Goal: Task Accomplishment & Management: Complete application form

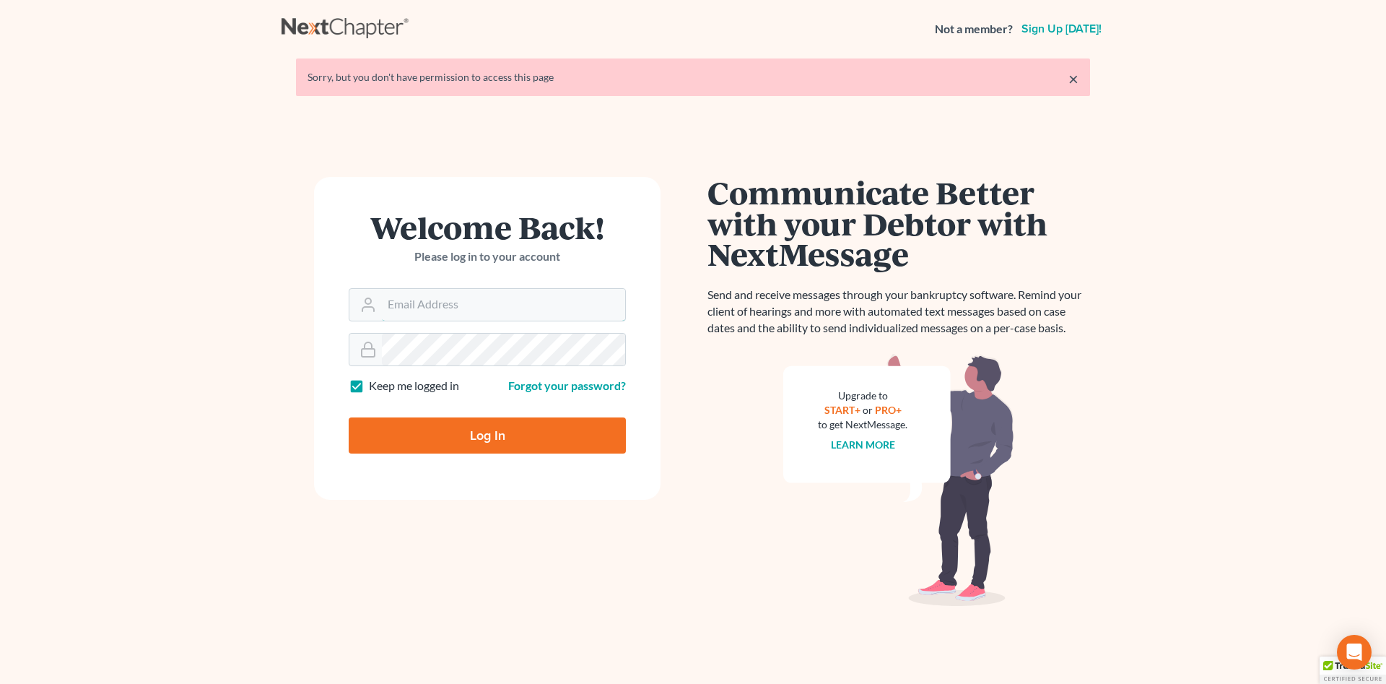
type input "[PERSON_NAME][EMAIL_ADDRESS][DOMAIN_NAME]"
click at [530, 430] on input "Log In" at bounding box center [487, 435] width 277 height 36
type input "Thinking..."
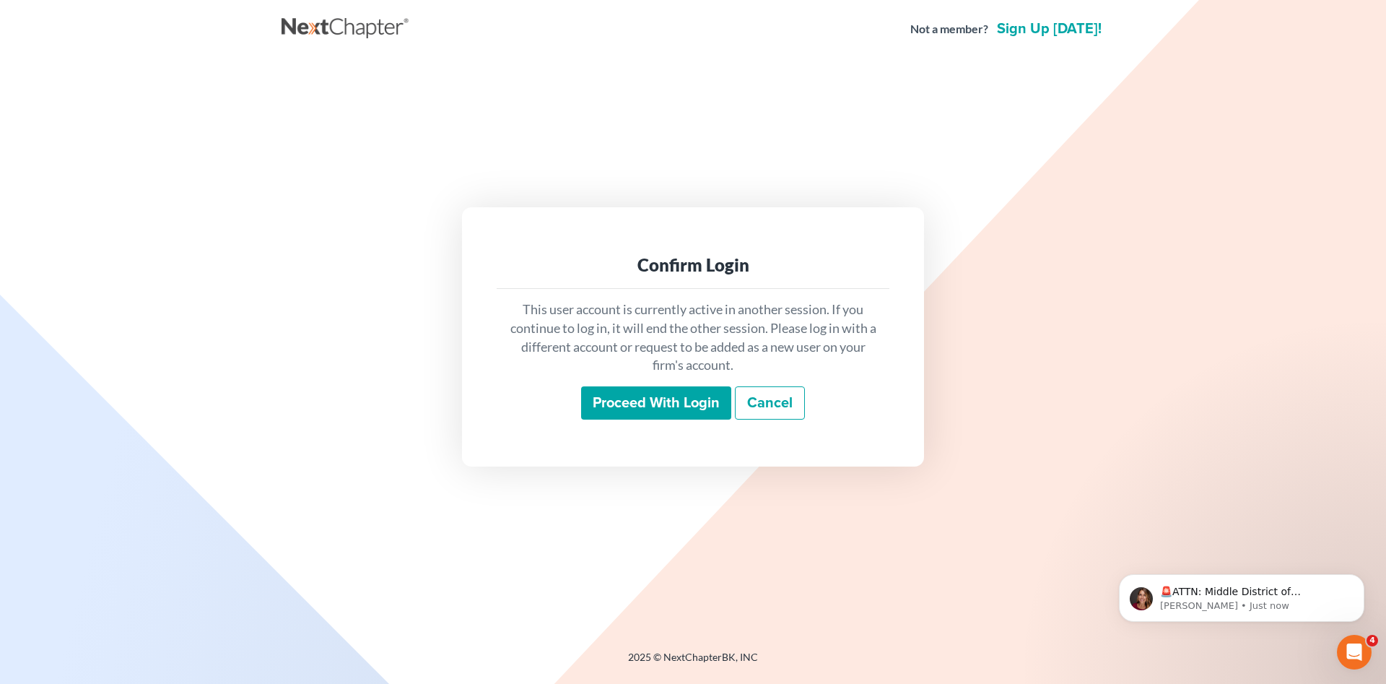
click at [638, 413] on input "Proceed with login" at bounding box center [656, 402] width 150 height 33
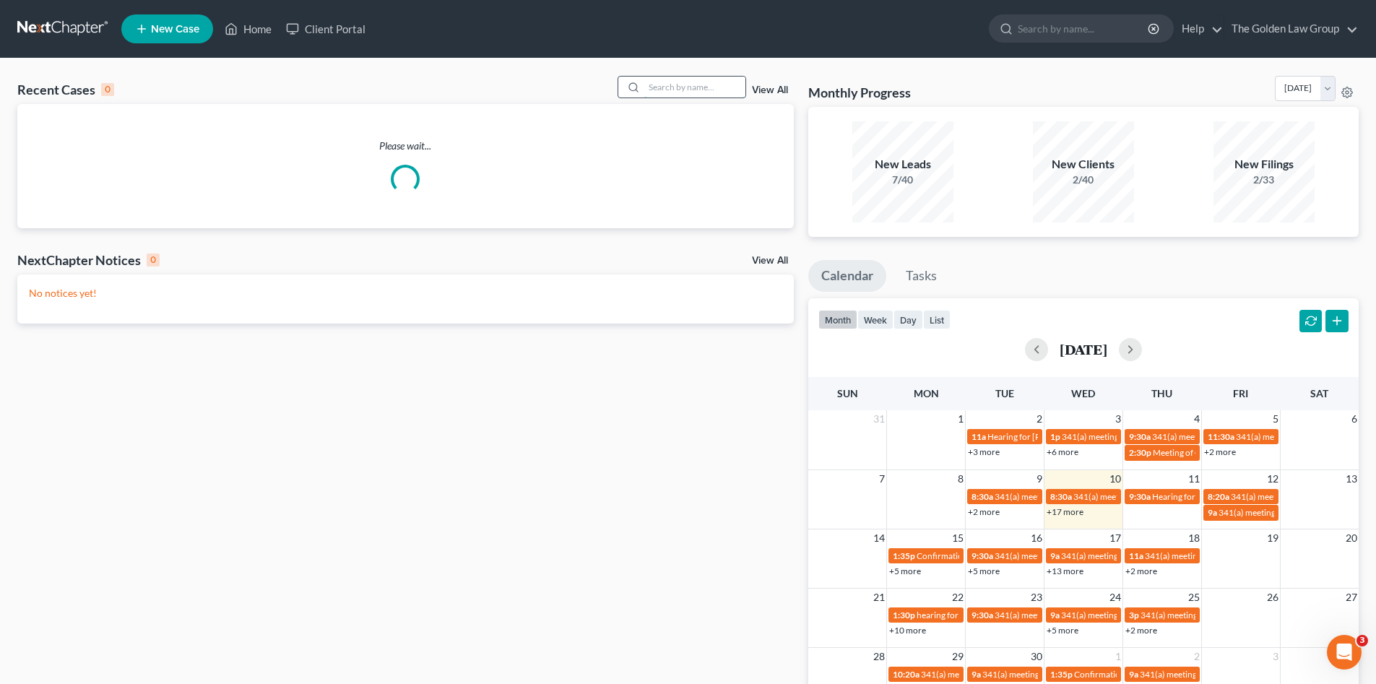
click at [695, 91] on input "search" at bounding box center [694, 87] width 101 height 21
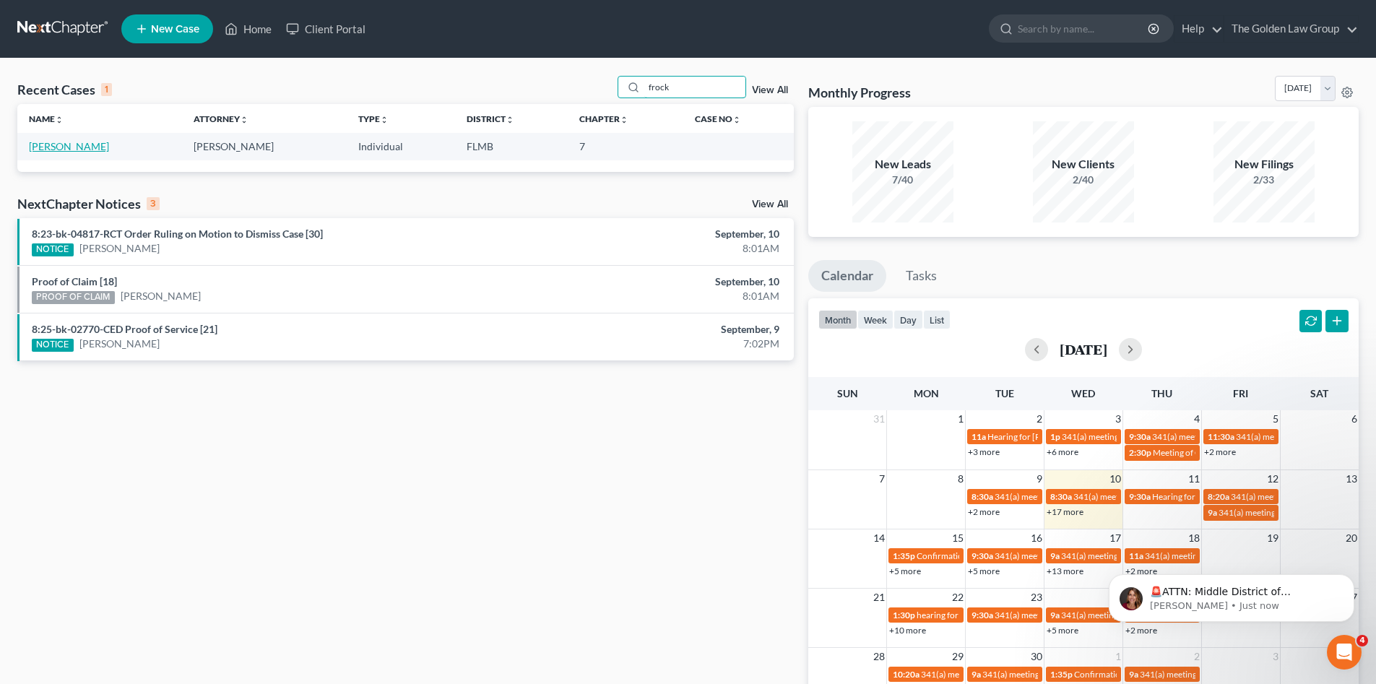
type input "frock"
click at [70, 150] on link "[PERSON_NAME]" at bounding box center [69, 146] width 80 height 12
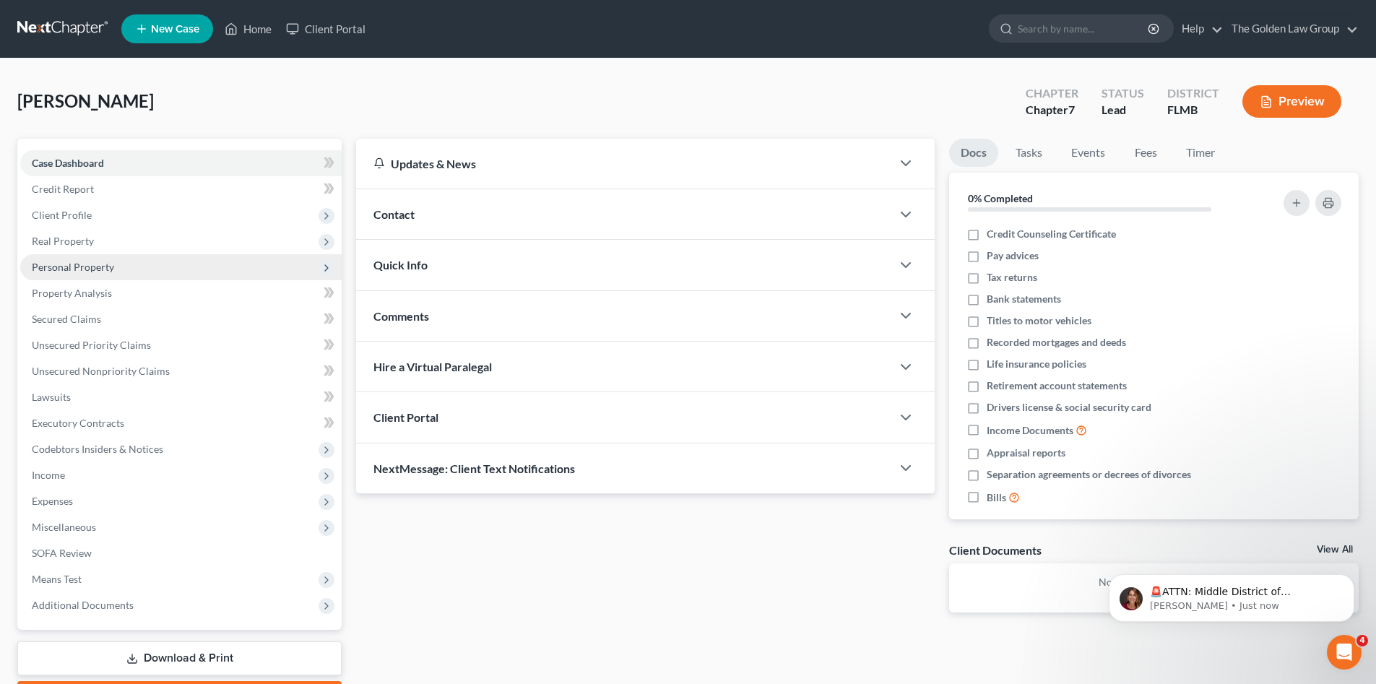
click at [77, 269] on span "Personal Property" at bounding box center [73, 267] width 82 height 12
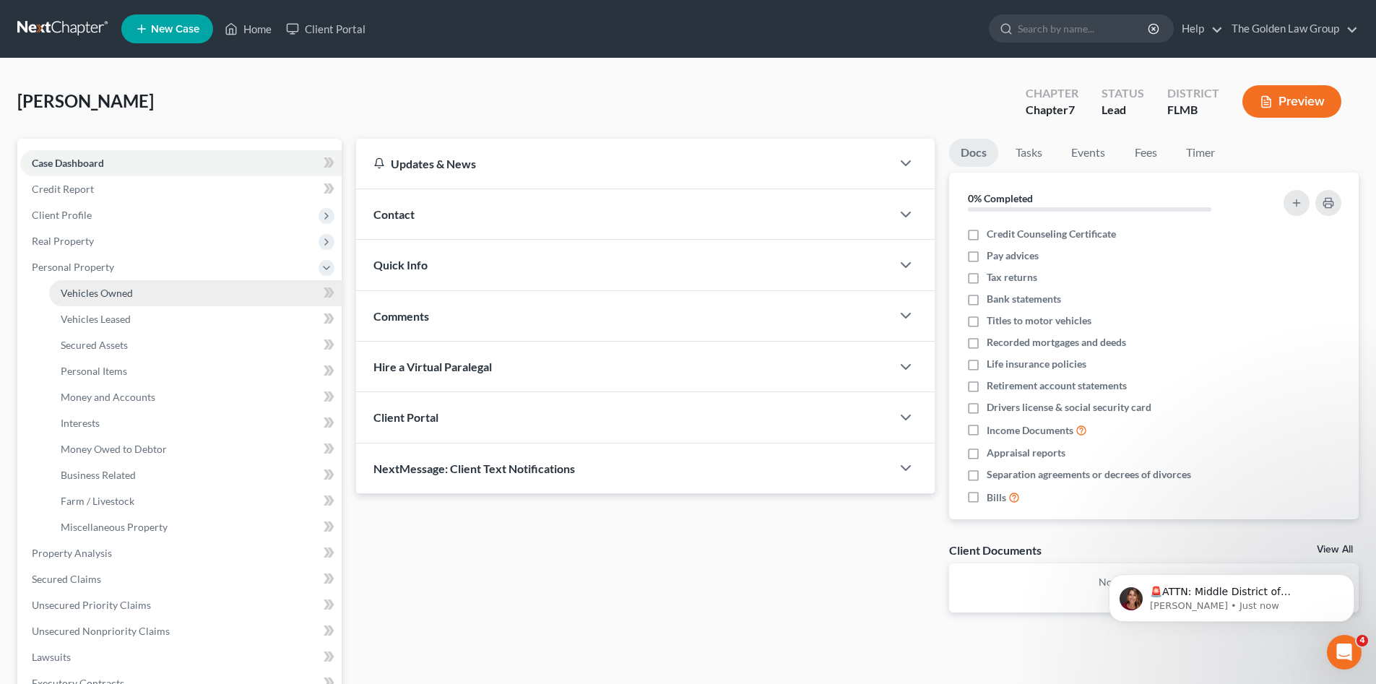
click at [93, 289] on span "Vehicles Owned" at bounding box center [97, 293] width 72 height 12
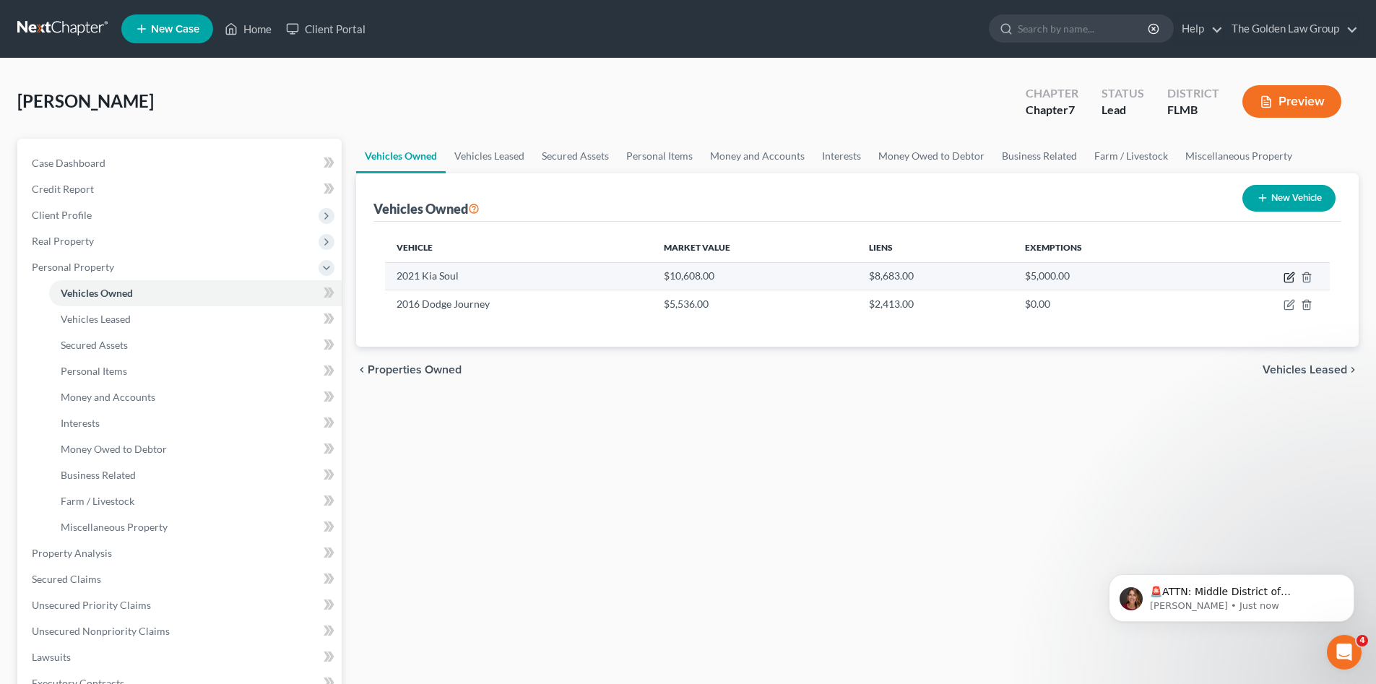
click at [1286, 272] on icon "button" at bounding box center [1289, 278] width 12 height 12
select select "0"
select select "5"
select select "2"
select select "0"
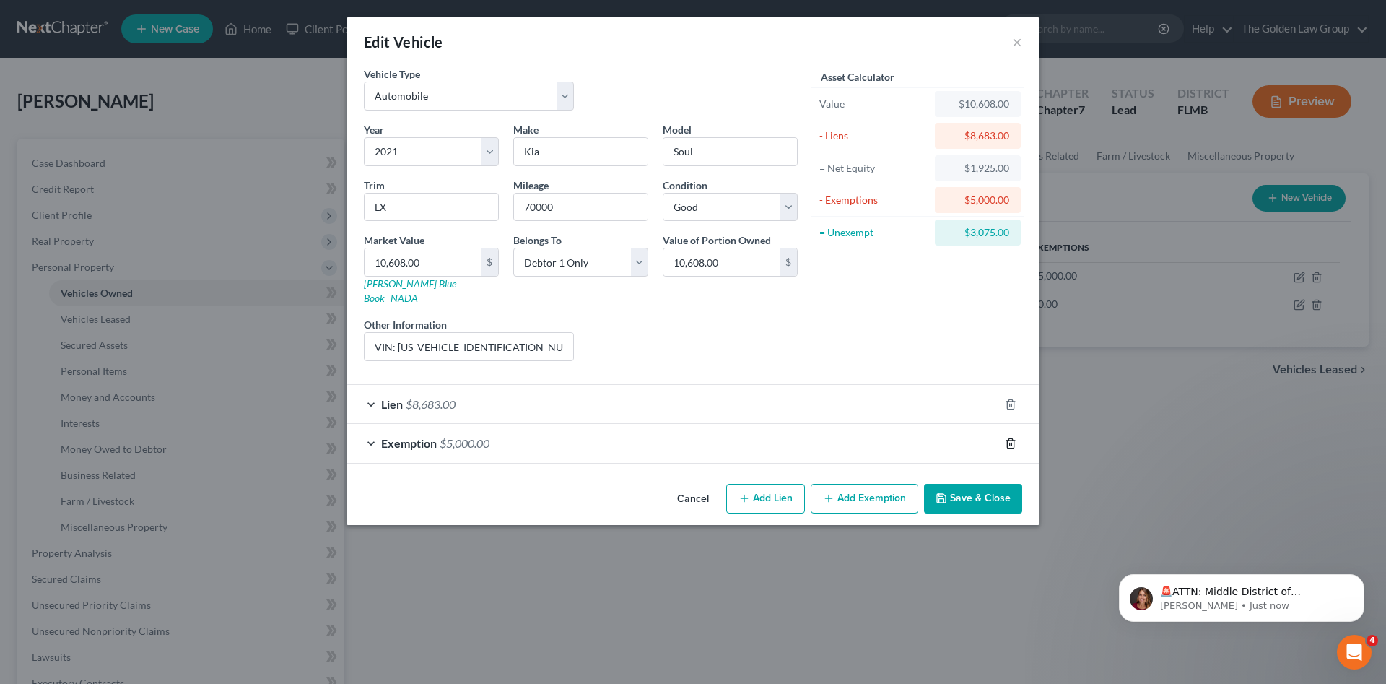
click at [1008, 438] on icon "button" at bounding box center [1010, 442] width 6 height 9
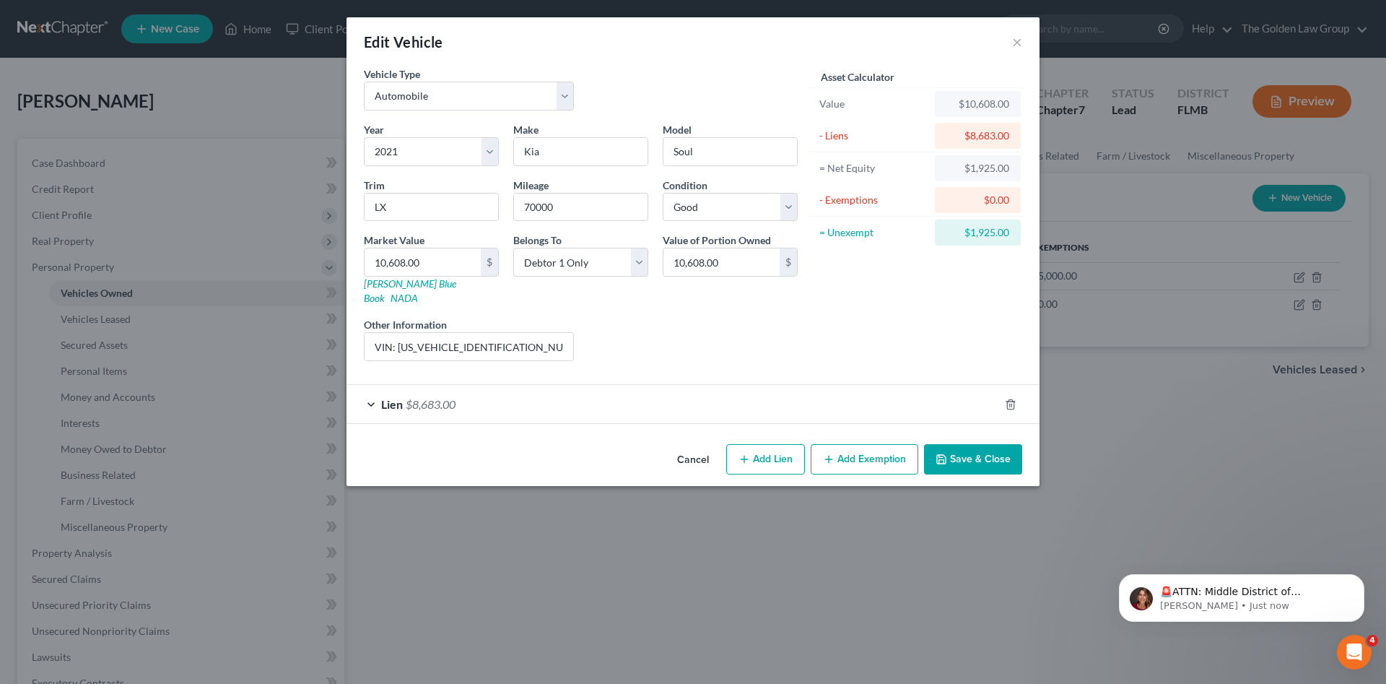
click at [993, 444] on button "Save & Close" at bounding box center [973, 459] width 98 height 30
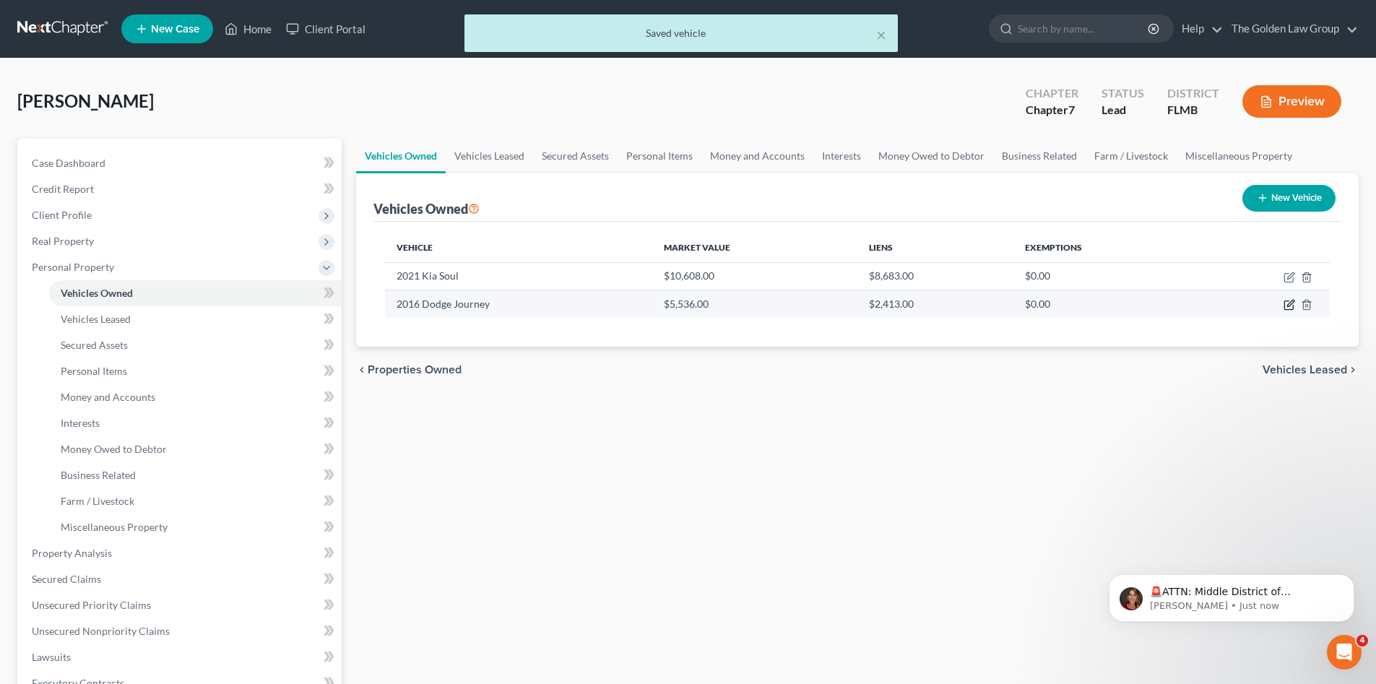
click at [1288, 307] on icon "button" at bounding box center [1290, 303] width 6 height 6
select select "0"
select select "10"
select select "2"
select select "0"
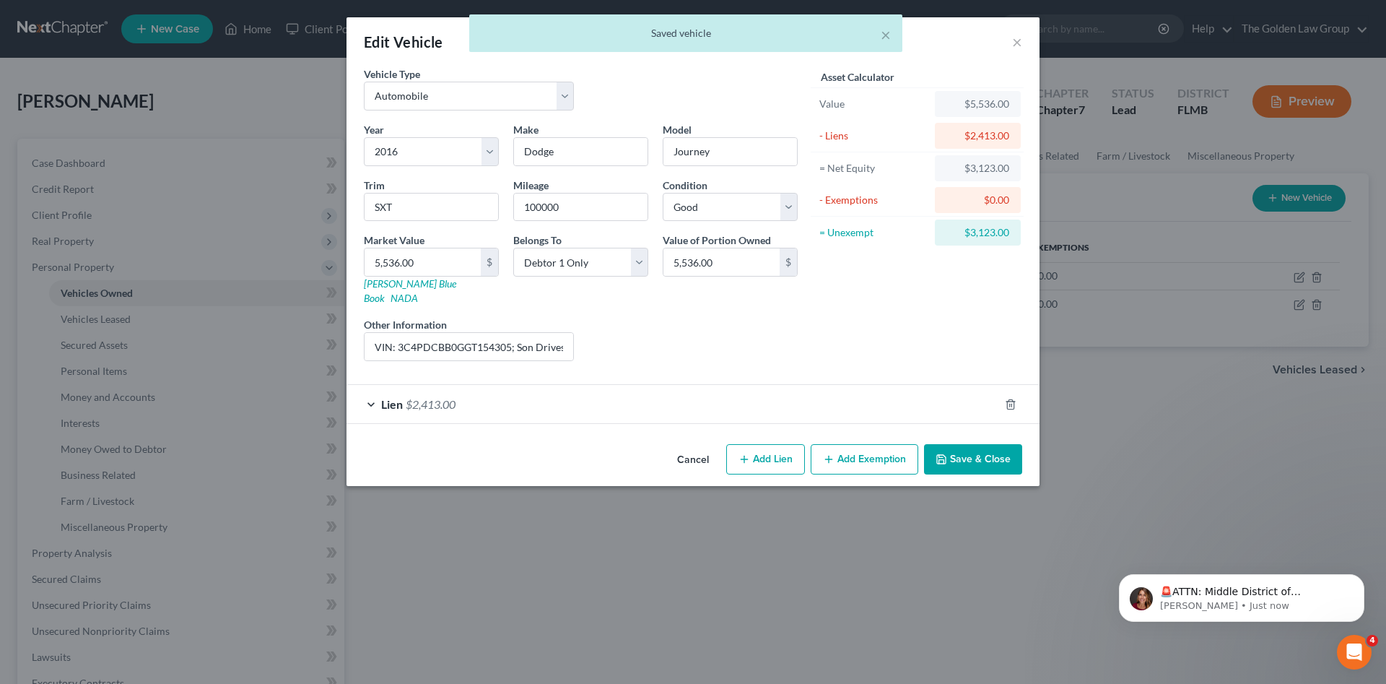
click at [861, 448] on button "Add Exemption" at bounding box center [865, 459] width 108 height 30
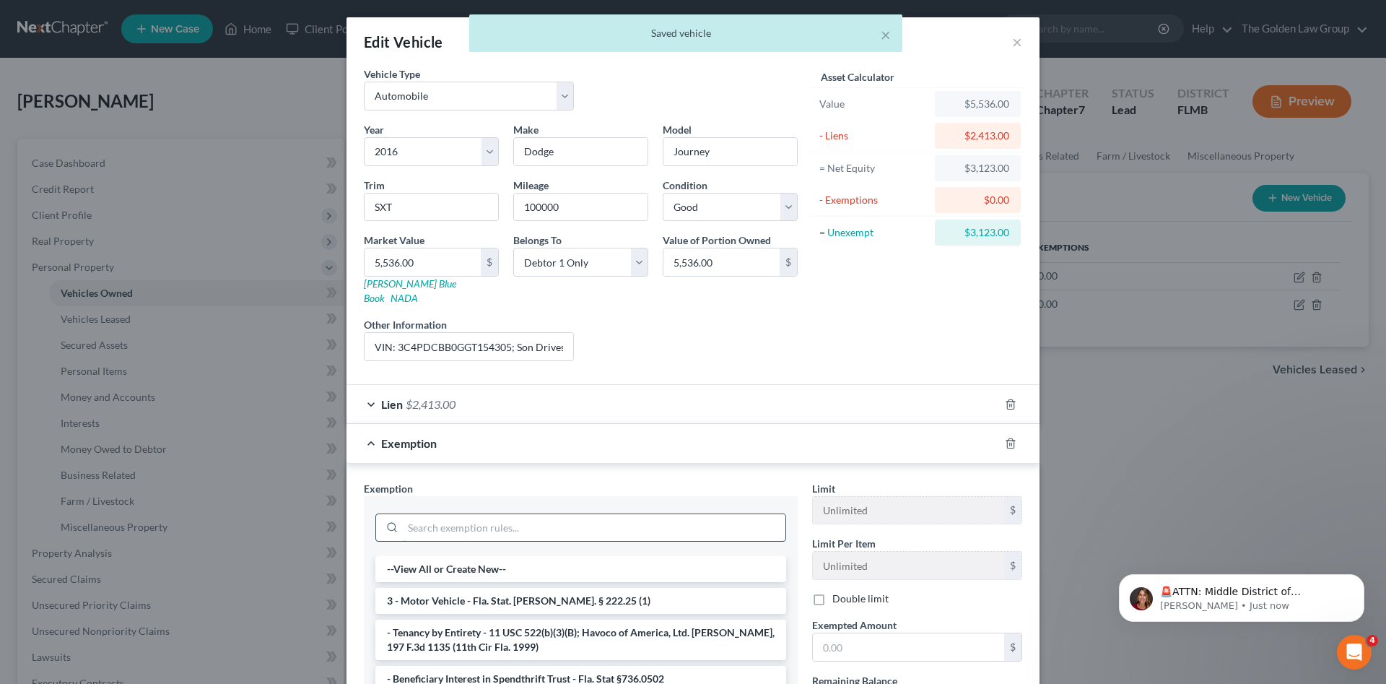
click at [605, 514] on input "search" at bounding box center [594, 527] width 383 height 27
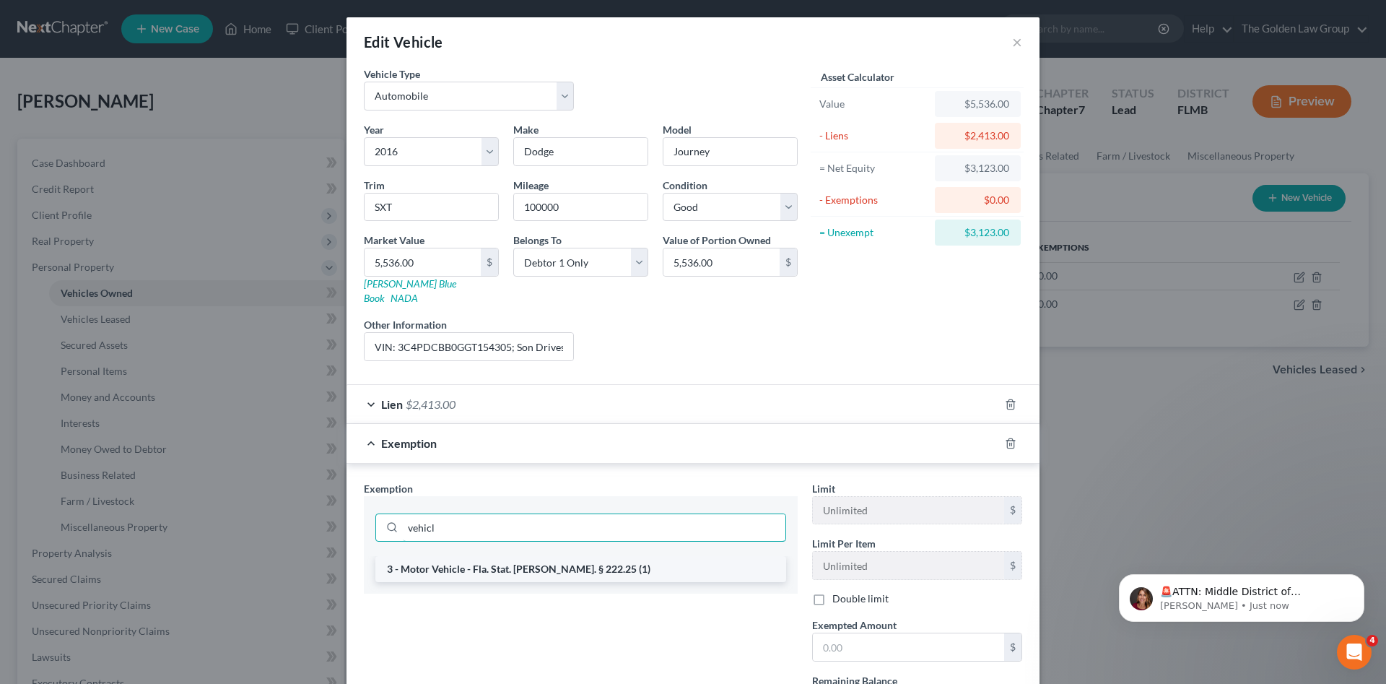
type input "vehicl"
click at [662, 564] on li "3 - Motor Vehicle - Fla. Stat. [PERSON_NAME]. § 222.25 (1)" at bounding box center [580, 569] width 411 height 26
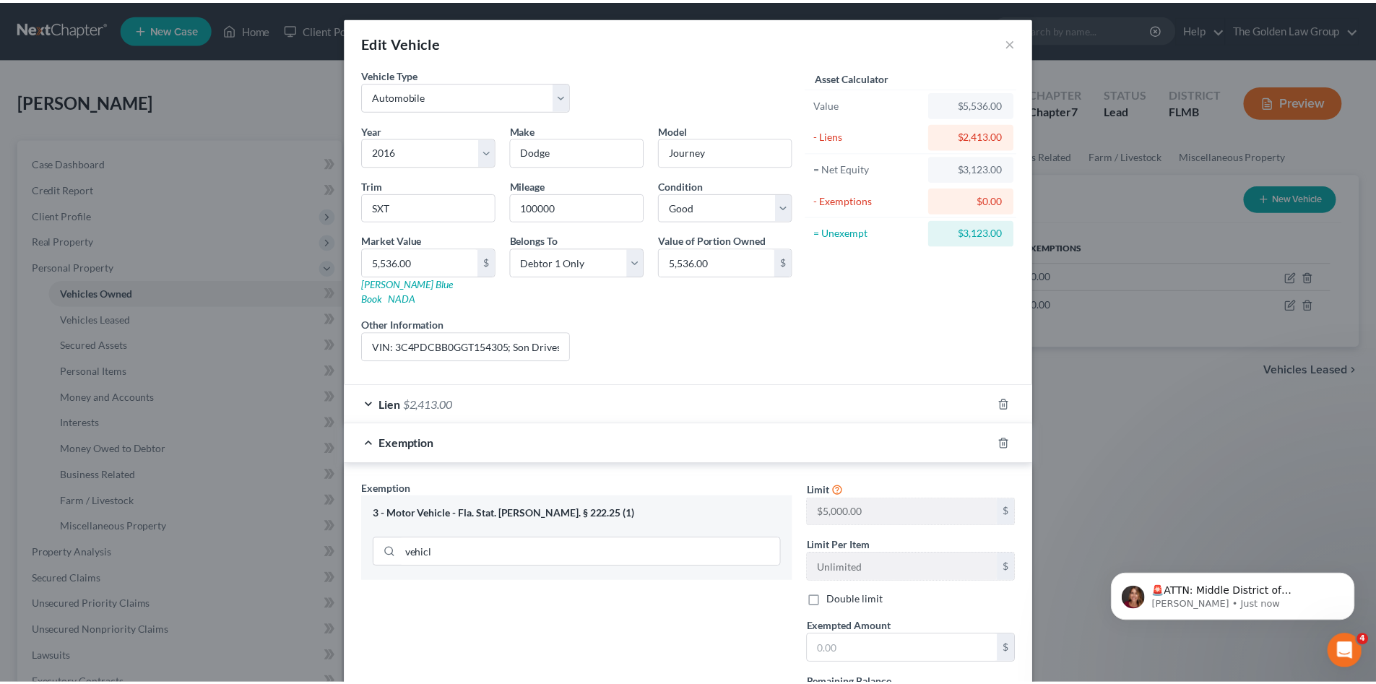
scroll to position [121, 0]
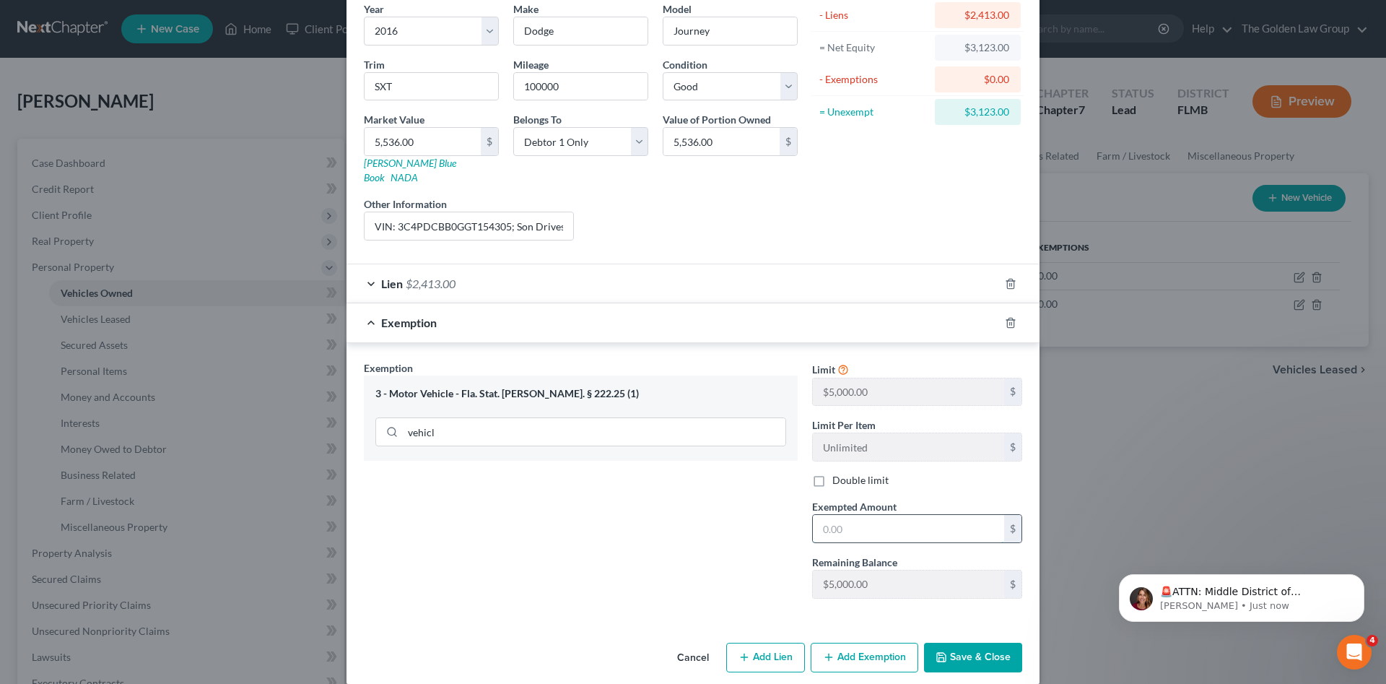
click at [871, 516] on input "text" at bounding box center [908, 528] width 191 height 27
type input "5,000.00"
click at [703, 527] on div "Exemption Set must be selected for CA. Exemption * 3 - Motor Vehicle - Fla. Sta…" at bounding box center [581, 485] width 448 height 250
click at [958, 644] on button "Save & Close" at bounding box center [973, 658] width 98 height 30
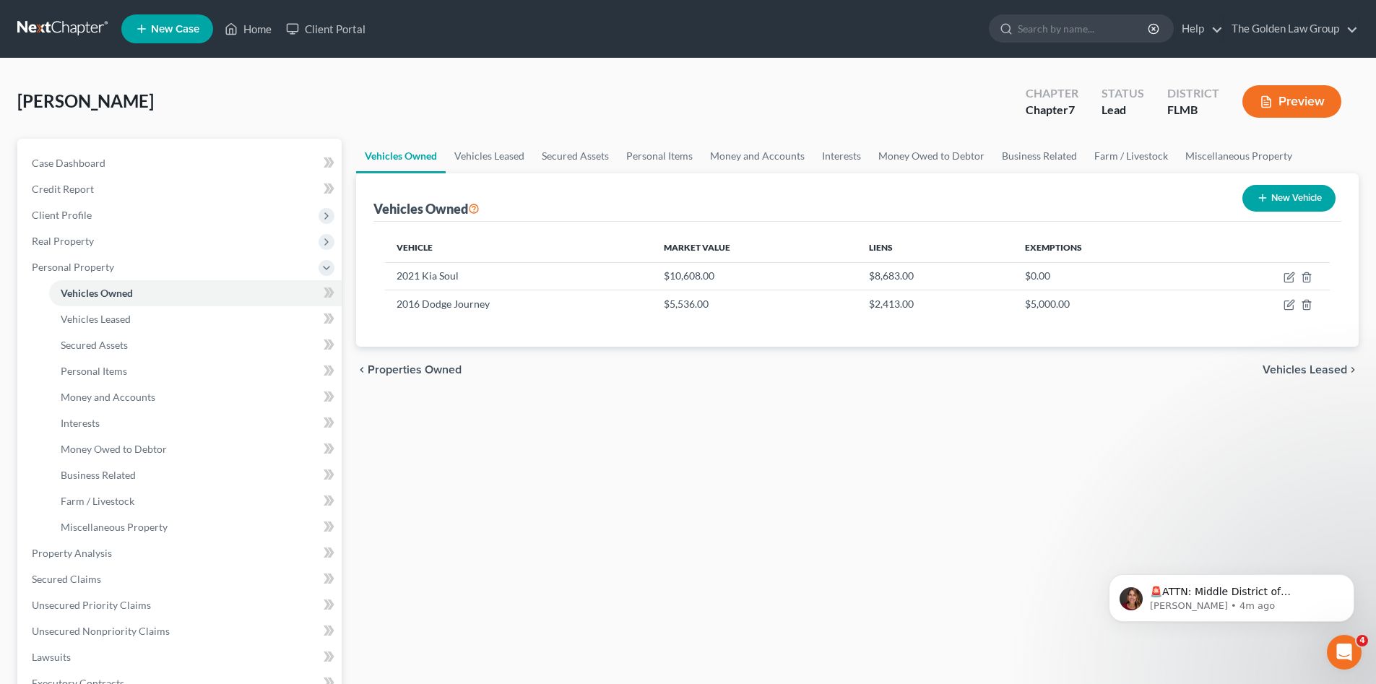
click at [62, 35] on link at bounding box center [63, 29] width 92 height 26
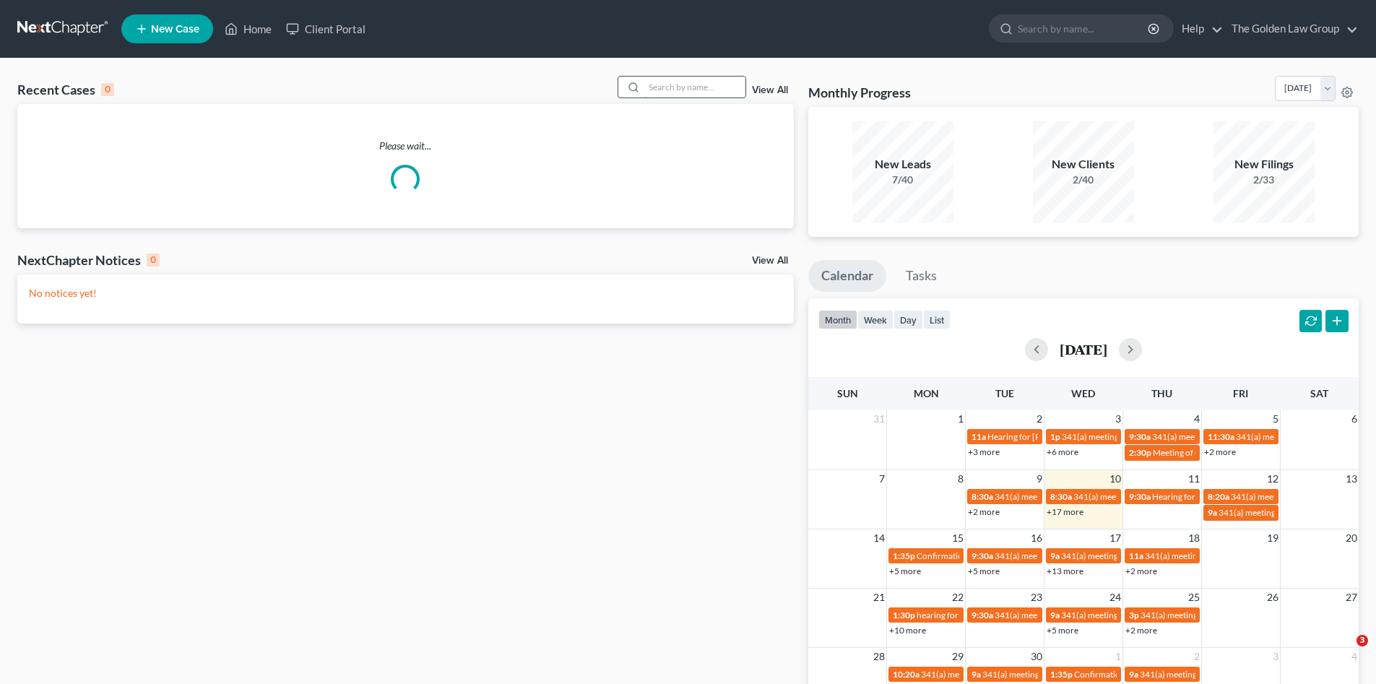
click at [679, 87] on input "search" at bounding box center [694, 87] width 101 height 21
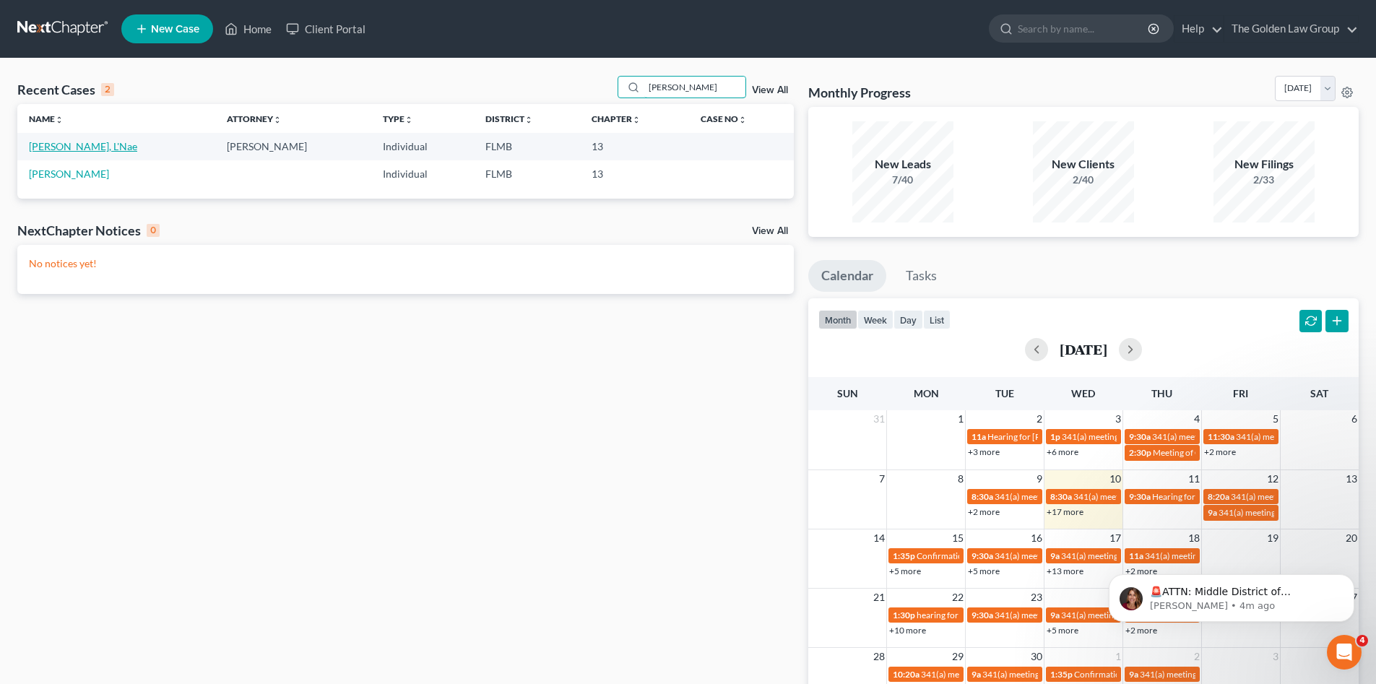
type input "patterson"
click at [65, 145] on link "Patterson, L'Nae" at bounding box center [83, 146] width 108 height 12
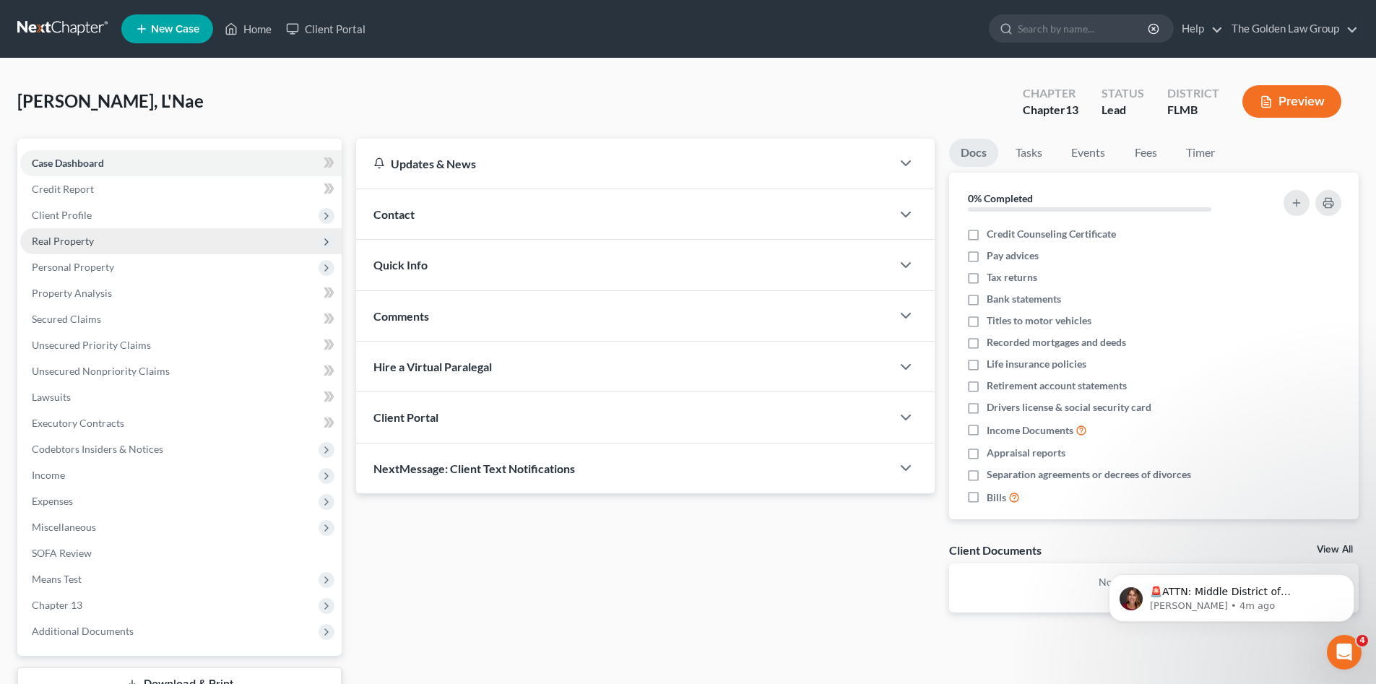
click at [53, 238] on span "Real Property" at bounding box center [63, 241] width 62 height 12
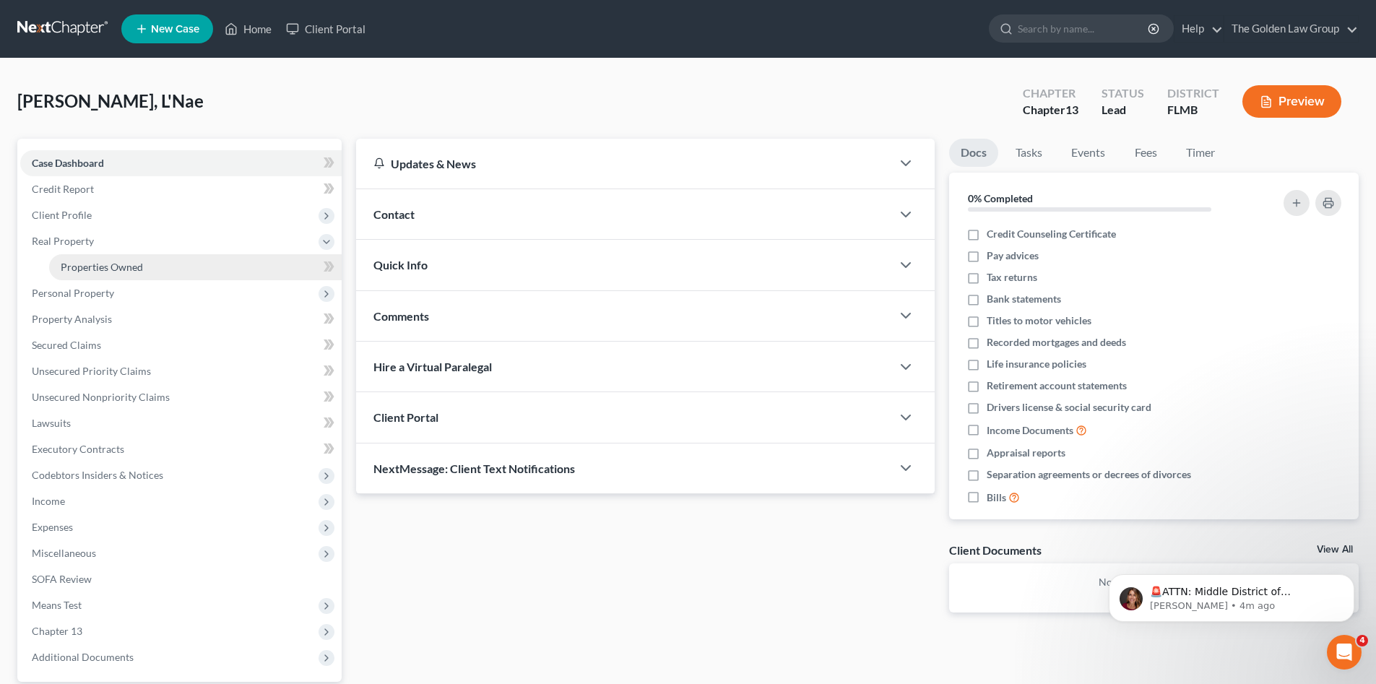
click at [90, 269] on span "Properties Owned" at bounding box center [102, 267] width 82 height 12
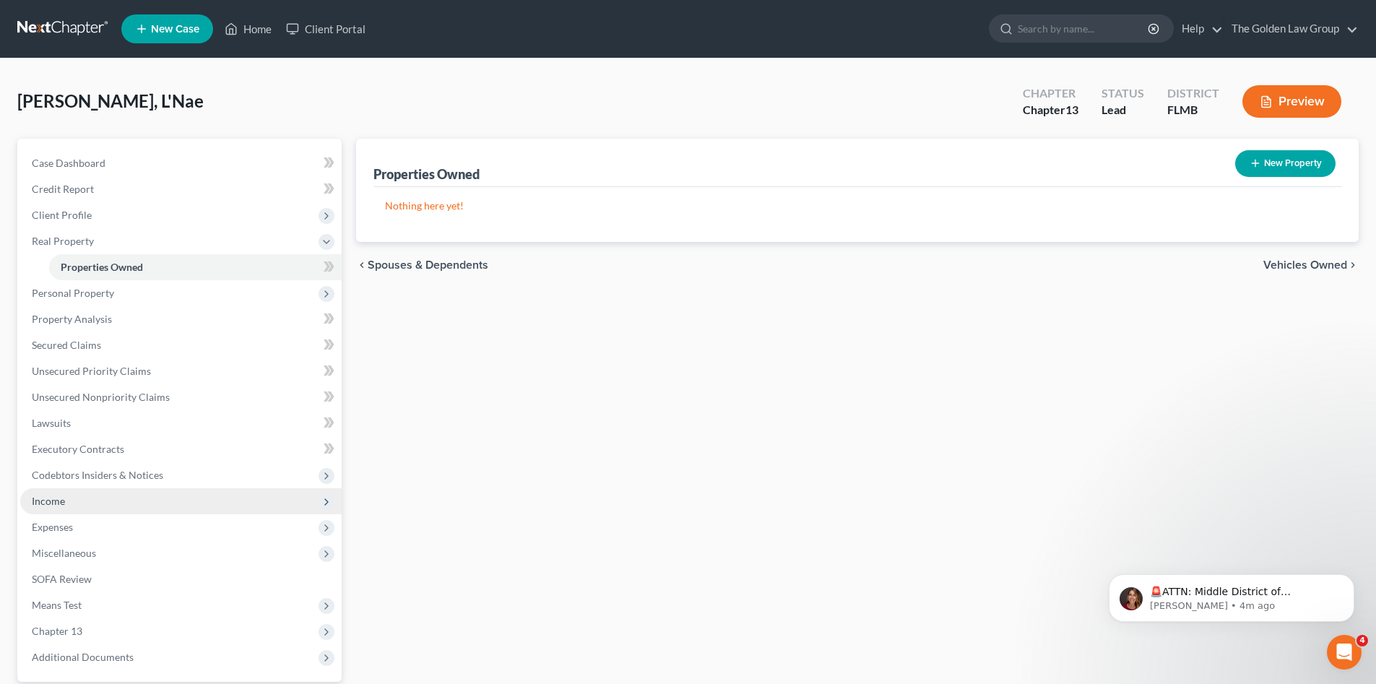
click at [107, 503] on span "Income" at bounding box center [180, 501] width 321 height 26
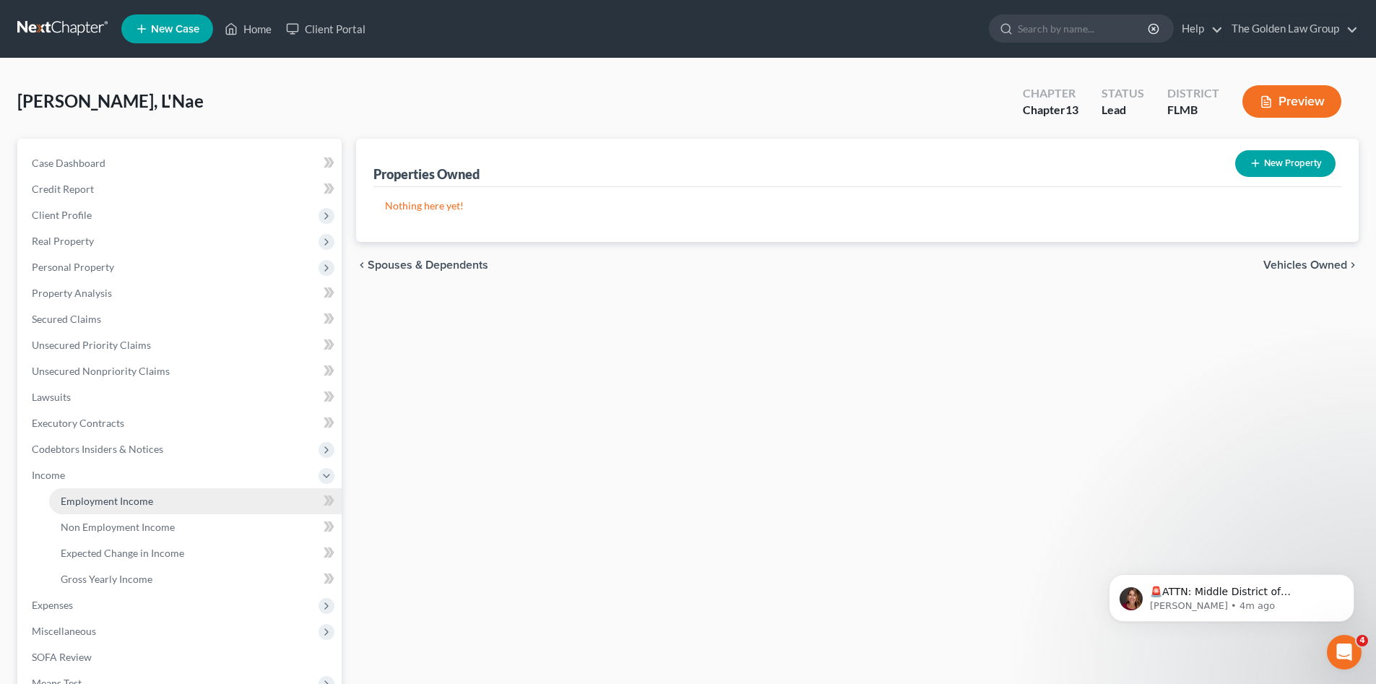
click at [134, 498] on span "Employment Income" at bounding box center [107, 501] width 92 height 12
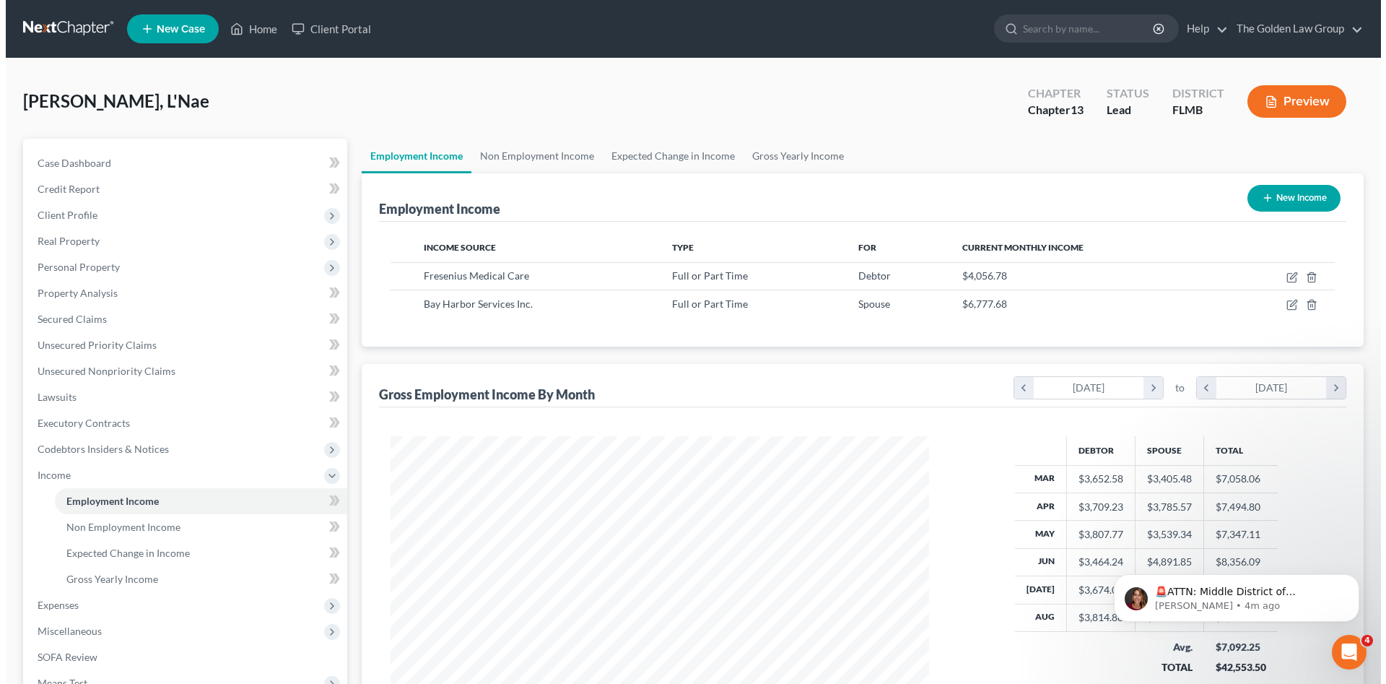
scroll to position [269, 568]
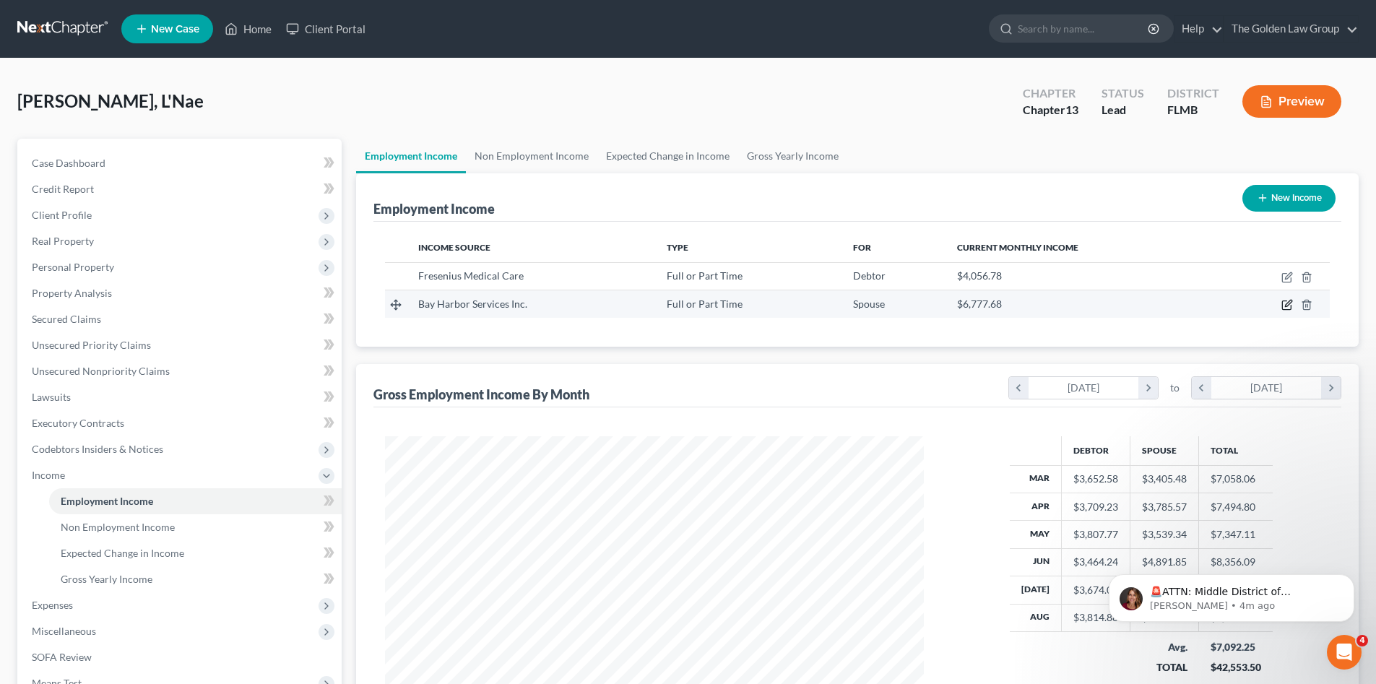
click at [1284, 305] on icon "button" at bounding box center [1287, 305] width 12 height 12
select select "0"
select select "9"
select select "3"
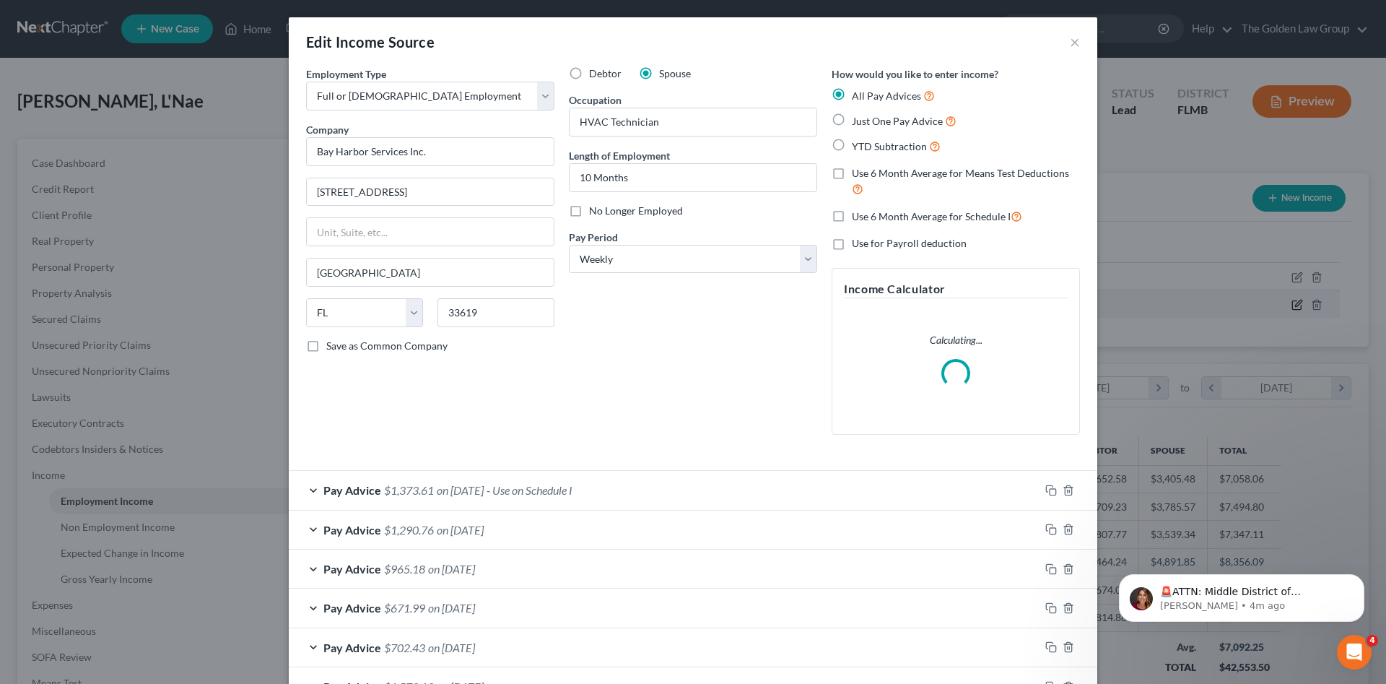
scroll to position [272, 573]
click at [1210, 591] on p "🚨ATTN: Middle District of Florida The court has added a new Credit Counseling F…" at bounding box center [1253, 592] width 186 height 14
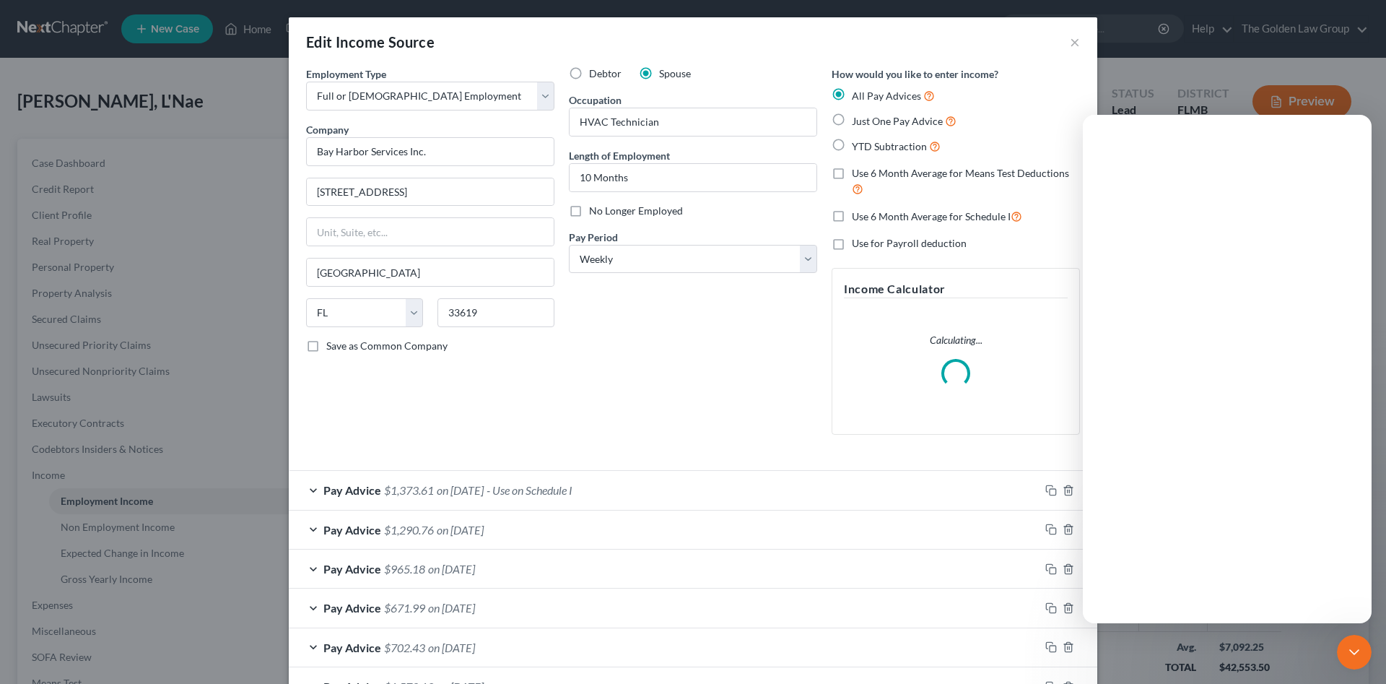
scroll to position [0, 0]
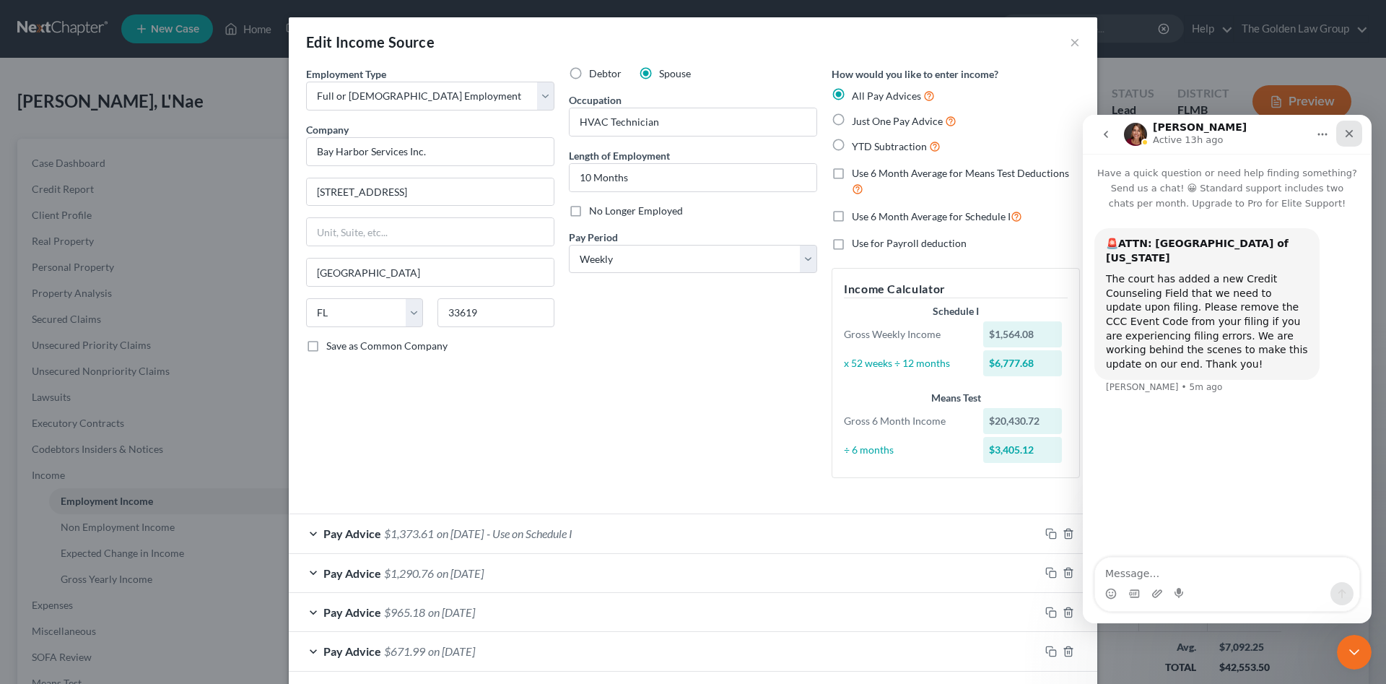
click at [1350, 136] on icon "Close" at bounding box center [1350, 134] width 12 height 12
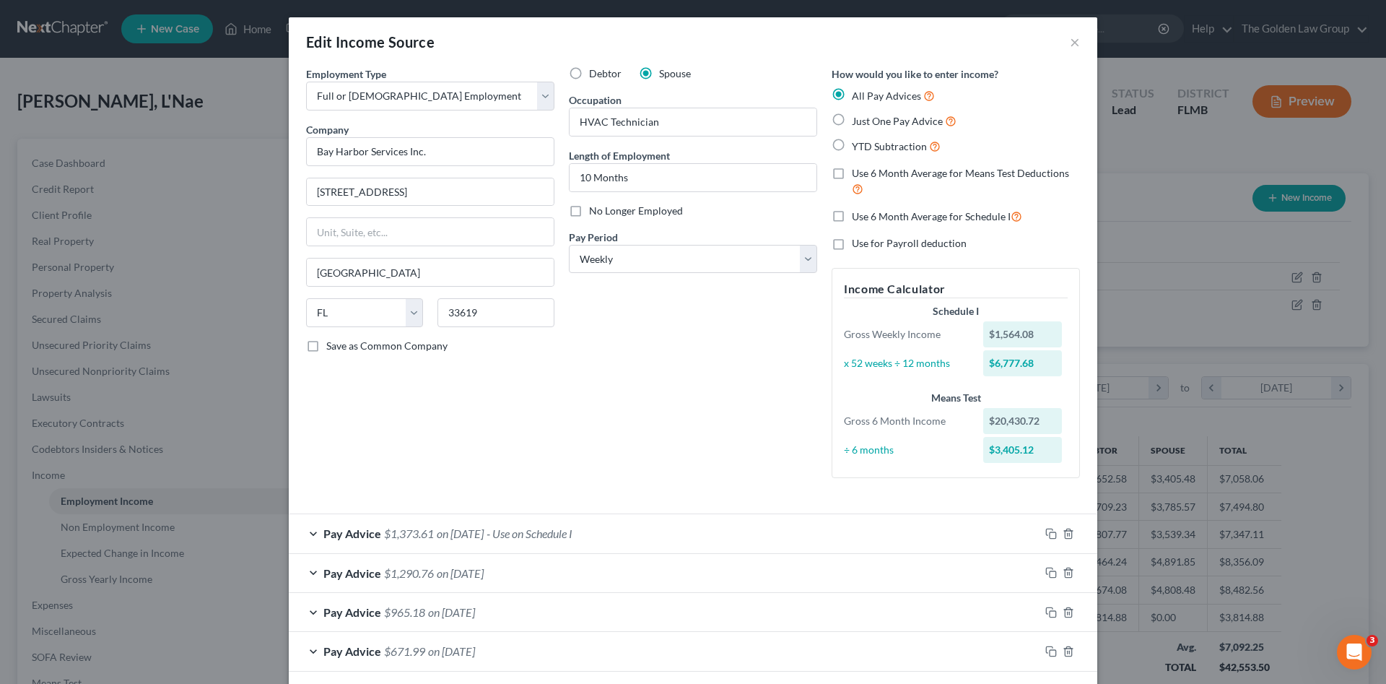
scroll to position [121, 0]
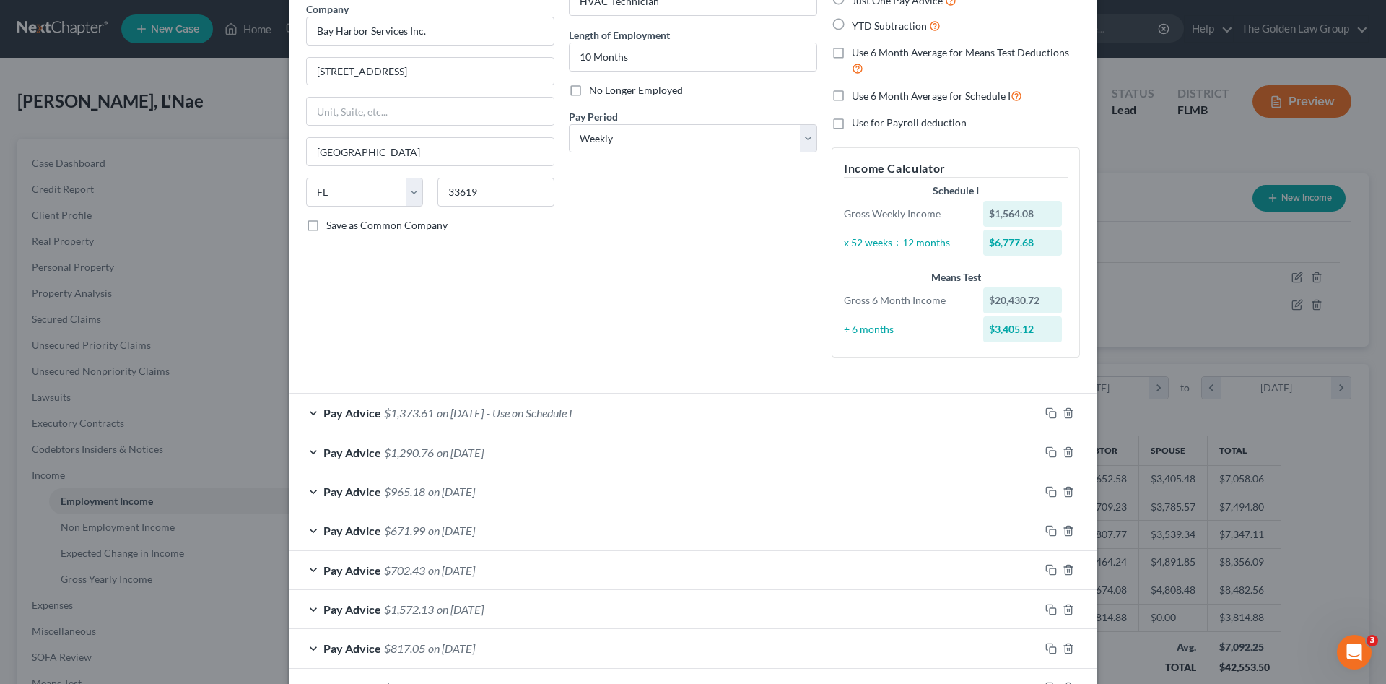
drag, startPoint x: 954, startPoint y: 422, endPoint x: 870, endPoint y: 428, distance: 84.0
click at [954, 423] on div "Pay Advice $1,373.61 on 07/25/2025 - Use on Schedule I" at bounding box center [664, 413] width 751 height 38
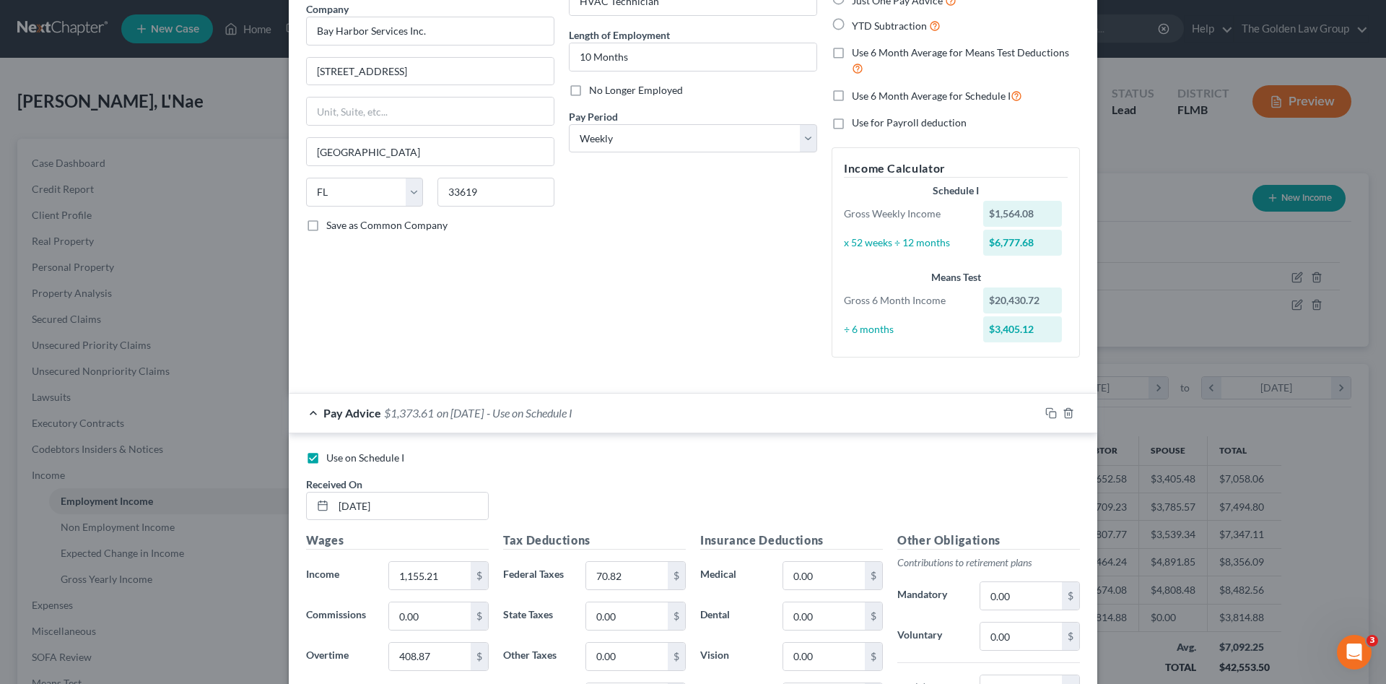
click at [374, 457] on span "Use on Schedule I" at bounding box center [365, 457] width 78 height 12
click at [342, 457] on input "Use on Schedule I" at bounding box center [336, 455] width 9 height 9
checkbox input "false"
click at [595, 420] on div "Pay Advice $1,373.61 on 07/25/2025" at bounding box center [664, 413] width 751 height 38
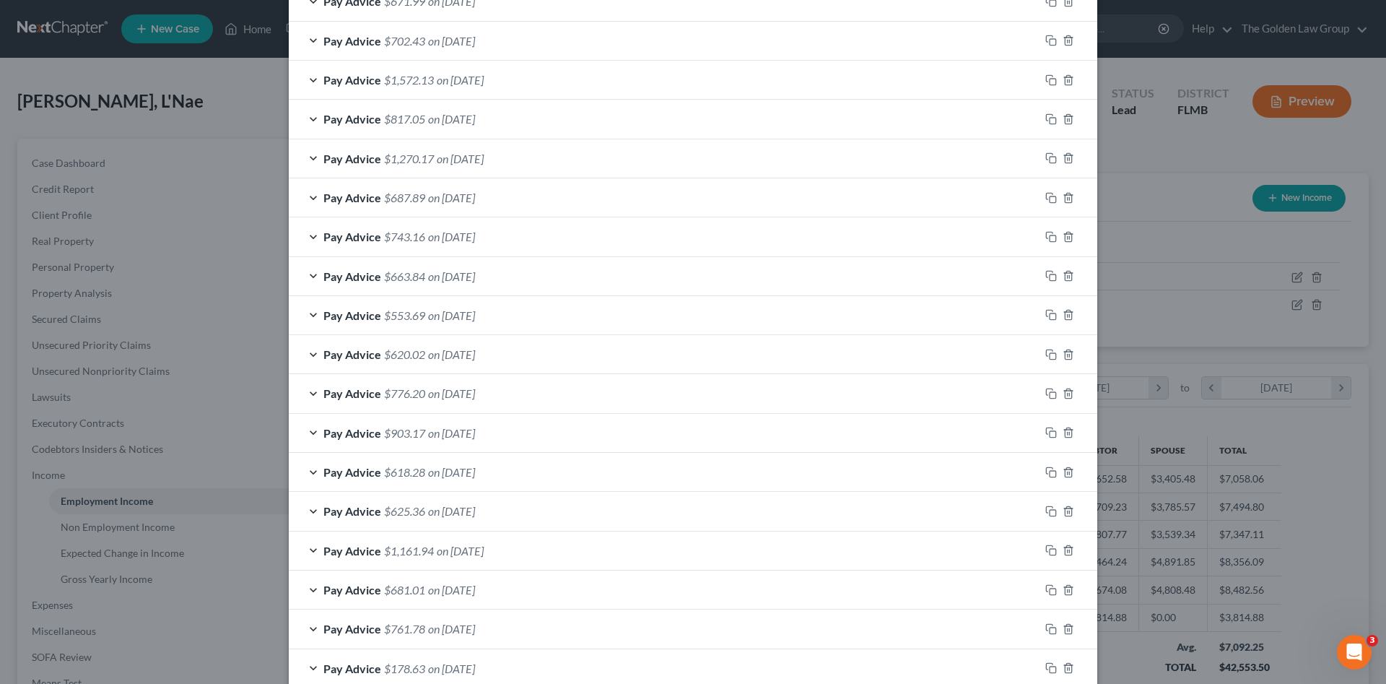
scroll to position [746, 0]
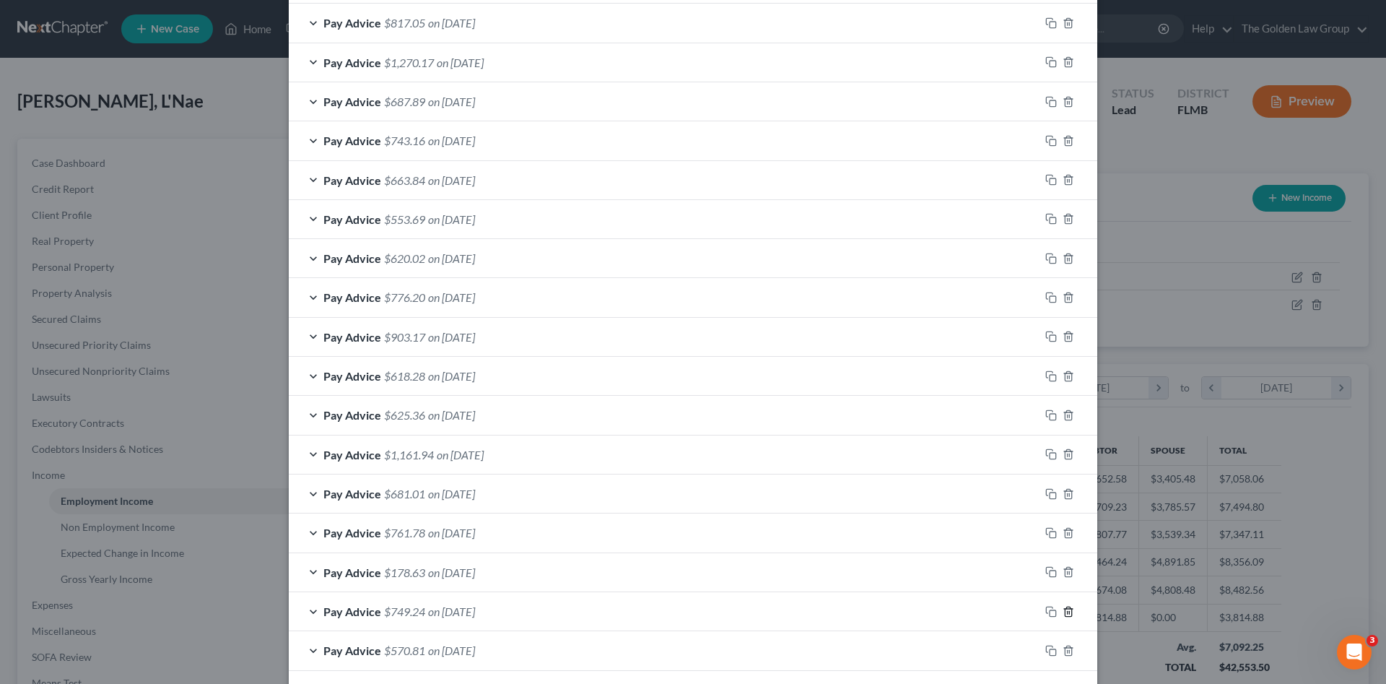
click at [1063, 612] on icon "button" at bounding box center [1069, 612] width 12 height 12
click at [1066, 611] on icon "button" at bounding box center [1069, 612] width 12 height 12
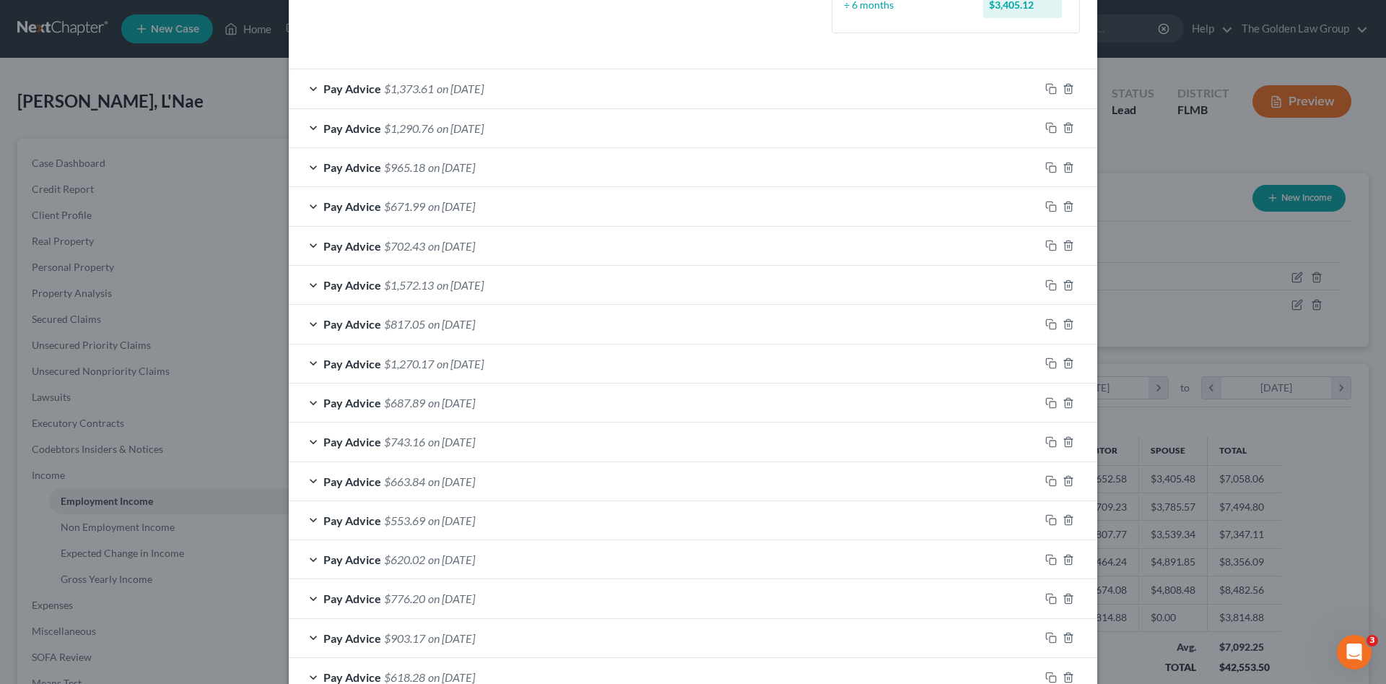
scroll to position [300, 0]
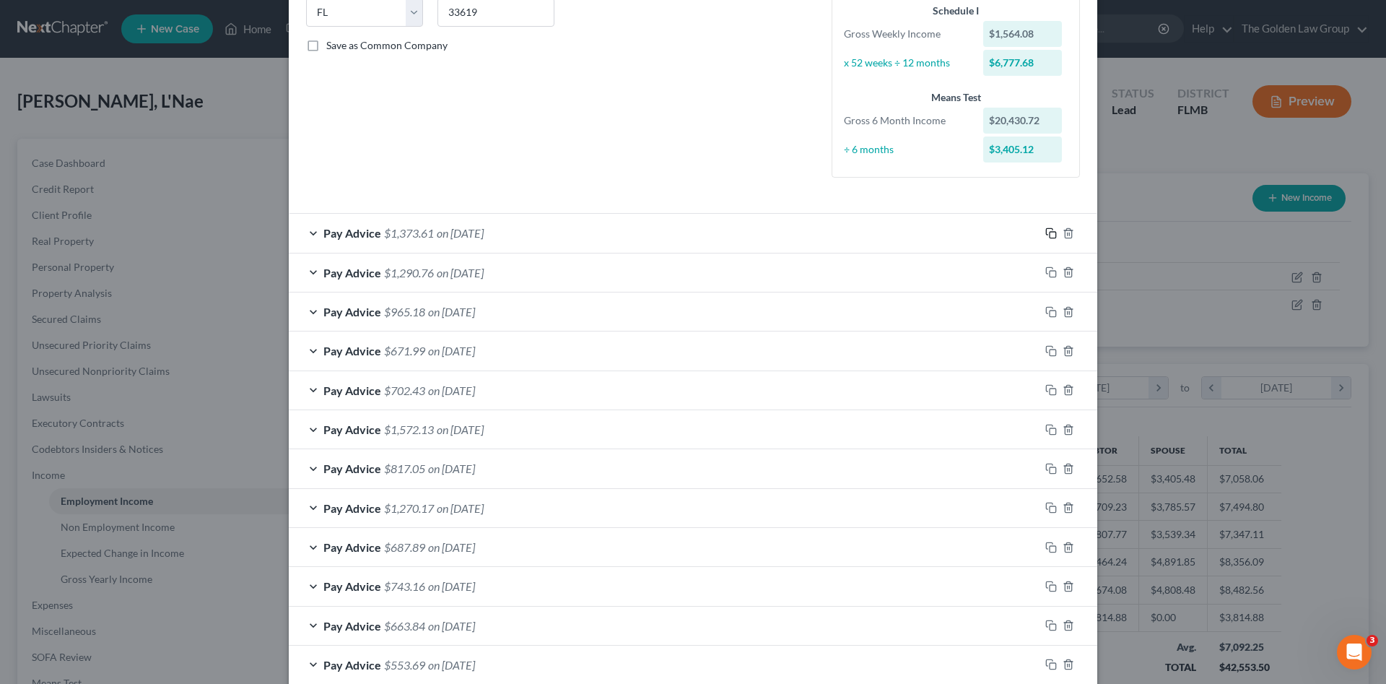
click at [1049, 233] on icon "button" at bounding box center [1052, 233] width 12 height 12
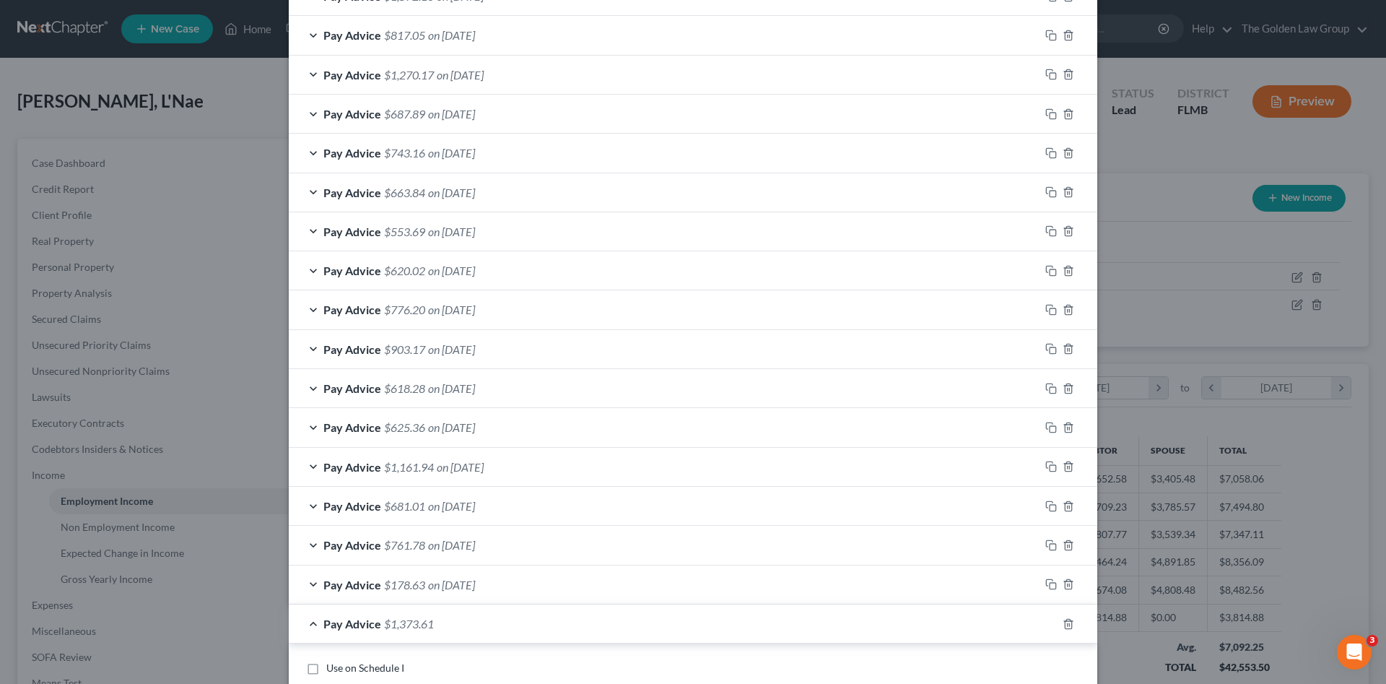
scroll to position [878, 0]
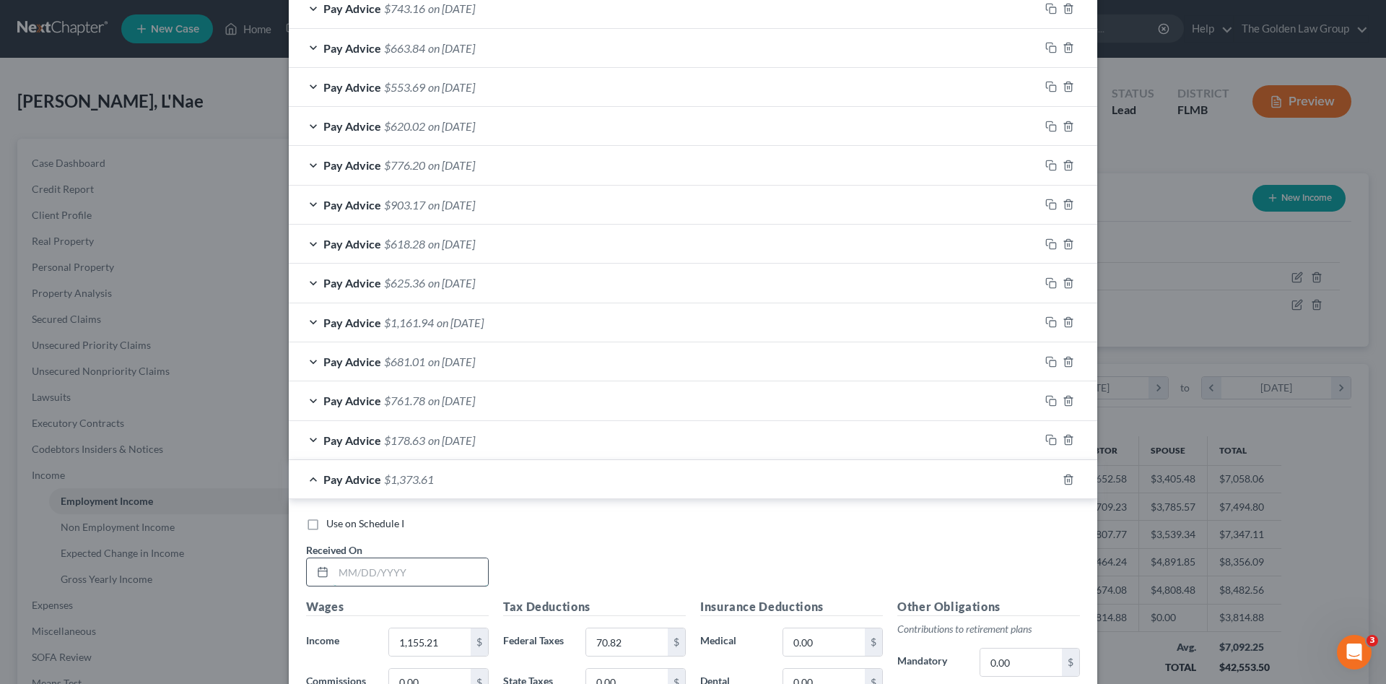
click at [445, 576] on input "text" at bounding box center [411, 571] width 155 height 27
type input "0"
type input "08/1/2025"
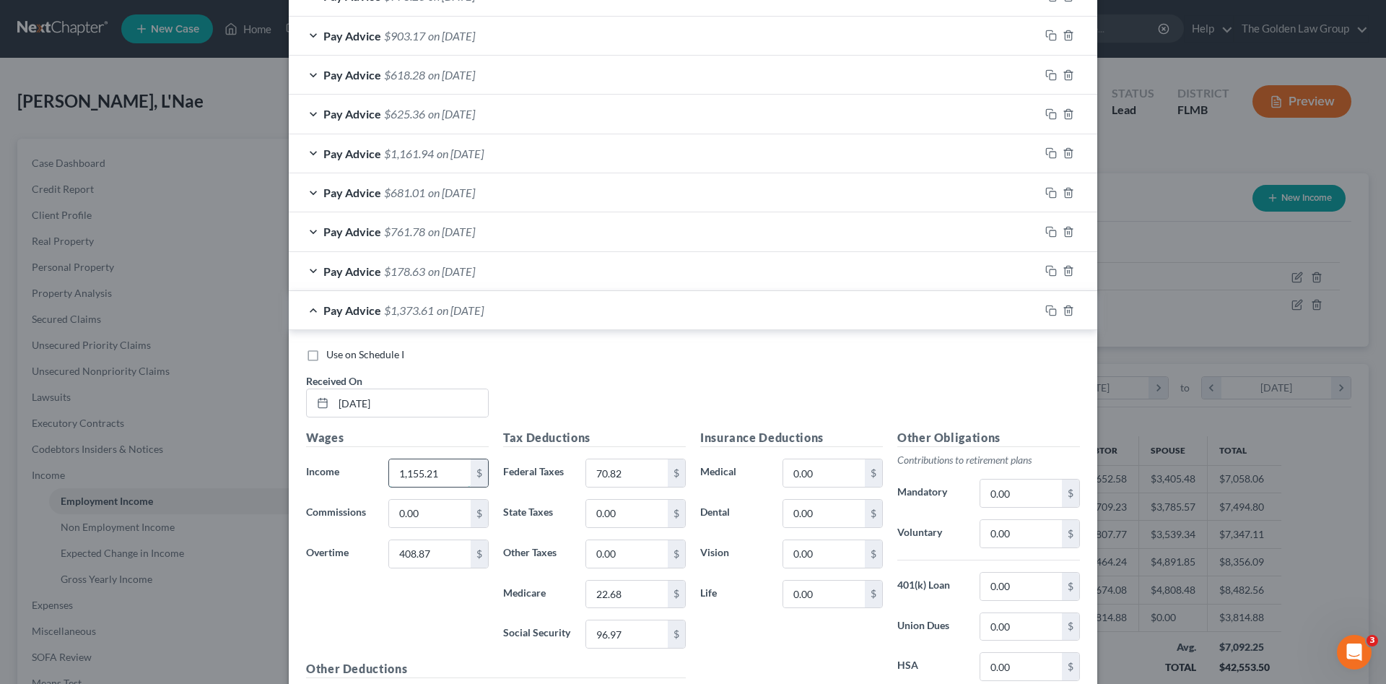
click at [442, 482] on input "1,155.21" at bounding box center [430, 472] width 82 height 27
drag, startPoint x: 442, startPoint y: 473, endPoint x: 387, endPoint y: 469, distance: 55.0
click at [389, 469] on input "1,155.21" at bounding box center [430, 472] width 82 height 27
click at [435, 472] on input "1,155.21" at bounding box center [430, 472] width 82 height 27
drag, startPoint x: 435, startPoint y: 472, endPoint x: 384, endPoint y: 474, distance: 50.6
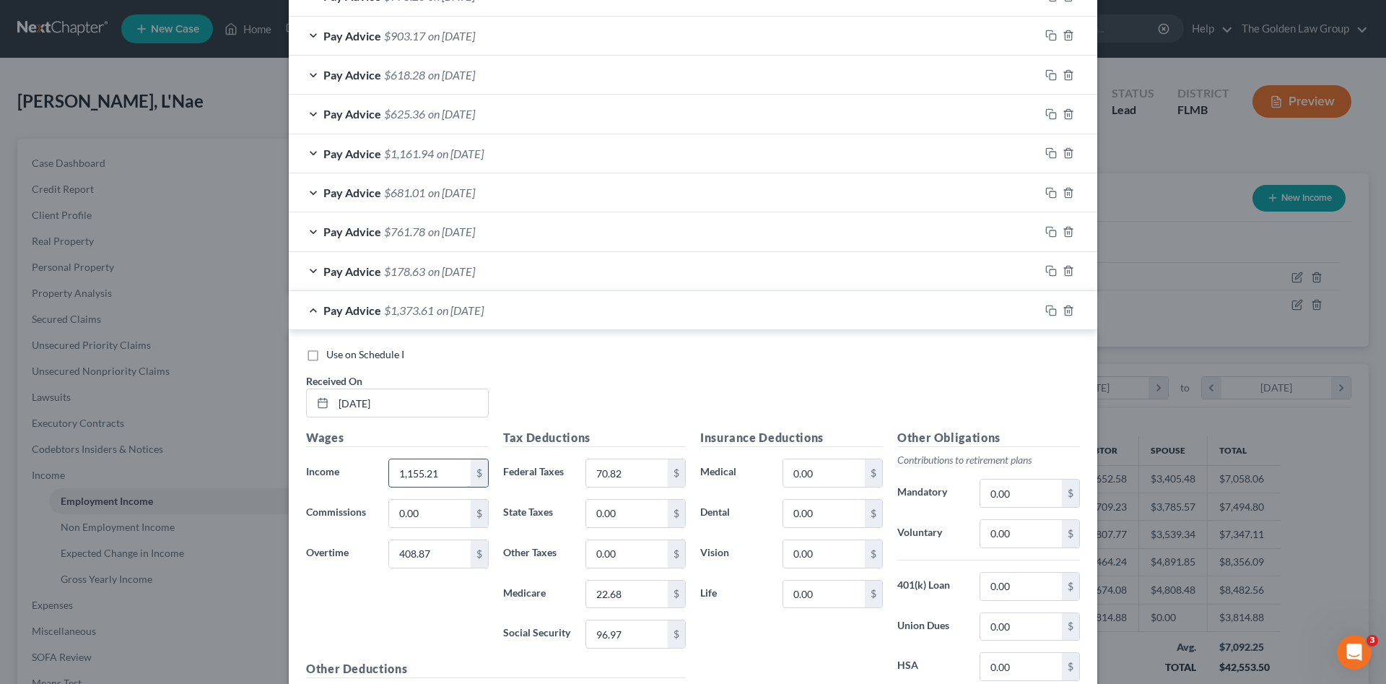
click at [389, 474] on input "1,155.21" at bounding box center [430, 472] width 82 height 27
type input "1,173.15"
type input "97.88"
type input "0.00"
type input "9.81"
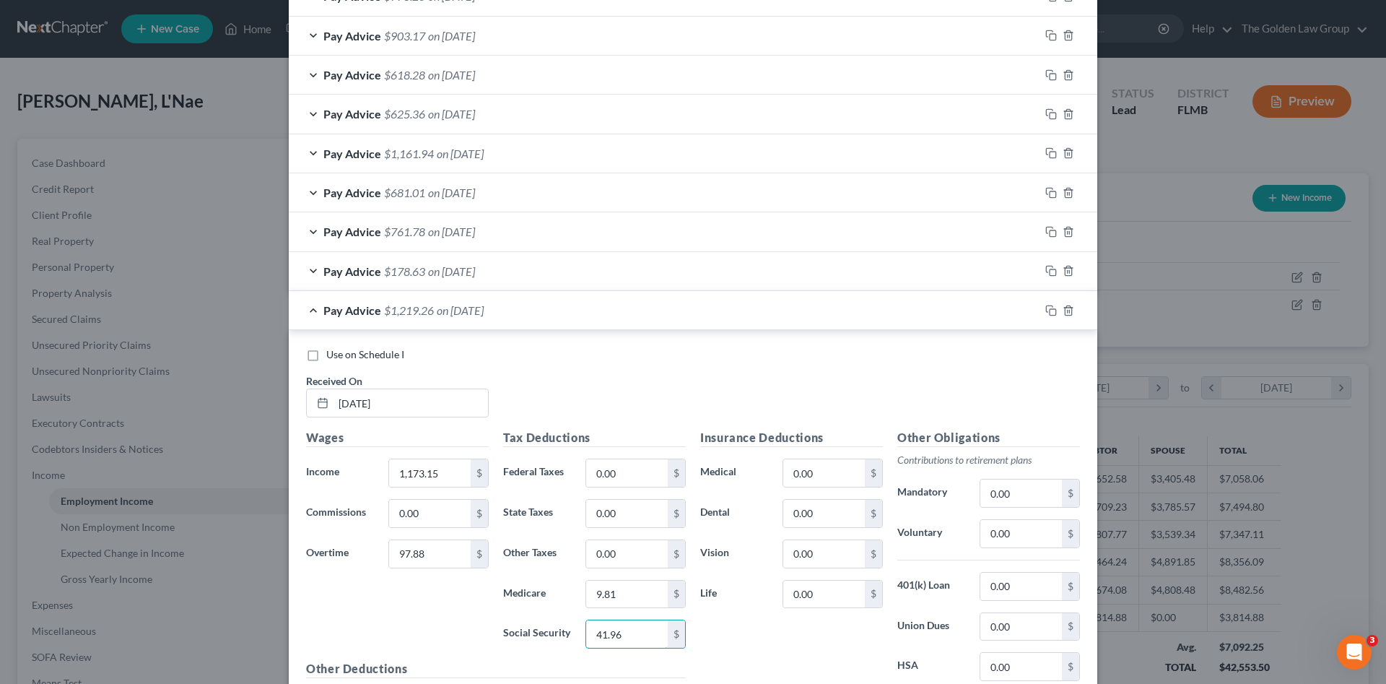
type input "41.96"
click at [571, 279] on div "Pay Advice $178.63 on 03/07/2025" at bounding box center [664, 271] width 751 height 38
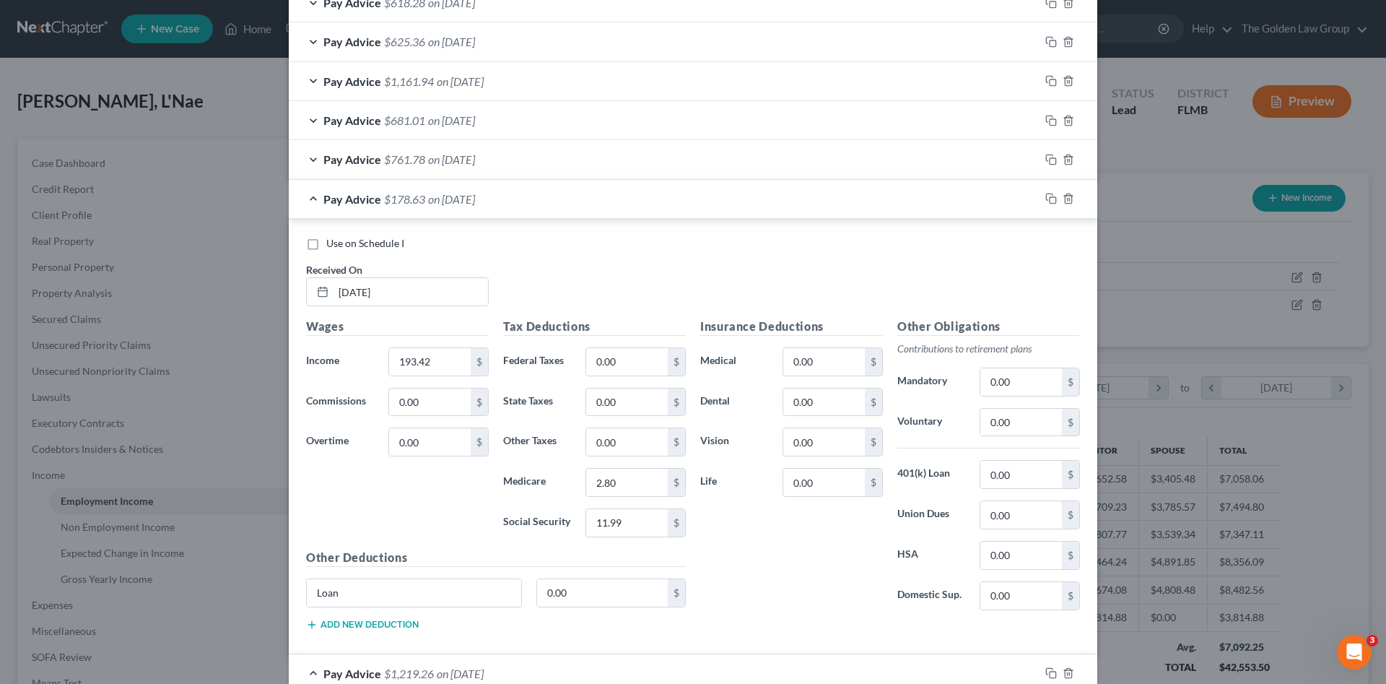
scroll to position [1023, 0]
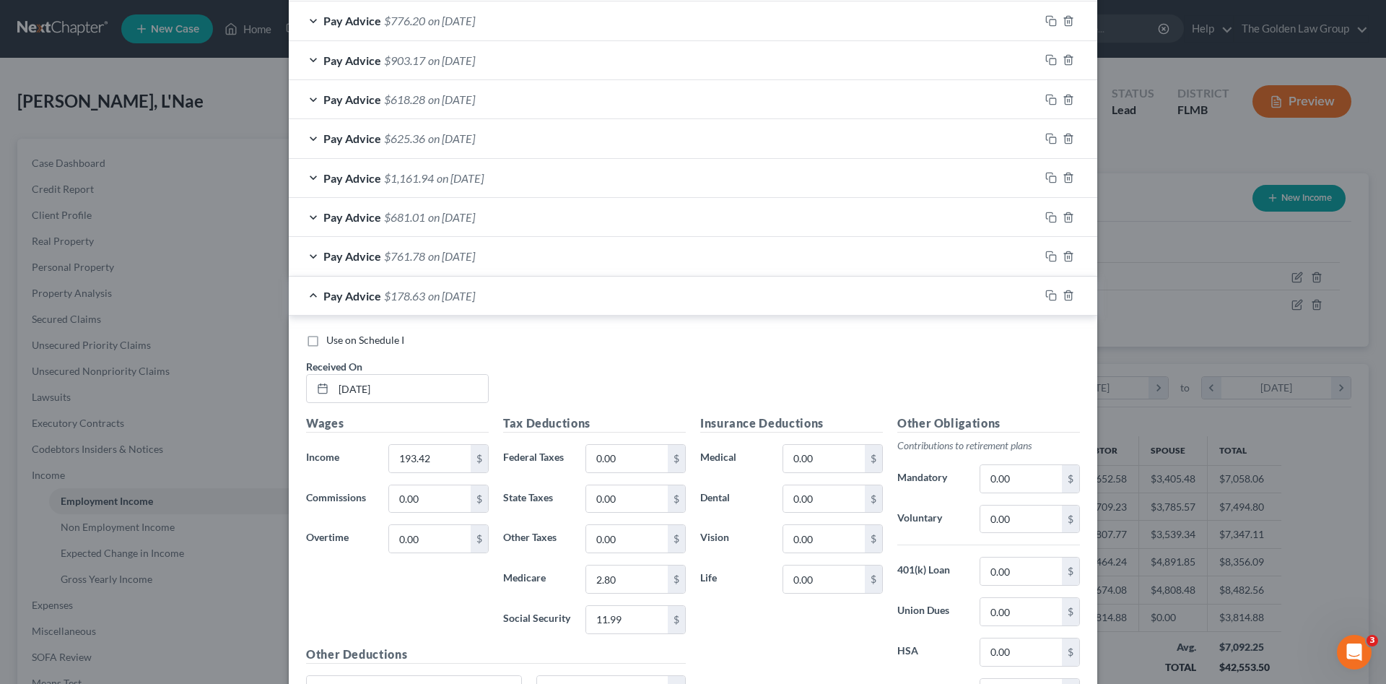
click at [576, 295] on div "Pay Advice $178.63 on 03/07/2025" at bounding box center [664, 296] width 751 height 38
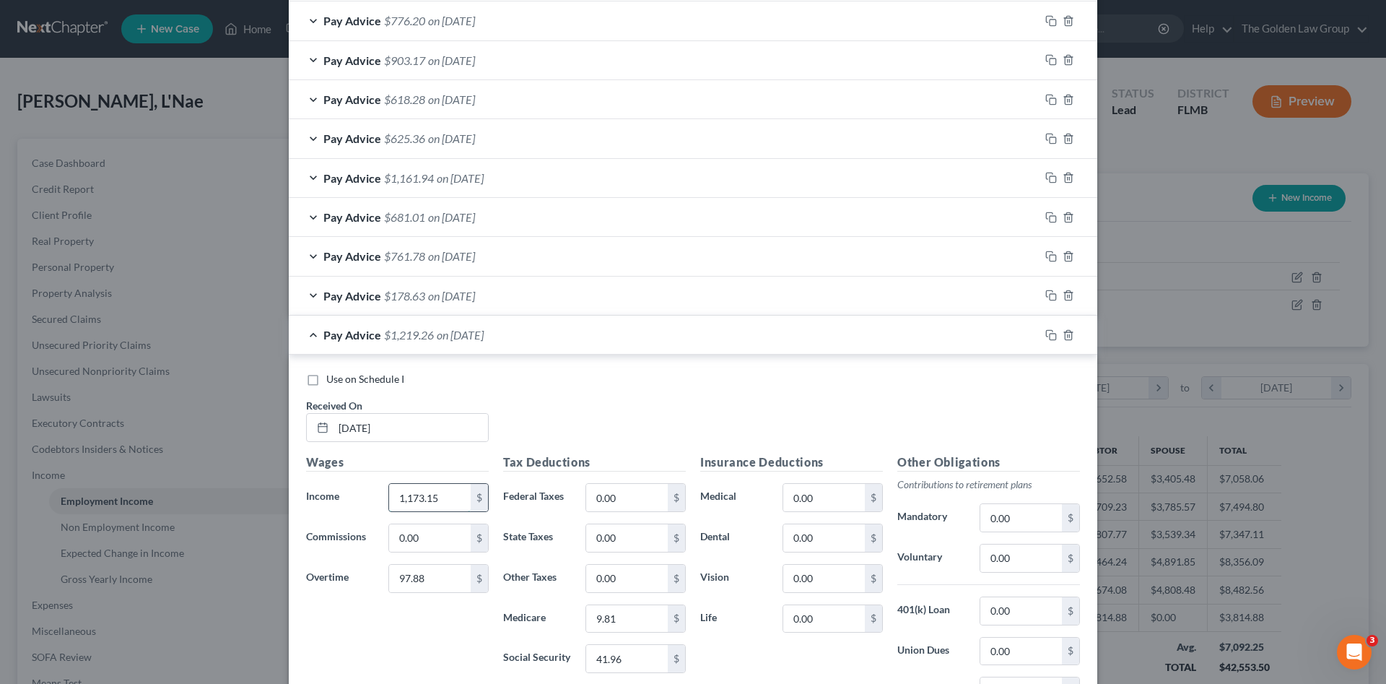
click at [427, 498] on input "1,173.15" at bounding box center [430, 497] width 82 height 27
type input "676.83"
type input "0"
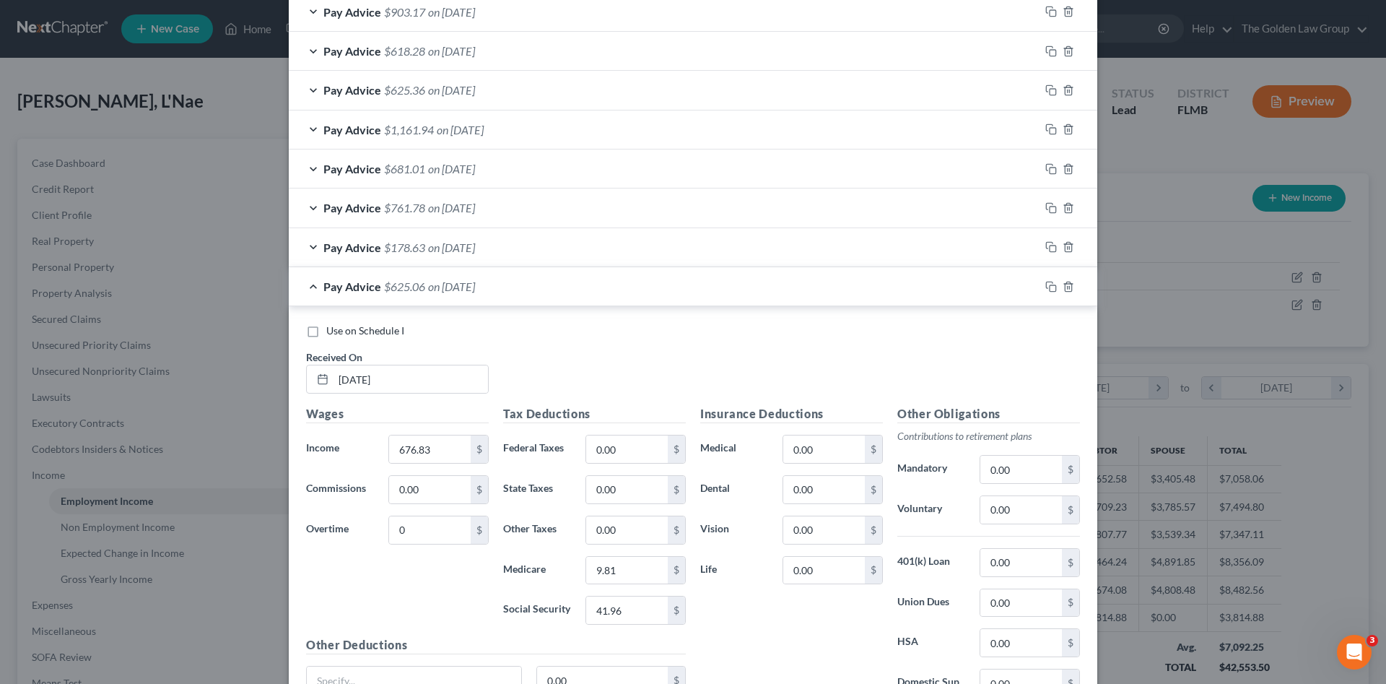
scroll to position [1167, 0]
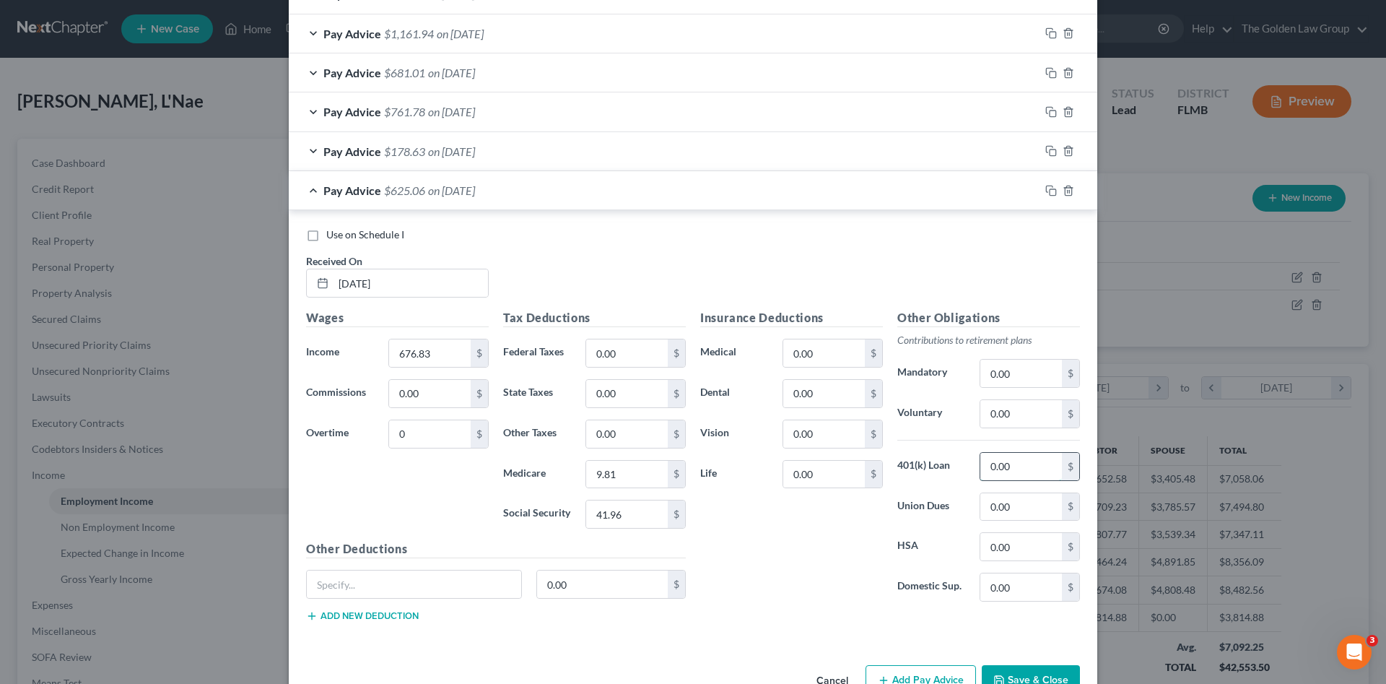
click at [1029, 467] on input "0.00" at bounding box center [1022, 466] width 82 height 27
type input "50.00"
drag, startPoint x: 1049, startPoint y: 189, endPoint x: 976, endPoint y: 209, distance: 75.7
click at [1050, 189] on rect "button" at bounding box center [1053, 192] width 6 height 6
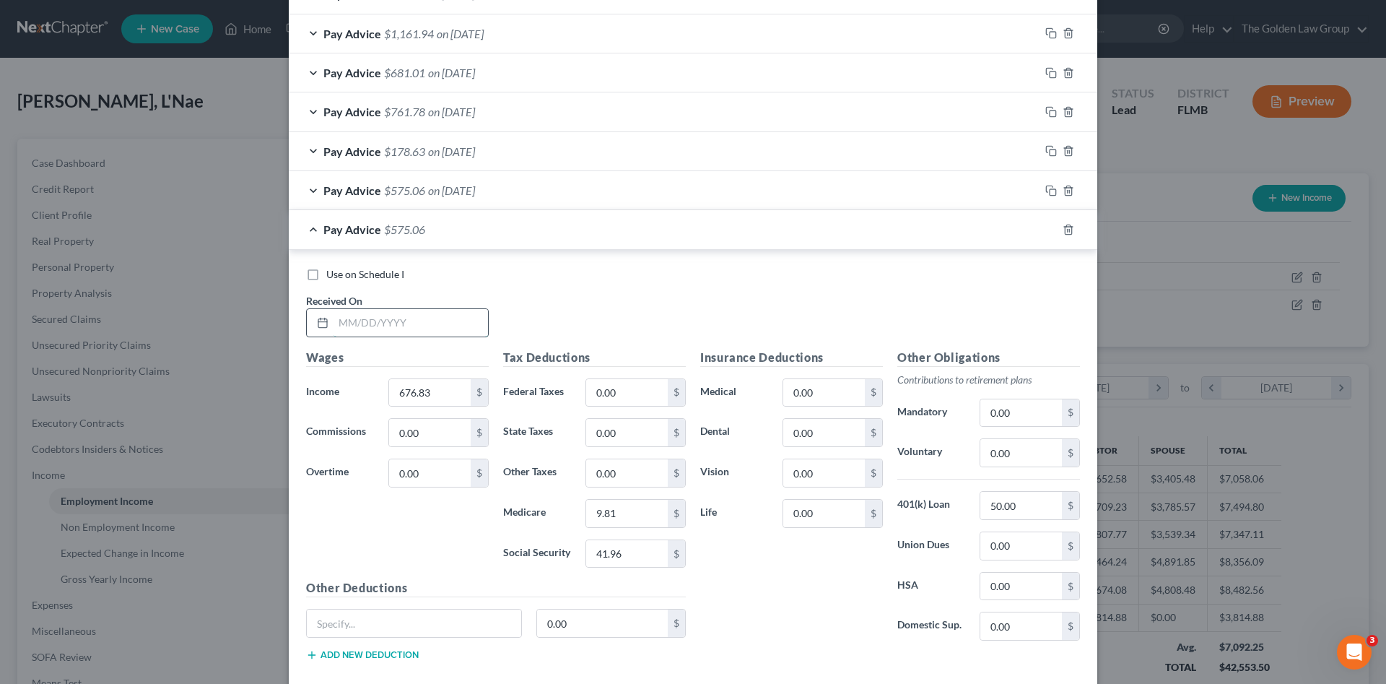
click at [427, 318] on input "text" at bounding box center [411, 322] width 155 height 27
type input "08/8/2025"
type input "1,114.68"
type input "16.90"
type input "16.16"
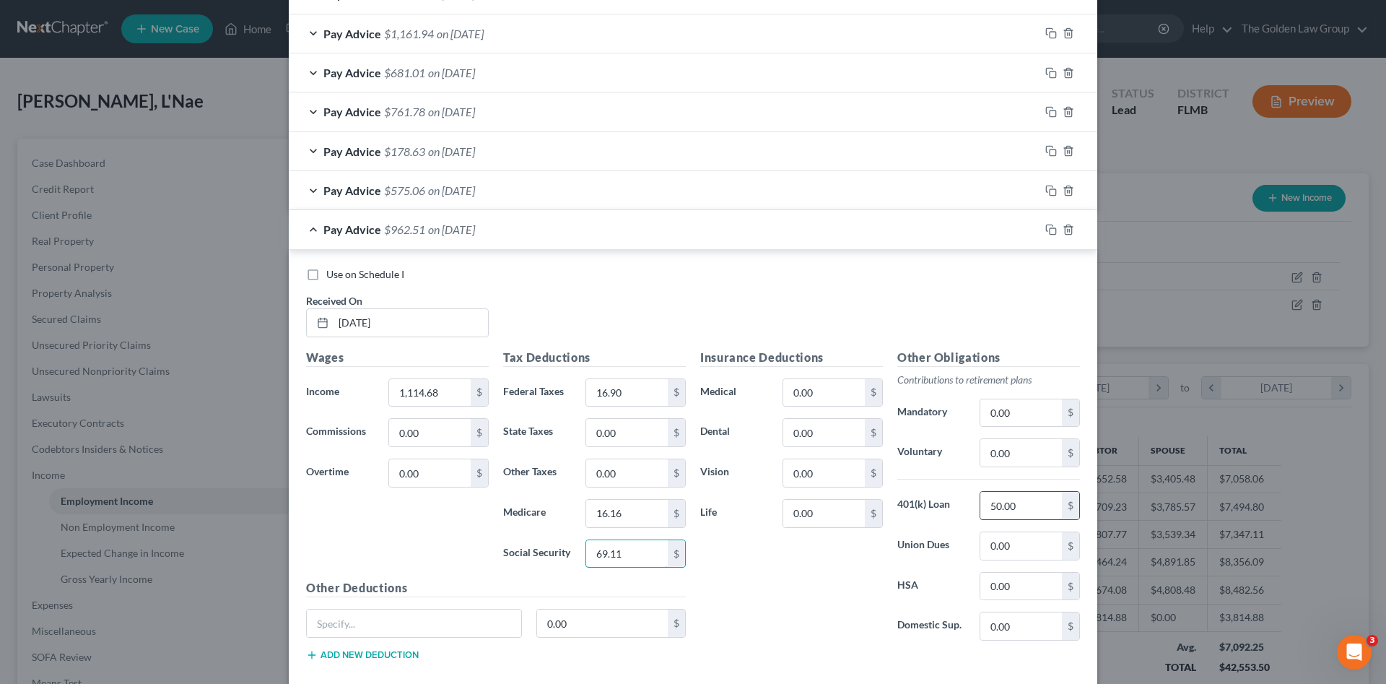
type input "69.11"
click at [1021, 501] on input "50.00" at bounding box center [1022, 505] width 82 height 27
type input "0"
type input "50.00"
type input "840.00"
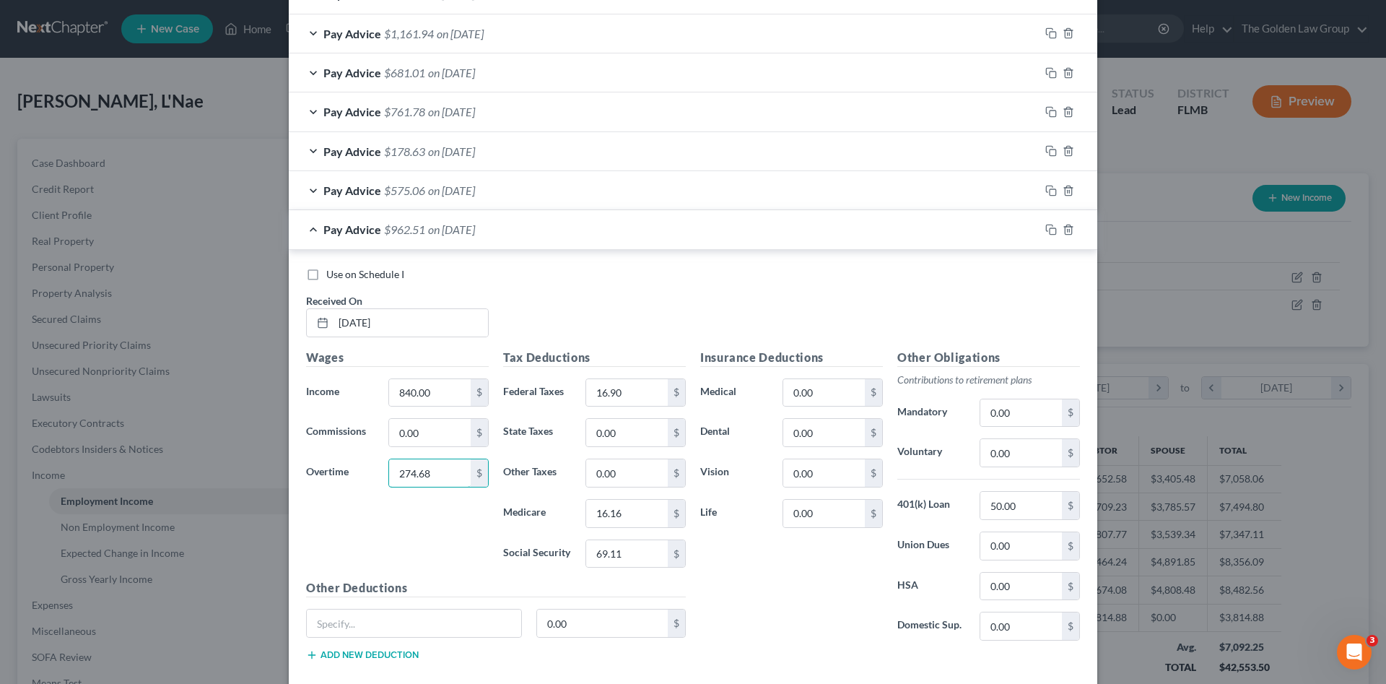
type input "274.68"
click at [1029, 509] on input "50.00" at bounding box center [1022, 505] width 82 height 27
click at [1030, 508] on input "text" at bounding box center [1022, 505] width 82 height 27
click at [1030, 508] on input "50.00" at bounding box center [1022, 505] width 82 height 27
drag, startPoint x: 1009, startPoint y: 511, endPoint x: 968, endPoint y: 516, distance: 41.5
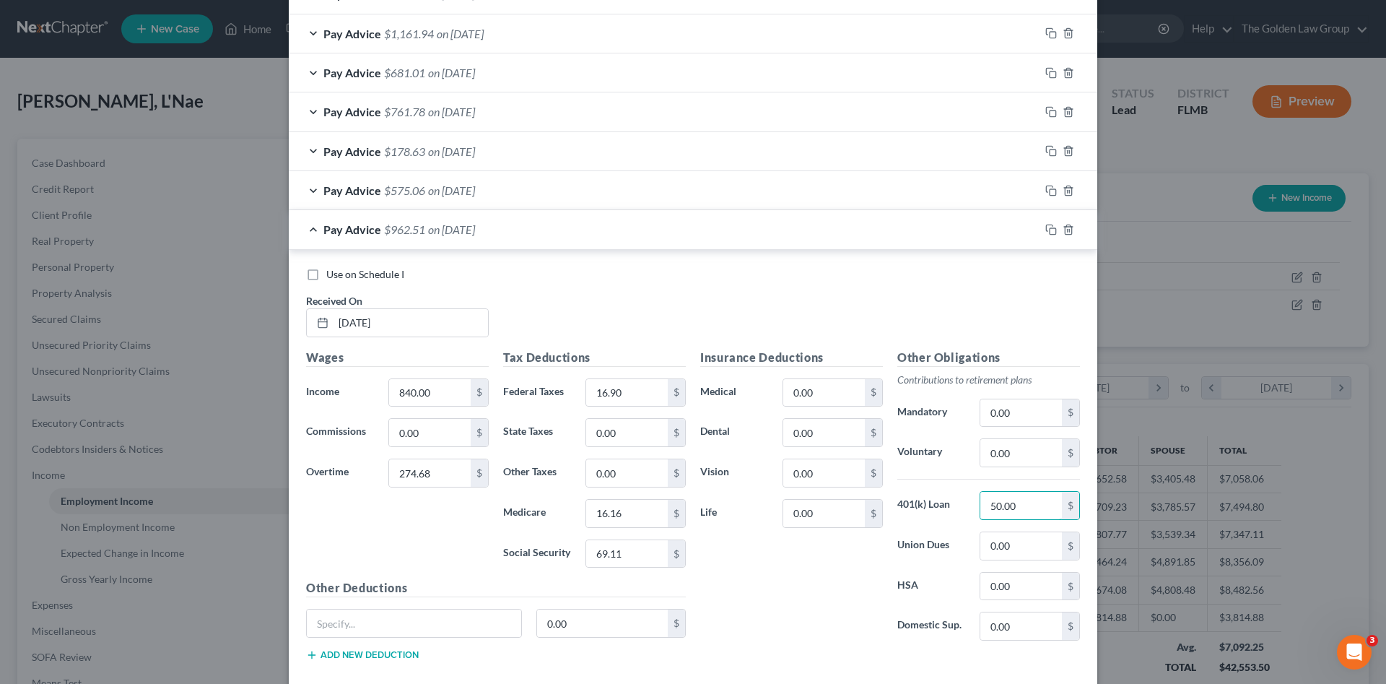
click at [973, 516] on div "50.00 $" at bounding box center [1030, 505] width 115 height 29
type input "25.00"
click at [793, 586] on div "Insurance Deductions Medical 0.00 $ Dental 0.00 $ Vision 0.00 $ Life 0.00 $" at bounding box center [791, 501] width 197 height 304
click at [1046, 229] on icon "button" at bounding box center [1052, 230] width 12 height 12
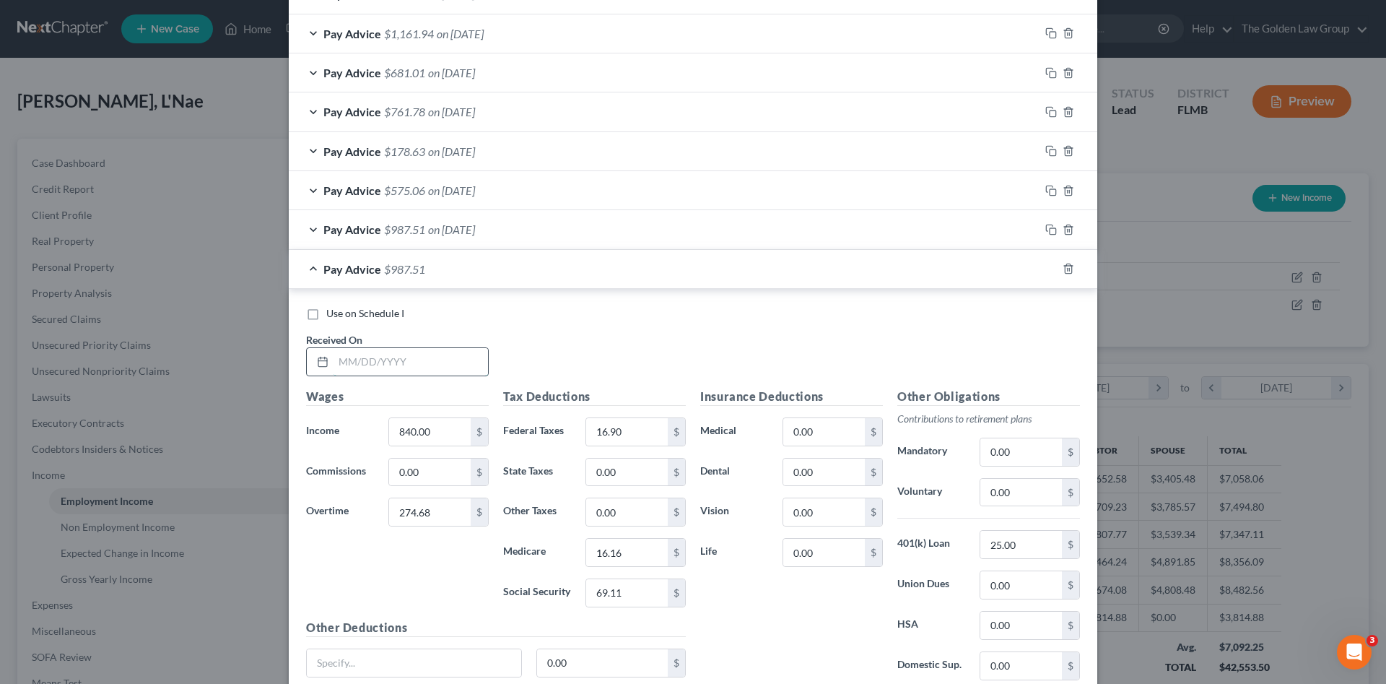
drag, startPoint x: 409, startPoint y: 358, endPoint x: 156, endPoint y: 329, distance: 254.5
click at [408, 358] on input "text" at bounding box center [411, 361] width 155 height 27
click at [376, 366] on input "text" at bounding box center [411, 361] width 155 height 27
type input "0"
type input "08/15/2025"
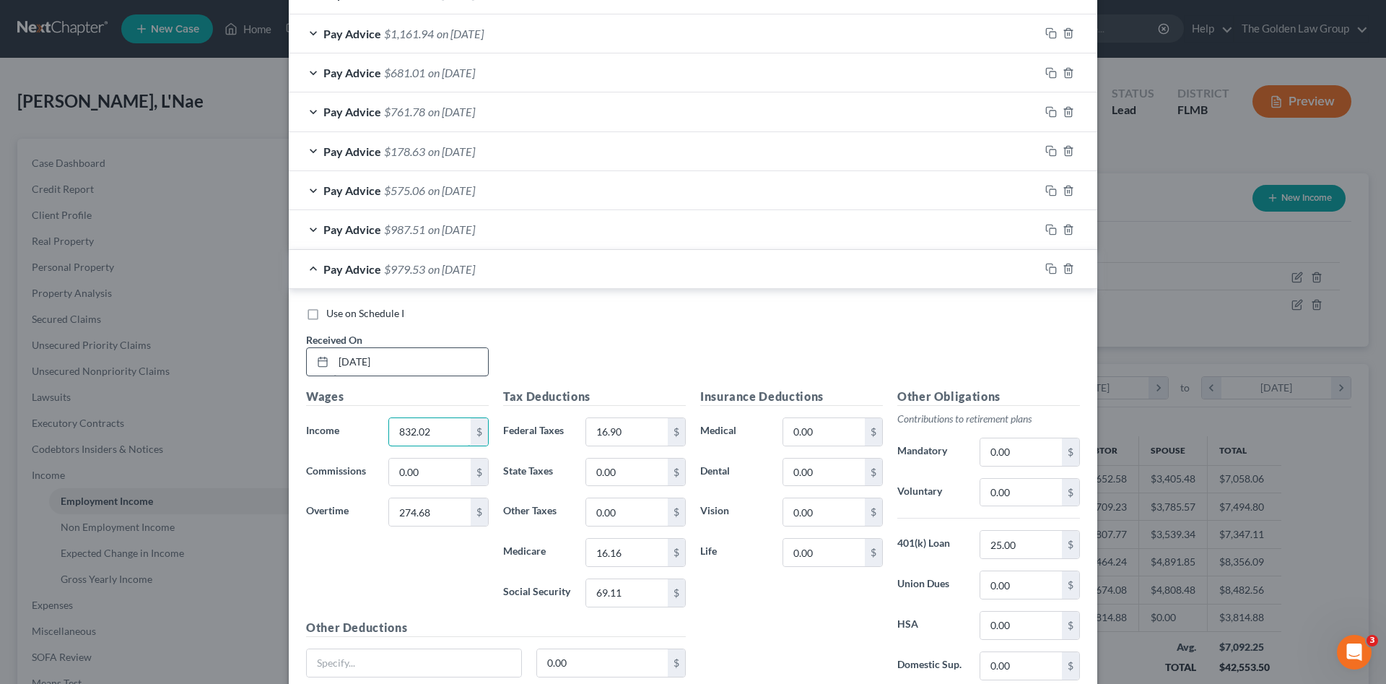
type input "832.02"
type input "0"
type input "0.00"
type input "12.06"
type input "51.59"
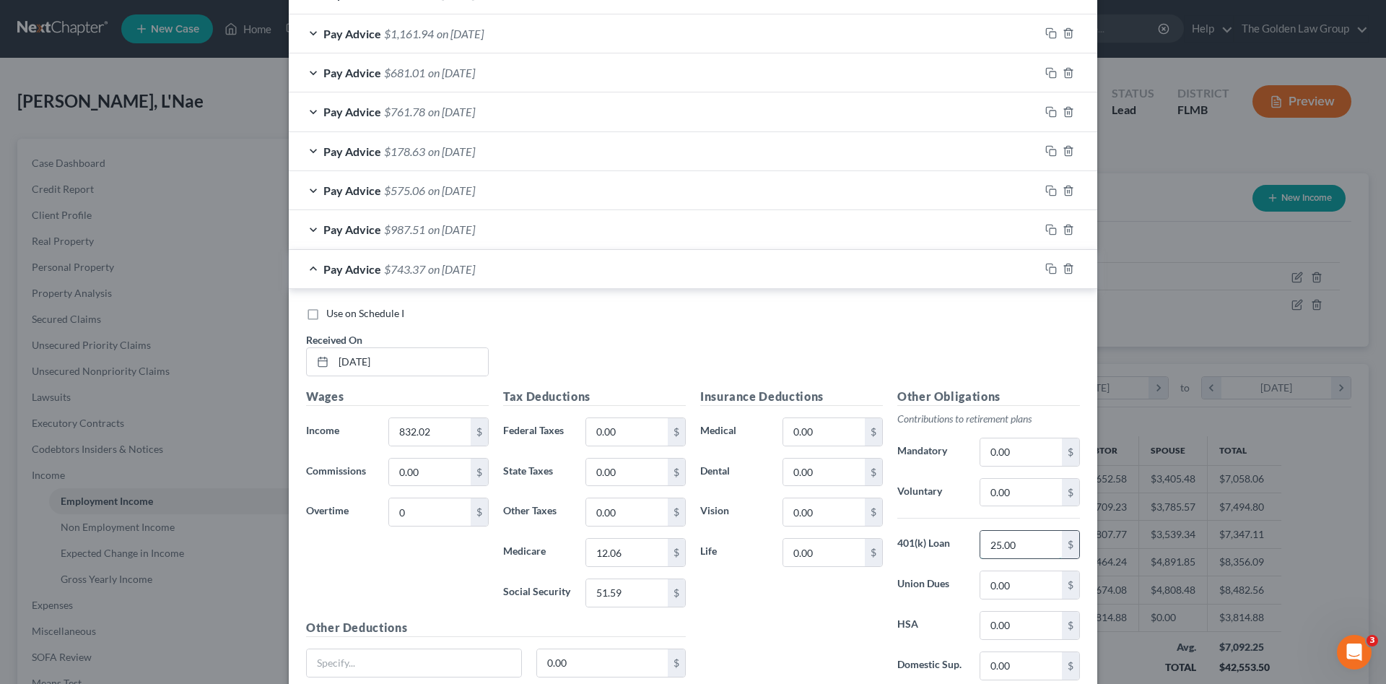
click at [1025, 544] on input "25.00" at bounding box center [1022, 544] width 82 height 27
click at [1048, 272] on icon "button" at bounding box center [1052, 269] width 12 height 12
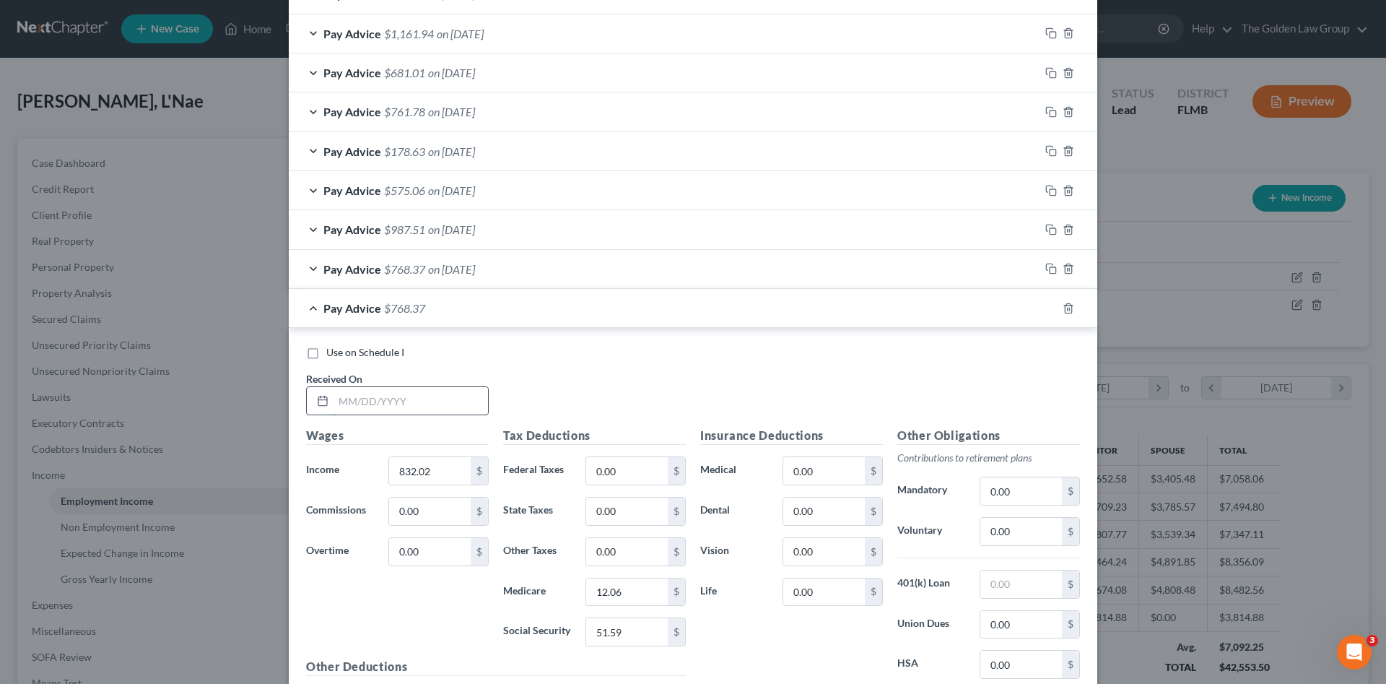
click at [406, 399] on input "text" at bounding box center [411, 400] width 155 height 27
click at [372, 397] on input "text" at bounding box center [411, 400] width 155 height 27
type input "08/22/2025"
click at [432, 473] on input "832.02" at bounding box center [430, 470] width 82 height 27
type input "8"
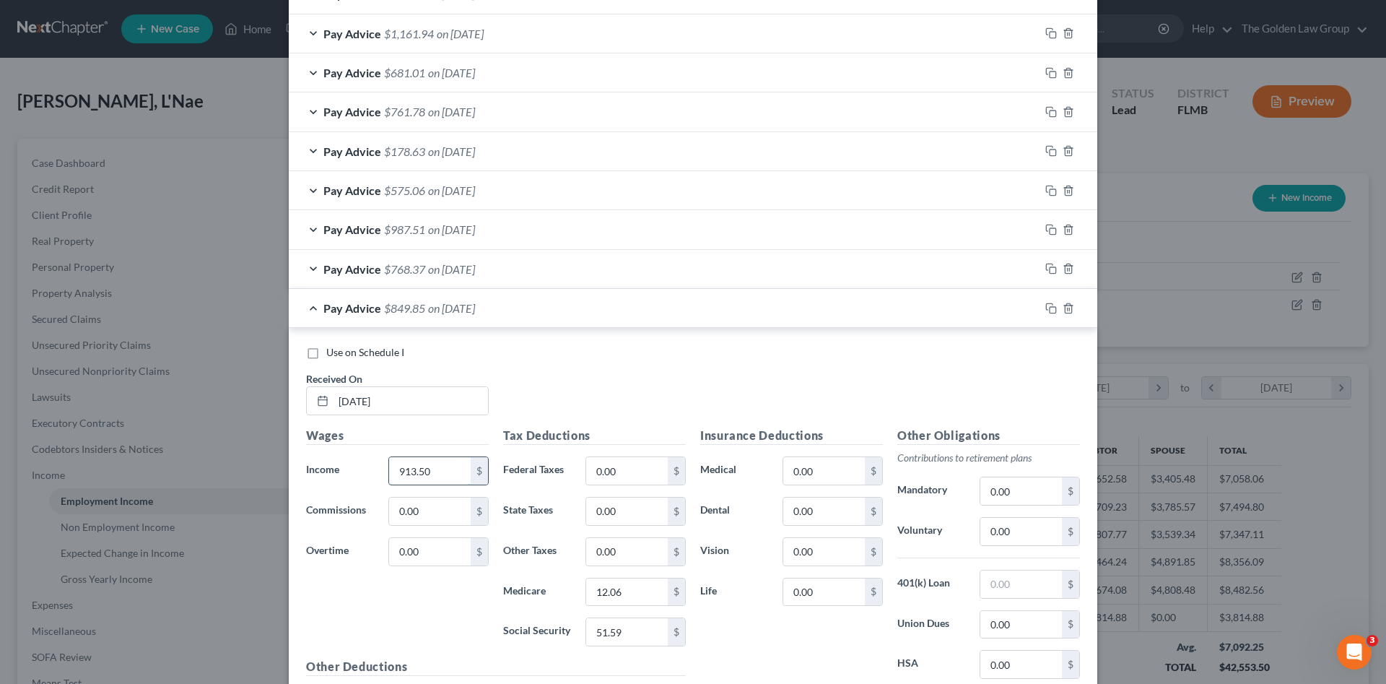
type input "913.50"
type input "440.37"
type input "45.50"
type input "19.53"
type input "83.94"
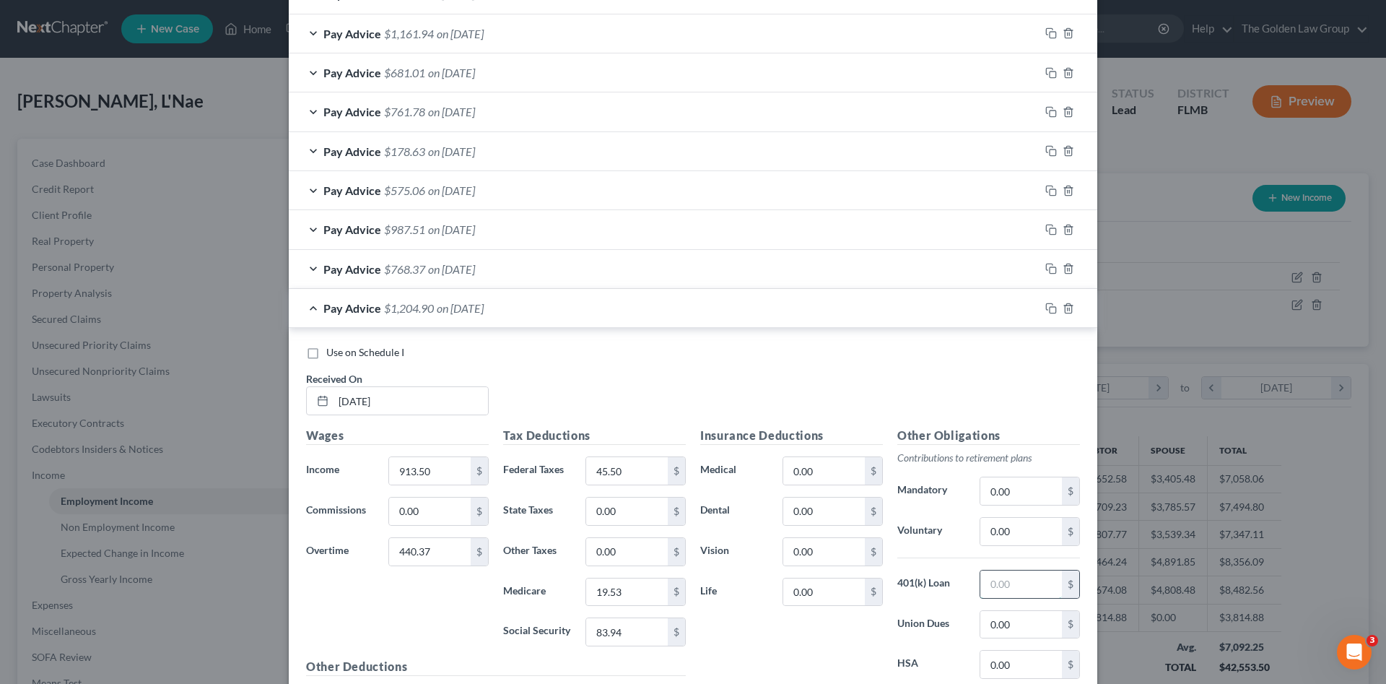
click at [1034, 584] on input "text" at bounding box center [1022, 583] width 82 height 27
type input "5"
type input "25.00"
drag, startPoint x: 1005, startPoint y: 594, endPoint x: 950, endPoint y: 604, distance: 56.4
click at [950, 604] on div "Other Obligations Contributions to retirement plans Mandatory 0.00 $ Voluntary …" at bounding box center [988, 579] width 197 height 304
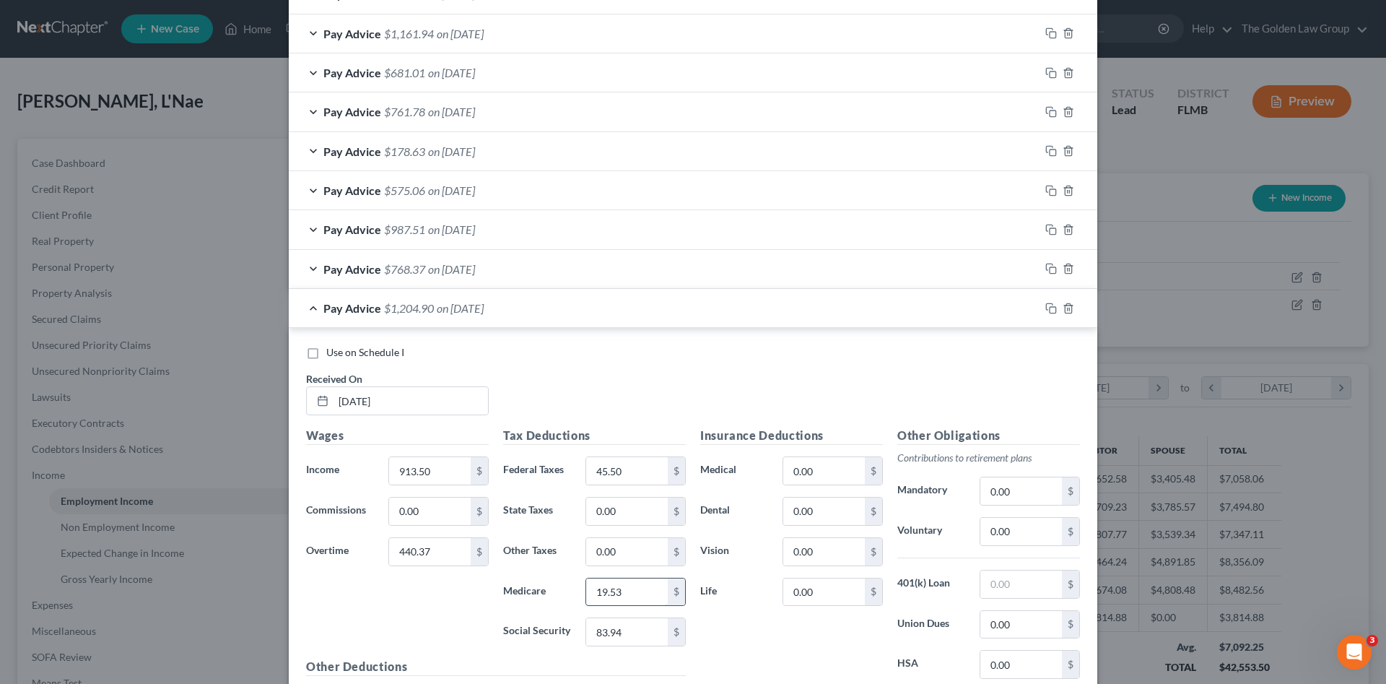
drag, startPoint x: 612, startPoint y: 630, endPoint x: 610, endPoint y: 593, distance: 37.6
click at [610, 593] on input "19.53" at bounding box center [627, 591] width 82 height 27
click at [625, 588] on input "19.53" at bounding box center [627, 591] width 82 height 27
type input "19.63"
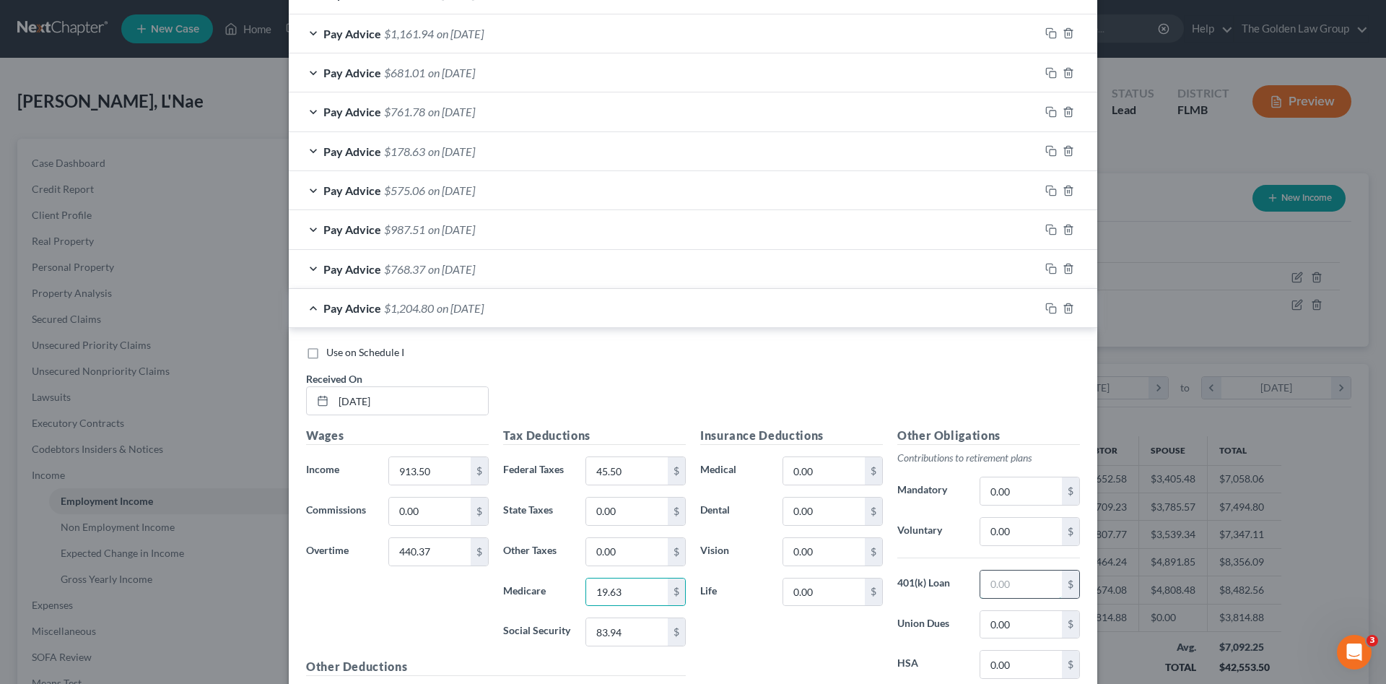
click at [1026, 583] on input "text" at bounding box center [1022, 583] width 82 height 27
type input "5"
click at [1019, 577] on input "text" at bounding box center [1022, 583] width 82 height 27
type input "0.00"
click at [594, 378] on div "Use on Schedule I Received On * 08/22/2025" at bounding box center [693, 386] width 789 height 82
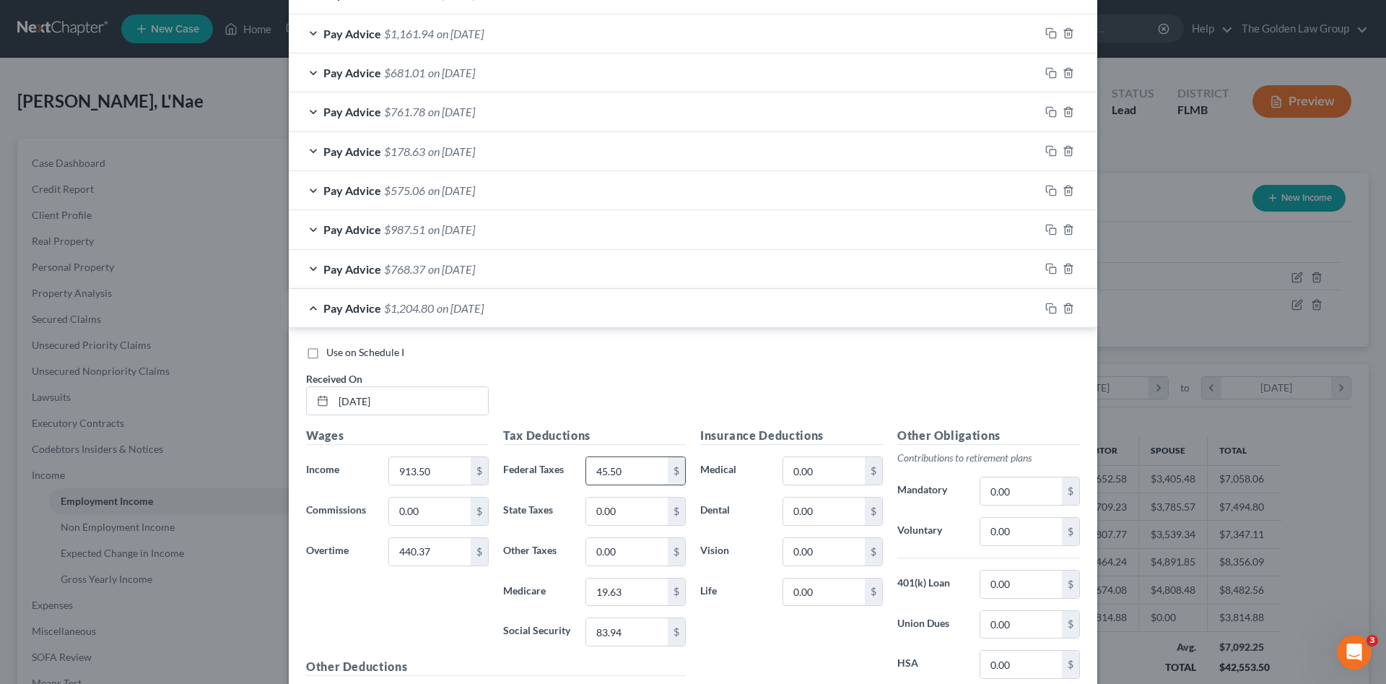
click at [625, 473] on input "45.50" at bounding box center [627, 470] width 82 height 27
click at [630, 464] on input "45.60" at bounding box center [627, 470] width 82 height 27
click at [634, 468] on input "45.50" at bounding box center [627, 470] width 82 height 27
drag, startPoint x: 634, startPoint y: 468, endPoint x: 586, endPoint y: 481, distance: 49.4
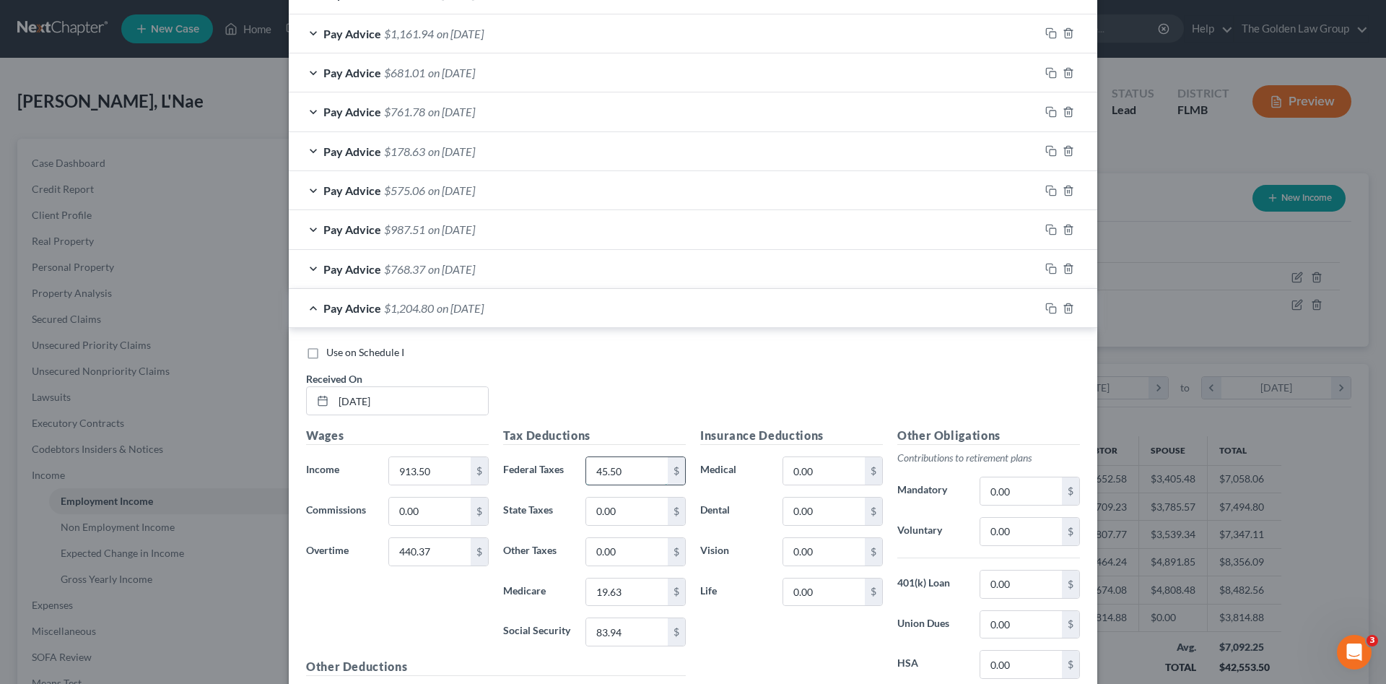
click at [586, 481] on input "45.50" at bounding box center [627, 470] width 82 height 27
type input "45.60"
click at [622, 375] on div "Use on Schedule I Received On * 08/22/2025" at bounding box center [693, 386] width 789 height 82
click at [1029, 582] on input "0.00" at bounding box center [1022, 583] width 82 height 27
type input "21.99"
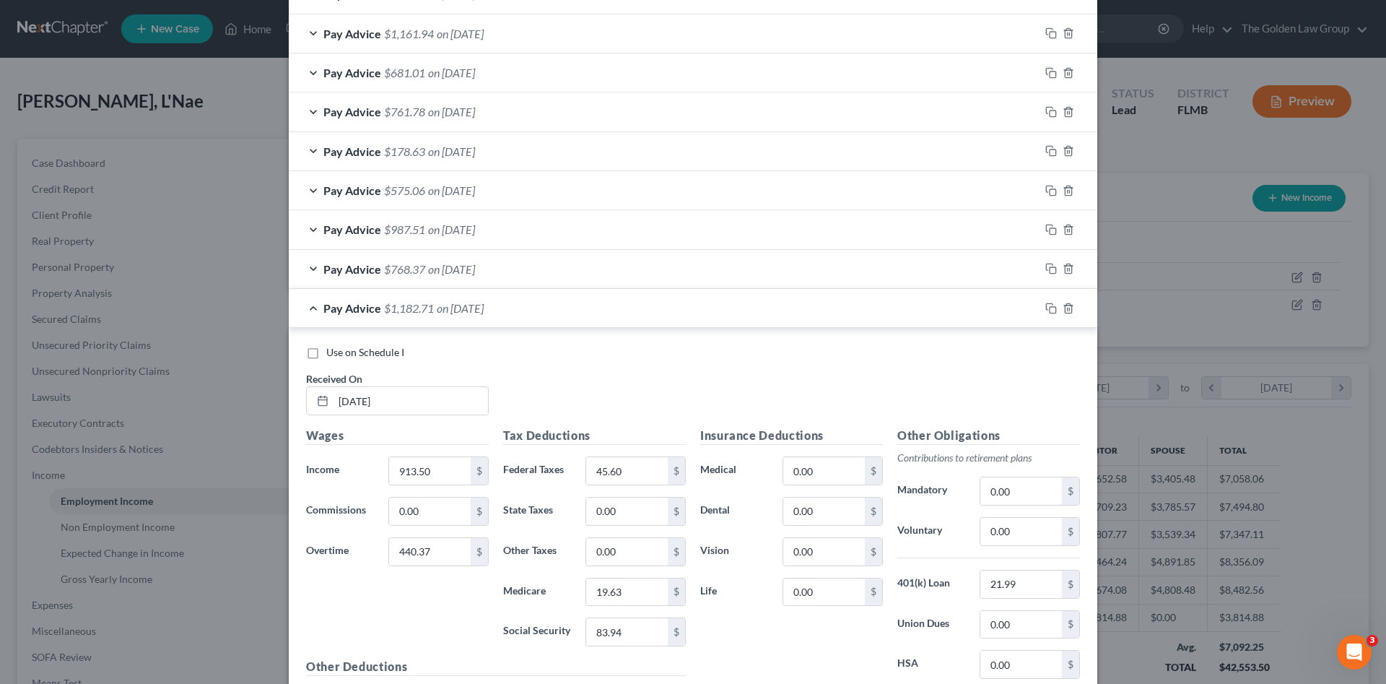
click at [667, 353] on div "Use on Schedule I" at bounding box center [693, 352] width 774 height 14
click at [1046, 306] on icon "button" at bounding box center [1052, 309] width 12 height 12
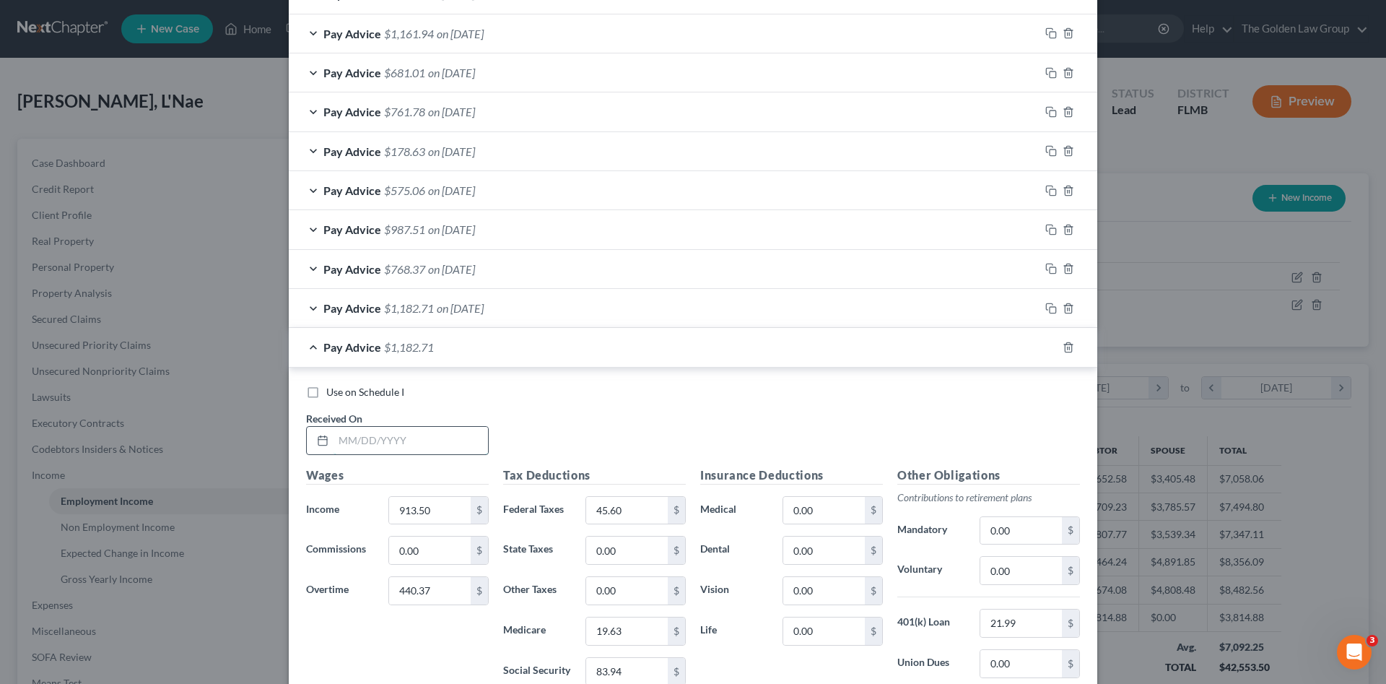
click at [415, 437] on input "text" at bounding box center [411, 440] width 155 height 27
type input "08/29/2025"
click at [425, 514] on input "913.50" at bounding box center [430, 510] width 82 height 27
drag, startPoint x: 426, startPoint y: 513, endPoint x: 391, endPoint y: 512, distance: 35.4
click at [391, 512] on input "913.50" at bounding box center [430, 510] width 82 height 27
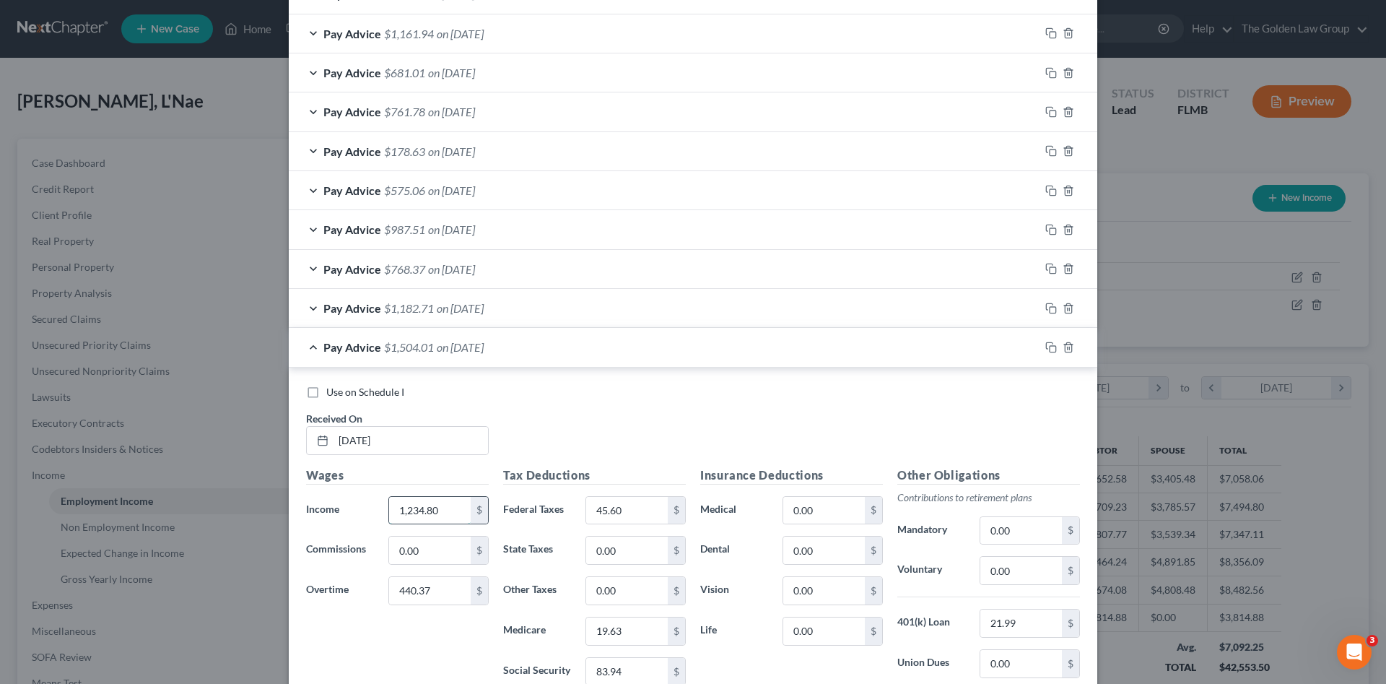
type input "1,234.80"
type input "270.27"
type input "63.74"
type input "21.32"
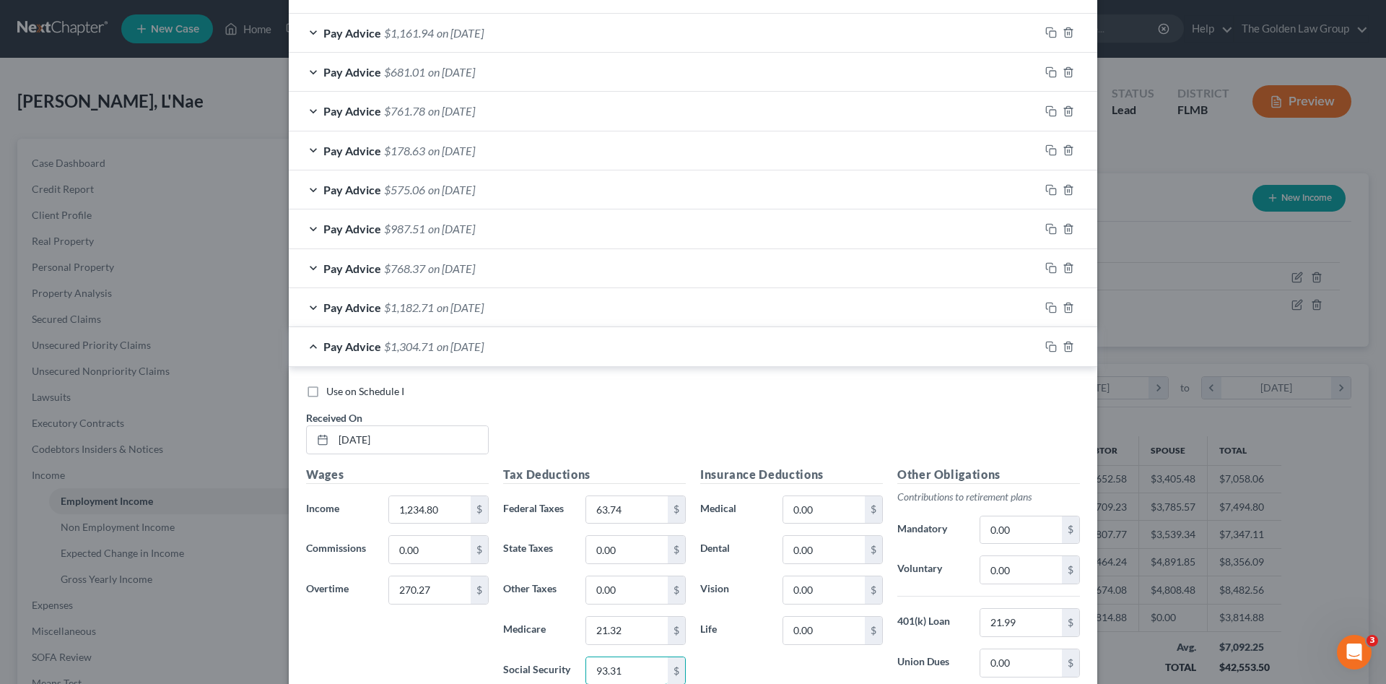
type input "93.31"
click at [632, 634] on input "21.32" at bounding box center [627, 630] width 82 height 27
type input "21.82"
type input "93.31"
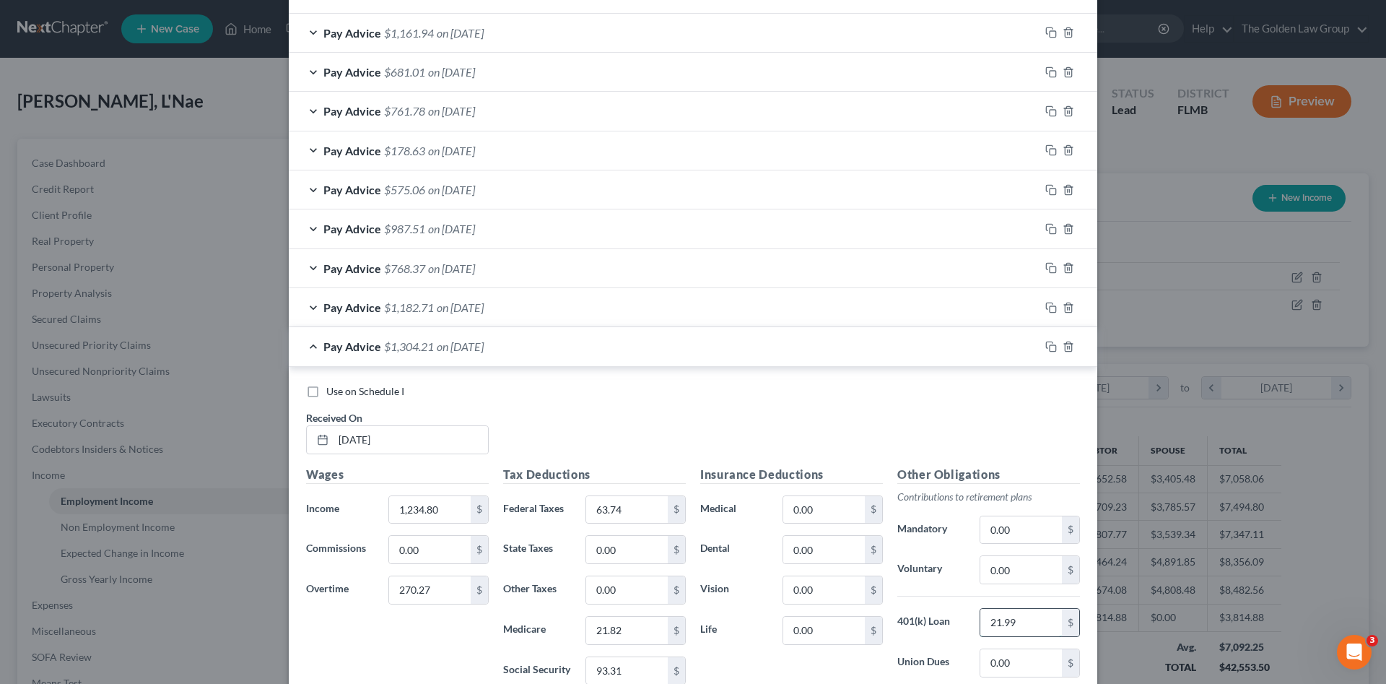
click at [1022, 627] on input "21.99" at bounding box center [1022, 622] width 82 height 27
type input "0"
click at [364, 388] on span "Use on Schedule I" at bounding box center [365, 391] width 78 height 12
click at [342, 388] on input "Use on Schedule I" at bounding box center [336, 388] width 9 height 9
checkbox input "true"
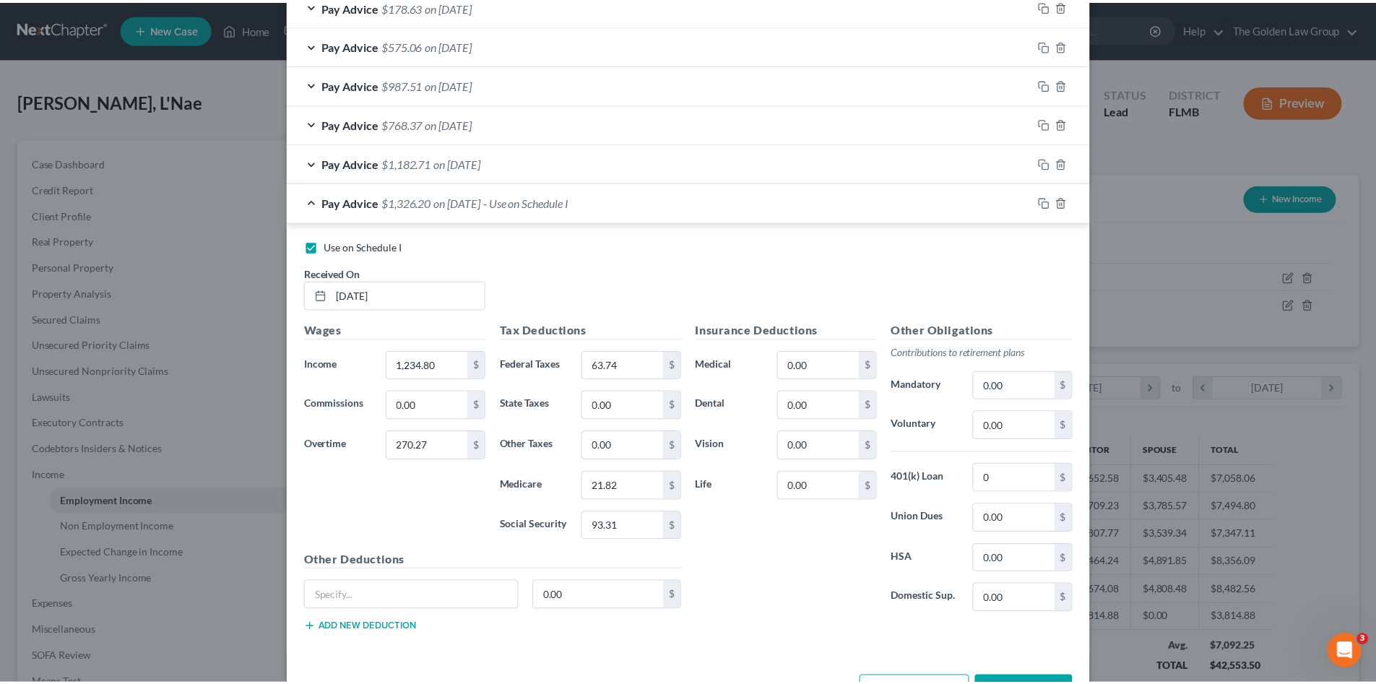
scroll to position [1364, 0]
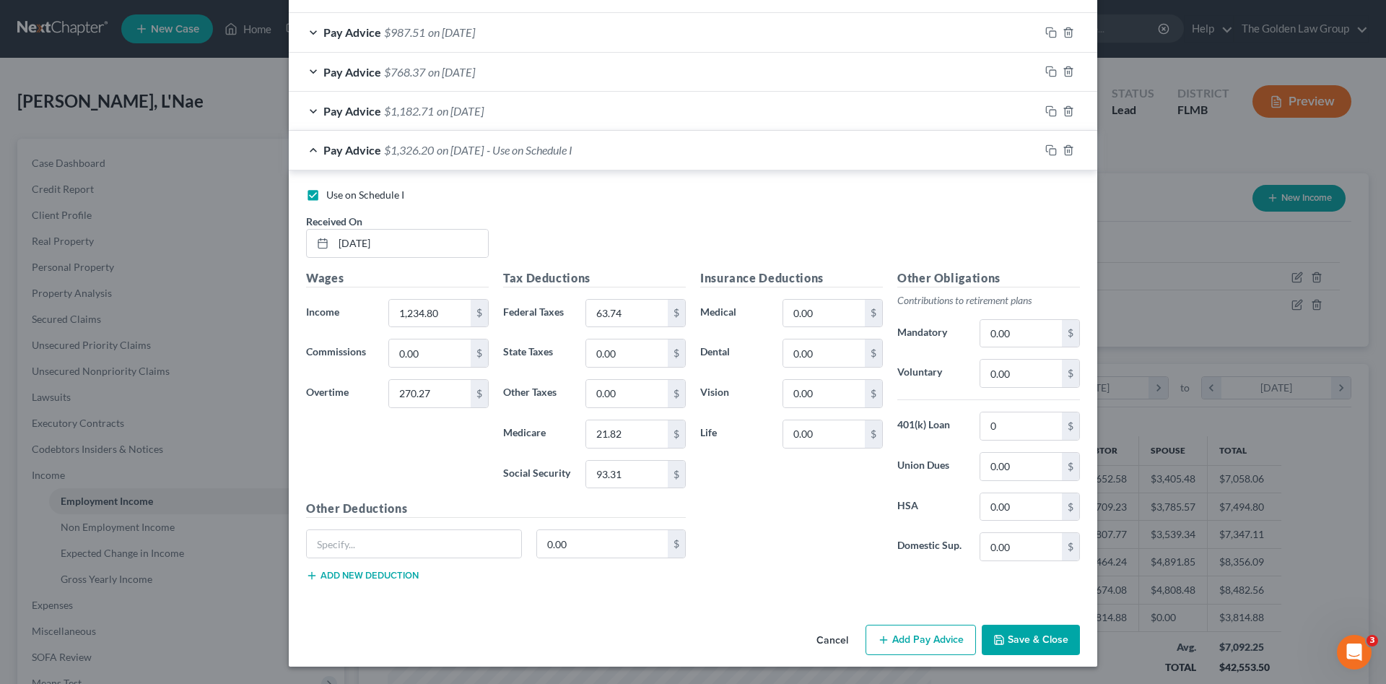
click at [1028, 638] on button "Save & Close" at bounding box center [1031, 640] width 98 height 30
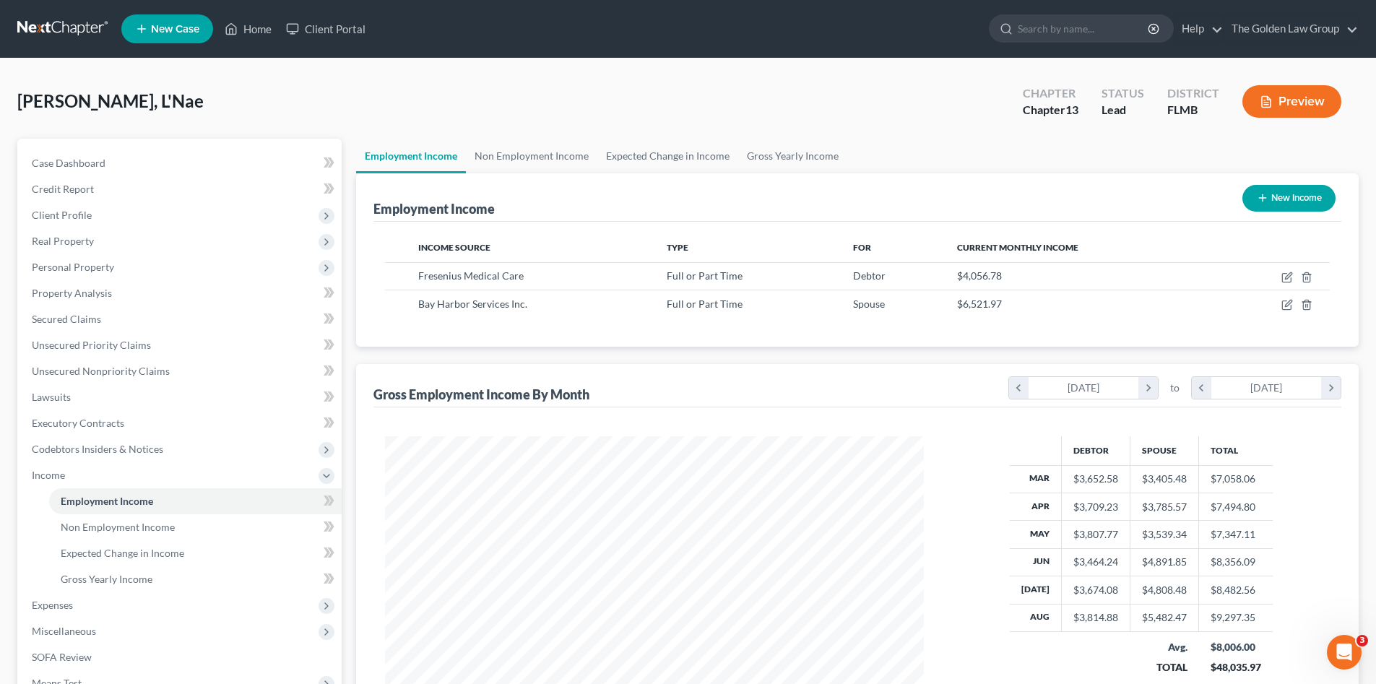
scroll to position [721842, 721544]
click at [119, 581] on span "Gross Yearly Income" at bounding box center [107, 579] width 92 height 12
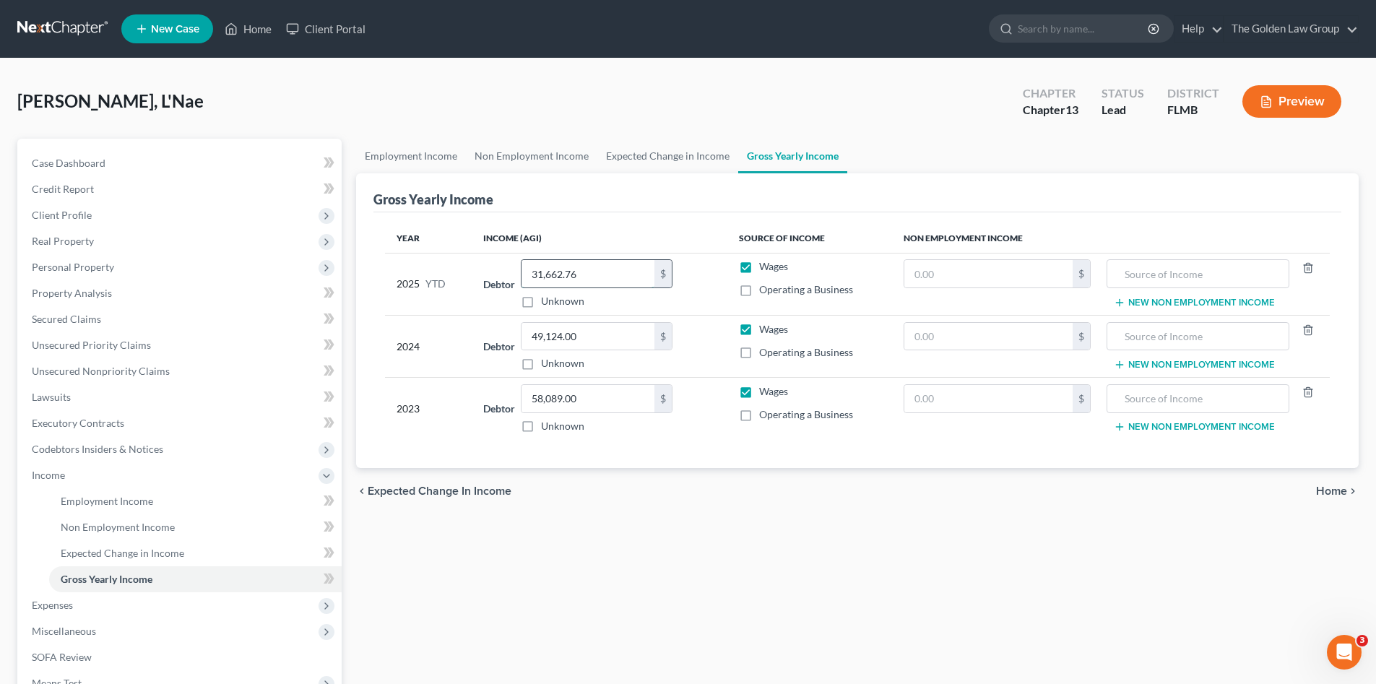
click at [597, 270] on input "31,662.76" at bounding box center [587, 273] width 133 height 27
type input "31,662.51"
click at [619, 487] on div "chevron_left Expected Change in Income Home chevron_right" at bounding box center [857, 491] width 1002 height 46
click at [74, 475] on span "Income" at bounding box center [180, 475] width 321 height 26
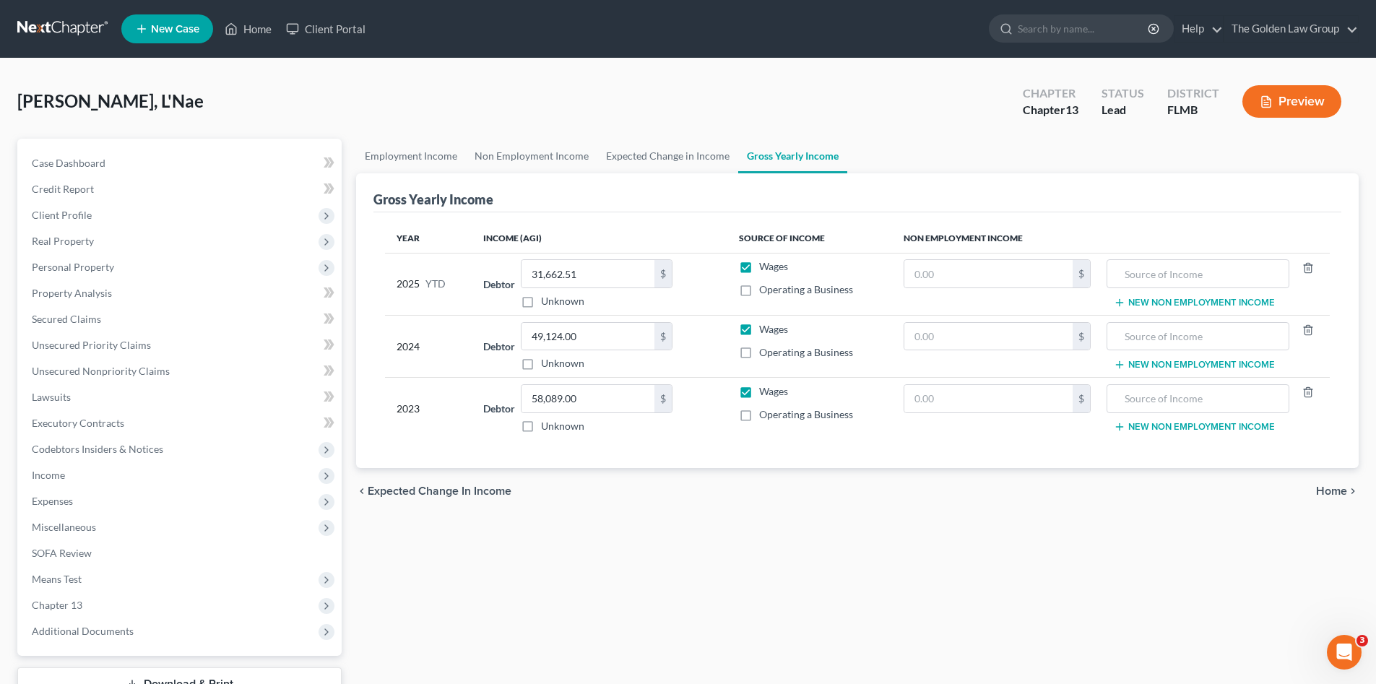
click at [667, 557] on div "Employment Income Non Employment Income Expected Change in Income Gross Yearly …" at bounding box center [857, 439] width 1017 height 600
click at [45, 531] on span "Miscellaneous" at bounding box center [64, 527] width 64 height 12
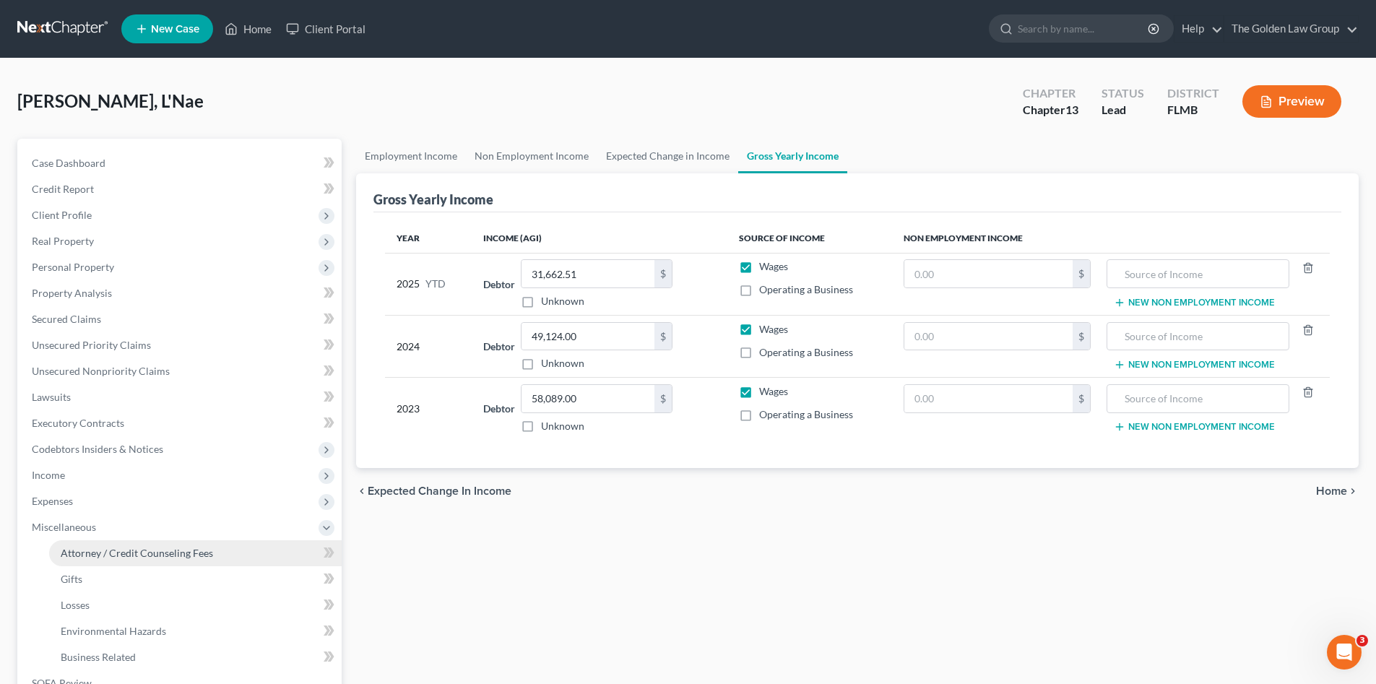
click at [66, 552] on span "Attorney / Credit Counseling Fees" at bounding box center [137, 553] width 152 height 12
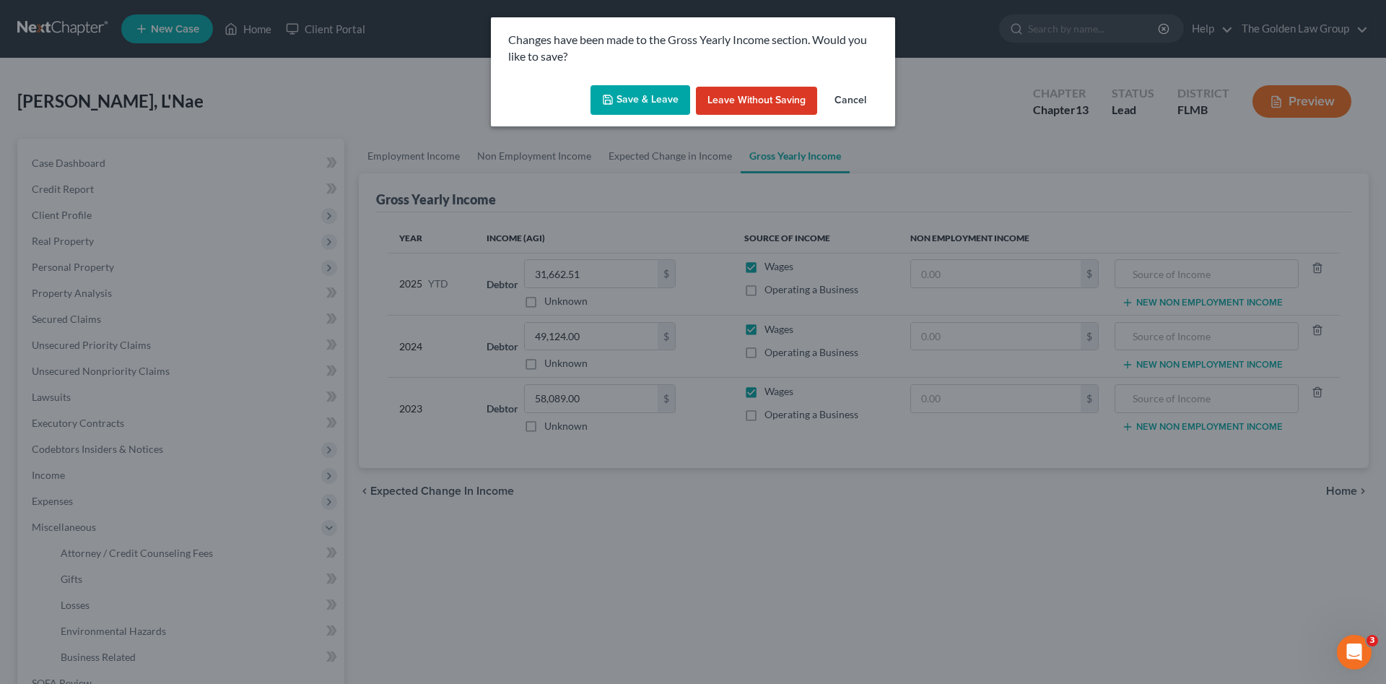
click at [635, 100] on button "Save & Leave" at bounding box center [641, 100] width 100 height 30
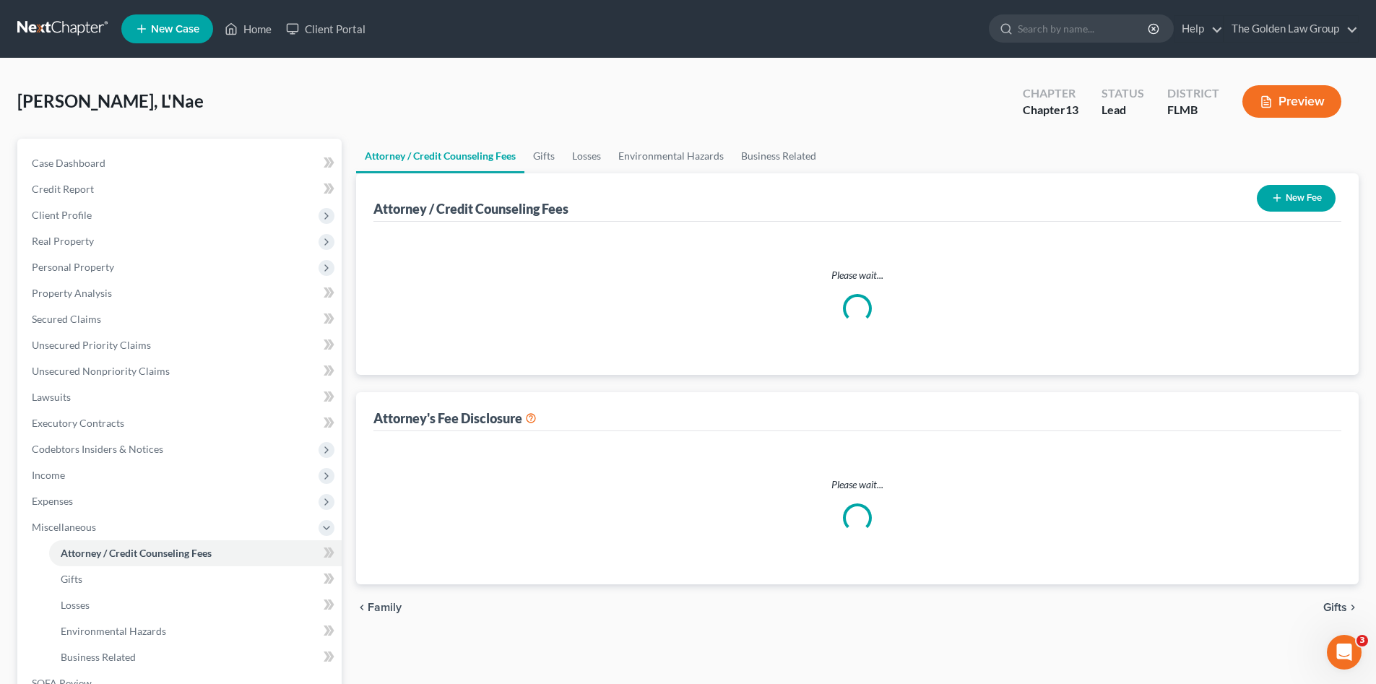
select select "1"
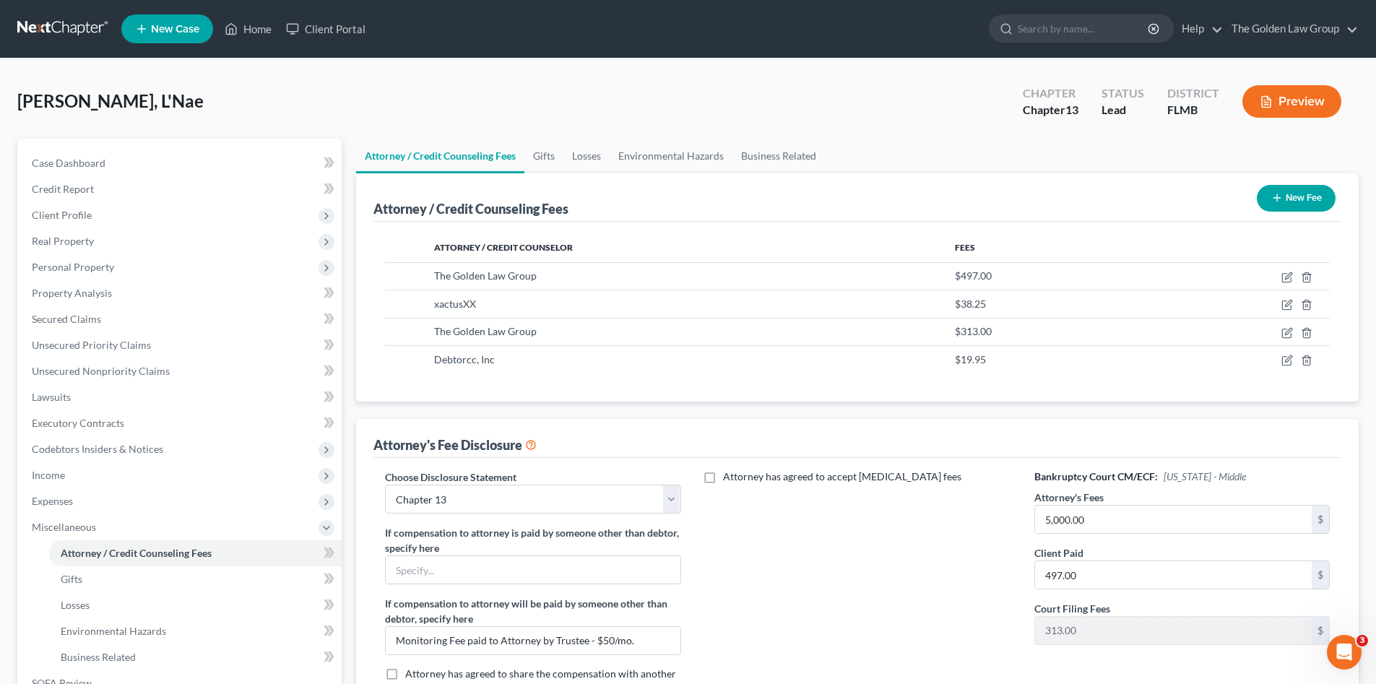
click at [799, 563] on div "Attorney has agreed to accept [MEDICAL_DATA] fees" at bounding box center [857, 588] width 324 height 239
click at [58, 523] on span "Miscellaneous" at bounding box center [64, 527] width 64 height 12
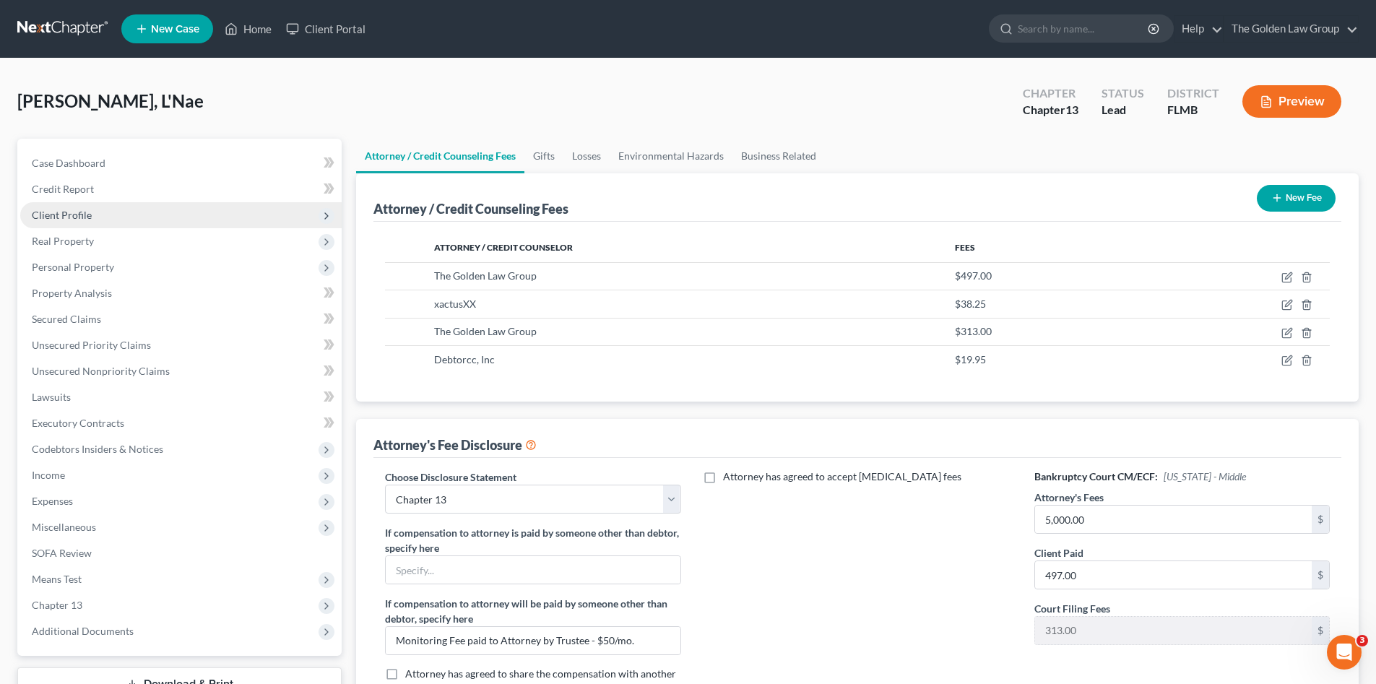
click at [71, 214] on span "Client Profile" at bounding box center [62, 215] width 60 height 12
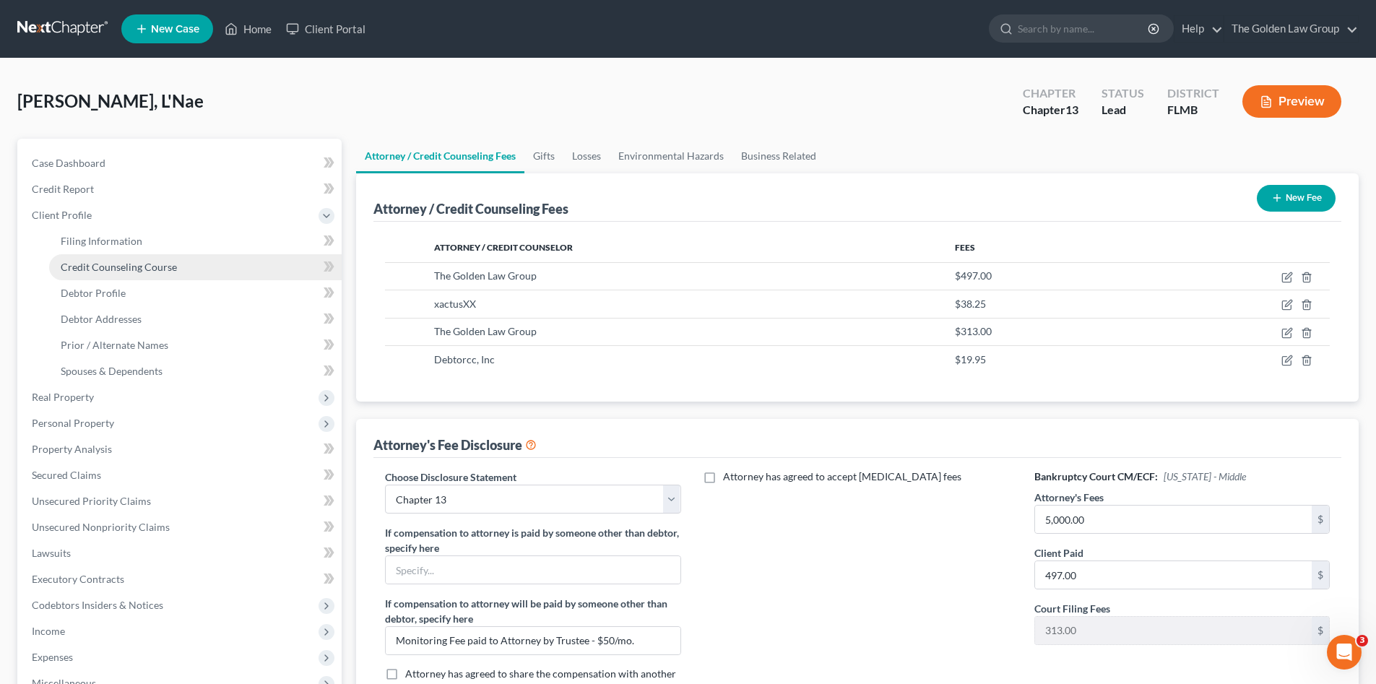
click at [94, 272] on span "Credit Counseling Course" at bounding box center [119, 267] width 116 height 12
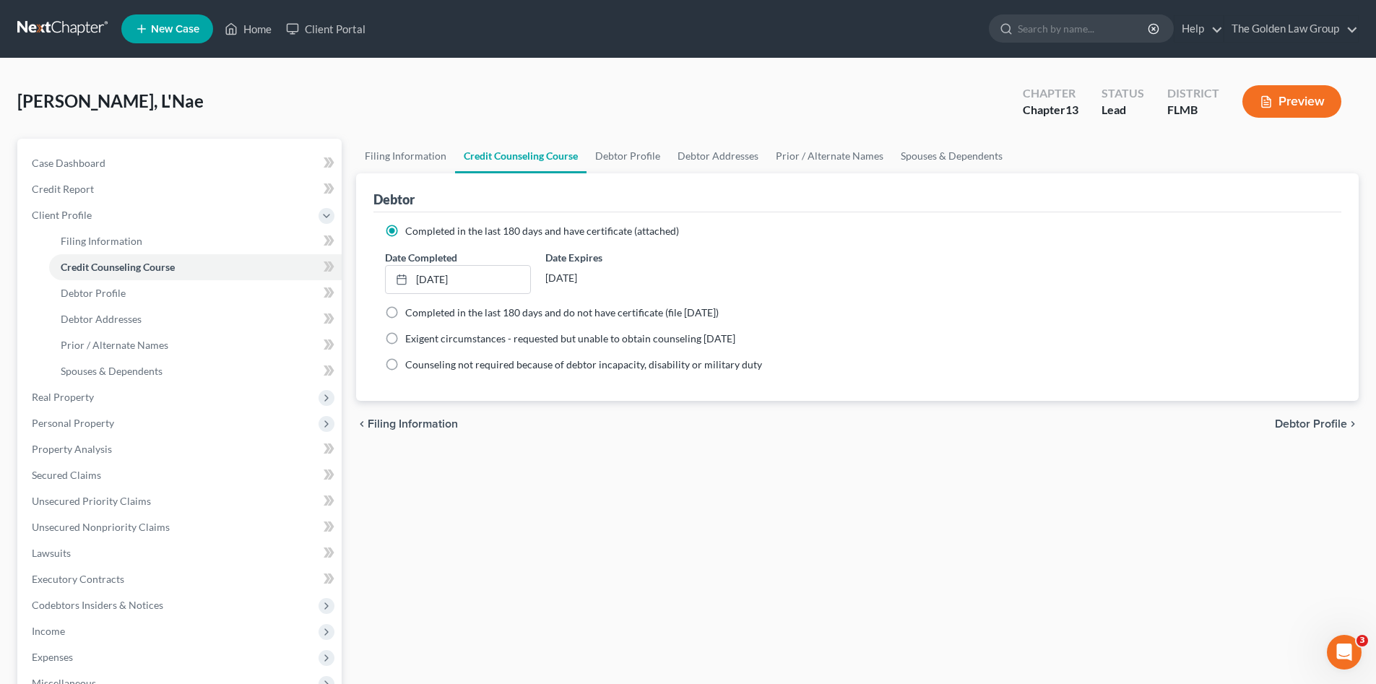
click at [654, 538] on div "Filing Information Credit Counseling Course Debtor Profile Debtor Addresses Pri…" at bounding box center [857, 517] width 1017 height 756
click at [321, 93] on div "Patterson, L'Nae Upgraded Chapter Chapter 13 Status Lead District FLMB Preview" at bounding box center [687, 107] width 1341 height 63
click at [359, 82] on div "Patterson, L'Nae Upgraded Chapter Chapter 13 Status Lead District FLMB Preview" at bounding box center [687, 107] width 1341 height 63
click at [709, 449] on div "Filing Information Credit Counseling Course Debtor Profile Debtor Addresses Pri…" at bounding box center [857, 517] width 1017 height 756
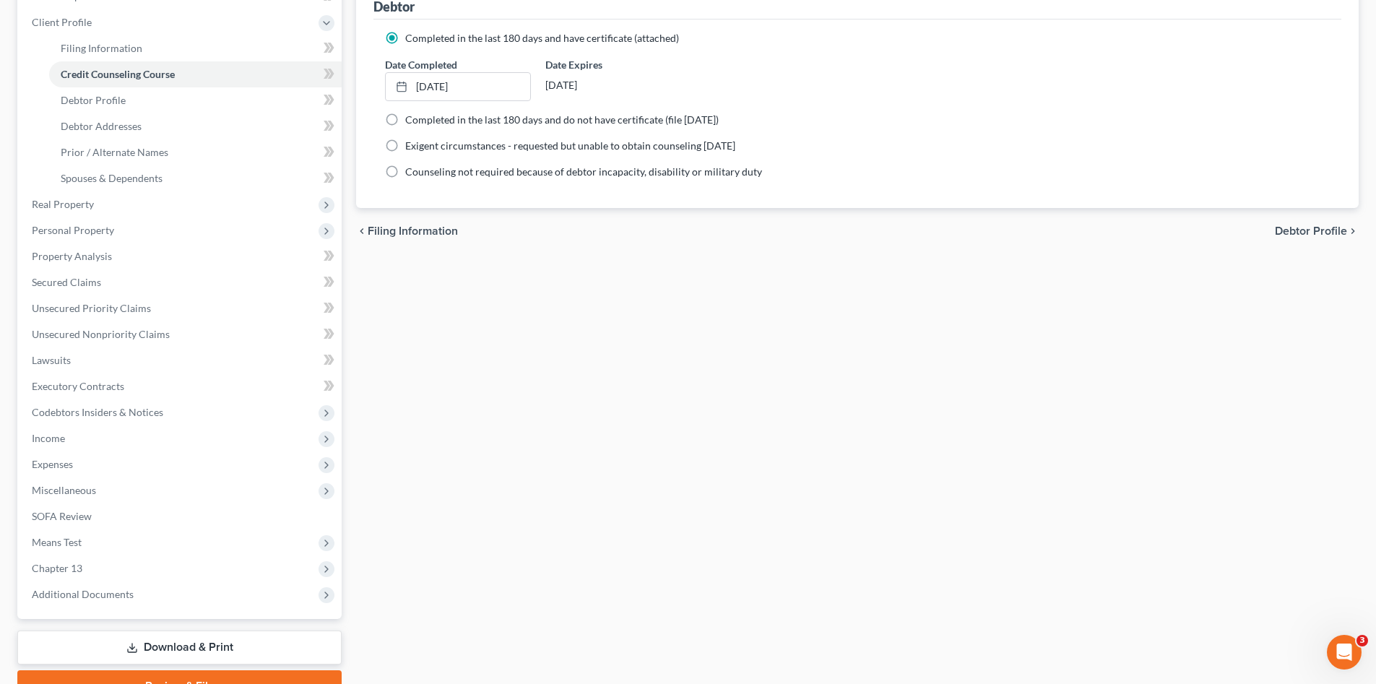
scroll to position [266, 0]
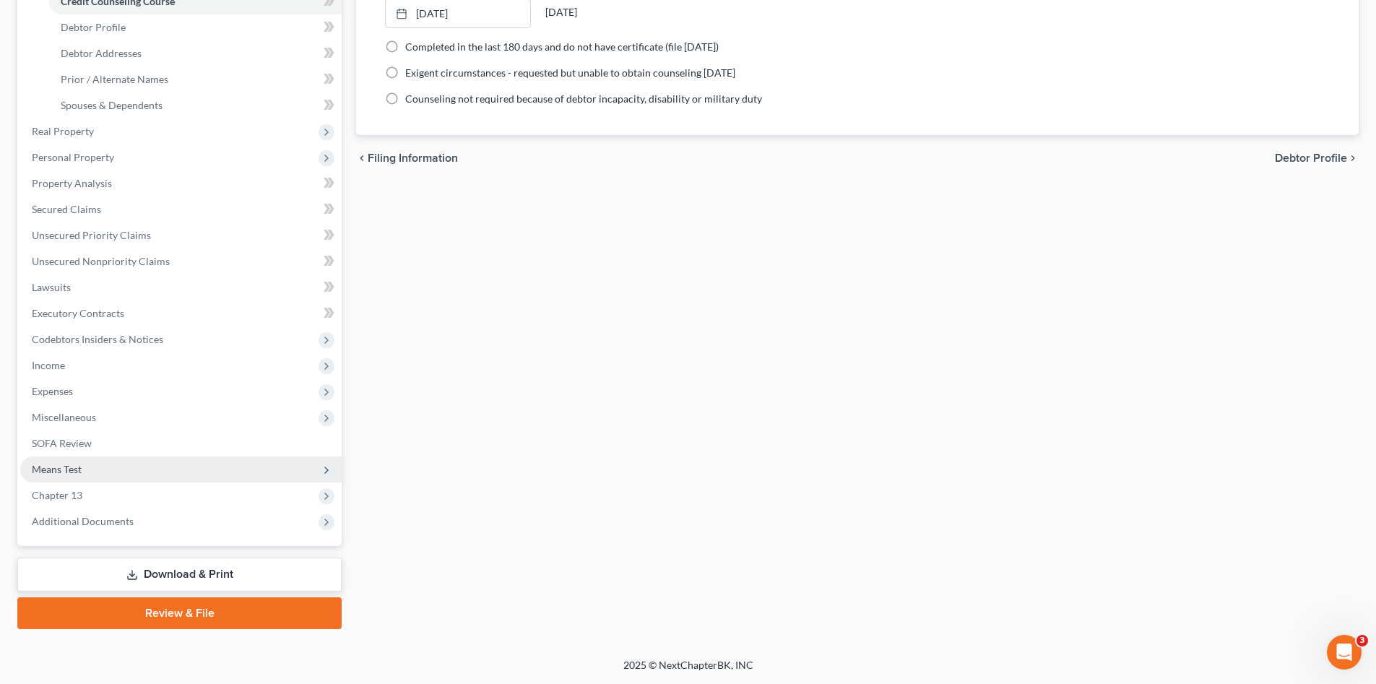
click at [71, 466] on span "Means Test" at bounding box center [57, 469] width 50 height 12
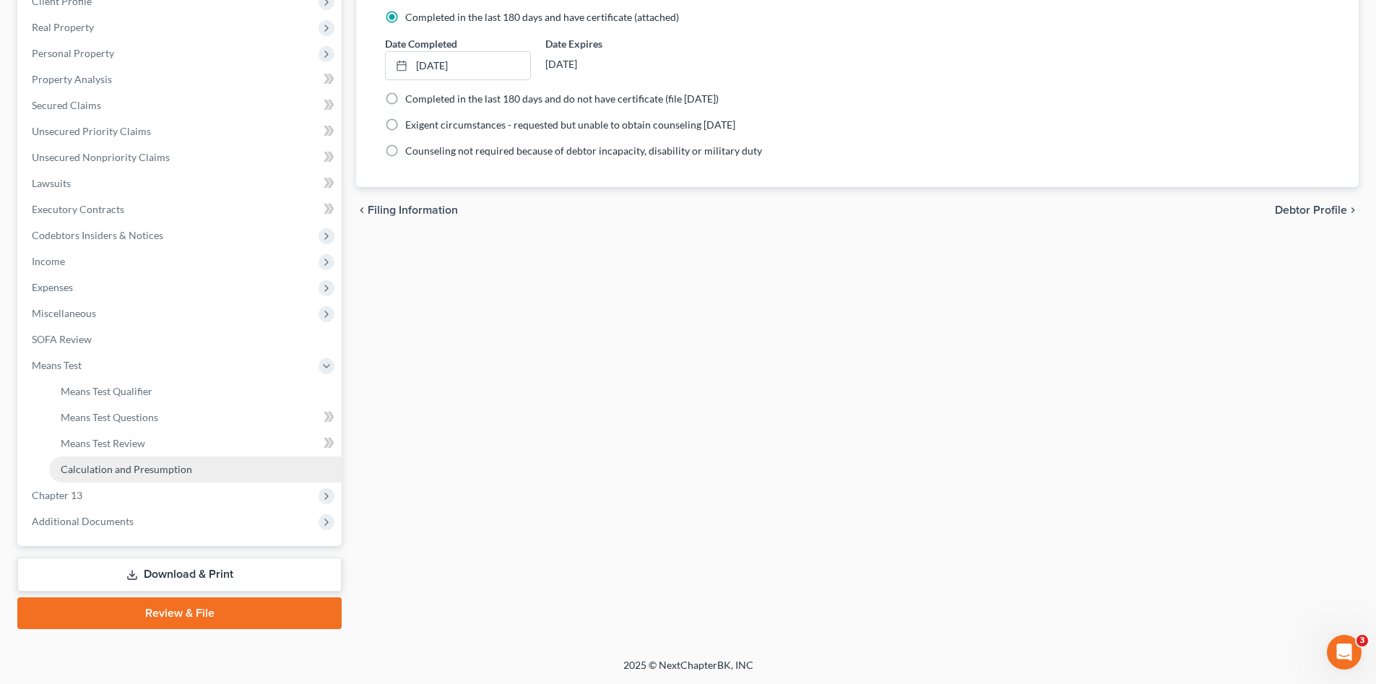
scroll to position [214, 0]
click at [122, 386] on span "Means Test Qualifier" at bounding box center [107, 391] width 92 height 12
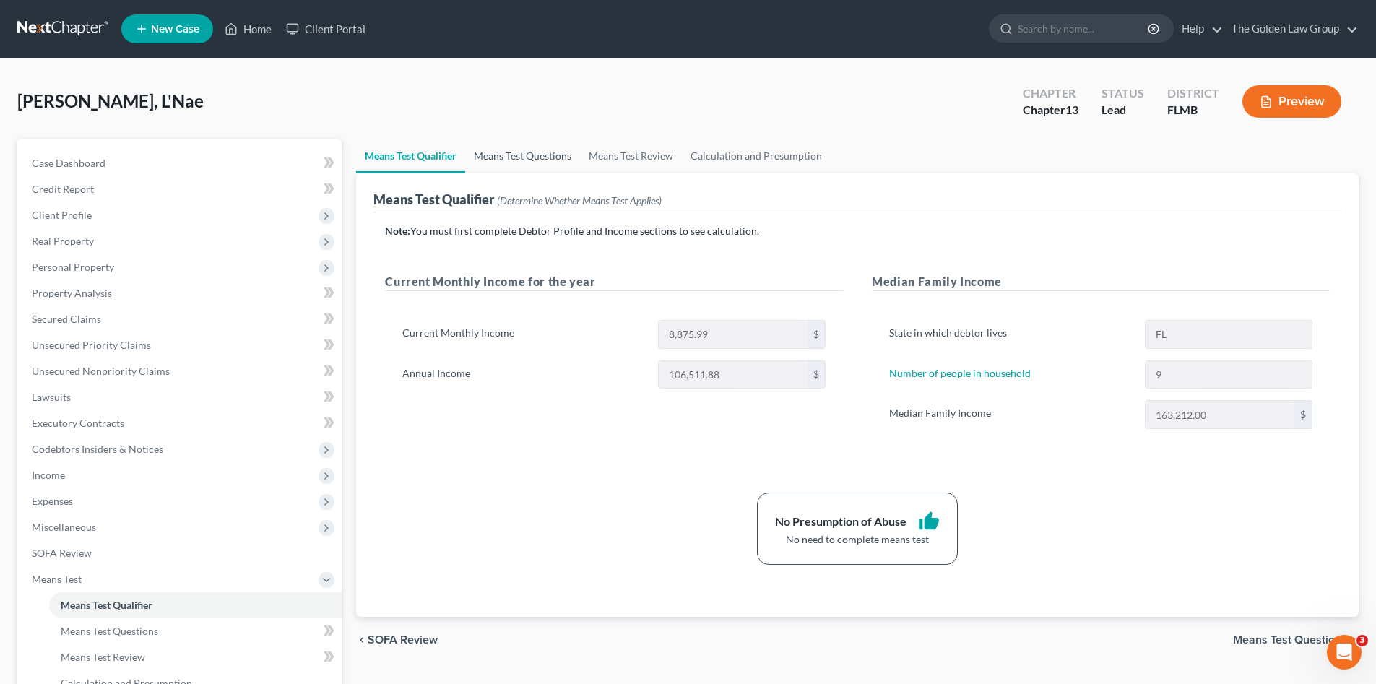
click at [544, 160] on link "Means Test Questions" at bounding box center [522, 156] width 115 height 35
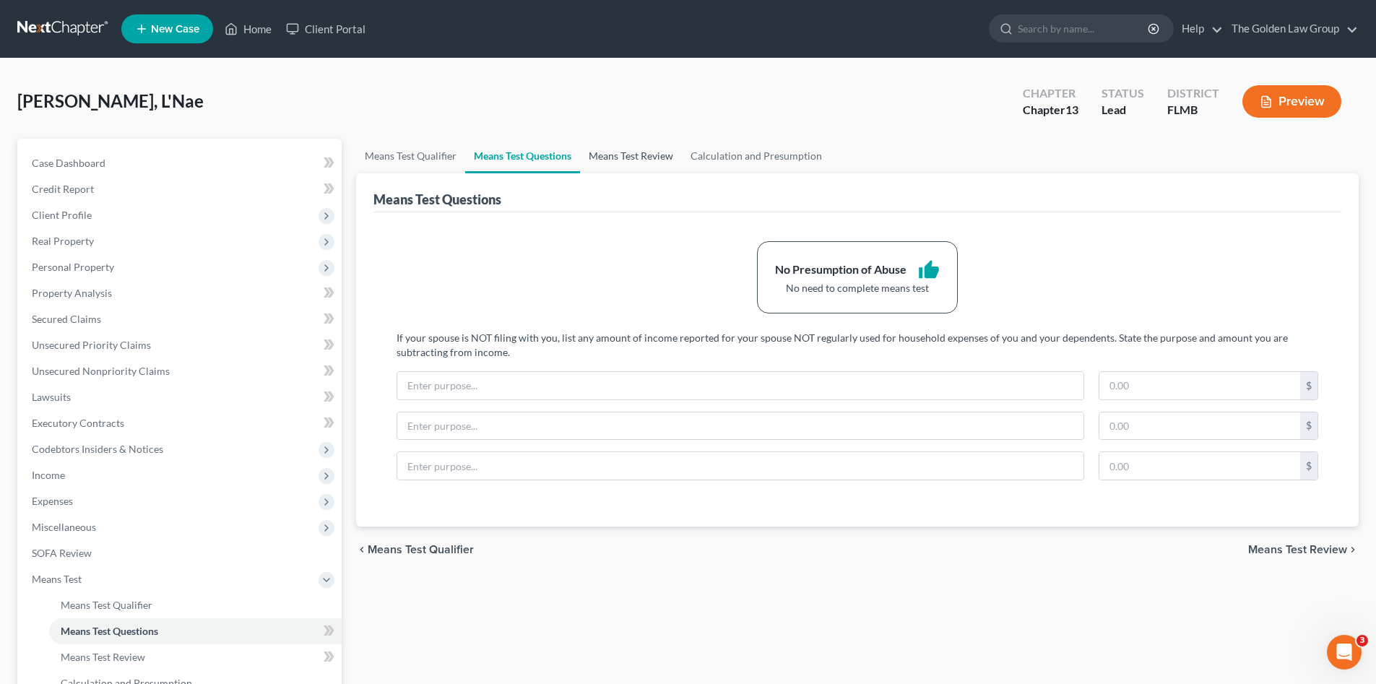
click at [629, 154] on link "Means Test Review" at bounding box center [631, 156] width 102 height 35
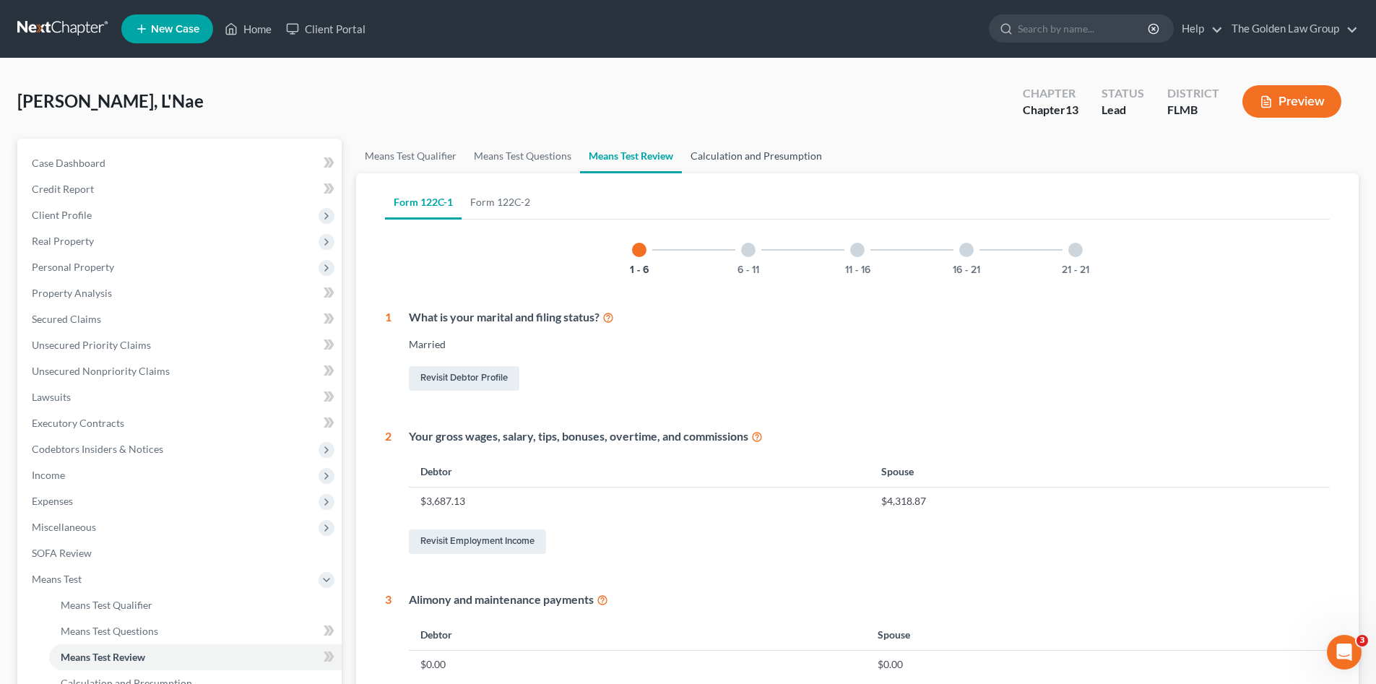
click at [737, 152] on link "Calculation and Presumption" at bounding box center [756, 156] width 149 height 35
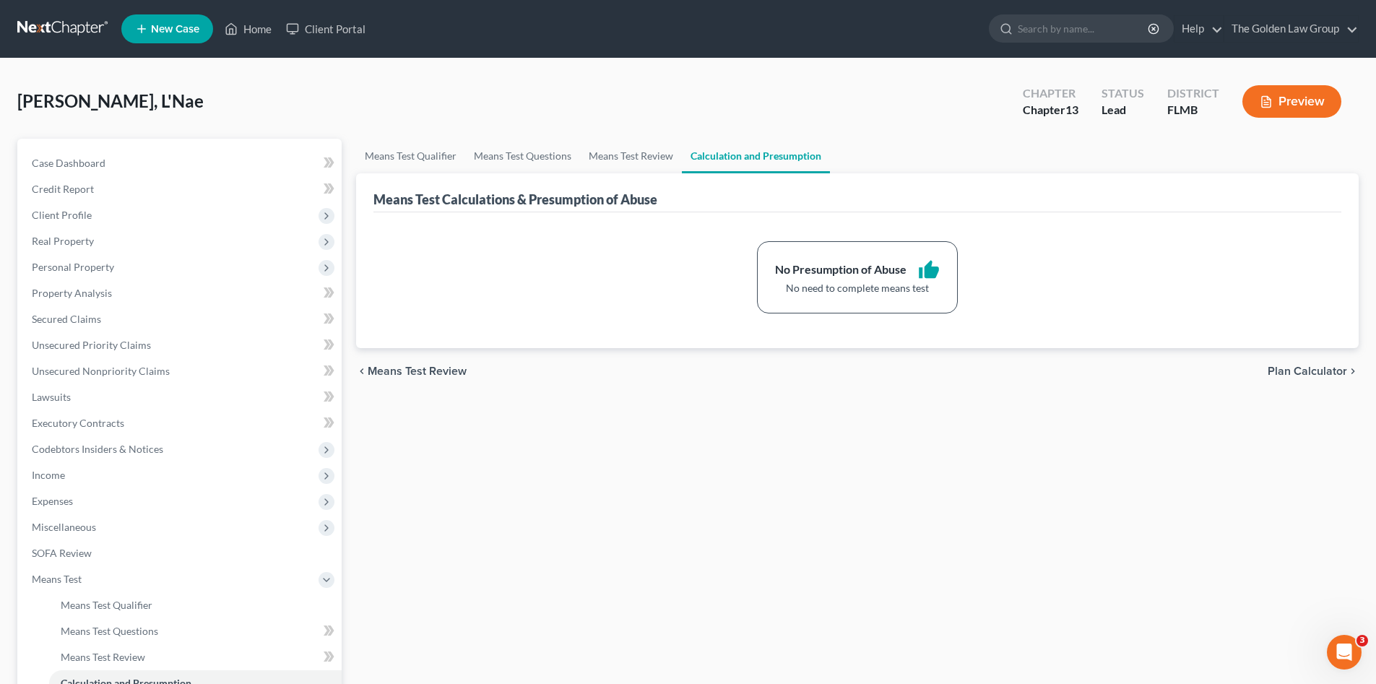
click at [63, 14] on nav "Home New Case Client Portal The Golden Law Group jennifer@brandonlawyer.com My …" at bounding box center [688, 29] width 1376 height 58
click at [66, 20] on link at bounding box center [63, 29] width 92 height 26
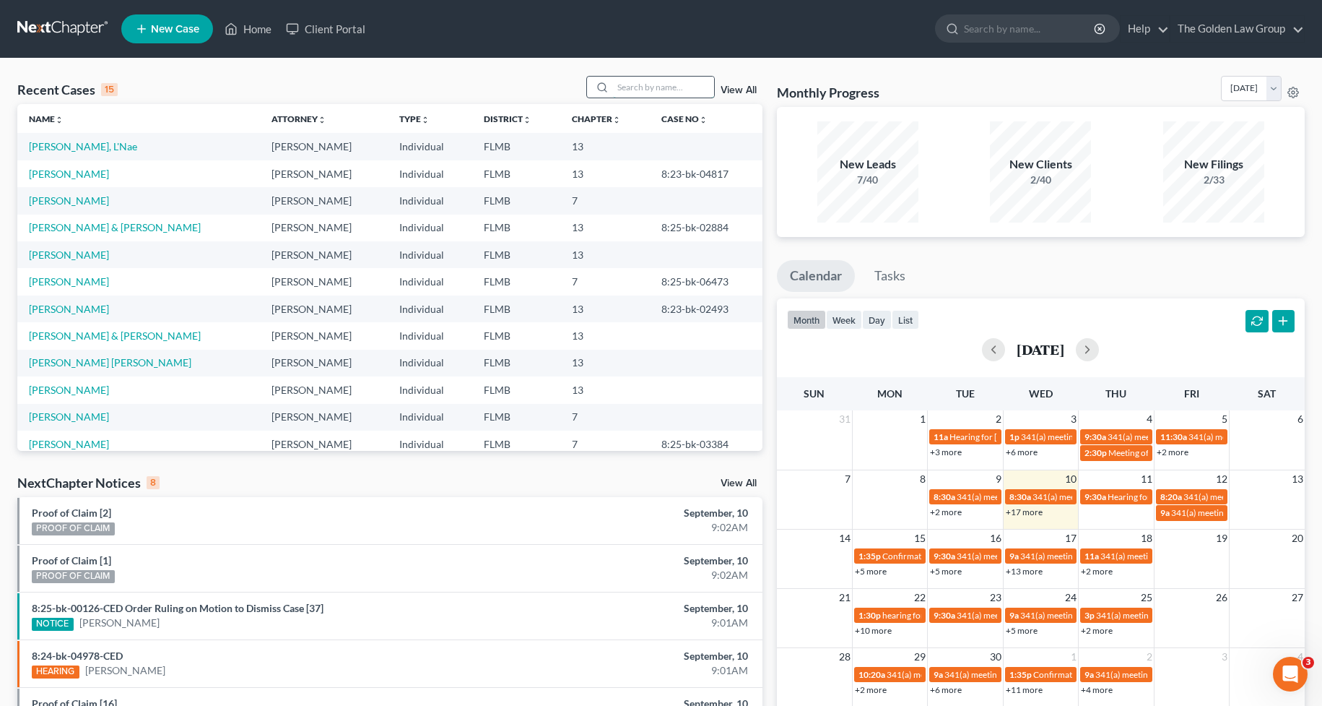
click at [674, 85] on input "search" at bounding box center [663, 87] width 101 height 21
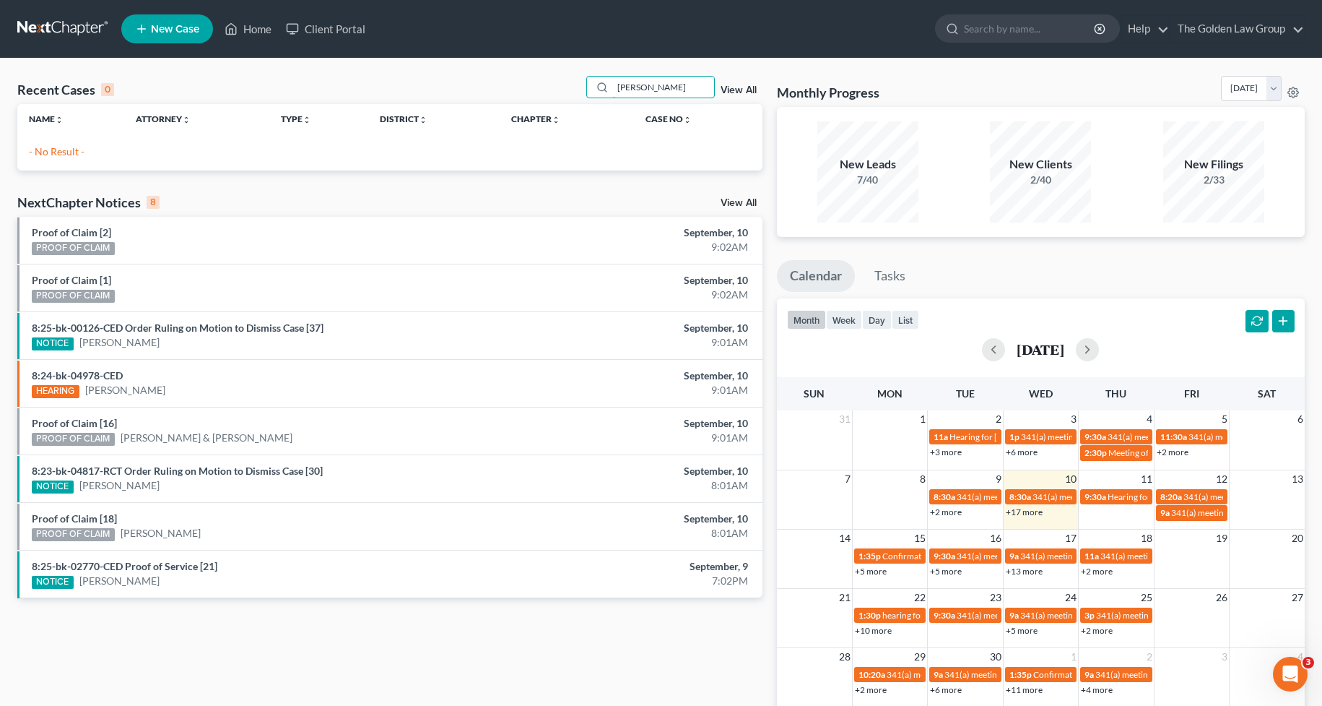
drag, startPoint x: 670, startPoint y: 90, endPoint x: 570, endPoint y: 88, distance: 99.7
click at [570, 88] on div "Recent Cases 0 williams, jac View All" at bounding box center [389, 90] width 745 height 28
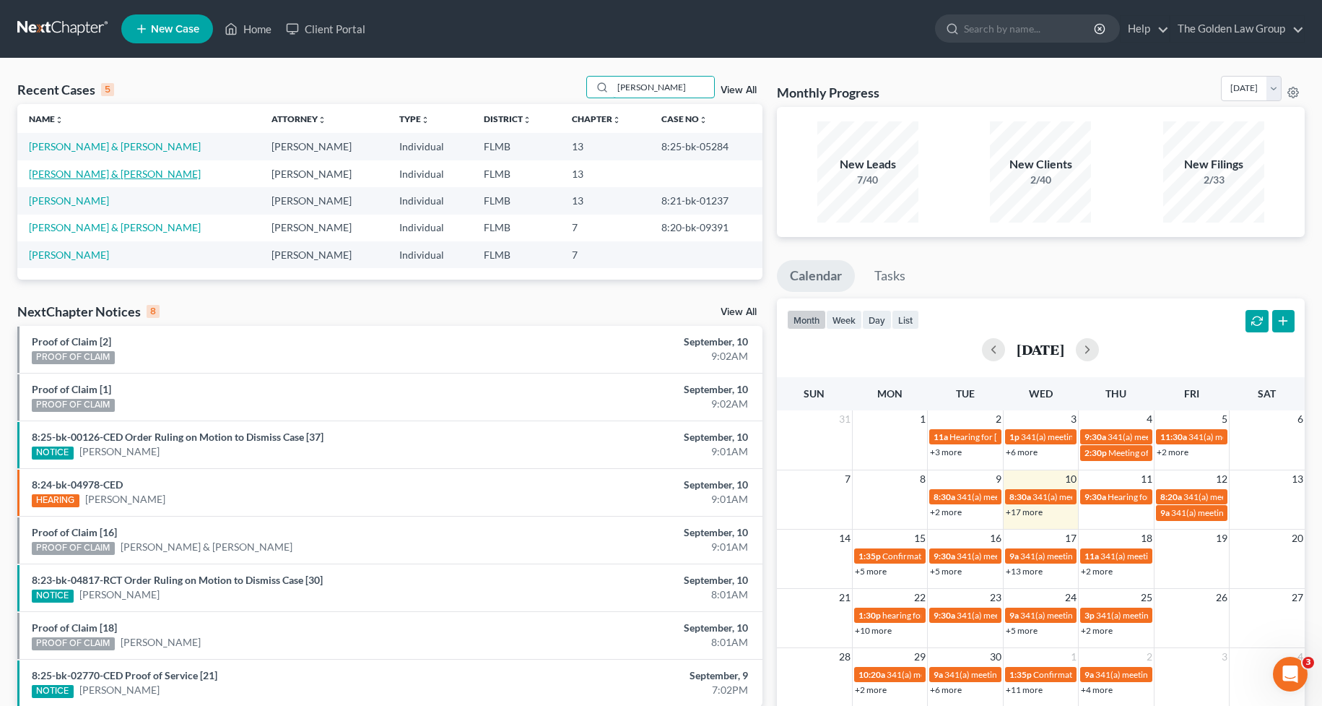
type input "jacob"
click at [110, 173] on link "[PERSON_NAME] & [PERSON_NAME]" at bounding box center [115, 174] width 172 height 12
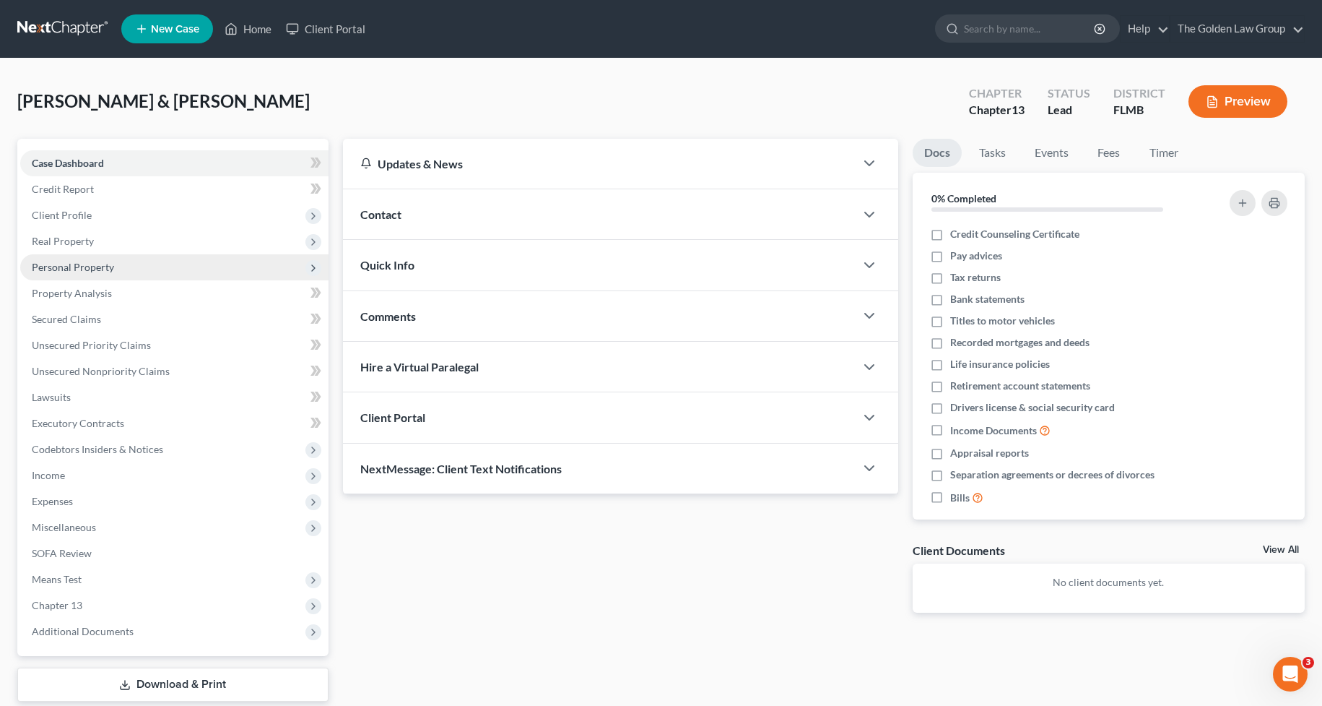
click at [89, 267] on span "Personal Property" at bounding box center [73, 267] width 82 height 12
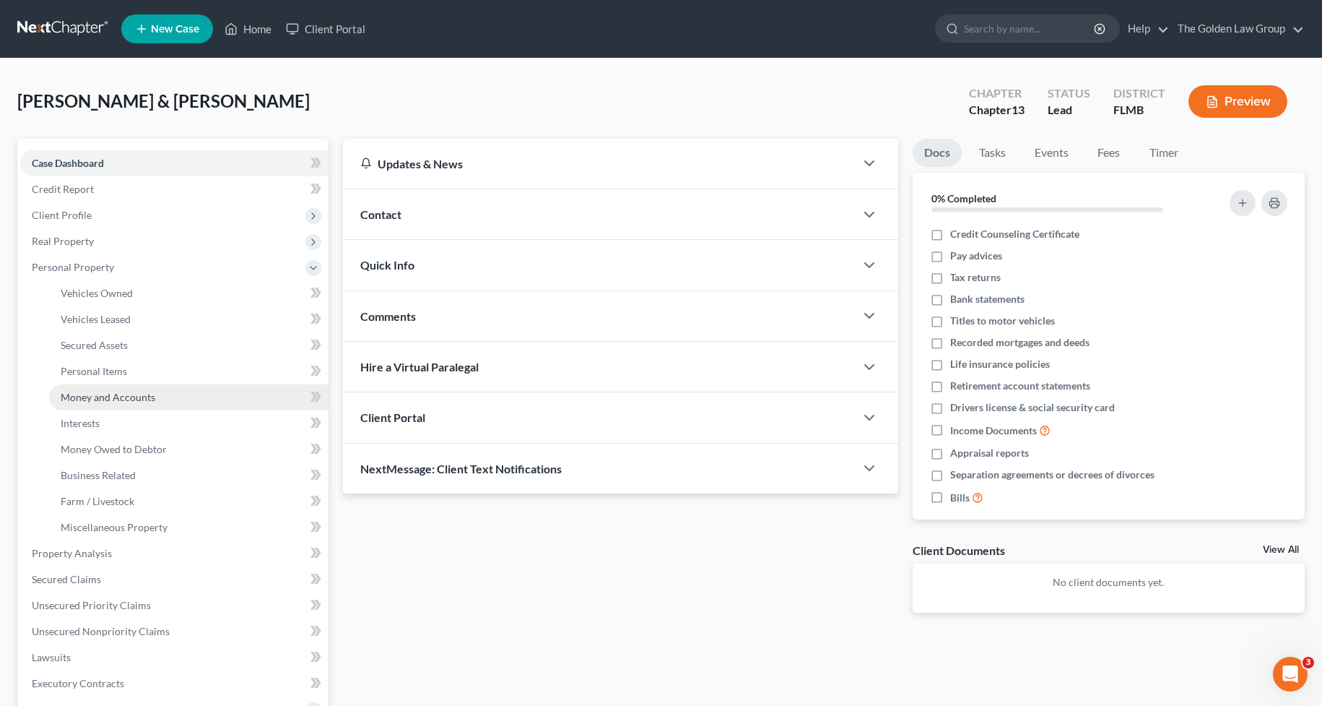
click at [134, 395] on span "Money and Accounts" at bounding box center [108, 397] width 95 height 12
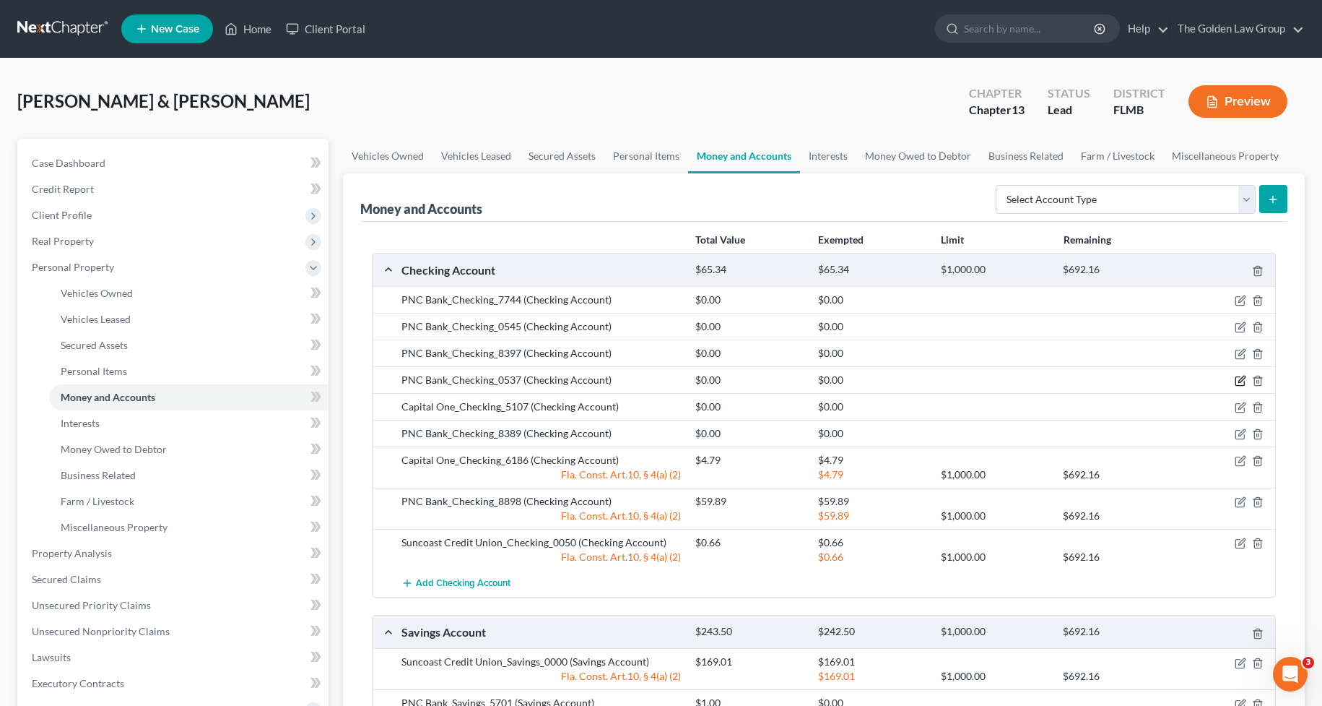
click at [1236, 380] on icon "button" at bounding box center [1241, 381] width 12 height 12
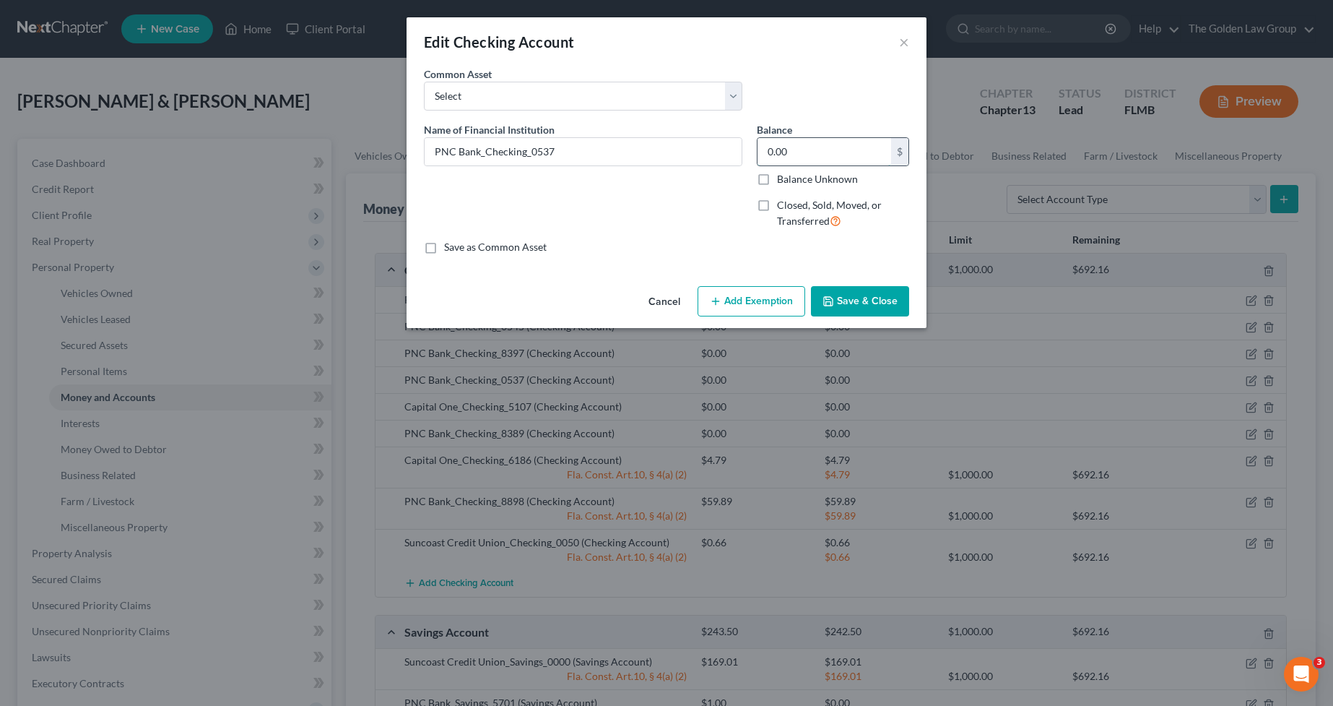
drag, startPoint x: 1236, startPoint y: 380, endPoint x: 813, endPoint y: 154, distance: 479.7
click at [813, 154] on input "0.00" at bounding box center [824, 151] width 134 height 27
type input "0.11"
drag, startPoint x: 866, startPoint y: 287, endPoint x: 869, endPoint y: 296, distance: 9.8
click at [869, 296] on button "Save & Close" at bounding box center [860, 301] width 98 height 30
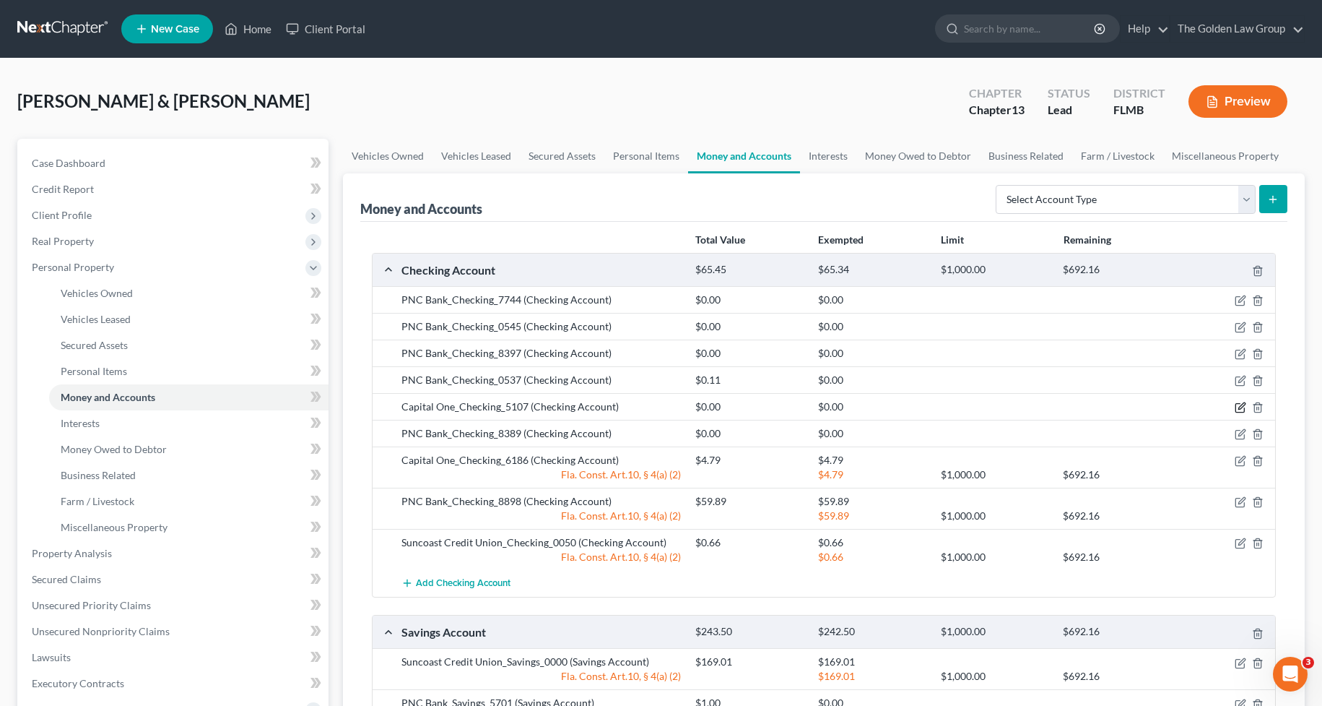
click at [1237, 412] on icon "button" at bounding box center [1241, 407] width 12 height 12
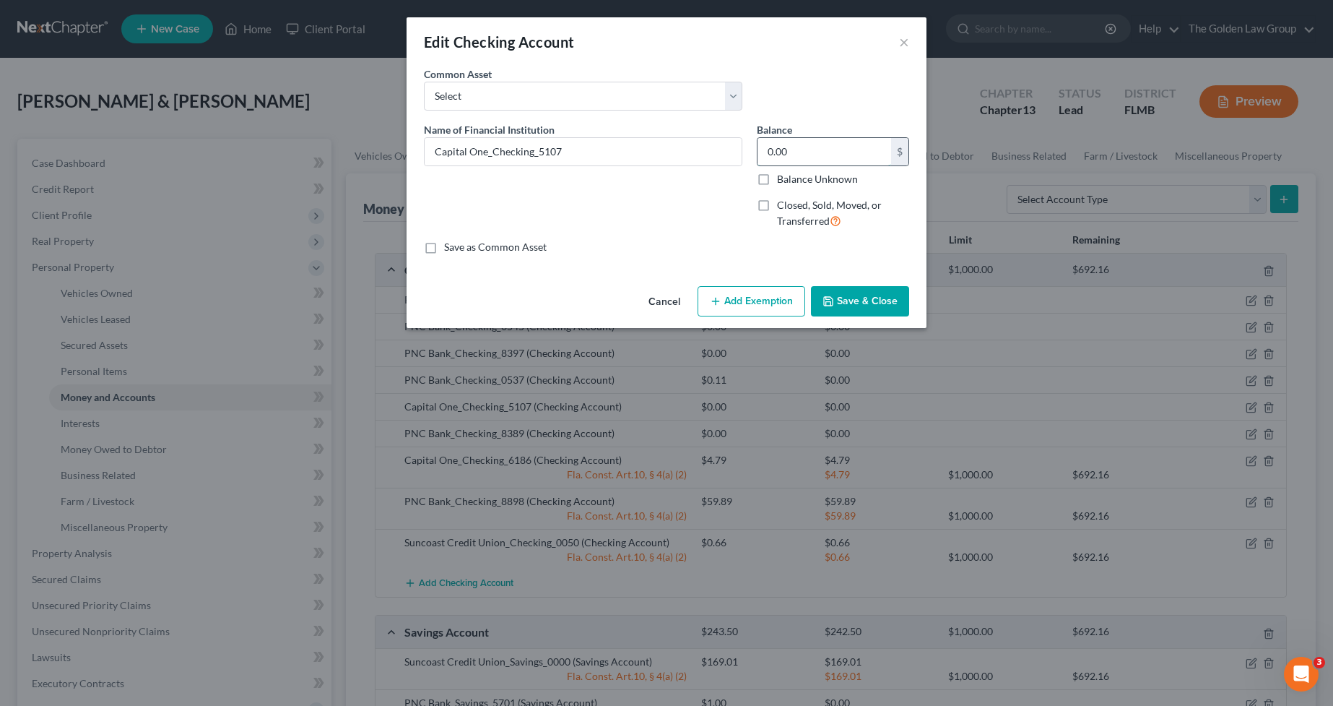
click at [789, 153] on input "0.00" at bounding box center [824, 151] width 134 height 27
type input "12.99"
click at [840, 290] on button "Save & Close" at bounding box center [860, 301] width 98 height 30
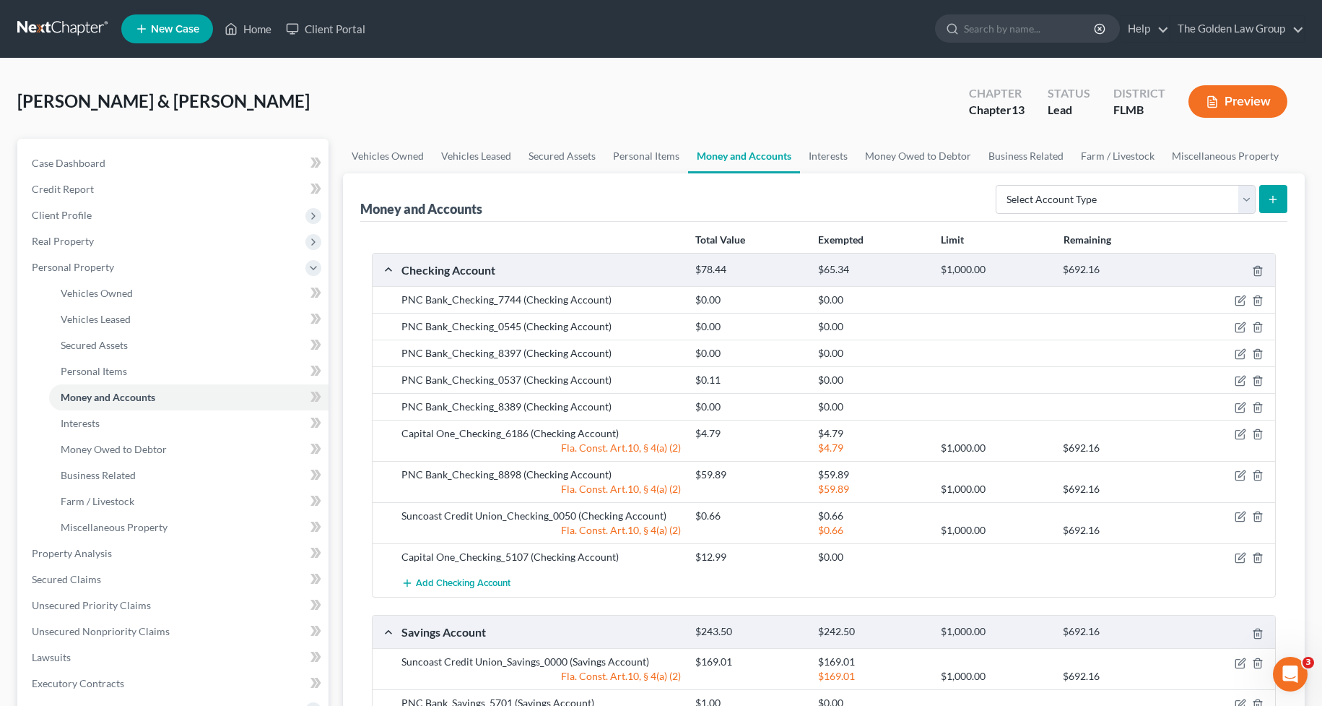
scroll to position [96, 0]
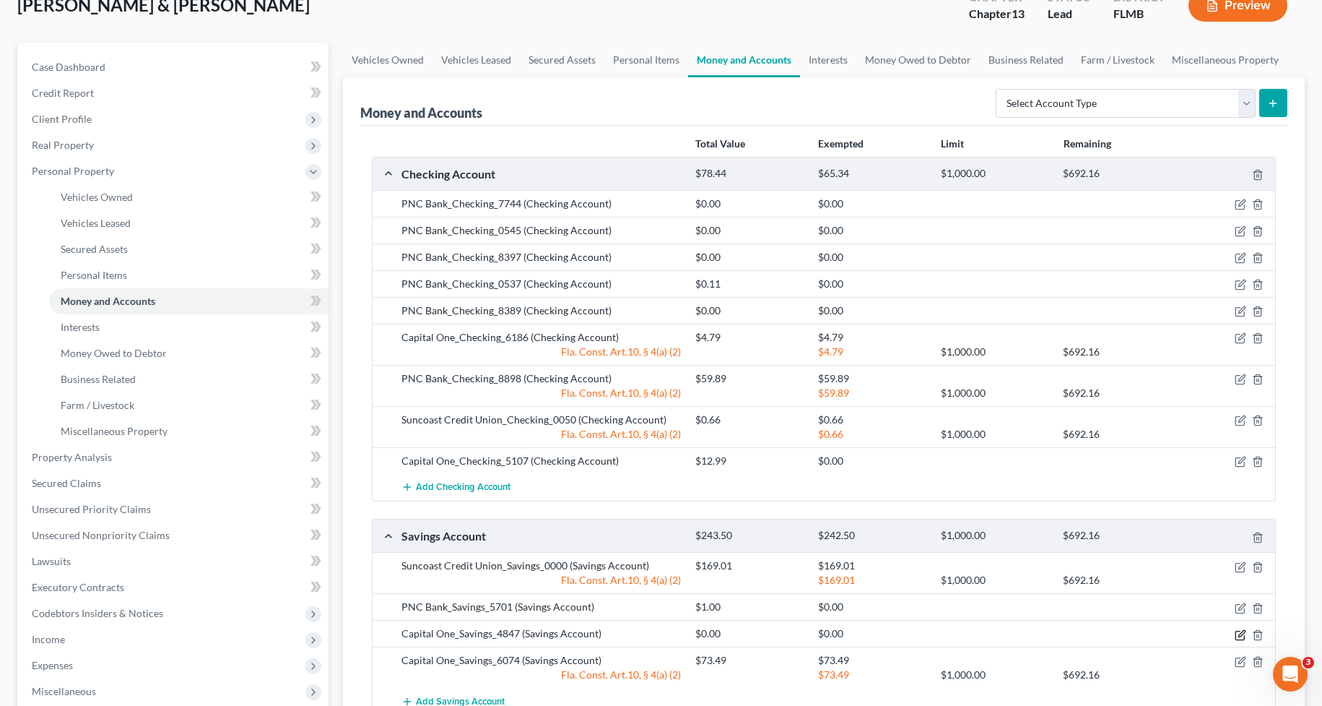
click at [1239, 635] on icon "button" at bounding box center [1241, 633] width 6 height 6
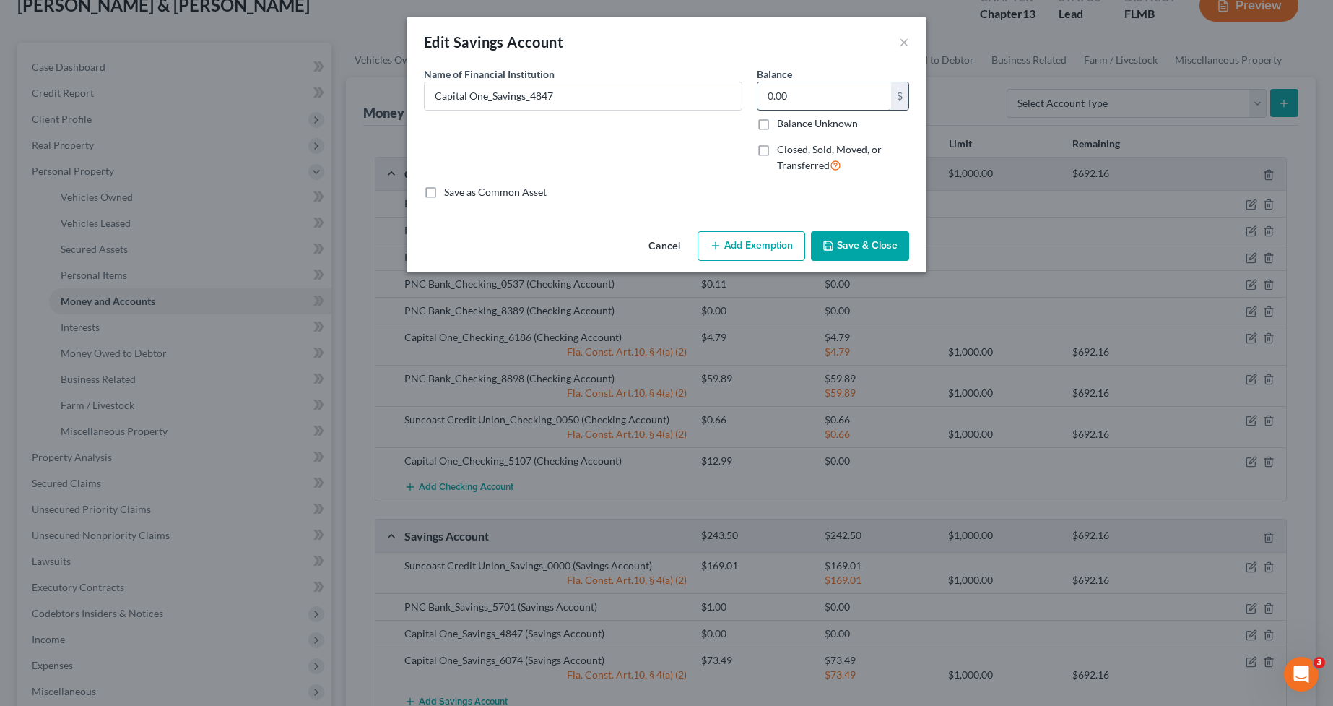
click at [807, 101] on input "0.00" at bounding box center [824, 95] width 134 height 27
type input "65.46"
click at [877, 237] on button "Save & Close" at bounding box center [860, 246] width 98 height 30
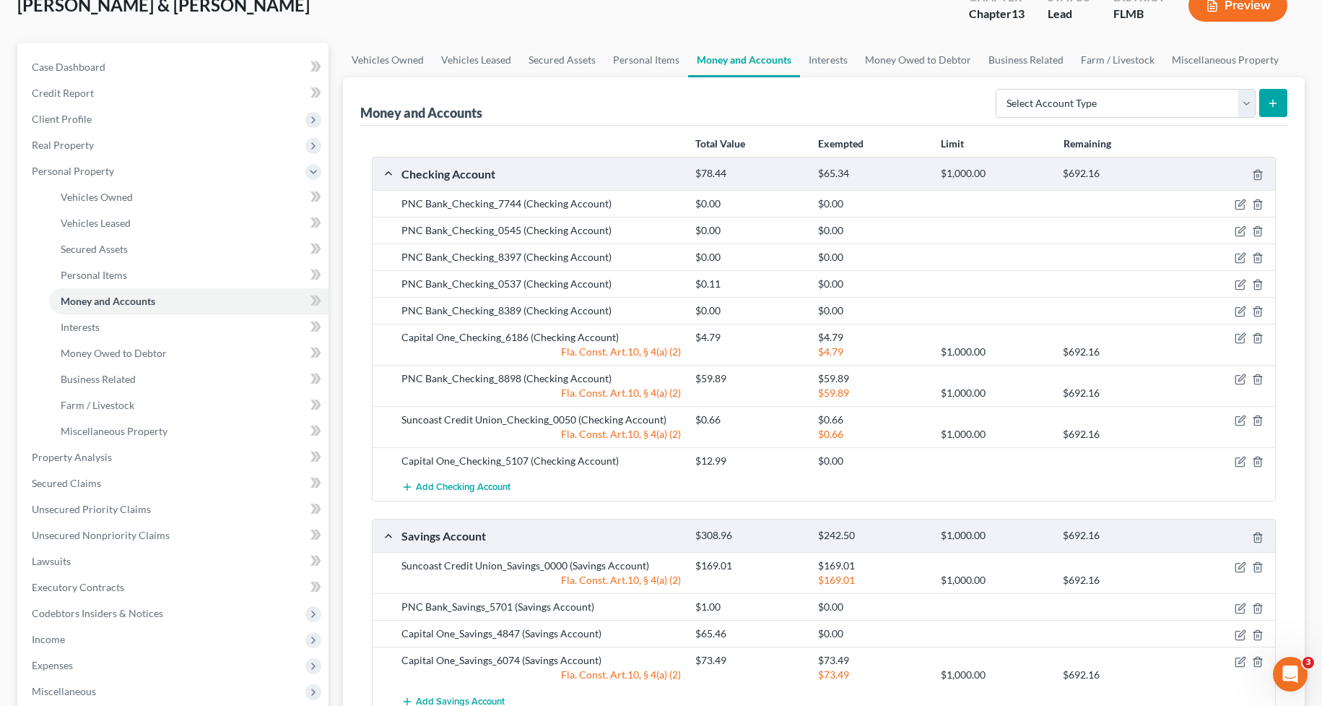
scroll to position [121, 0]
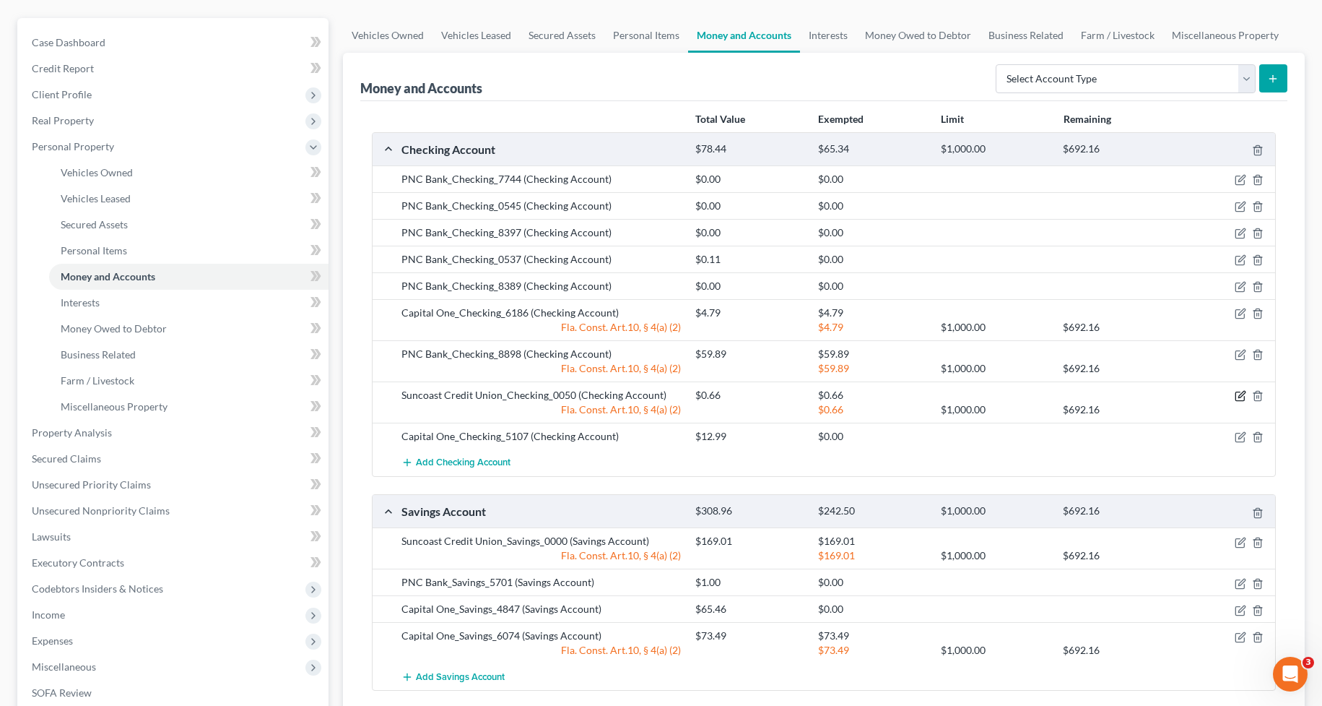
click at [1238, 396] on icon "button" at bounding box center [1241, 396] width 12 height 12
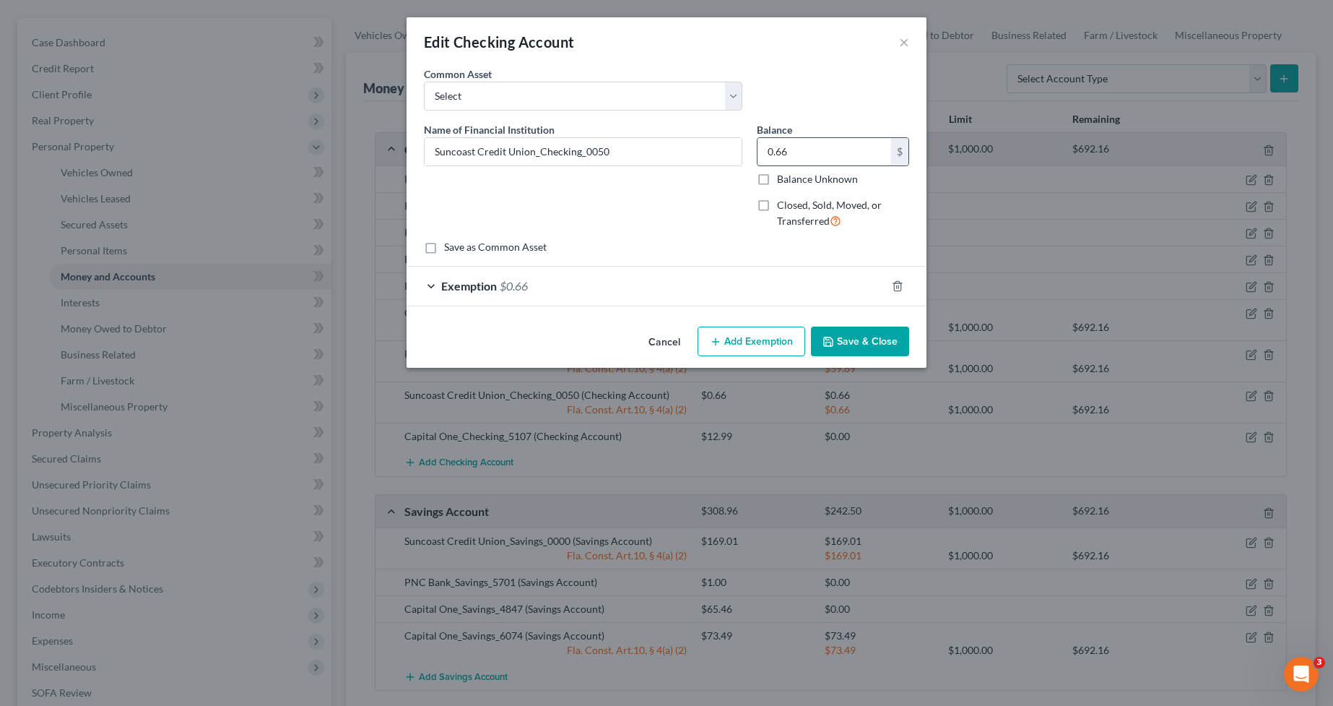
click at [780, 150] on input "0.66" at bounding box center [824, 151] width 134 height 27
type input "64.85"
click at [867, 350] on button "Save & Close" at bounding box center [860, 341] width 98 height 30
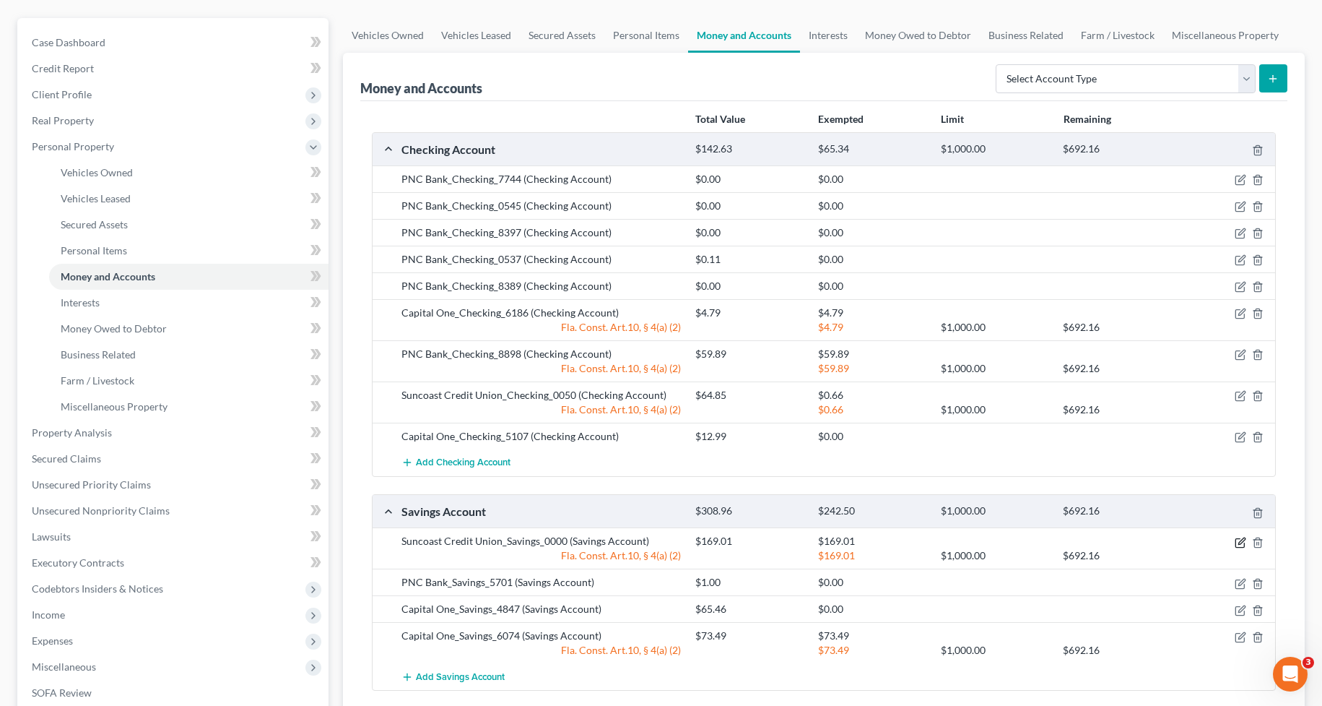
click at [1239, 542] on icon "button" at bounding box center [1241, 540] width 6 height 6
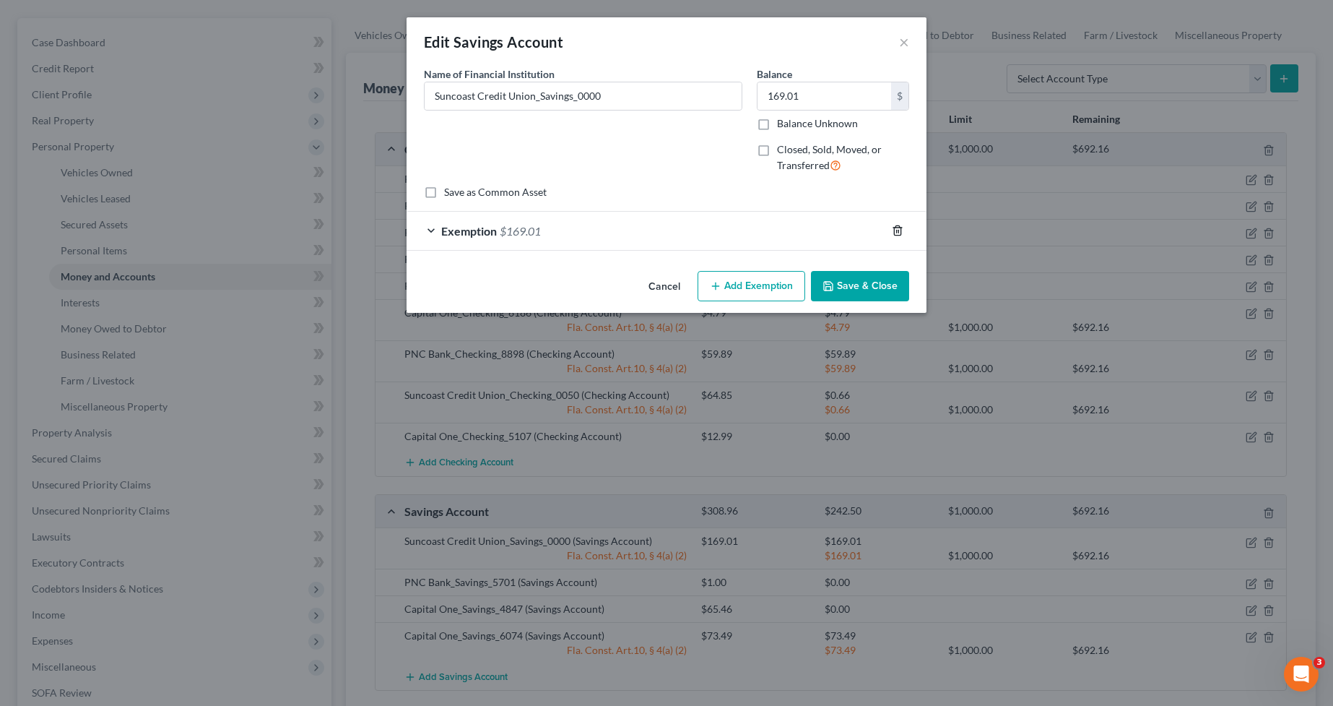
drag, startPoint x: 897, startPoint y: 227, endPoint x: 832, endPoint y: 134, distance: 113.6
click at [897, 223] on div at bounding box center [906, 230] width 40 height 23
click at [813, 100] on input "169.01" at bounding box center [824, 95] width 134 height 27
type input "0.00"
drag, startPoint x: 900, startPoint y: 235, endPoint x: 880, endPoint y: 253, distance: 26.6
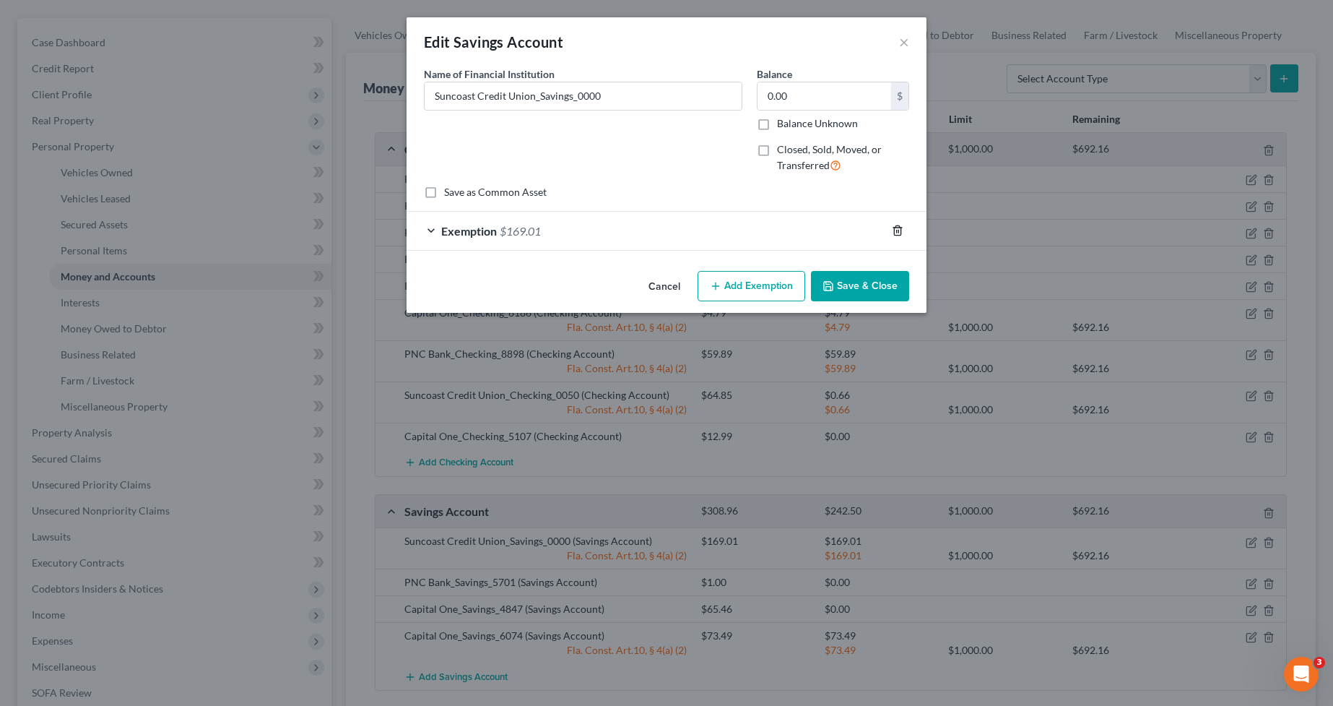
click at [899, 235] on icon "button" at bounding box center [898, 231] width 12 height 12
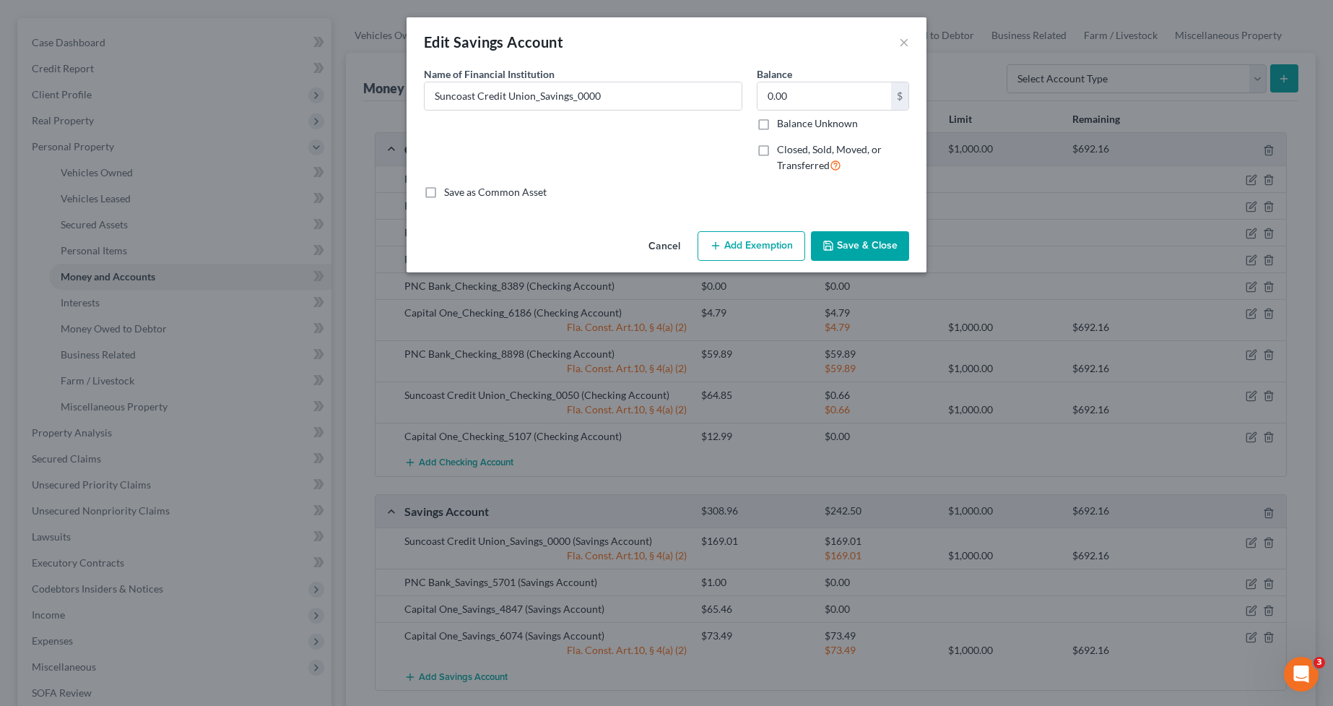
click at [867, 246] on button "Save & Close" at bounding box center [860, 246] width 98 height 30
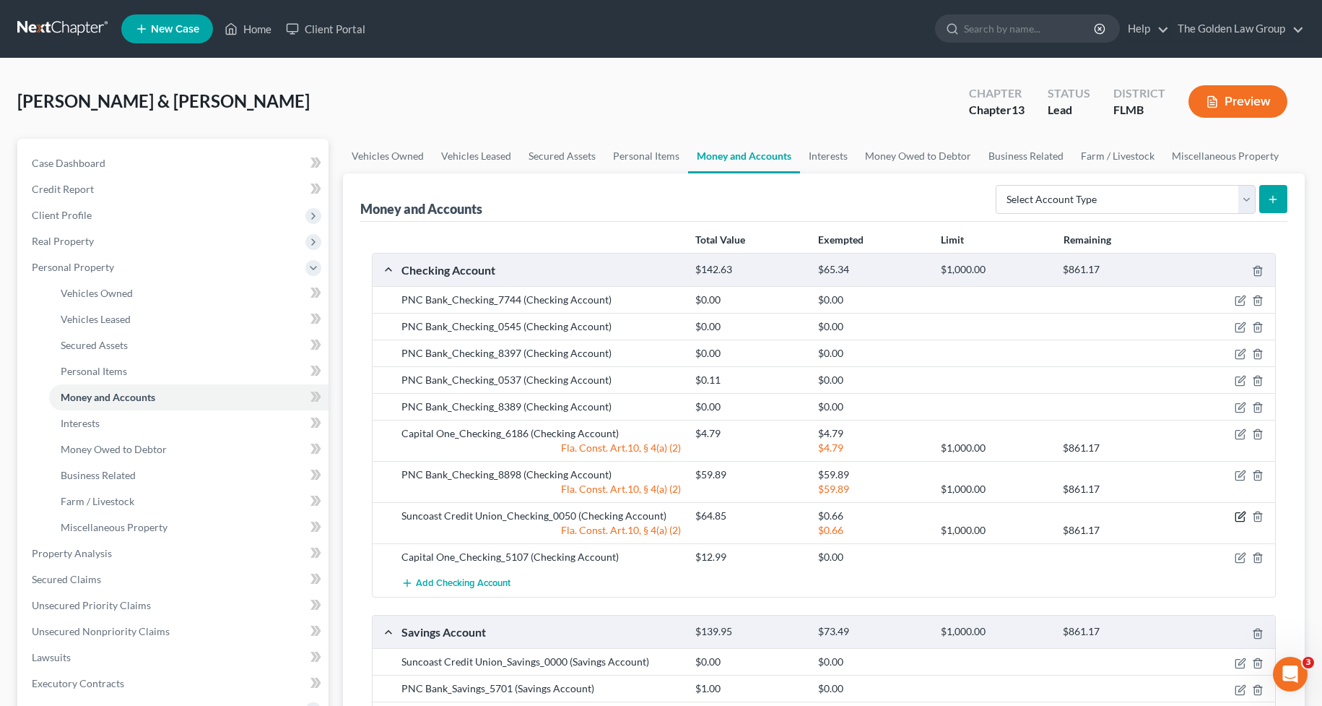
click at [1242, 515] on icon "button" at bounding box center [1241, 517] width 12 height 12
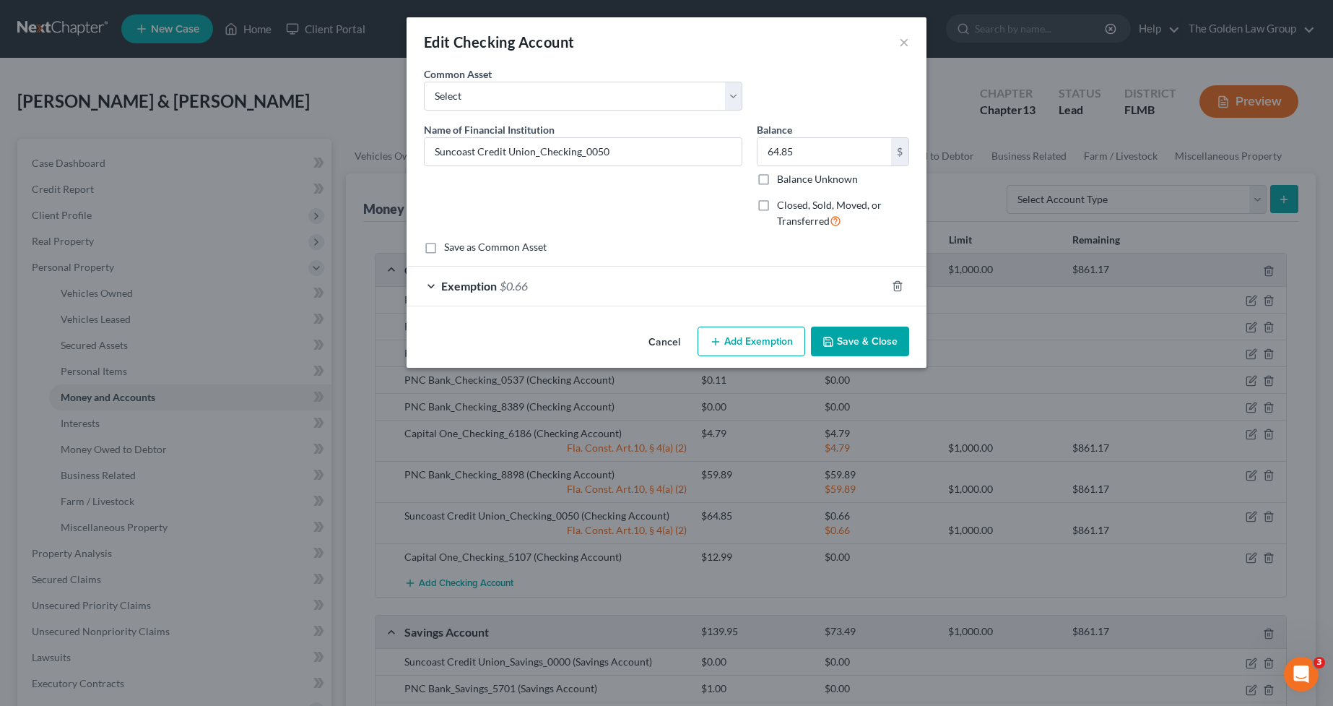
click at [781, 301] on div "Exemption $0.66" at bounding box center [646, 285] width 479 height 38
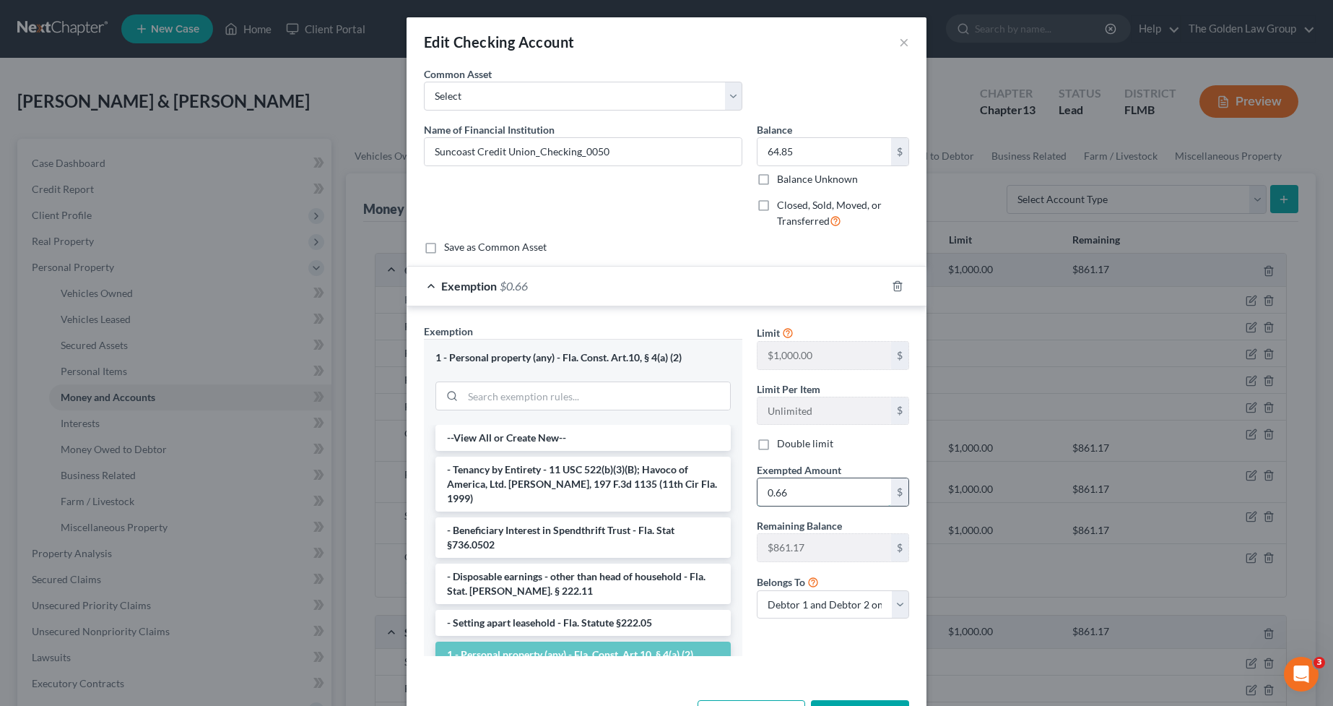
click at [824, 496] on input "0.66" at bounding box center [824, 491] width 134 height 27
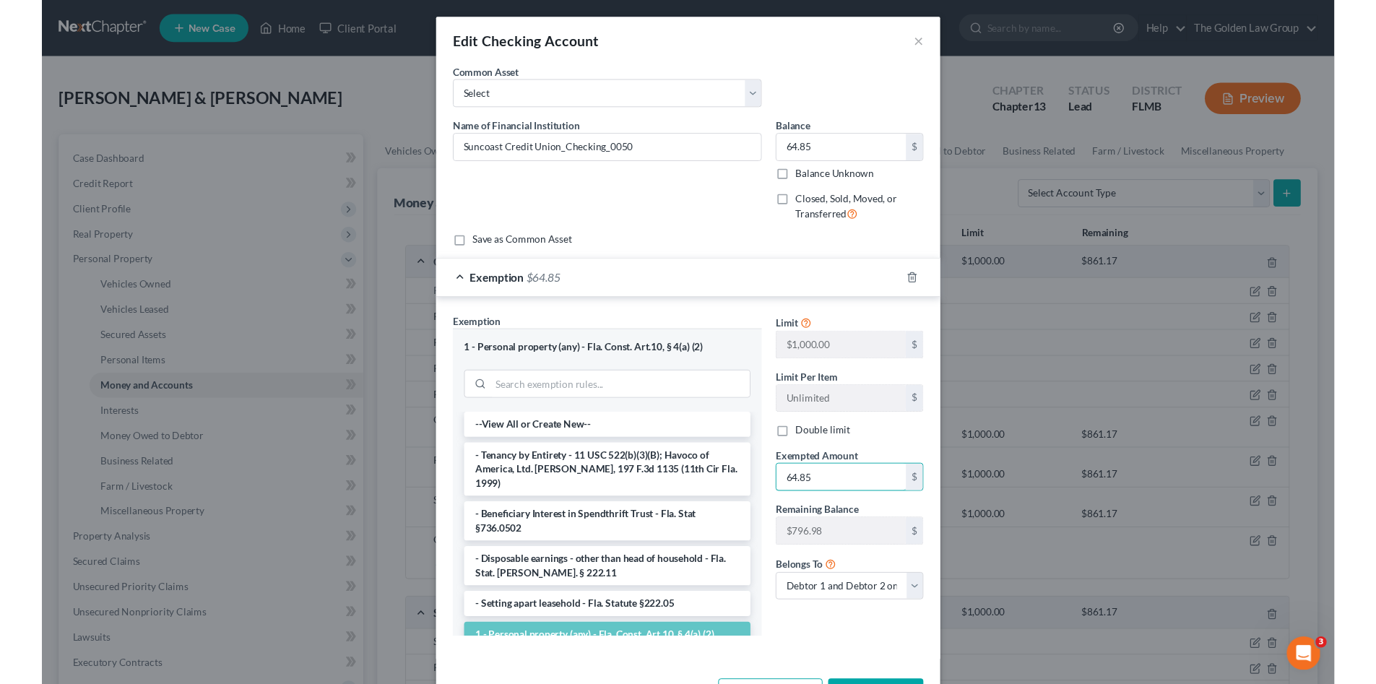
scroll to position [53, 0]
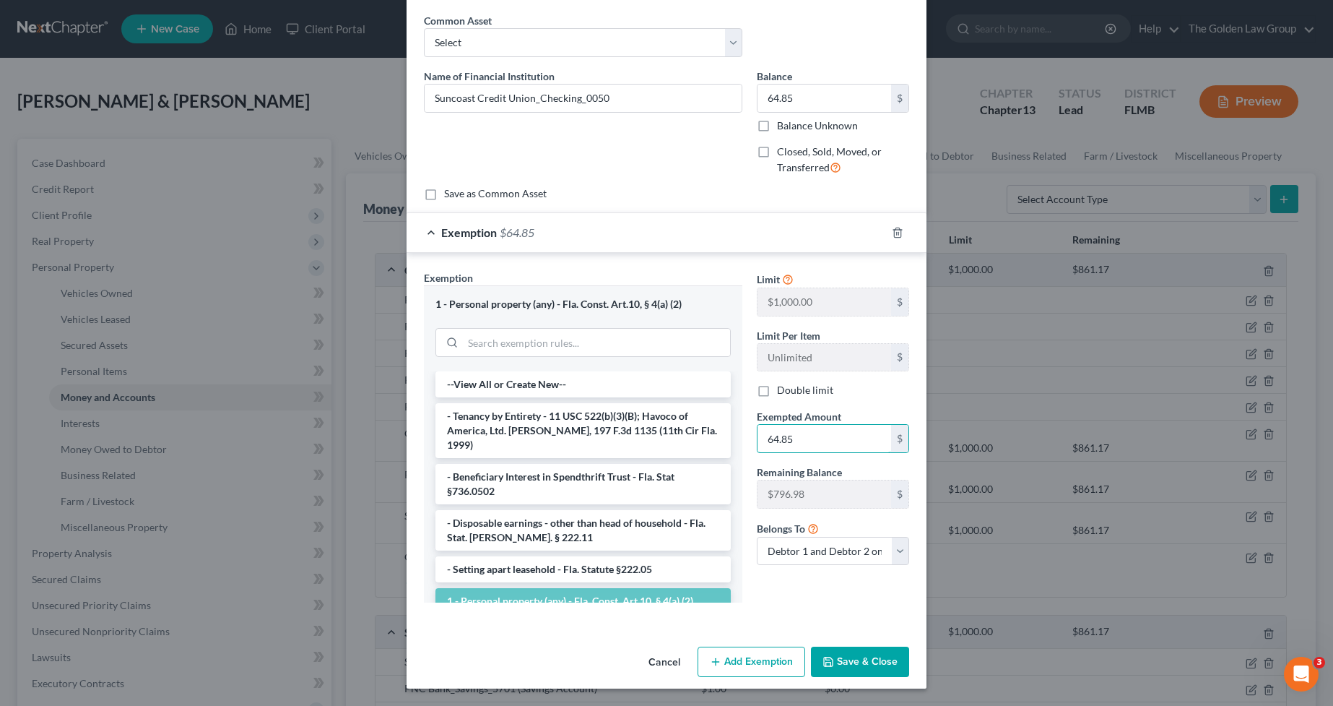
type input "64.85"
click at [867, 652] on button "Save & Close" at bounding box center [860, 661] width 98 height 30
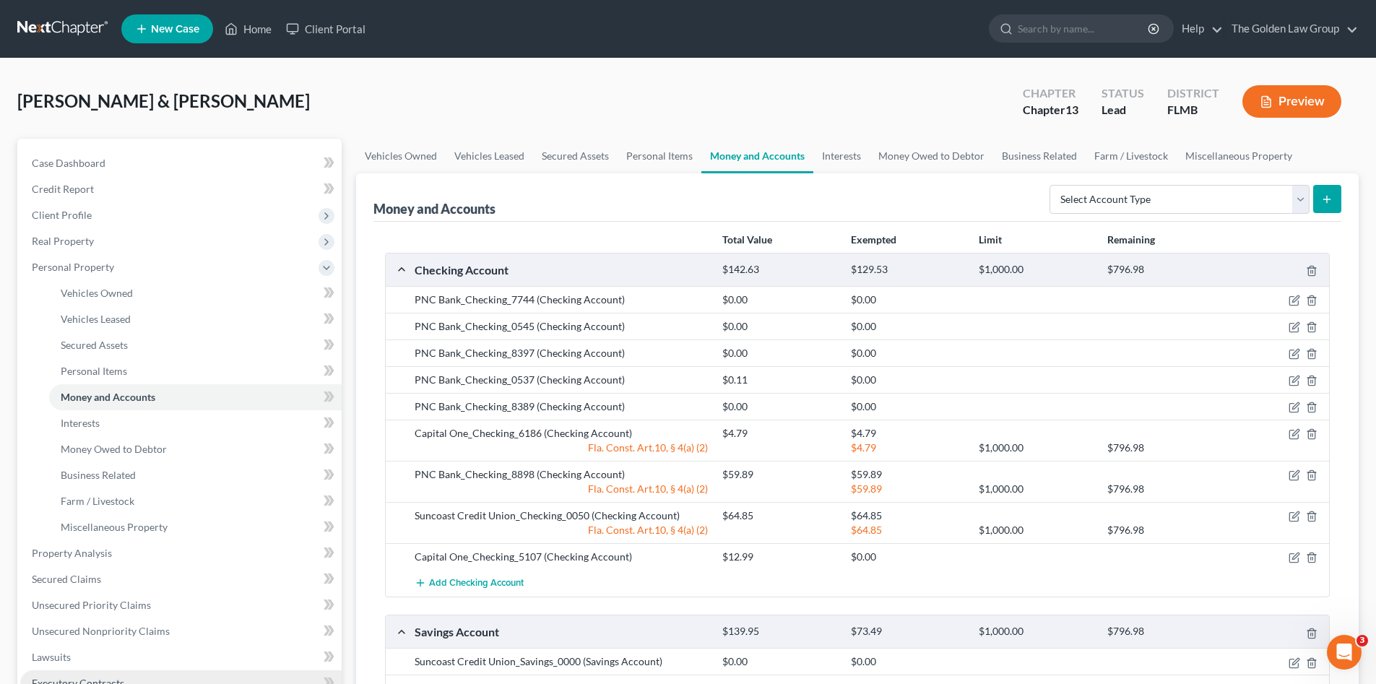
scroll to position [121, 0]
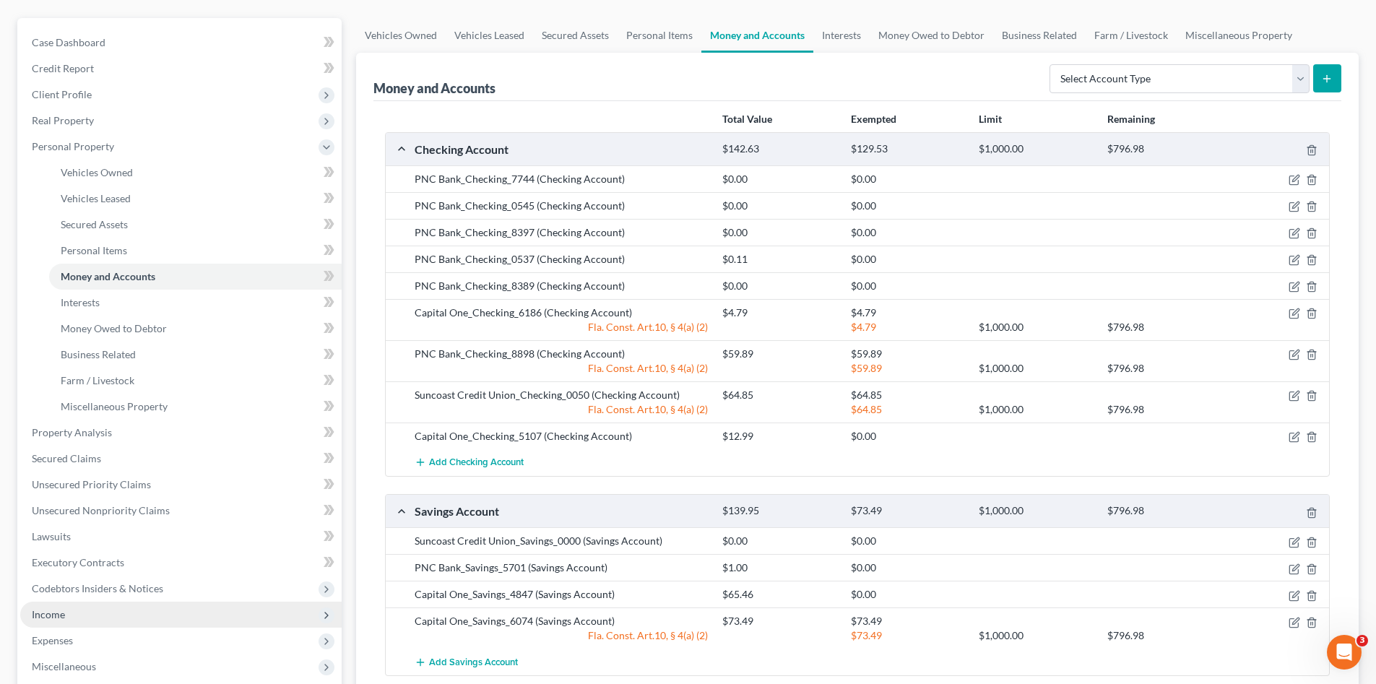
click at [109, 612] on span "Income" at bounding box center [180, 615] width 321 height 26
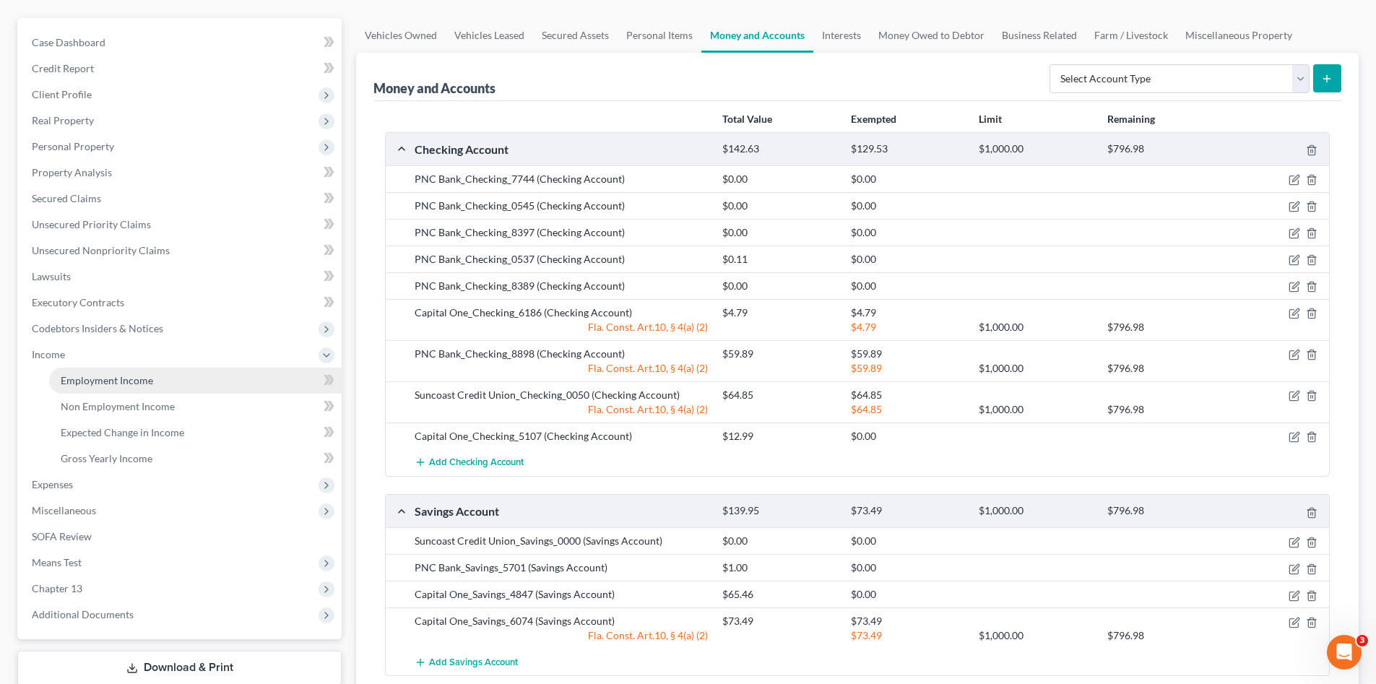
click at [154, 378] on link "Employment Income" at bounding box center [195, 381] width 292 height 26
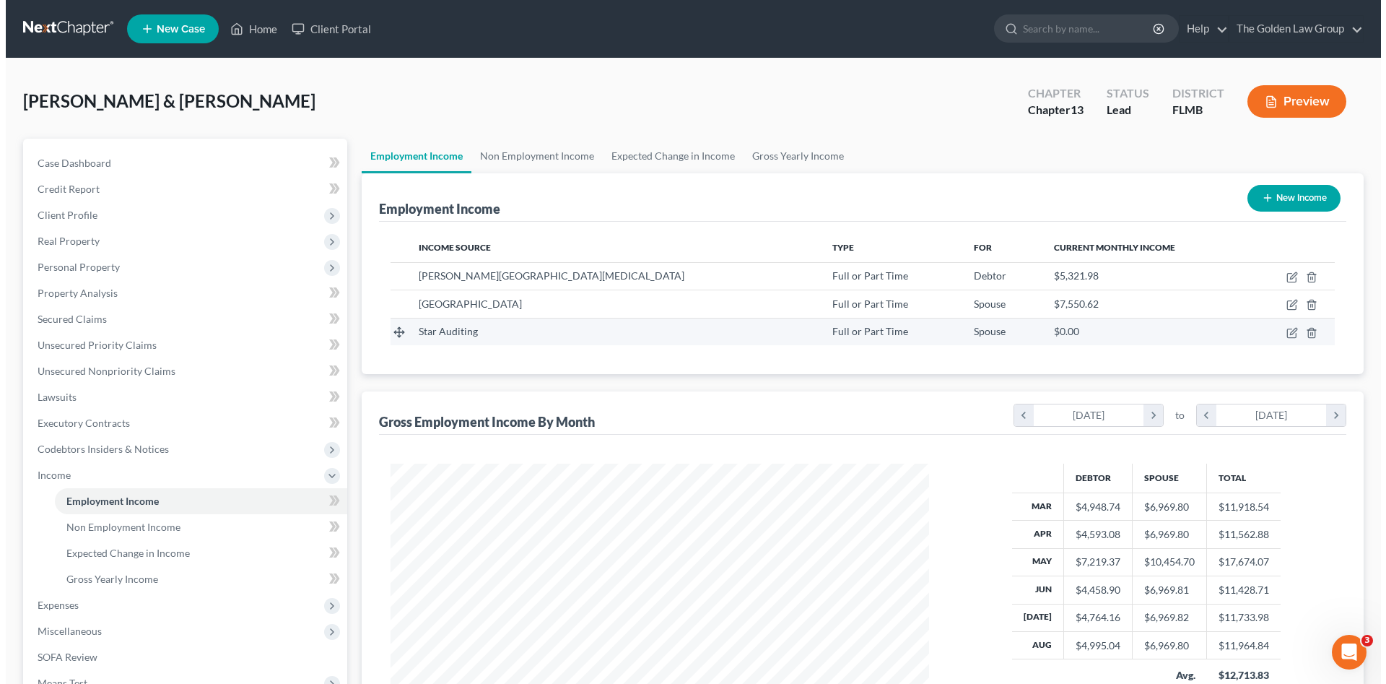
scroll to position [269, 568]
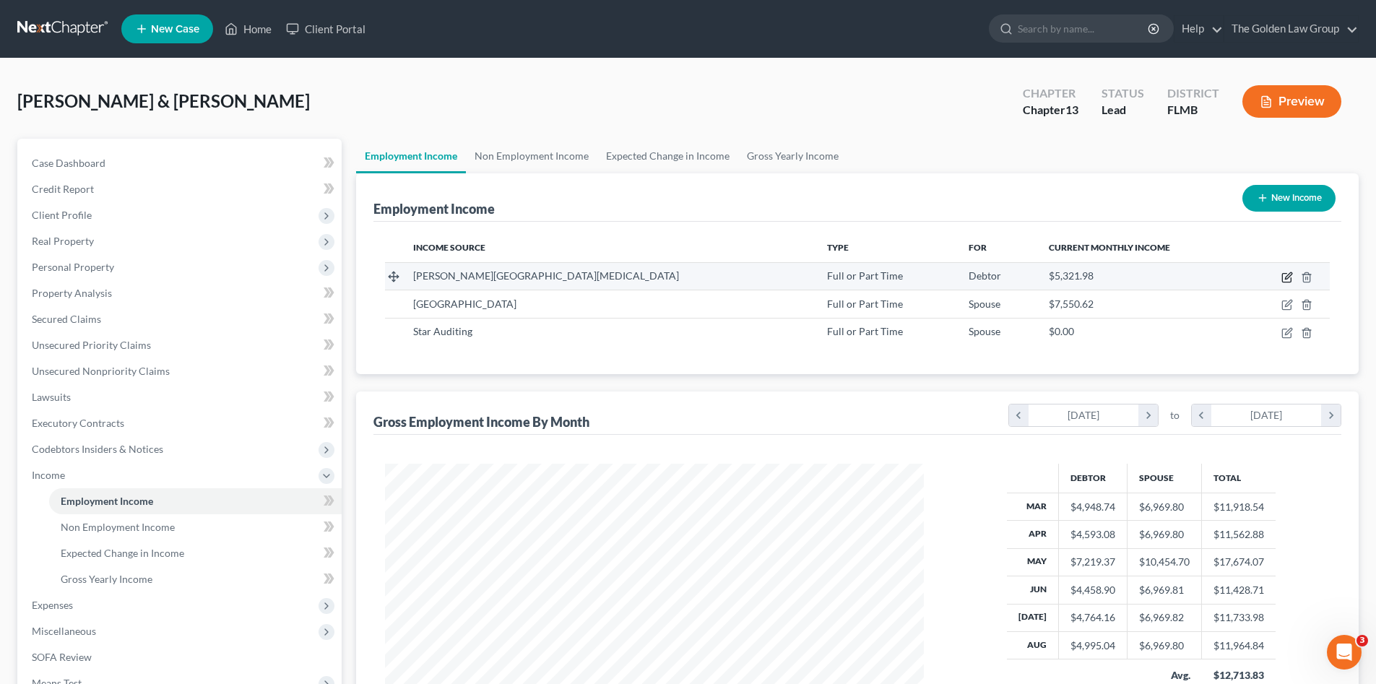
click at [1285, 276] on icon "button" at bounding box center [1287, 278] width 12 height 12
select select "0"
select select "9"
select select "2"
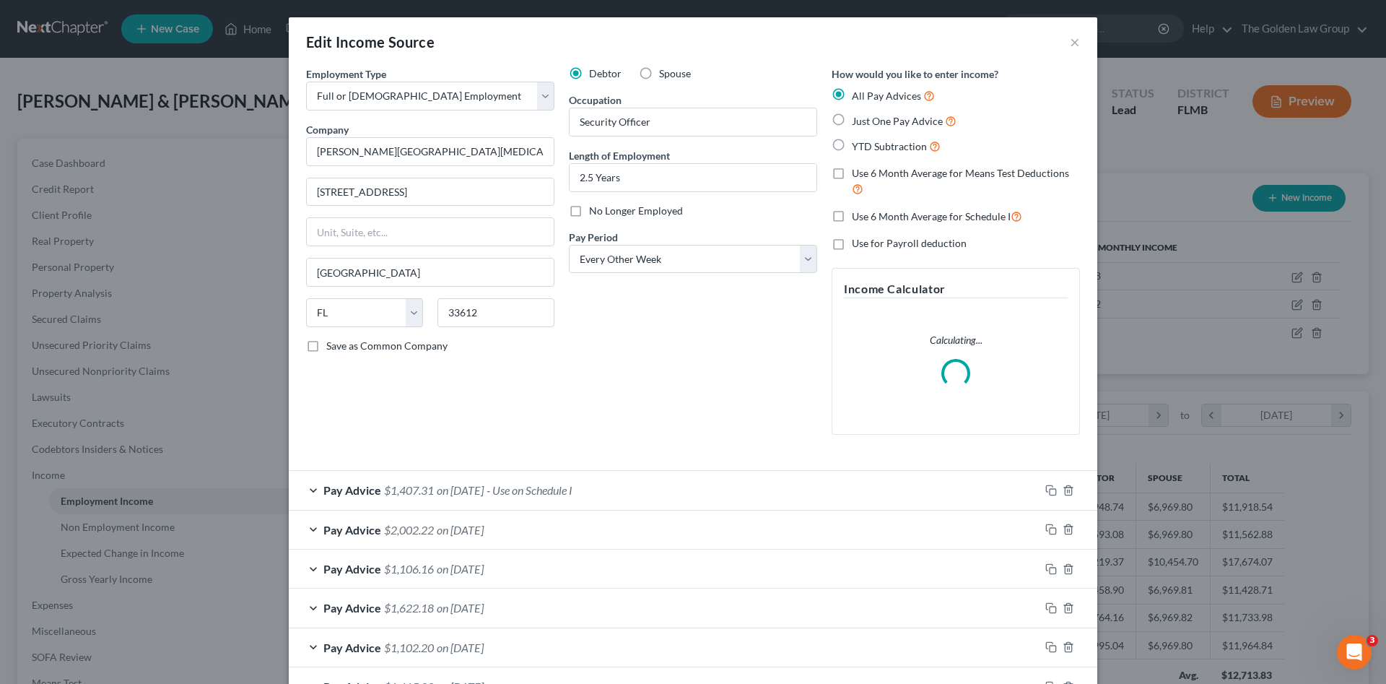
scroll to position [168, 0]
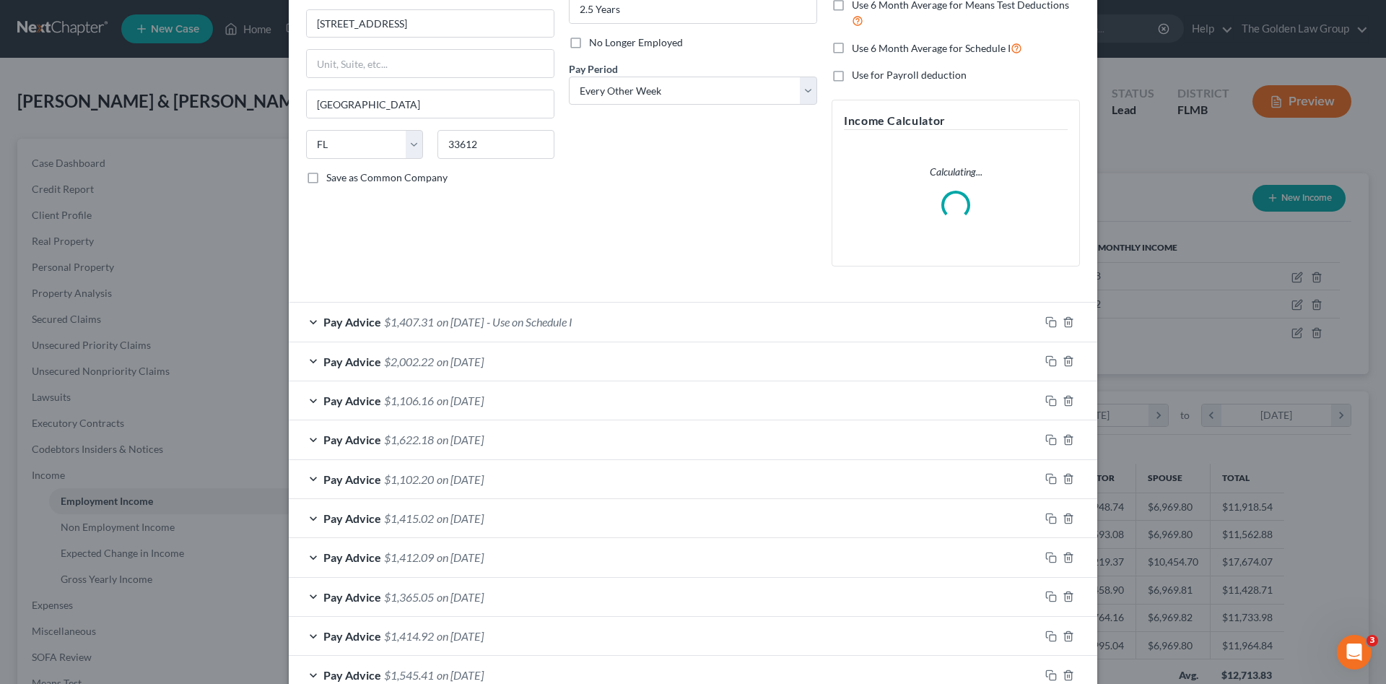
click at [642, 366] on div "Pay Advice $2,002.22 on 08/08/2025" at bounding box center [664, 361] width 751 height 38
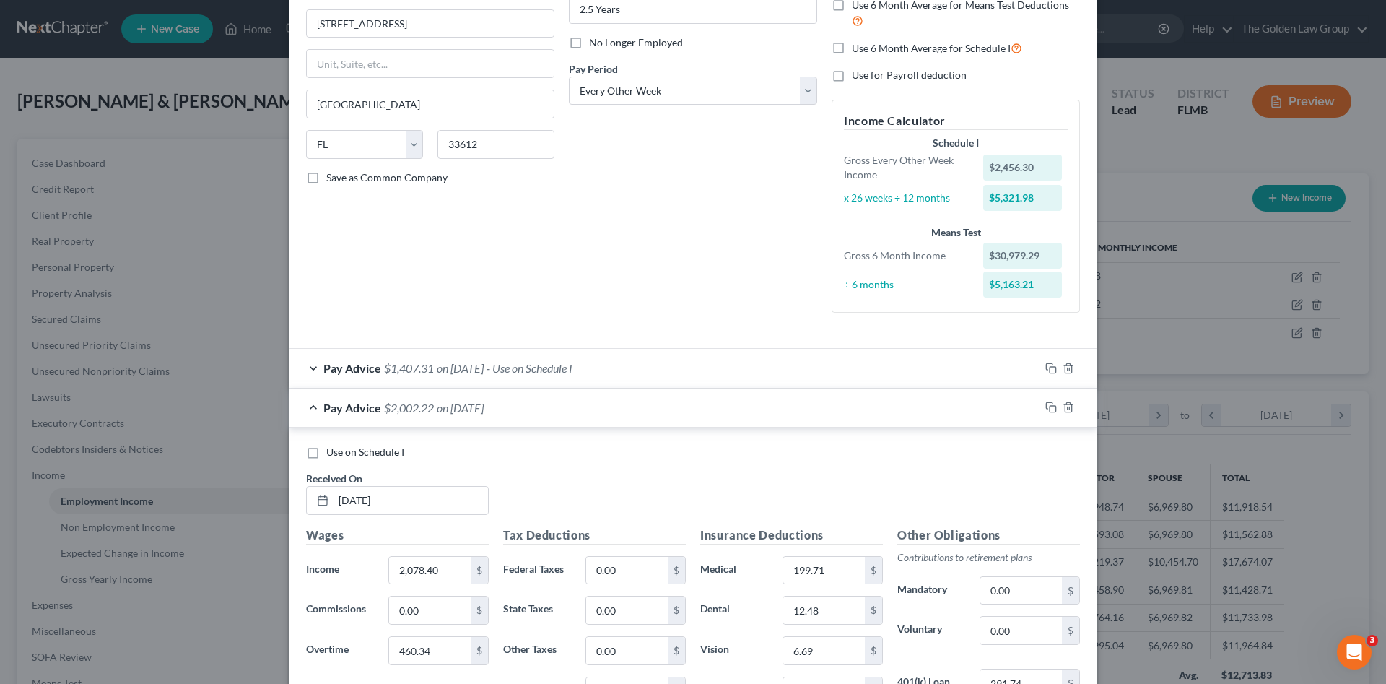
scroll to position [313, 0]
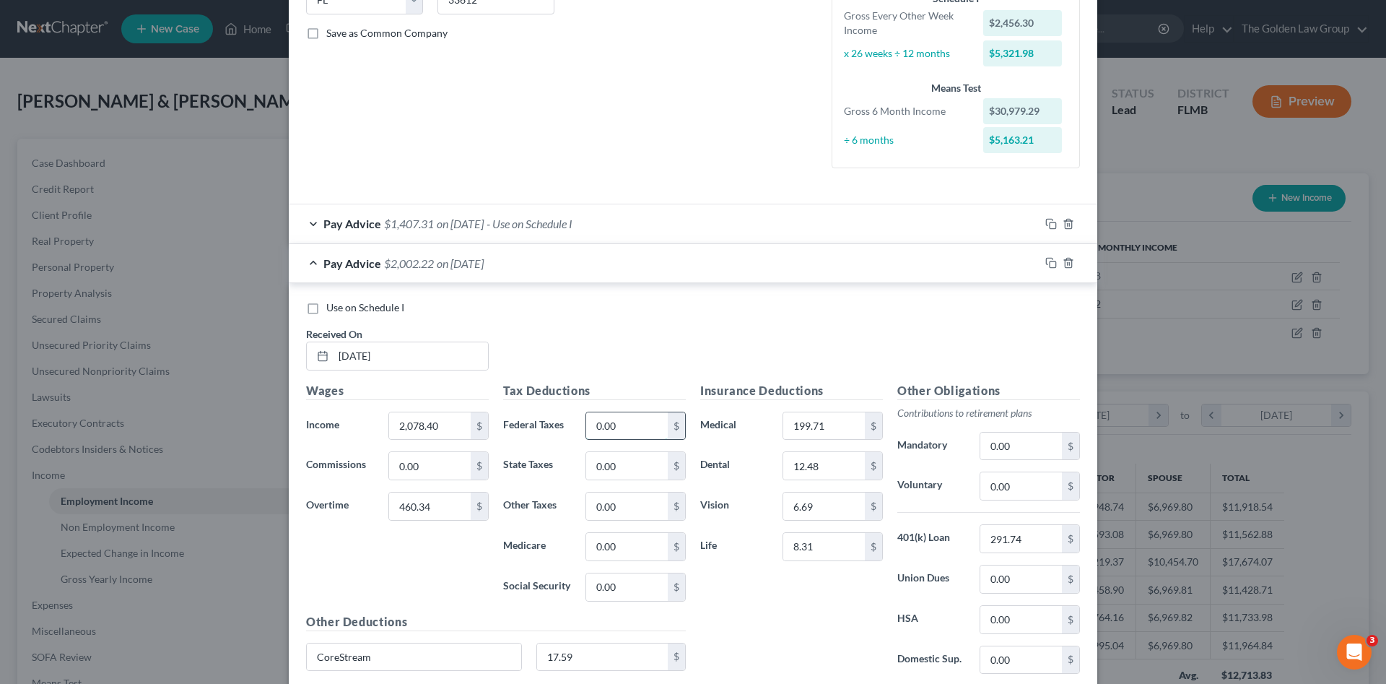
click at [641, 423] on input "0.00" at bounding box center [627, 425] width 82 height 27
type input "178.61"
type input "33.64"
type input "143.81"
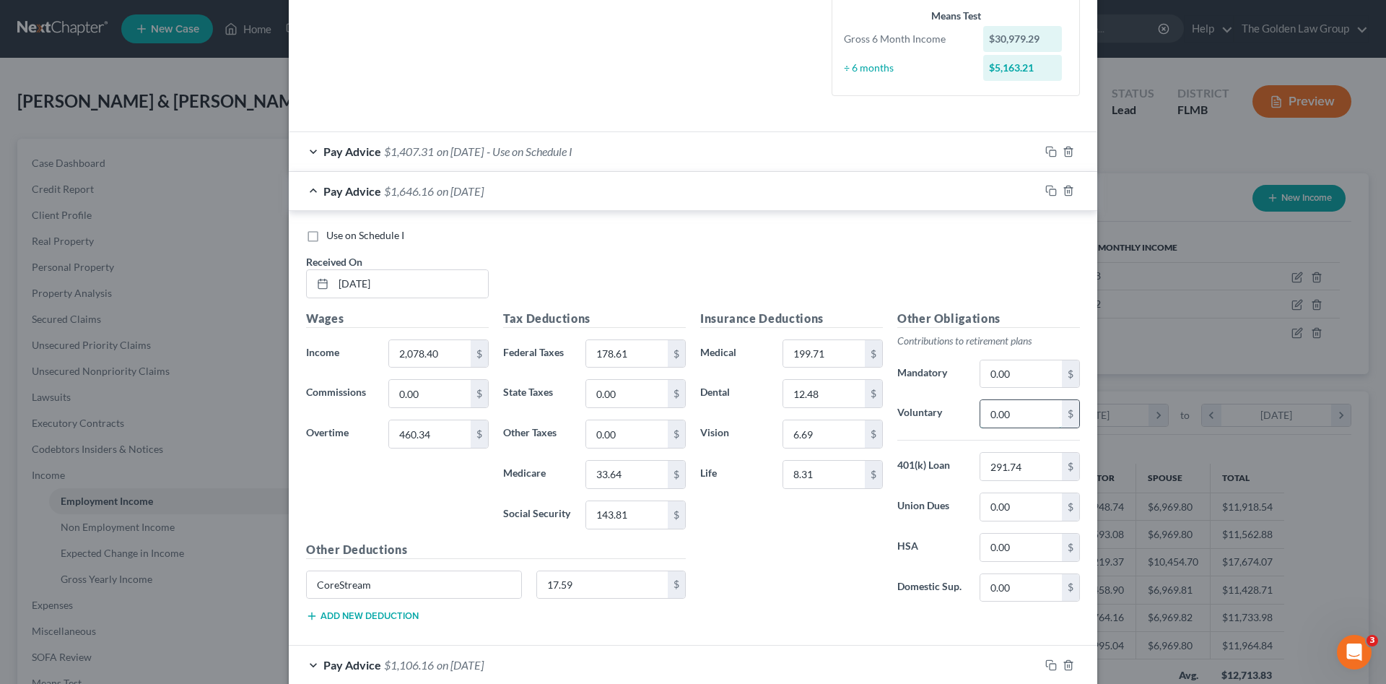
click at [1033, 415] on input "0.00" at bounding box center [1022, 413] width 82 height 27
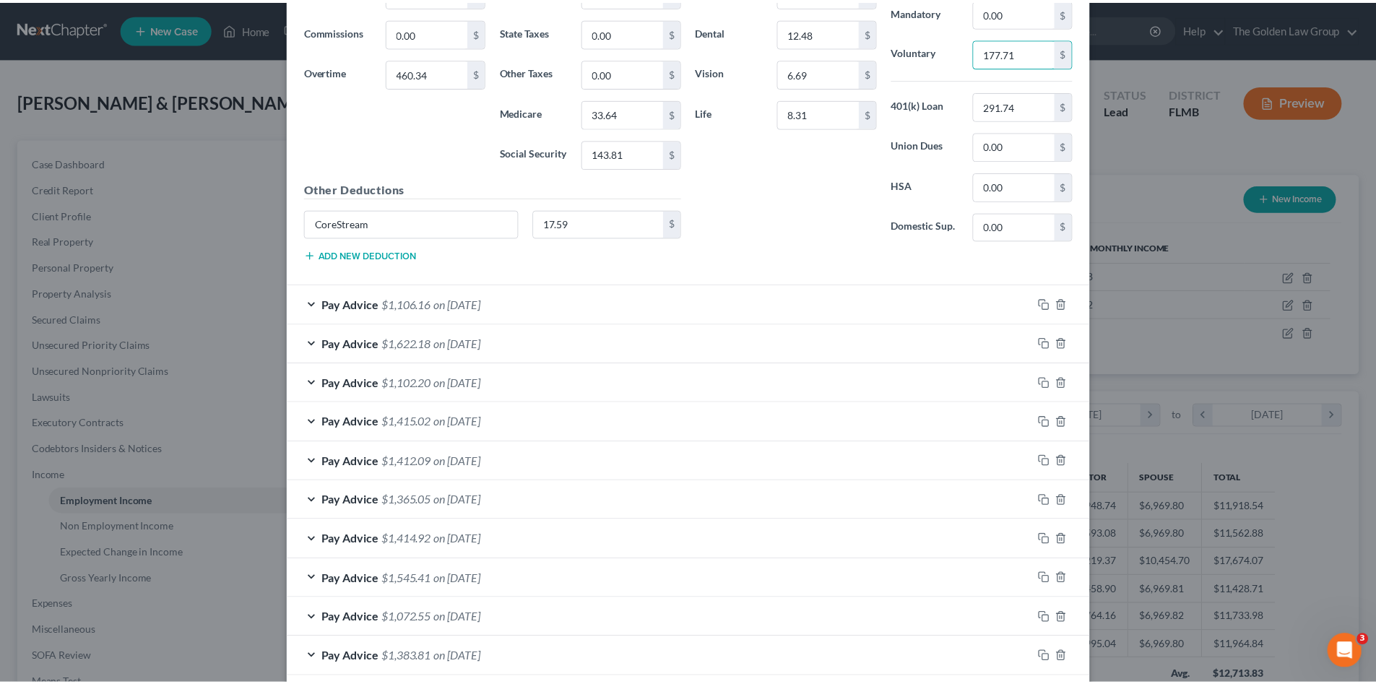
scroll to position [858, 0]
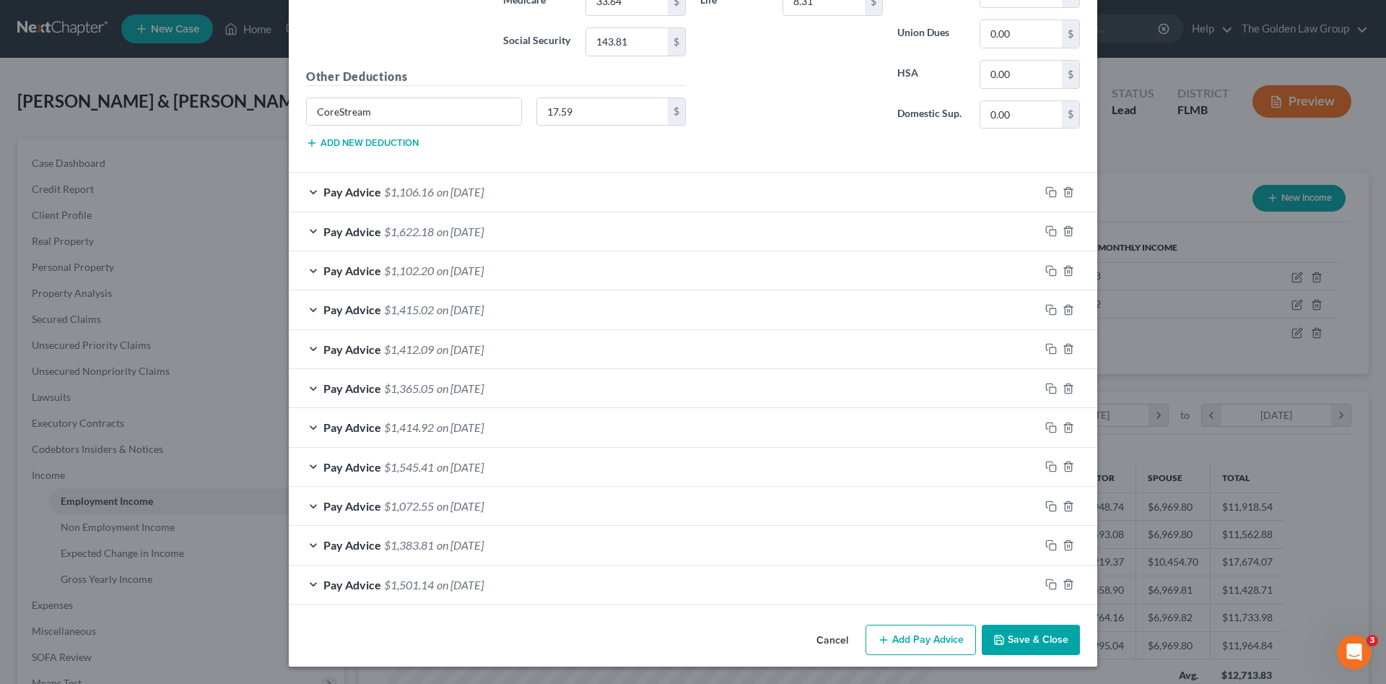
type input "177.71"
click at [1046, 637] on button "Save & Close" at bounding box center [1031, 640] width 98 height 30
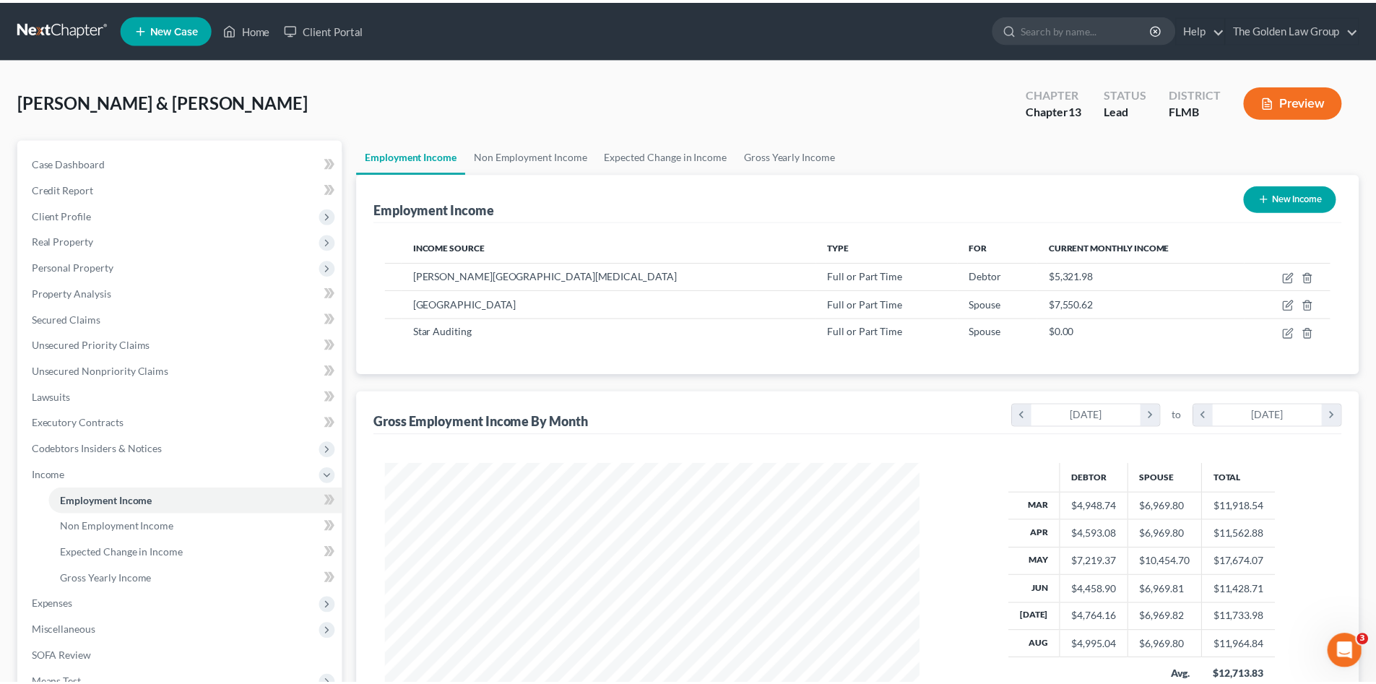
scroll to position [721842, 721544]
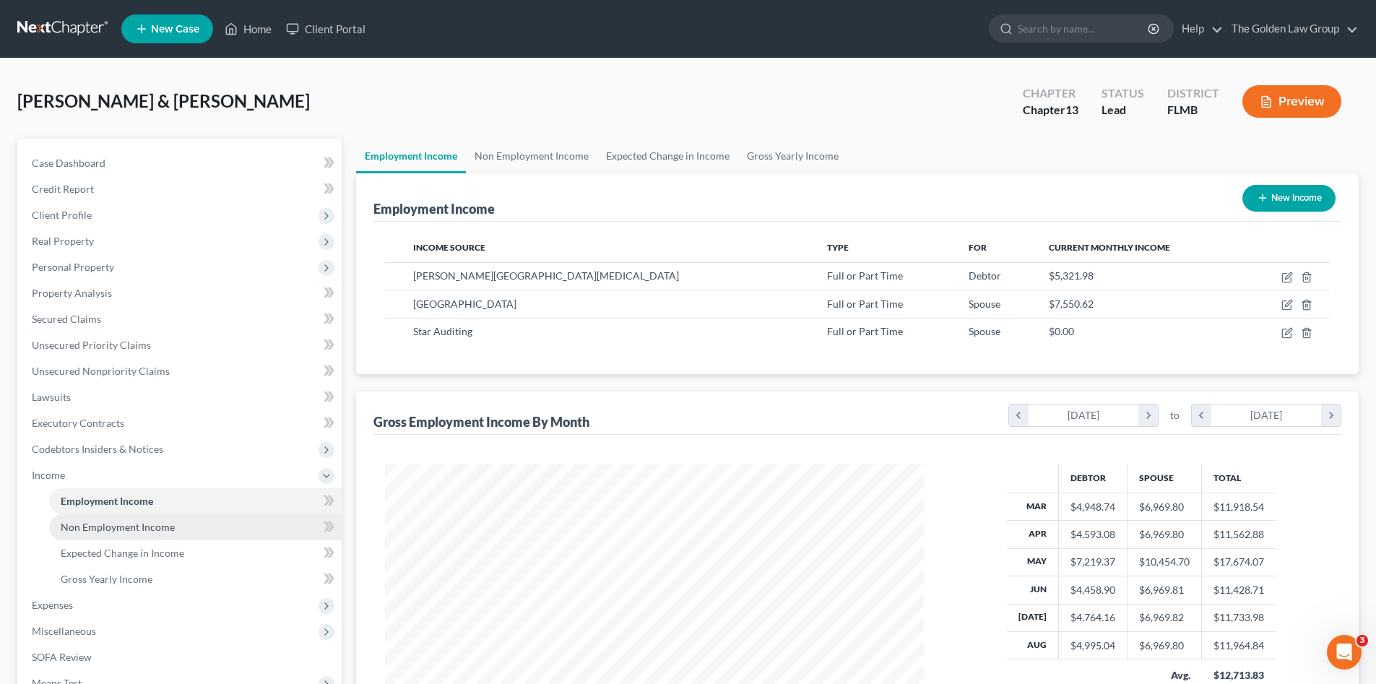
click at [151, 529] on span "Non Employment Income" at bounding box center [118, 527] width 114 height 12
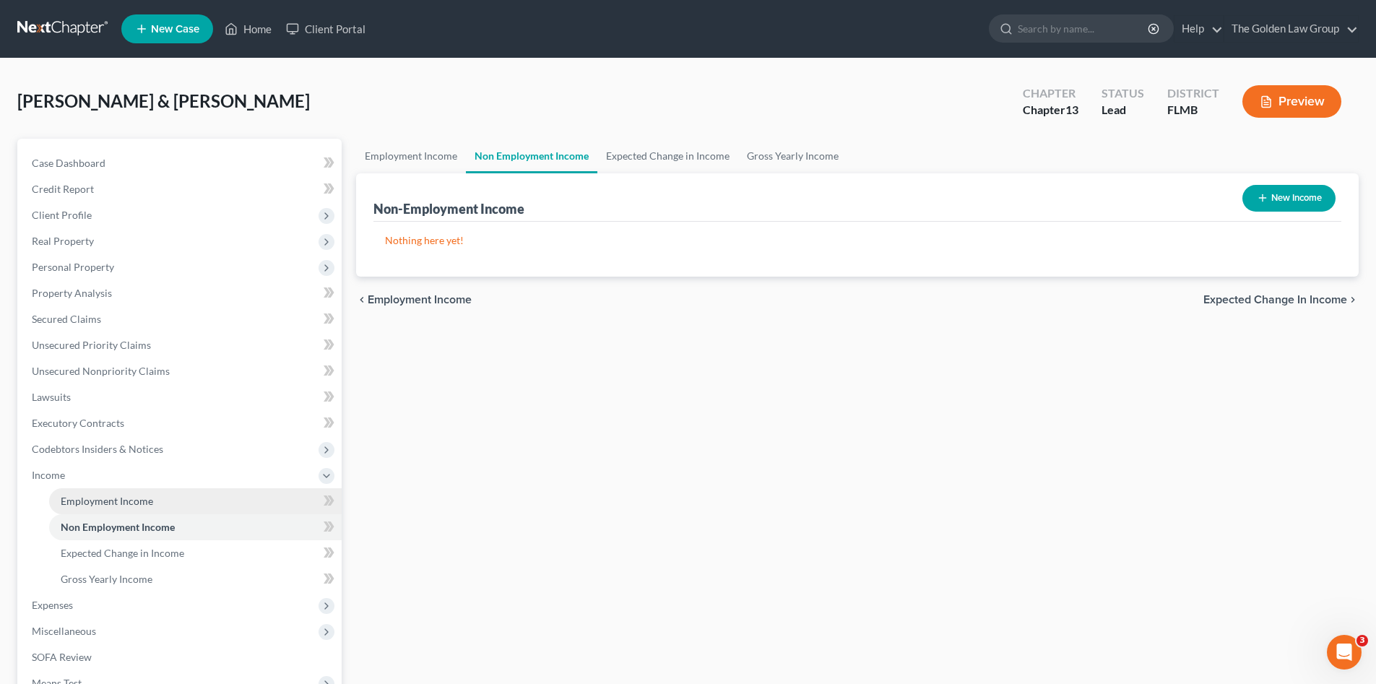
click at [144, 513] on link "Employment Income" at bounding box center [195, 501] width 292 height 26
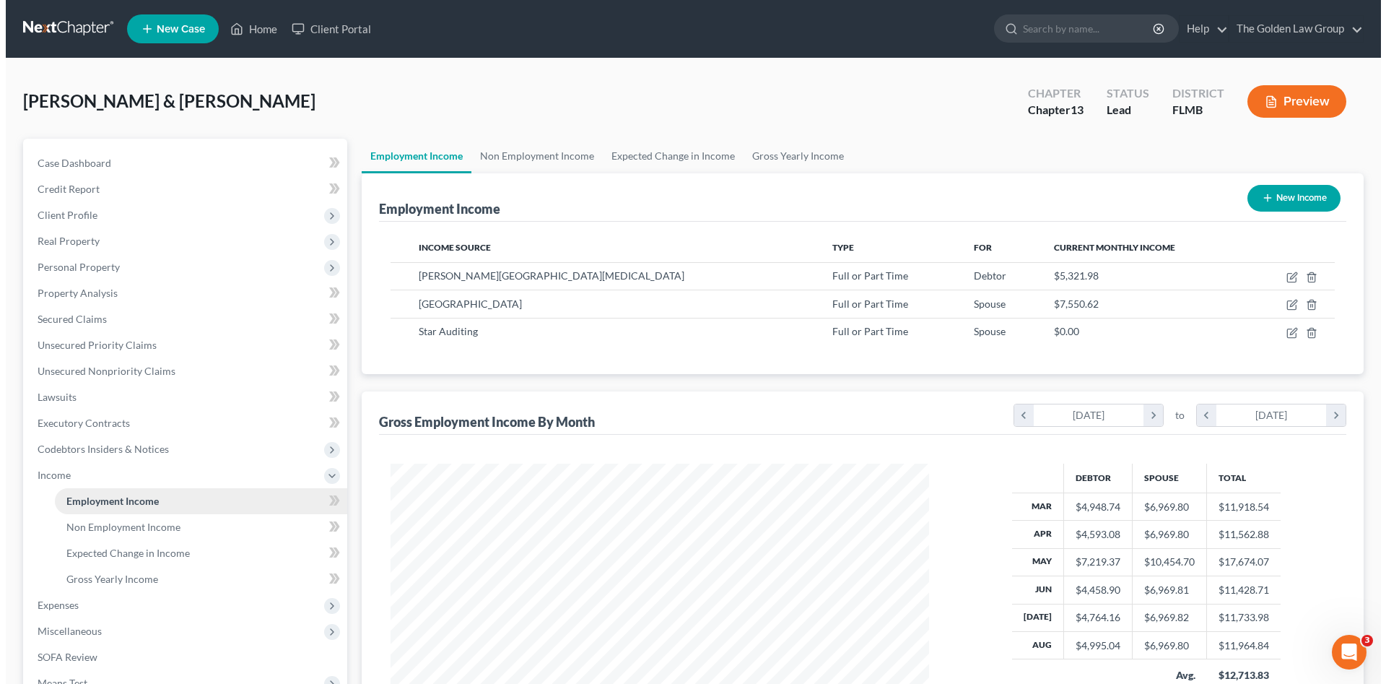
scroll to position [269, 568]
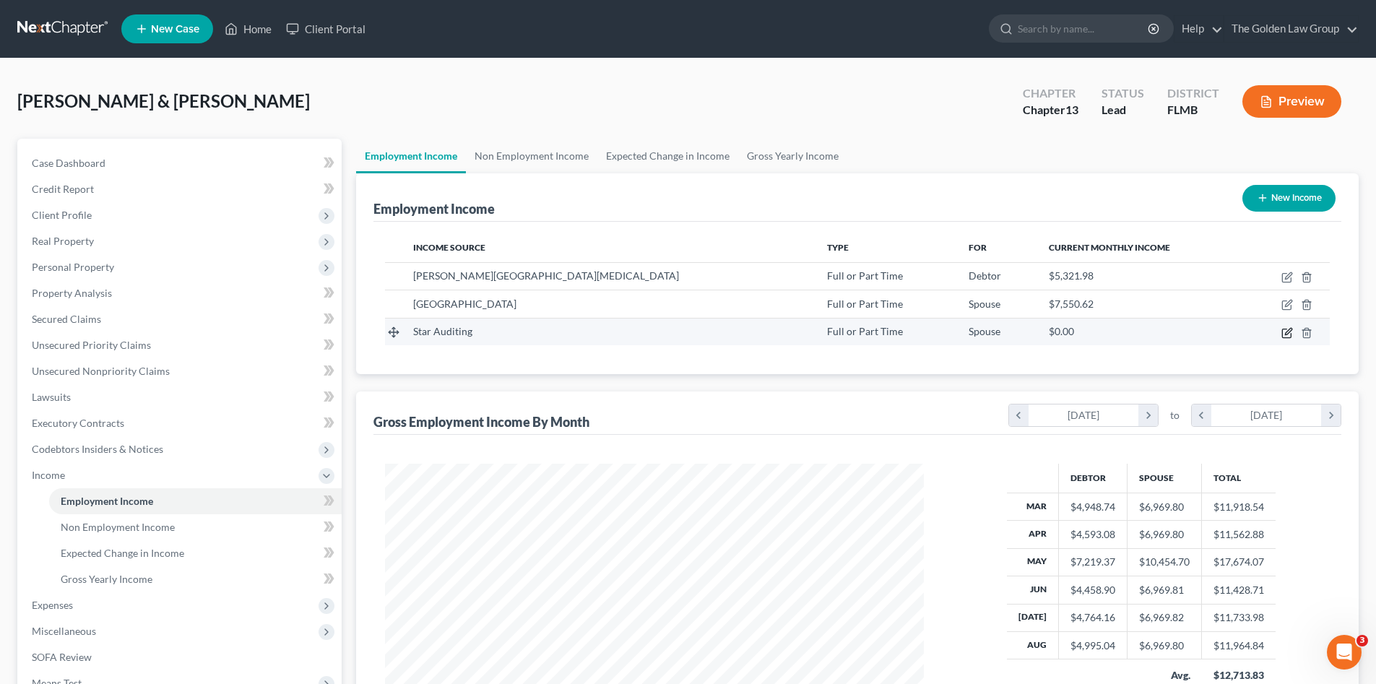
click at [1281, 329] on td at bounding box center [1286, 331] width 86 height 27
click at [1285, 334] on icon "button" at bounding box center [1288, 331] width 6 height 6
select select "0"
select select "2"
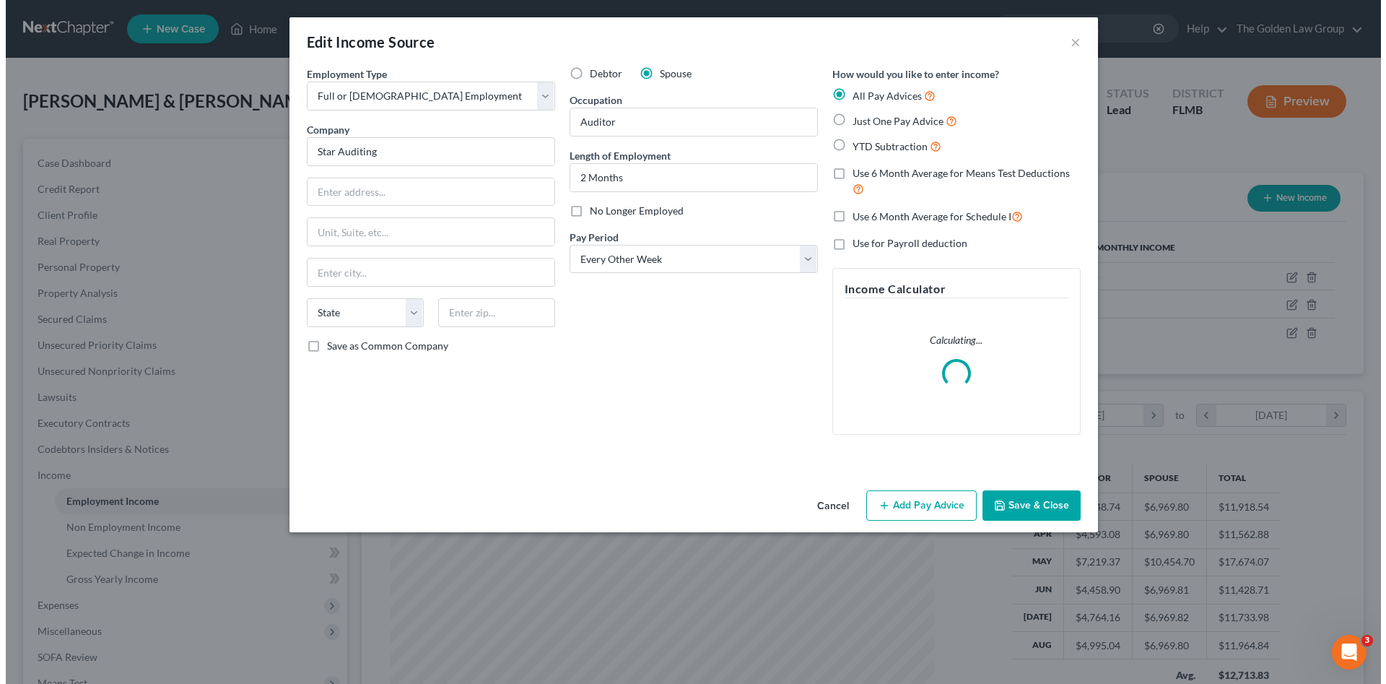
scroll to position [272, 573]
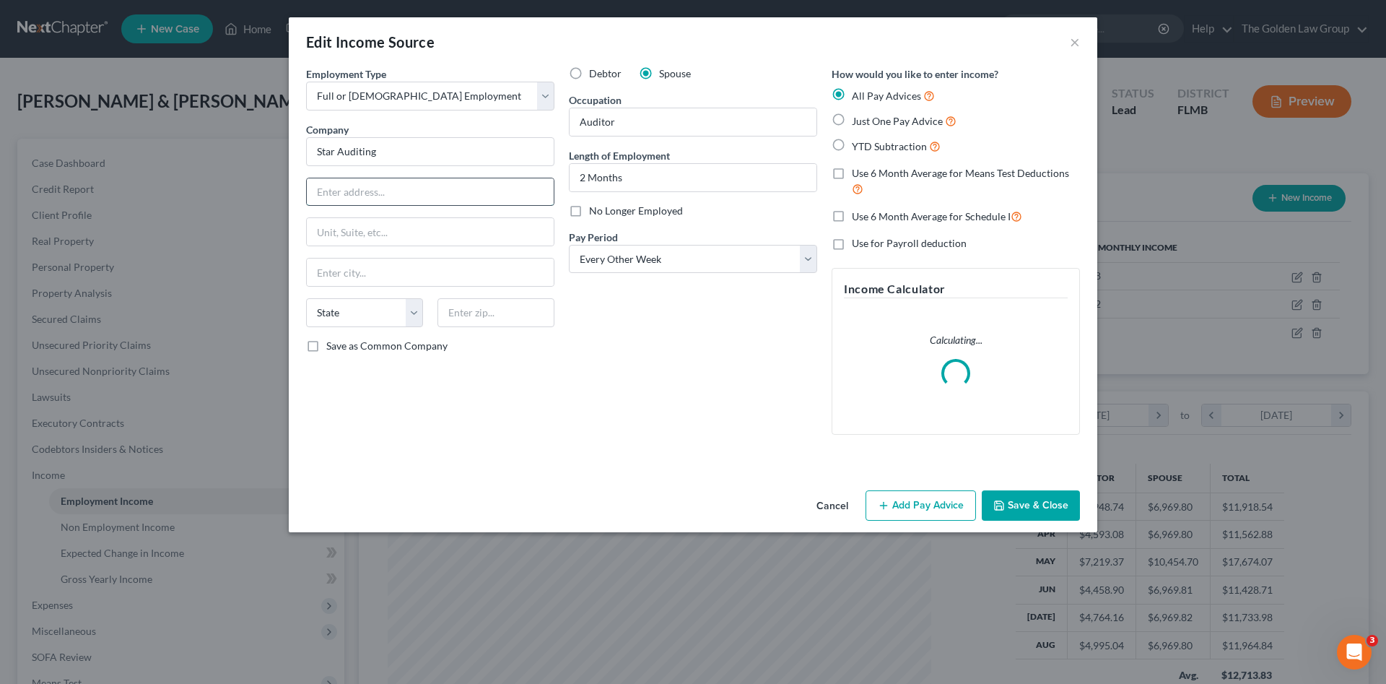
click at [442, 196] on input "text" at bounding box center [430, 191] width 247 height 27
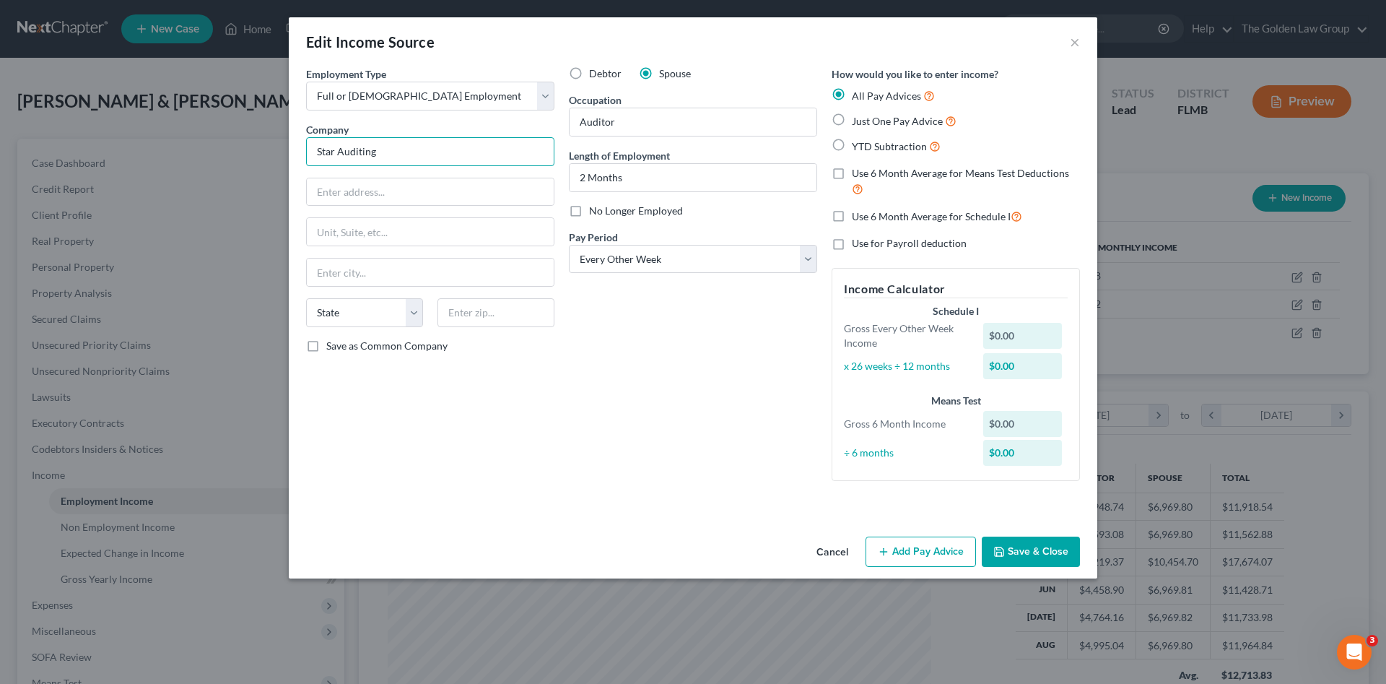
click at [339, 146] on input "Star Auditing" at bounding box center [430, 151] width 248 height 29
type input "Star Medical Auditing Services, LLC"
type input "20 Hoe Place"
type input "Paia"
select select "12"
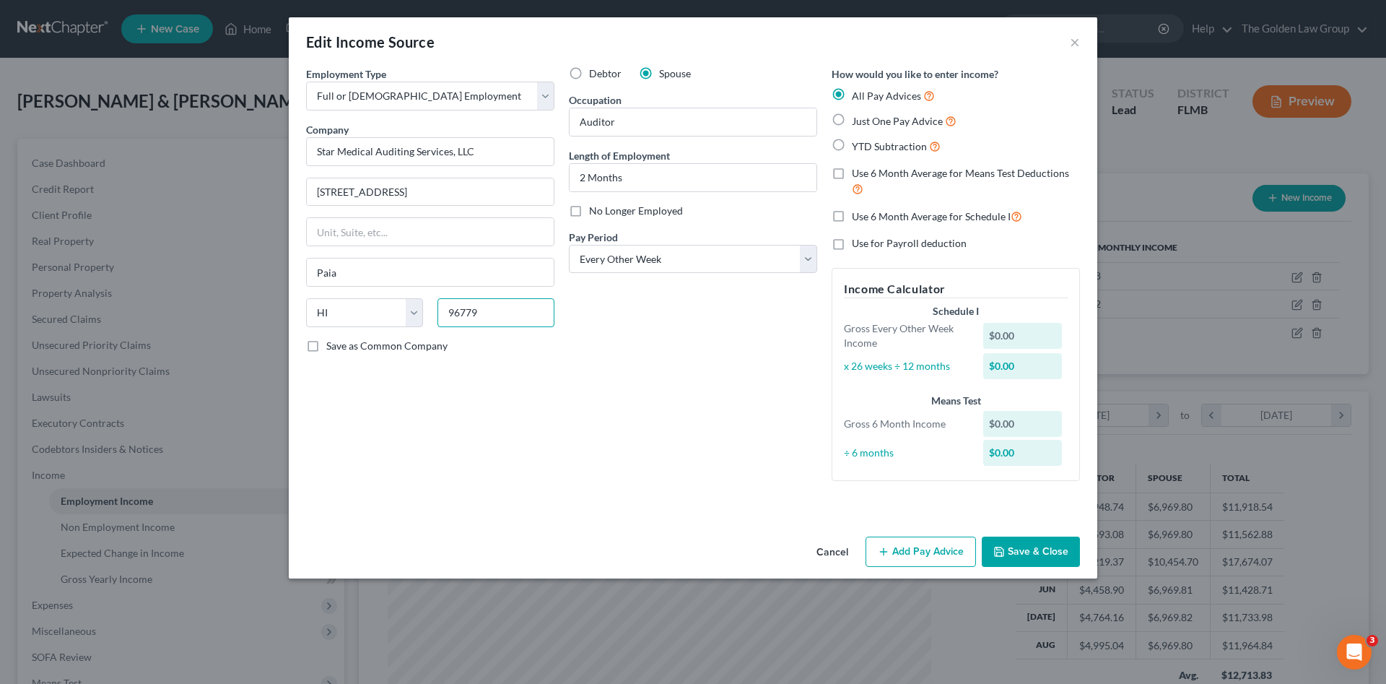
type input "96779"
click at [569, 432] on div "Debtor Spouse Occupation Auditor Length of Employment 2 Months No Longer Employ…" at bounding box center [693, 279] width 263 height 426
click at [952, 555] on button "Add Pay Advice" at bounding box center [921, 552] width 110 height 30
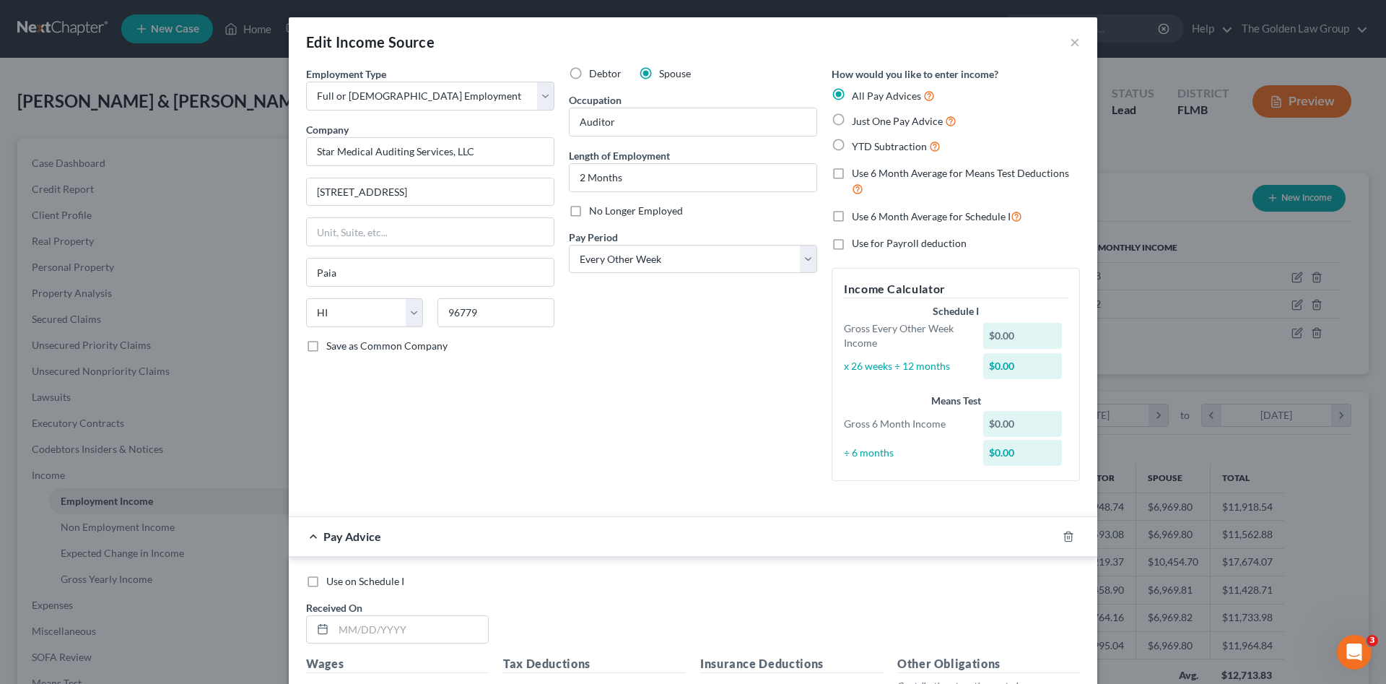
scroll to position [168, 0]
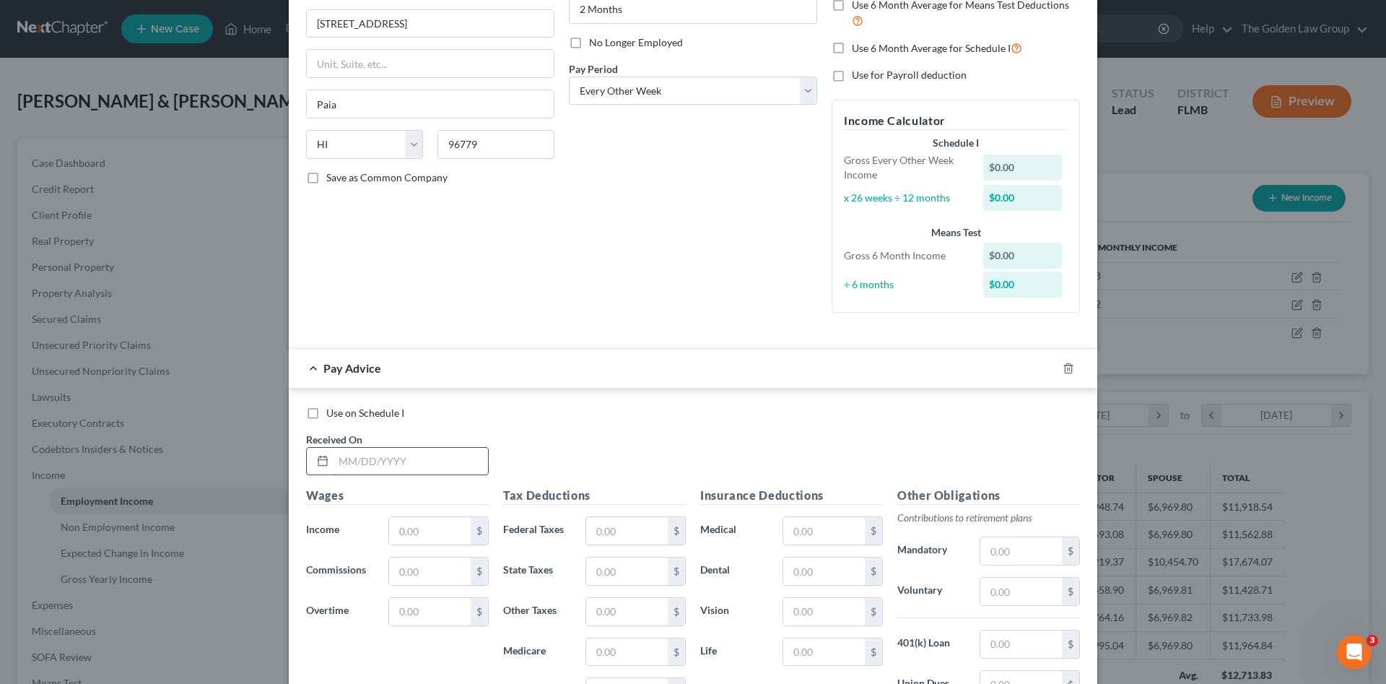
drag, startPoint x: 435, startPoint y: 460, endPoint x: 324, endPoint y: 446, distance: 112.0
click at [435, 459] on input "text" at bounding box center [411, 461] width 155 height 27
type input "08/01/2025"
type input "364.50"
type input "0.00"
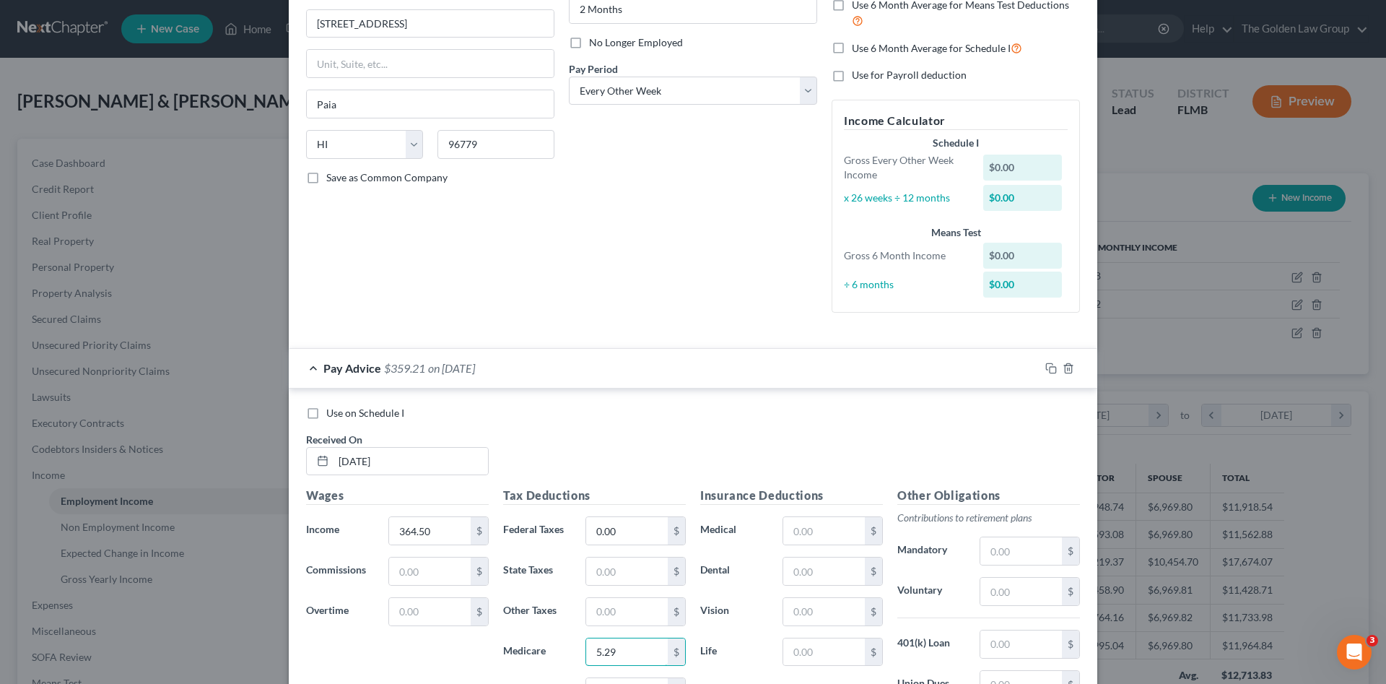
type input "5.29"
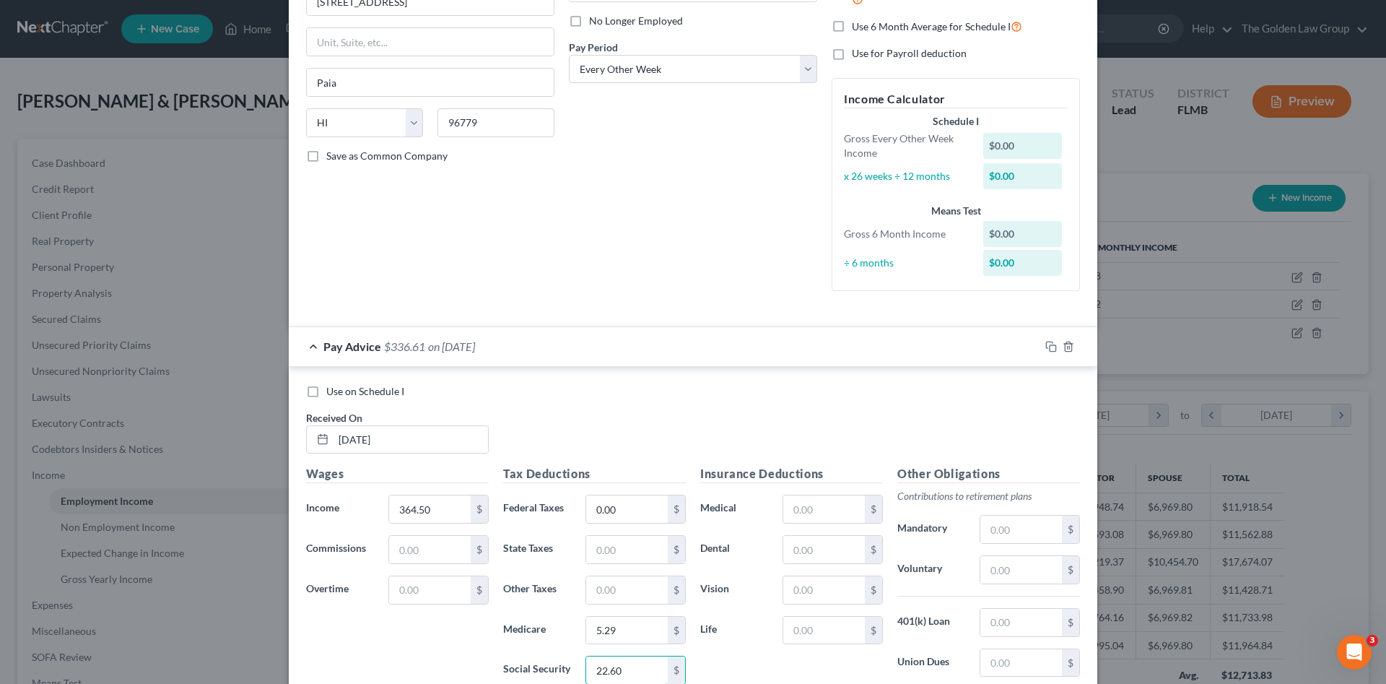
type input "22.60"
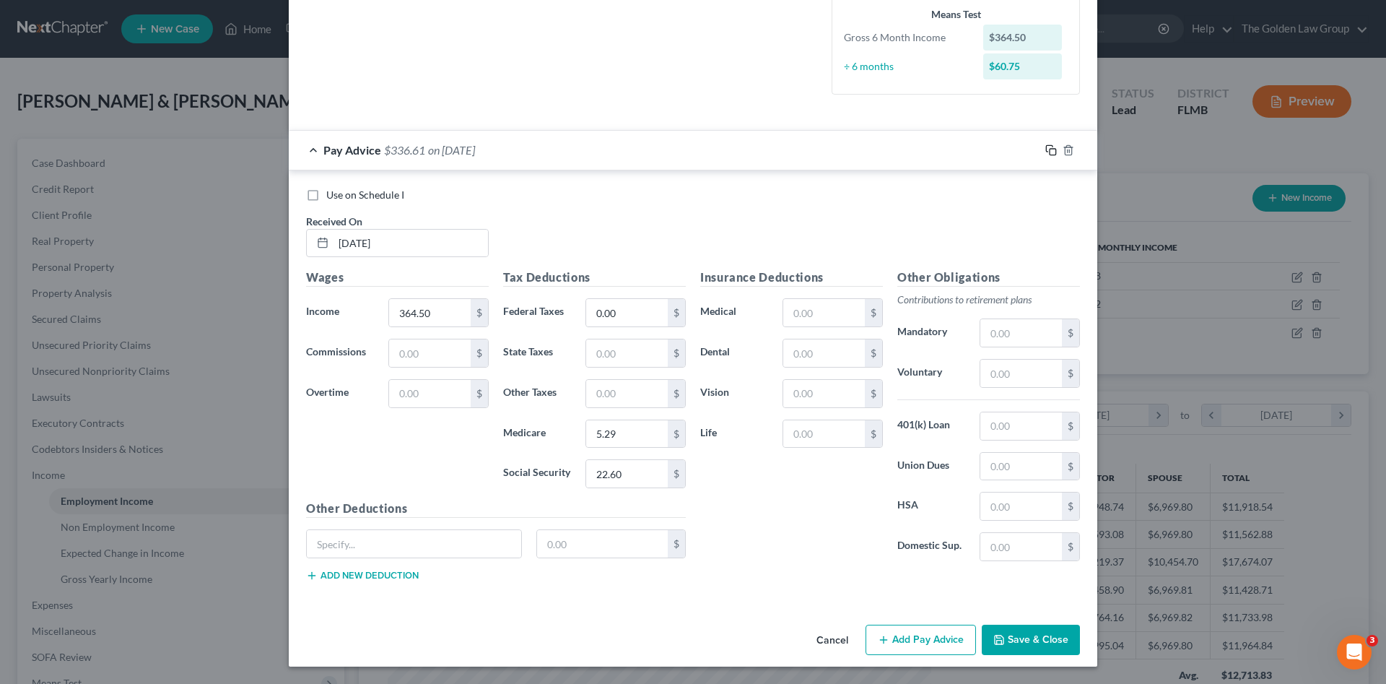
click at [1050, 151] on rect "button" at bounding box center [1053, 152] width 6 height 6
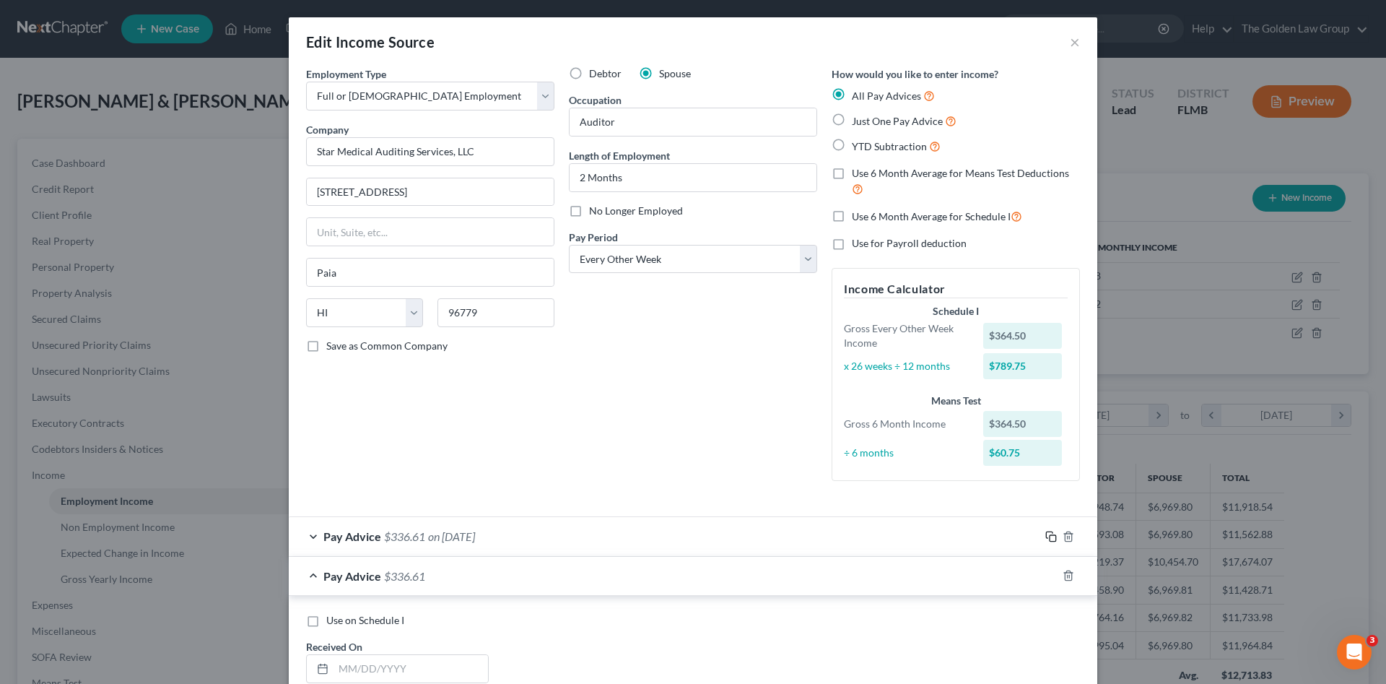
scroll to position [144, 0]
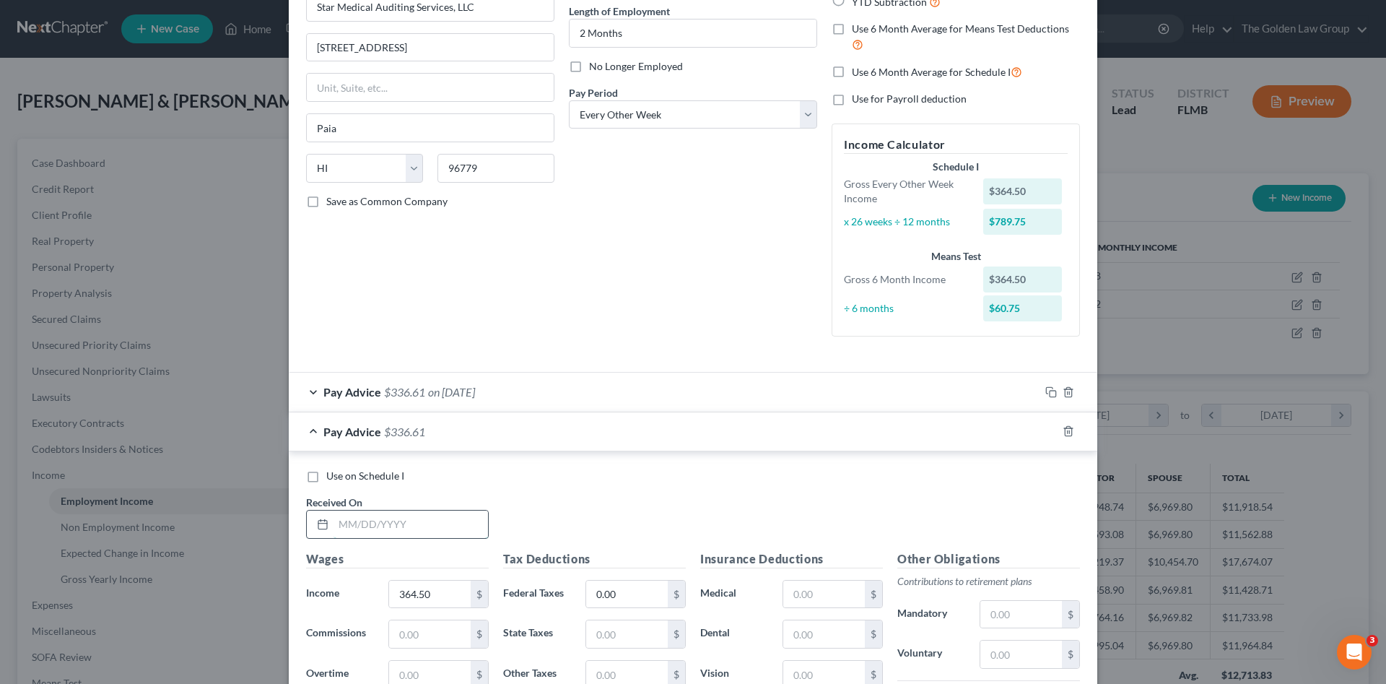
click at [443, 524] on input "text" at bounding box center [411, 524] width 155 height 27
click at [431, 519] on input "text" at bounding box center [411, 524] width 155 height 27
type input "08/15/2025"
type input "909.00"
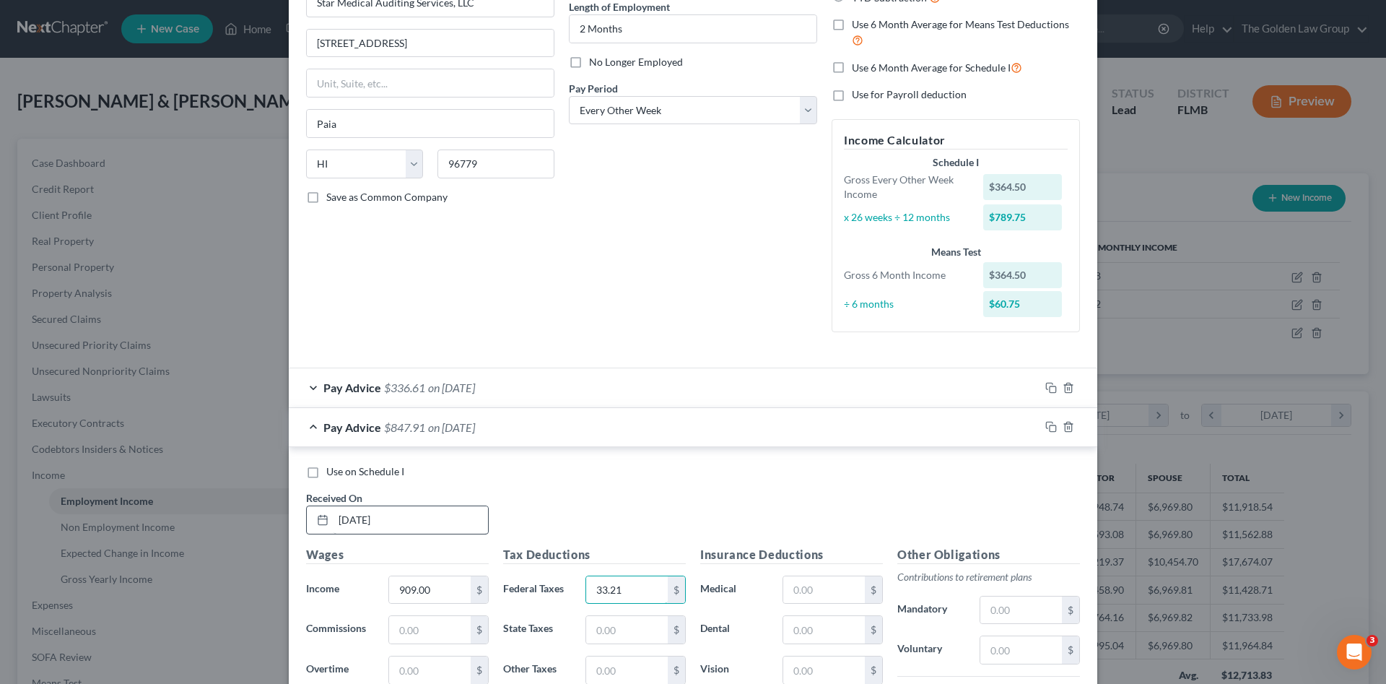
type input "33.21"
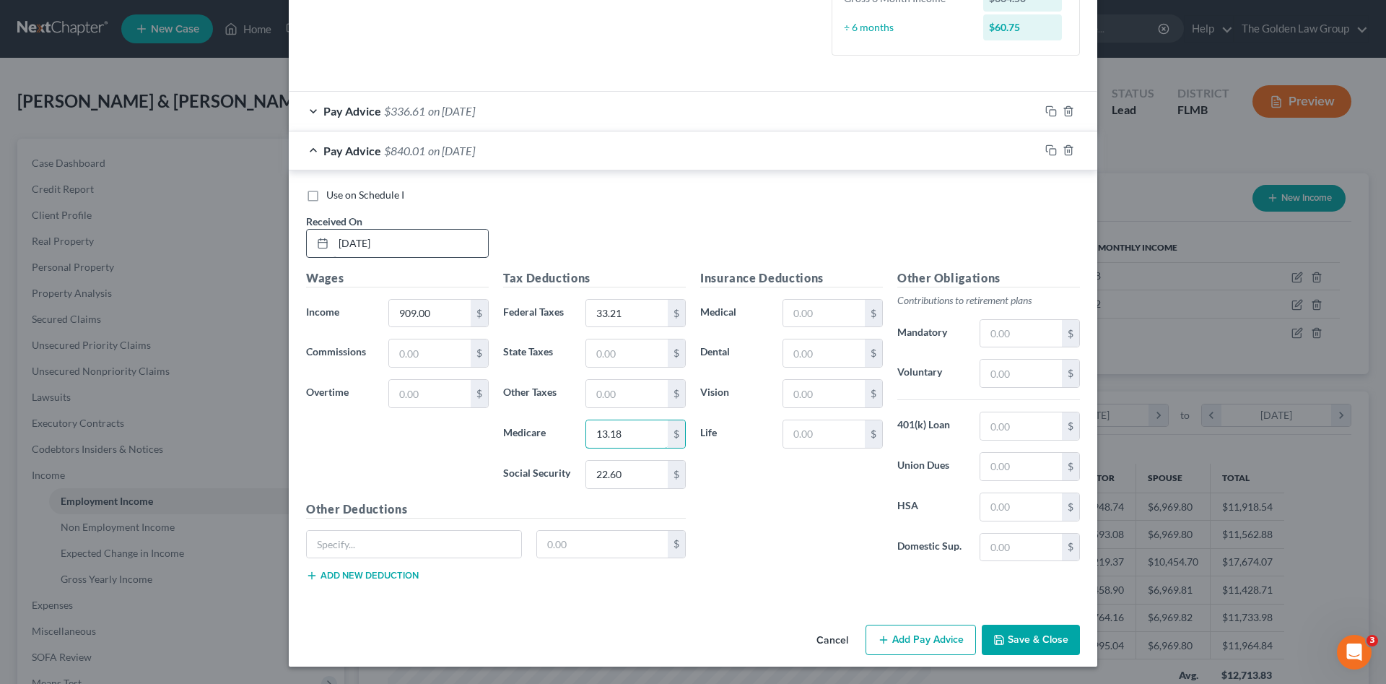
type input "13.18"
type input "56.36"
click at [1046, 146] on icon "button" at bounding box center [1049, 149] width 6 height 6
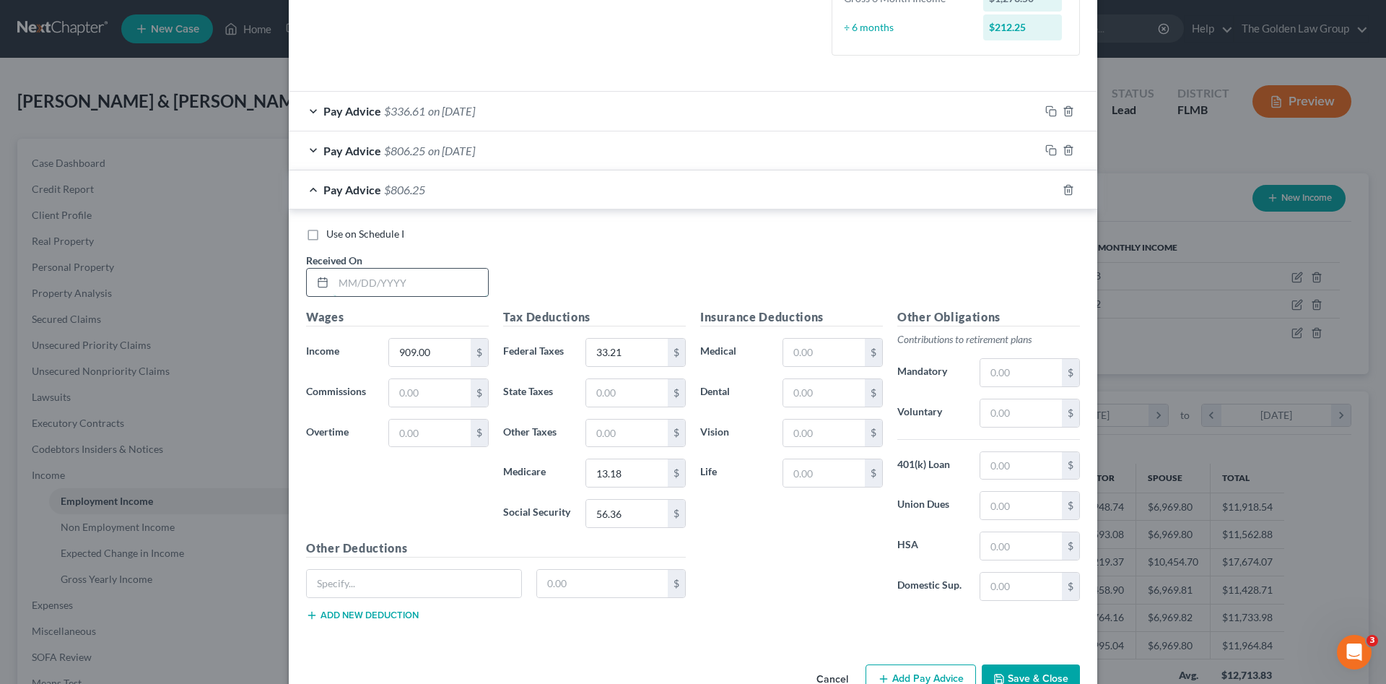
click at [437, 280] on input "text" at bounding box center [411, 282] width 155 height 27
type input "08/29/2025"
type input "1,086.75"
type input "52.01"
type input "15.76"
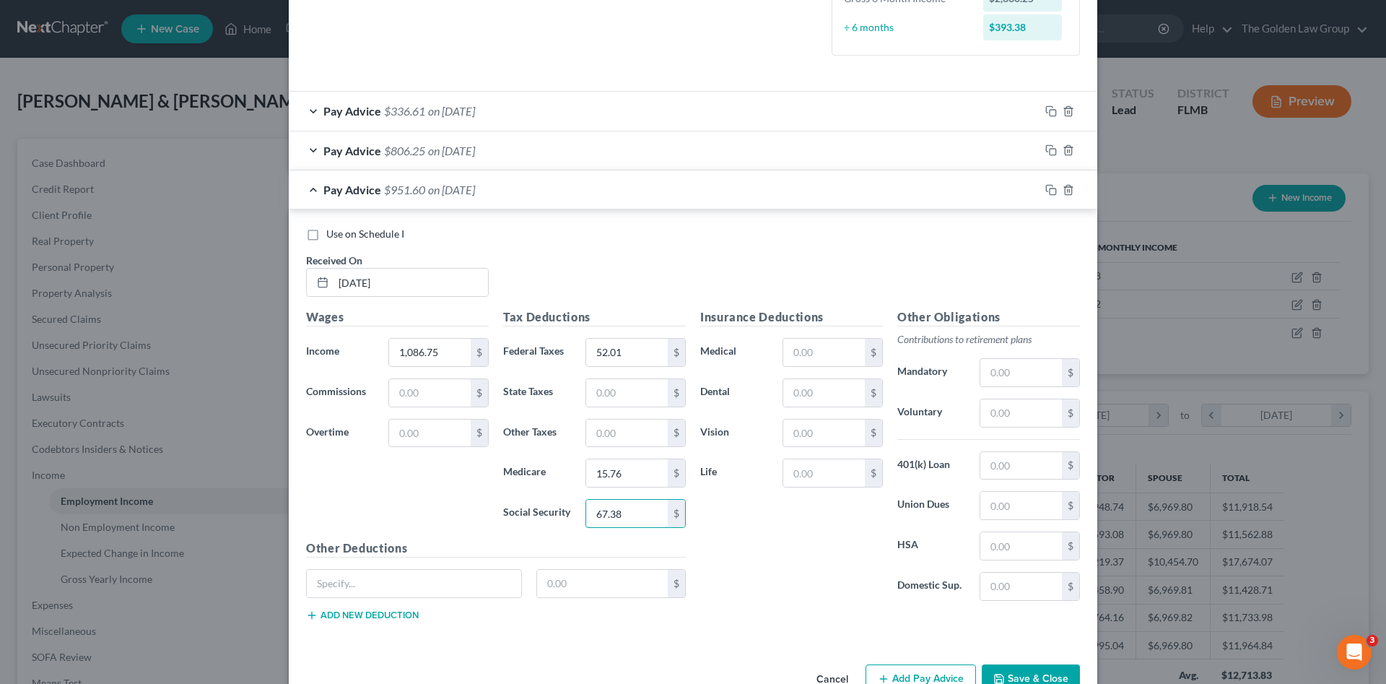
type input "67.38"
click at [366, 232] on span "Use on Schedule I" at bounding box center [365, 233] width 78 height 12
click at [342, 232] on input "Use on Schedule I" at bounding box center [336, 231] width 9 height 9
checkbox input "true"
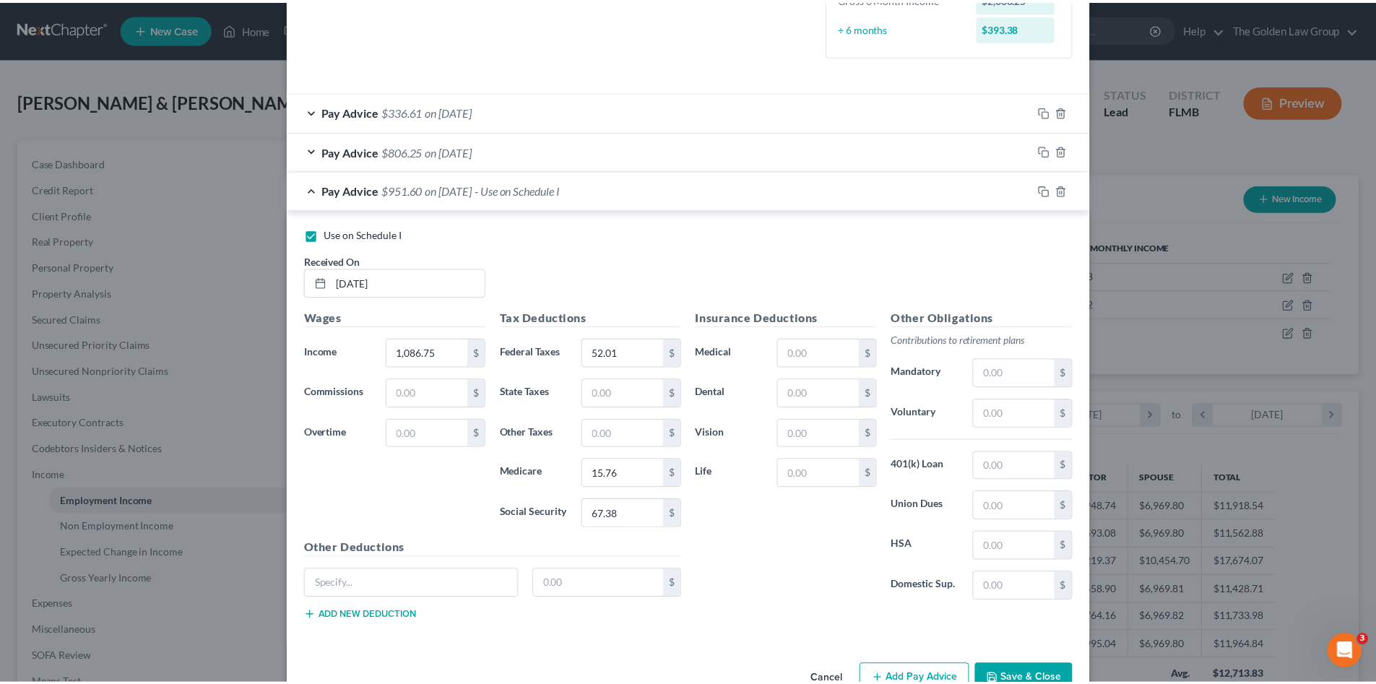
scroll to position [464, 0]
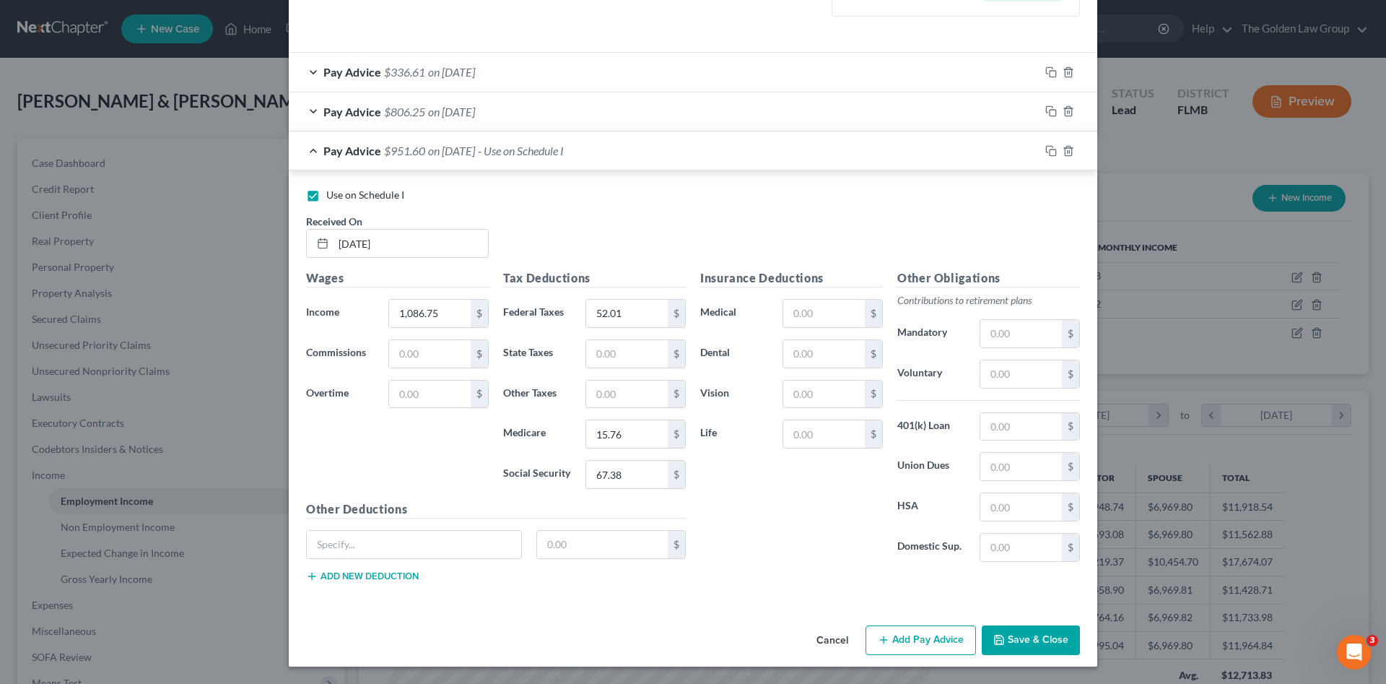
click at [1018, 633] on button "Save & Close" at bounding box center [1031, 640] width 98 height 30
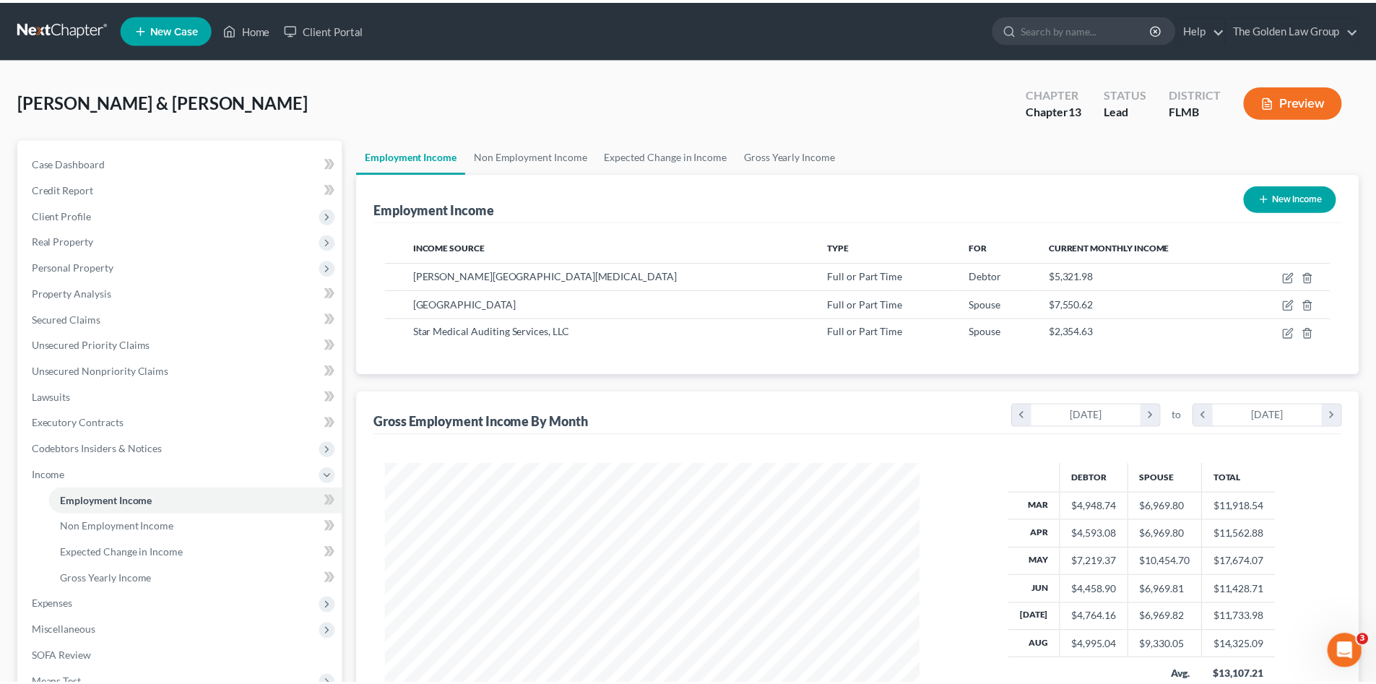
scroll to position [721842, 721544]
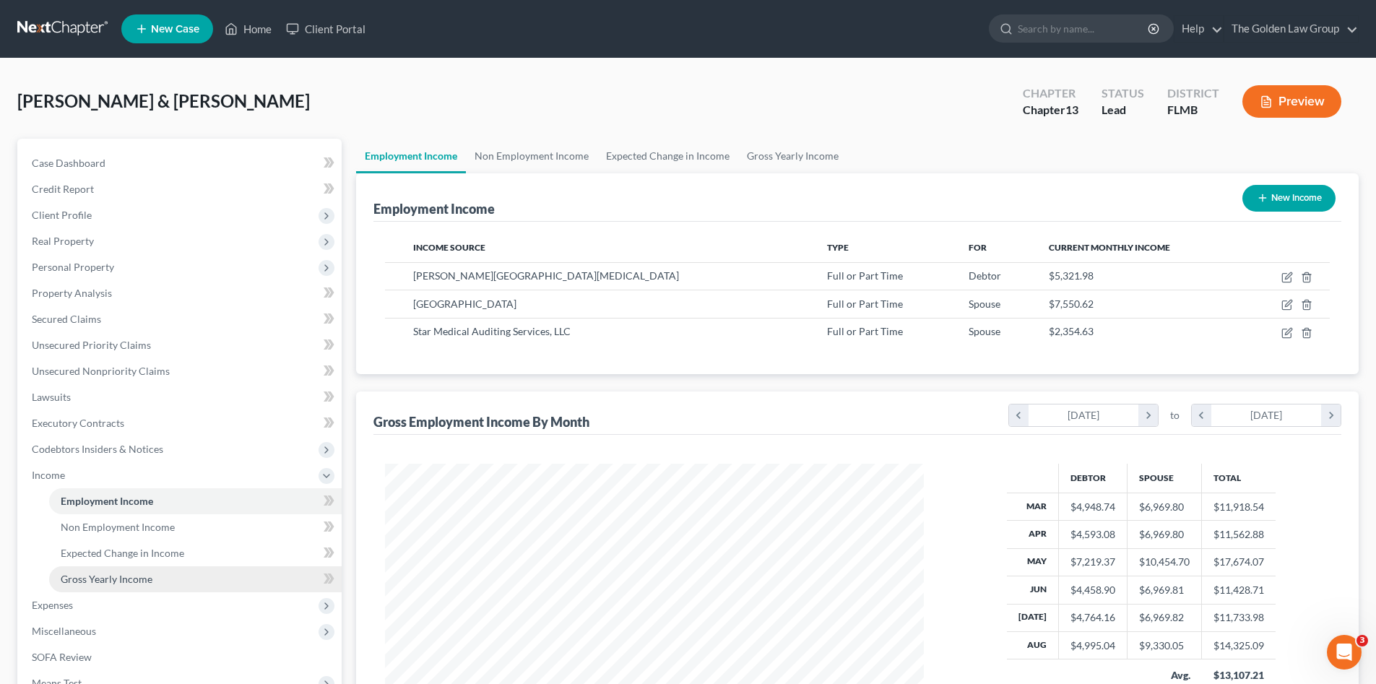
click at [165, 575] on link "Gross Yearly Income" at bounding box center [195, 579] width 292 height 26
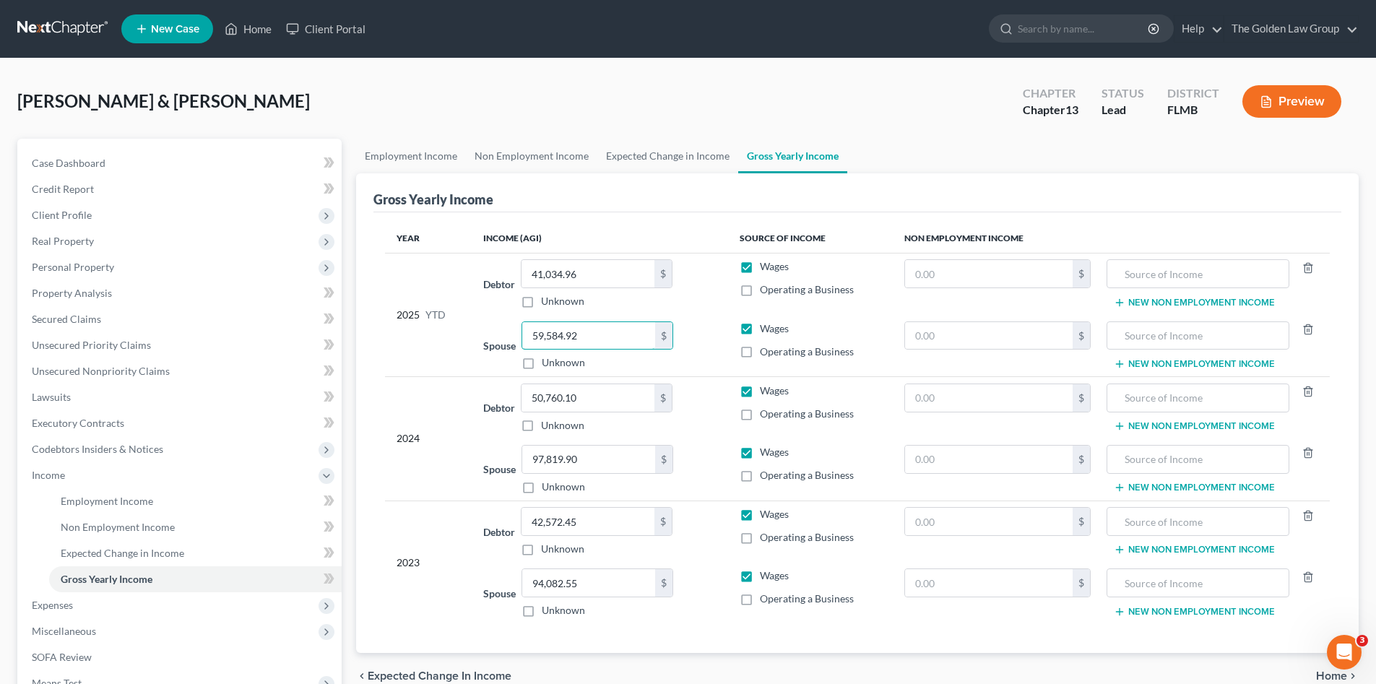
paste input "61,945.17"
type input "61,945.17"
click at [426, 428] on div "2024" at bounding box center [428, 438] width 64 height 110
click at [100, 601] on span "Expenses" at bounding box center [180, 605] width 321 height 26
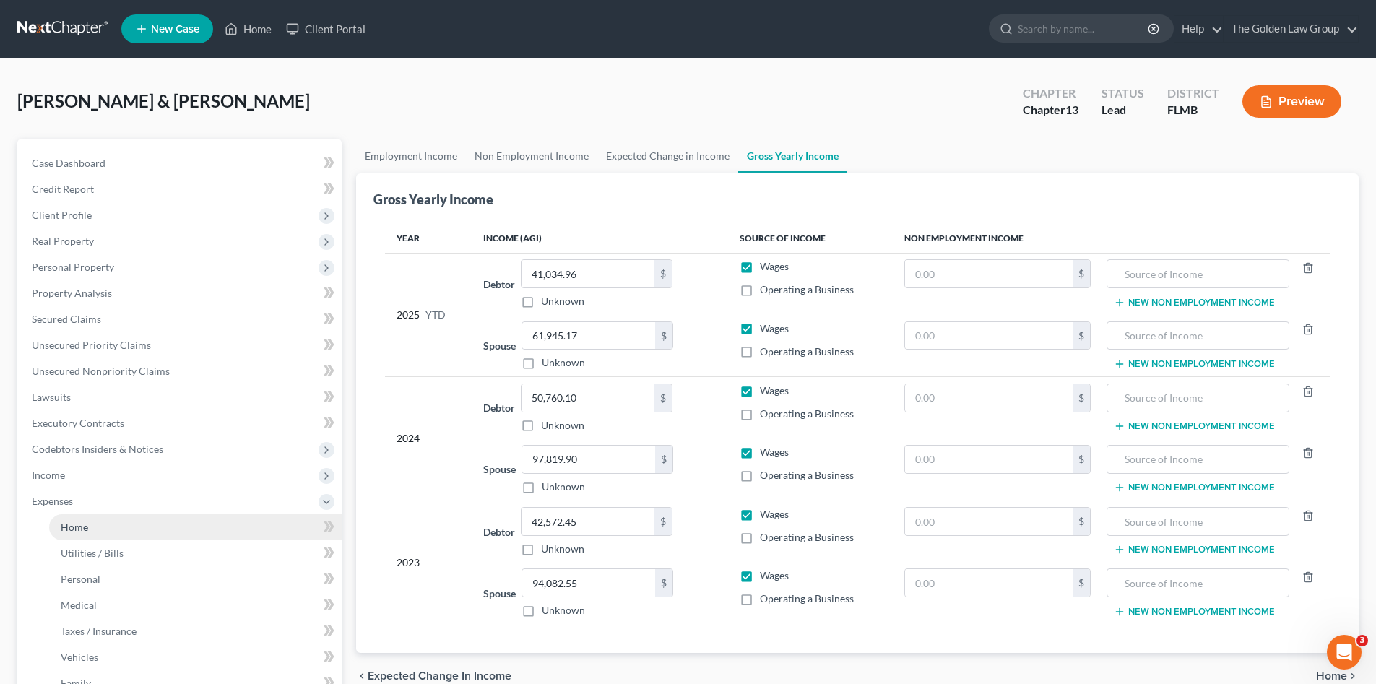
click at [179, 529] on link "Home" at bounding box center [195, 527] width 292 height 26
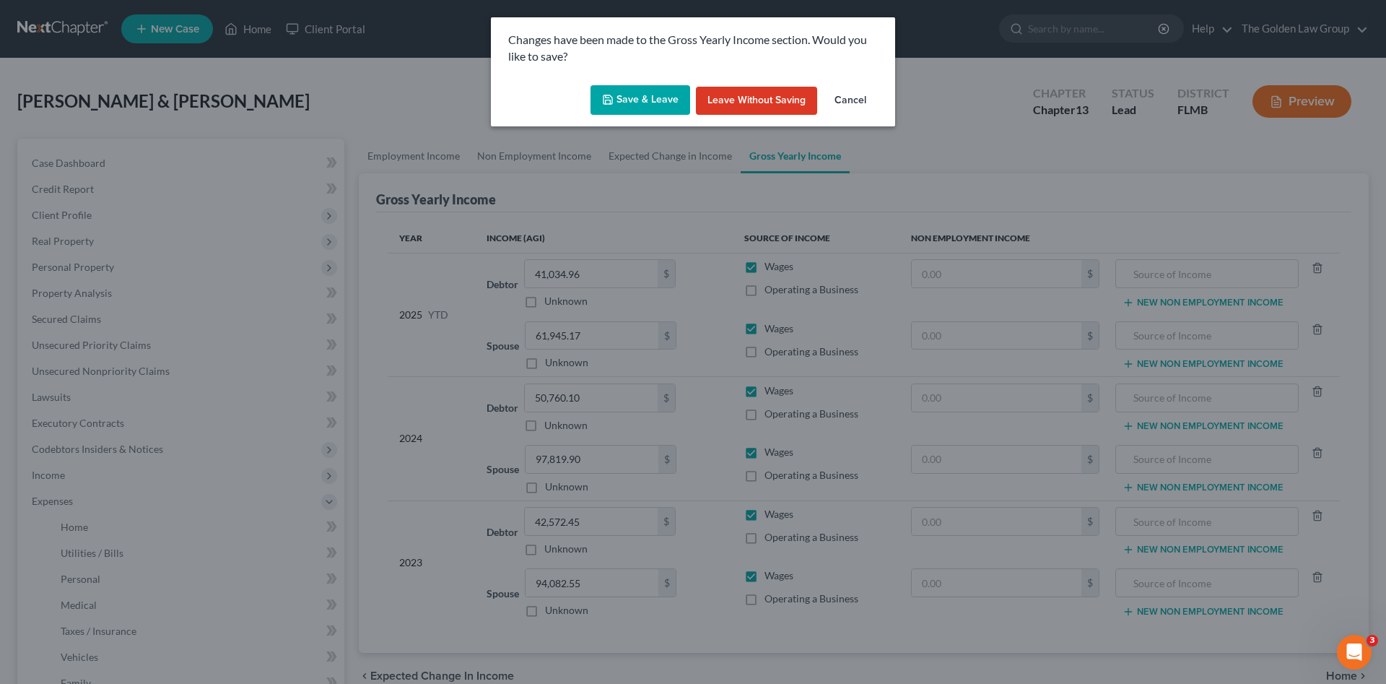
click at [649, 107] on button "Save & Leave" at bounding box center [641, 100] width 100 height 30
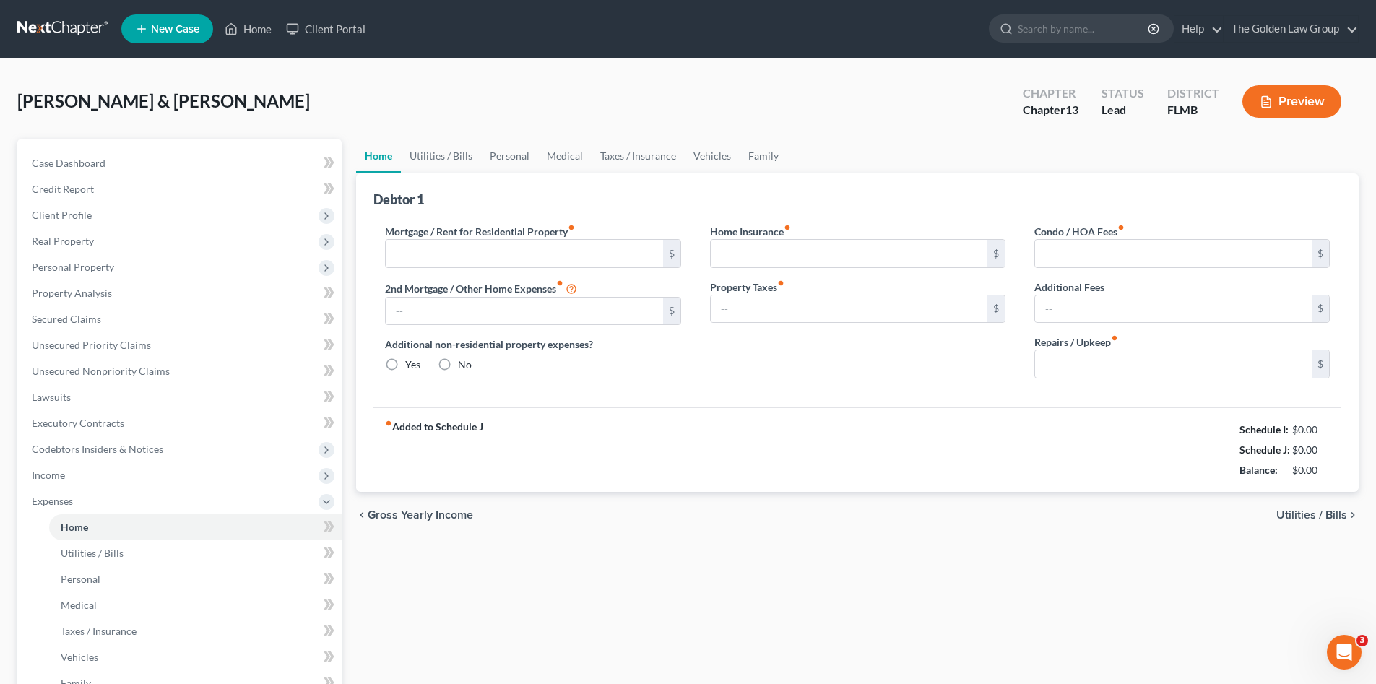
type input "2,677.84"
type input "0.00"
radio input "true"
type input "0.00"
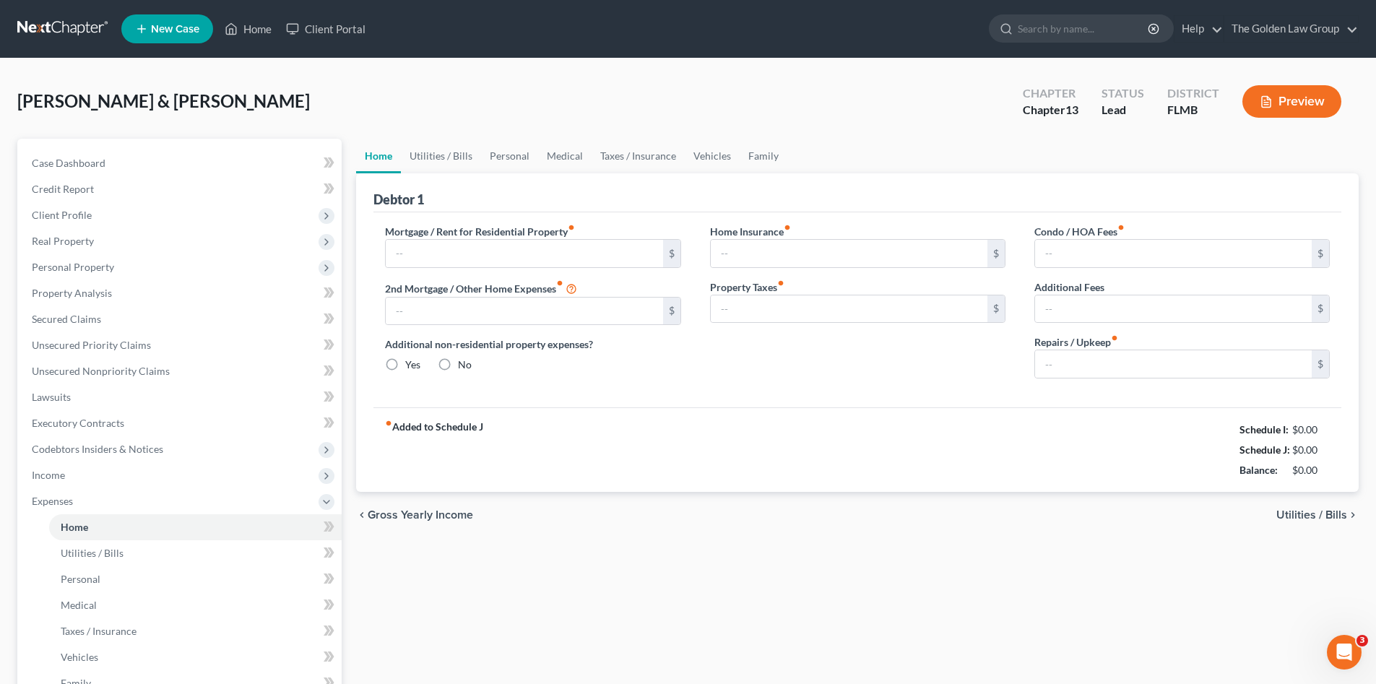
type input "106.25"
type input "0.00"
type input "100.00"
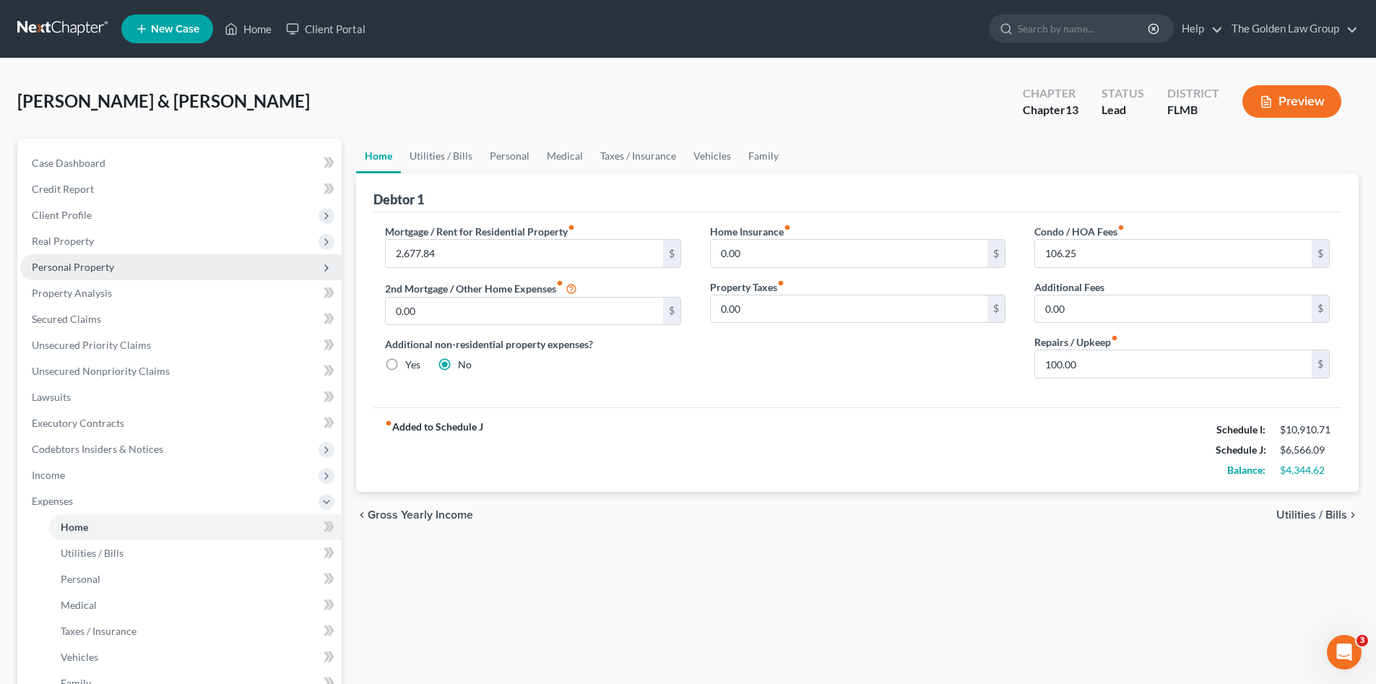
click at [80, 265] on span "Personal Property" at bounding box center [73, 267] width 82 height 12
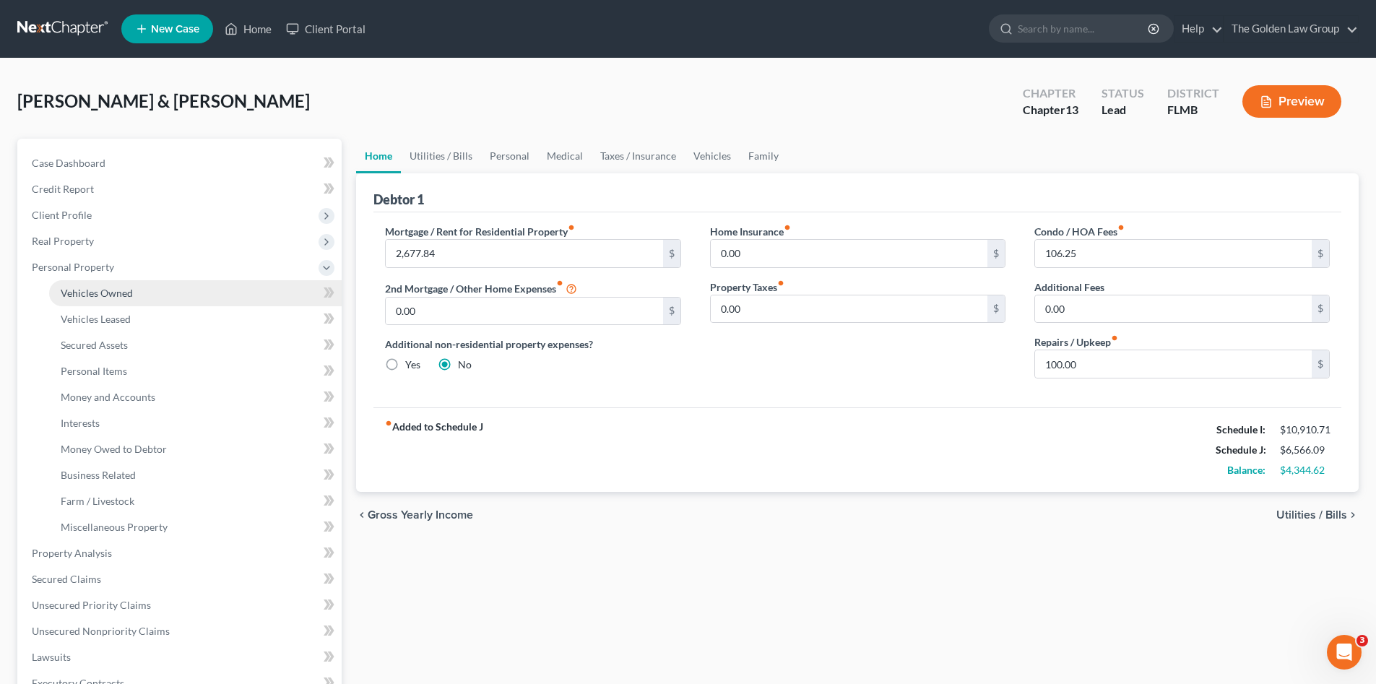
click at [109, 289] on span "Vehicles Owned" at bounding box center [97, 293] width 72 height 12
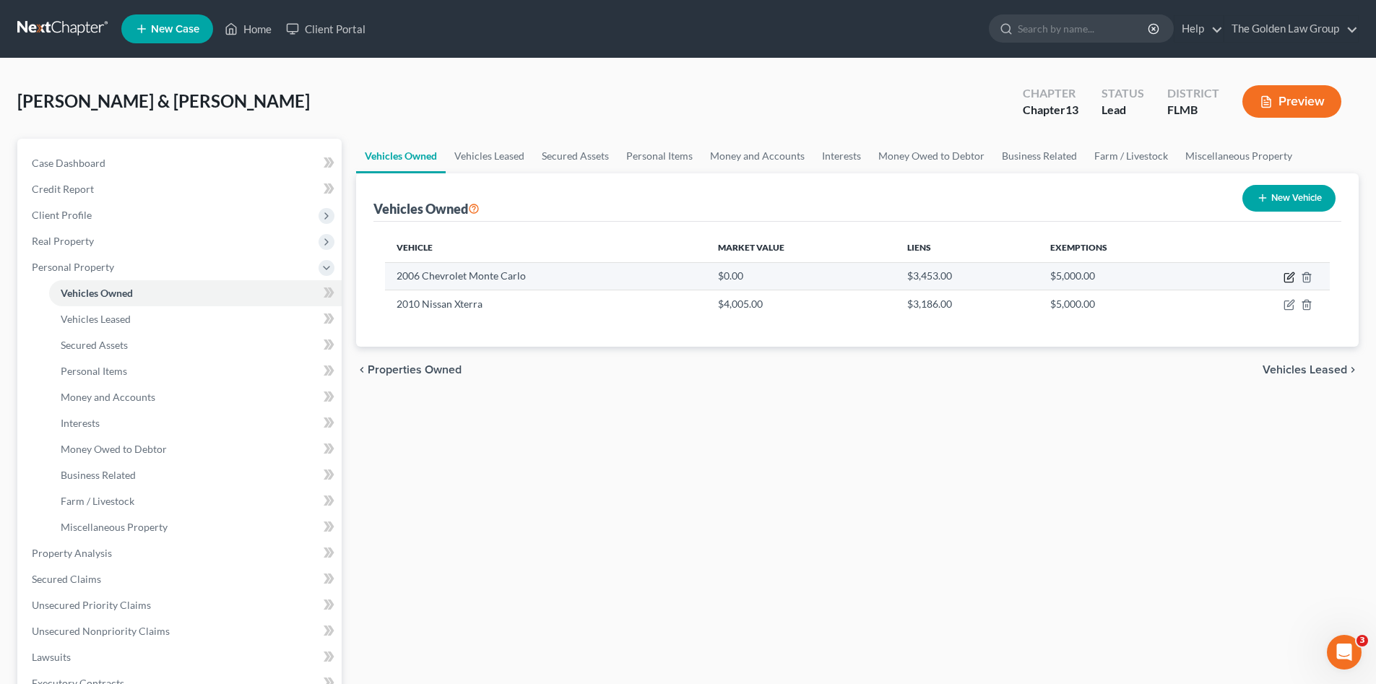
click at [1287, 275] on icon "button" at bounding box center [1289, 278] width 12 height 12
select select "0"
select select "20"
select select "3"
select select "0"
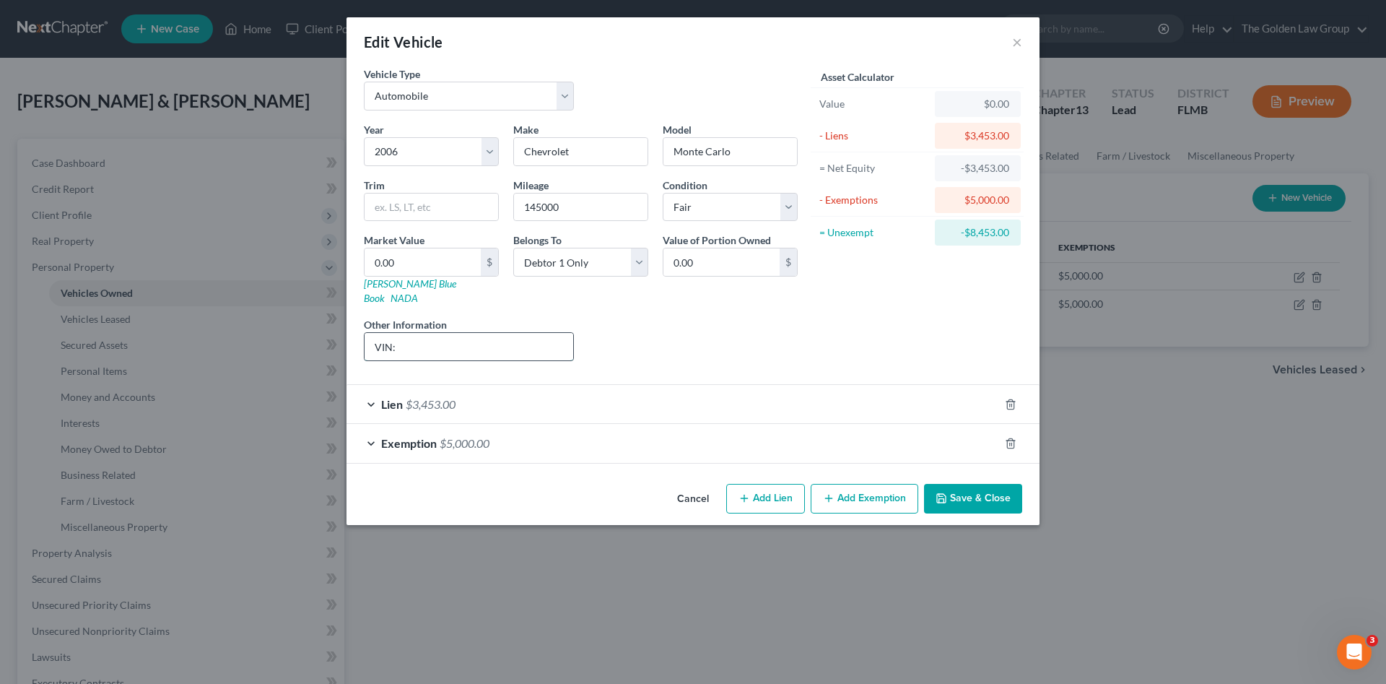
click at [519, 333] on input "VIN:" at bounding box center [469, 346] width 209 height 27
click at [459, 333] on input "VIN: 2G1WL16C969340120" at bounding box center [469, 346] width 209 height 27
type input "VIN: 2G1WL16C969340120"
click at [421, 257] on input "0.00" at bounding box center [423, 261] width 116 height 27
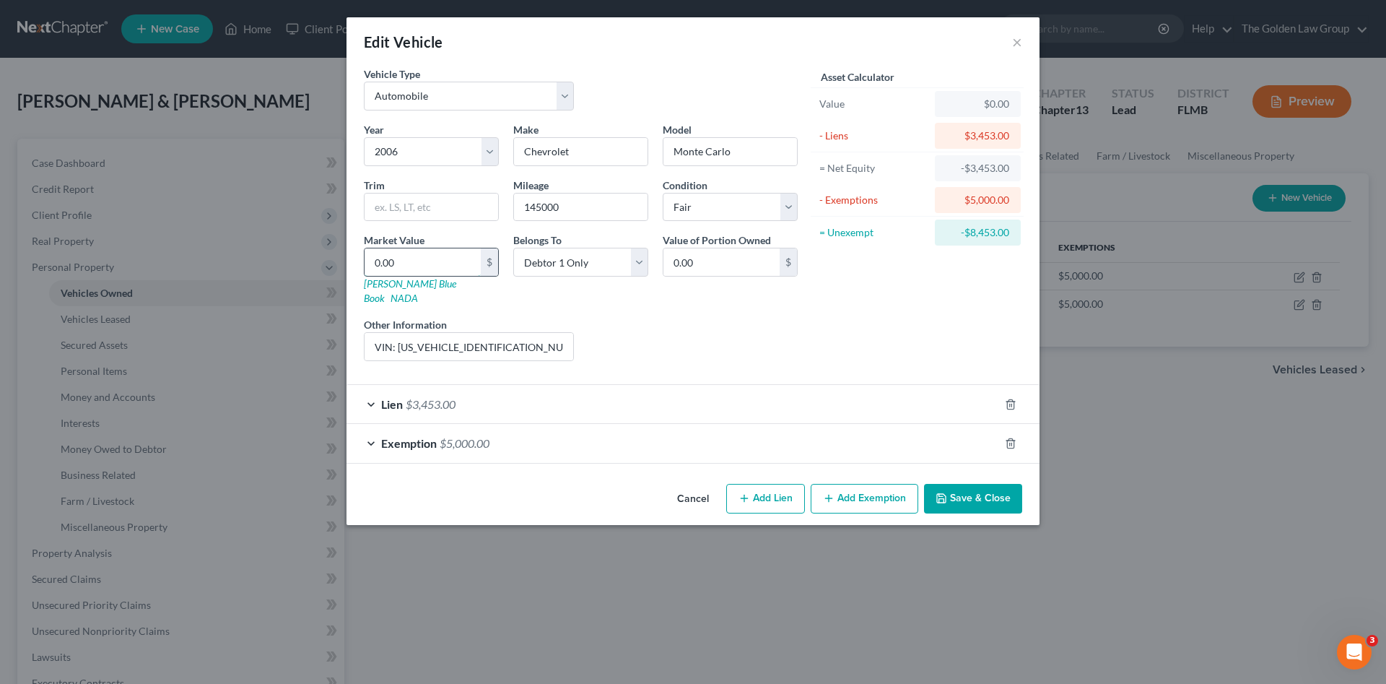
type input "4"
type input "4.00"
type input "43"
type input "43.00"
type input "431"
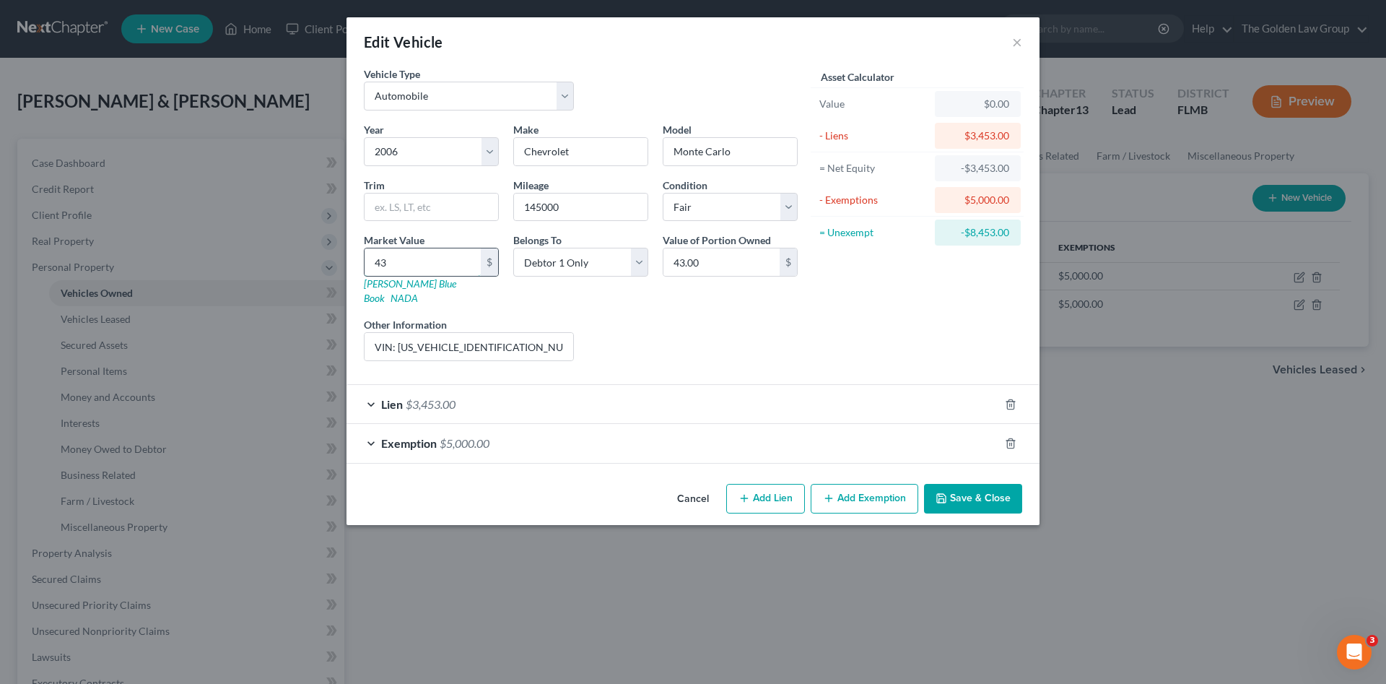
type input "431.00"
type input "4315"
type input "4,315.00"
click at [728, 335] on div "Liens Select" at bounding box center [693, 339] width 225 height 44
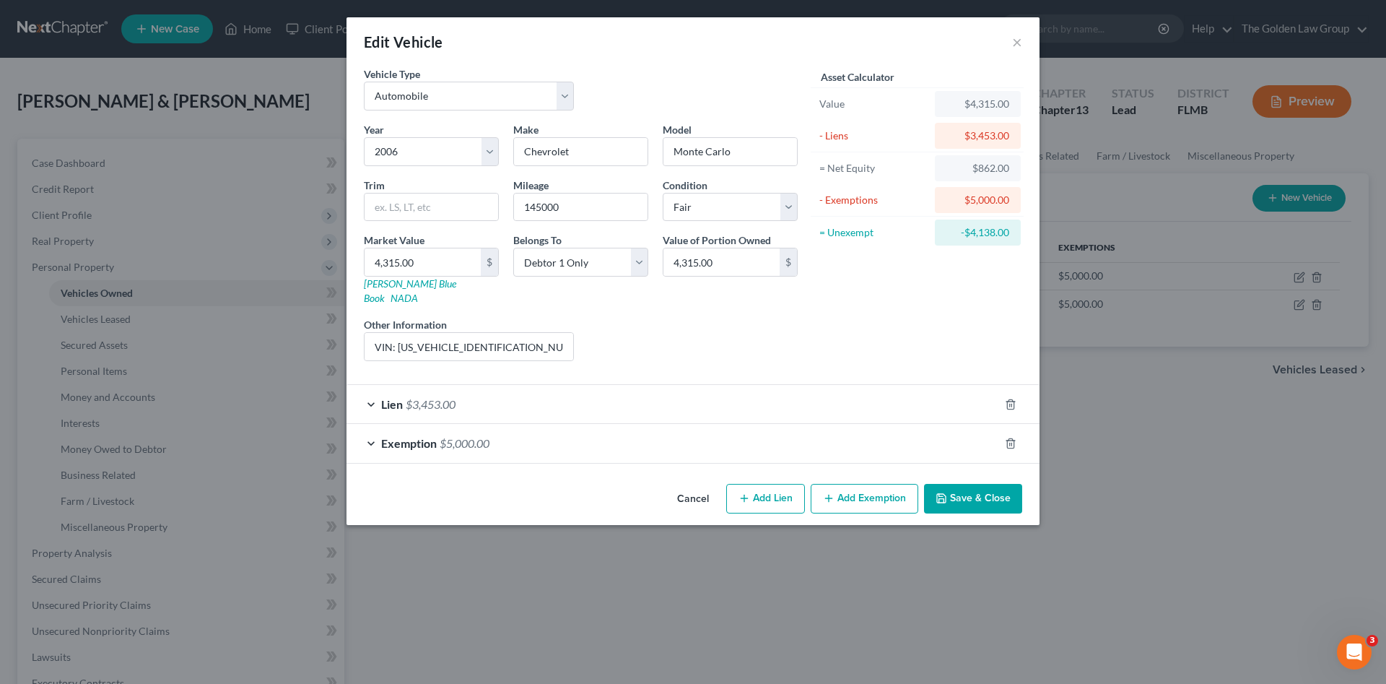
click at [965, 485] on button "Save & Close" at bounding box center [973, 499] width 98 height 30
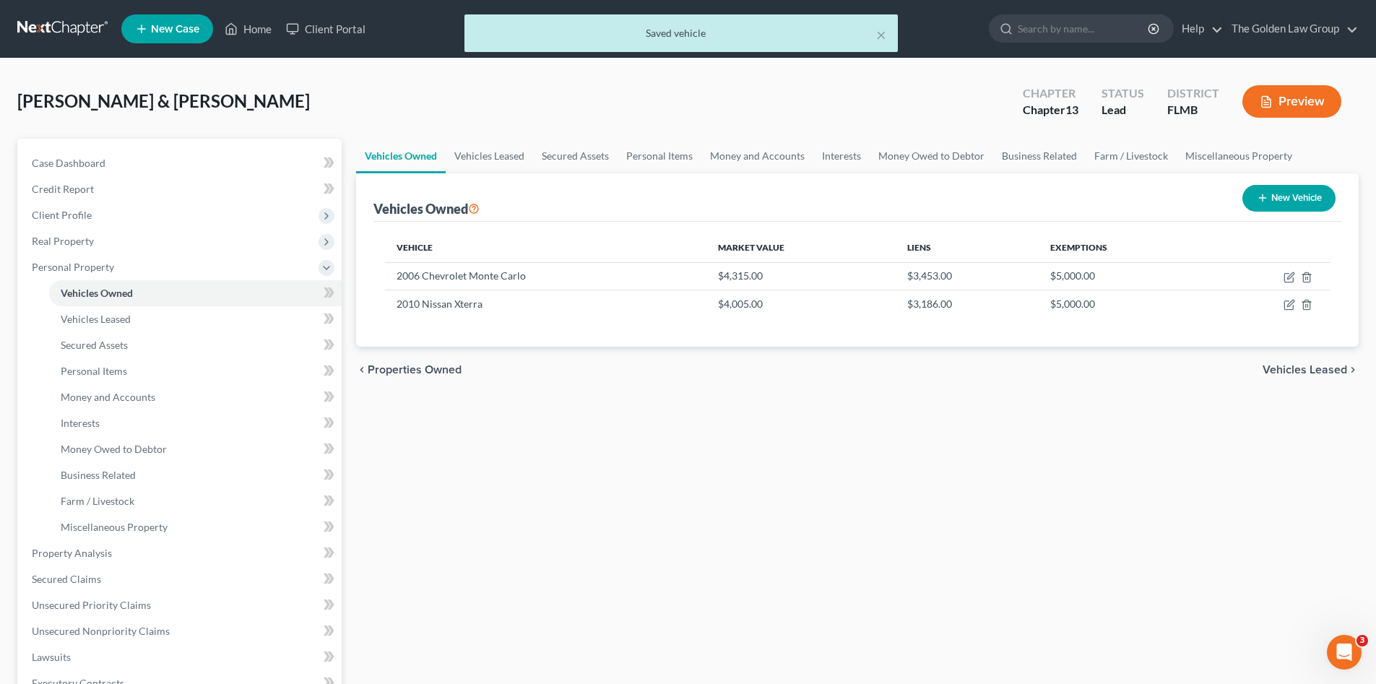
click at [690, 502] on div "Vehicles Owned Vehicles Leased Secured Assets Personal Items Money and Accounts…" at bounding box center [857, 569] width 1017 height 860
click at [105, 316] on span "Vehicles Leased" at bounding box center [96, 319] width 70 height 12
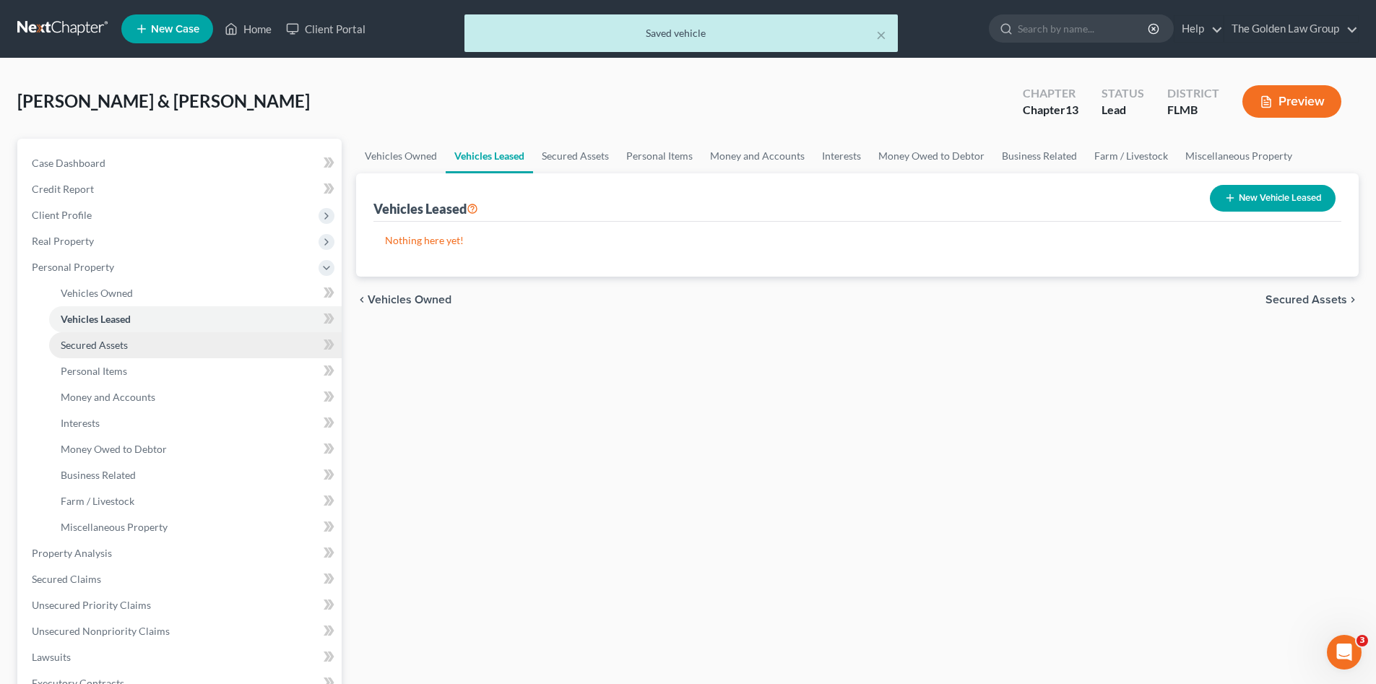
click at [116, 339] on span "Secured Assets" at bounding box center [94, 345] width 67 height 12
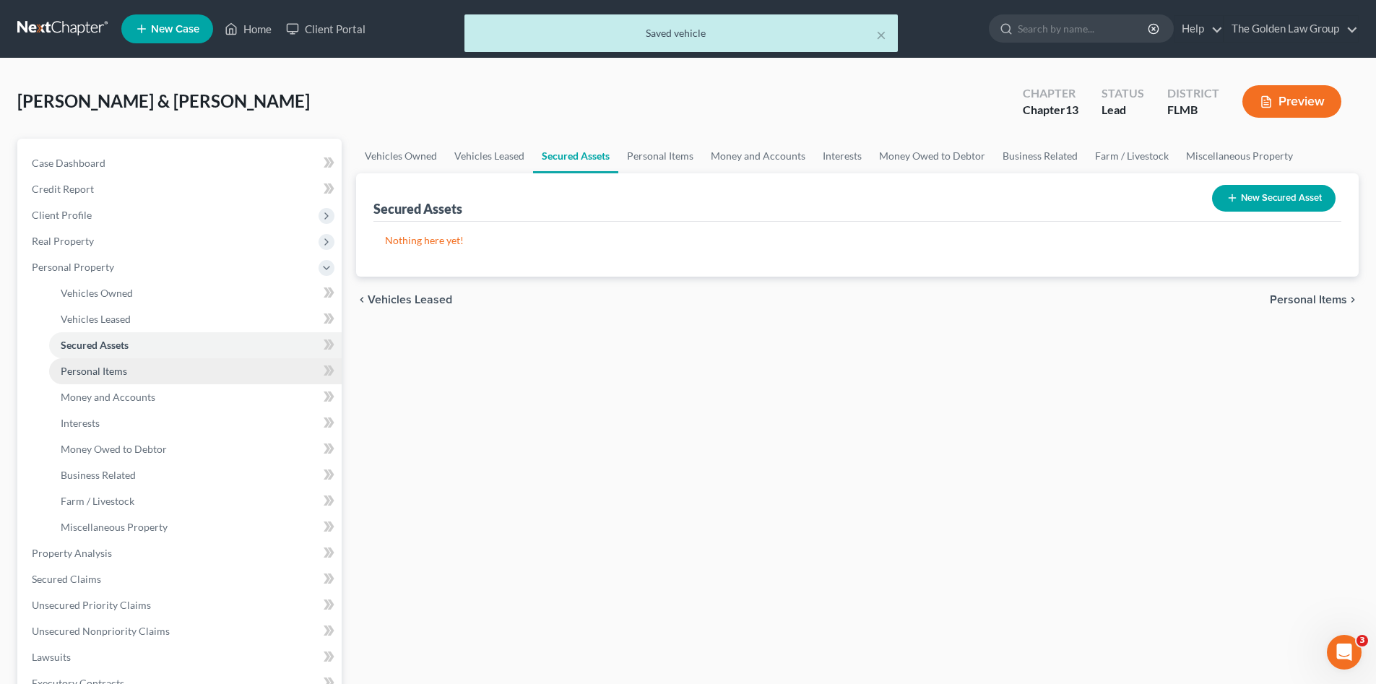
click at [122, 368] on span "Personal Items" at bounding box center [94, 371] width 66 height 12
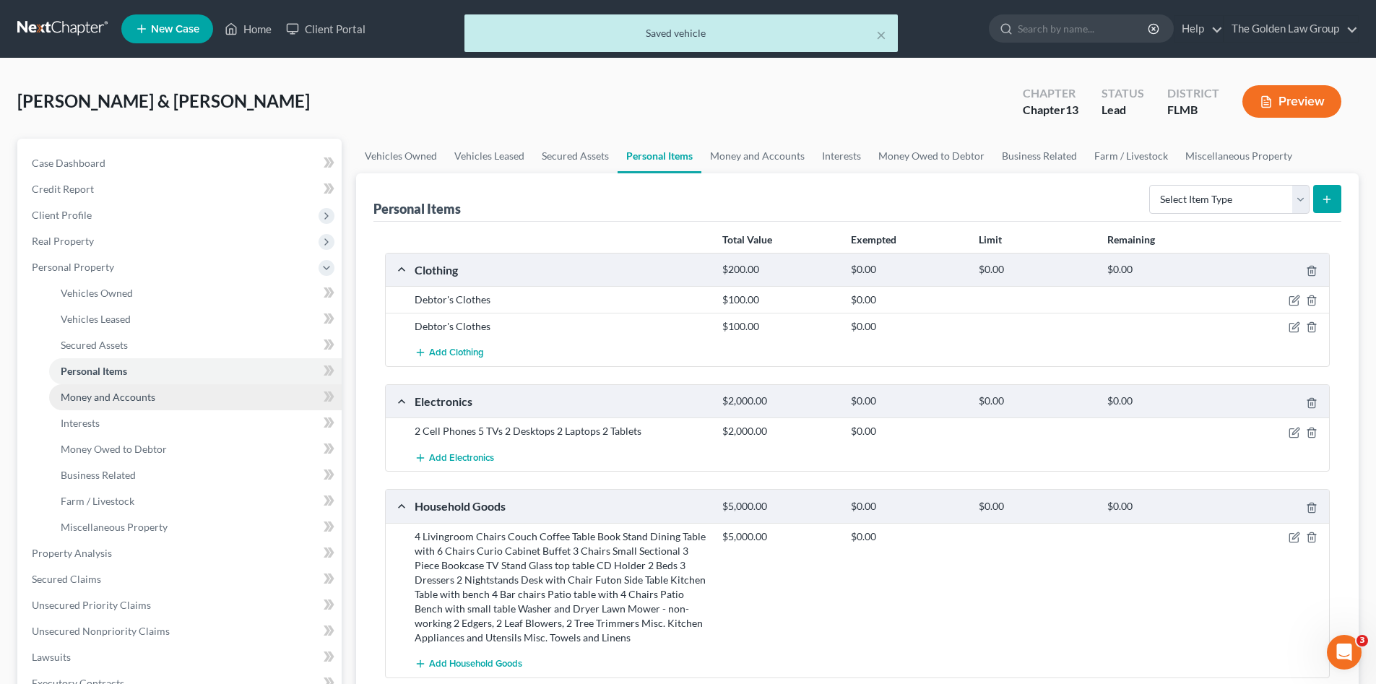
click at [137, 396] on span "Money and Accounts" at bounding box center [108, 397] width 95 height 12
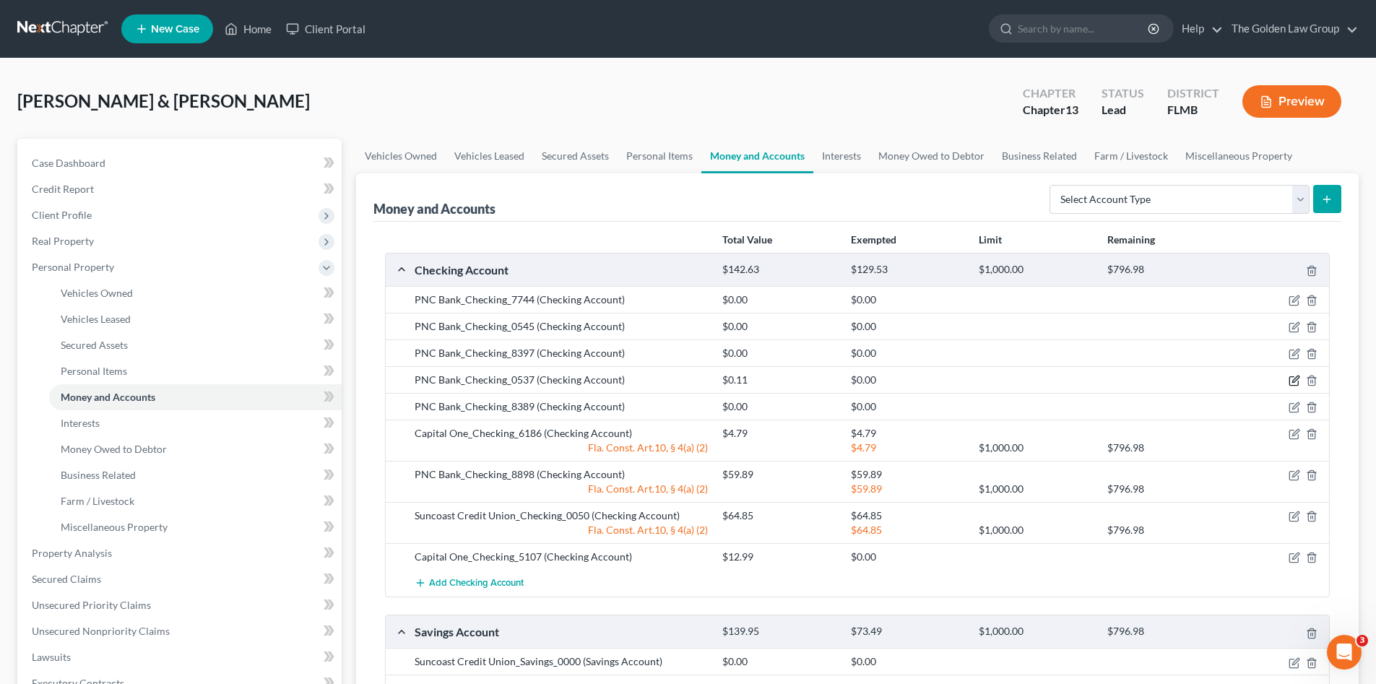
click at [1294, 380] on icon "button" at bounding box center [1295, 379] width 6 height 6
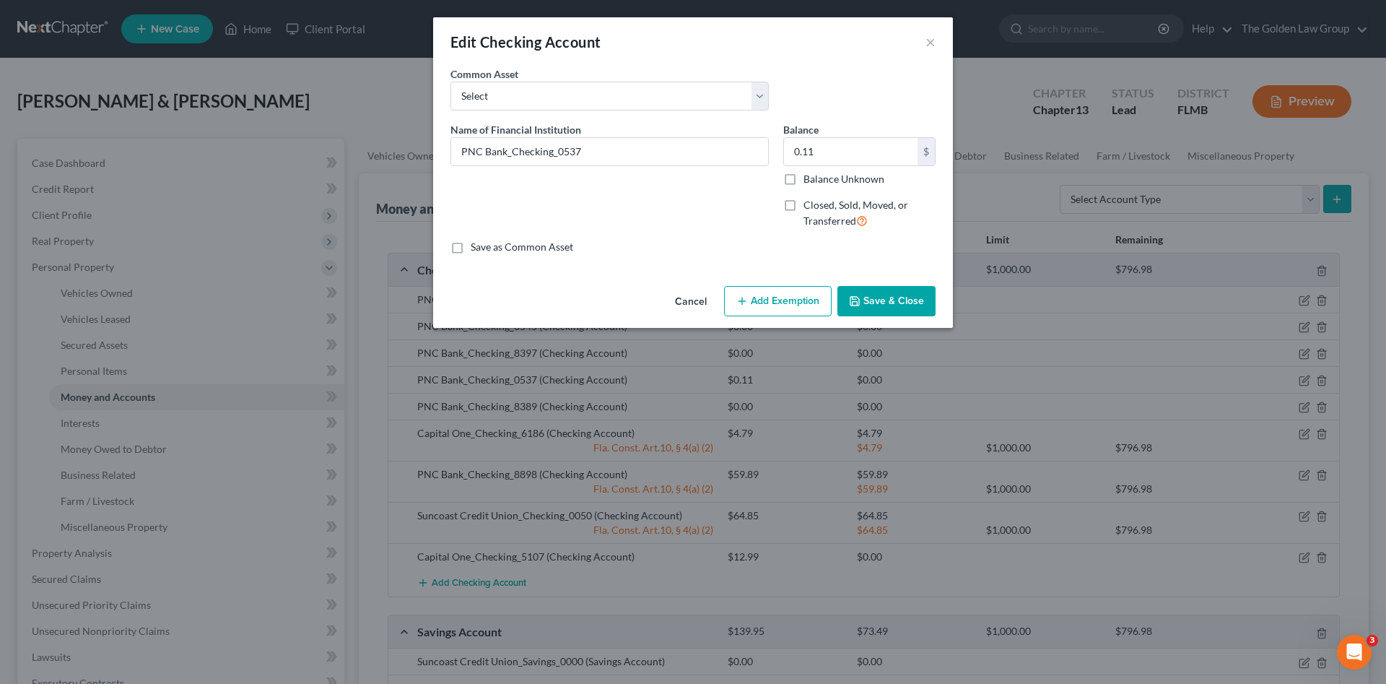
click at [782, 293] on button "Add Exemption" at bounding box center [778, 301] width 108 height 30
select select "2"
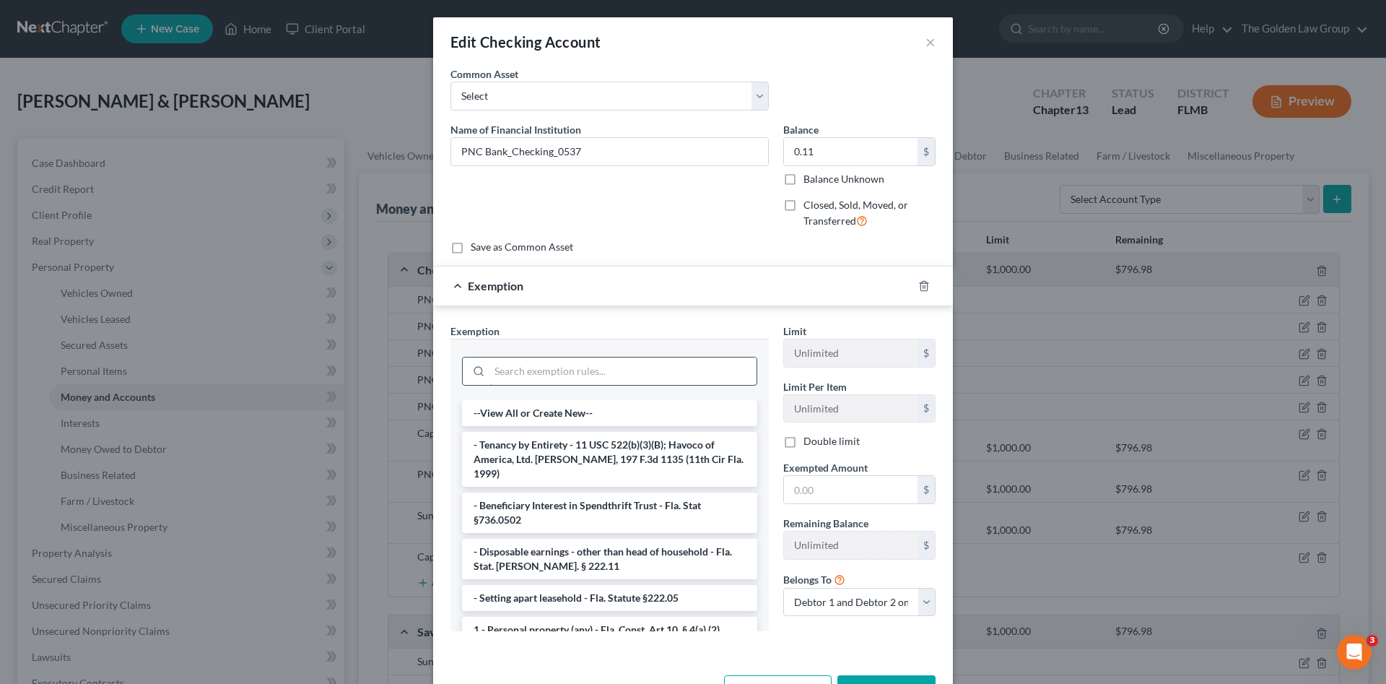
drag, startPoint x: 669, startPoint y: 365, endPoint x: 674, endPoint y: 357, distance: 8.4
click at [674, 357] on input "search" at bounding box center [623, 370] width 267 height 27
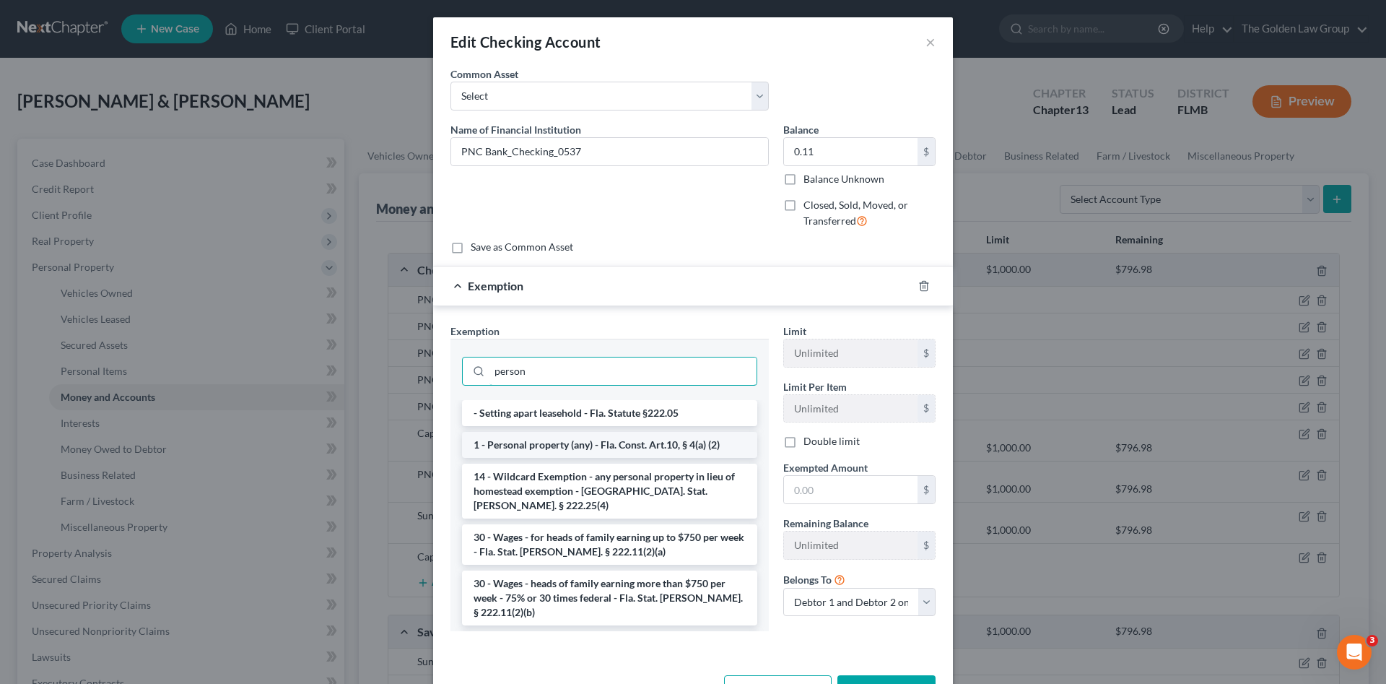
type input "person"
click at [634, 446] on li "1 - Personal property (any) - Fla. Const. Art.10, § 4(a) (2)" at bounding box center [609, 445] width 295 height 26
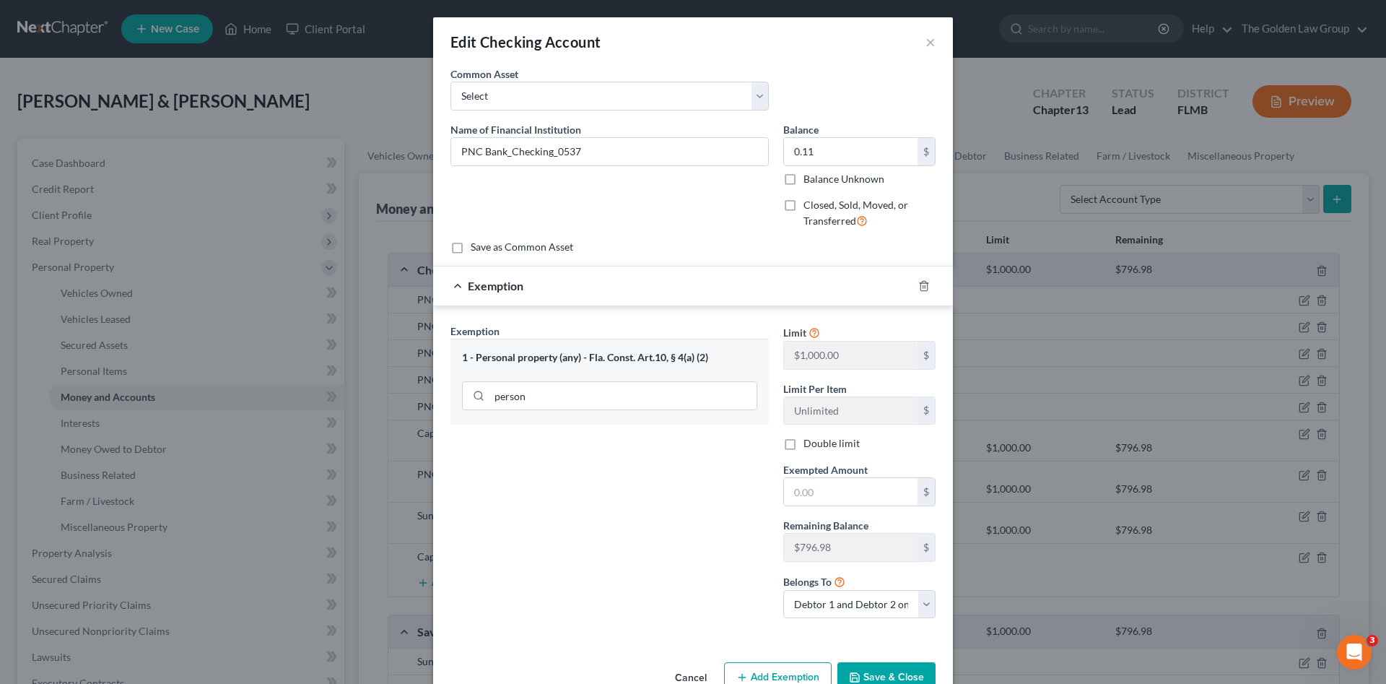
click at [804, 440] on label "Double limit" at bounding box center [832, 443] width 56 height 14
click at [809, 440] on input "Double limit" at bounding box center [813, 440] width 9 height 9
checkbox input "true"
click at [825, 490] on input "text" at bounding box center [851, 491] width 134 height 27
type input "0.11"
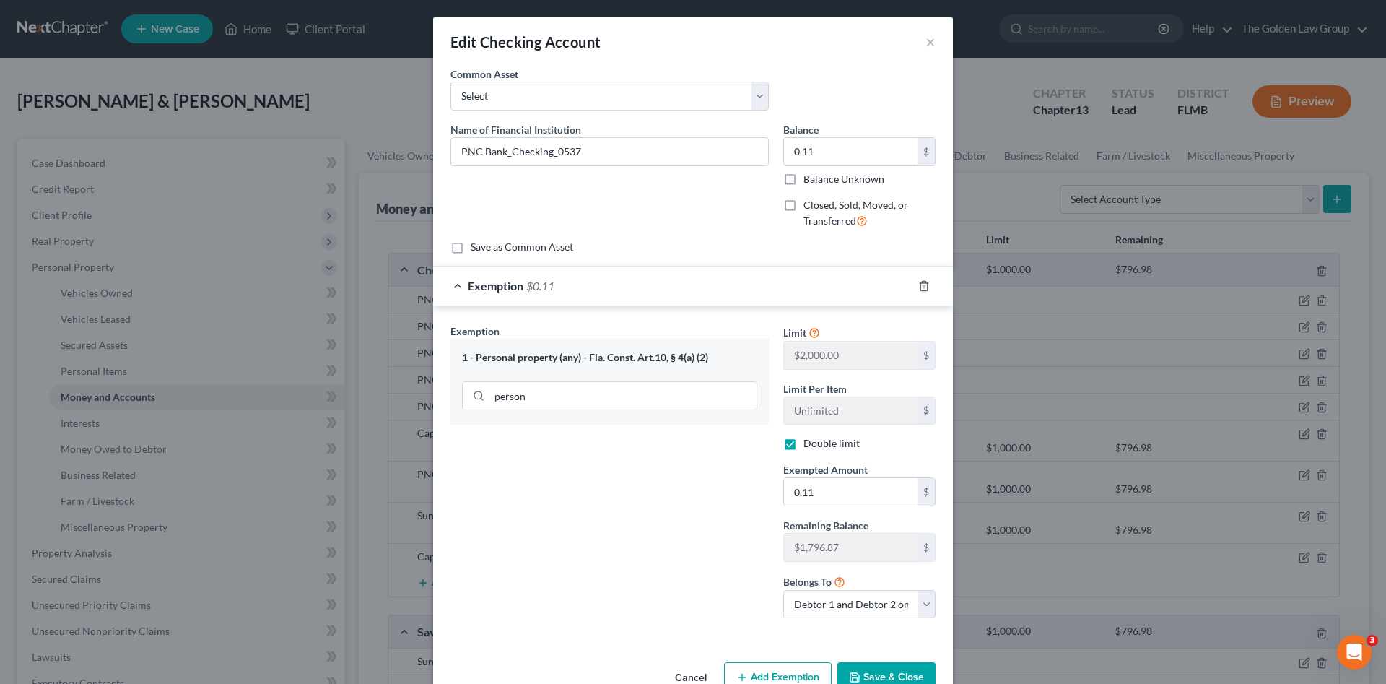
click at [864, 670] on button "Save & Close" at bounding box center [887, 677] width 98 height 30
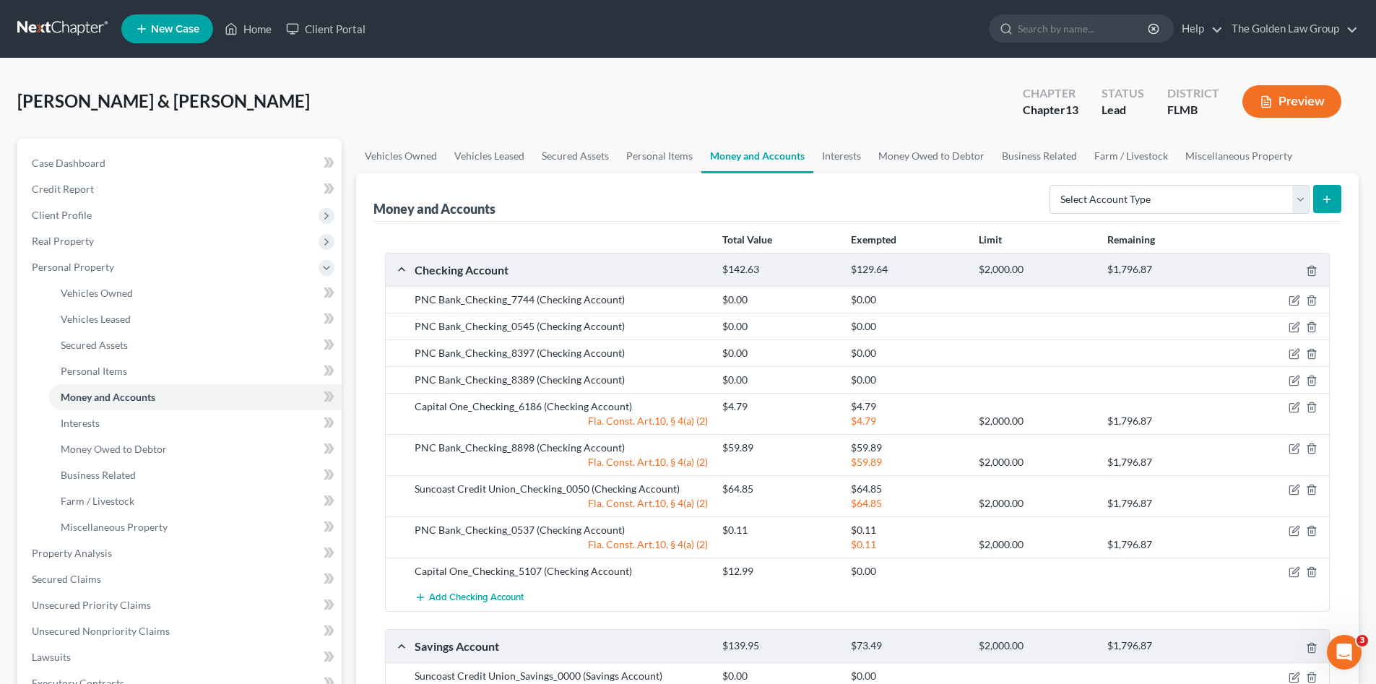
scroll to position [96, 0]
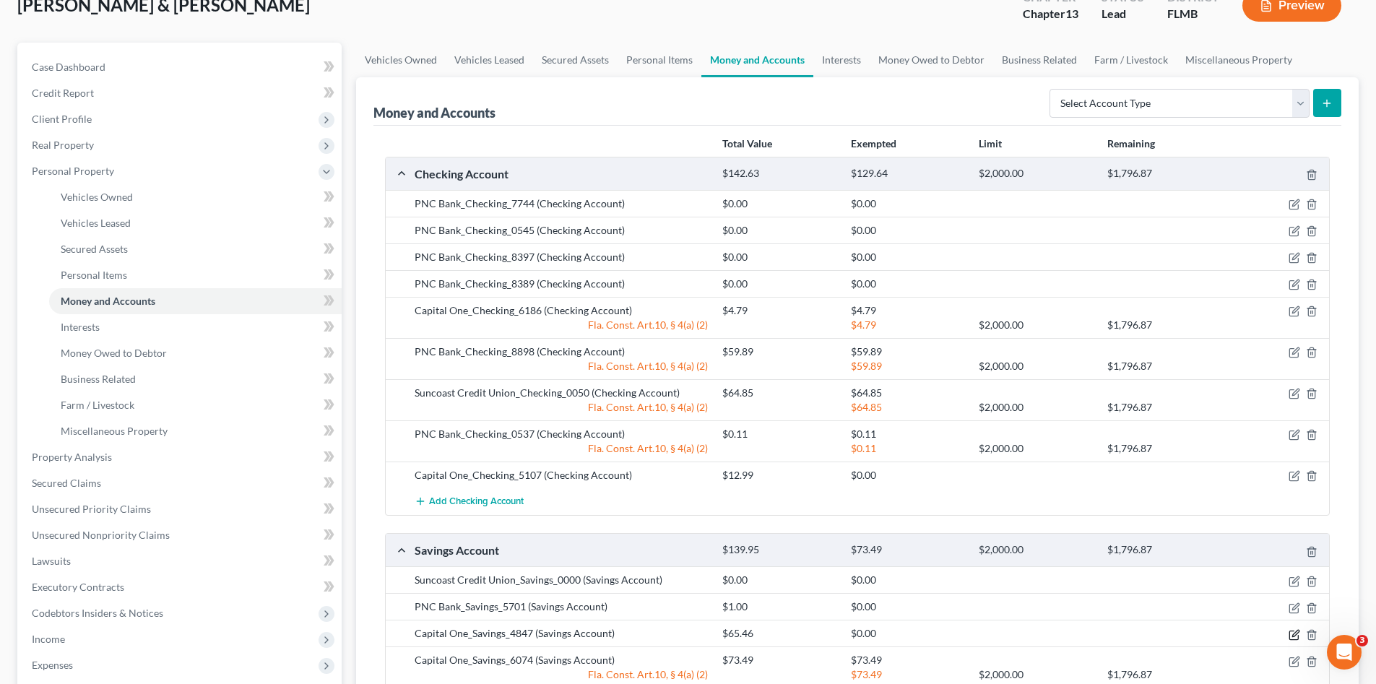
click at [1295, 630] on icon "button" at bounding box center [1294, 635] width 12 height 12
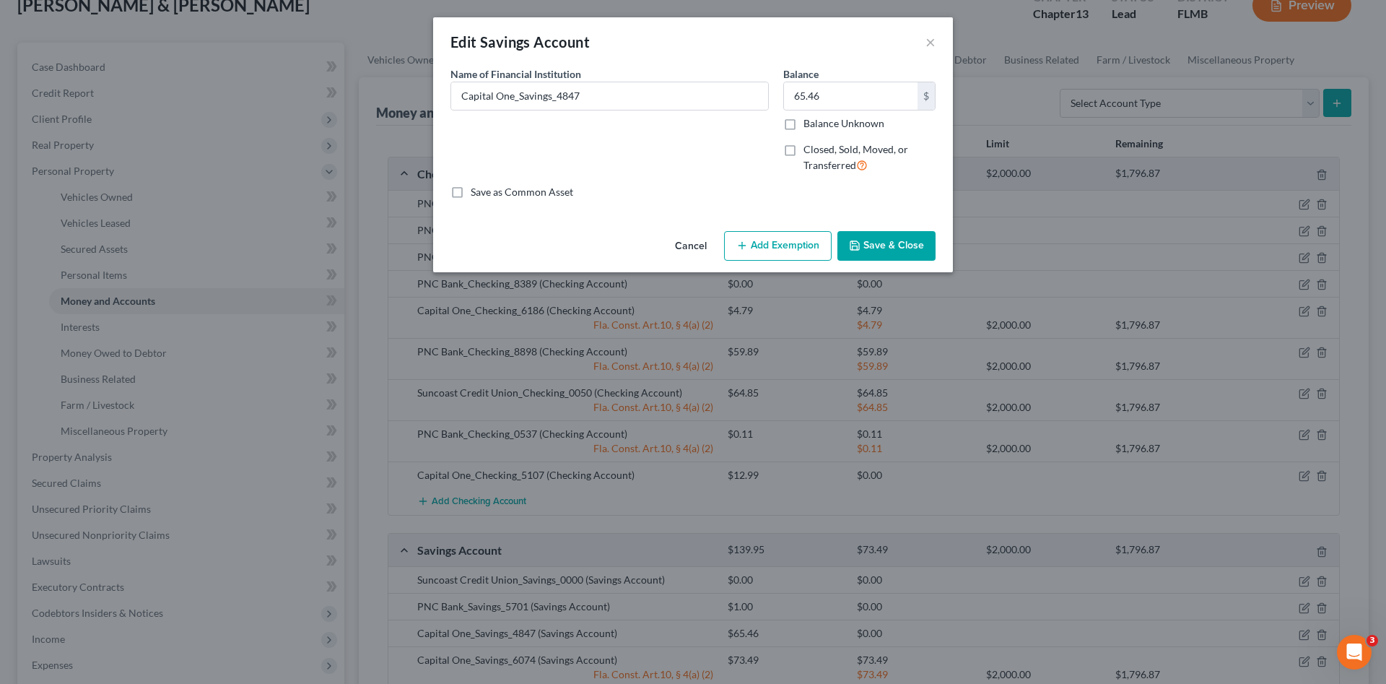
click at [789, 237] on button "Add Exemption" at bounding box center [778, 246] width 108 height 30
select select "2"
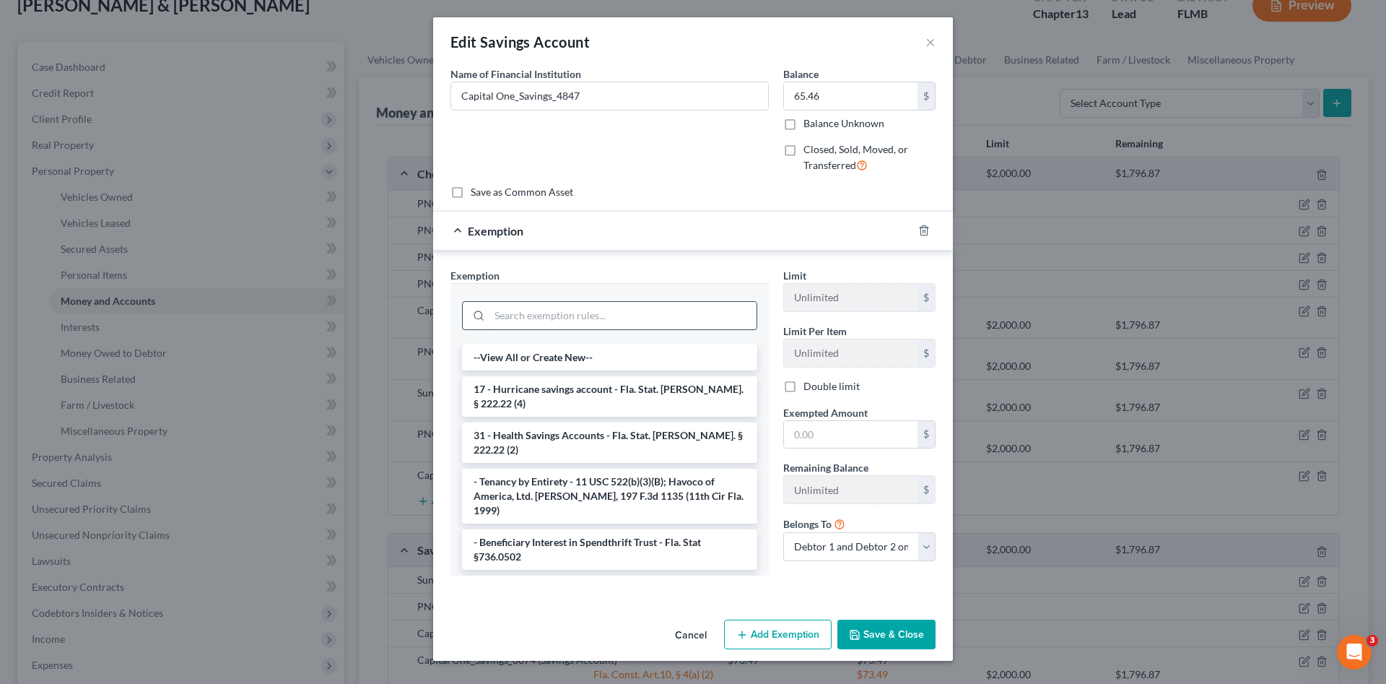
click at [690, 313] on input "search" at bounding box center [623, 315] width 267 height 27
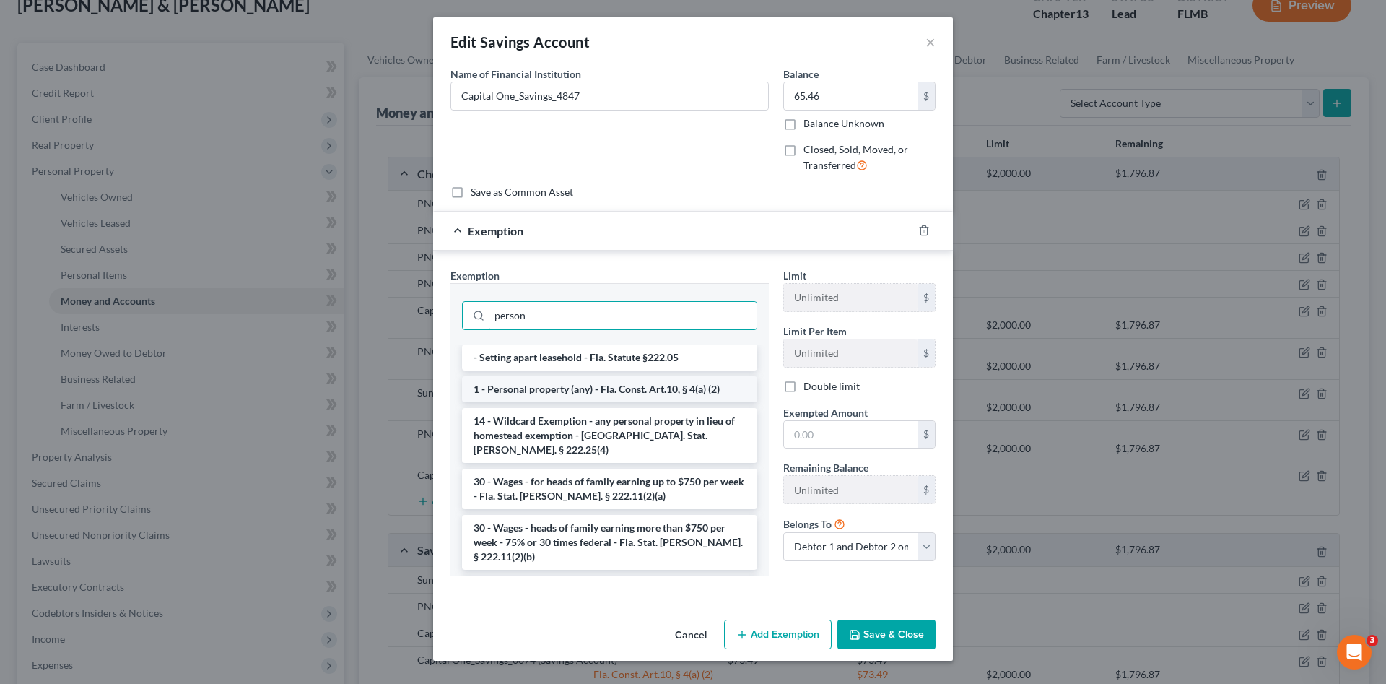
type input "person"
click at [697, 396] on li "1 - Personal property (any) - Fla. Const. Art.10, § 4(a) (2)" at bounding box center [609, 389] width 295 height 26
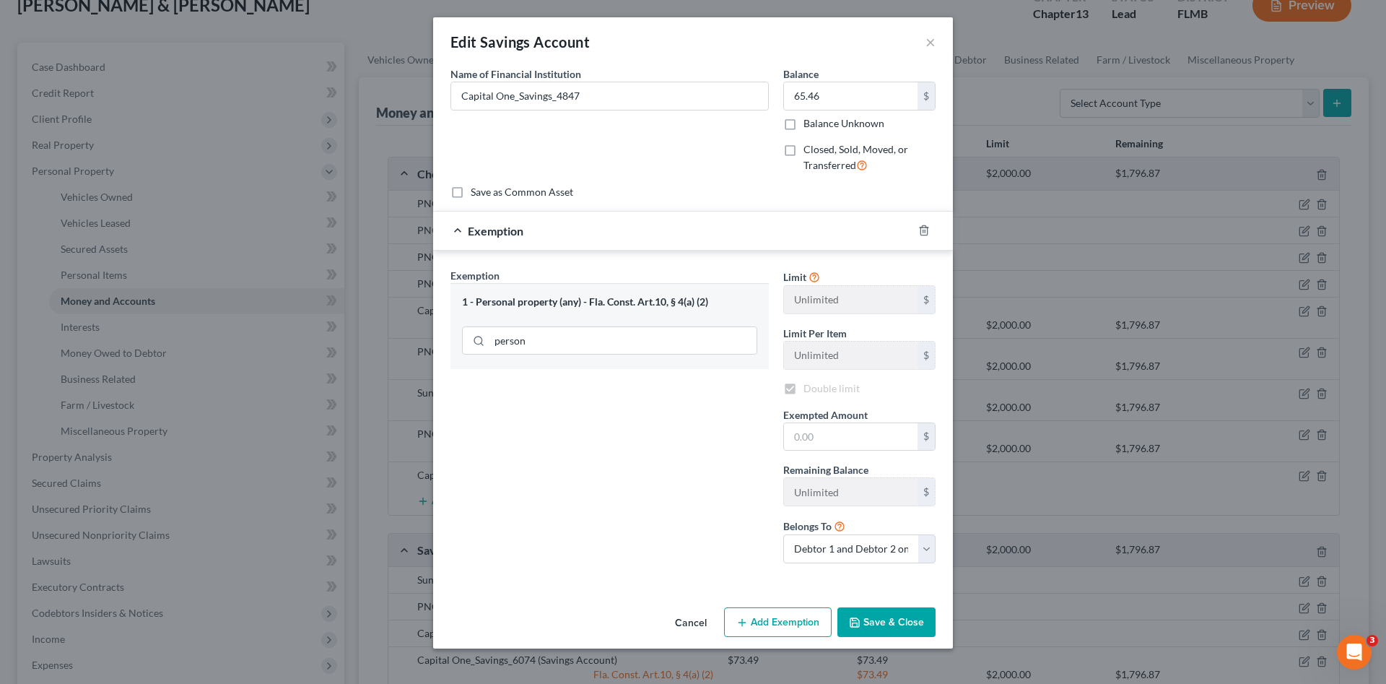
checkbox input "true"
click at [839, 443] on input "text" at bounding box center [851, 436] width 134 height 27
type input "65.46"
click at [914, 617] on button "Save & Close" at bounding box center [887, 622] width 98 height 30
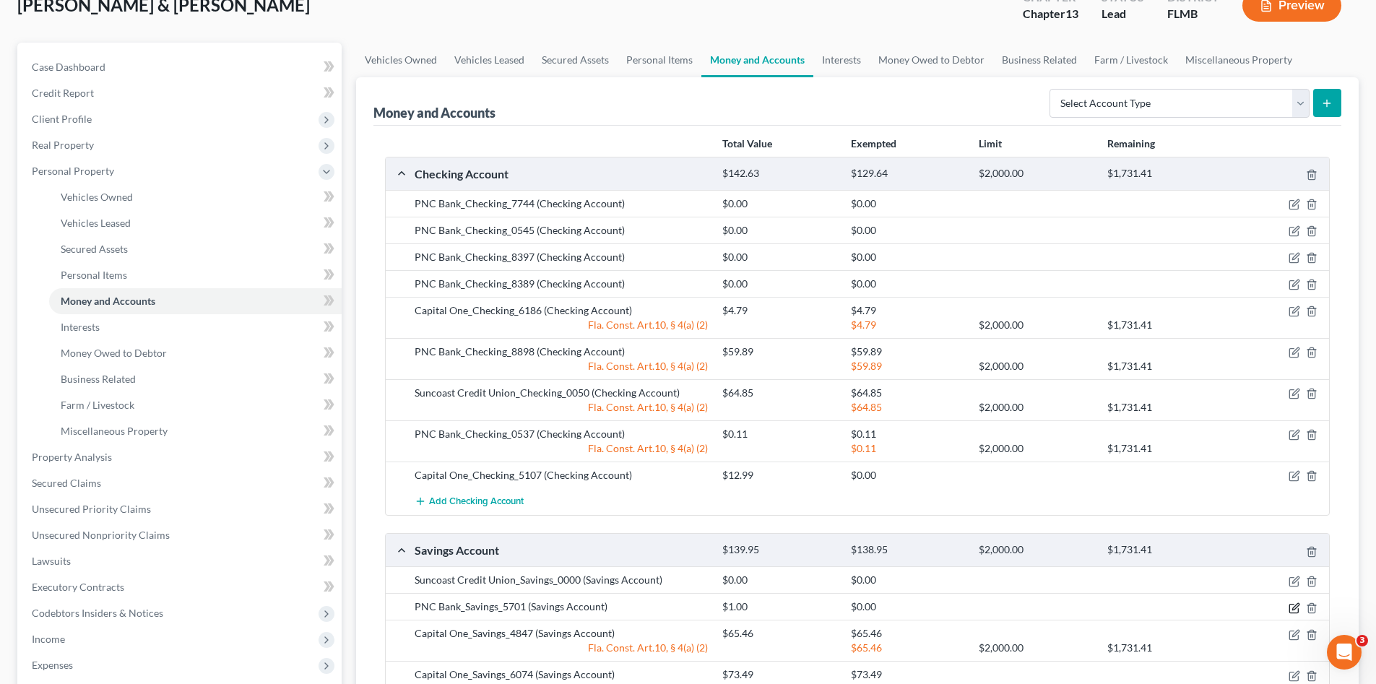
click at [1292, 607] on icon "button" at bounding box center [1294, 608] width 12 height 12
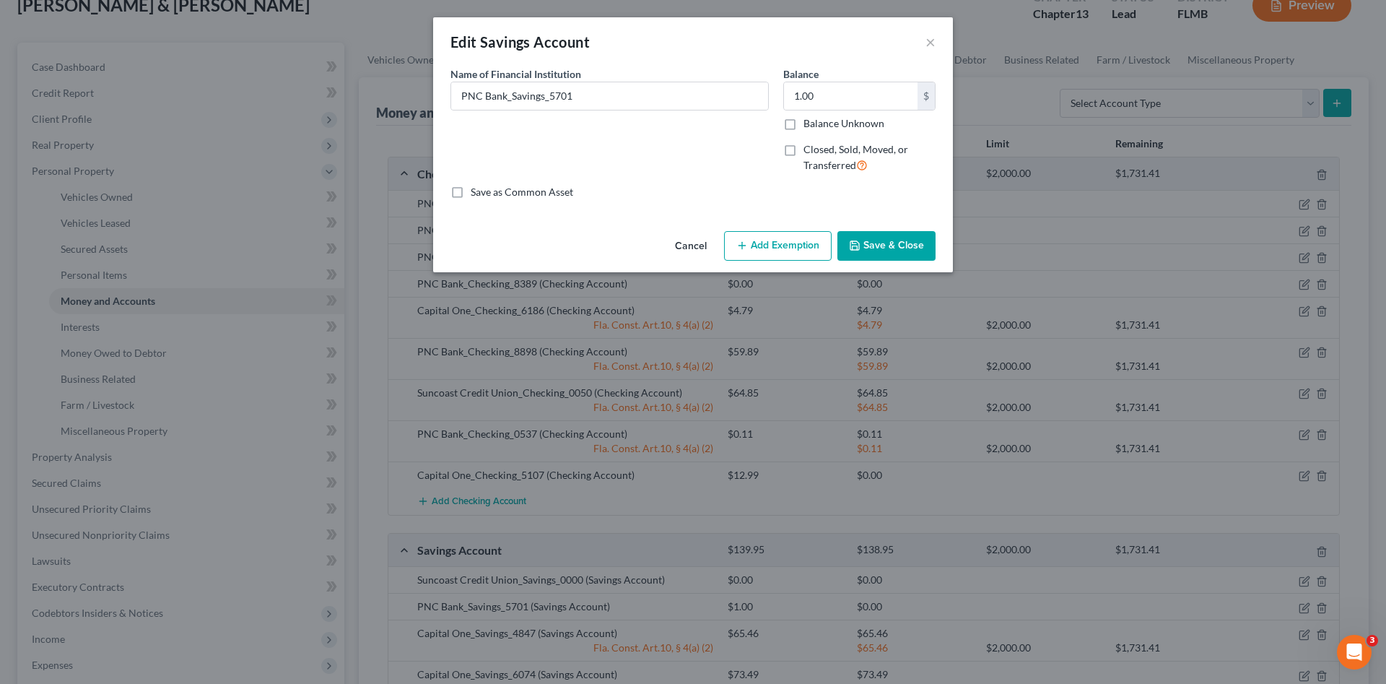
click at [777, 239] on button "Add Exemption" at bounding box center [778, 246] width 108 height 30
select select "2"
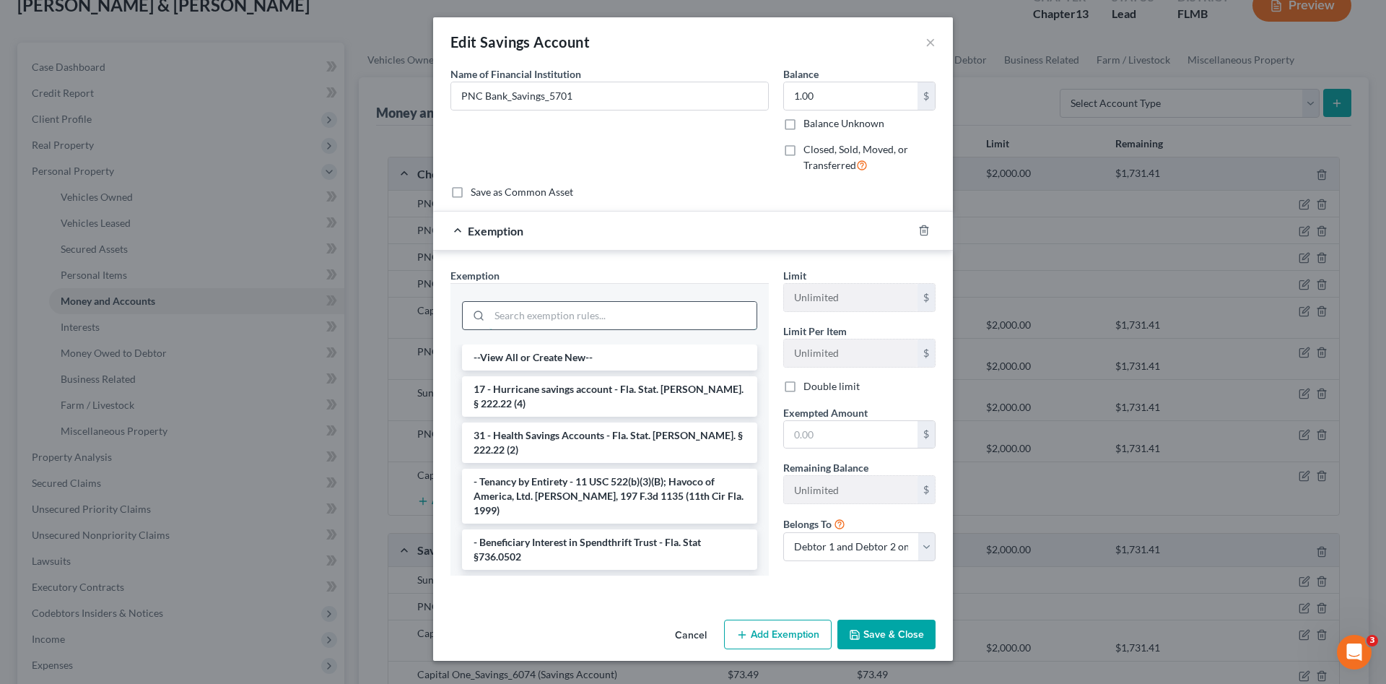
click at [713, 308] on input "search" at bounding box center [623, 315] width 267 height 27
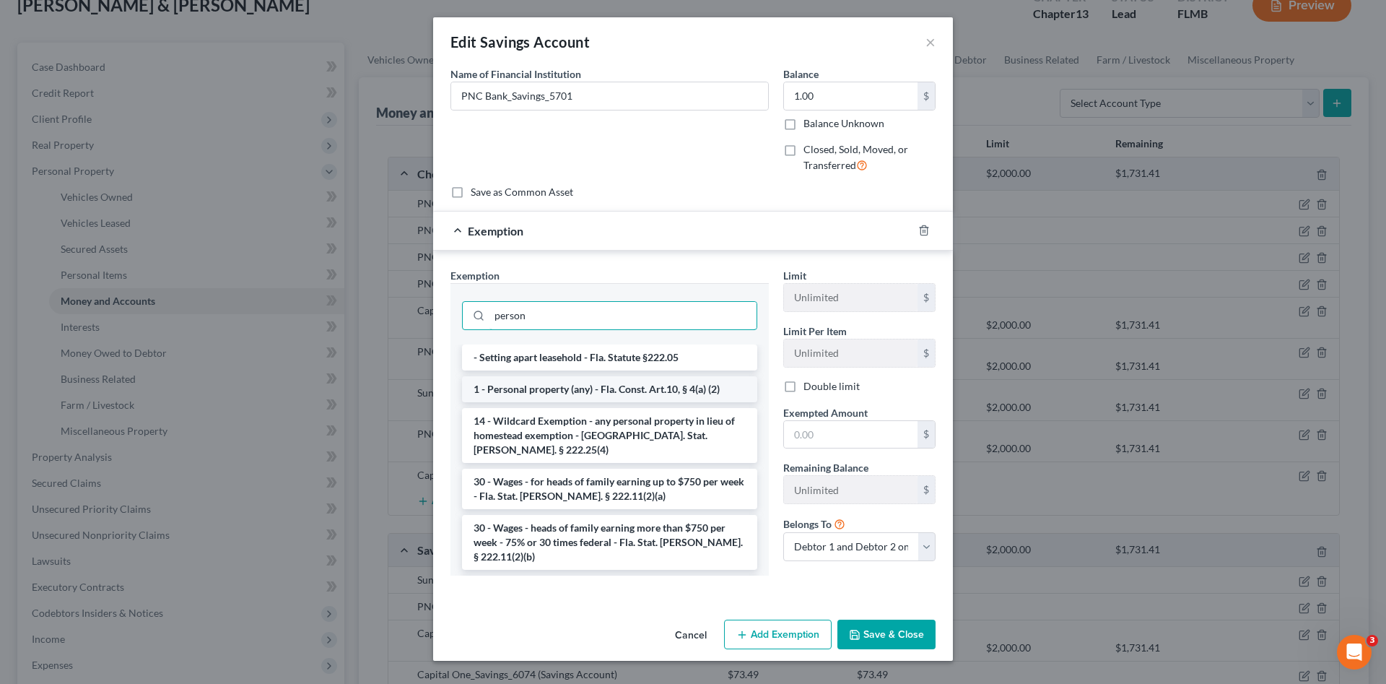
type input "person"
click at [713, 388] on li "1 - Personal property (any) - Fla. Const. Art.10, § 4(a) (2)" at bounding box center [609, 389] width 295 height 26
checkbox input "true"
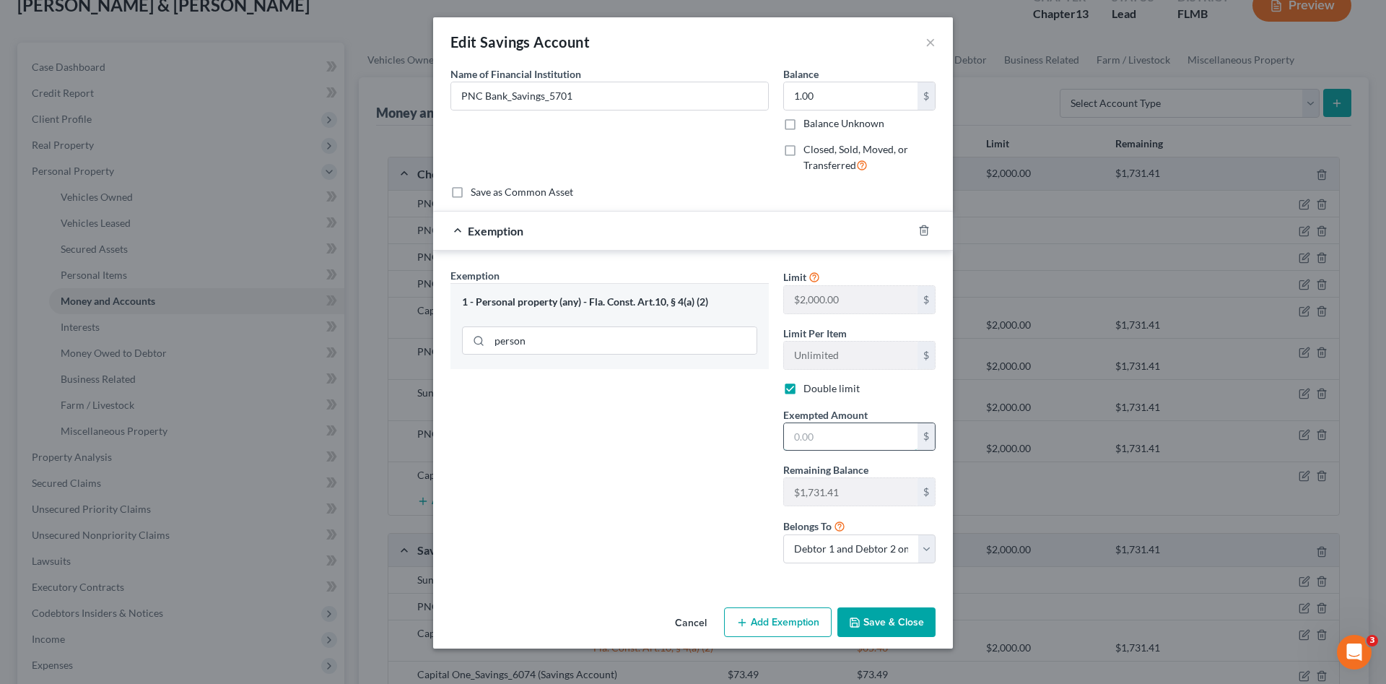
click at [832, 443] on input "text" at bounding box center [851, 436] width 134 height 27
type input "1.00"
click at [881, 633] on button "Save & Close" at bounding box center [887, 622] width 98 height 30
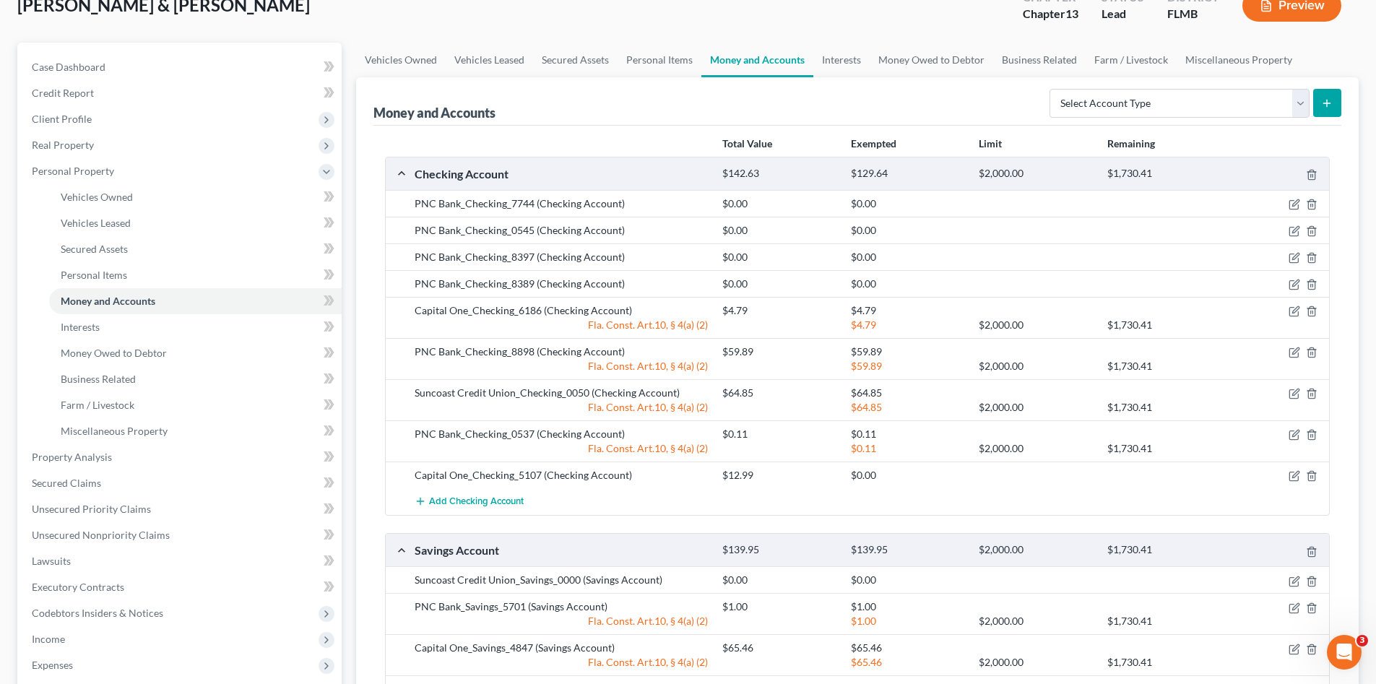
click at [1287, 479] on div at bounding box center [1279, 475] width 103 height 14
click at [1295, 473] on icon "button" at bounding box center [1295, 475] width 6 height 6
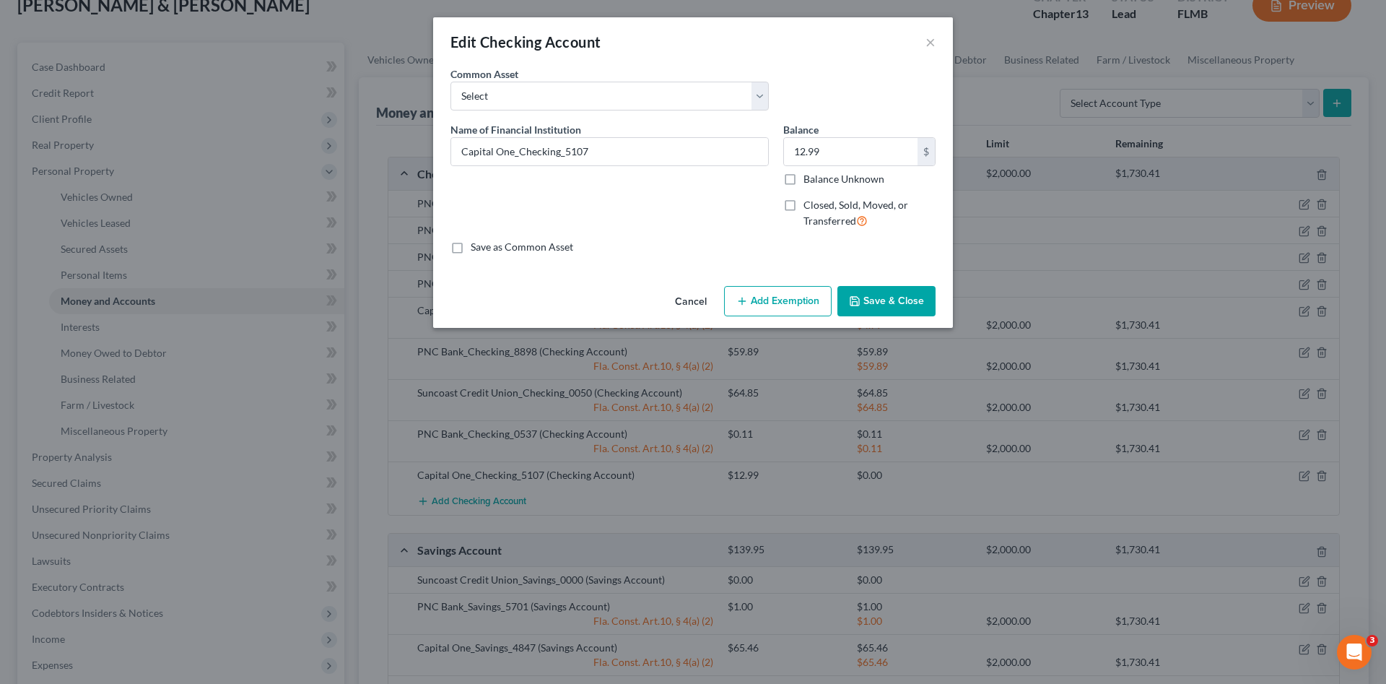
click at [789, 308] on button "Add Exemption" at bounding box center [778, 301] width 108 height 30
select select "2"
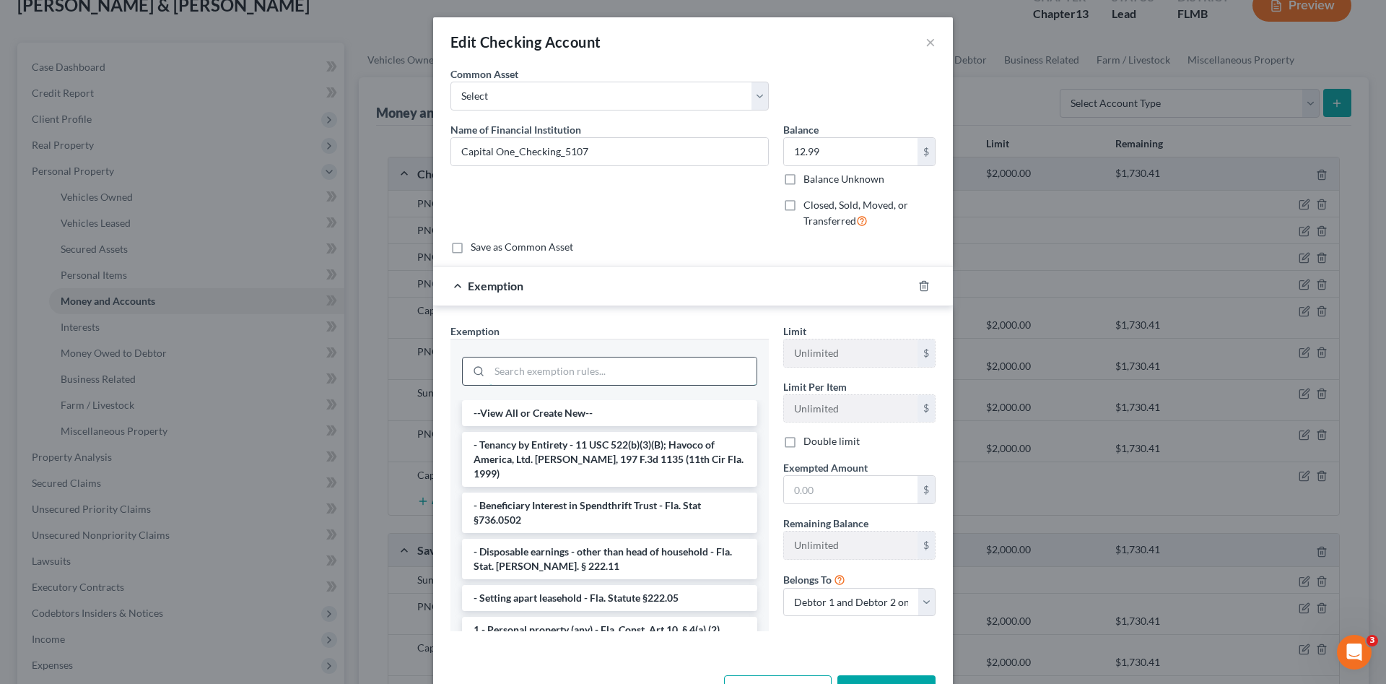
click at [677, 368] on input "search" at bounding box center [623, 370] width 267 height 27
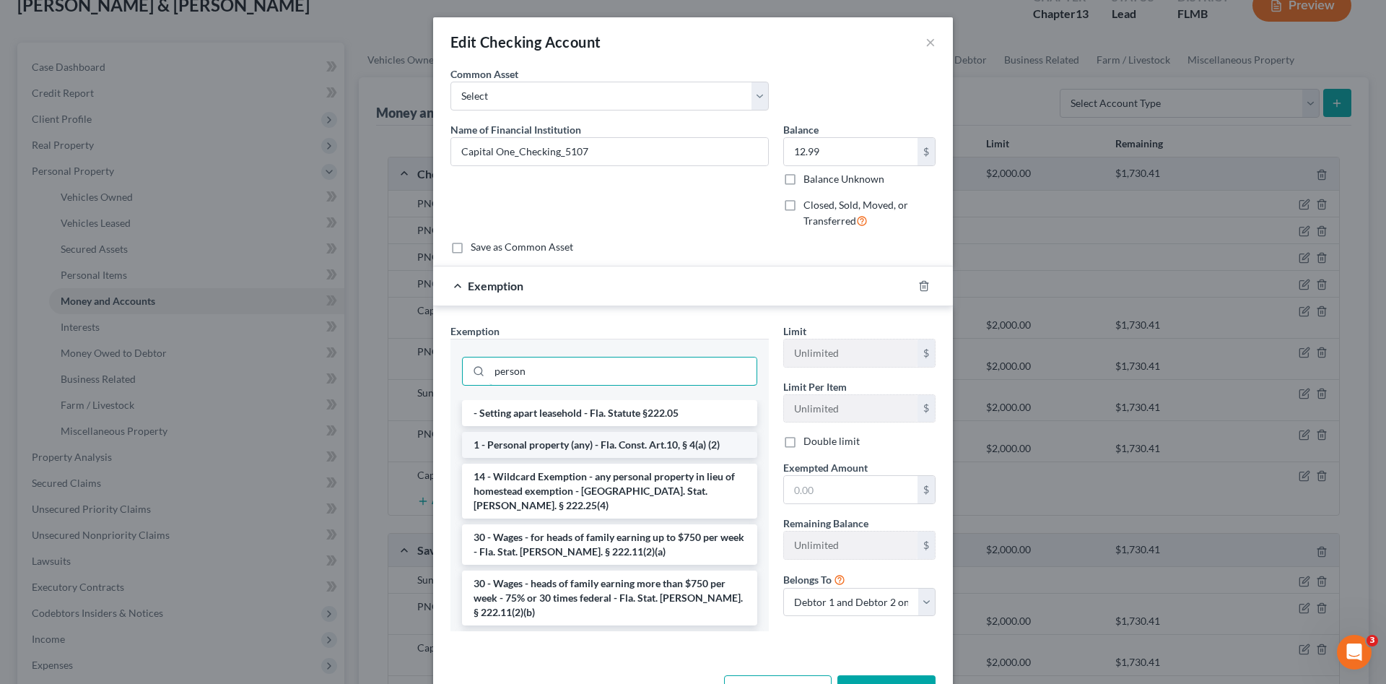
type input "person"
drag, startPoint x: 667, startPoint y: 444, endPoint x: 726, endPoint y: 479, distance: 69.0
click at [667, 445] on li "1 - Personal property (any) - Fla. Const. Art.10, § 4(a) (2)" at bounding box center [609, 445] width 295 height 26
checkbox input "true"
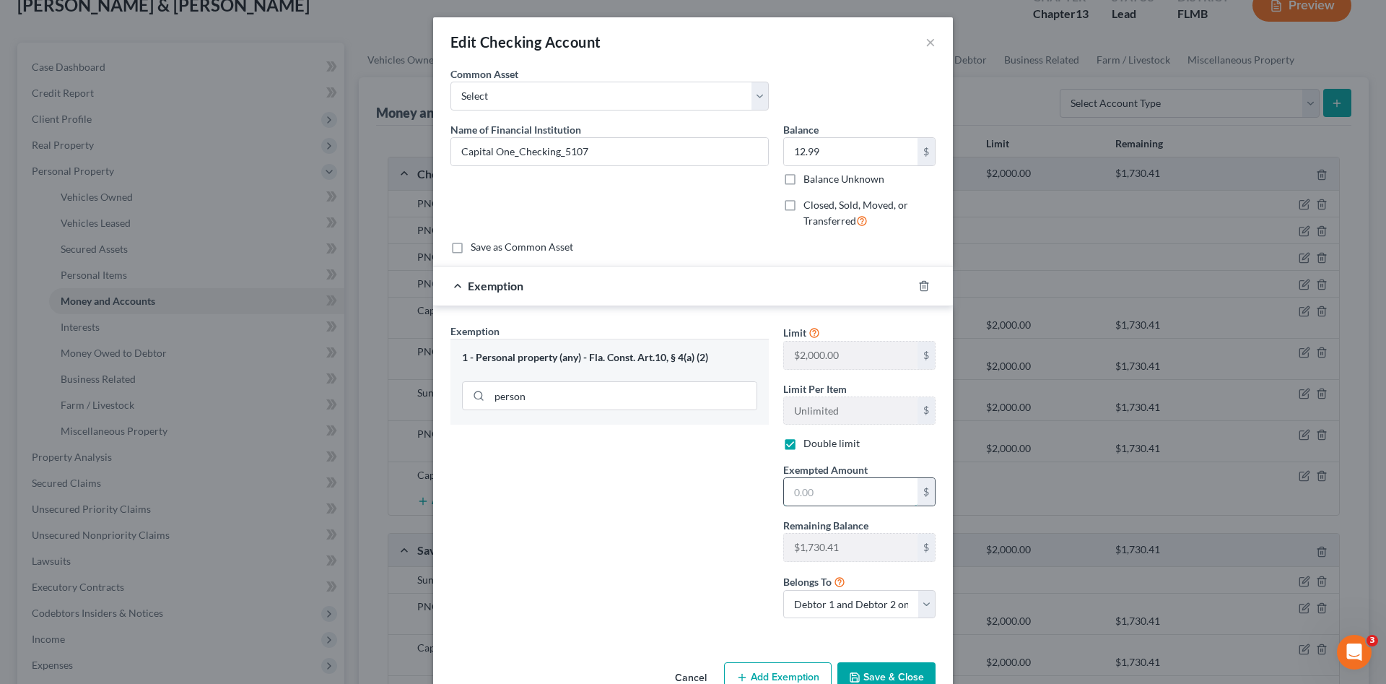
click at [820, 498] on input "text" at bounding box center [851, 491] width 134 height 27
type input "12.99"
click at [896, 665] on button "Save & Close" at bounding box center [887, 677] width 98 height 30
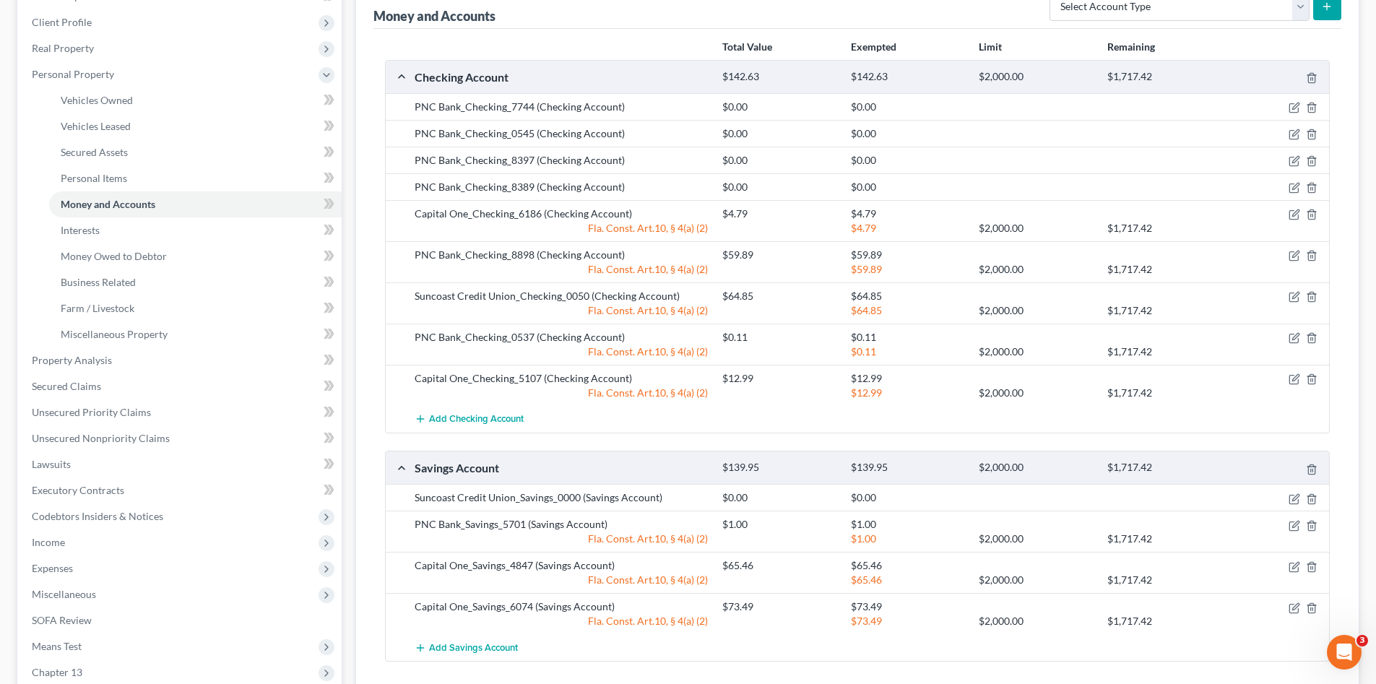
scroll to position [217, 0]
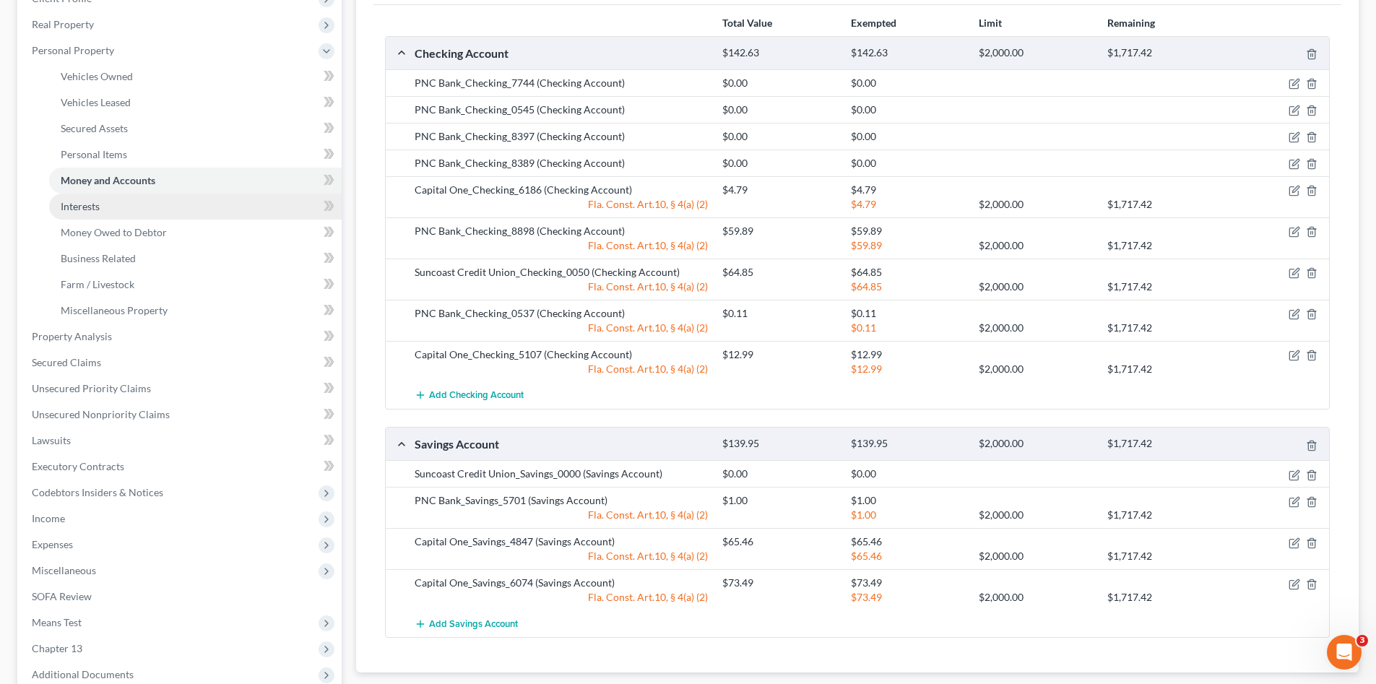
click at [87, 207] on span "Interests" at bounding box center [80, 206] width 39 height 12
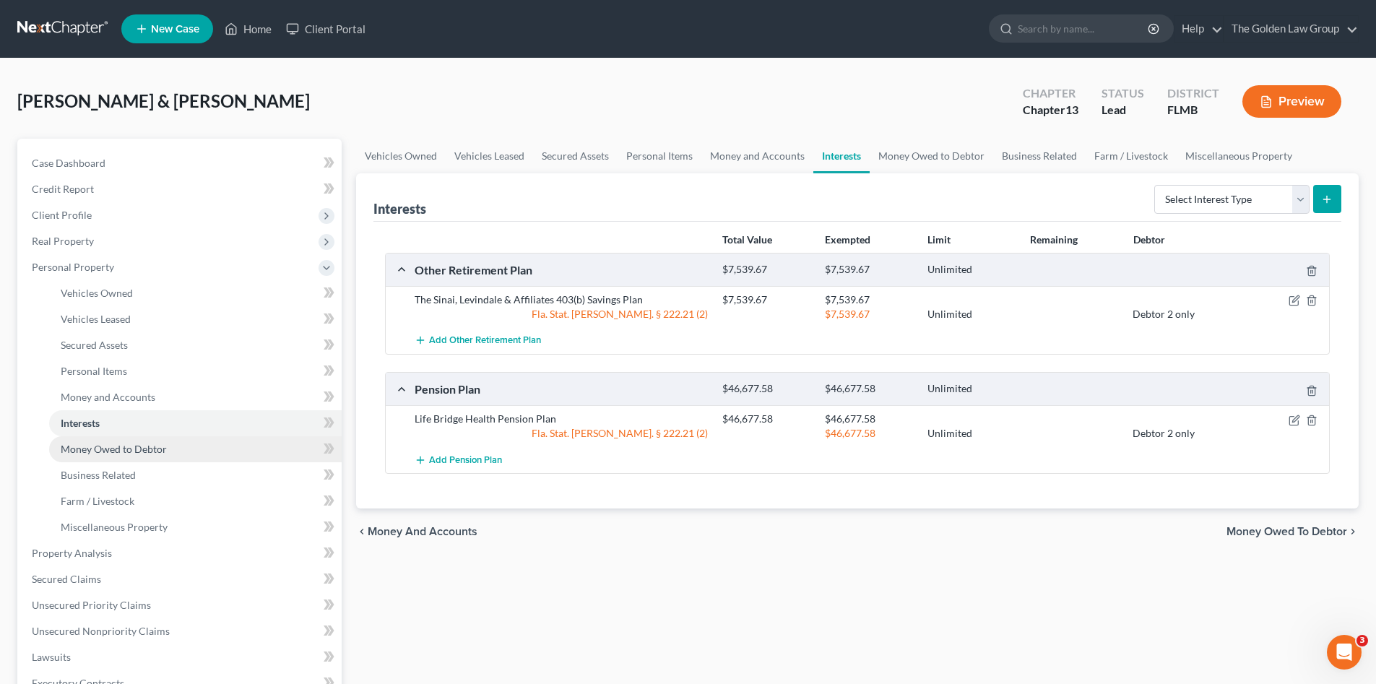
click at [123, 448] on span "Money Owed to Debtor" at bounding box center [114, 449] width 106 height 12
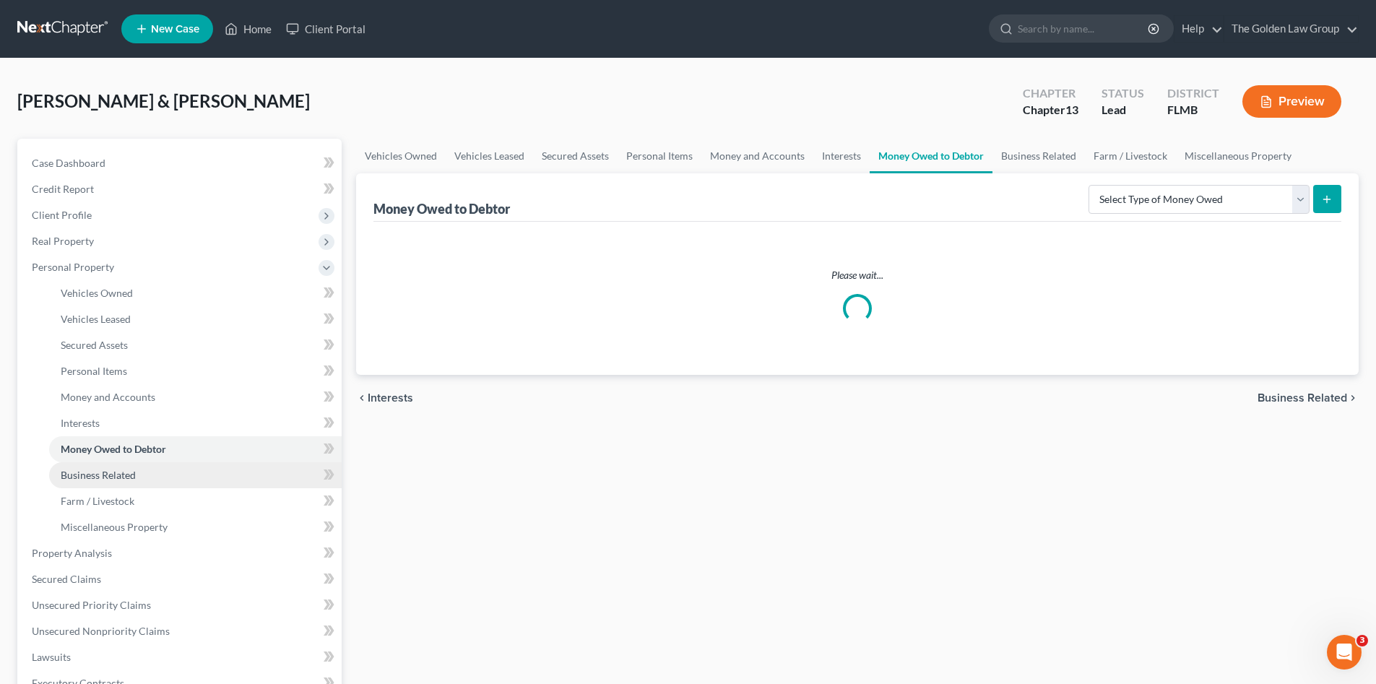
click at [123, 473] on span "Business Related" at bounding box center [98, 475] width 75 height 12
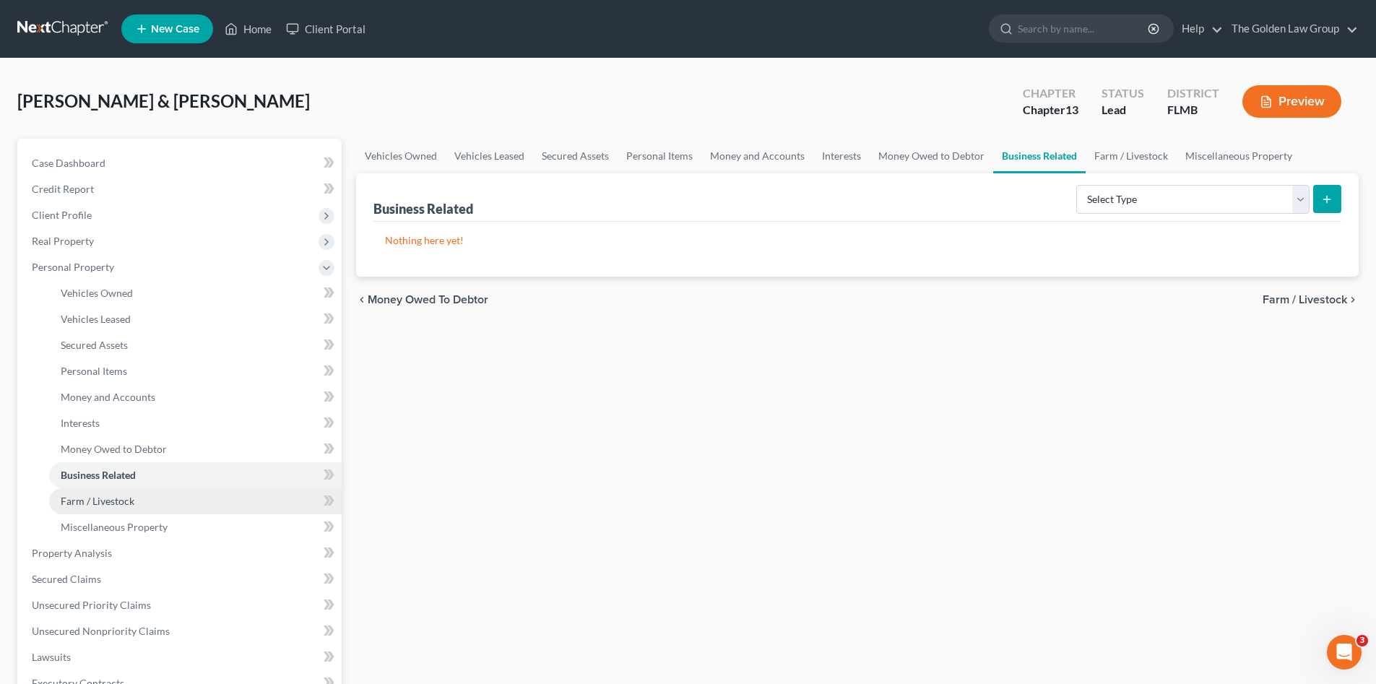
click at [127, 492] on link "Farm / Livestock" at bounding box center [195, 501] width 292 height 26
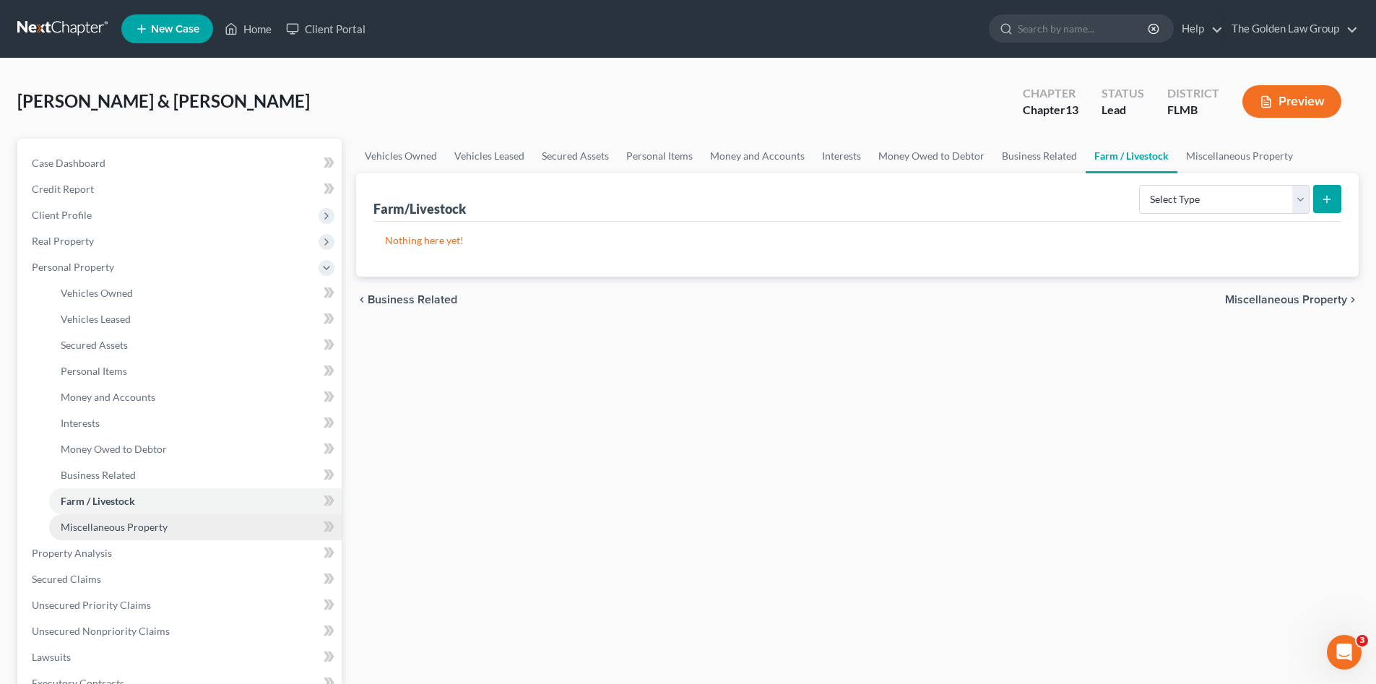
click at [133, 524] on span "Miscellaneous Property" at bounding box center [114, 527] width 107 height 12
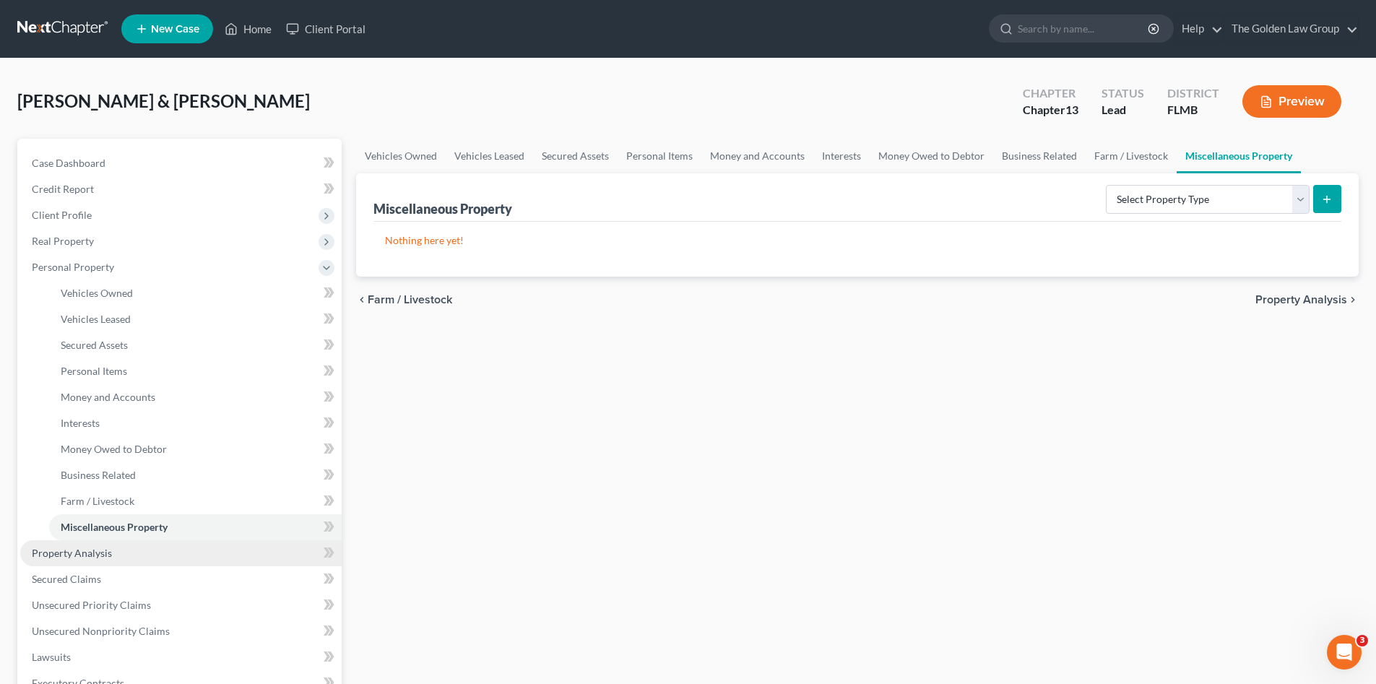
click at [96, 545] on link "Property Analysis" at bounding box center [180, 553] width 321 height 26
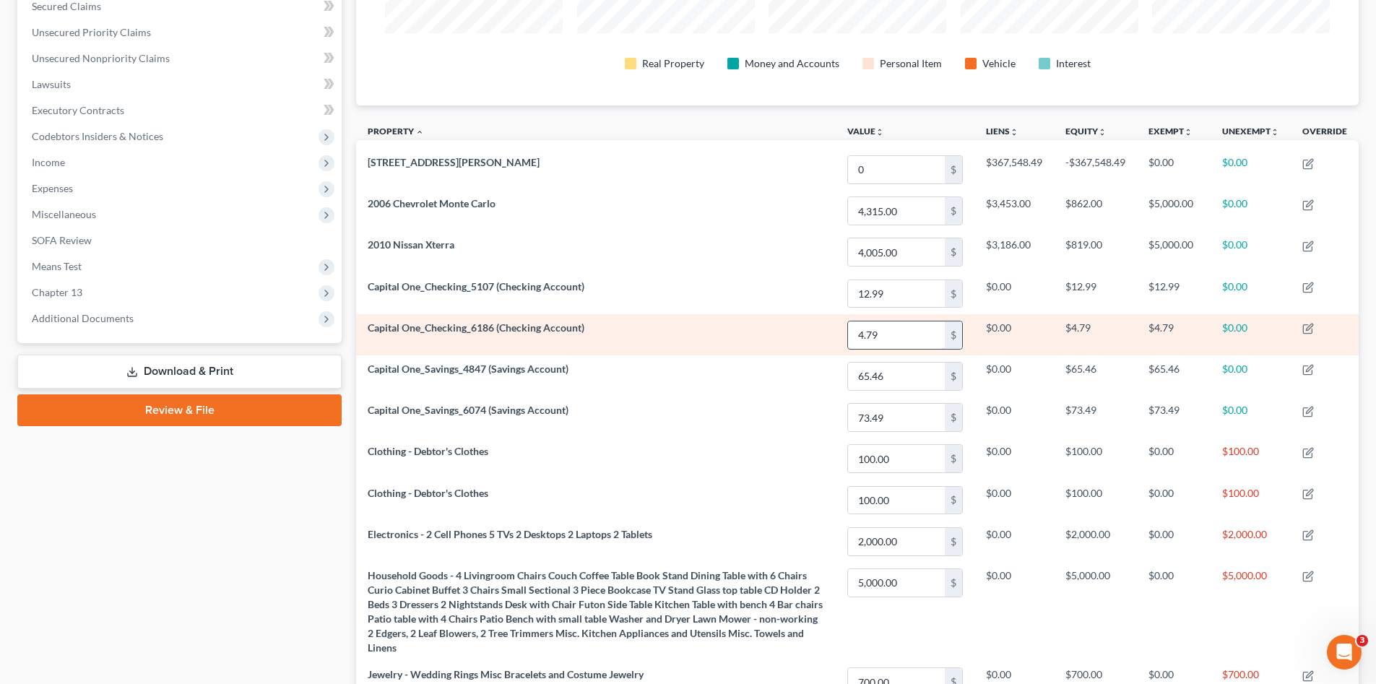
scroll to position [168, 0]
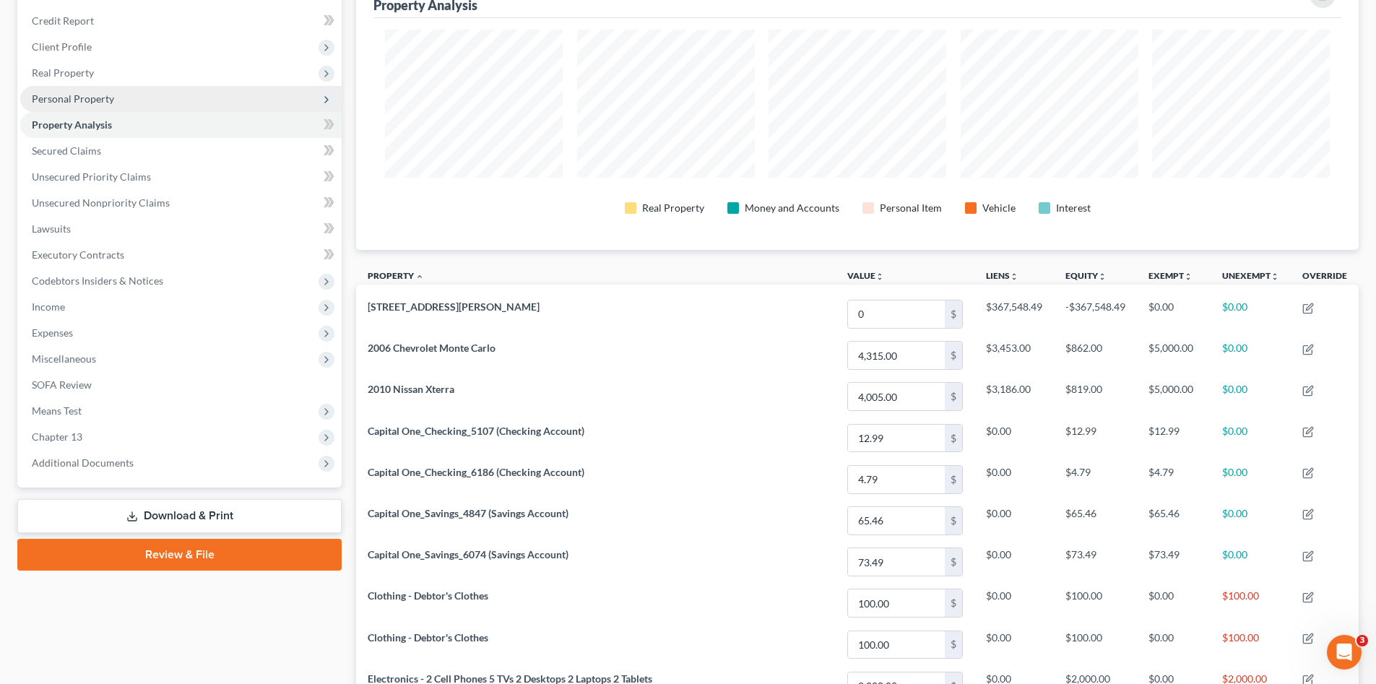
click at [74, 92] on span "Personal Property" at bounding box center [73, 98] width 82 height 12
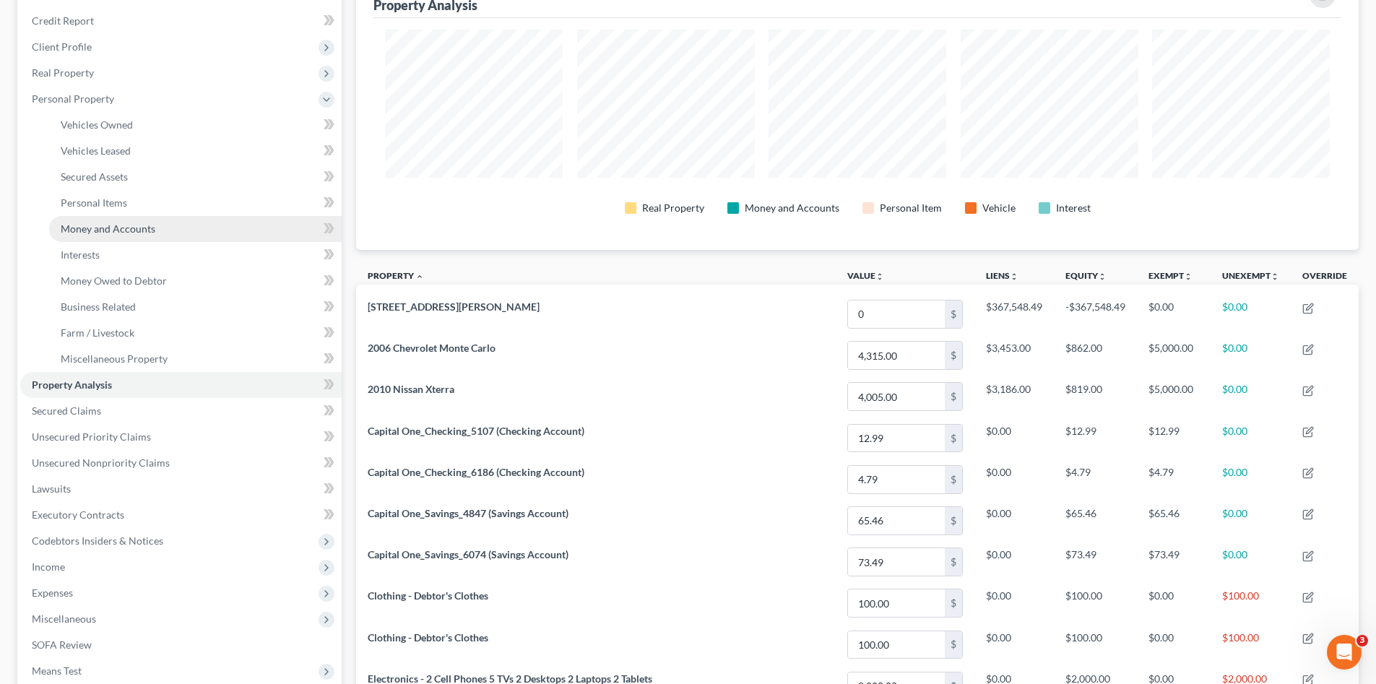
click at [126, 223] on span "Money and Accounts" at bounding box center [108, 228] width 95 height 12
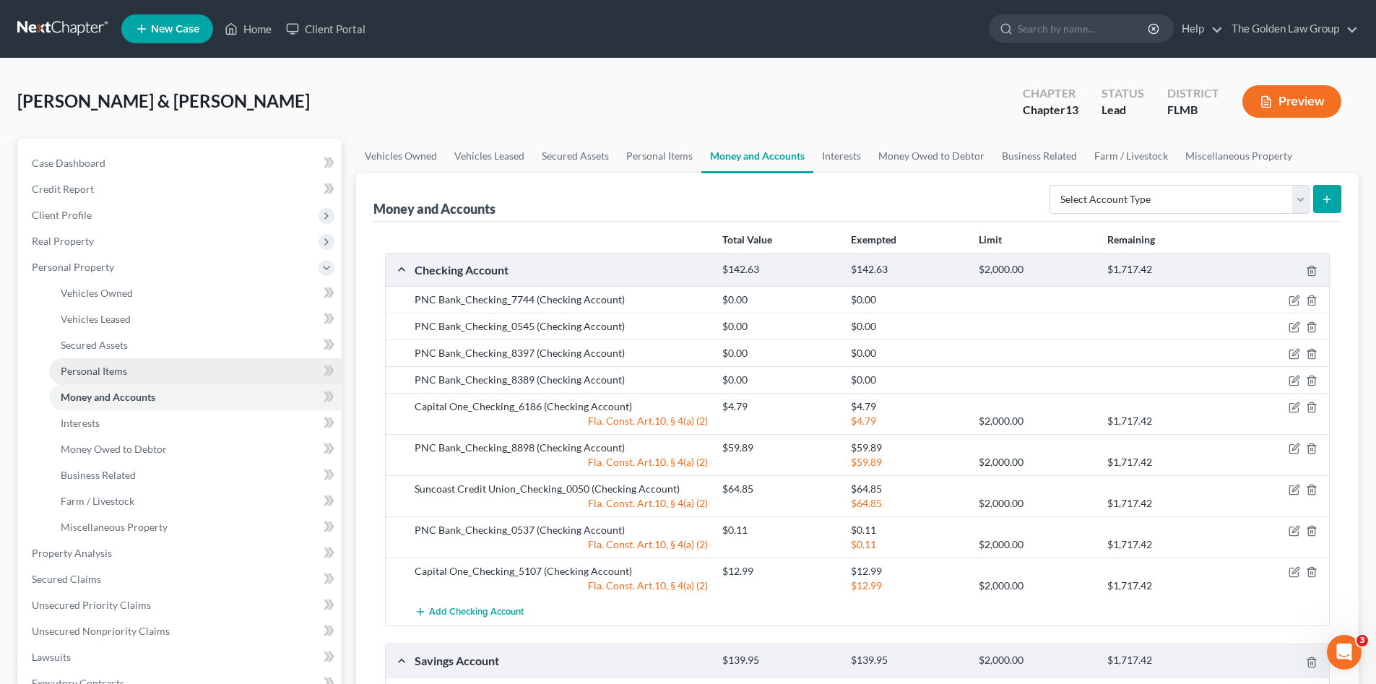
click at [110, 373] on span "Personal Items" at bounding box center [94, 371] width 66 height 12
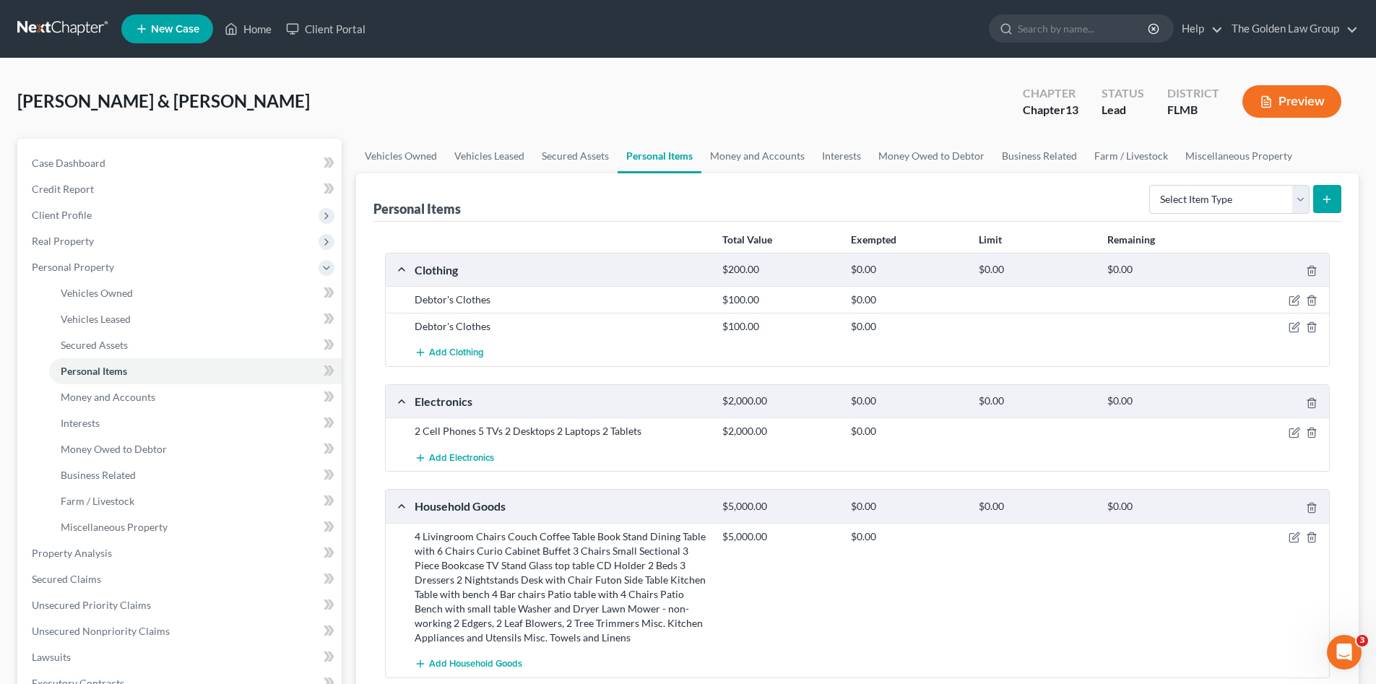
scroll to position [72, 0]
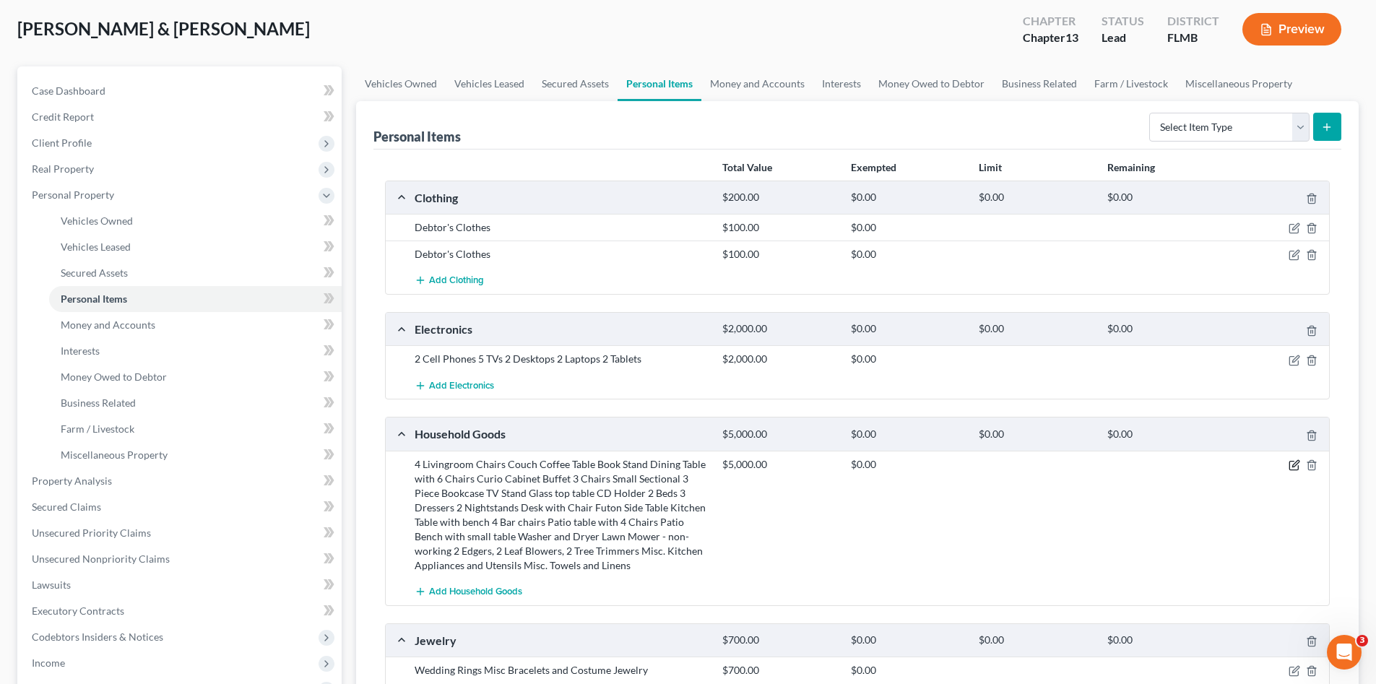
click at [1293, 466] on icon "button" at bounding box center [1295, 463] width 6 height 6
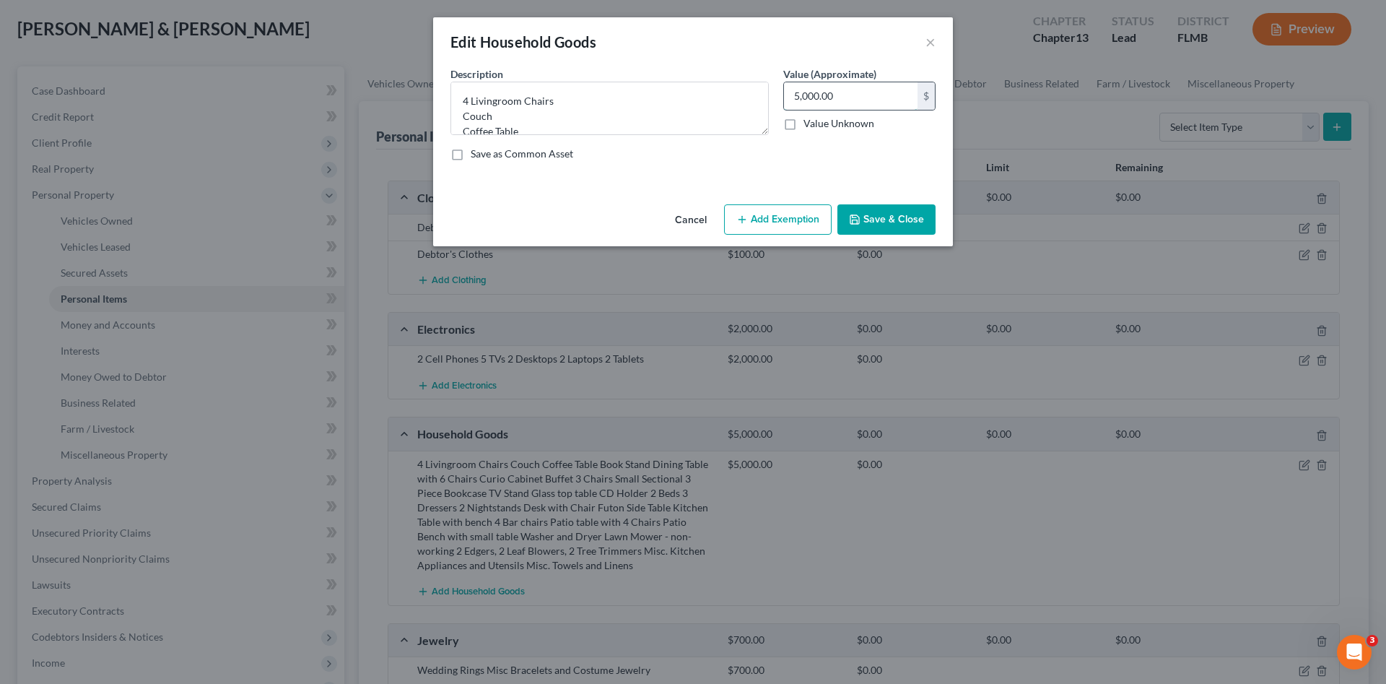
click at [828, 90] on input "5,000.00" at bounding box center [851, 95] width 134 height 27
type input "2,500.00"
click at [803, 207] on button "Add Exemption" at bounding box center [778, 219] width 108 height 30
select select "2"
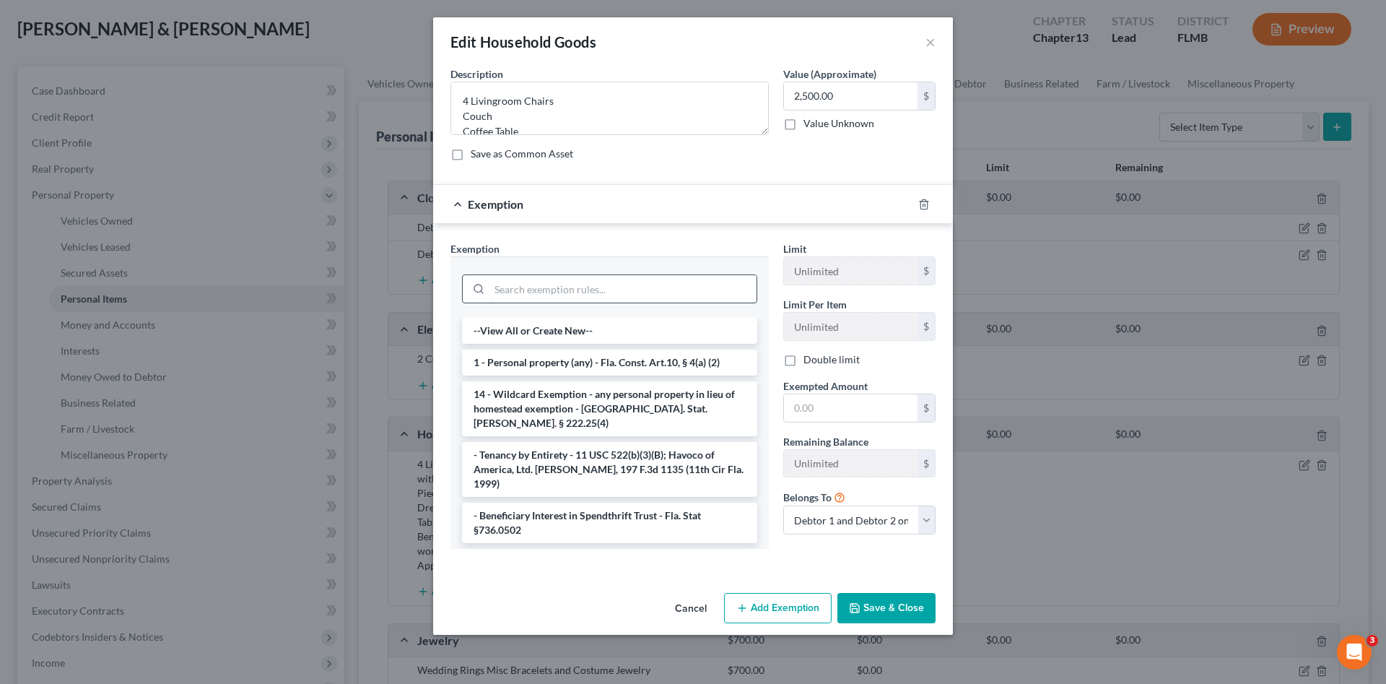
click at [714, 285] on input "search" at bounding box center [623, 288] width 267 height 27
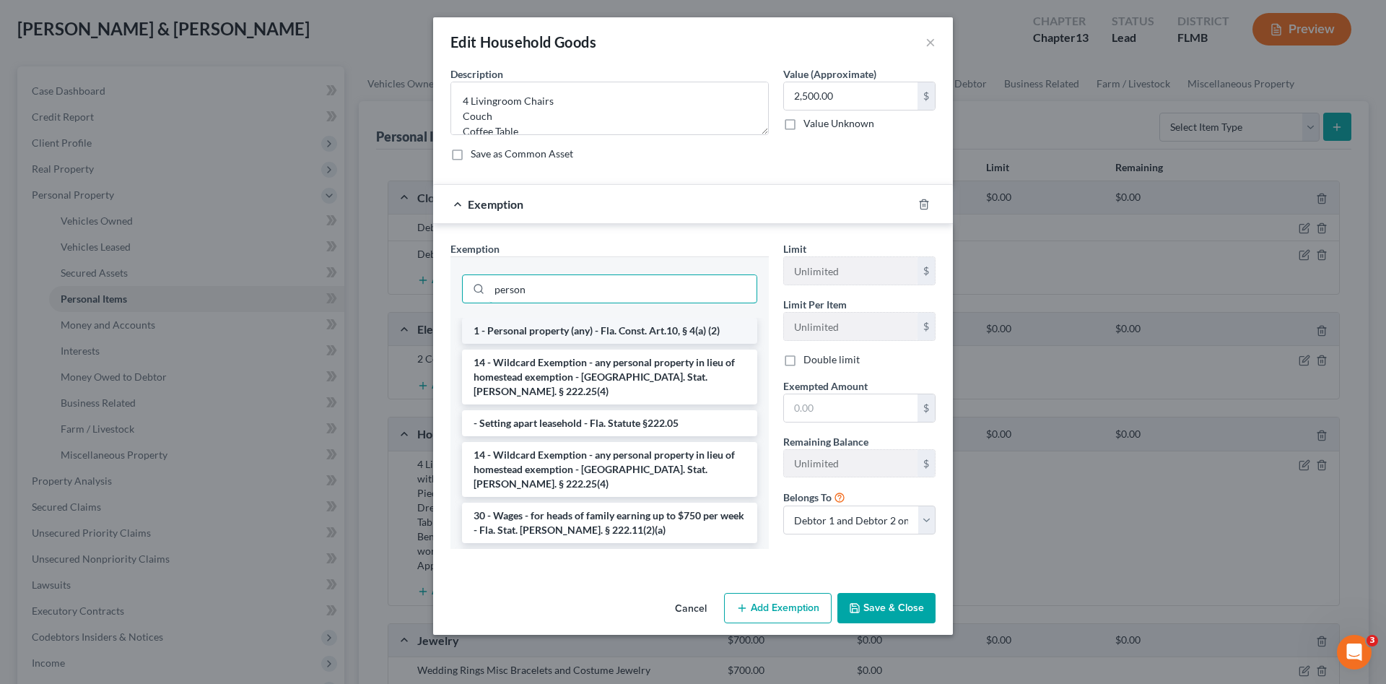
type input "person"
click at [707, 331] on li "1 - Personal property (any) - Fla. Const. Art.10, § 4(a) (2)" at bounding box center [609, 331] width 295 height 26
checkbox input "true"
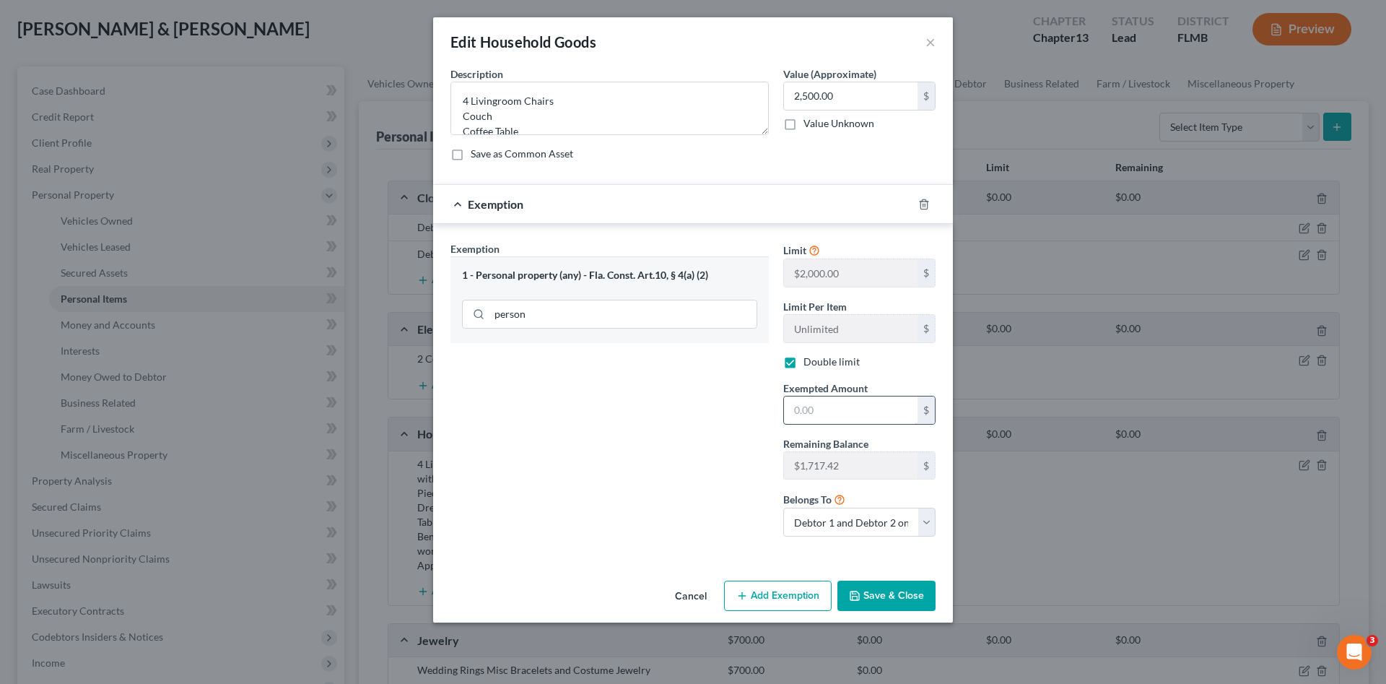
click at [845, 417] on input "text" at bounding box center [851, 409] width 134 height 27
type input "1,717.42"
click at [902, 584] on button "Save & Close" at bounding box center [887, 596] width 98 height 30
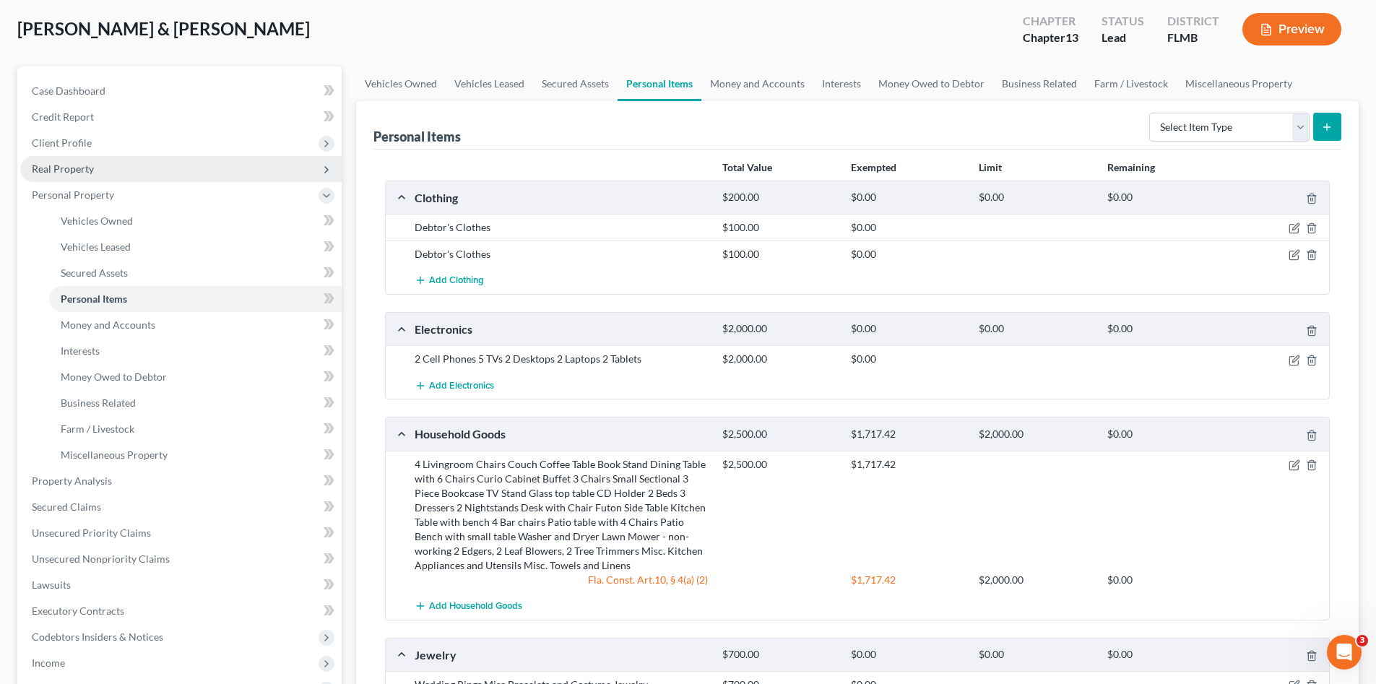
click at [79, 171] on span "Real Property" at bounding box center [63, 168] width 62 height 12
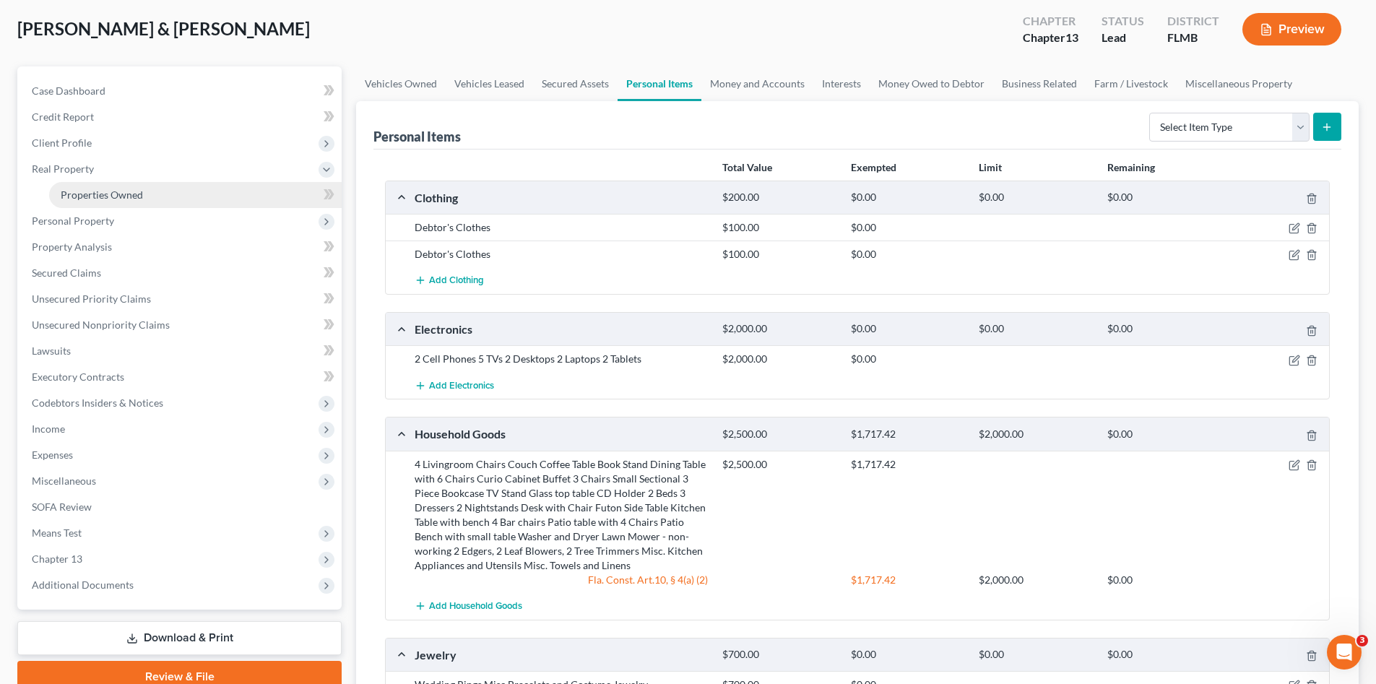
click at [90, 183] on link "Properties Owned" at bounding box center [195, 195] width 292 height 26
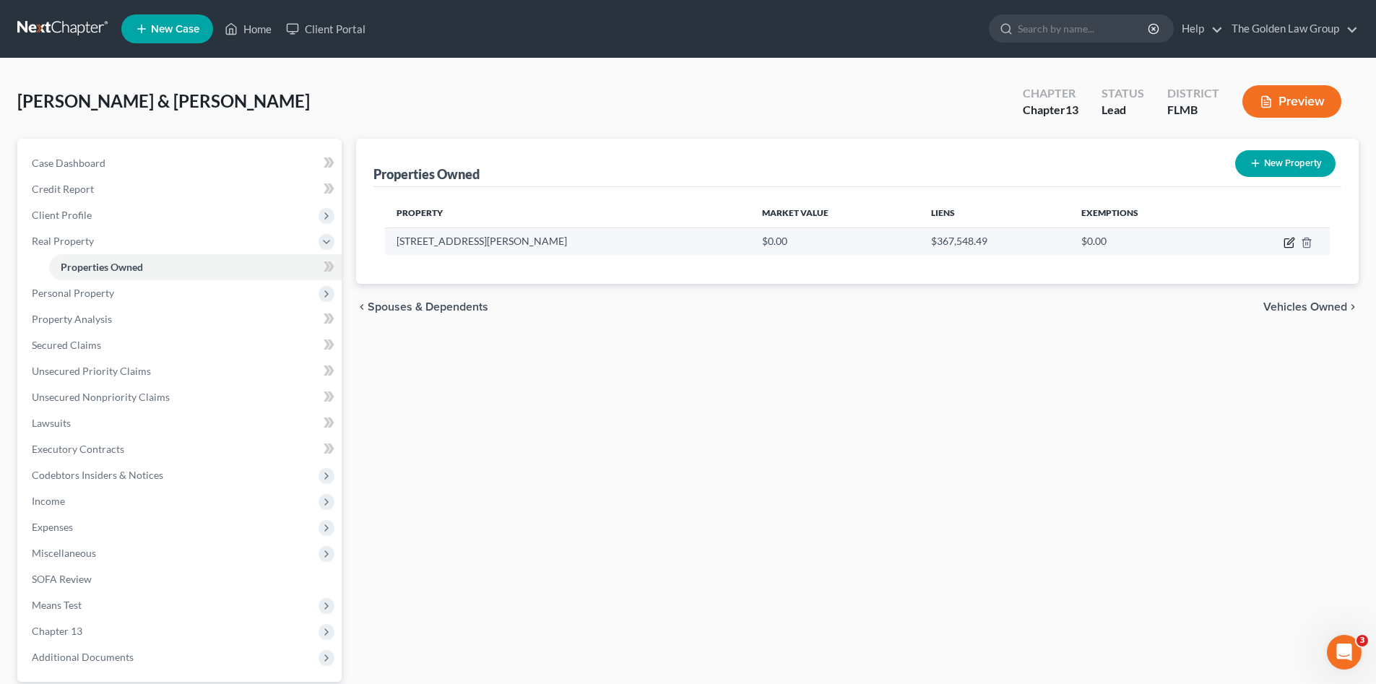
click at [1289, 243] on icon "button" at bounding box center [1289, 243] width 12 height 12
select select "9"
select select "2"
select select "0"
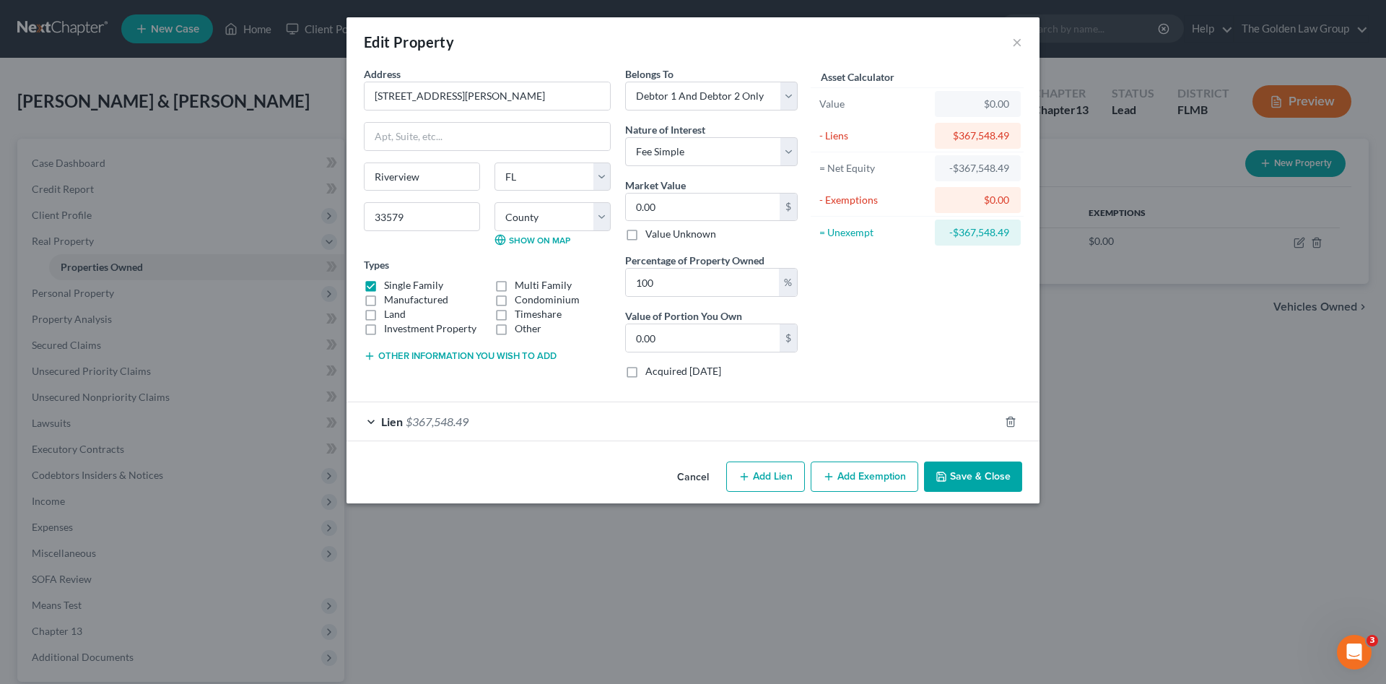
click at [528, 356] on button "Other information you wish to add" at bounding box center [460, 356] width 193 height 12
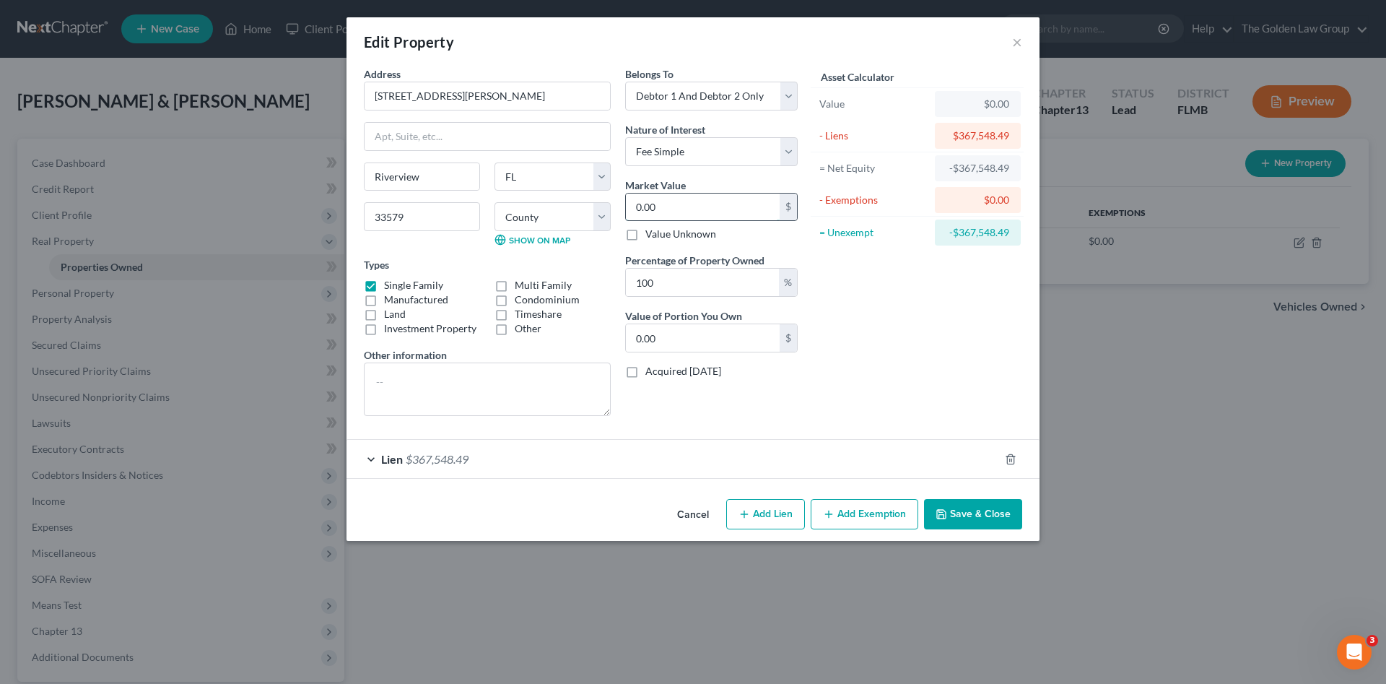
click at [729, 209] on input "0.00" at bounding box center [703, 207] width 154 height 27
paste input "289,873"
type input "289,873"
type input "289,873.00"
type input "289,873"
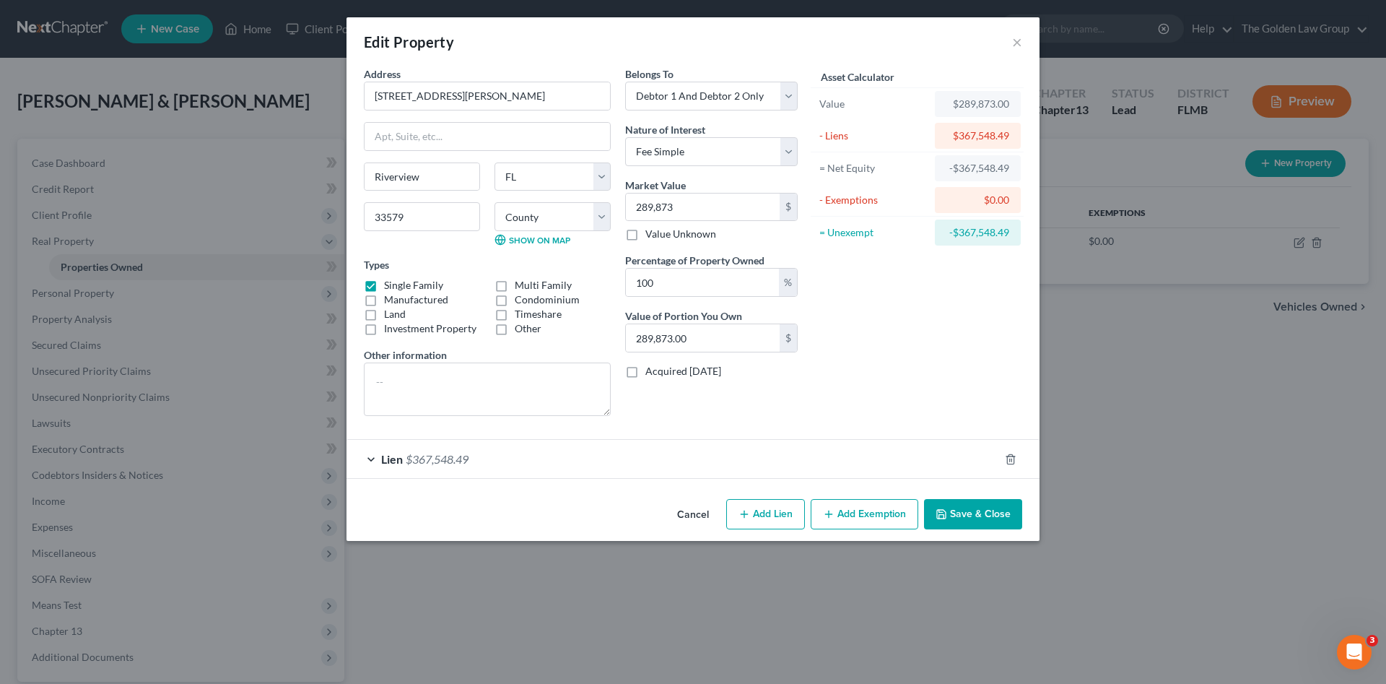
click at [893, 516] on button "Add Exemption" at bounding box center [865, 514] width 108 height 30
select select "2"
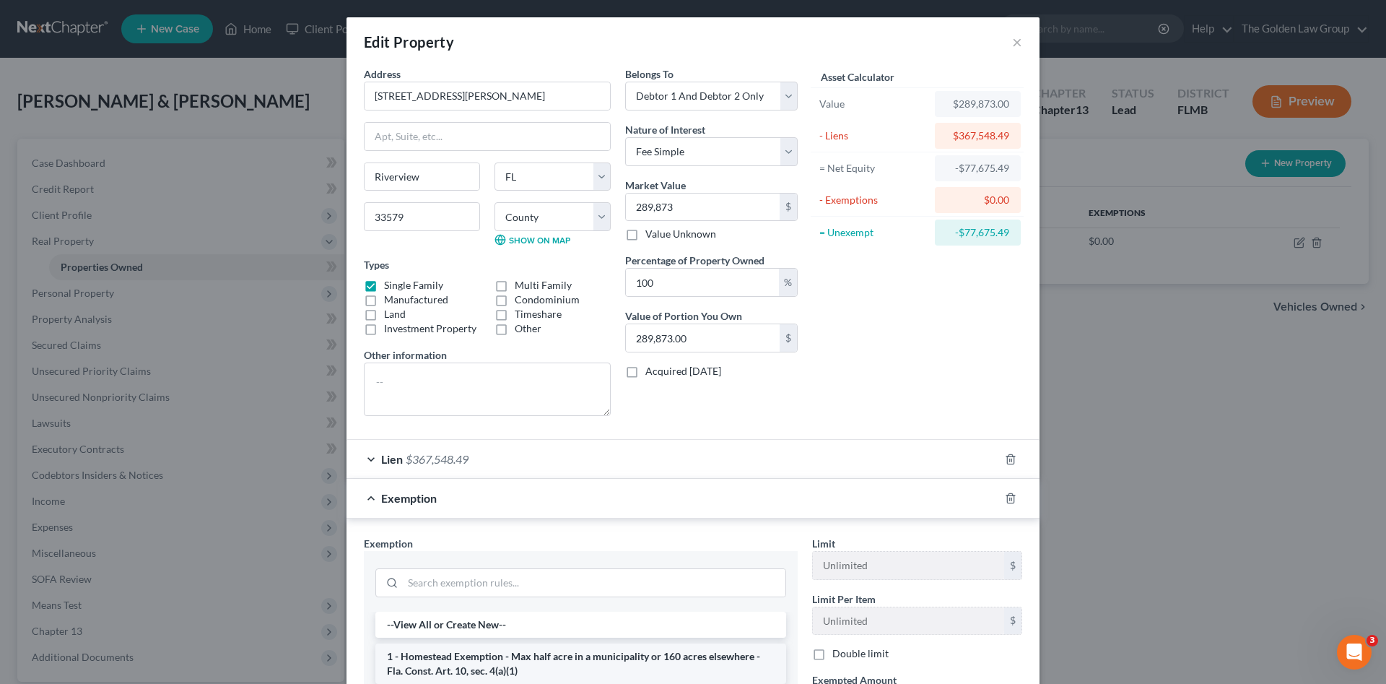
scroll to position [168, 0]
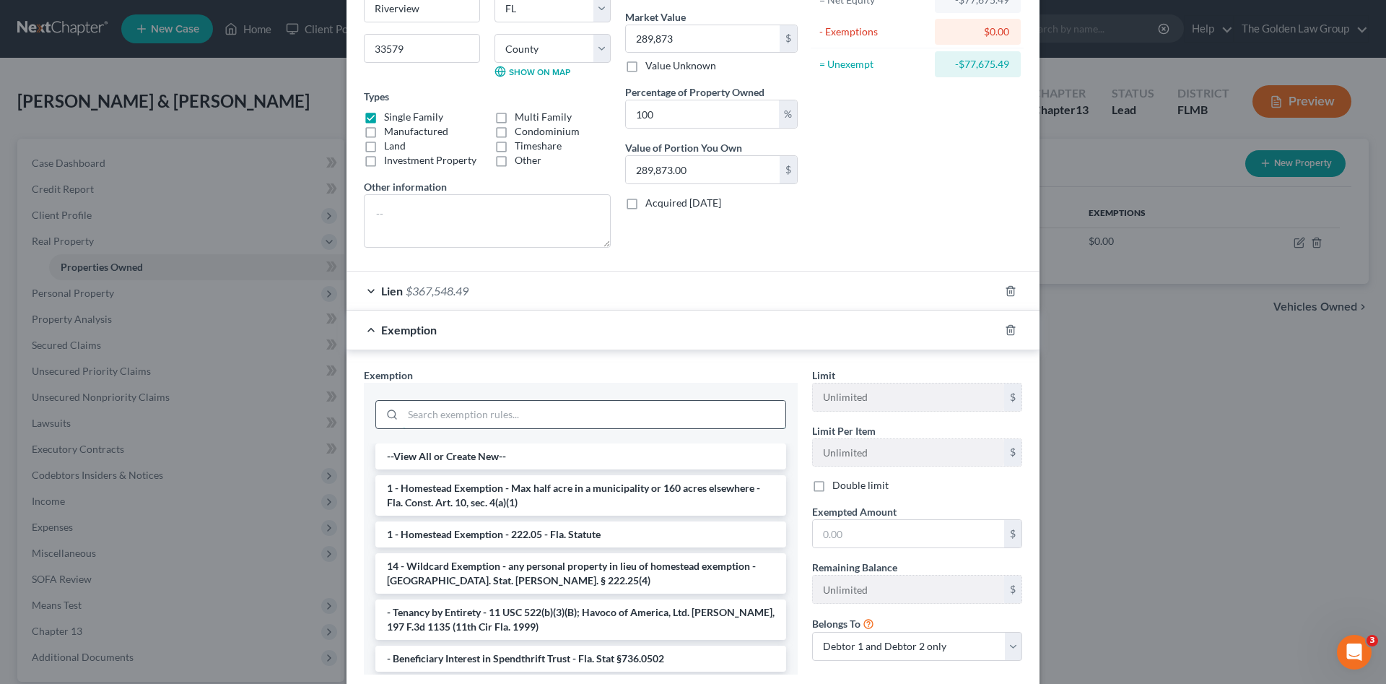
click at [613, 419] on input "search" at bounding box center [594, 414] width 383 height 27
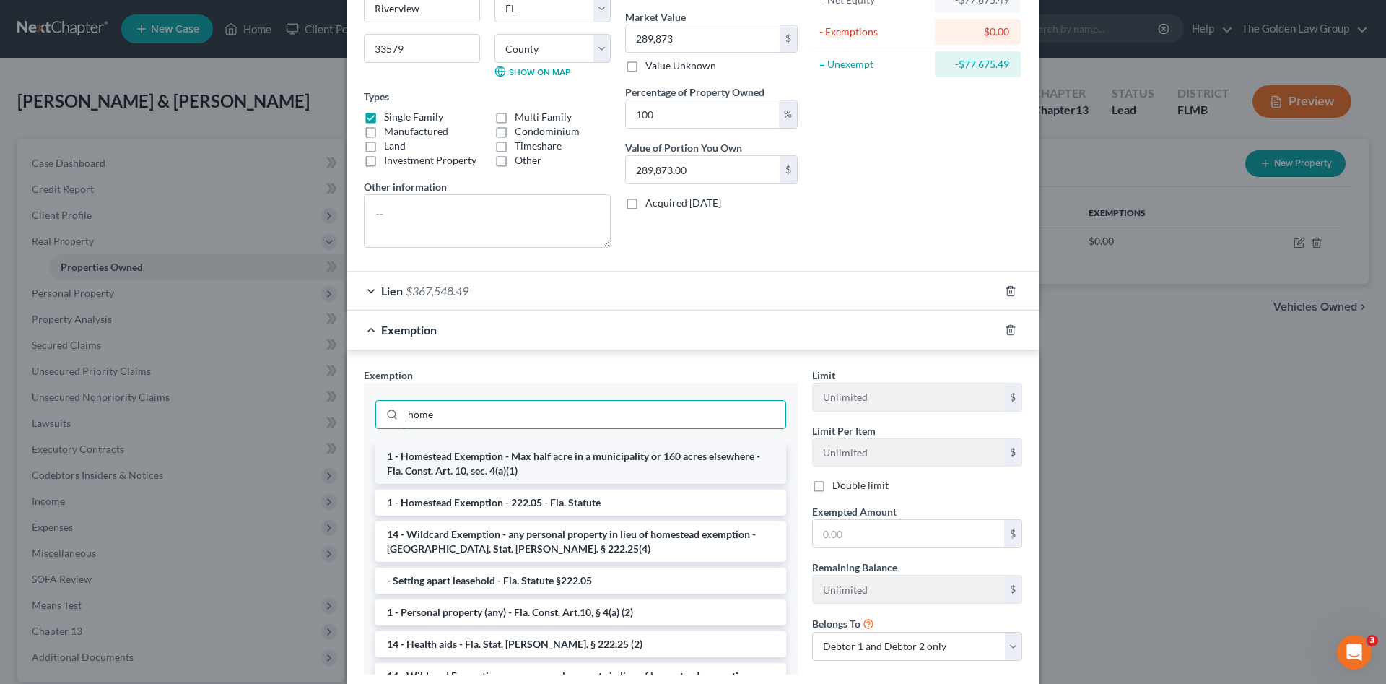
type input "home"
drag, startPoint x: 622, startPoint y: 469, endPoint x: 808, endPoint y: 515, distance: 191.1
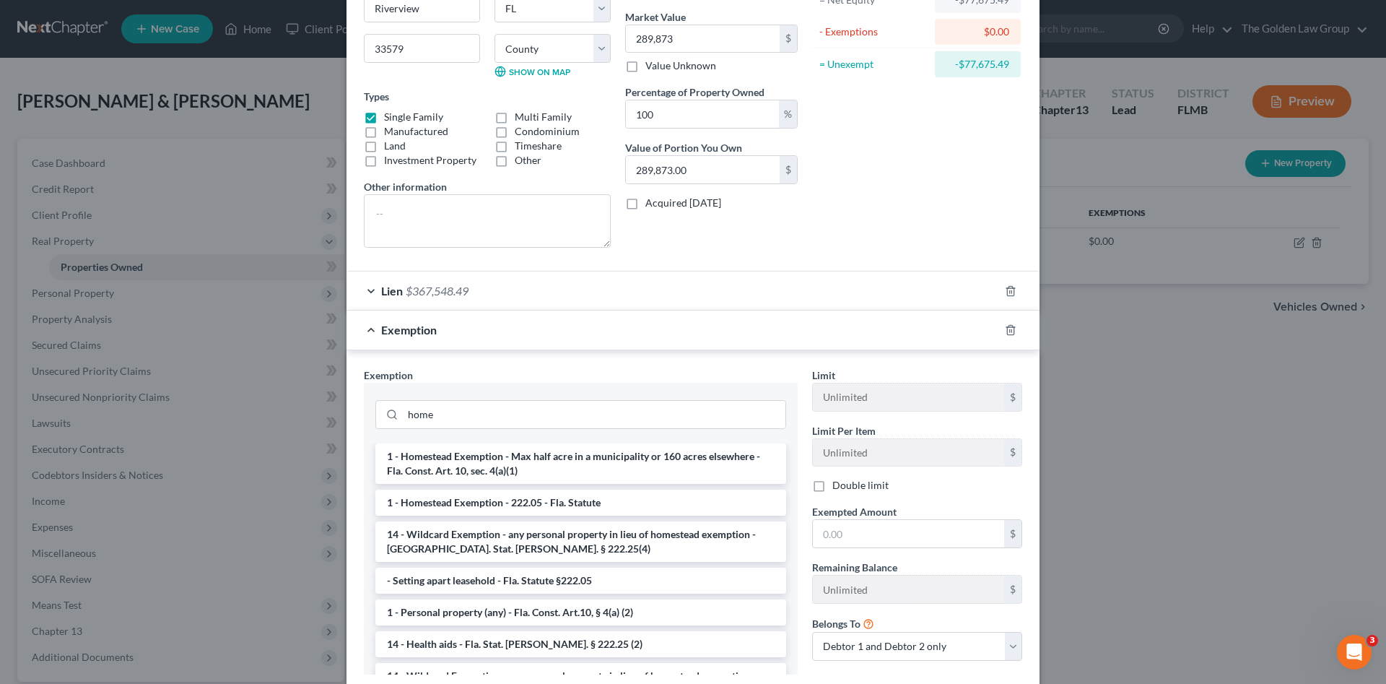
click at [623, 469] on li "1 - Homestead Exemption - Max half acre in a municipality or 160 acres elsewher…" at bounding box center [580, 463] width 411 height 40
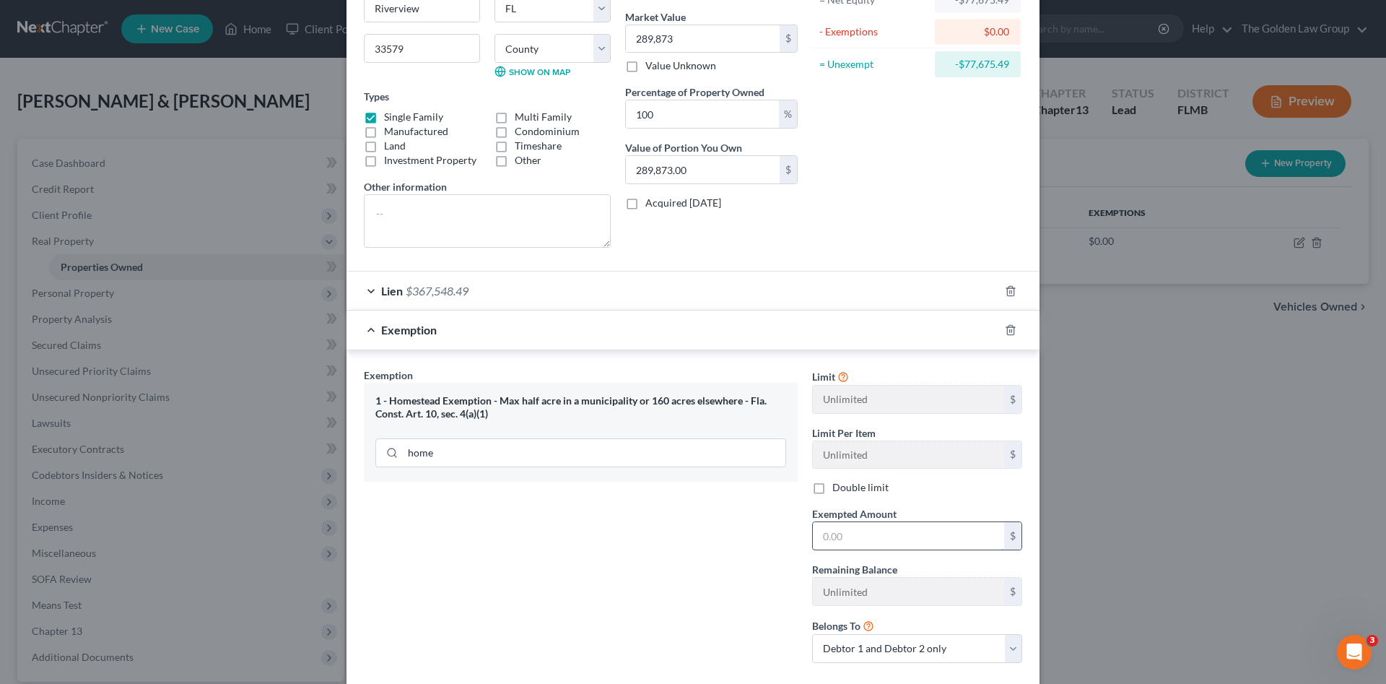
click at [915, 543] on input "text" at bounding box center [908, 535] width 191 height 27
paste input "289,873"
type input "289,873"
click at [436, 222] on textarea at bounding box center [487, 220] width 247 height 53
click at [532, 211] on textarea at bounding box center [487, 220] width 247 height 53
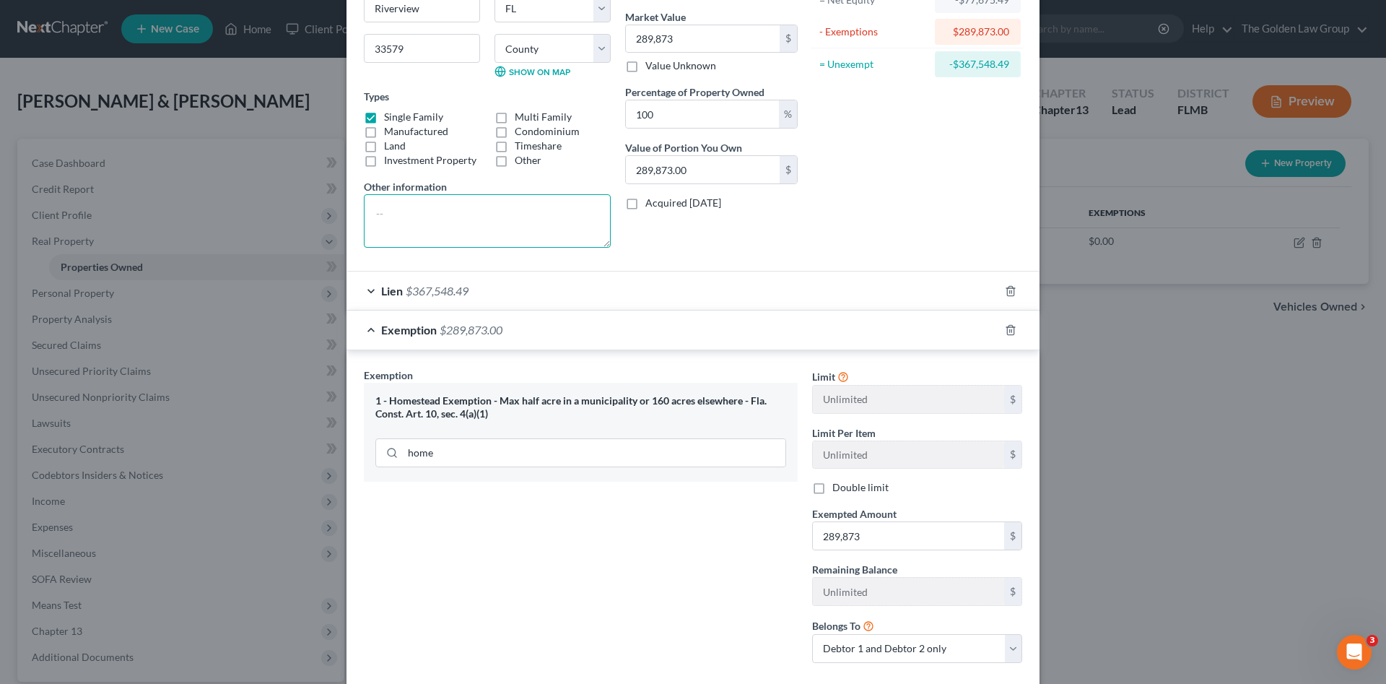
paste textarea "Lot 94, Block 4, SOUTH COVE PHASES 2/3, according to the Map or Plat thereof, a…"
click at [371, 212] on textarea "Lot 94, Block 4, SOUTH COVE PHASES 2/3, according to the Map or Plat thereof, a…" at bounding box center [487, 220] width 247 height 53
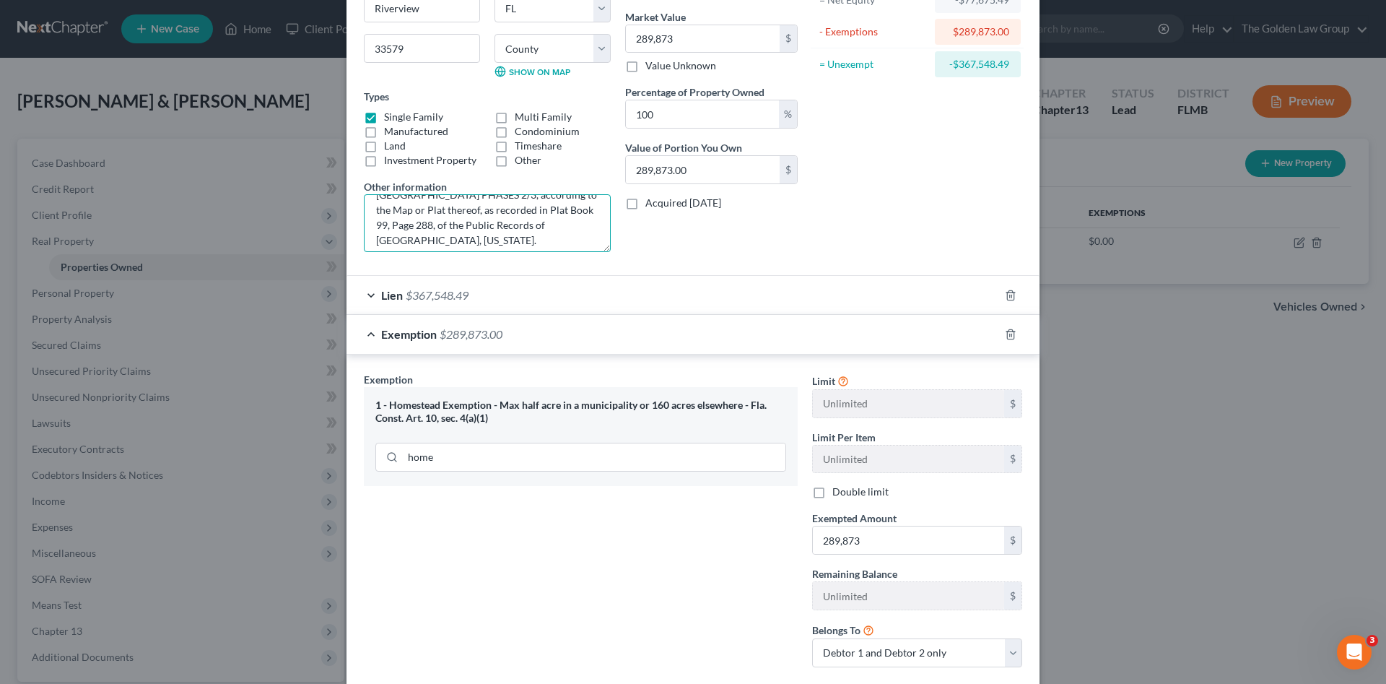
scroll to position [0, 0]
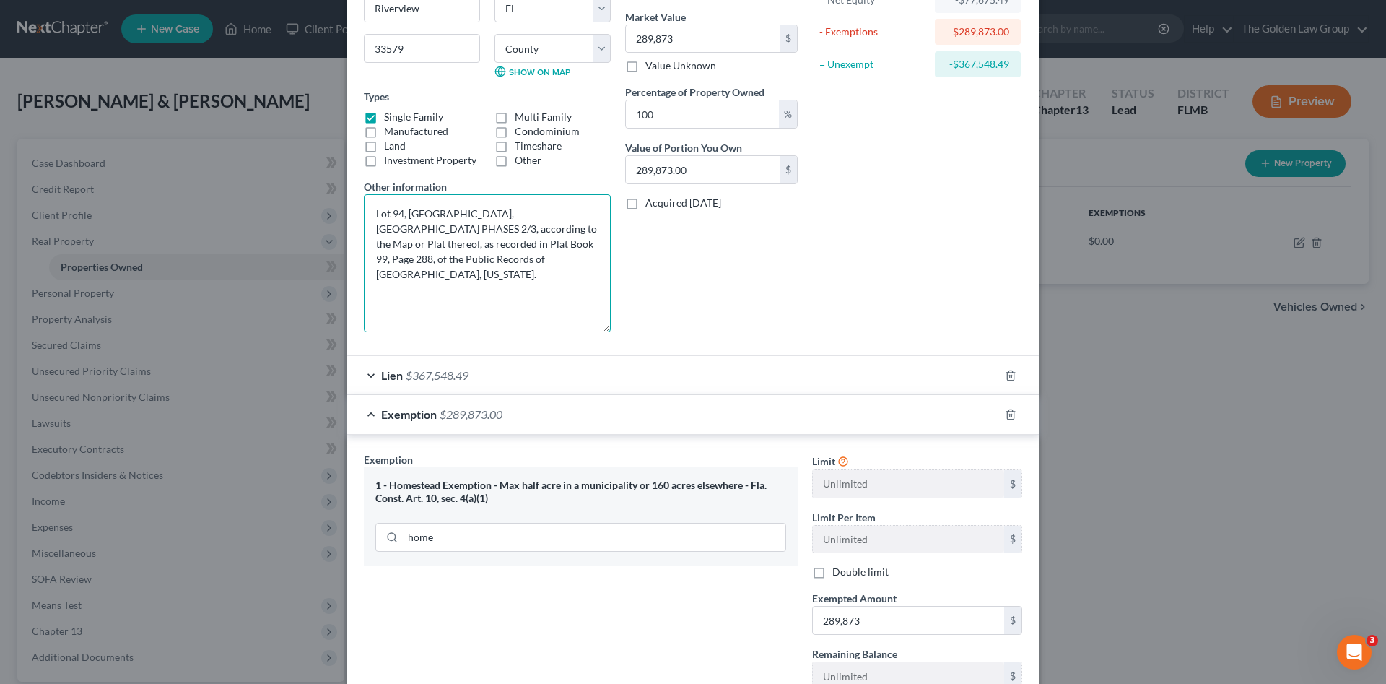
drag, startPoint x: 596, startPoint y: 246, endPoint x: 586, endPoint y: 330, distance: 85.2
click at [586, 330] on textarea "Lot 94, Block 4, SOUTH COVE PHASES 2/3, according to the Map or Plat thereof, a…" at bounding box center [487, 263] width 247 height 138
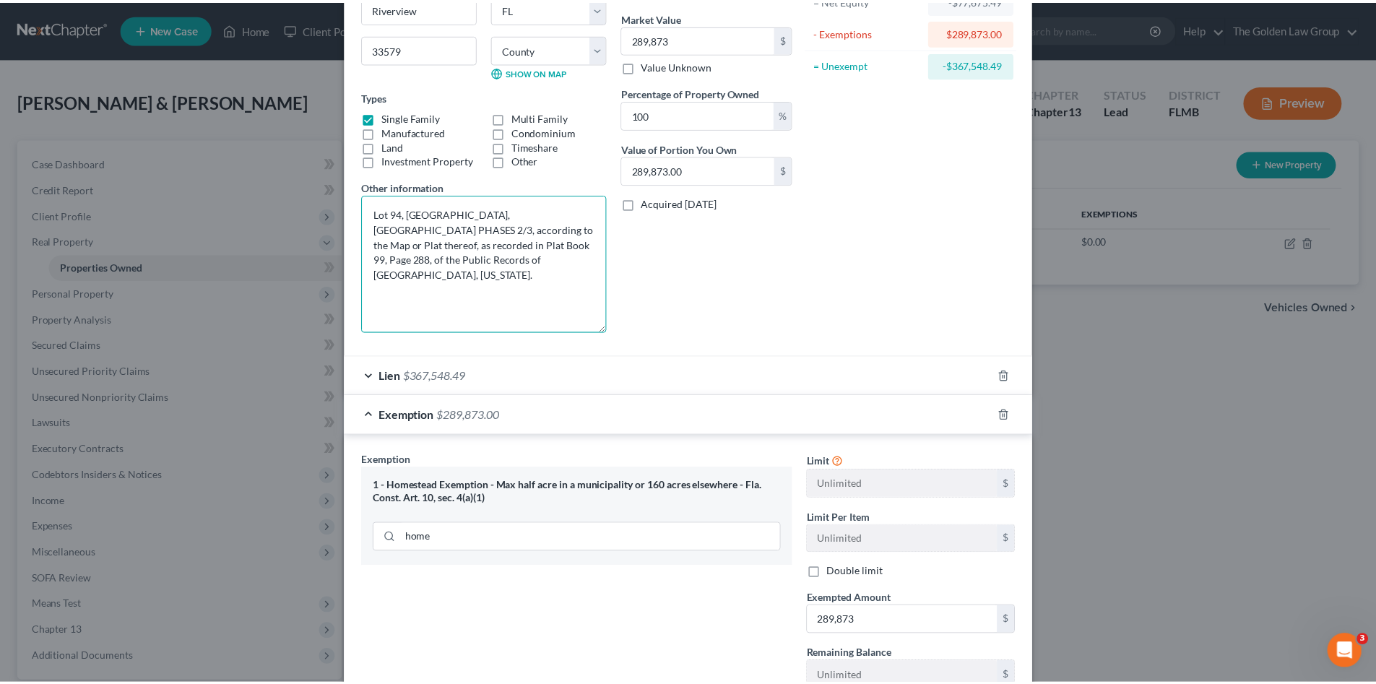
scroll to position [334, 0]
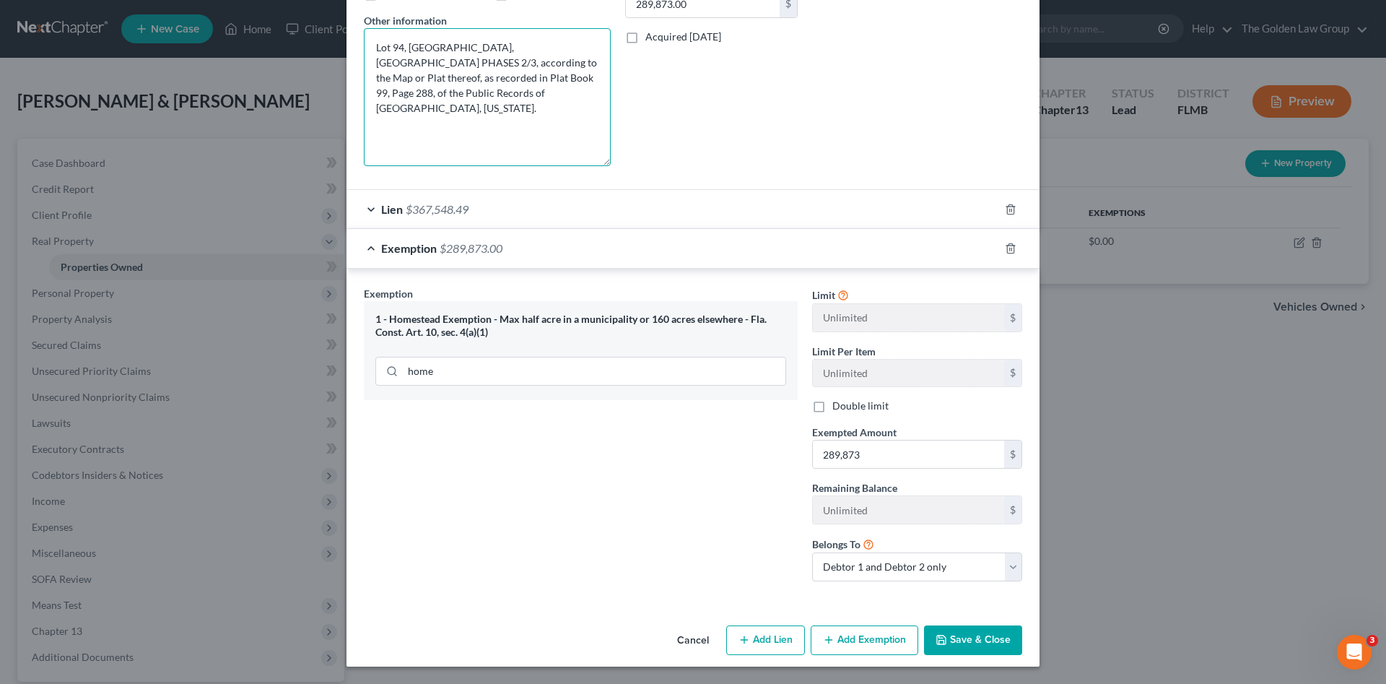
type textarea "Lot 94, Block 4, SOUTH COVE PHASES 2/3, according to the Map or Plat thereof, a…"
click at [996, 635] on button "Save & Close" at bounding box center [973, 640] width 98 height 30
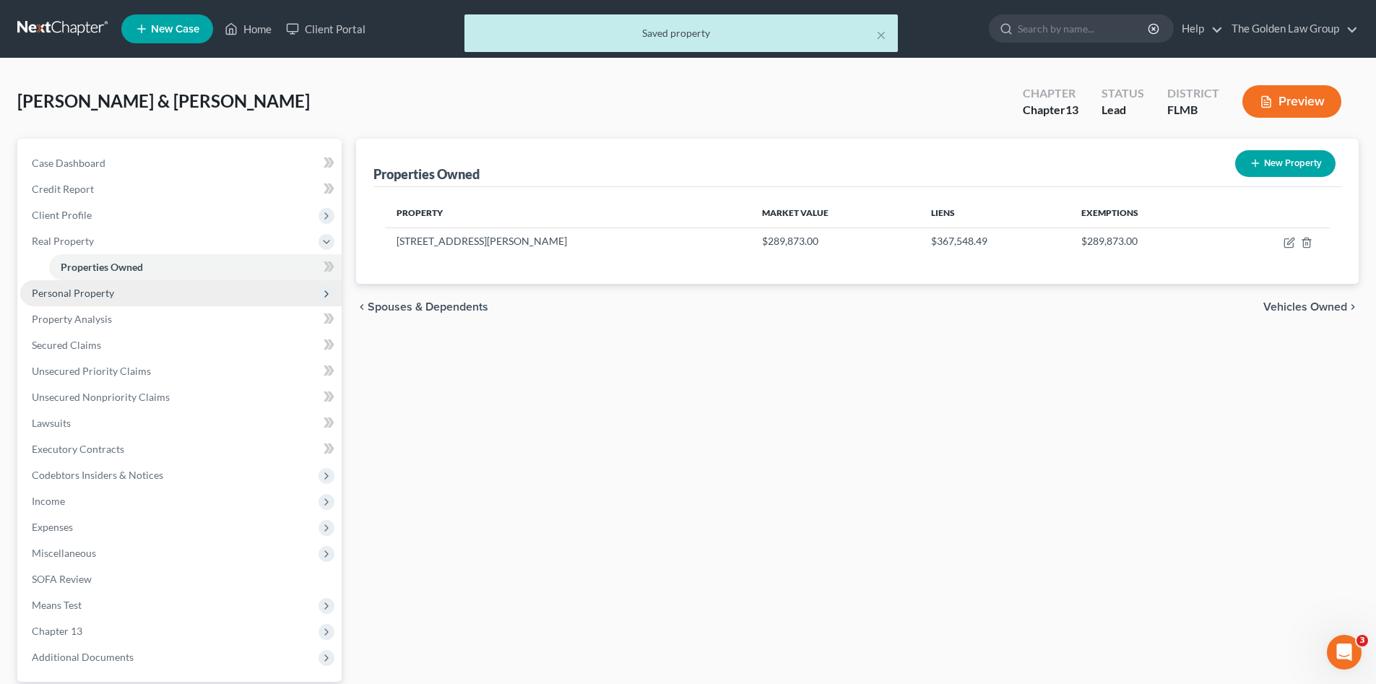
click at [74, 295] on span "Personal Property" at bounding box center [73, 293] width 82 height 12
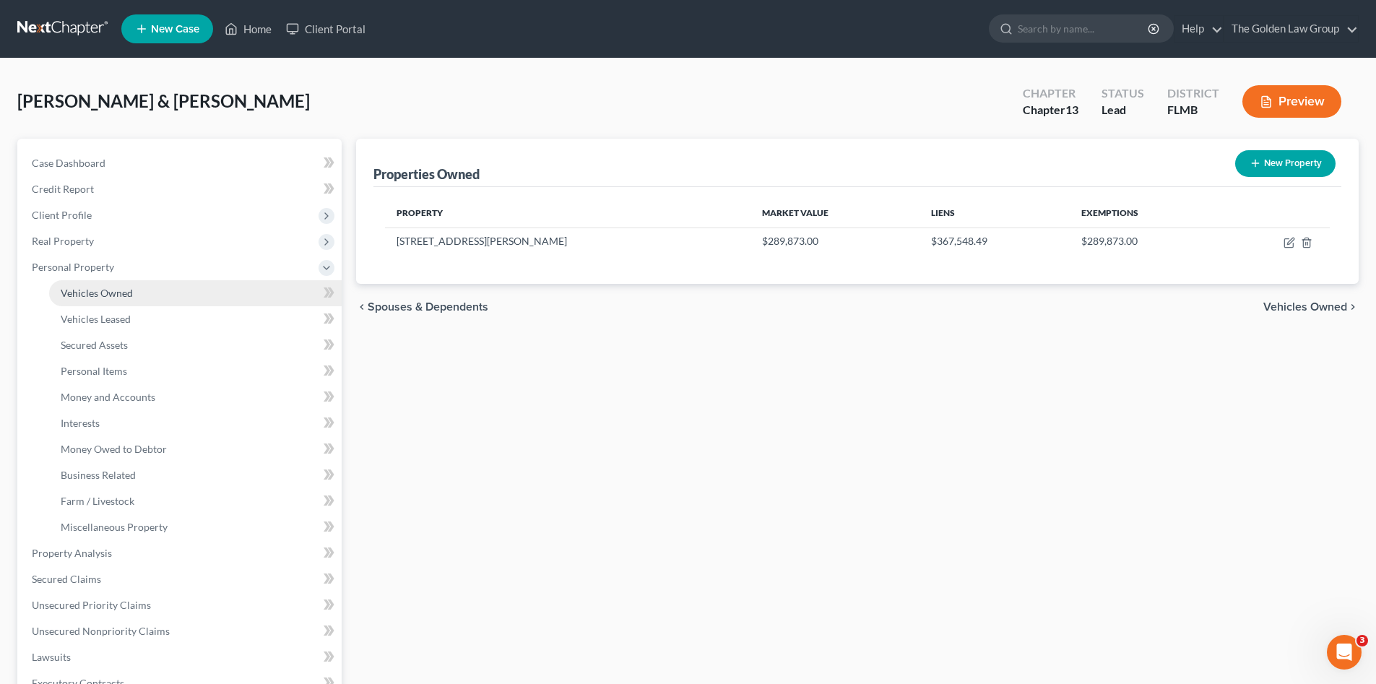
click at [80, 298] on span "Vehicles Owned" at bounding box center [97, 293] width 72 height 12
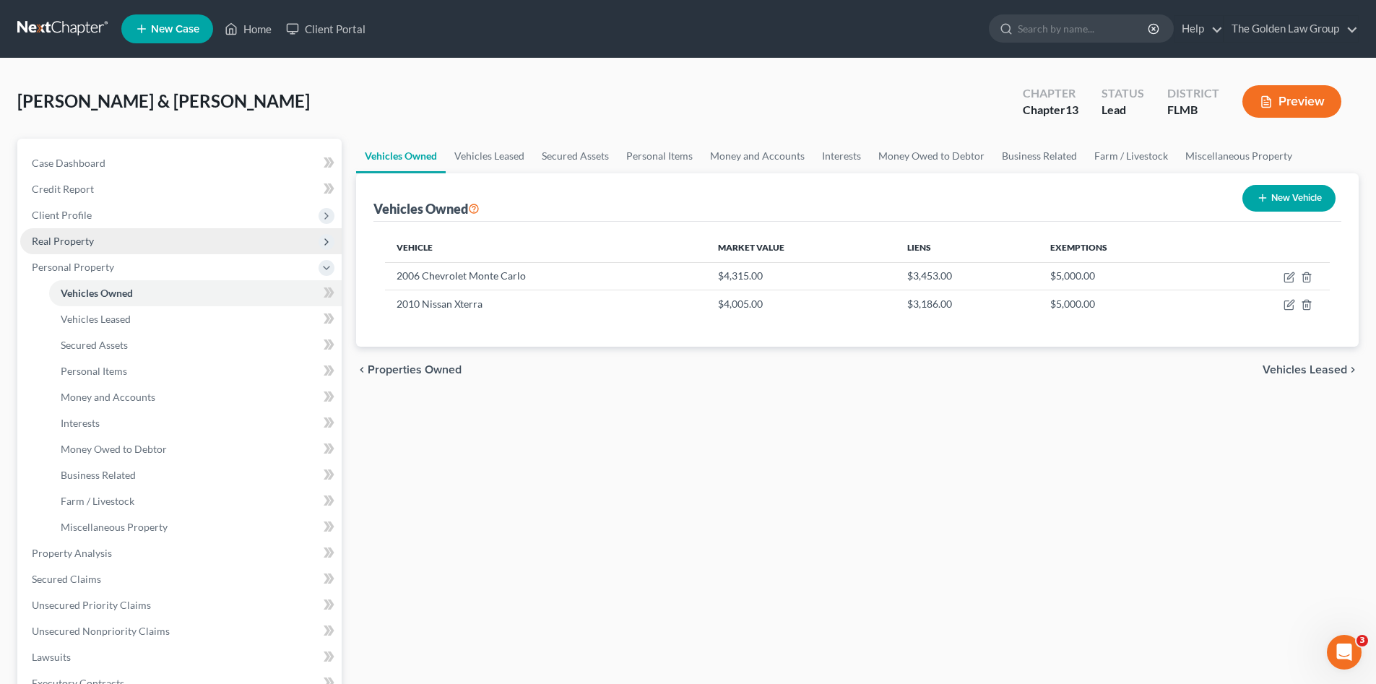
click at [56, 243] on span "Real Property" at bounding box center [63, 241] width 62 height 12
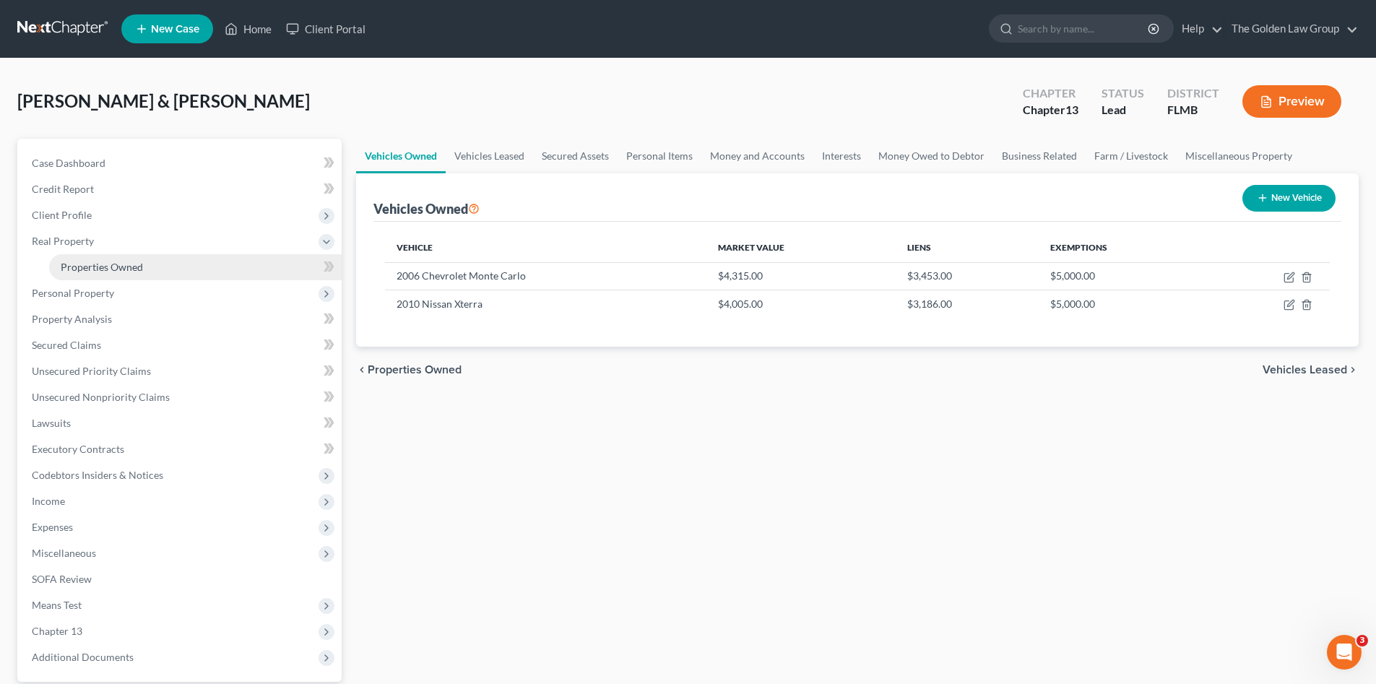
click at [67, 261] on span "Properties Owned" at bounding box center [102, 267] width 82 height 12
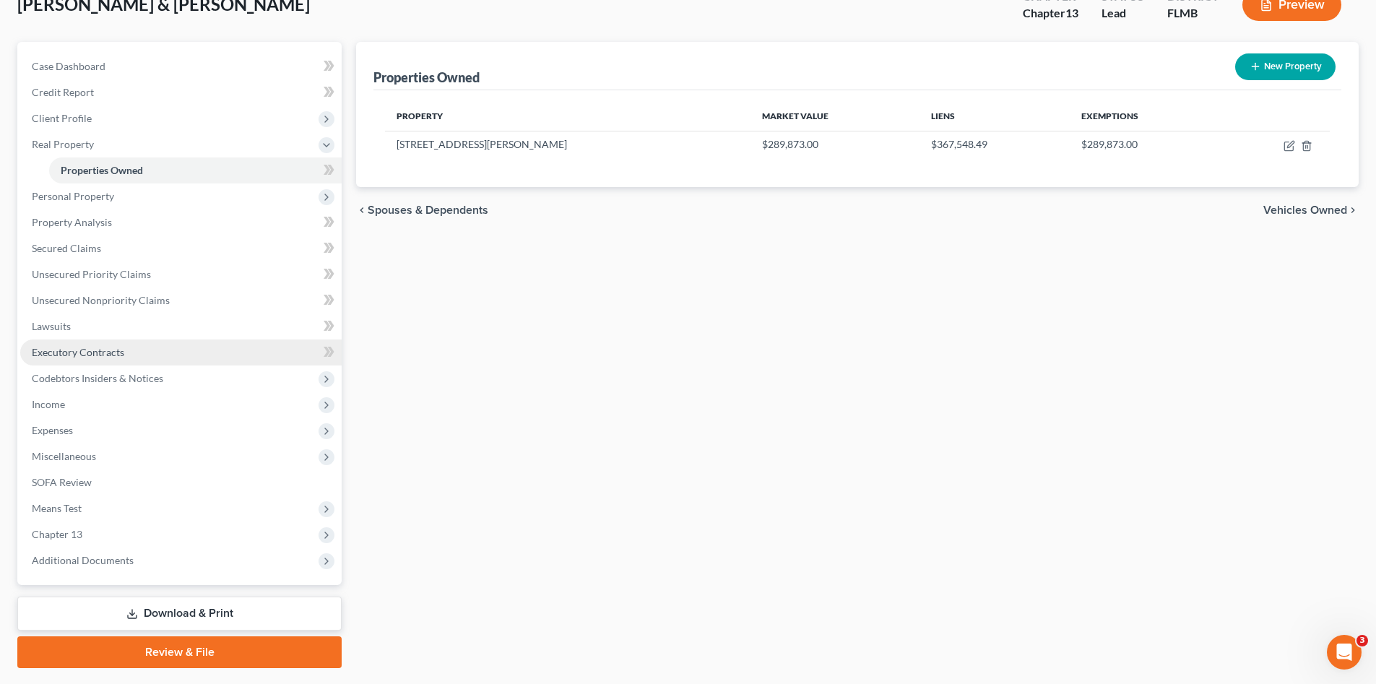
scroll to position [121, 0]
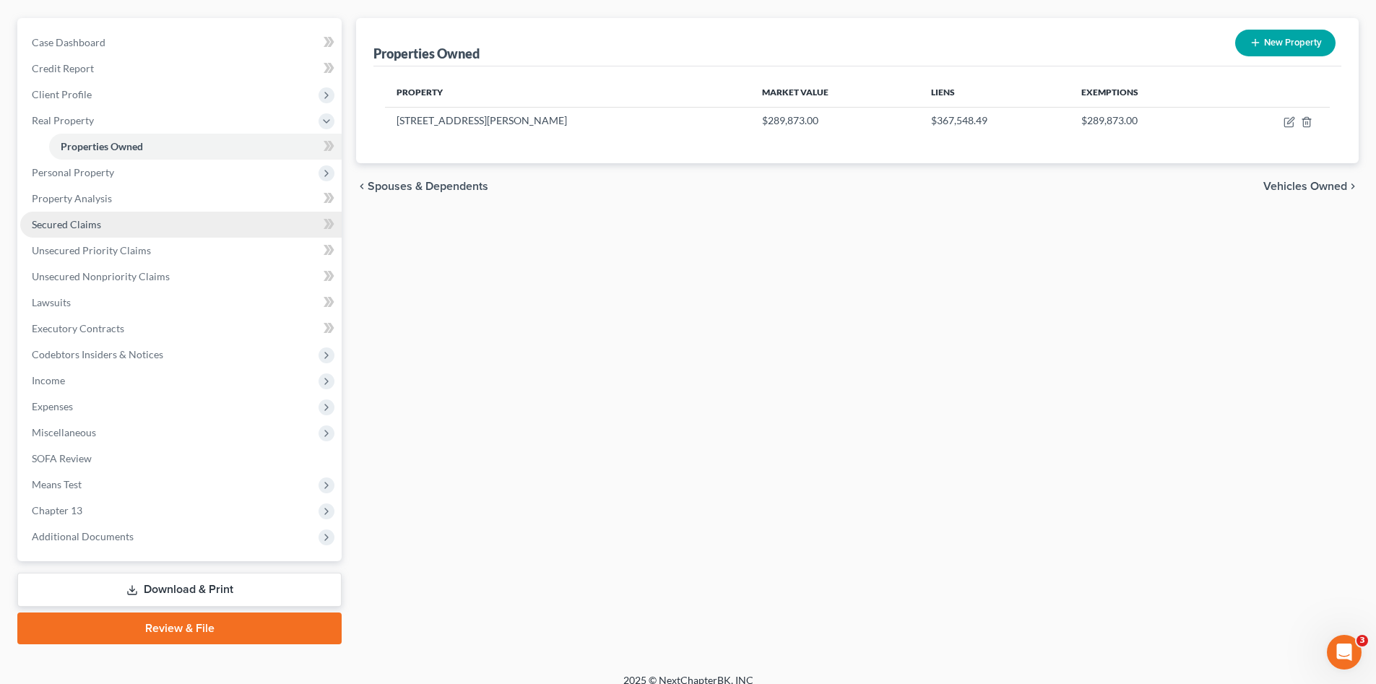
click at [92, 226] on span "Secured Claims" at bounding box center [66, 224] width 69 height 12
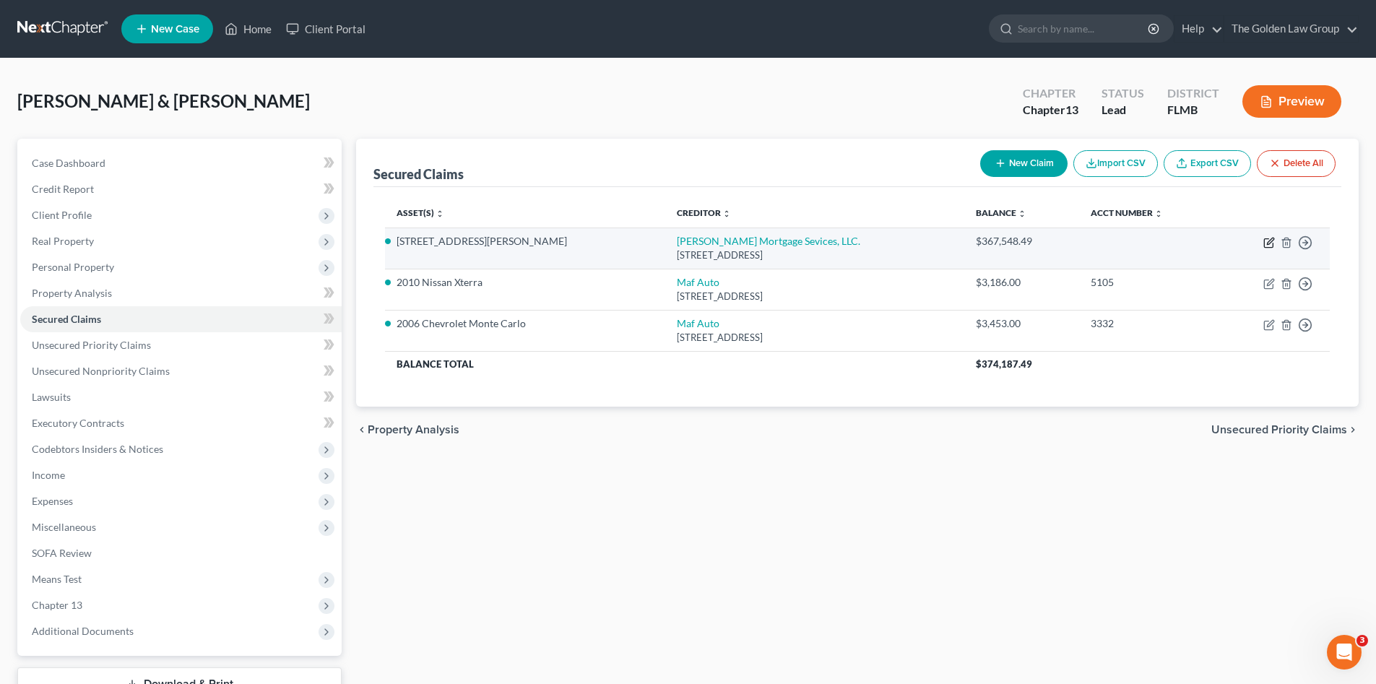
click at [1268, 244] on icon "button" at bounding box center [1270, 241] width 6 height 6
select select "15"
select select "3"
select select "4"
select select "2"
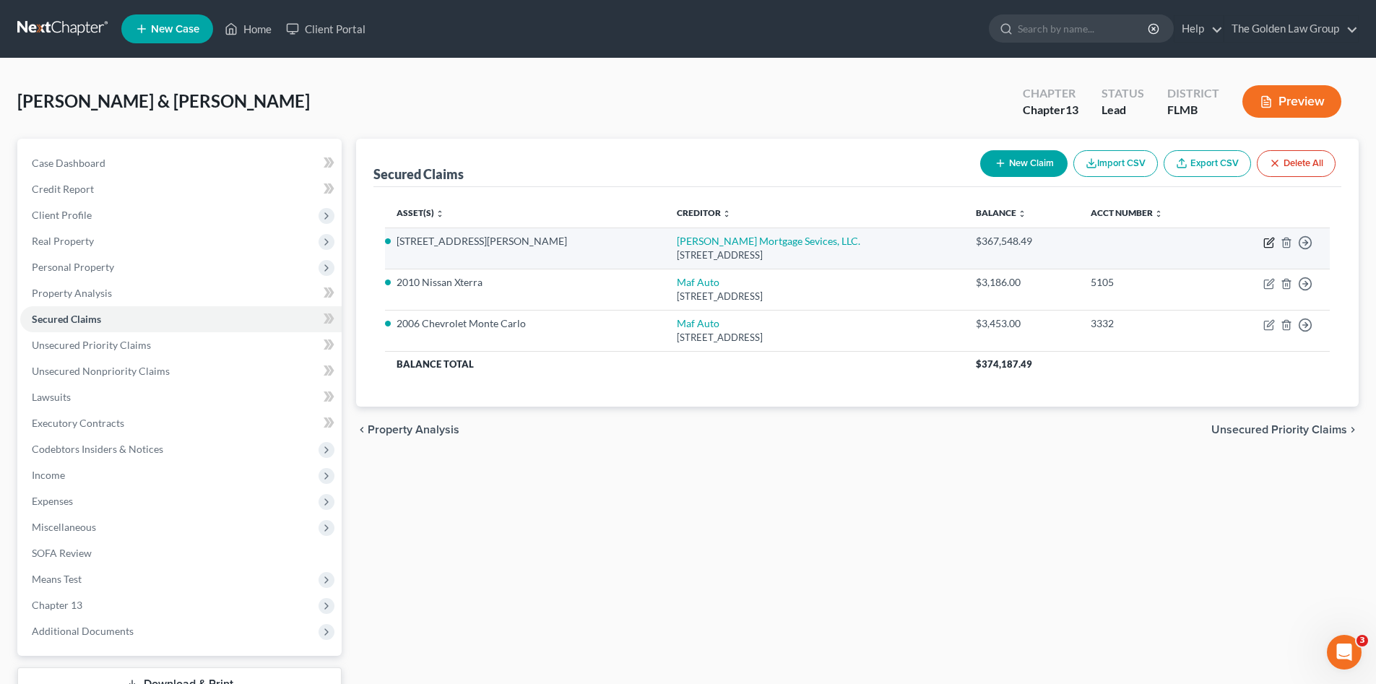
select select "0"
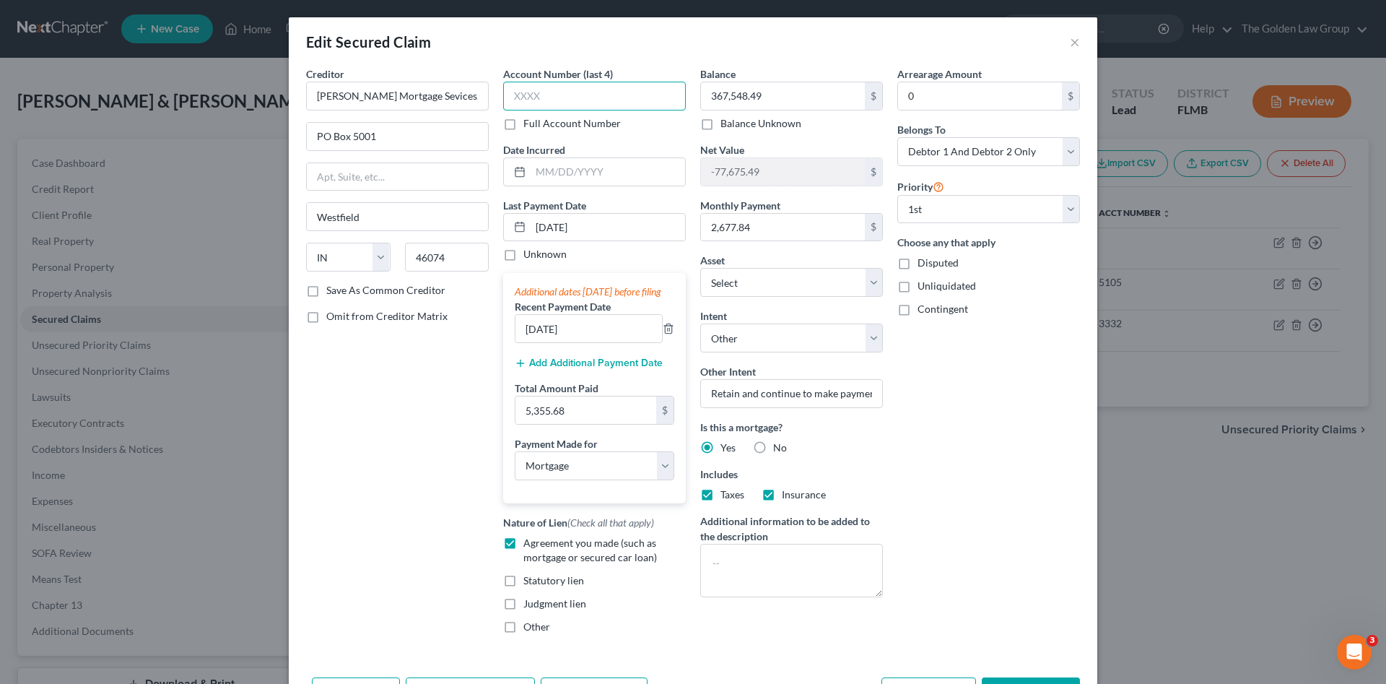
click at [581, 98] on input "text" at bounding box center [594, 96] width 183 height 29
type input "6040"
click at [975, 494] on div "Arrearage Amount 0 $ Belongs To * Select Debtor 1 Only Debtor 2 Only Debtor 1 A…" at bounding box center [988, 355] width 197 height 579
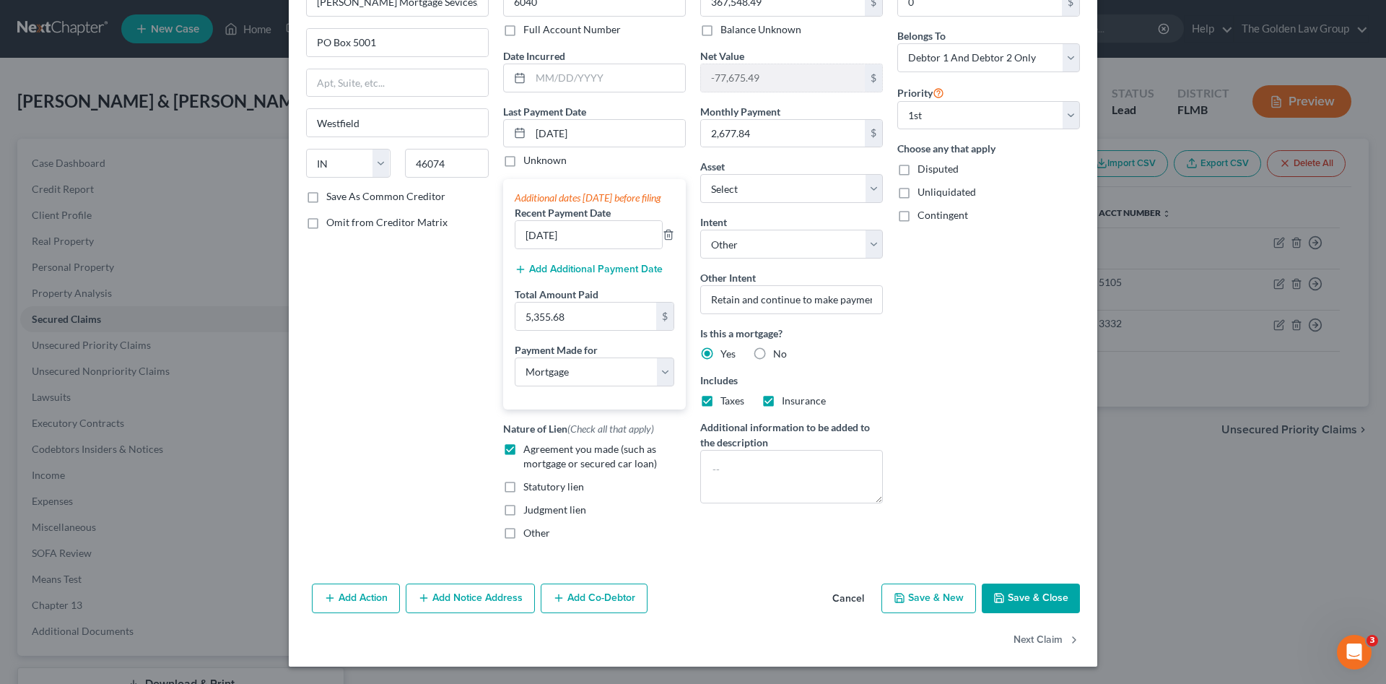
click at [1015, 599] on button "Save & Close" at bounding box center [1031, 598] width 98 height 30
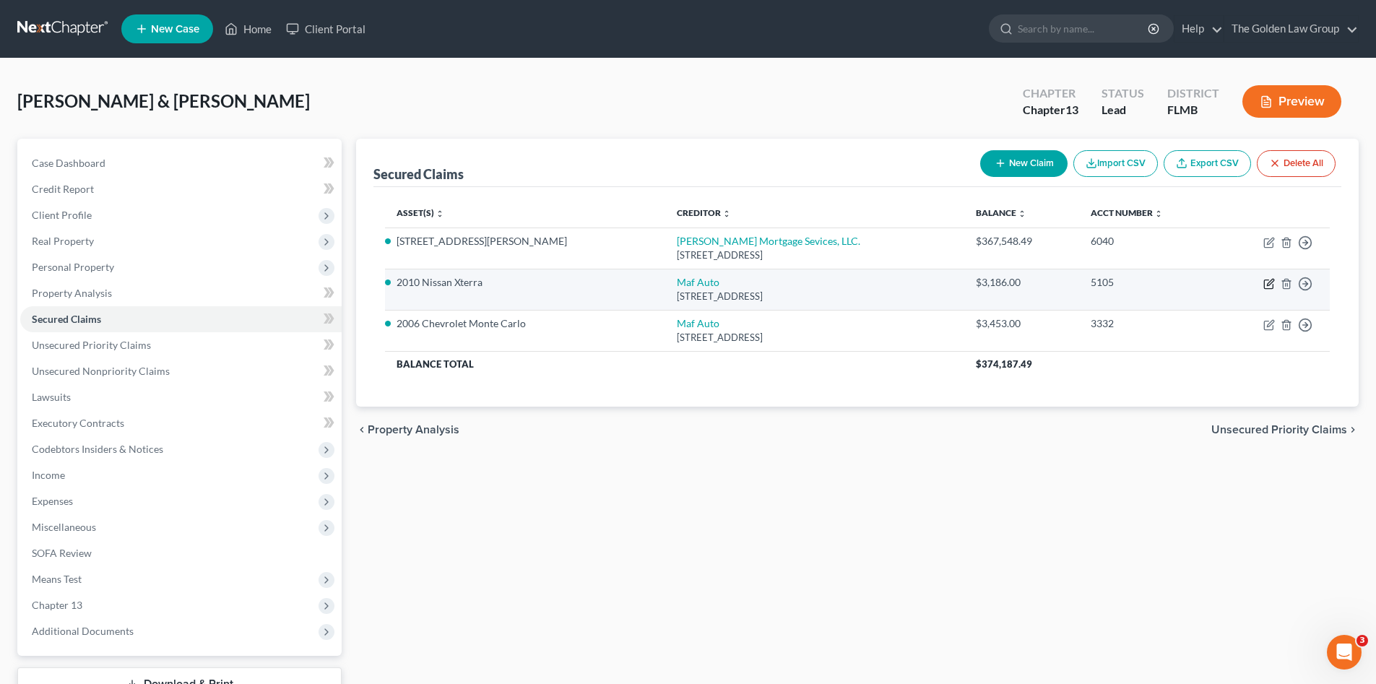
click at [1268, 282] on icon "button" at bounding box center [1270, 282] width 6 height 6
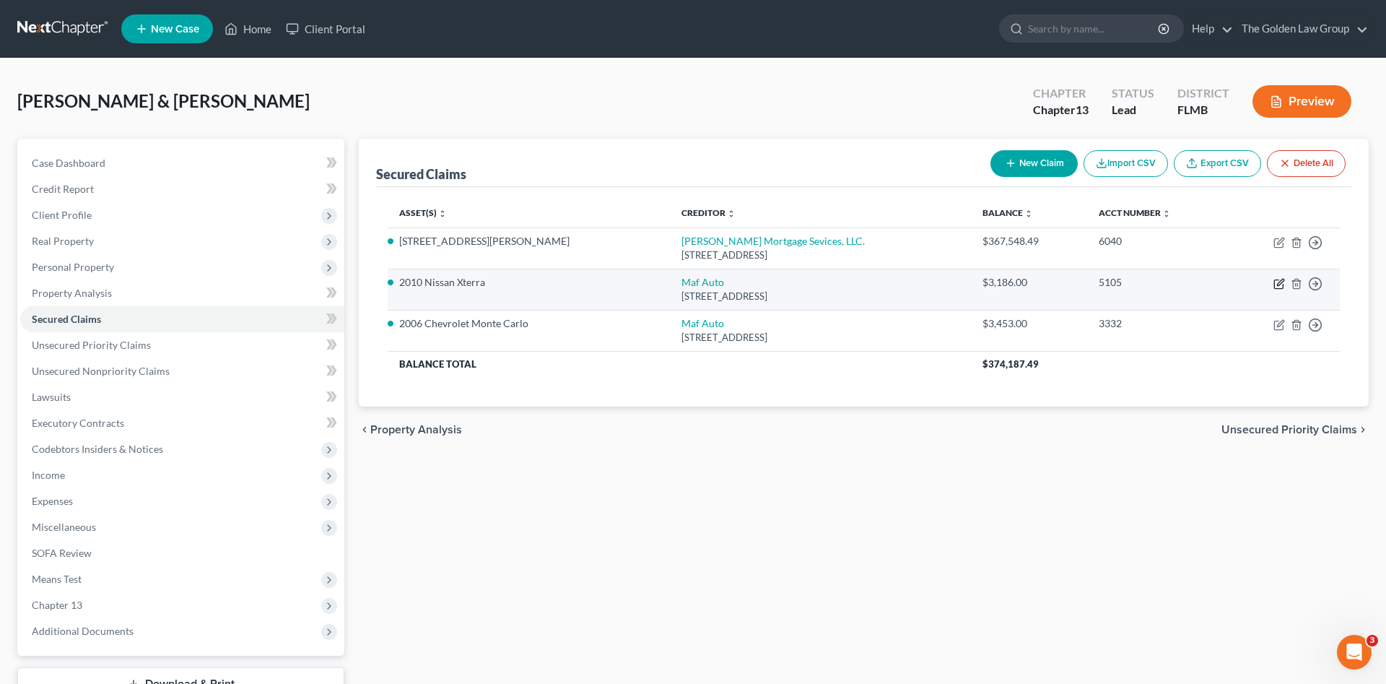
select select "9"
select select "0"
select select "2"
select select "0"
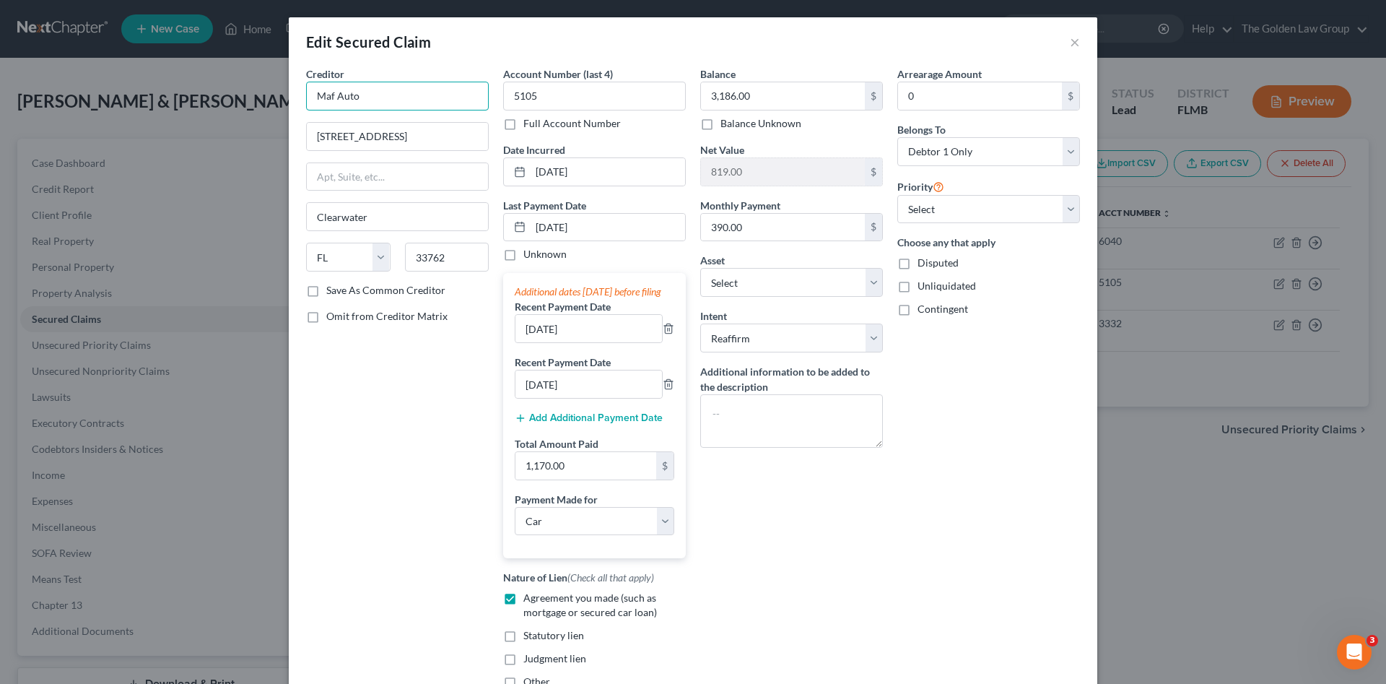
drag, startPoint x: 406, startPoint y: 99, endPoint x: 266, endPoint y: 92, distance: 140.3
click at [266, 92] on div "Edit Secured Claim × Creditor * Maf Auto 4592 Ulmerton Road Clearwater State AL…" at bounding box center [693, 342] width 1386 height 684
drag, startPoint x: 456, startPoint y: 98, endPoint x: 225, endPoint y: 86, distance: 231.4
click at [225, 86] on div "Edit Secured Claim × Creditor * Mid Atlantic Finance Company 4592 Ulmerton Road…" at bounding box center [693, 342] width 1386 height 684
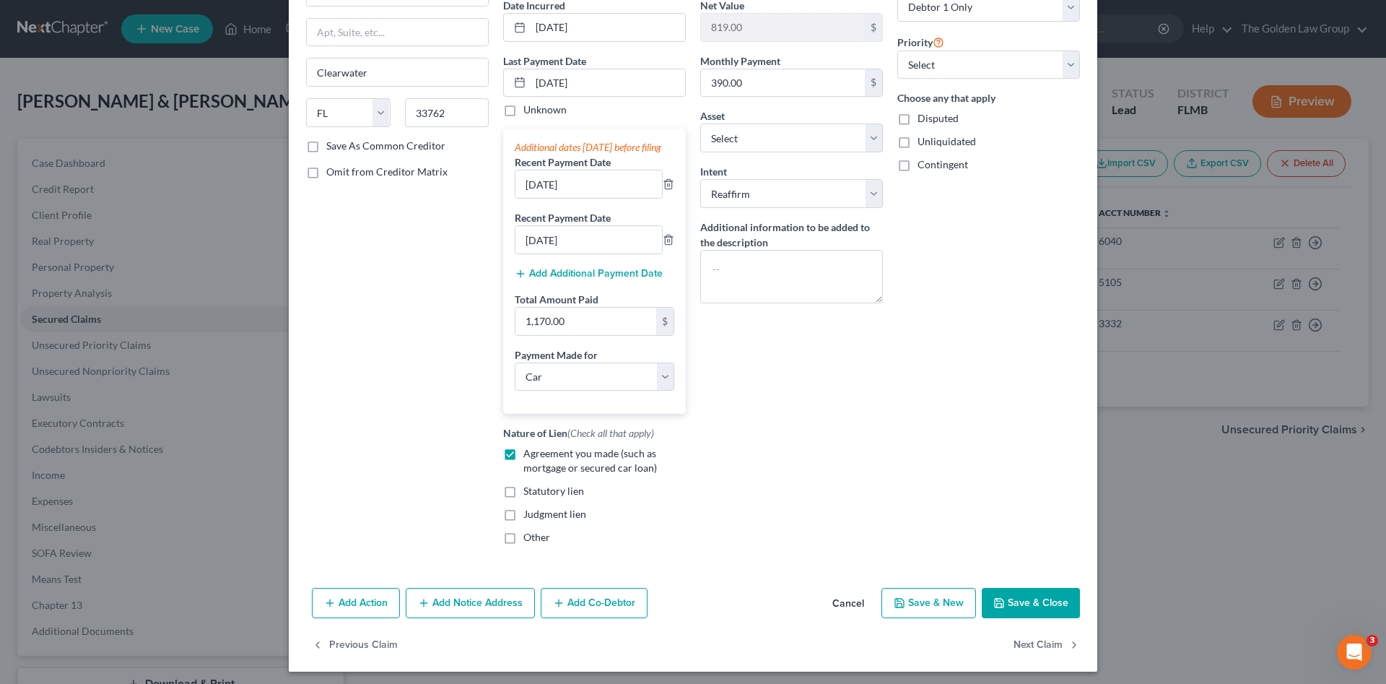
scroll to position [164, 0]
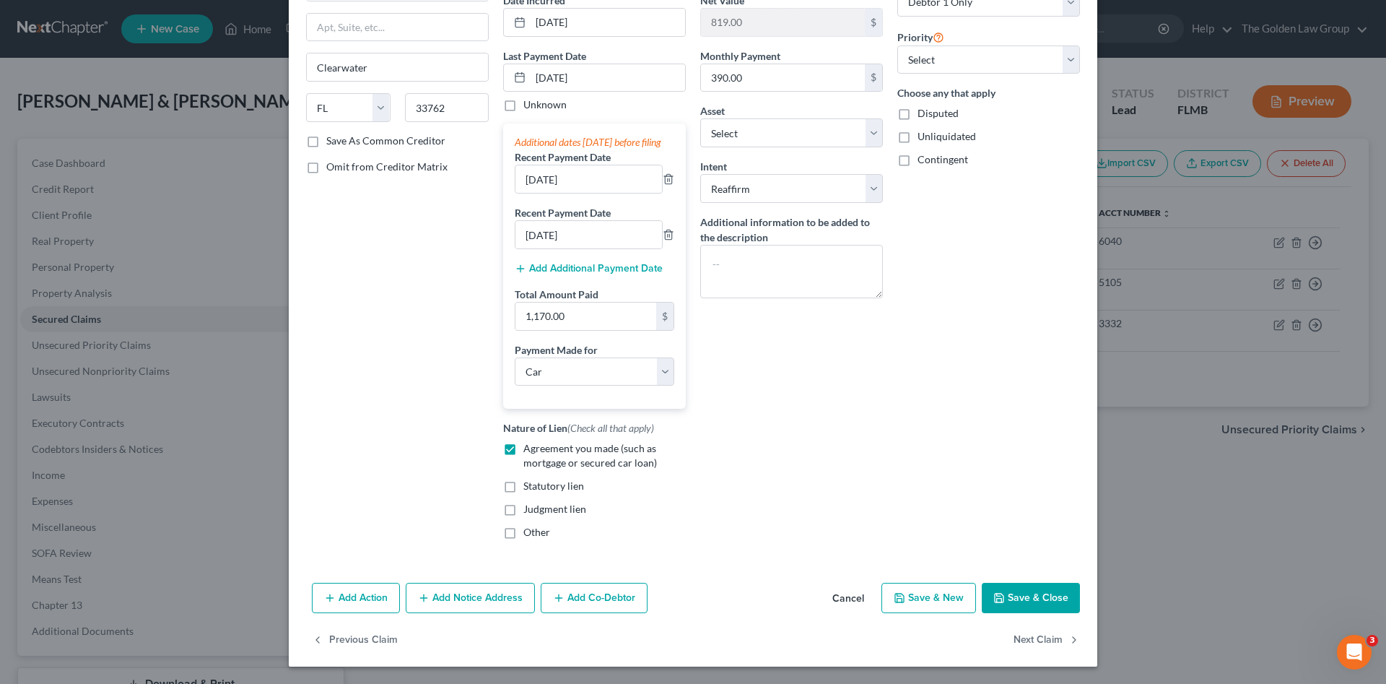
type input "Mid Atlantic Finance Company"
click at [1020, 591] on button "Save & Close" at bounding box center [1031, 598] width 98 height 30
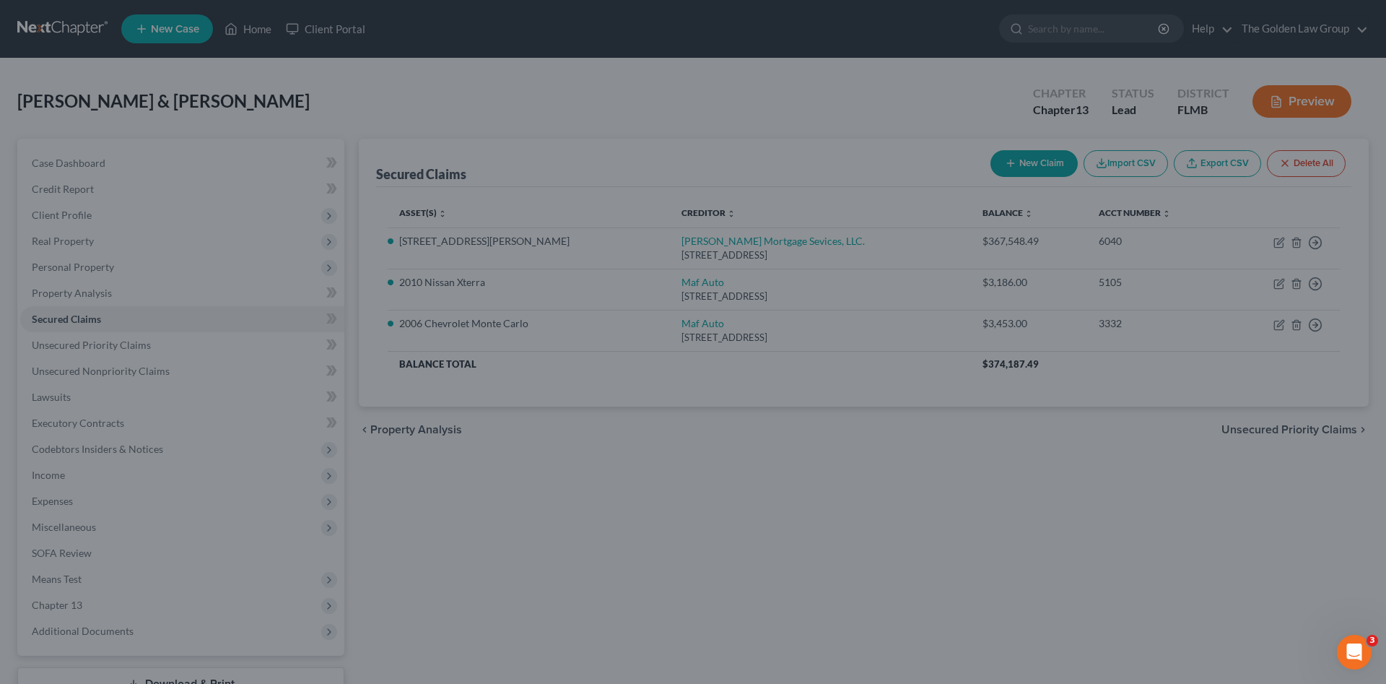
select select "18"
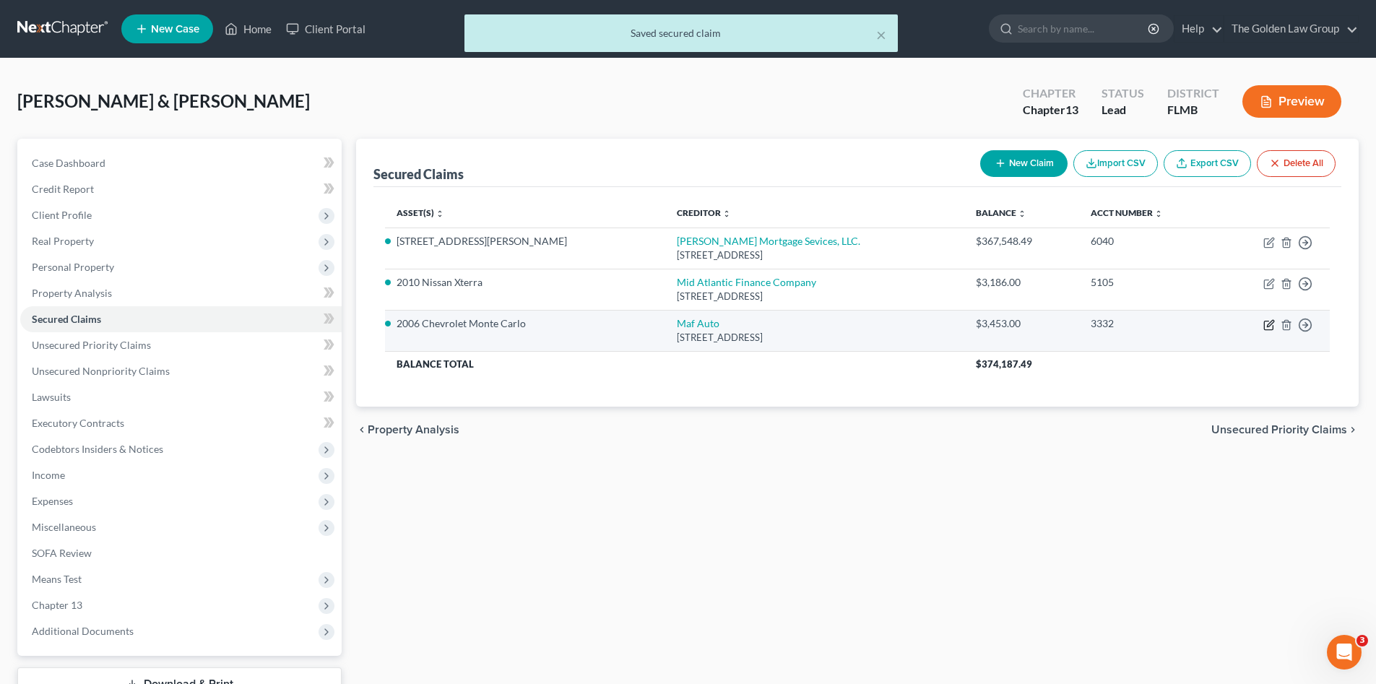
click at [1267, 321] on icon "button" at bounding box center [1268, 325] width 9 height 9
select select "9"
select select "0"
select select "2"
select select "1"
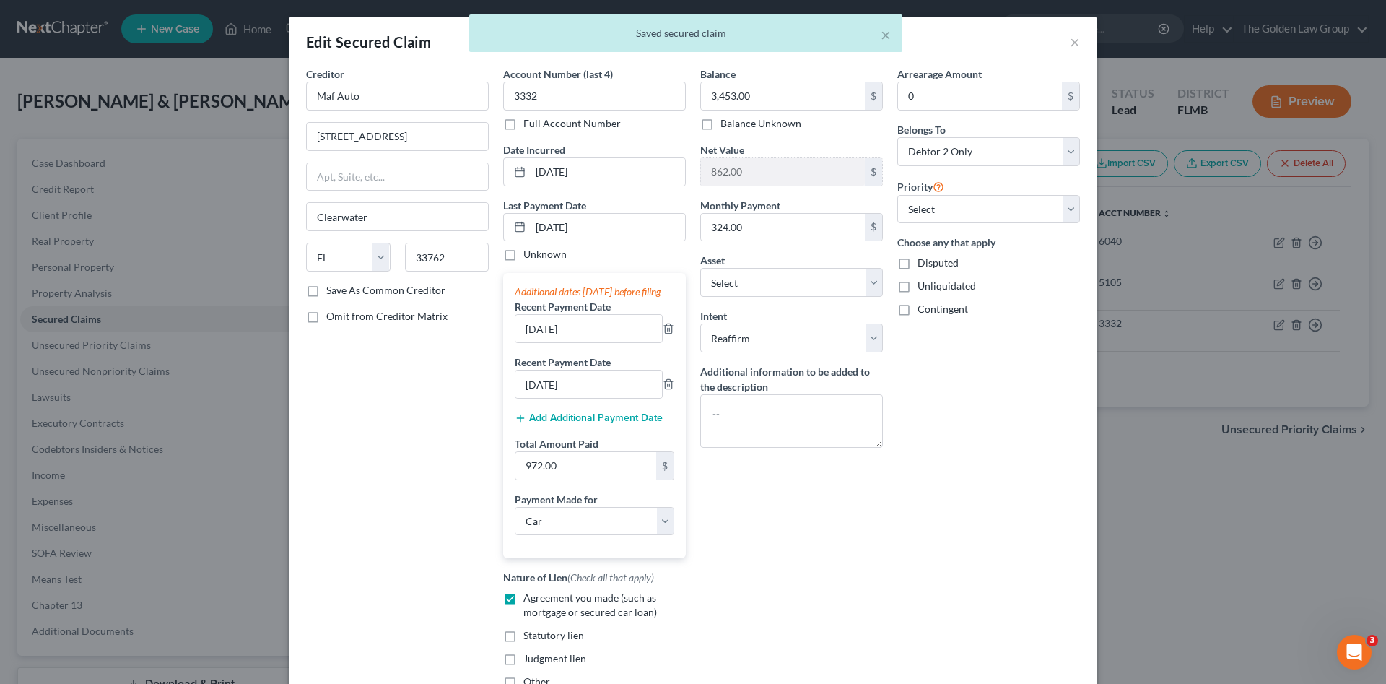
drag, startPoint x: 412, startPoint y: 81, endPoint x: 281, endPoint y: 97, distance: 131.7
click at [277, 96] on div "Edit Secured Claim × Creditor * Maf Auto 4592 Ulmerton Road Clearwater State AL…" at bounding box center [693, 342] width 1386 height 684
drag, startPoint x: 310, startPoint y: 97, endPoint x: 269, endPoint y: 91, distance: 41.0
click at [269, 91] on div "Edit Secured Claim × Creditor * Maf Auto 4592 Ulmerton Road Clearwater State AL…" at bounding box center [693, 342] width 1386 height 684
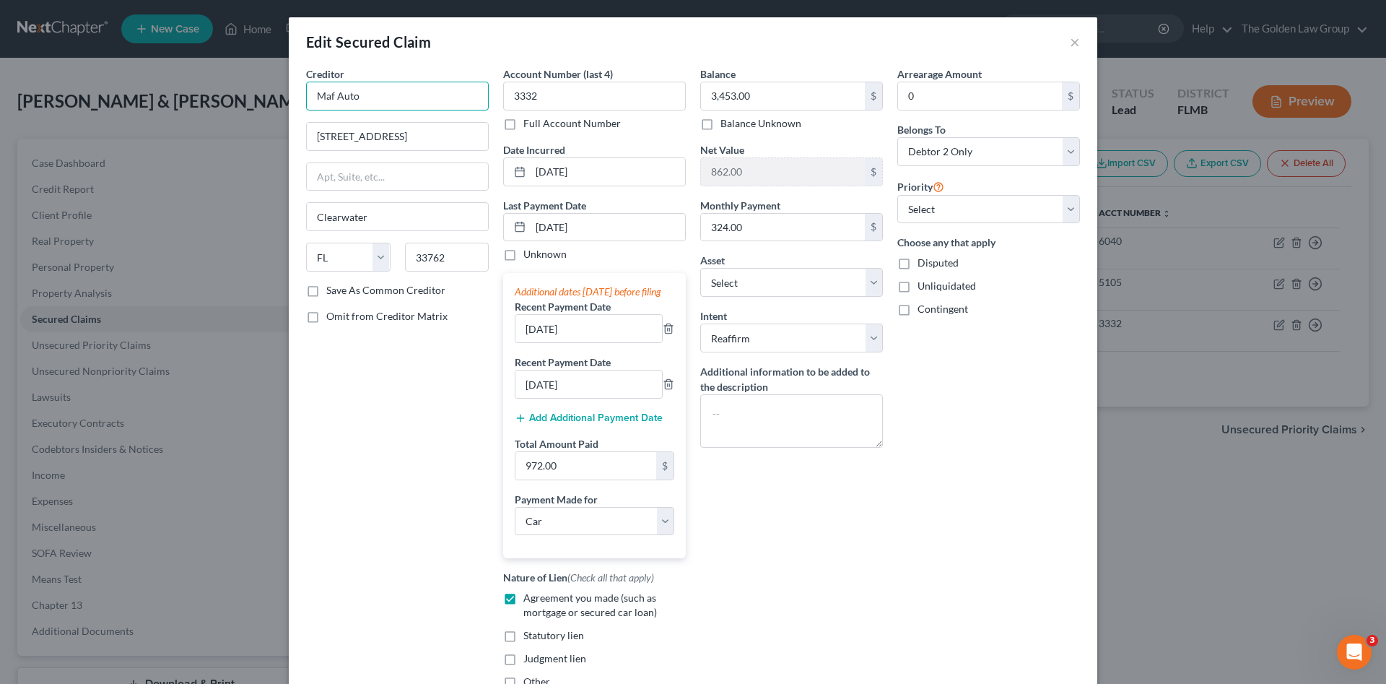
paste input "id Atlantic Finance Company"
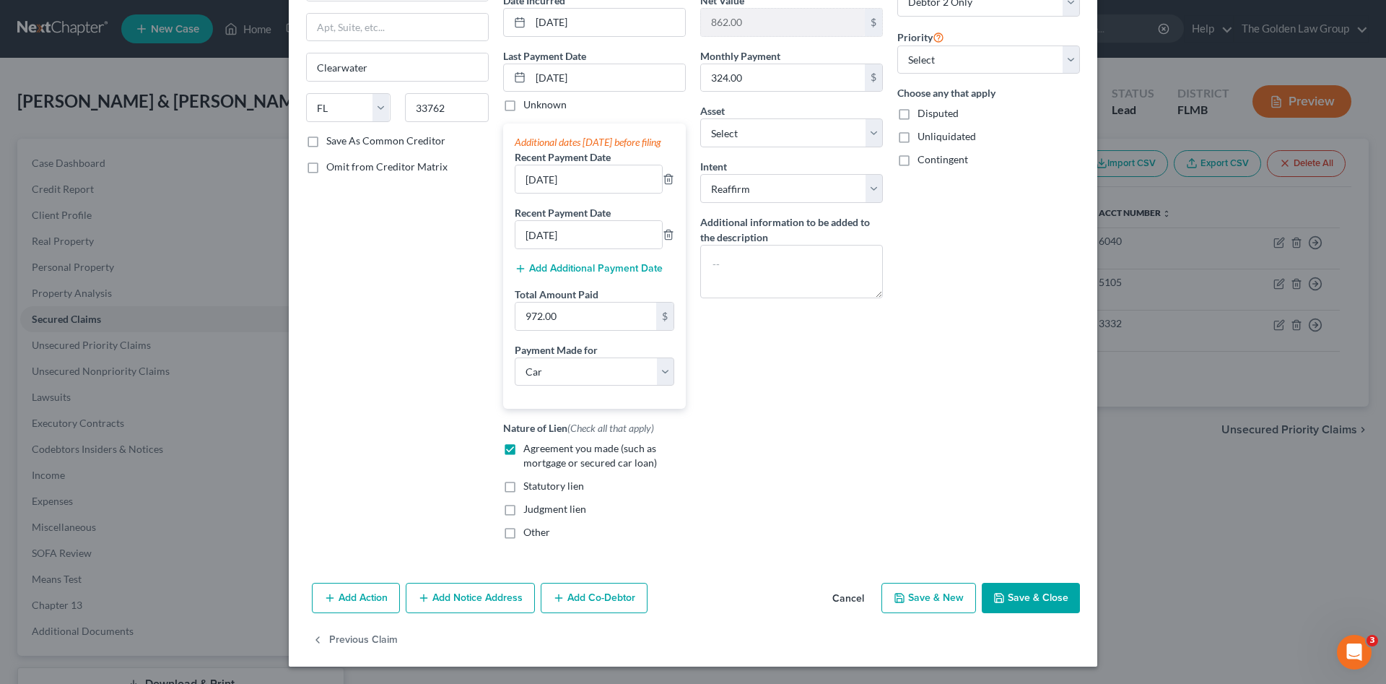
type input "Mid Atlantic Finance Company"
click at [1053, 599] on button "Save & Close" at bounding box center [1031, 598] width 98 height 30
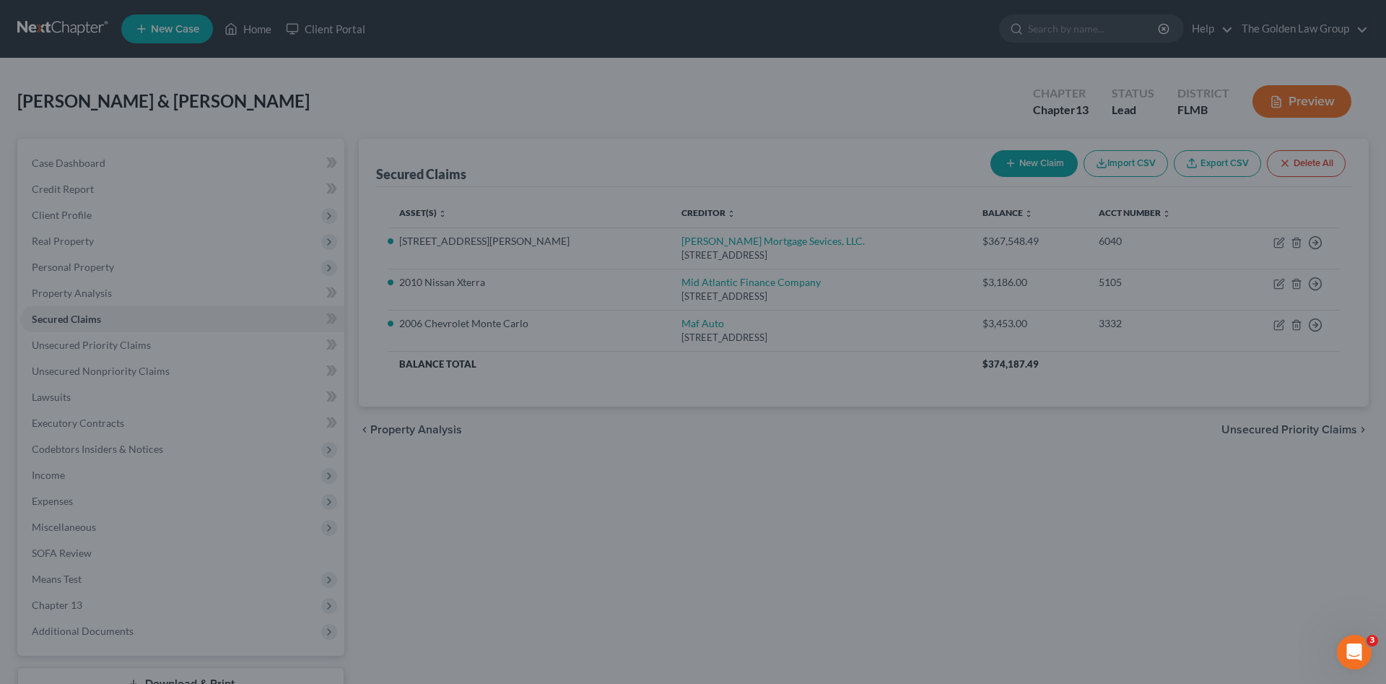
select select "11"
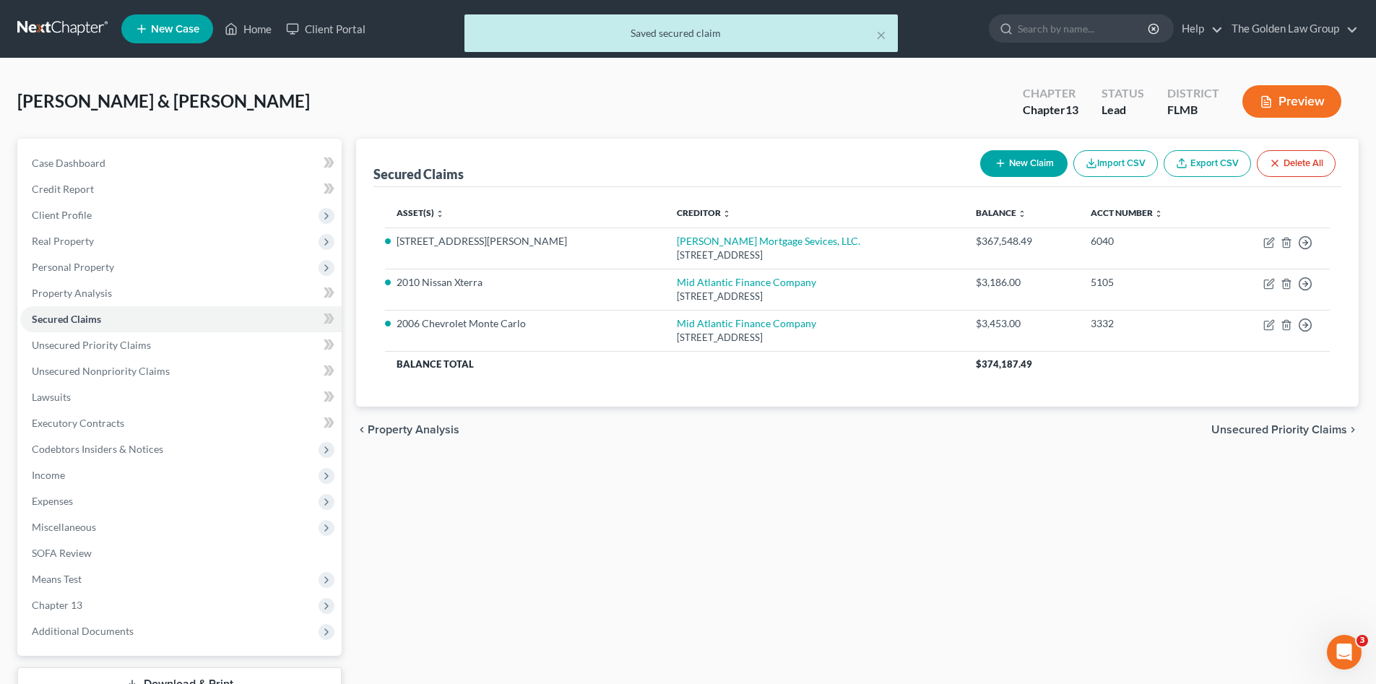
click at [862, 516] on div "Secured Claims New Claim Import CSV Export CSV Delete All Asset(s) expand_more …" at bounding box center [857, 439] width 1017 height 600
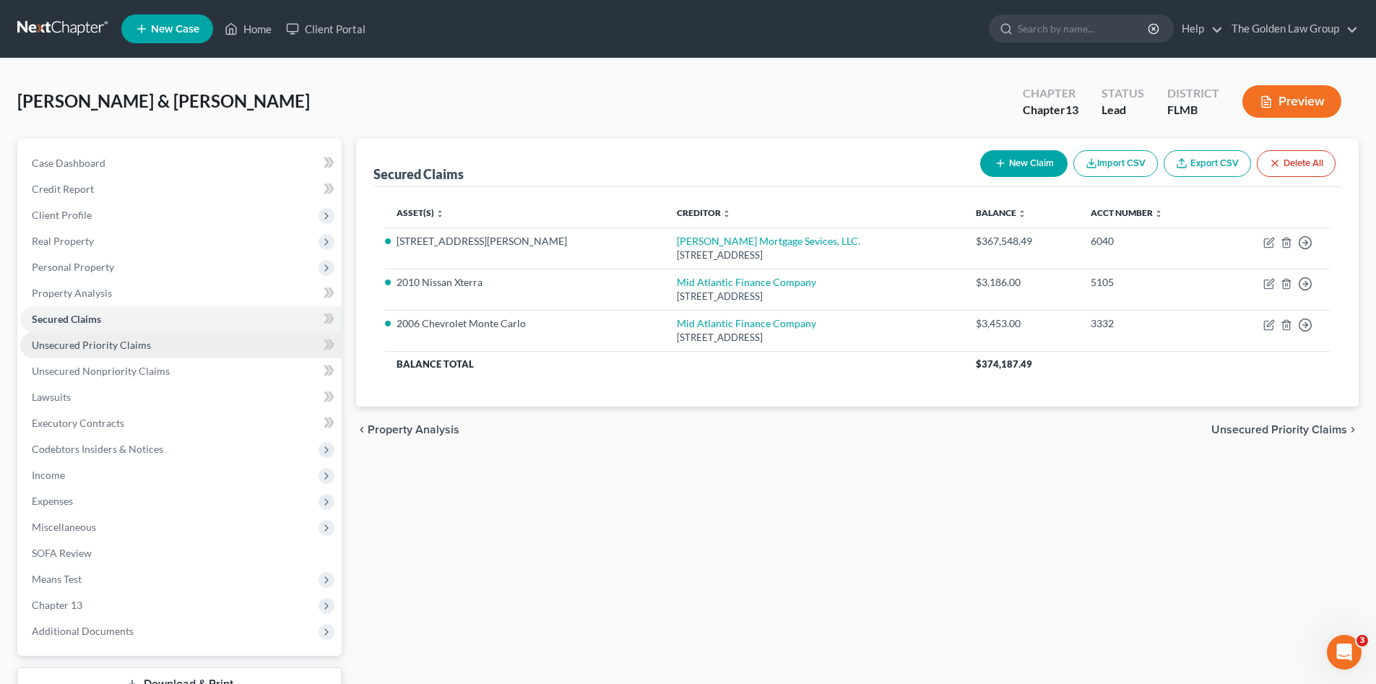
click at [121, 345] on span "Unsecured Priority Claims" at bounding box center [91, 345] width 119 height 12
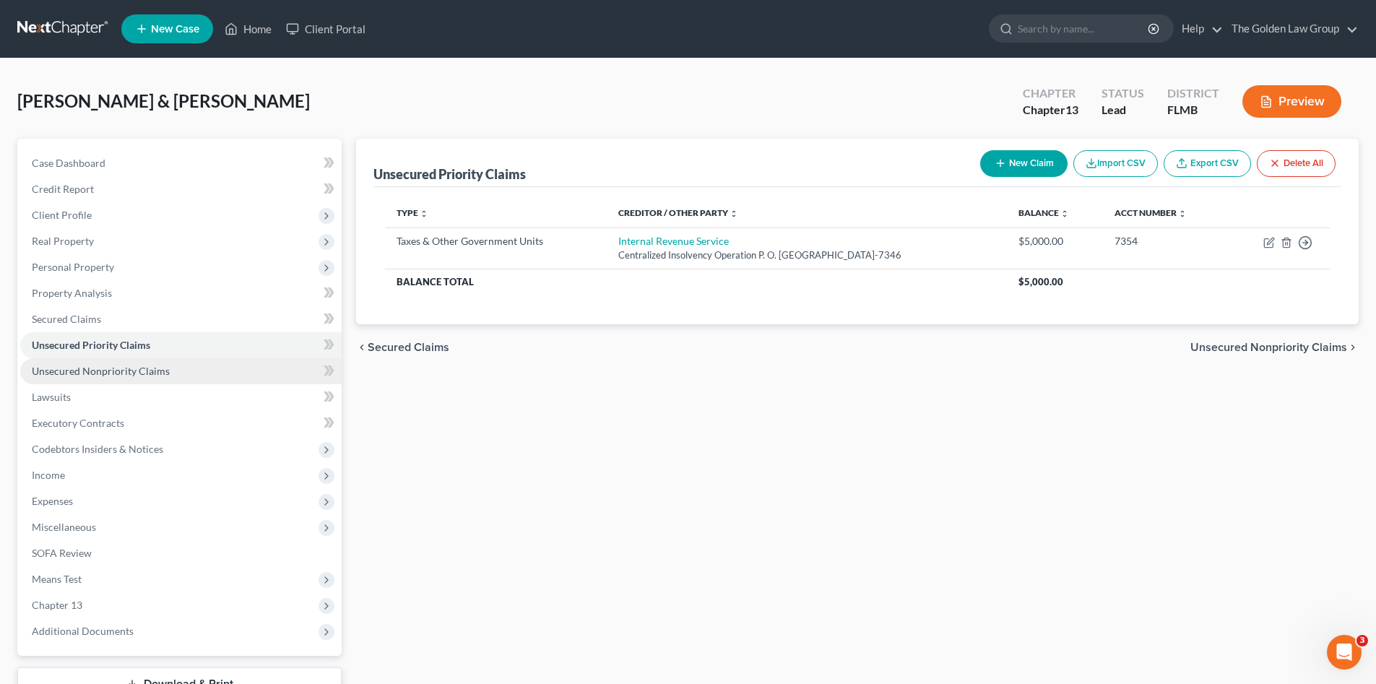
click at [134, 365] on span "Unsecured Nonpriority Claims" at bounding box center [101, 371] width 138 height 12
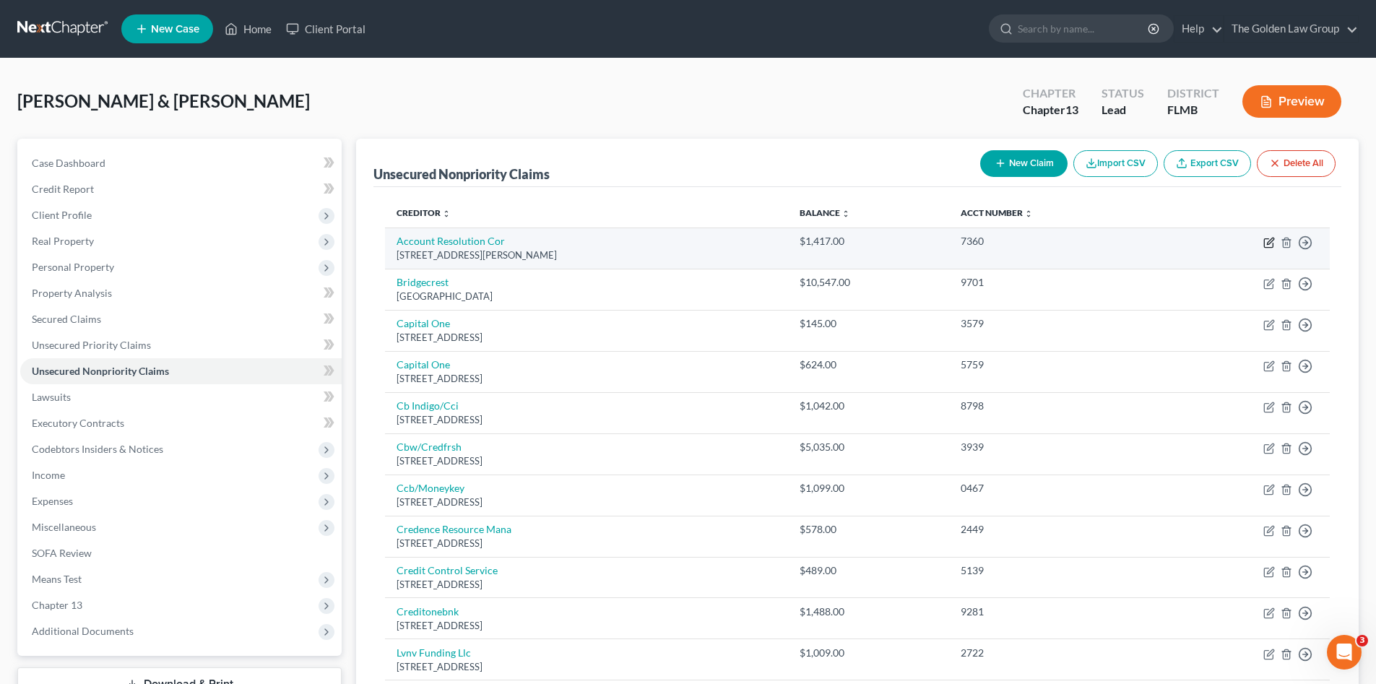
click at [1267, 242] on icon "button" at bounding box center [1270, 241] width 6 height 6
select select "26"
select select "1"
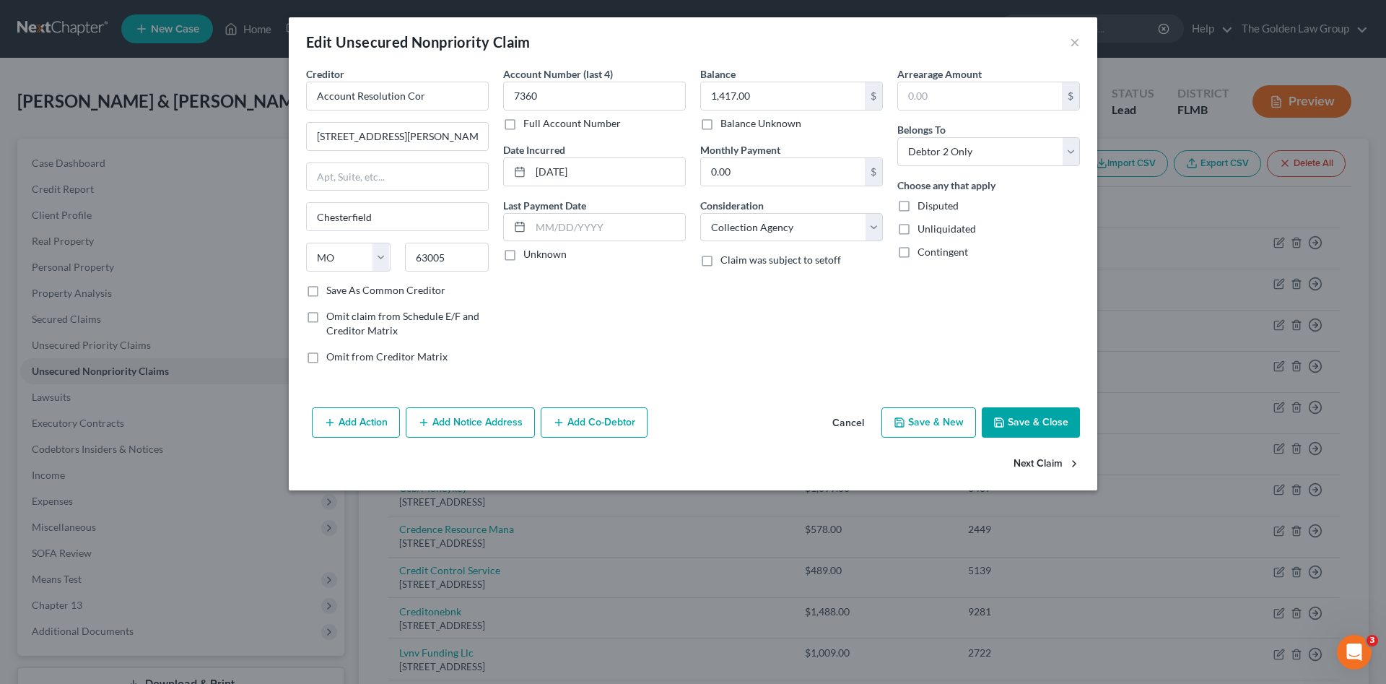
click at [1042, 458] on button "Next Claim" at bounding box center [1047, 464] width 66 height 30
select select "3"
select select "4"
select select "0"
click at [1042, 458] on button "Next Claim" at bounding box center [1047, 464] width 66 height 30
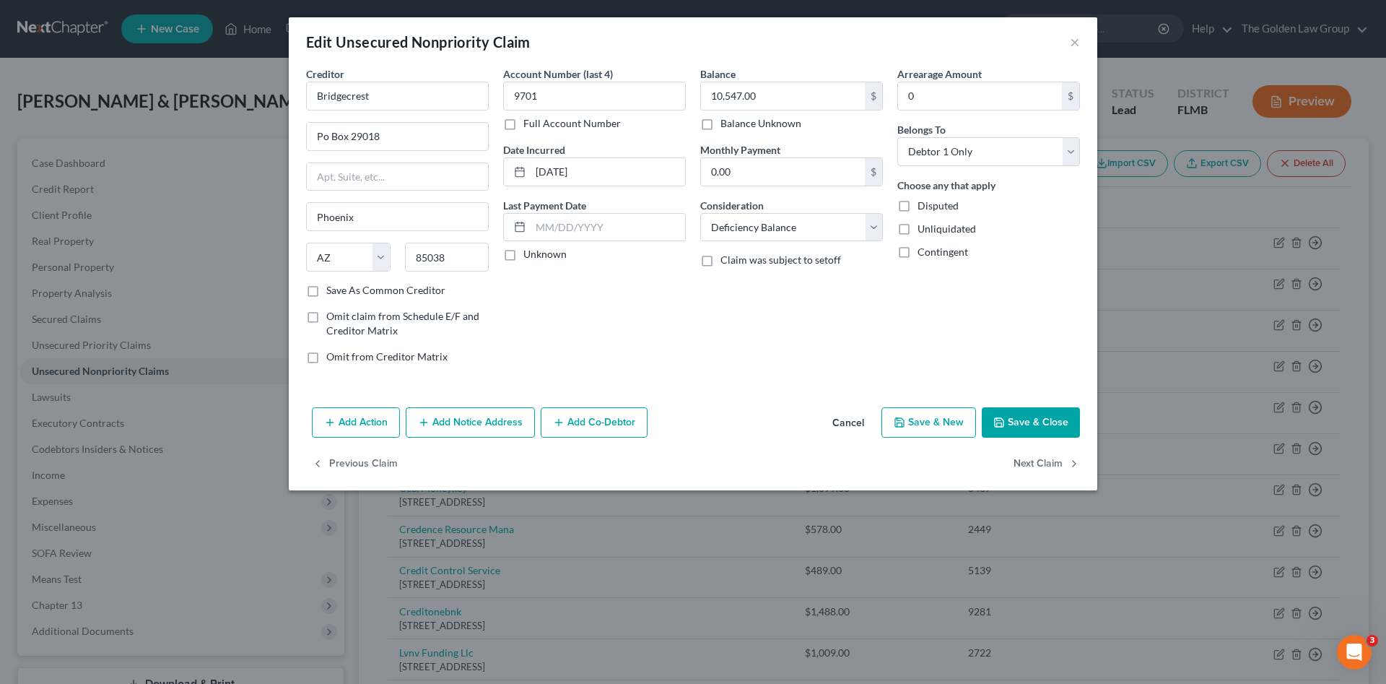
select select "46"
select select "2"
select select "0"
click at [1042, 458] on button "Next Claim" at bounding box center [1047, 464] width 66 height 30
select select "46"
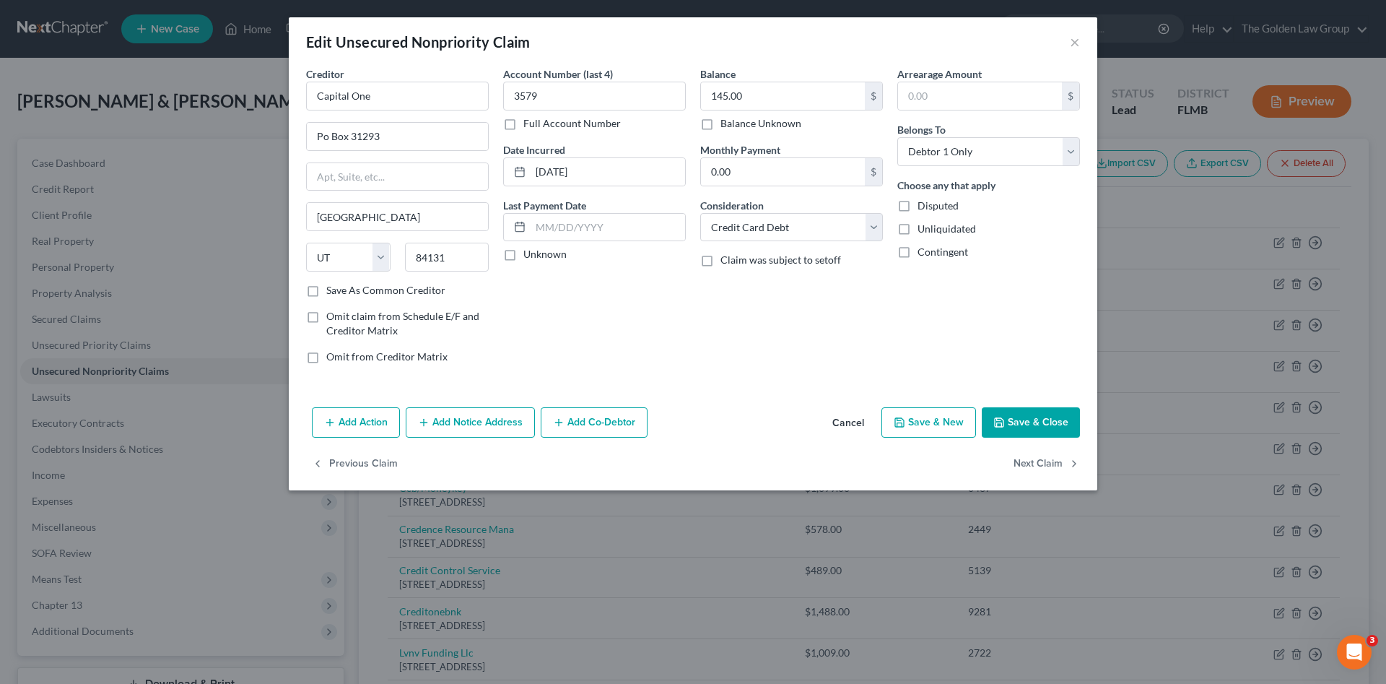
select select "2"
select select "1"
click at [1042, 458] on button "Next Claim" at bounding box center [1047, 464] width 66 height 30
select select "38"
select select "2"
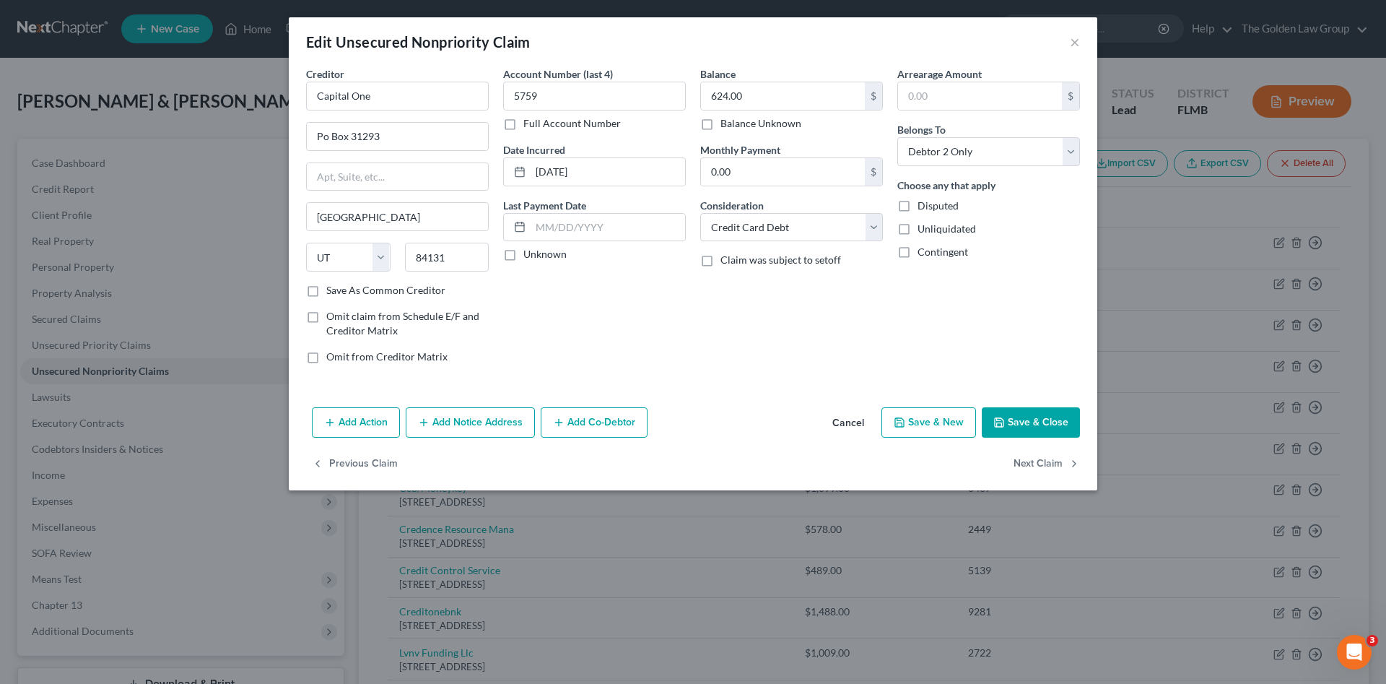
select select "0"
click at [1043, 458] on button "Next Claim" at bounding box center [1047, 464] width 66 height 30
select select "7"
select select "2"
select select "1"
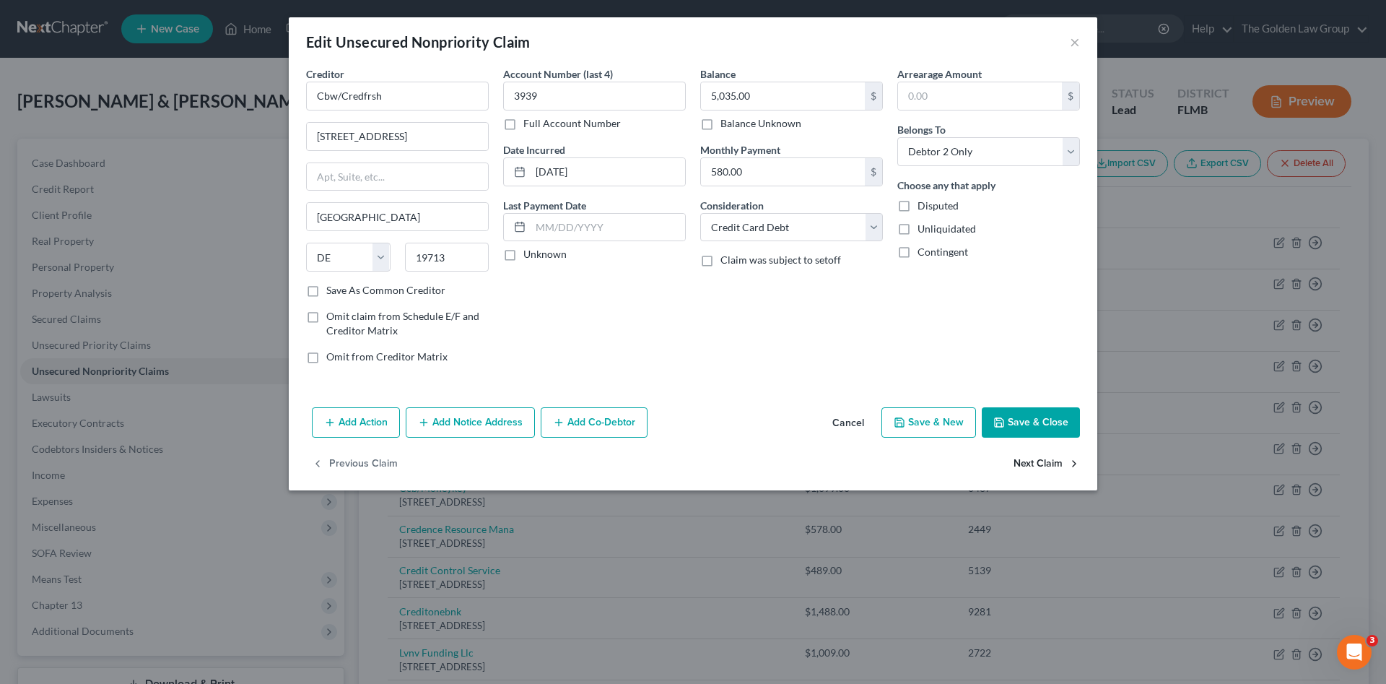
click at [1043, 458] on button "Next Claim" at bounding box center [1047, 464] width 66 height 30
select select "7"
select select "2"
select select "0"
click at [1043, 458] on button "Next Claim" at bounding box center [1047, 464] width 66 height 30
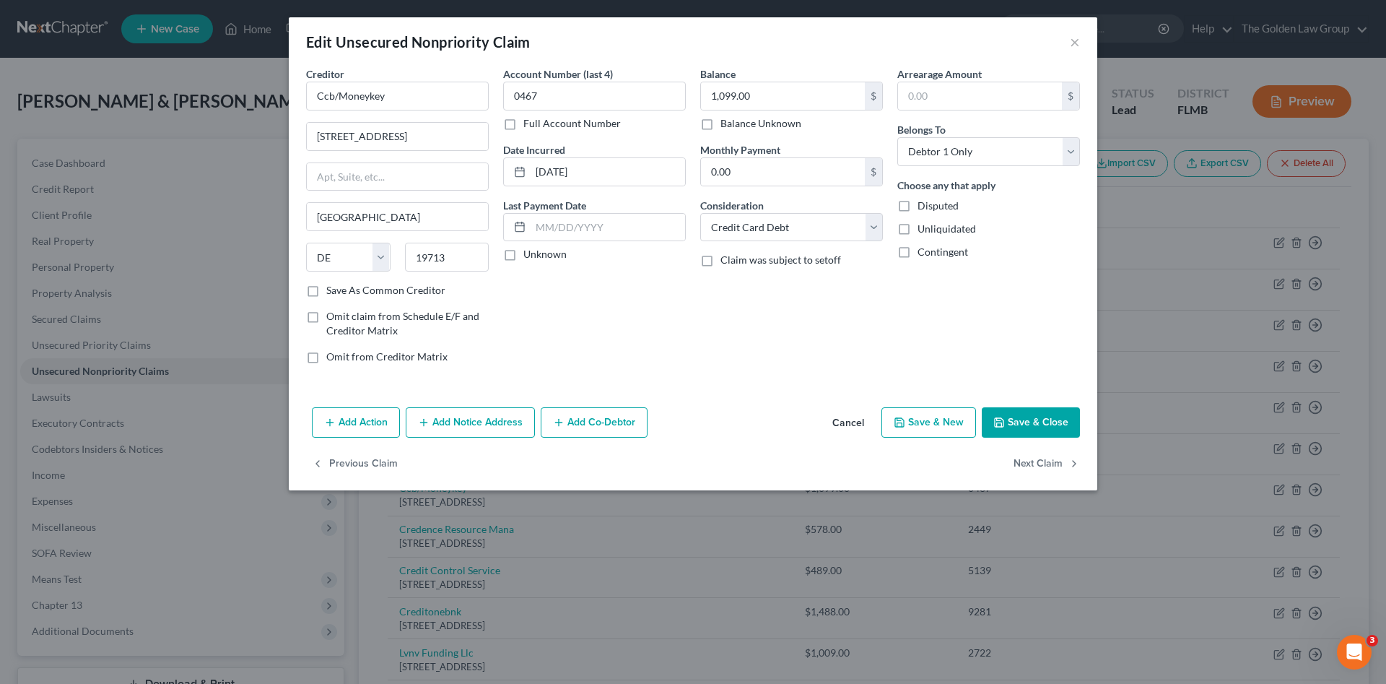
select select "45"
select select "1"
select select "0"
click at [1043, 458] on button "Next Claim" at bounding box center [1047, 464] width 66 height 30
select select "22"
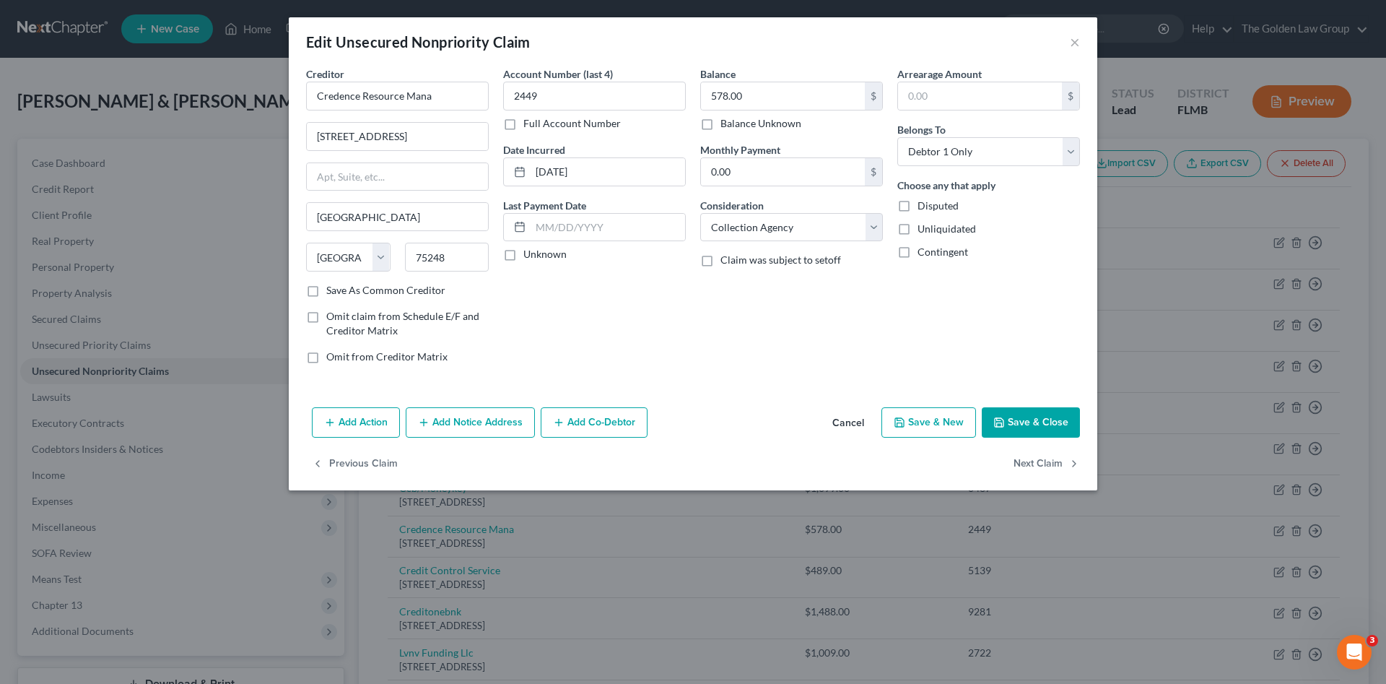
select select "1"
select select "0"
click at [1043, 458] on button "Next Claim" at bounding box center [1047, 464] width 66 height 30
select select "31"
select select "2"
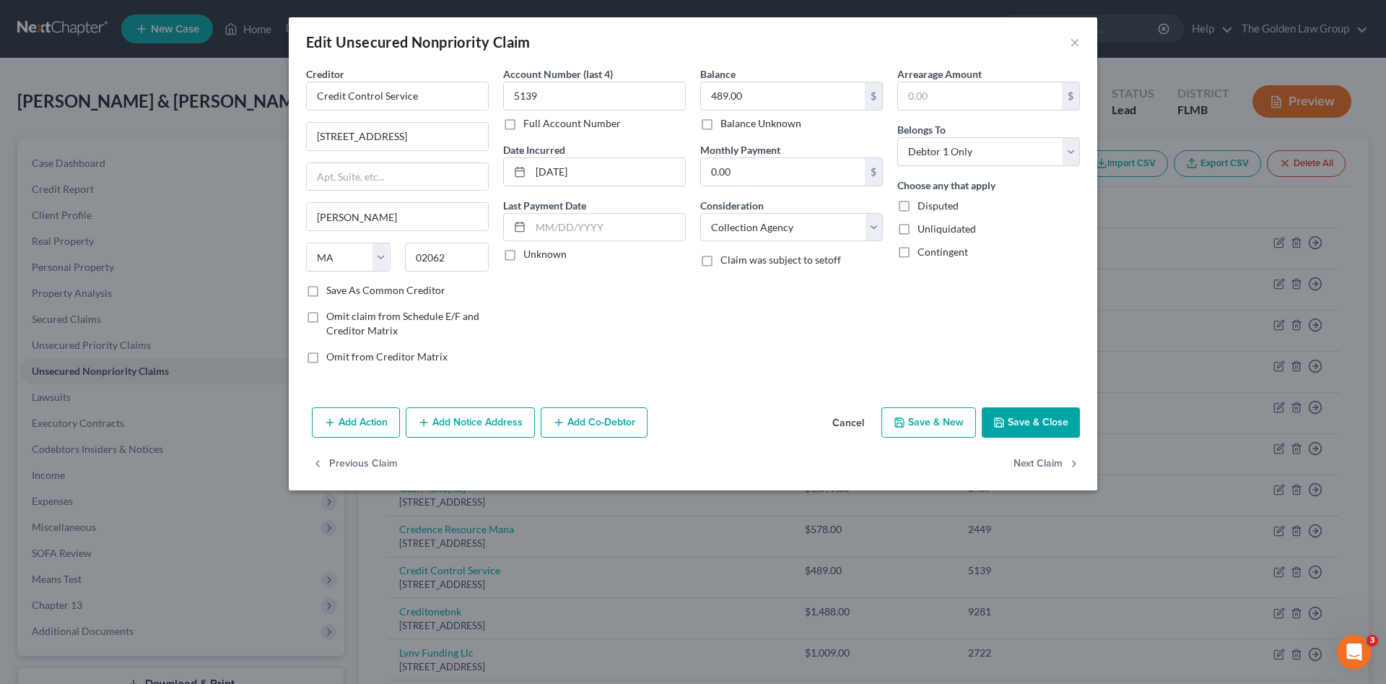
select select "0"
click at [1043, 458] on button "Next Claim" at bounding box center [1047, 464] width 66 height 30
select select "42"
select select "0"
click at [695, 201] on div "Balance 1,009.00 $ Balance Unknown Balance Undetermined 1,009.00 $ Balance Unkn…" at bounding box center [791, 220] width 197 height 309
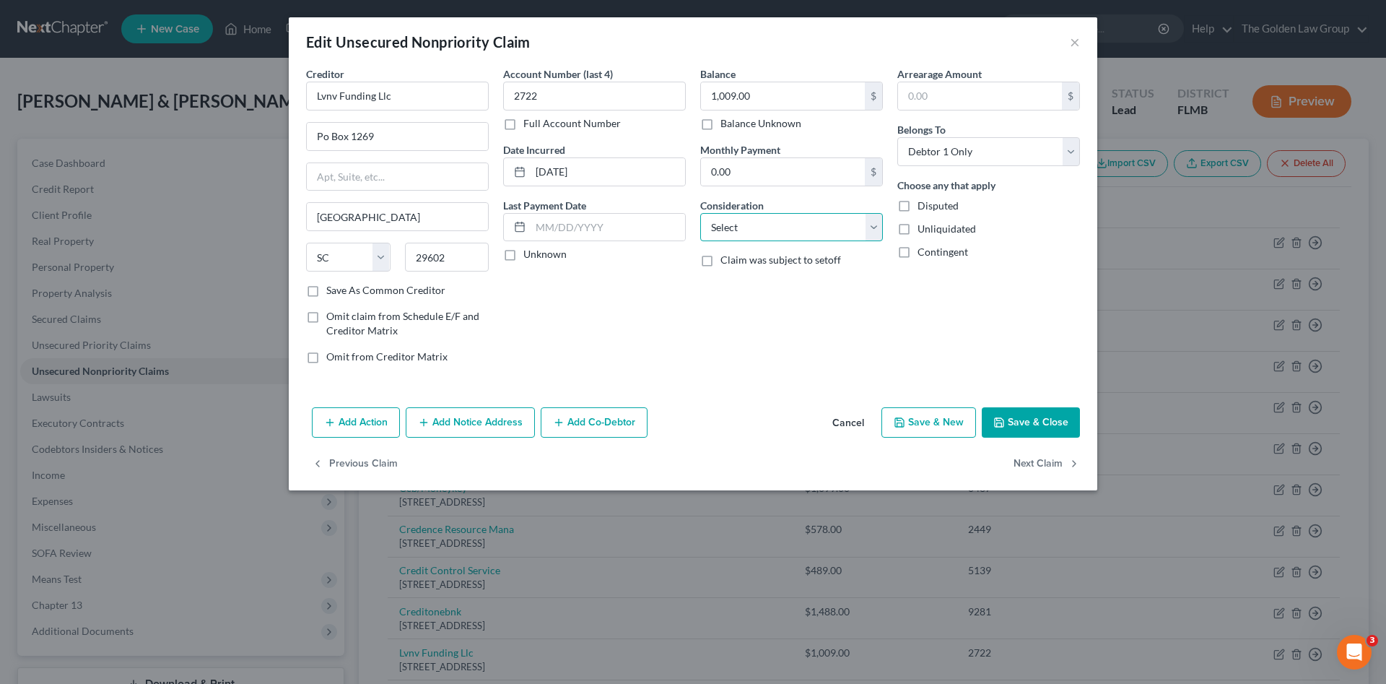
drag, startPoint x: 716, startPoint y: 215, endPoint x: 729, endPoint y: 227, distance: 17.9
click at [717, 216] on select "Select Cable / Satellite Services Collection Agency Credit Card Debt Debt Couns…" at bounding box center [791, 227] width 183 height 29
select select "1"
click at [700, 213] on select "Select Cable / Satellite Services Collection Agency Credit Card Debt Debt Couns…" at bounding box center [791, 227] width 183 height 29
click at [1062, 466] on button "Next Claim" at bounding box center [1047, 464] width 66 height 30
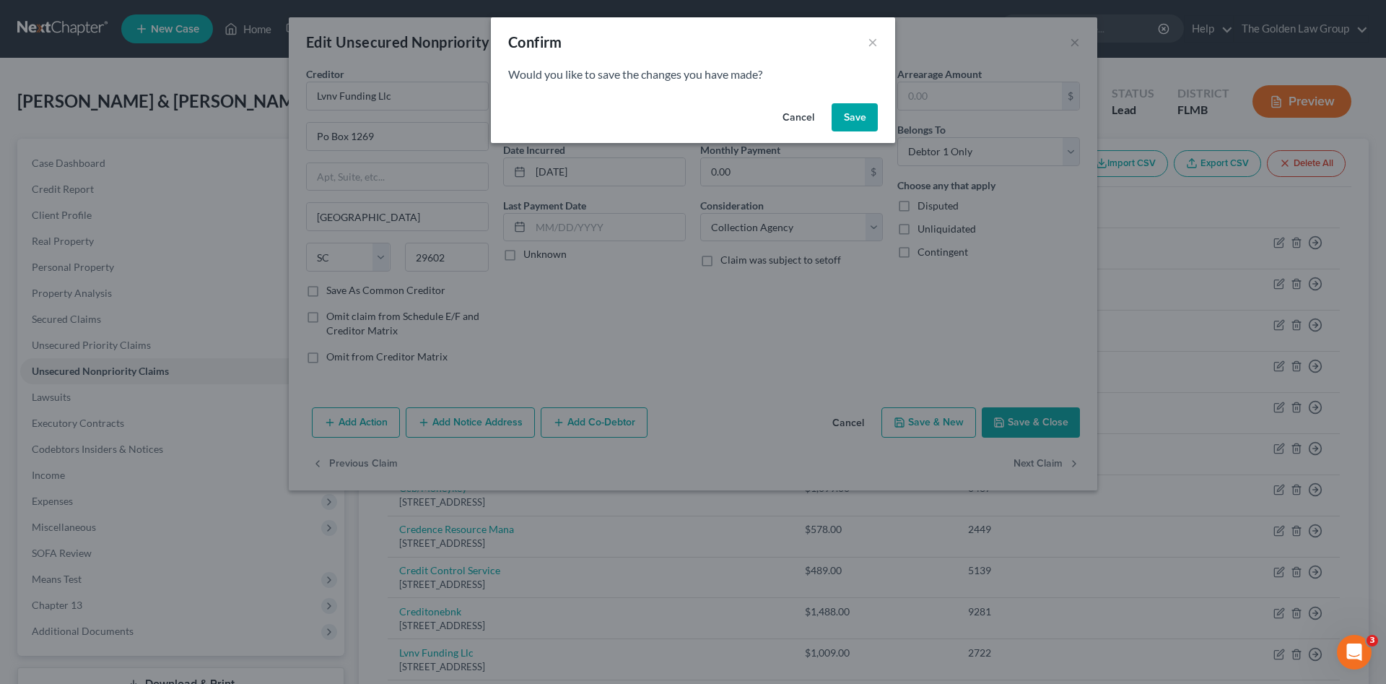
click at [859, 125] on button "Save" at bounding box center [855, 117] width 46 height 29
select select "42"
select select "0"
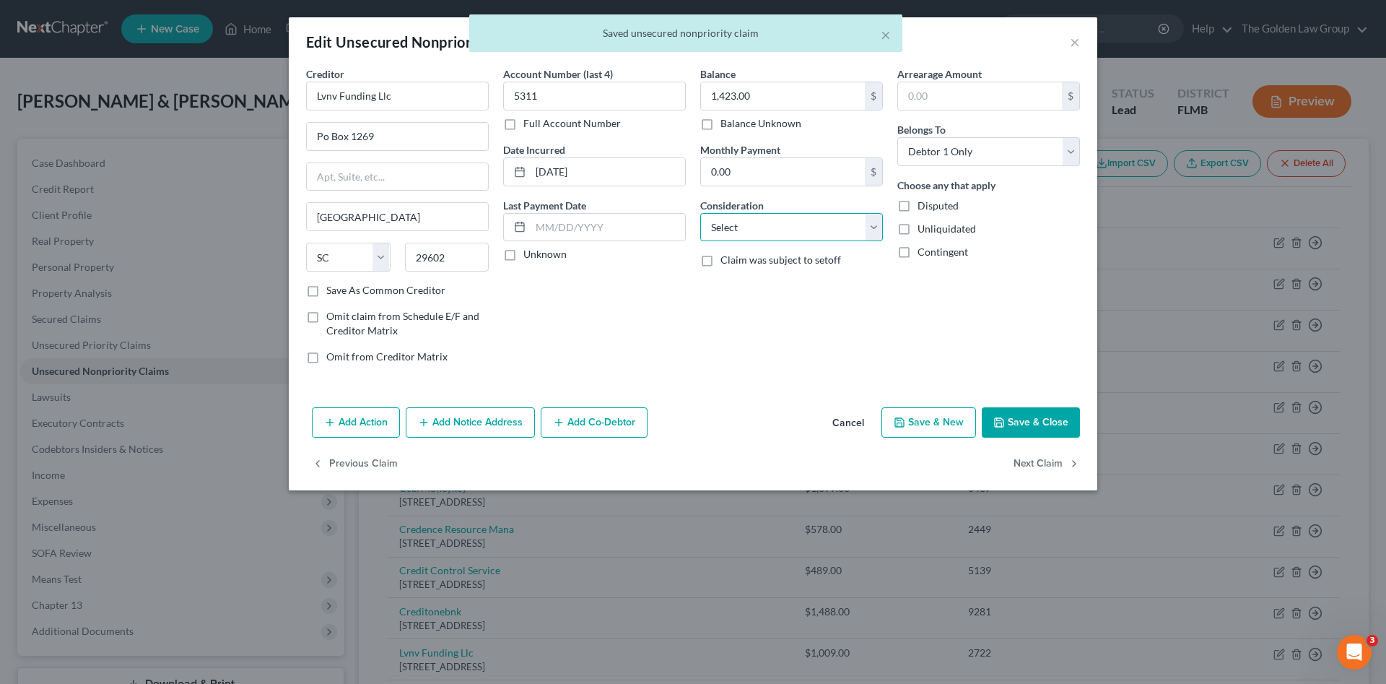
click at [755, 220] on select "Select Cable / Satellite Services Collection Agency Credit Card Debt Debt Couns…" at bounding box center [791, 227] width 183 height 29
select select "1"
click at [700, 213] on select "Select Cable / Satellite Services Collection Agency Credit Card Debt Debt Couns…" at bounding box center [791, 227] width 183 height 29
click at [1020, 464] on button "Next Claim" at bounding box center [1047, 464] width 66 height 30
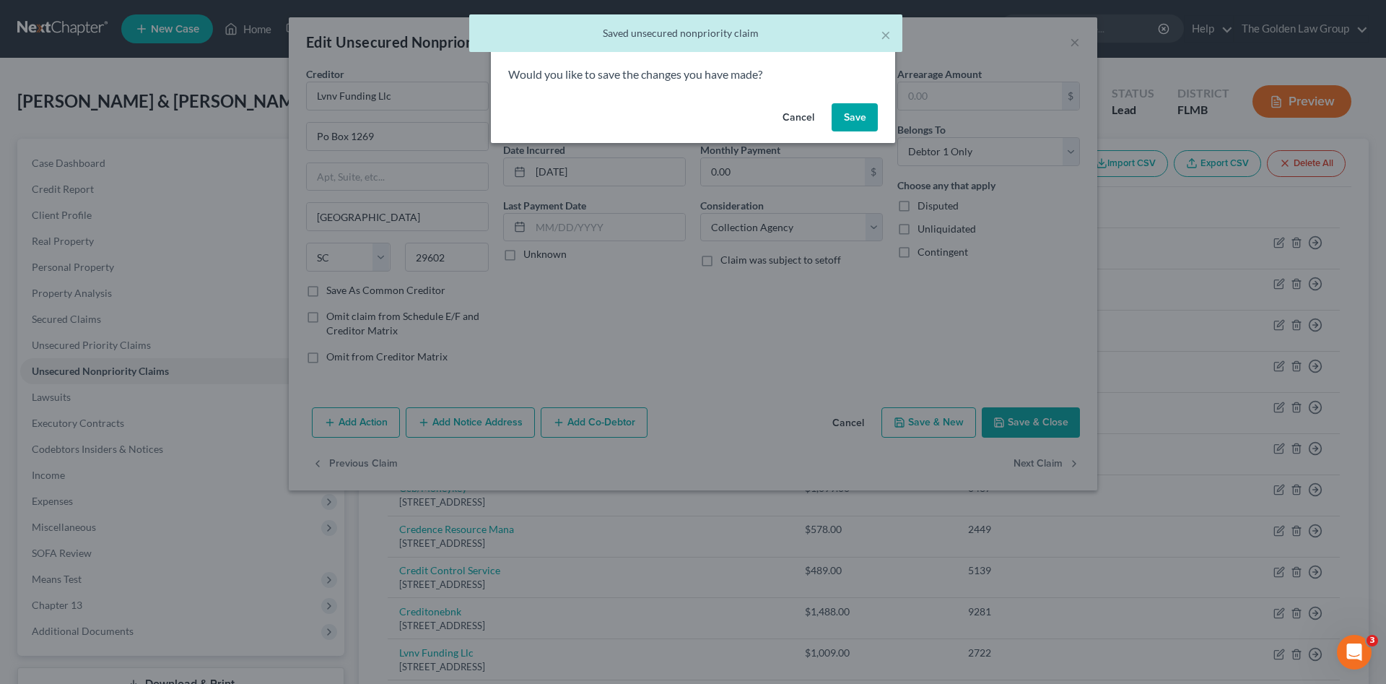
drag, startPoint x: 848, startPoint y: 108, endPoint x: 846, endPoint y: 240, distance: 132.2
click at [848, 108] on button "Save" at bounding box center [855, 117] width 46 height 29
select select "23"
select select "1"
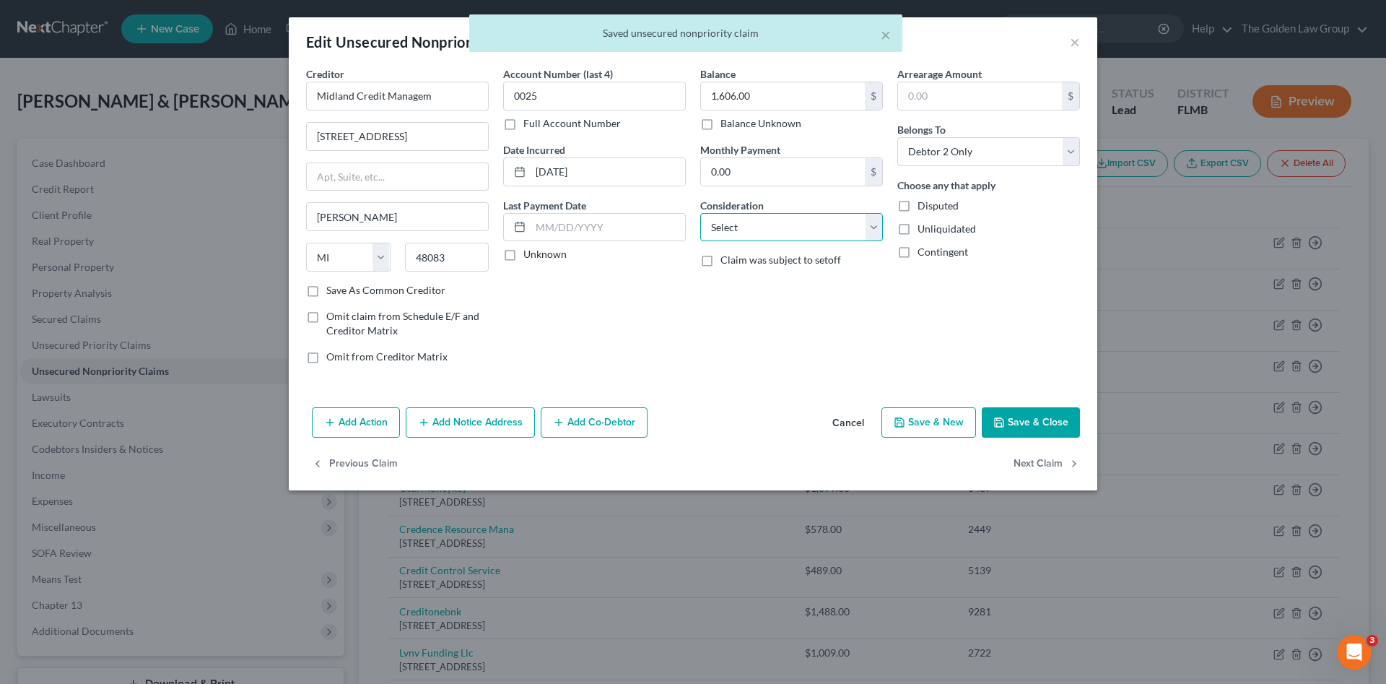
click at [758, 222] on select "Select Cable / Satellite Services Collection Agency Credit Card Debt Debt Couns…" at bounding box center [791, 227] width 183 height 29
select select "1"
click at [700, 213] on select "Select Cable / Satellite Services Collection Agency Credit Card Debt Debt Couns…" at bounding box center [791, 227] width 183 height 29
click at [1054, 460] on button "Next Claim" at bounding box center [1047, 464] width 66 height 30
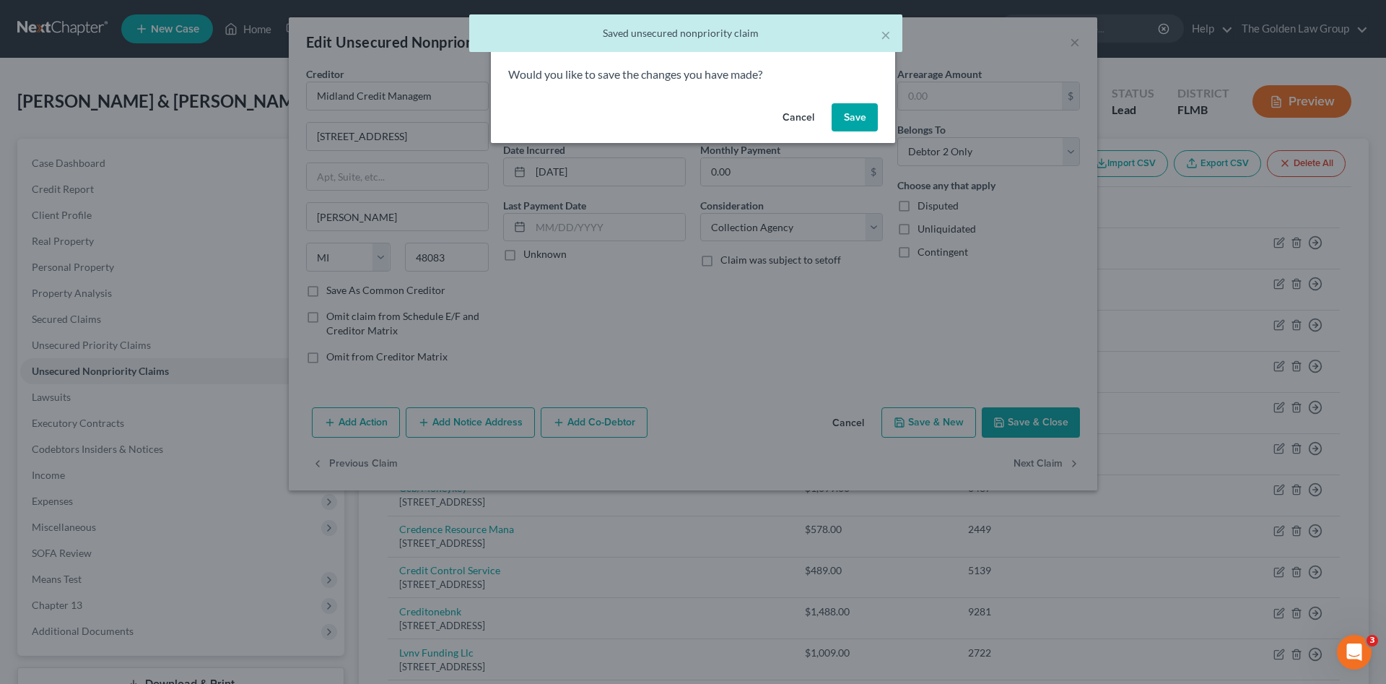
drag, startPoint x: 867, startPoint y: 119, endPoint x: 848, endPoint y: 277, distance: 158.5
click at [867, 120] on button "Save" at bounding box center [855, 117] width 46 height 29
select select "23"
select select "1"
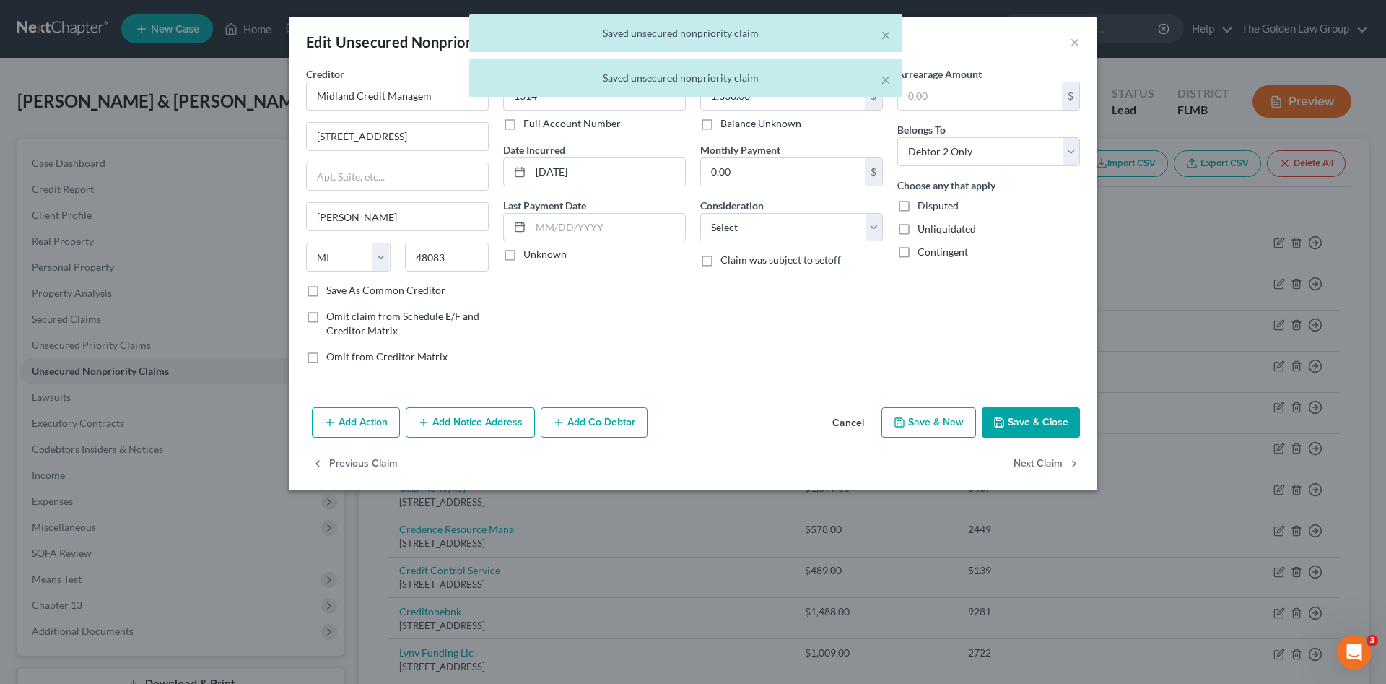
type input "0"
click at [773, 228] on select "Select Cable / Satellite Services Collection Agency Credit Card Debt Debt Couns…" at bounding box center [791, 227] width 183 height 29
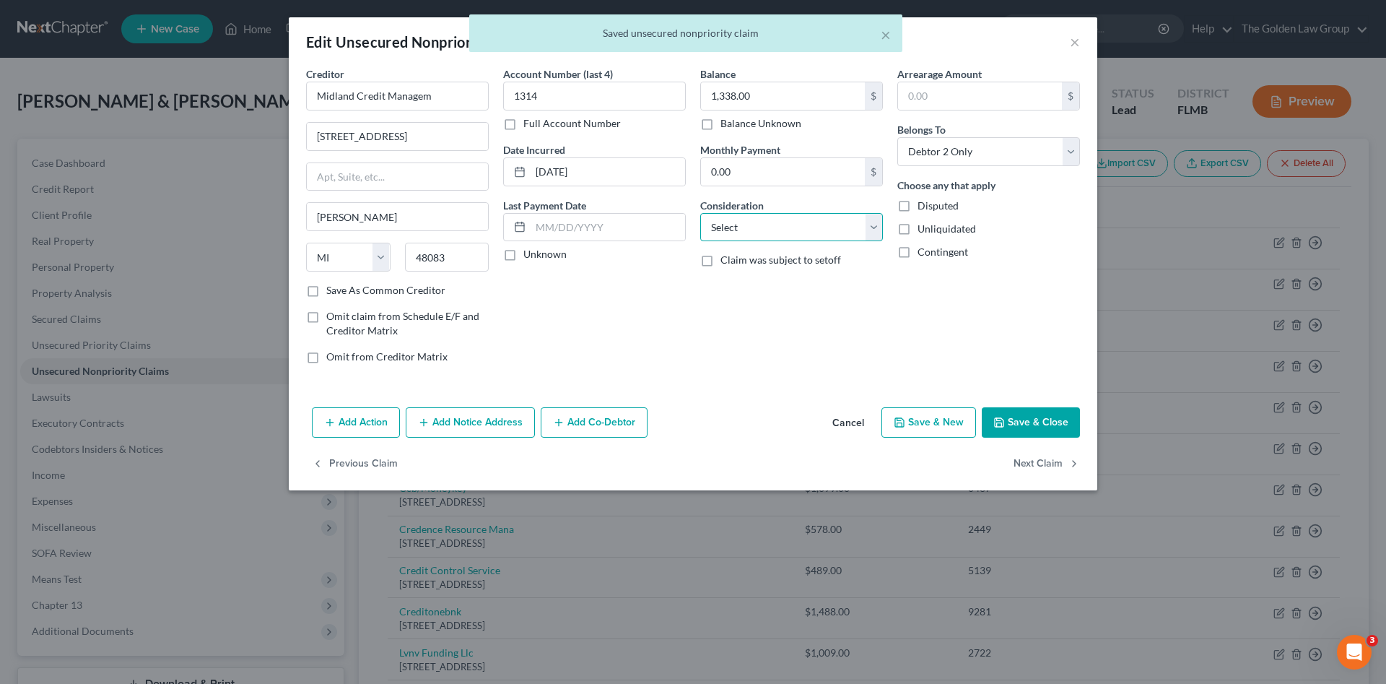
select select "1"
click at [700, 213] on select "Select Cable / Satellite Services Collection Agency Credit Card Debt Debt Couns…" at bounding box center [791, 227] width 183 height 29
click at [1046, 456] on button "Next Claim" at bounding box center [1047, 464] width 66 height 30
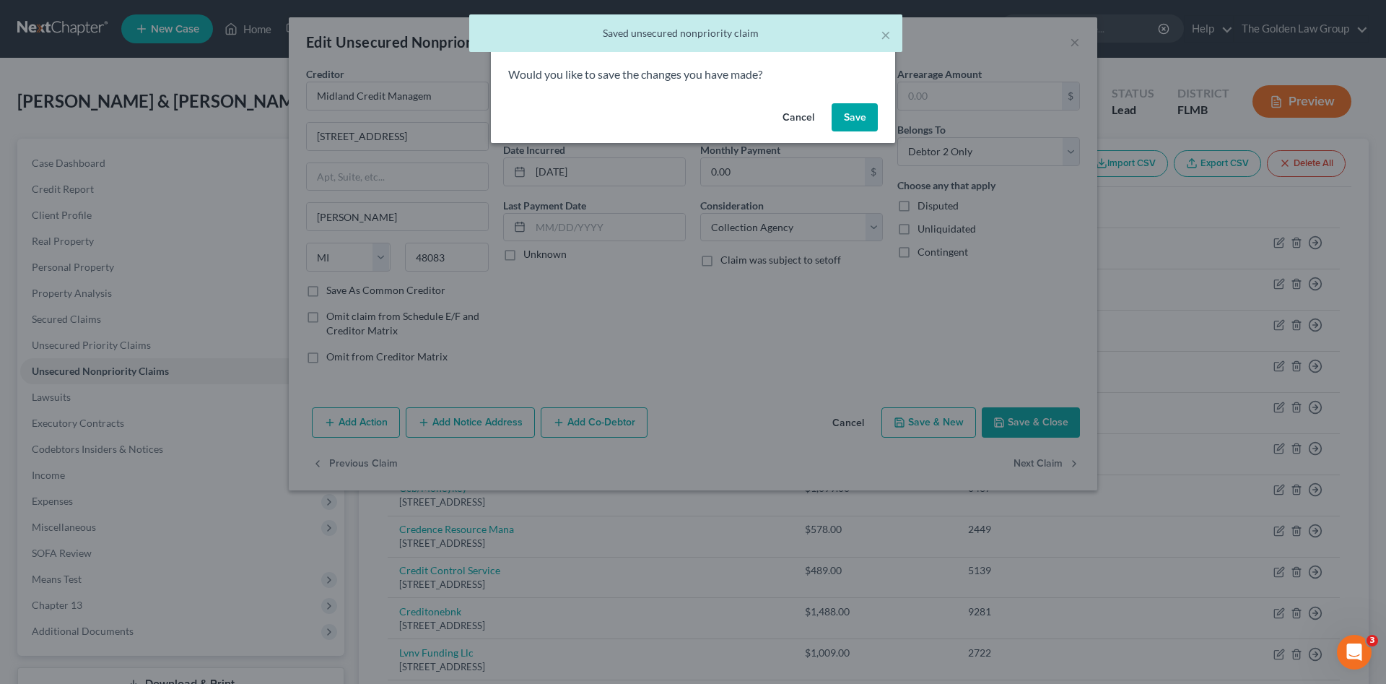
click at [854, 127] on button "Save" at bounding box center [855, 117] width 46 height 29
select select "48"
select select "2"
select select "0"
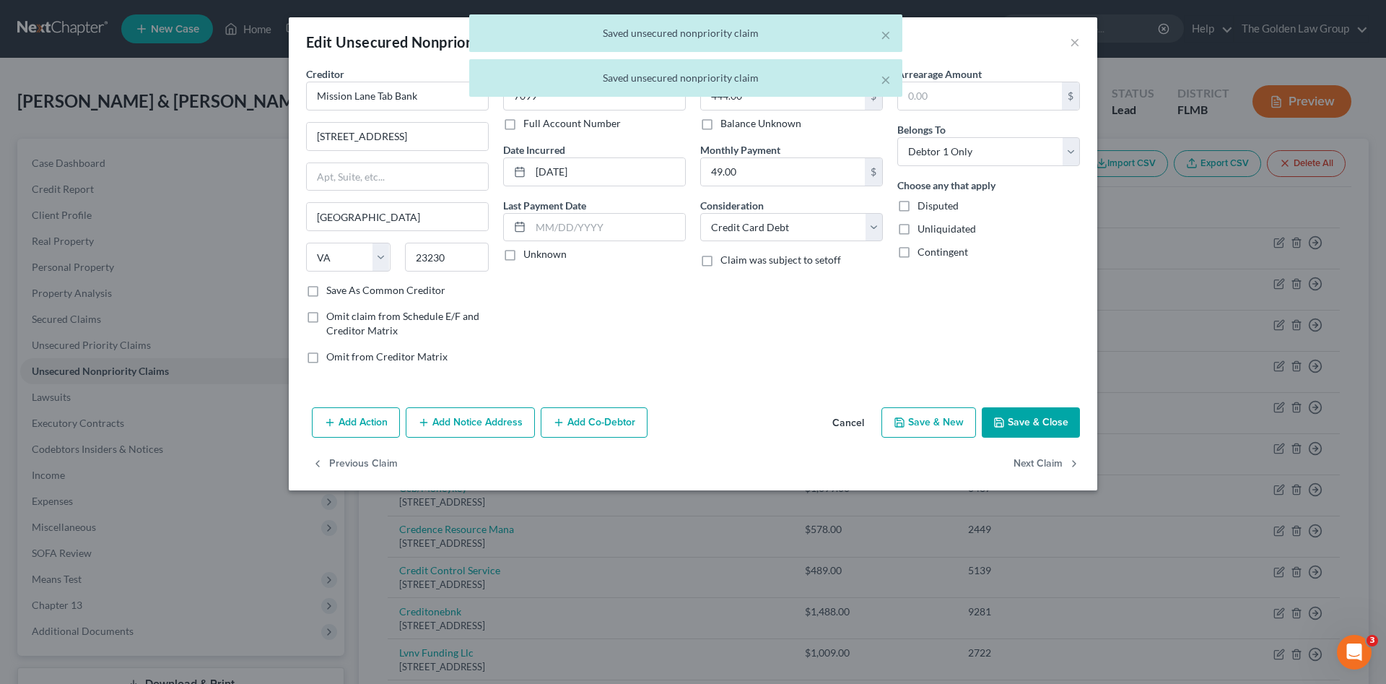
type input "0"
click at [1051, 461] on button "Next Claim" at bounding box center [1047, 464] width 66 height 30
select select "26"
select select "17"
select select "1"
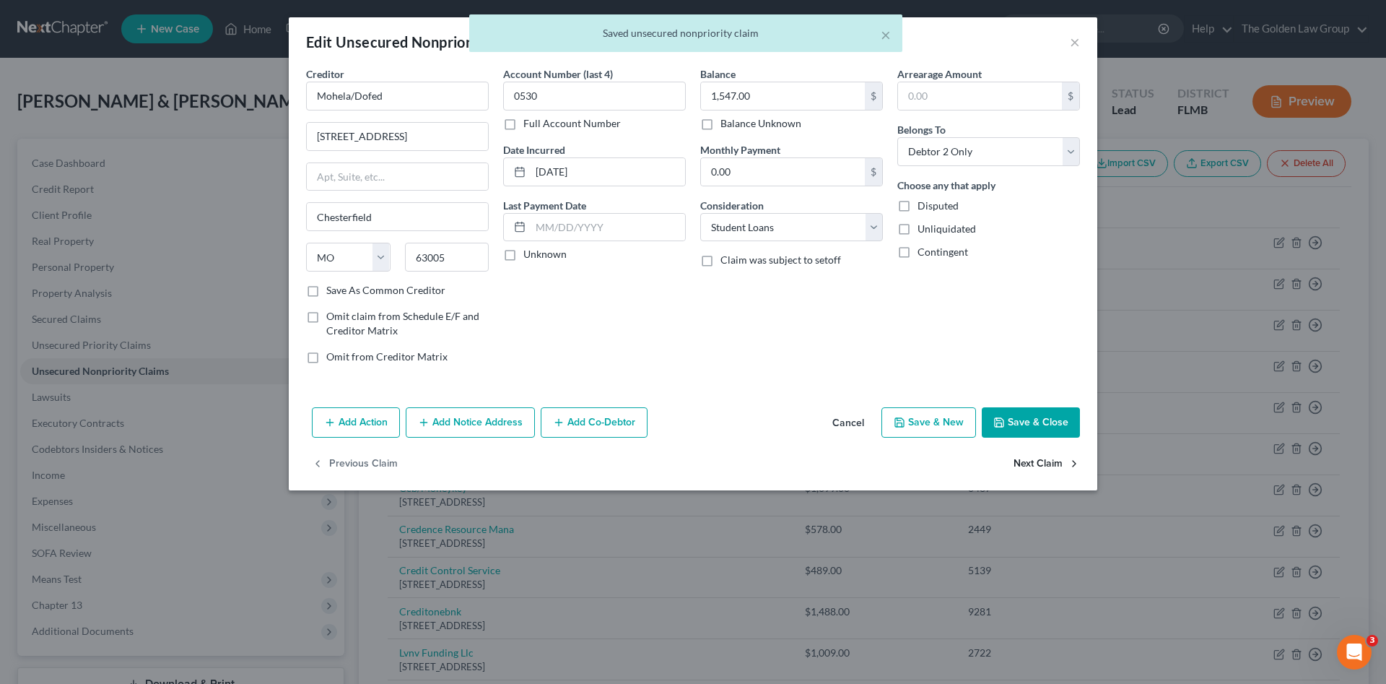
click at [1051, 461] on button "Next Claim" at bounding box center [1047, 464] width 66 height 30
select select "26"
select select "17"
select select "1"
click at [1051, 461] on button "Next Claim" at bounding box center [1047, 464] width 66 height 30
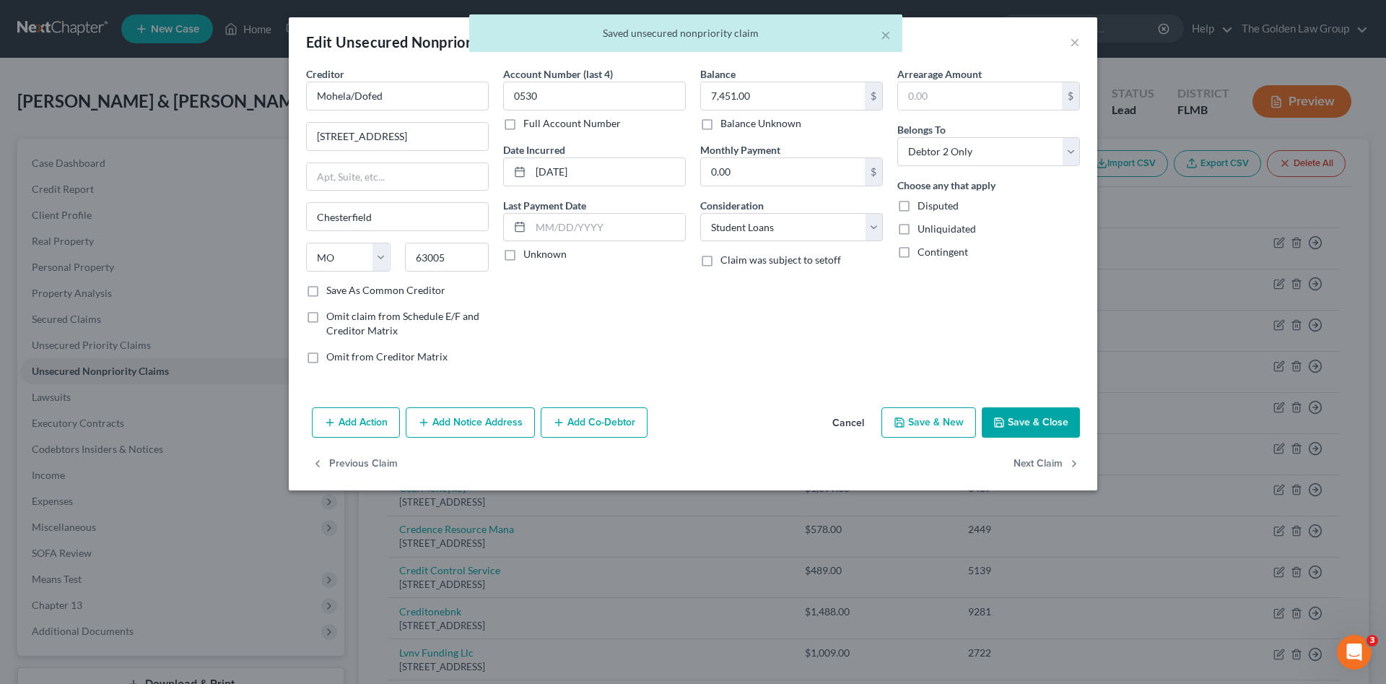
select select "26"
select select "17"
select select "1"
click at [1051, 461] on button "Next Claim" at bounding box center [1047, 464] width 66 height 30
select select "26"
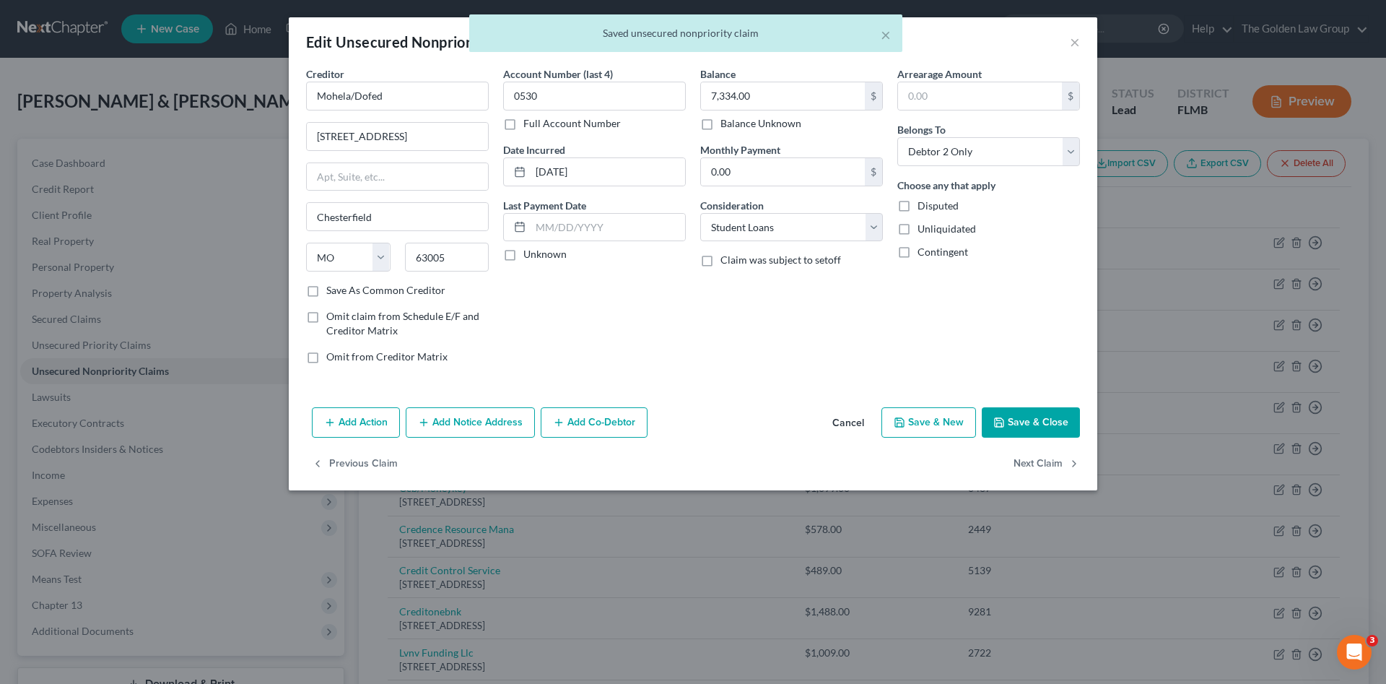
select select "17"
select select "1"
click at [1051, 461] on button "Next Claim" at bounding box center [1047, 464] width 66 height 30
select select "26"
select select "17"
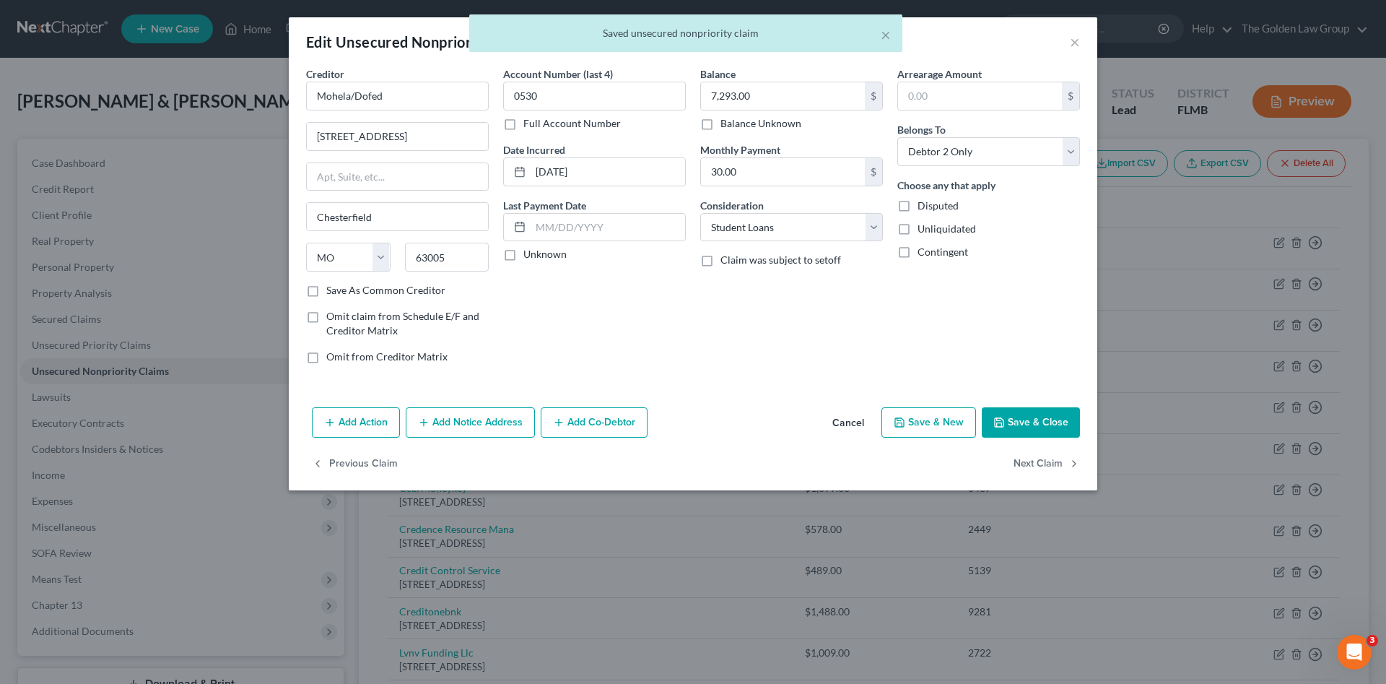
select select "1"
click at [1051, 461] on div "Edit Unsecured Nonpriority Claim × Creditor * Mohela/Dofed 633 Spirit Drive Che…" at bounding box center [693, 342] width 1386 height 684
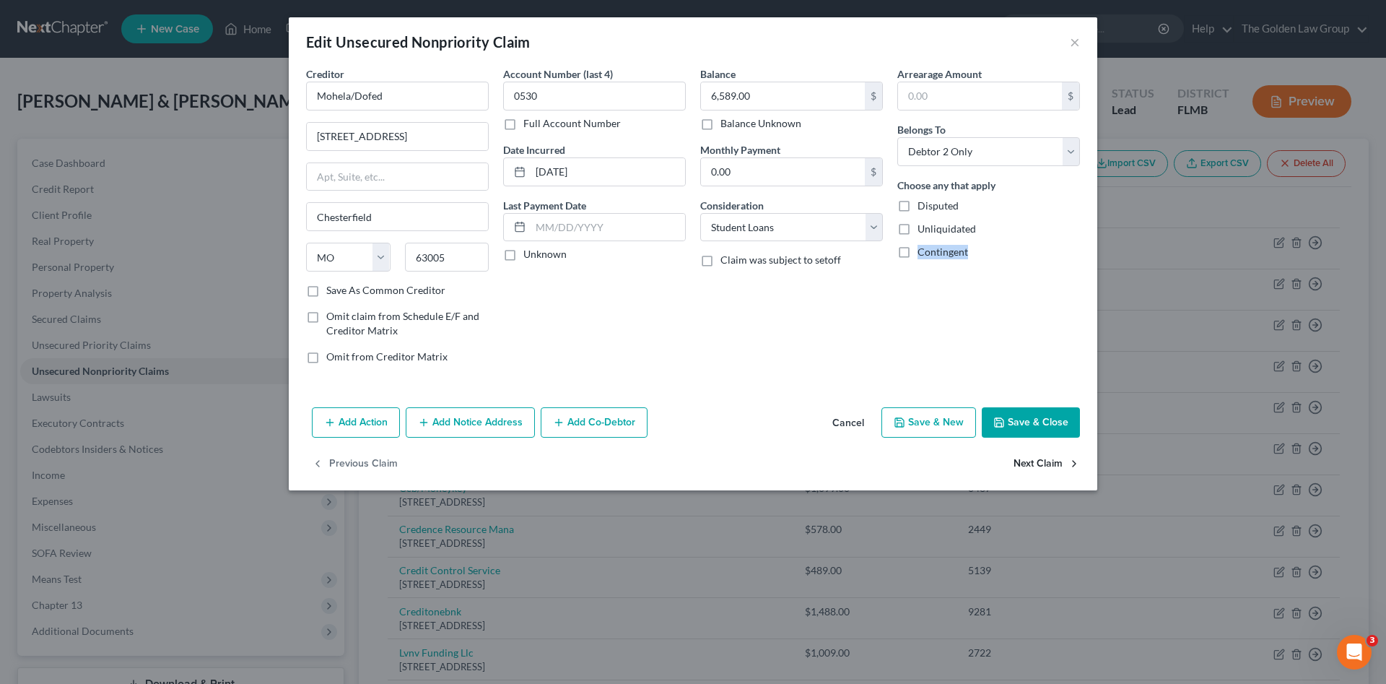
click at [1051, 461] on button "Next Claim" at bounding box center [1047, 464] width 66 height 30
select select "26"
select select "17"
select select "1"
click at [1047, 461] on button "Next Claim" at bounding box center [1047, 464] width 66 height 30
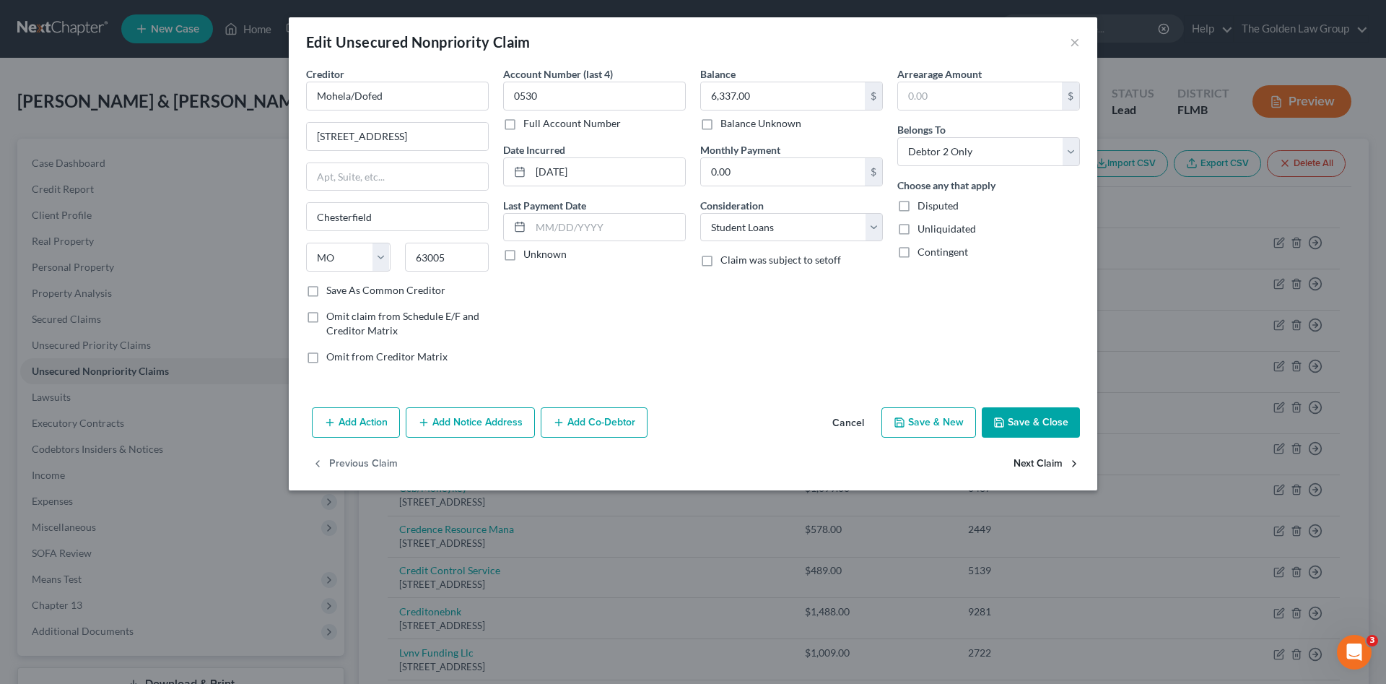
select select "26"
select select "17"
select select "1"
click at [1047, 461] on button "Next Claim" at bounding box center [1047, 464] width 66 height 30
select select "26"
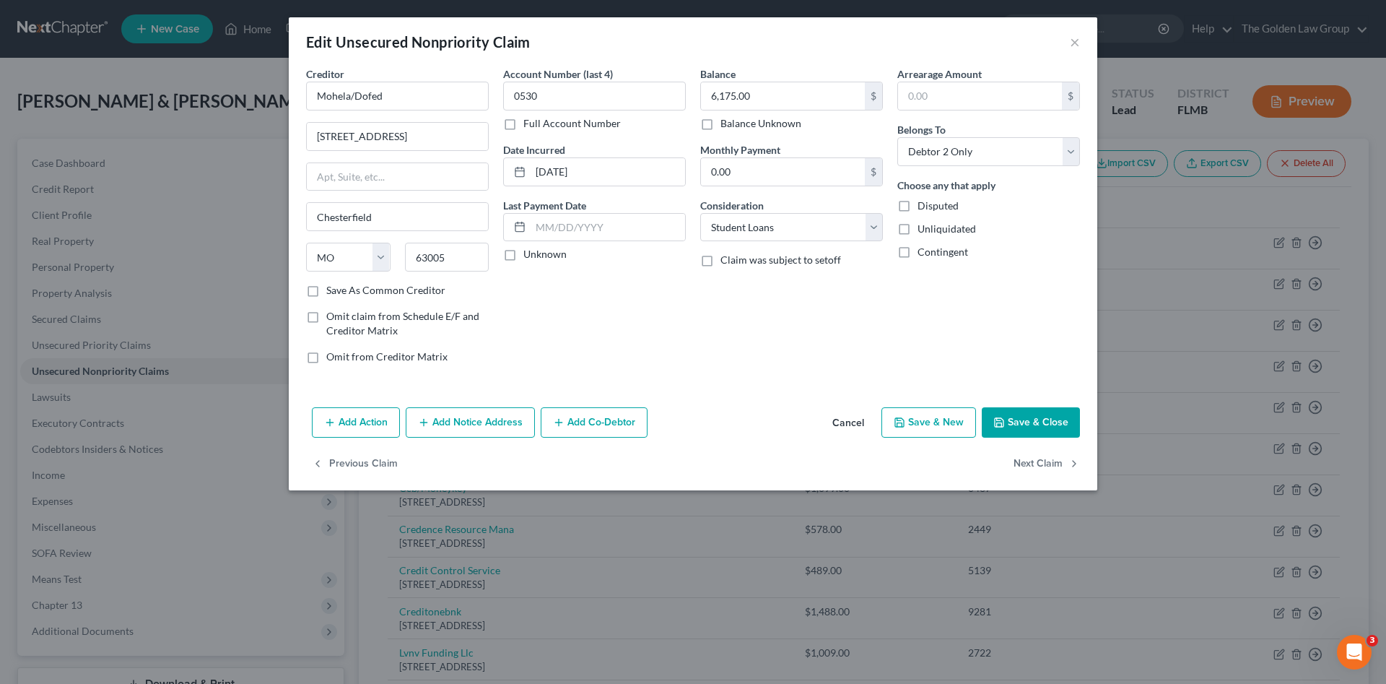
select select "17"
select select "1"
click at [1047, 461] on button "Next Claim" at bounding box center [1047, 464] width 66 height 30
select select "26"
select select "17"
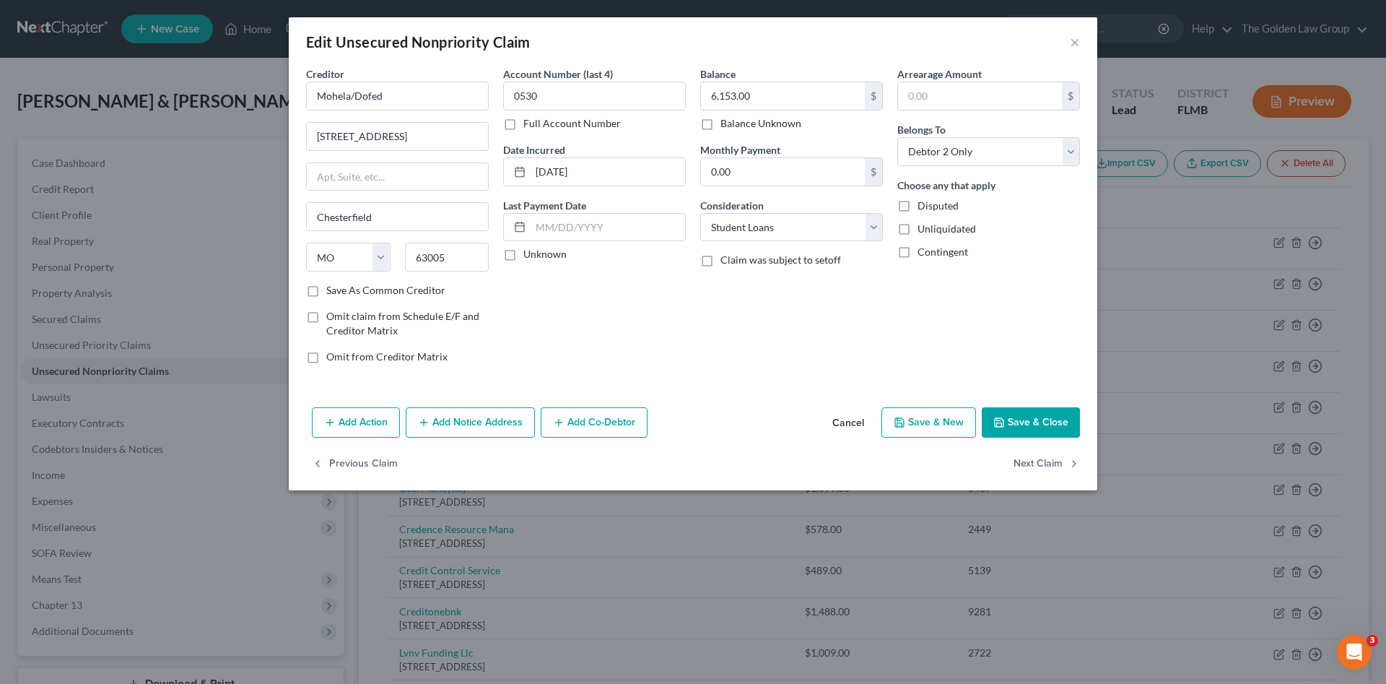
select select "1"
click at [1047, 461] on button "Next Claim" at bounding box center [1047, 464] width 66 height 30
select select "26"
select select "17"
select select "1"
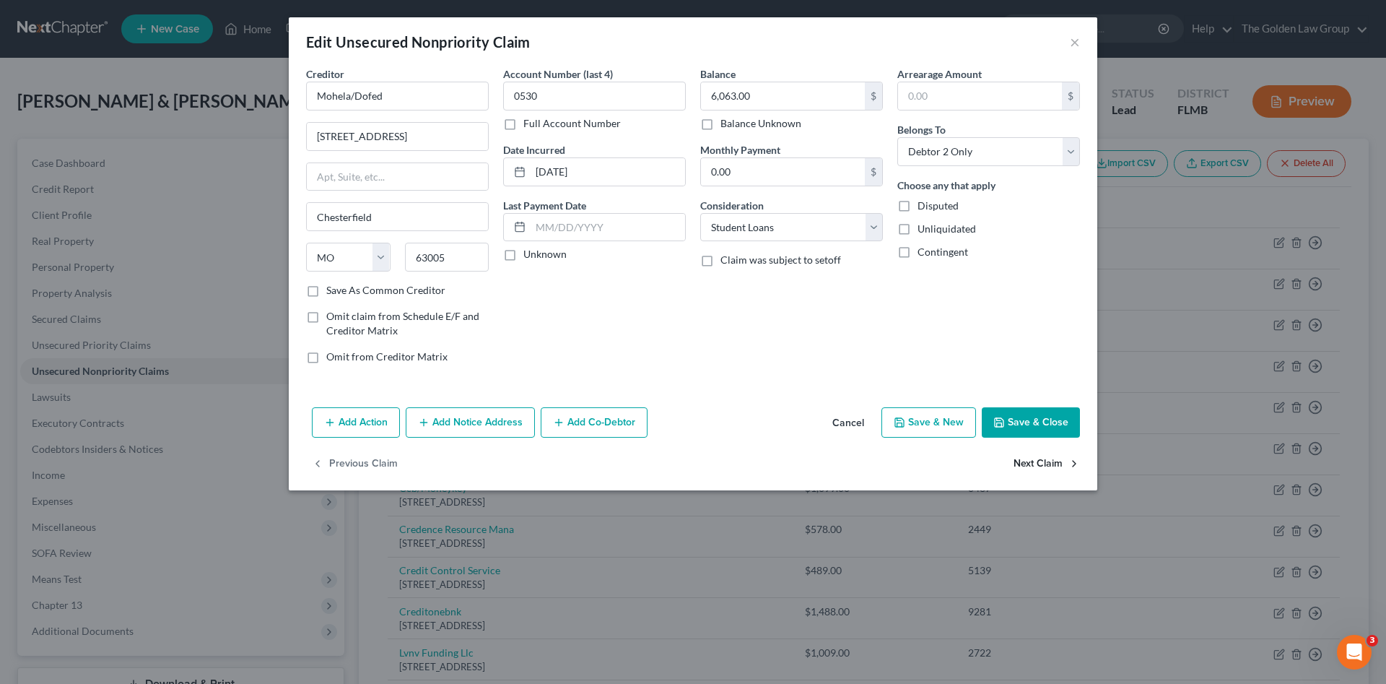
click at [1047, 461] on button "Next Claim" at bounding box center [1047, 464] width 66 height 30
select select "26"
select select "17"
select select "1"
click at [1047, 461] on button "Next Claim" at bounding box center [1047, 464] width 66 height 30
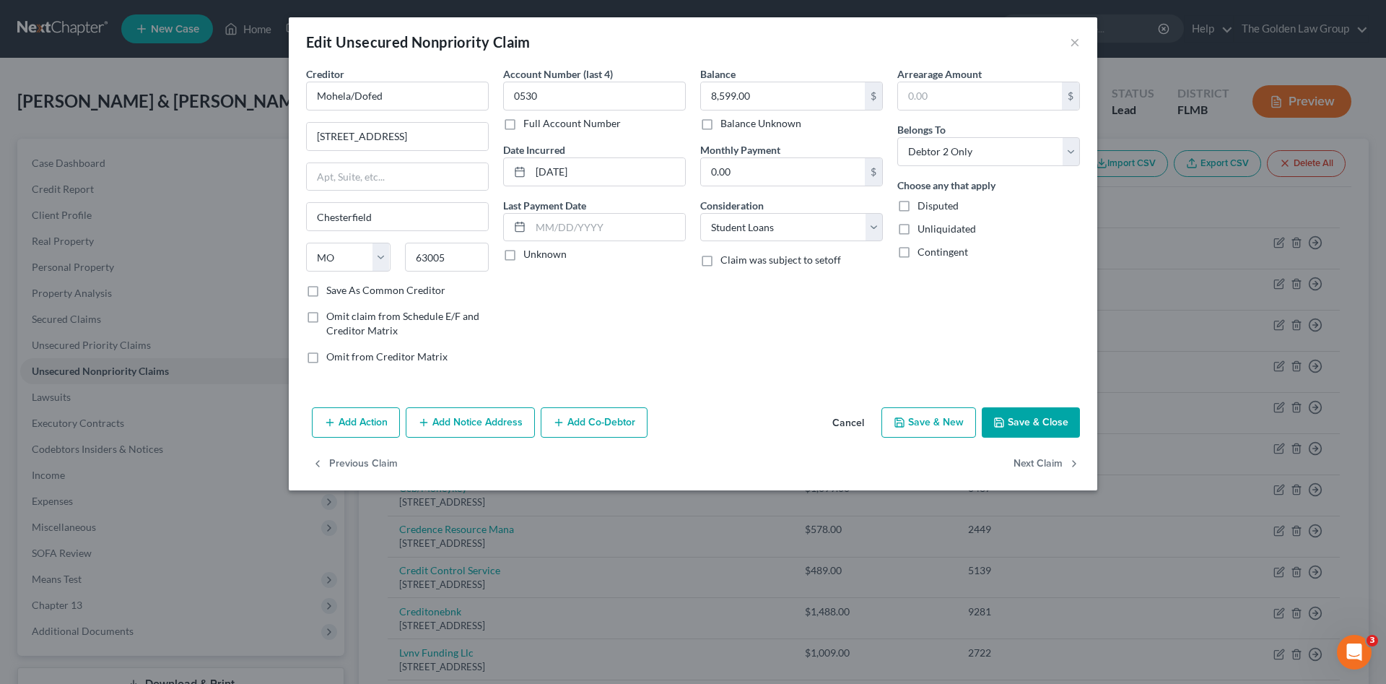
select select "10"
select select "1"
select select "2"
click at [1047, 461] on div "Previous Claim" at bounding box center [693, 470] width 809 height 42
drag, startPoint x: 1032, startPoint y: 428, endPoint x: 860, endPoint y: 428, distance: 171.9
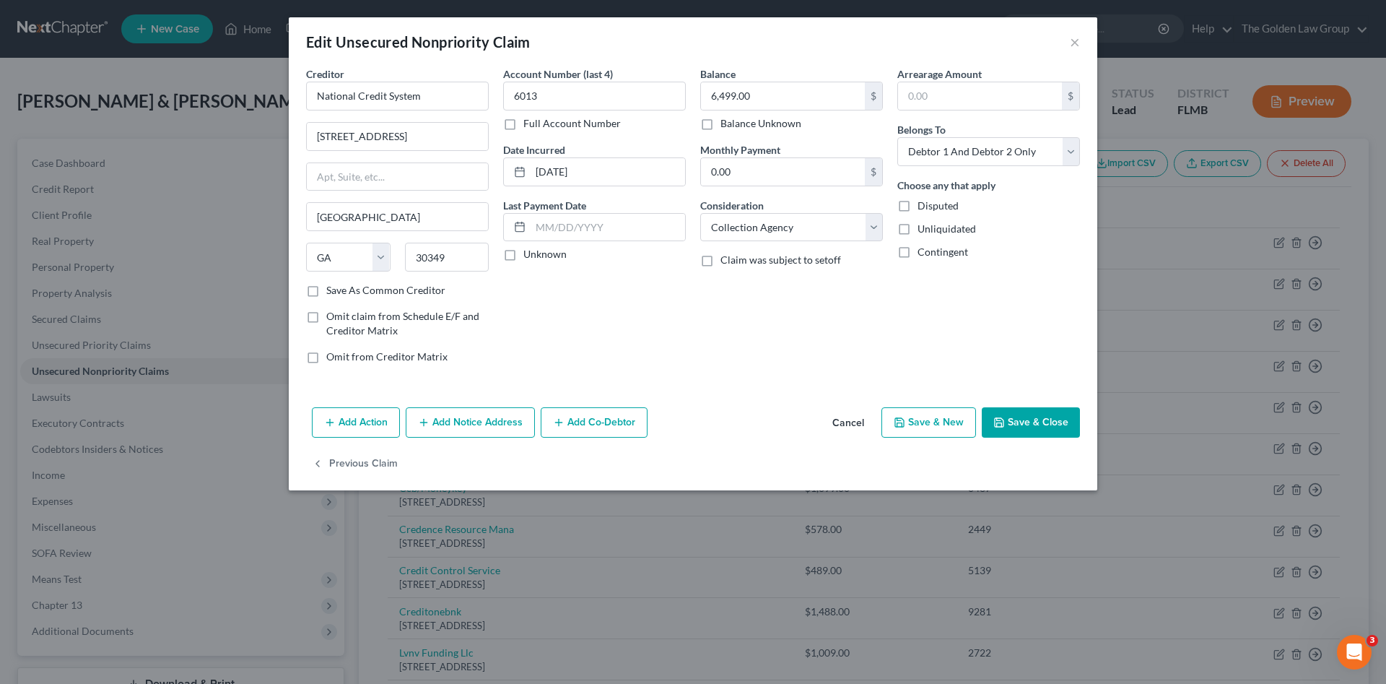
click at [1031, 428] on button "Save & Close" at bounding box center [1031, 422] width 98 height 30
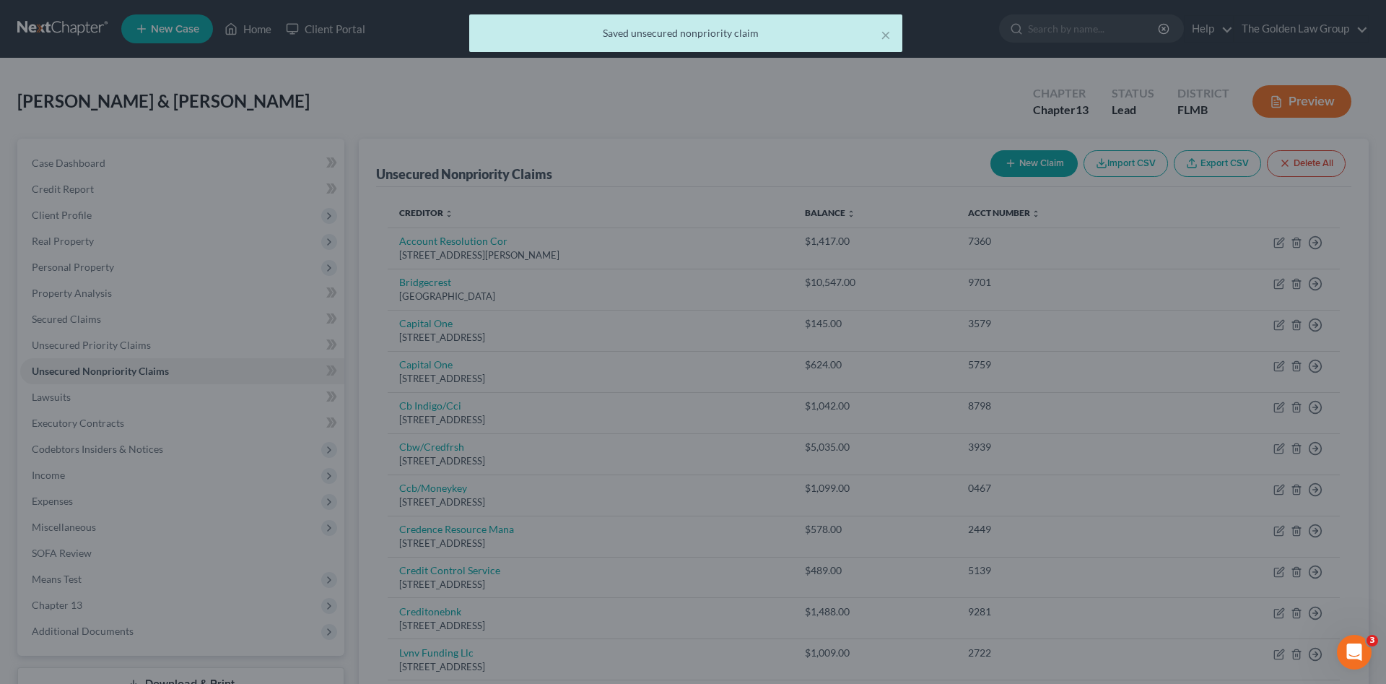
type input "0"
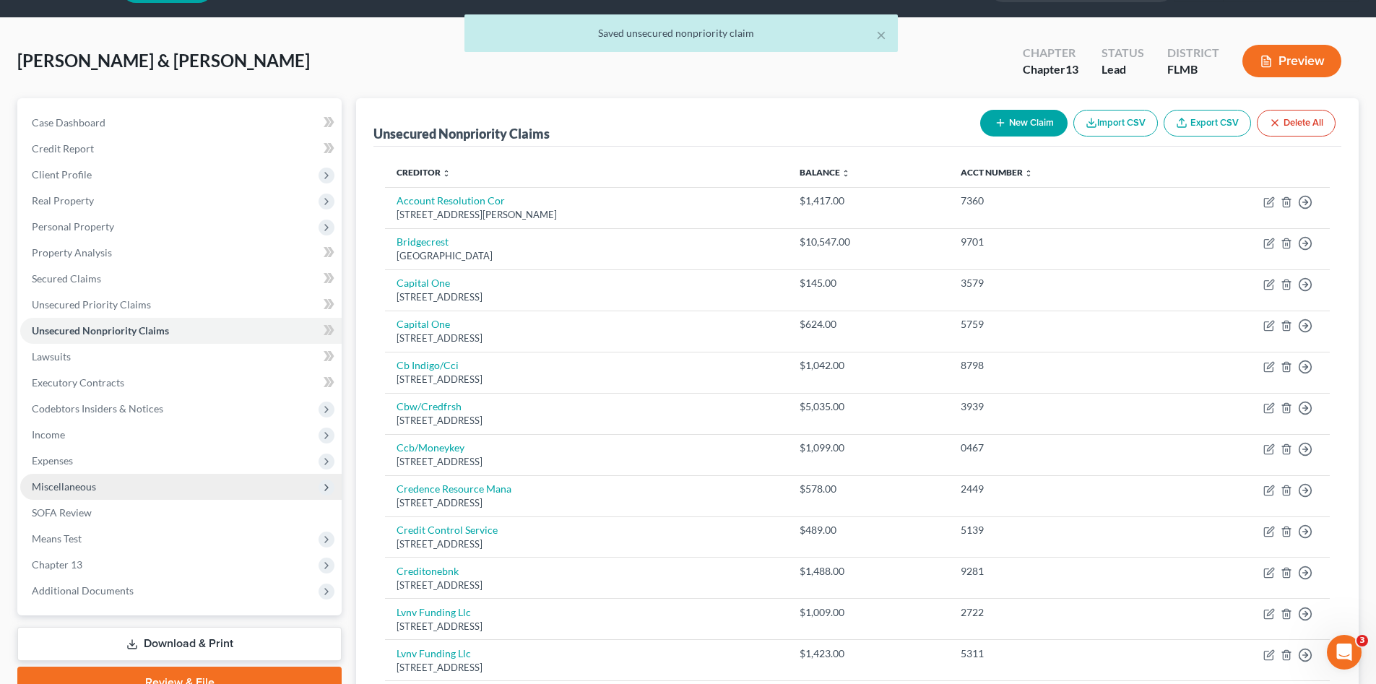
scroll to position [17, 0]
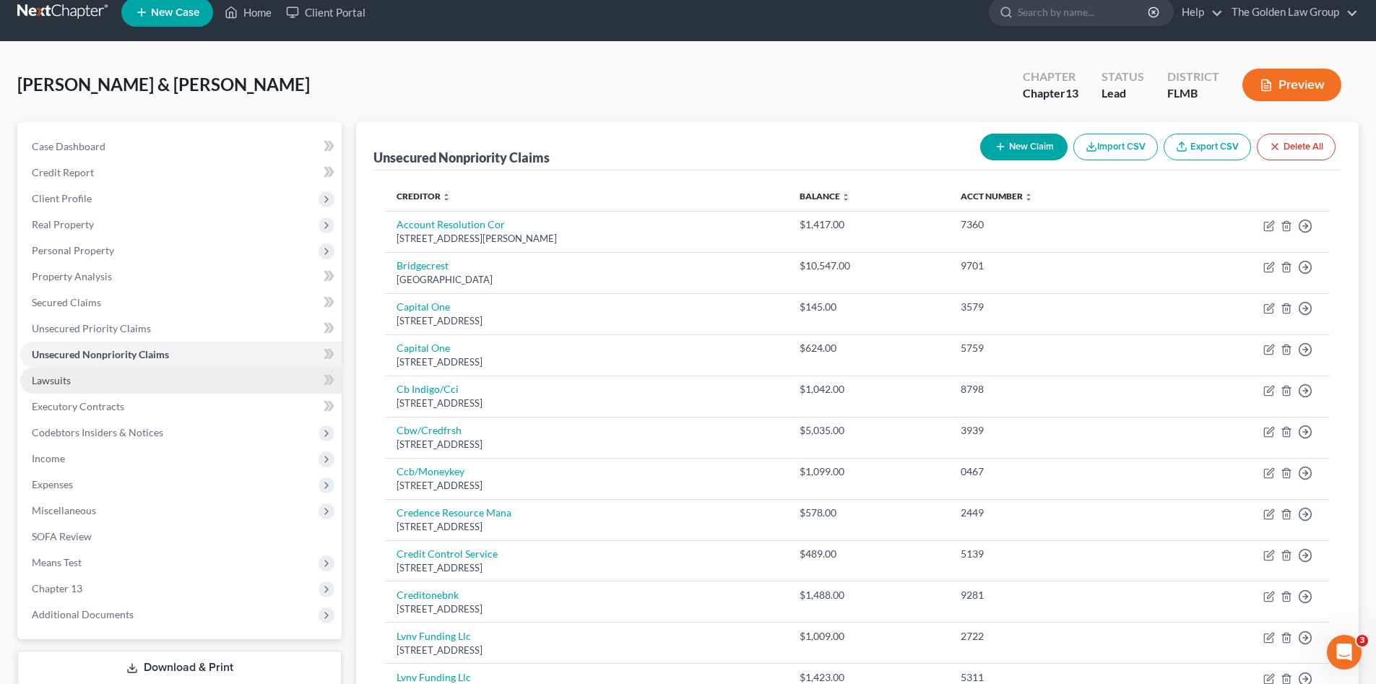
click at [82, 373] on link "Lawsuits" at bounding box center [180, 381] width 321 height 26
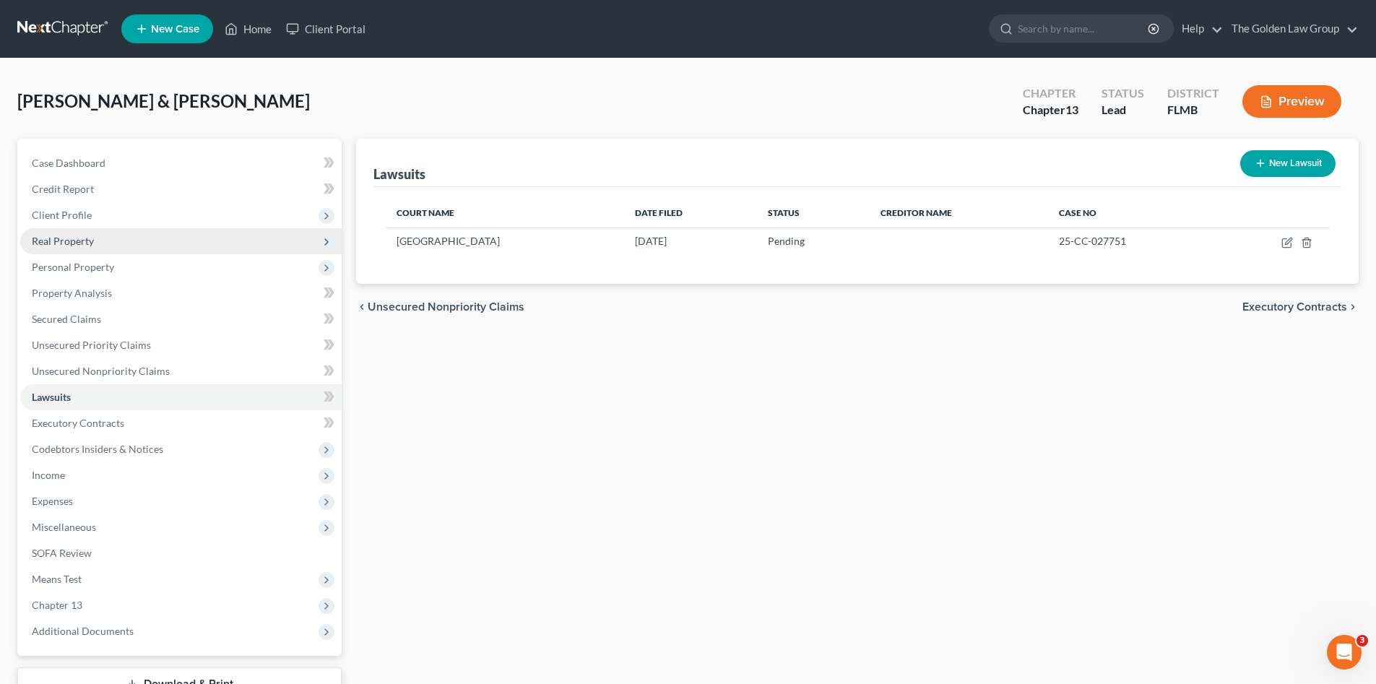
click at [90, 228] on span "Real Property" at bounding box center [180, 241] width 321 height 26
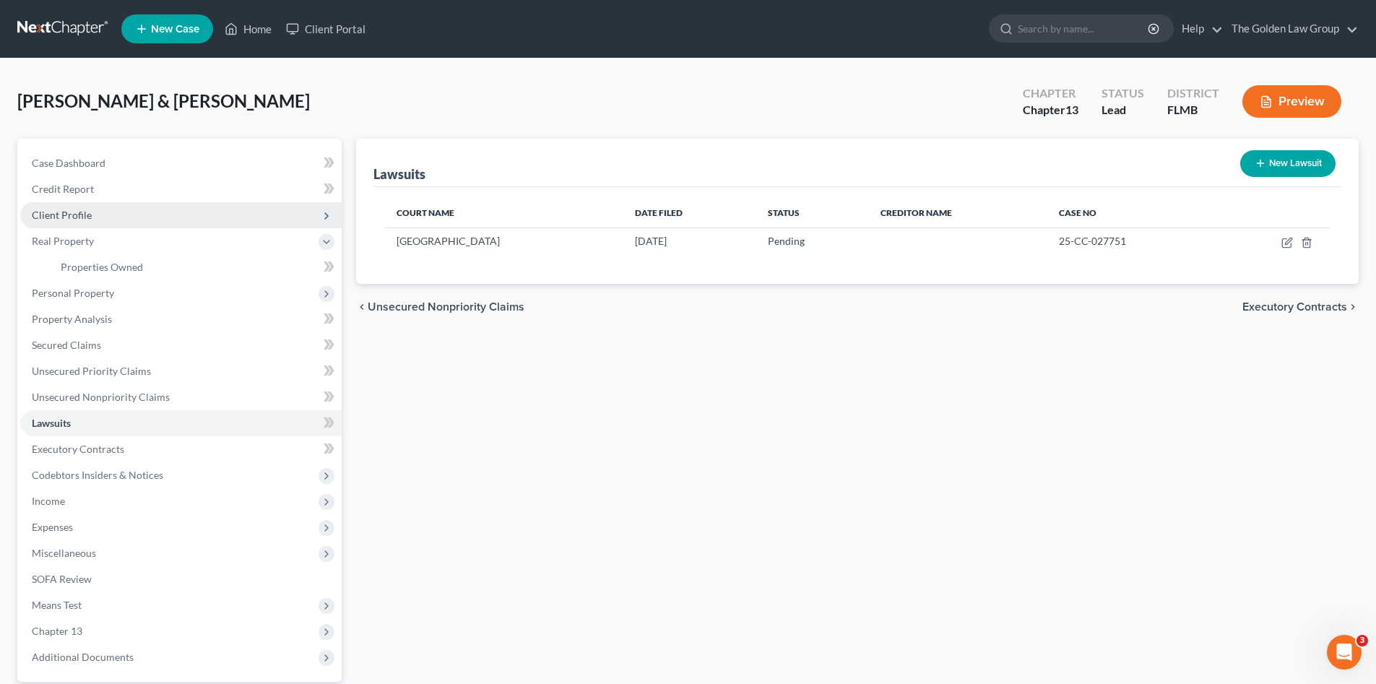
click at [92, 214] on span "Client Profile" at bounding box center [180, 215] width 321 height 26
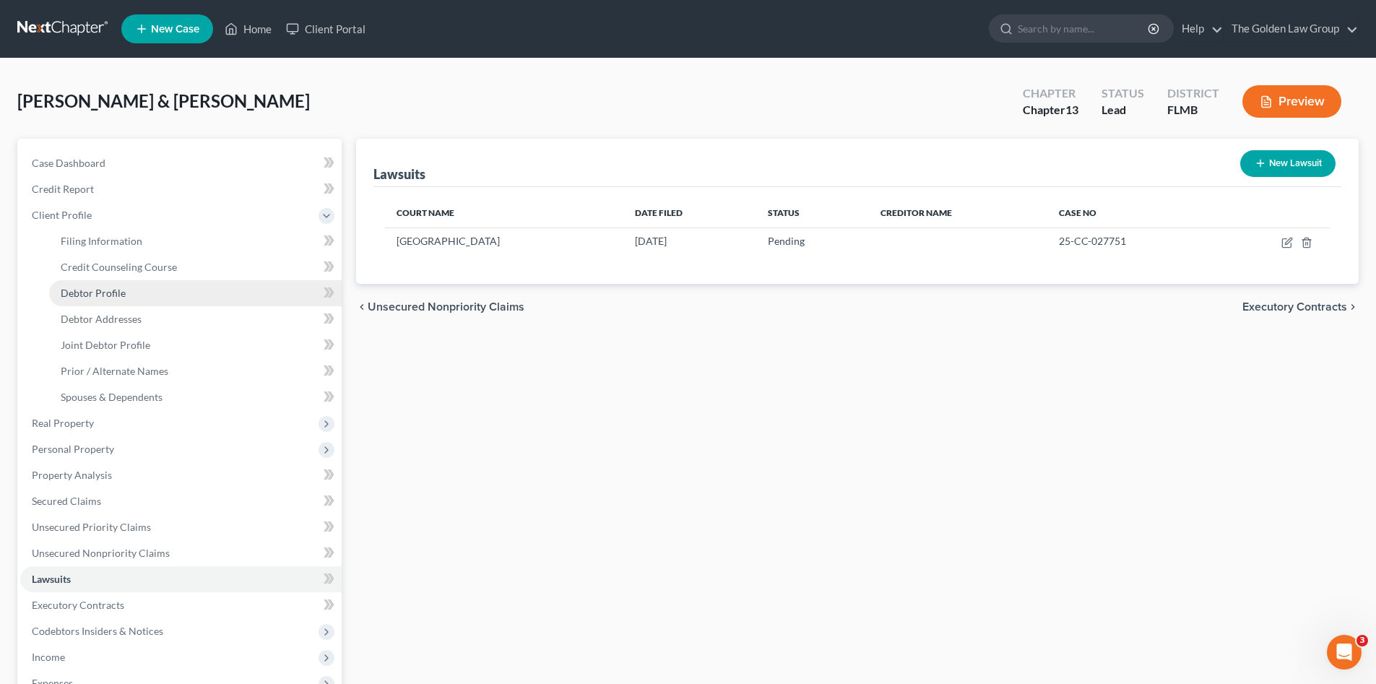
click at [143, 290] on link "Debtor Profile" at bounding box center [195, 293] width 292 height 26
select select "1"
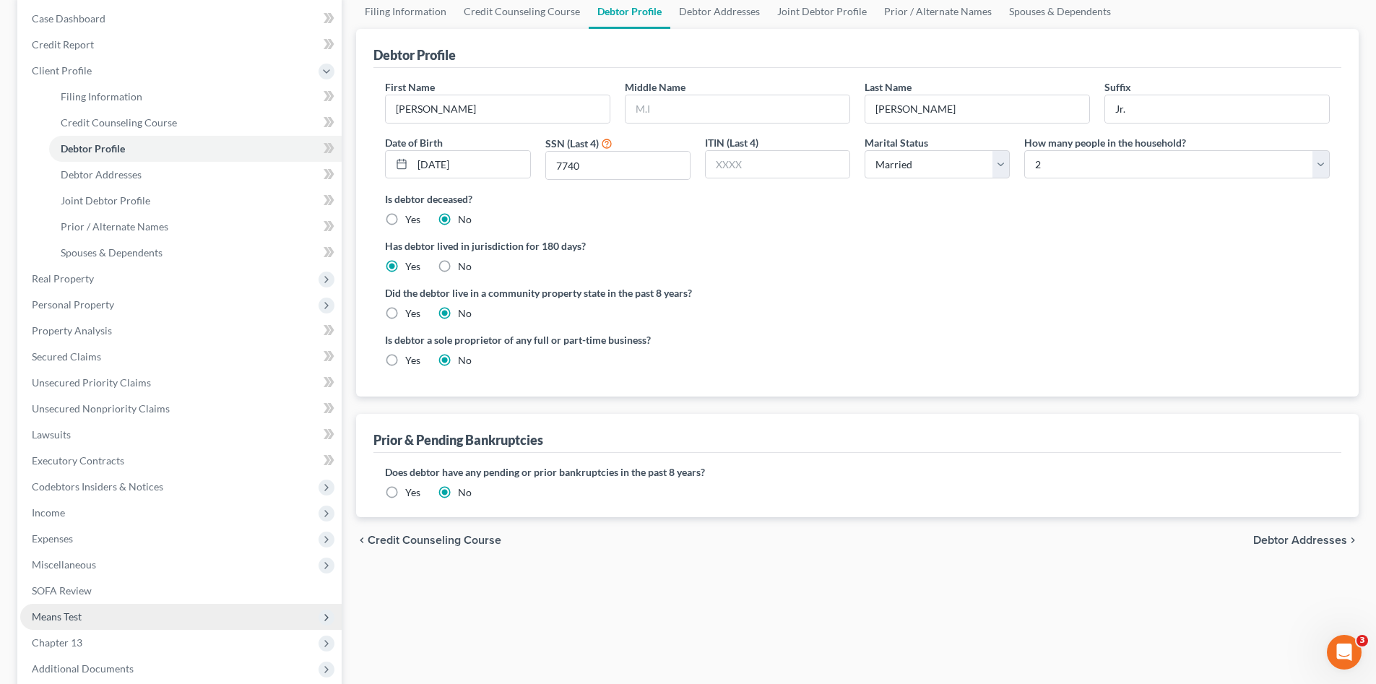
scroll to position [240, 0]
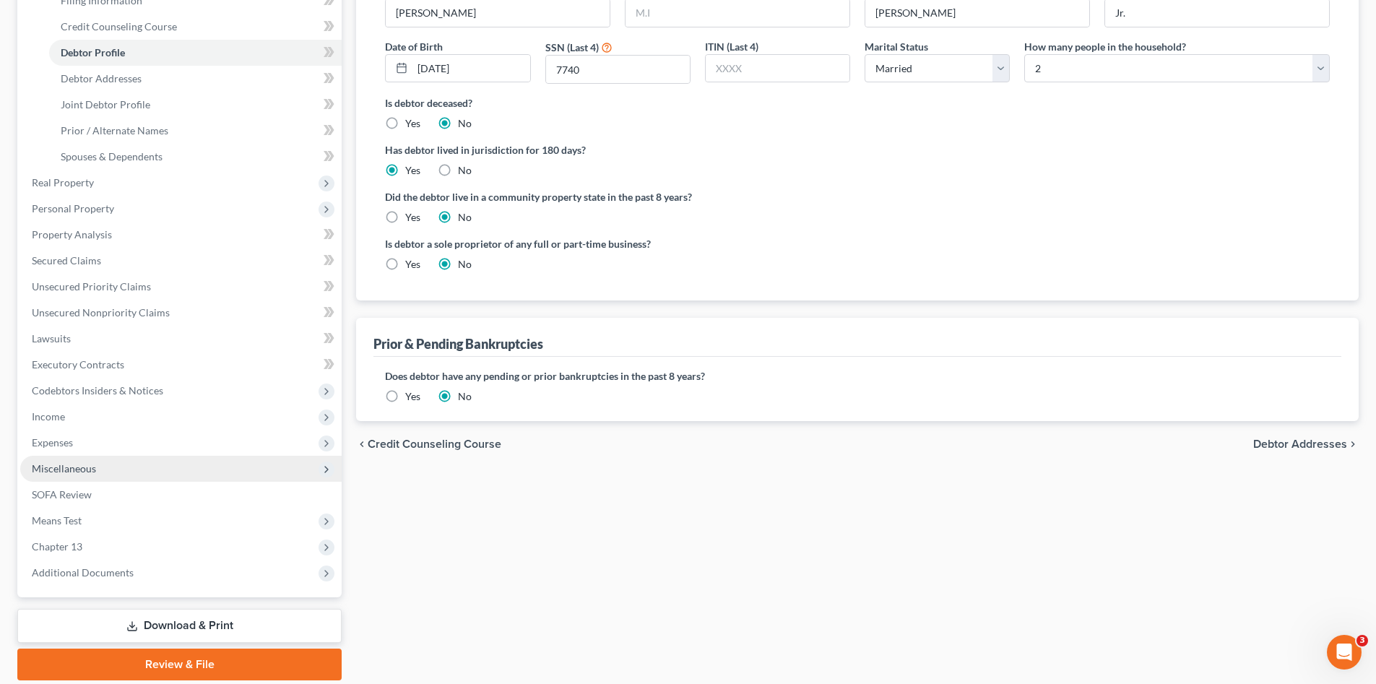
click at [92, 474] on span "Miscellaneous" at bounding box center [64, 468] width 64 height 12
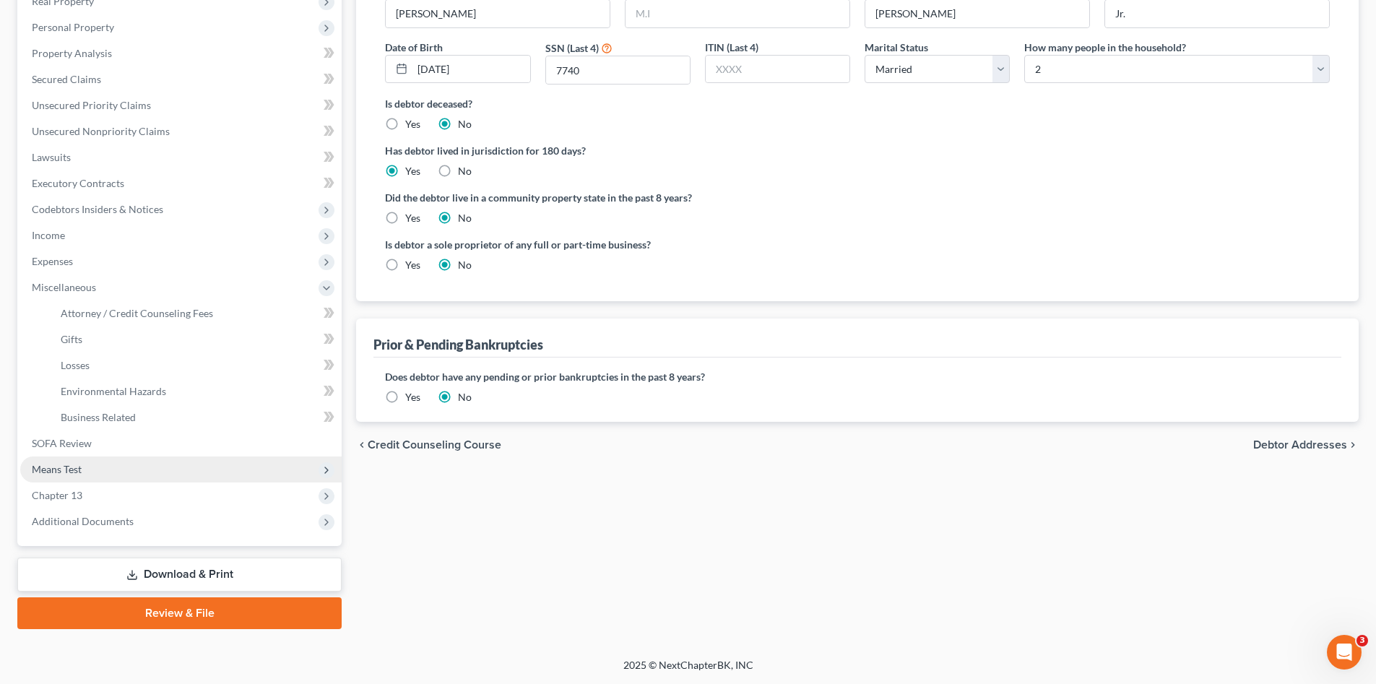
scroll to position [240, 0]
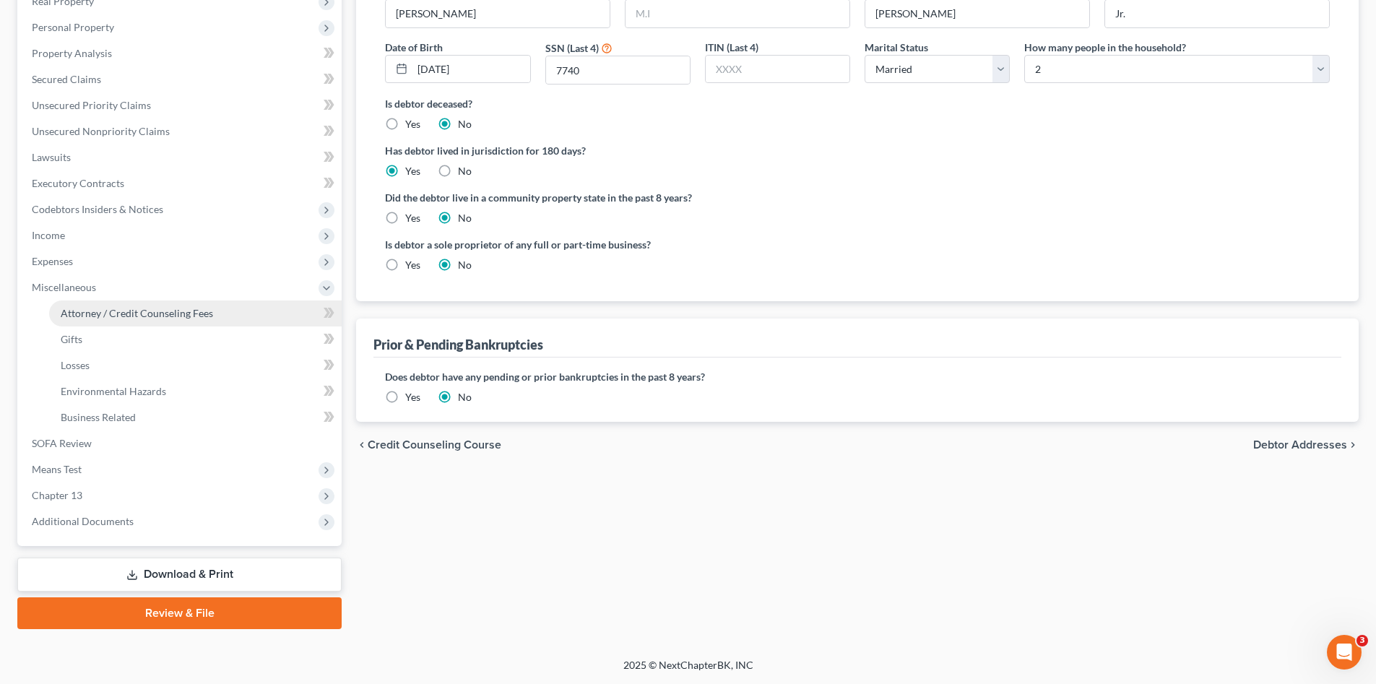
click at [135, 314] on span "Attorney / Credit Counseling Fees" at bounding box center [137, 313] width 152 height 12
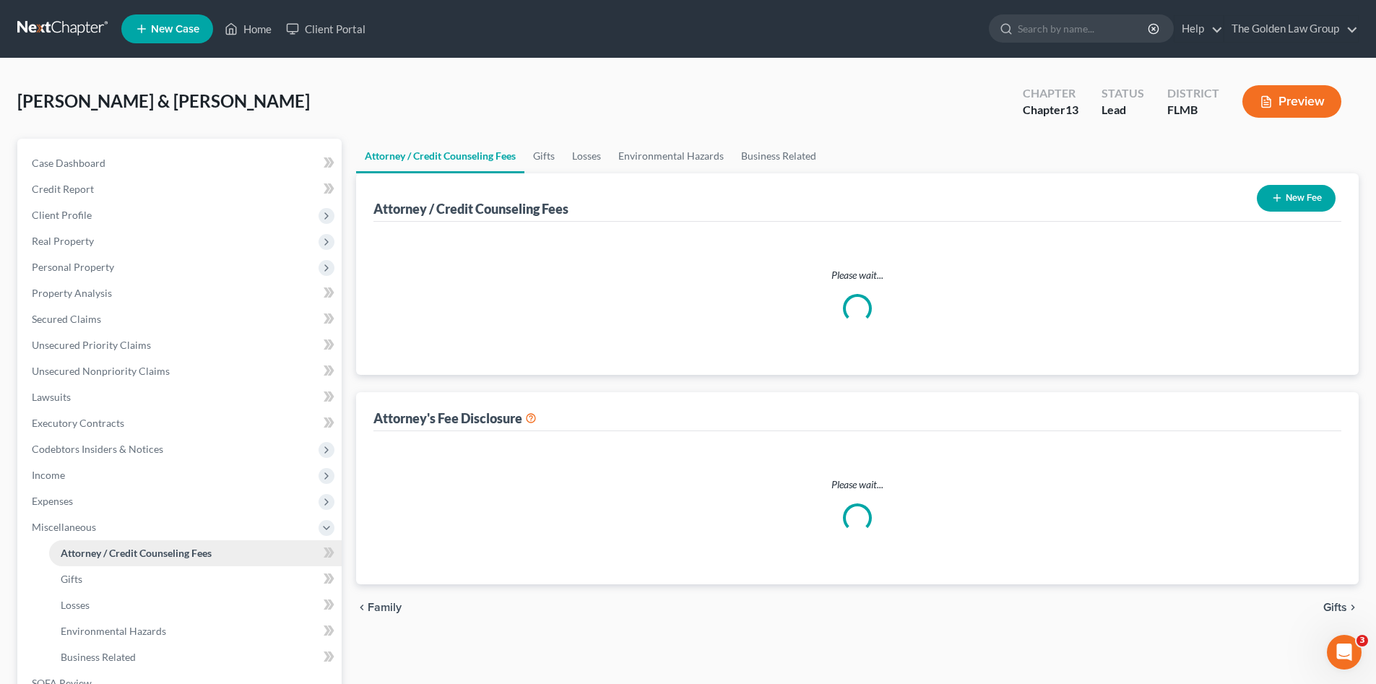
select select "1"
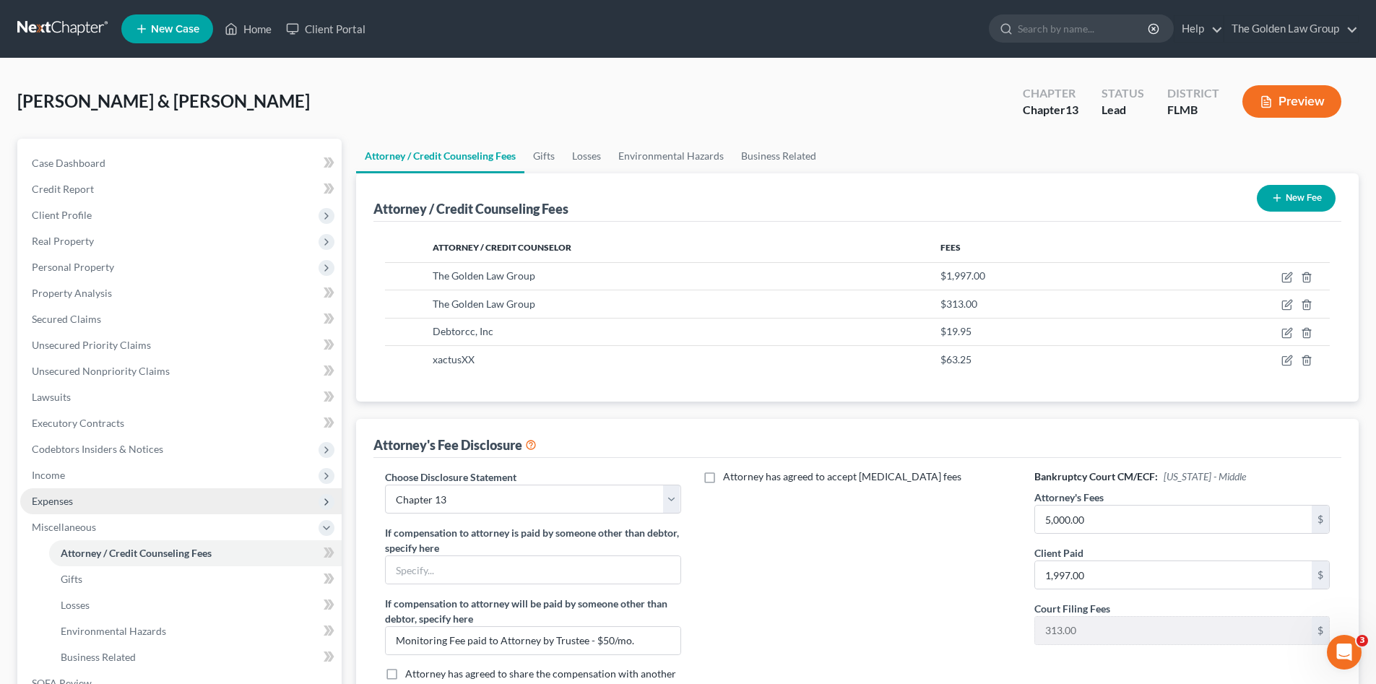
click at [88, 503] on span "Expenses" at bounding box center [180, 501] width 321 height 26
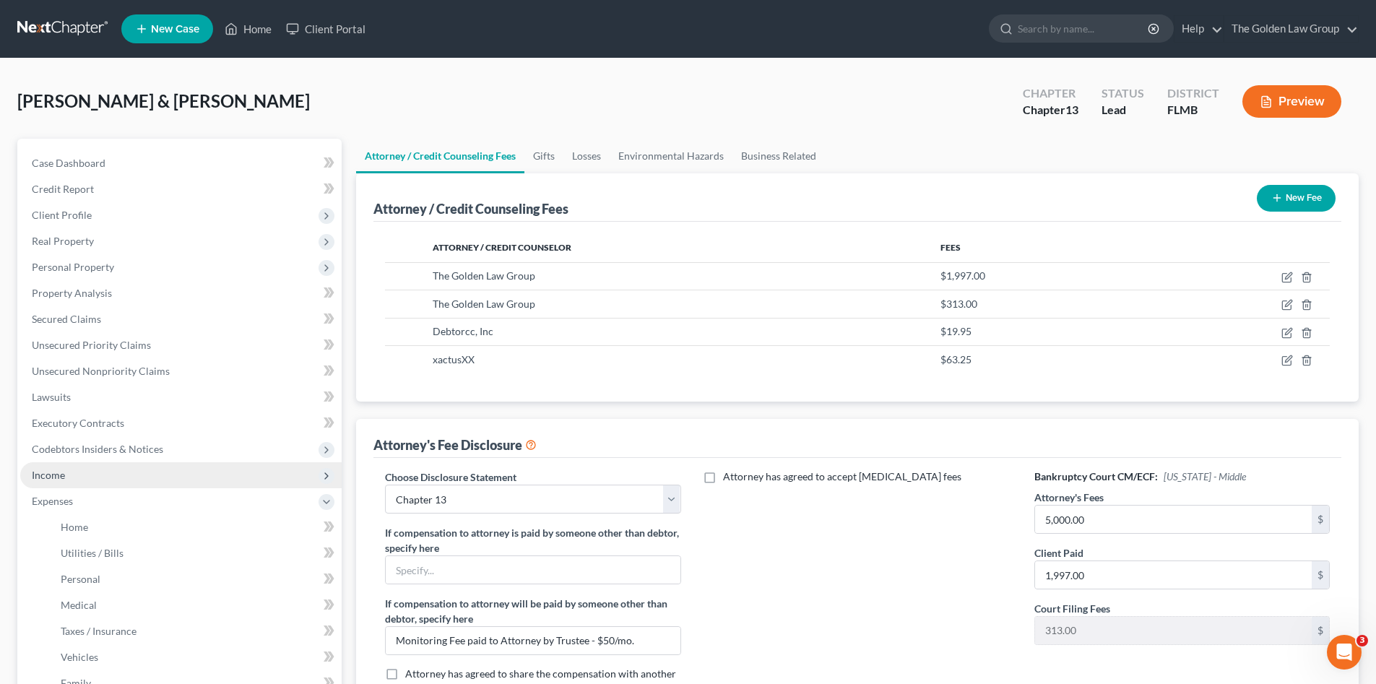
click at [77, 477] on span "Income" at bounding box center [180, 475] width 321 height 26
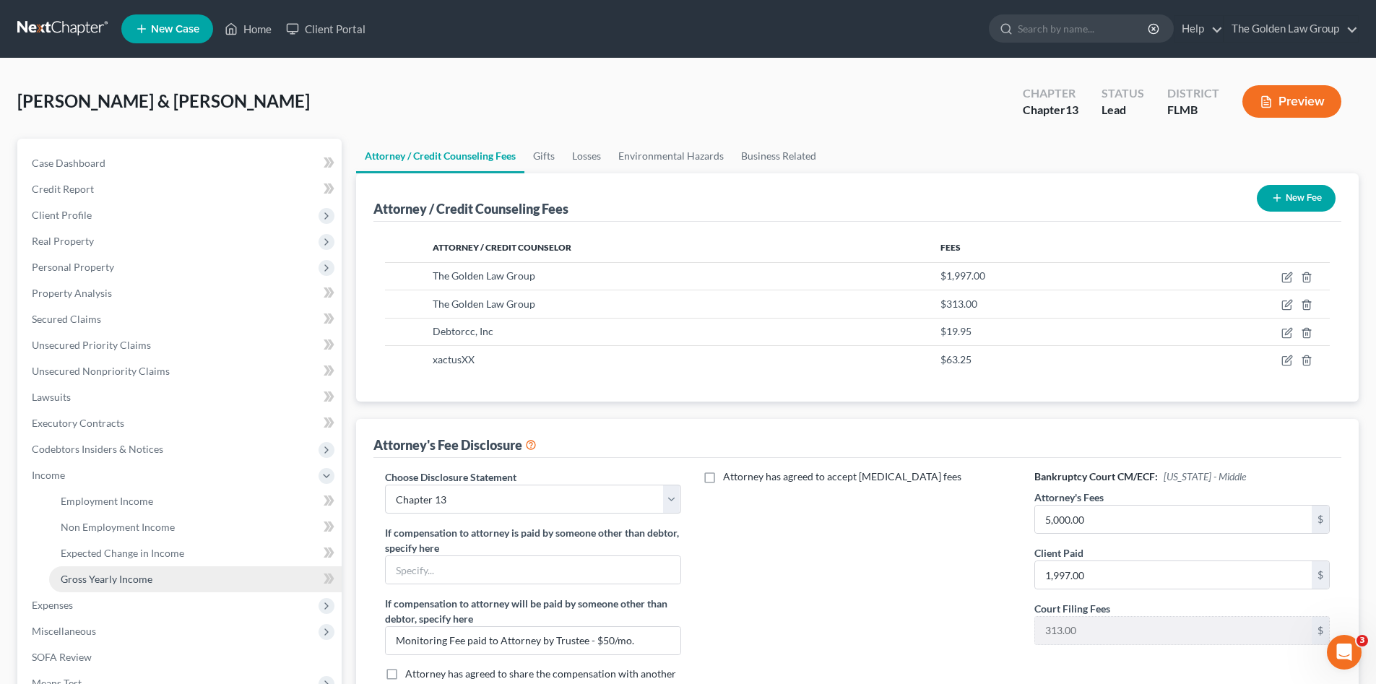
click at [132, 576] on span "Gross Yearly Income" at bounding box center [107, 579] width 92 height 12
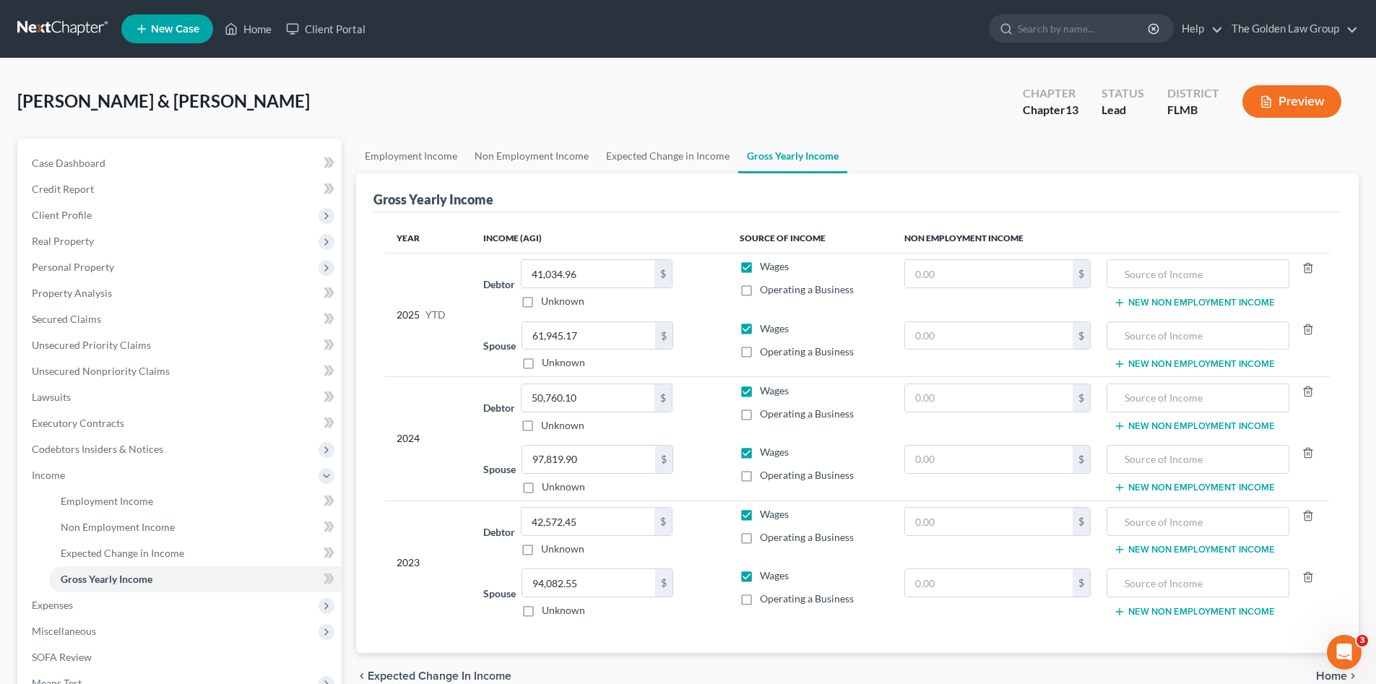
click at [404, 459] on div "2024" at bounding box center [428, 438] width 64 height 110
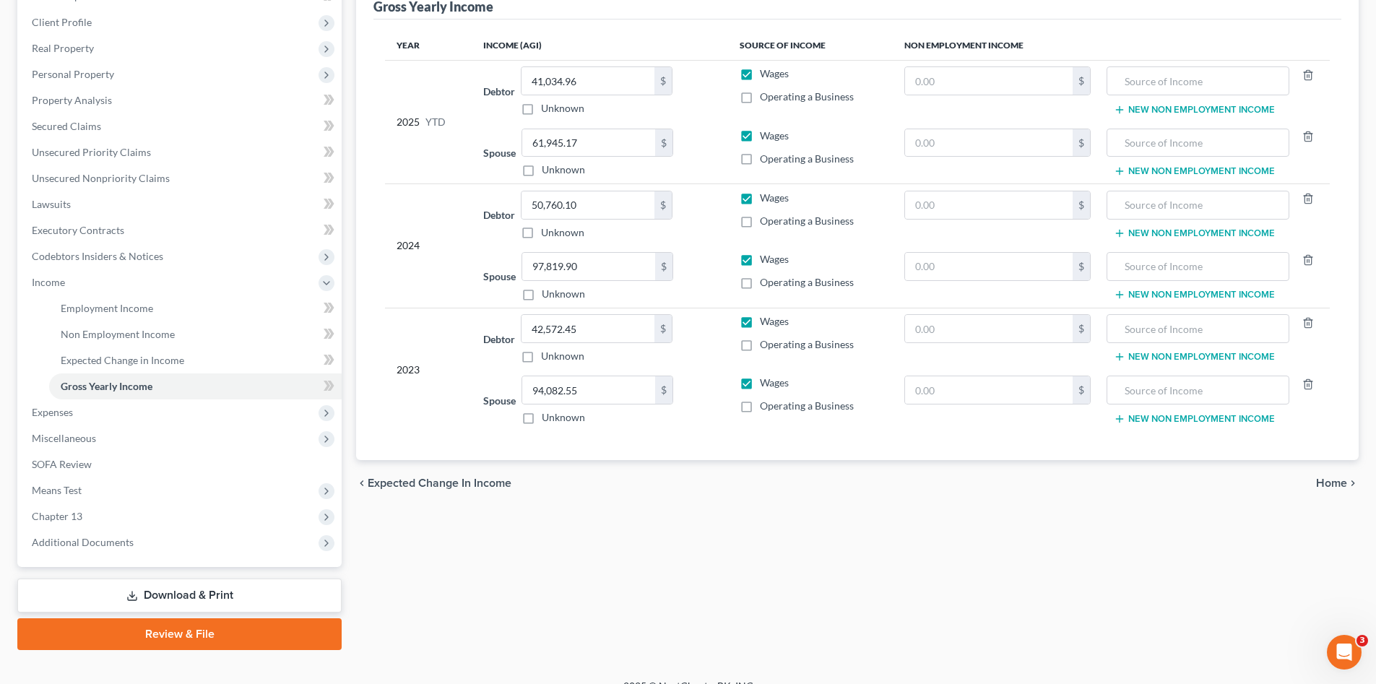
scroll to position [214, 0]
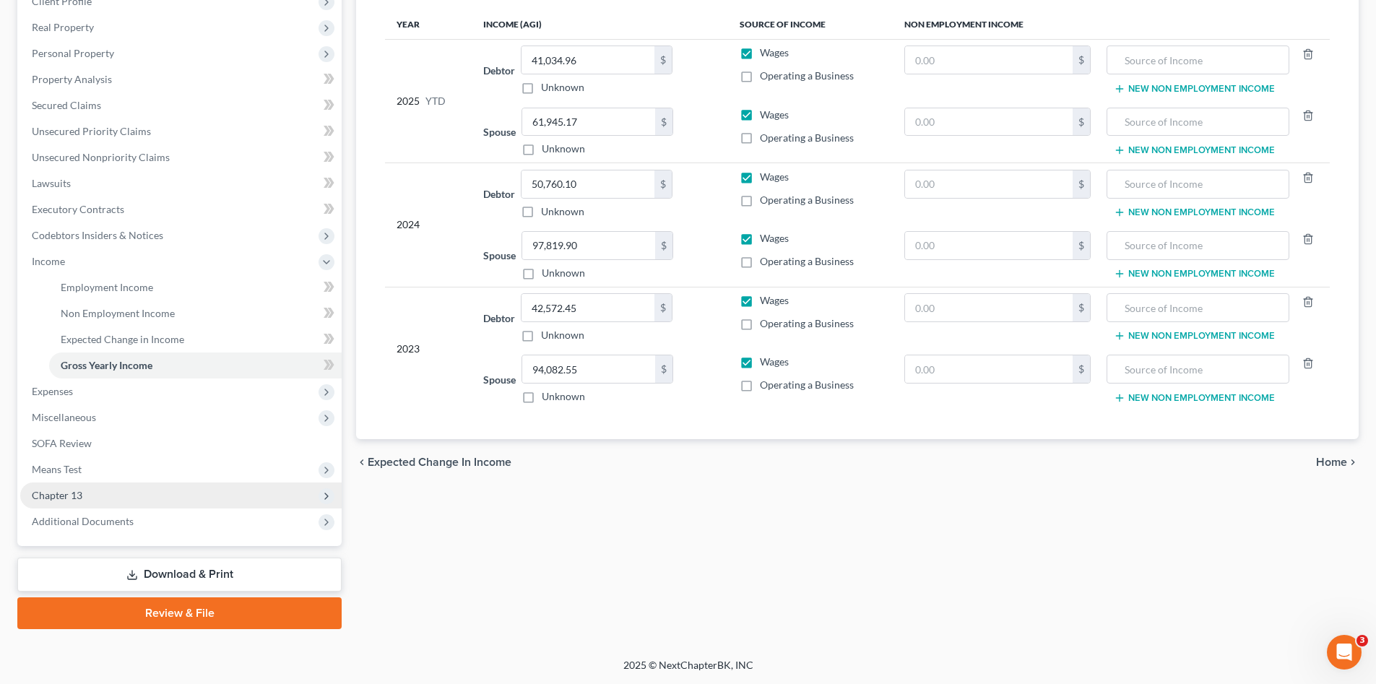
click at [99, 491] on span "Chapter 13" at bounding box center [180, 495] width 321 height 26
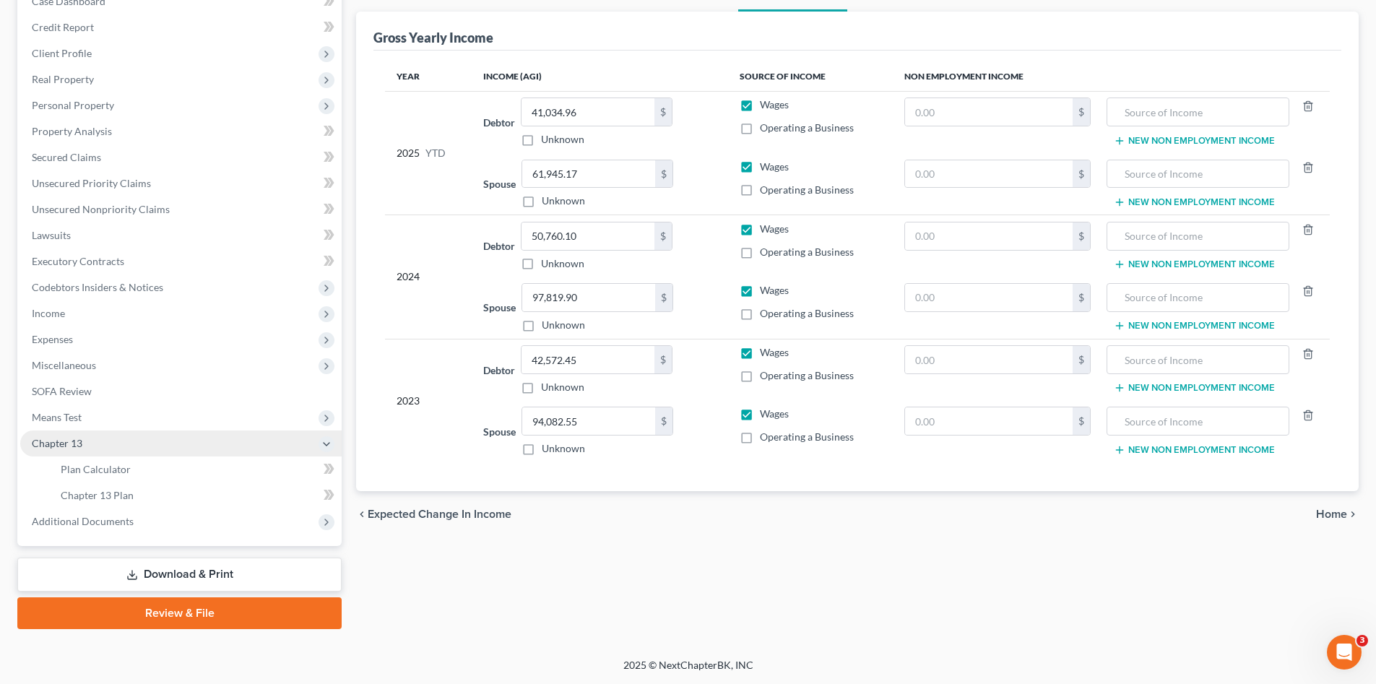
scroll to position [162, 0]
click at [73, 414] on span "Means Test" at bounding box center [57, 417] width 50 height 12
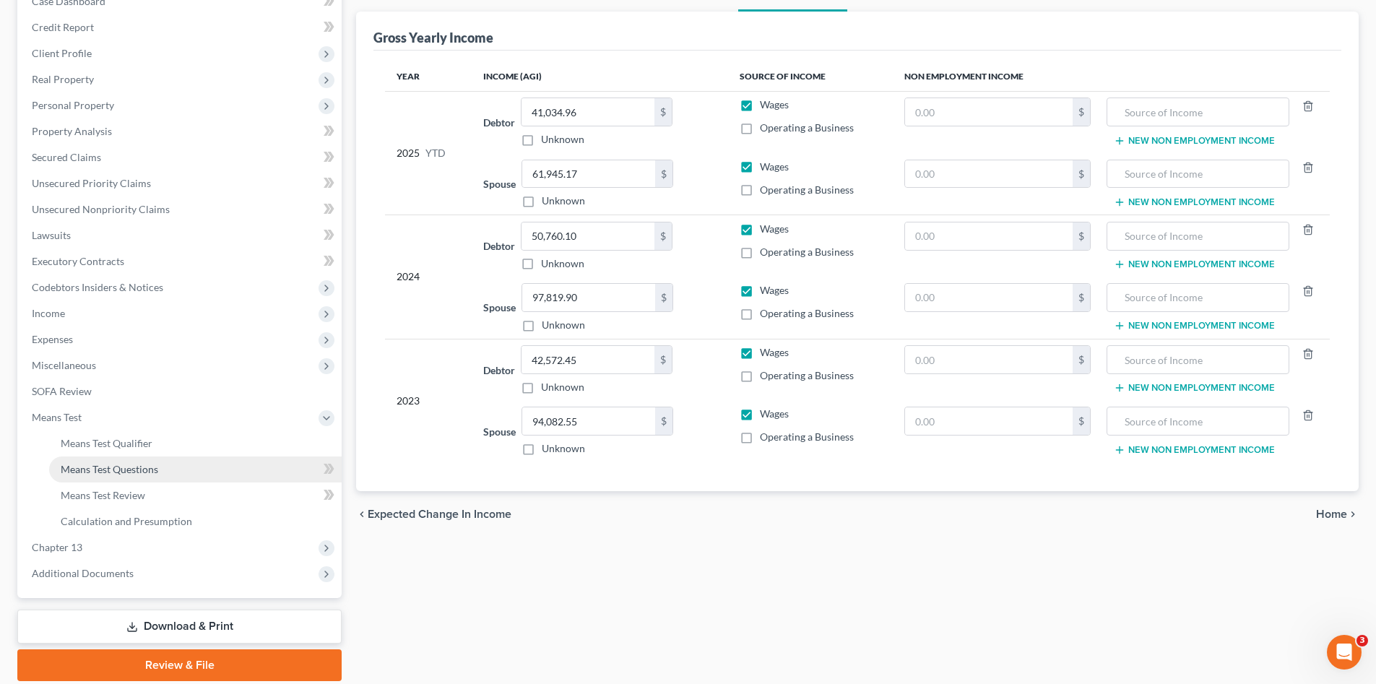
scroll to position [214, 0]
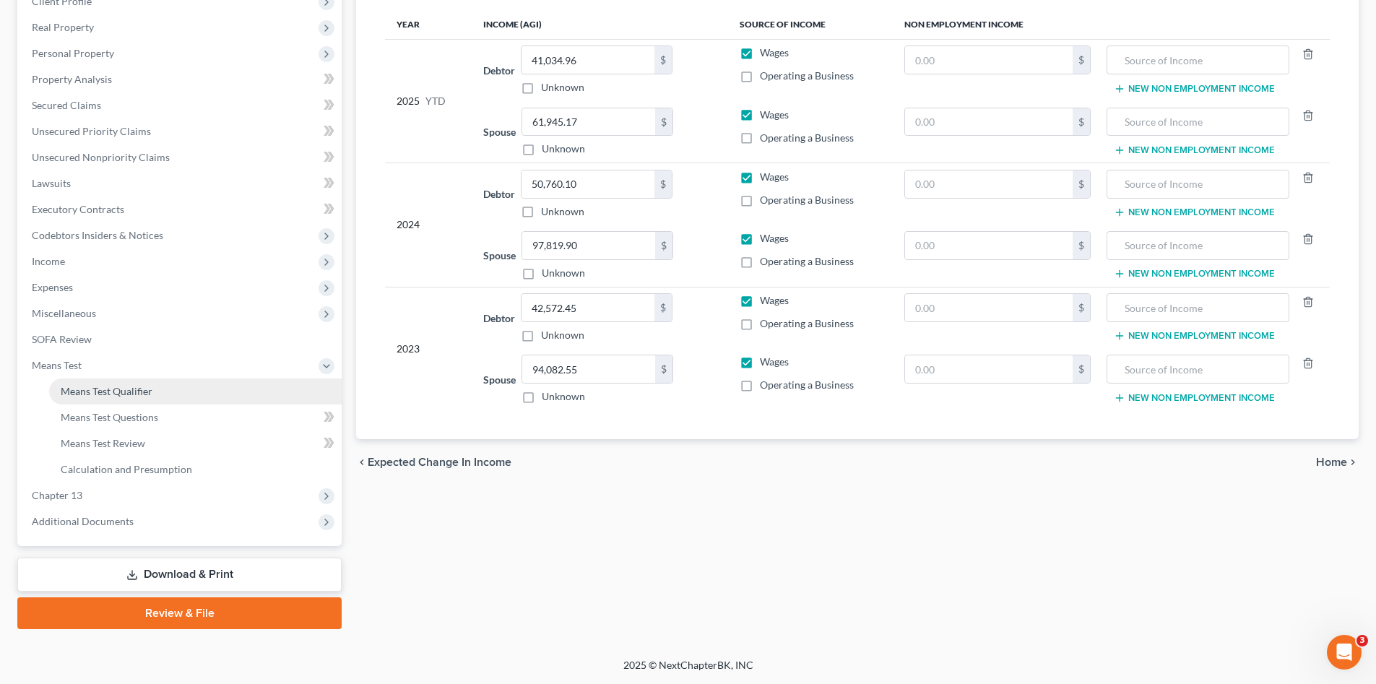
click at [103, 386] on span "Means Test Qualifier" at bounding box center [107, 391] width 92 height 12
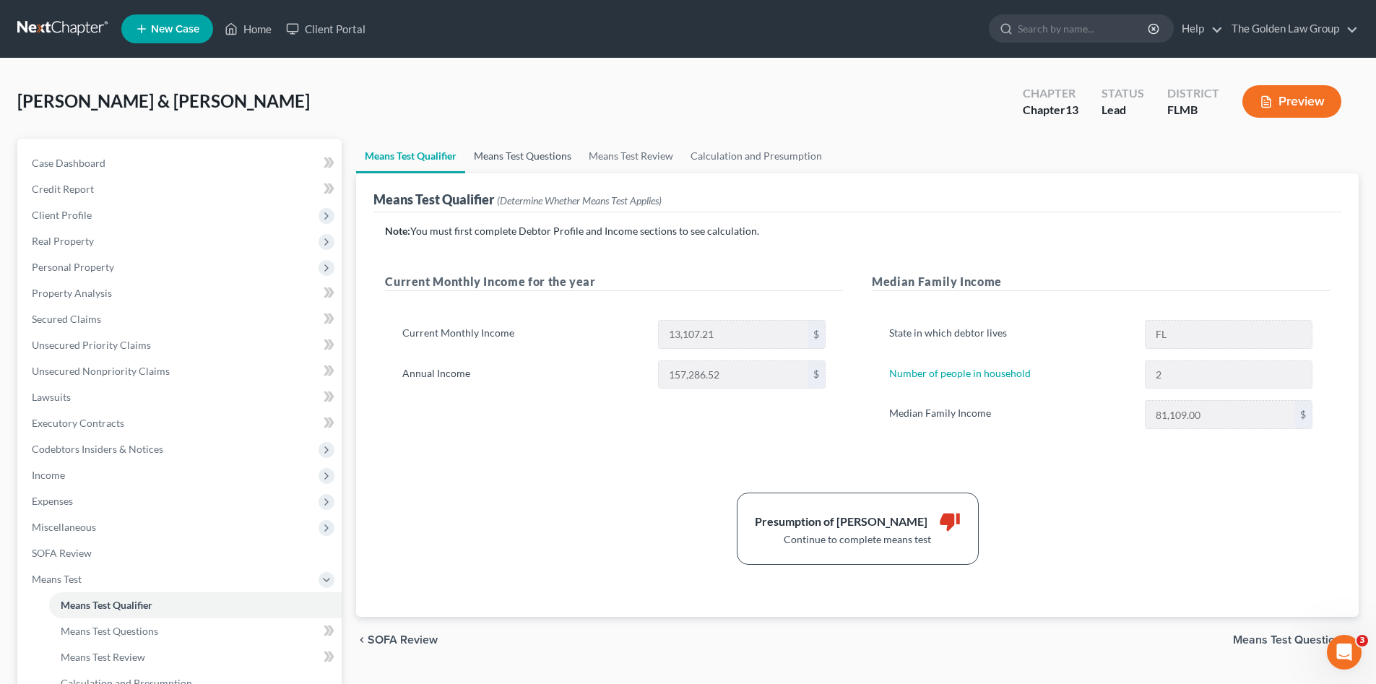
click at [524, 163] on link "Means Test Questions" at bounding box center [522, 156] width 115 height 35
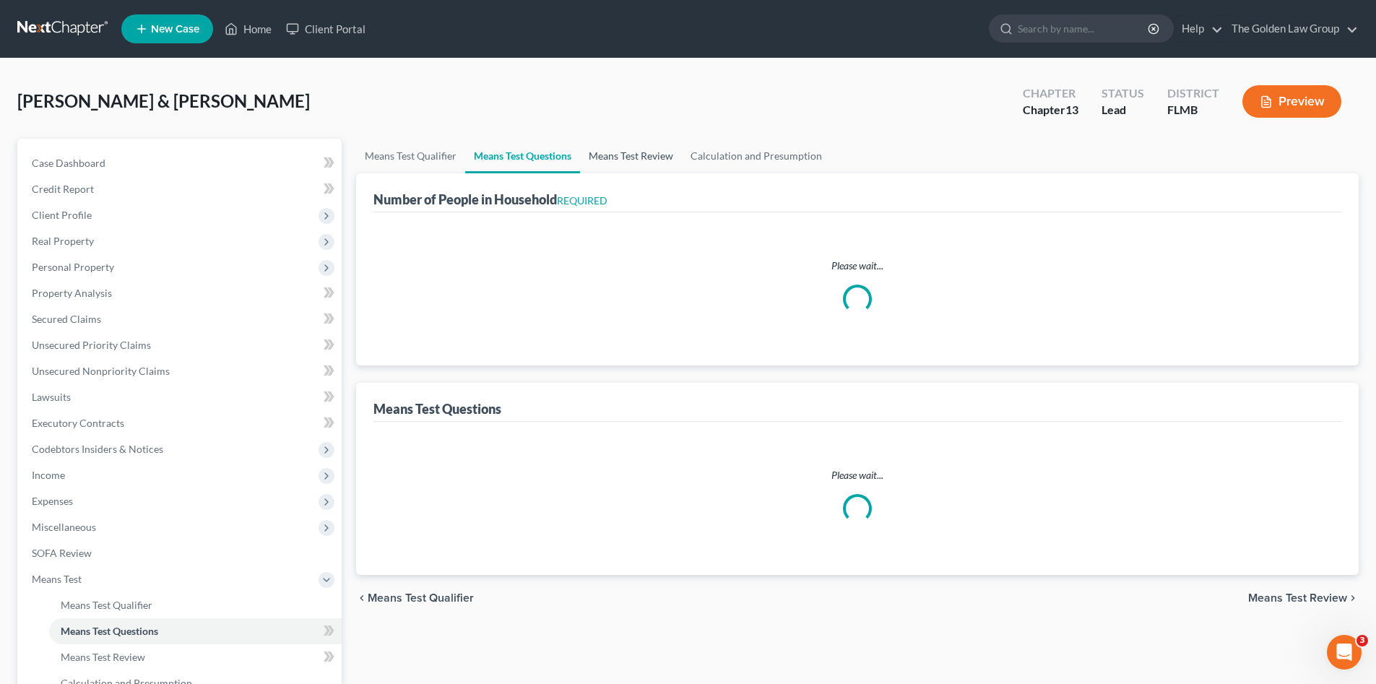
select select "1"
select select "60"
select select "1"
select select "60"
select select "0"
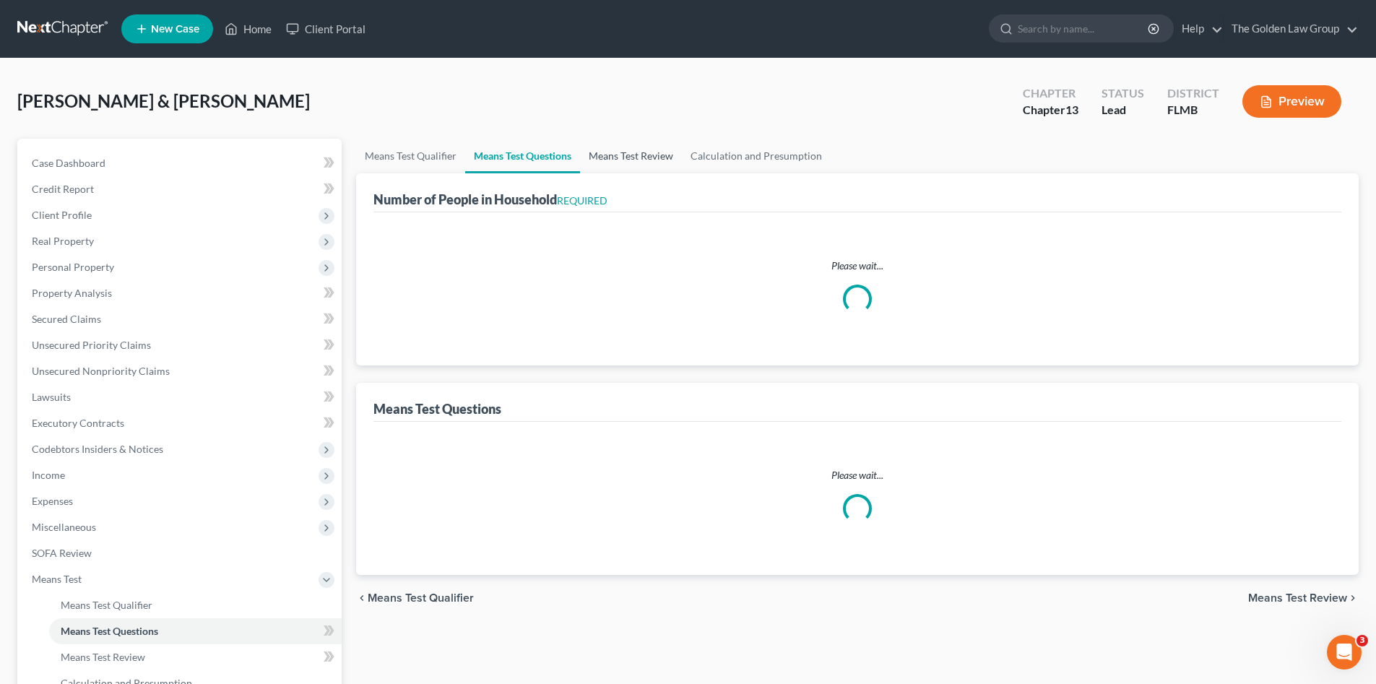
select select "60"
select select "2"
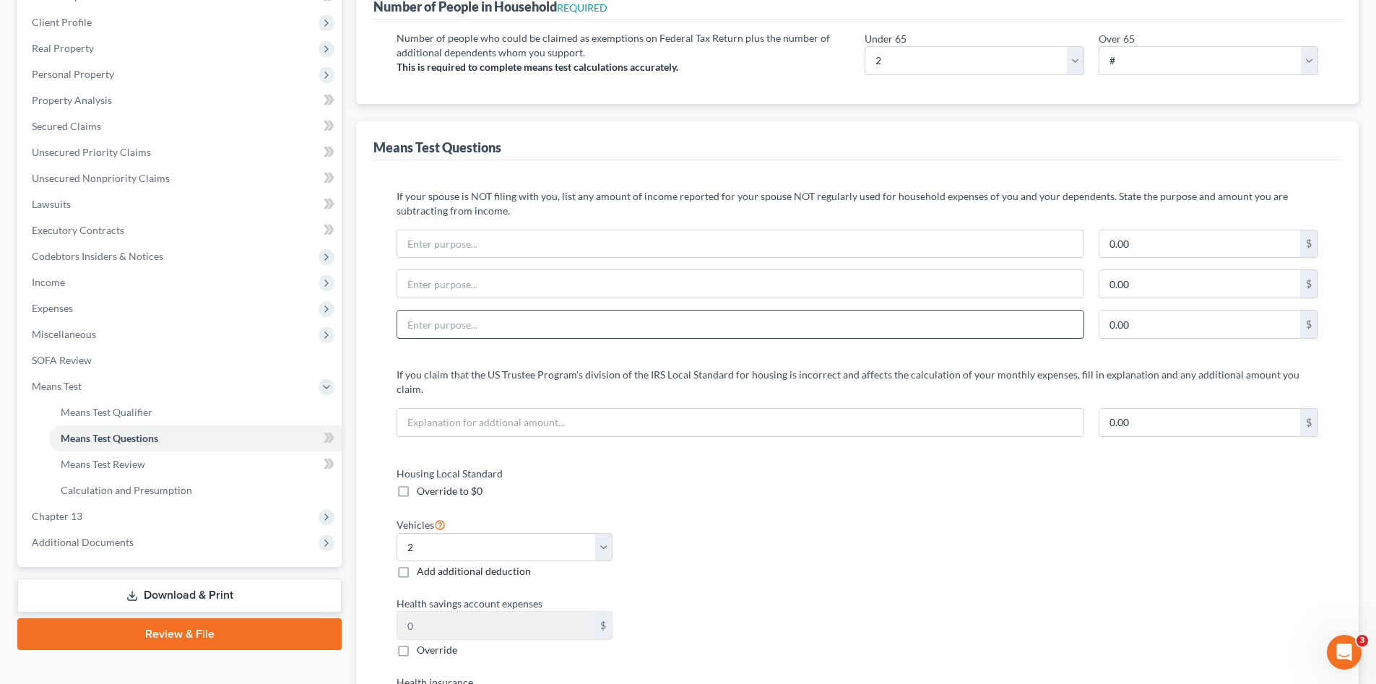
scroll to position [72, 0]
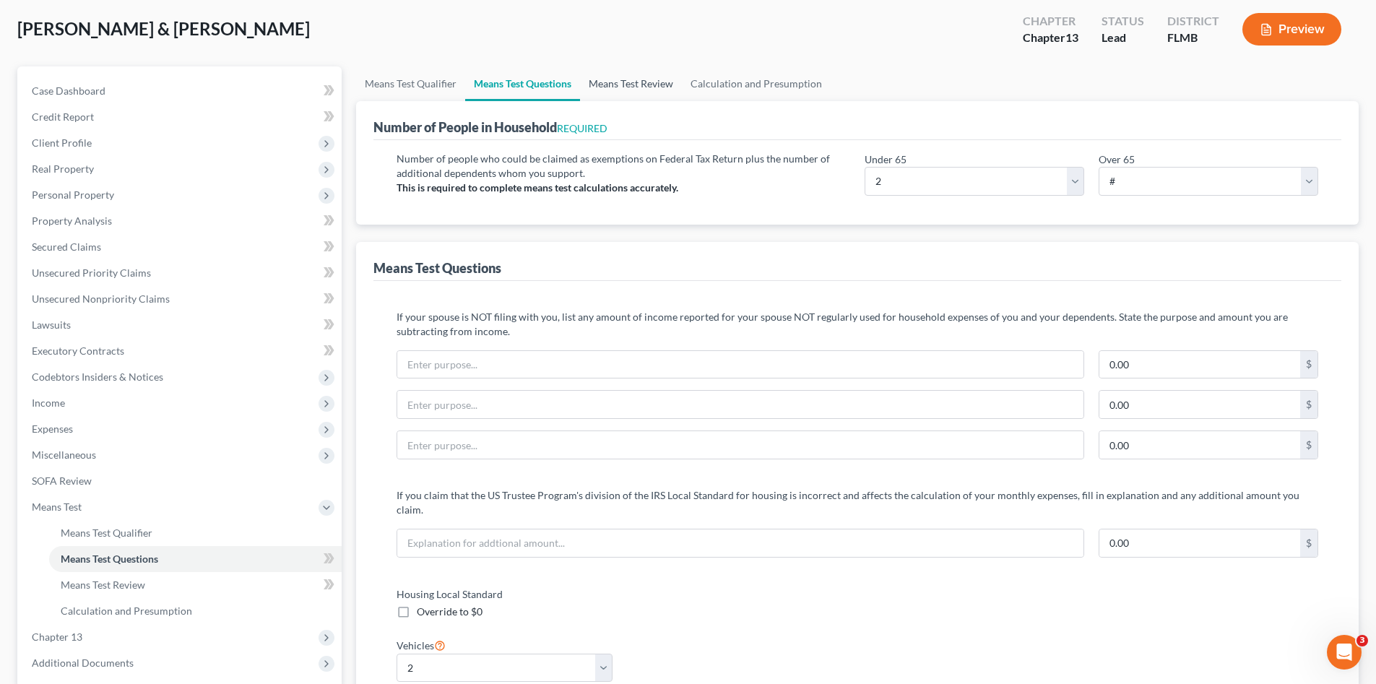
click at [651, 89] on link "Means Test Review" at bounding box center [631, 83] width 102 height 35
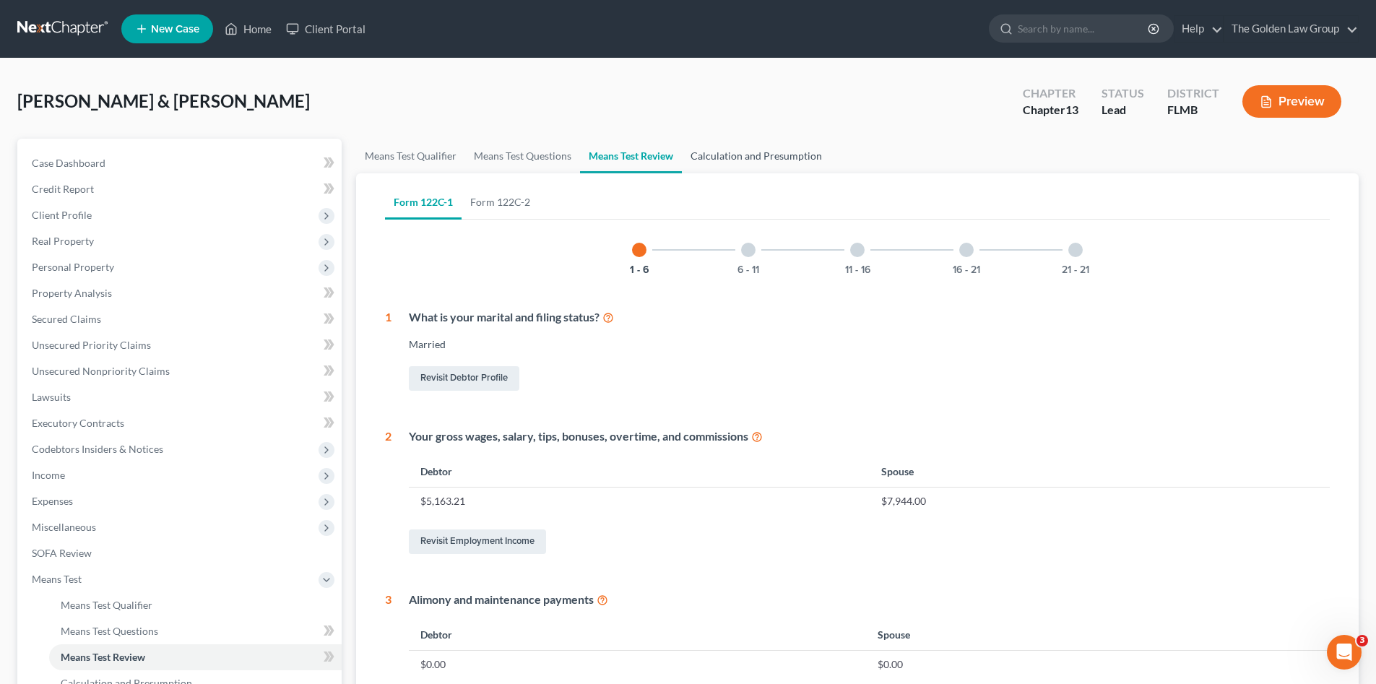
click at [718, 157] on link "Calculation and Presumption" at bounding box center [756, 156] width 149 height 35
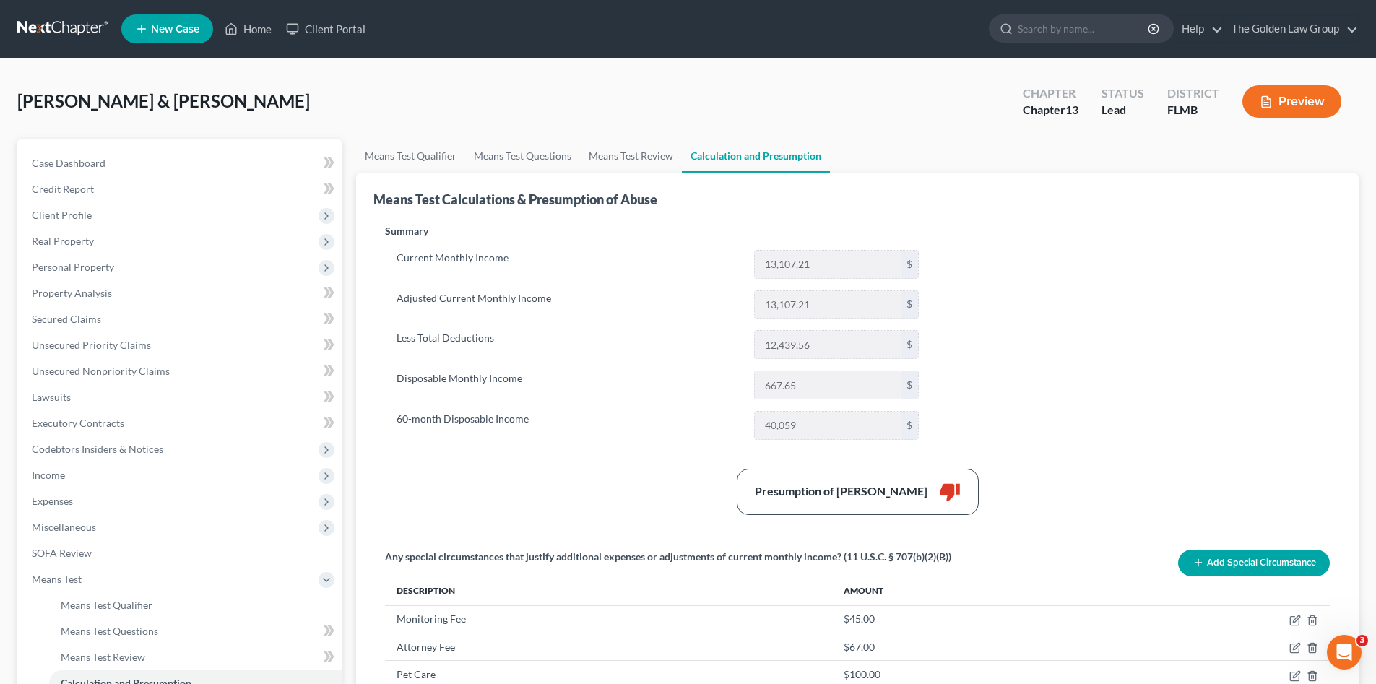
scroll to position [72, 0]
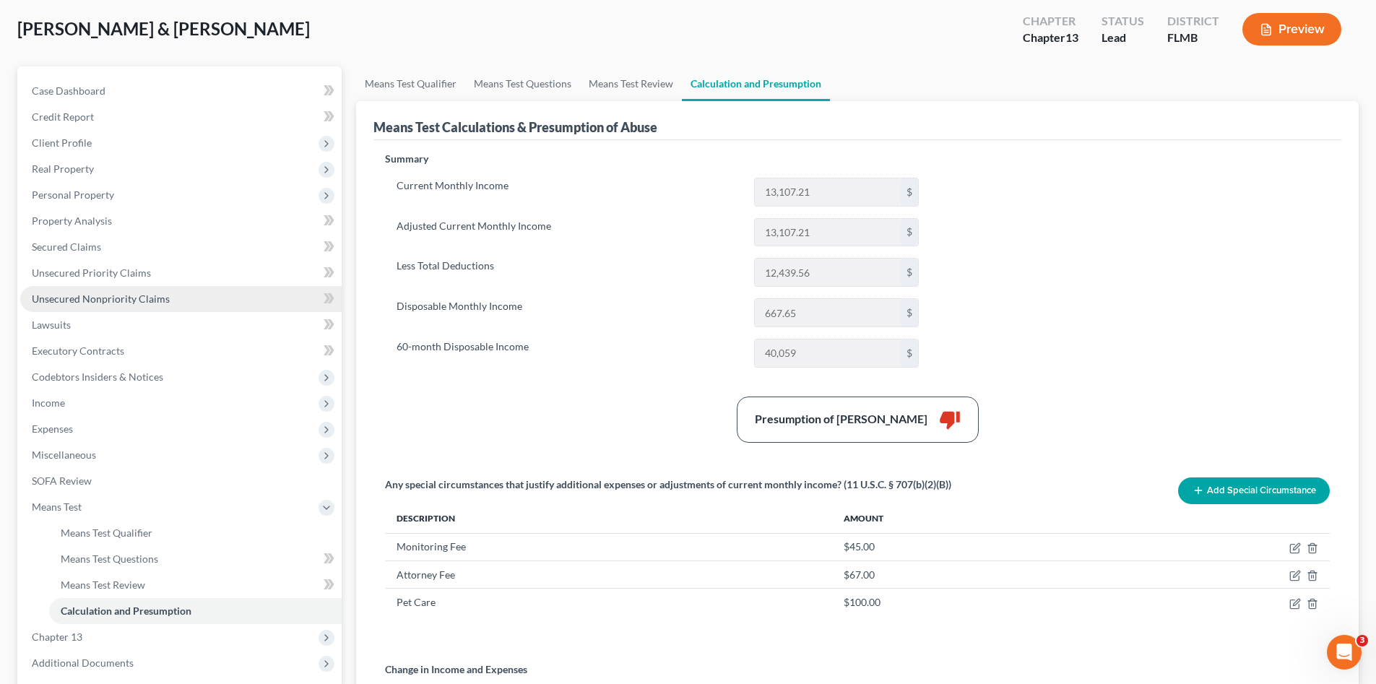
click at [81, 295] on span "Unsecured Nonpriority Claims" at bounding box center [101, 298] width 138 height 12
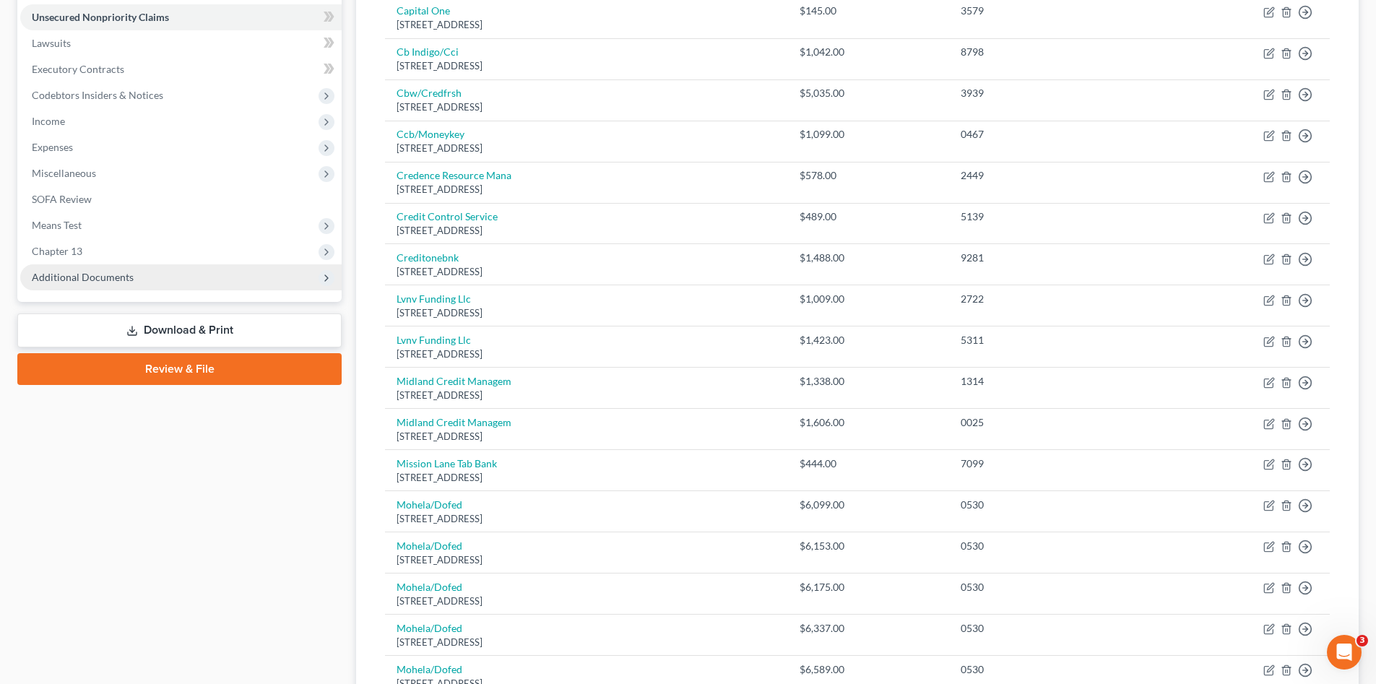
scroll to position [233, 0]
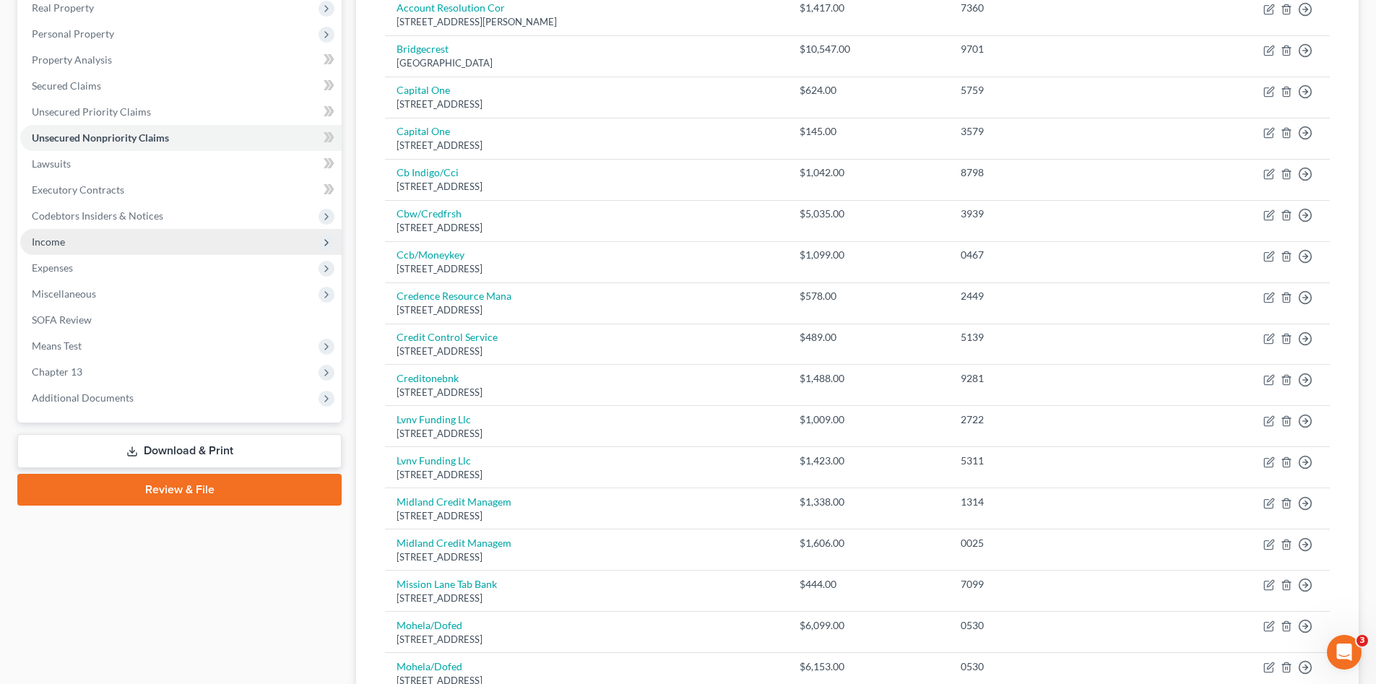
click at [77, 243] on span "Income" at bounding box center [180, 242] width 321 height 26
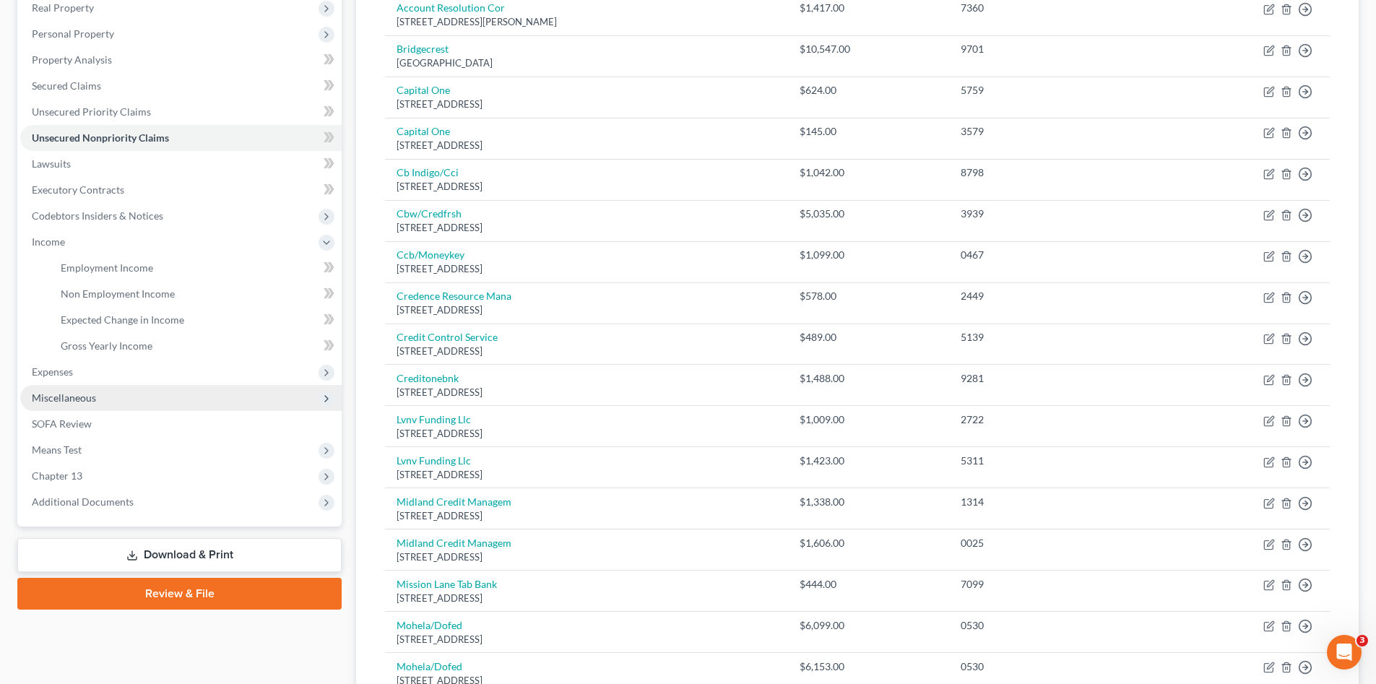
click at [116, 391] on span "Miscellaneous" at bounding box center [180, 398] width 321 height 26
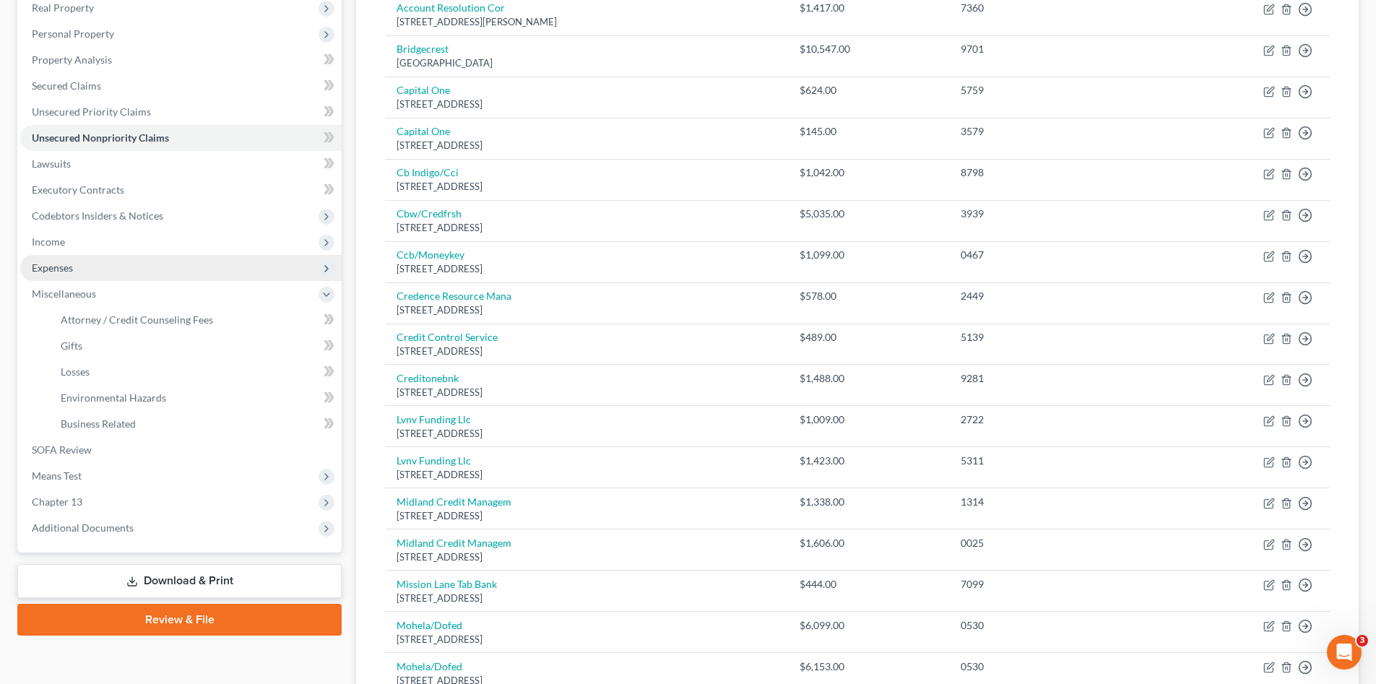
click at [95, 273] on span "Expenses" at bounding box center [180, 268] width 321 height 26
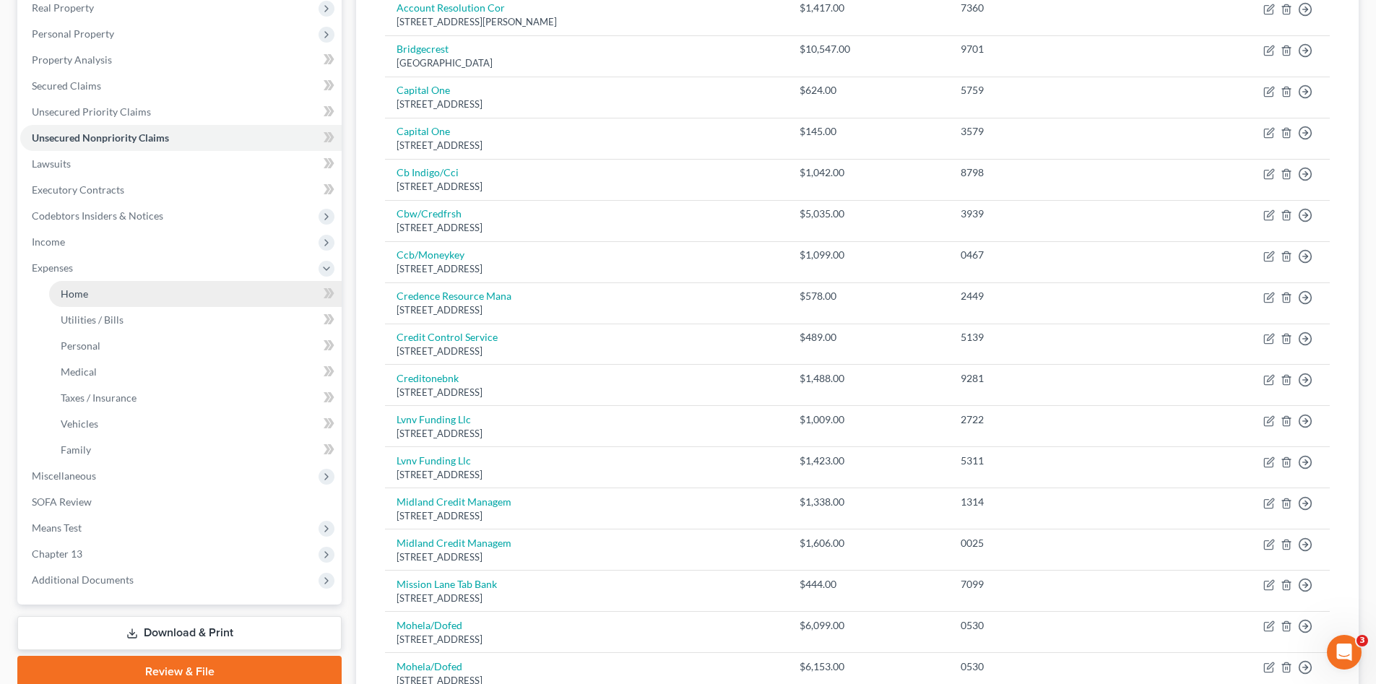
click at [120, 298] on link "Home" at bounding box center [195, 294] width 292 height 26
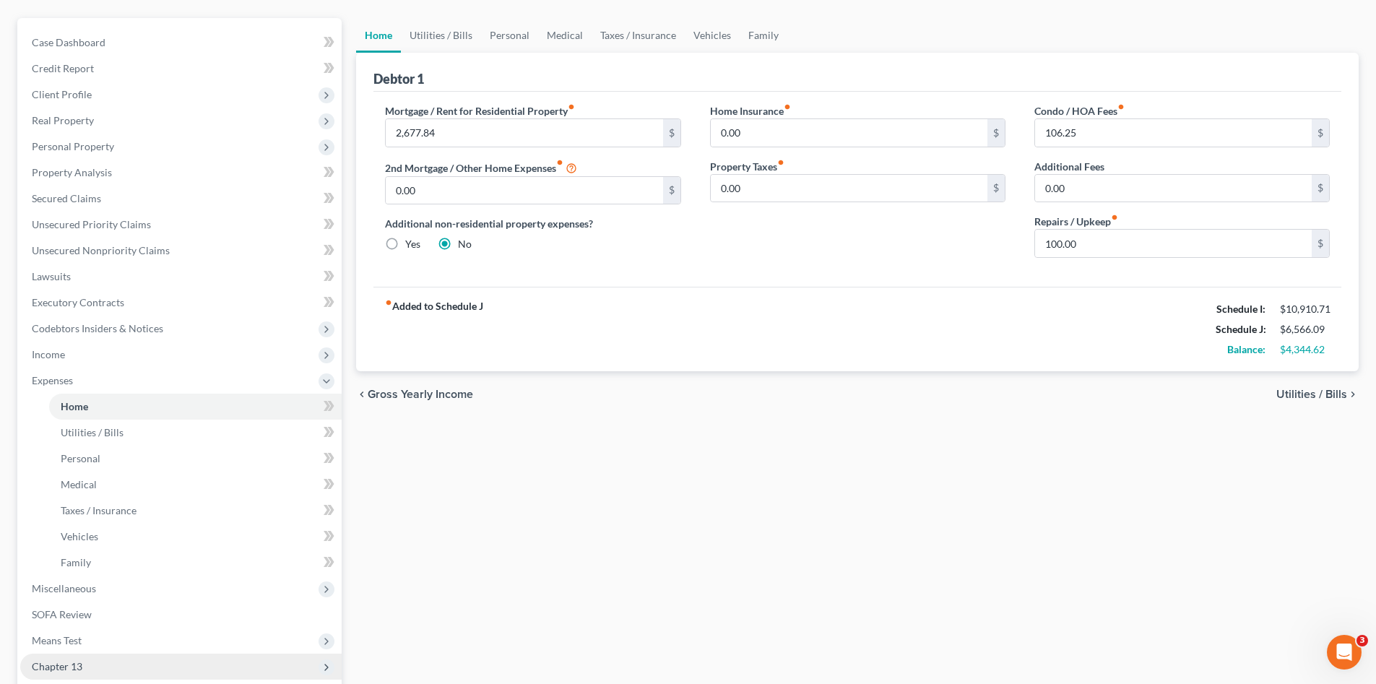
scroll to position [240, 0]
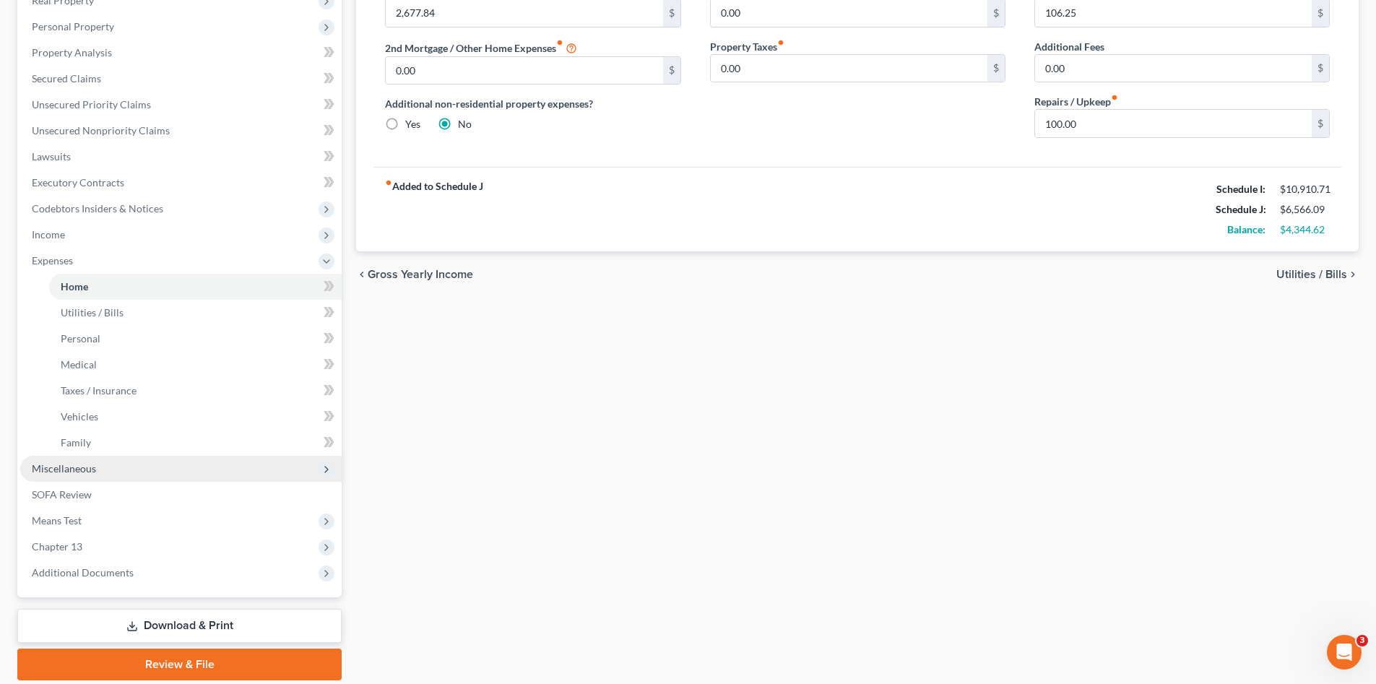
click at [139, 466] on span "Miscellaneous" at bounding box center [180, 469] width 321 height 26
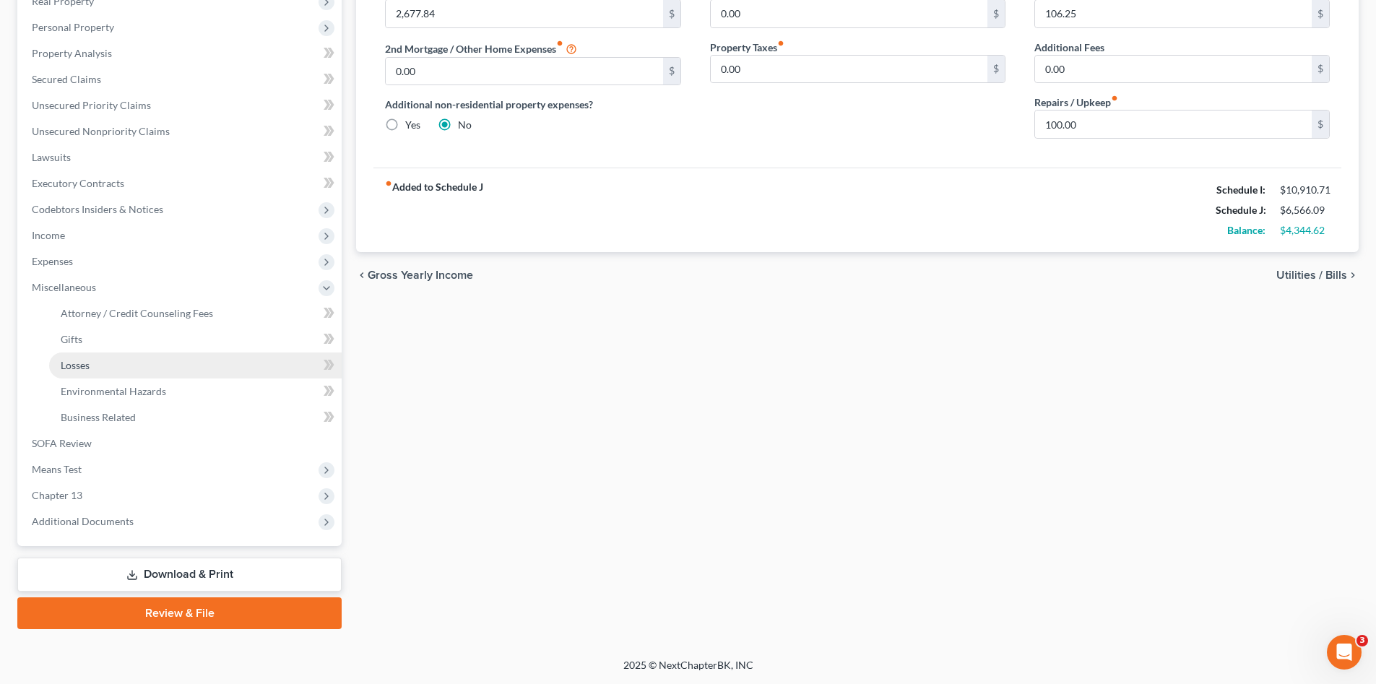
scroll to position [240, 0]
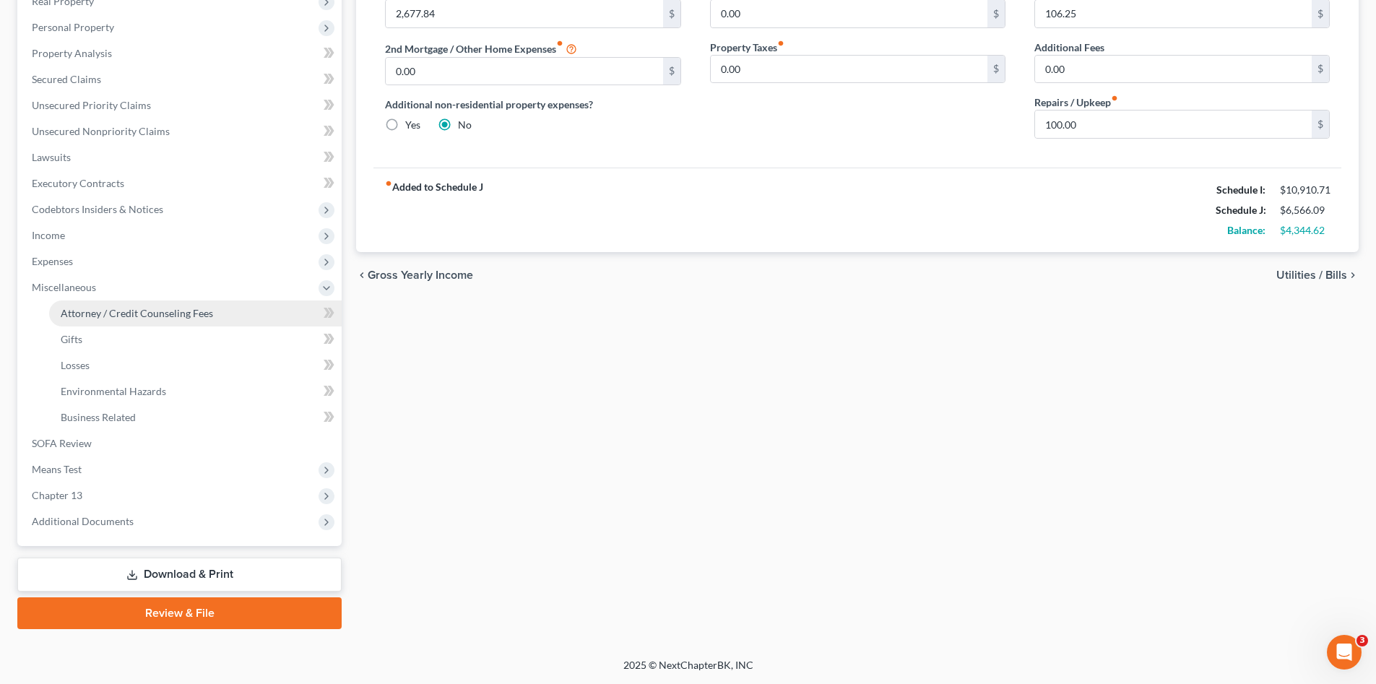
click at [84, 311] on span "Attorney / Credit Counseling Fees" at bounding box center [137, 313] width 152 height 12
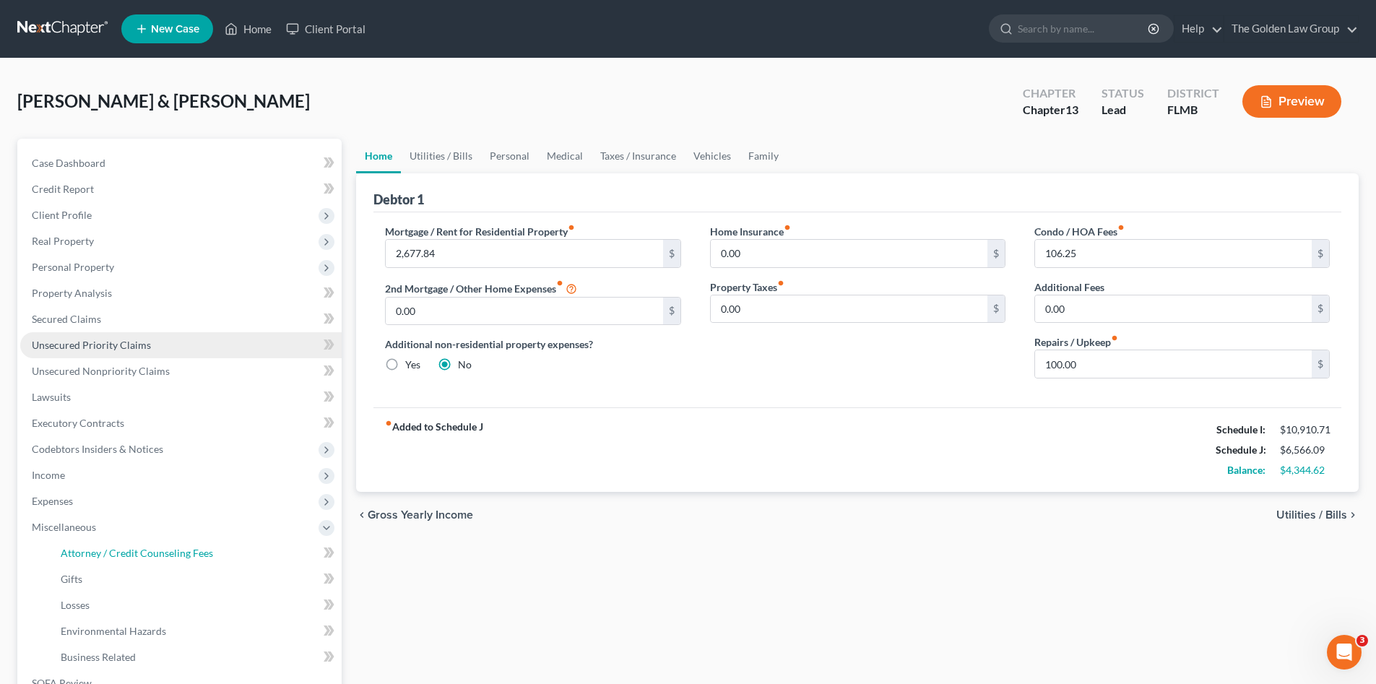
select select "1"
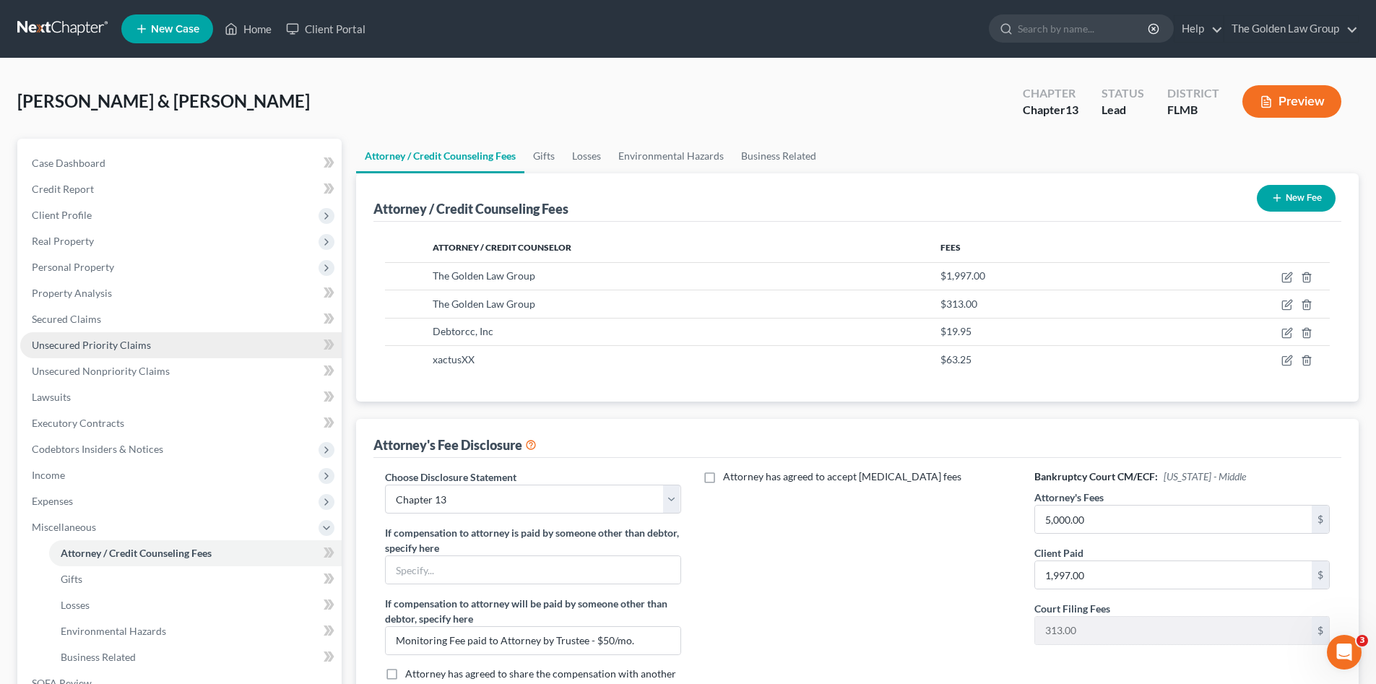
click at [77, 346] on span "Unsecured Priority Claims" at bounding box center [91, 345] width 119 height 12
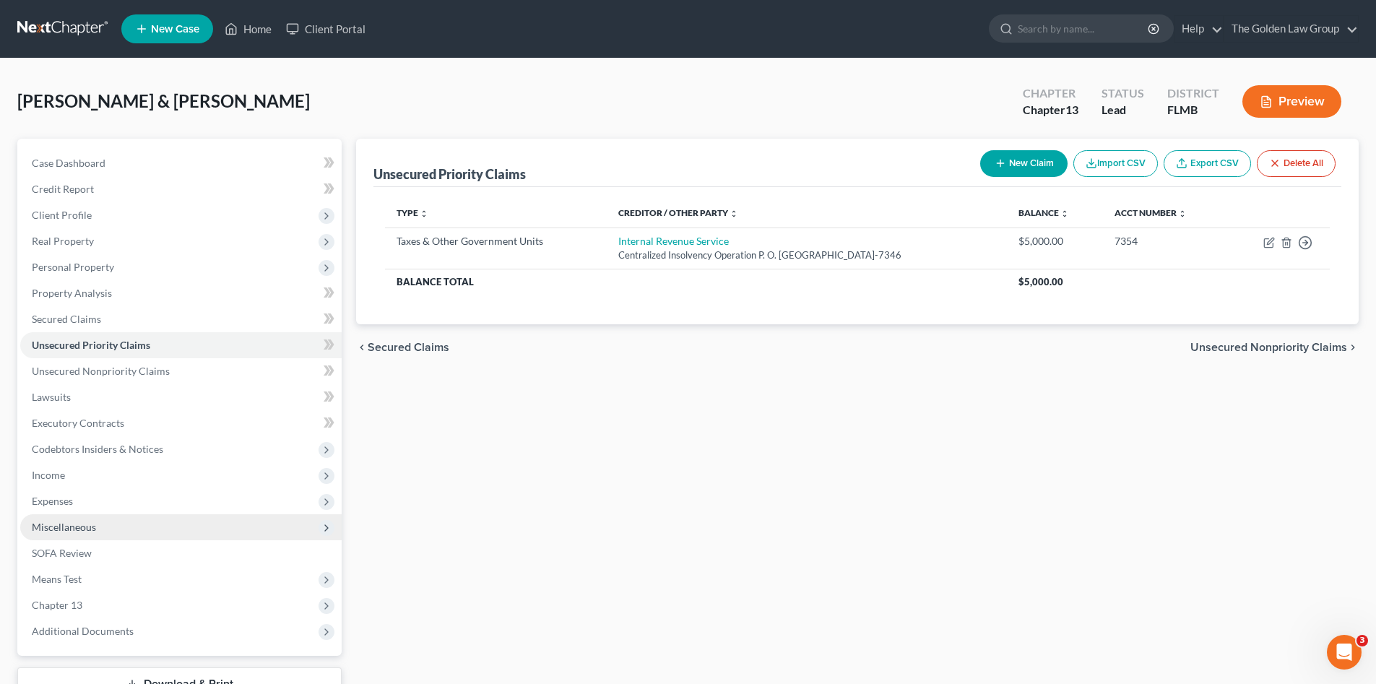
click at [62, 534] on span "Miscellaneous" at bounding box center [180, 527] width 321 height 26
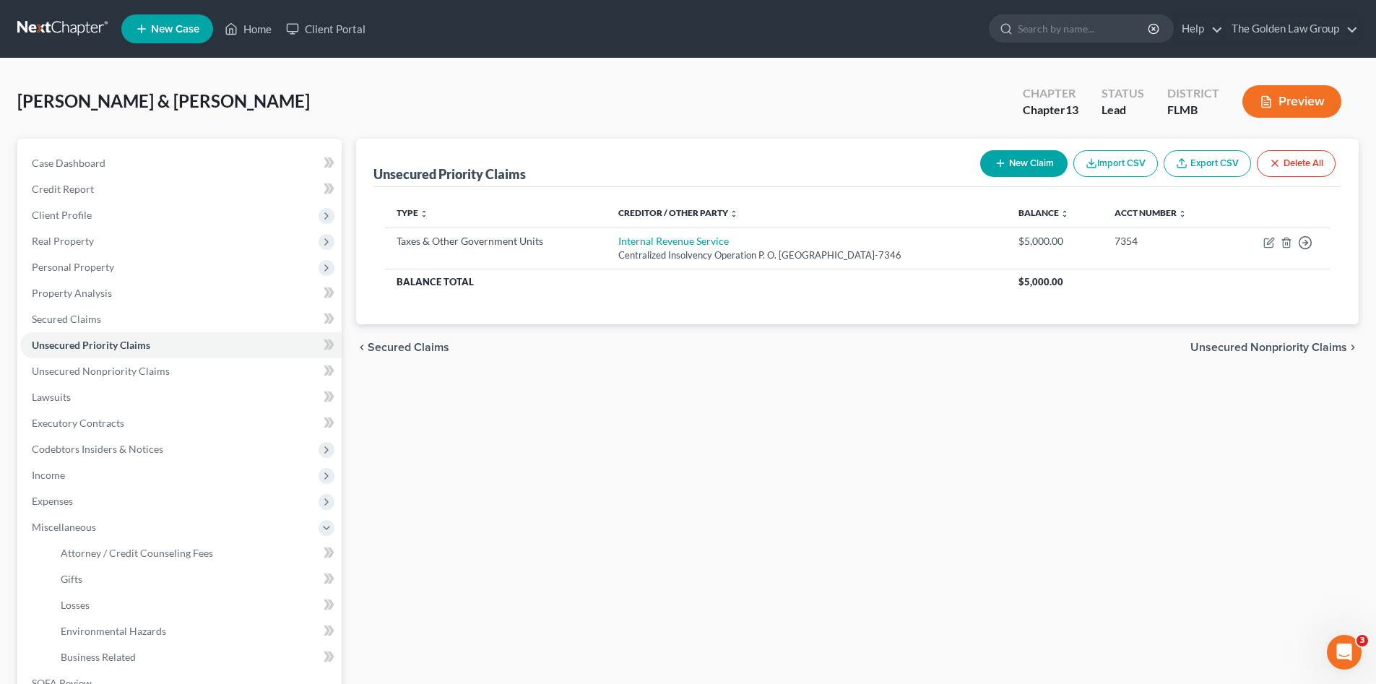
scroll to position [144, 0]
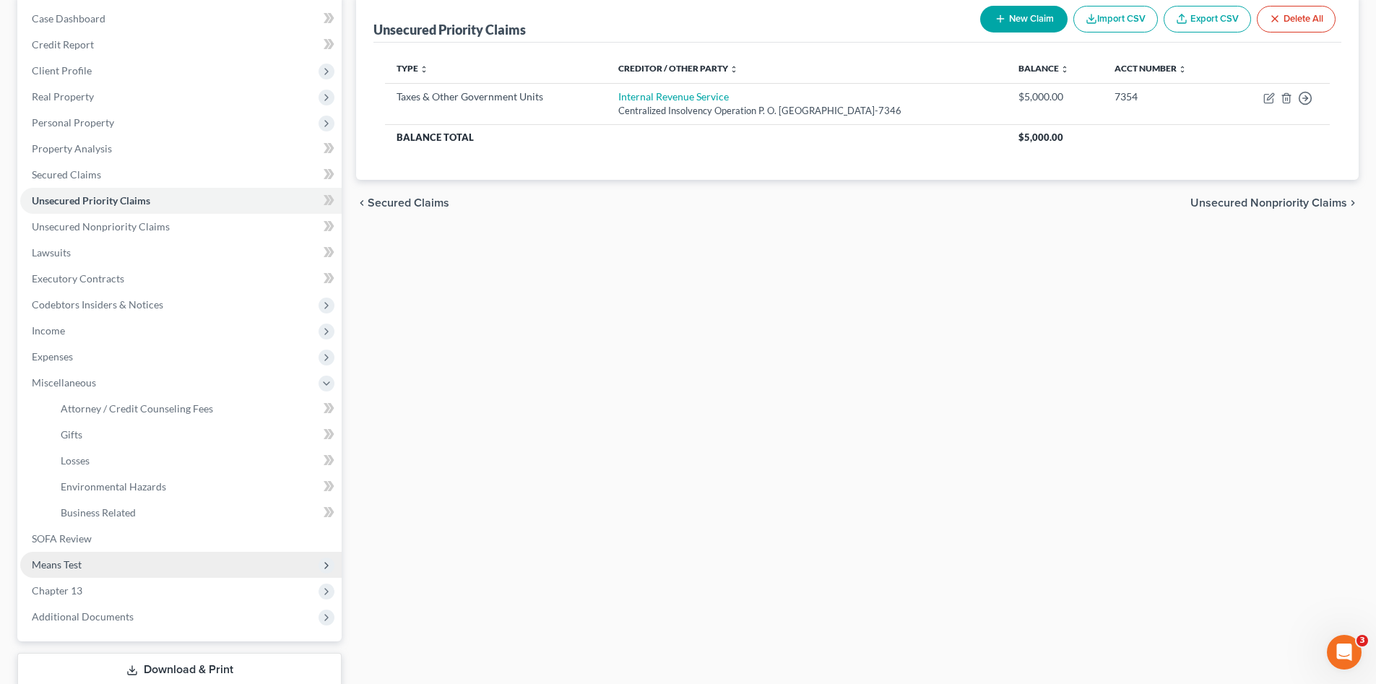
click at [95, 562] on span "Means Test" at bounding box center [180, 565] width 321 height 26
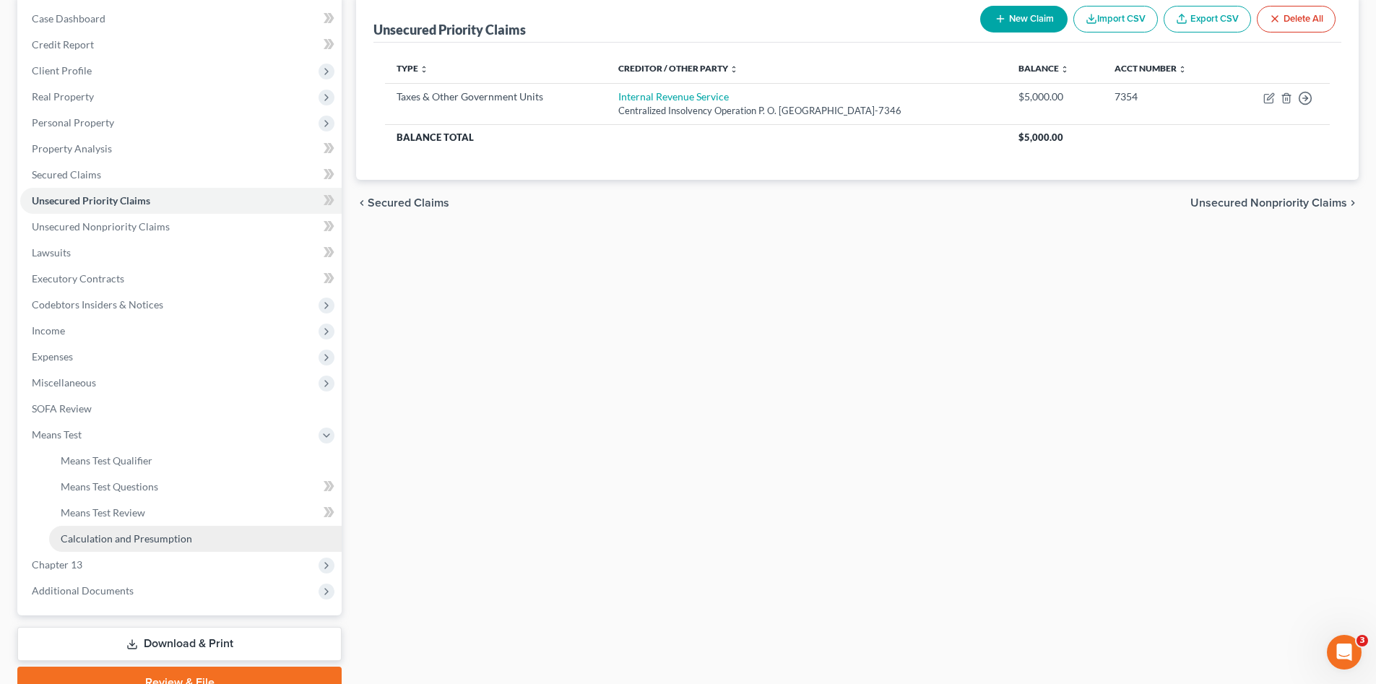
click at [168, 536] on span "Calculation and Presumption" at bounding box center [126, 538] width 131 height 12
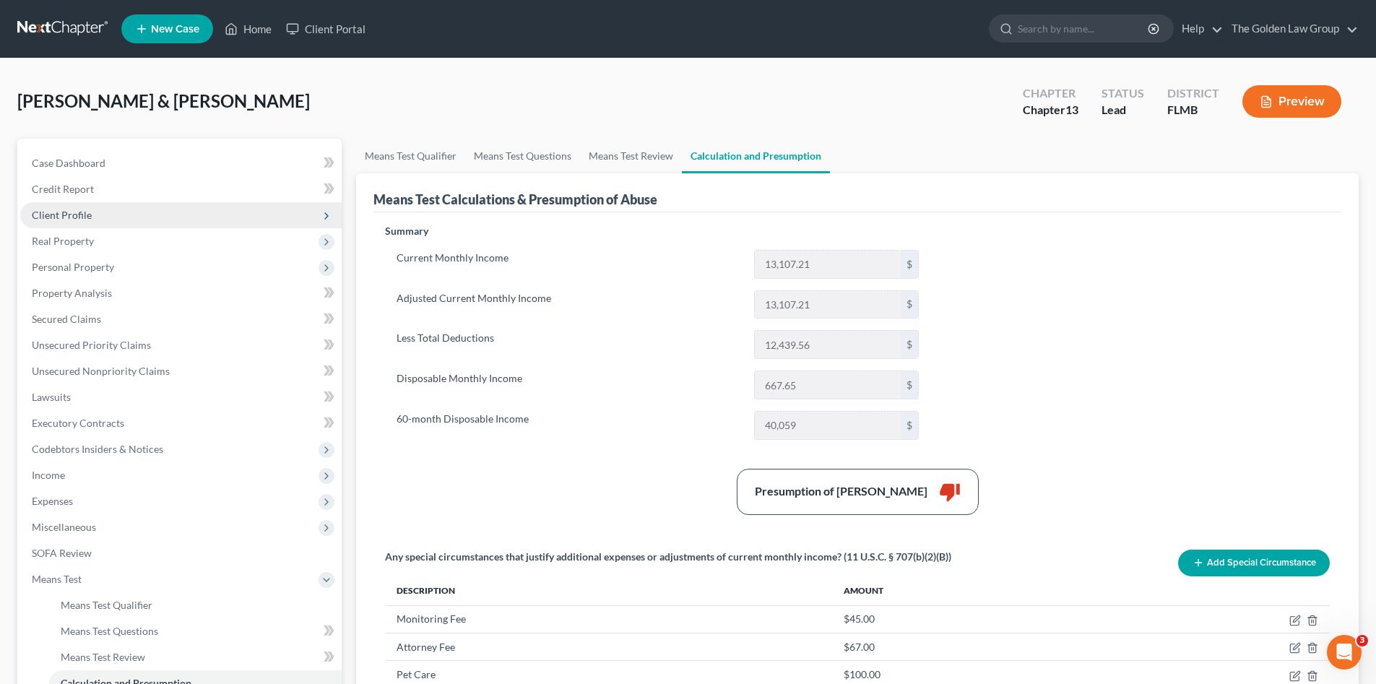
click at [64, 209] on span "Client Profile" at bounding box center [62, 215] width 60 height 12
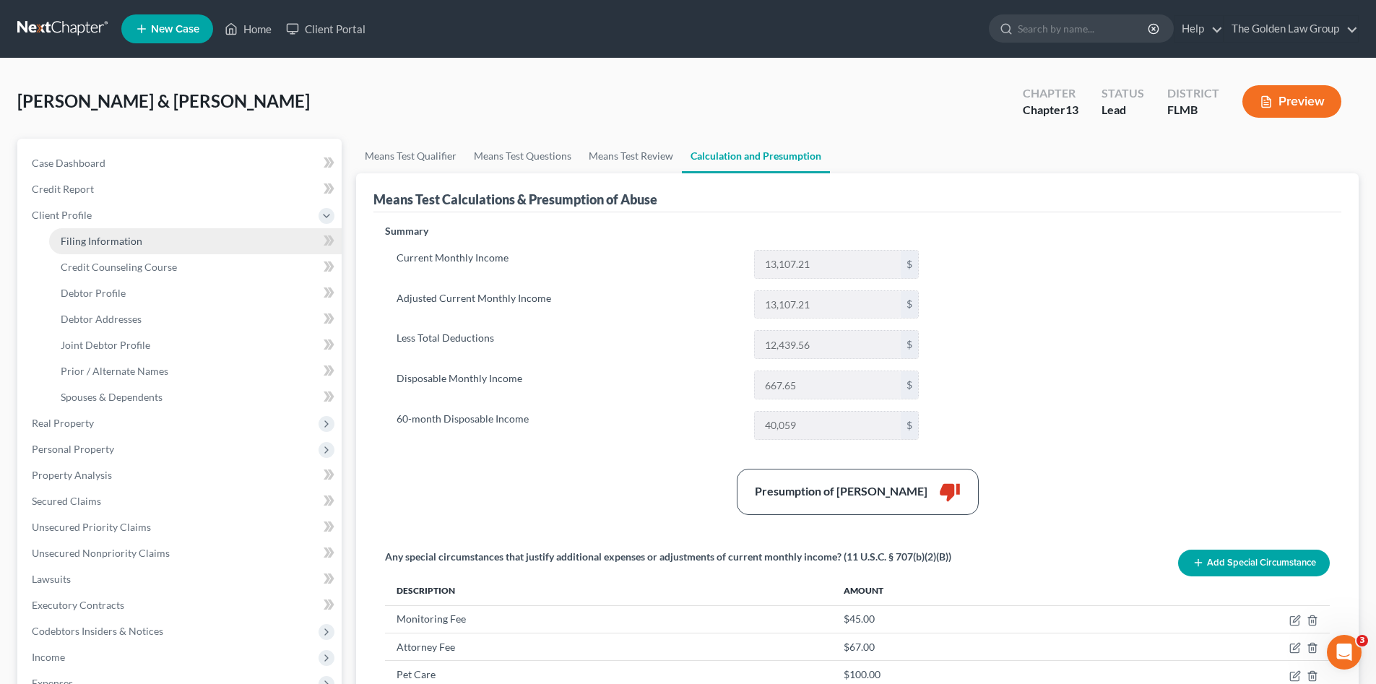
click at [113, 243] on span "Filing Information" at bounding box center [102, 241] width 82 height 12
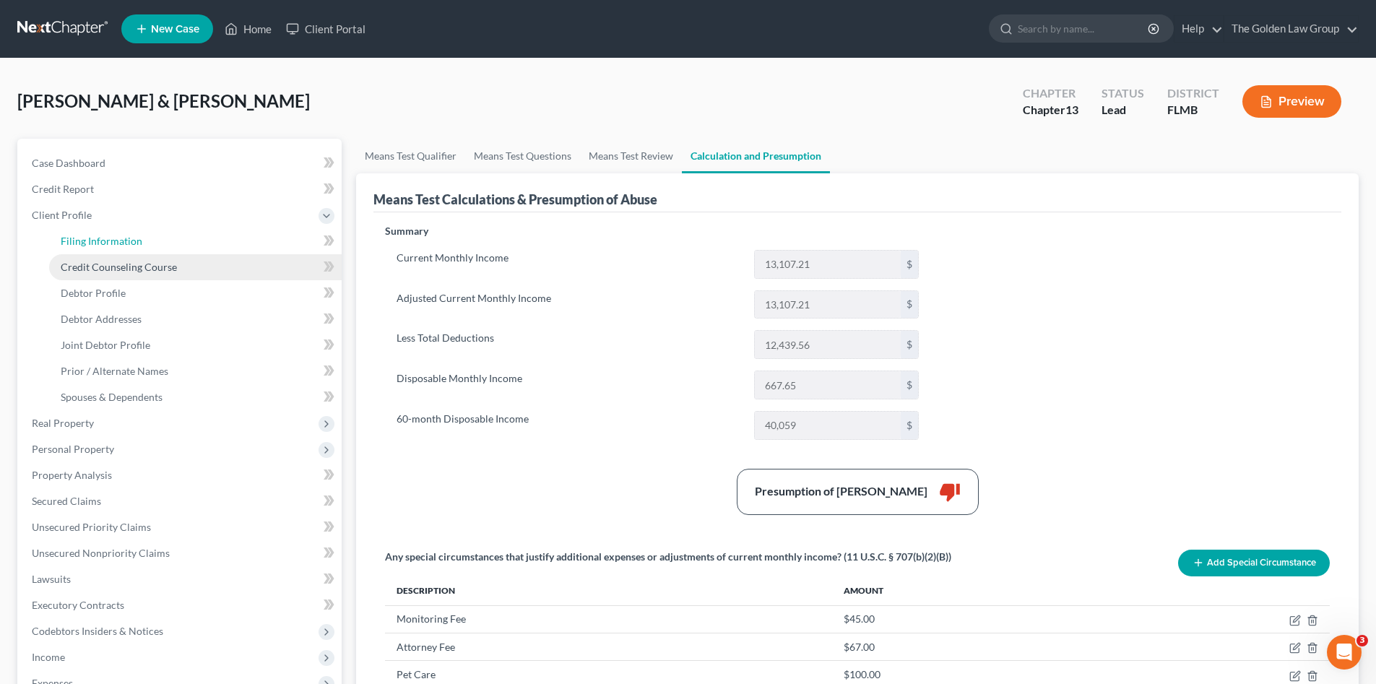
select select "1"
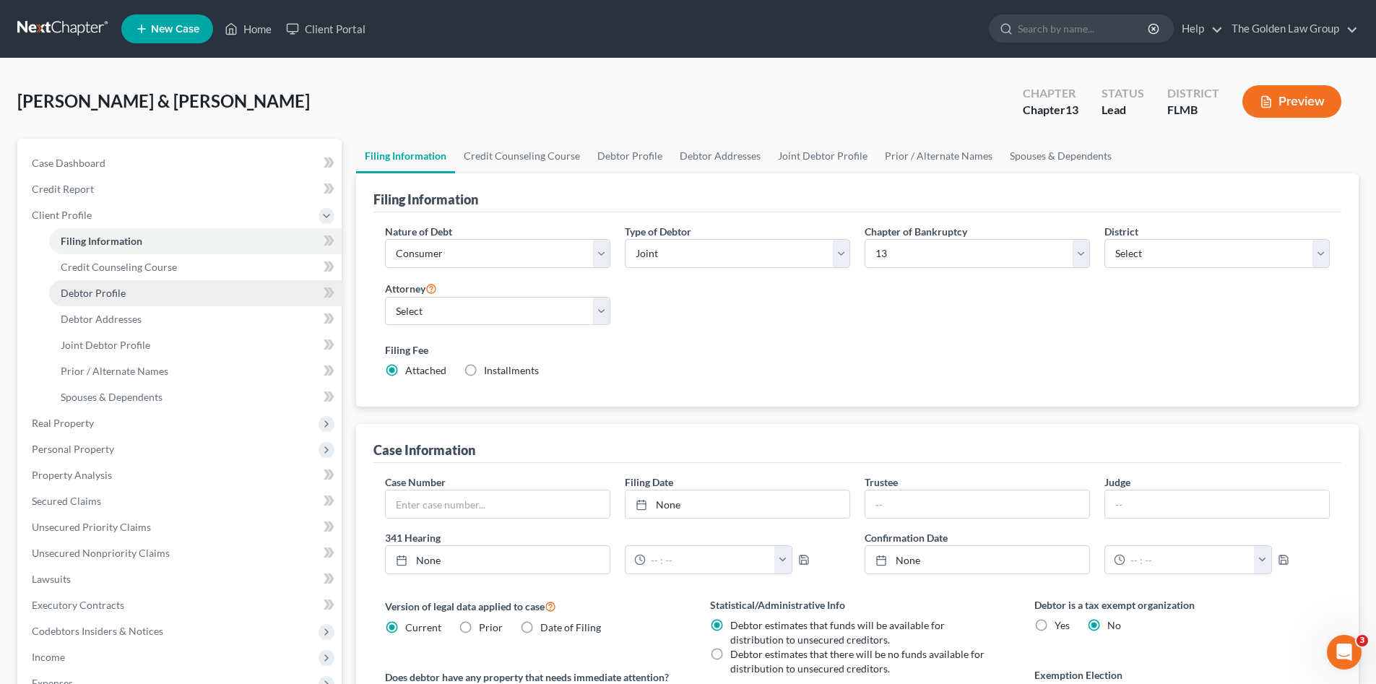
click at [132, 288] on link "Debtor Profile" at bounding box center [195, 293] width 292 height 26
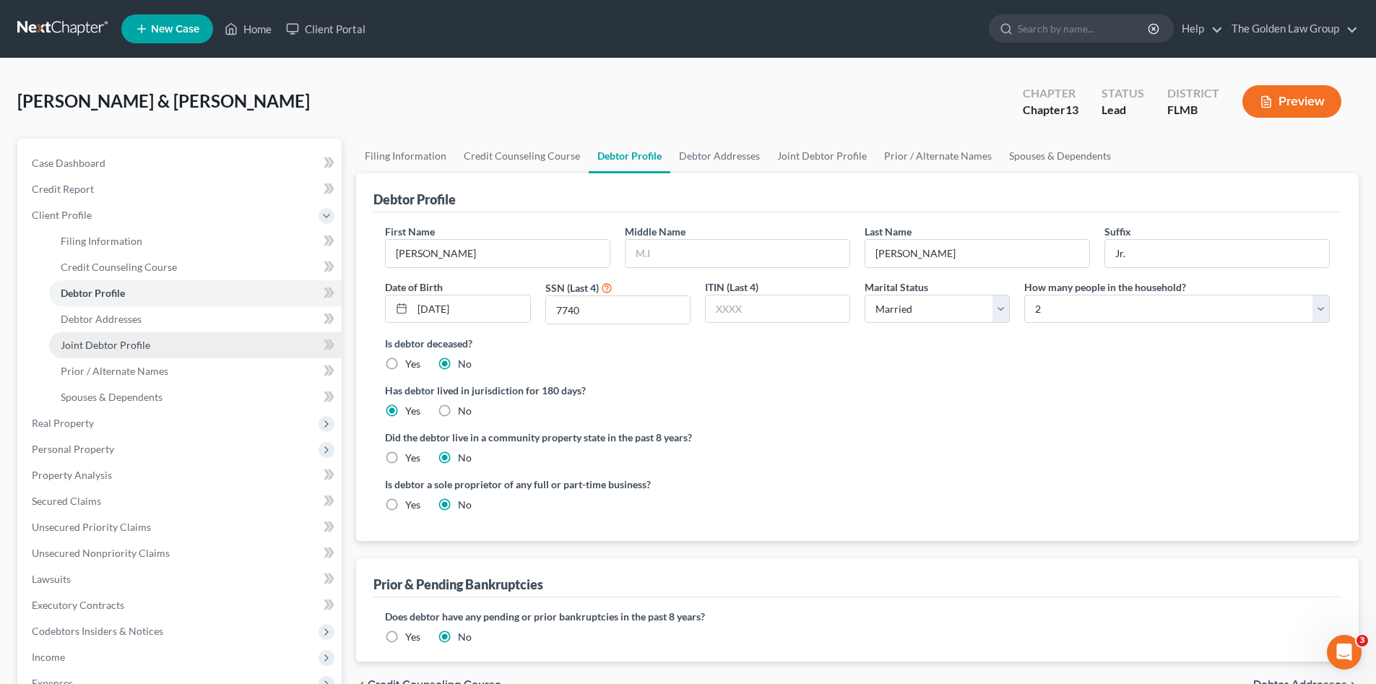
click at [101, 347] on span "Joint Debtor Profile" at bounding box center [106, 345] width 90 height 12
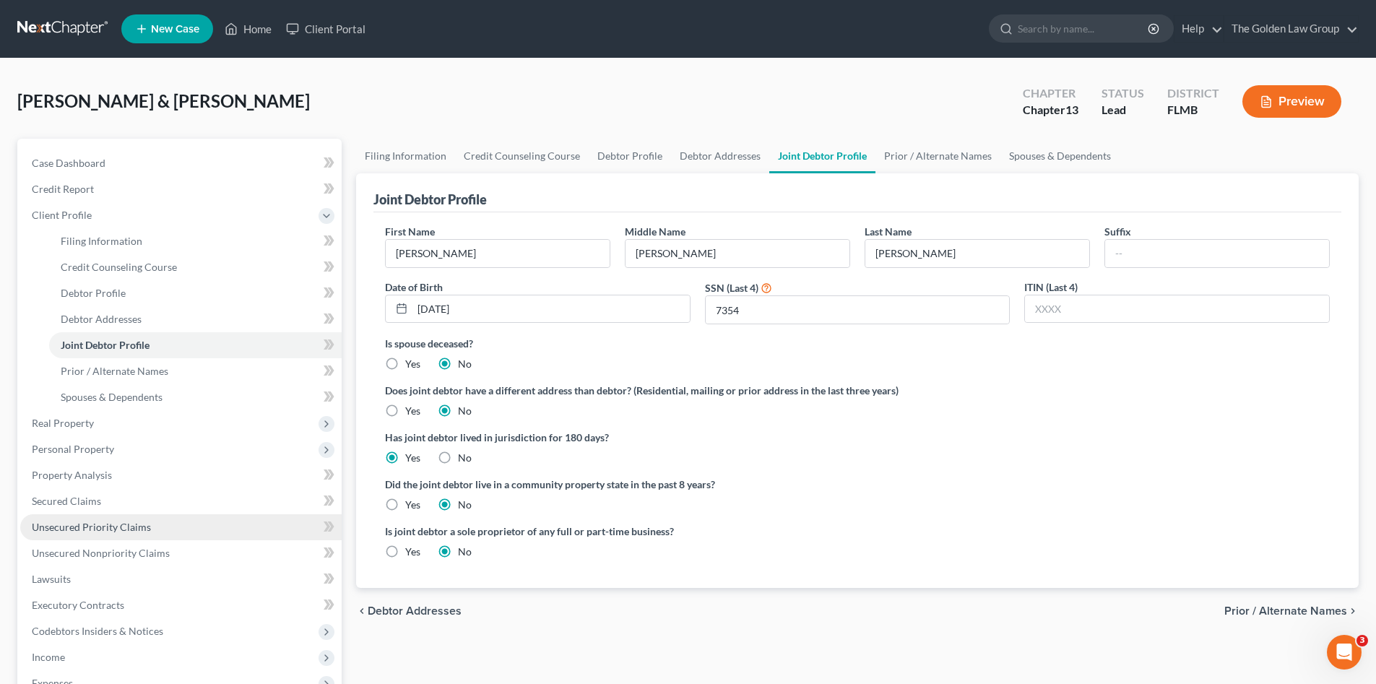
click at [142, 526] on span "Unsecured Priority Claims" at bounding box center [91, 527] width 119 height 12
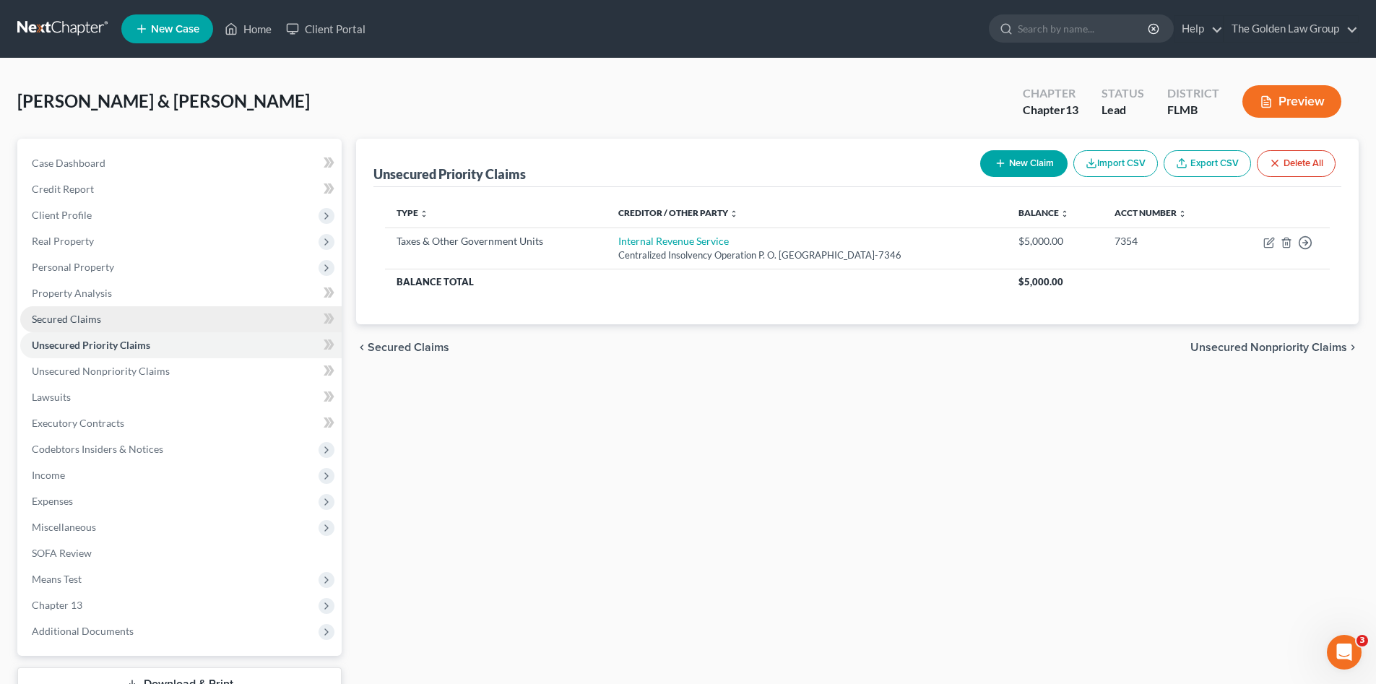
click at [102, 322] on link "Secured Claims" at bounding box center [180, 319] width 321 height 26
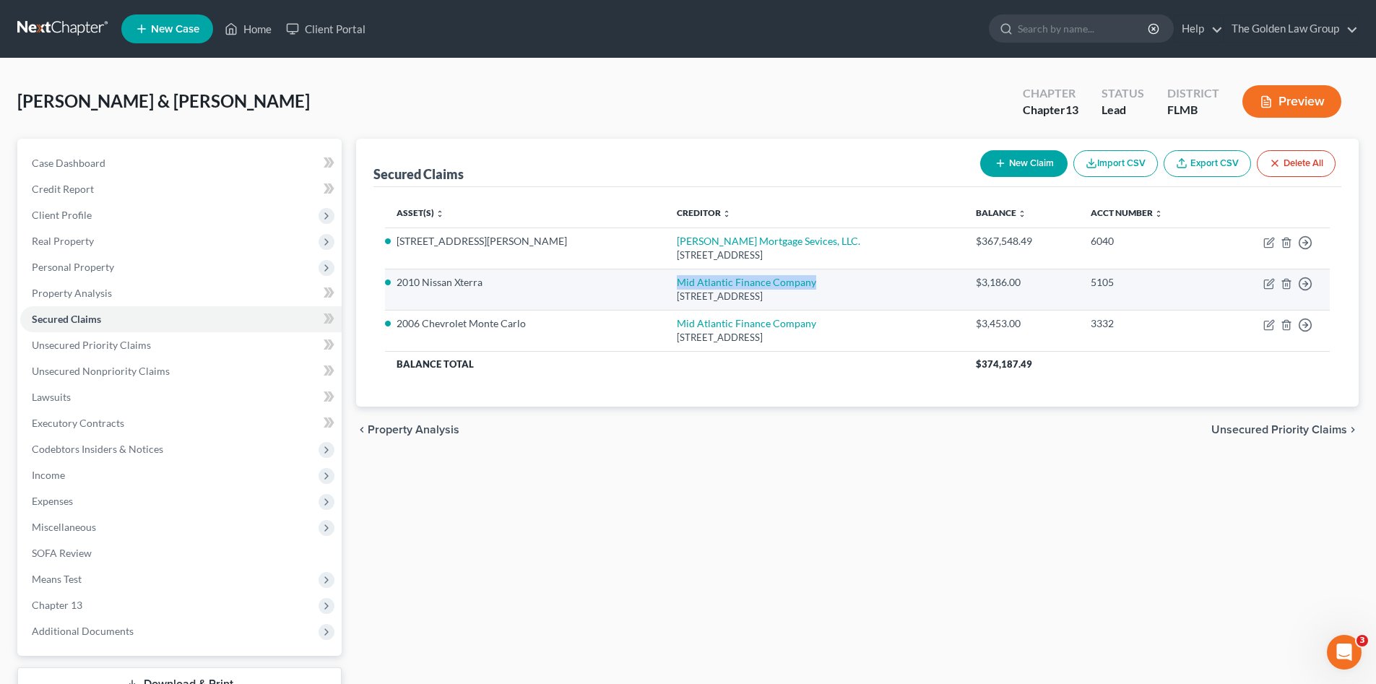
drag, startPoint x: 786, startPoint y: 287, endPoint x: 624, endPoint y: 283, distance: 162.5
click at [665, 283] on td "Mid Atlantic Finance Company 4592 Ulmerton Road, Clearwater, FL 33762" at bounding box center [814, 289] width 299 height 41
copy link "Mid Atlantic Finance Company"
drag, startPoint x: 497, startPoint y: 285, endPoint x: 393, endPoint y: 287, distance: 104.0
click at [393, 287] on td "2010 Nissan Xterra" at bounding box center [525, 289] width 280 height 41
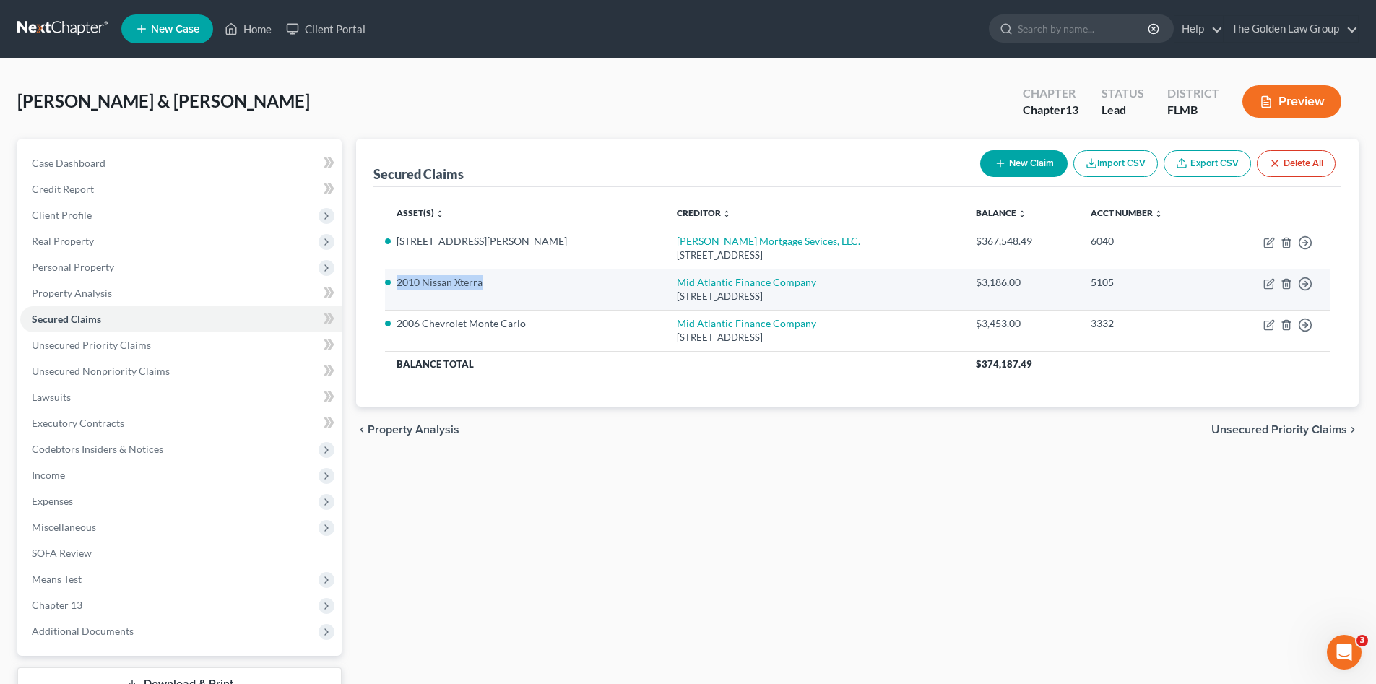
copy li "2010 Nissan Xterra"
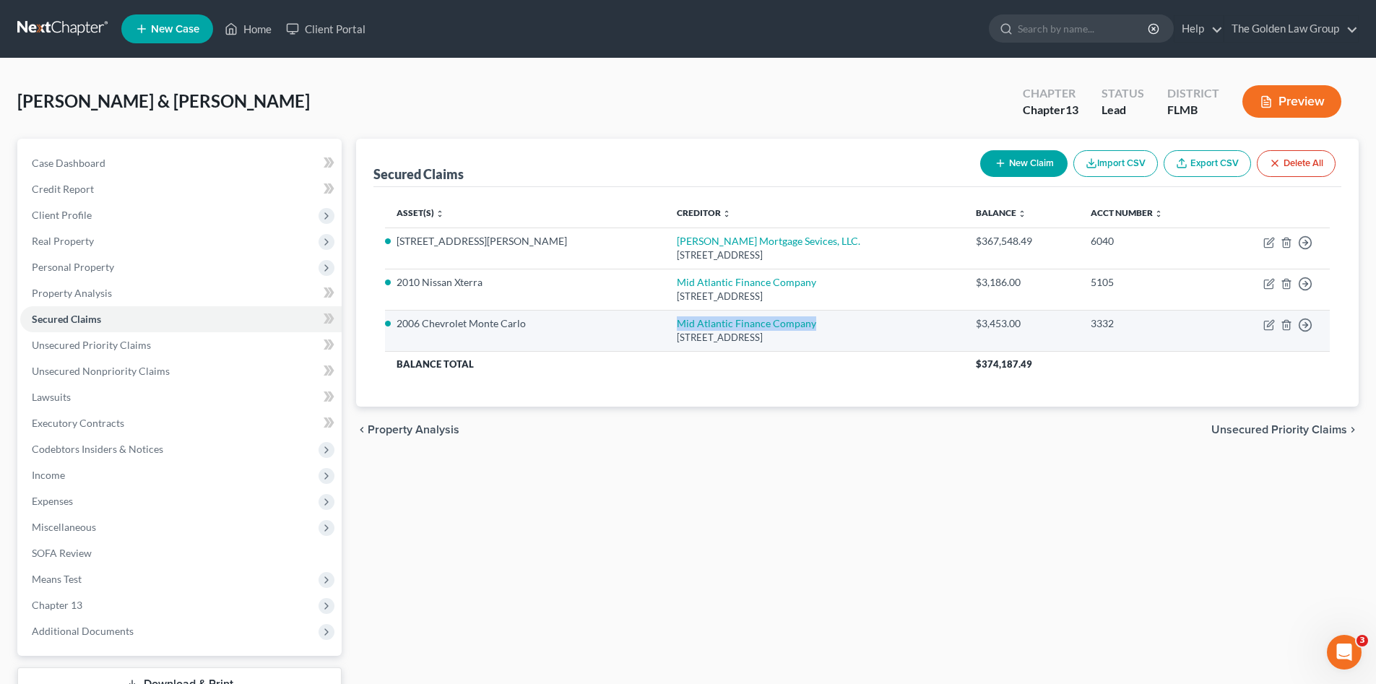
drag, startPoint x: 786, startPoint y: 324, endPoint x: 628, endPoint y: 325, distance: 158.1
click at [665, 325] on td "Mid Atlantic Finance Company 4592 Ulmerton Road, Clearwater, FL 33762" at bounding box center [814, 330] width 299 height 41
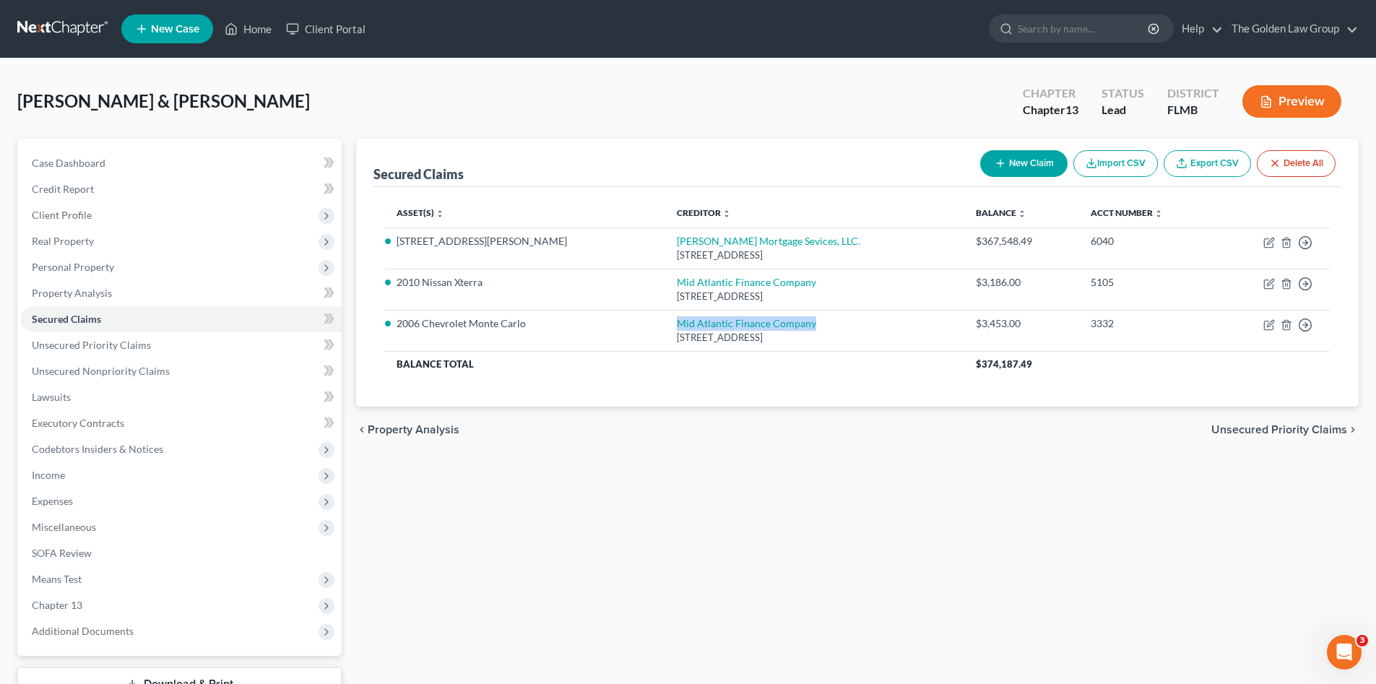
copy link "Mid Atlantic Finance Company"
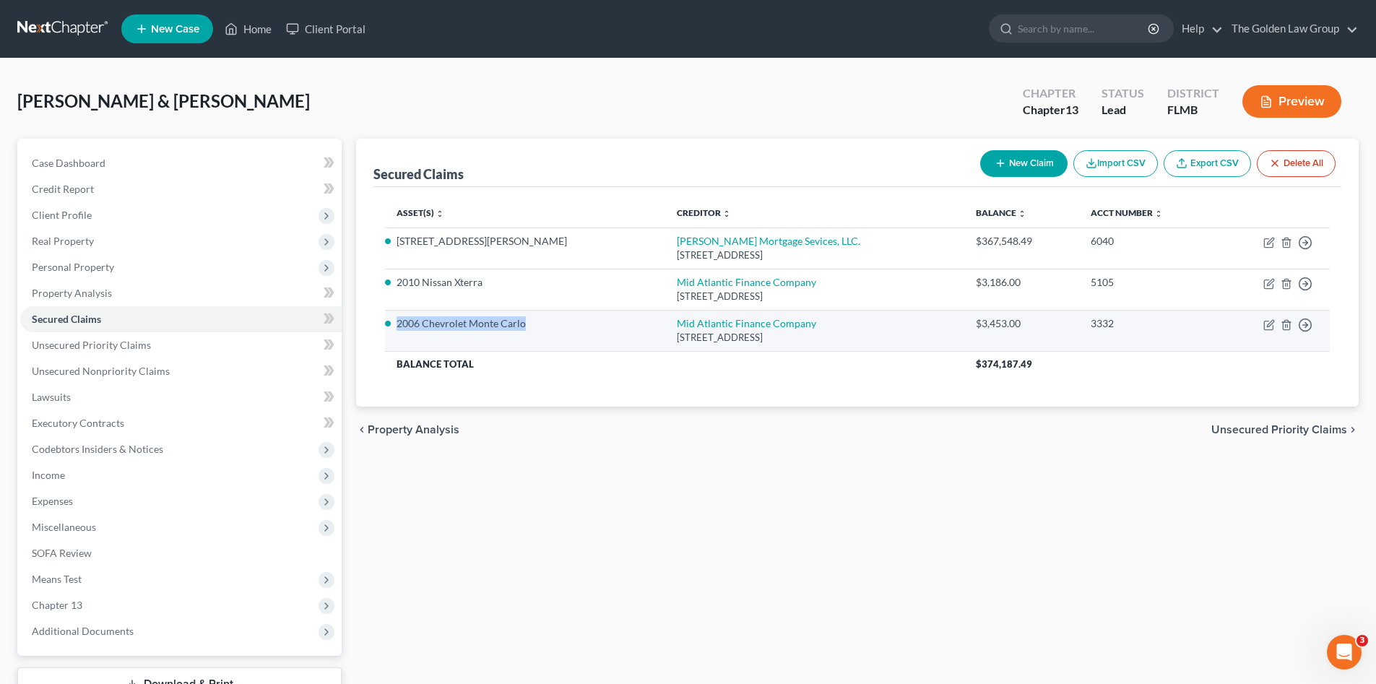
drag, startPoint x: 533, startPoint y: 322, endPoint x: 399, endPoint y: 329, distance: 133.8
click at [399, 329] on li "2006 Chevrolet Monte Carlo" at bounding box center [524, 323] width 257 height 14
copy li "2006 Chevrolet Monte Carlo"
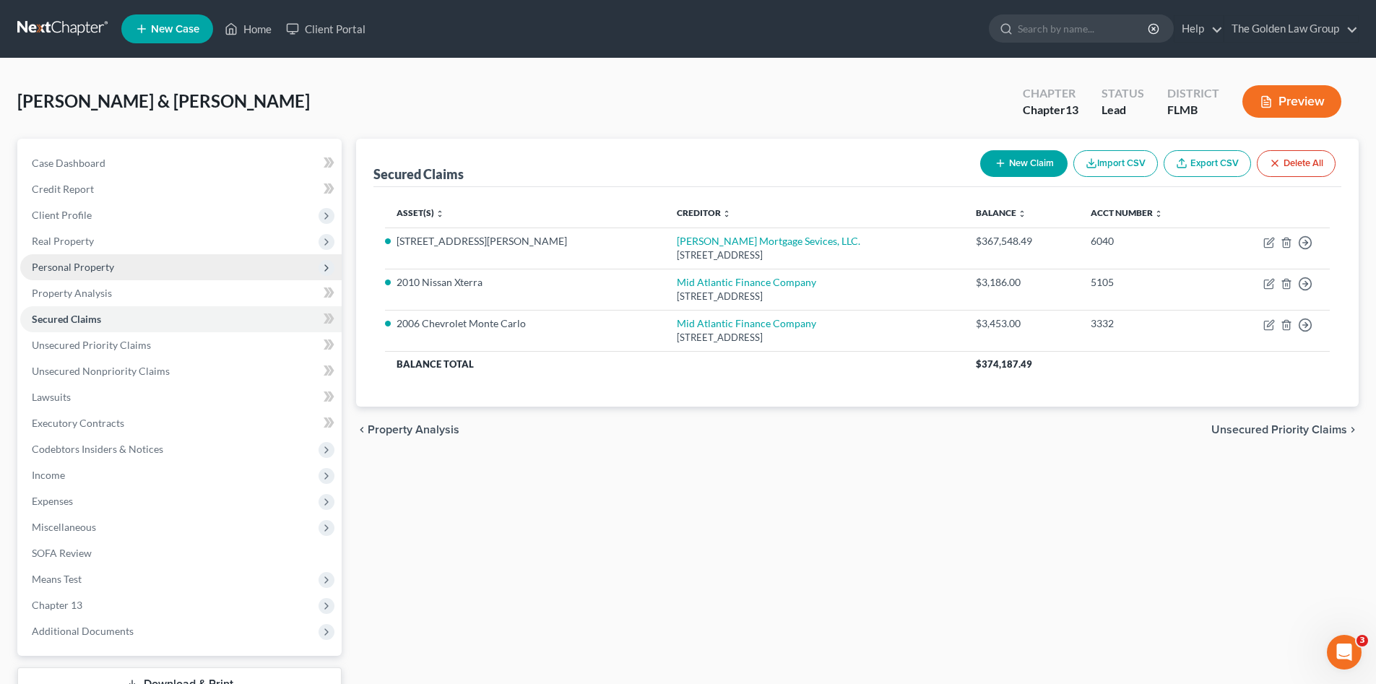
click at [87, 267] on span "Personal Property" at bounding box center [73, 267] width 82 height 12
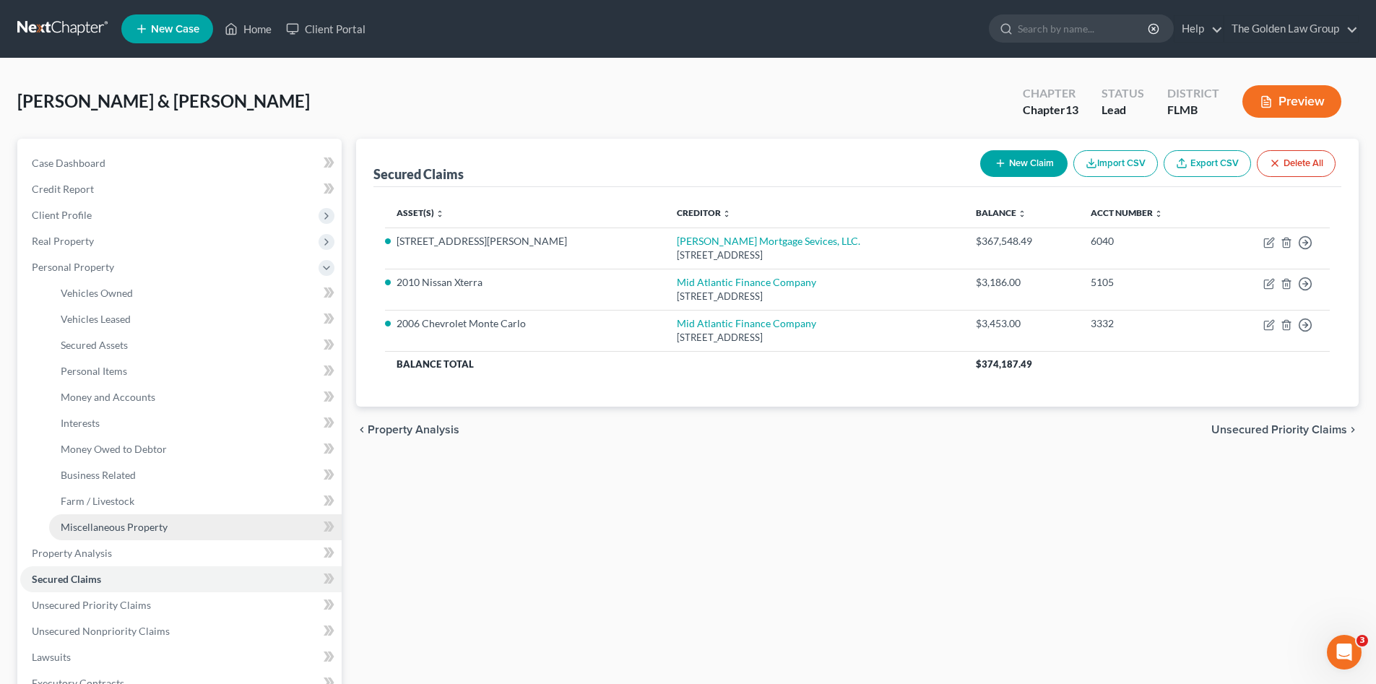
click at [150, 526] on span "Miscellaneous Property" at bounding box center [114, 527] width 107 height 12
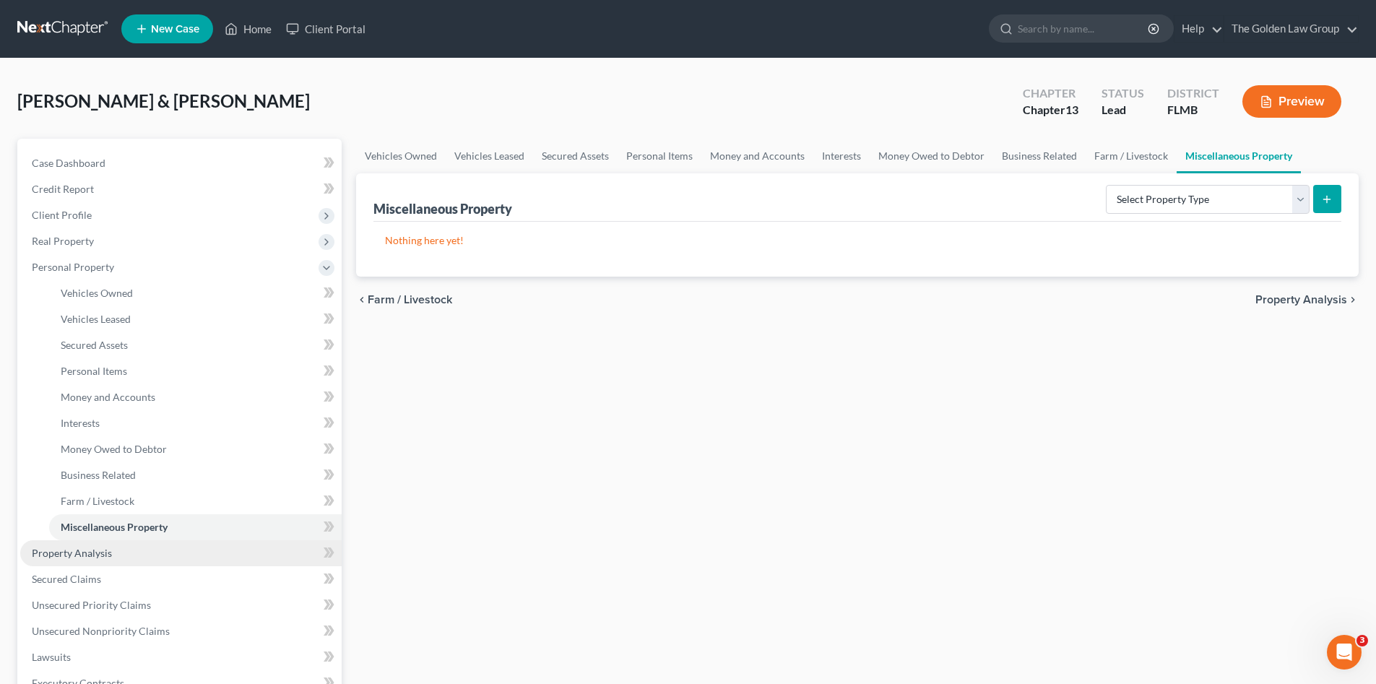
click at [103, 547] on span "Property Analysis" at bounding box center [72, 553] width 80 height 12
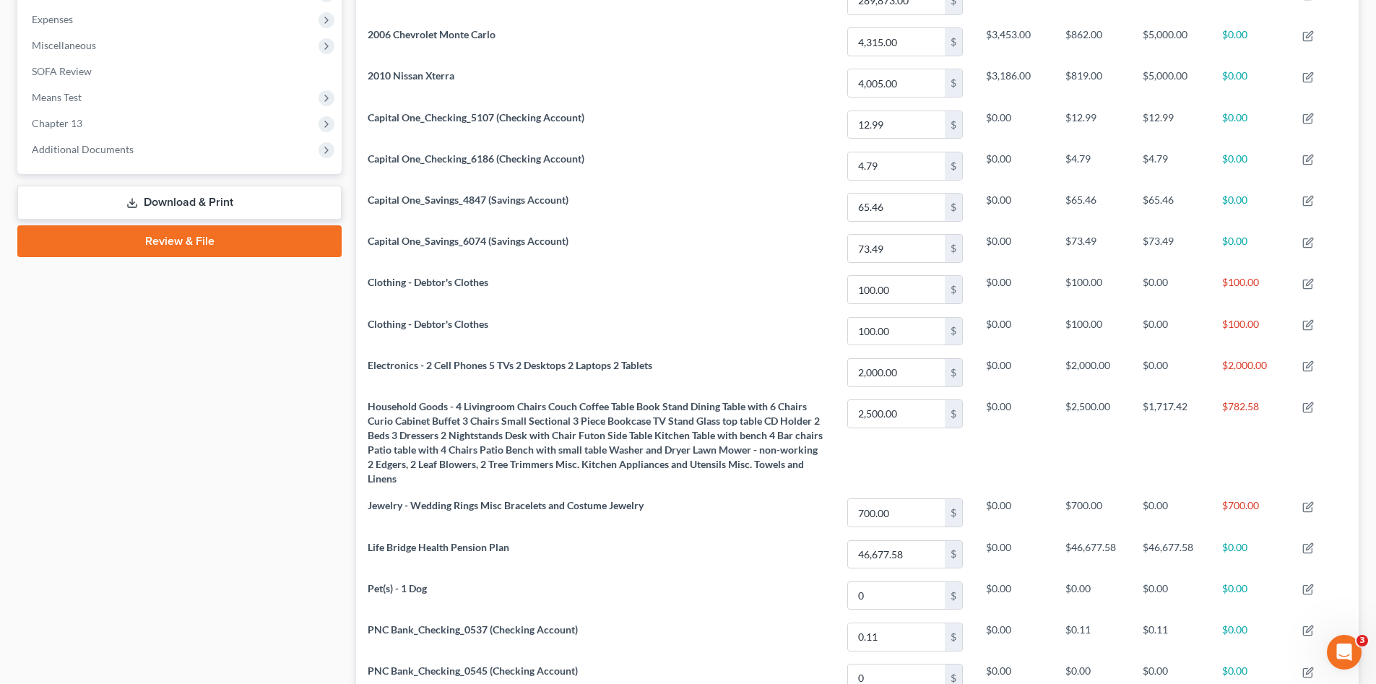
scroll to position [361, 0]
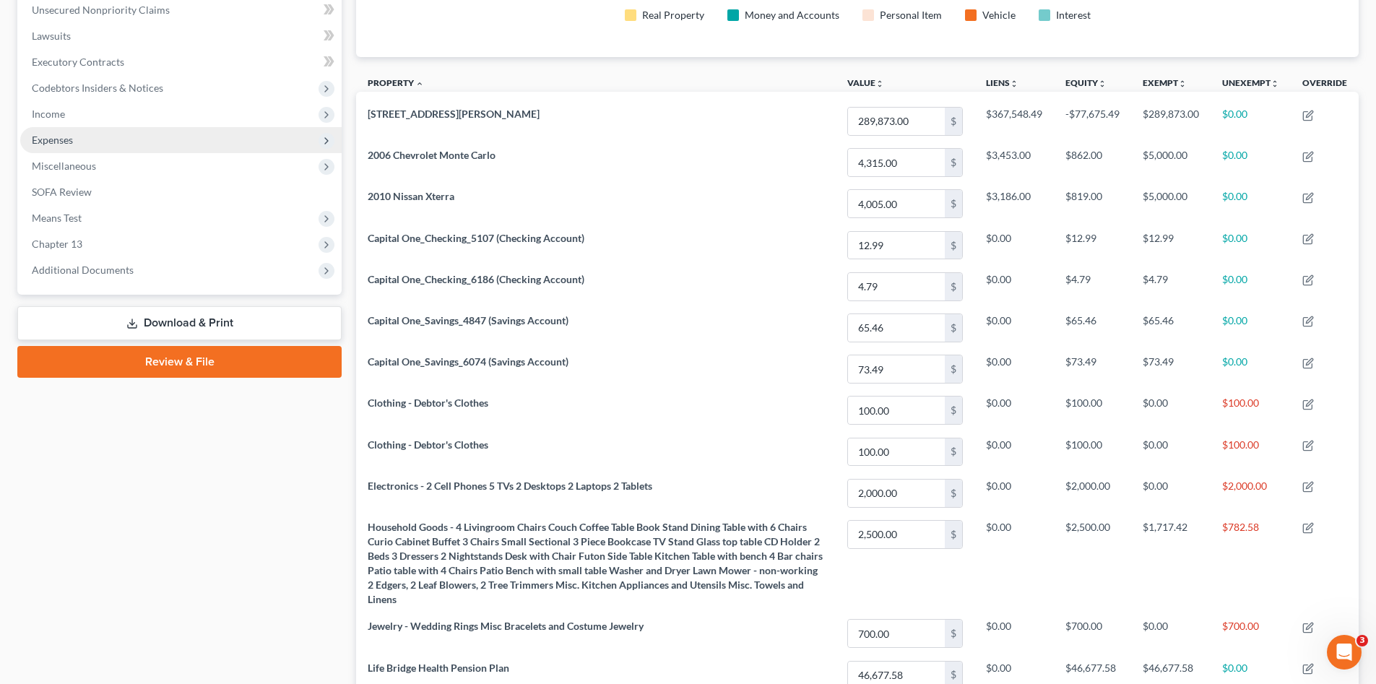
click at [73, 136] on span "Expenses" at bounding box center [52, 140] width 41 height 12
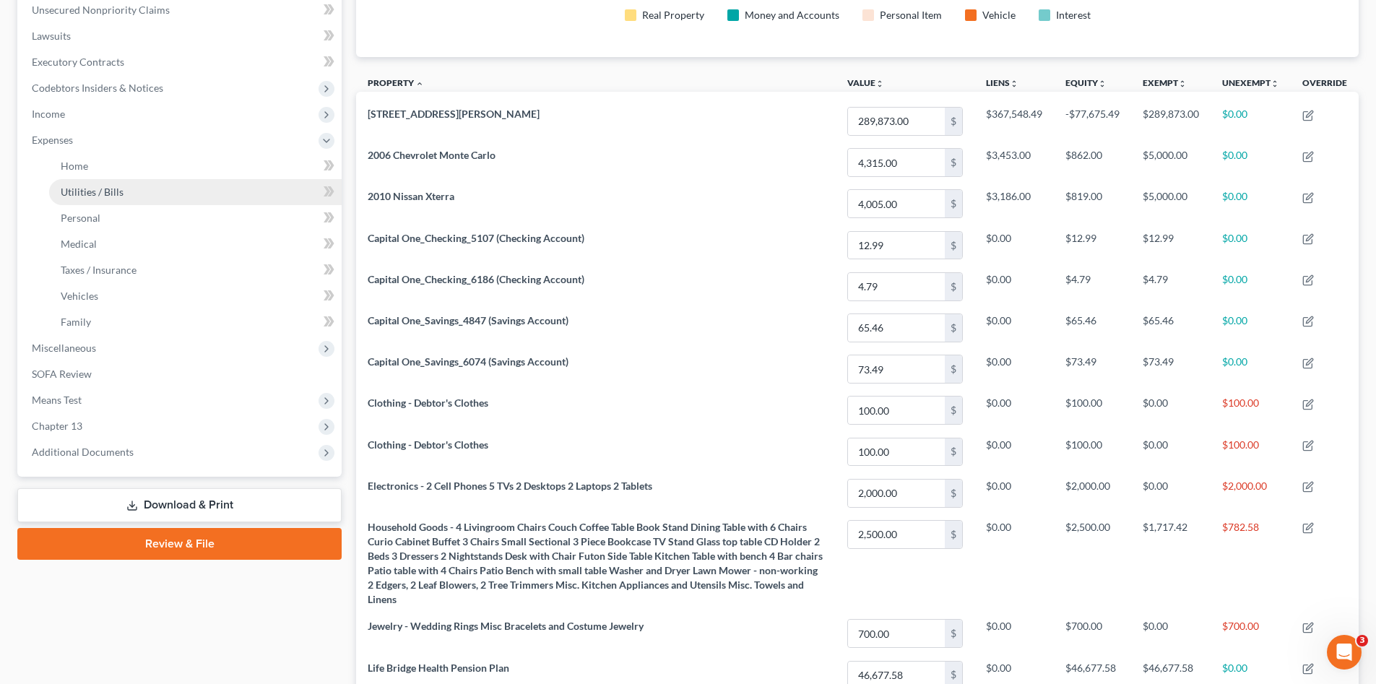
click at [207, 200] on link "Utilities / Bills" at bounding box center [195, 192] width 292 height 26
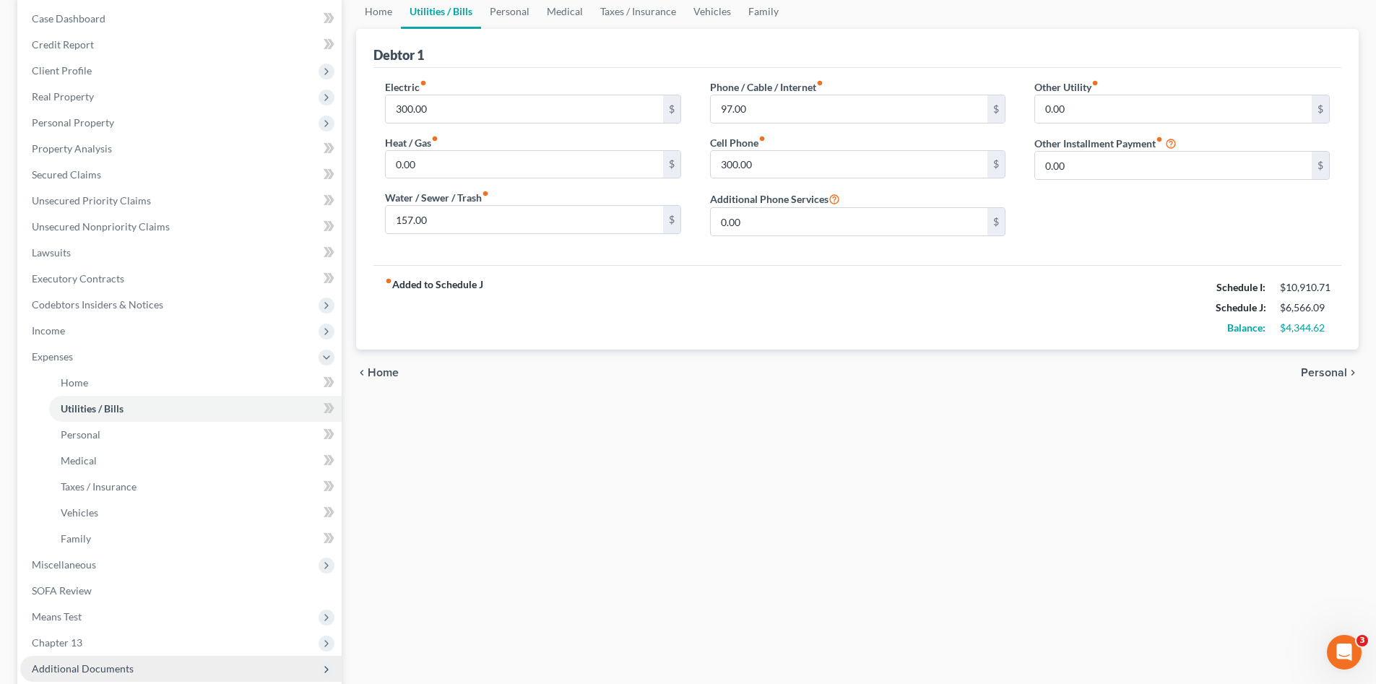
scroll to position [193, 0]
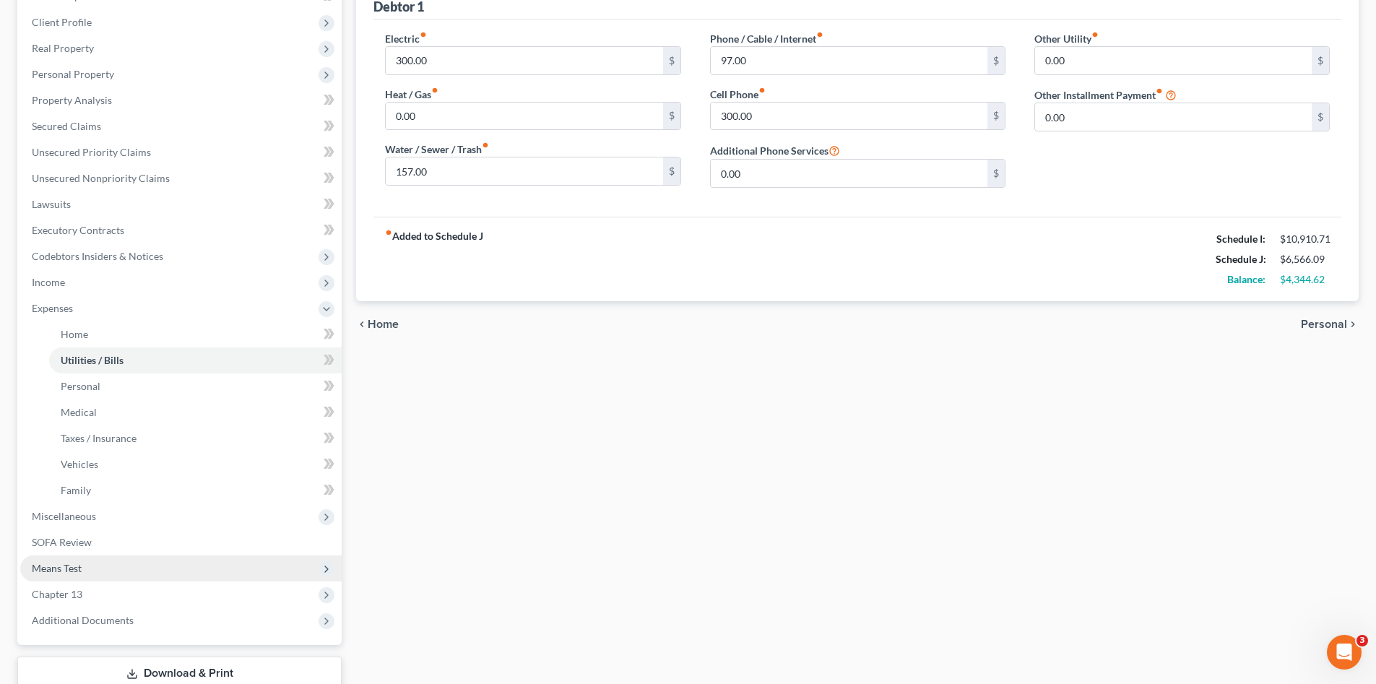
click at [110, 573] on span "Means Test" at bounding box center [180, 568] width 321 height 26
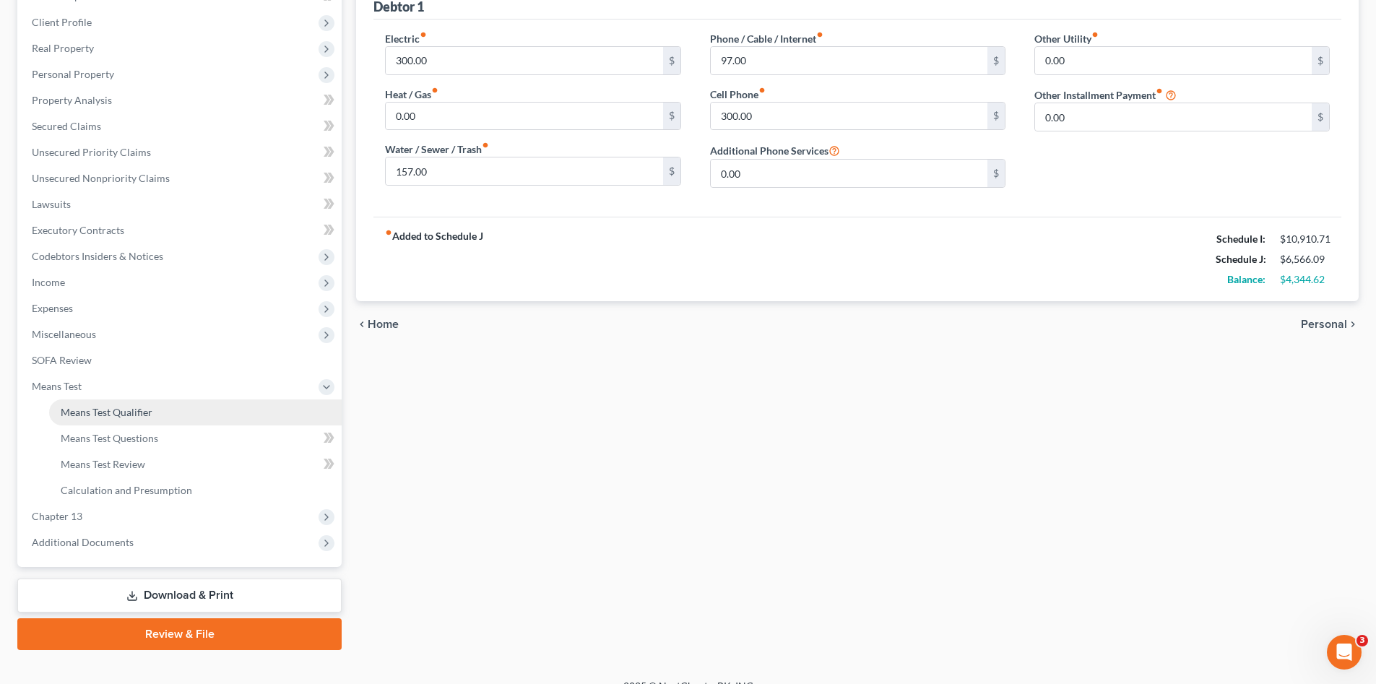
click at [131, 412] on span "Means Test Qualifier" at bounding box center [107, 412] width 92 height 12
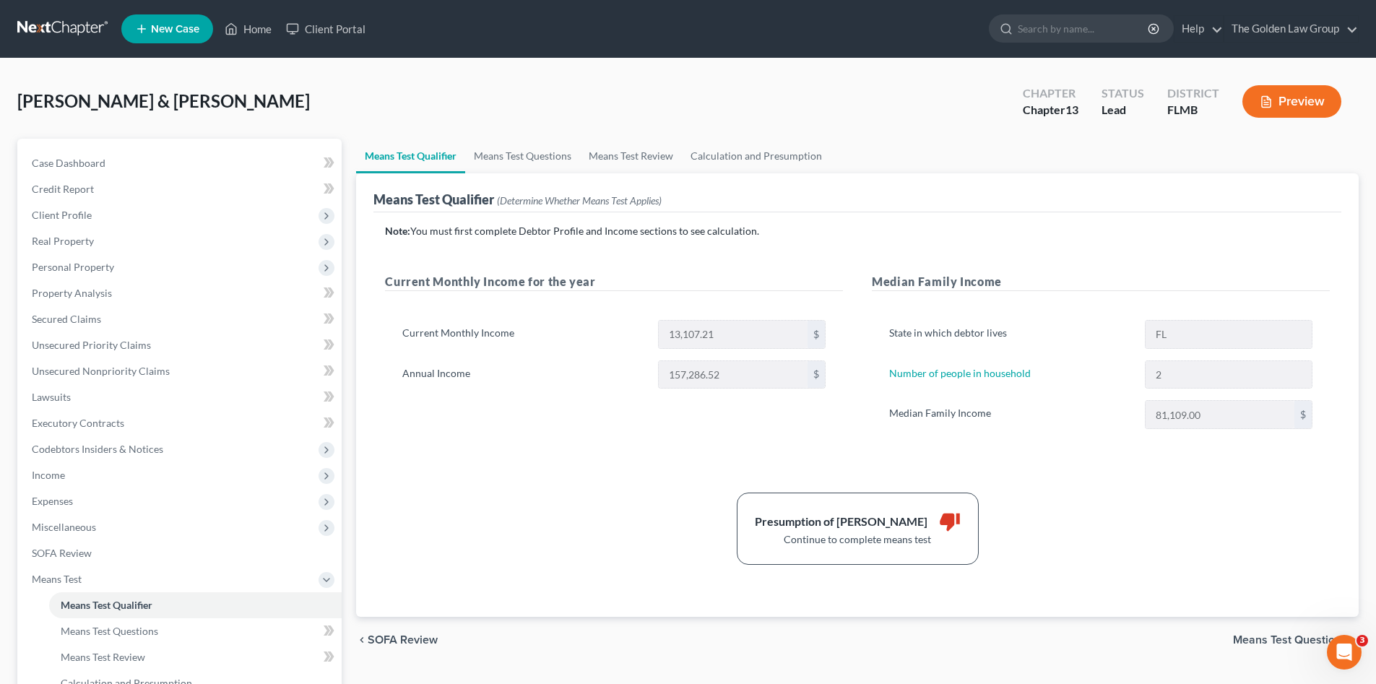
click at [45, 20] on link at bounding box center [63, 29] width 92 height 26
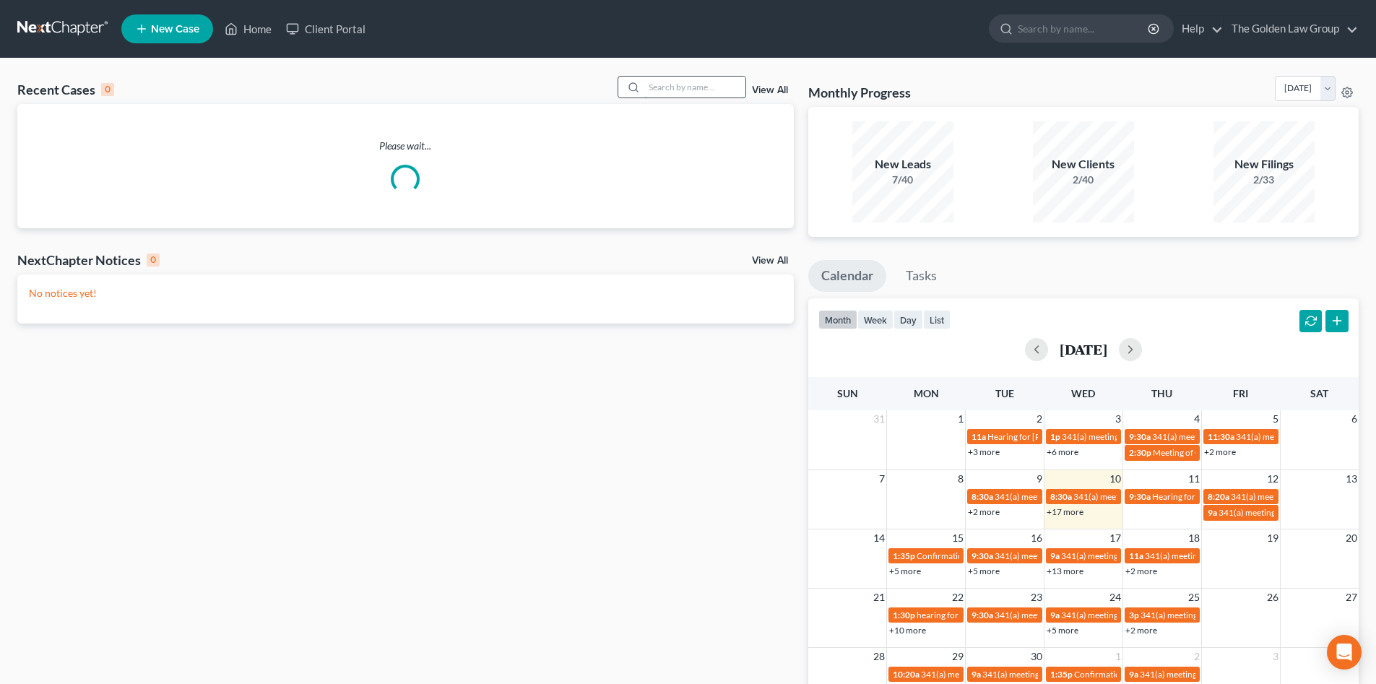
click at [678, 89] on input "search" at bounding box center [694, 87] width 101 height 21
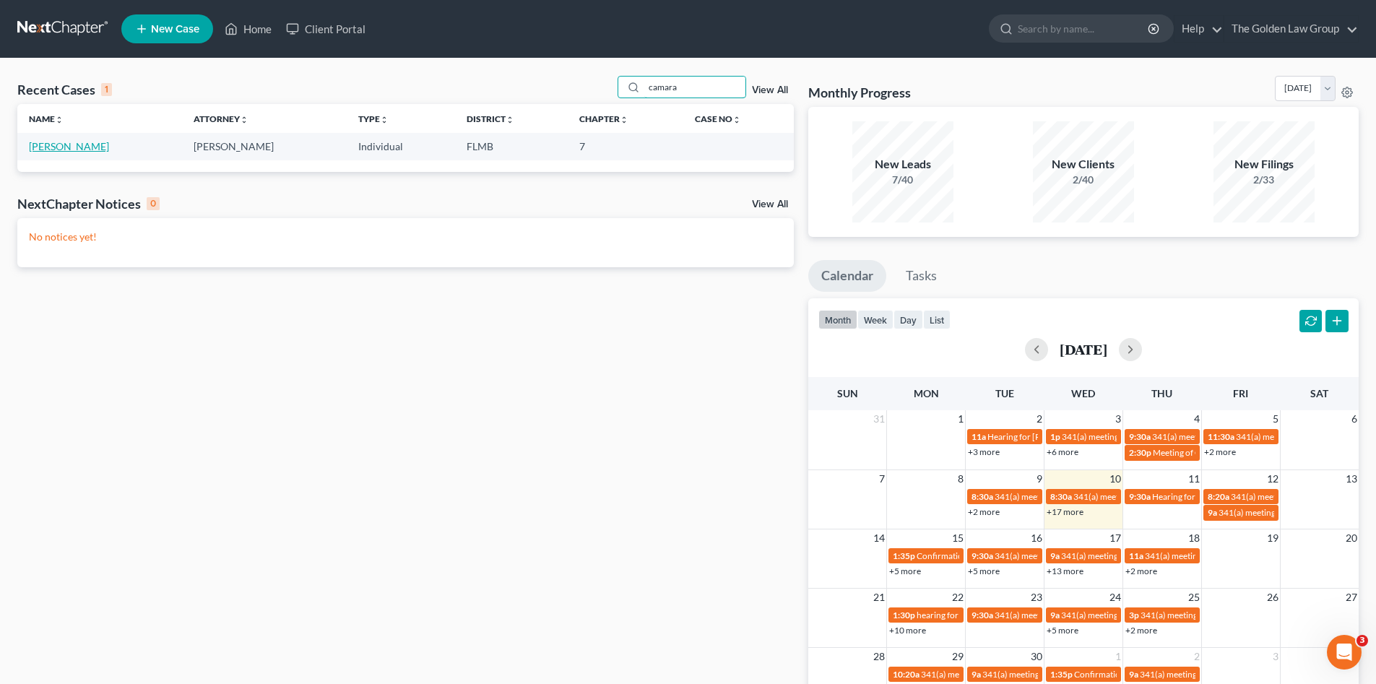
type input "camara"
click at [53, 145] on link "[PERSON_NAME]" at bounding box center [69, 146] width 80 height 12
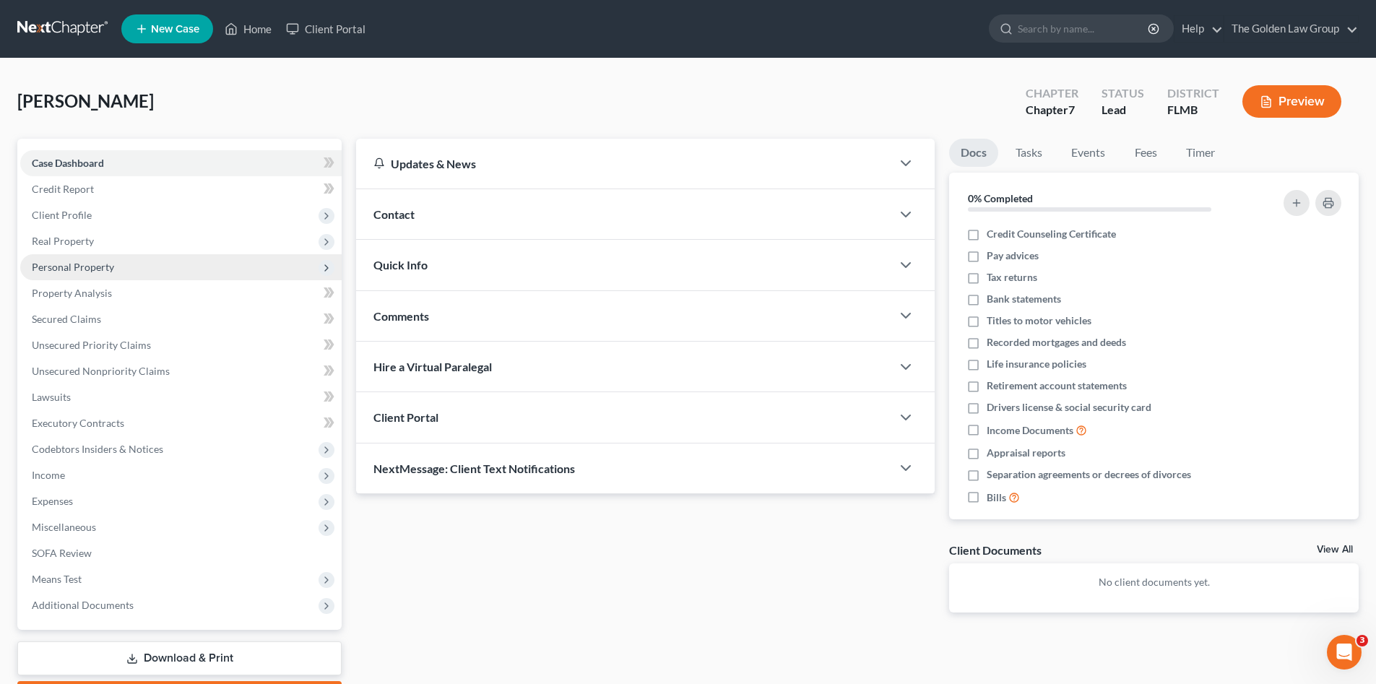
click at [90, 259] on span "Personal Property" at bounding box center [180, 267] width 321 height 26
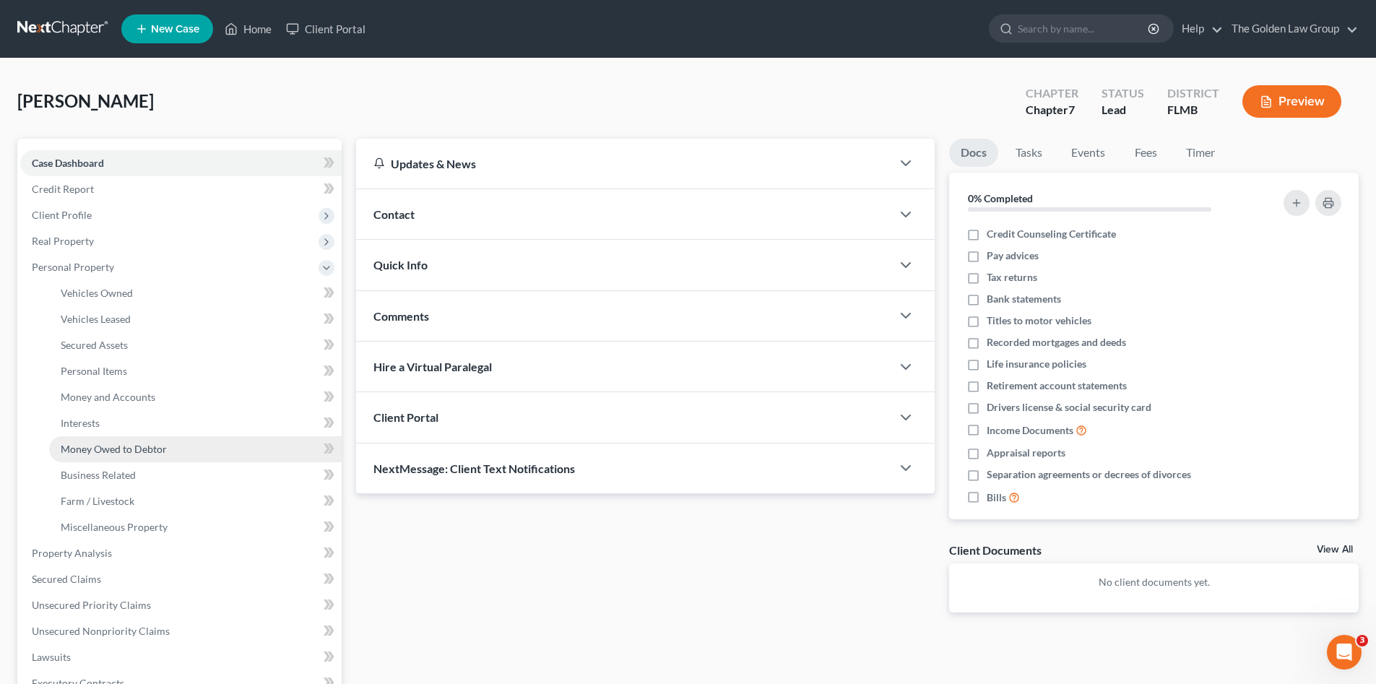
scroll to position [24, 0]
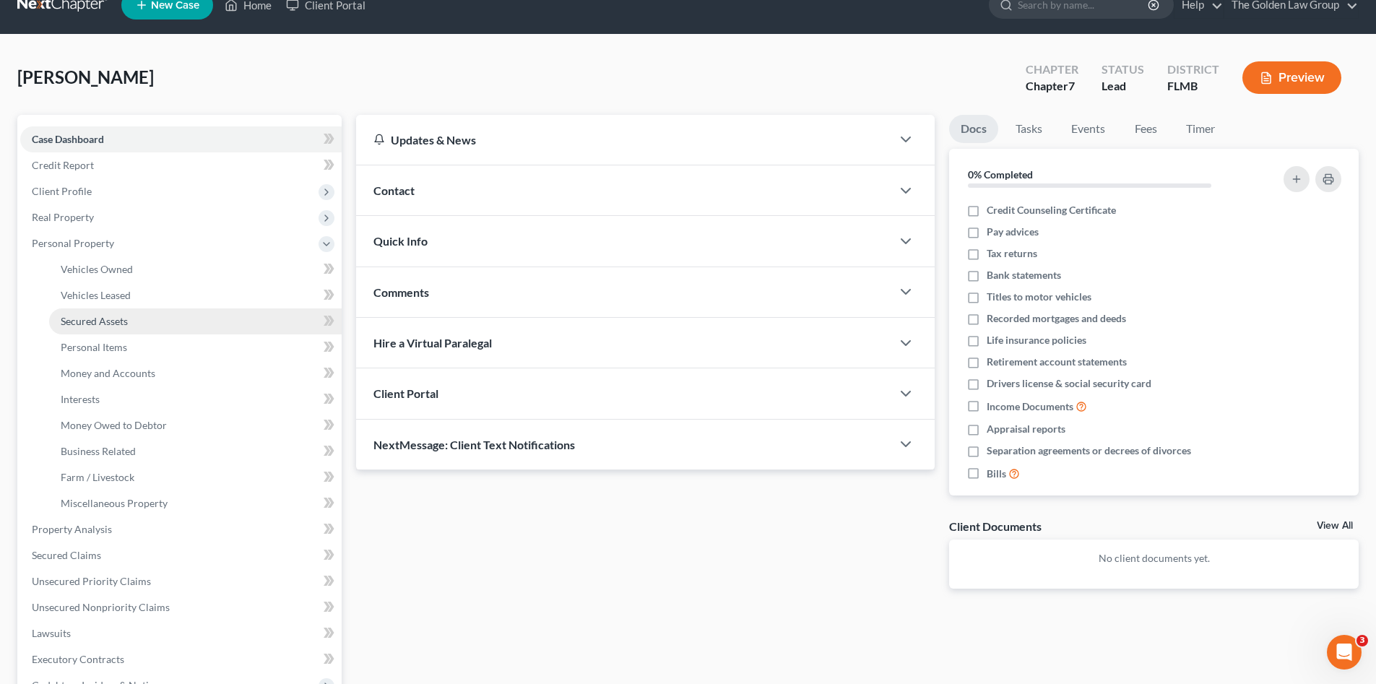
click at [147, 315] on link "Secured Assets" at bounding box center [195, 321] width 292 height 26
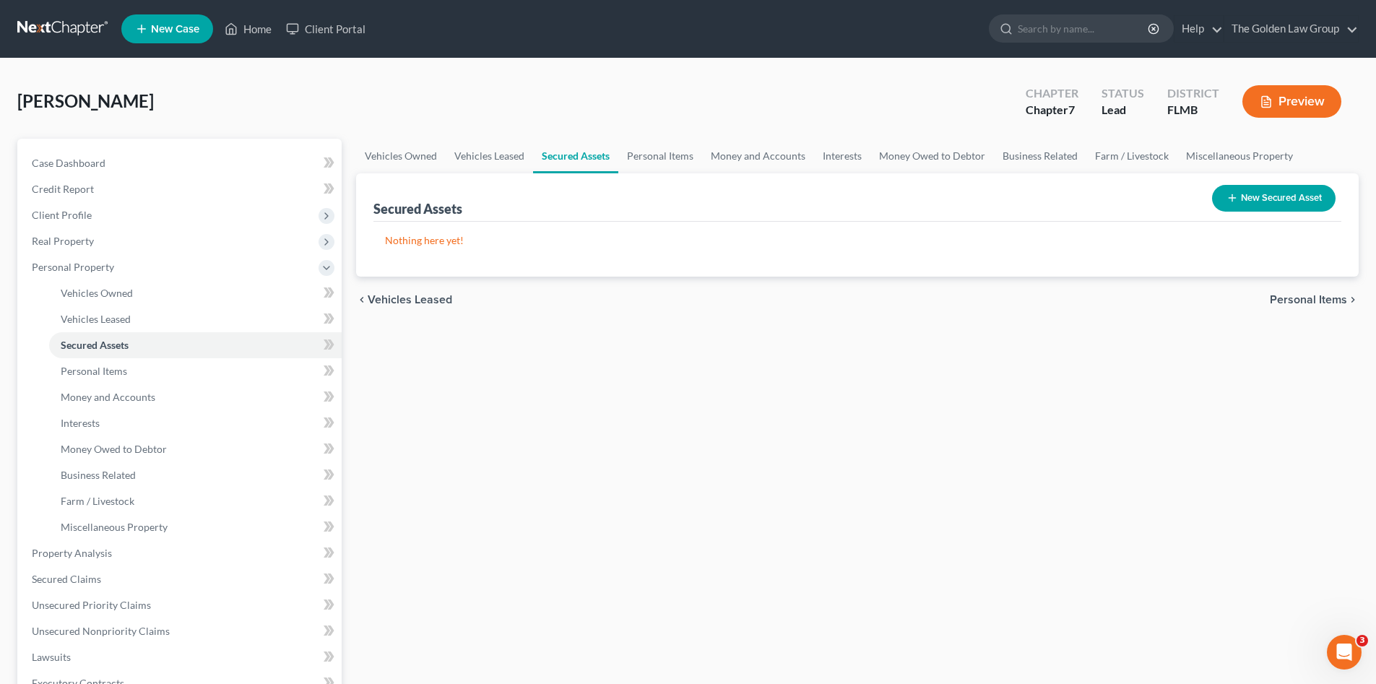
click at [1238, 196] on button "New Secured Asset" at bounding box center [1273, 198] width 123 height 27
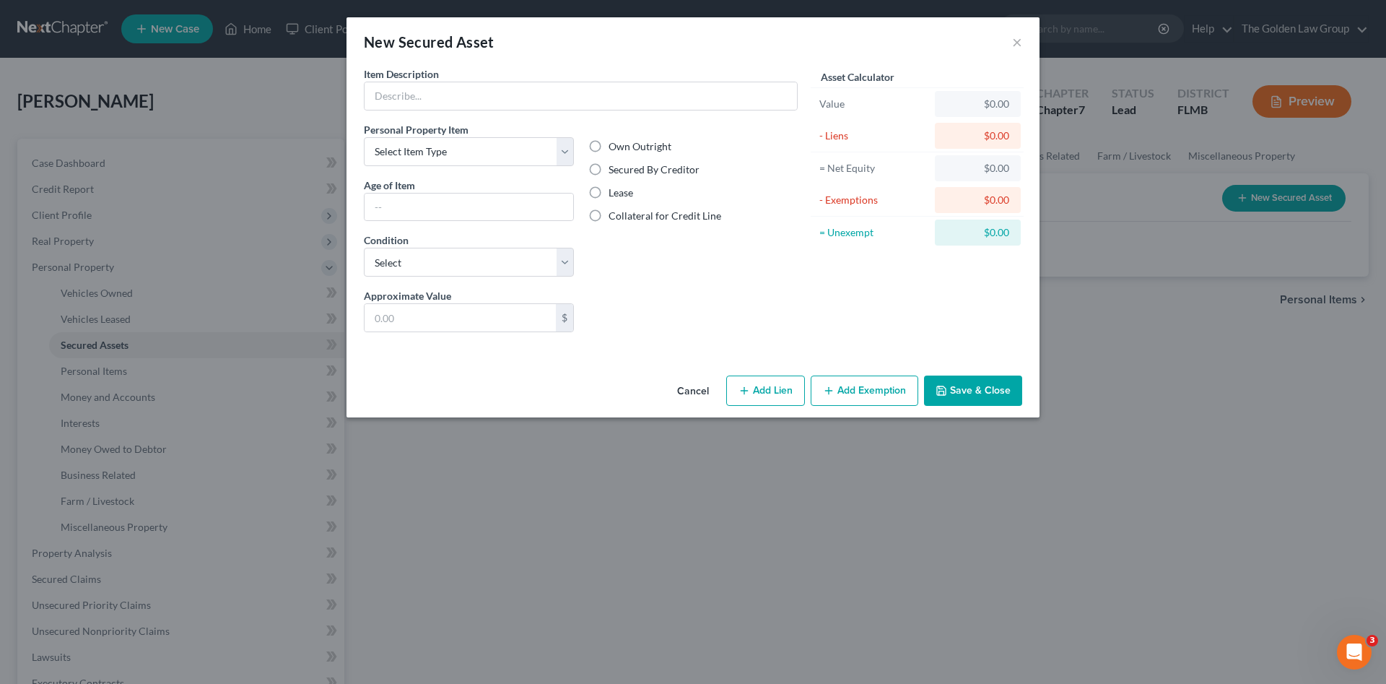
click at [612, 175] on label "Secured By Creditor" at bounding box center [654, 169] width 91 height 14
click at [615, 172] on input "Secured By Creditor" at bounding box center [619, 166] width 9 height 9
radio input "true"
click at [609, 170] on label "Secured By Creditor" at bounding box center [654, 169] width 91 height 14
click at [615, 170] on input "Secured By Creditor" at bounding box center [619, 166] width 9 height 9
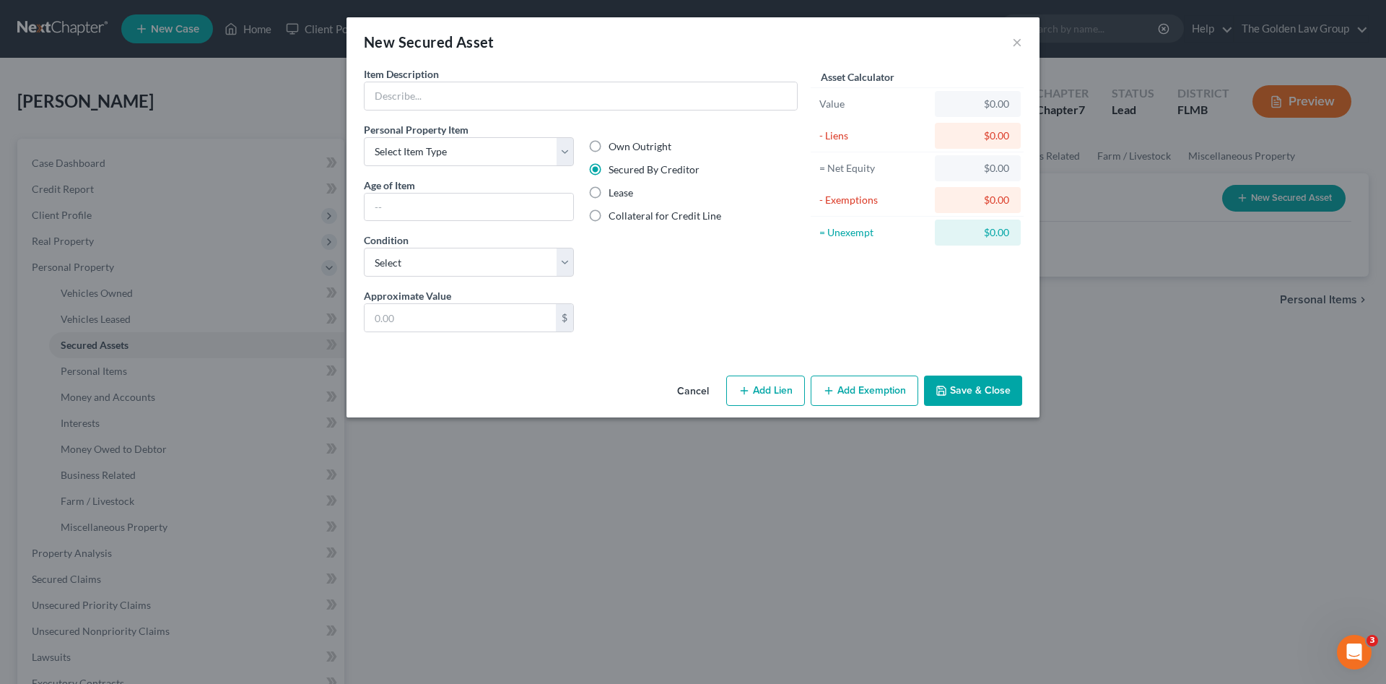
click at [614, 191] on label "Lease" at bounding box center [621, 193] width 25 height 14
click at [615, 191] on input "Lease" at bounding box center [619, 190] width 9 height 9
radio input "true"
click at [517, 103] on input "text" at bounding box center [581, 95] width 433 height 27
click at [481, 90] on input "text" at bounding box center [581, 95] width 433 height 27
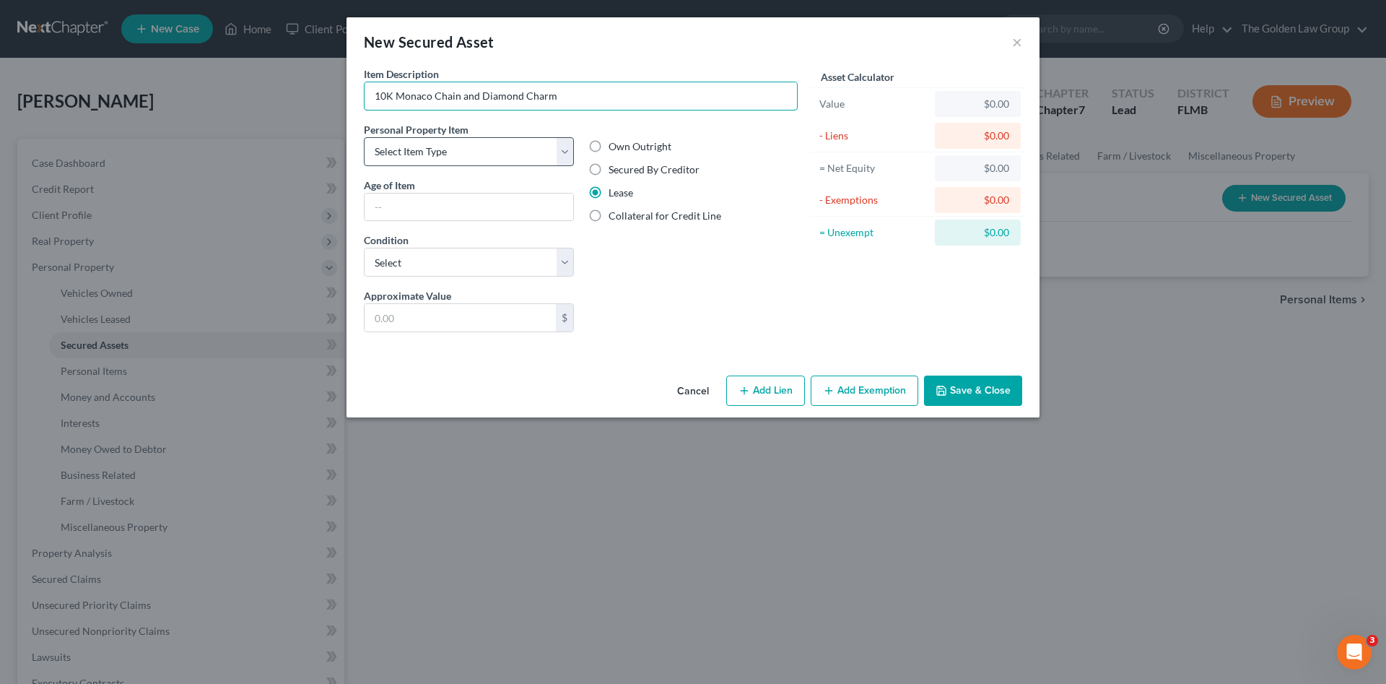
type input "10K Monaco Chain and Diamond Charm"
click at [484, 157] on select "Select Item Type Clothing Collectibles Of Value Electronics Firearms Household …" at bounding box center [469, 151] width 210 height 29
select select "jewelry"
click at [364, 137] on select "Select Item Type Clothing Collectibles Of Value Electronics Firearms Household …" at bounding box center [469, 151] width 210 height 29
click at [433, 211] on input "text" at bounding box center [469, 207] width 209 height 27
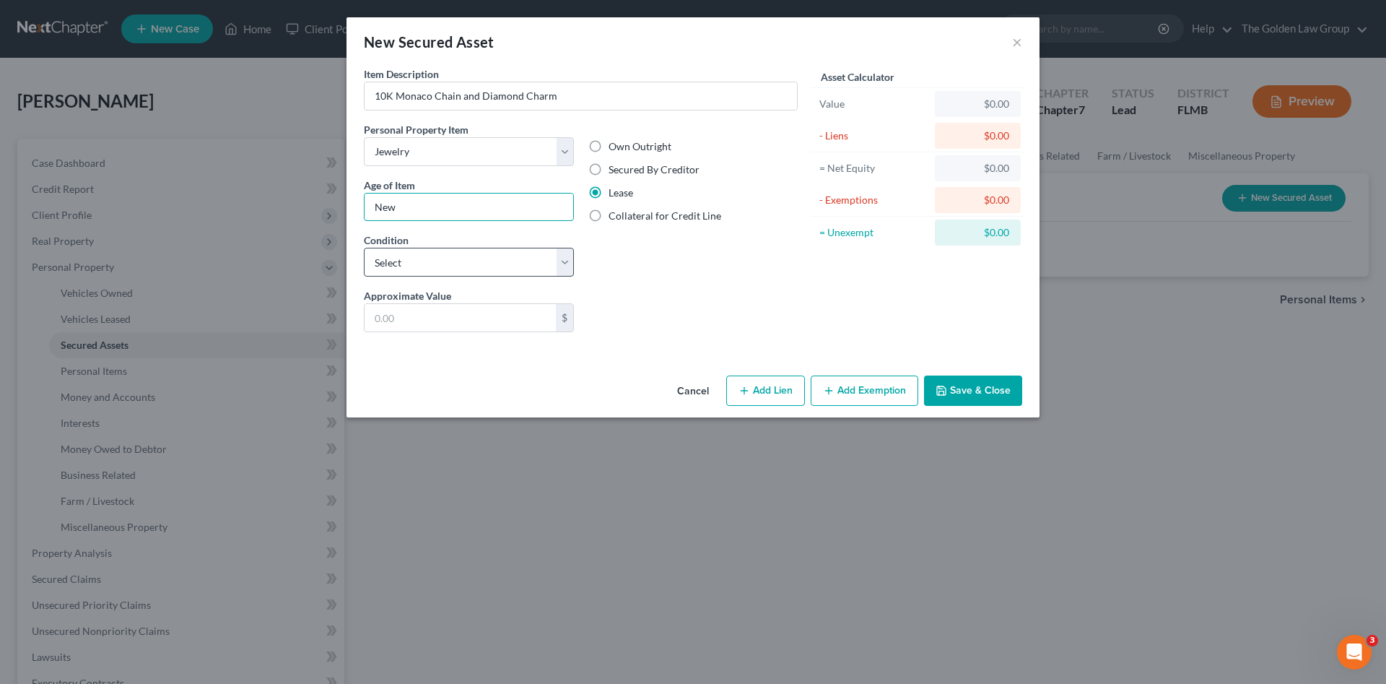
type input "New"
click at [442, 266] on select "Select Excellent Very Good Good Fair Poor" at bounding box center [469, 262] width 210 height 29
select select "2"
click at [364, 248] on select "Select Excellent Very Good Good Fair Poor" at bounding box center [469, 262] width 210 height 29
click at [436, 320] on input "text" at bounding box center [460, 317] width 191 height 27
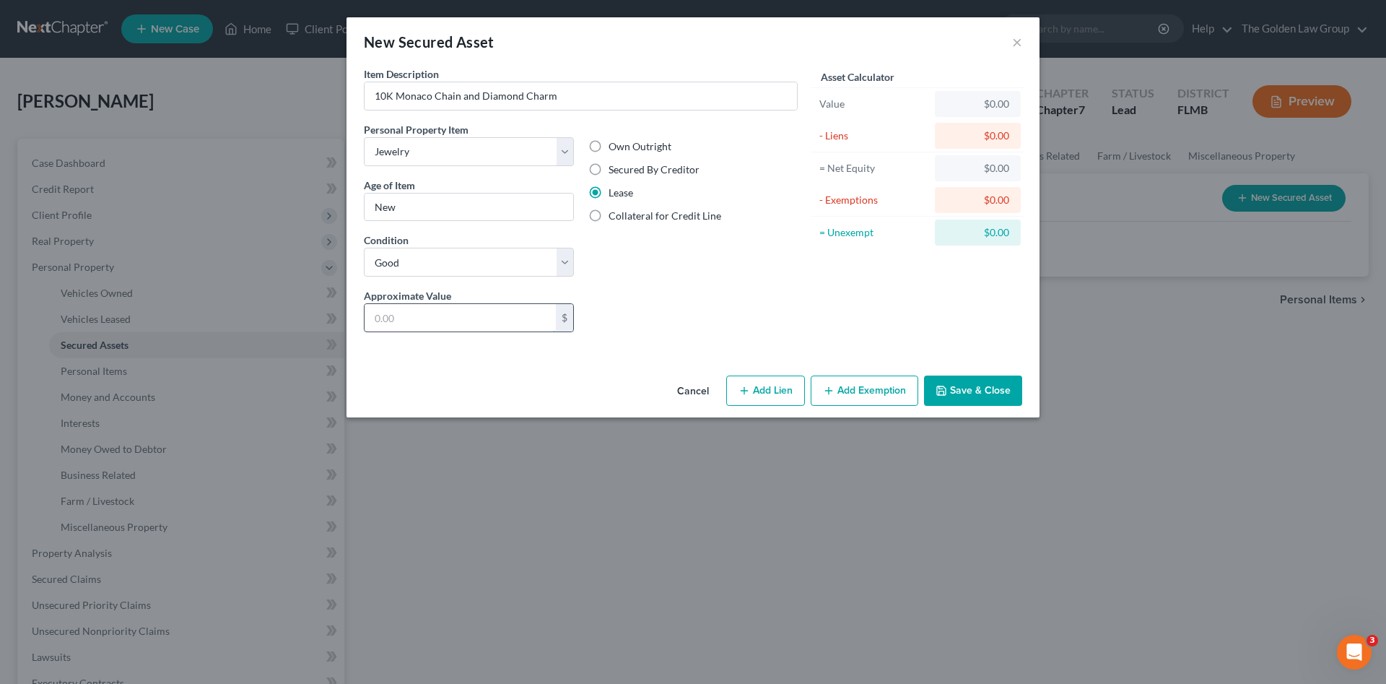
click at [464, 316] on input "text" at bounding box center [460, 317] width 191 height 27
type input "3,000.00"
click at [703, 332] on div "Approximate Value * 3,000.00 $ Liens Select" at bounding box center [581, 316] width 448 height 56
click at [781, 388] on button "Add Lien" at bounding box center [765, 390] width 79 height 30
select select "0"
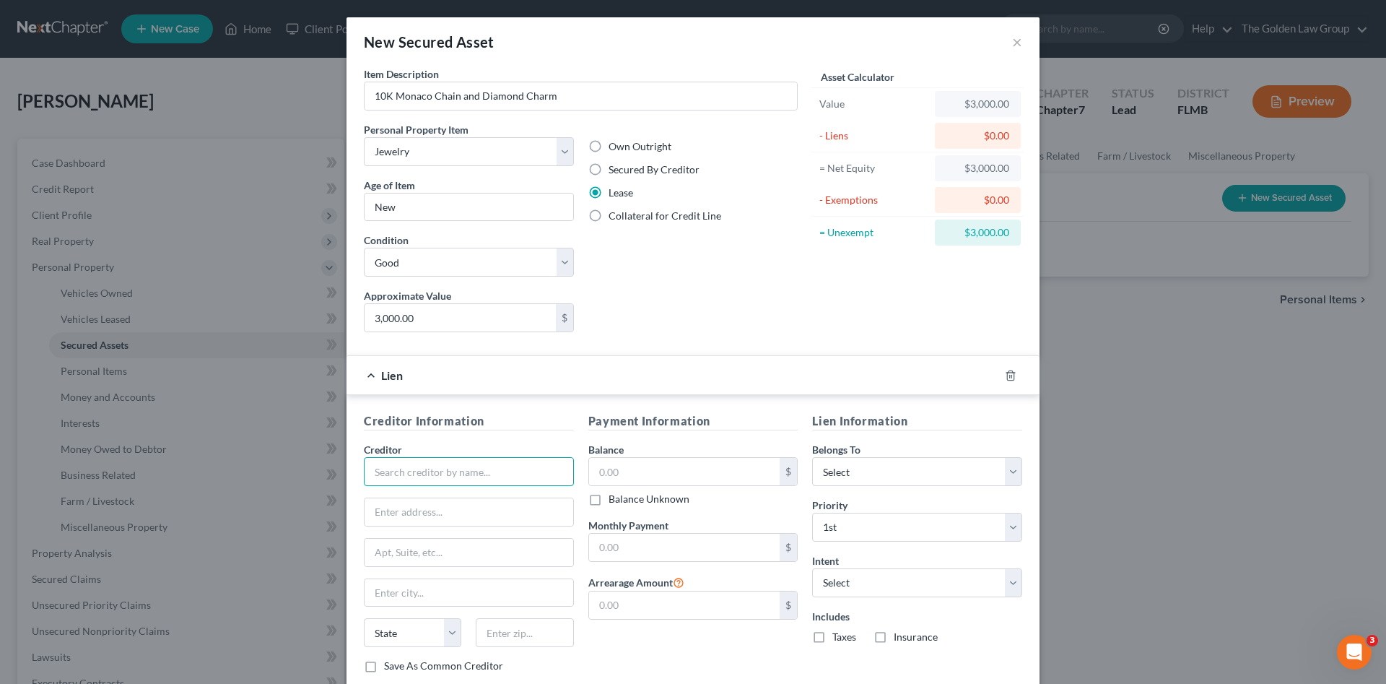
click at [485, 469] on input "text" at bounding box center [469, 471] width 210 height 29
click at [399, 504] on div "Snap Finance" at bounding box center [450, 497] width 150 height 14
type input "Snap Finance"
type input "[STREET_ADDRESS]"
type input "Suite 325"
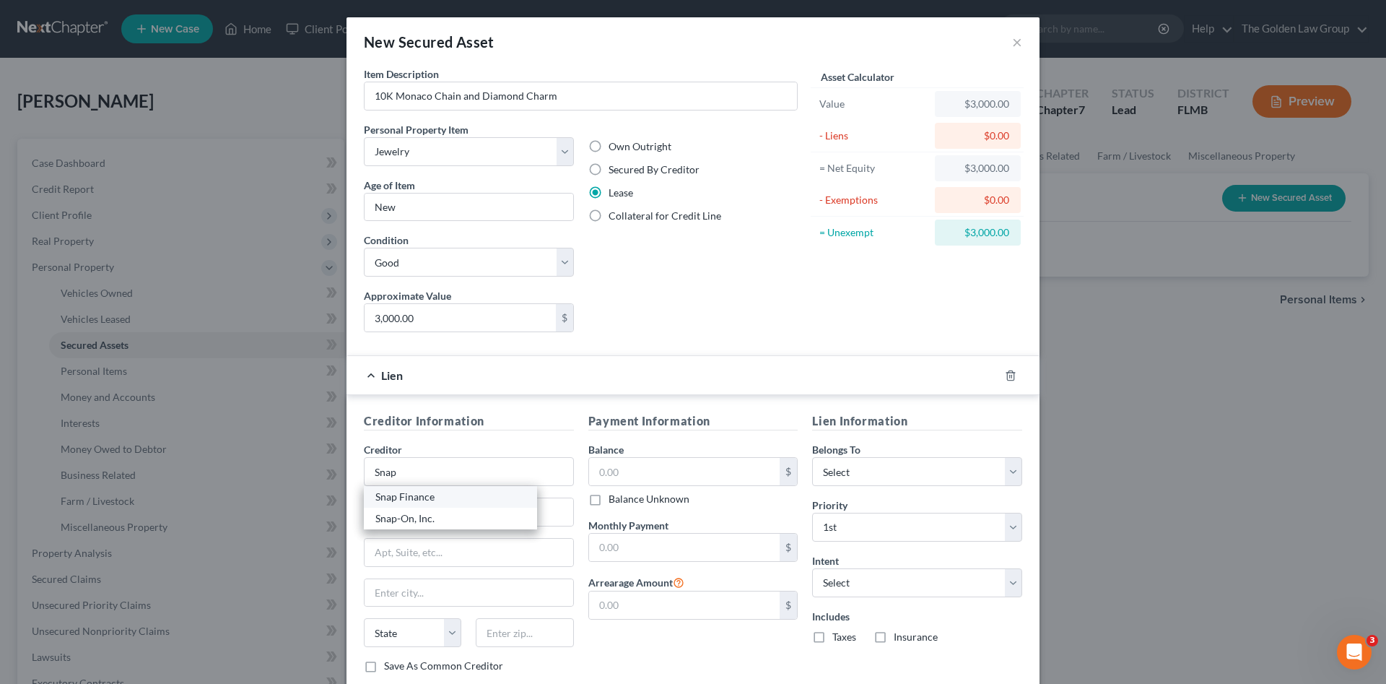
type input "[GEOGRAPHIC_DATA]"
select select "16"
type input "50266"
click at [415, 472] on input "Snap Finance" at bounding box center [469, 471] width 210 height 29
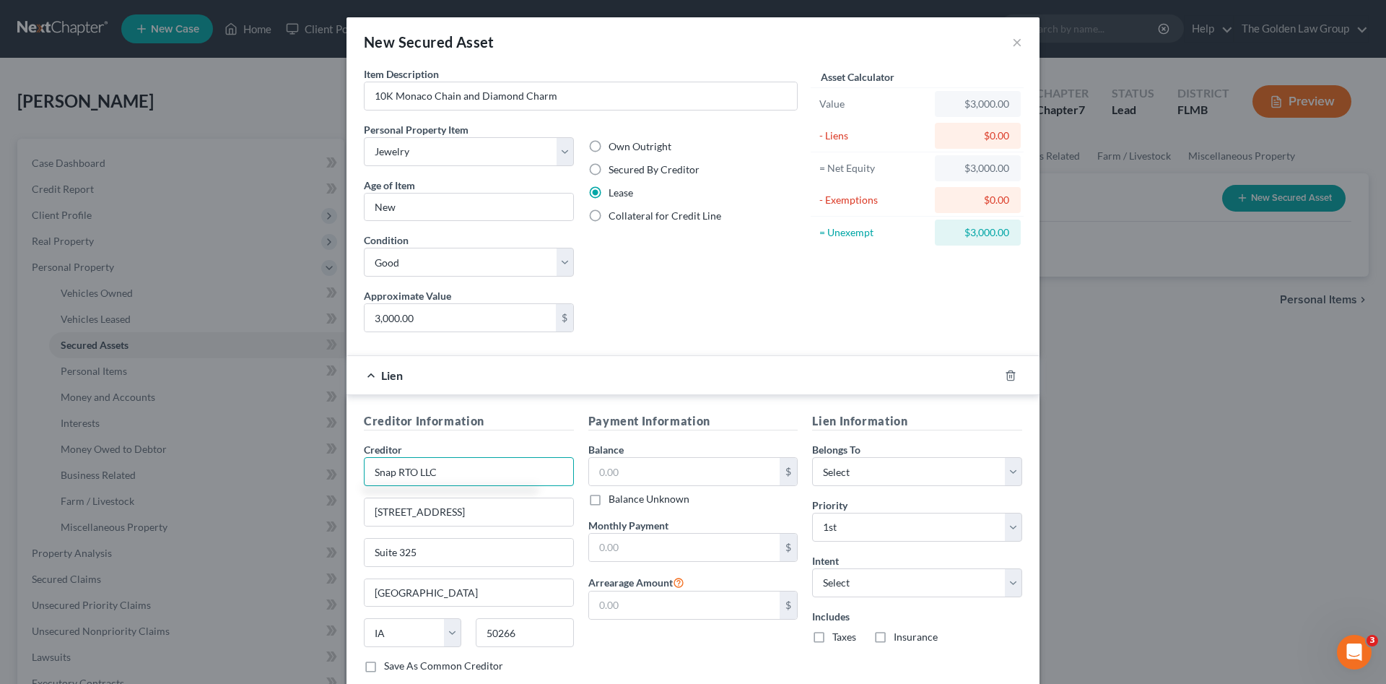
type input "Snap RTO LLC"
type input "PO Box 26561"
type input "[GEOGRAPHIC_DATA]"
select select "46"
type input "84126"
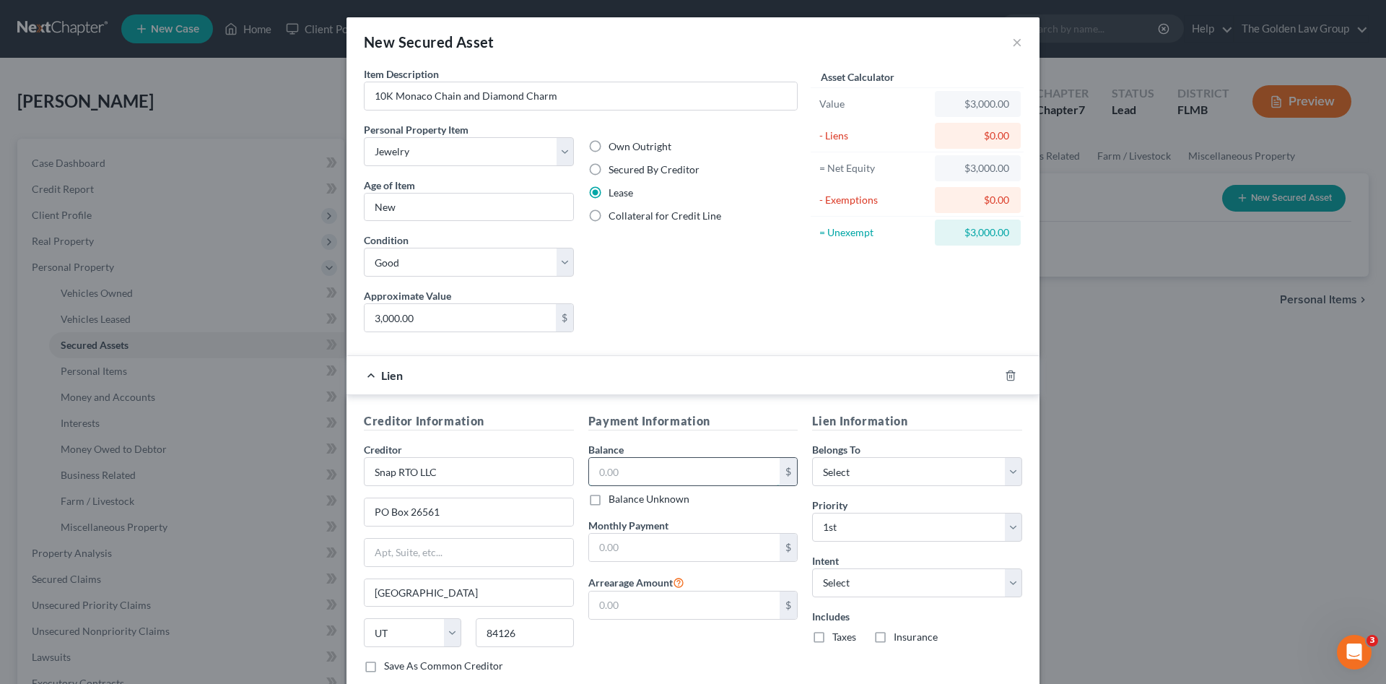
click at [656, 471] on input "text" at bounding box center [684, 471] width 191 height 27
click at [638, 474] on input "text" at bounding box center [684, 471] width 191 height 27
type input "1,391.32"
click at [703, 550] on input "text" at bounding box center [684, 547] width 191 height 27
type input "184.93"
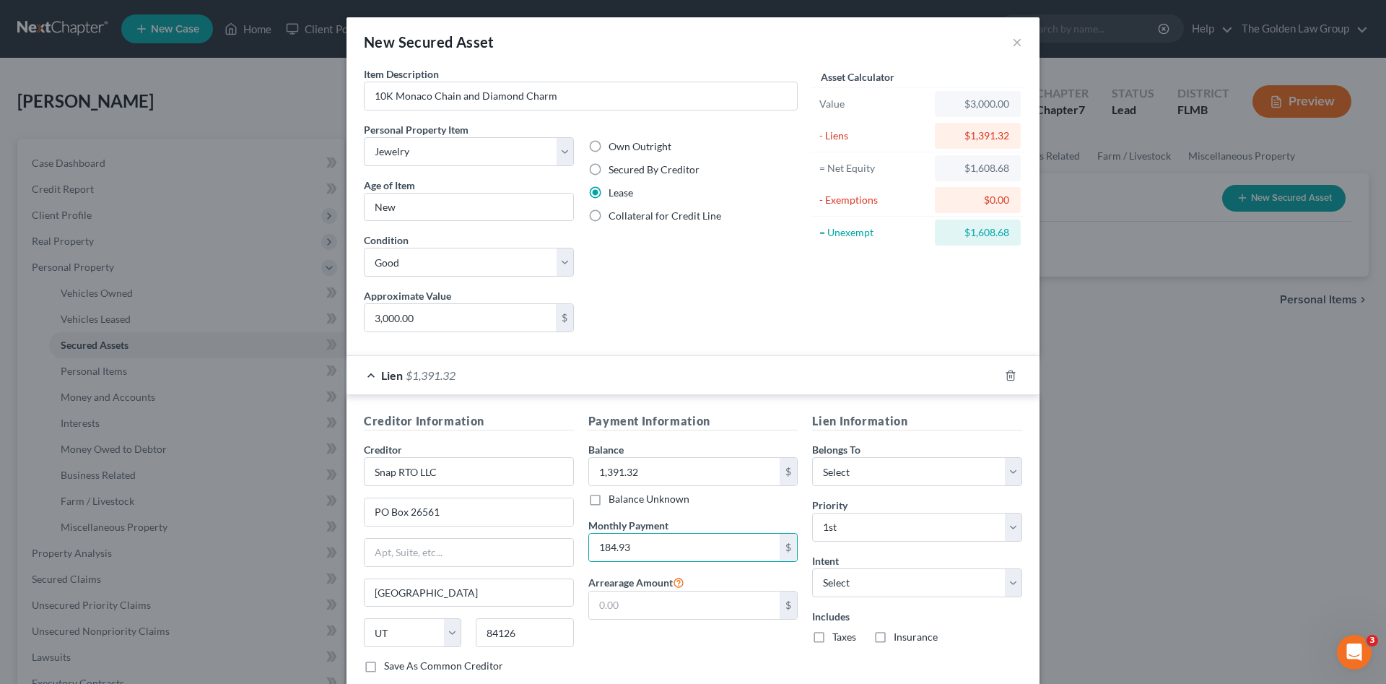
click at [733, 637] on div "Payment Information Balance 1,391.32 $ Balance Unknown Balance Undetermined 1,3…" at bounding box center [693, 548] width 225 height 272
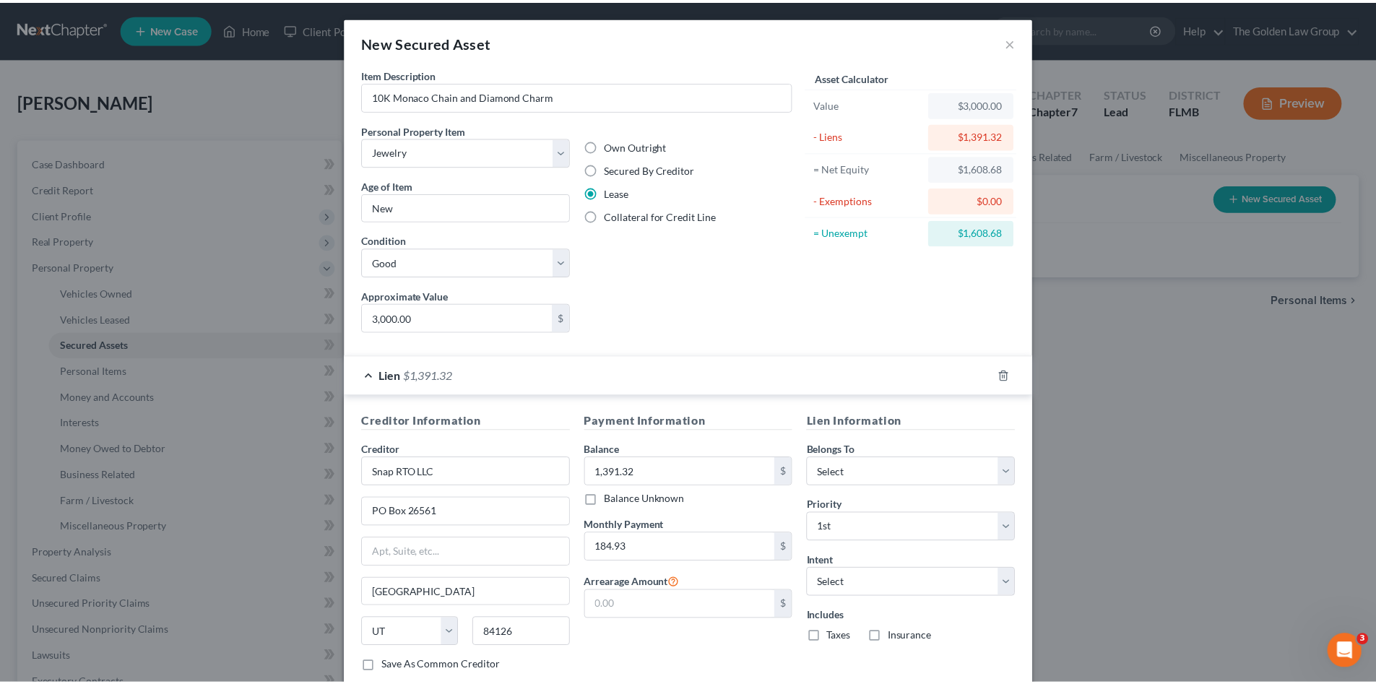
scroll to position [92, 0]
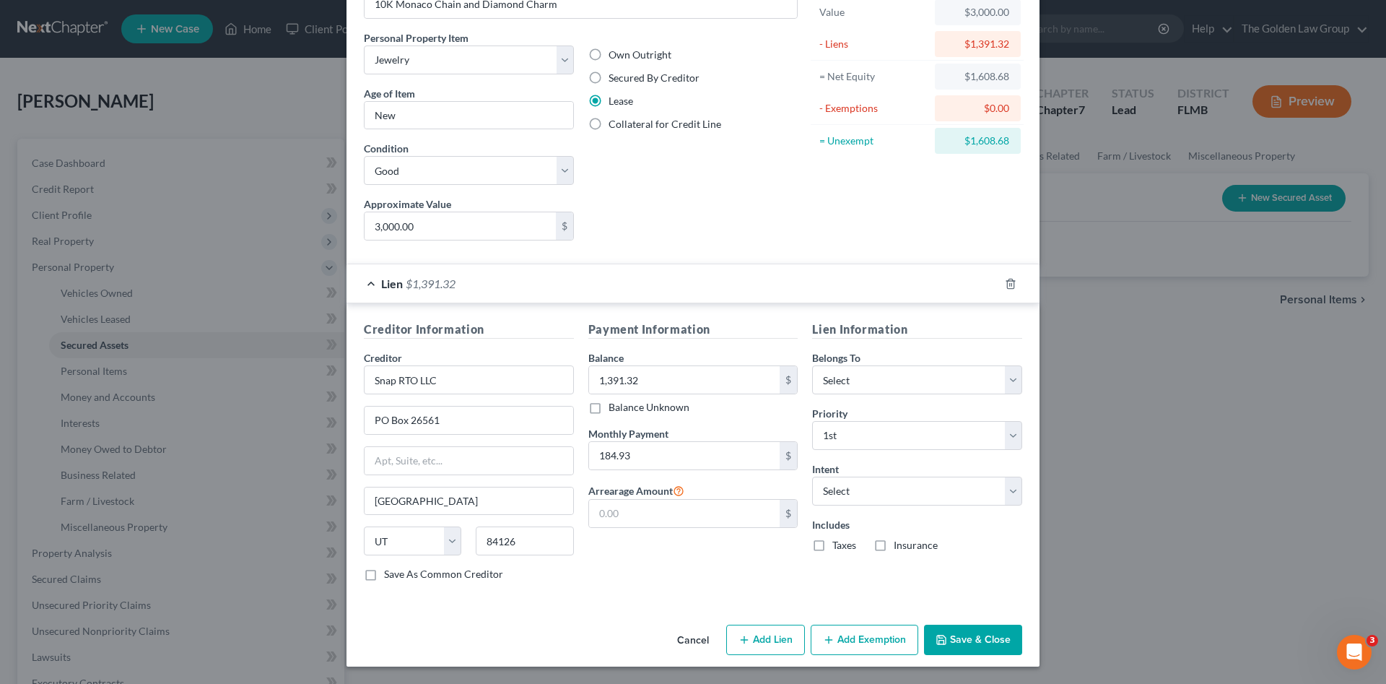
click at [970, 633] on button "Save & Close" at bounding box center [973, 640] width 98 height 30
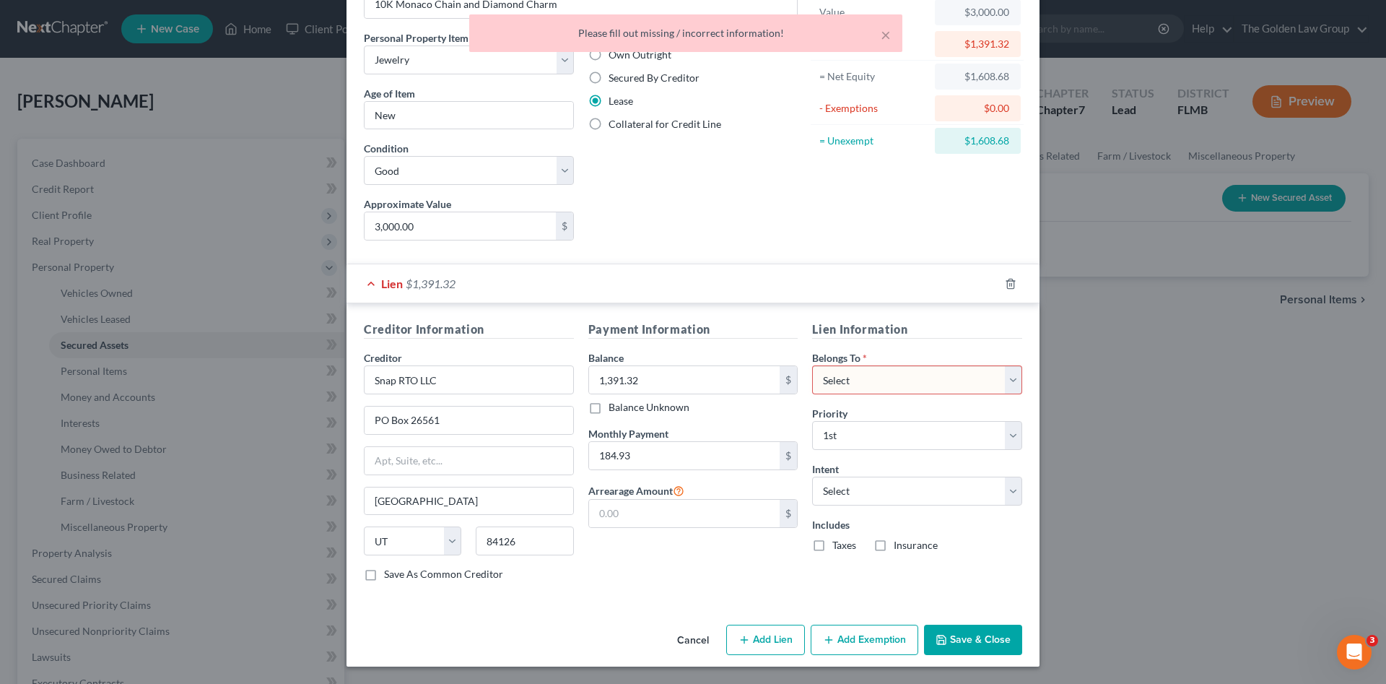
click at [855, 375] on select "Select Debtor 1 Only Debtor 2 Only Debtor 1 And Debtor 2 Only At Least One Of T…" at bounding box center [917, 379] width 210 height 29
select select "0"
click at [812, 365] on select "Select Debtor 1 Only Debtor 2 Only Debtor 1 And Debtor 2 Only At Least One Of T…" at bounding box center [917, 379] width 210 height 29
click at [966, 634] on button "Save & Close" at bounding box center [973, 640] width 98 height 30
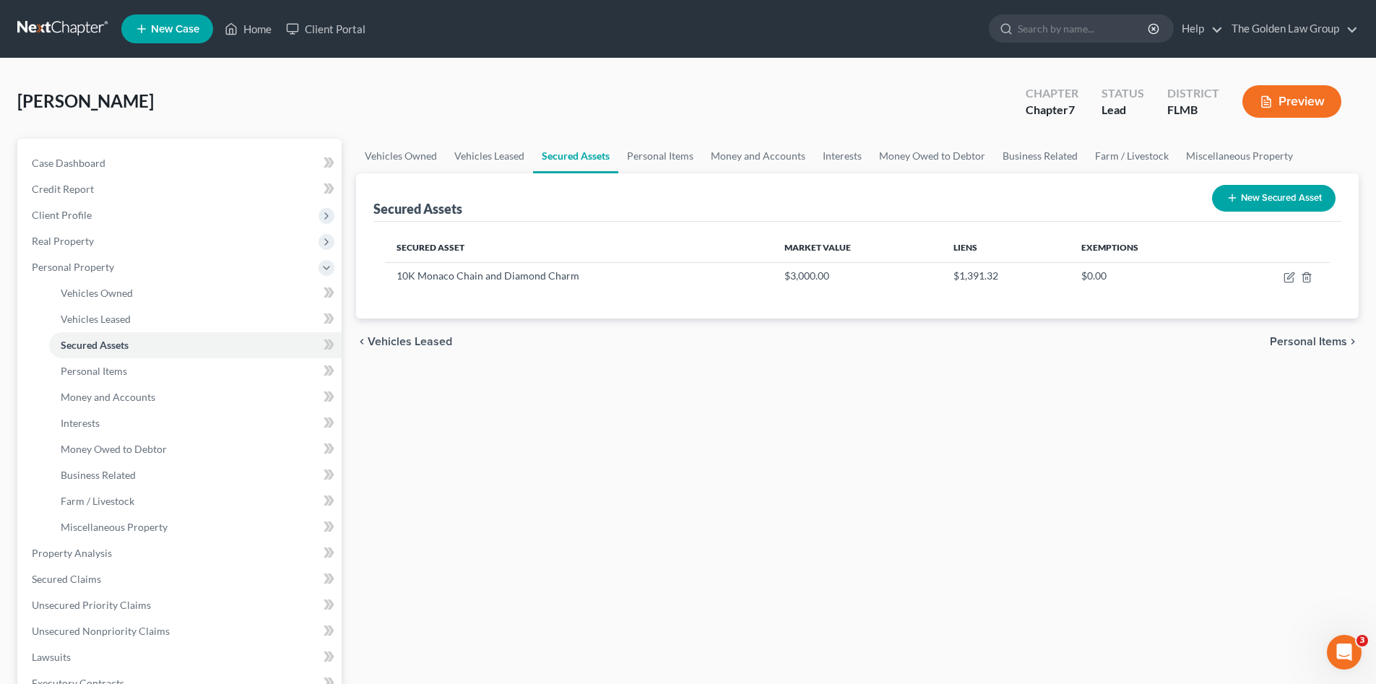
scroll to position [144, 0]
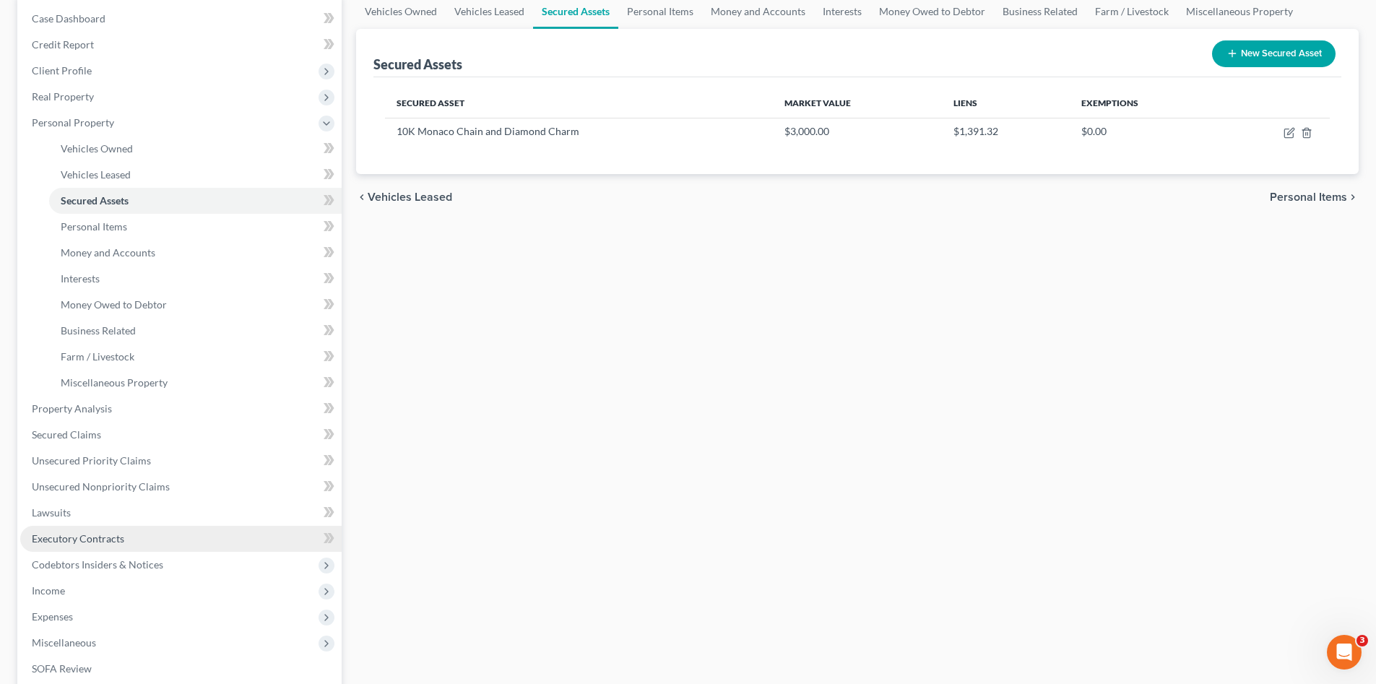
click at [131, 541] on link "Executory Contracts" at bounding box center [180, 539] width 321 height 26
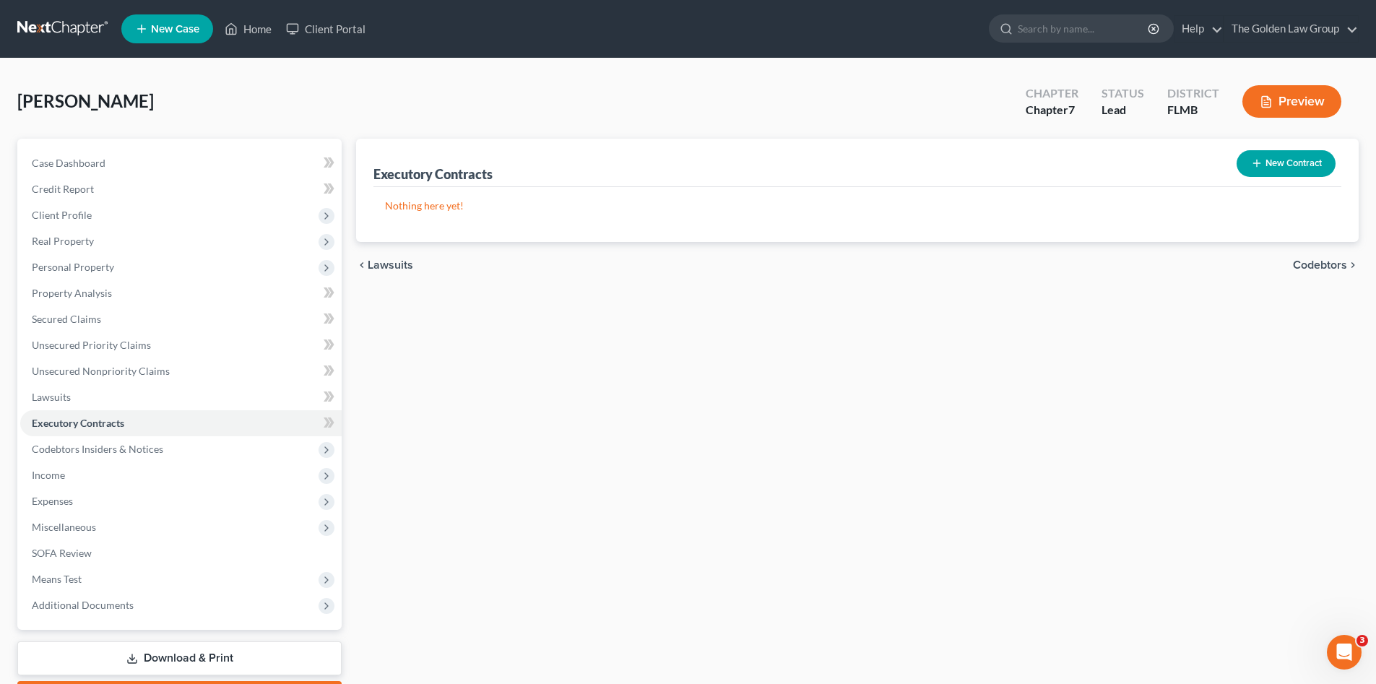
click at [1285, 170] on button "New Contract" at bounding box center [1285, 163] width 99 height 27
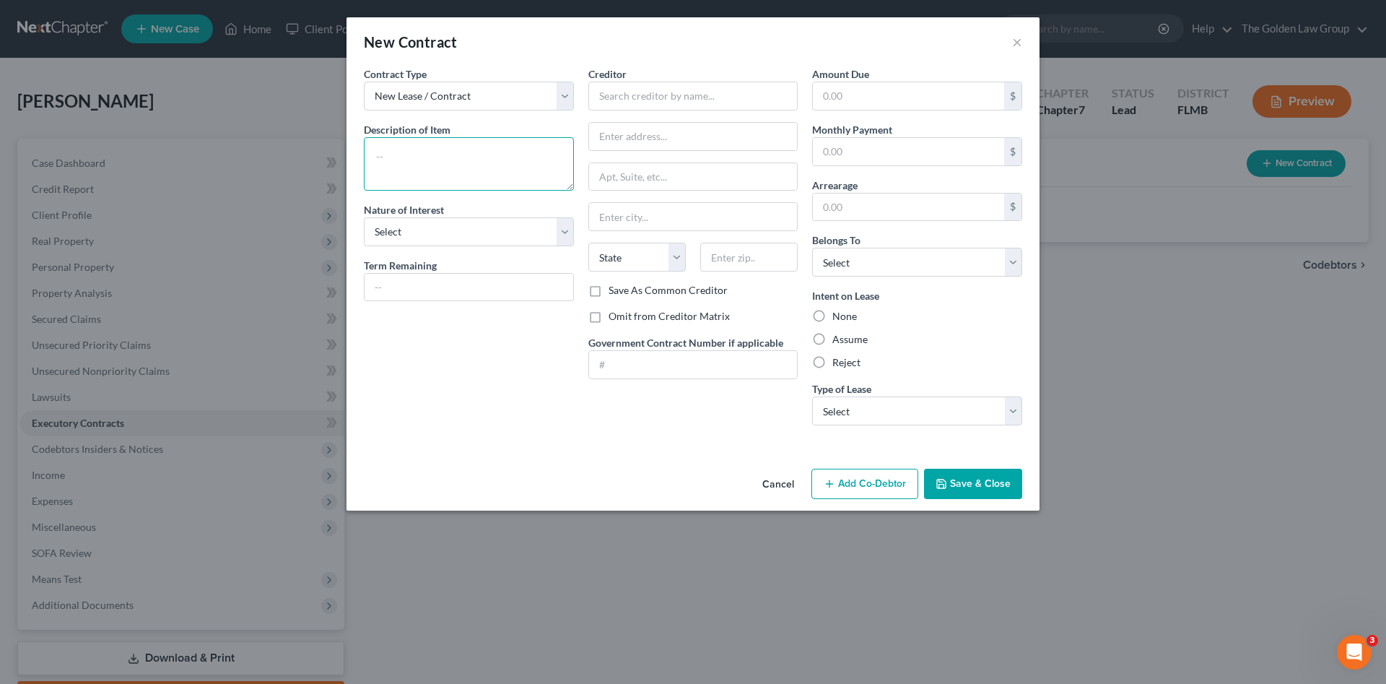
click at [491, 174] on textarea at bounding box center [469, 163] width 210 height 53
type textarea "J"
paste textarea "J"
type textarea "Jewelry"
click at [505, 230] on select "Select Purchaser Agent Lessor Lessee" at bounding box center [469, 231] width 210 height 29
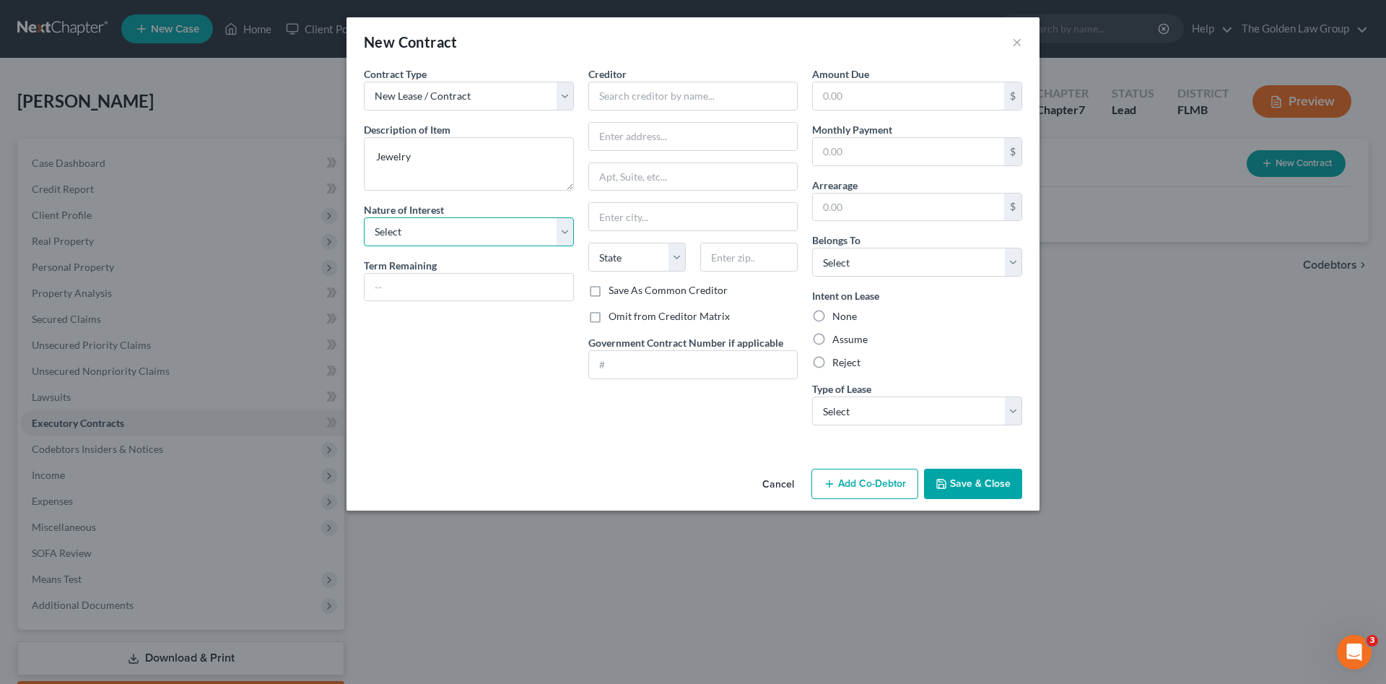
select select "3"
click at [364, 217] on select "Select Purchaser Agent Lessor Lessee" at bounding box center [469, 231] width 210 height 29
click at [704, 93] on input "text" at bounding box center [694, 96] width 210 height 29
type input "Snap"
click at [783, 486] on button "Cancel" at bounding box center [778, 484] width 55 height 29
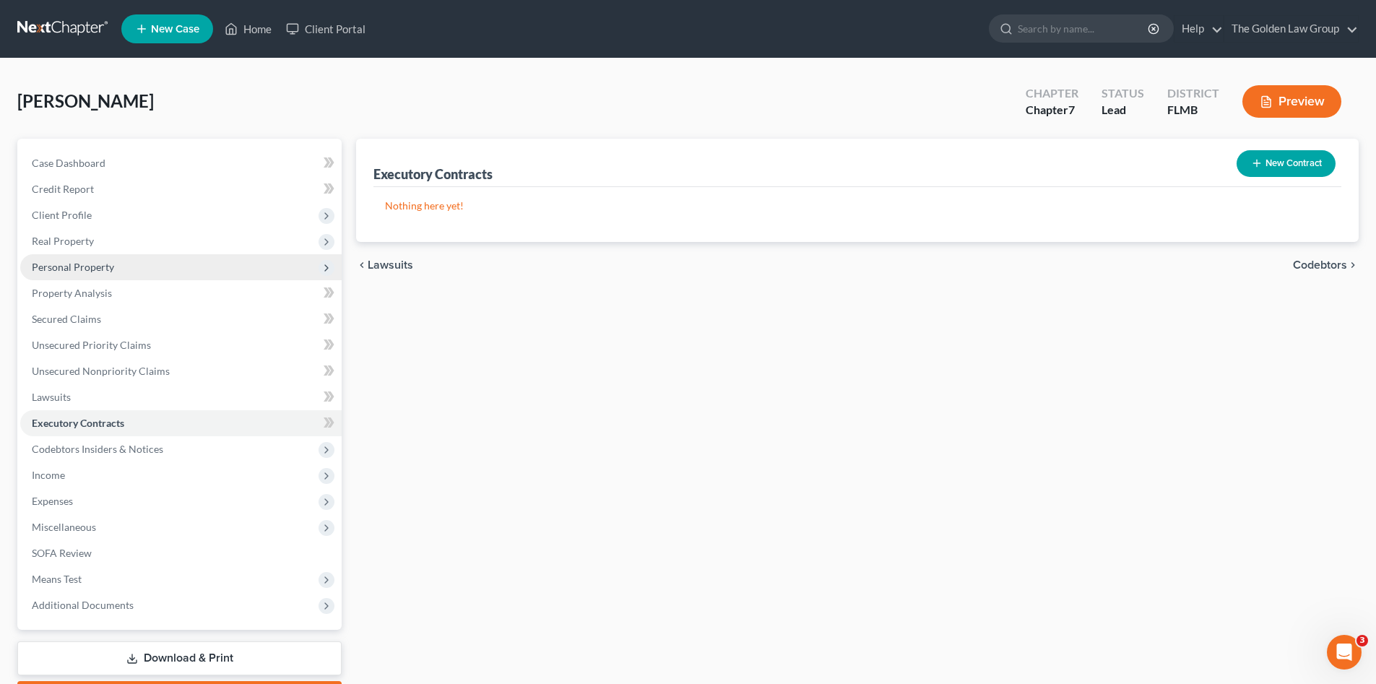
click at [74, 274] on span "Personal Property" at bounding box center [180, 267] width 321 height 26
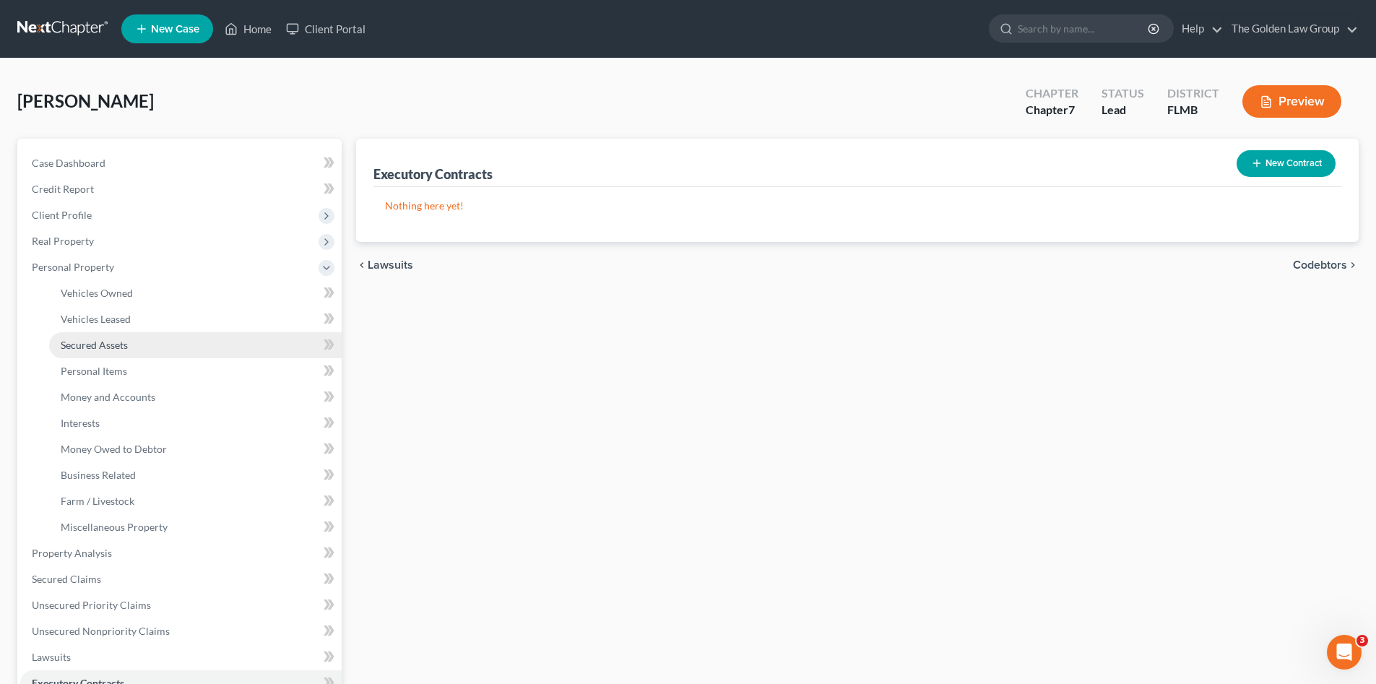
click at [105, 339] on span "Secured Assets" at bounding box center [94, 345] width 67 height 12
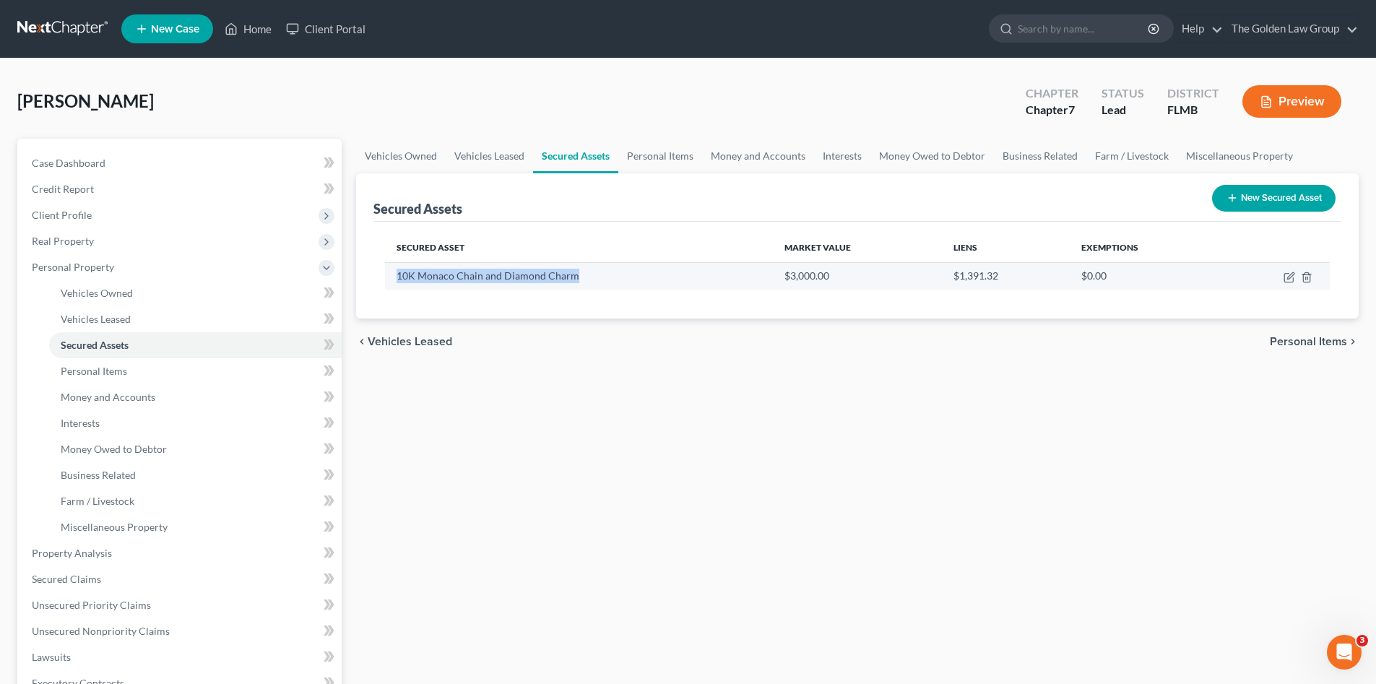
drag, startPoint x: 596, startPoint y: 277, endPoint x: 386, endPoint y: 280, distance: 210.2
click at [386, 280] on td "10K Monaco Chain and Diamond Charm" at bounding box center [579, 275] width 388 height 27
copy td "10K Monaco Chain and Diamond Charm"
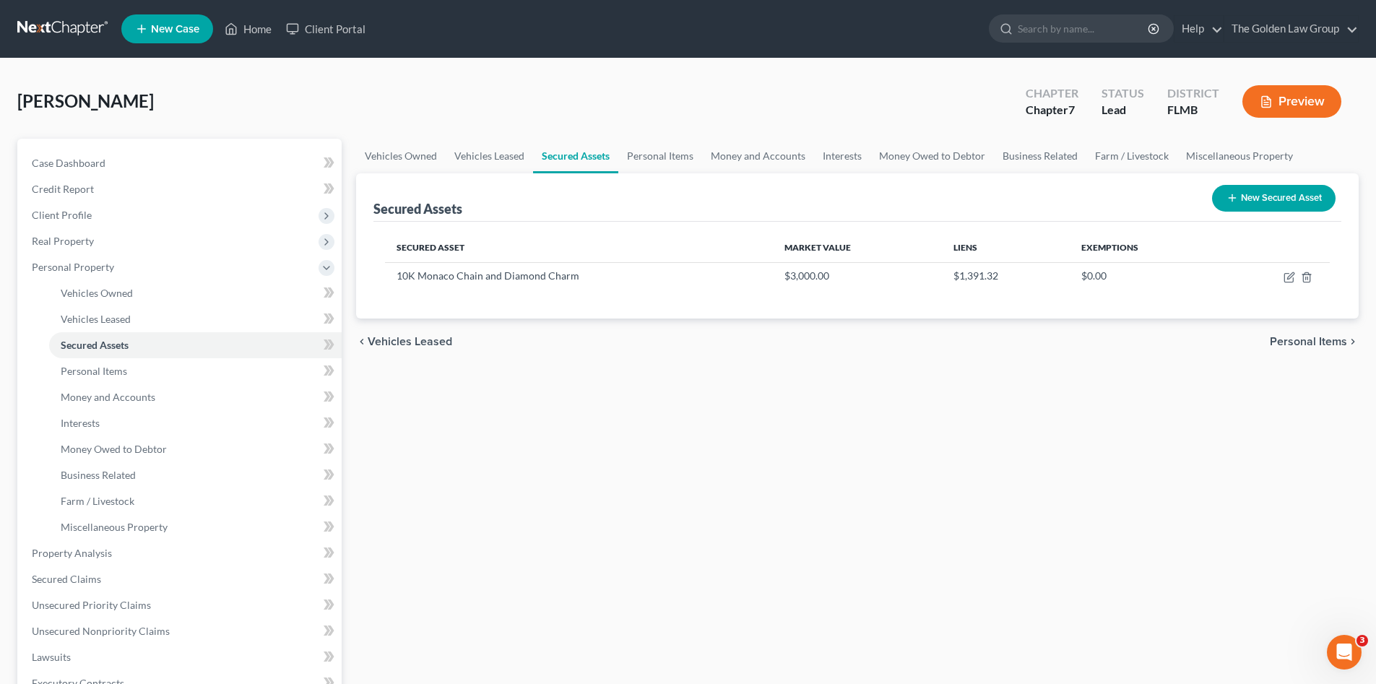
drag, startPoint x: 606, startPoint y: 401, endPoint x: 659, endPoint y: 393, distance: 53.3
click at [627, 397] on div "Vehicles Owned Vehicles Leased Secured Assets Personal Items Money and Accounts…" at bounding box center [857, 556] width 1017 height 834
click at [1285, 277] on icon "button" at bounding box center [1288, 278] width 9 height 9
select select "jewelry"
select select "2"
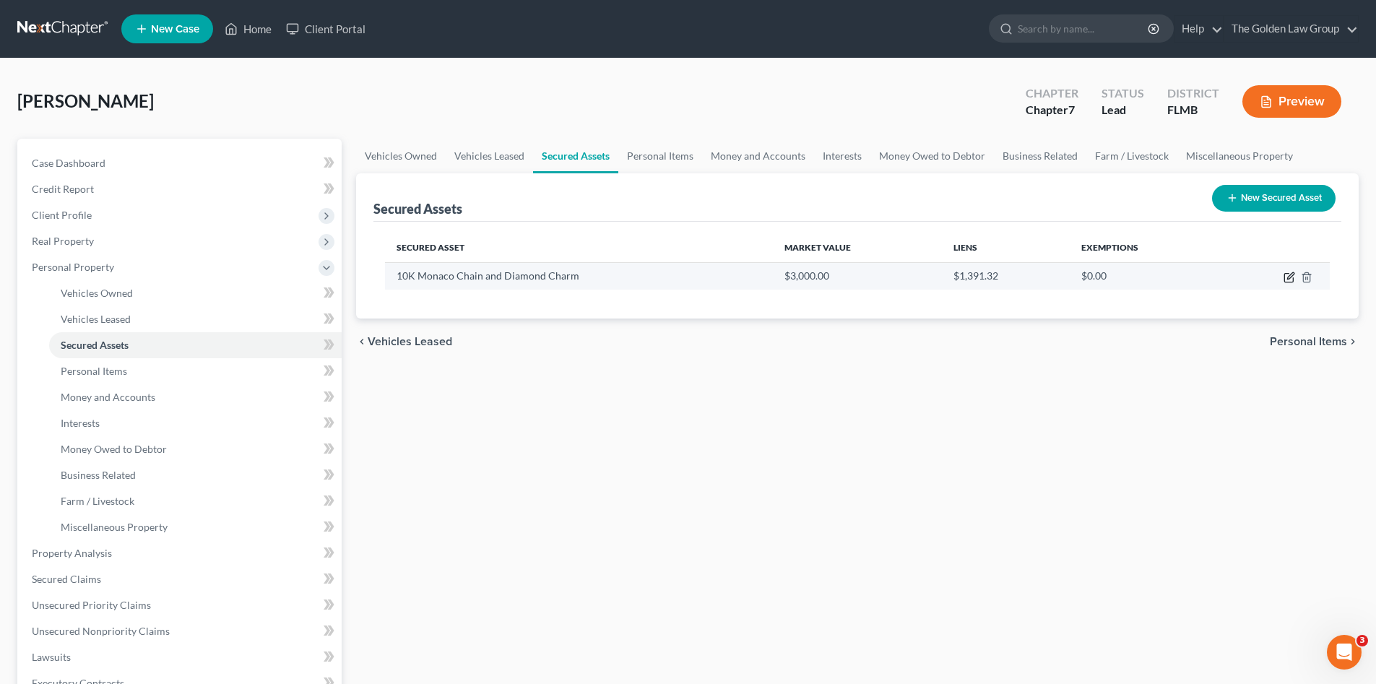
select select "46"
select select "0"
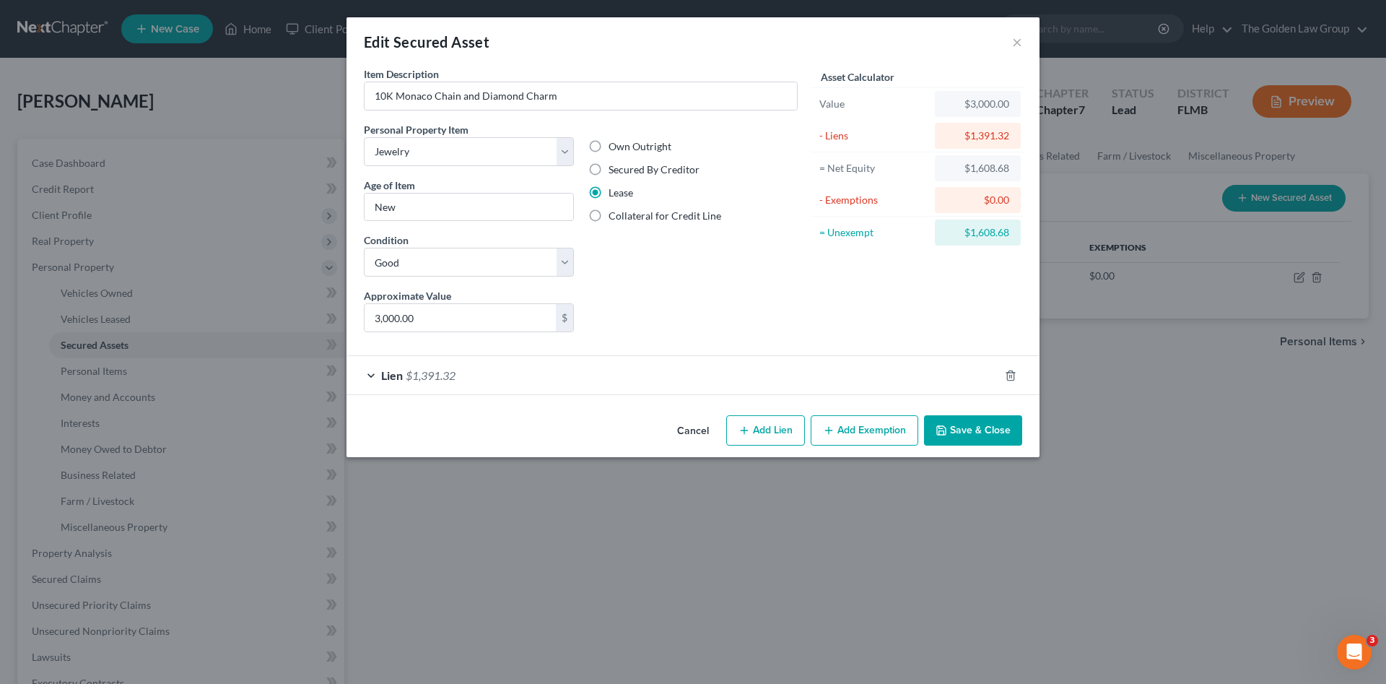
click at [636, 392] on div "Lien $1,391.32" at bounding box center [673, 375] width 653 height 38
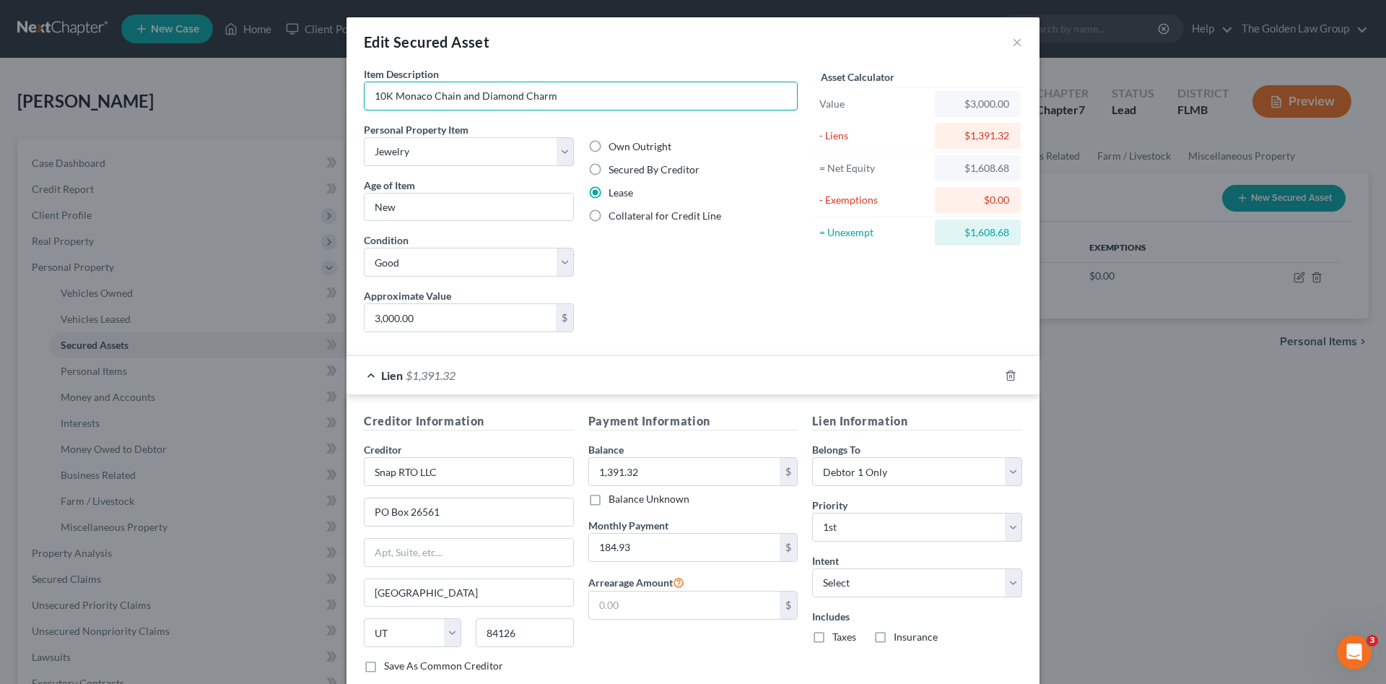
drag, startPoint x: 565, startPoint y: 92, endPoint x: 438, endPoint y: 114, distance: 129.6
click at [296, 88] on div "Edit Secured Asset × Item Description * 10K Monaco Chain and Diamond Charm Pers…" at bounding box center [693, 342] width 1386 height 684
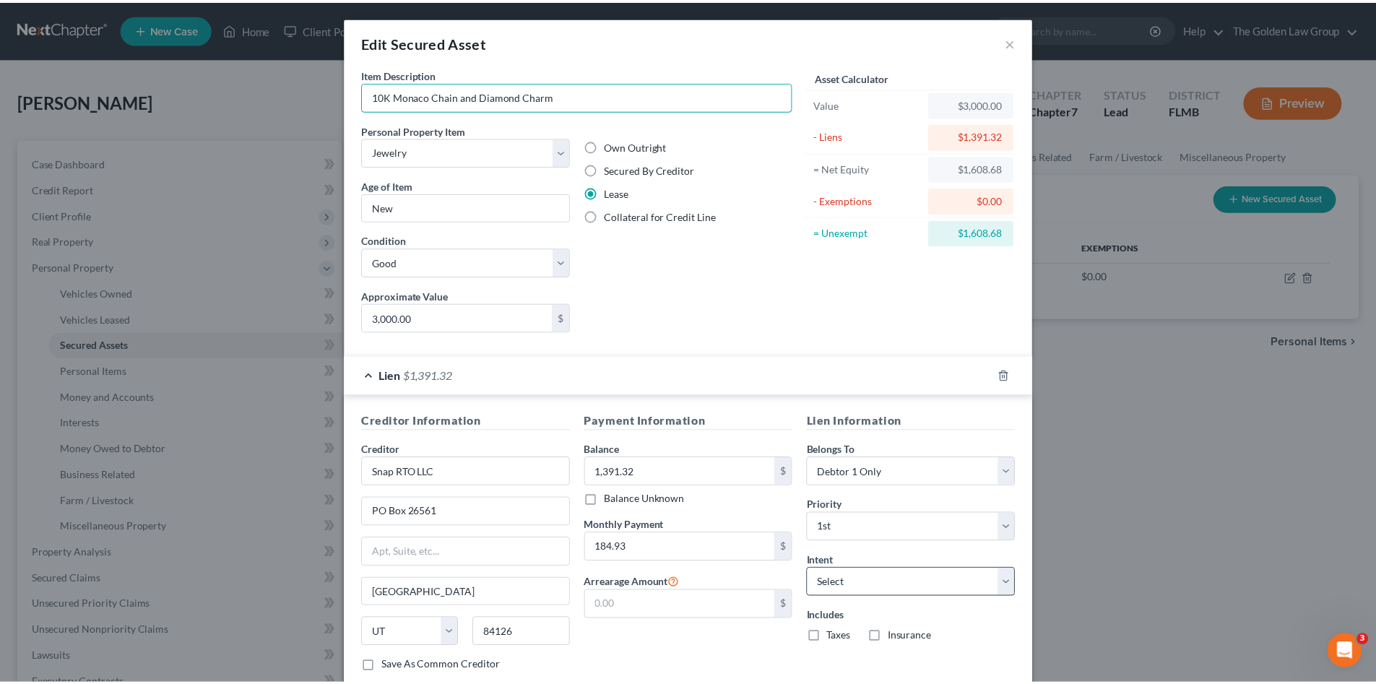
scroll to position [92, 0]
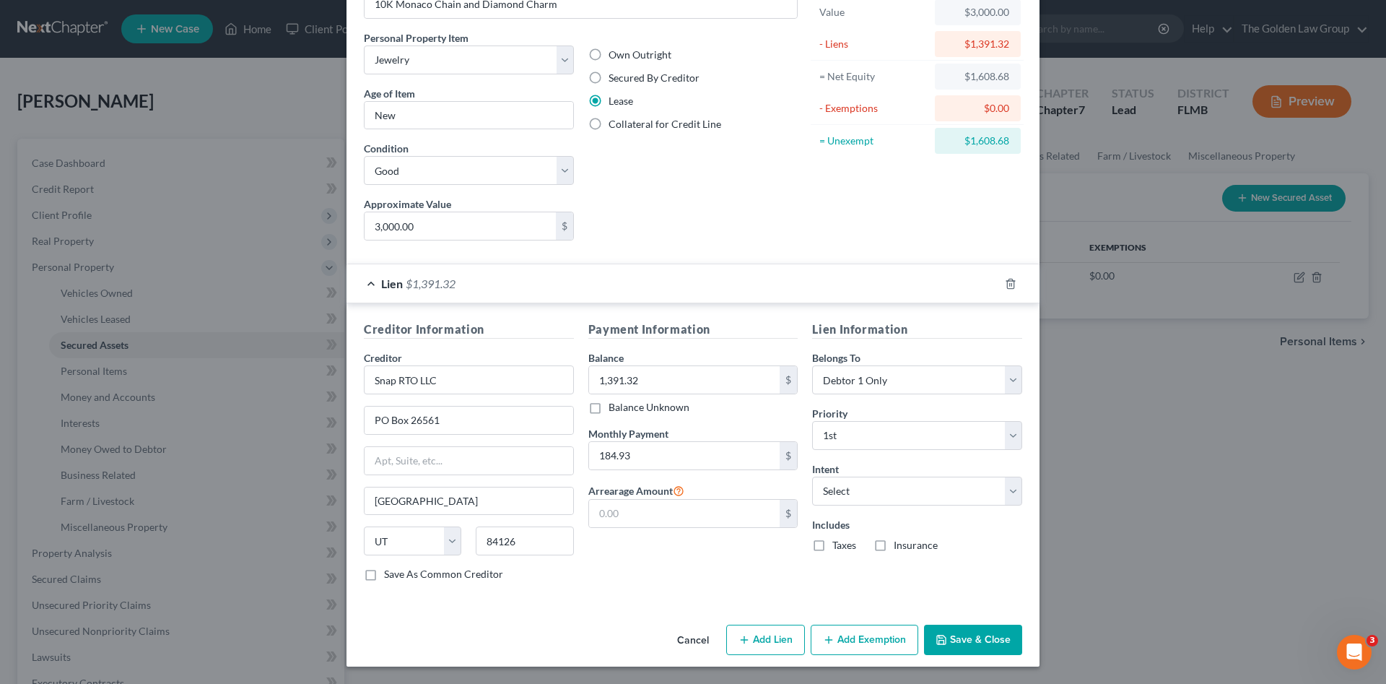
drag, startPoint x: 959, startPoint y: 634, endPoint x: 576, endPoint y: 578, distance: 386.7
click at [933, 628] on button "Save & Close" at bounding box center [973, 640] width 98 height 30
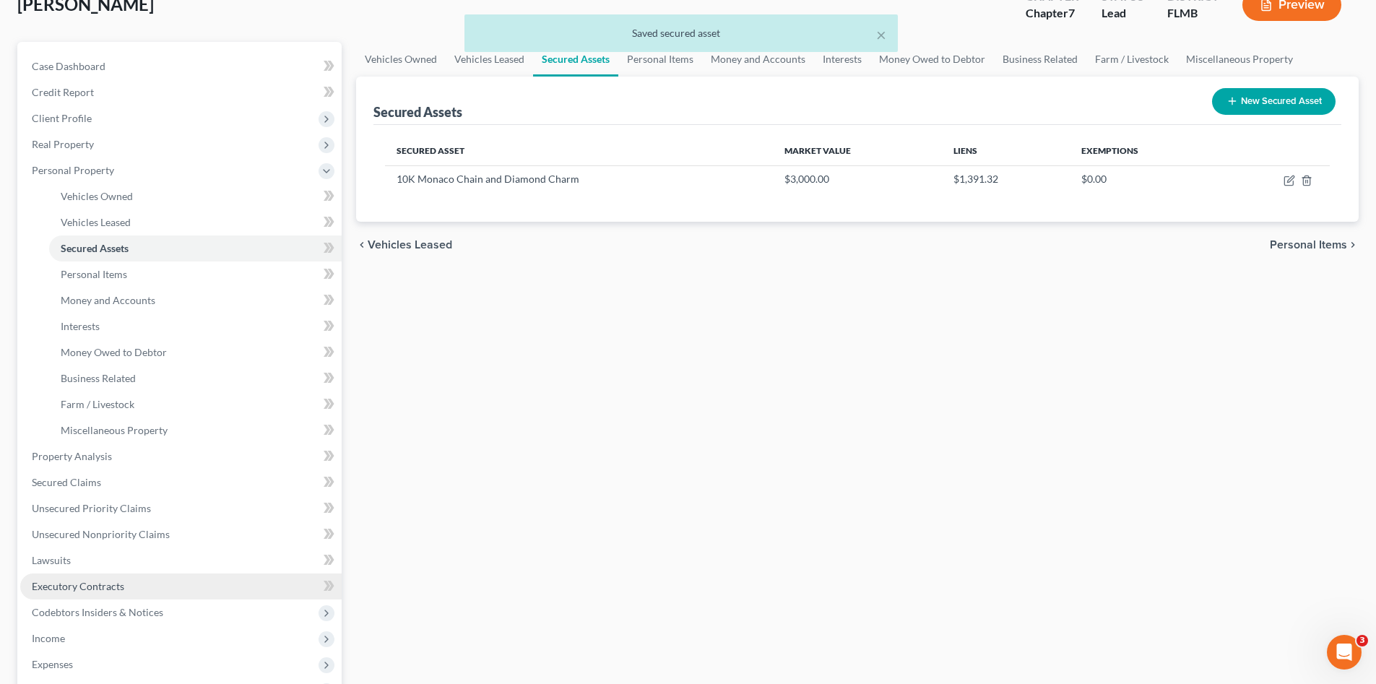
scroll to position [121, 0]
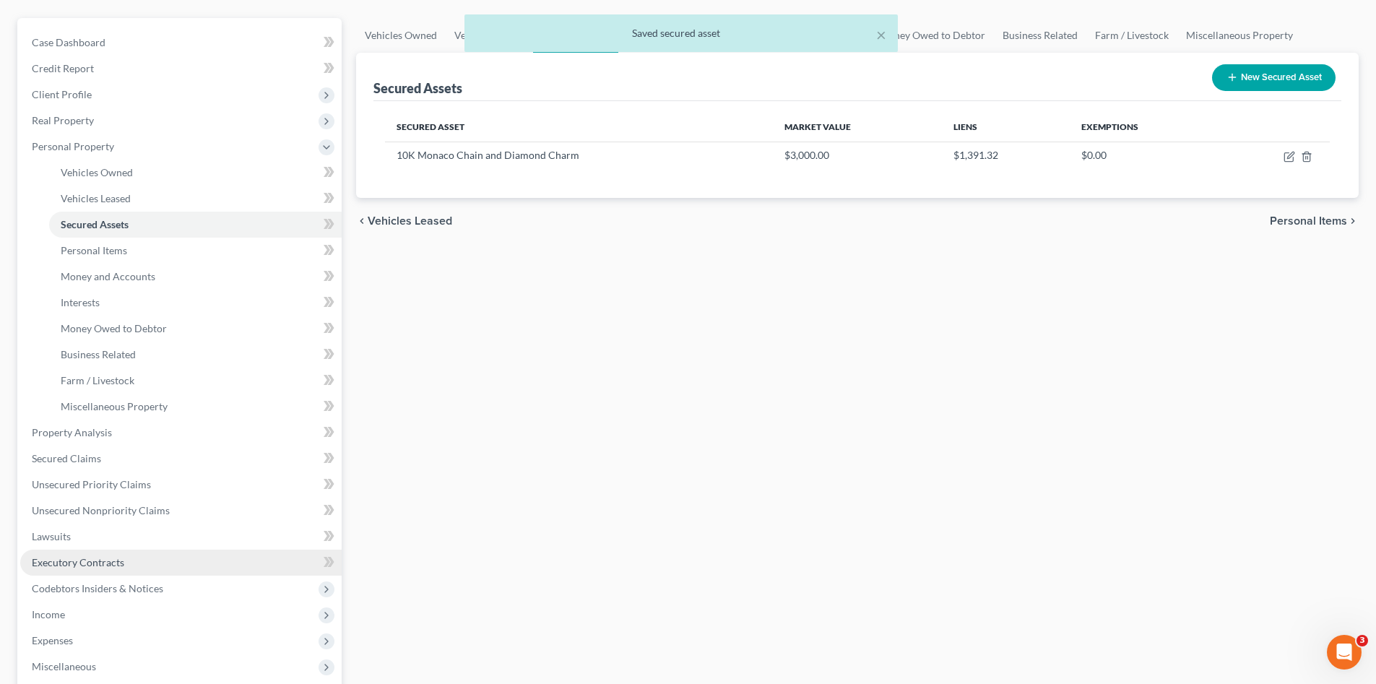
click at [134, 561] on link "Executory Contracts" at bounding box center [180, 563] width 321 height 26
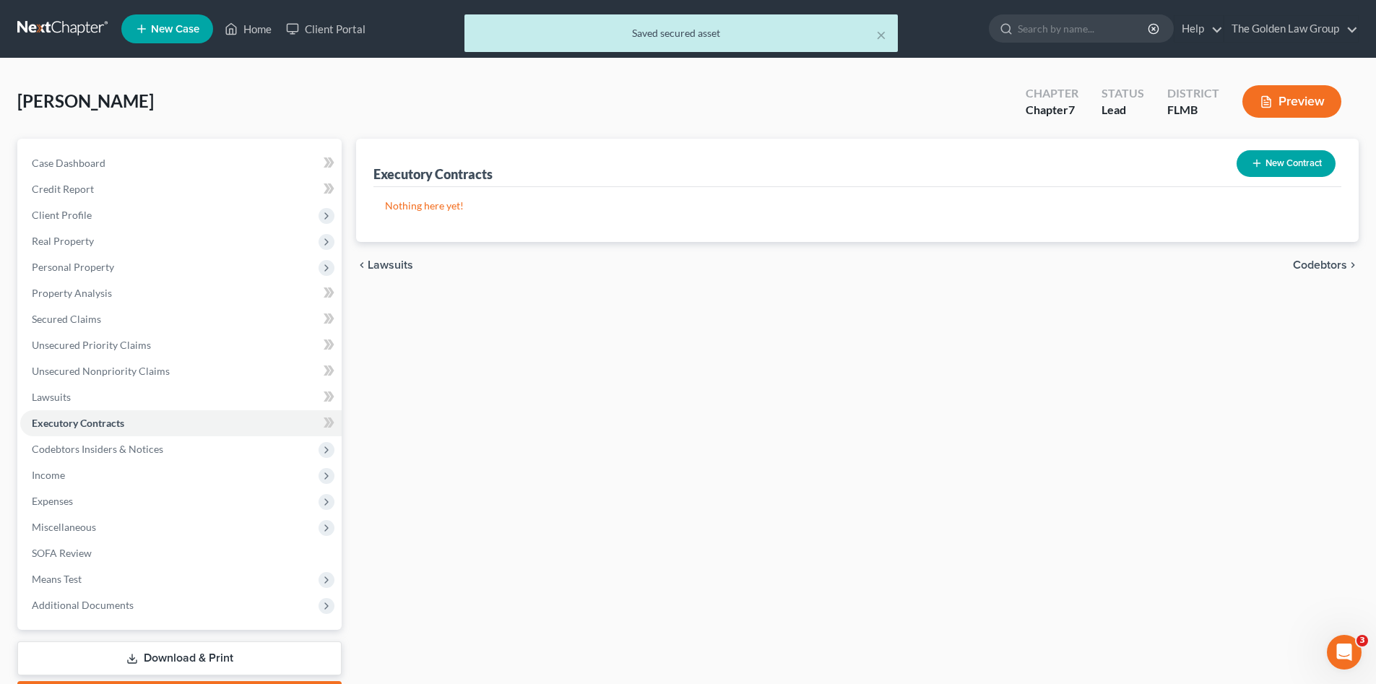
click at [1275, 154] on button "New Contract" at bounding box center [1285, 163] width 99 height 27
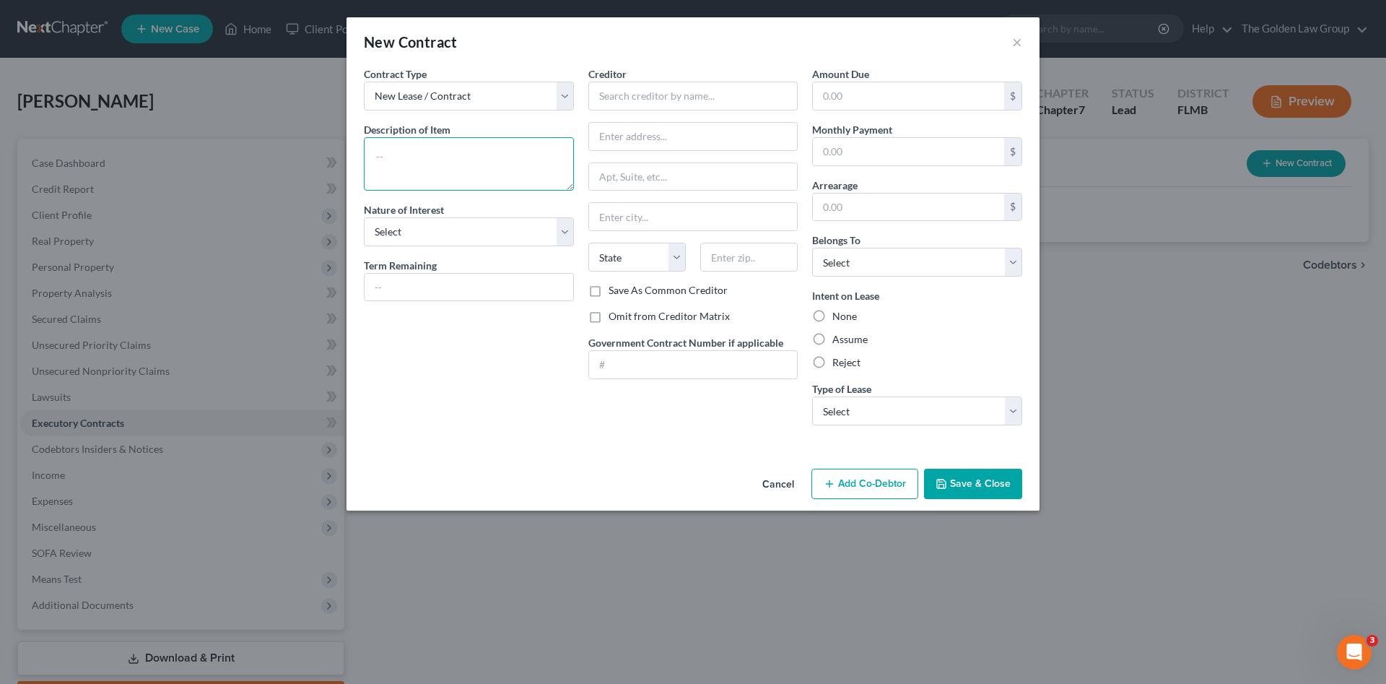
click at [478, 159] on textarea at bounding box center [469, 163] width 210 height 53
paste textarea "10K Monaco Chain and Diamond Charm"
type textarea "10K Monaco Chain and Diamond Charm"
click at [644, 96] on input "text" at bounding box center [694, 96] width 210 height 29
click at [642, 100] on input "Snap" at bounding box center [694, 96] width 210 height 29
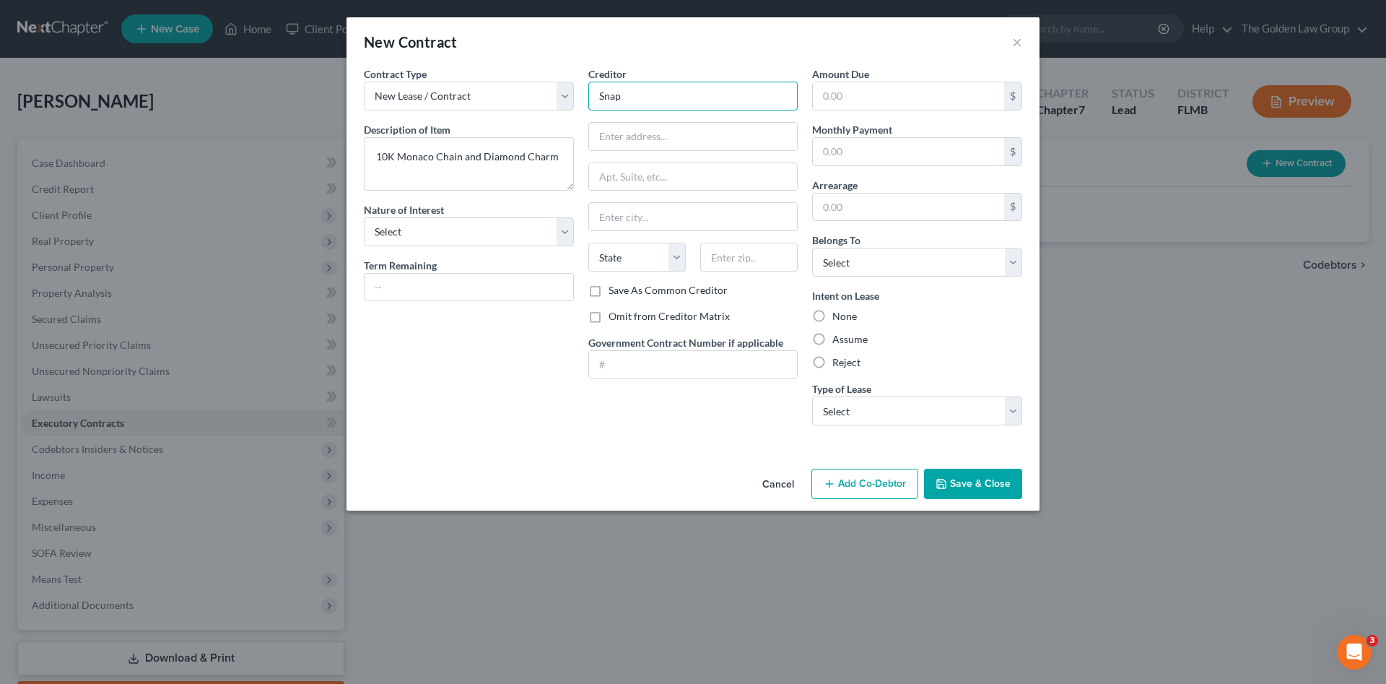
click at [575, 99] on div "Contract Type New Lease / Contract New Timeshare Description of non-residential…" at bounding box center [693, 251] width 673 height 370
type input "Snap RTO LLC"
type input "PO Box 26561"
type input "Salt Lake City"
select select "46"
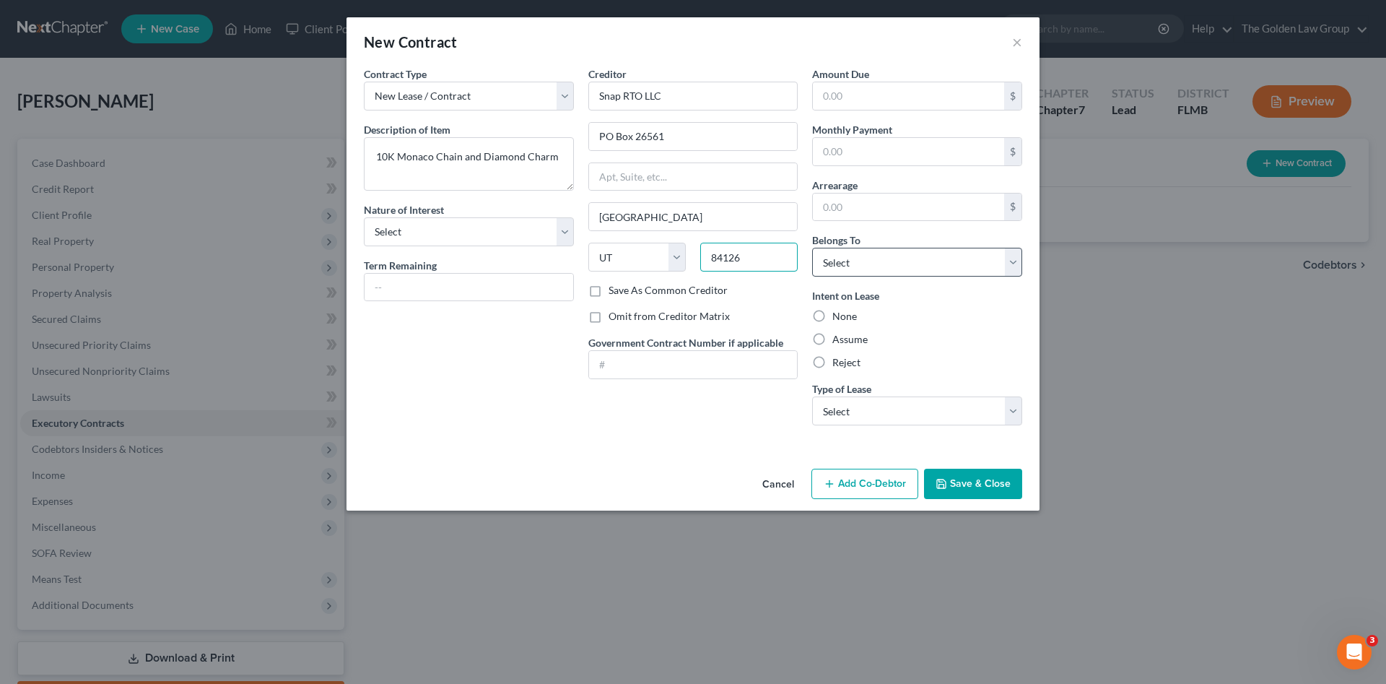
type input "84126"
click at [870, 266] on select "Select Debtor 1 Only Debtor 2 Only Debtor 1 And Debtor 2 Only At Least One Of T…" at bounding box center [917, 262] width 210 height 29
select select "0"
click at [812, 248] on select "Select Debtor 1 Only Debtor 2 Only Debtor 1 And Debtor 2 Only At Least One Of T…" at bounding box center [917, 262] width 210 height 29
click at [852, 416] on select "Select Real Estate Car Other" at bounding box center [917, 410] width 210 height 29
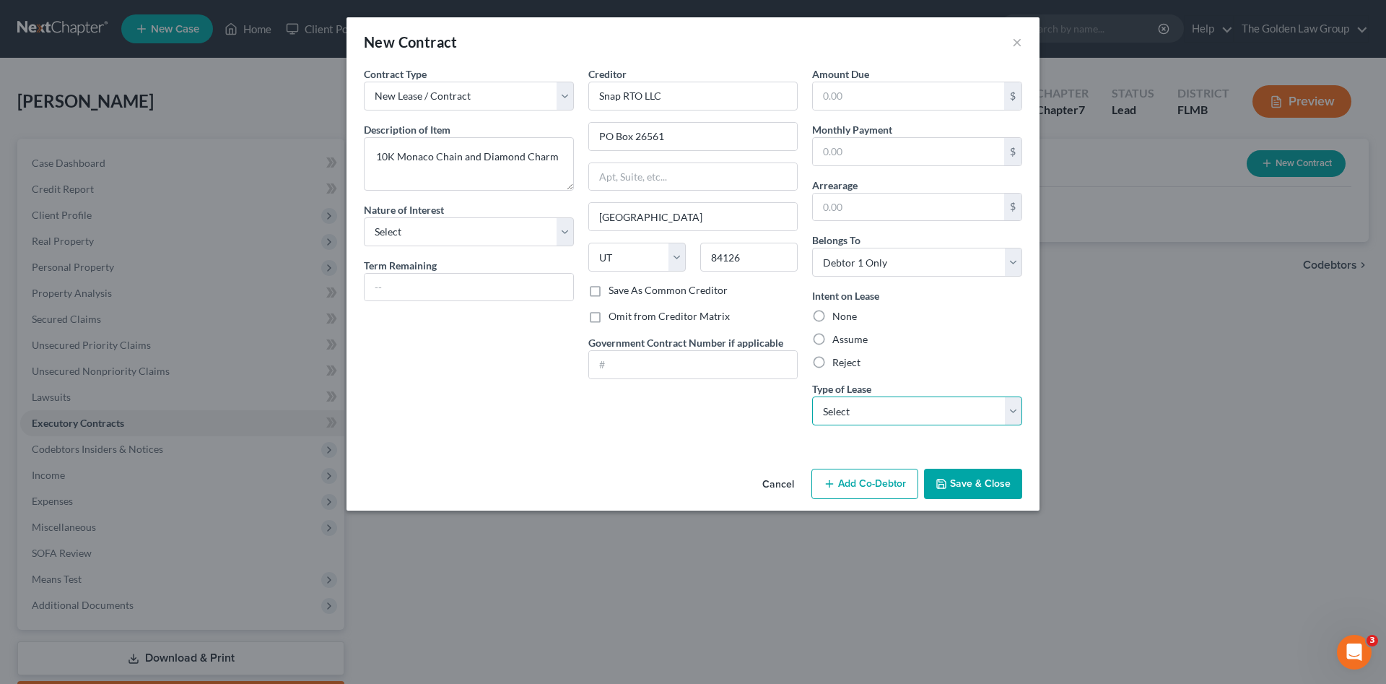
select select "2"
click at [812, 396] on select "Select Real Estate Car Other" at bounding box center [917, 410] width 210 height 29
click at [456, 234] on select "Select Purchaser Agent Lessor Lessee" at bounding box center [469, 231] width 210 height 29
select select "3"
click at [364, 217] on select "Select Purchaser Agent Lessor Lessee" at bounding box center [469, 231] width 210 height 29
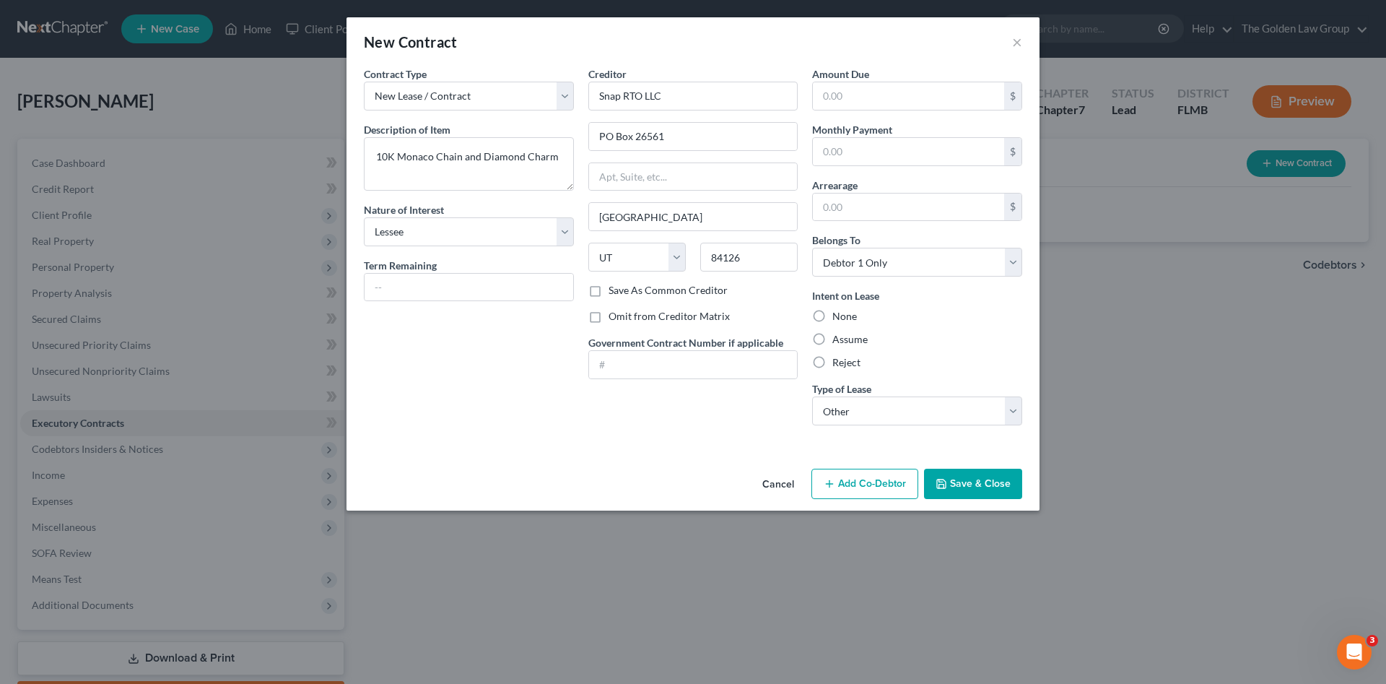
click at [961, 482] on button "Save & Close" at bounding box center [973, 484] width 98 height 30
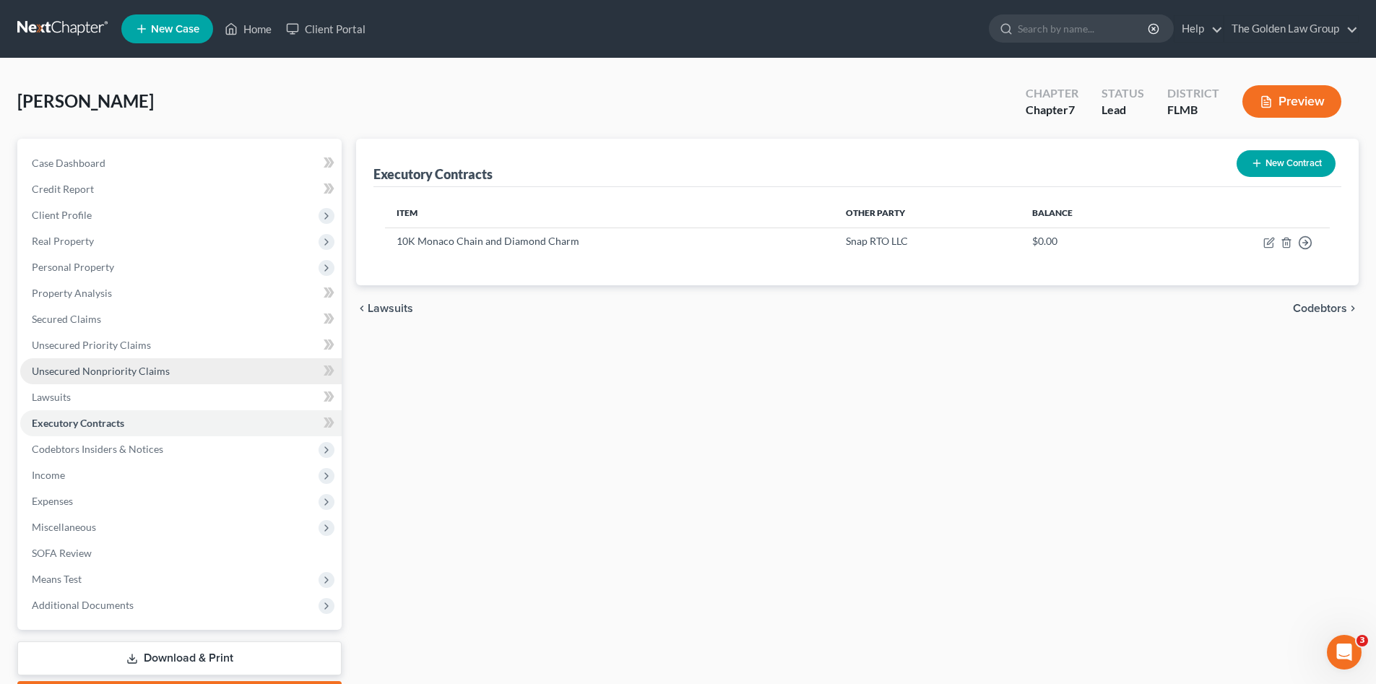
click at [116, 377] on link "Unsecured Nonpriority Claims" at bounding box center [180, 371] width 321 height 26
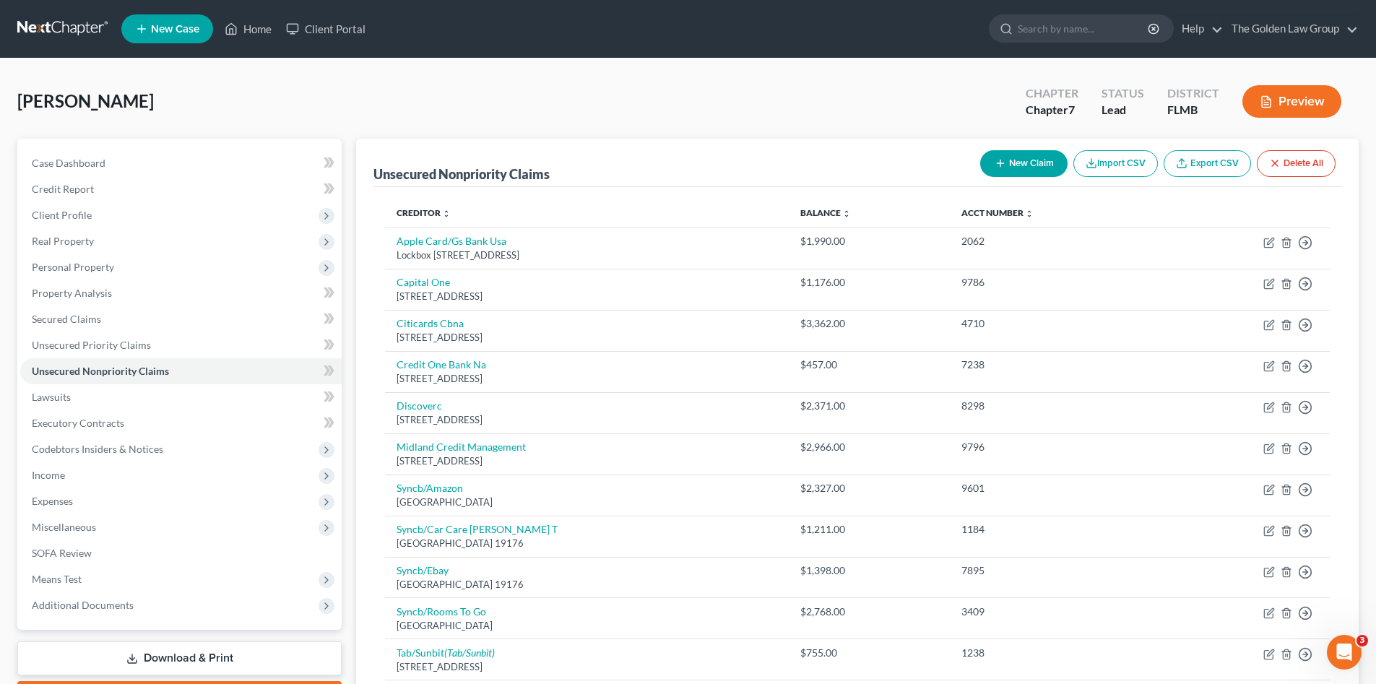
click at [1025, 157] on button "New Claim" at bounding box center [1023, 163] width 87 height 27
select select "0"
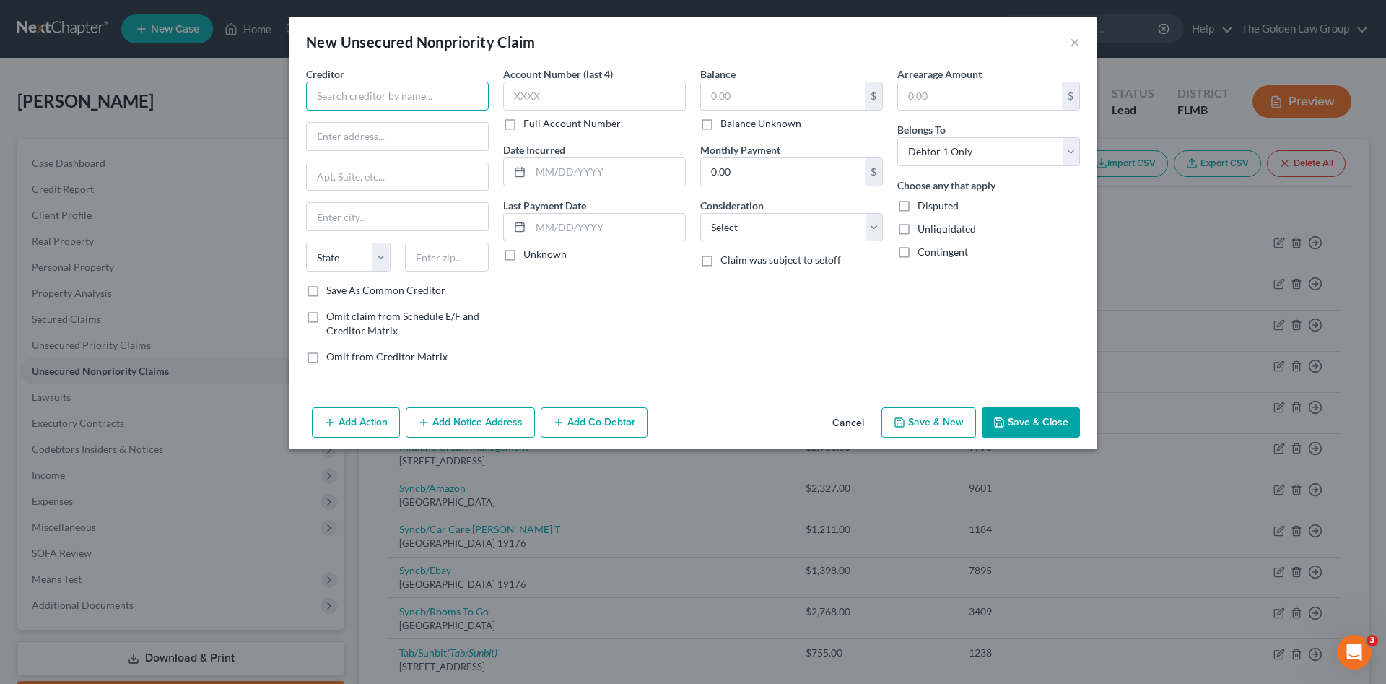
click at [420, 97] on input "text" at bounding box center [397, 96] width 183 height 29
type input "ENT and Allergy Associates of Florida"
type input "6421 Congress Avenue"
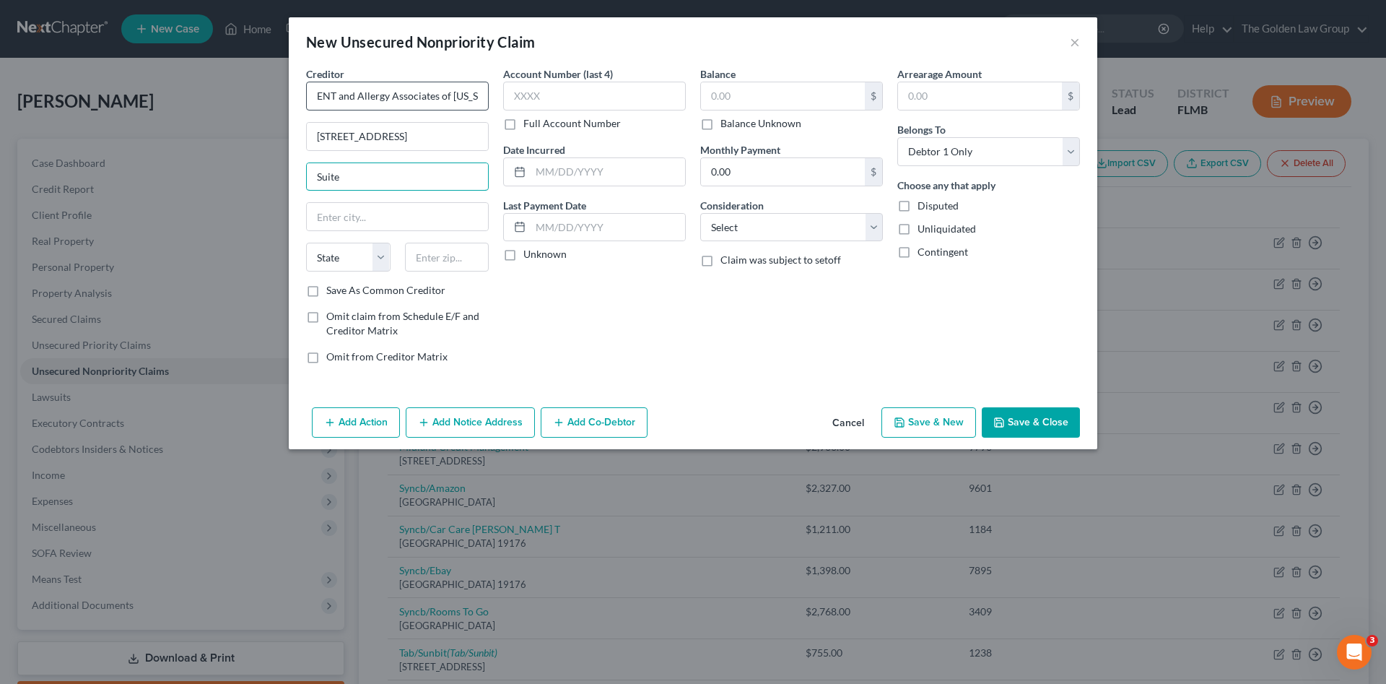
type input "Suite"
type input "113"
type input "Suite 113"
type input "33487"
type input "Boca Raton"
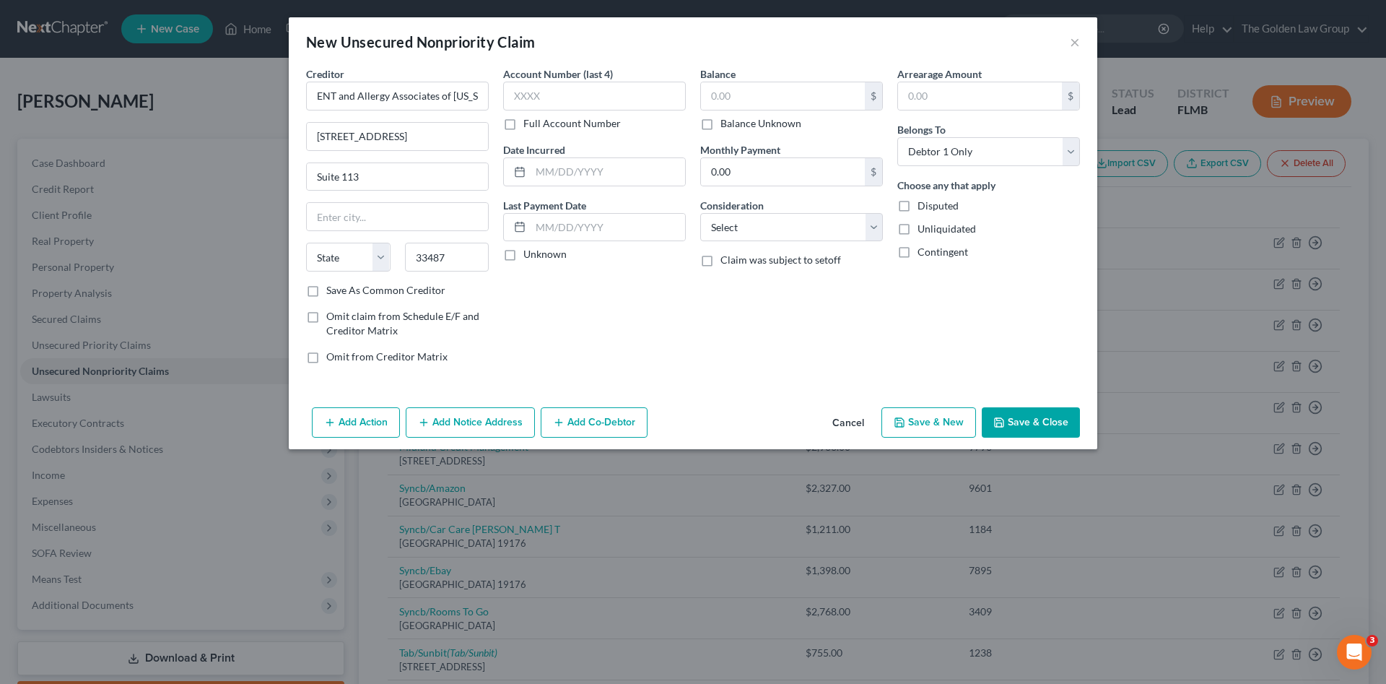
select select "9"
drag, startPoint x: 717, startPoint y: 326, endPoint x: 685, endPoint y: 301, distance: 40.6
click at [716, 326] on div "Balance $ Balance Unknown Balance Undetermined $ Balance Unknown Monthly Paymen…" at bounding box center [791, 220] width 197 height 309
click at [590, 89] on input "text" at bounding box center [594, 96] width 183 height 29
type input "7102"
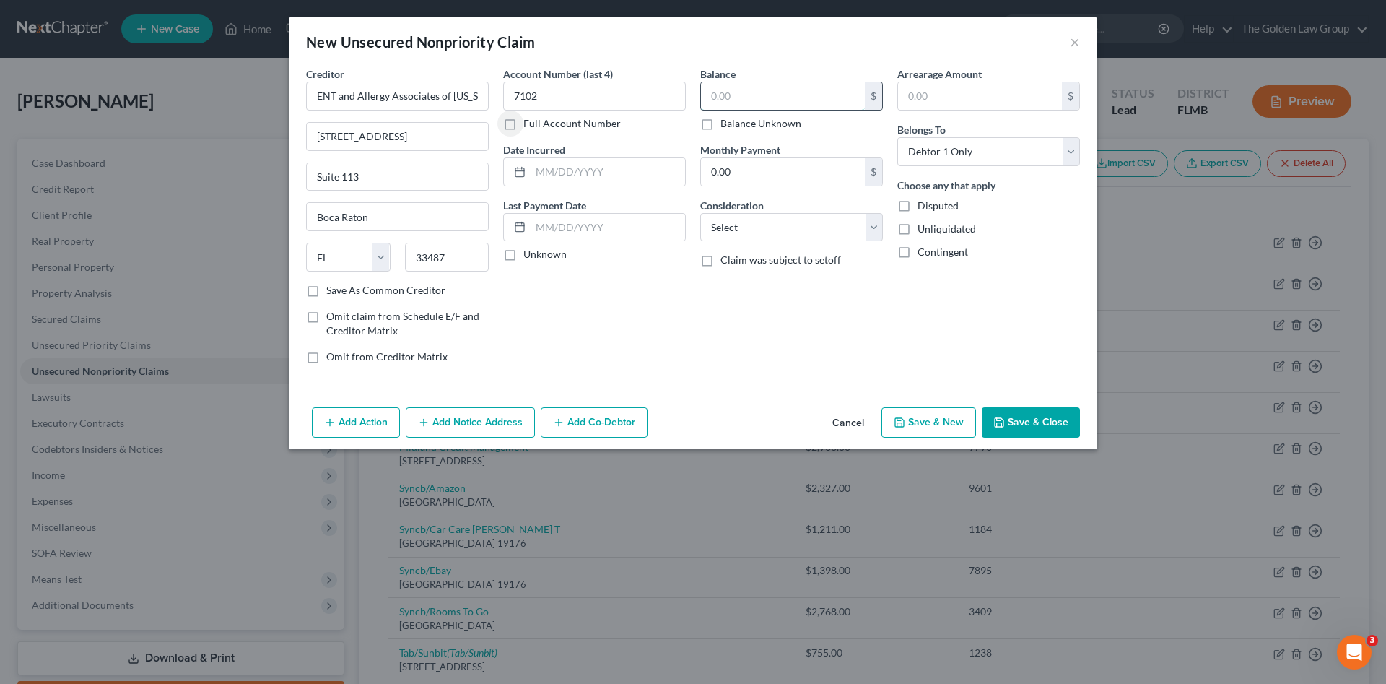
click at [720, 96] on input "text" at bounding box center [783, 95] width 164 height 27
type input "554.50"
click at [754, 233] on select "Select Cable / Satellite Services Collection Agency Credit Card Debt Debt Couns…" at bounding box center [791, 227] width 183 height 29
select select "9"
click at [700, 213] on select "Select Cable / Satellite Services Collection Agency Credit Card Debt Debt Couns…" at bounding box center [791, 227] width 183 height 29
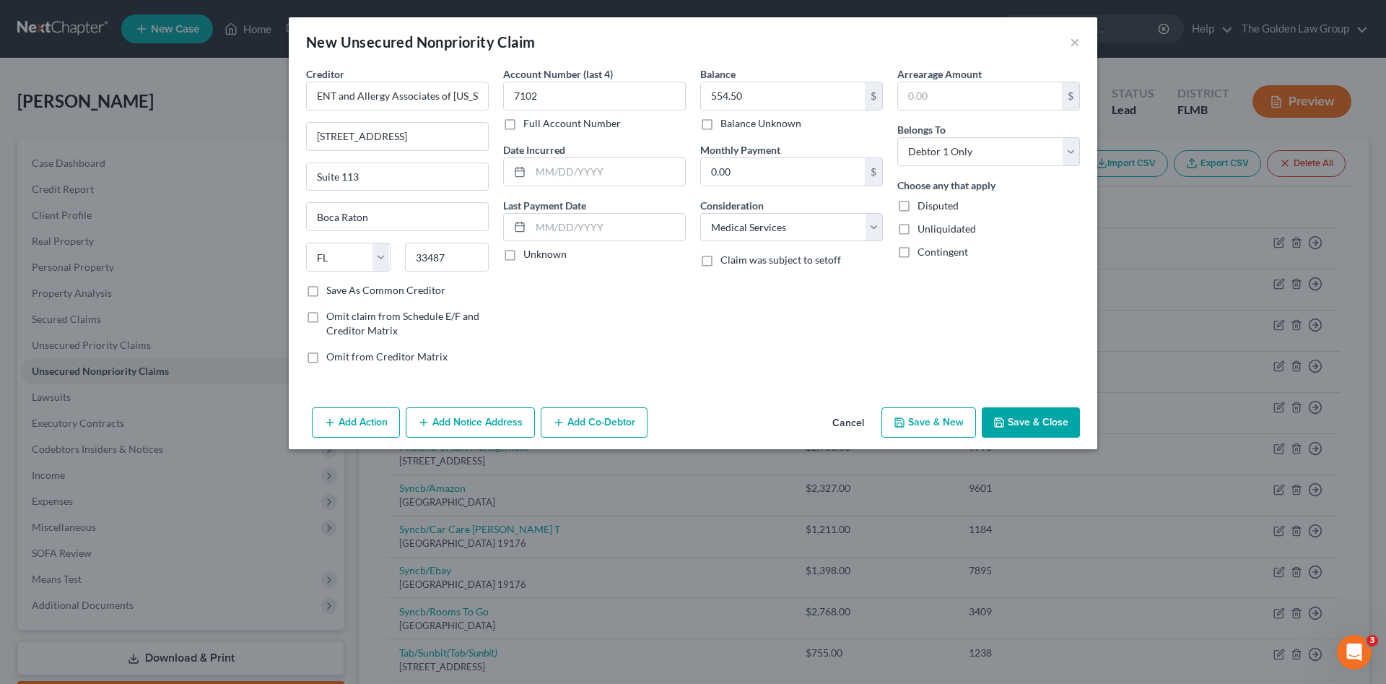
click at [1018, 415] on button "Save & Close" at bounding box center [1031, 422] width 98 height 30
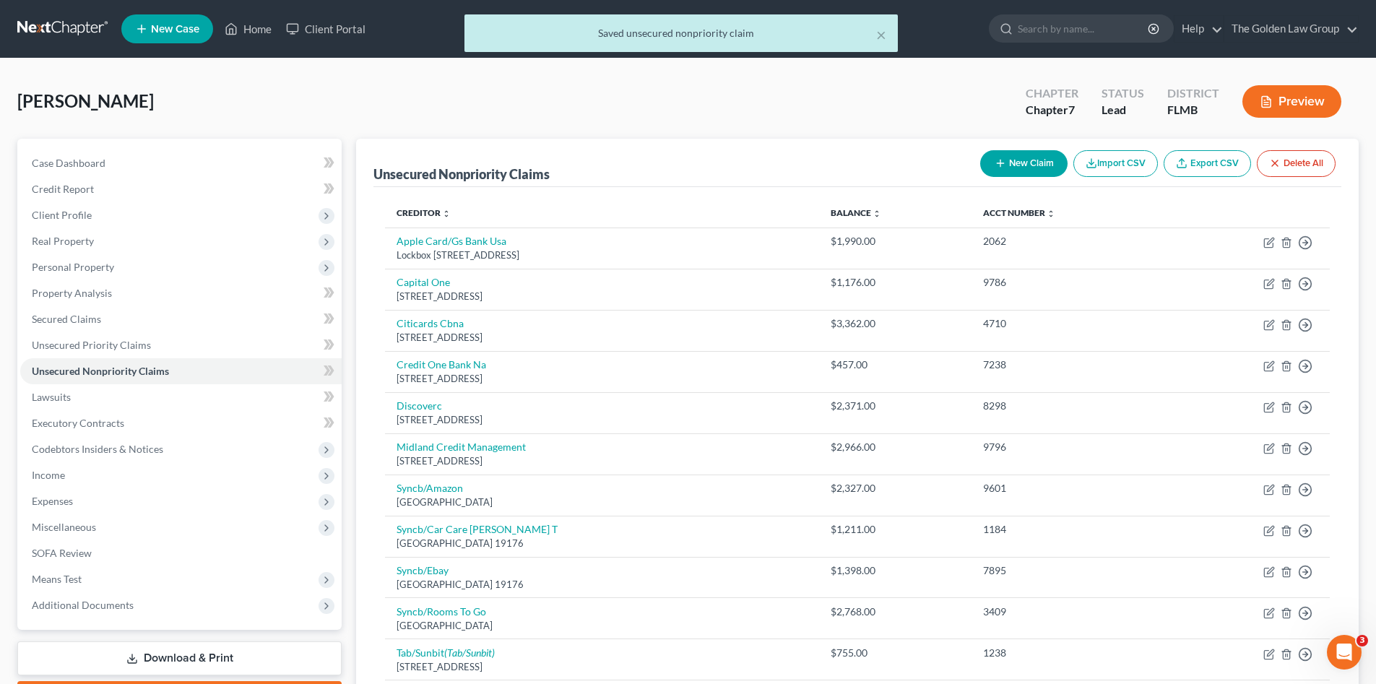
click at [1012, 164] on button "New Claim" at bounding box center [1023, 163] width 87 height 27
select select "0"
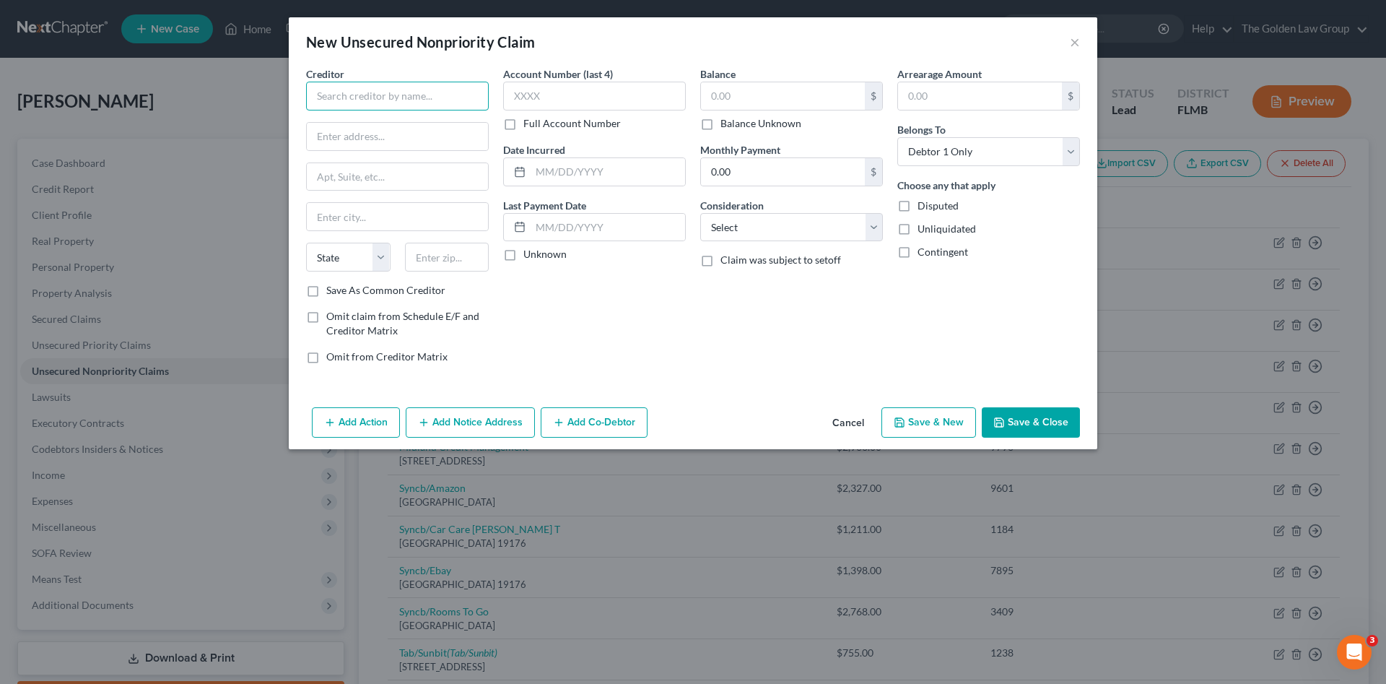
click at [361, 103] on input "text" at bounding box center [397, 96] width 183 height 29
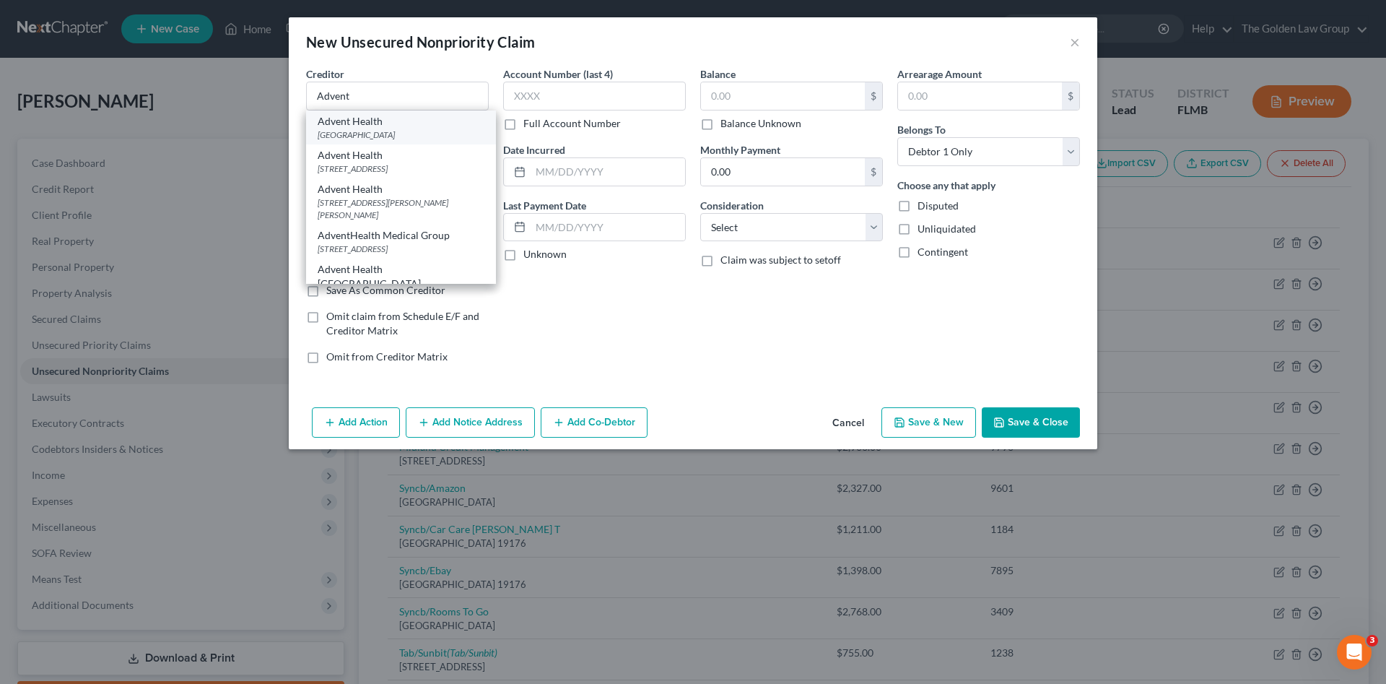
click at [382, 131] on div "PO Box 86470, Orlando, FL 32886" at bounding box center [401, 135] width 167 height 12
type input "Advent Health"
type input "PO Box 86470"
type input "Orlando"
select select "9"
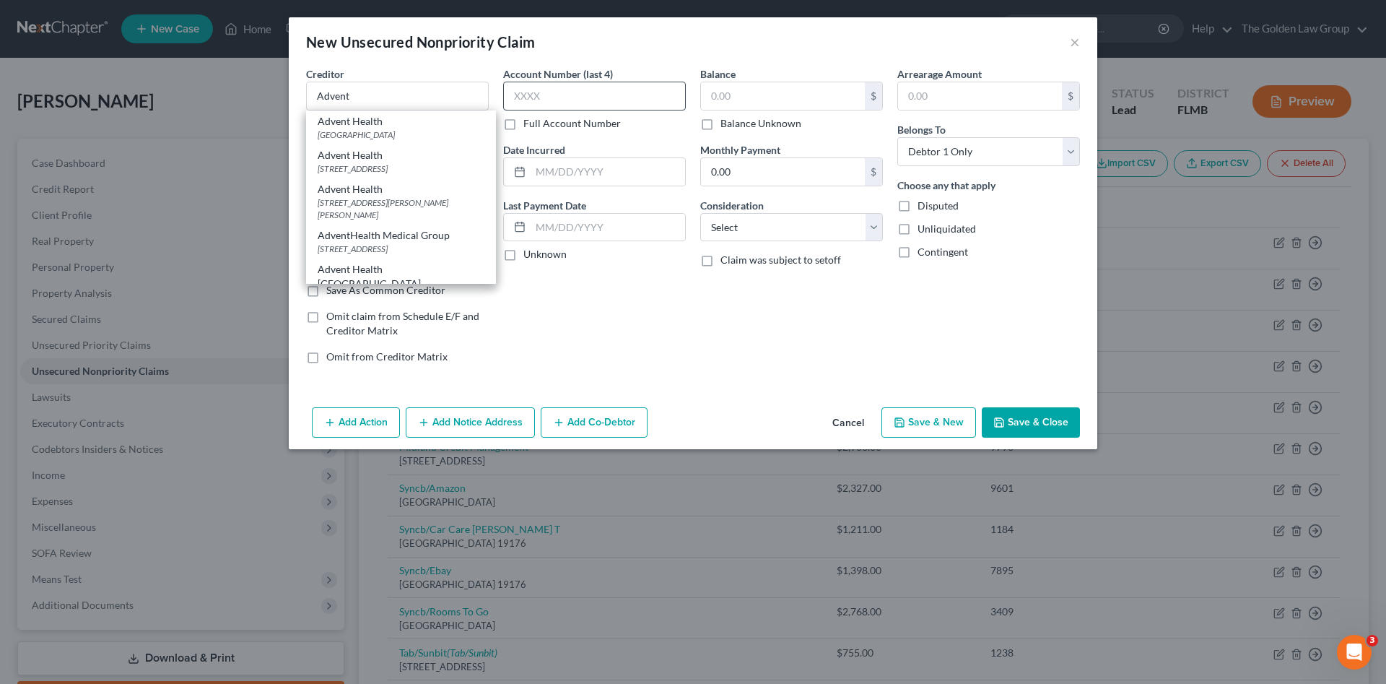
type input "32886"
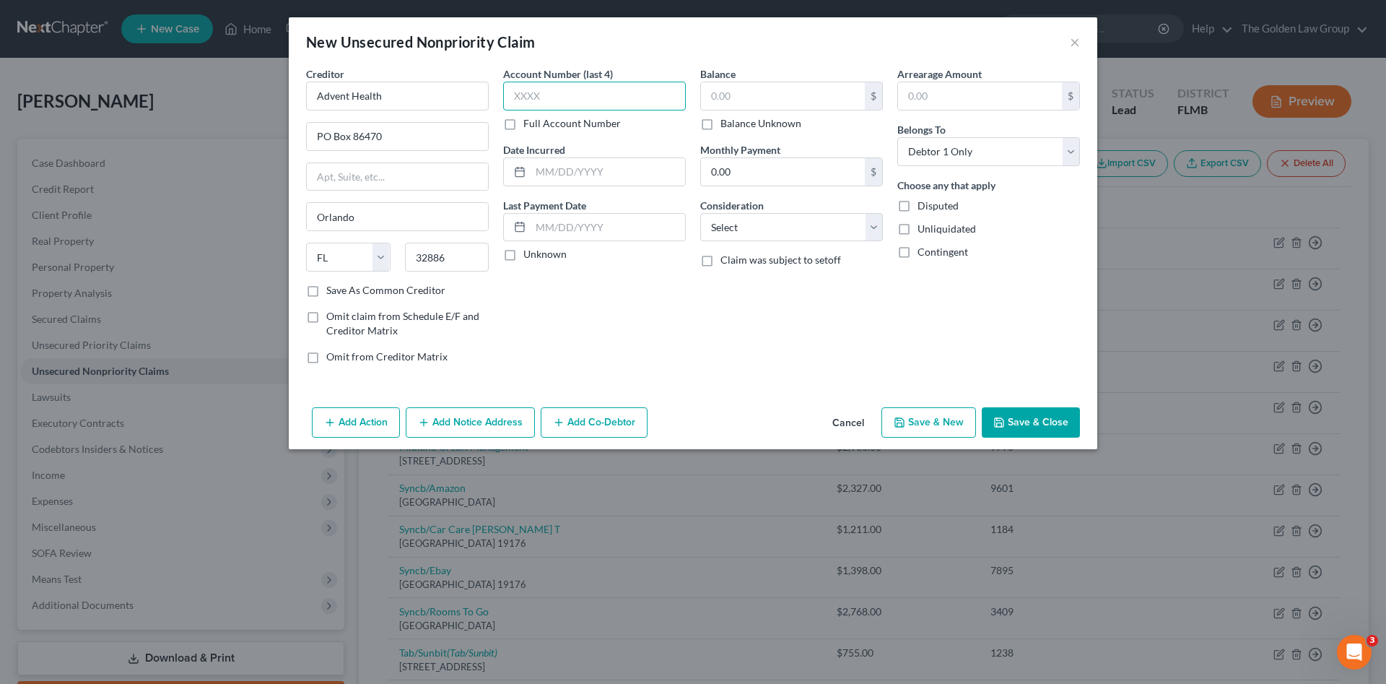
click at [571, 93] on input "text" at bounding box center [594, 96] width 183 height 29
type input "9291"
click at [773, 104] on input "text" at bounding box center [783, 95] width 164 height 27
type input "183.04"
click at [746, 228] on select "Select Cable / Satellite Services Collection Agency Credit Card Debt Debt Couns…" at bounding box center [791, 227] width 183 height 29
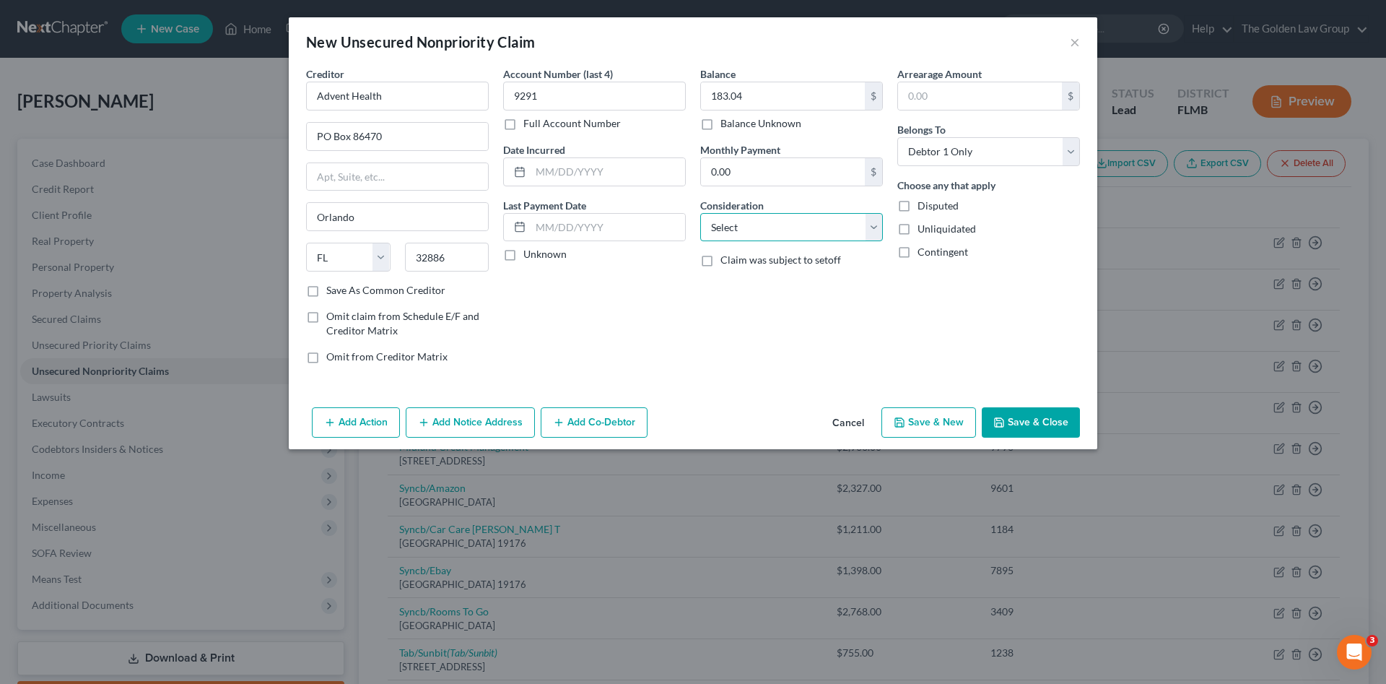
select select "9"
click at [700, 213] on select "Select Cable / Satellite Services Collection Agency Credit Card Debt Debt Couns…" at bounding box center [791, 227] width 183 height 29
click at [1020, 415] on button "Save & Close" at bounding box center [1031, 422] width 98 height 30
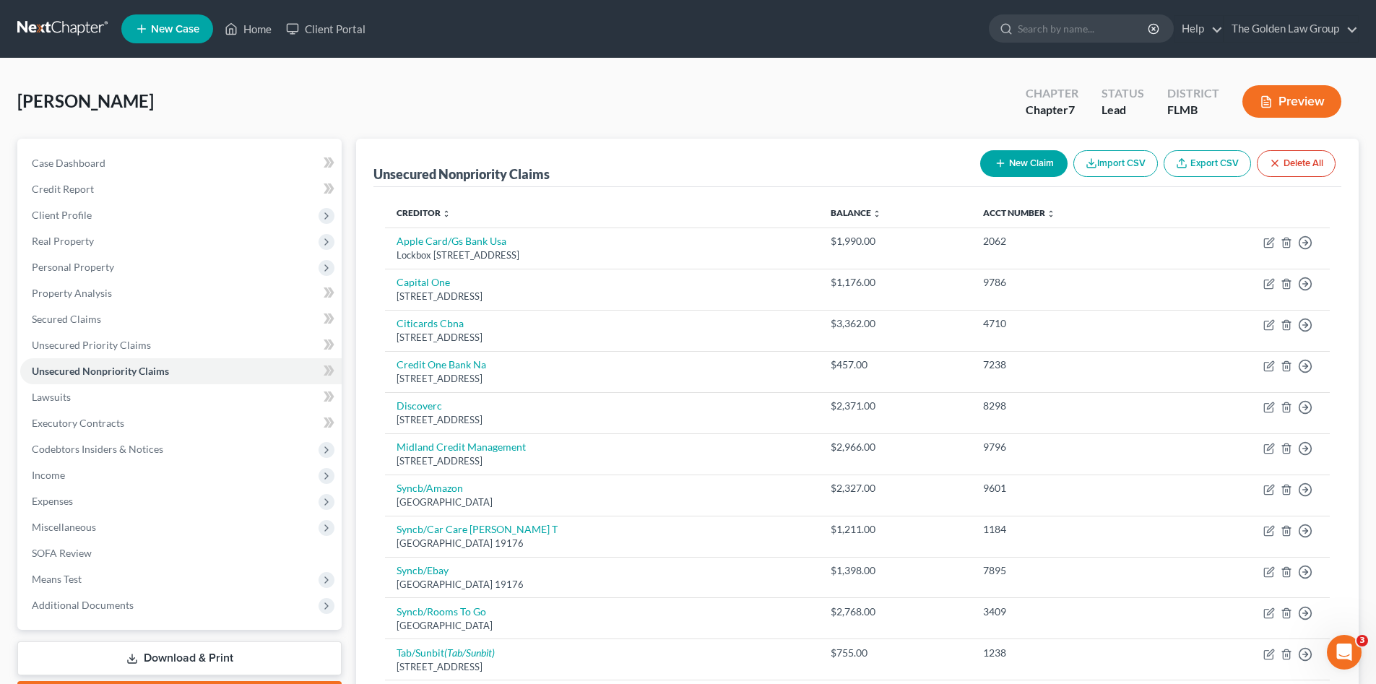
click at [1009, 166] on button "New Claim" at bounding box center [1023, 163] width 87 height 27
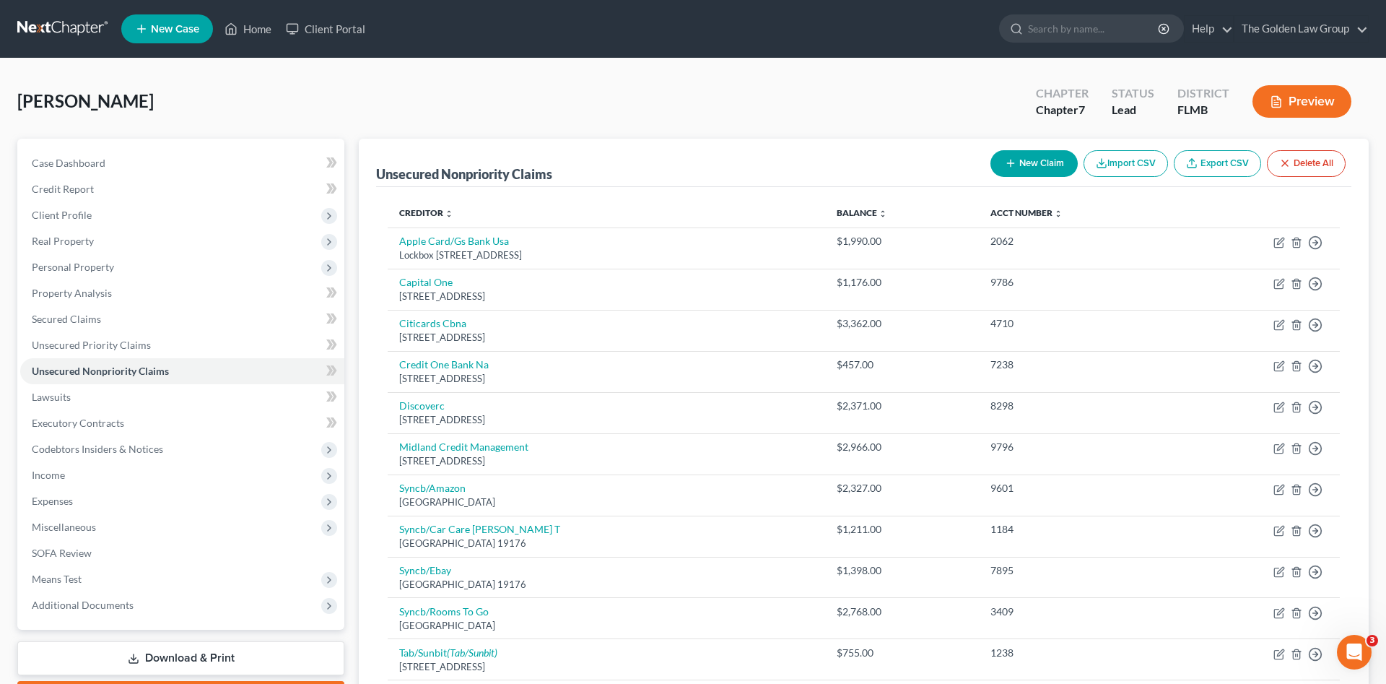
select select "0"
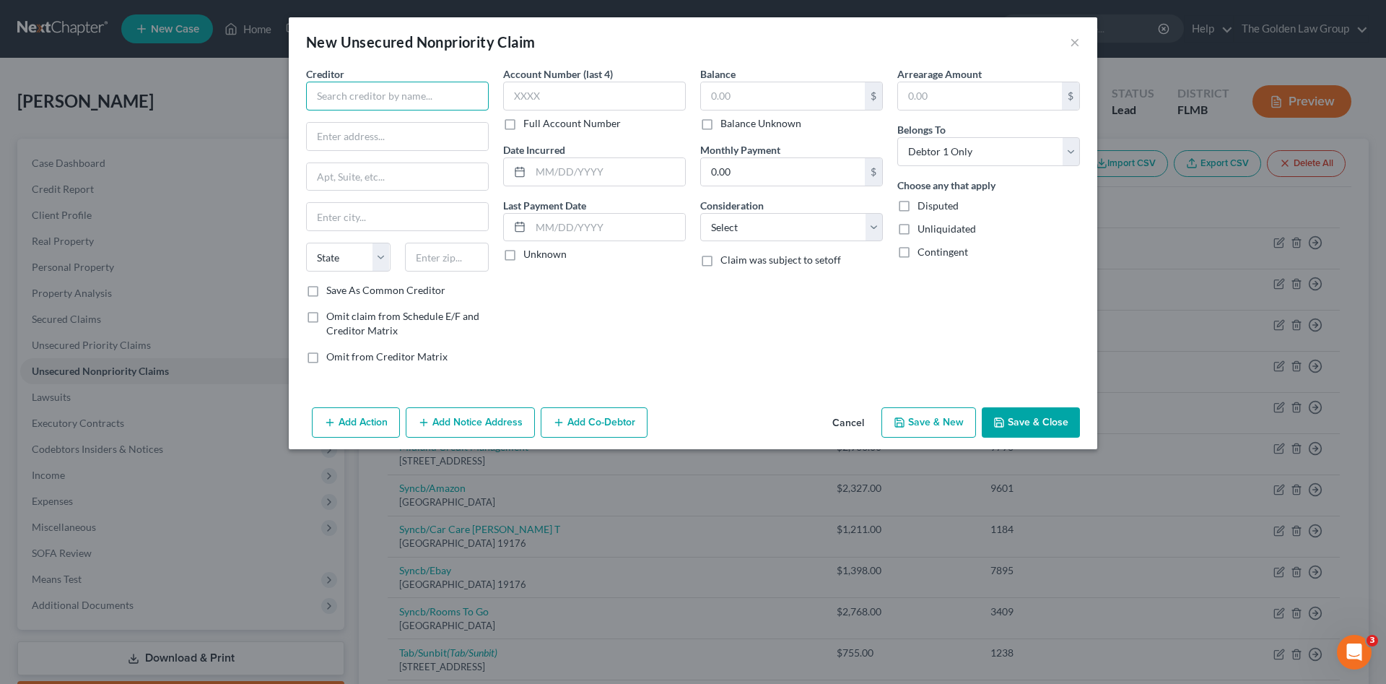
click at [417, 103] on input "text" at bounding box center [397, 96] width 183 height 29
type input "Fresenius Medical Care Pharmacy Services, Inc."
type input "11001 Danka Way N"
type input "St. Petersburg"
select select "9"
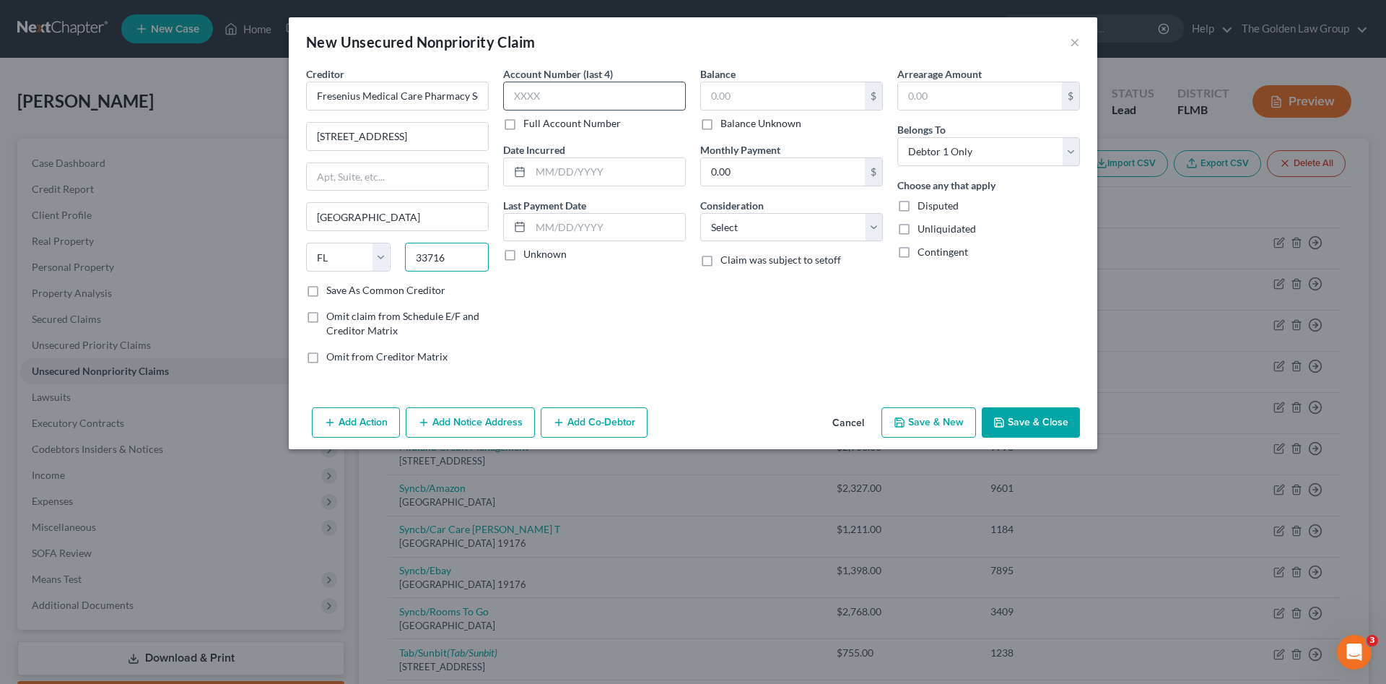
type input "33716"
type input "Saint Petersburg"
click at [631, 88] on input "text" at bounding box center [594, 96] width 183 height 29
type input "1040"
click at [732, 92] on input "text" at bounding box center [783, 95] width 164 height 27
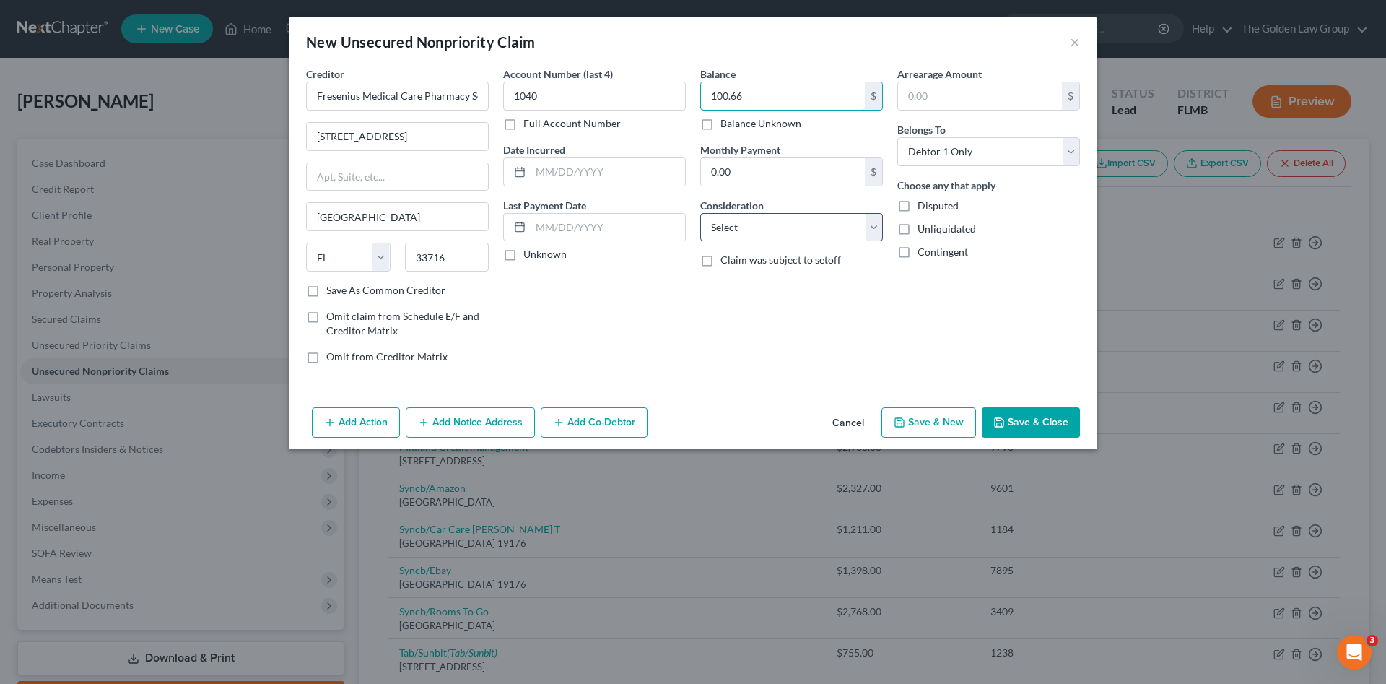
type input "100.66"
click at [794, 227] on select "Select Cable / Satellite Services Collection Agency Credit Card Debt Debt Couns…" at bounding box center [791, 227] width 183 height 29
select select "9"
click at [700, 213] on select "Select Cable / Satellite Services Collection Agency Credit Card Debt Debt Couns…" at bounding box center [791, 227] width 183 height 29
click at [1036, 417] on button "Save & Close" at bounding box center [1031, 422] width 98 height 30
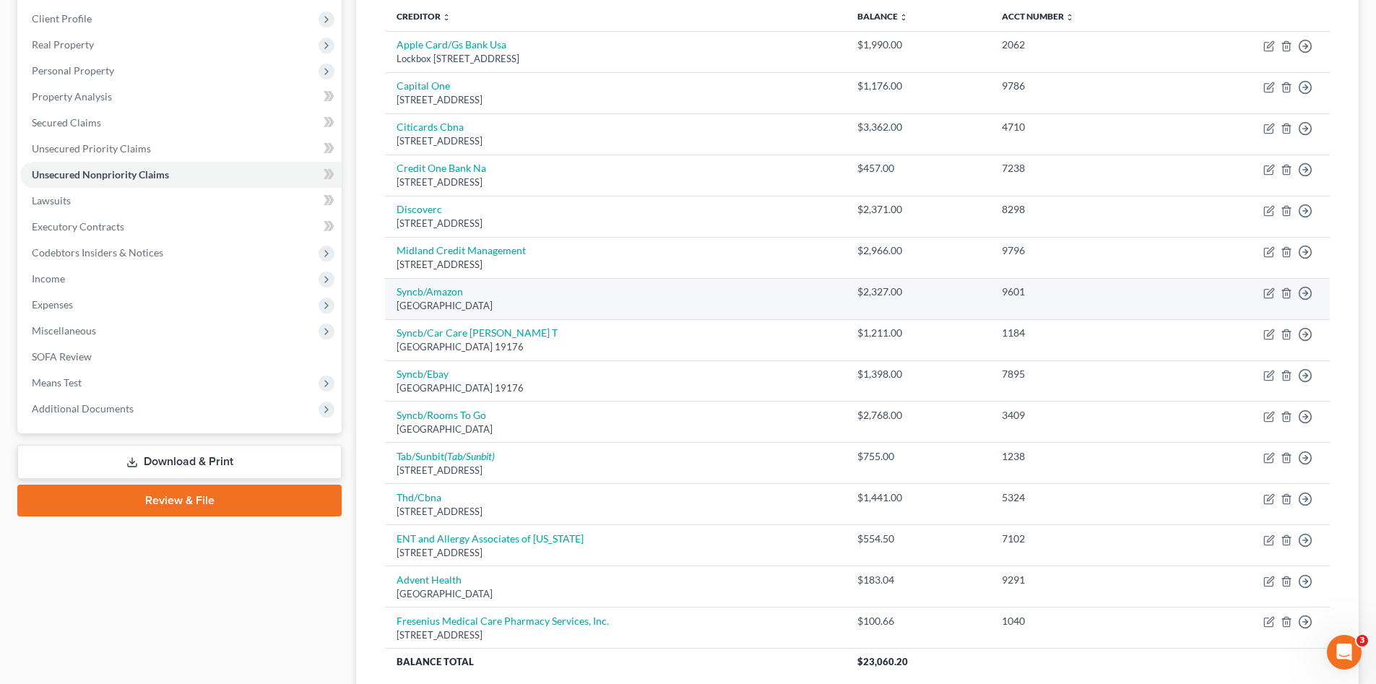
scroll to position [100, 0]
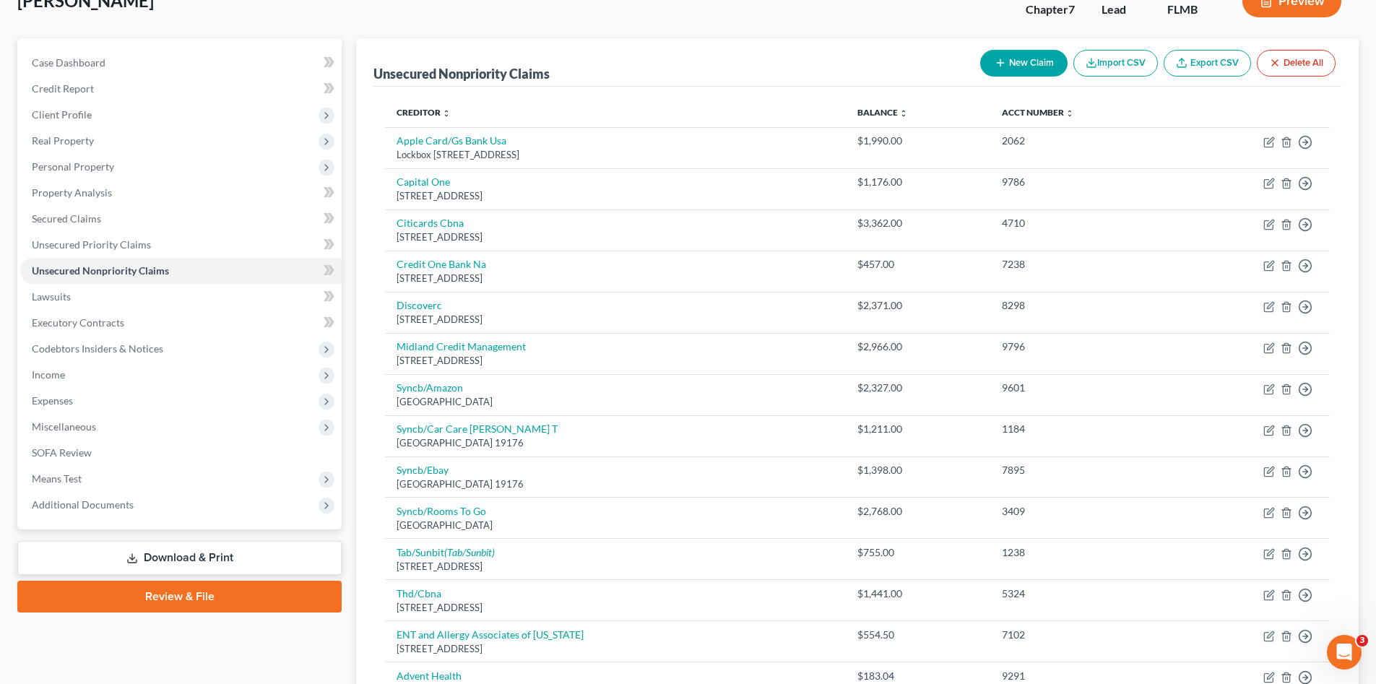
click at [1042, 62] on button "New Claim" at bounding box center [1023, 63] width 87 height 27
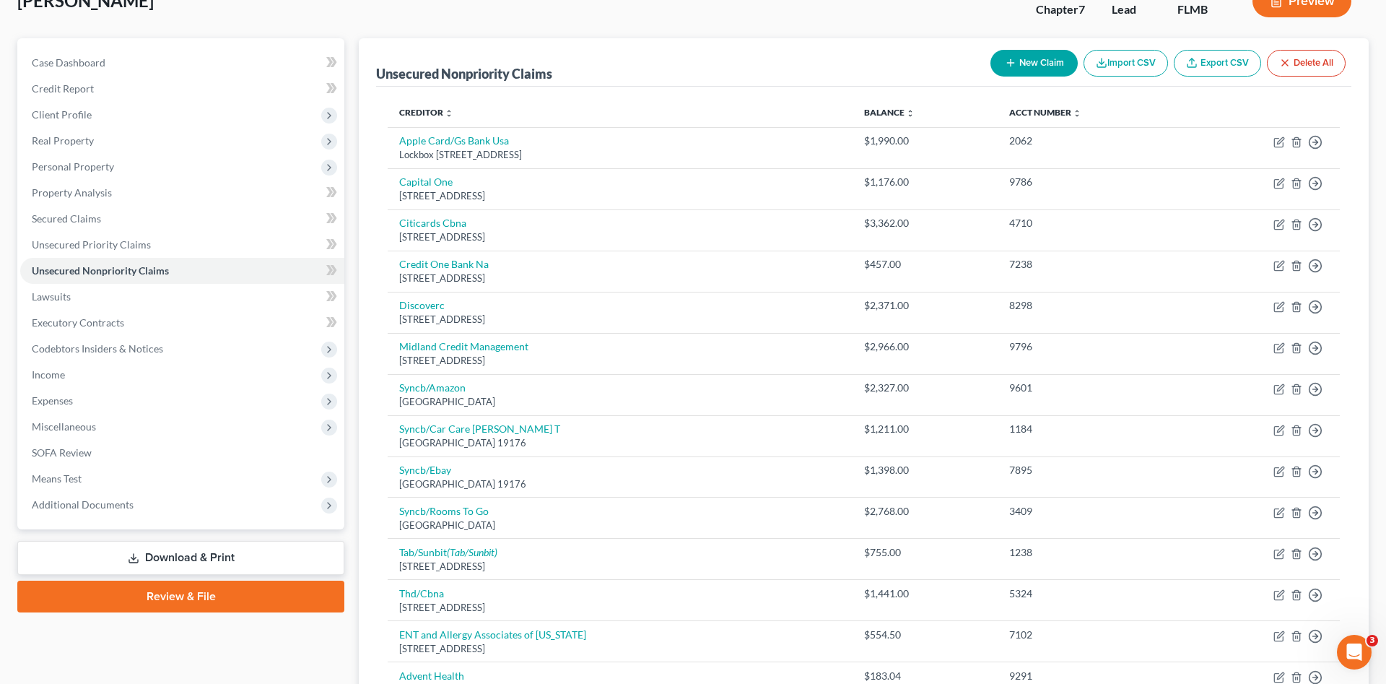
select select "0"
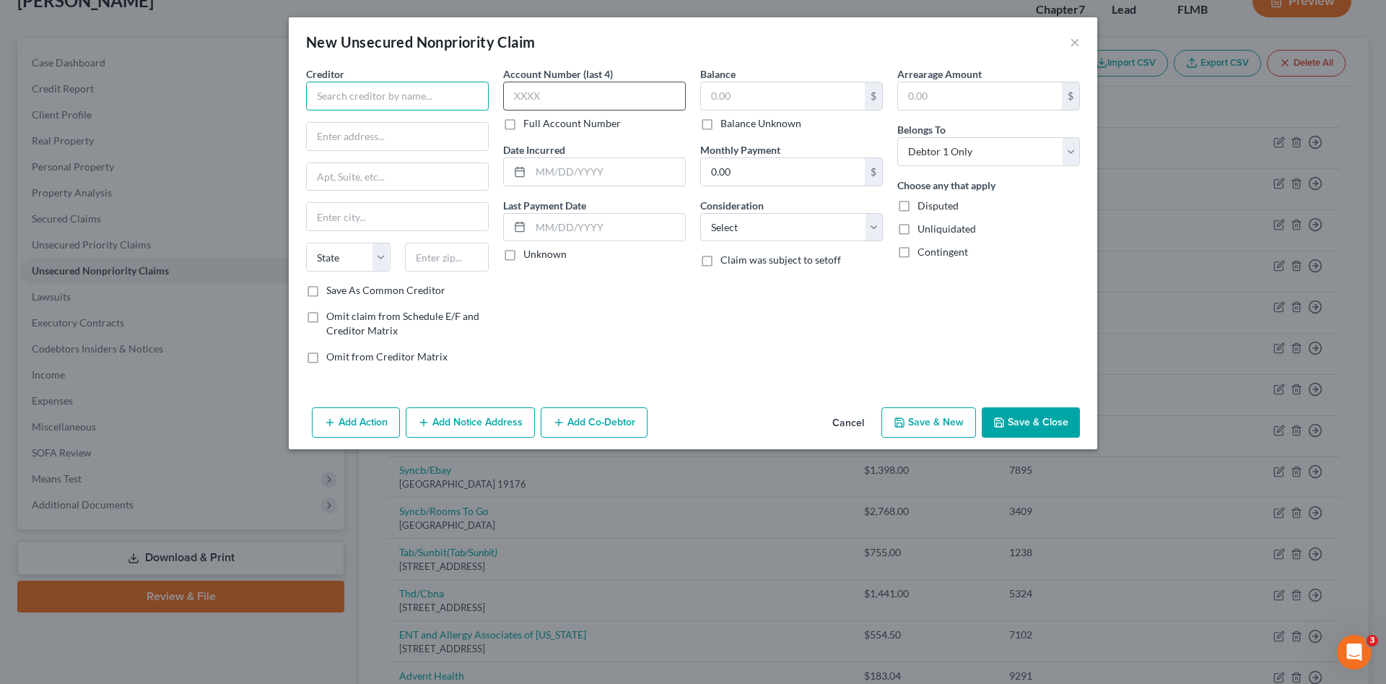
click at [392, 95] on input "text" at bounding box center [397, 96] width 183 height 29
click at [420, 87] on input "Florida Kidney Physcians" at bounding box center [397, 96] width 183 height 29
click at [421, 87] on input "Florida Kidney Physcians" at bounding box center [397, 96] width 183 height 29
type input "Florida Kidney Physicians"
click at [403, 134] on input "text" at bounding box center [397, 136] width 181 height 27
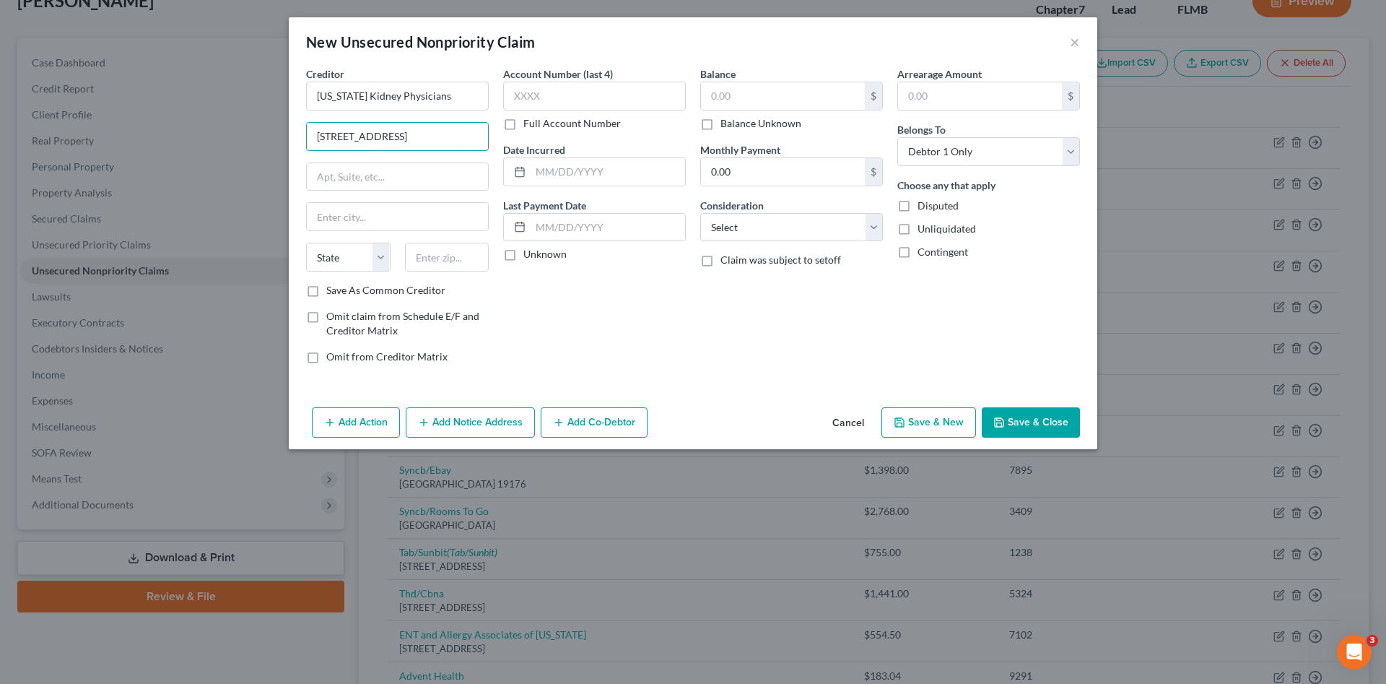
type input "12662 Telecom Drive"
type input "PO Box 14099"
type input "Belfast"
select select "20"
type input "04915"
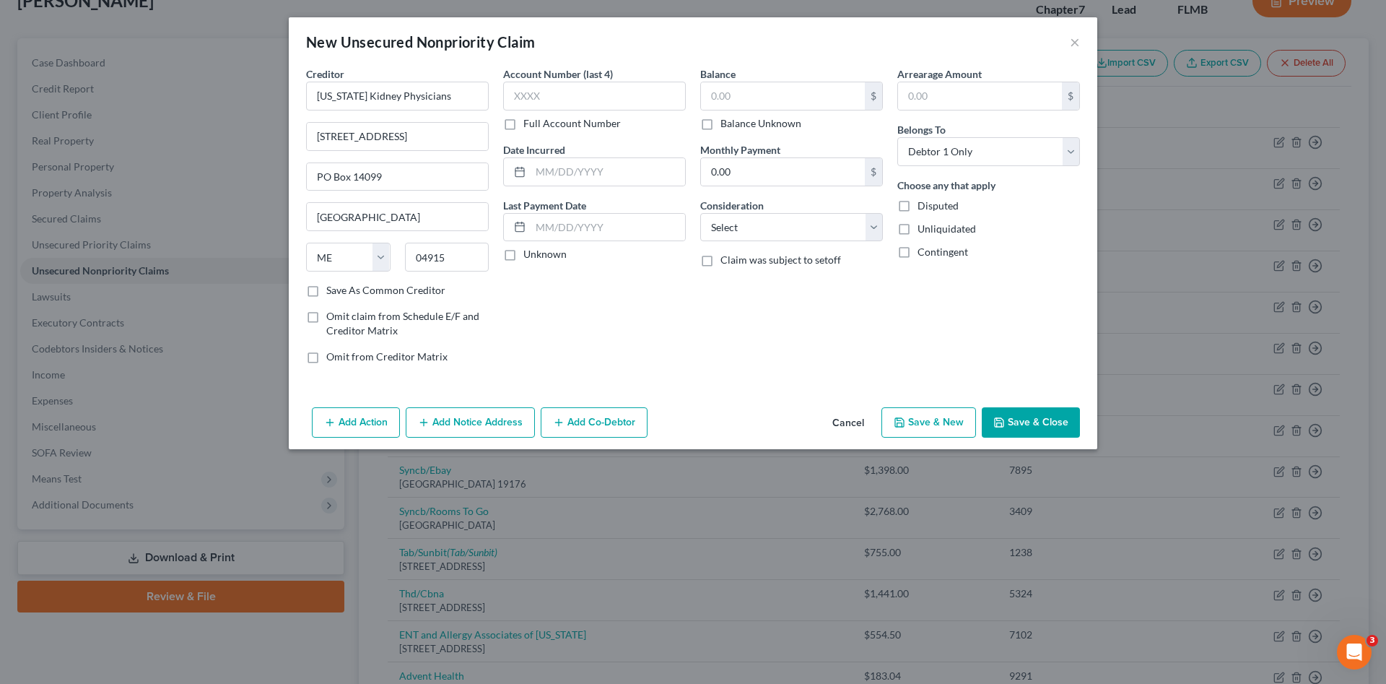
click at [585, 318] on div "Account Number (last 4) Full Account Number Date Incurred Last Payment Date Unk…" at bounding box center [594, 220] width 197 height 309
click at [555, 94] on input "text" at bounding box center [594, 96] width 183 height 29
click at [656, 101] on input "text" at bounding box center [594, 96] width 183 height 29
type input "5644"
click at [751, 95] on input "text" at bounding box center [783, 95] width 164 height 27
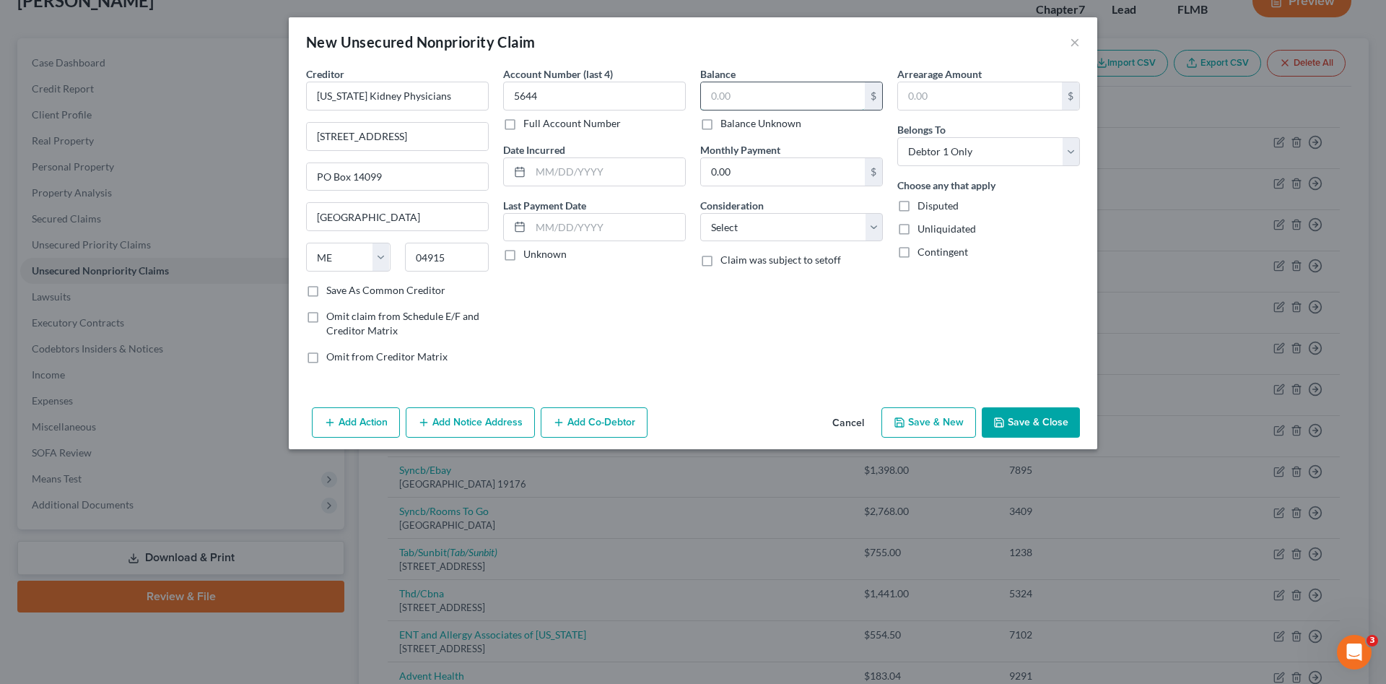
click at [835, 96] on input "text" at bounding box center [783, 95] width 164 height 27
type input "170.46"
click at [807, 223] on select "Select Cable / Satellite Services Collection Agency Credit Card Debt Debt Couns…" at bounding box center [791, 227] width 183 height 29
select select "9"
click at [700, 213] on select "Select Cable / Satellite Services Collection Agency Credit Card Debt Debt Couns…" at bounding box center [791, 227] width 183 height 29
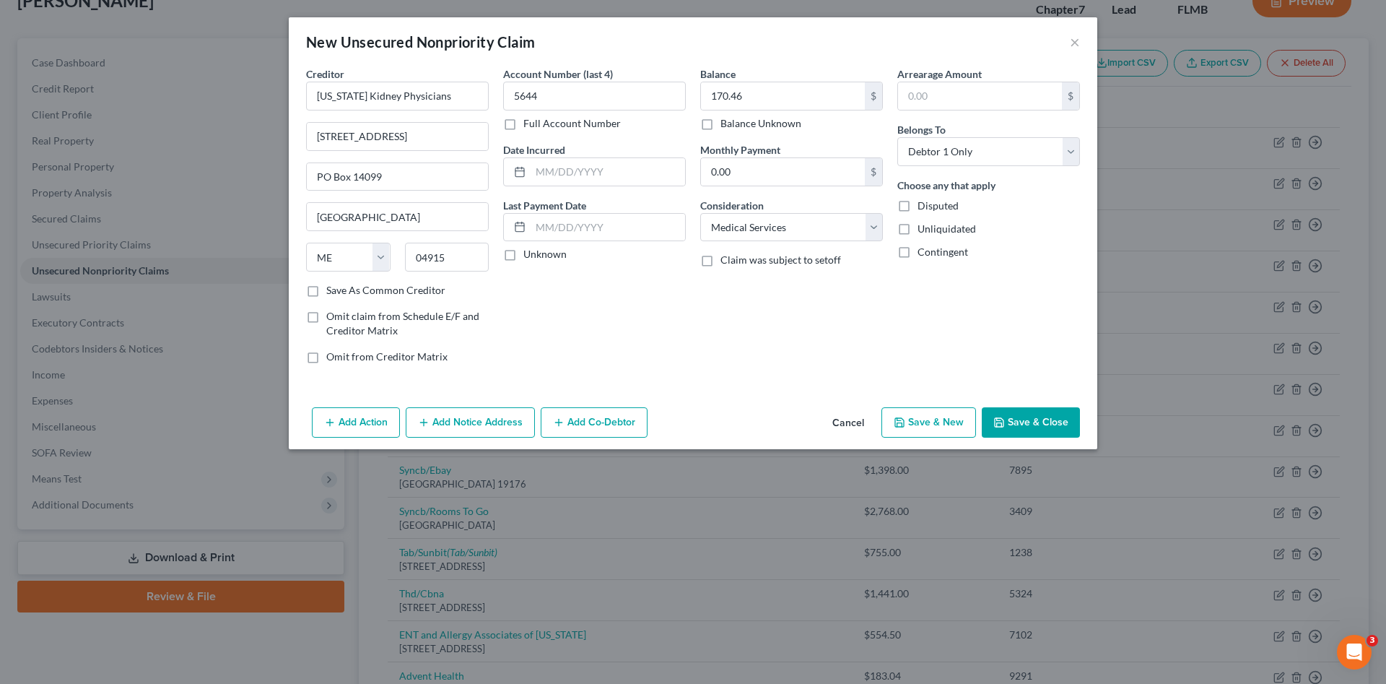
click at [1021, 424] on button "Save & Close" at bounding box center [1031, 422] width 98 height 30
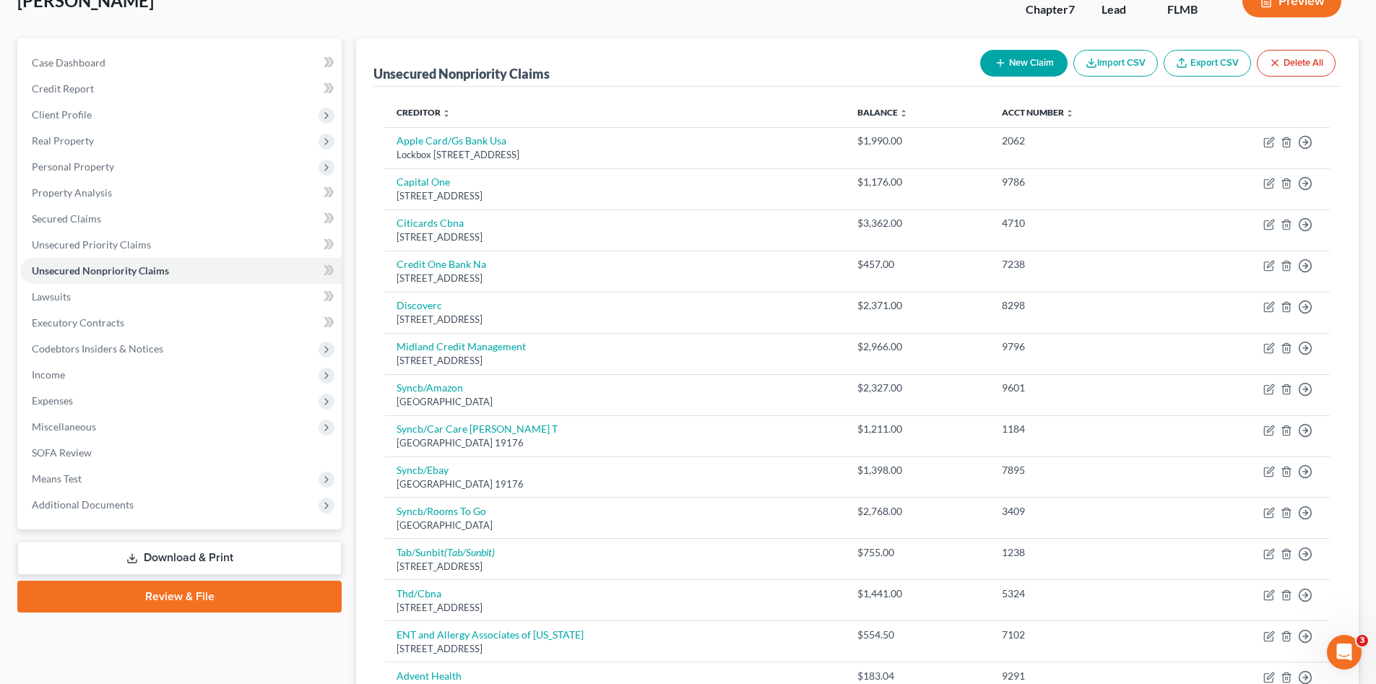
click at [1006, 64] on button "New Claim" at bounding box center [1023, 63] width 87 height 27
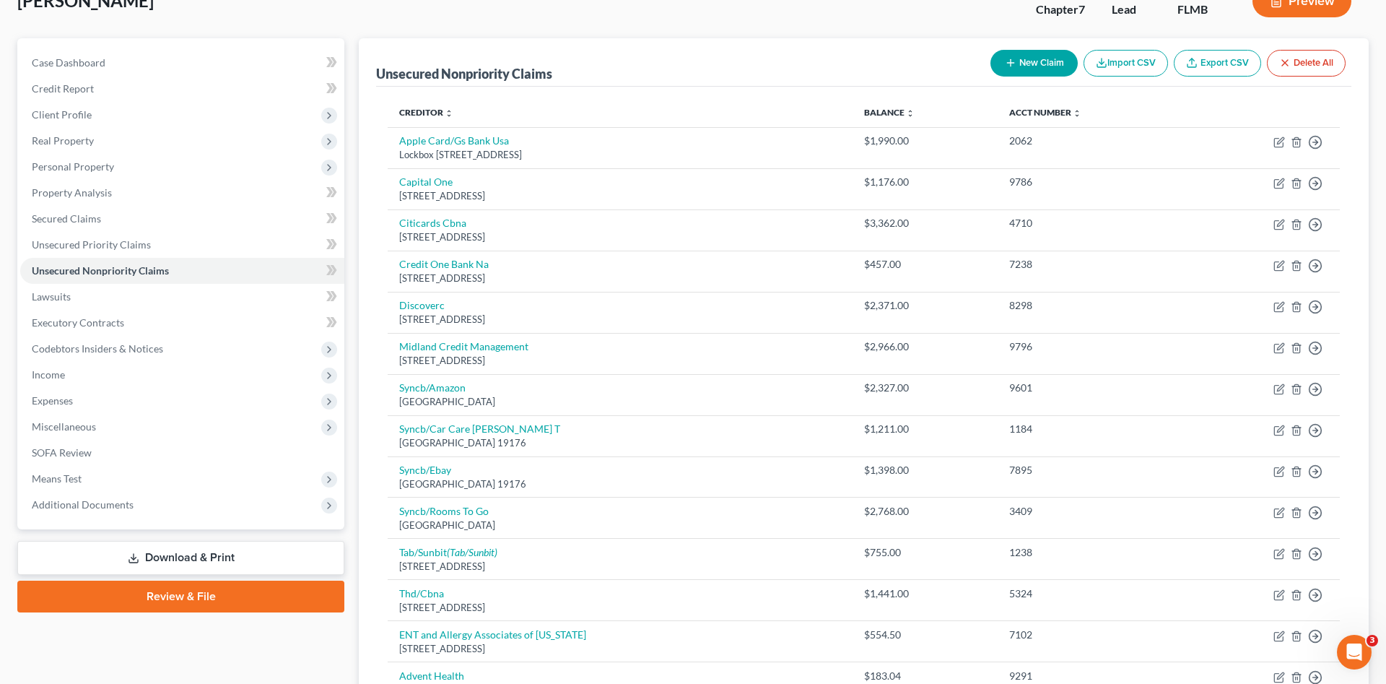
select select "0"
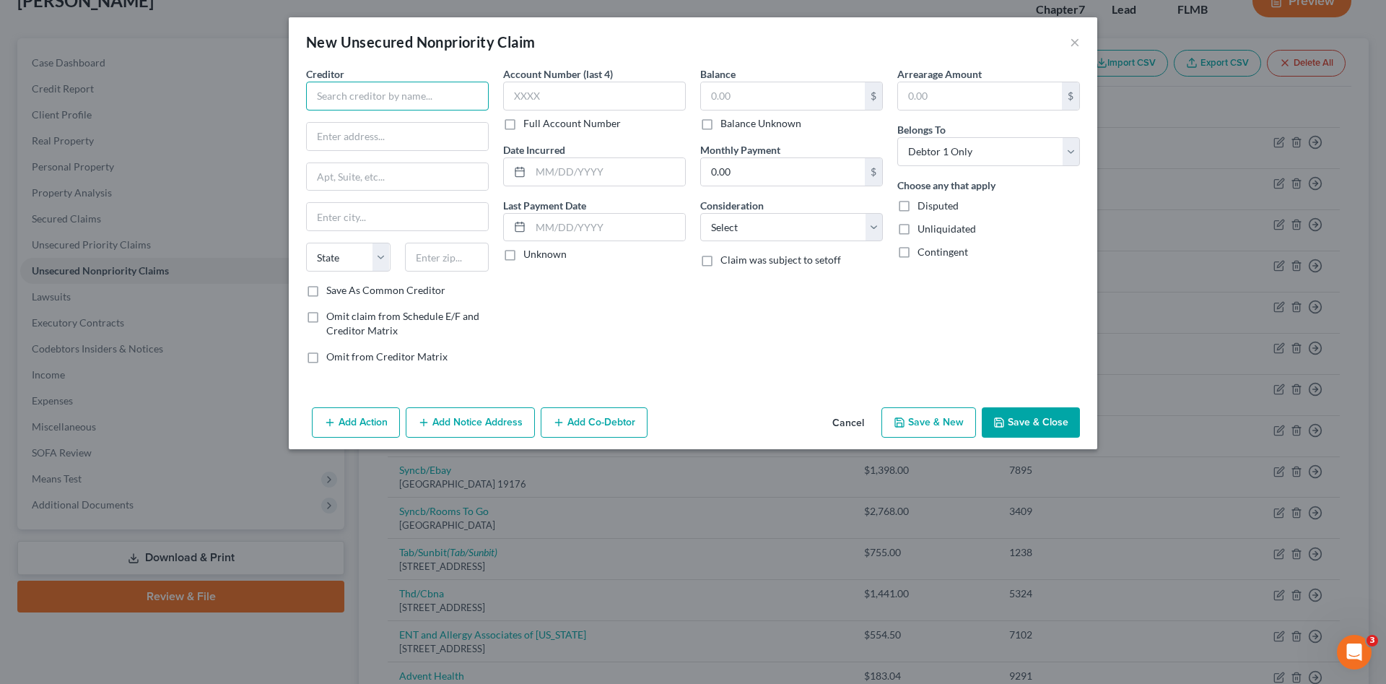
click at [399, 91] on input "text" at bounding box center [397, 96] width 183 height 29
type input "Gastro Florida"
type input "3001 Executive Drive"
type input "Suite 130"
type input "Clearwater"
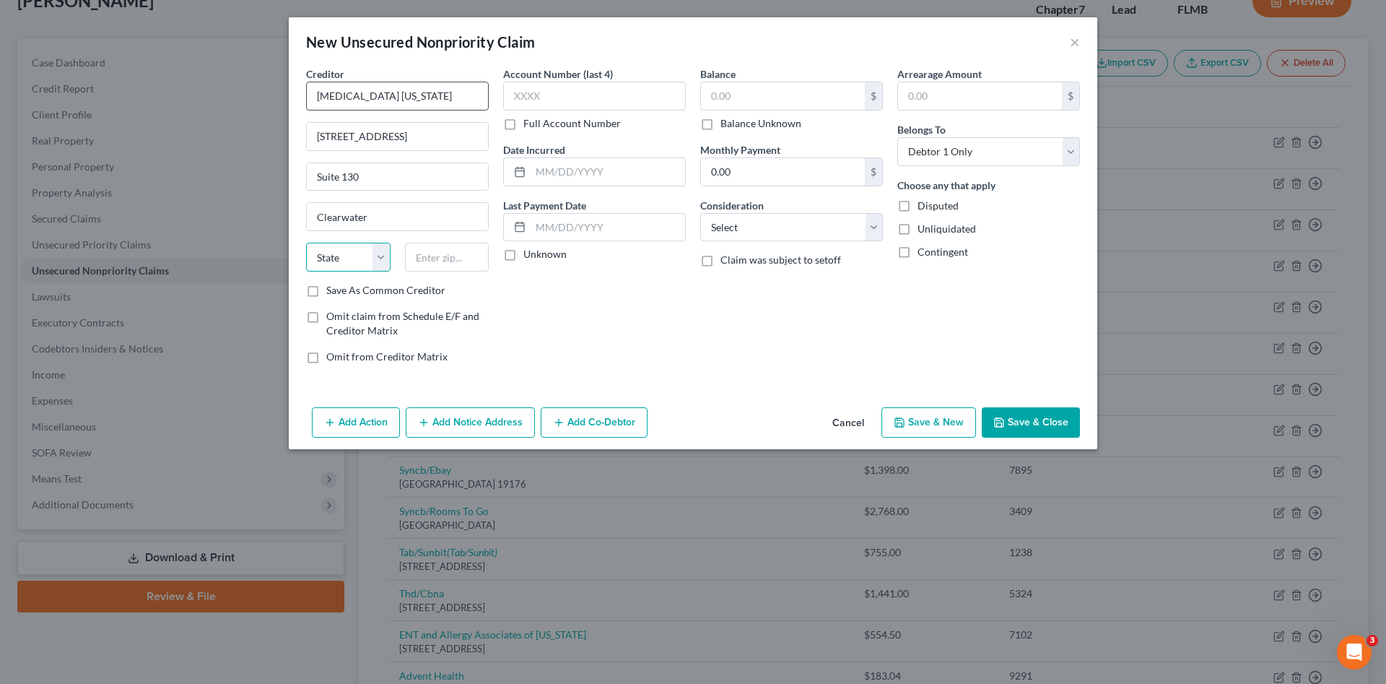
select select "9"
type input "33762"
click at [524, 97] on input "text" at bounding box center [594, 96] width 183 height 29
type input "6292"
click at [731, 103] on input "text" at bounding box center [783, 95] width 164 height 27
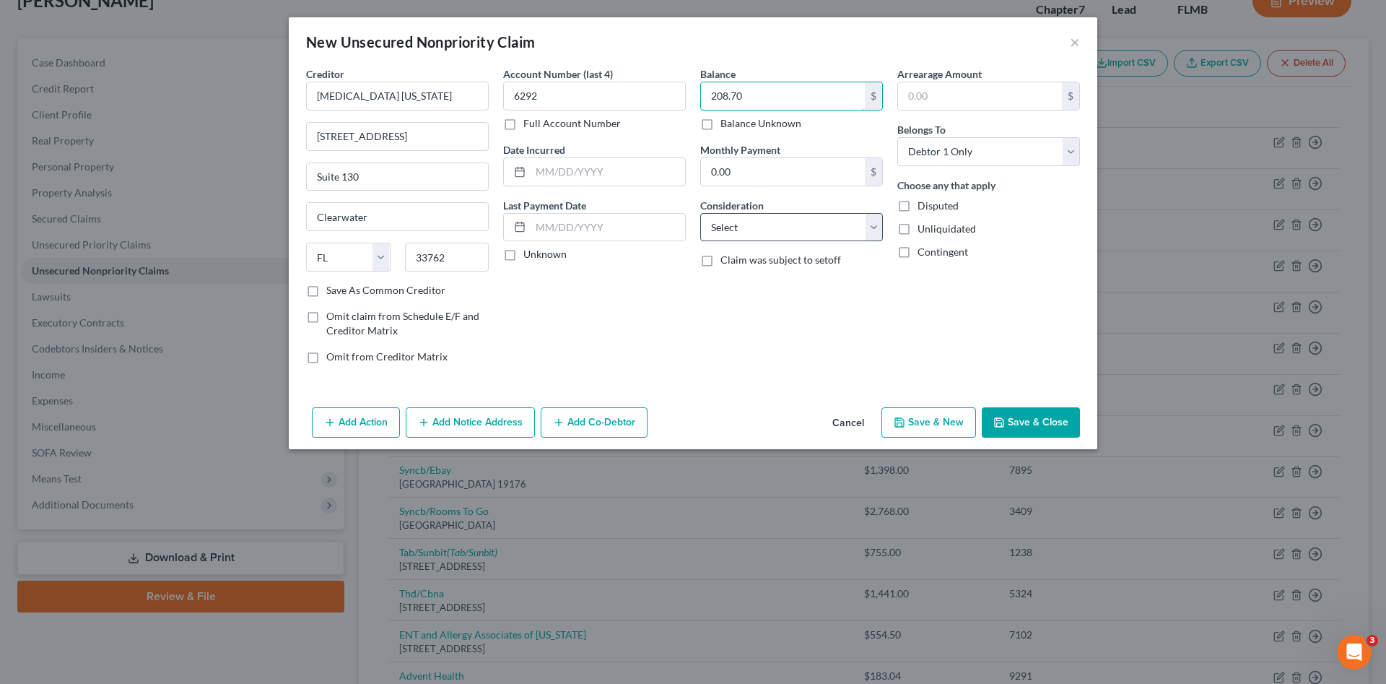
type input "208.70"
click at [758, 232] on select "Select Cable / Satellite Services Collection Agency Credit Card Debt Debt Couns…" at bounding box center [791, 227] width 183 height 29
select select "9"
click at [700, 213] on select "Select Cable / Satellite Services Collection Agency Credit Card Debt Debt Couns…" at bounding box center [791, 227] width 183 height 29
drag, startPoint x: 1020, startPoint y: 422, endPoint x: 947, endPoint y: 399, distance: 76.5
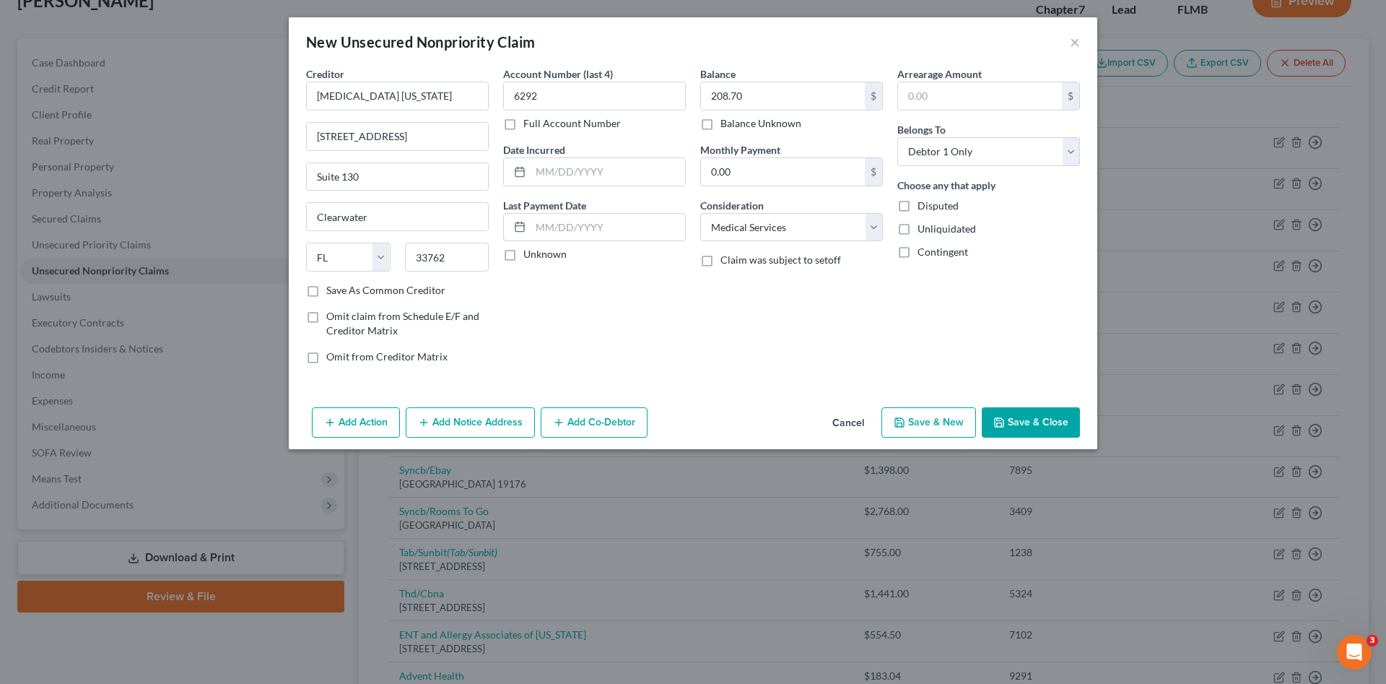
click at [1020, 422] on button "Save & Close" at bounding box center [1031, 422] width 98 height 30
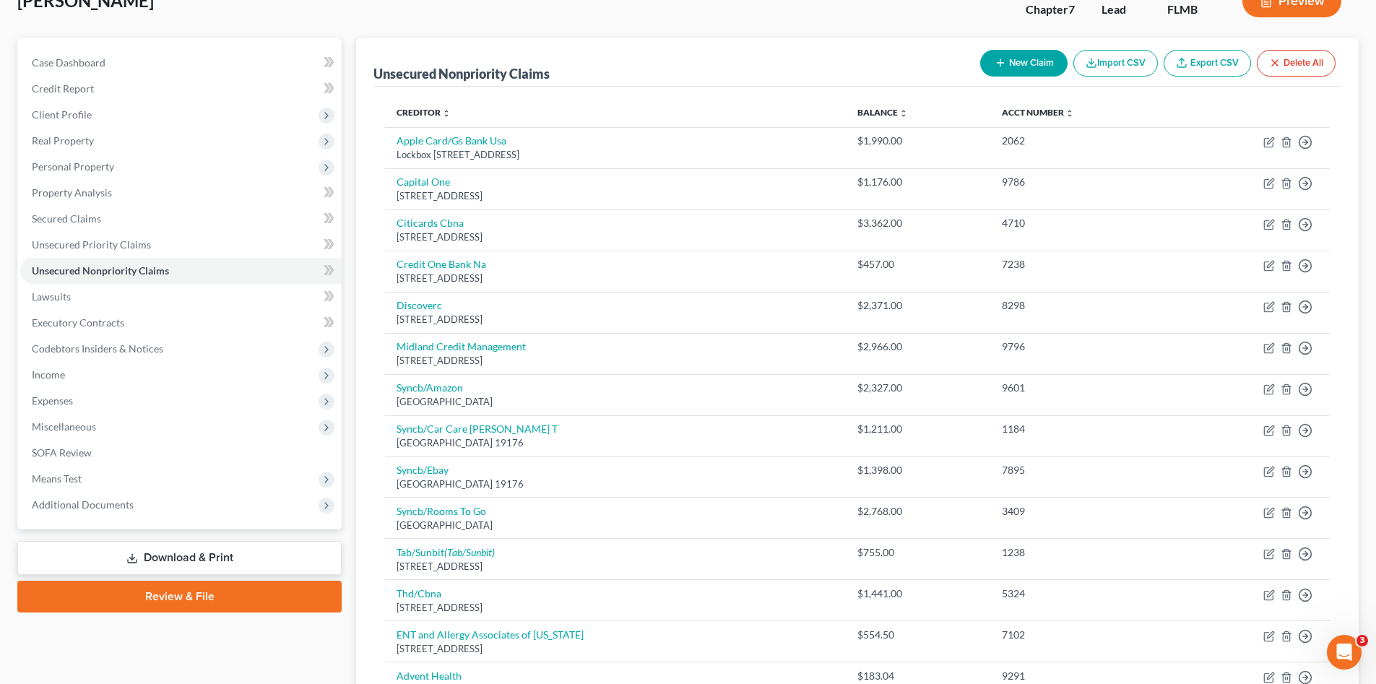
scroll to position [0, 0]
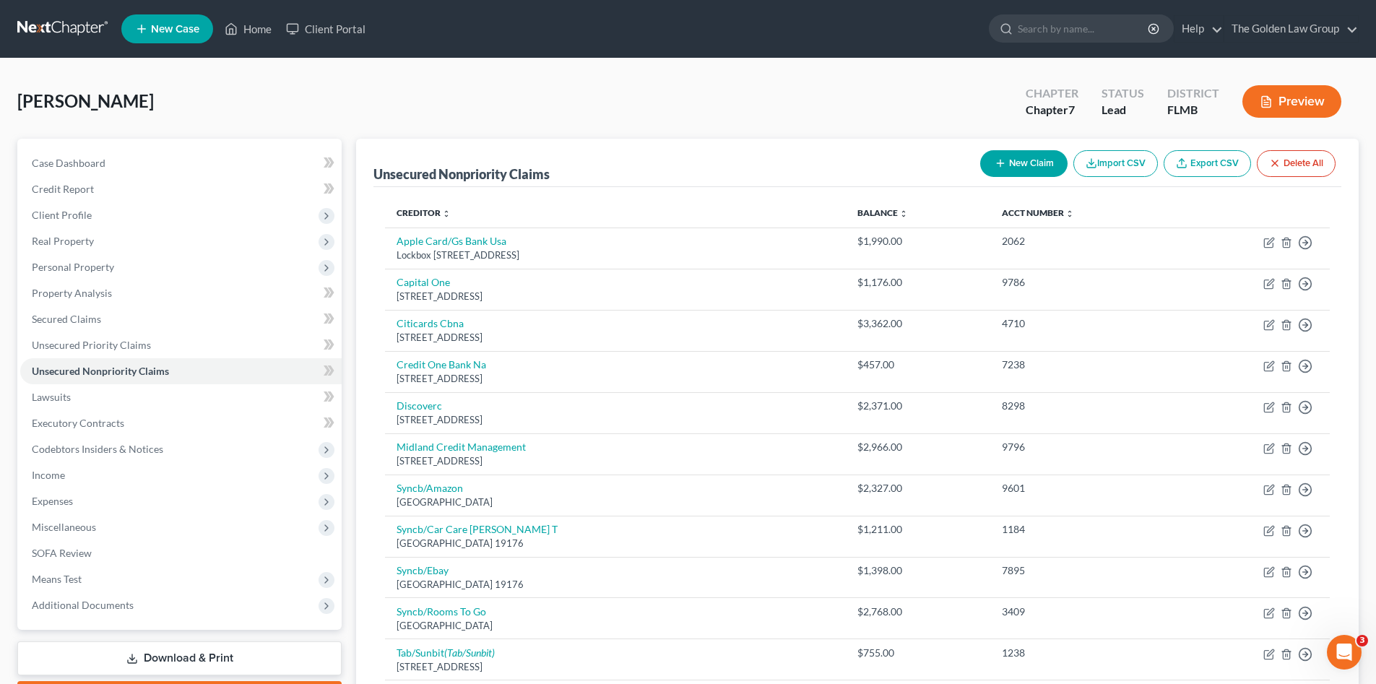
click at [77, 28] on link at bounding box center [63, 29] width 92 height 26
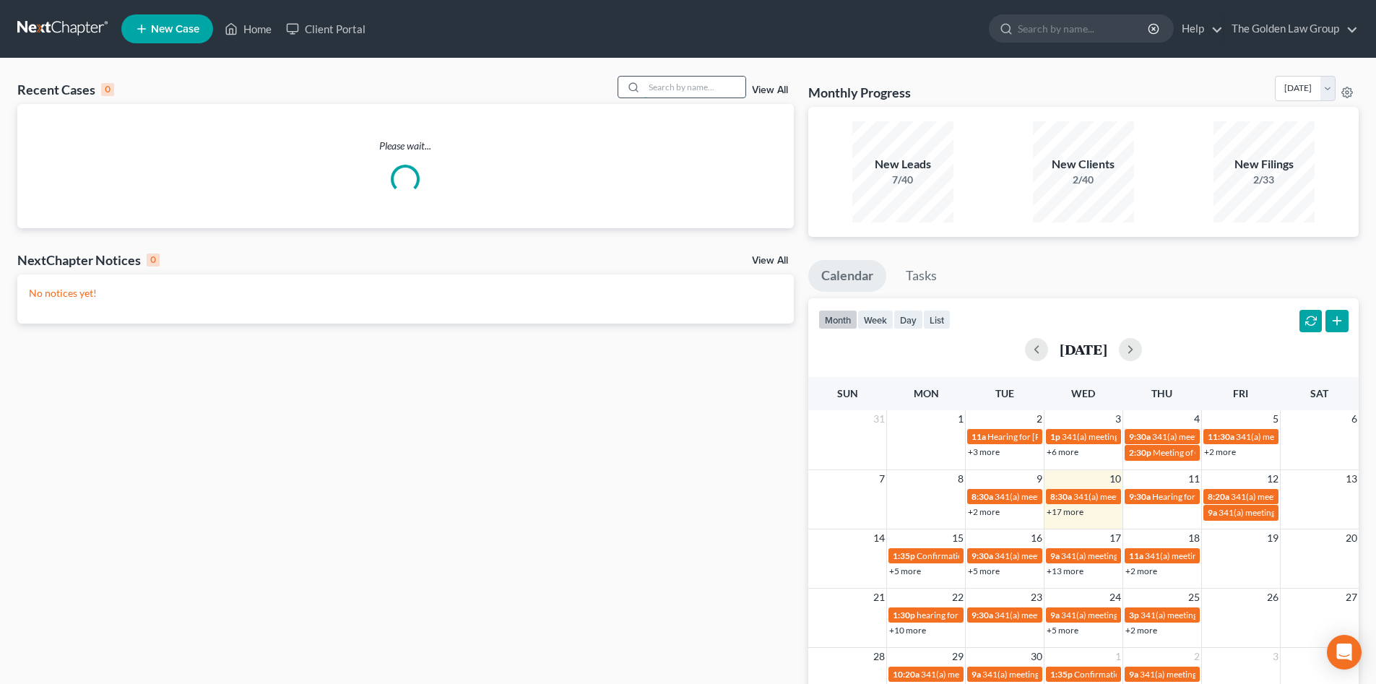
click at [664, 88] on input "search" at bounding box center [694, 87] width 101 height 21
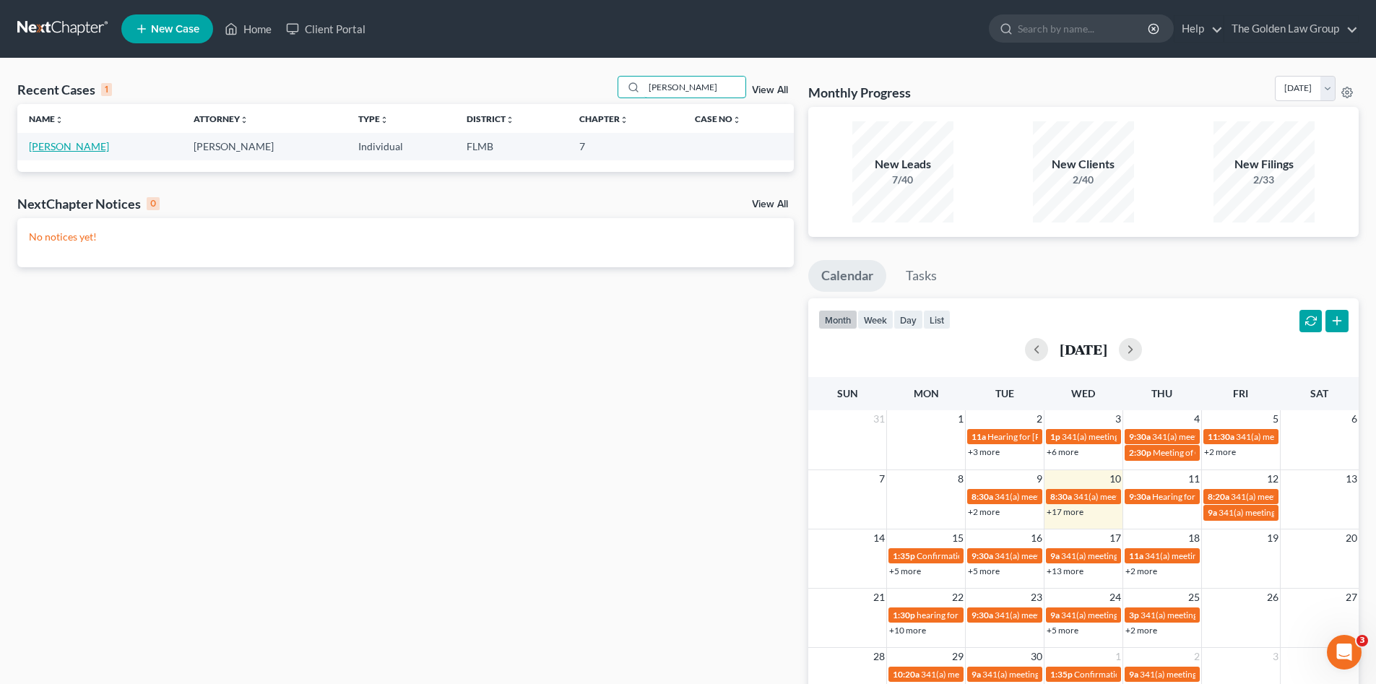
type input "[PERSON_NAME]"
click at [82, 147] on link "[PERSON_NAME]" at bounding box center [69, 146] width 80 height 12
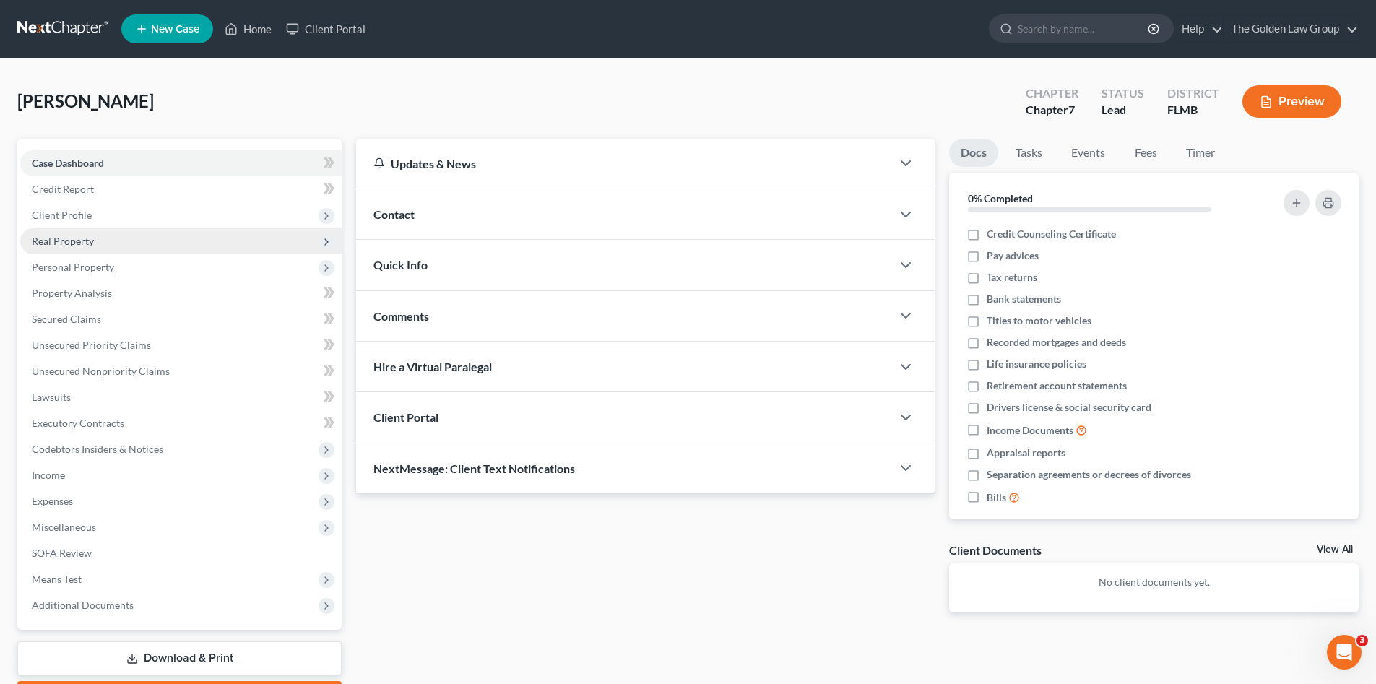
click at [79, 245] on span "Real Property" at bounding box center [63, 241] width 62 height 12
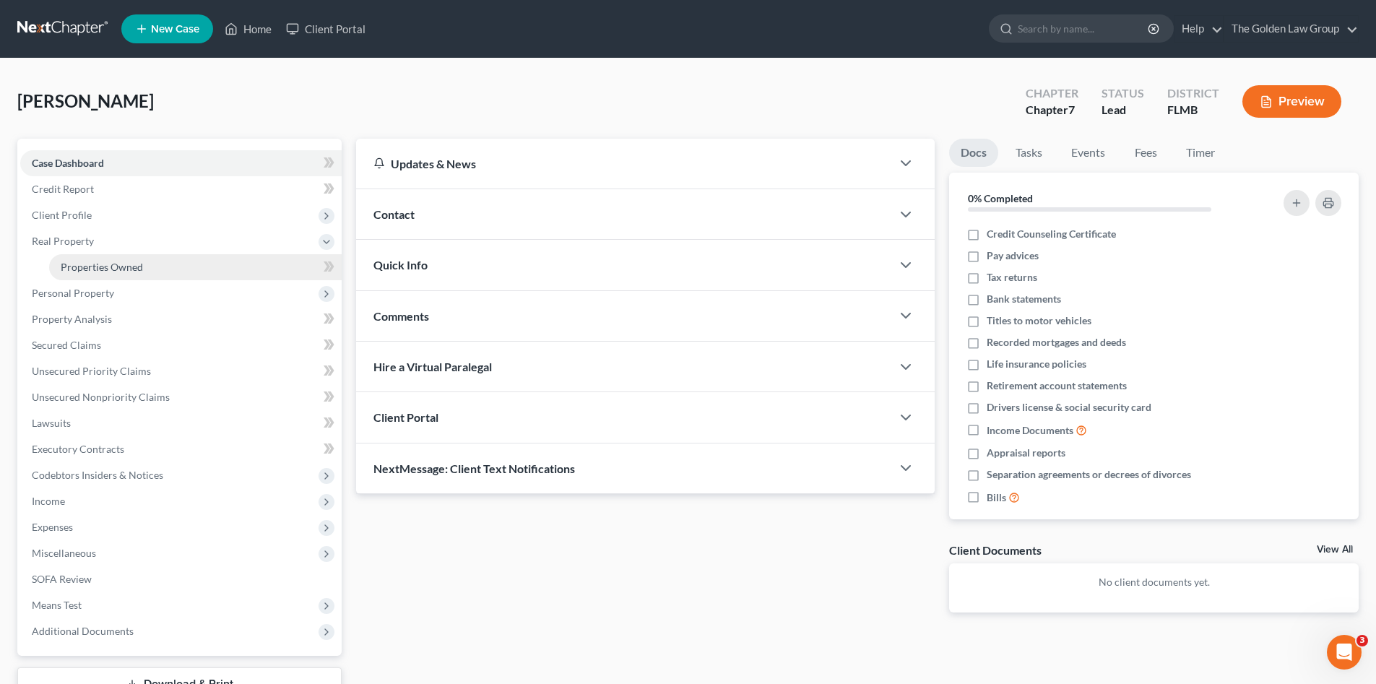
click at [88, 264] on span "Properties Owned" at bounding box center [102, 267] width 82 height 12
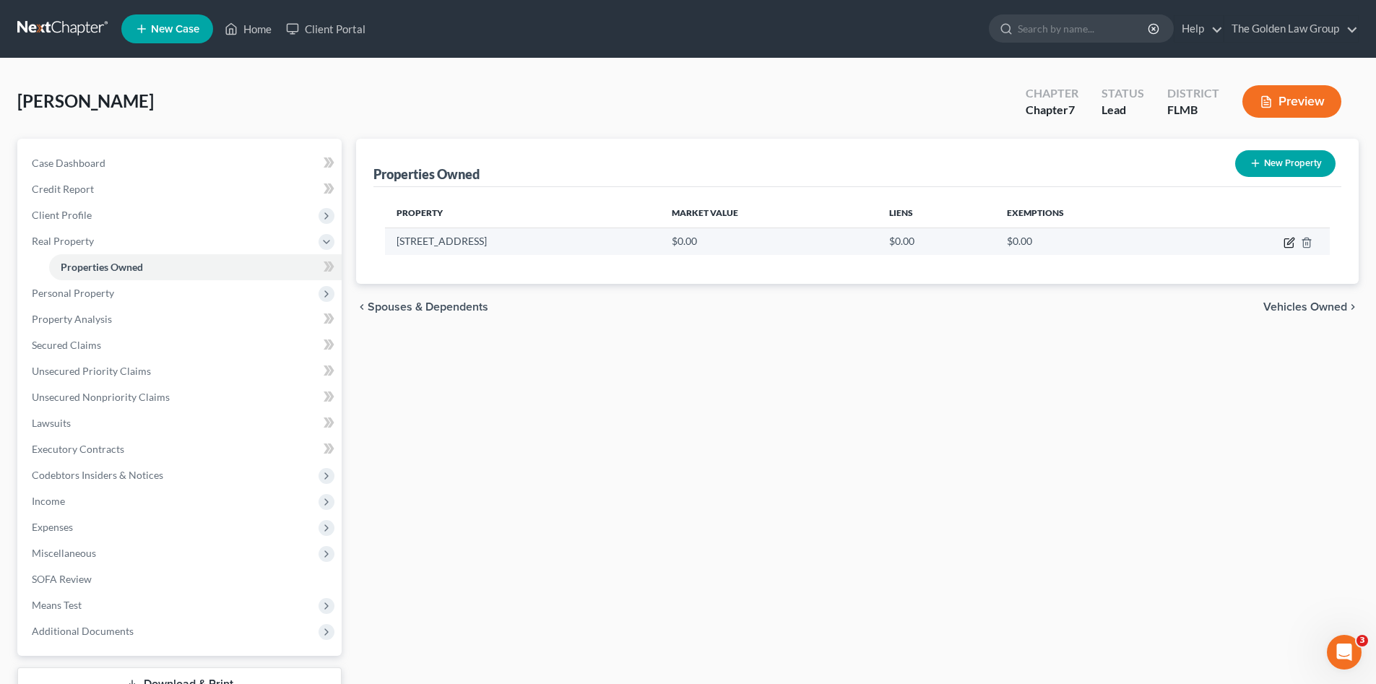
click at [1290, 241] on icon "button" at bounding box center [1289, 243] width 12 height 12
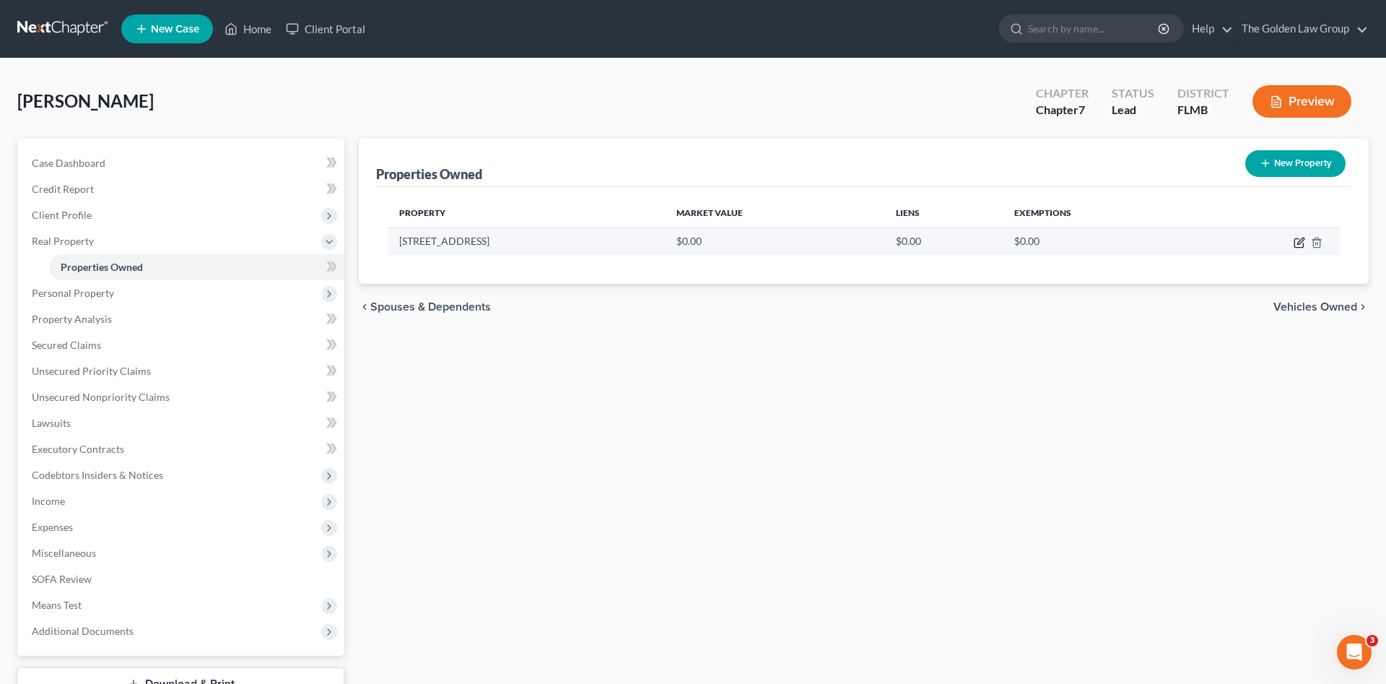
select select "9"
select select "0"
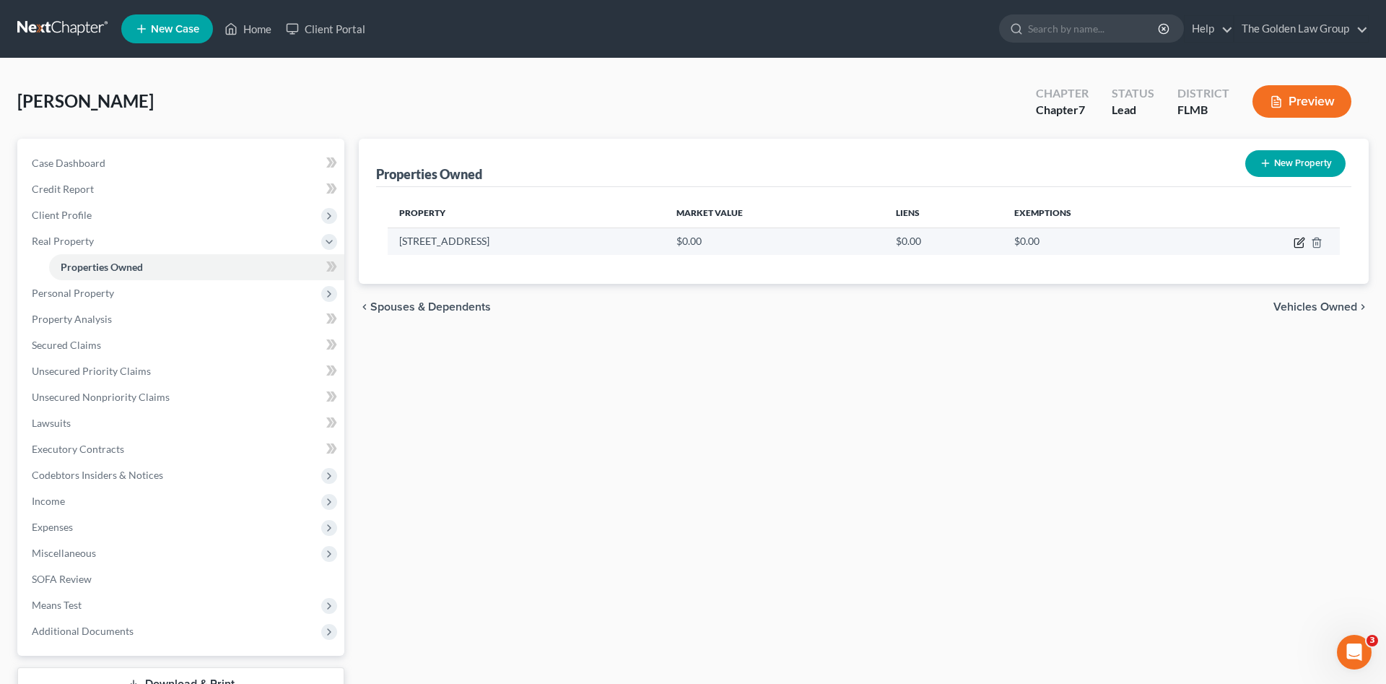
select select "4"
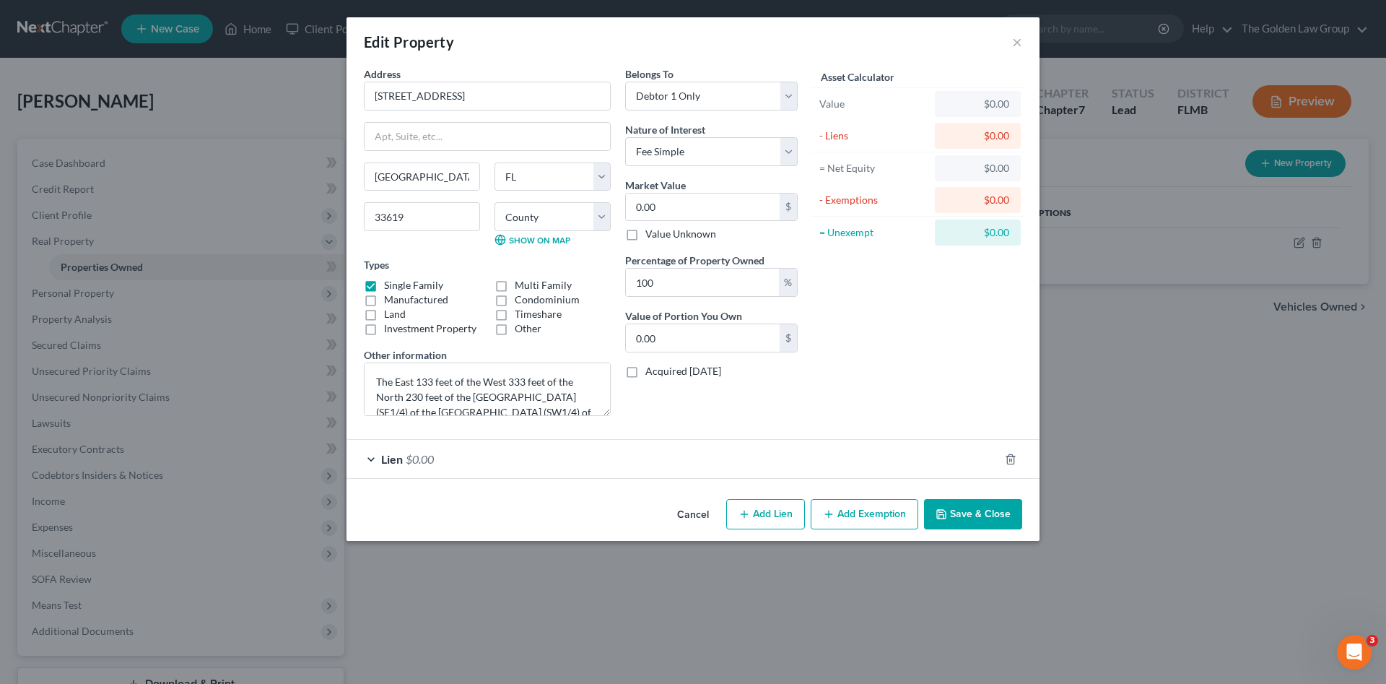
click at [519, 464] on div "Lien $0.00" at bounding box center [673, 459] width 653 height 38
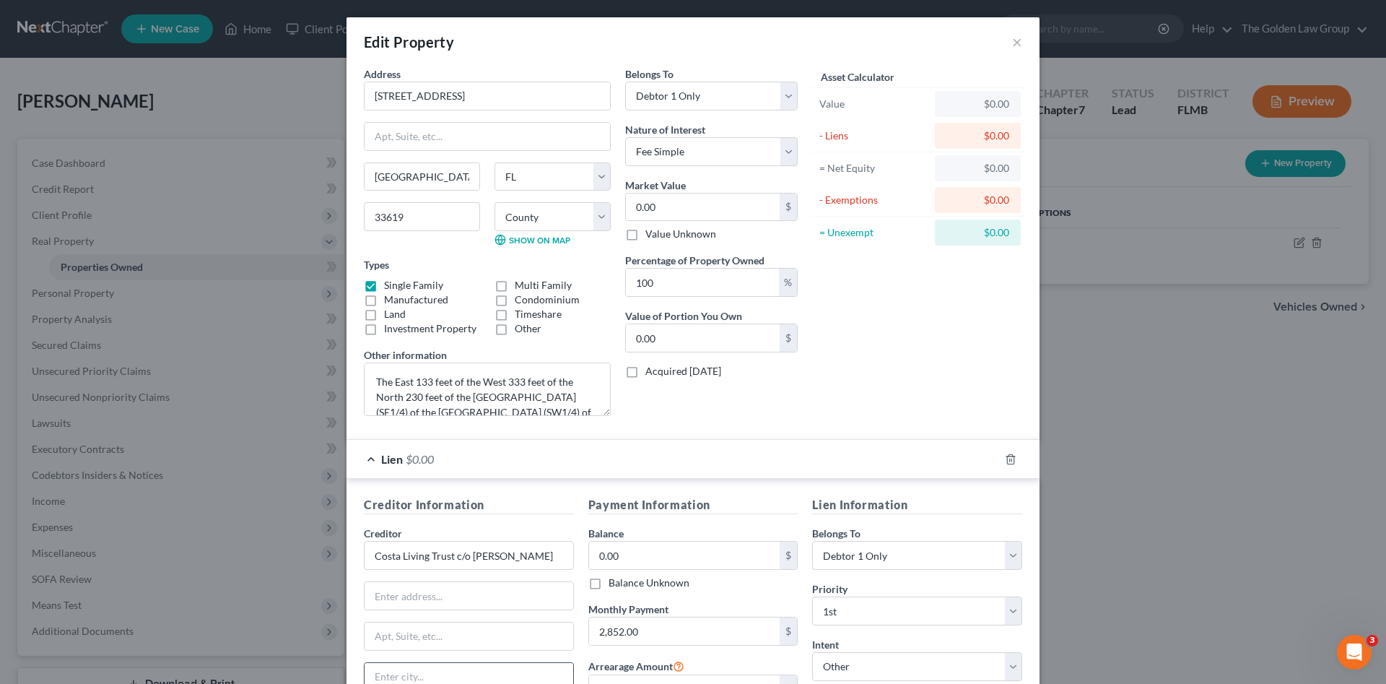
scroll to position [96, 0]
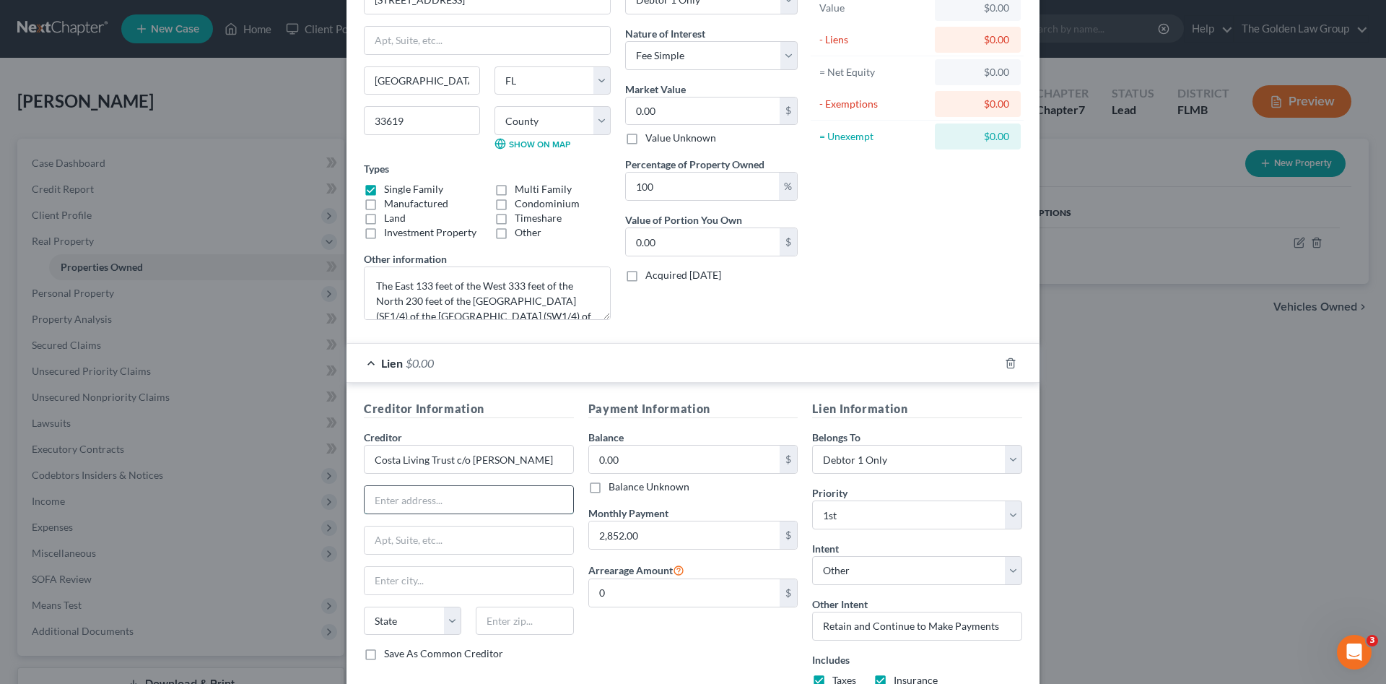
click at [501, 503] on input "text" at bounding box center [469, 499] width 209 height 27
paste input "[PERSON_NAME] [STREET_ADDRESS]"
drag, startPoint x: 405, startPoint y: 502, endPoint x: 296, endPoint y: 482, distance: 110.9
click at [296, 482] on div "Edit Property × Address * [GEOGRAPHIC_DATA] [GEOGRAPHIC_DATA] [US_STATE][GEOGRA…" at bounding box center [693, 342] width 1386 height 684
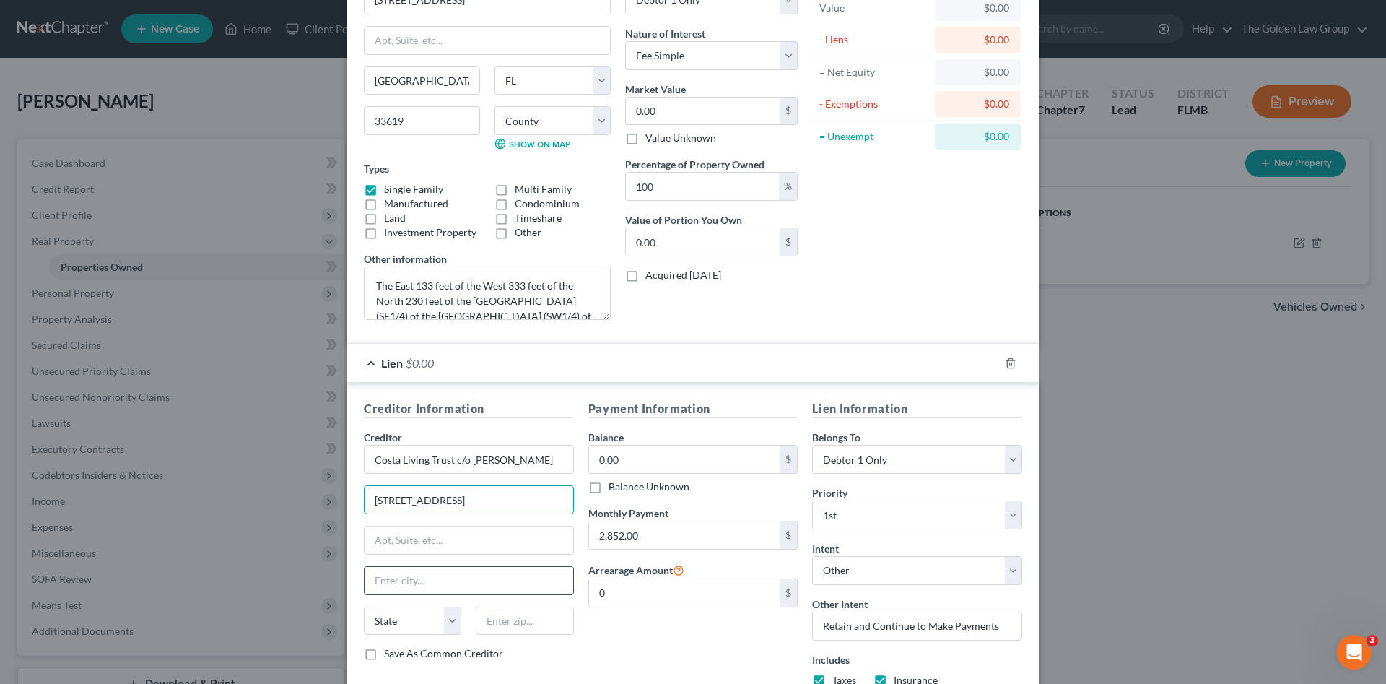
type input "[STREET_ADDRESS]"
drag, startPoint x: 462, startPoint y: 585, endPoint x: 482, endPoint y: 570, distance: 24.7
click at [465, 583] on input "text" at bounding box center [469, 580] width 209 height 27
type input "[GEOGRAPHIC_DATA]"
select select "9"
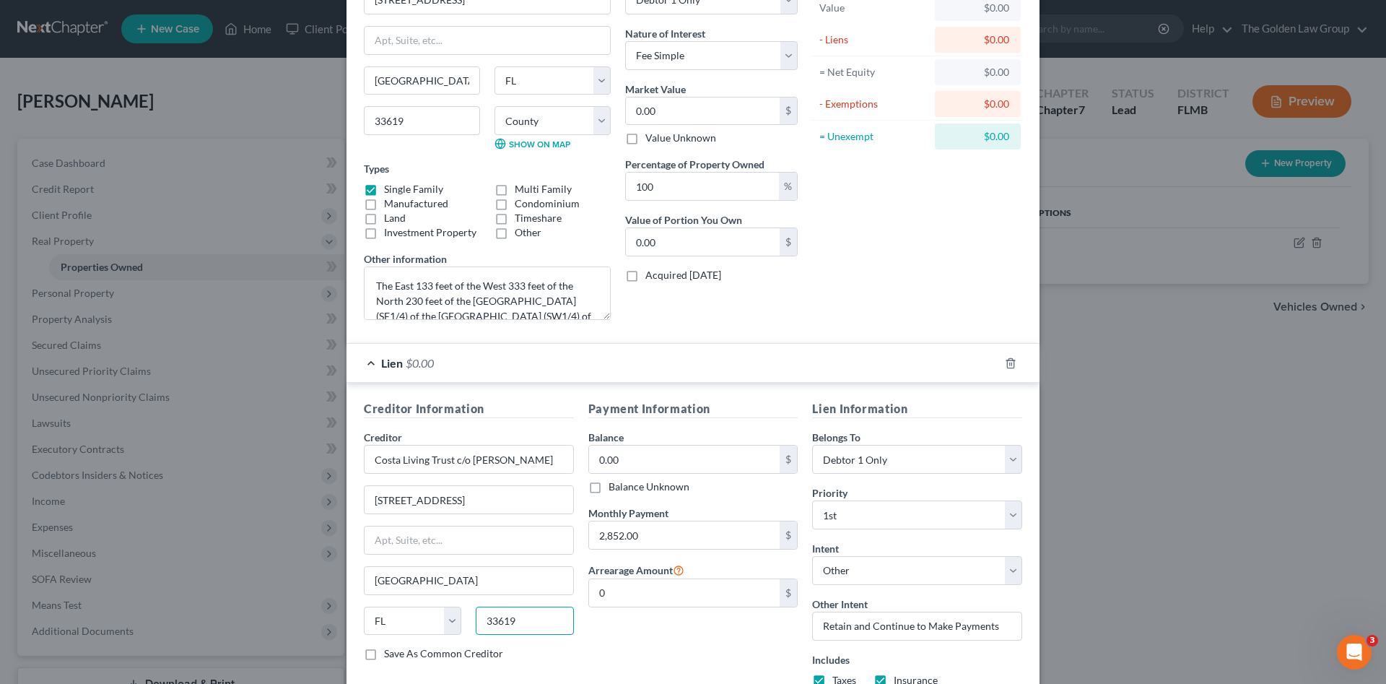
type input "33619"
click at [634, 638] on div "Payment Information Balance 0.00 $ Balance Unknown Balance Undetermined 0.00 $ …" at bounding box center [693, 549] width 225 height 298
click at [671, 454] on input "0.00" at bounding box center [684, 459] width 191 height 27
paste input "382,173.59"
type input "382,173.59"
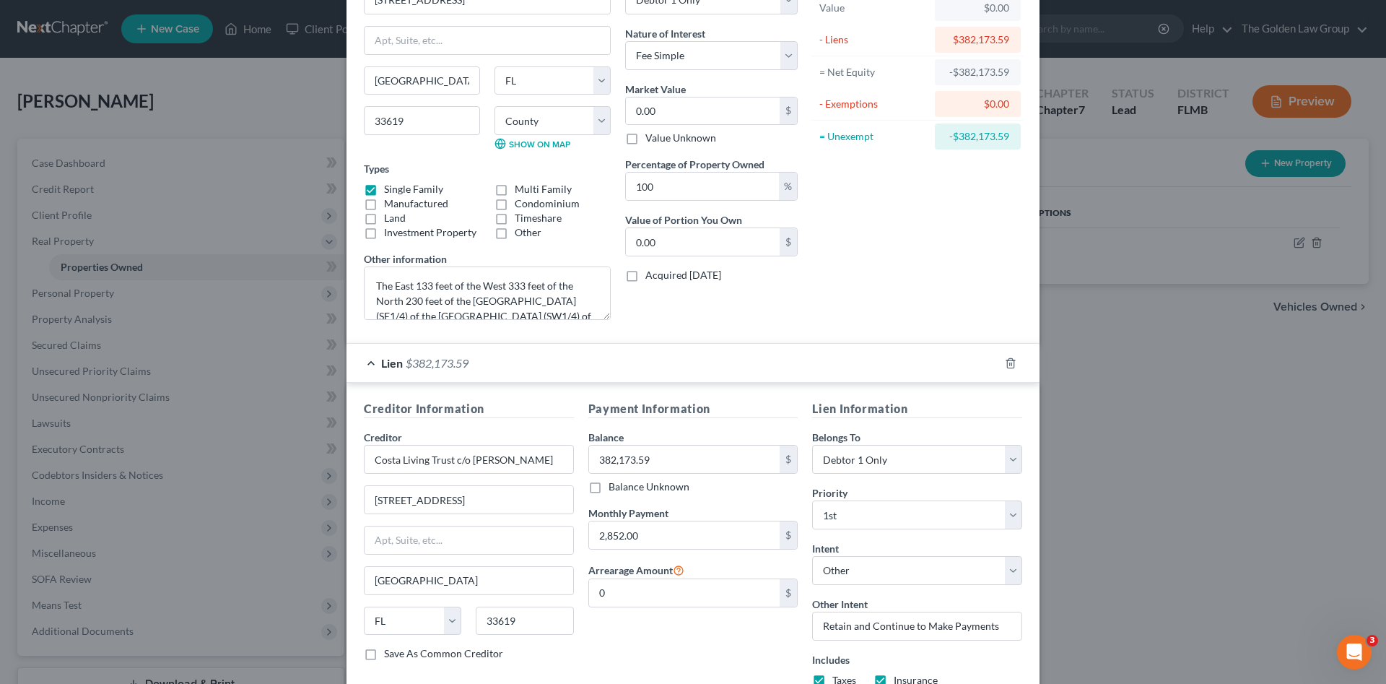
click at [682, 649] on div "Payment Information Balance 382,173.59 $ Balance Unknown Balance Undetermined 3…" at bounding box center [693, 549] width 225 height 298
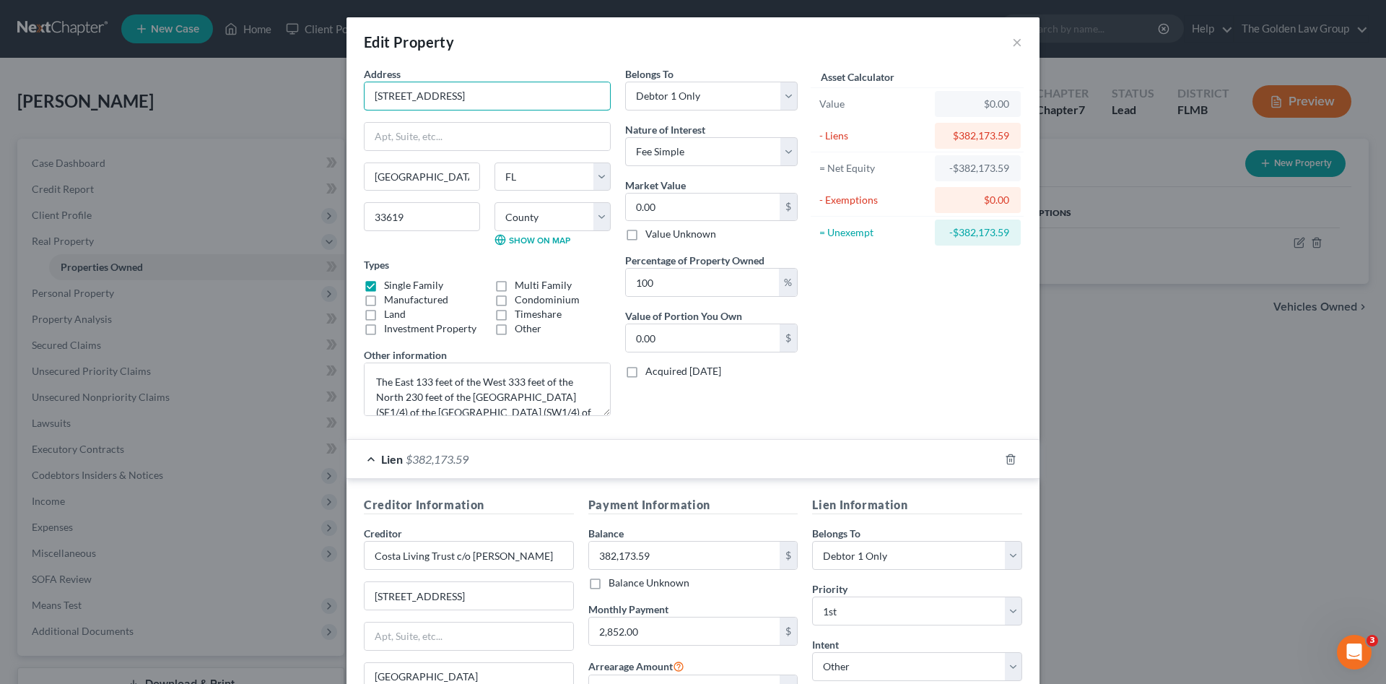
drag, startPoint x: 535, startPoint y: 92, endPoint x: 354, endPoint y: 107, distance: 181.9
click at [357, 107] on div "Address * [GEOGRAPHIC_DATA] [GEOGRAPHIC_DATA] [US_STATE][GEOGRAPHIC_DATA] [GEOG…" at bounding box center [487, 246] width 261 height 361
click at [674, 211] on input "0.00" at bounding box center [703, 207] width 154 height 27
paste input "400,572"
type input "400,572"
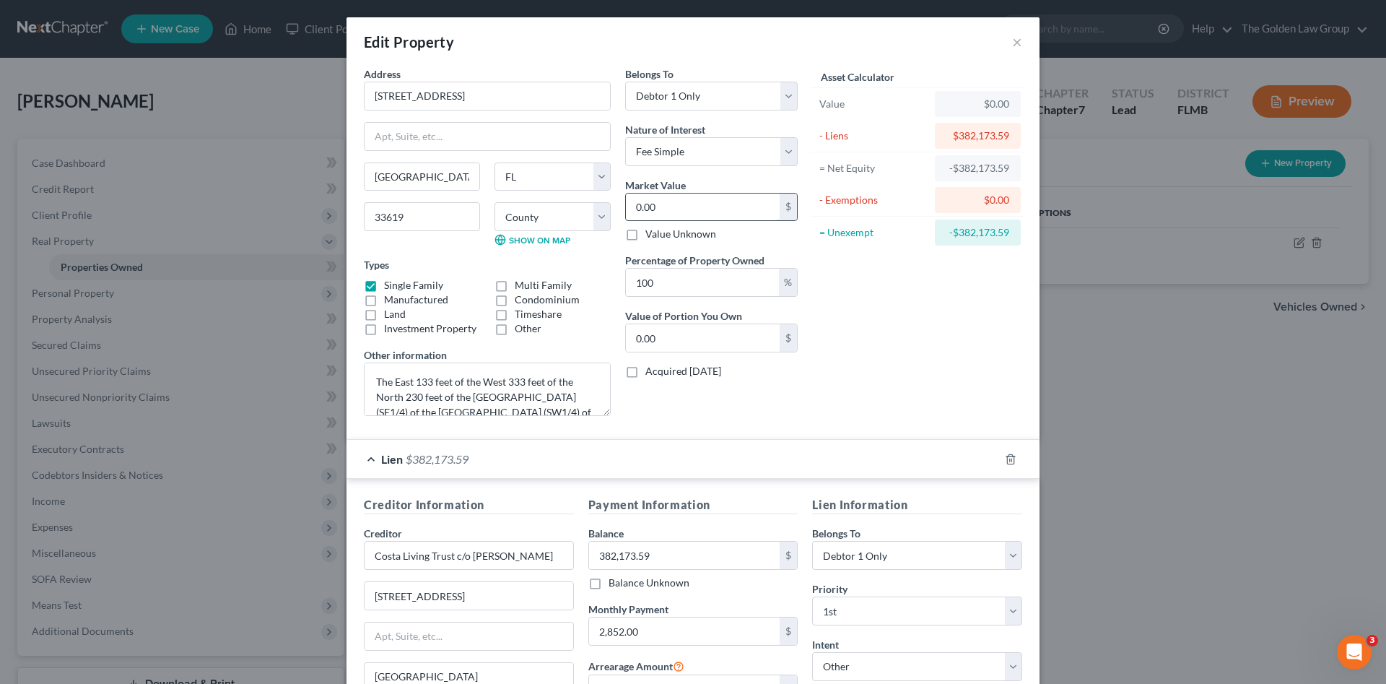
type input "400,572.00"
type input "400,572"
click at [924, 386] on div "Asset Calculator Value $400,572.00 - Liens $382,173.59 = Net Equity -$382,173.5…" at bounding box center [917, 246] width 225 height 361
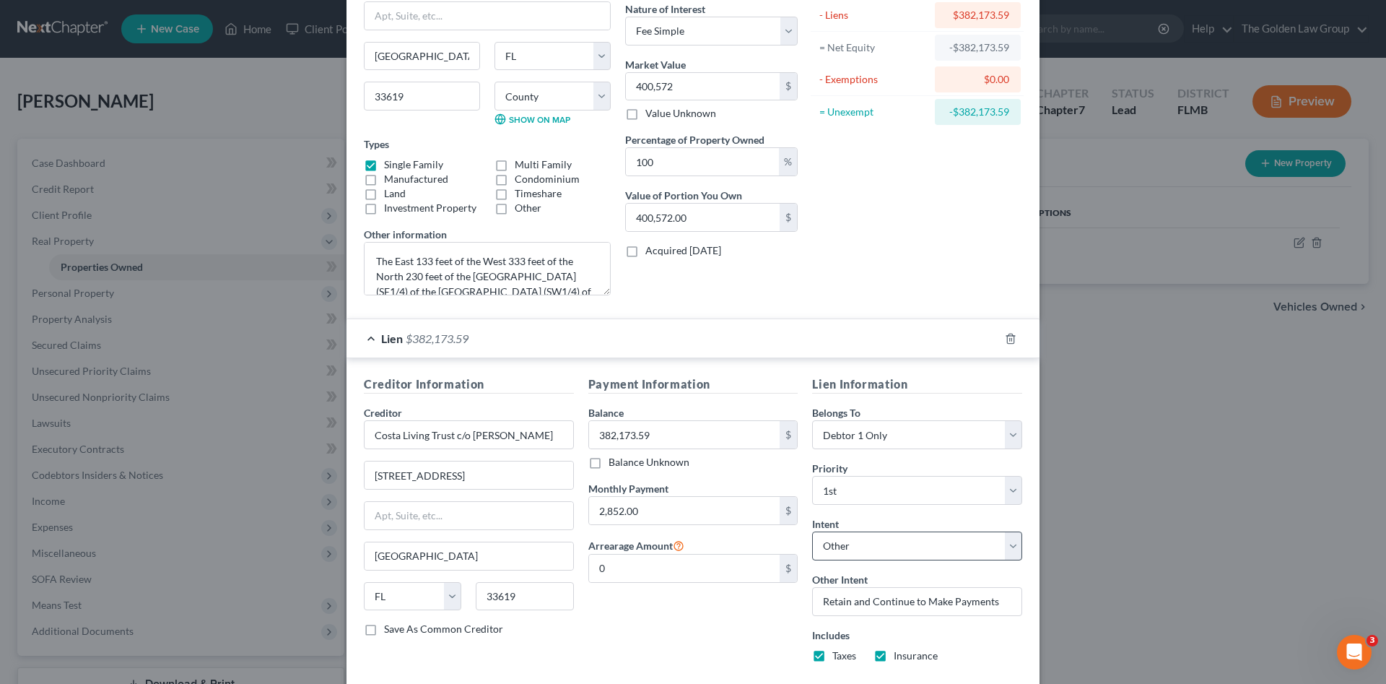
scroll to position [201, 0]
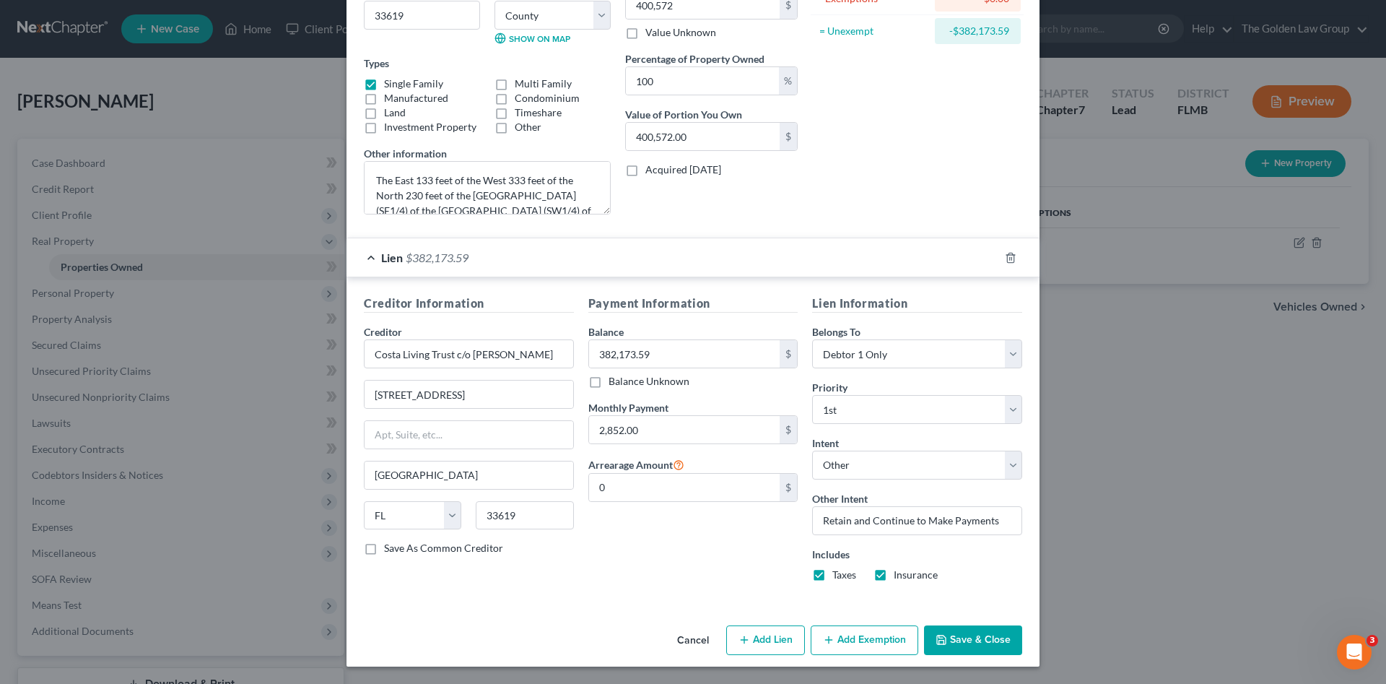
click at [848, 633] on button "Add Exemption" at bounding box center [865, 640] width 108 height 30
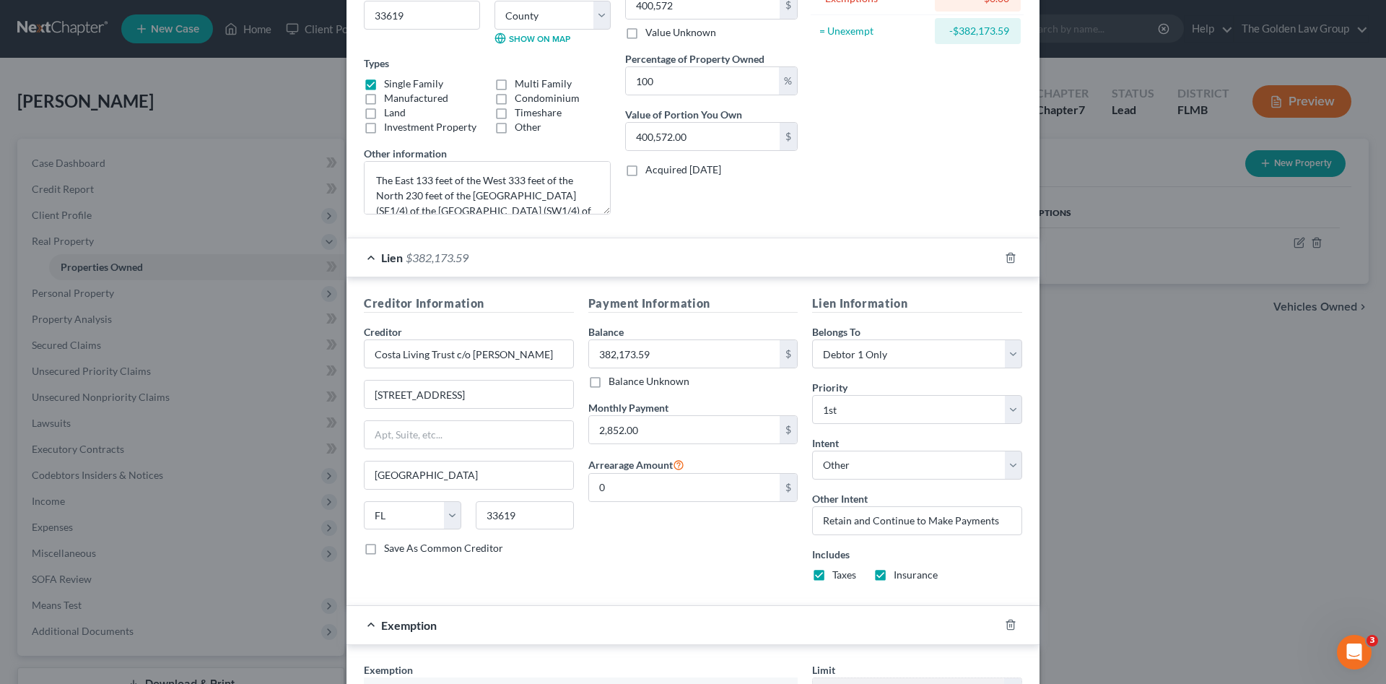
scroll to position [418, 0]
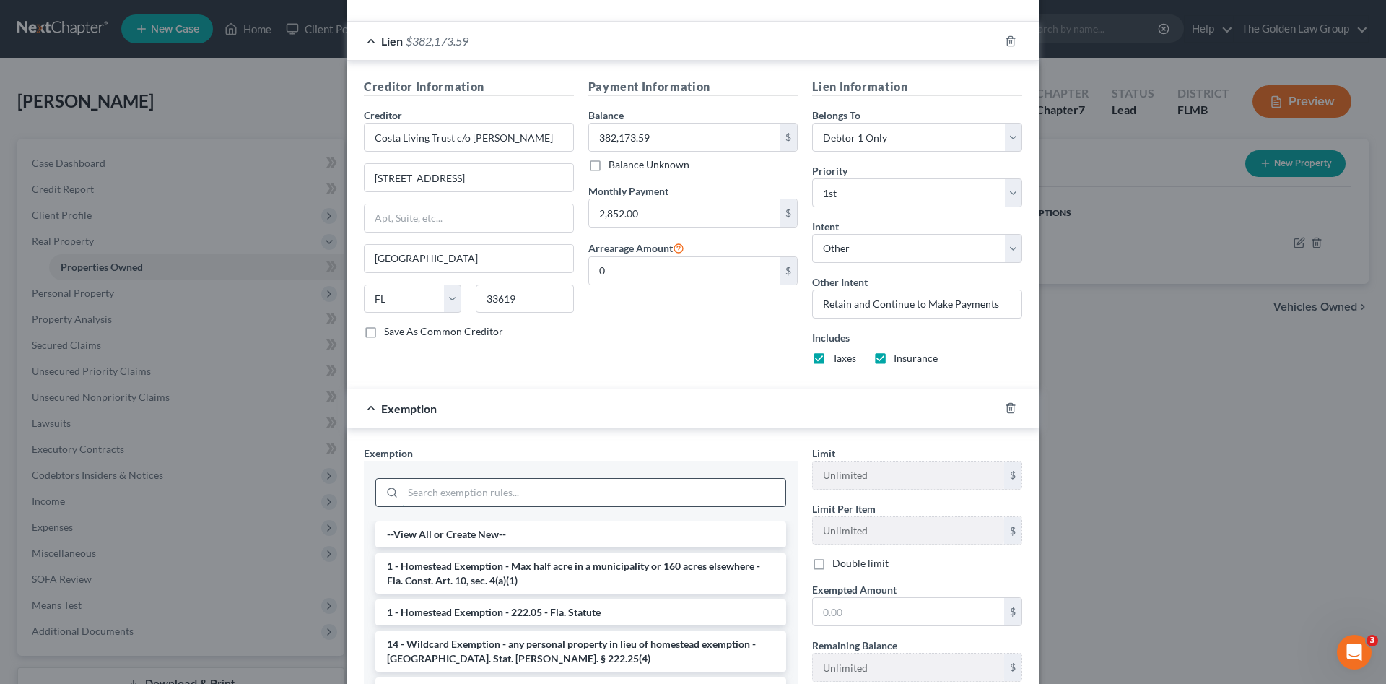
click at [569, 487] on input "search" at bounding box center [594, 492] width 383 height 27
paste input "400,572"
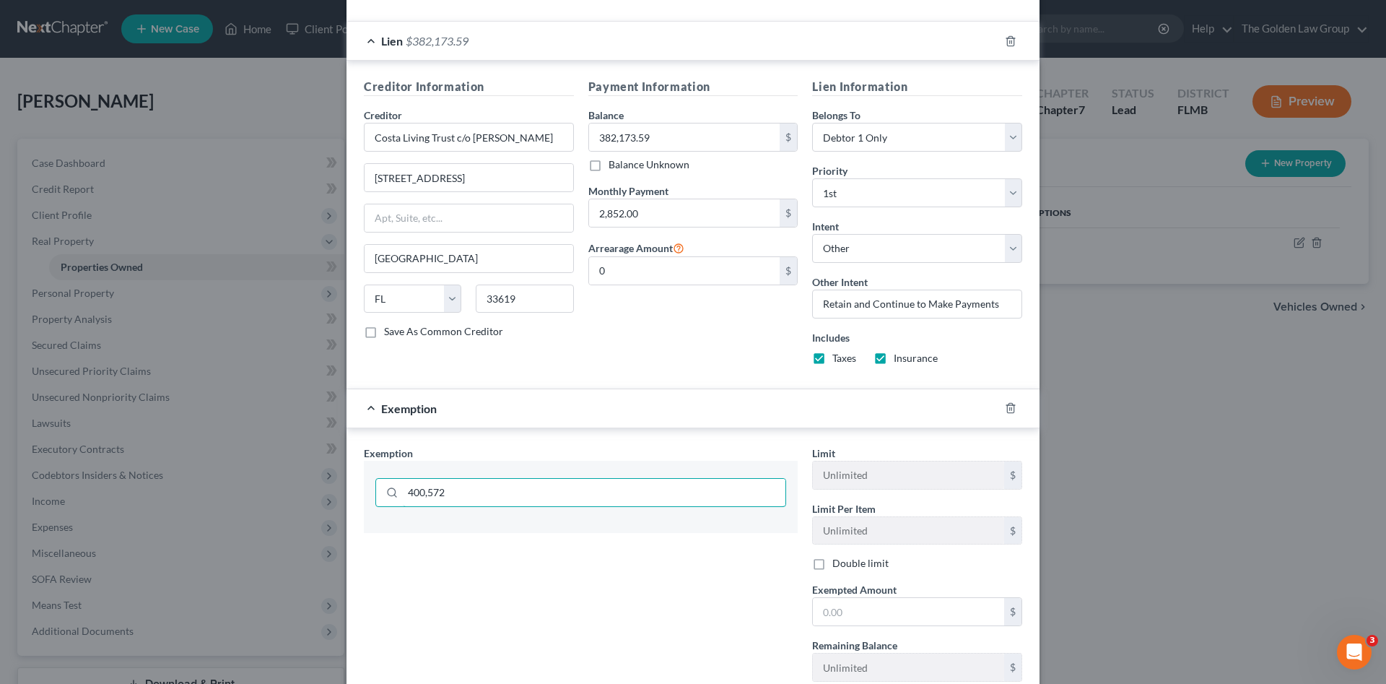
drag, startPoint x: 503, startPoint y: 493, endPoint x: 300, endPoint y: 515, distance: 204.8
click at [300, 515] on div "Edit Property × Address * [GEOGRAPHIC_DATA] [GEOGRAPHIC_DATA] [US_STATE][GEOGRA…" at bounding box center [693, 342] width 1386 height 684
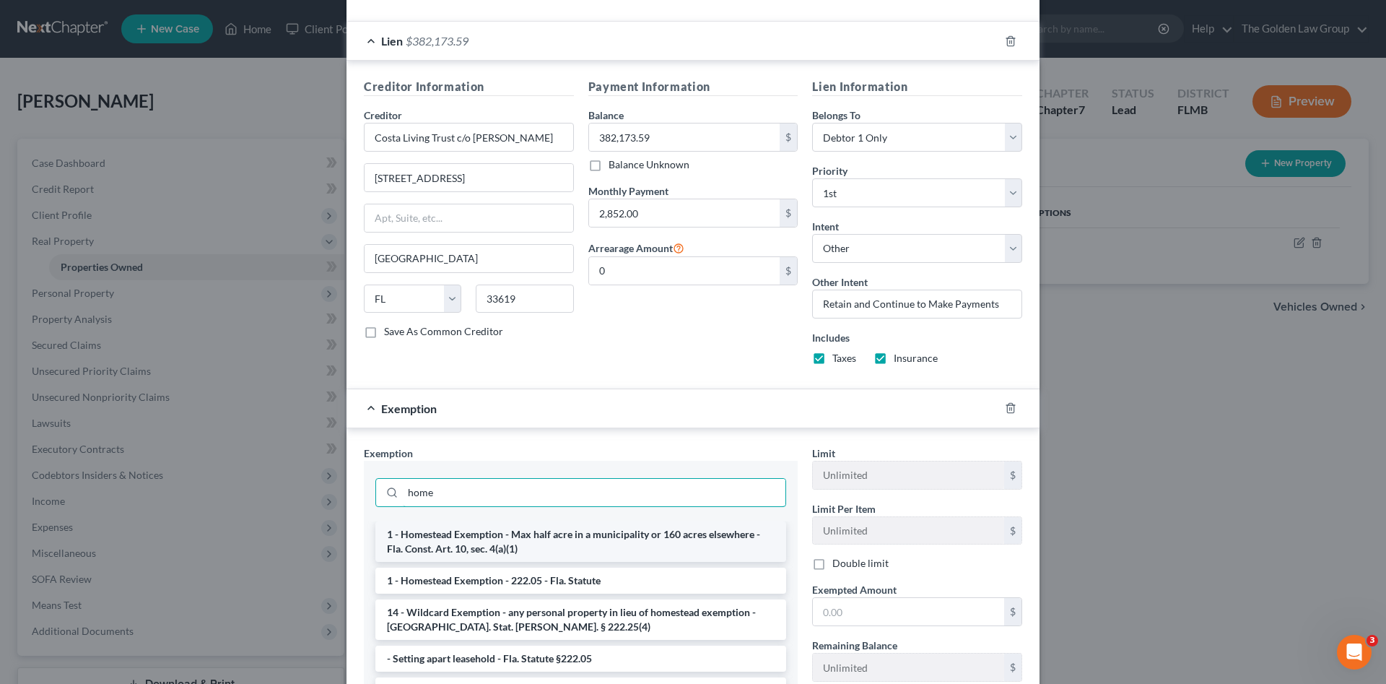
type input "home"
click at [438, 526] on li "1 - Homestead Exemption - Max half acre in a municipality or 160 acres elsewher…" at bounding box center [580, 541] width 411 height 40
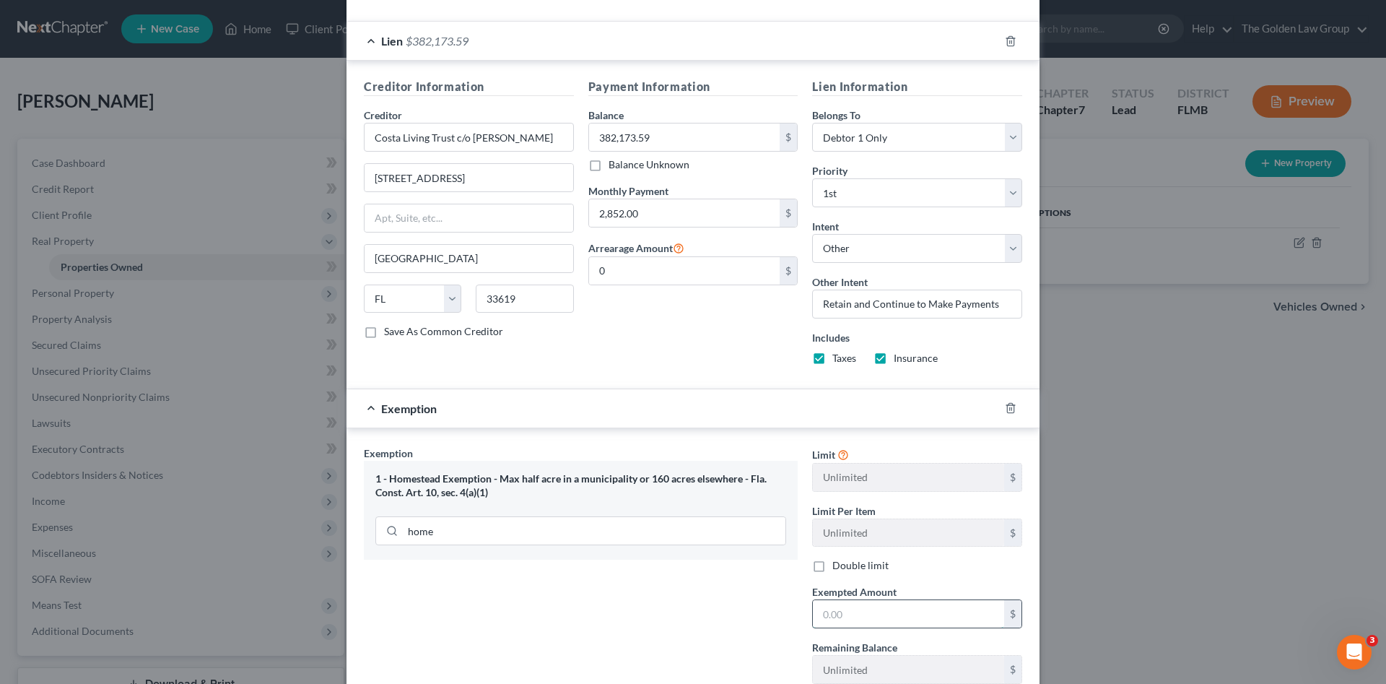
click at [838, 617] on input "text" at bounding box center [908, 613] width 191 height 27
paste input "400,572"
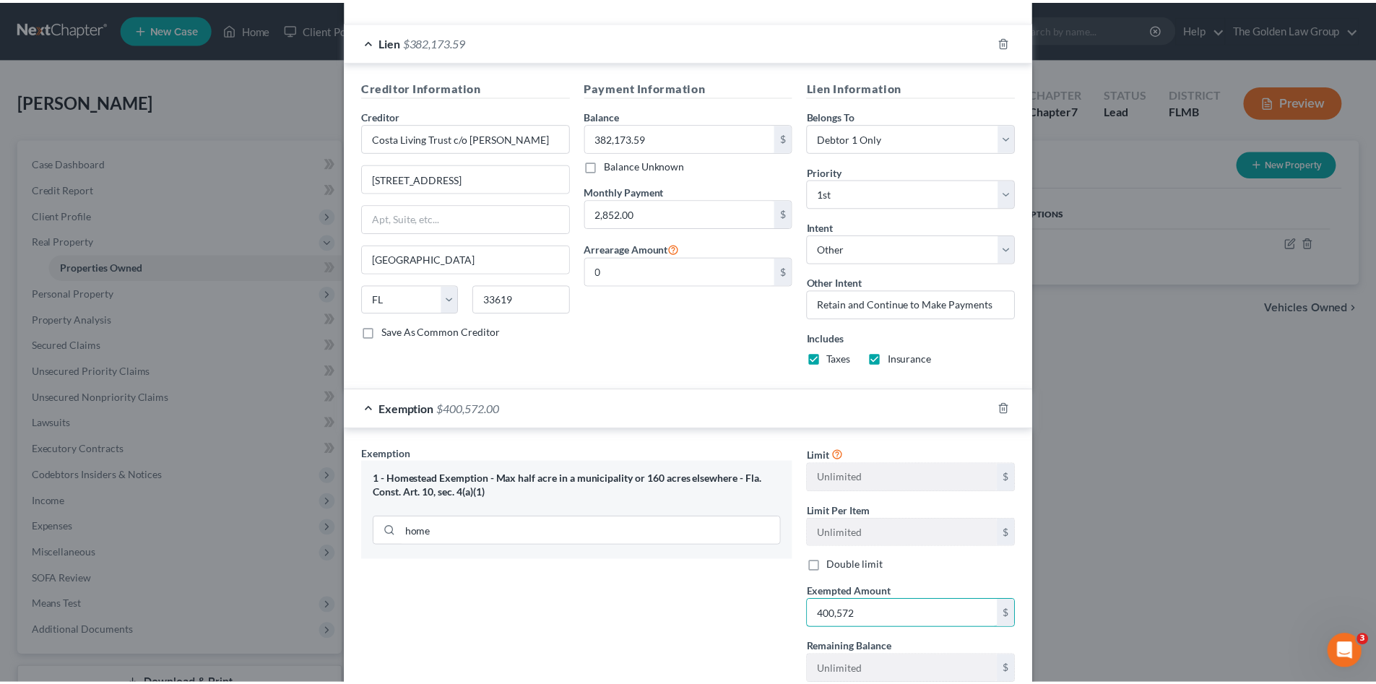
scroll to position [521, 0]
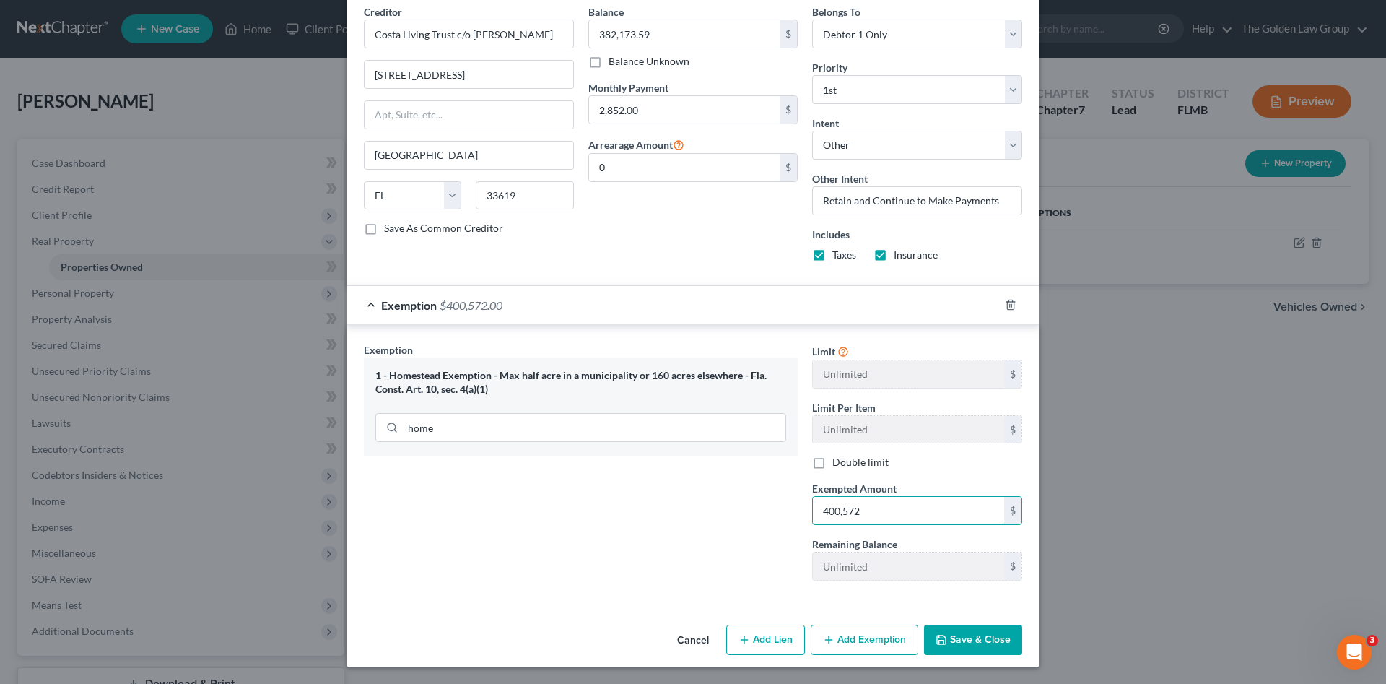
type input "400,572"
click at [1002, 640] on button "Save & Close" at bounding box center [973, 640] width 98 height 30
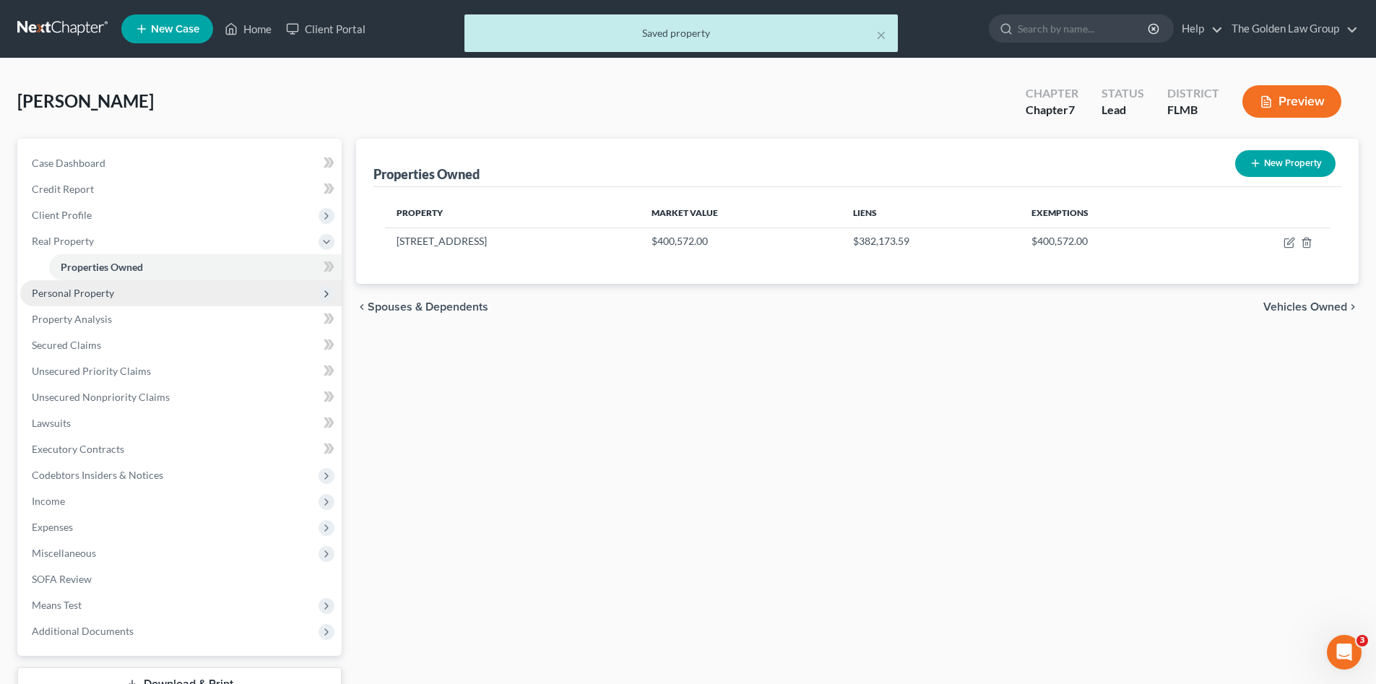
click at [86, 294] on span "Personal Property" at bounding box center [73, 293] width 82 height 12
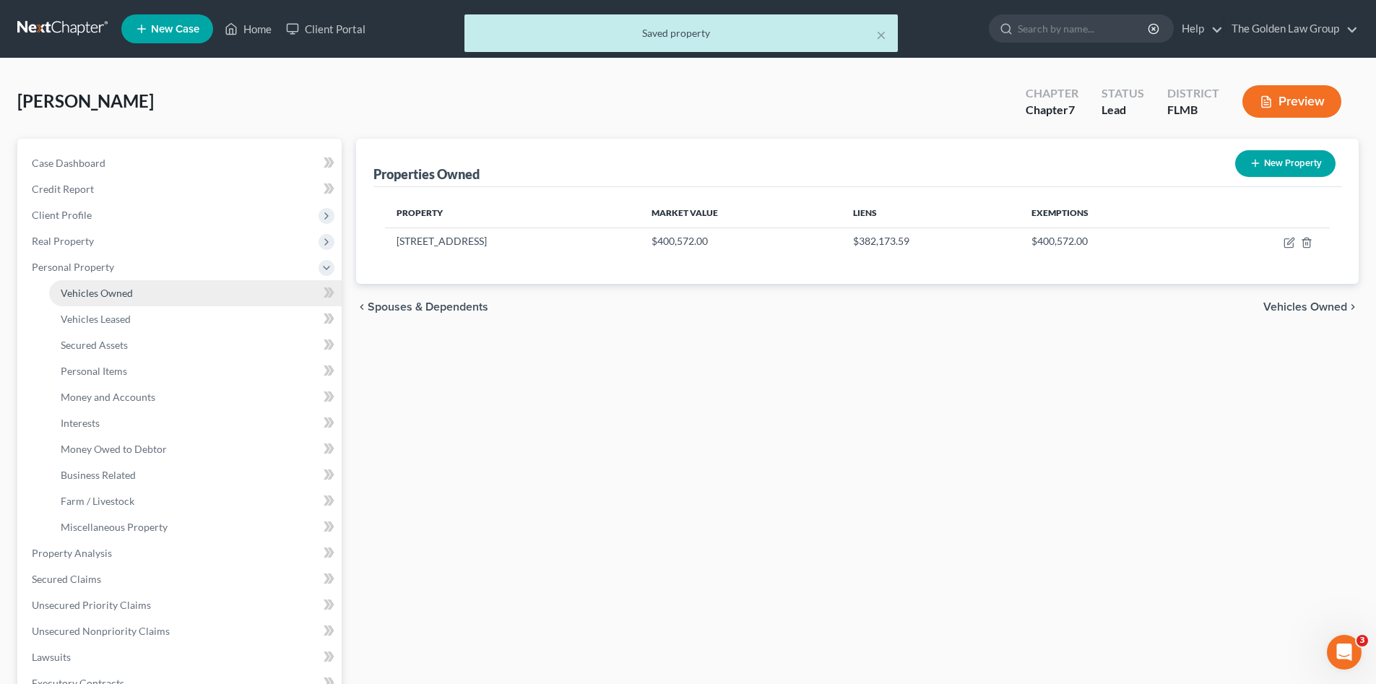
click at [96, 294] on span "Vehicles Owned" at bounding box center [97, 293] width 72 height 12
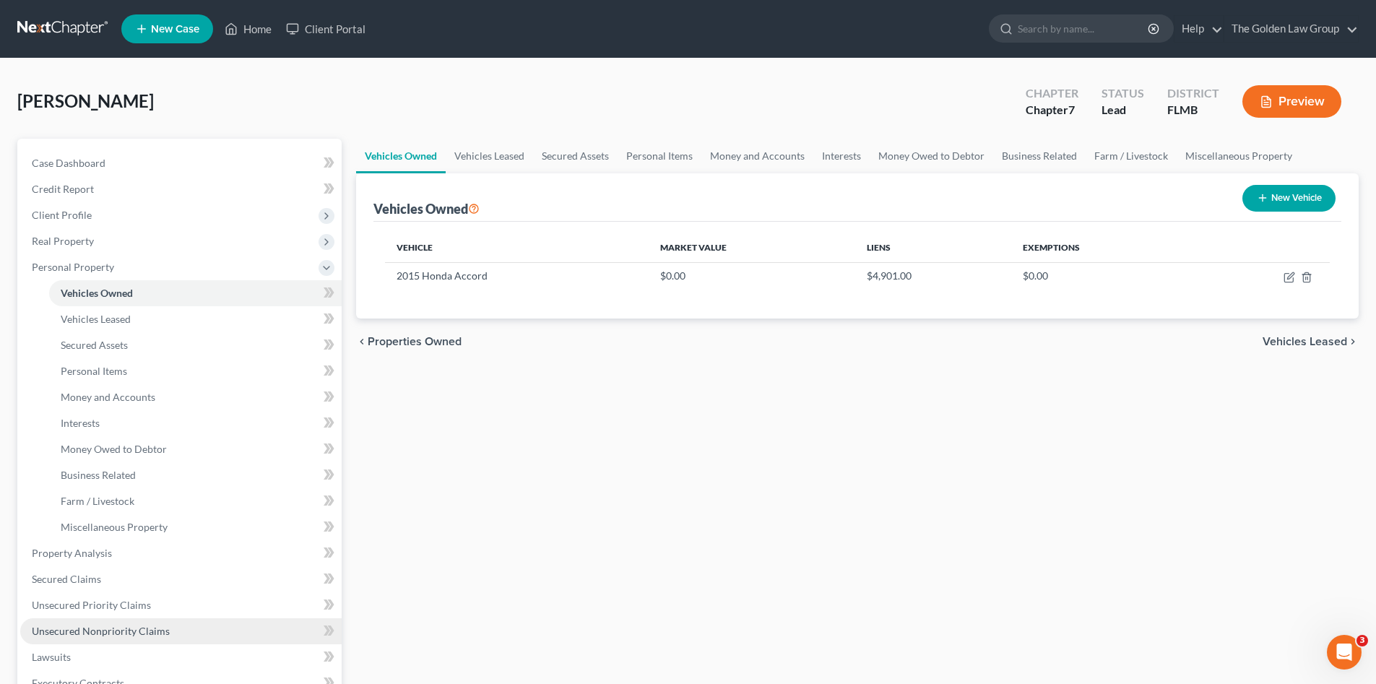
click at [127, 629] on span "Unsecured Nonpriority Claims" at bounding box center [101, 631] width 138 height 12
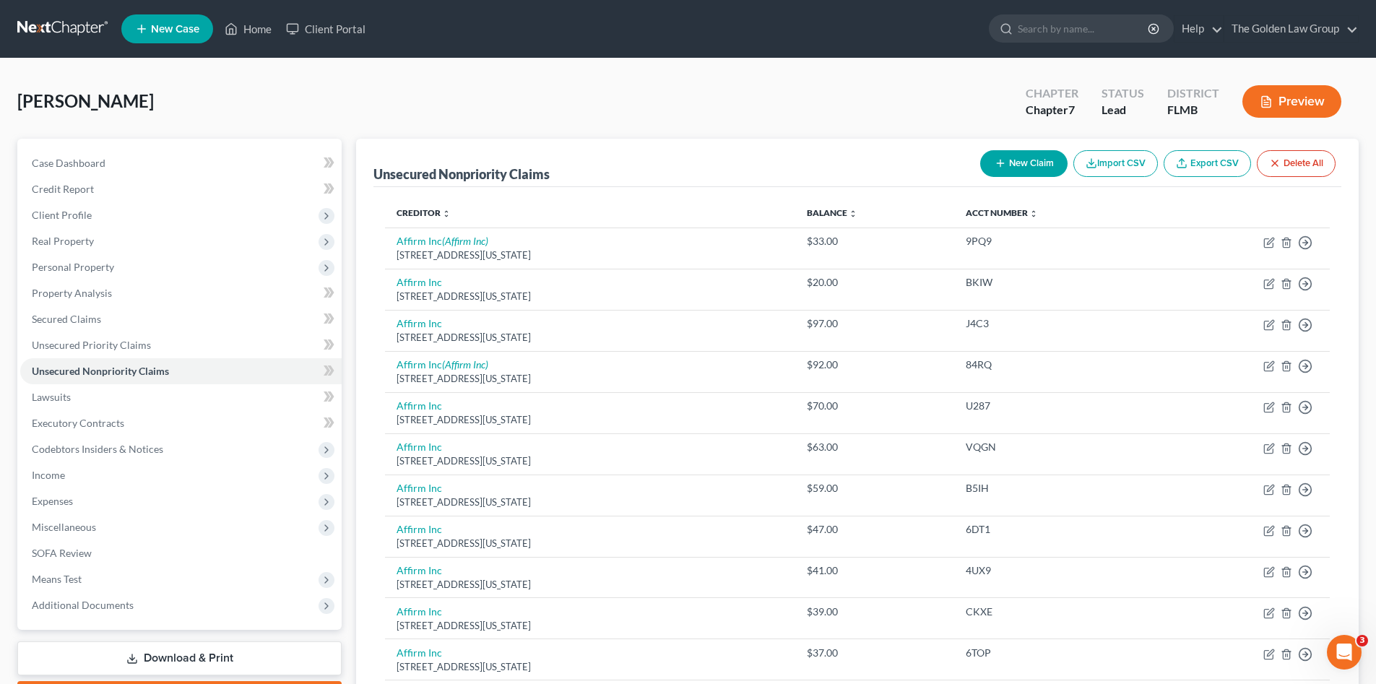
click at [1002, 160] on icon "button" at bounding box center [1000, 163] width 12 height 12
select select "0"
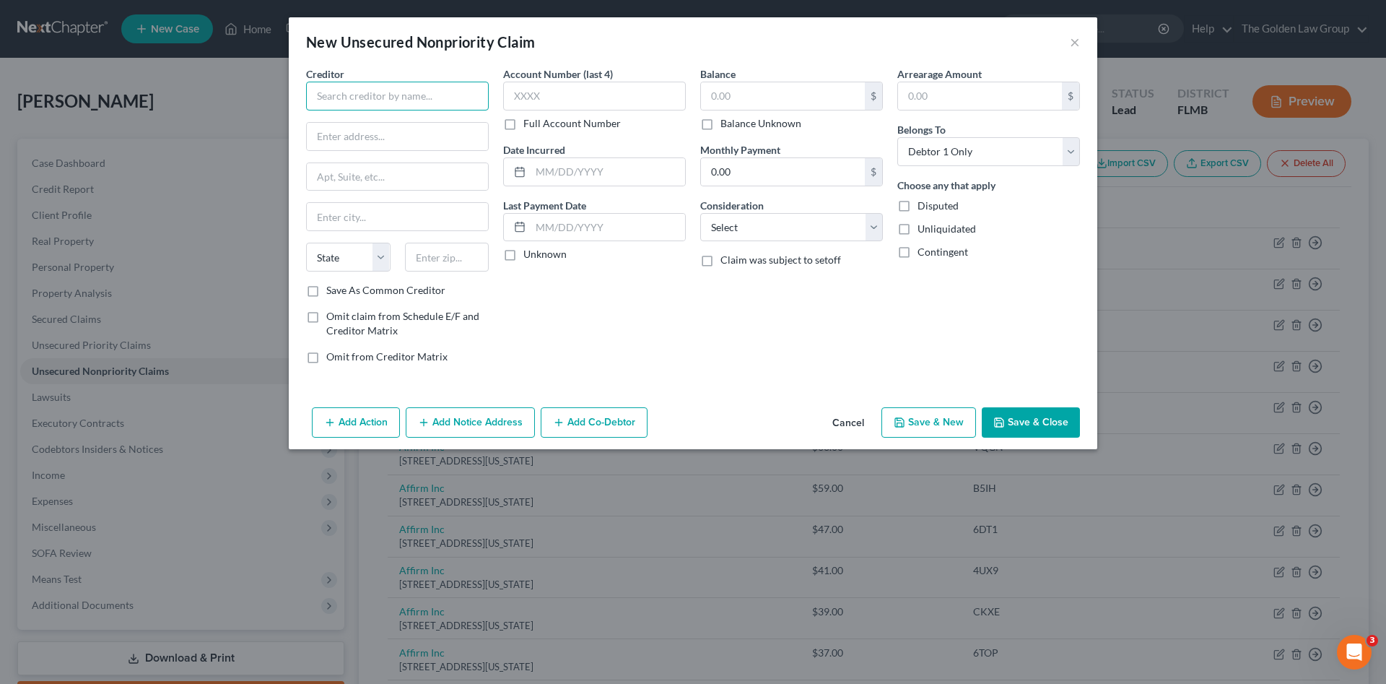
click at [437, 102] on input "text" at bounding box center [397, 96] width 183 height 29
type input "Certified Foot & Ankle Associates"
type input "PO Box 919776"
type input "FL"
select select "9"
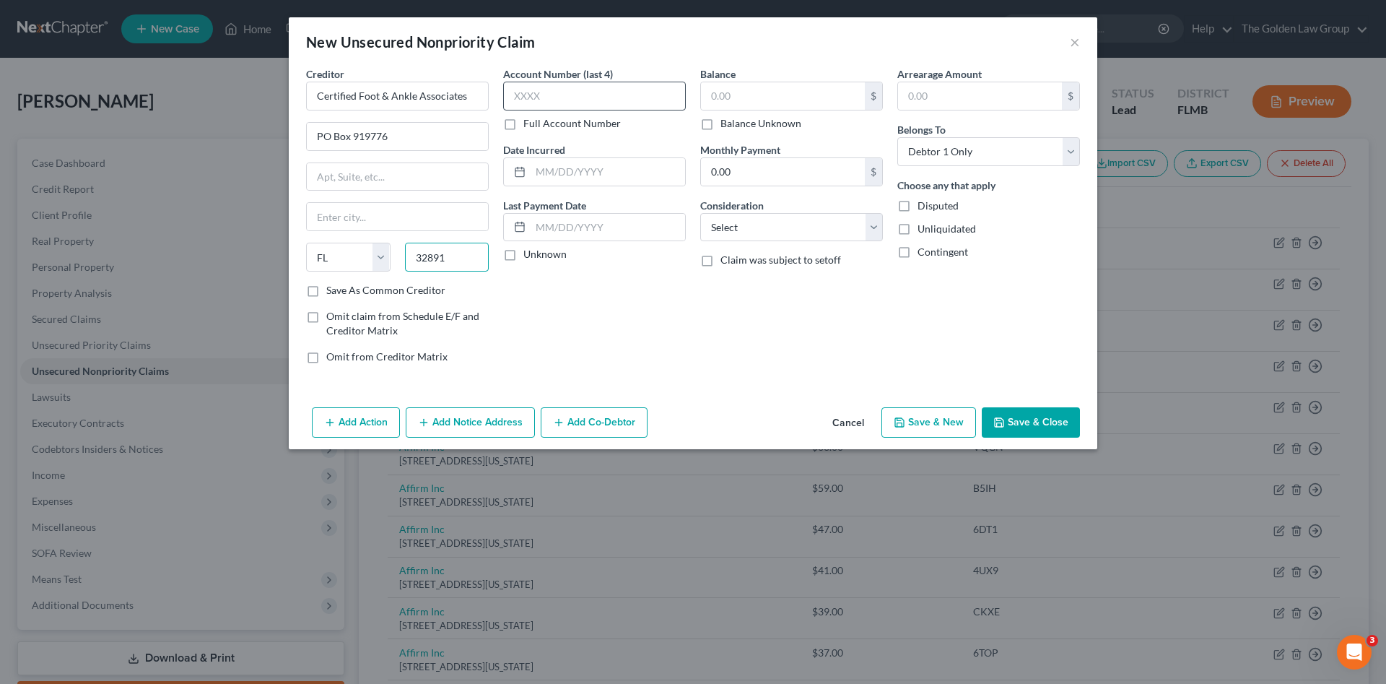
type input "32891"
type input "Orlando"
click at [547, 94] on input "text" at bounding box center [594, 96] width 183 height 29
type input "1590"
click at [721, 124] on label "Balance Unknown" at bounding box center [761, 123] width 81 height 14
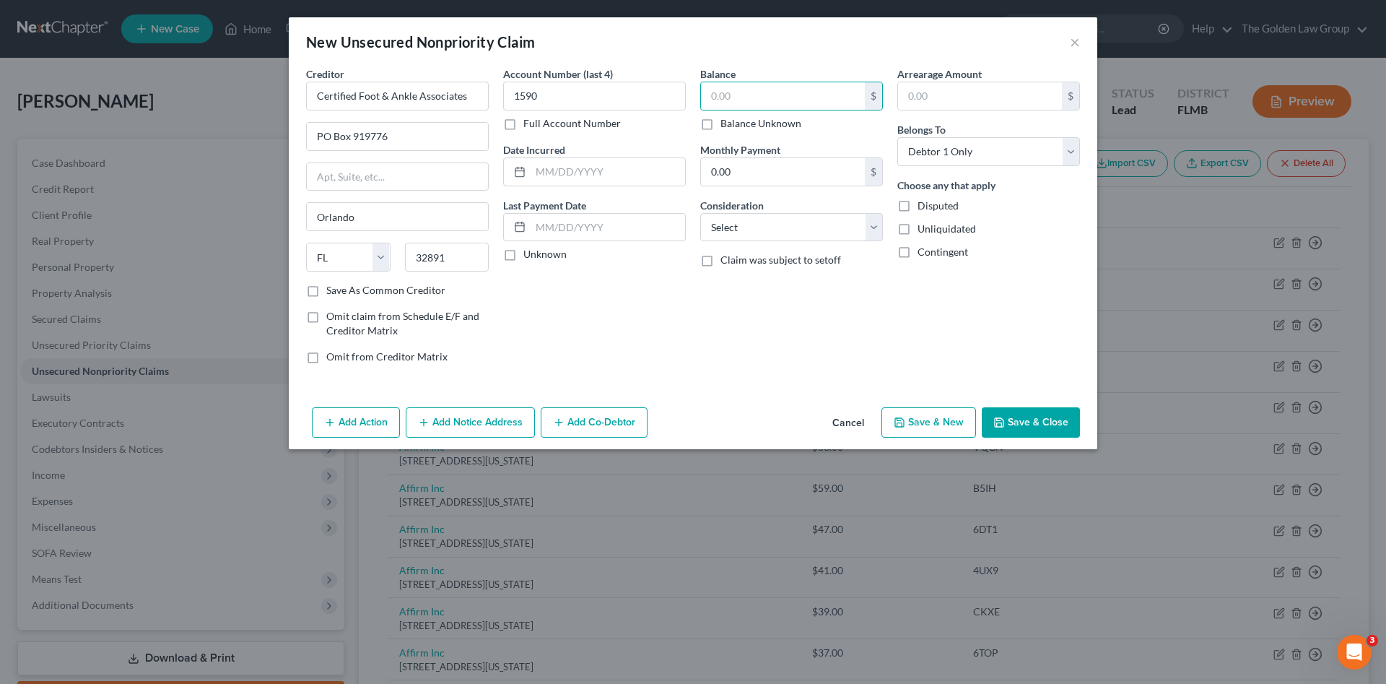
click at [726, 124] on input "Balance Unknown" at bounding box center [730, 120] width 9 height 9
checkbox input "true"
type input "0.00"
click at [797, 224] on select "Select Cable / Satellite Services Collection Agency Credit Card Debt Debt Couns…" at bounding box center [791, 227] width 183 height 29
select select "9"
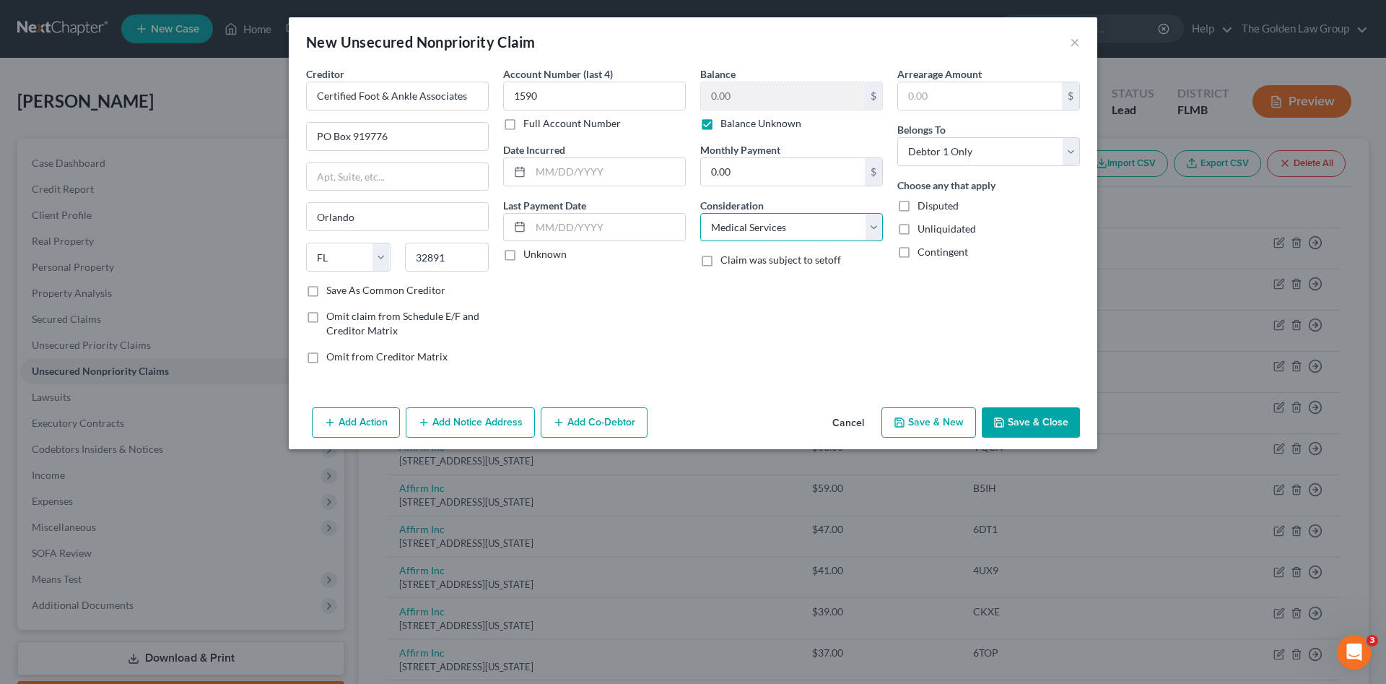
click at [700, 213] on select "Select Cable / Satellite Services Collection Agency Credit Card Debt Debt Couns…" at bounding box center [791, 227] width 183 height 29
click at [1012, 426] on button "Save & Close" at bounding box center [1031, 422] width 98 height 30
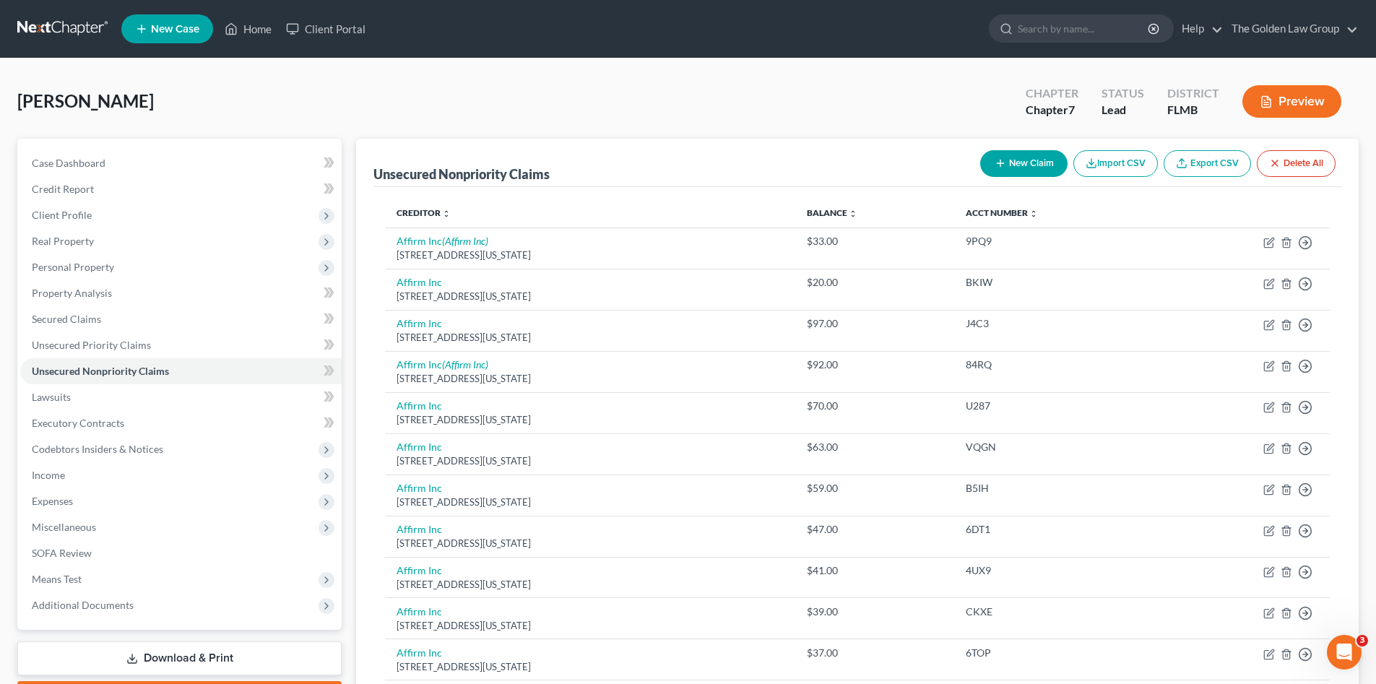
click at [1004, 162] on button "New Claim" at bounding box center [1023, 163] width 87 height 27
select select "0"
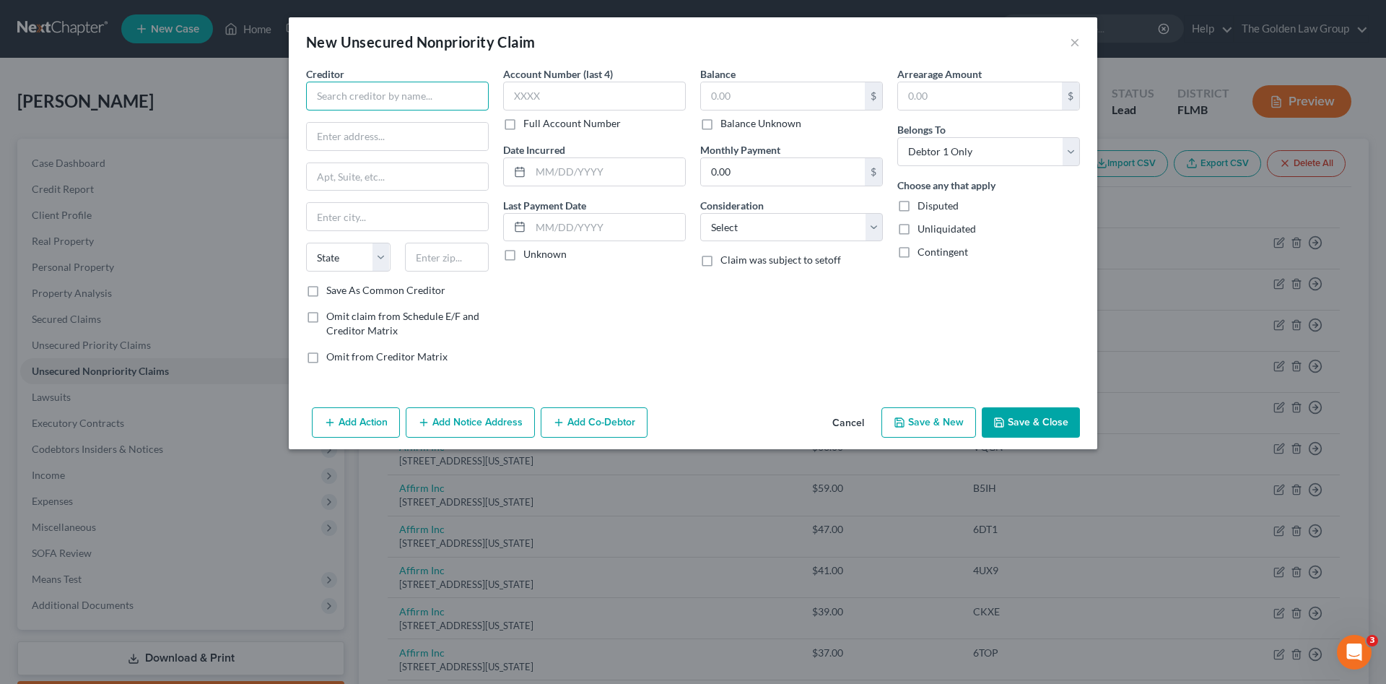
click at [452, 92] on input "text" at bounding box center [397, 96] width 183 height 29
type input "Progressive Leasing"
click at [438, 129] on div "[STREET_ADDRESS][PERSON_NAME]" at bounding box center [393, 135] width 150 height 12
type input "256 W Data Dr"
type input "[PERSON_NAME]"
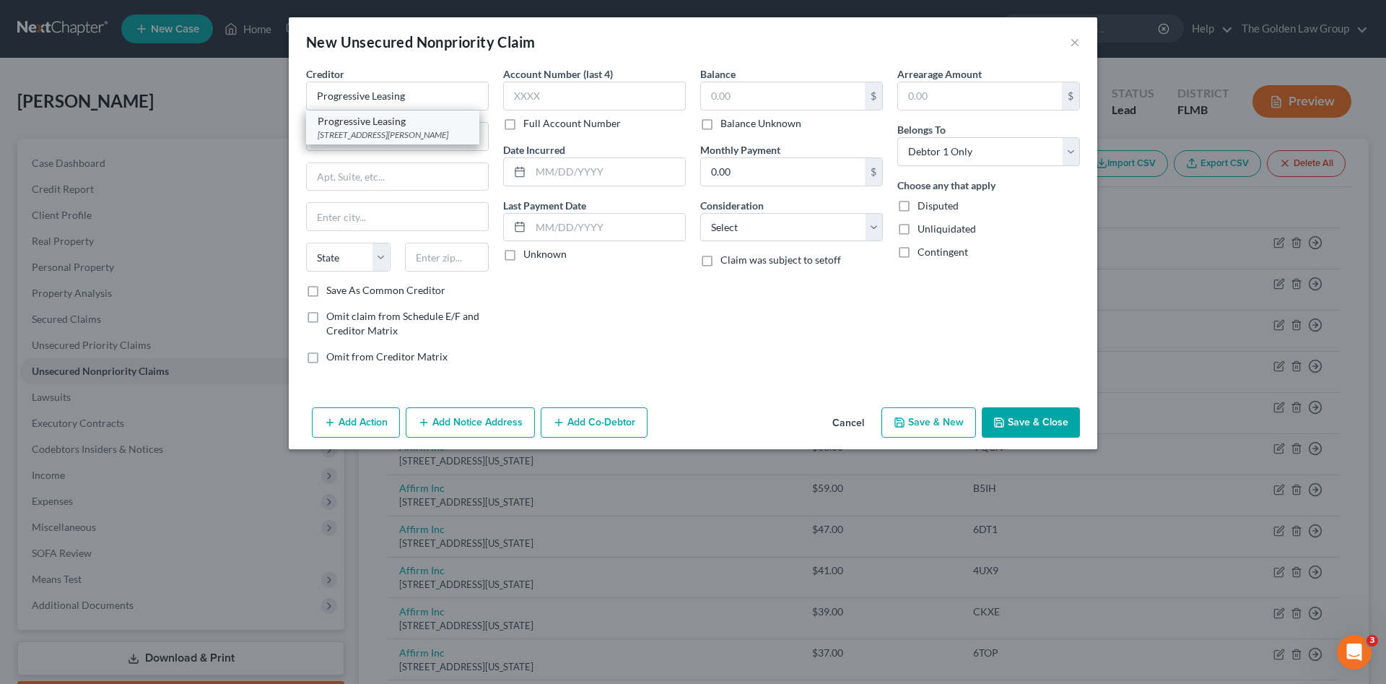
select select "46"
type input "84020"
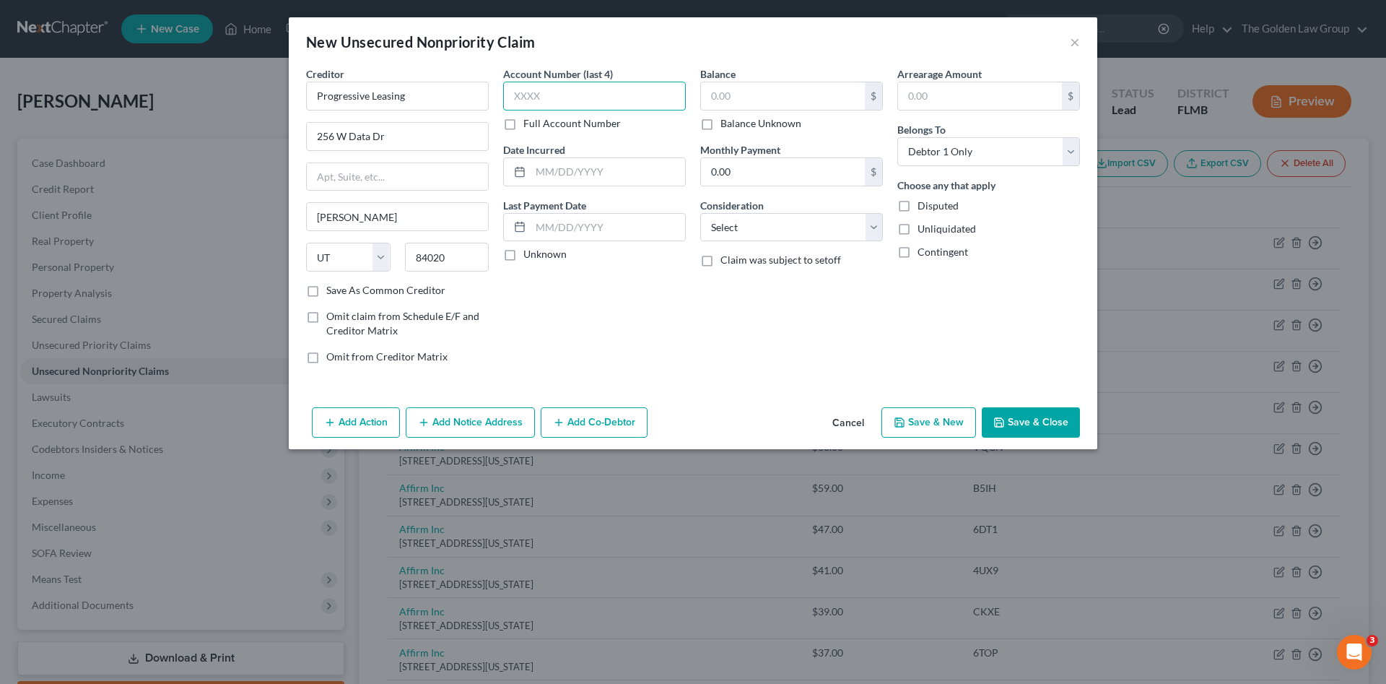
click at [595, 97] on input "text" at bounding box center [594, 96] width 183 height 29
type input "7016"
click at [796, 97] on input "text" at bounding box center [783, 95] width 164 height 27
click at [757, 124] on label "Balance Unknown" at bounding box center [761, 123] width 81 height 14
click at [736, 124] on input "Balance Unknown" at bounding box center [730, 120] width 9 height 9
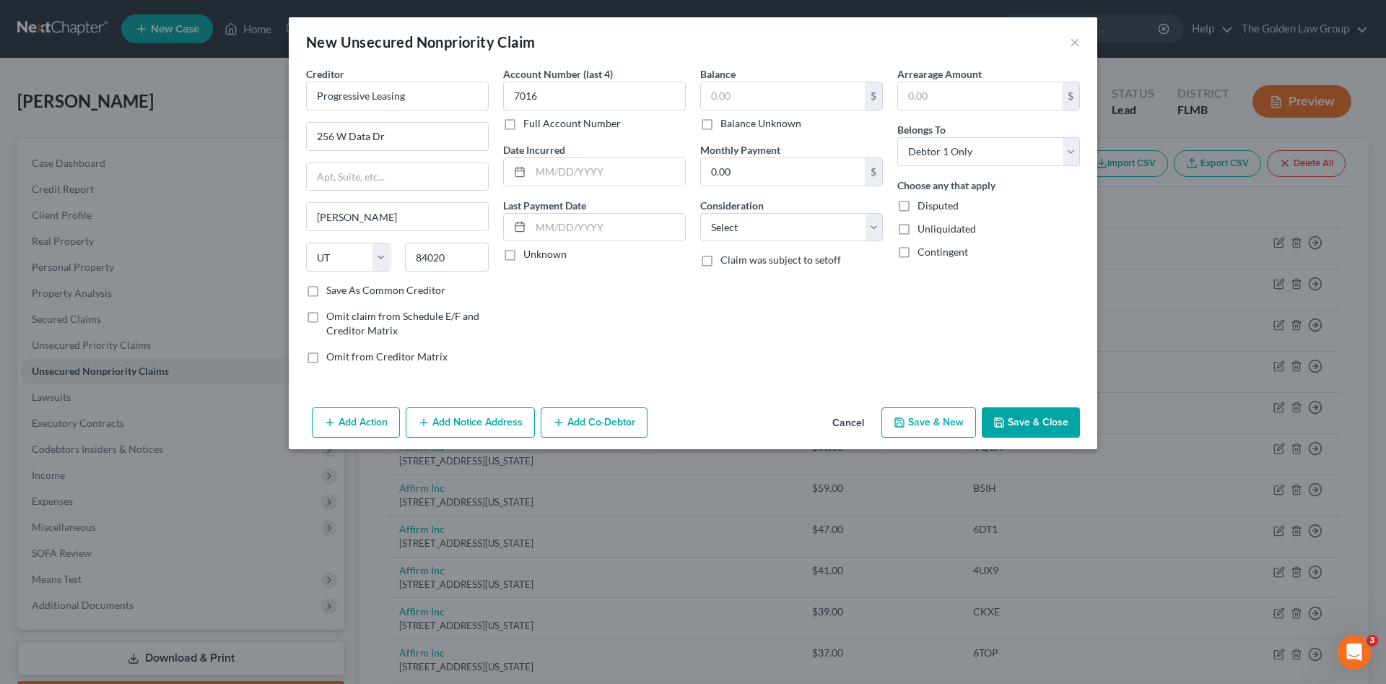
checkbox input "true"
type input "0.00"
click at [818, 235] on select "Select Cable / Satellite Services Collection Agency Credit Card Debt Debt Couns…" at bounding box center [791, 227] width 183 height 29
select select "4"
click at [700, 213] on select "Select Cable / Satellite Services Collection Agency Credit Card Debt Debt Couns…" at bounding box center [791, 227] width 183 height 29
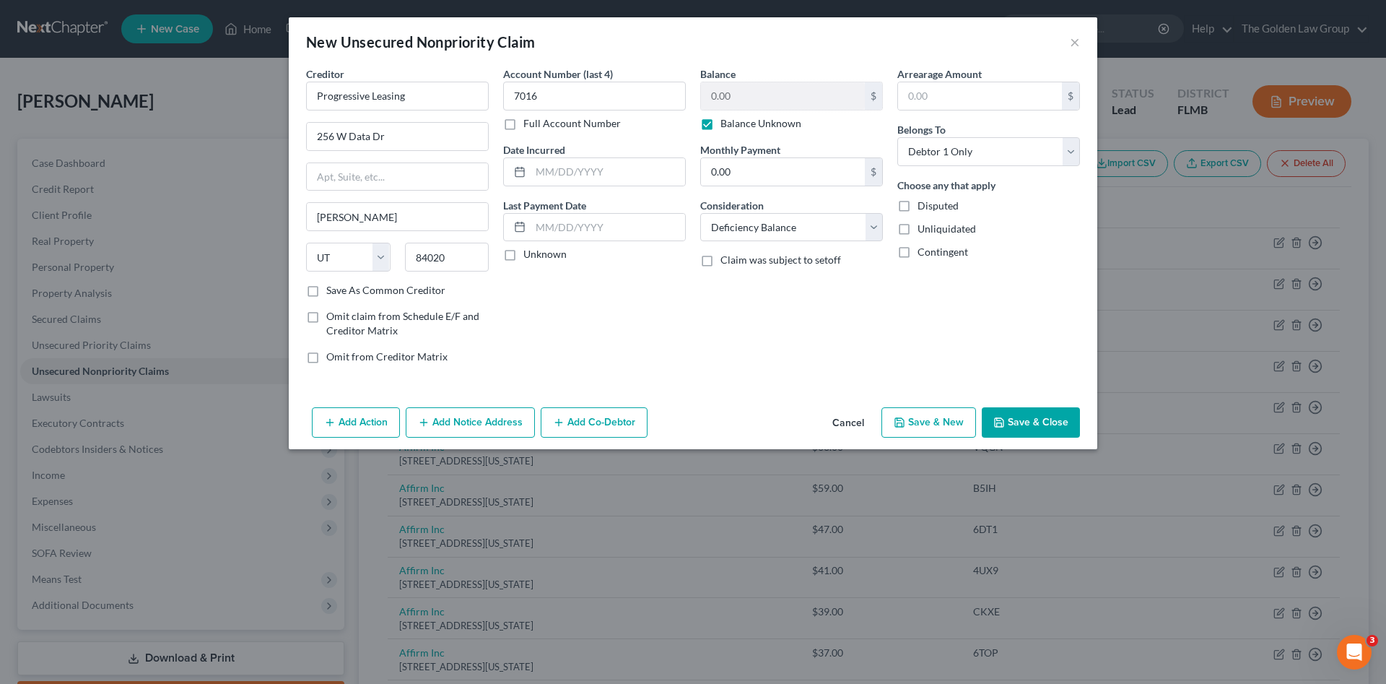
click at [1036, 408] on button "Save & Close" at bounding box center [1031, 422] width 98 height 30
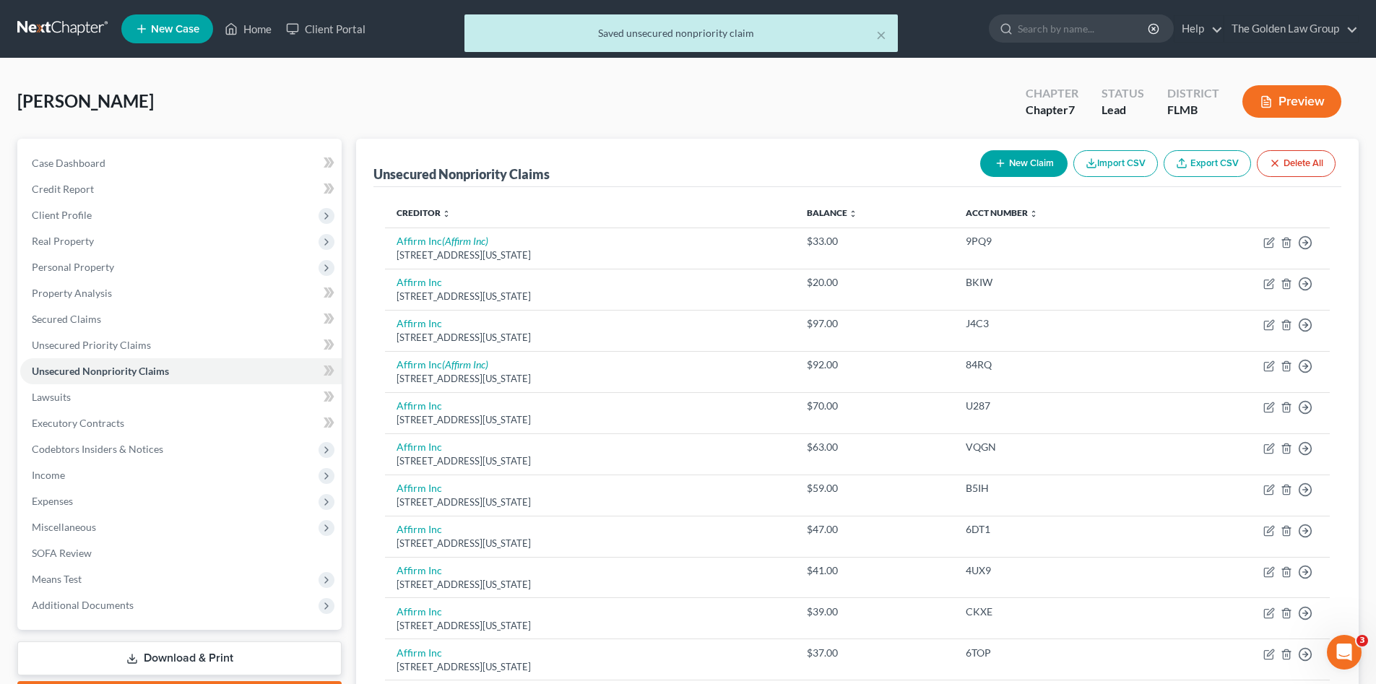
click at [992, 174] on button "New Claim" at bounding box center [1023, 163] width 87 height 27
select select "0"
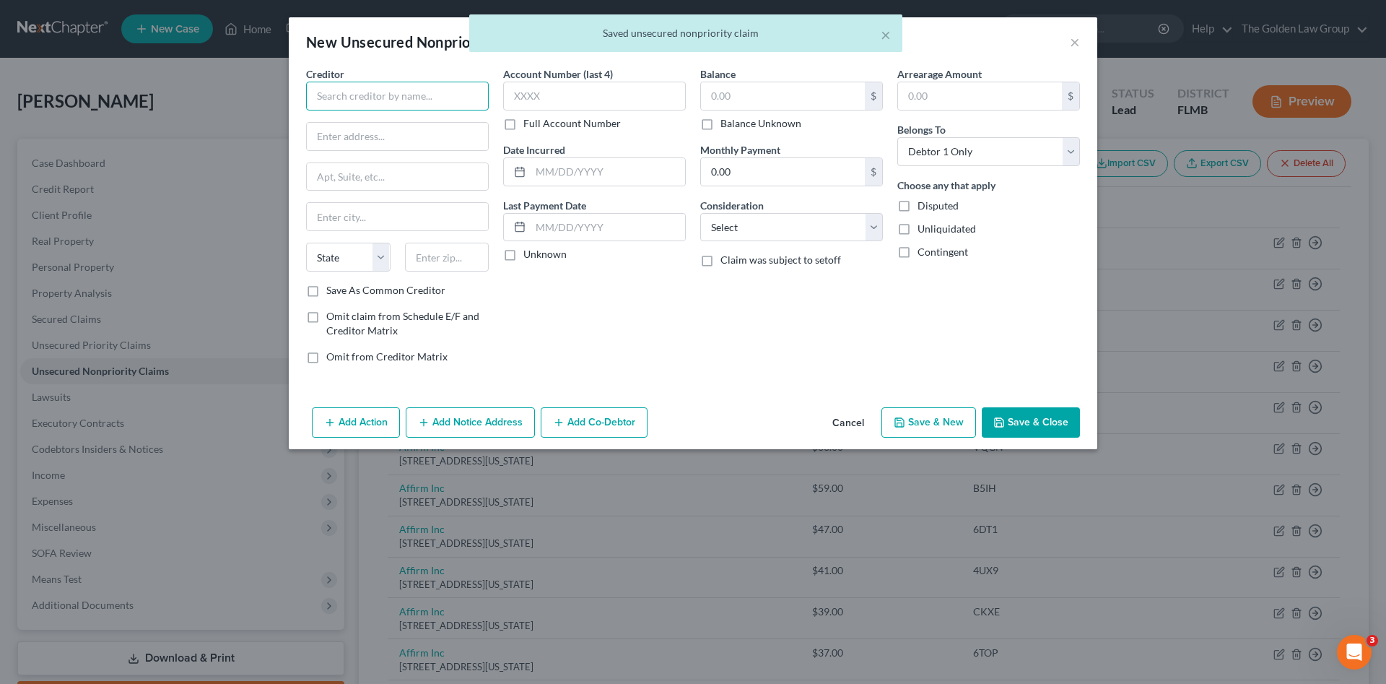
drag, startPoint x: 339, startPoint y: 103, endPoint x: 331, endPoint y: 91, distance: 14.0
click at [331, 91] on input "text" at bounding box center [397, 96] width 183 height 29
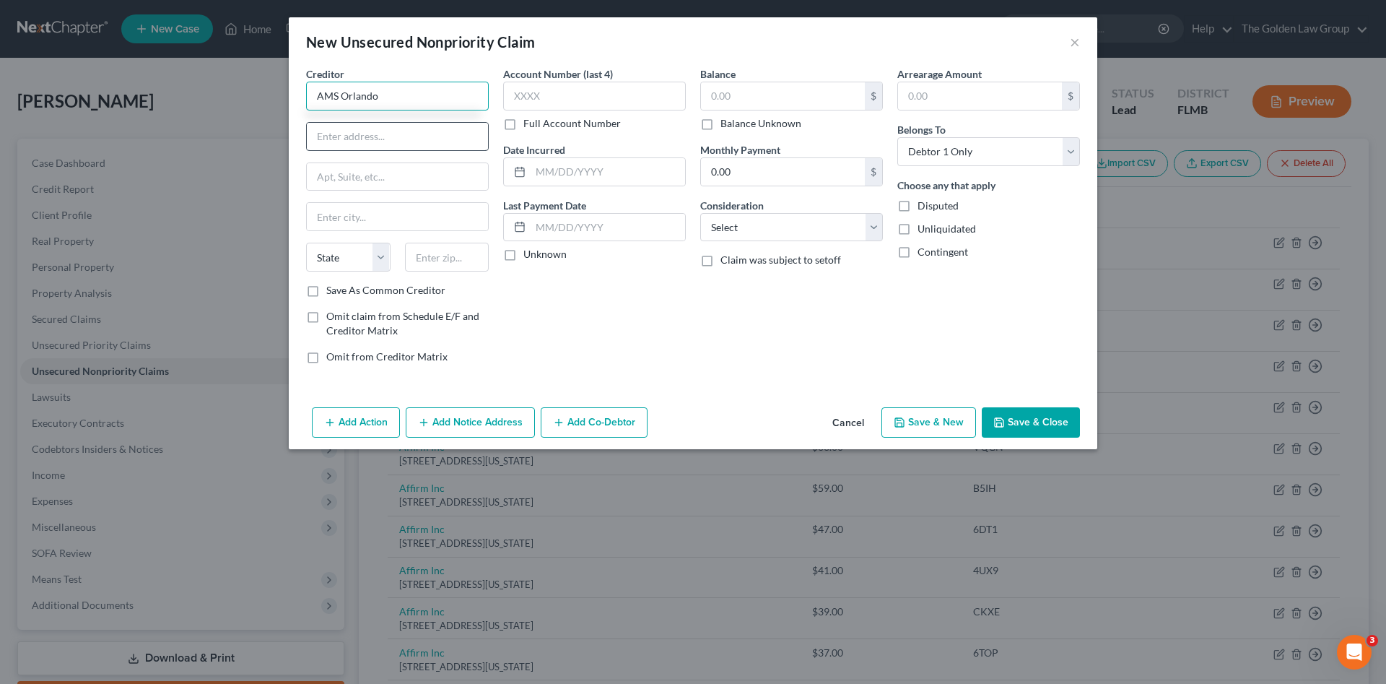
type input "AMS Orlando"
click at [355, 139] on input "text" at bounding box center [397, 136] width 181 height 27
click at [368, 133] on input "text" at bounding box center [397, 136] width 181 height 27
type input "PO Box 919473"
select select "9"
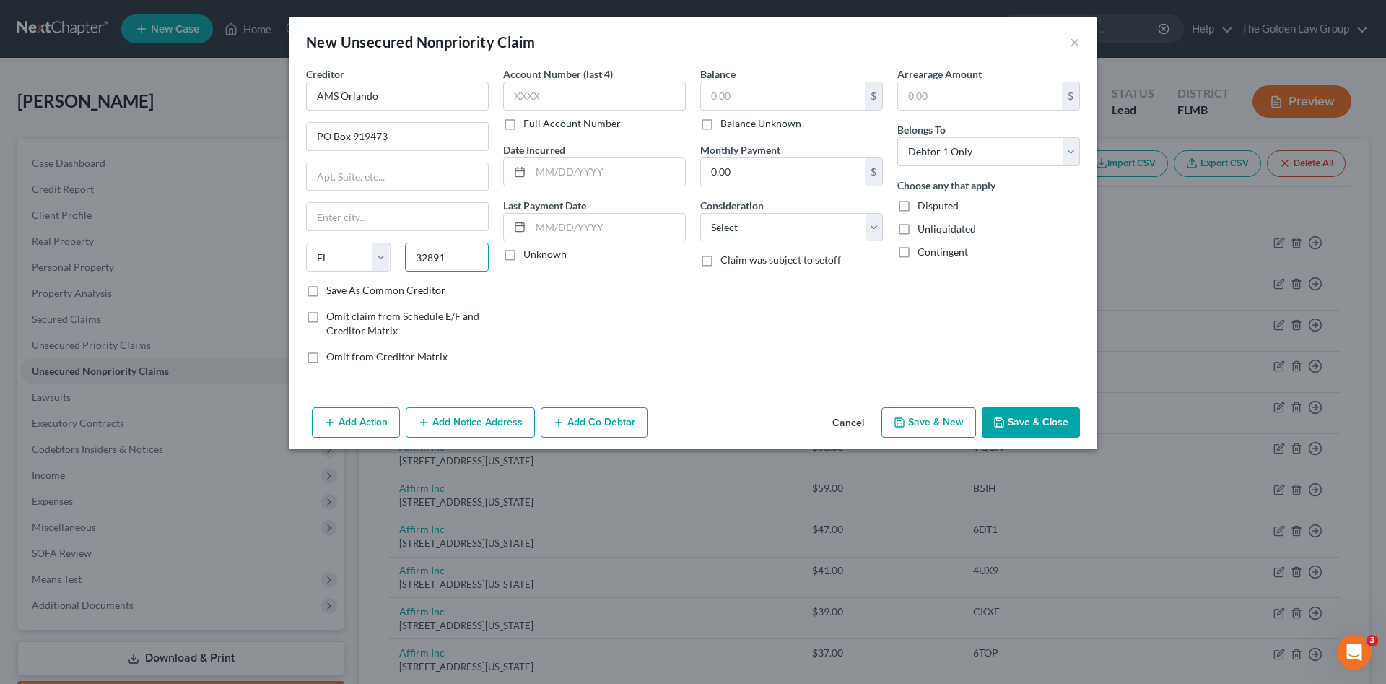
type input "32891"
type input "Orlando"
click at [609, 290] on div "Account Number (last 4) Full Account Number Date Incurred Last Payment Date Unk…" at bounding box center [594, 220] width 197 height 309
click at [552, 95] on input "text" at bounding box center [594, 96] width 183 height 29
type input "6313"
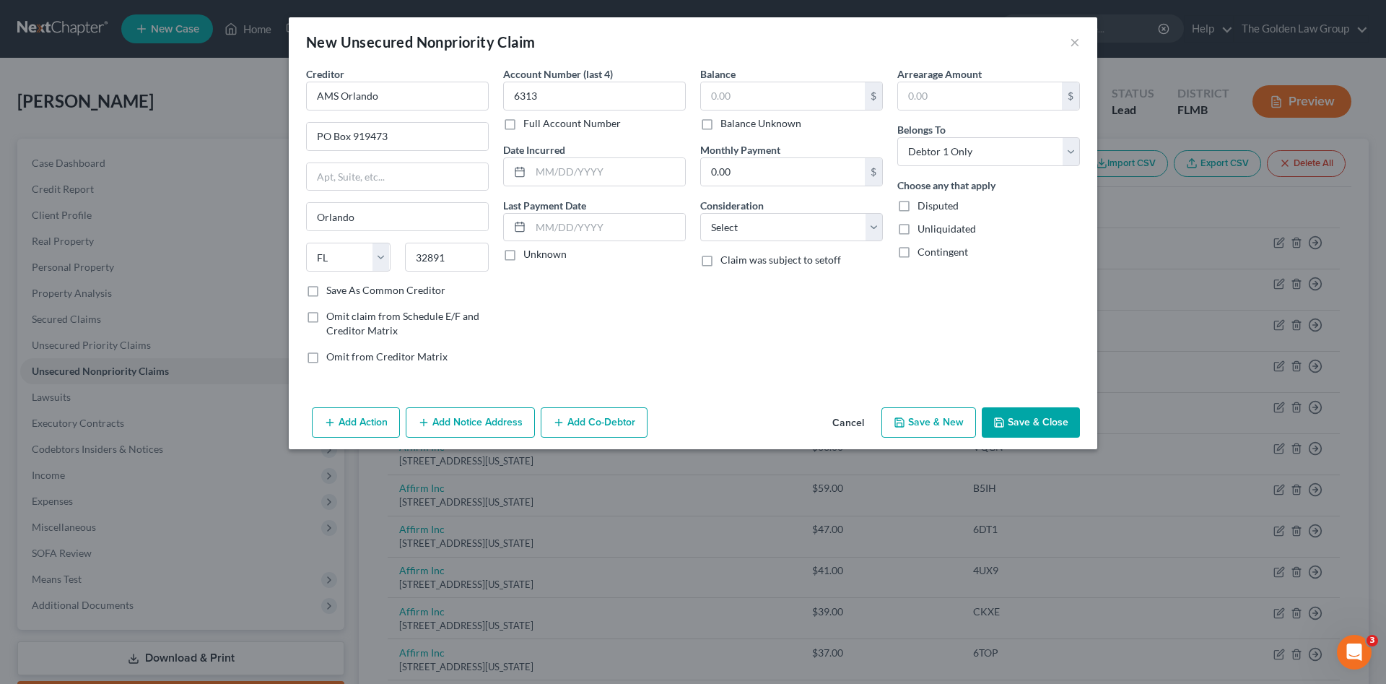
click at [742, 123] on label "Balance Unknown" at bounding box center [761, 123] width 81 height 14
click at [736, 123] on input "Balance Unknown" at bounding box center [730, 120] width 9 height 9
checkbox input "true"
type input "0.00"
click at [760, 224] on select "Select Cable / Satellite Services Collection Agency Credit Card Debt Debt Couns…" at bounding box center [791, 227] width 183 height 29
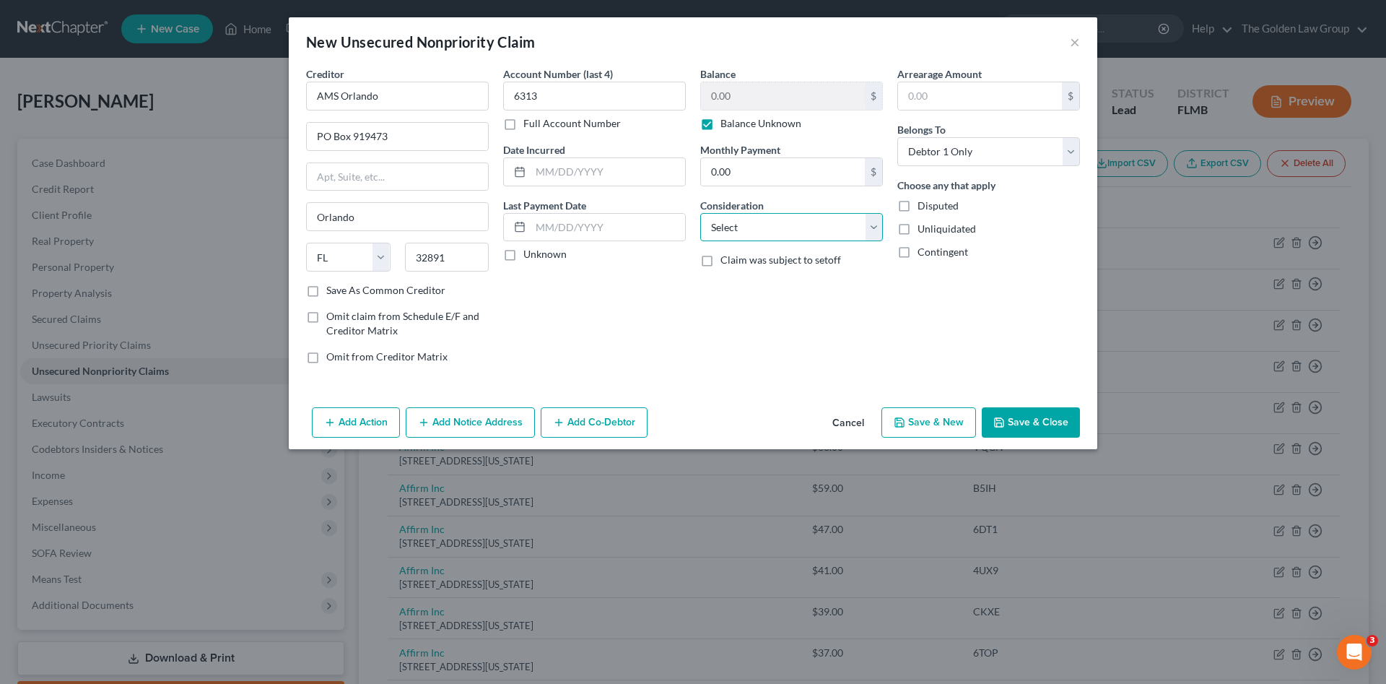
select select "1"
click at [700, 213] on select "Select Cable / Satellite Services Collection Agency Credit Card Debt Debt Couns…" at bounding box center [791, 227] width 183 height 29
click at [1002, 420] on icon "button" at bounding box center [1000, 423] width 12 height 12
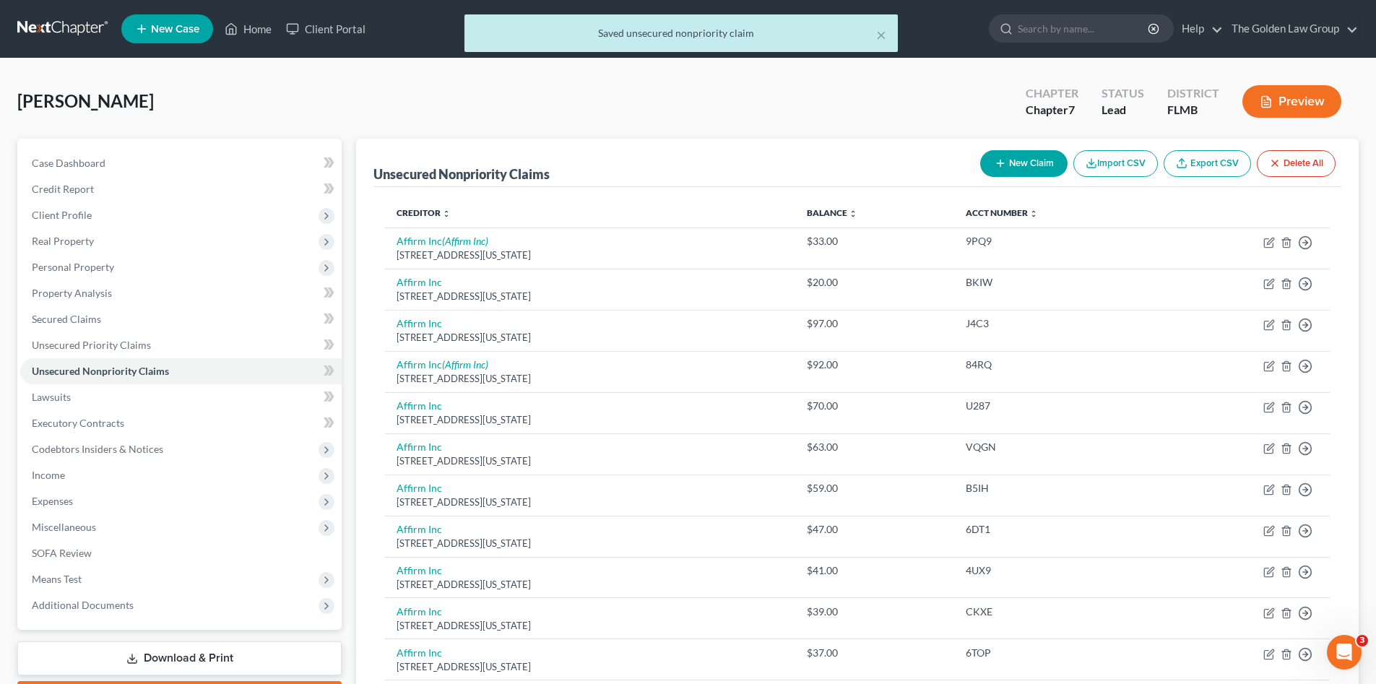
click at [1017, 153] on button "New Claim" at bounding box center [1023, 163] width 87 height 27
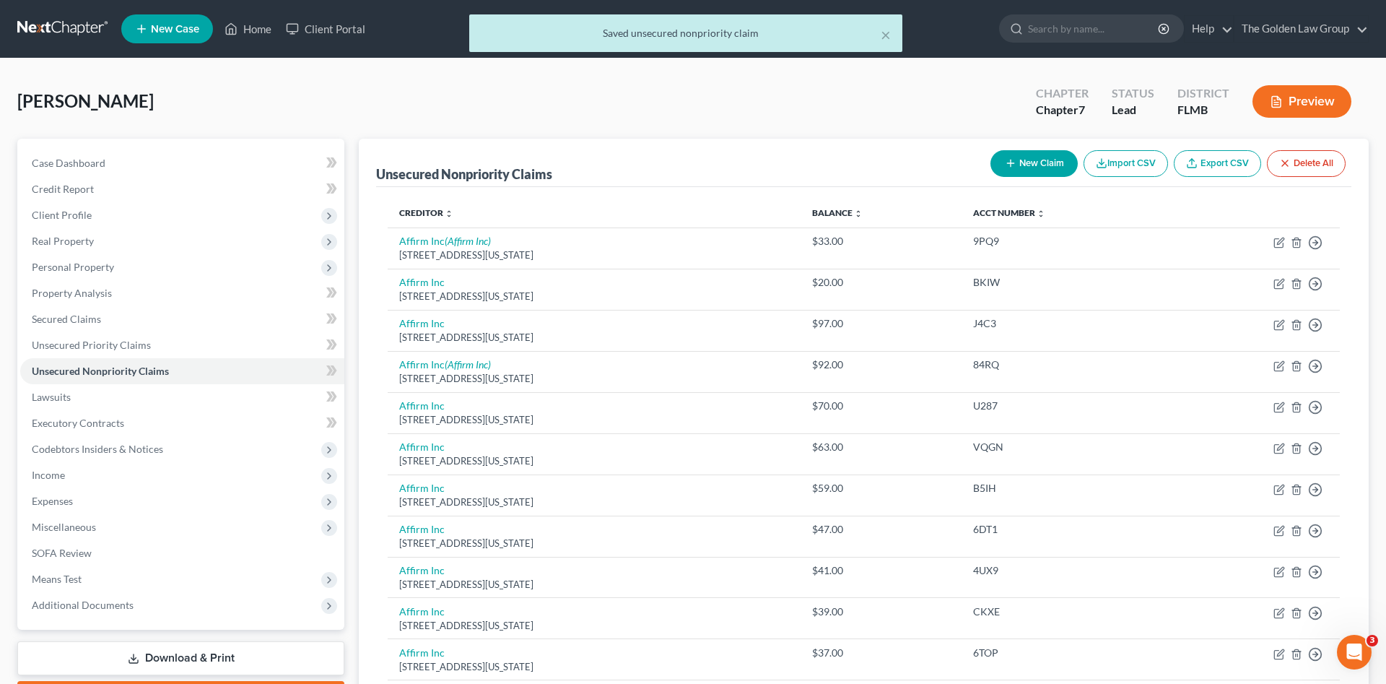
select select "0"
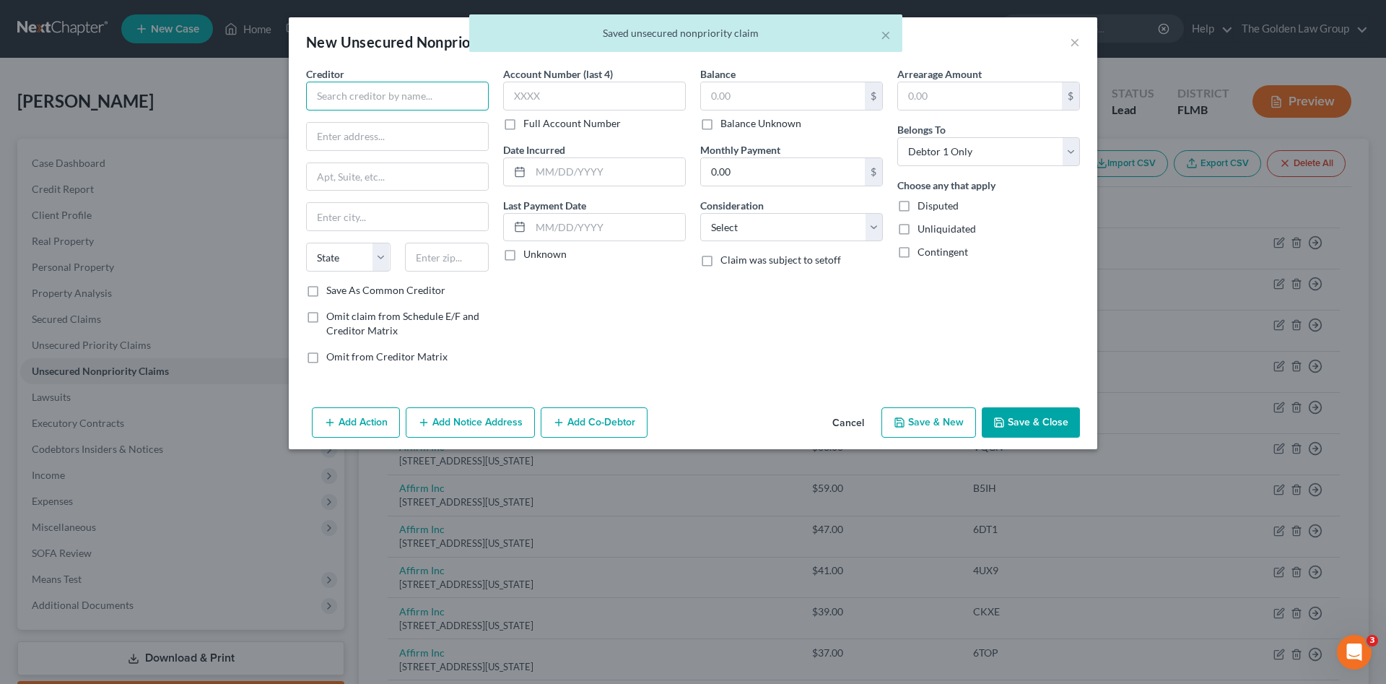
click at [344, 96] on input "text" at bounding box center [397, 96] width 183 height 29
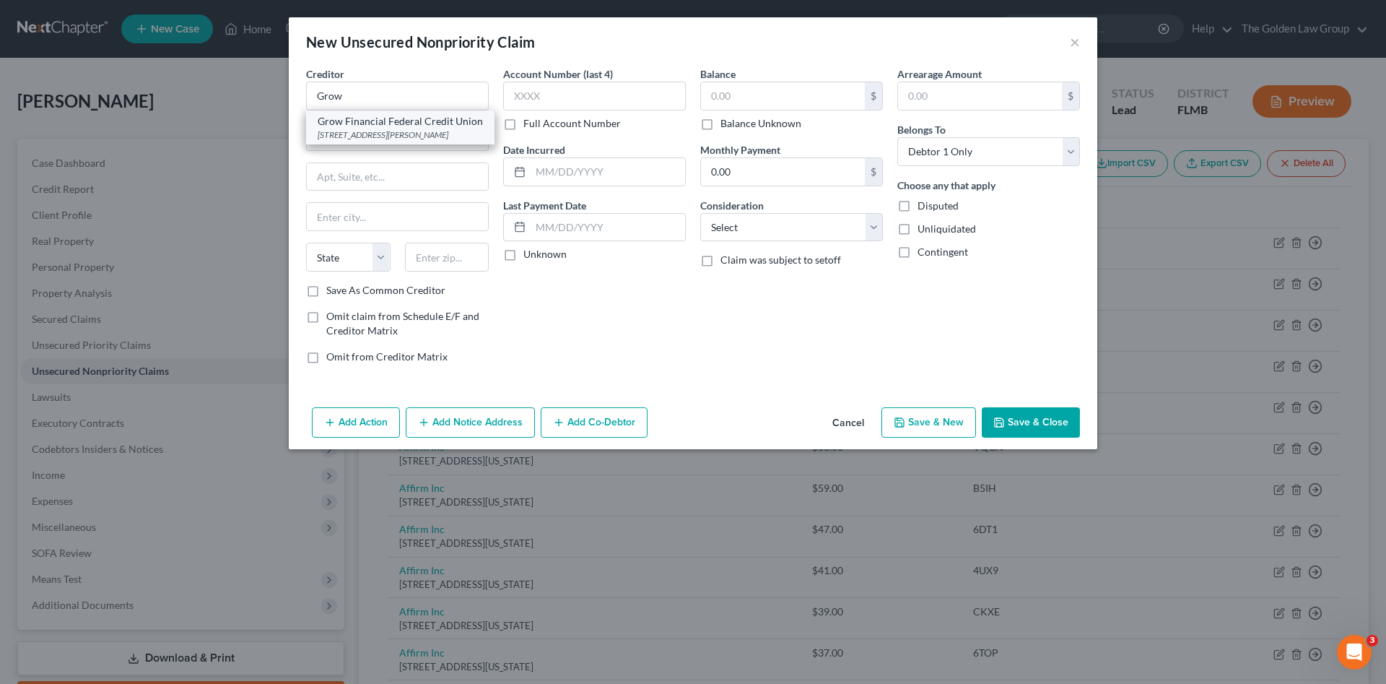
click at [362, 123] on div "Grow Financial Federal Credit Union" at bounding box center [400, 121] width 165 height 14
type input "Grow Financial Federal Credit Union"
type input "[STREET_ADDRESS][PERSON_NAME]"
type input "[GEOGRAPHIC_DATA]"
select select "9"
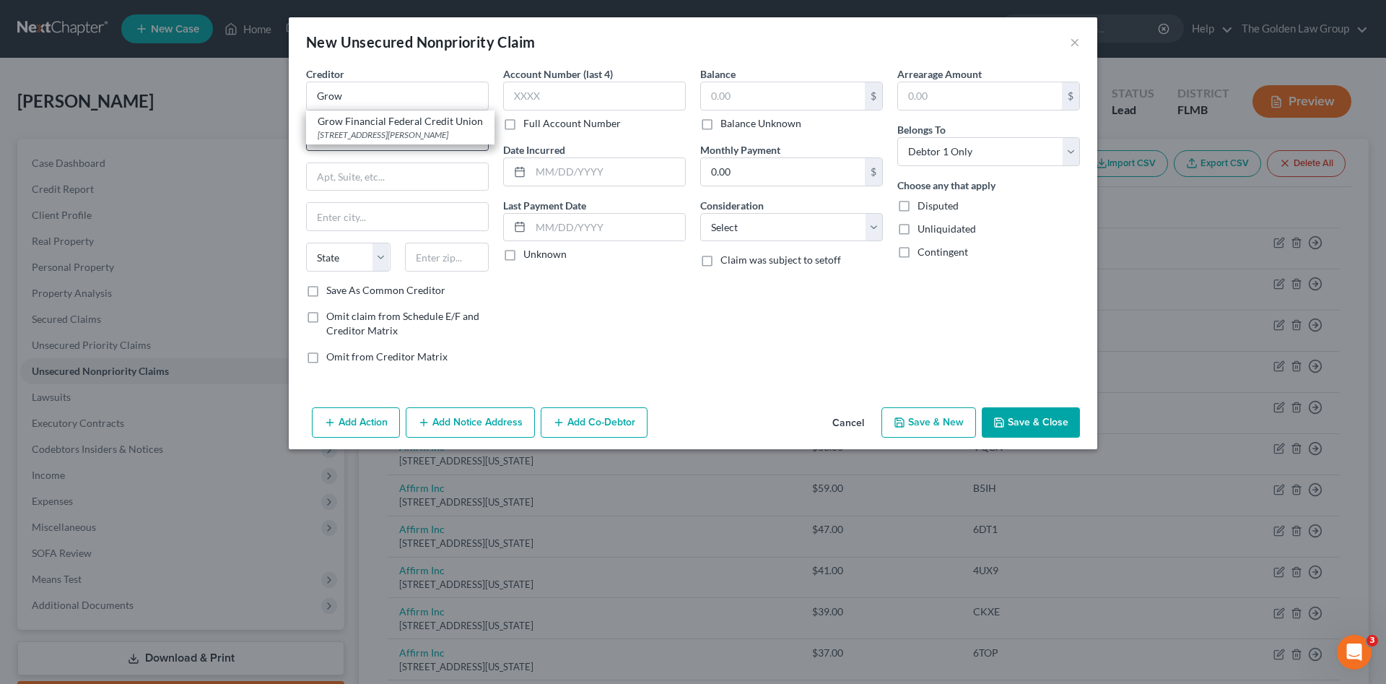
type input "33619"
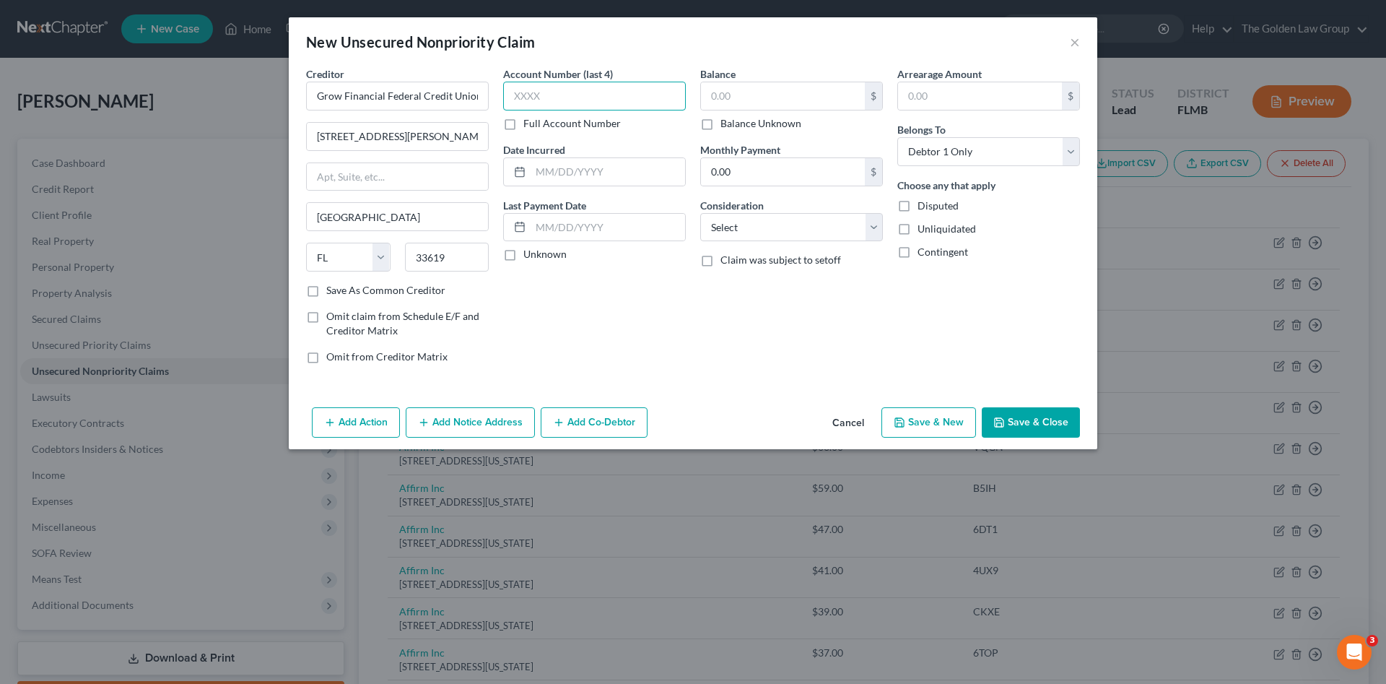
click at [570, 92] on input "text" at bounding box center [594, 96] width 183 height 29
type input "0015"
click at [729, 105] on input "text" at bounding box center [783, 95] width 164 height 27
click at [721, 122] on label "Balance Unknown" at bounding box center [761, 123] width 81 height 14
click at [726, 122] on input "Balance Unknown" at bounding box center [730, 120] width 9 height 9
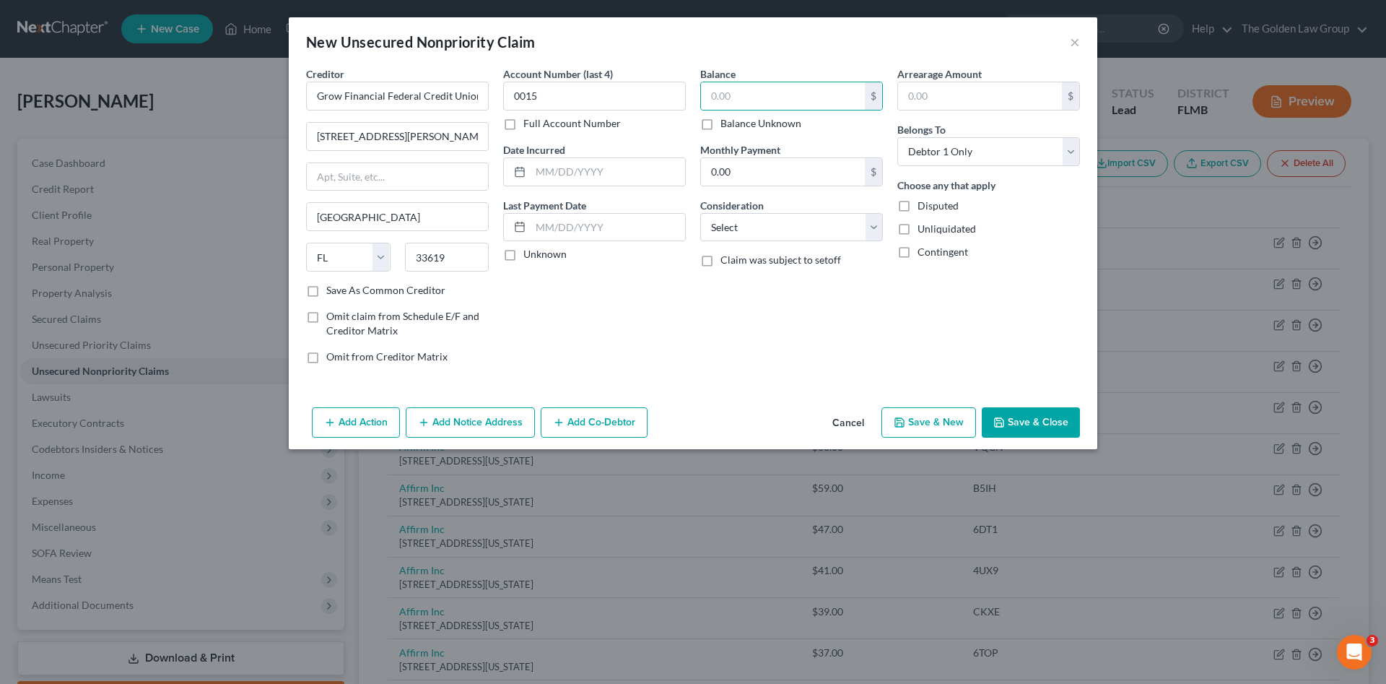
checkbox input "true"
type input "0.00"
click at [753, 234] on select "Select Cable / Satellite Services Collection Agency Credit Card Debt Debt Couns…" at bounding box center [791, 227] width 183 height 29
select select "1"
click at [700, 213] on select "Select Cable / Satellite Services Collection Agency Credit Card Debt Debt Couns…" at bounding box center [791, 227] width 183 height 29
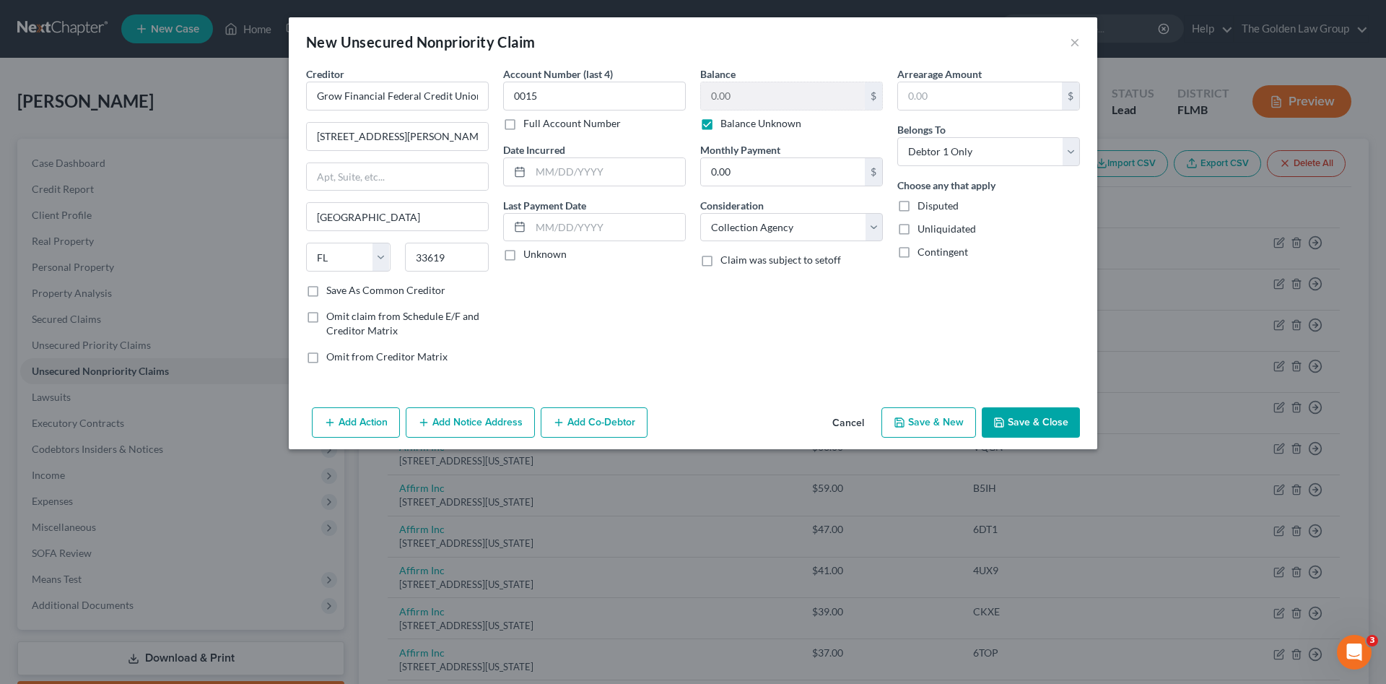
click at [1049, 425] on button "Save & Close" at bounding box center [1031, 422] width 98 height 30
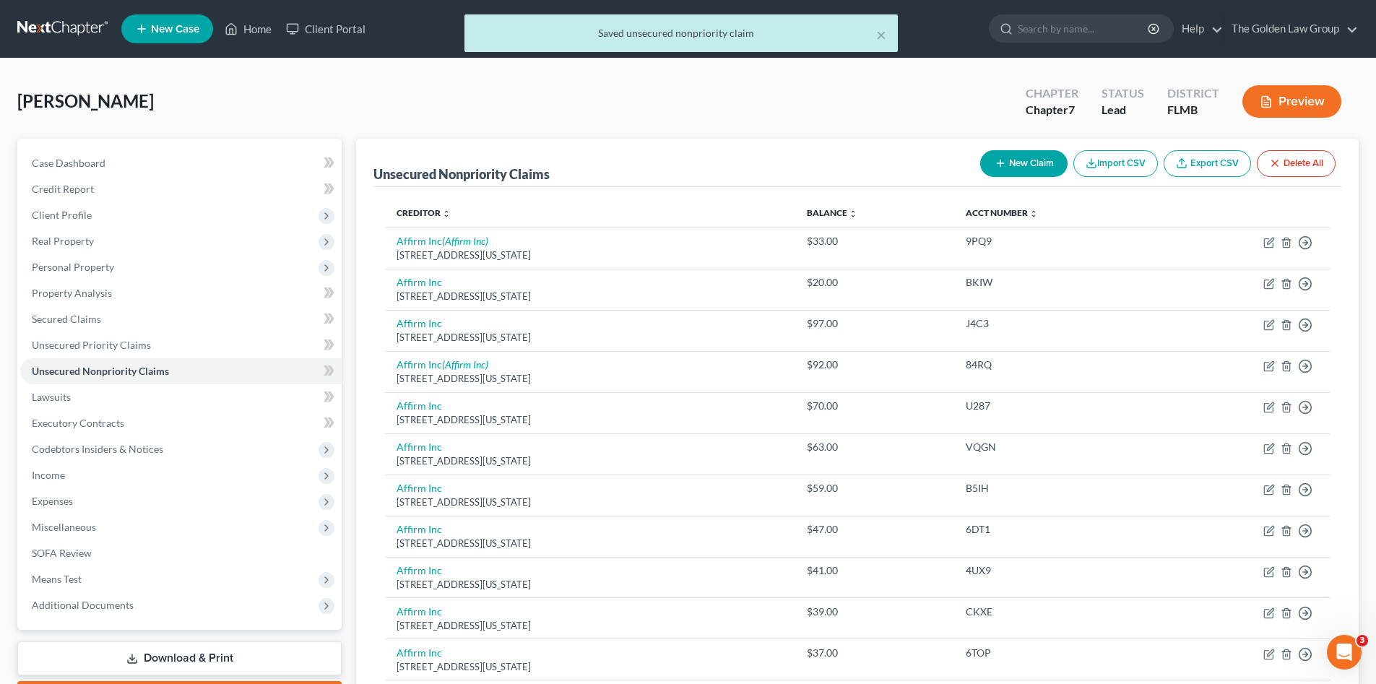
click at [1037, 162] on button "New Claim" at bounding box center [1023, 163] width 87 height 27
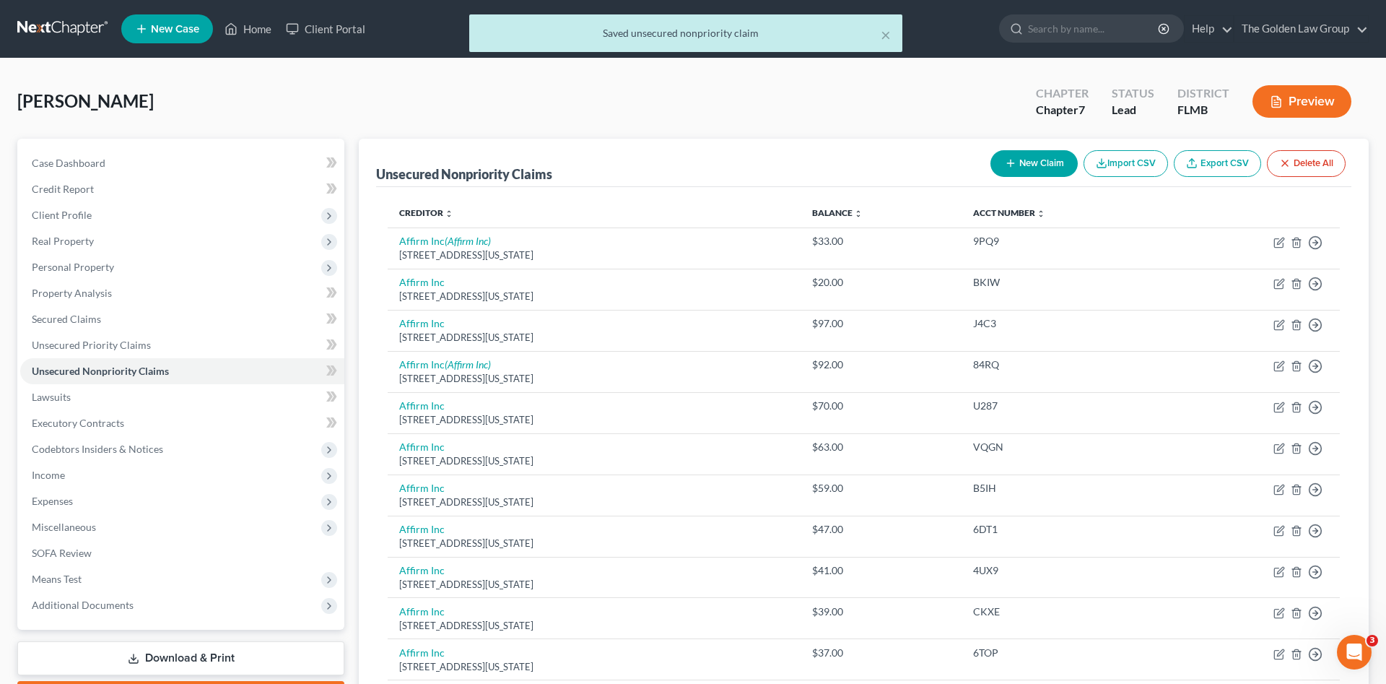
select select "0"
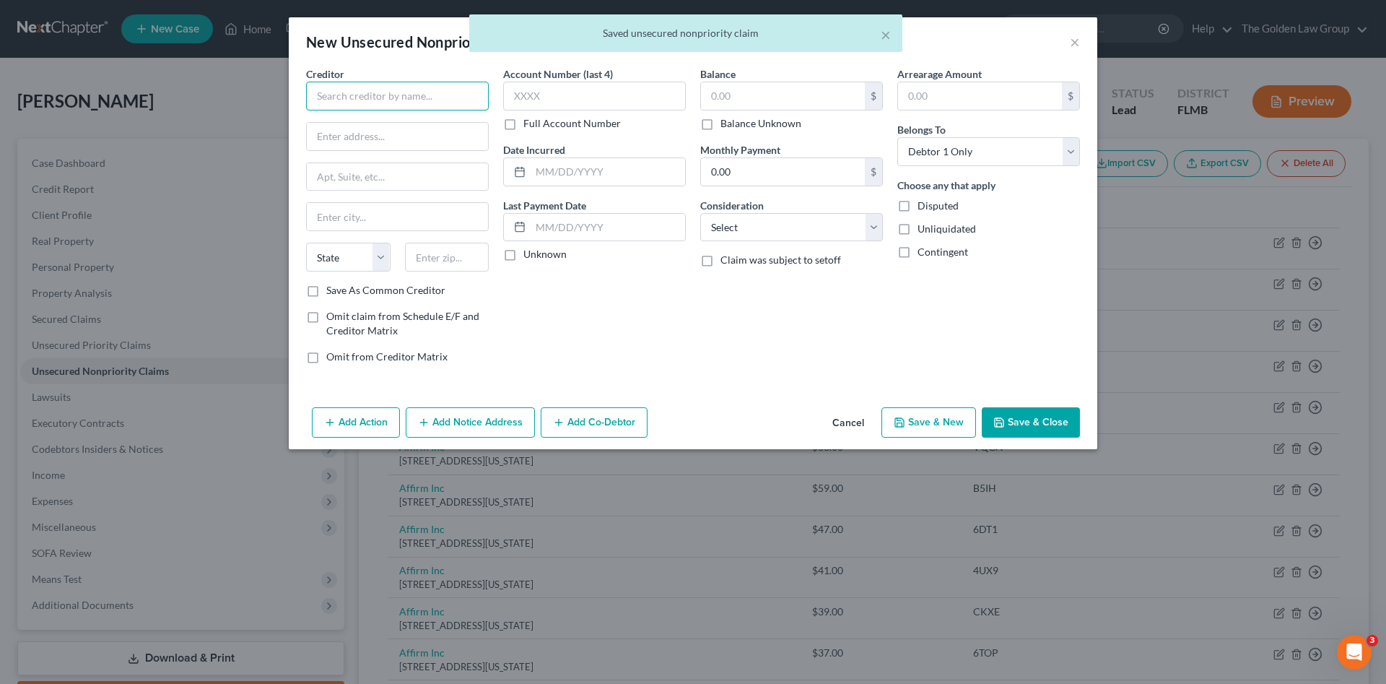
click at [400, 97] on input "text" at bounding box center [397, 96] width 183 height 29
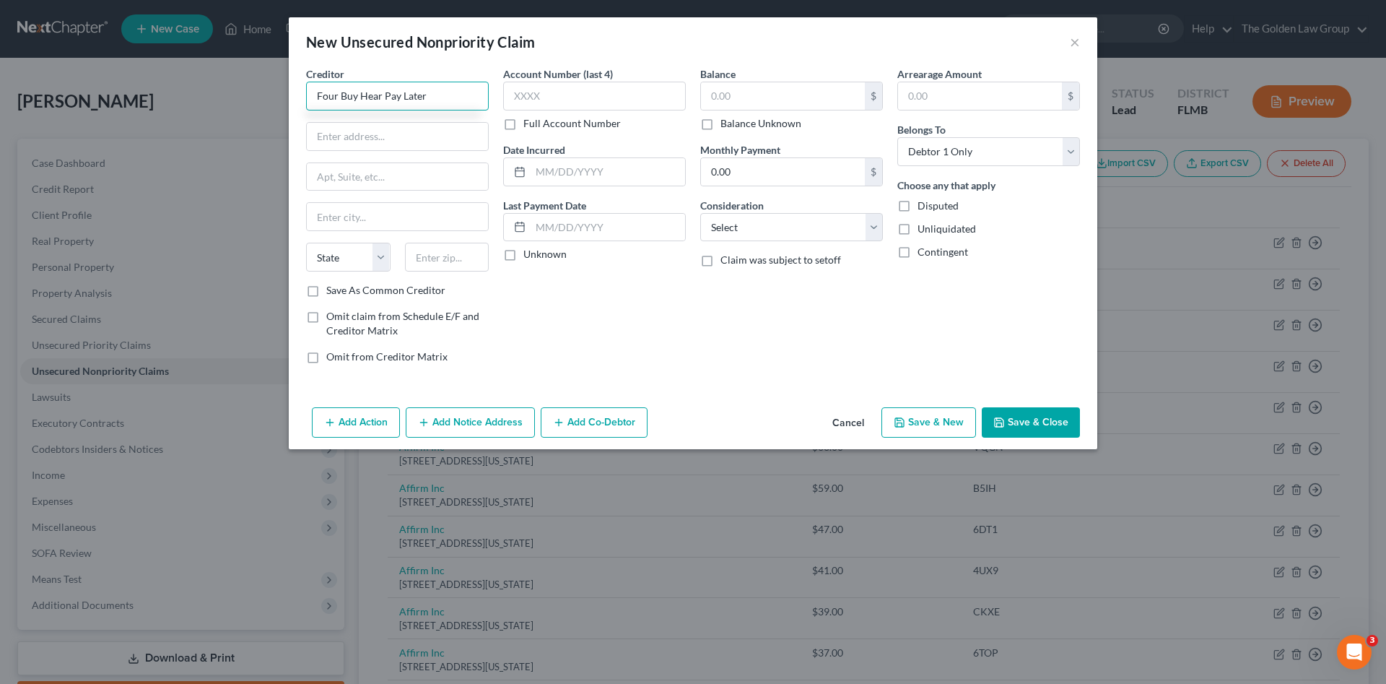
type input "Four Buy Hear Pay Later"
type input "[STREET_ADDRESS]"
type input "Ste. 192"
select select "9"
type input "33180"
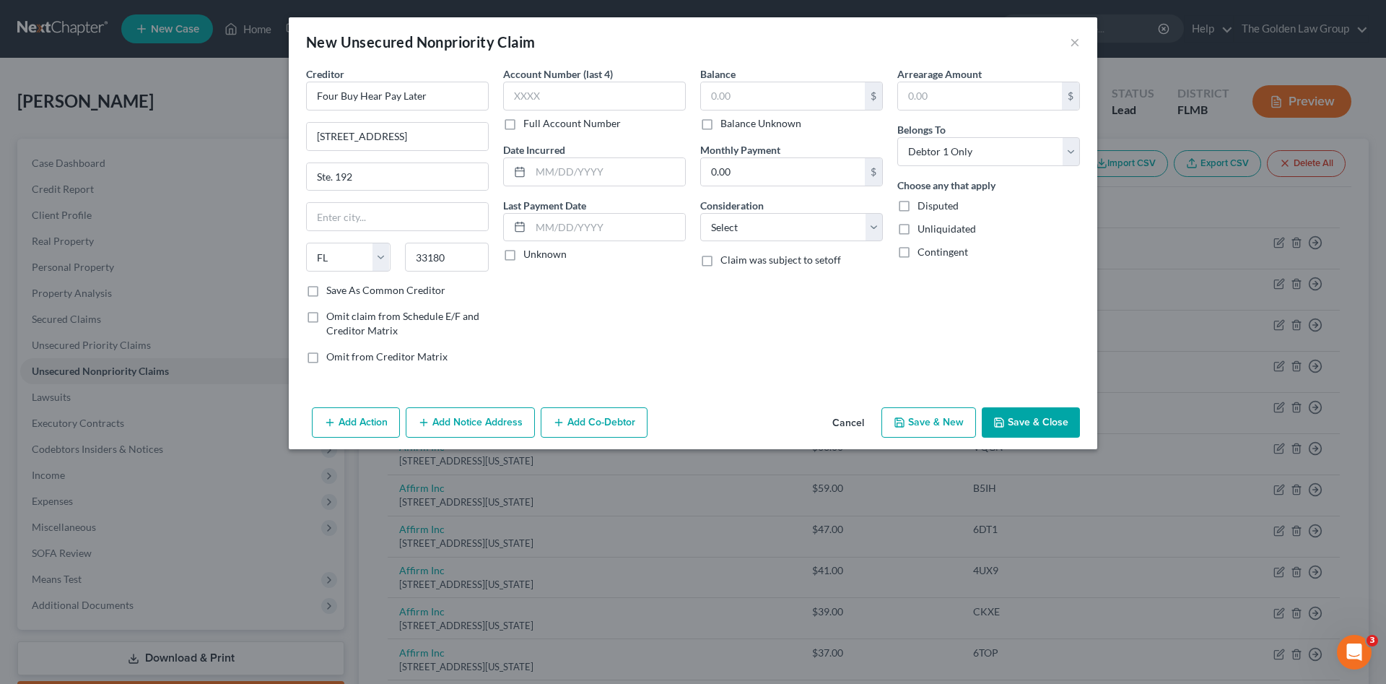
type input "[GEOGRAPHIC_DATA]"
click at [594, 309] on div "Account Number (last 4) Full Account Number Date Incurred Last Payment Date Unk…" at bounding box center [594, 220] width 197 height 309
click at [524, 94] on input "text" at bounding box center [594, 96] width 183 height 29
type input "LKMQ"
click at [744, 95] on input "text" at bounding box center [783, 95] width 164 height 27
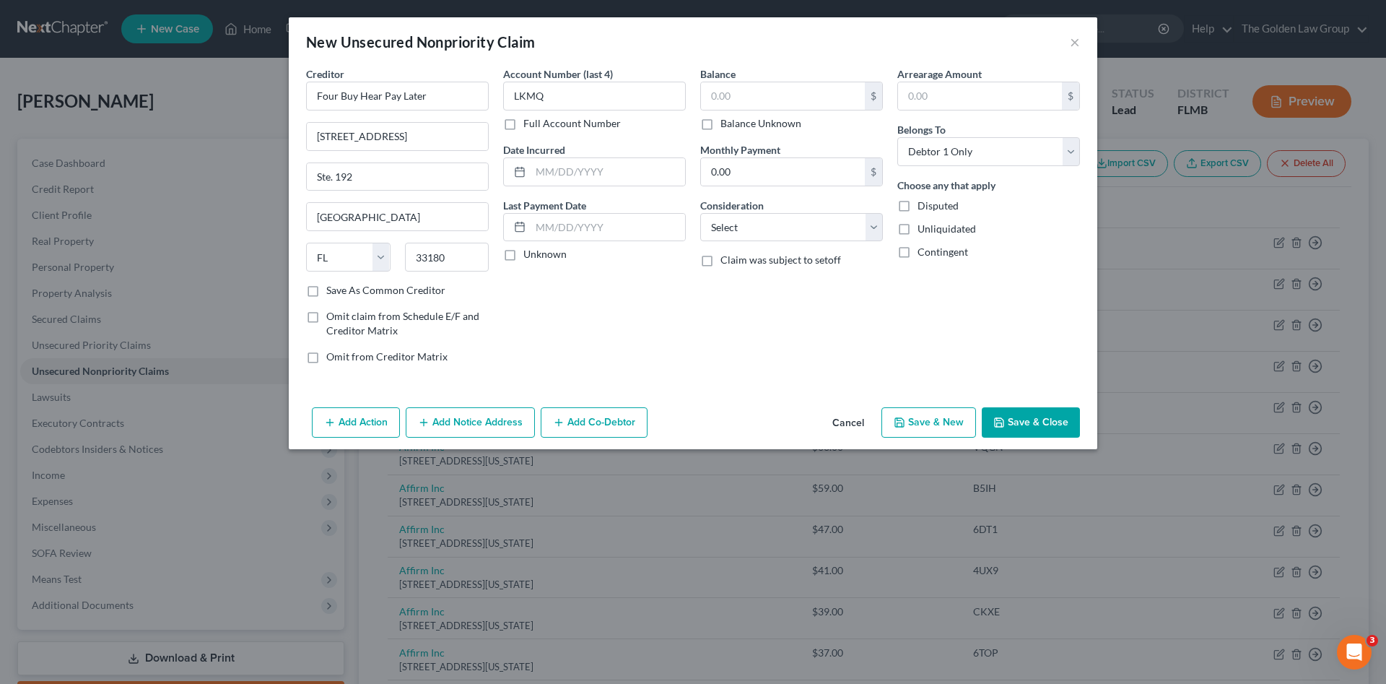
click at [721, 120] on label "Balance Unknown" at bounding box center [761, 123] width 81 height 14
click at [726, 120] on input "Balance Unknown" at bounding box center [730, 120] width 9 height 9
checkbox input "true"
type input "0.00"
click at [757, 239] on select "Select Cable / Satellite Services Collection Agency Credit Card Debt Debt Couns…" at bounding box center [791, 227] width 183 height 29
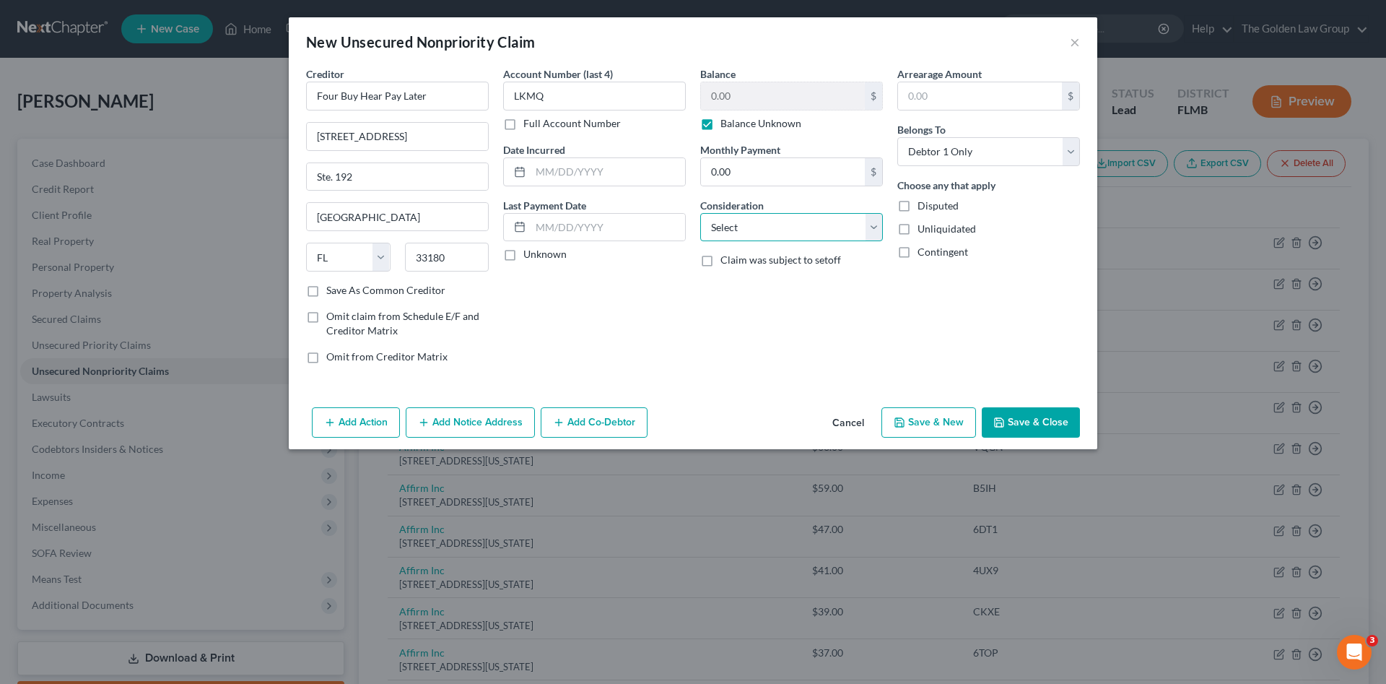
select select "4"
click at [700, 213] on select "Select Cable / Satellite Services Collection Agency Credit Card Debt Debt Couns…" at bounding box center [791, 227] width 183 height 29
drag, startPoint x: 997, startPoint y: 422, endPoint x: 747, endPoint y: 342, distance: 262.4
click at [989, 419] on button "Save & Close" at bounding box center [1031, 422] width 98 height 30
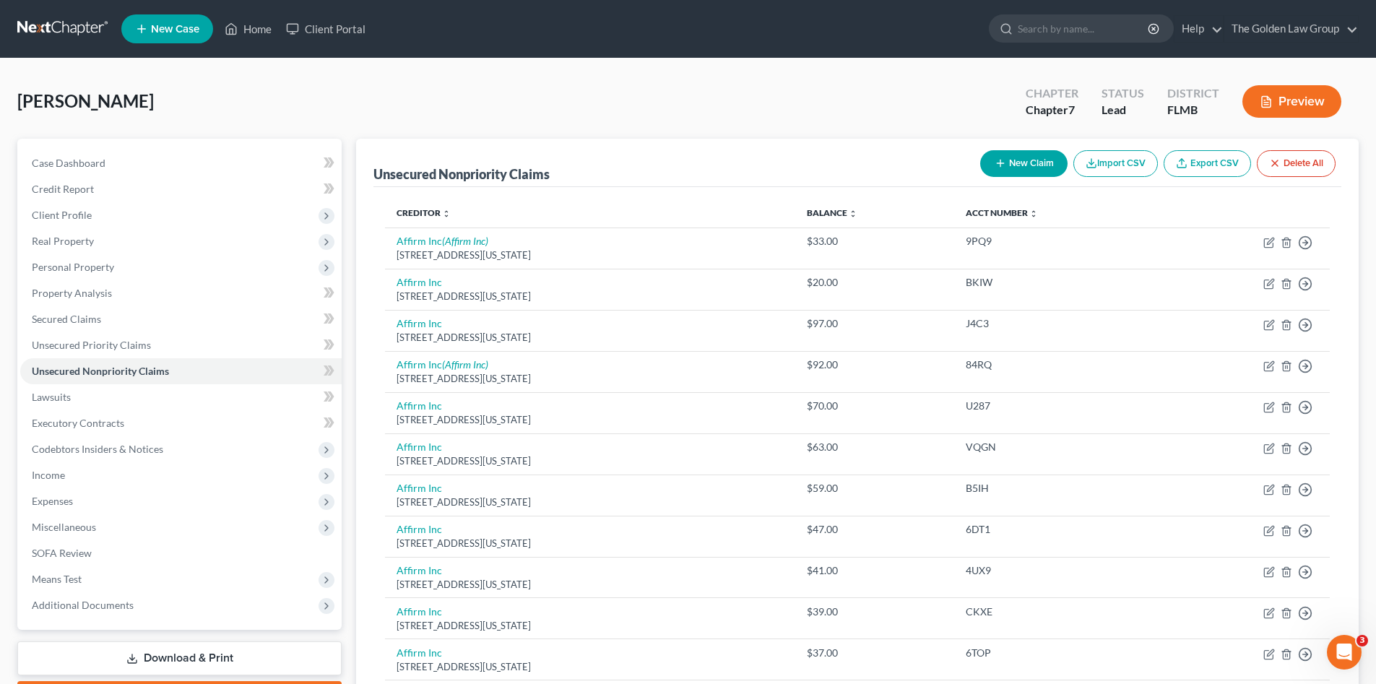
click at [466, 114] on div "Ealy, Vanessa Upgraded Chapter Chapter 7 Status Lead District FLMB Preview" at bounding box center [687, 107] width 1341 height 63
click at [34, 23] on link at bounding box center [63, 29] width 92 height 26
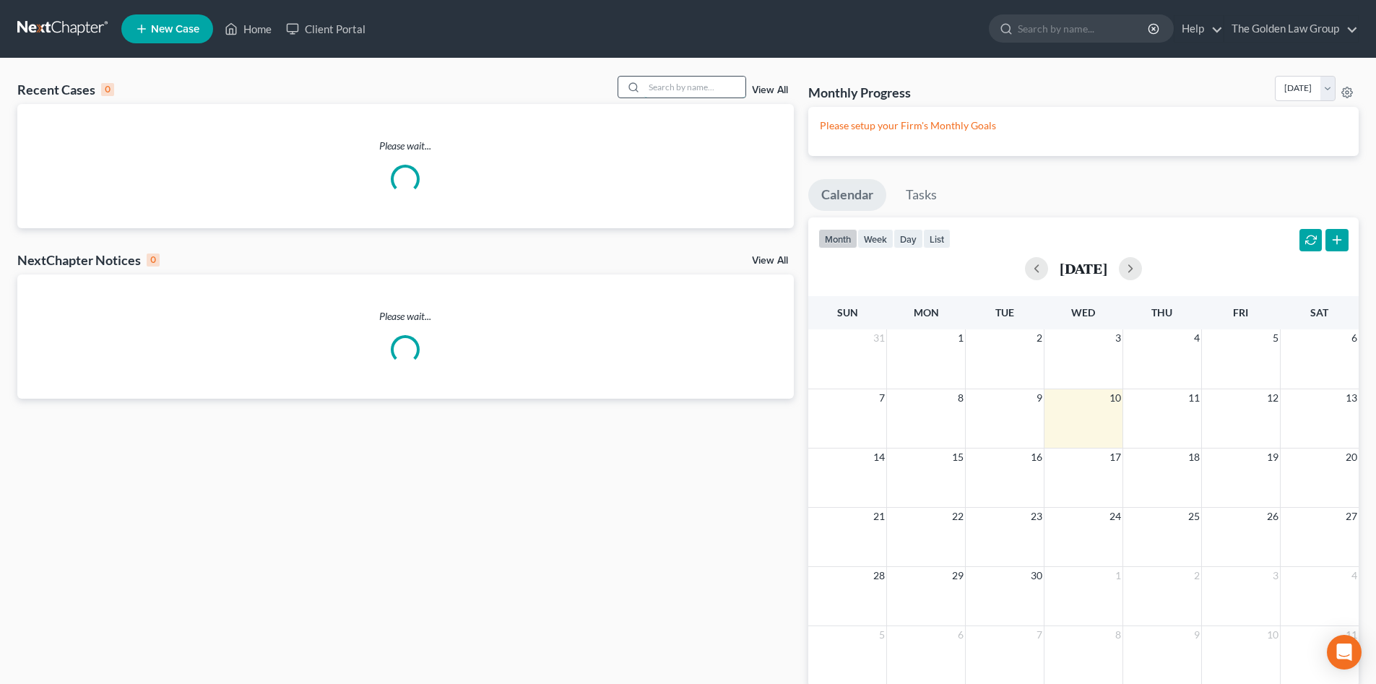
click at [709, 87] on input "search" at bounding box center [694, 87] width 101 height 21
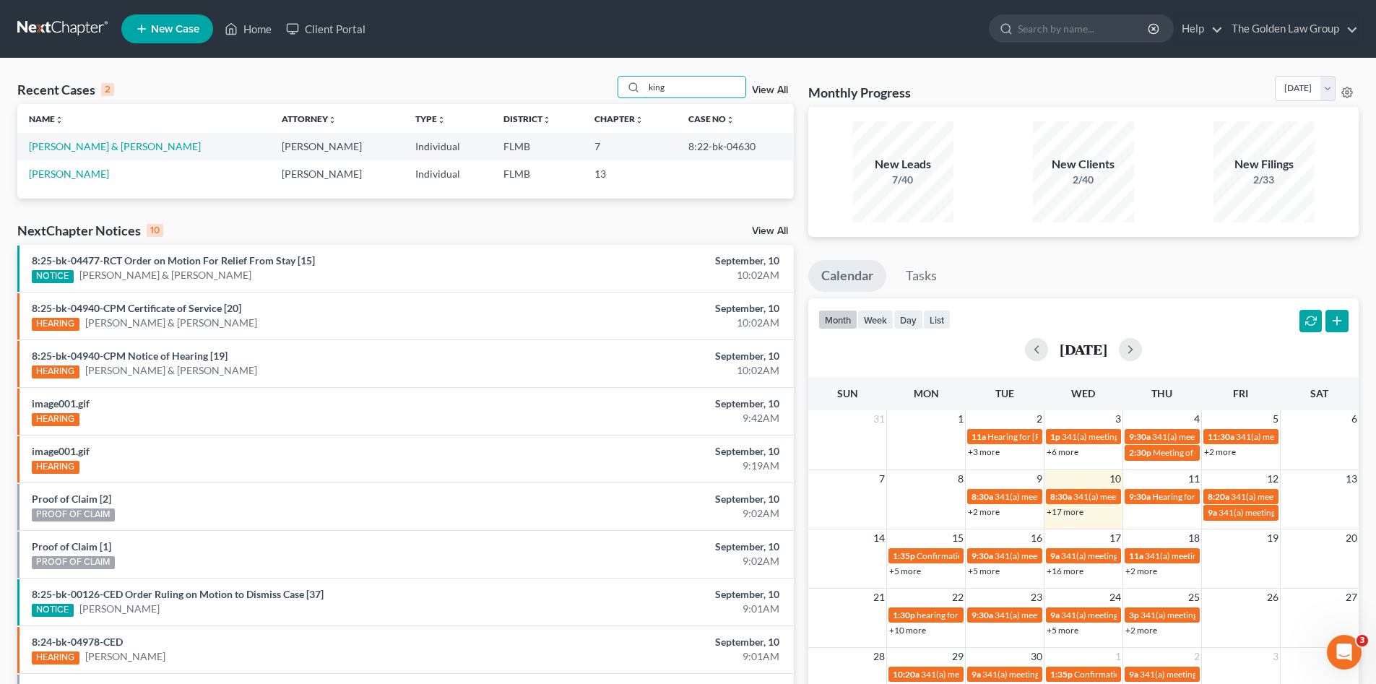
type input "king"
click at [147, 33] on icon at bounding box center [141, 28] width 13 height 17
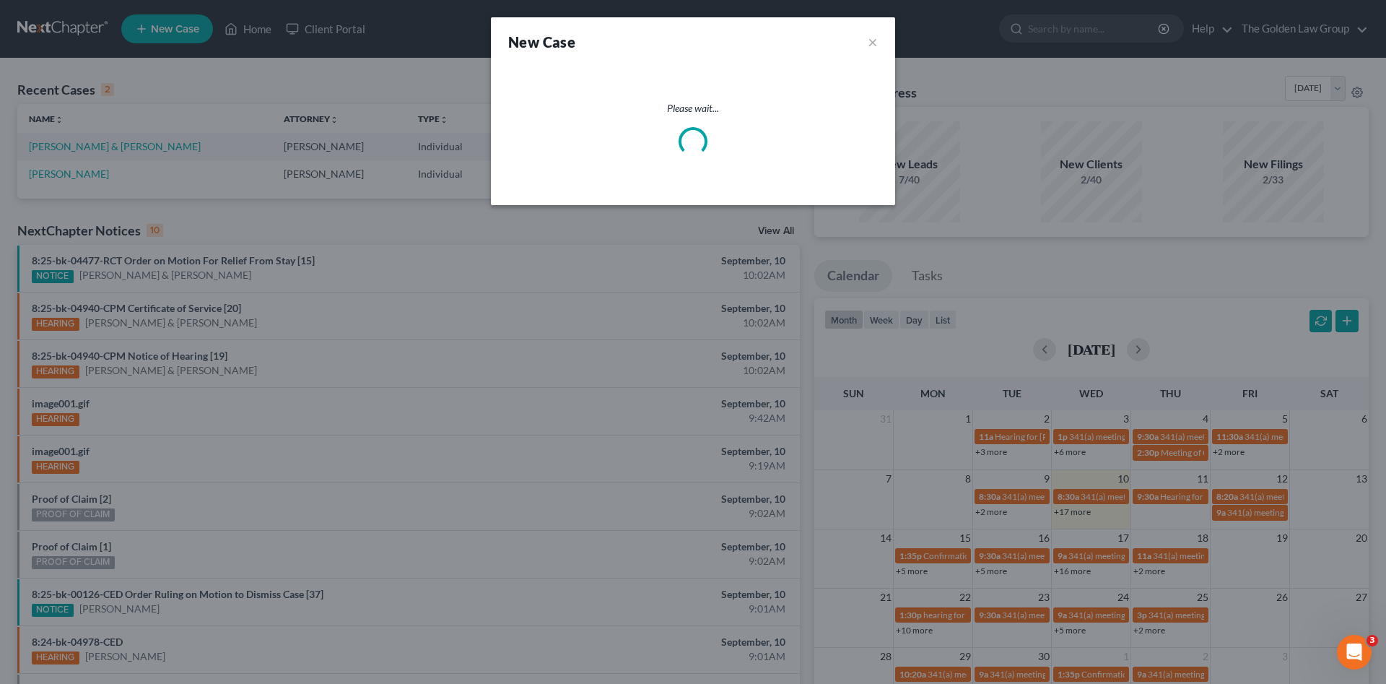
select select "15"
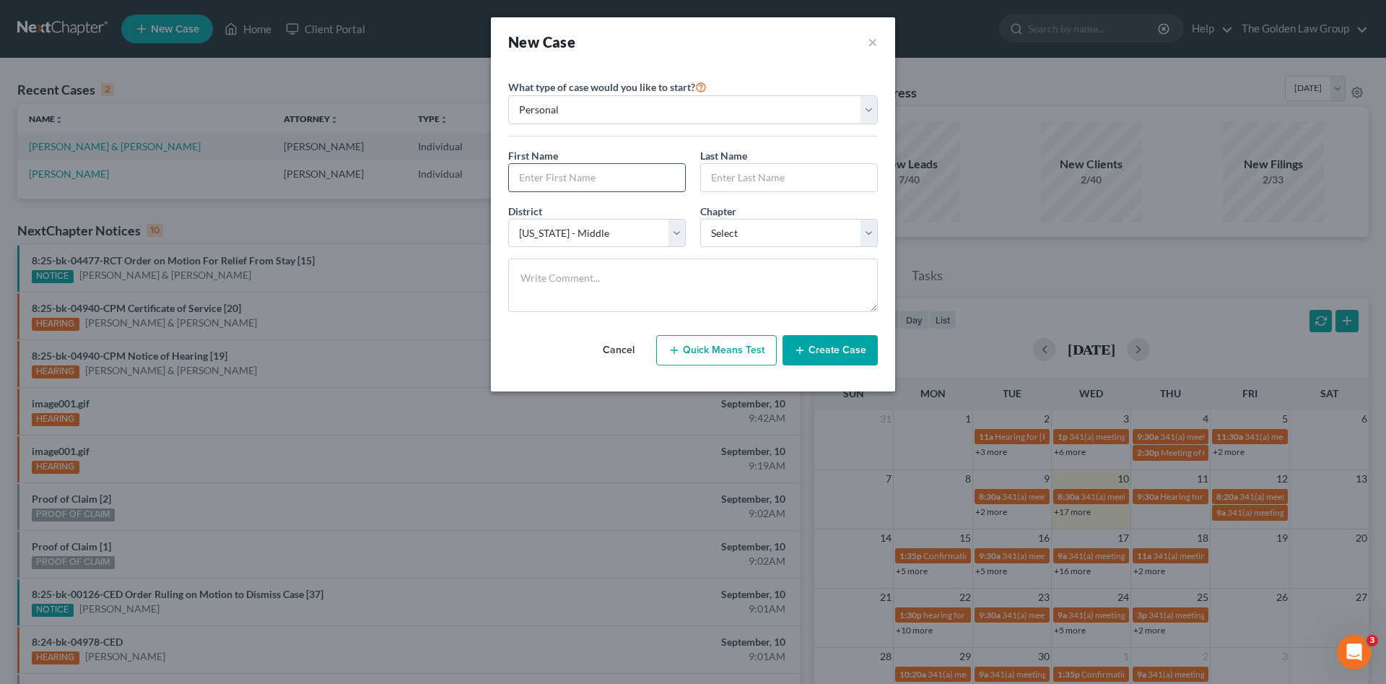
click at [535, 177] on input "text" at bounding box center [597, 177] width 176 height 27
type input "[PERSON_NAME]"
type input "King"
click at [756, 233] on select "Select 7 11 12 13" at bounding box center [789, 233] width 178 height 29
select select "3"
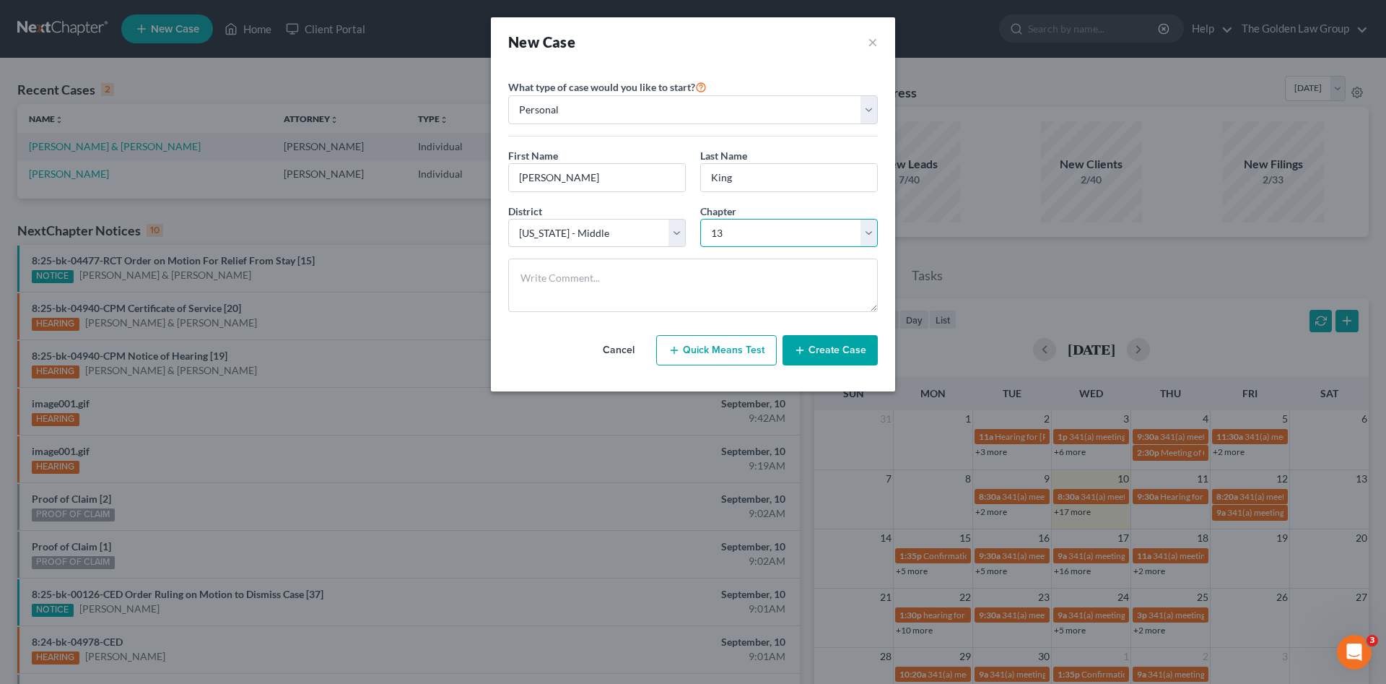
click at [700, 219] on select "Select 7 11 12 13" at bounding box center [789, 233] width 178 height 29
click at [834, 357] on button "Create Case" at bounding box center [830, 350] width 95 height 30
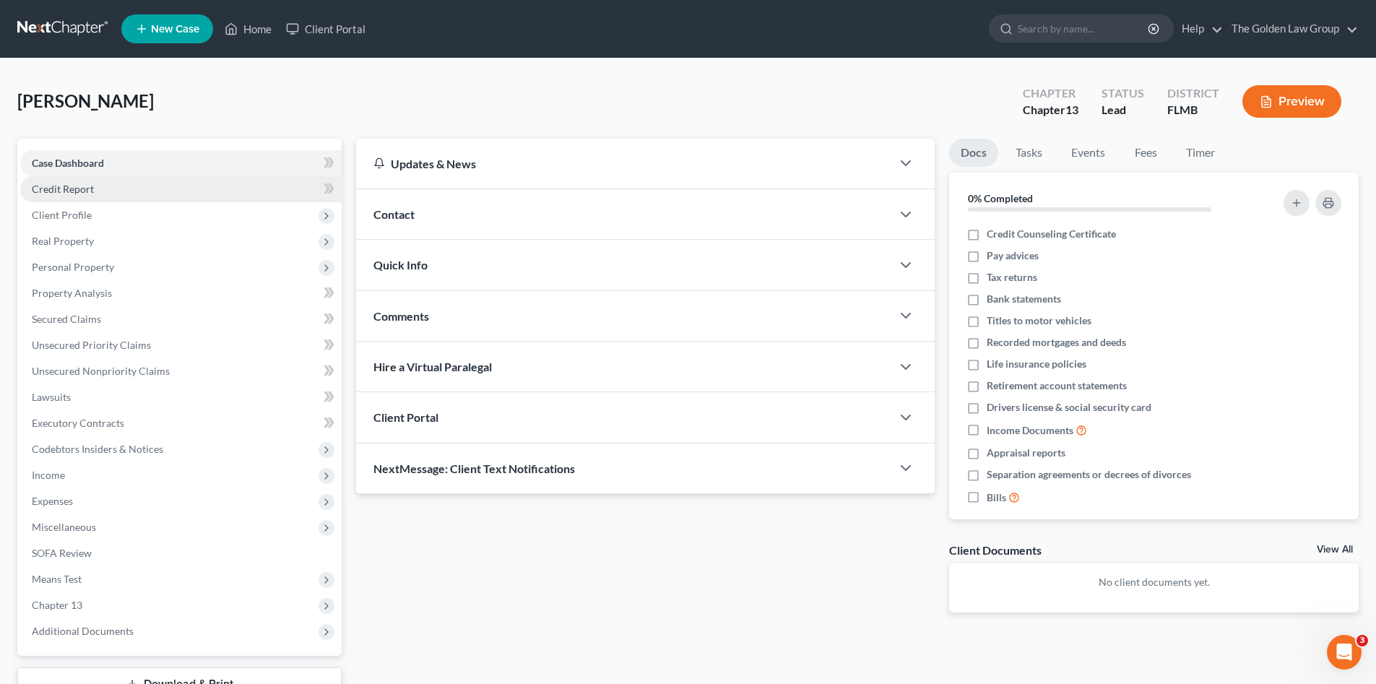
click at [60, 183] on span "Credit Report" at bounding box center [63, 189] width 62 height 12
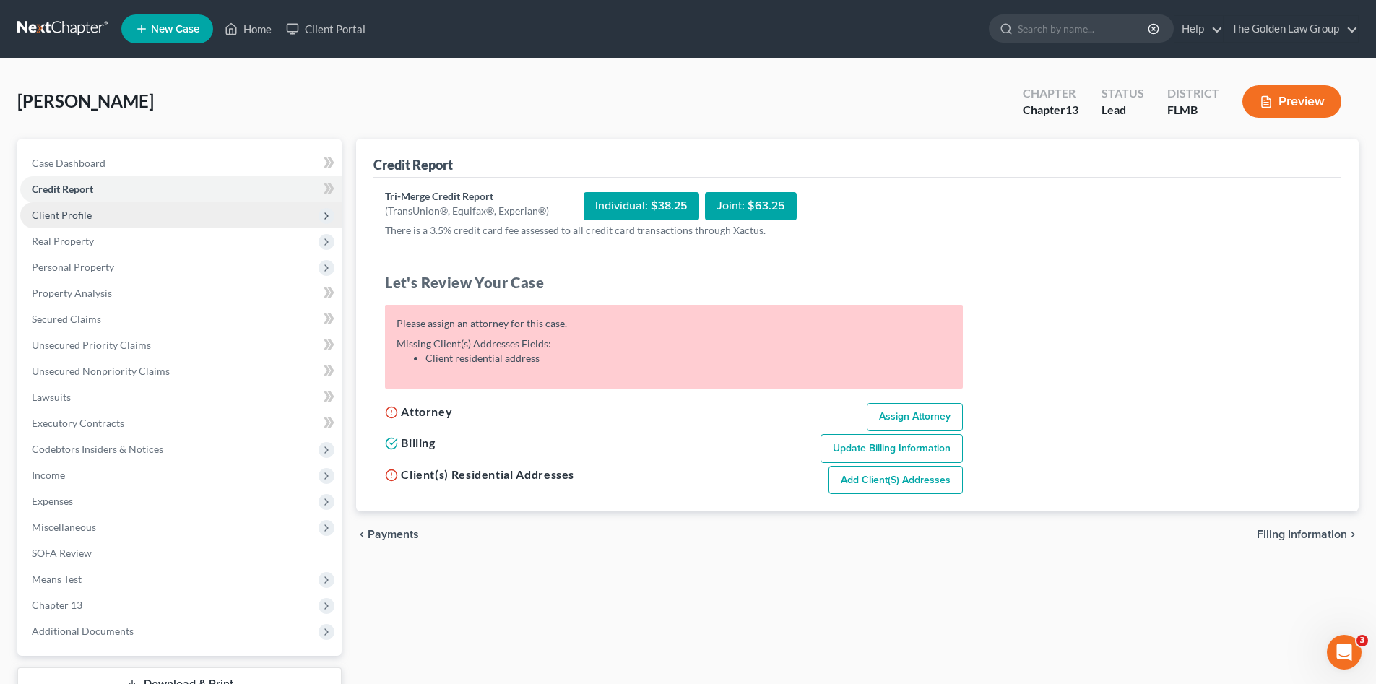
click at [71, 210] on span "Client Profile" at bounding box center [62, 215] width 60 height 12
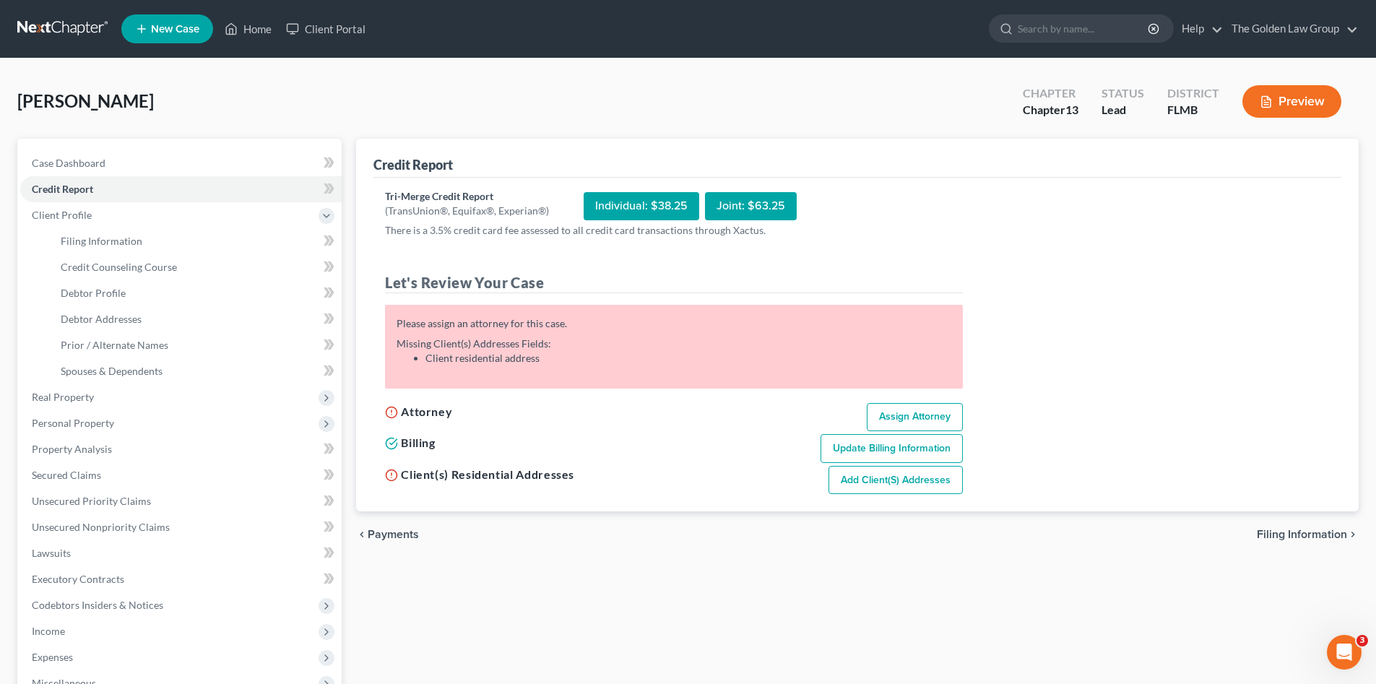
click at [899, 416] on link "Assign Attorney" at bounding box center [915, 417] width 96 height 29
select select "1"
select select "0"
select select "3"
select select "15"
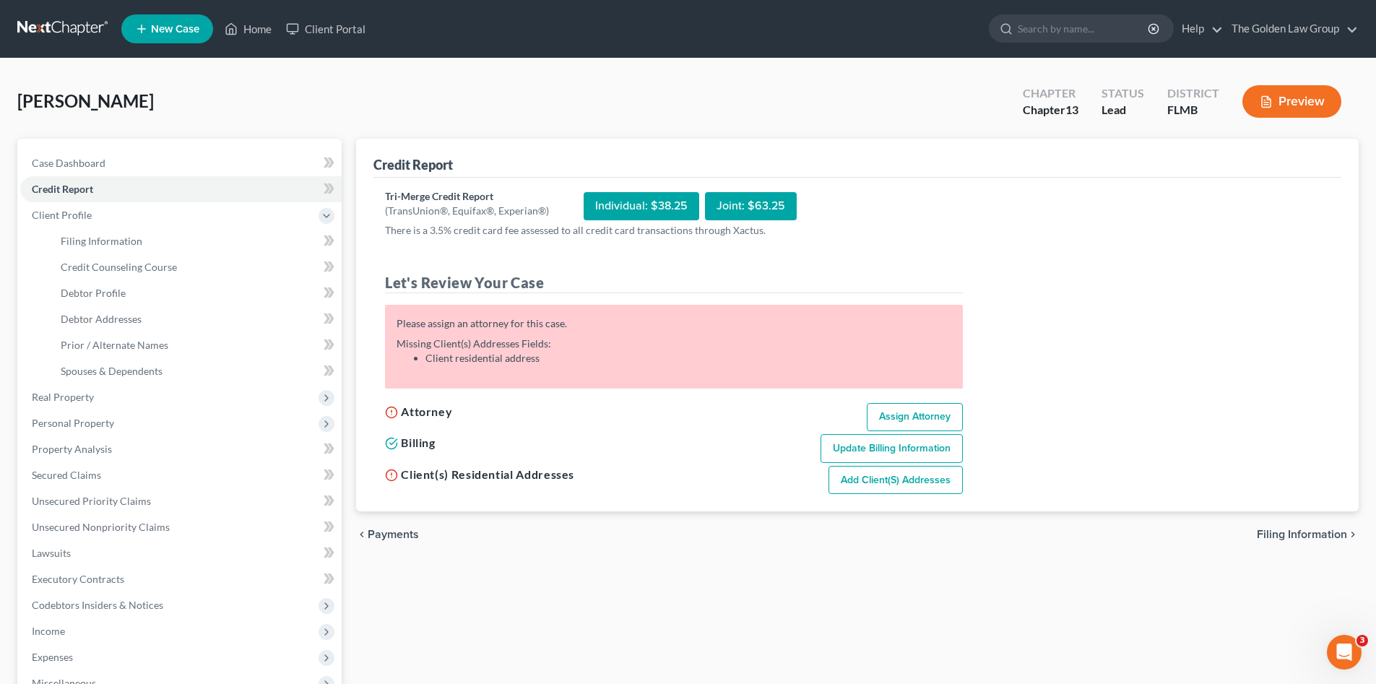
select select "9"
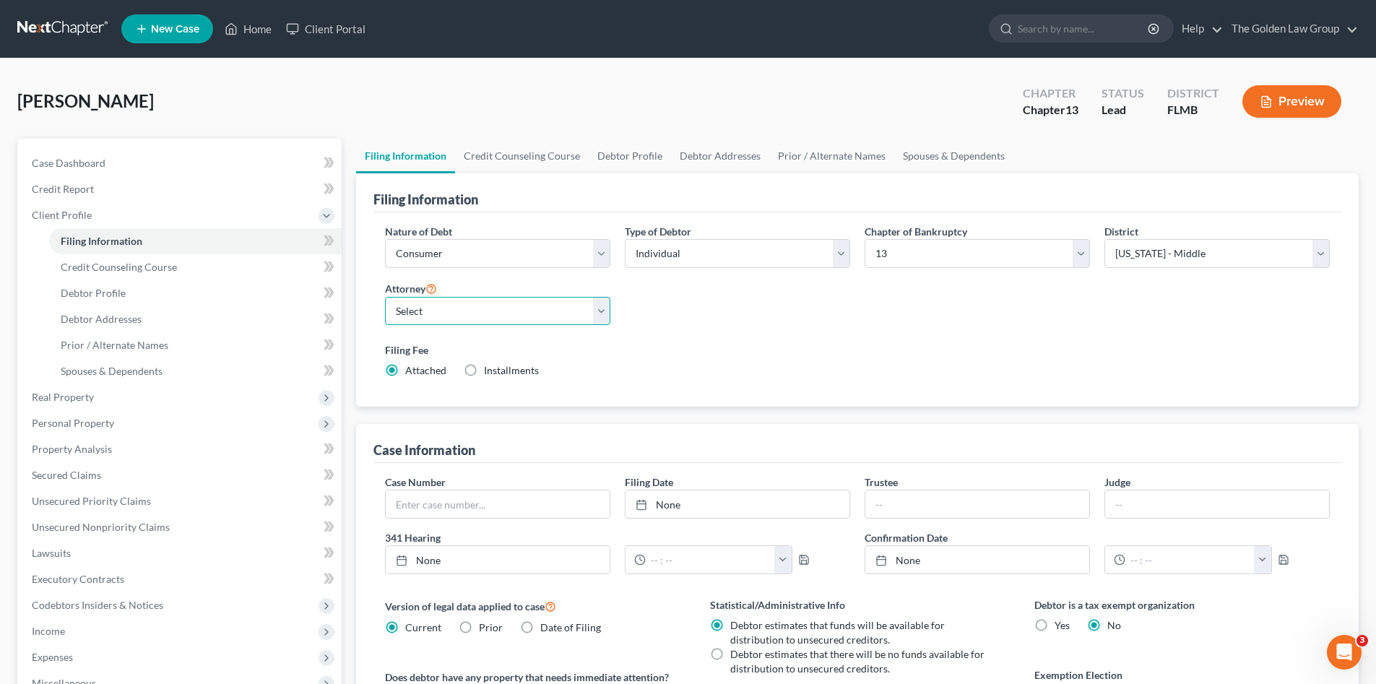
click at [485, 313] on select "Select G. Donald Golden - FLMB G. Donald Golden - FLNB Eric Barksdale - FLMB Er…" at bounding box center [497, 311] width 225 height 29
select select "2"
click at [385, 297] on select "Select G. Donald Golden - FLMB G. Donald Golden - FLNB Eric Barksdale - FLMB Er…" at bounding box center [497, 311] width 225 height 29
click at [745, 370] on div "Filing Fee Attached Installments Installments" at bounding box center [857, 359] width 945 height 35
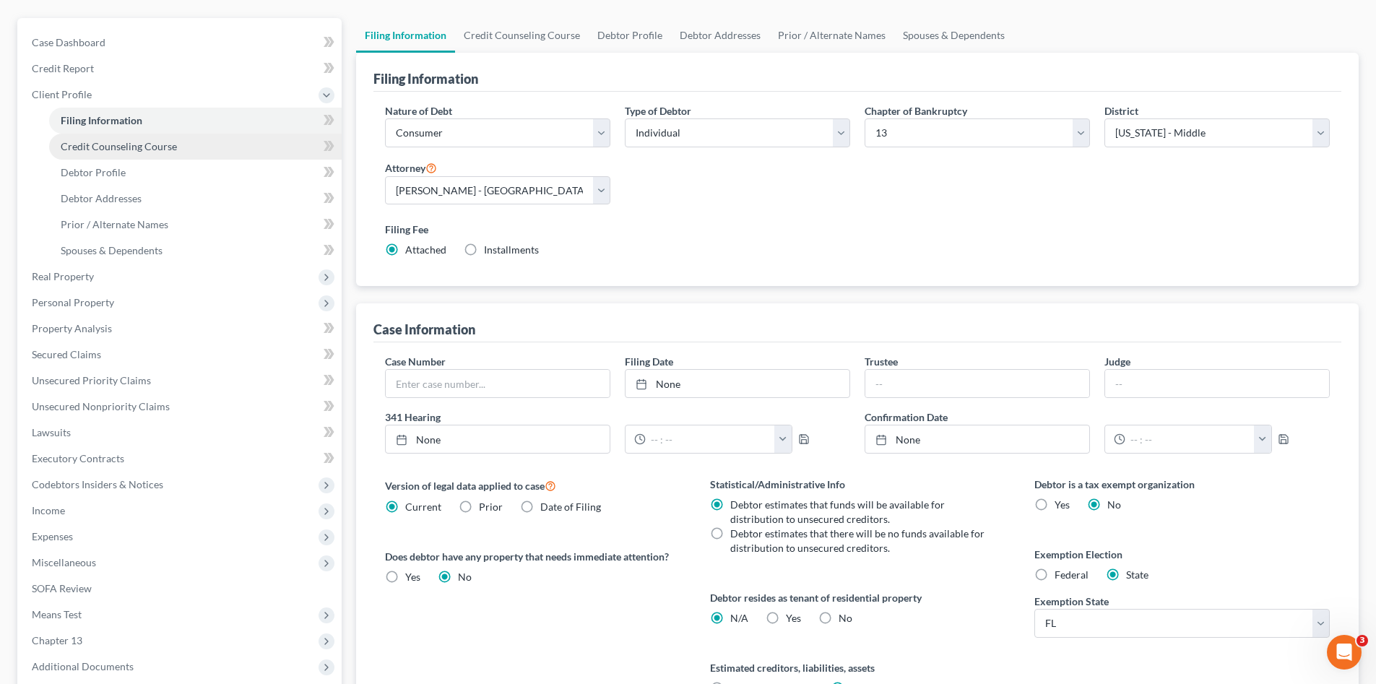
click at [82, 141] on span "Credit Counseling Course" at bounding box center [119, 146] width 116 height 12
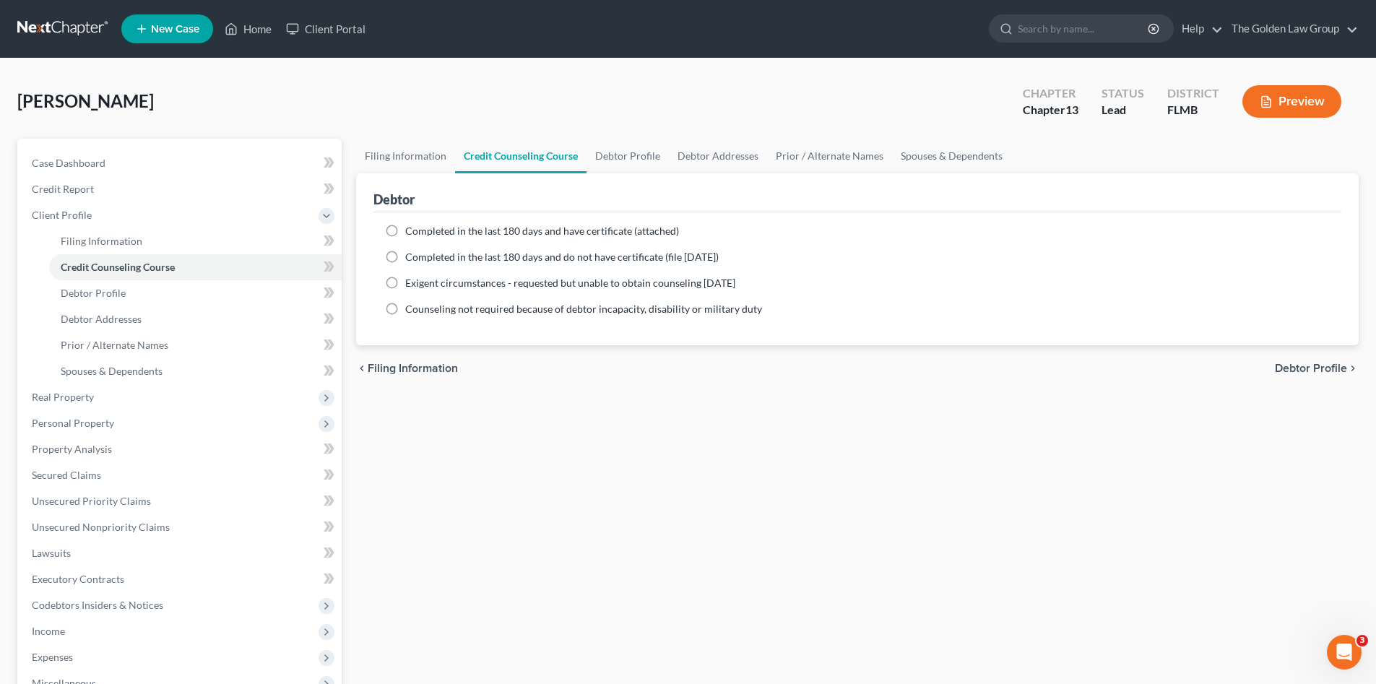
click at [485, 229] on span "Completed in the last 180 days and have certificate (attached)" at bounding box center [542, 231] width 274 height 12
click at [420, 229] on input "Completed in the last 180 days and have certificate (attached)" at bounding box center [415, 228] width 9 height 9
radio input "true"
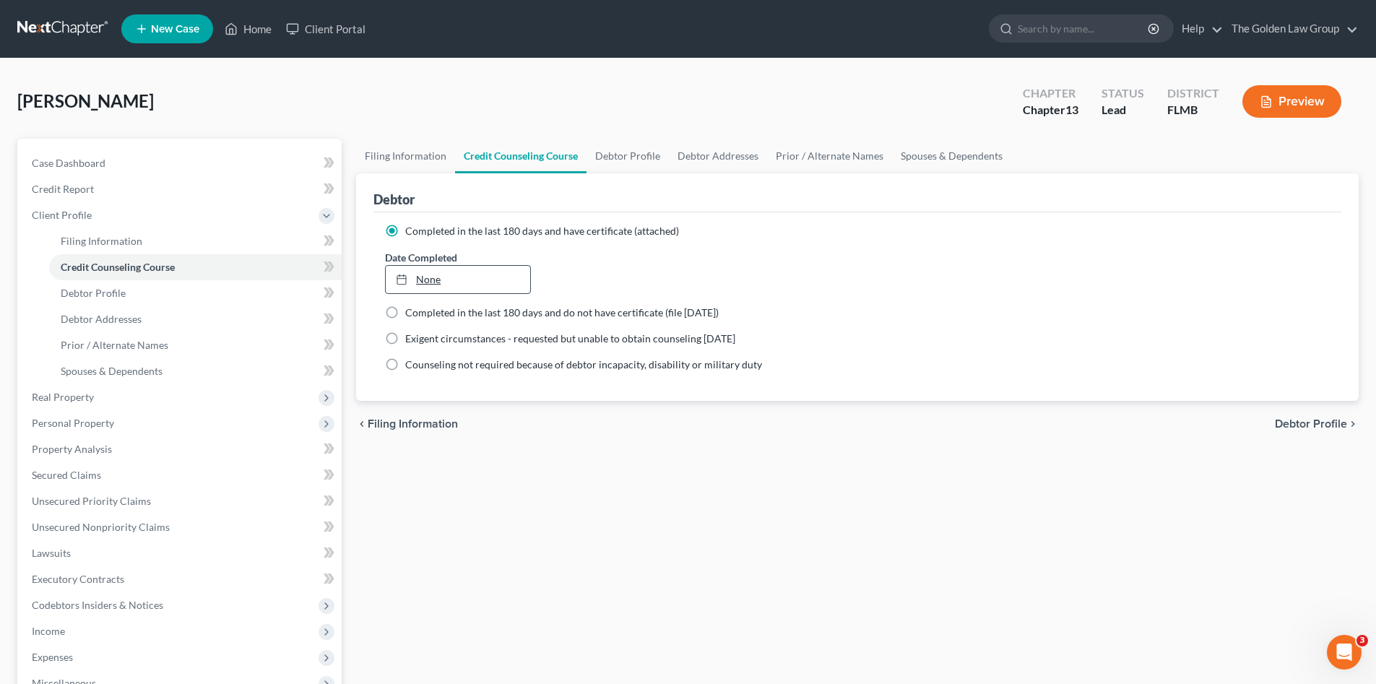
click at [495, 284] on link "None" at bounding box center [458, 279] width 144 height 27
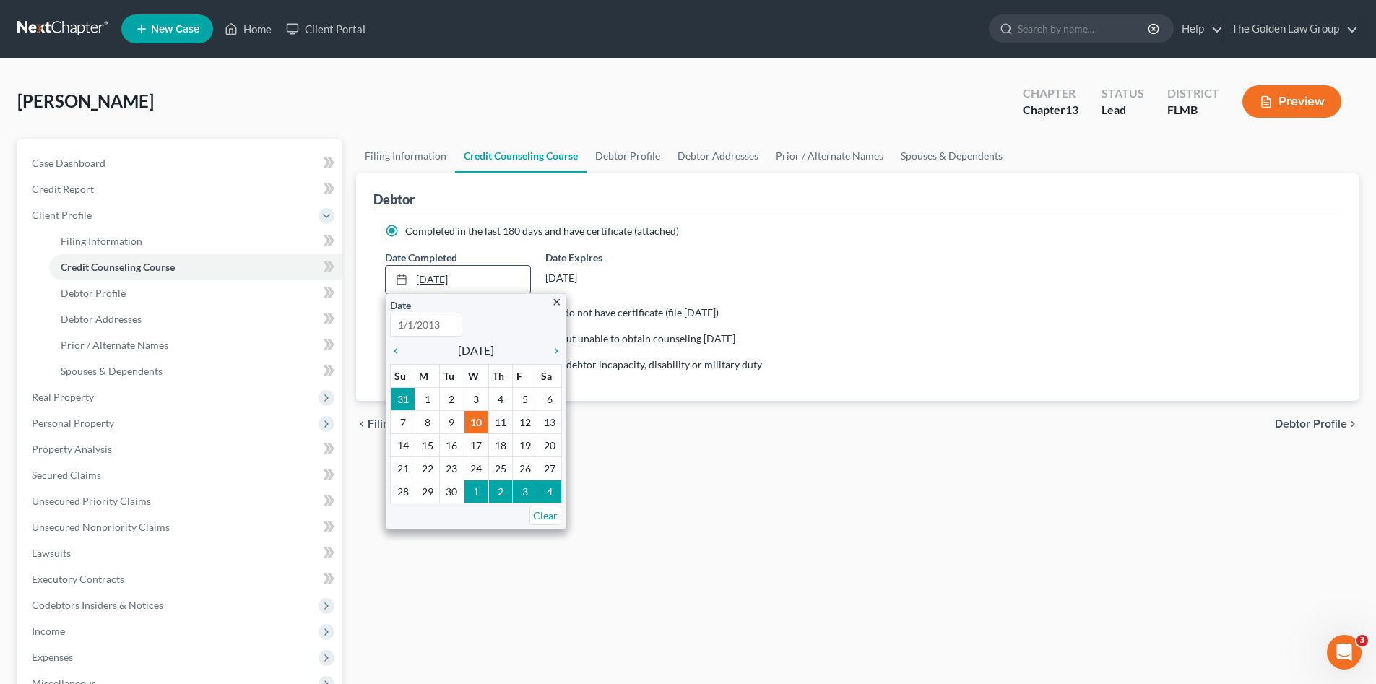
type input "9/10/2025"
click at [396, 349] on icon "chevron_left" at bounding box center [399, 351] width 19 height 12
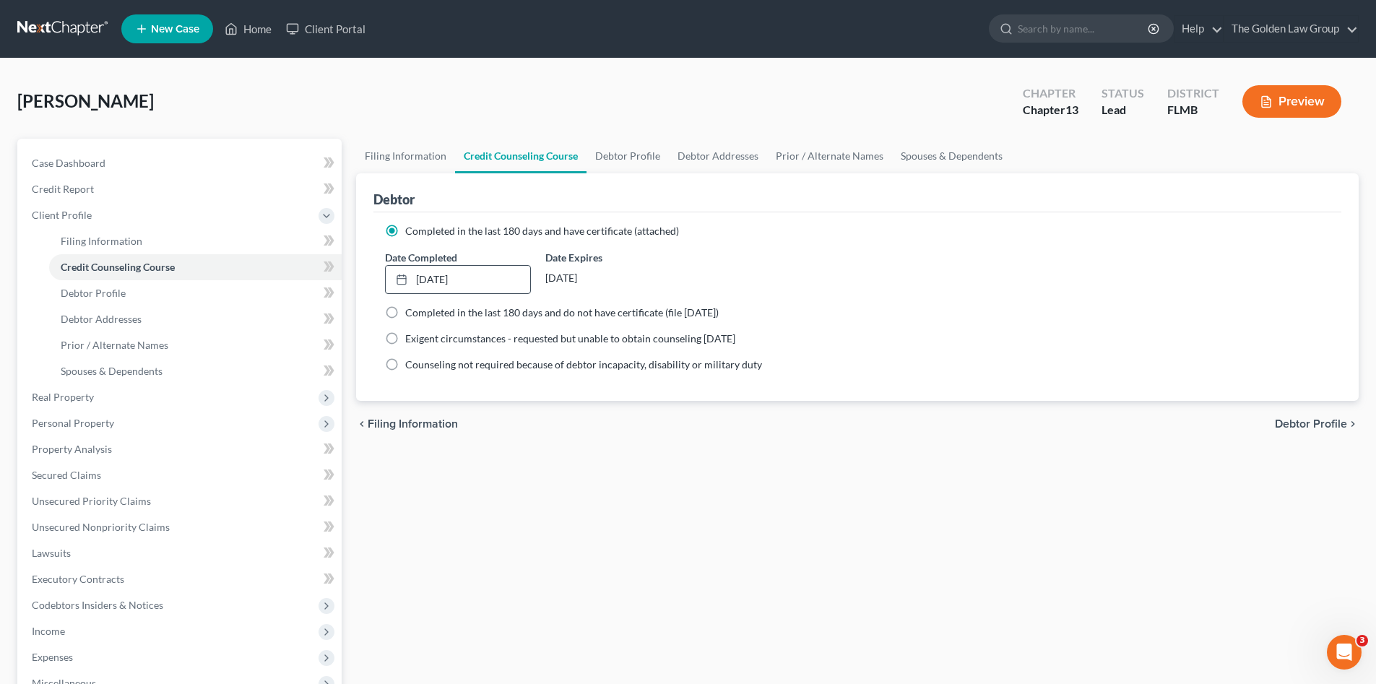
click at [552, 479] on div "Filing Information Credit Counseling Course Debtor Profile Debtor Addresses Pri…" at bounding box center [857, 517] width 1017 height 756
click at [92, 293] on span "Debtor Profile" at bounding box center [93, 293] width 65 height 12
select select "0"
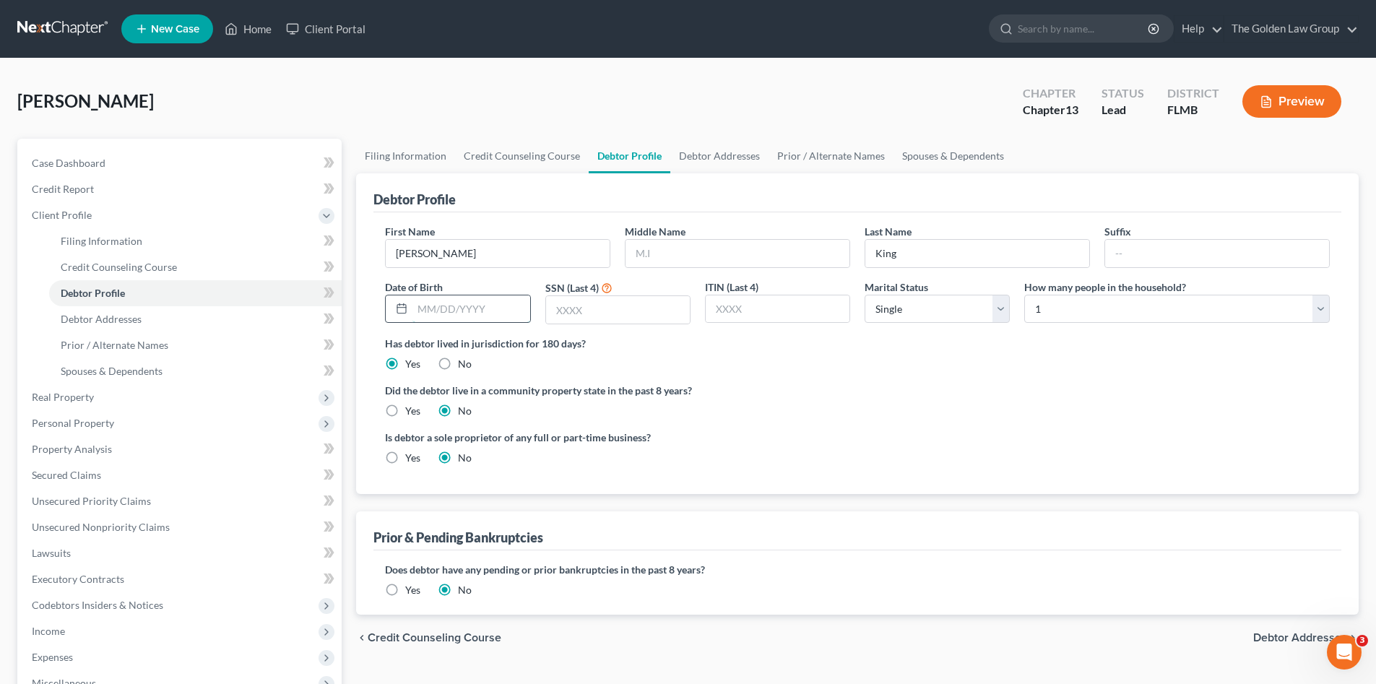
drag, startPoint x: 526, startPoint y: 314, endPoint x: 511, endPoint y: 311, distance: 16.3
click at [526, 314] on input "text" at bounding box center [470, 308] width 117 height 27
click at [498, 306] on input "text" at bounding box center [470, 308] width 117 height 27
type input "8370"
click at [664, 251] on input "text" at bounding box center [737, 253] width 224 height 27
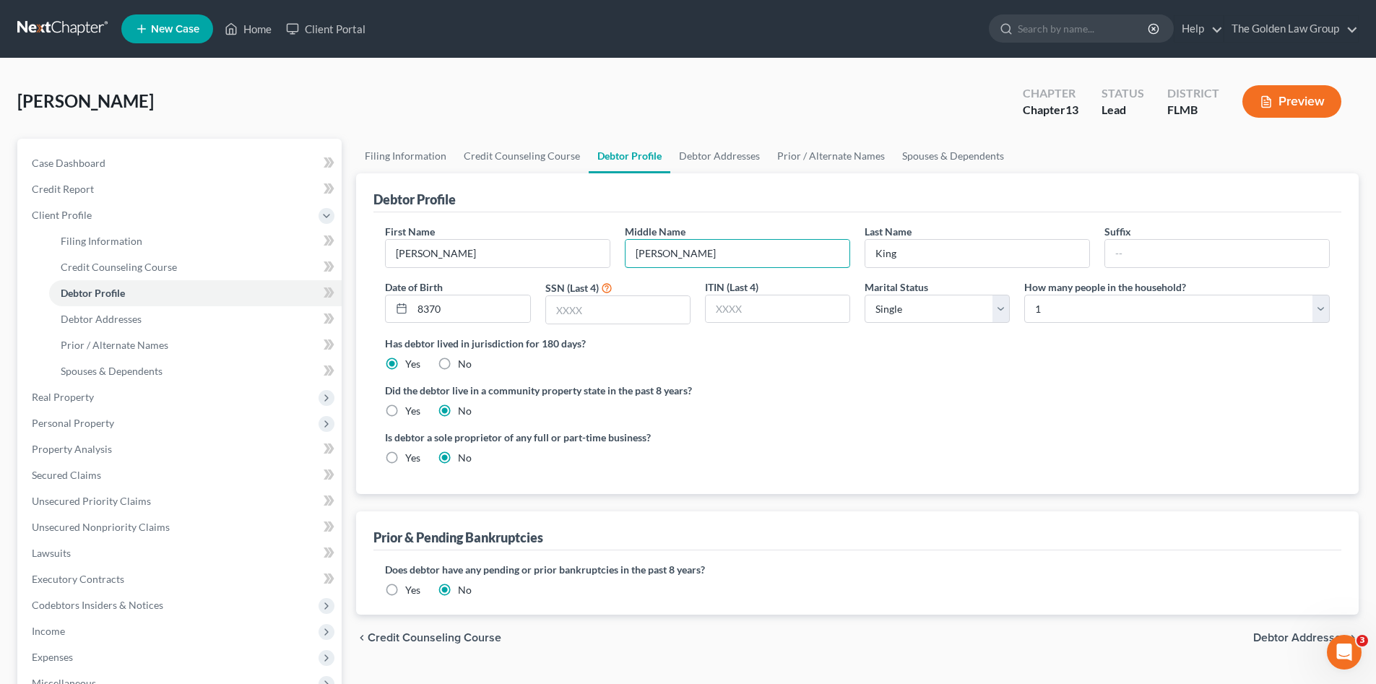
type input "Ashley"
click at [1008, 487] on div "First Name Steven Middle Name Ashley Last Name King Suffix Date of Birth 8370 S…" at bounding box center [857, 353] width 968 height 282
click at [129, 321] on span "Debtor Addresses" at bounding box center [101, 319] width 81 height 12
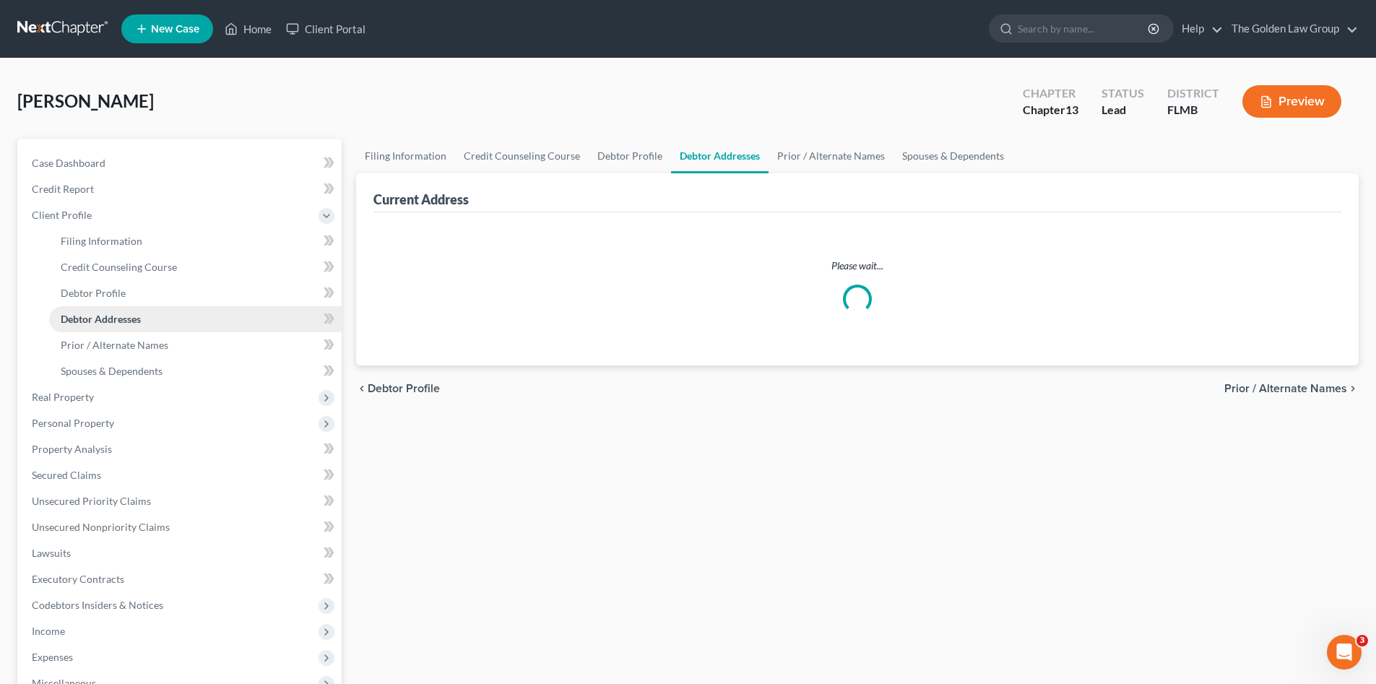
select select "0"
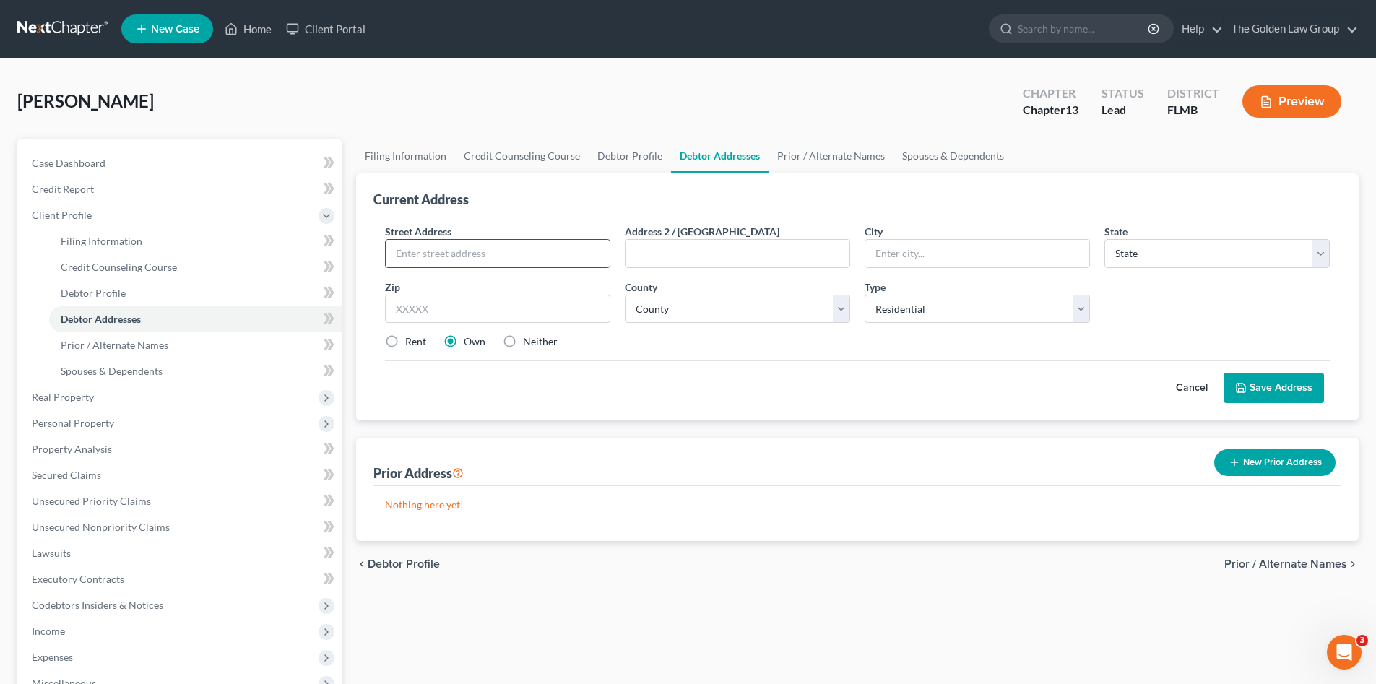
click at [450, 257] on input "text" at bounding box center [498, 253] width 224 height 27
type input "6342 Bridgecrest Drive"
type input "Lithia"
select select "9"
type input "33547"
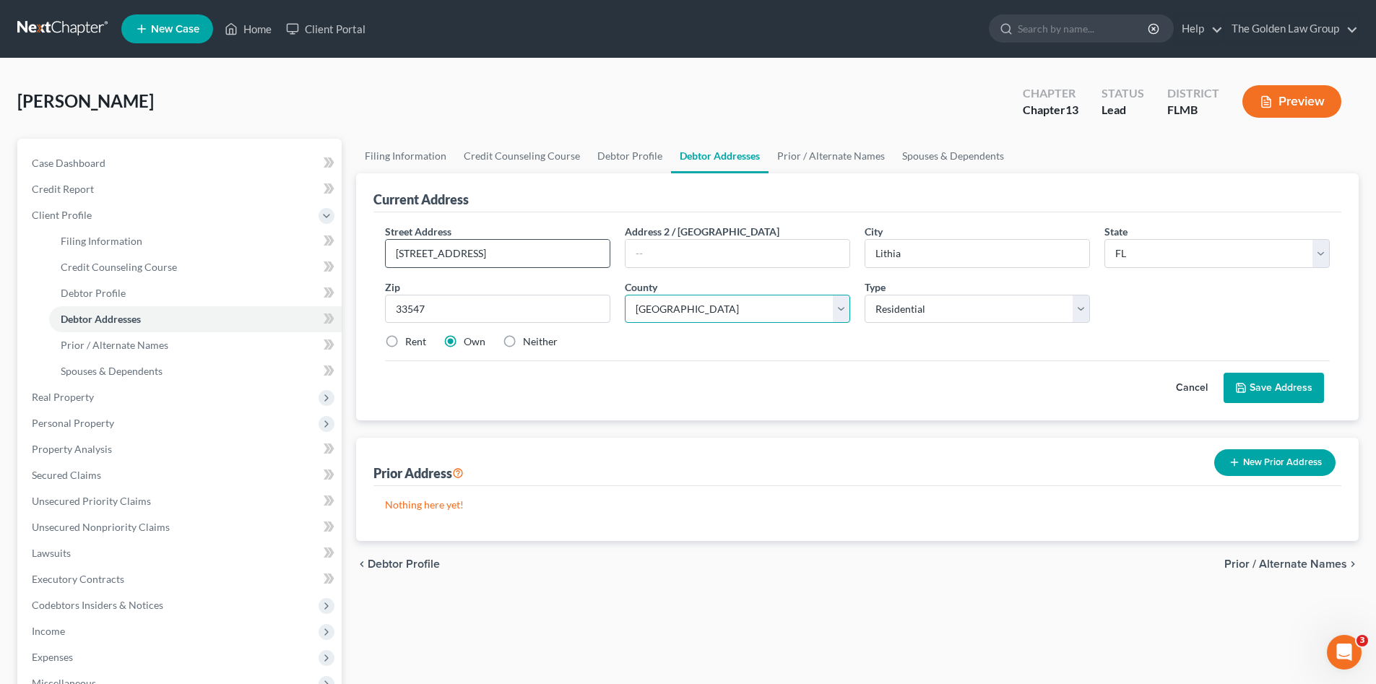
select select "27"
click at [405, 345] on label "Rent" at bounding box center [415, 341] width 21 height 14
click at [405, 342] on label "Rent" at bounding box center [415, 341] width 21 height 14
click at [411, 342] on input "Rent" at bounding box center [415, 338] width 9 height 9
radio input "true"
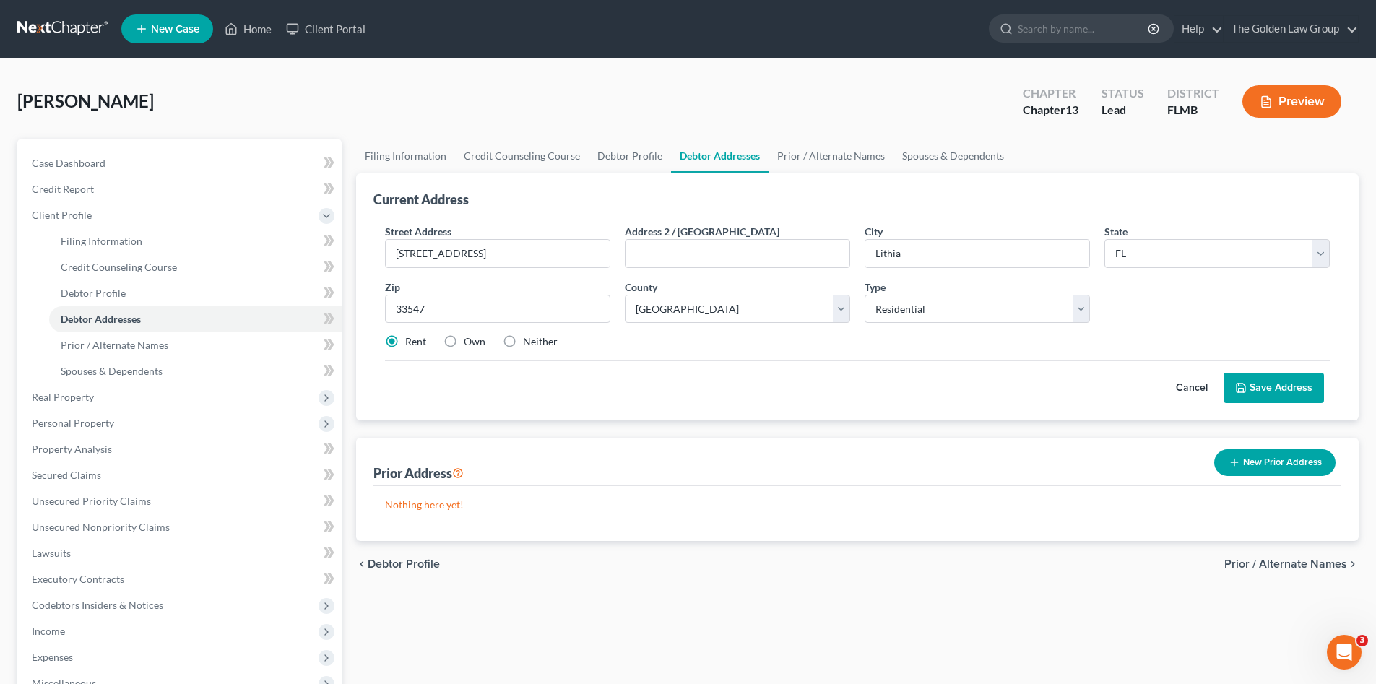
click at [562, 371] on div "Cancel Save Address" at bounding box center [857, 381] width 945 height 43
click at [1245, 390] on icon at bounding box center [1241, 388] width 12 height 12
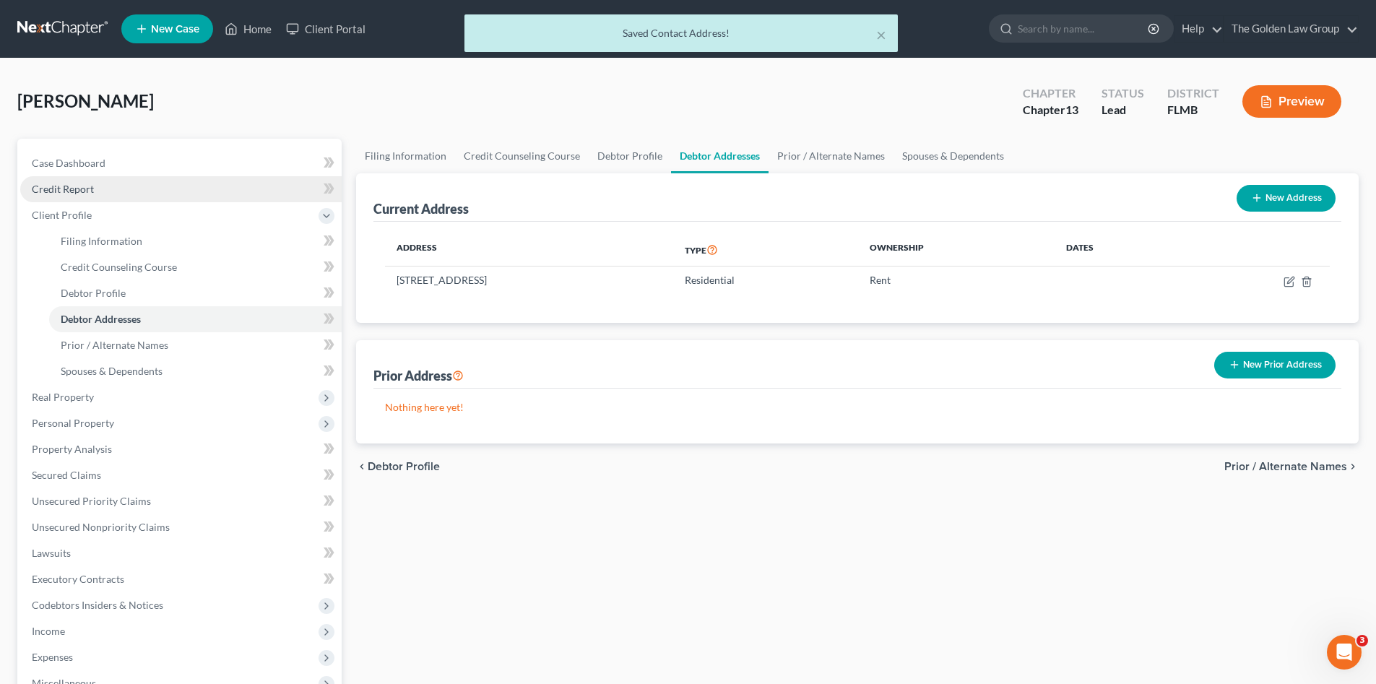
click at [77, 190] on span "Credit Report" at bounding box center [63, 189] width 62 height 12
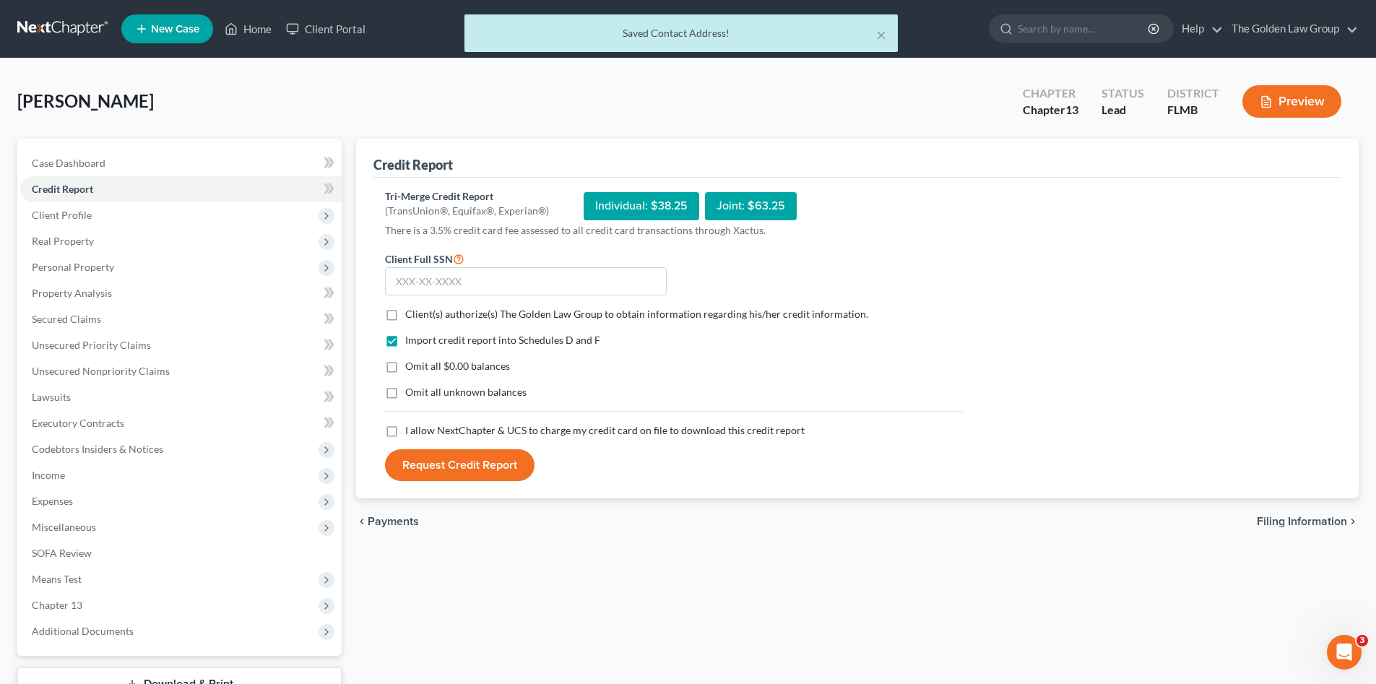
click at [405, 314] on label "Client(s) authorize(s) The Golden Law Group to obtain information regarding his…" at bounding box center [636, 314] width 463 height 14
click at [411, 314] on input "Client(s) authorize(s) The Golden Law Group to obtain information regarding his…" at bounding box center [415, 311] width 9 height 9
checkbox input "true"
click at [405, 366] on label "Omit all $0.00 balances" at bounding box center [457, 366] width 105 height 14
click at [411, 366] on input "Omit all $0.00 balances" at bounding box center [415, 363] width 9 height 9
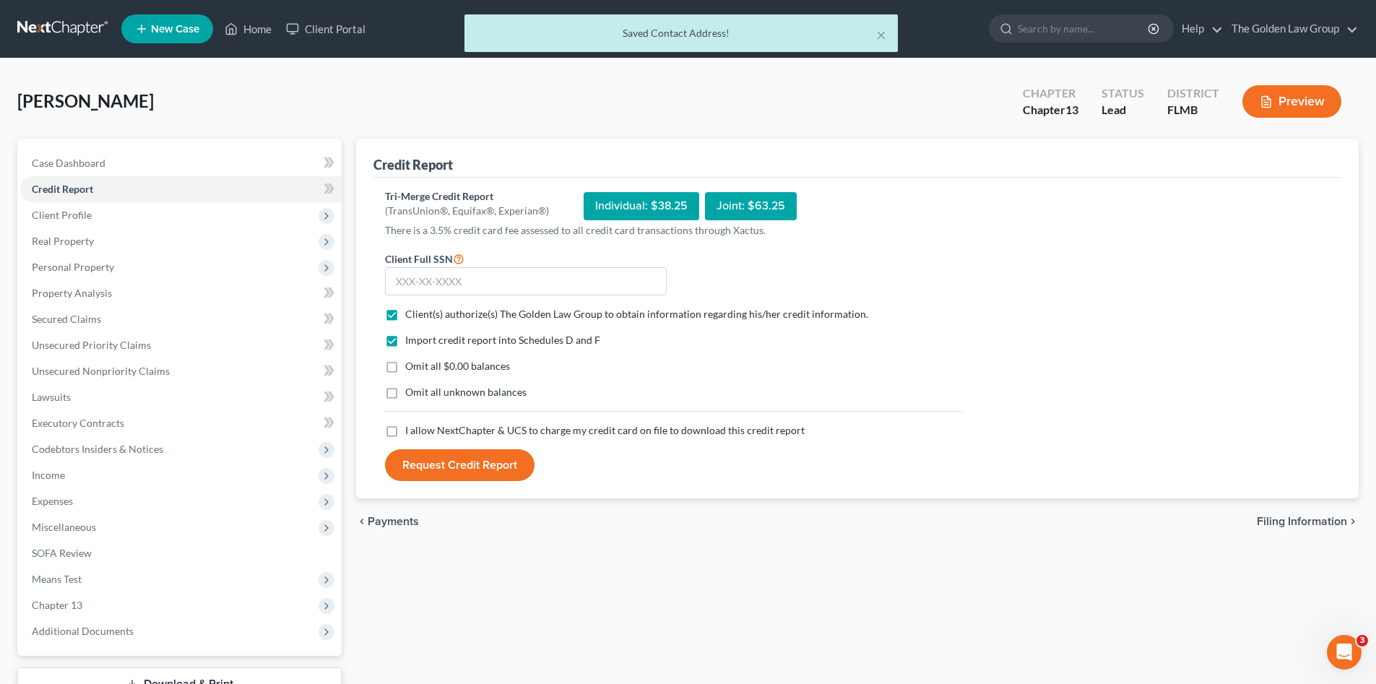
checkbox input "true"
drag, startPoint x: 395, startPoint y: 397, endPoint x: 388, endPoint y: 420, distance: 24.0
click at [405, 398] on label "Omit all unknown balances" at bounding box center [465, 392] width 121 height 14
click at [411, 394] on input "Omit all unknown balances" at bounding box center [415, 389] width 9 height 9
checkbox input "true"
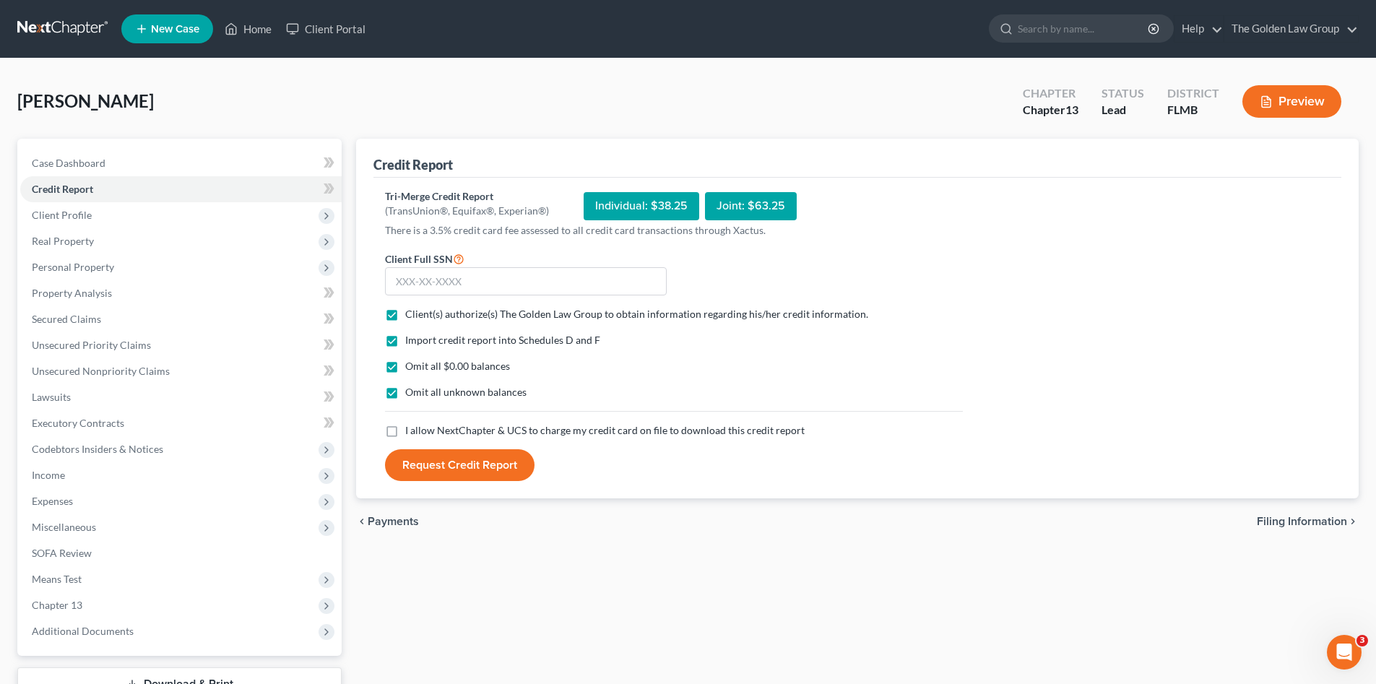
click at [405, 433] on label "I allow NextChapter & UCS to charge my credit card on file to download this cre…" at bounding box center [604, 430] width 399 height 14
click at [411, 433] on input "I allow NextChapter & UCS to charge my credit card on file to download this cre…" at bounding box center [415, 427] width 9 height 9
checkbox input "true"
drag, startPoint x: 425, startPoint y: 287, endPoint x: 295, endPoint y: 269, distance: 131.2
click at [425, 287] on input "text" at bounding box center [526, 281] width 282 height 29
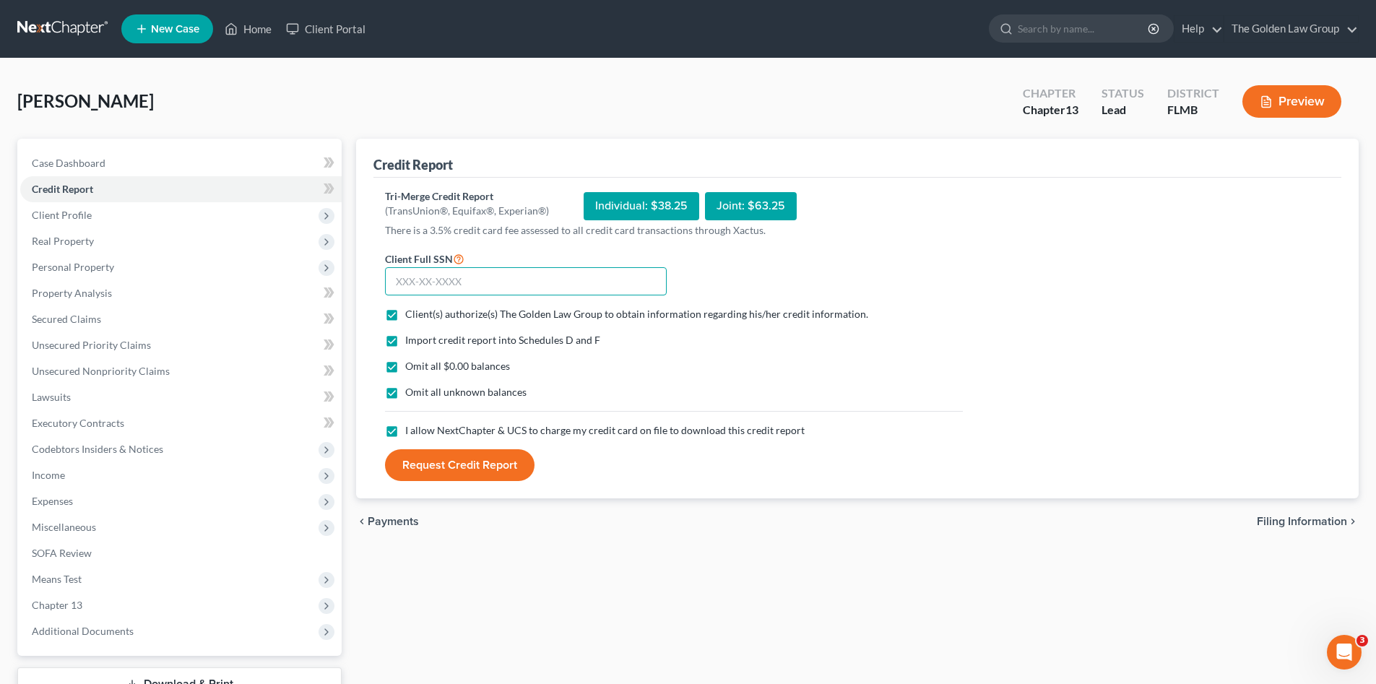
click at [445, 286] on input "text" at bounding box center [526, 281] width 282 height 29
type input "221-62-8370"
click at [456, 456] on button "Request Credit Report" at bounding box center [459, 465] width 149 height 32
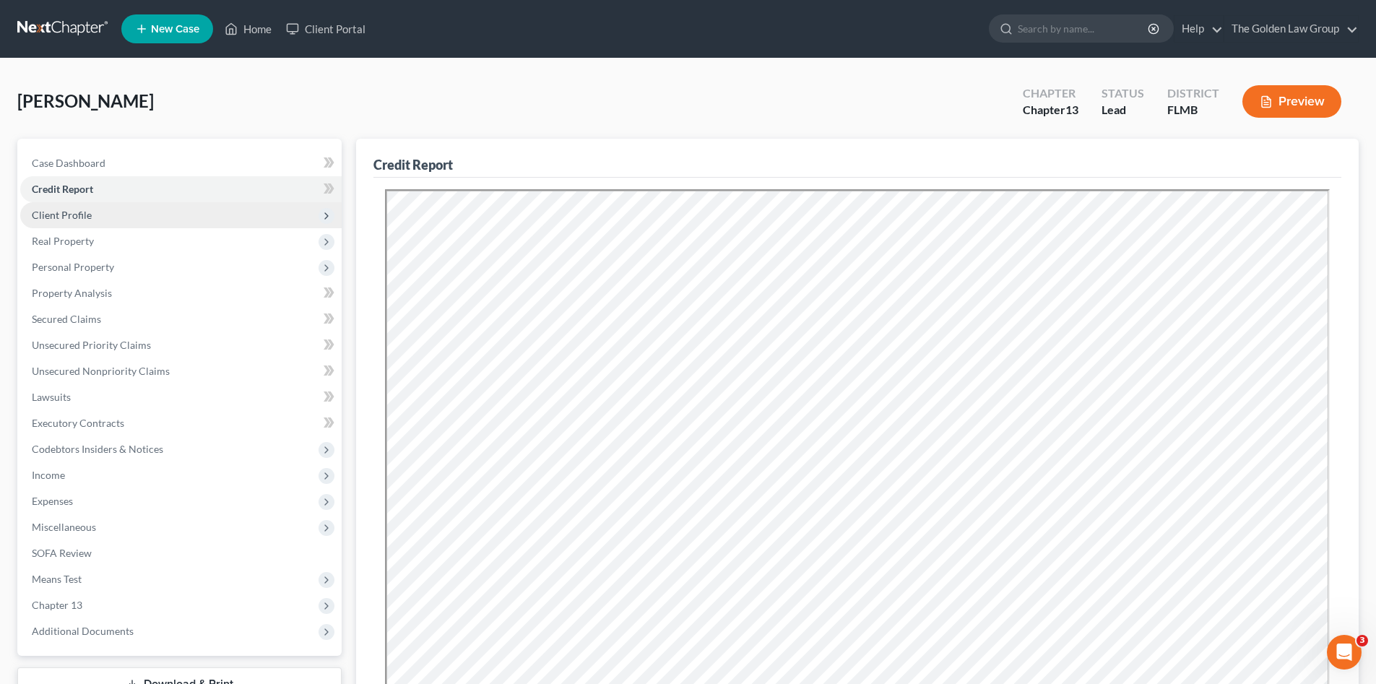
click at [93, 206] on span "Client Profile" at bounding box center [180, 215] width 321 height 26
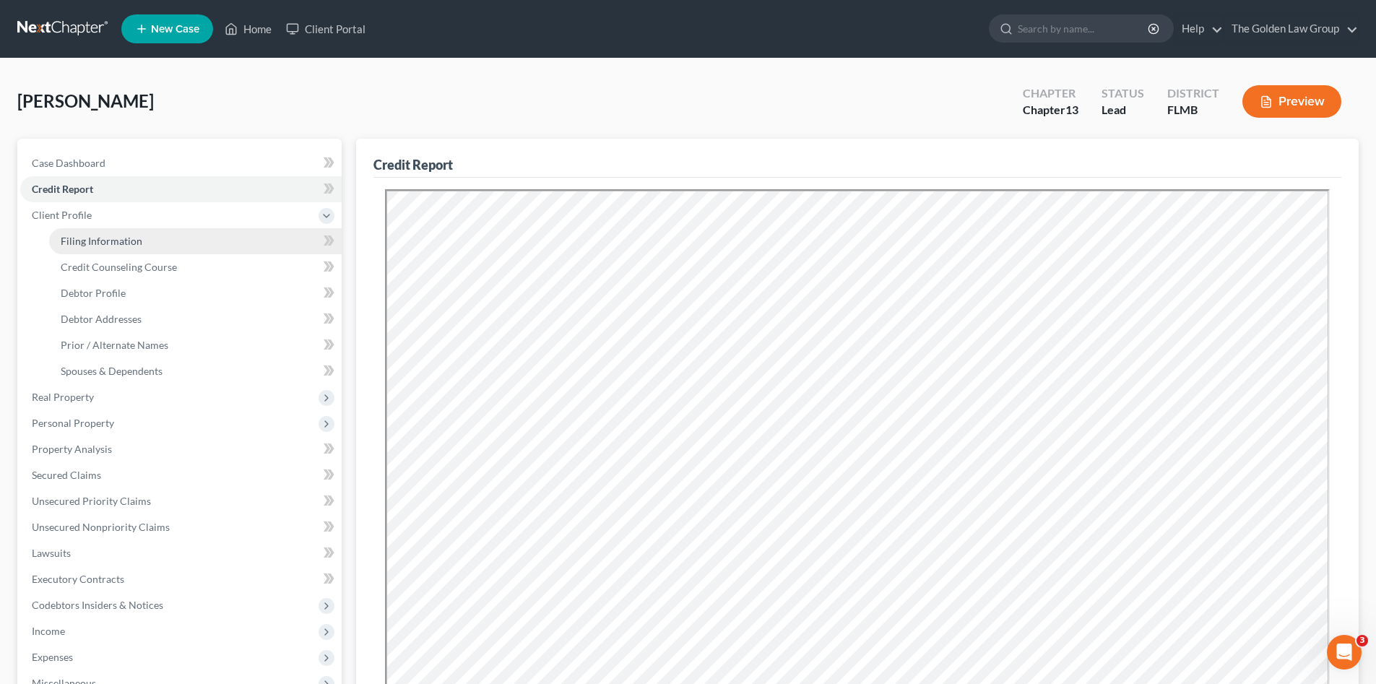
click at [110, 233] on link "Filing Information" at bounding box center [195, 241] width 292 height 26
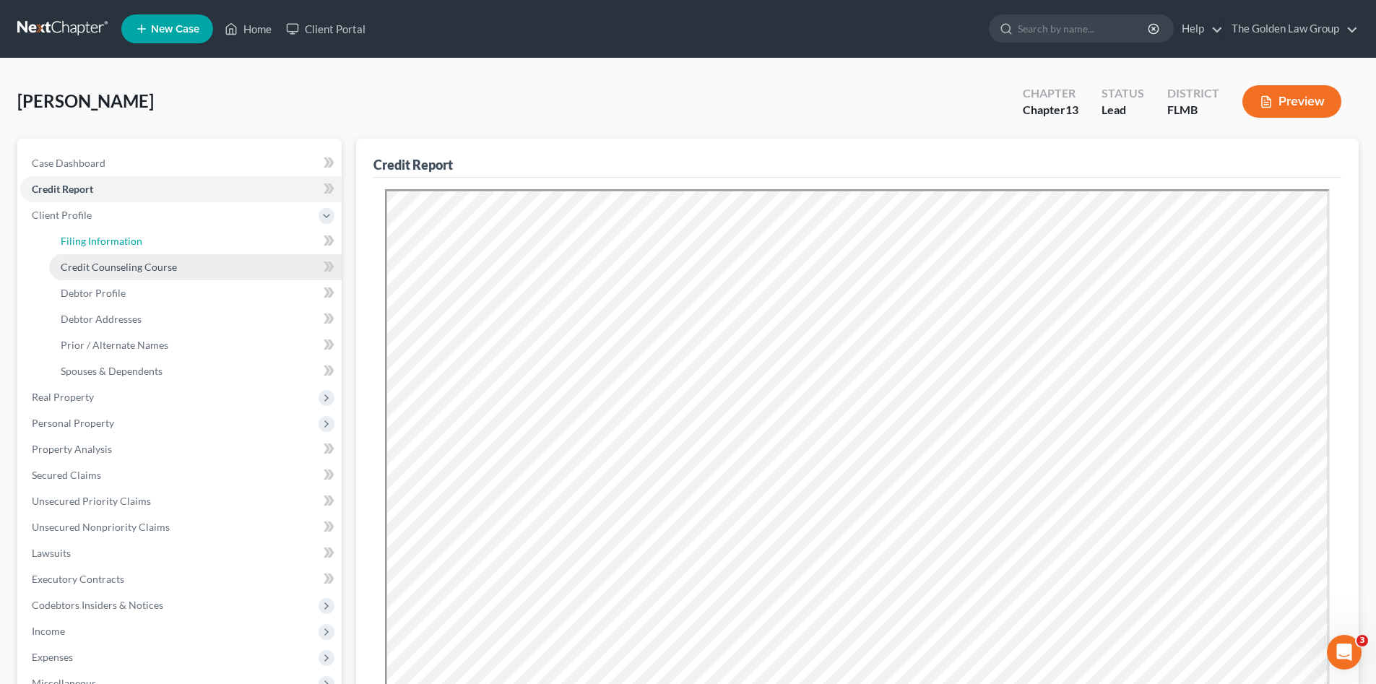
select select "1"
select select "0"
select select "3"
select select "15"
select select "2"
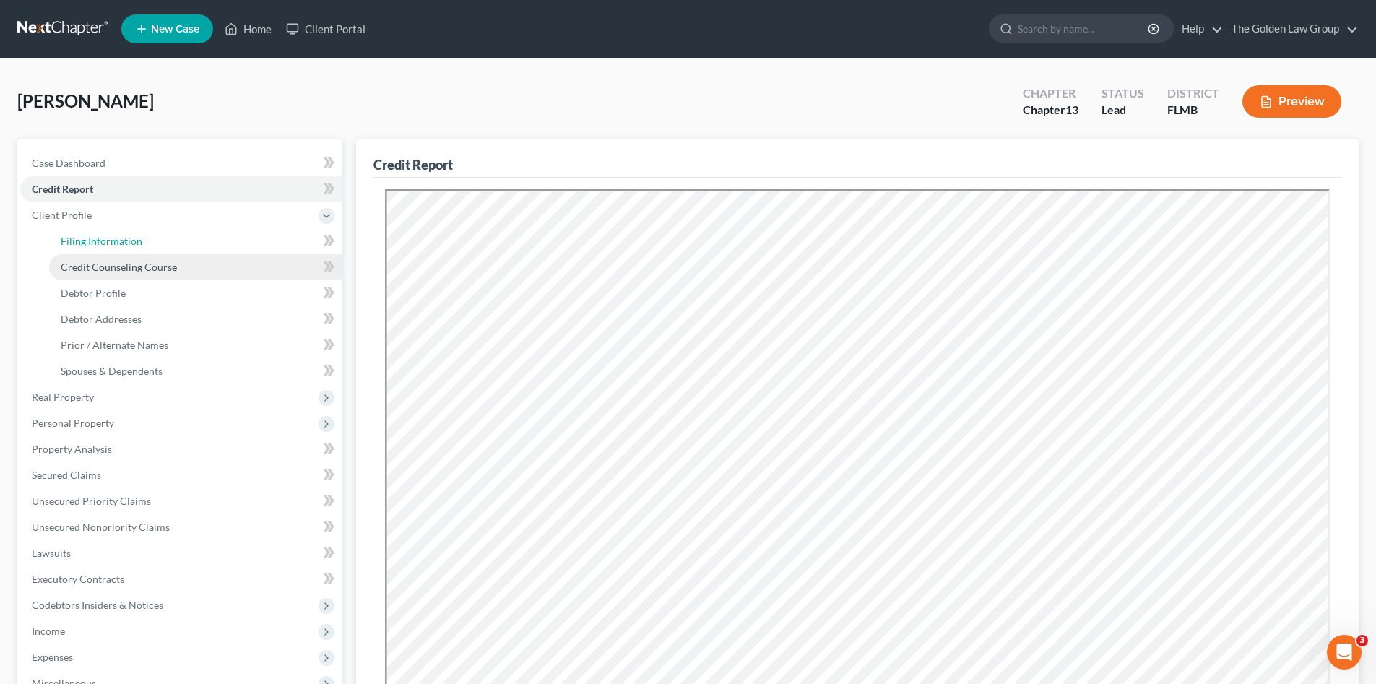
select select "9"
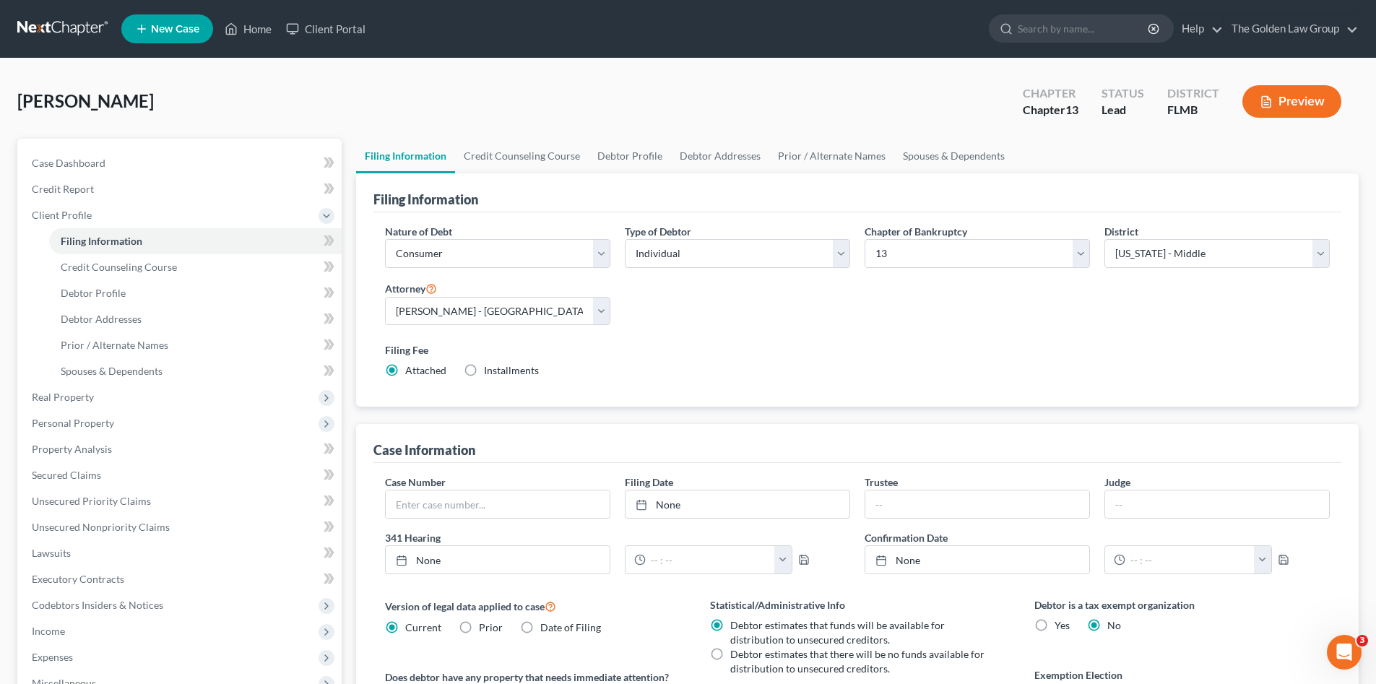
scroll to position [72, 0]
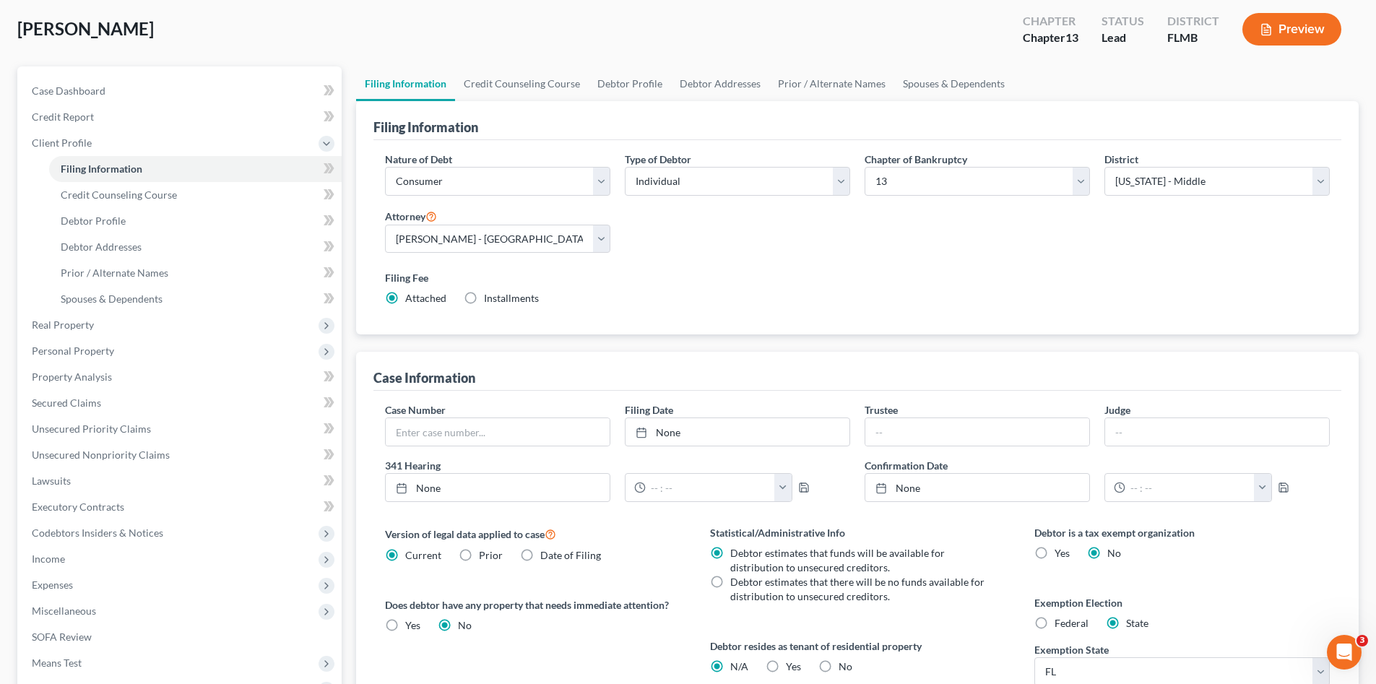
click at [786, 661] on label "Yes Yes" at bounding box center [793, 666] width 15 height 14
click at [791, 661] on input "Yes Yes" at bounding box center [795, 663] width 9 height 9
radio input "true"
radio input "false"
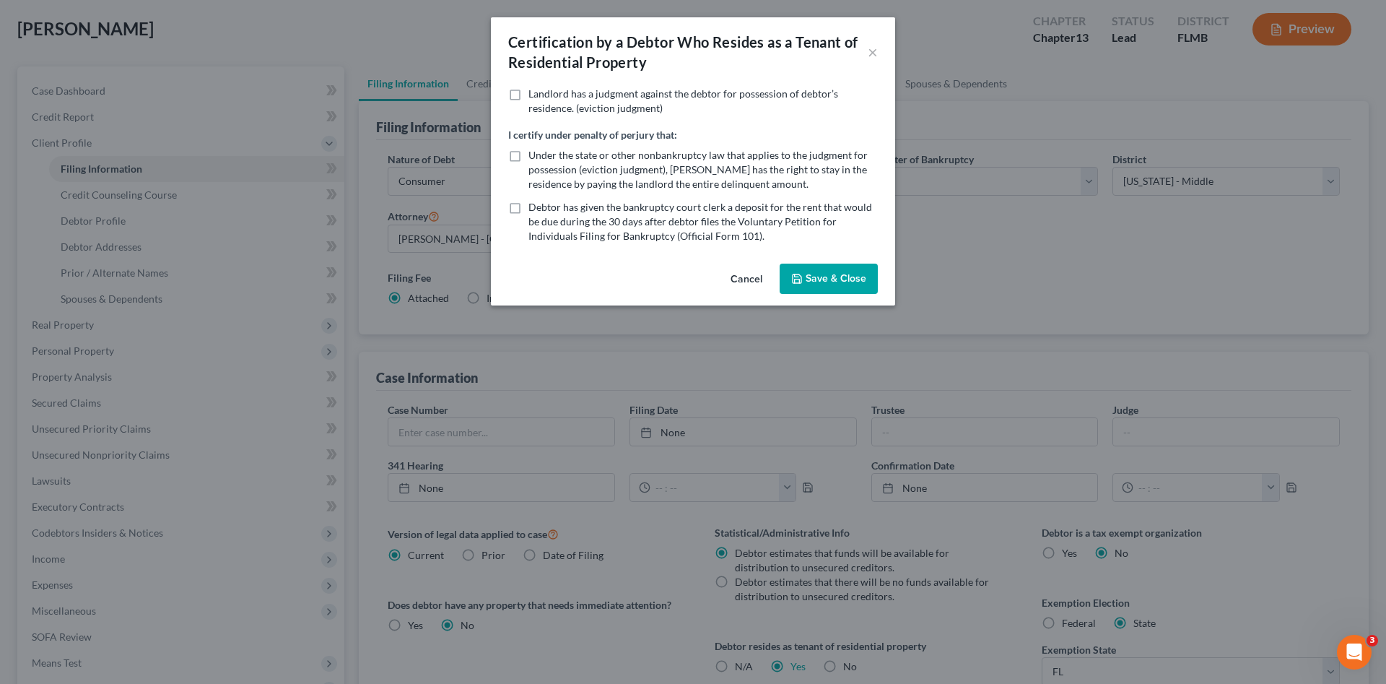
click at [792, 276] on icon "button" at bounding box center [797, 279] width 12 height 12
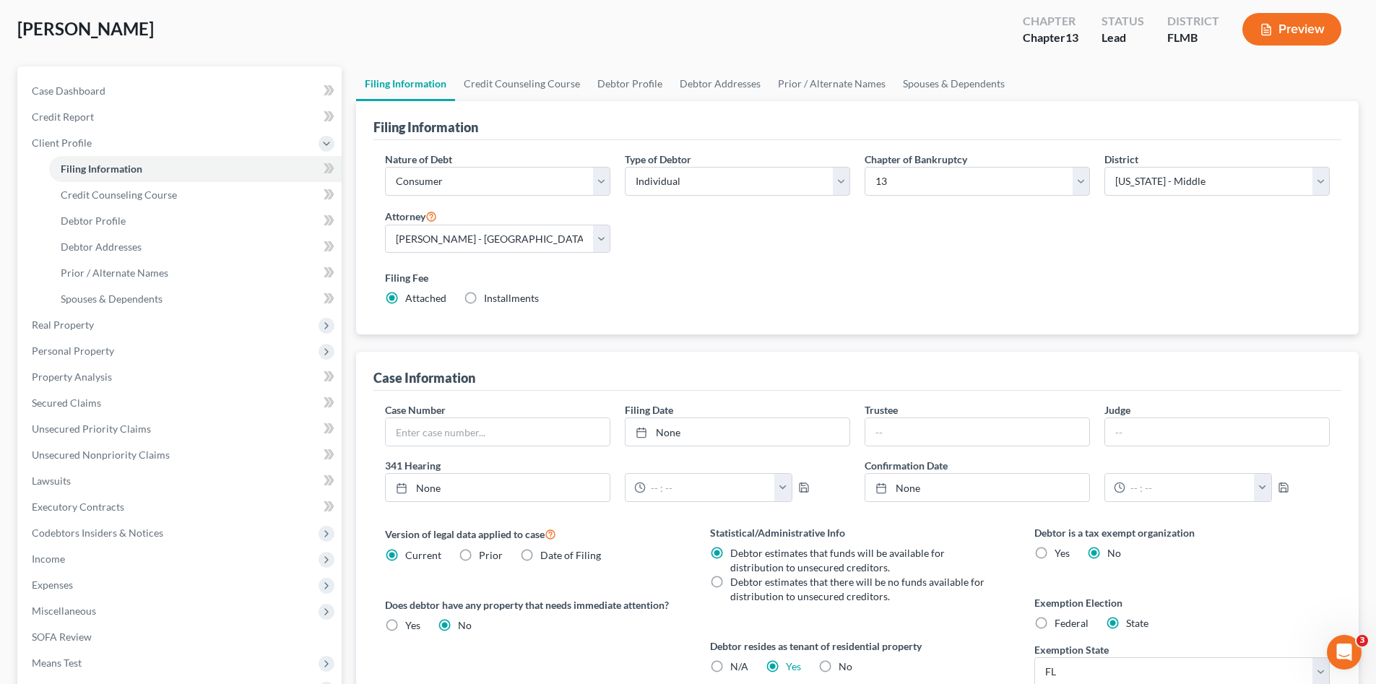
scroll to position [168, 0]
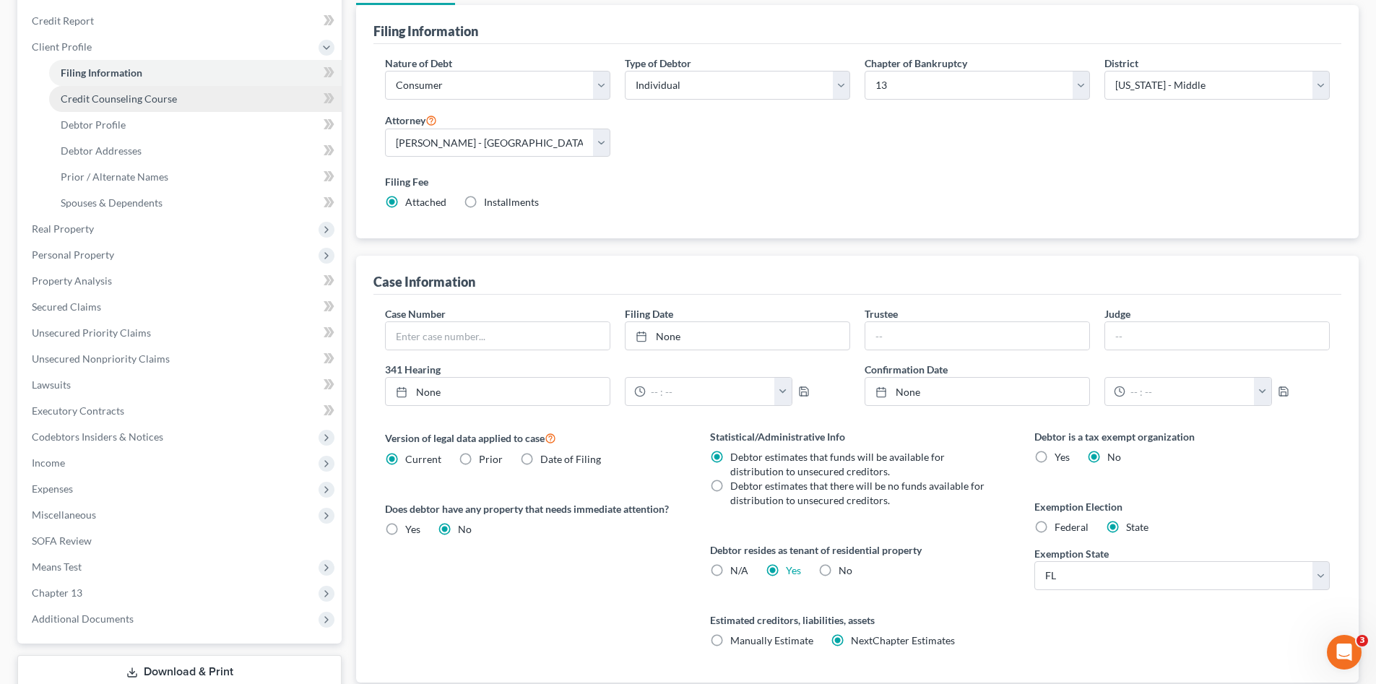
click at [100, 93] on span "Credit Counseling Course" at bounding box center [119, 98] width 116 height 12
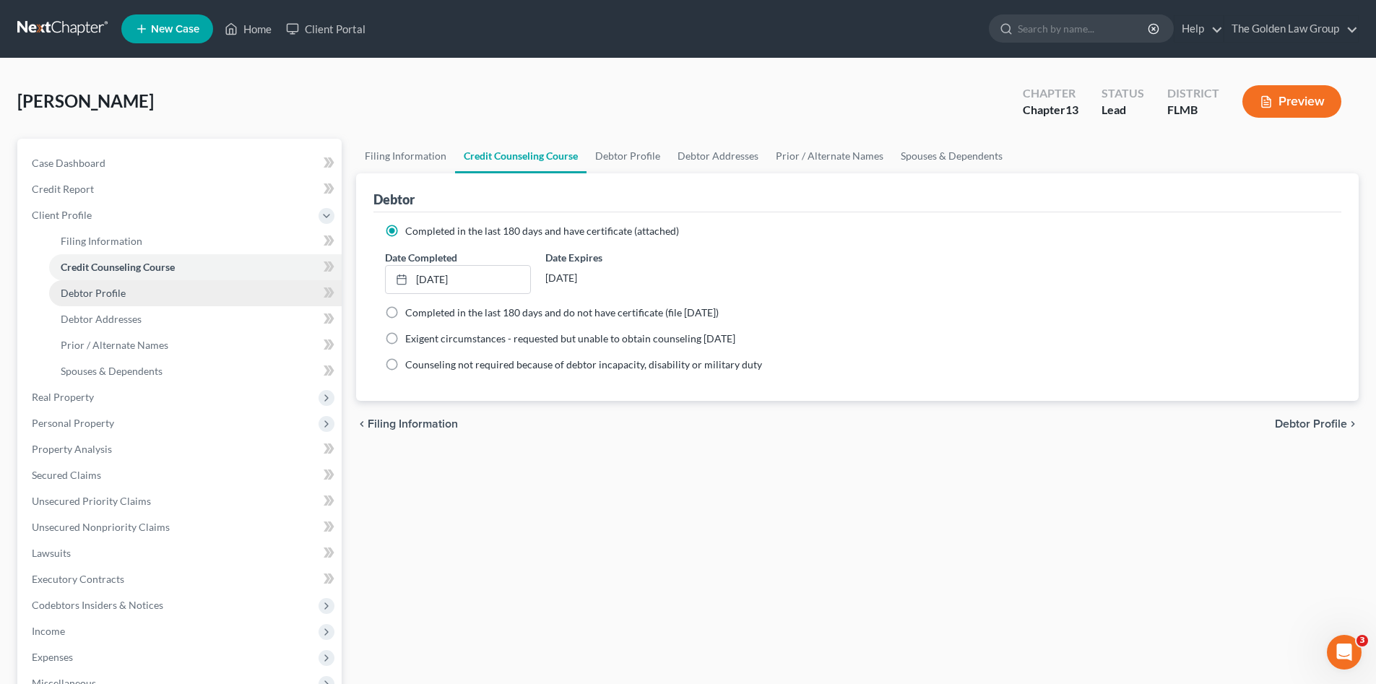
click at [108, 292] on span "Debtor Profile" at bounding box center [93, 293] width 65 height 12
select select "0"
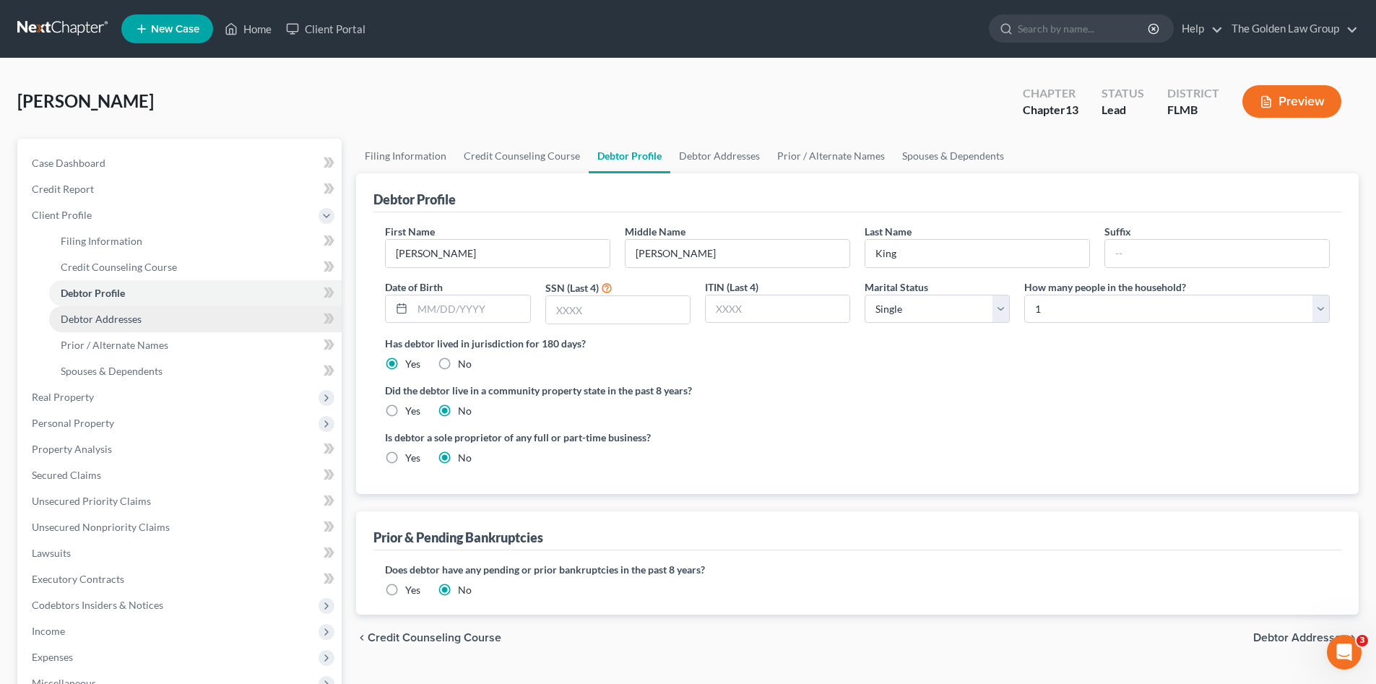
click at [126, 324] on span "Debtor Addresses" at bounding box center [101, 319] width 81 height 12
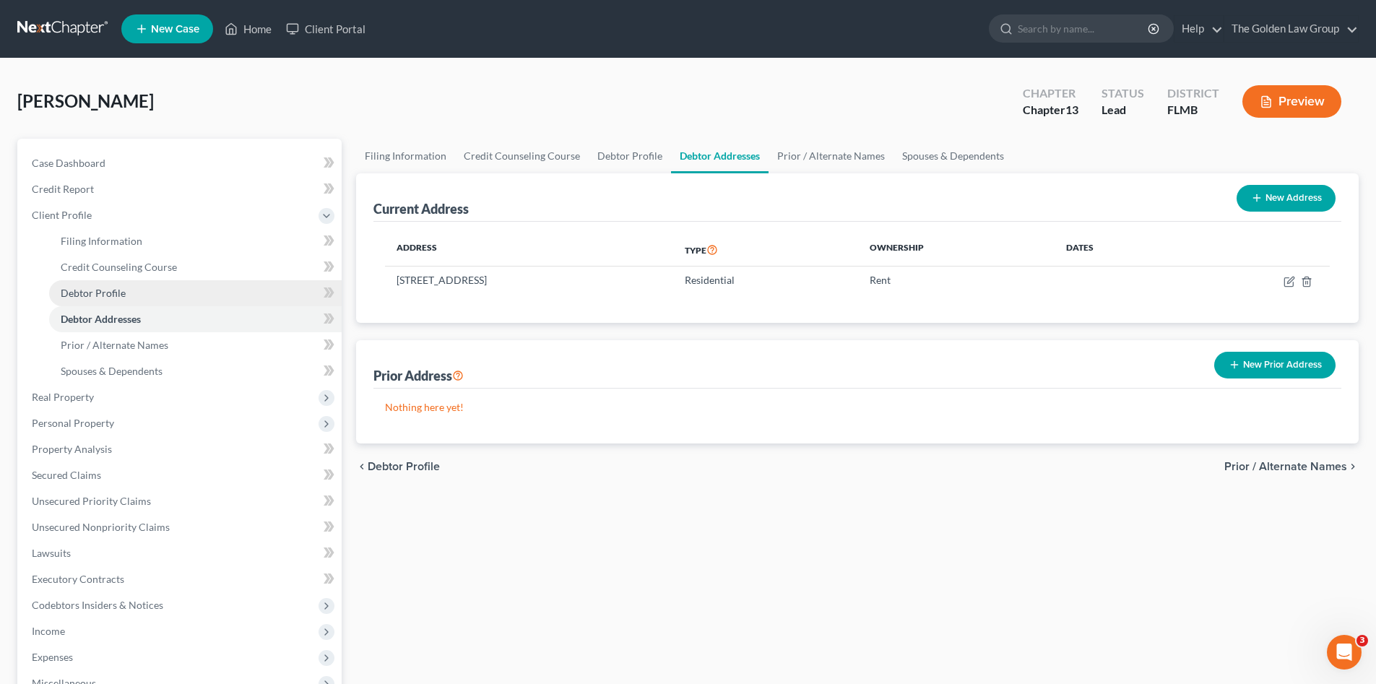
click at [126, 292] on link "Debtor Profile" at bounding box center [195, 293] width 292 height 26
select select "0"
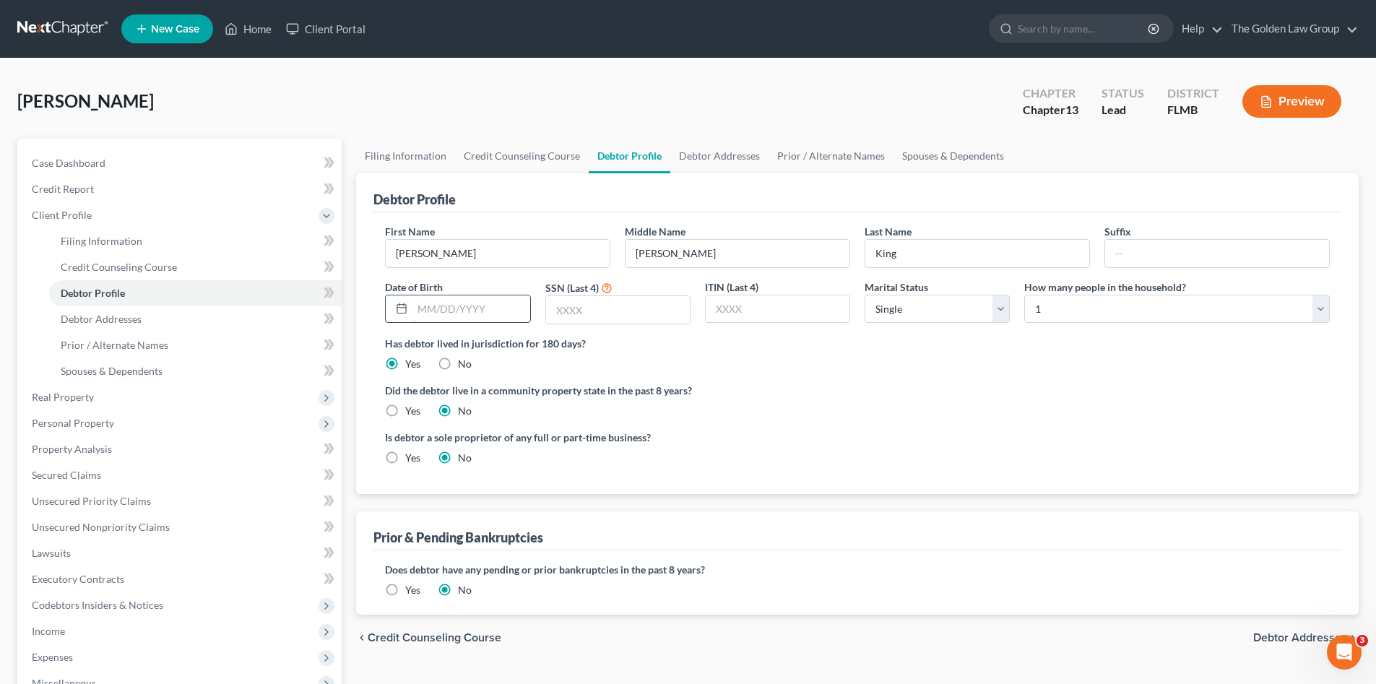
click at [498, 326] on div "First Name Steven Middle Name Ashley Last Name King Suffix Date of Birth SSN (L…" at bounding box center [857, 280] width 959 height 112
click at [485, 304] on input "text" at bounding box center [470, 308] width 117 height 27
click at [450, 306] on input "text" at bounding box center [470, 308] width 117 height 27
type input "06/04/1980"
click at [559, 298] on input "text" at bounding box center [618, 309] width 144 height 27
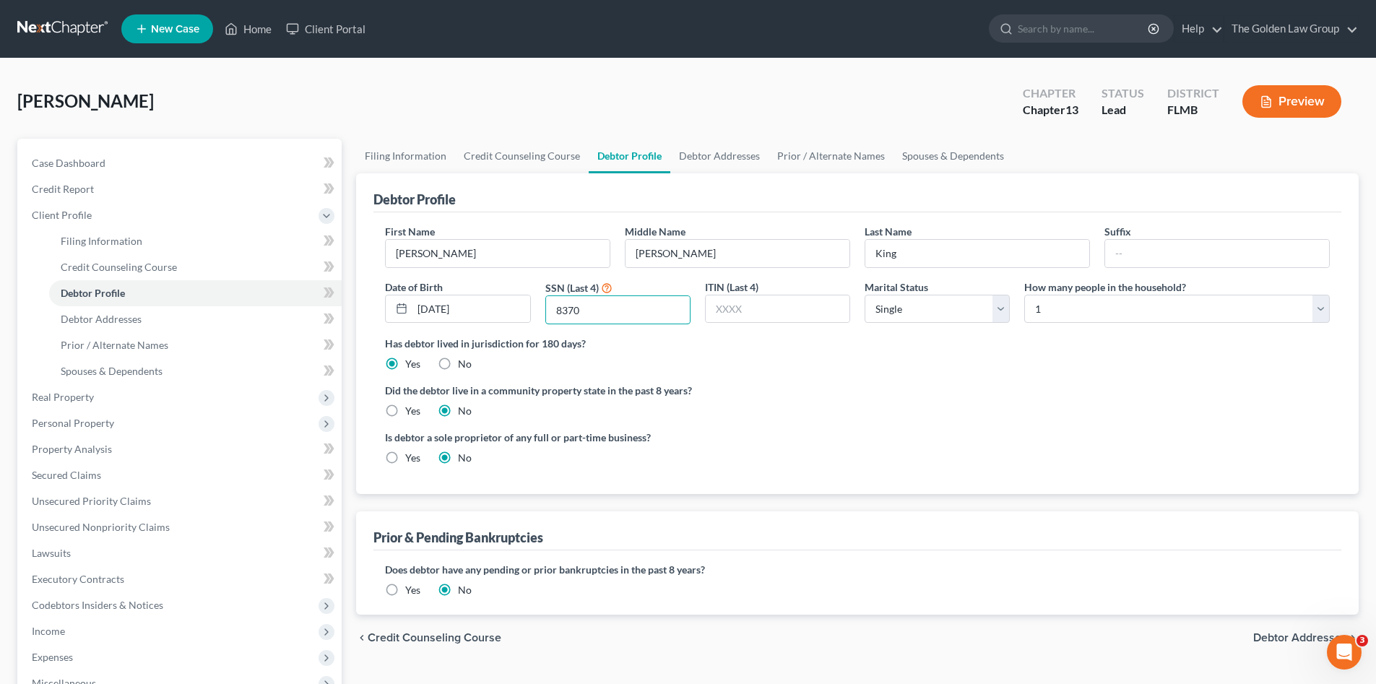
type input "8370"
click at [804, 435] on label "Is debtor a sole proprietor of any full or part-time business?" at bounding box center [617, 437] width 465 height 15
click at [113, 367] on span "Spouses & Dependents" at bounding box center [112, 371] width 102 height 12
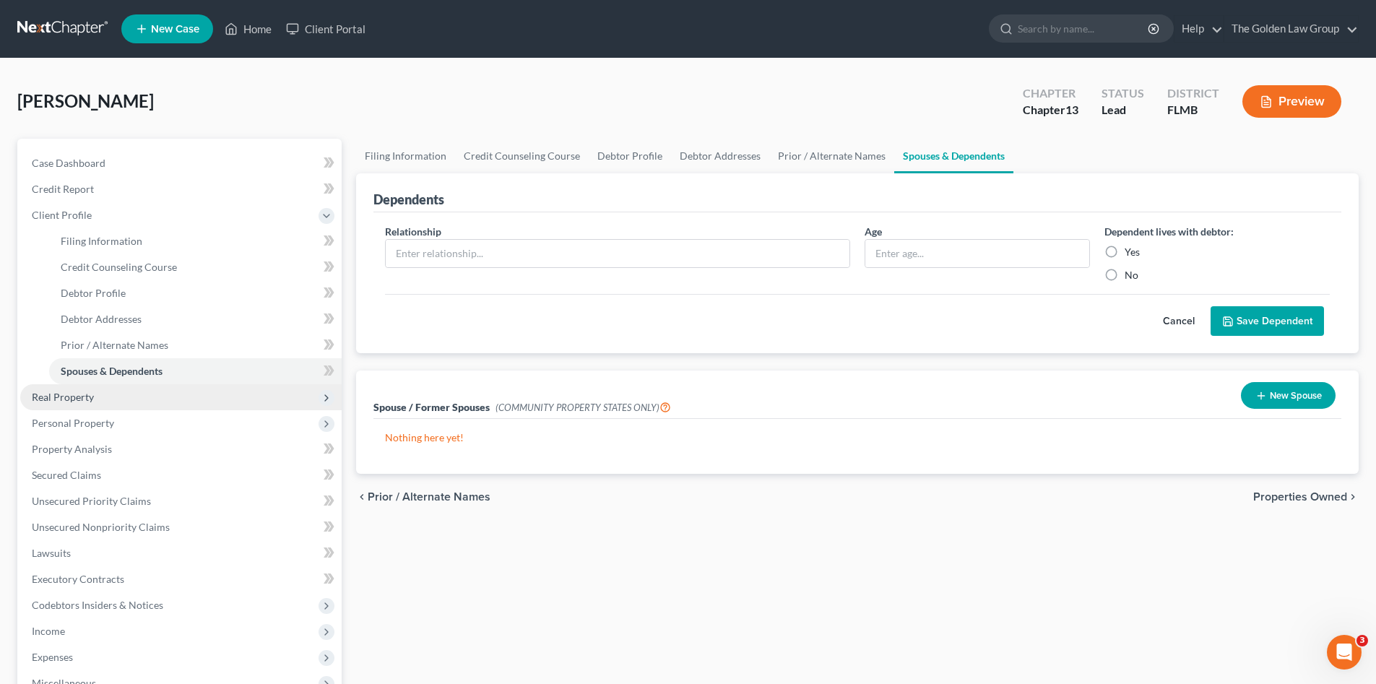
click at [94, 399] on span "Real Property" at bounding box center [180, 397] width 321 height 26
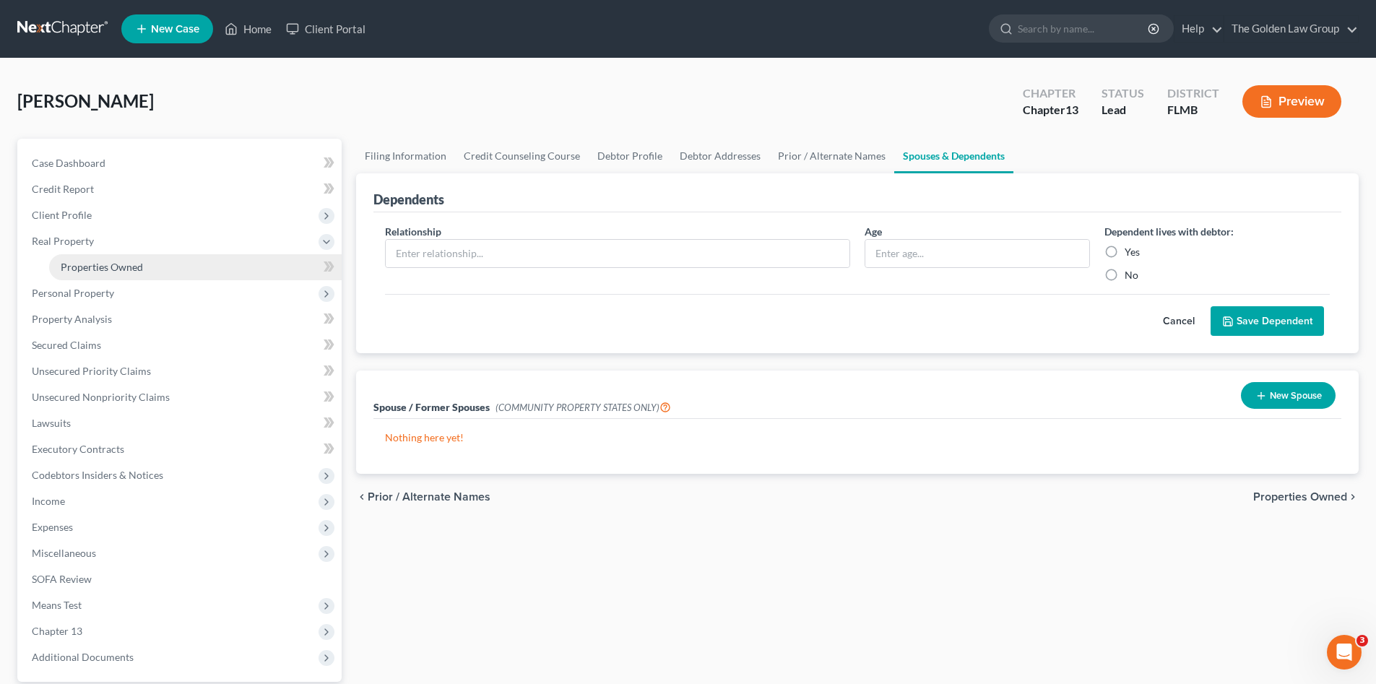
click at [108, 266] on span "Properties Owned" at bounding box center [102, 267] width 82 height 12
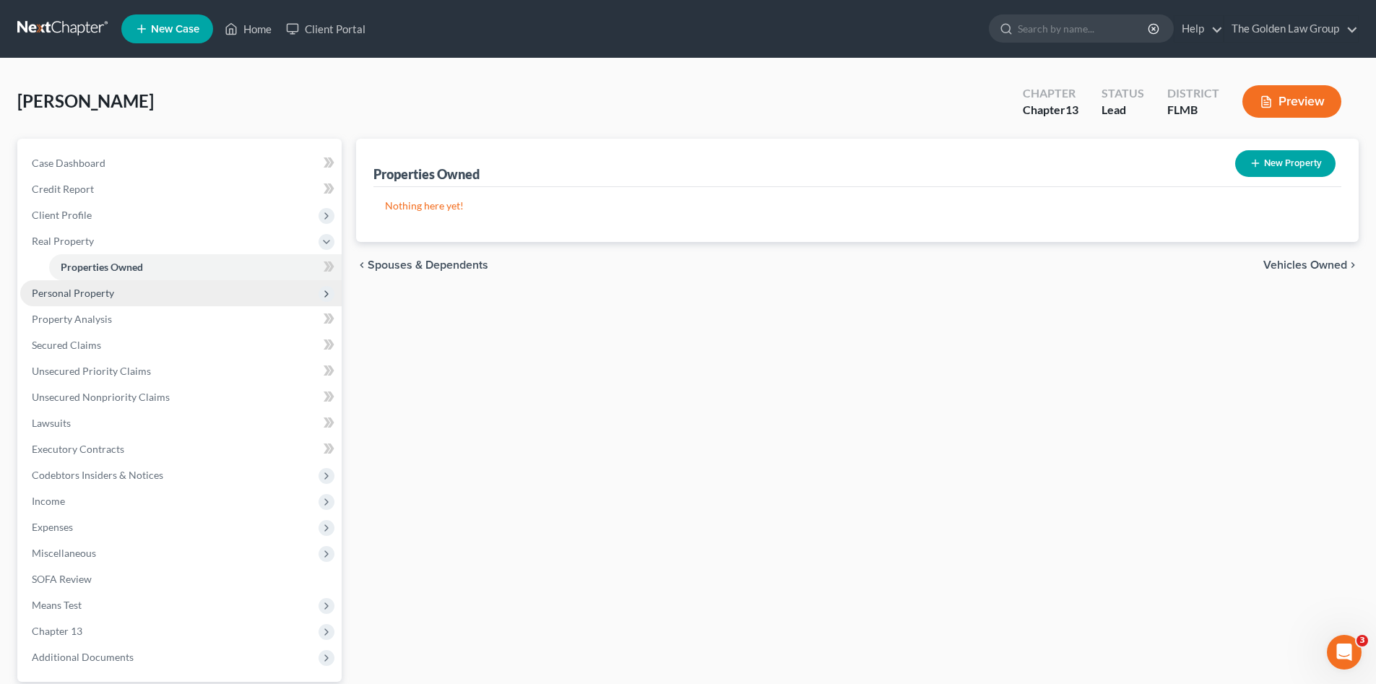
click at [105, 299] on span "Personal Property" at bounding box center [180, 293] width 321 height 26
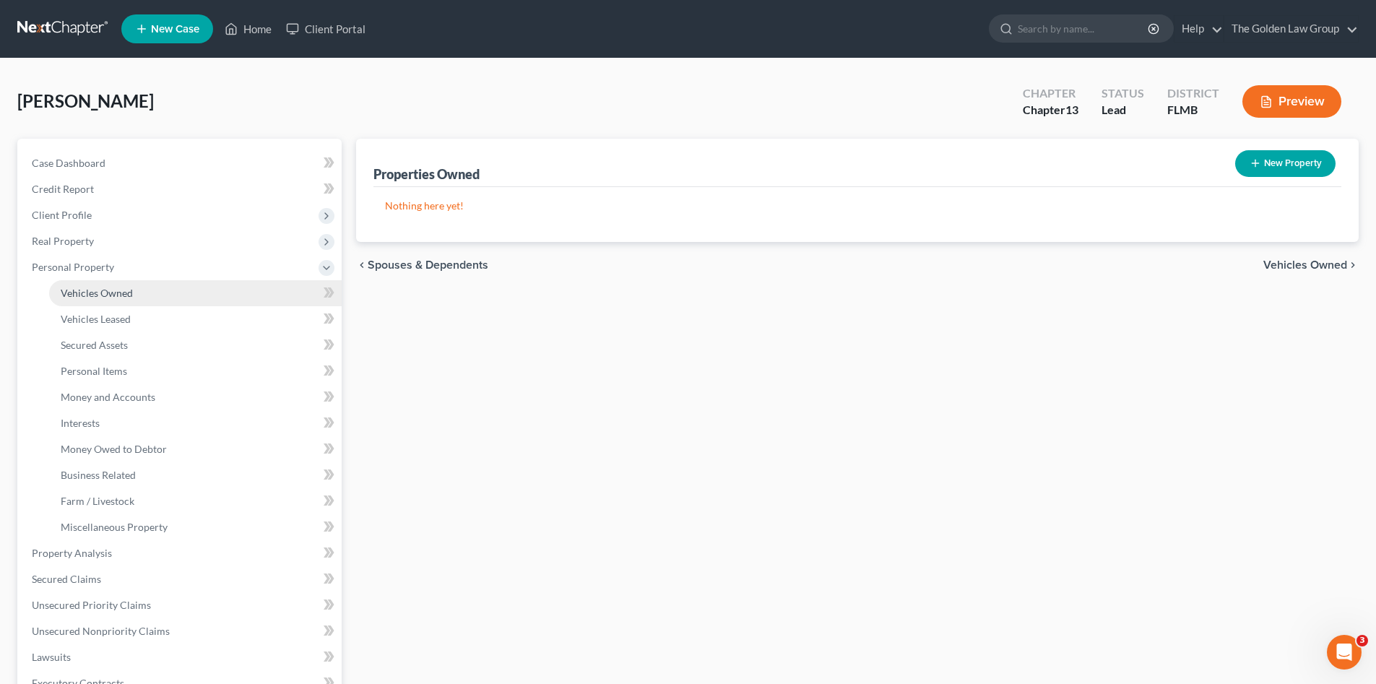
click at [106, 292] on span "Vehicles Owned" at bounding box center [97, 293] width 72 height 12
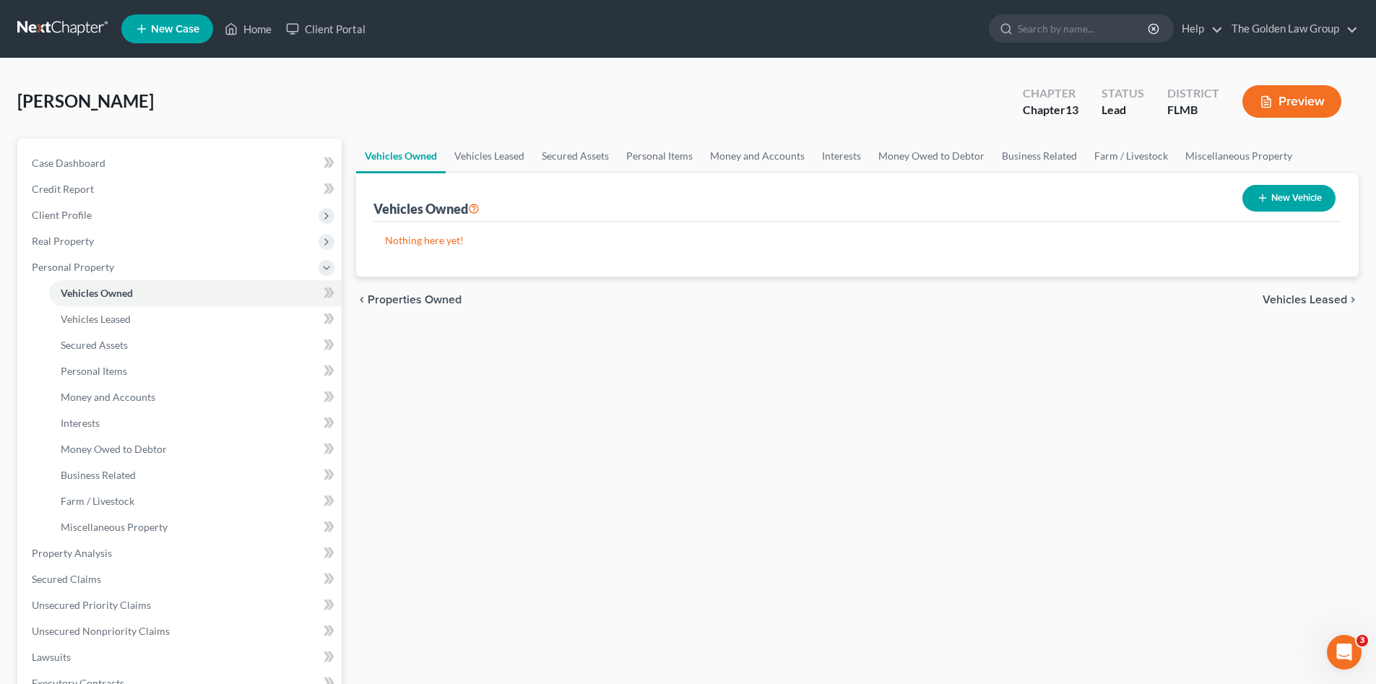
click at [1264, 210] on button "New Vehicle" at bounding box center [1288, 198] width 93 height 27
select select "0"
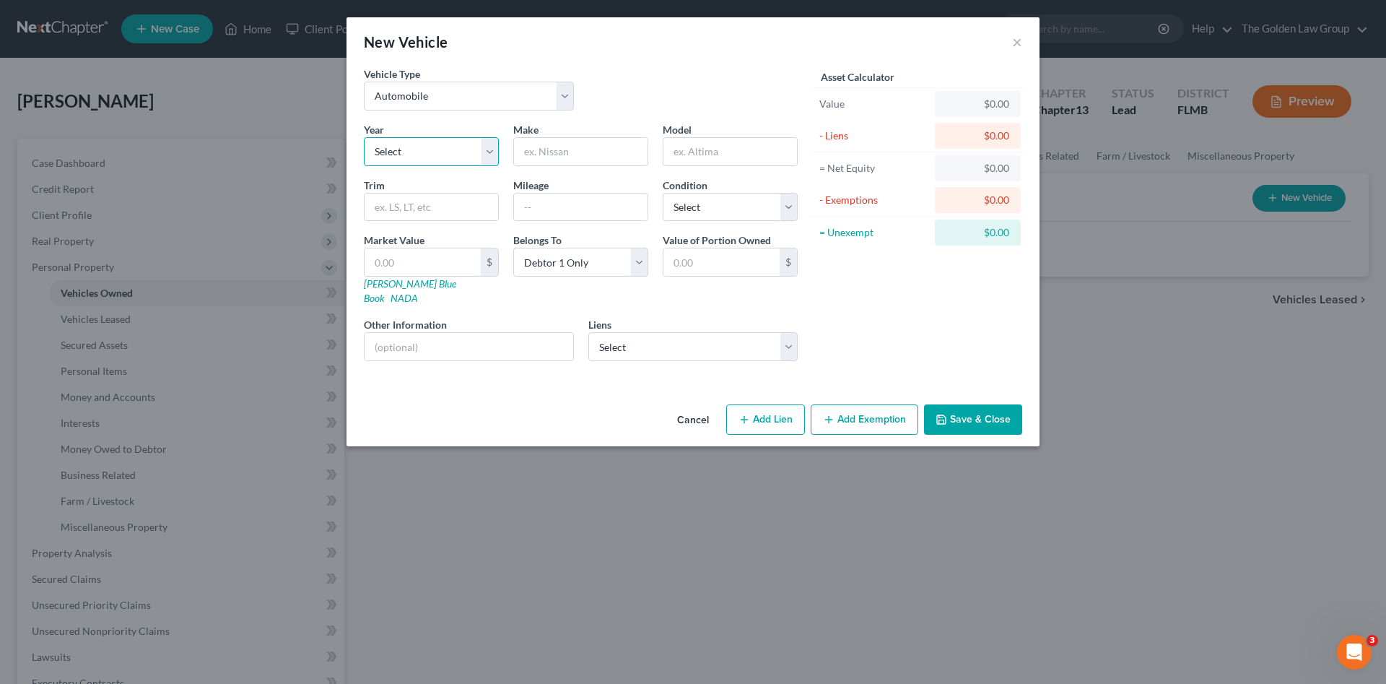
drag, startPoint x: 429, startPoint y: 153, endPoint x: 422, endPoint y: 167, distance: 15.2
click at [429, 153] on select "Select 2026 2025 2024 2023 2022 2021 2020 2019 2018 2017 2016 2015 2014 2013 20…" at bounding box center [431, 151] width 135 height 29
select select "7"
click at [364, 137] on select "Select 2026 2025 2024 2023 2022 2021 2020 2019 2018 2017 2016 2015 2014 2013 20…" at bounding box center [431, 151] width 135 height 29
click at [581, 142] on input "text" at bounding box center [581, 151] width 134 height 27
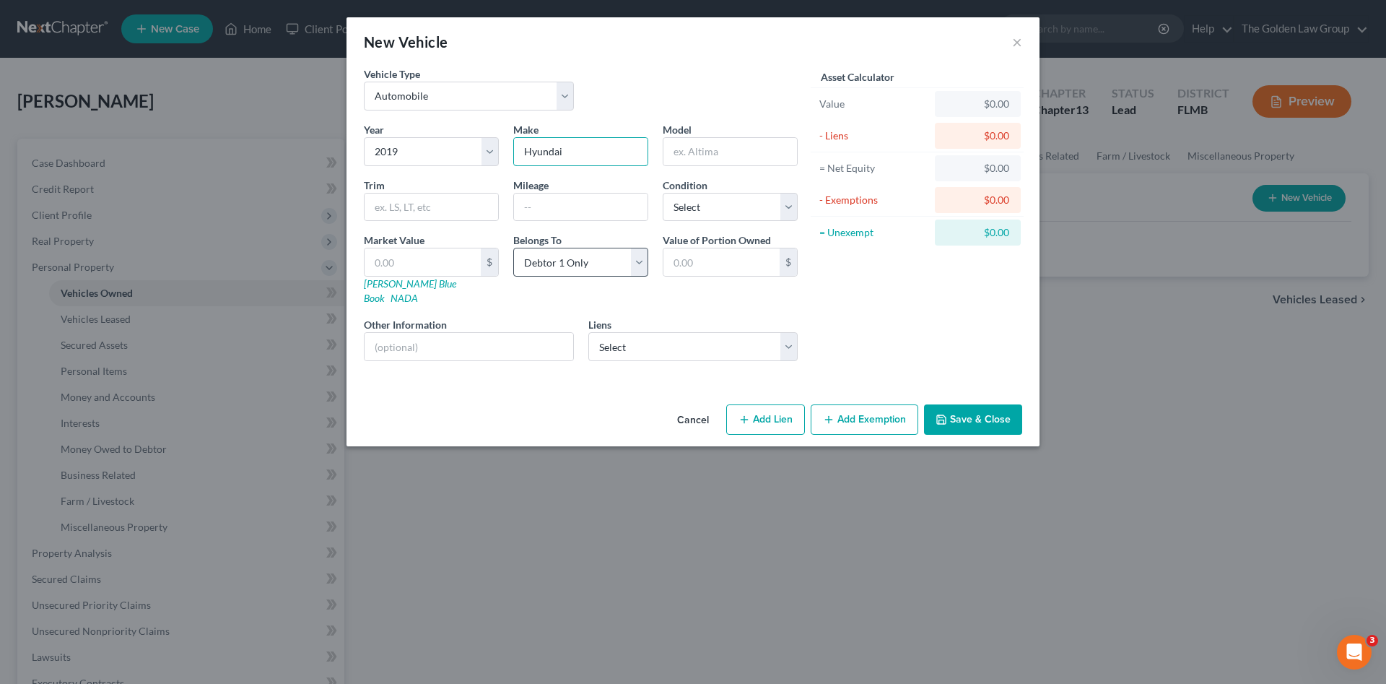
type input "Hyundai"
click at [568, 263] on select "Select Debtor 1 Only Debtor 2 Only Debtor 1 And Debtor 2 Only At Least One Of T…" at bounding box center [580, 262] width 135 height 29
click at [513, 248] on select "Select Debtor 1 Only Debtor 2 Only Debtor 1 And Debtor 2 Only At Least One Of T…" at bounding box center [580, 262] width 135 height 29
drag, startPoint x: 586, startPoint y: 393, endPoint x: 634, endPoint y: 394, distance: 47.7
click at [588, 399] on div "Cancel Add Lien Add Lease Add Exemption Save & Close" at bounding box center [693, 423] width 693 height 48
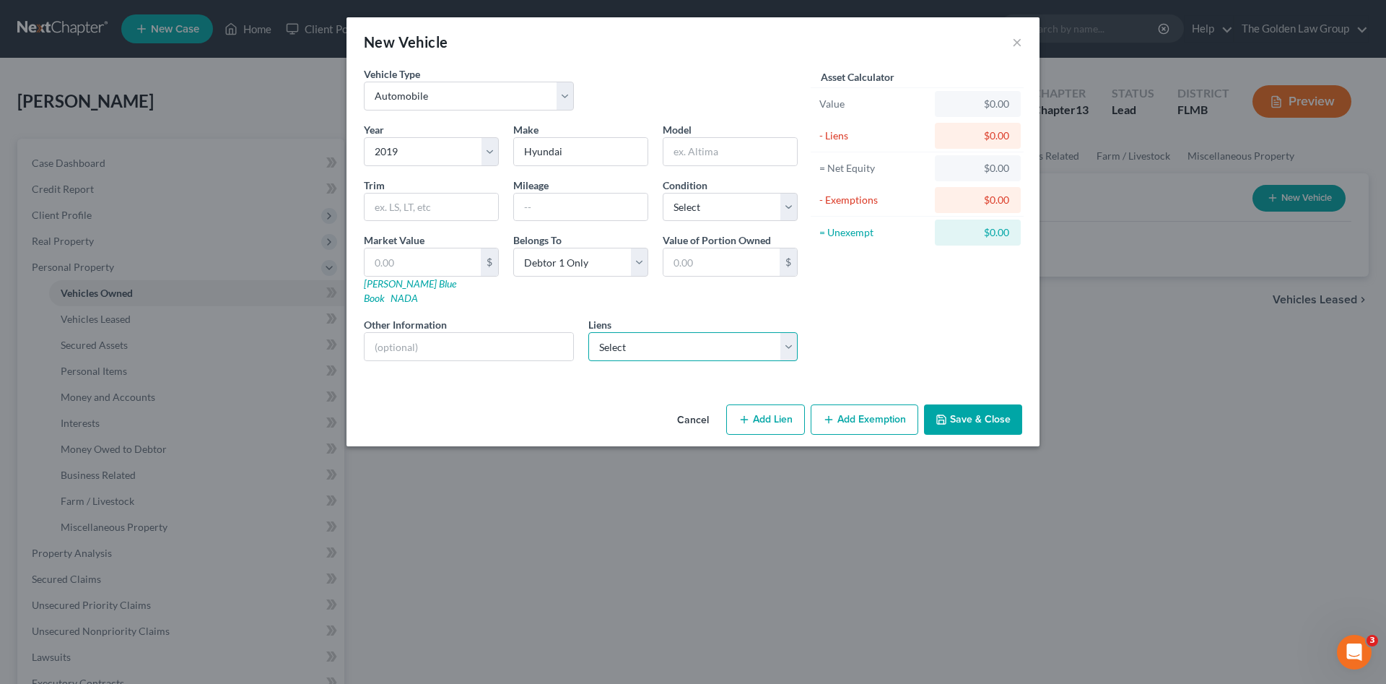
click at [718, 337] on select "Select Navy Federal Cr Union - $26,314.00 Caf - $20,441.00 Del One Fcu - $10,29…" at bounding box center [694, 346] width 210 height 29
select select "3"
click at [589, 332] on select "Select Navy Federal Cr Union - $26,314.00 Caf - $20,441.00 Del One Fcu - $10,29…" at bounding box center [694, 346] width 210 height 29
select select
select select "45"
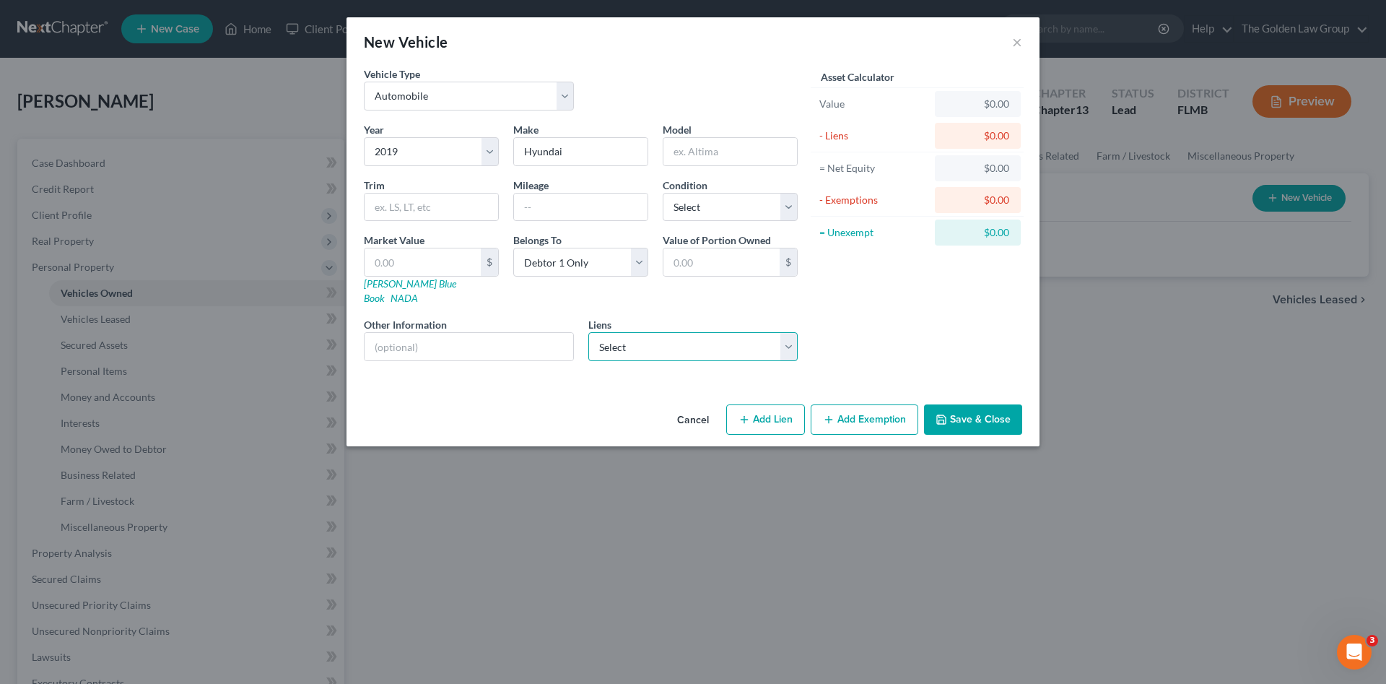
select select "0"
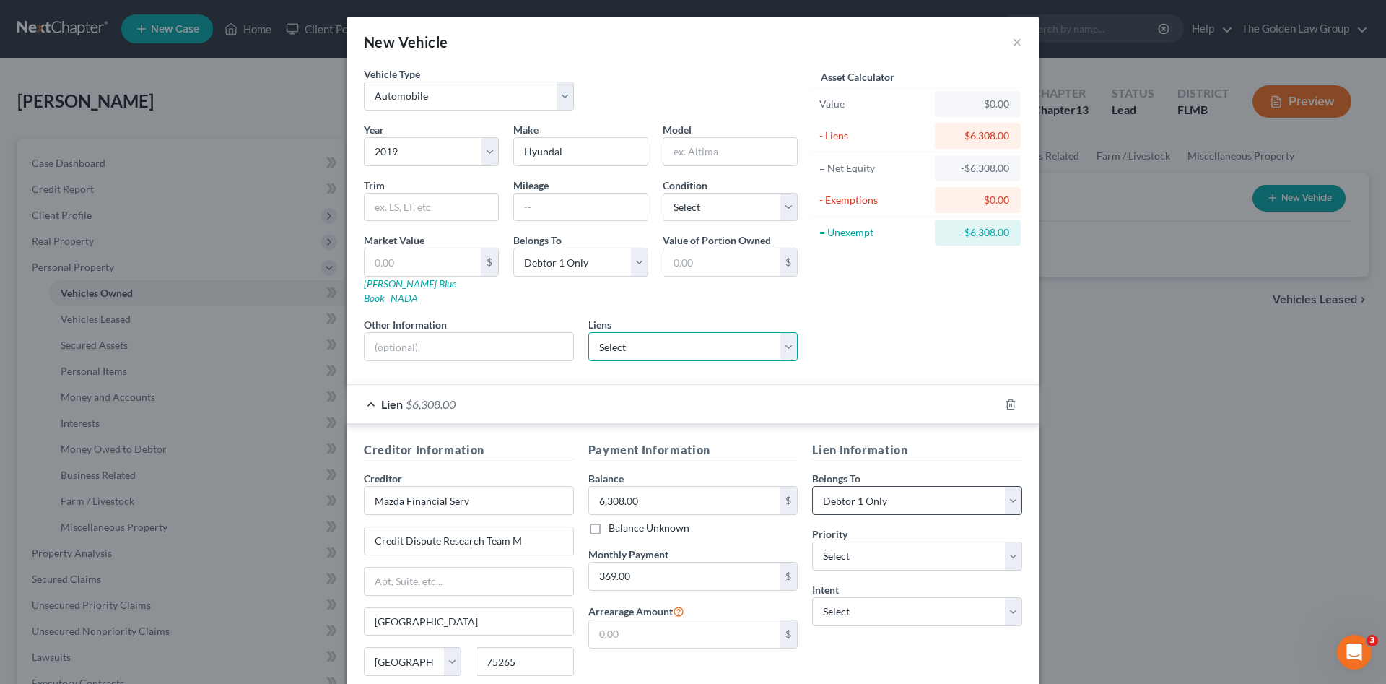
scroll to position [106, 0]
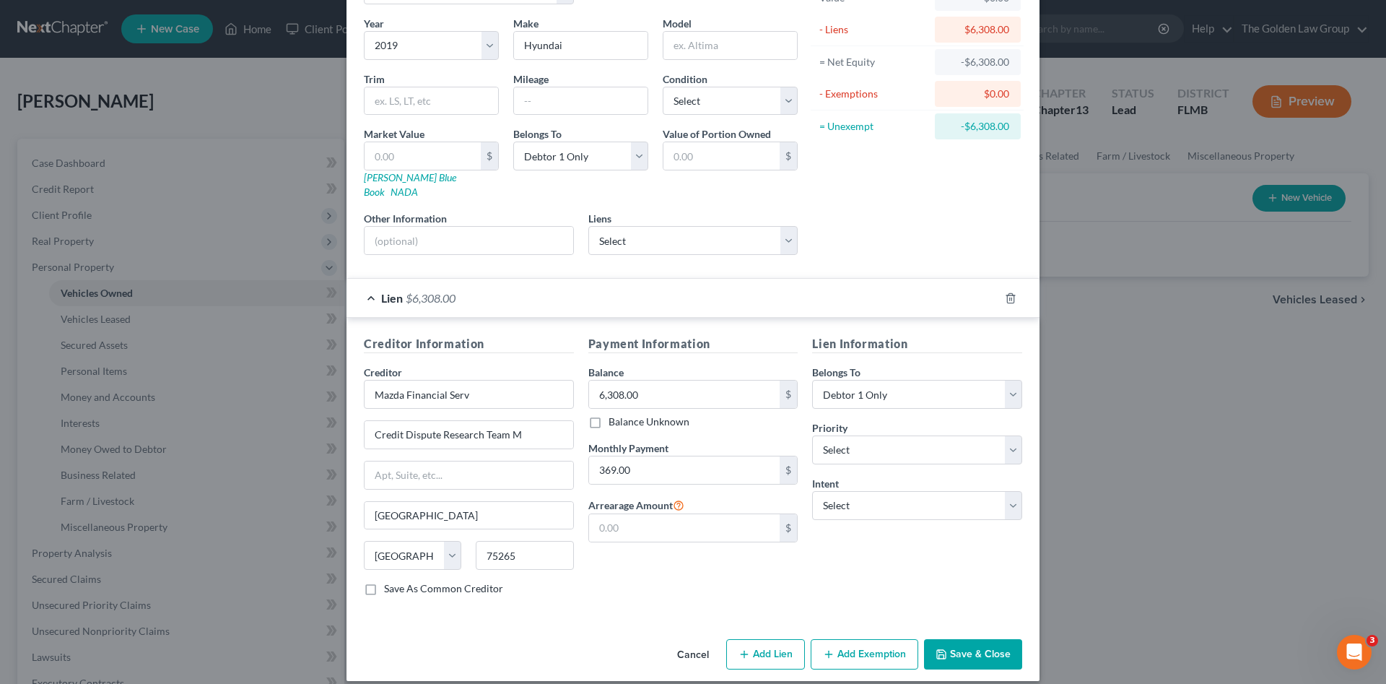
click at [976, 639] on button "Save & Close" at bounding box center [973, 654] width 98 height 30
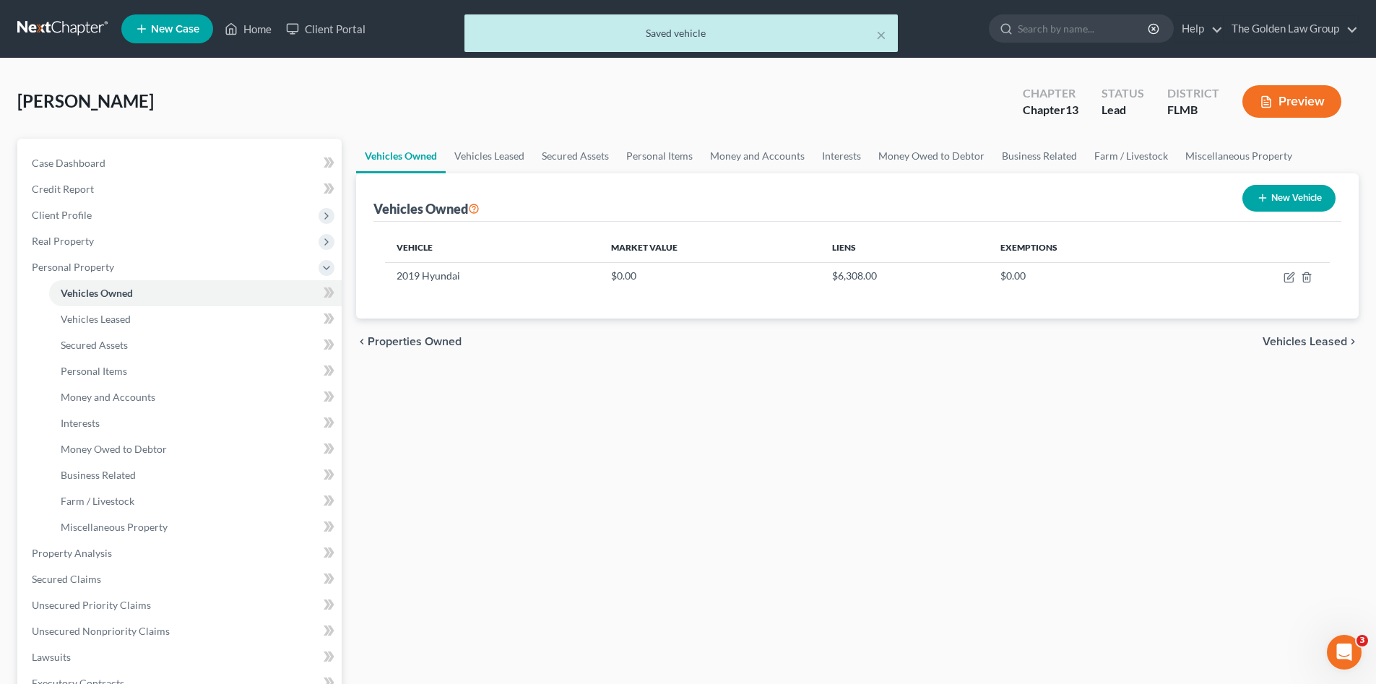
click at [1267, 207] on button "New Vehicle" at bounding box center [1288, 198] width 93 height 27
select select "0"
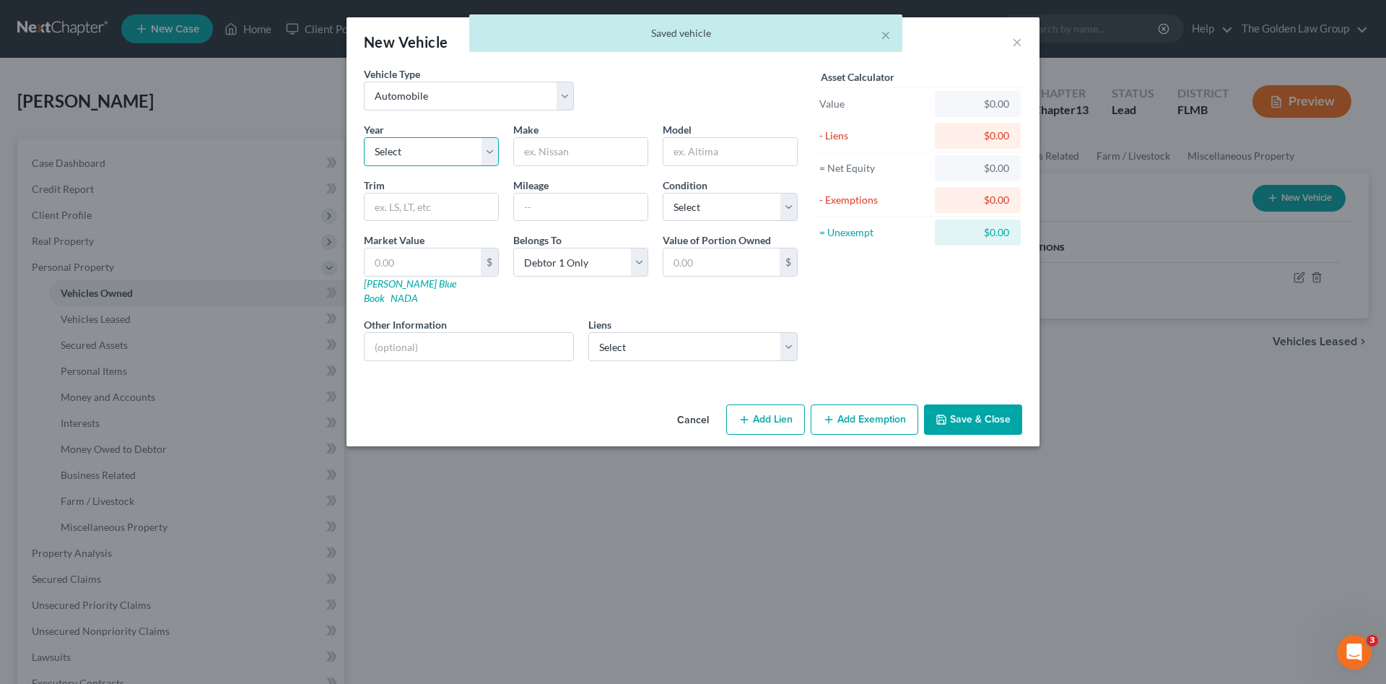
click at [427, 149] on select "Select 2026 2025 2024 2023 2022 2021 2020 2019 2018 2017 2016 2015 2014 2013 20…" at bounding box center [431, 151] width 135 height 29
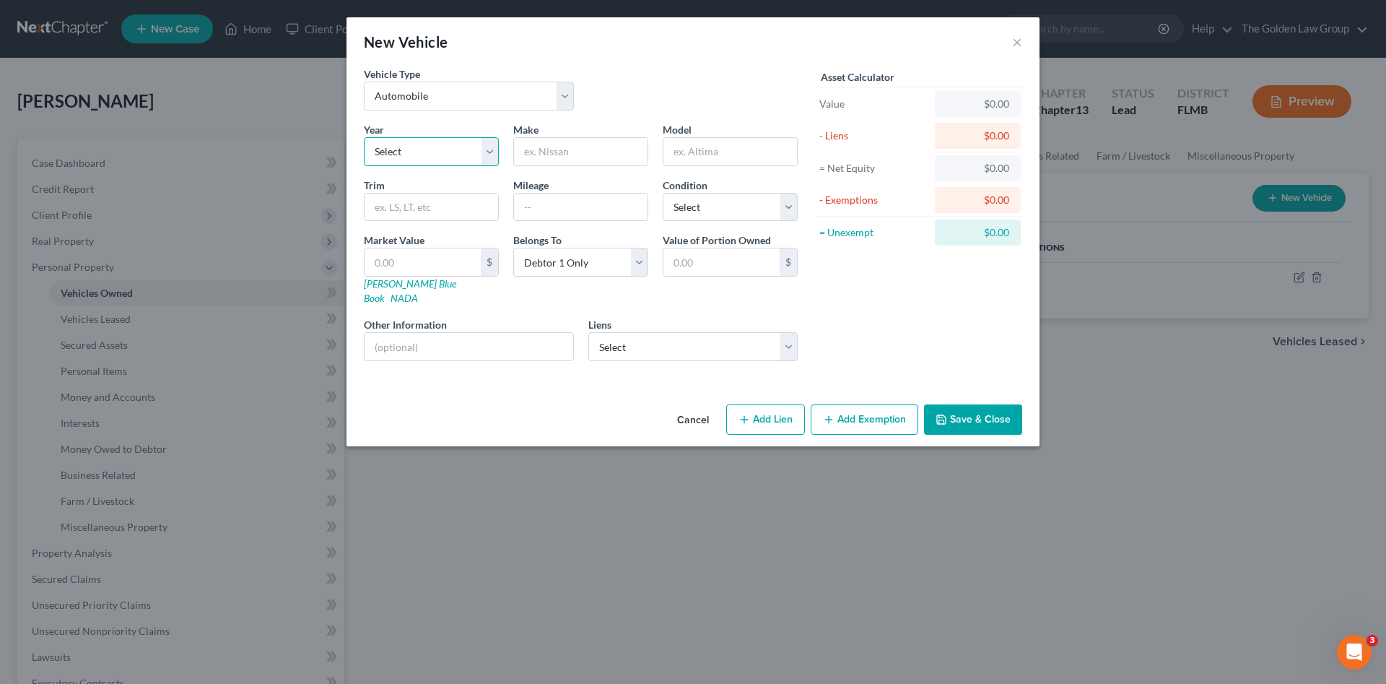
select select "8"
click at [364, 137] on select "Select 2026 2025 2024 2023 2022 2021 2020 2019 2018 2017 2016 2015 2014 2013 20…" at bounding box center [431, 151] width 135 height 29
click at [541, 147] on input "text" at bounding box center [581, 151] width 134 height 27
type input "Dodge"
click at [640, 332] on select "Select Navy Federal Cr Union - $26,314.00 Caf - $20,441.00 Del One Fcu - $10,29…" at bounding box center [694, 346] width 210 height 29
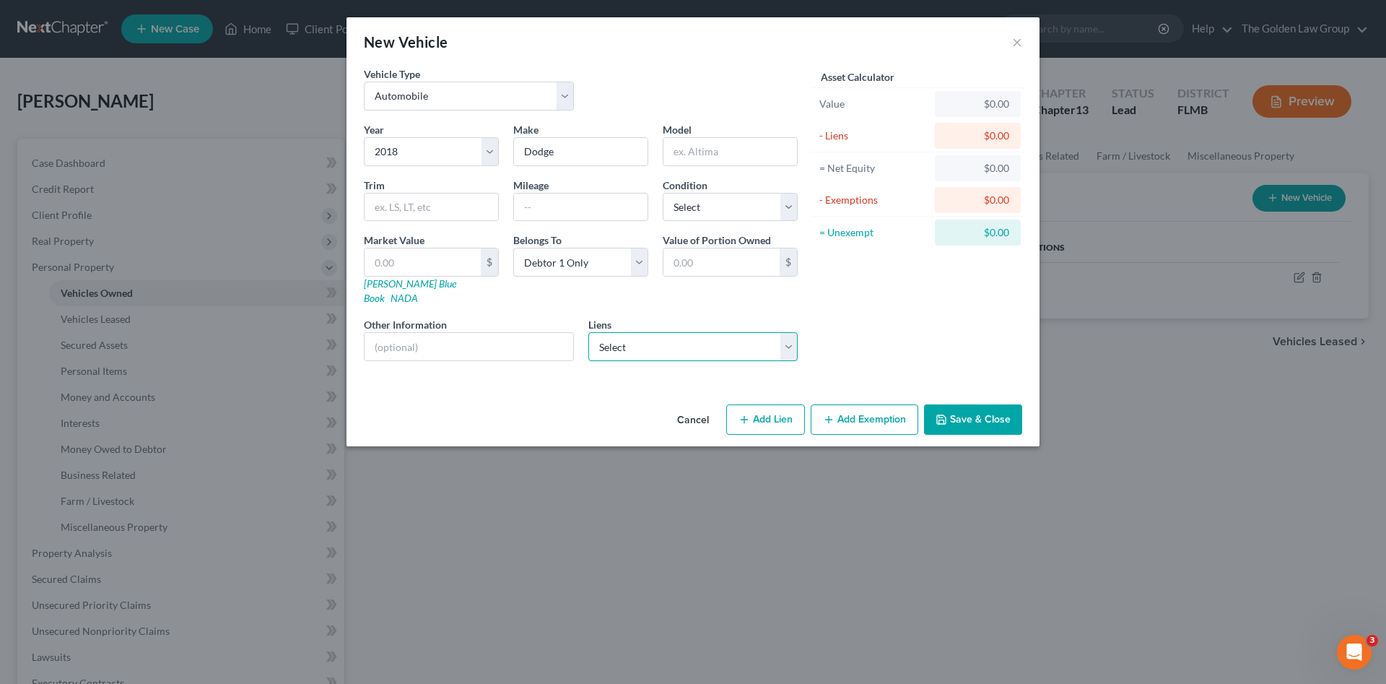
select select "2"
click at [589, 332] on select "Select Navy Federal Cr Union - $26,314.00 Caf - $20,441.00 Del One Fcu - $10,29…" at bounding box center [694, 346] width 210 height 29
select select
select select "7"
select select "0"
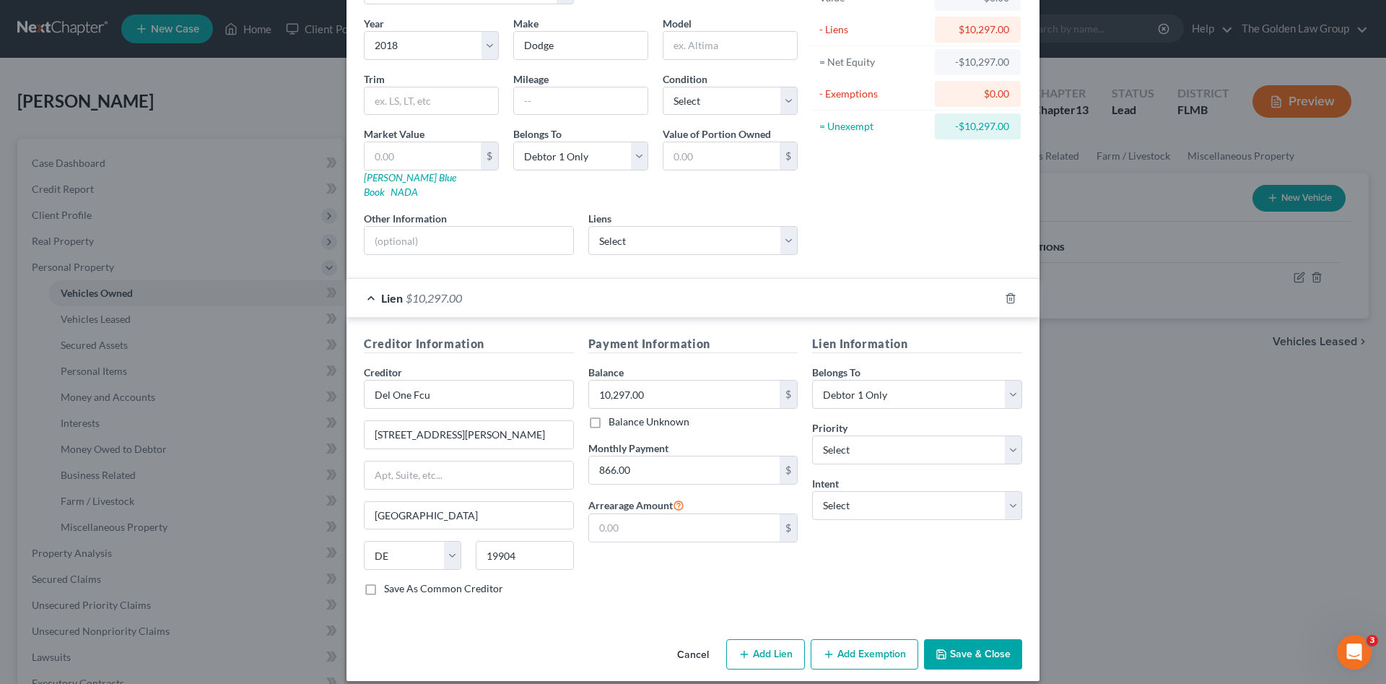
drag, startPoint x: 978, startPoint y: 637, endPoint x: 859, endPoint y: 572, distance: 136.4
click at [978, 639] on button "Save & Close" at bounding box center [973, 654] width 98 height 30
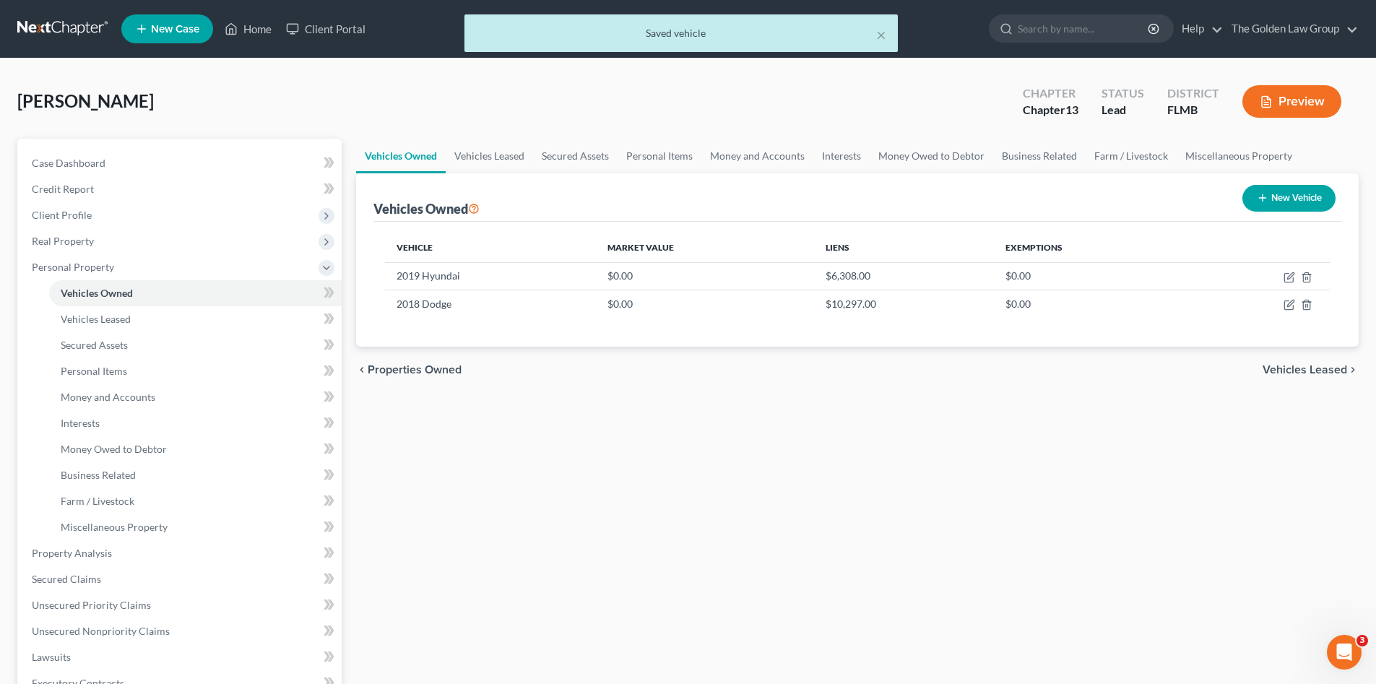
click at [1268, 204] on button "New Vehicle" at bounding box center [1288, 198] width 93 height 27
select select "0"
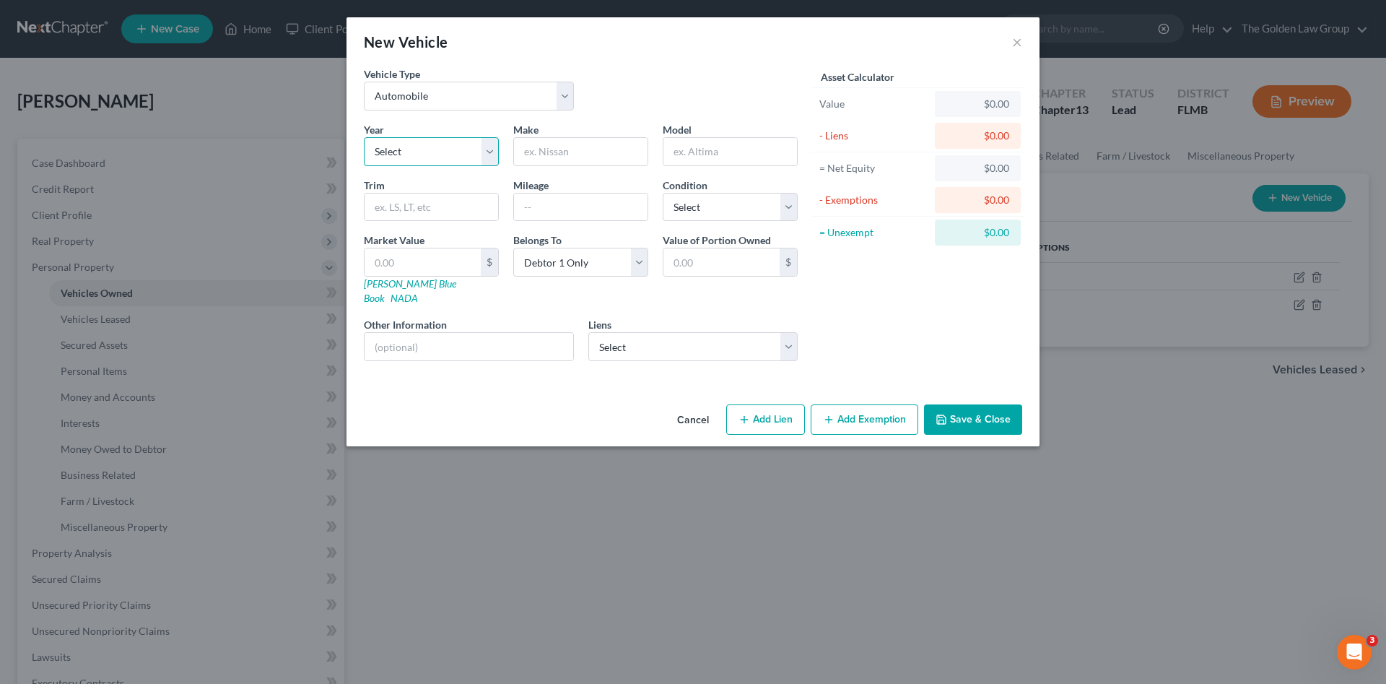
click at [415, 146] on select "Select 2026 2025 2024 2023 2022 2021 2020 2019 2018 2017 2016 2015 2014 2013 20…" at bounding box center [431, 151] width 135 height 29
select select "9"
click at [364, 137] on select "Select 2026 2025 2024 2023 2022 2021 2020 2019 2018 2017 2016 2015 2014 2013 20…" at bounding box center [431, 151] width 135 height 29
click at [577, 152] on input "text" at bounding box center [581, 151] width 134 height 27
type input "Honda"
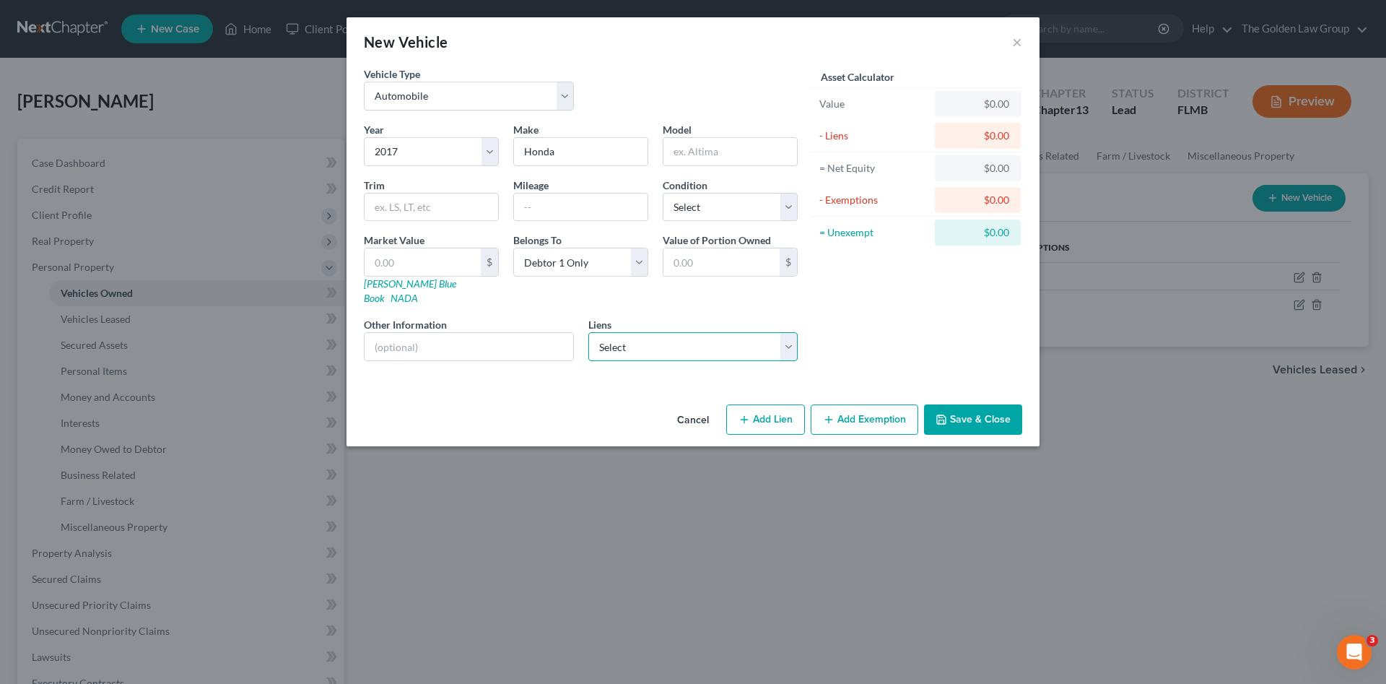
click at [622, 332] on select "Select Navy Federal Cr Union - $26,314.00 Caf - $20,441.00" at bounding box center [694, 346] width 210 height 29
select select "1"
click at [589, 332] on select "Select Navy Federal Cr Union - $26,314.00 Caf - $20,441.00" at bounding box center [694, 346] width 210 height 29
select select
select select "10"
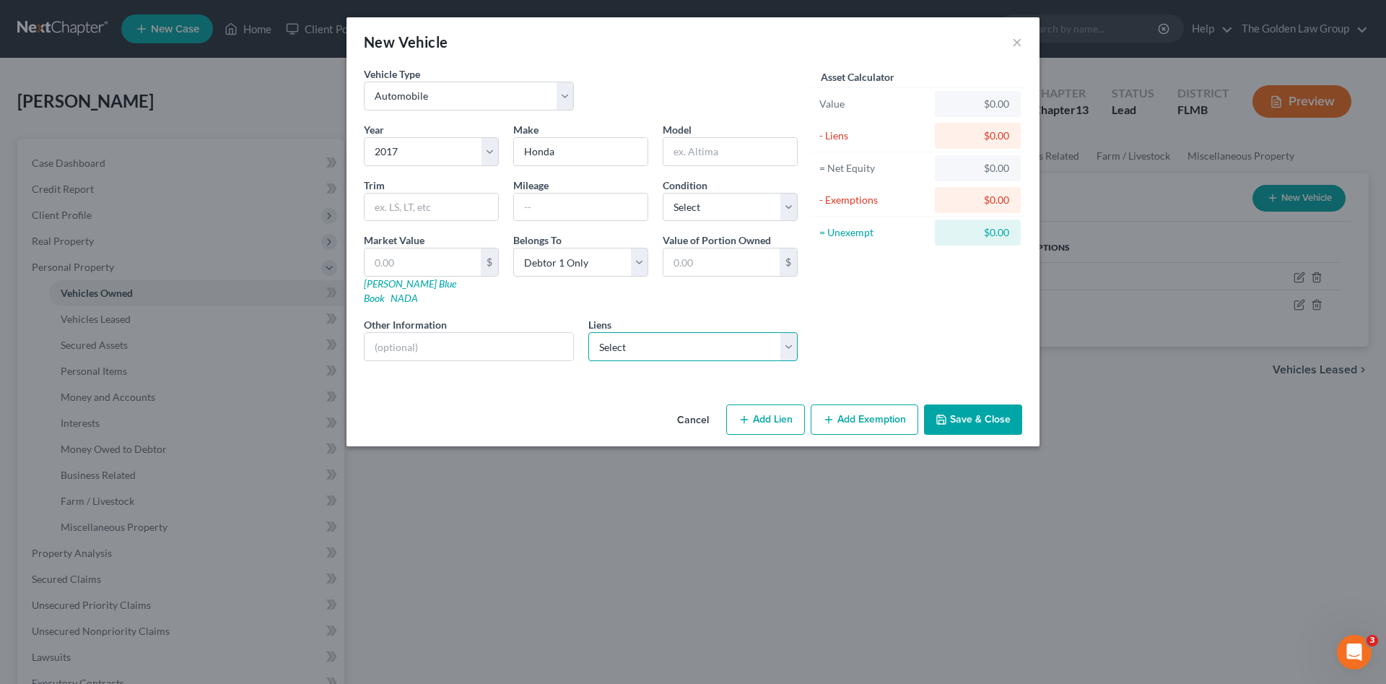
select select "0"
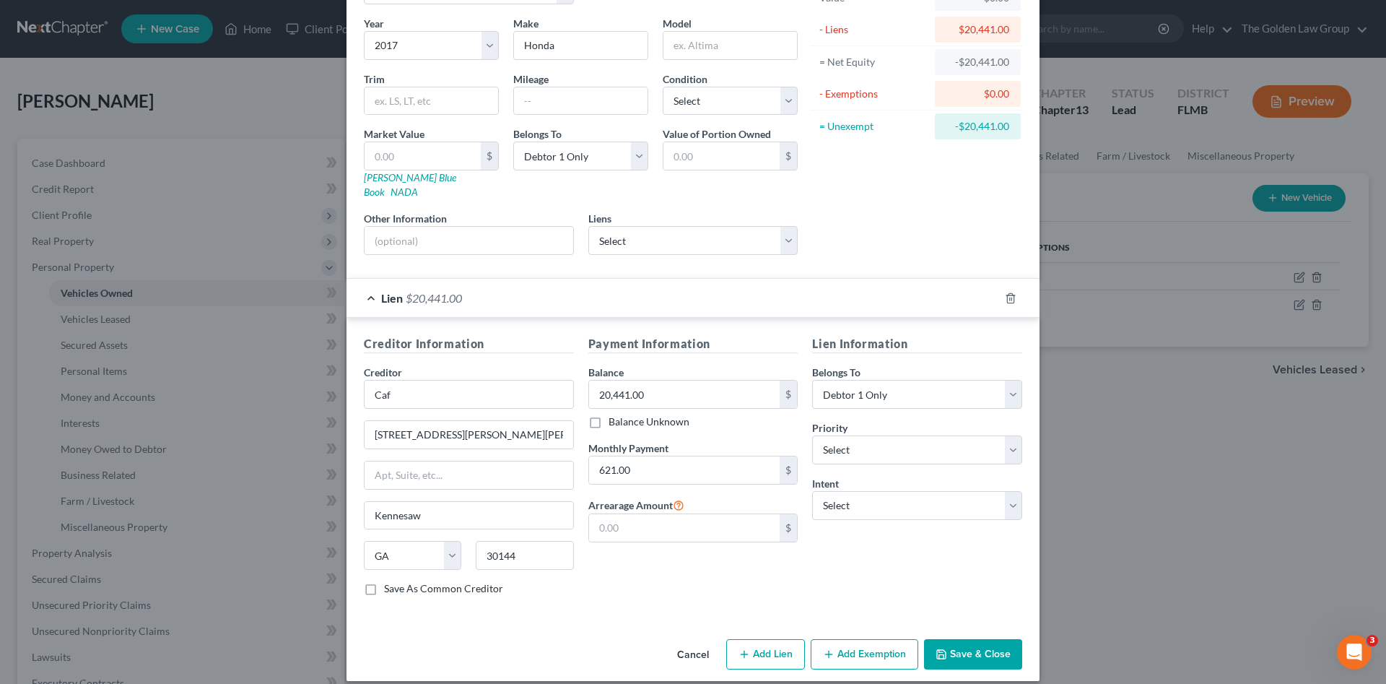
click at [968, 640] on button "Save & Close" at bounding box center [973, 654] width 98 height 30
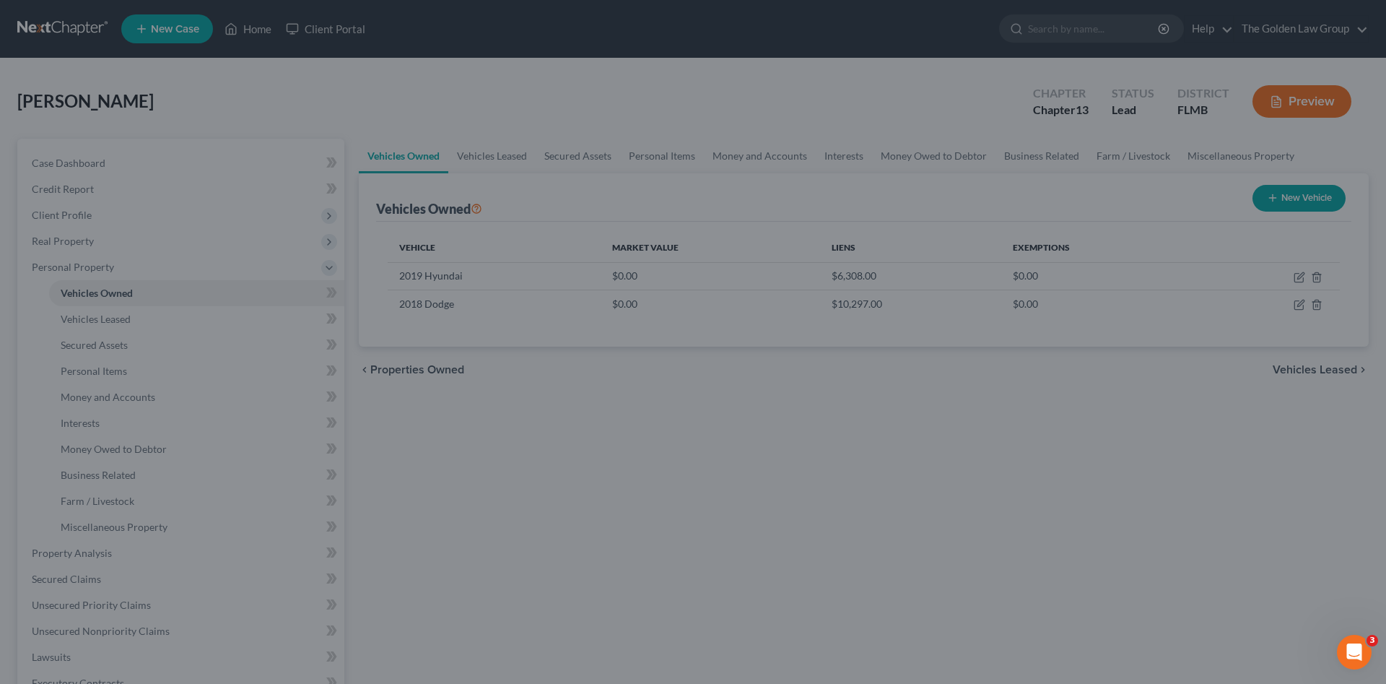
click at [968, 640] on div "New Vehicle × Vehicle Type Select Automobile Truck Trailer Watercraft Aircraft …" at bounding box center [693, 342] width 1386 height 684
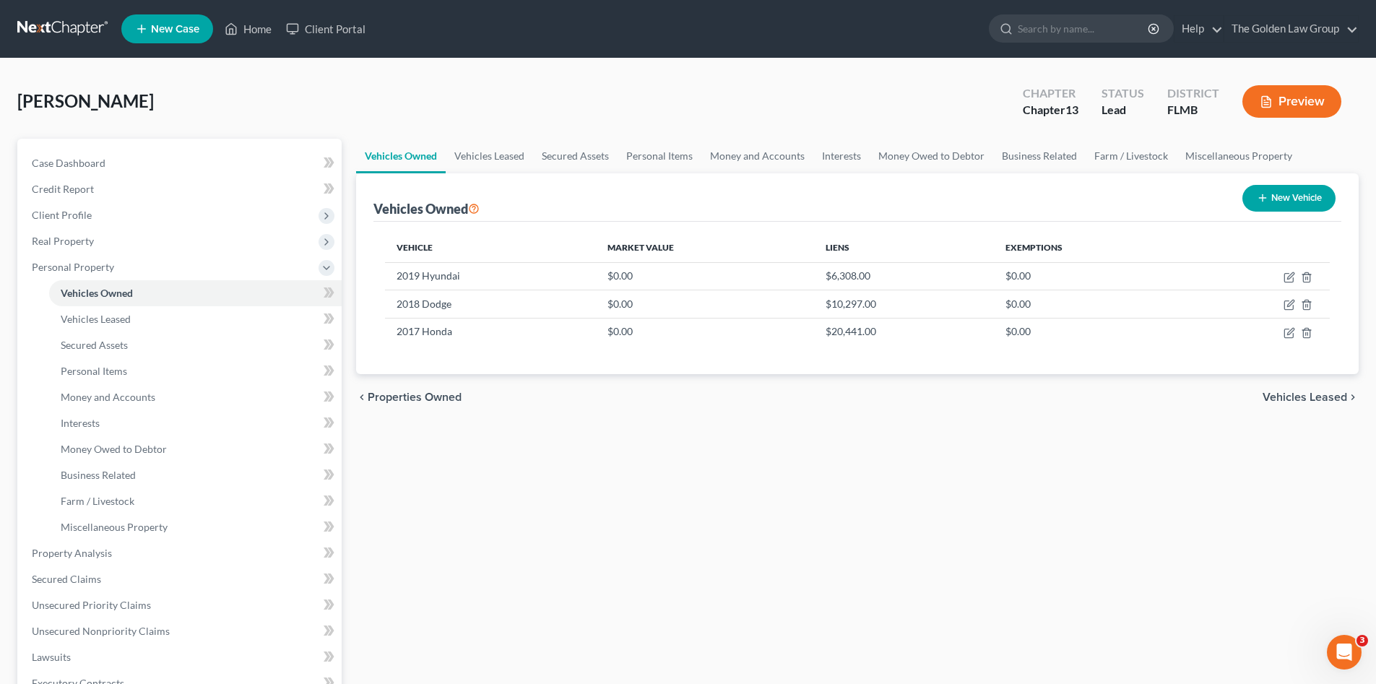
click at [745, 540] on div "Vehicles Owned Vehicles Leased Secured Assets Personal Items Money and Accounts…" at bounding box center [857, 569] width 1017 height 860
click at [89, 318] on span "Vehicles Leased" at bounding box center [96, 319] width 70 height 12
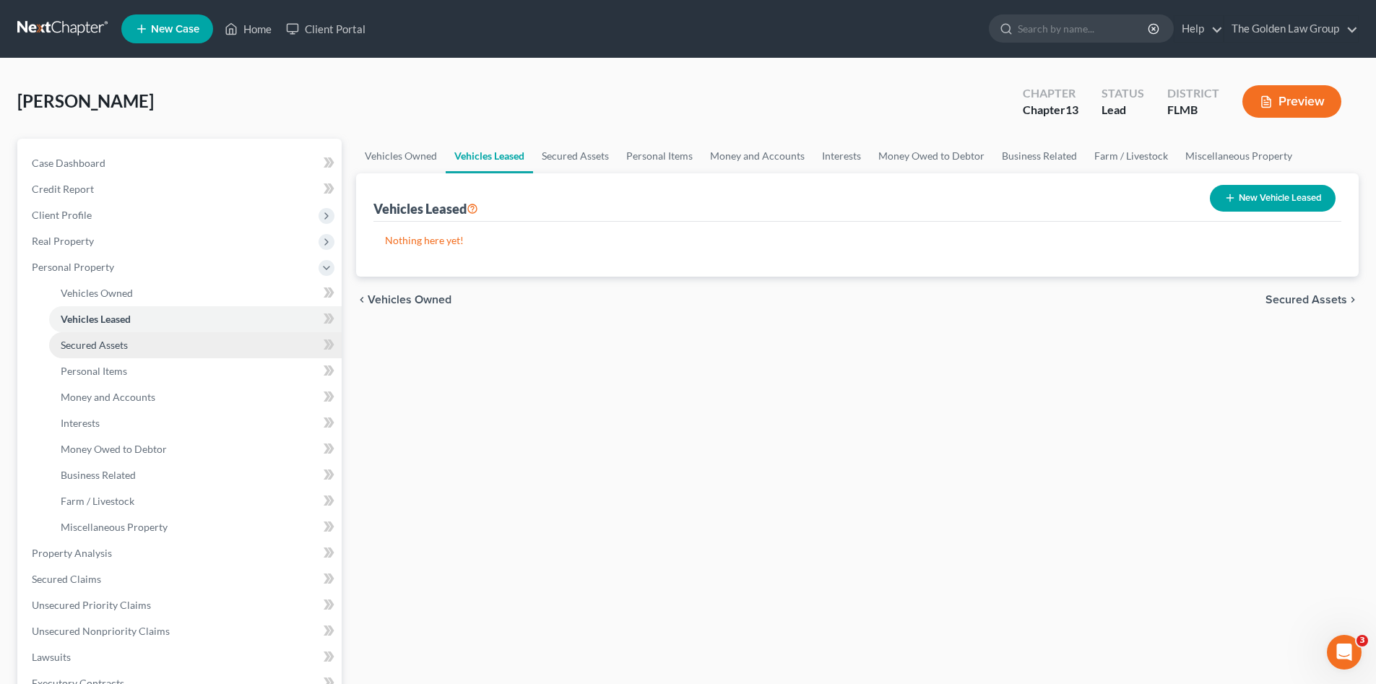
click at [95, 342] on span "Secured Assets" at bounding box center [94, 345] width 67 height 12
click at [304, 106] on div "[PERSON_NAME] Upgraded Chapter Chapter 13 Status Lead District FLMB Preview" at bounding box center [687, 107] width 1341 height 63
click at [222, 118] on div "[PERSON_NAME] Upgraded Chapter Chapter 13 Status Lead District FLMB Preview" at bounding box center [687, 107] width 1341 height 63
click at [445, 100] on div "[PERSON_NAME] Upgraded Chapter Chapter 13 Status Lead District FLMB Preview" at bounding box center [687, 107] width 1341 height 63
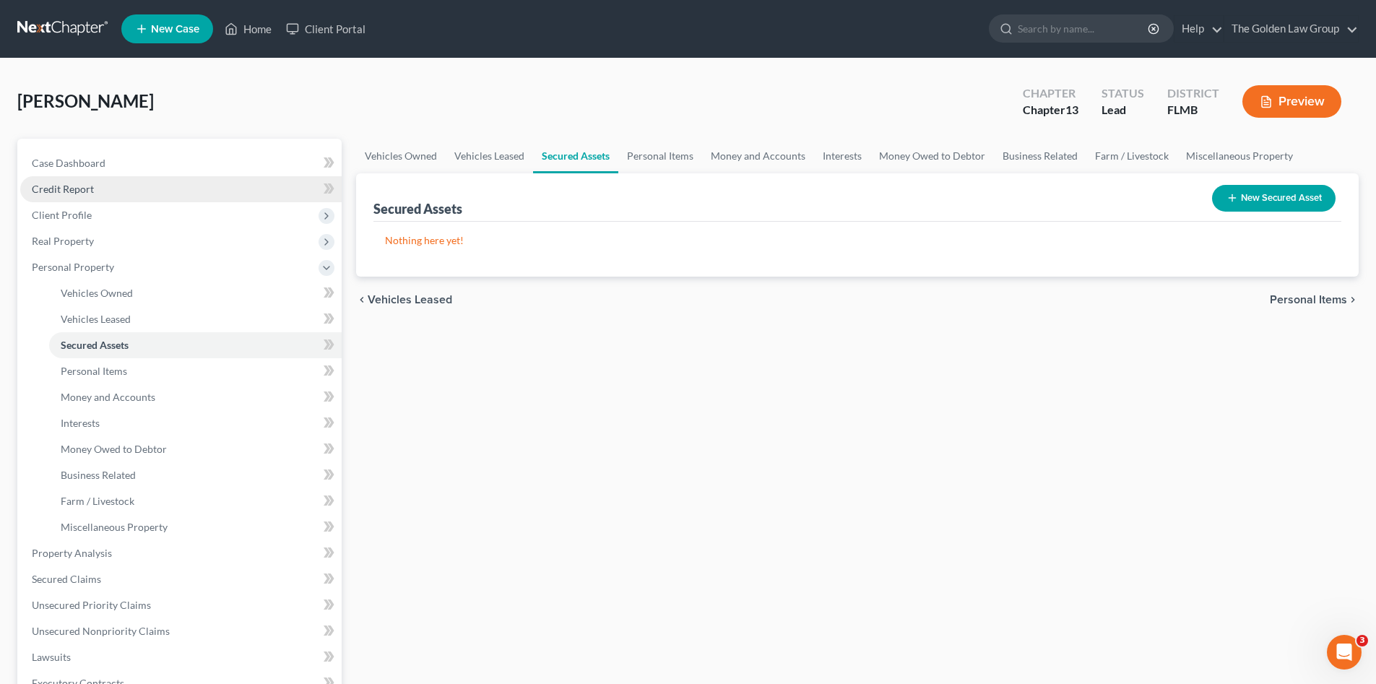
click at [82, 195] on link "Credit Report" at bounding box center [180, 189] width 321 height 26
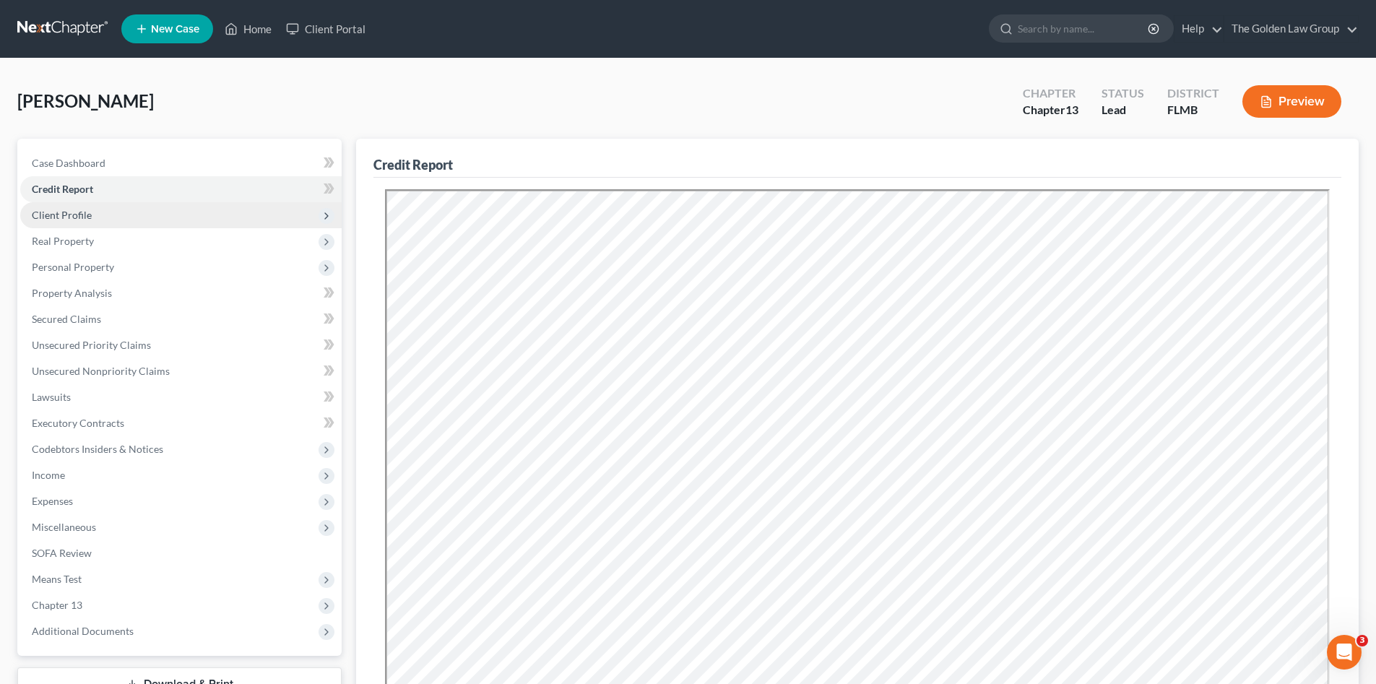
click at [100, 213] on span "Client Profile" at bounding box center [180, 215] width 321 height 26
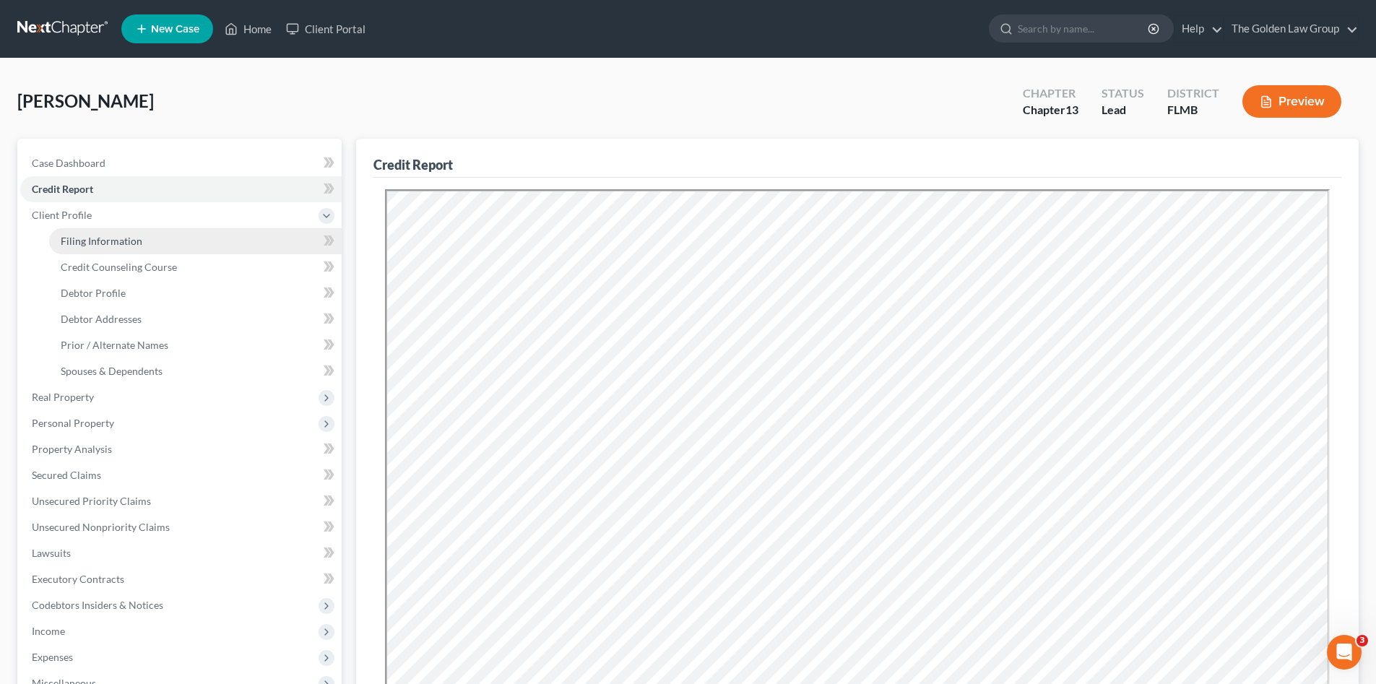
click at [101, 235] on span "Filing Information" at bounding box center [102, 241] width 82 height 12
select select "1"
select select "0"
select select "3"
select select "15"
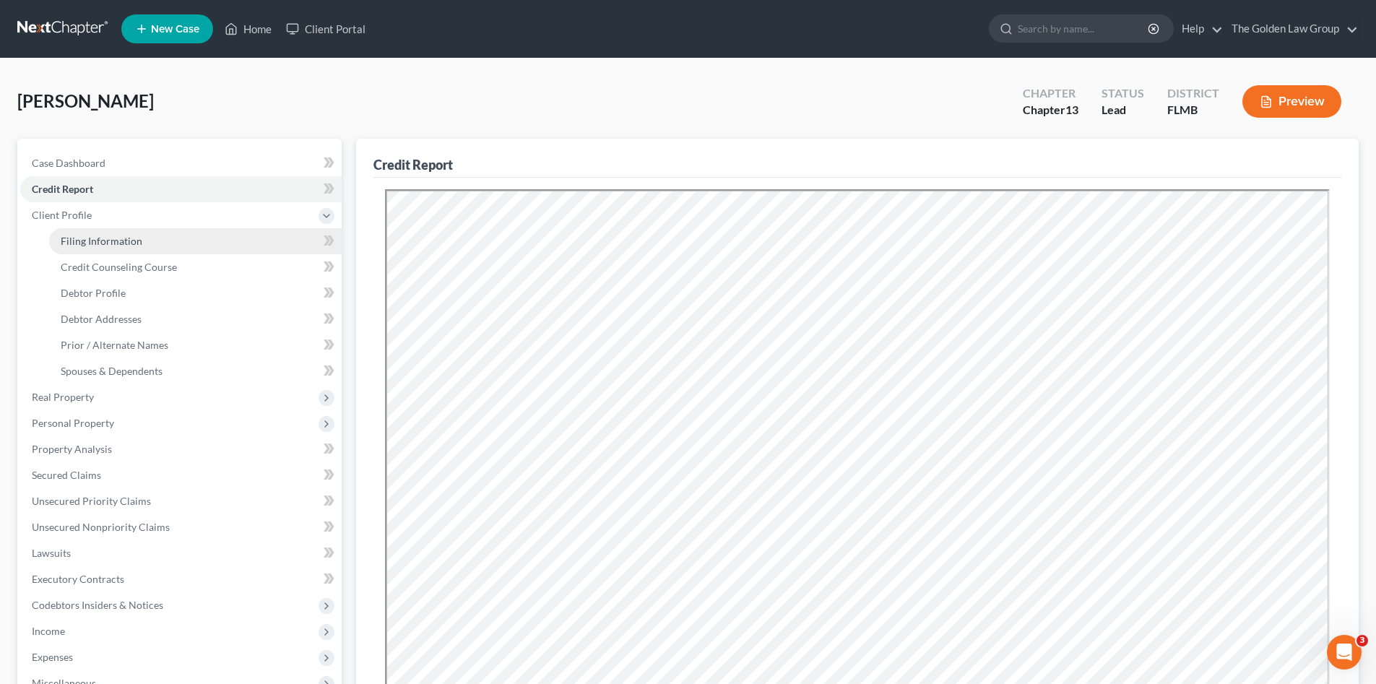
select select "2"
select select "9"
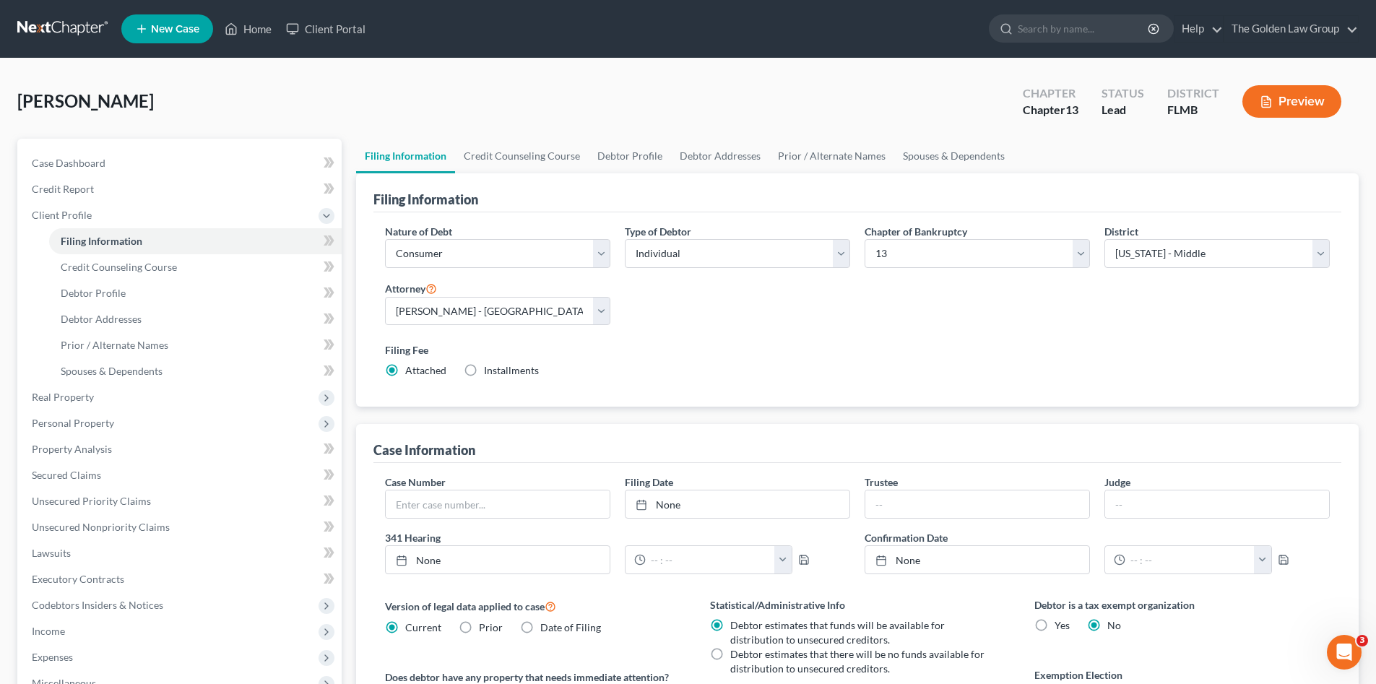
click at [794, 352] on label "Filing Fee" at bounding box center [857, 349] width 945 height 15
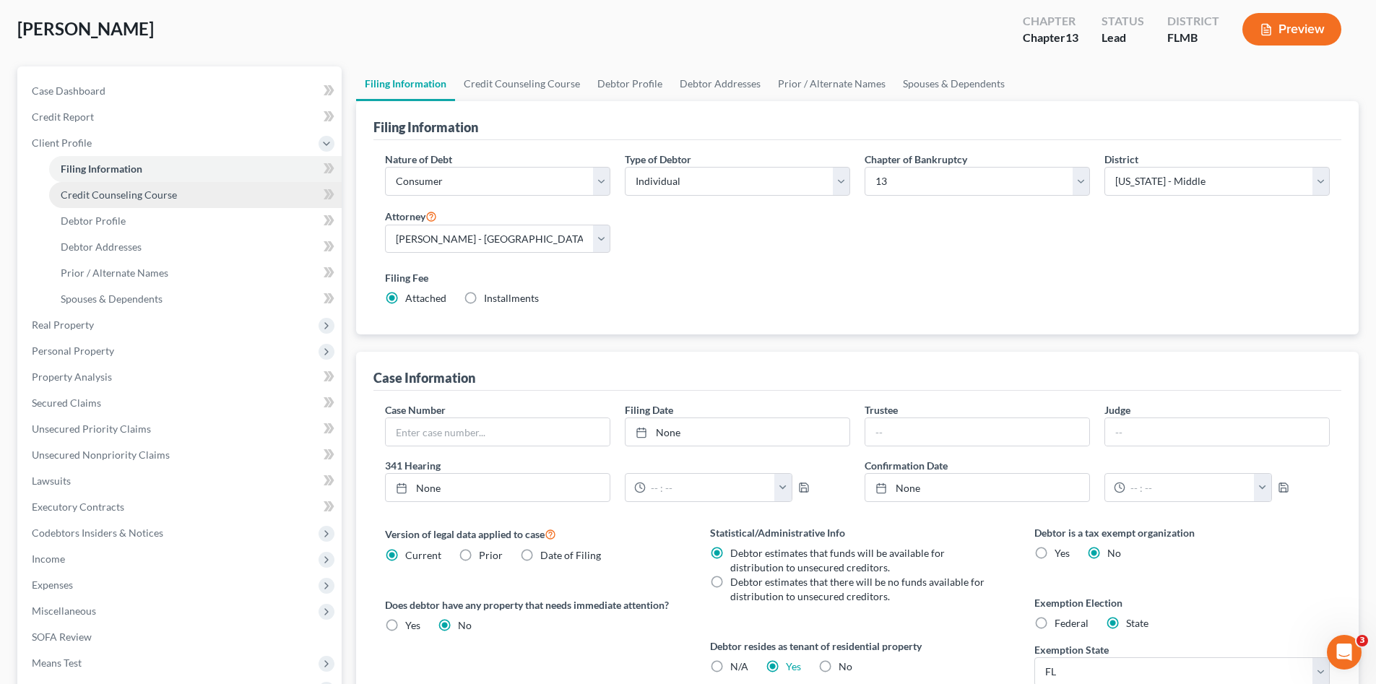
click at [179, 192] on link "Credit Counseling Course" at bounding box center [195, 195] width 292 height 26
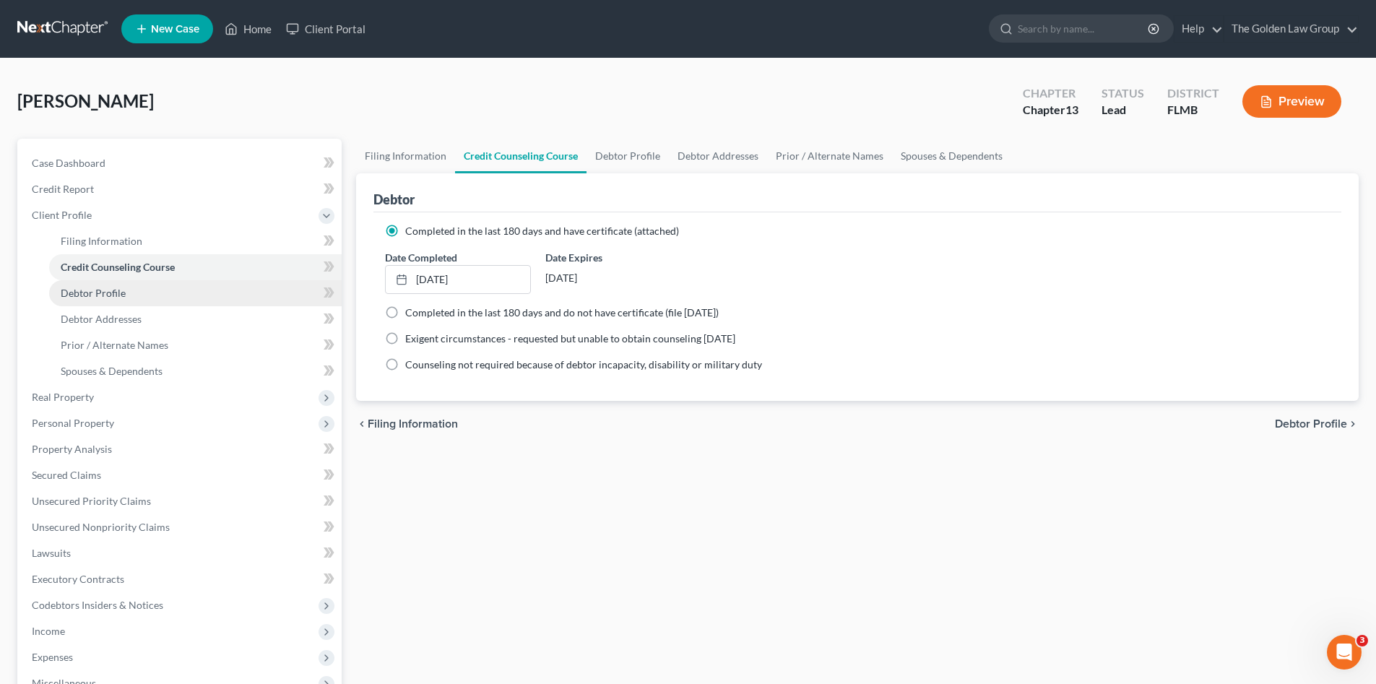
click at [136, 295] on link "Debtor Profile" at bounding box center [195, 293] width 292 height 26
select select "0"
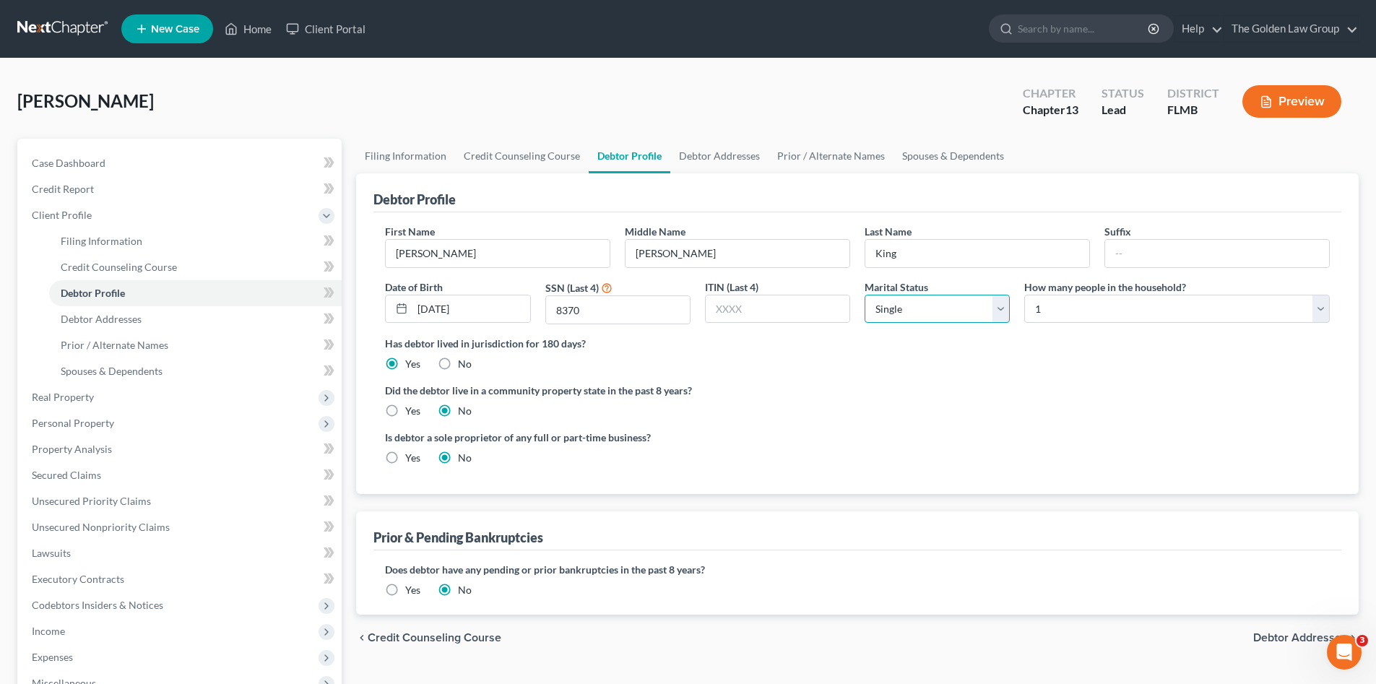
click at [904, 318] on select "Select Single Married Separated Divorced Widowed" at bounding box center [936, 309] width 145 height 29
select select "1"
click at [864, 295] on select "Select Single Married Separated Divorced Widowed" at bounding box center [936, 309] width 145 height 29
click at [1050, 347] on label "Has debtor lived in jurisdiction for 180 days?" at bounding box center [857, 343] width 945 height 15
click at [1079, 305] on select "Select 1 2 3 4 5 6 7 8 9 10 11 12 13 14 15 16 17 18 19 20" at bounding box center [1176, 309] width 305 height 29
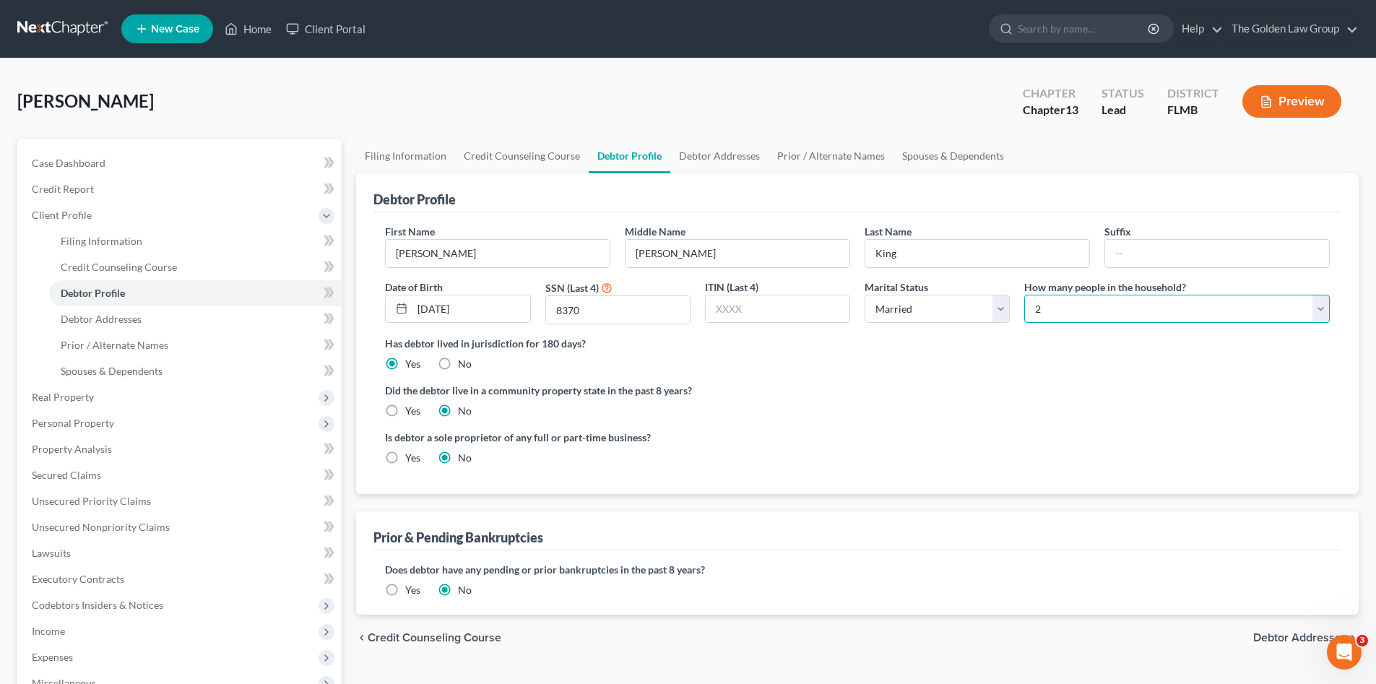
click at [1024, 295] on select "Select 1 2 3 4 5 6 7 8 9 10 11 12 13 14 15 16 17 18 19 20" at bounding box center [1176, 309] width 305 height 29
click at [1101, 375] on ng-include "First Name Steven Middle Name Ashley Last Name King Suffix Date of Birth 06/04/…" at bounding box center [857, 350] width 945 height 253
click at [1069, 298] on select "Select 1 2 3 4 5 6 7 8 9 10 11 12 13 14 15 16 17 18 19 20" at bounding box center [1176, 309] width 305 height 29
click at [1024, 295] on select "Select 1 2 3 4 5 6 7 8 9 10 11 12 13 14 15 16 17 18 19 20" at bounding box center [1176, 309] width 305 height 29
click at [1093, 317] on select "Select 1 2 3 4 5 6 7 8 9 10 11 12 13 14 15 16 17 18 19 20" at bounding box center [1176, 309] width 305 height 29
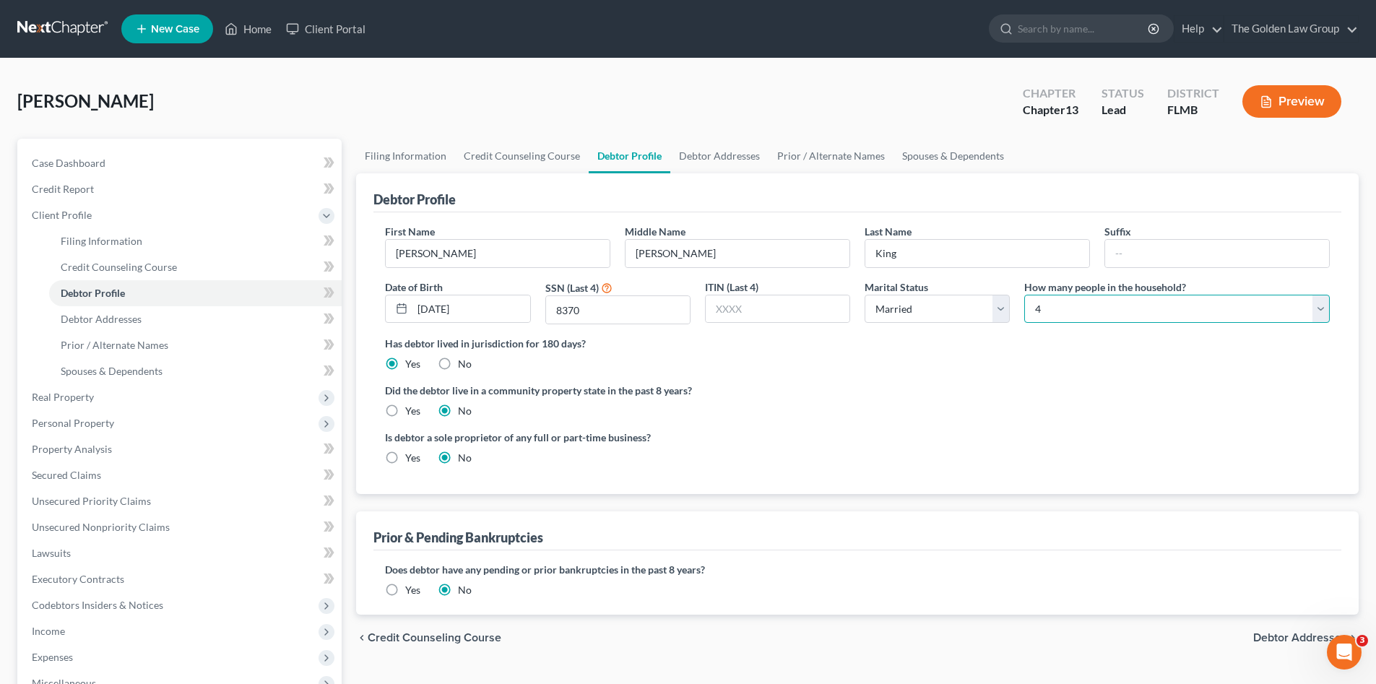
select select "2"
click at [1024, 295] on select "Select 1 2 3 4 5 6 7 8 9 10 11 12 13 14 15 16 17 18 19 20" at bounding box center [1176, 309] width 305 height 29
click at [1030, 416] on div "Did the debtor live in a community property state in the past 8 years? Yes No" at bounding box center [857, 400] width 945 height 35
click at [1275, 639] on span "Debtor Addresses" at bounding box center [1300, 638] width 94 height 12
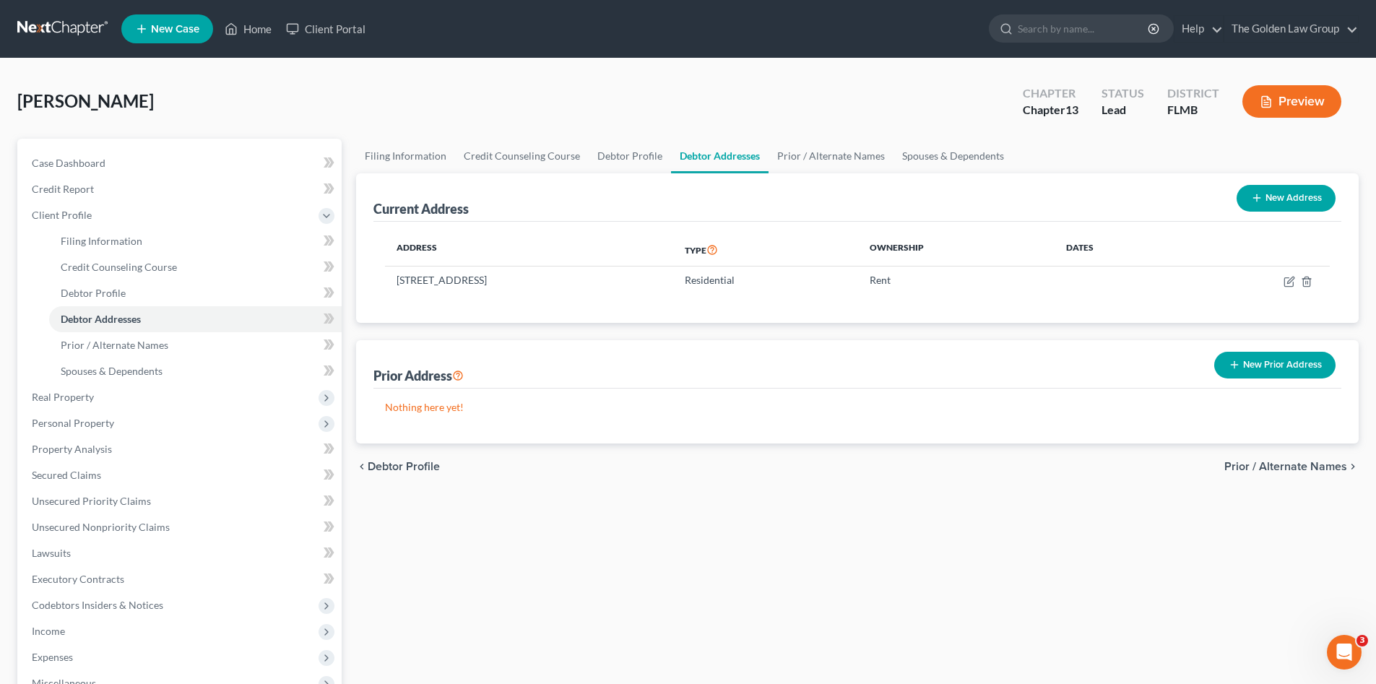
click at [1275, 466] on span "Prior / Alternate Names" at bounding box center [1285, 467] width 123 height 12
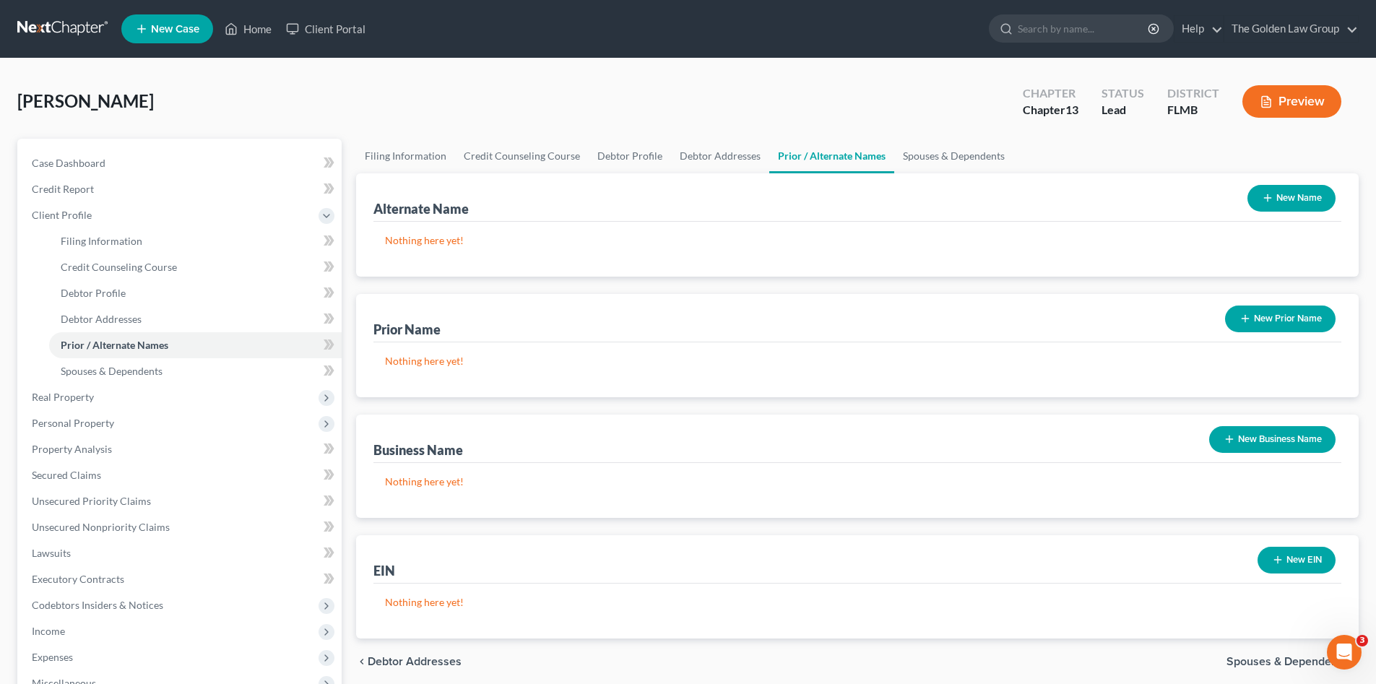
scroll to position [97, 0]
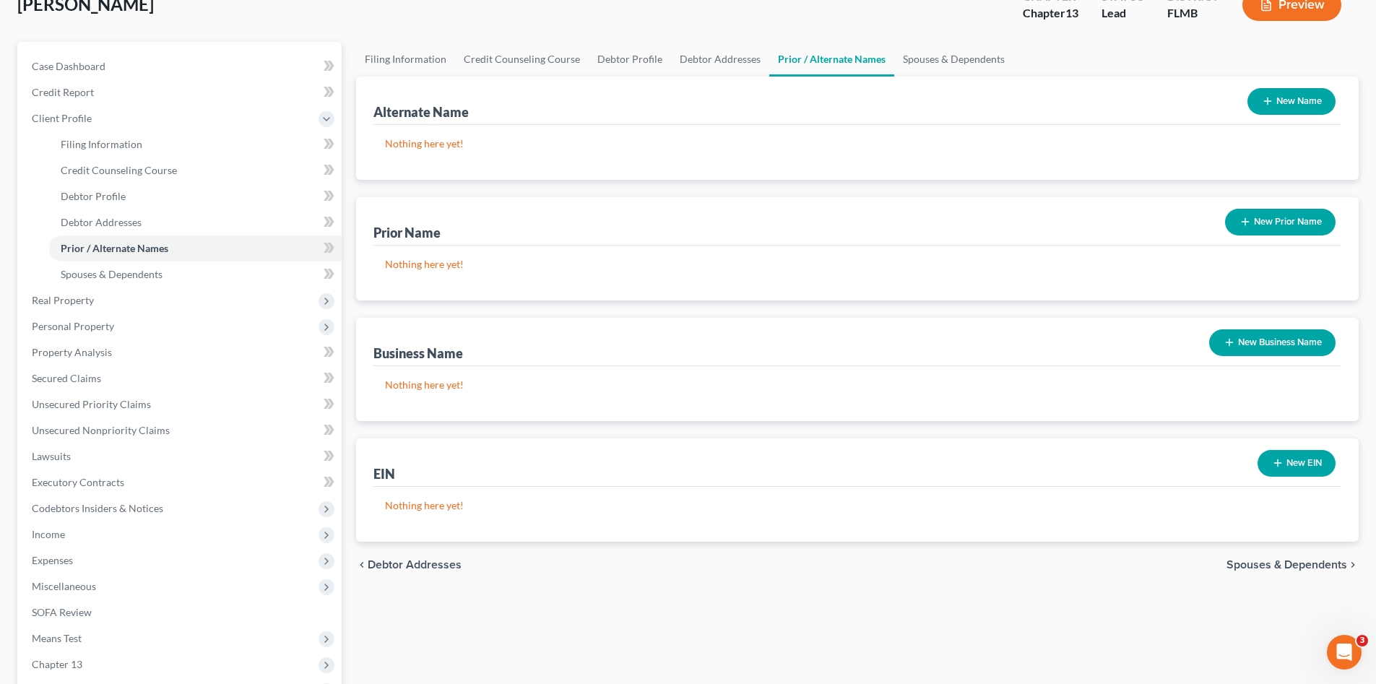
click at [1245, 570] on span "Spouses & Dependents" at bounding box center [1286, 565] width 121 height 12
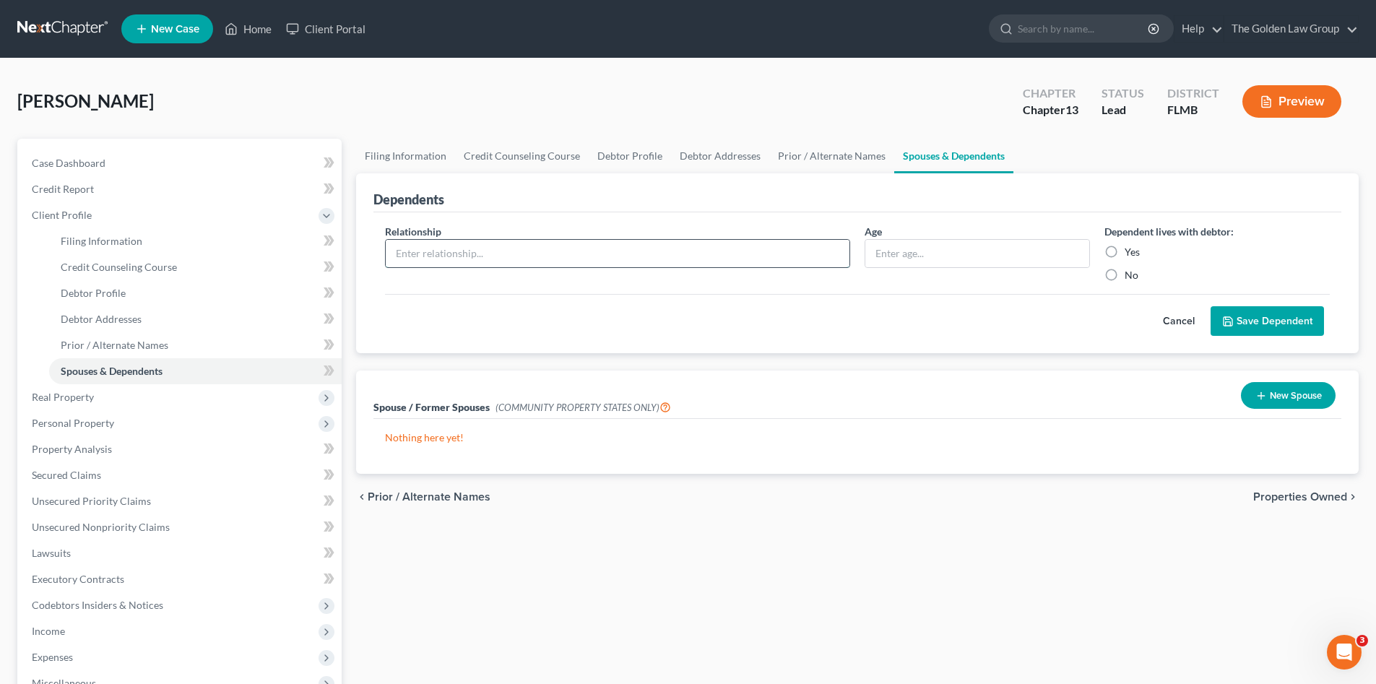
click at [524, 261] on input "text" at bounding box center [618, 253] width 464 height 27
type input "Son"
type input "15 Years Old"
click at [1124, 247] on label "Yes" at bounding box center [1131, 252] width 15 height 14
click at [1130, 247] on input "Yes" at bounding box center [1134, 249] width 9 height 9
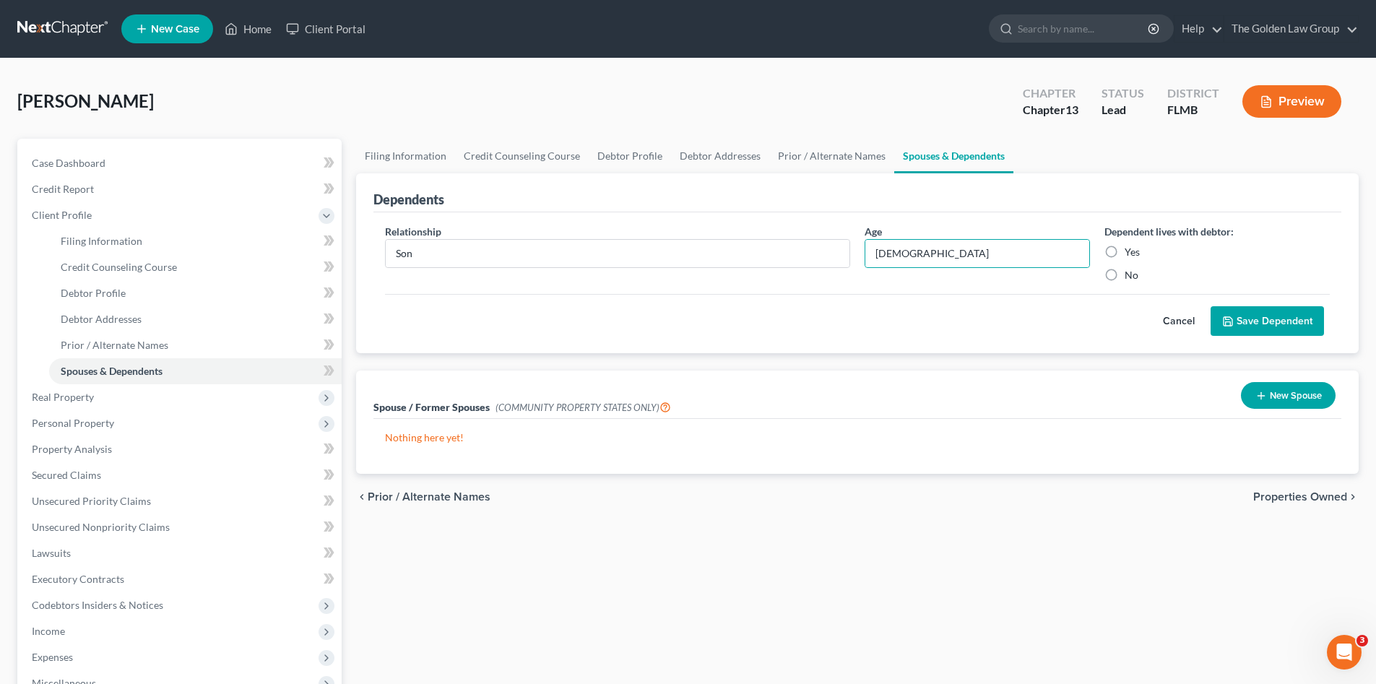
radio input "true"
click at [1282, 318] on button "Save Dependent" at bounding box center [1266, 321] width 113 height 30
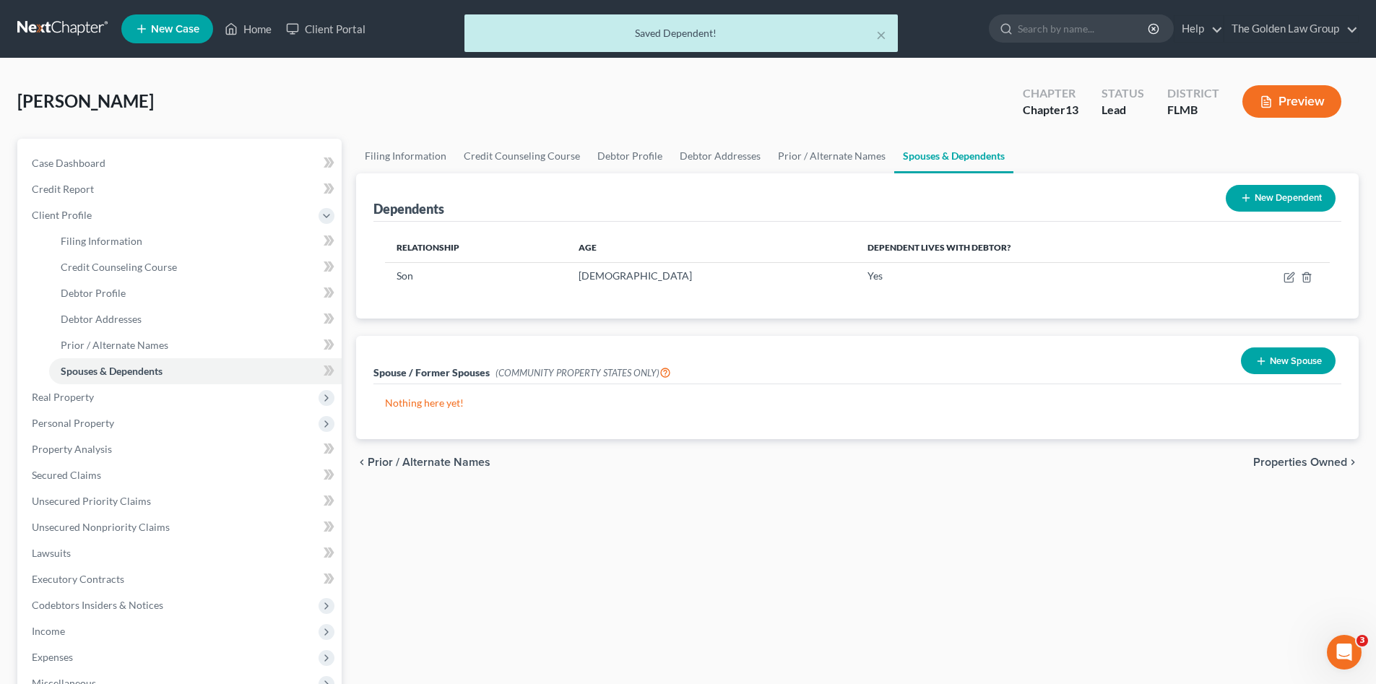
click at [1305, 461] on span "Properties Owned" at bounding box center [1300, 462] width 94 height 12
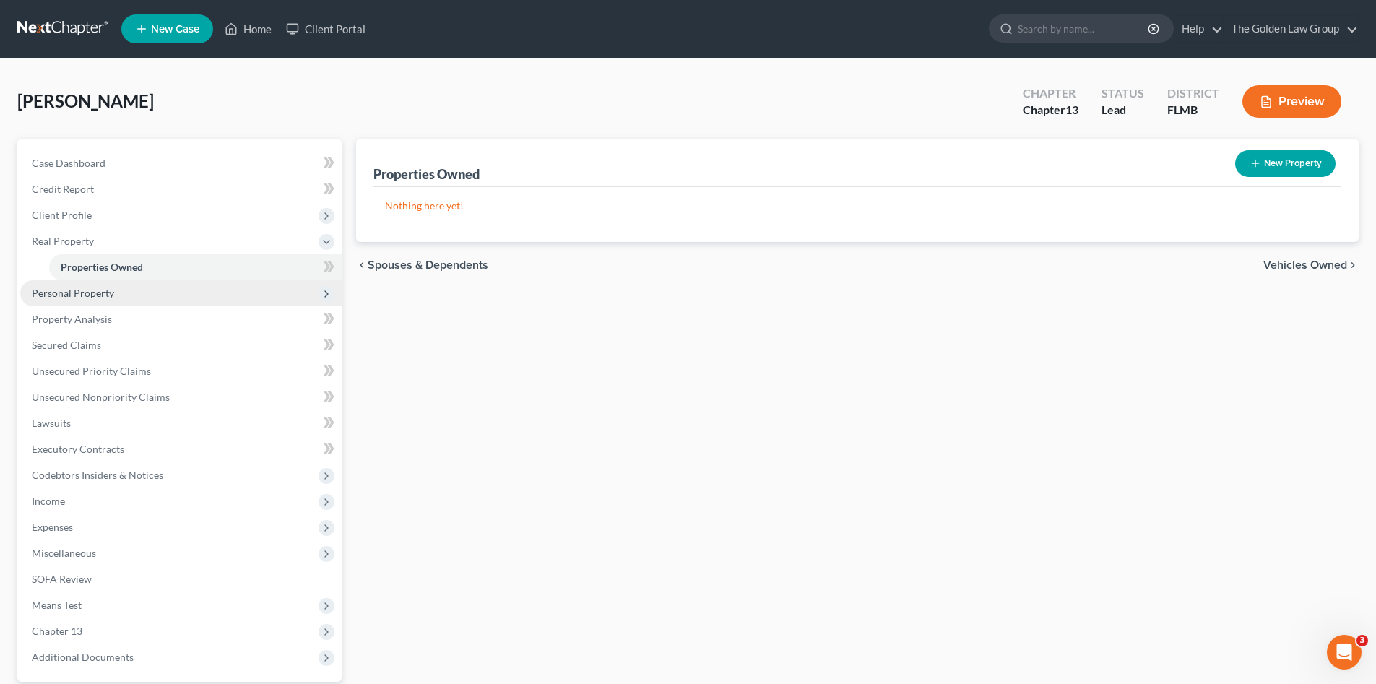
click at [92, 295] on span "Personal Property" at bounding box center [73, 293] width 82 height 12
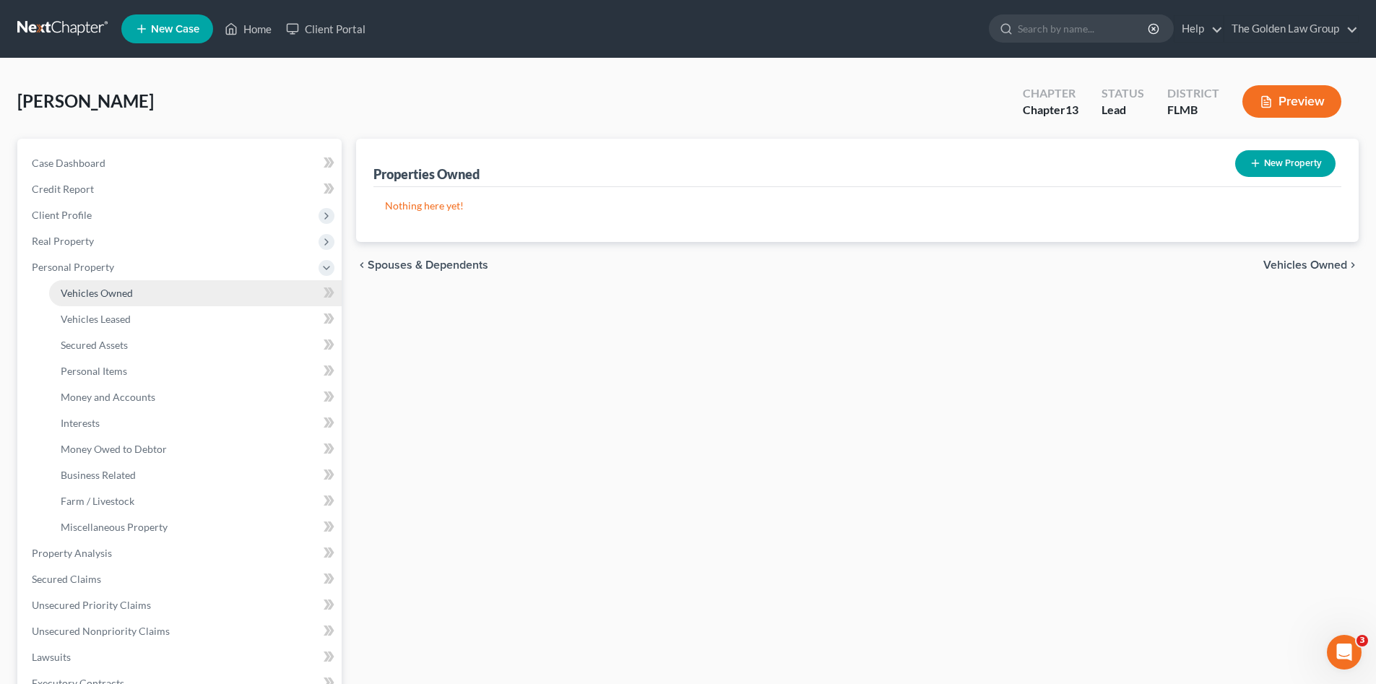
click at [106, 301] on link "Vehicles Owned" at bounding box center [195, 293] width 292 height 26
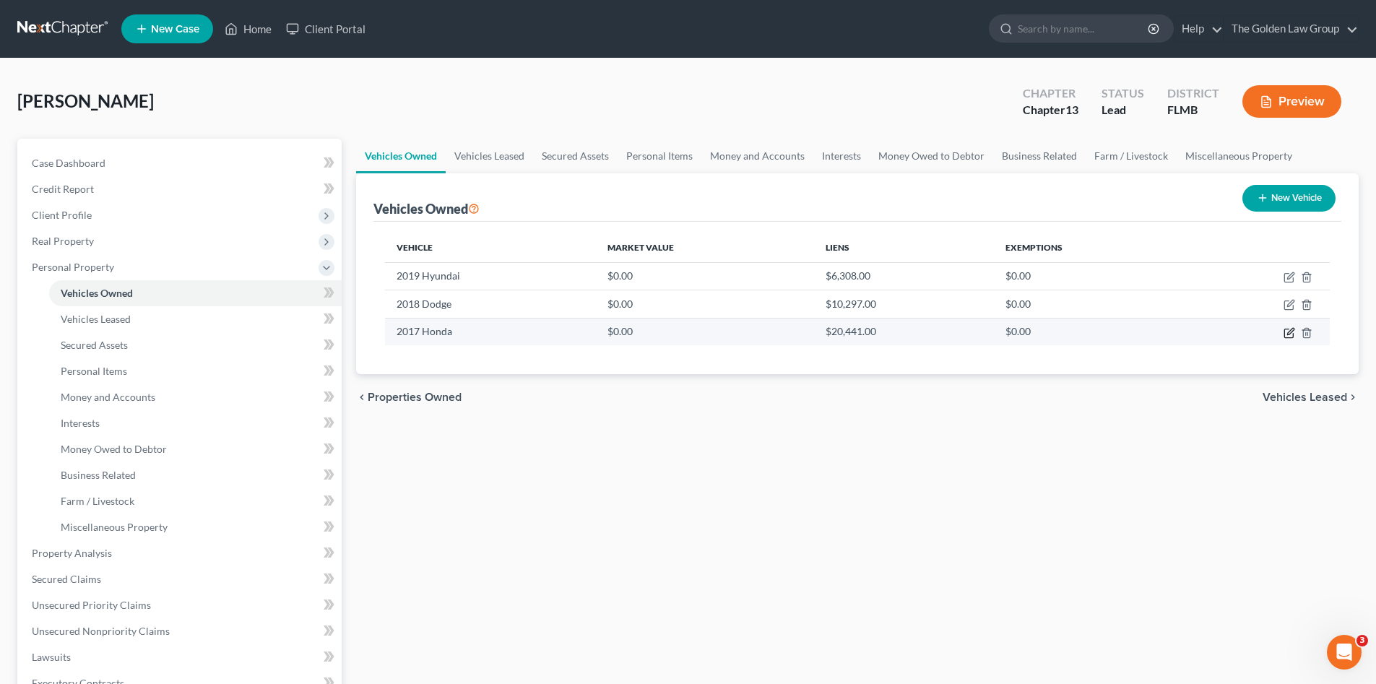
click at [1287, 333] on icon "button" at bounding box center [1289, 333] width 12 height 12
select select "0"
select select "9"
select select "0"
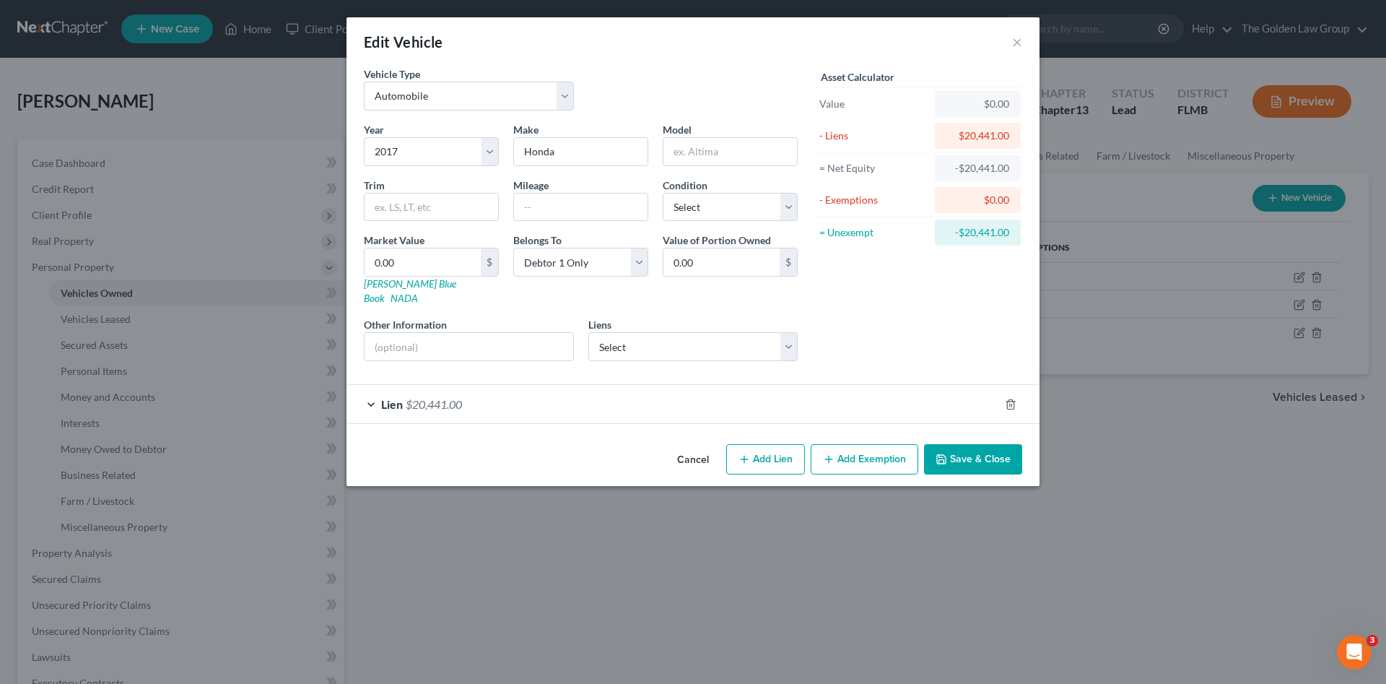
click at [607, 393] on div "Lien $20,441.00" at bounding box center [673, 404] width 653 height 38
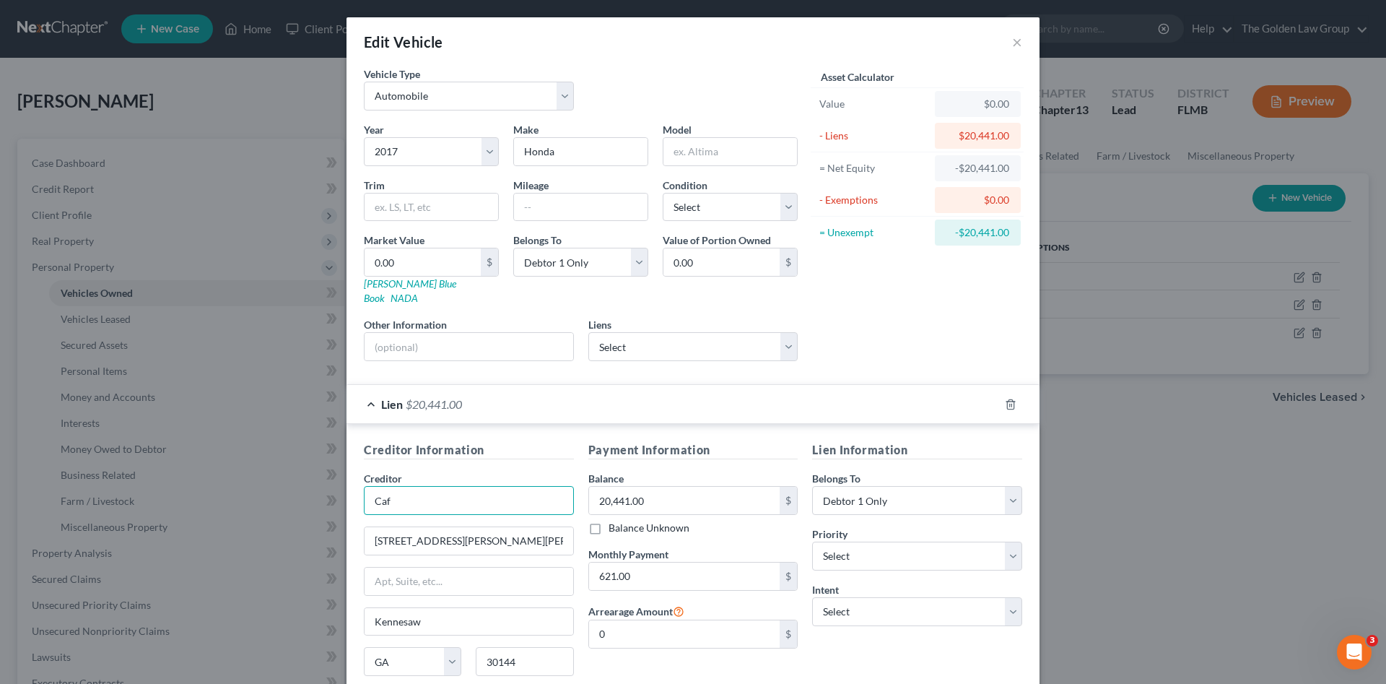
click at [435, 486] on input "Caf" at bounding box center [469, 500] width 210 height 29
type input "C"
click at [662, 648] on div "Payment Information Balance 20,441.00 $ Balance Unknown Balance Undetermined 20…" at bounding box center [693, 577] width 225 height 272
click at [459, 492] on input "CarMax" at bounding box center [469, 500] width 210 height 29
click at [434, 487] on input "CarMax" at bounding box center [469, 500] width 210 height 29
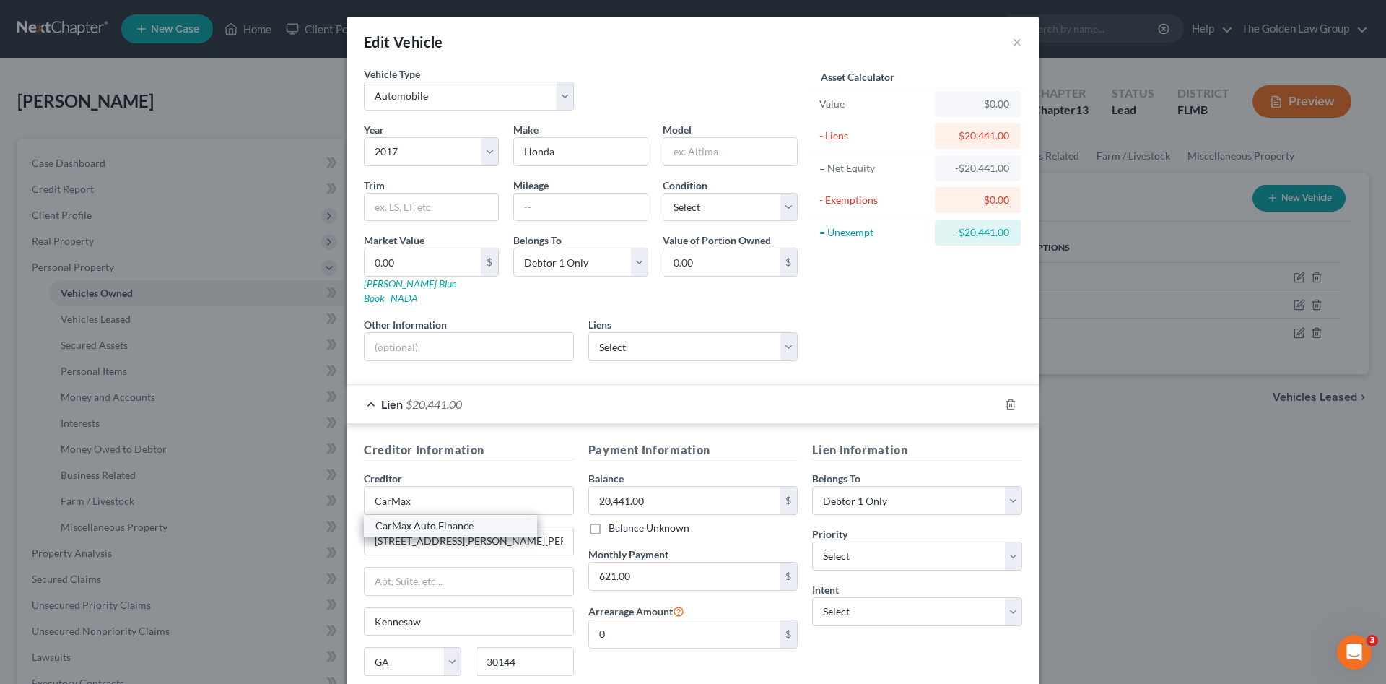
click at [426, 518] on div "CarMax Auto Finance" at bounding box center [450, 525] width 150 height 14
type input "CarMax Auto Finance"
type input "PO Box 440609"
type input "30160"
click at [834, 600] on select "Select Surrender Redeem Reaffirm Avoid Other" at bounding box center [917, 611] width 210 height 29
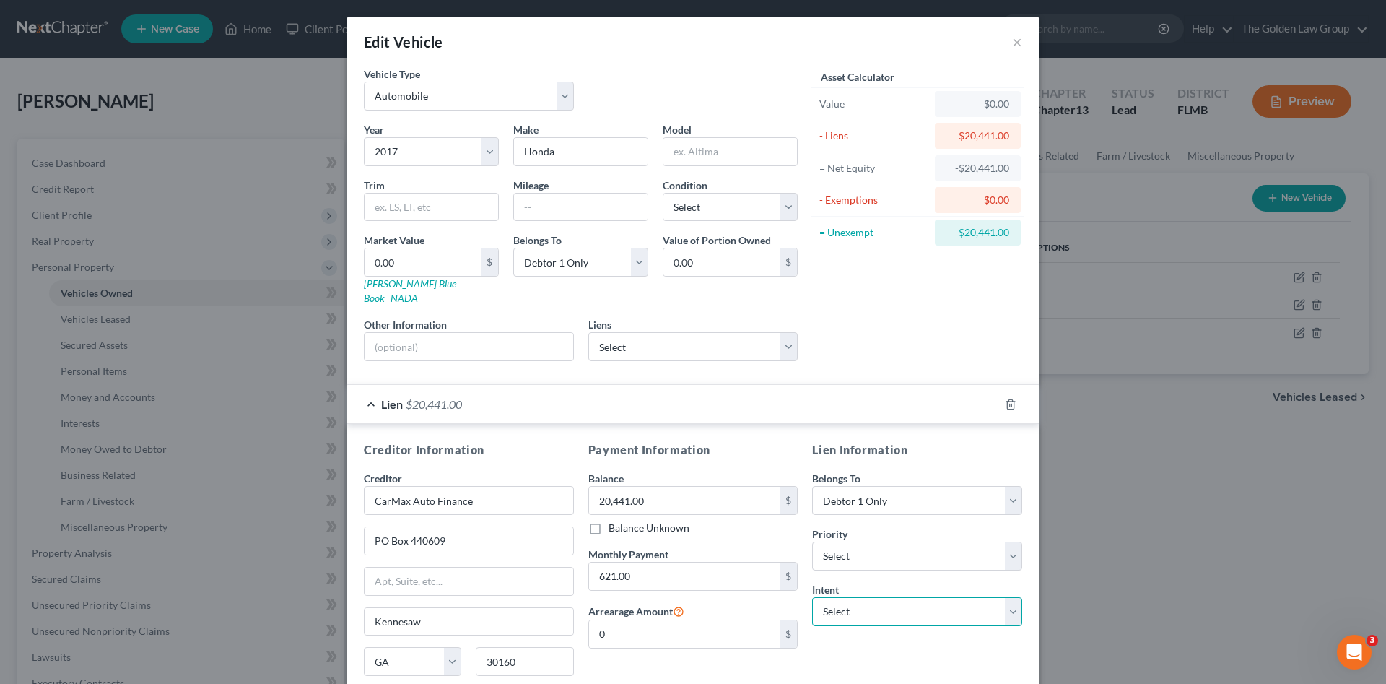
select select "2"
click at [812, 597] on select "Select Surrender Redeem Reaffirm Avoid Other" at bounding box center [917, 611] width 210 height 29
click at [872, 631] on div "Lien Information Belongs To * Select Debtor 1 Only Debtor 2 Only Debtor 1 And D…" at bounding box center [917, 577] width 225 height 272
click at [538, 208] on input "text" at bounding box center [581, 207] width 134 height 27
type input "38000"
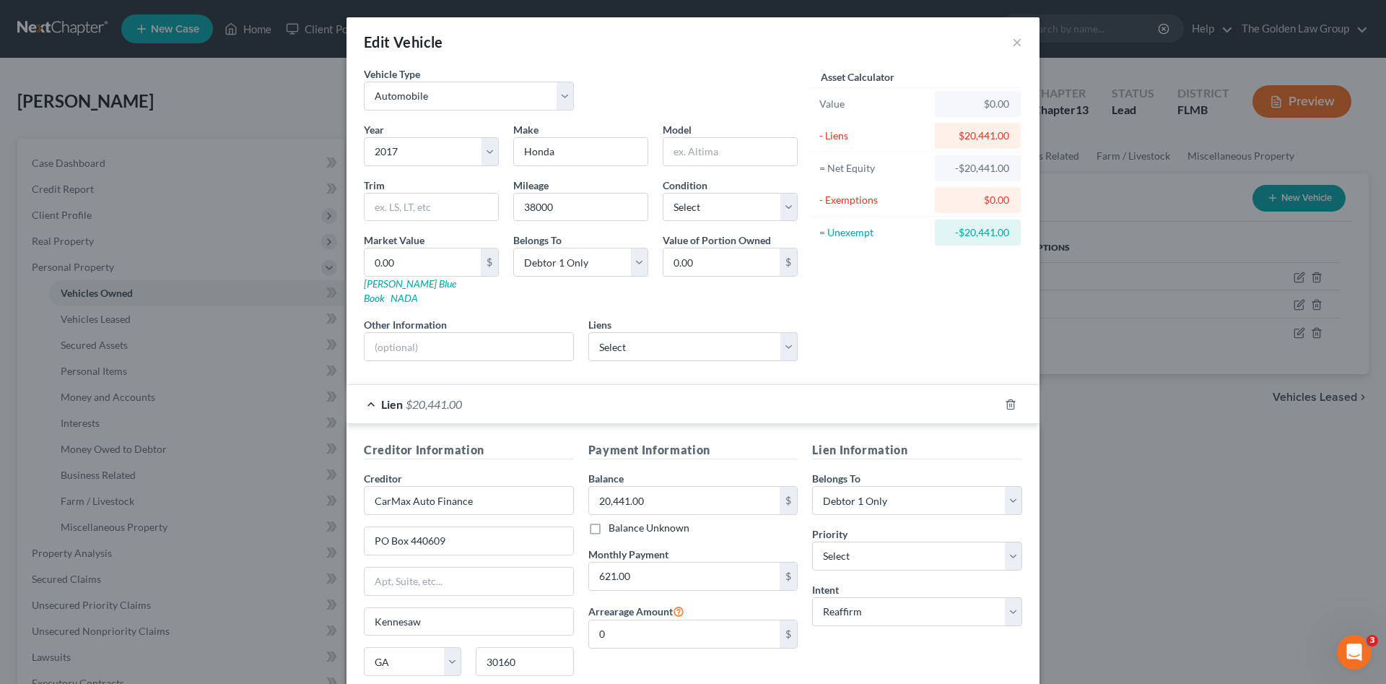
click at [472, 292] on div "Year Select 2026 2025 2024 2023 2022 2021 2020 2019 2018 2017 2016 2015 2014 20…" at bounding box center [581, 247] width 448 height 251
click at [845, 324] on div "Asset Calculator Value $0.00 - Liens $20,441.00 = Net Equity -$20,441.00 - Exem…" at bounding box center [917, 219] width 225 height 306
click at [703, 199] on select "Select Excellent Very Good Good Fair Poor" at bounding box center [730, 207] width 135 height 29
select select "3"
click at [663, 193] on select "Select Excellent Very Good Good Fair Poor" at bounding box center [730, 207] width 135 height 29
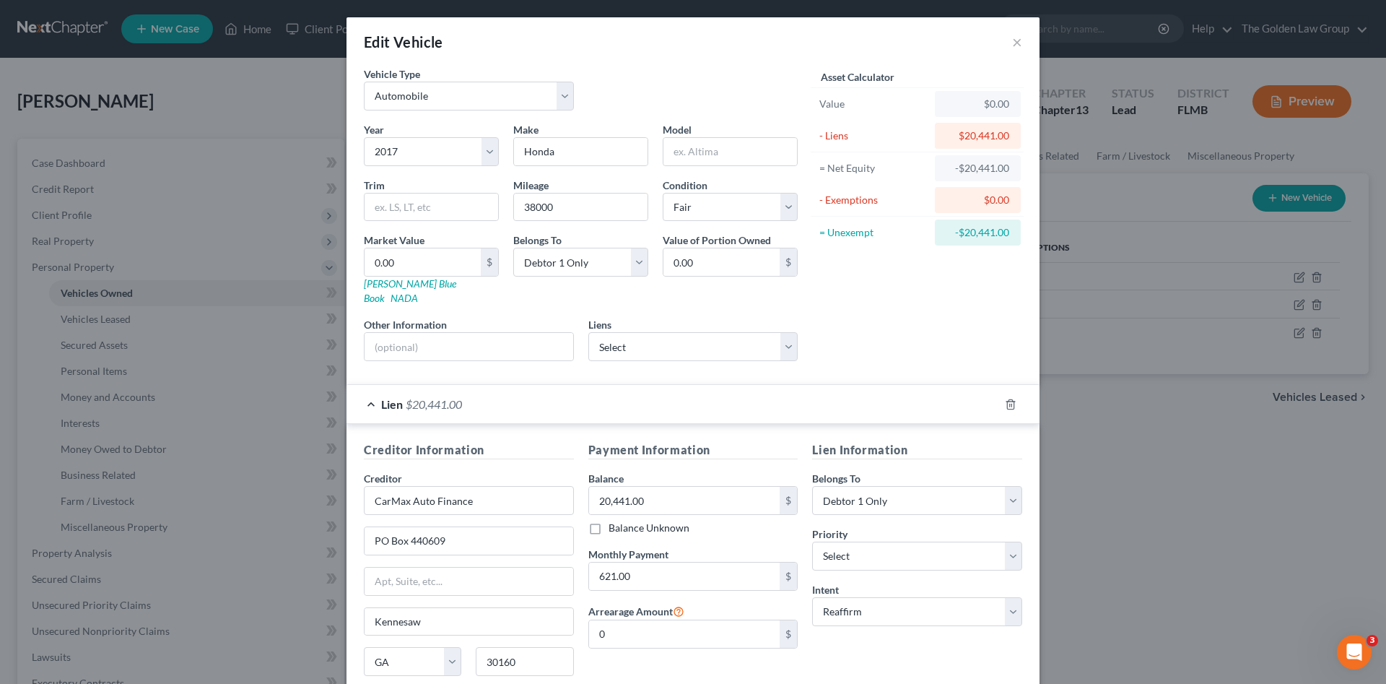
click at [810, 282] on div "Asset Calculator Value $0.00 - Liens $20,441.00 = Net Equity -$20,441.00 - Exem…" at bounding box center [917, 219] width 225 height 306
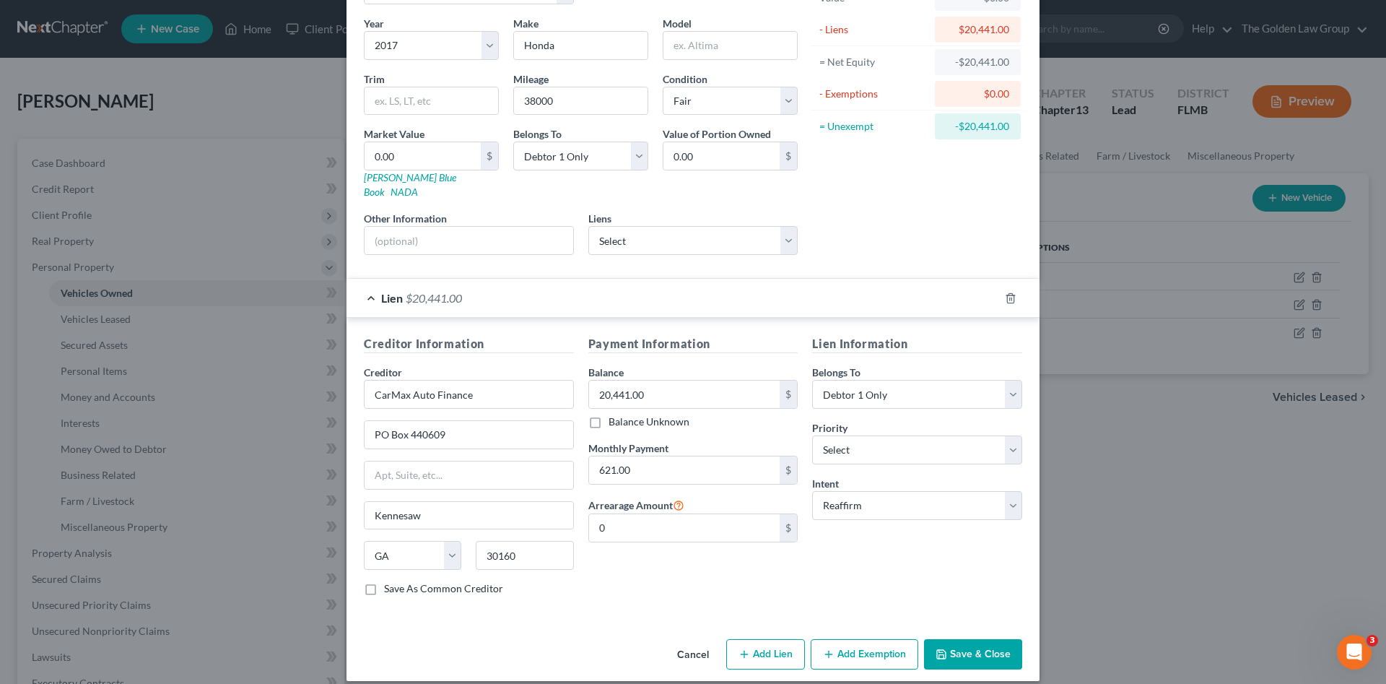
click at [956, 639] on button "Save & Close" at bounding box center [973, 654] width 98 height 30
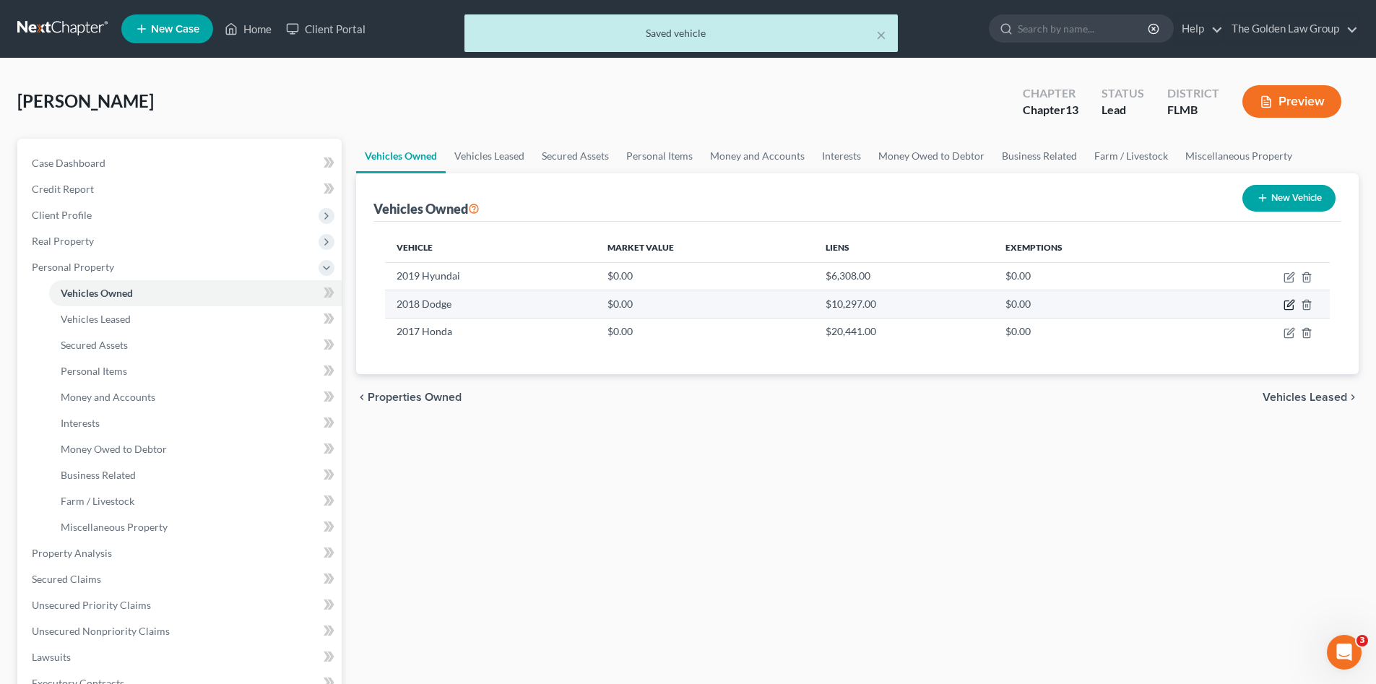
click at [1292, 303] on icon "button" at bounding box center [1289, 305] width 12 height 12
select select "0"
select select "8"
select select "0"
select select "7"
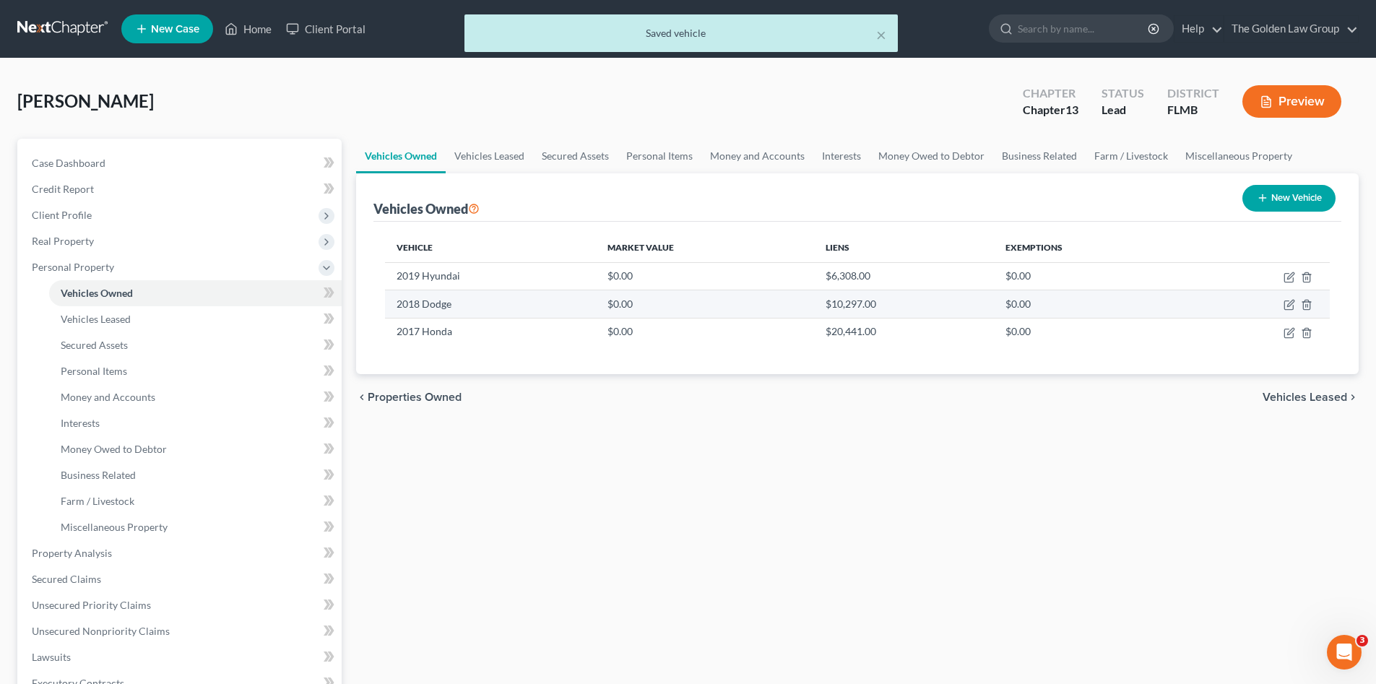
select select "0"
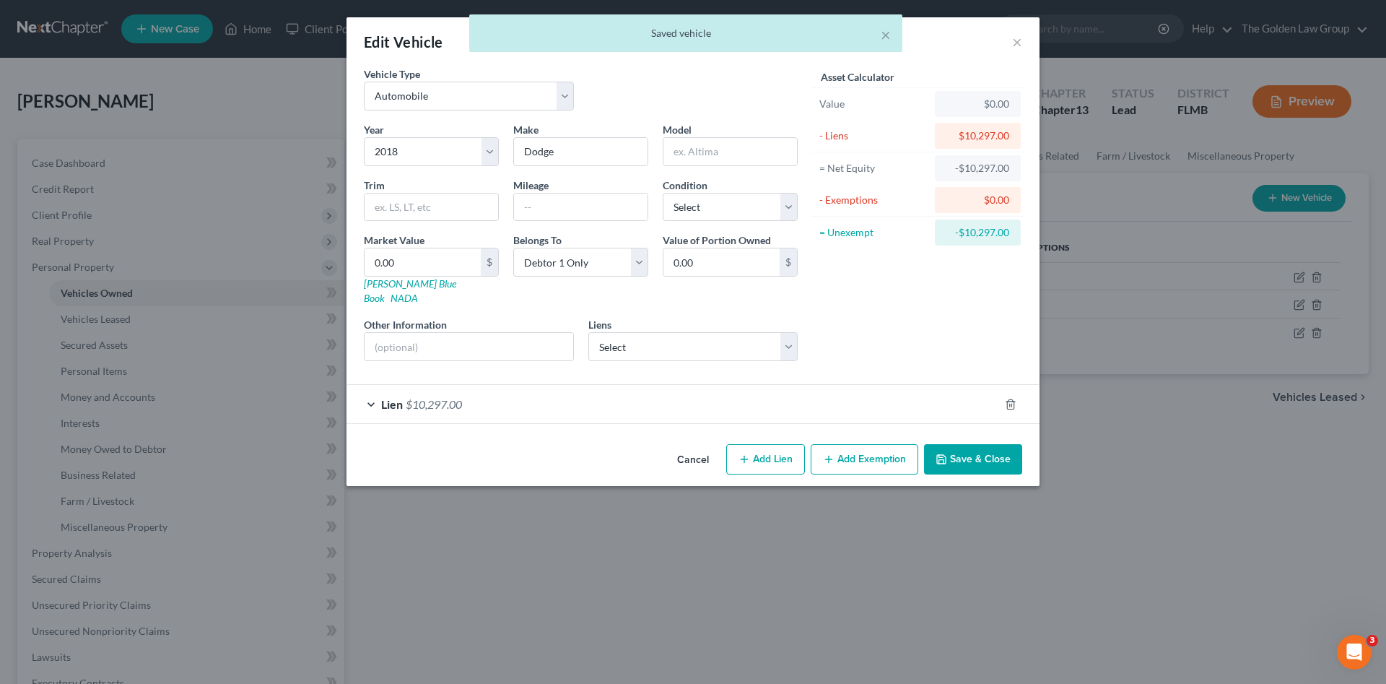
click at [503, 391] on div "Lien $10,297.00" at bounding box center [673, 404] width 653 height 38
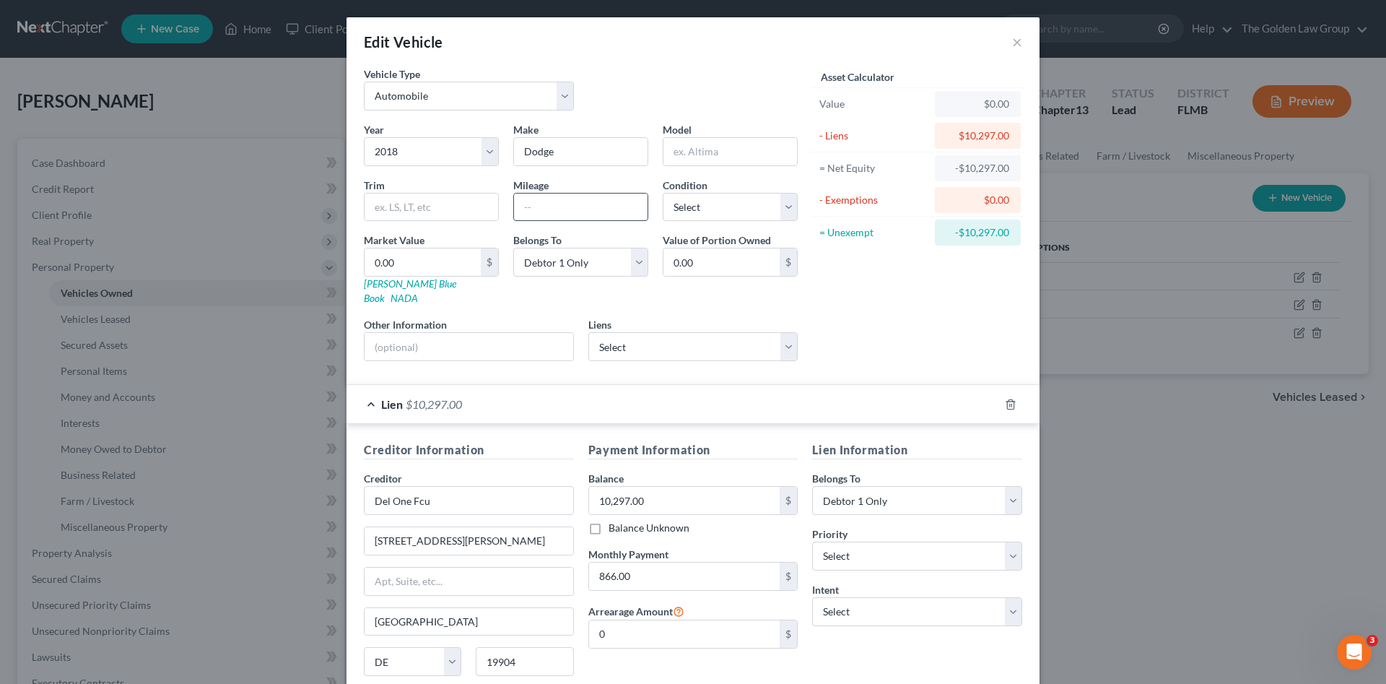
click at [535, 205] on input "text" at bounding box center [581, 207] width 134 height 27
type input "25000"
click at [695, 200] on select "Select Excellent Very Good Good Fair Poor" at bounding box center [730, 207] width 135 height 29
select select "2"
click at [663, 193] on select "Select Excellent Very Good Good Fair Poor" at bounding box center [730, 207] width 135 height 29
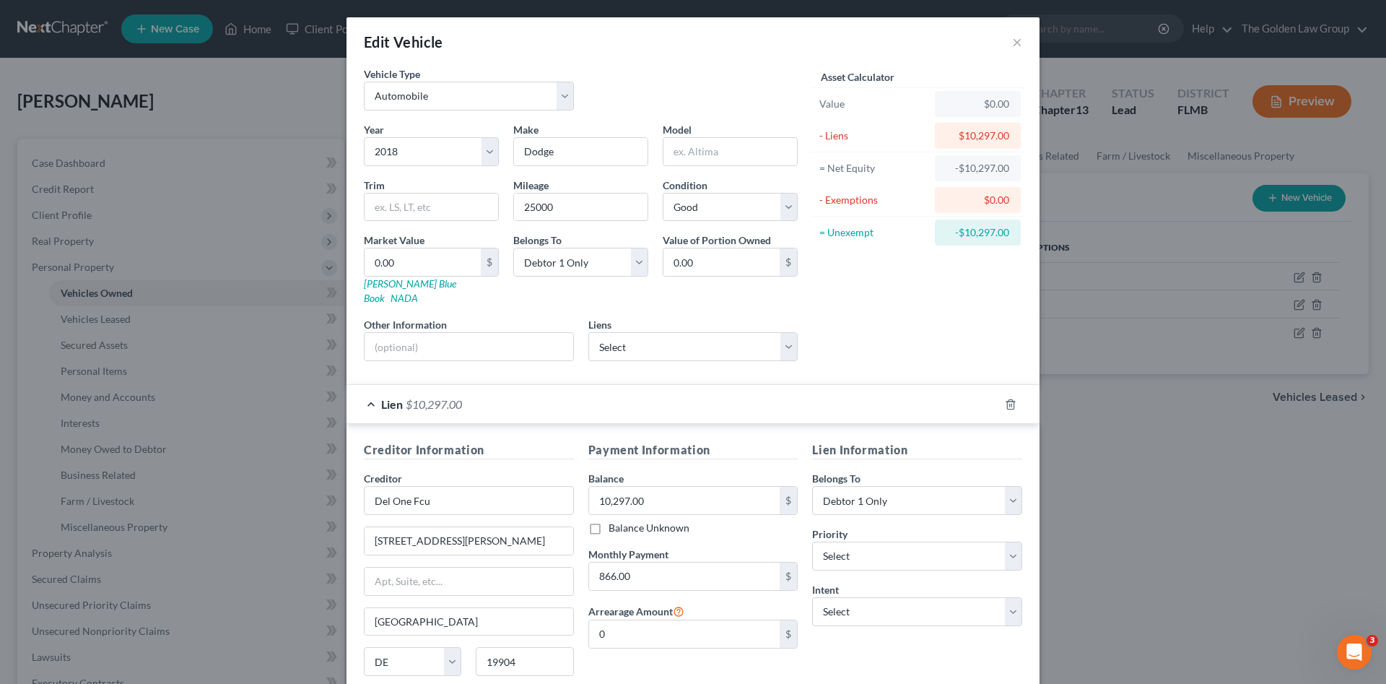
click at [856, 310] on div "Asset Calculator Value $0.00 - Liens $10,297.00 = Net Equity -$10,297.00 - Exem…" at bounding box center [917, 219] width 225 height 306
drag, startPoint x: 861, startPoint y: 633, endPoint x: 848, endPoint y: 596, distance: 39.7
click at [861, 632] on div "Lien Information Belongs To * Select Debtor 1 Only Debtor 2 Only Debtor 1 And D…" at bounding box center [917, 577] width 225 height 272
click at [848, 597] on select "Select Surrender Redeem Reaffirm Avoid Other" at bounding box center [917, 611] width 210 height 29
select select "2"
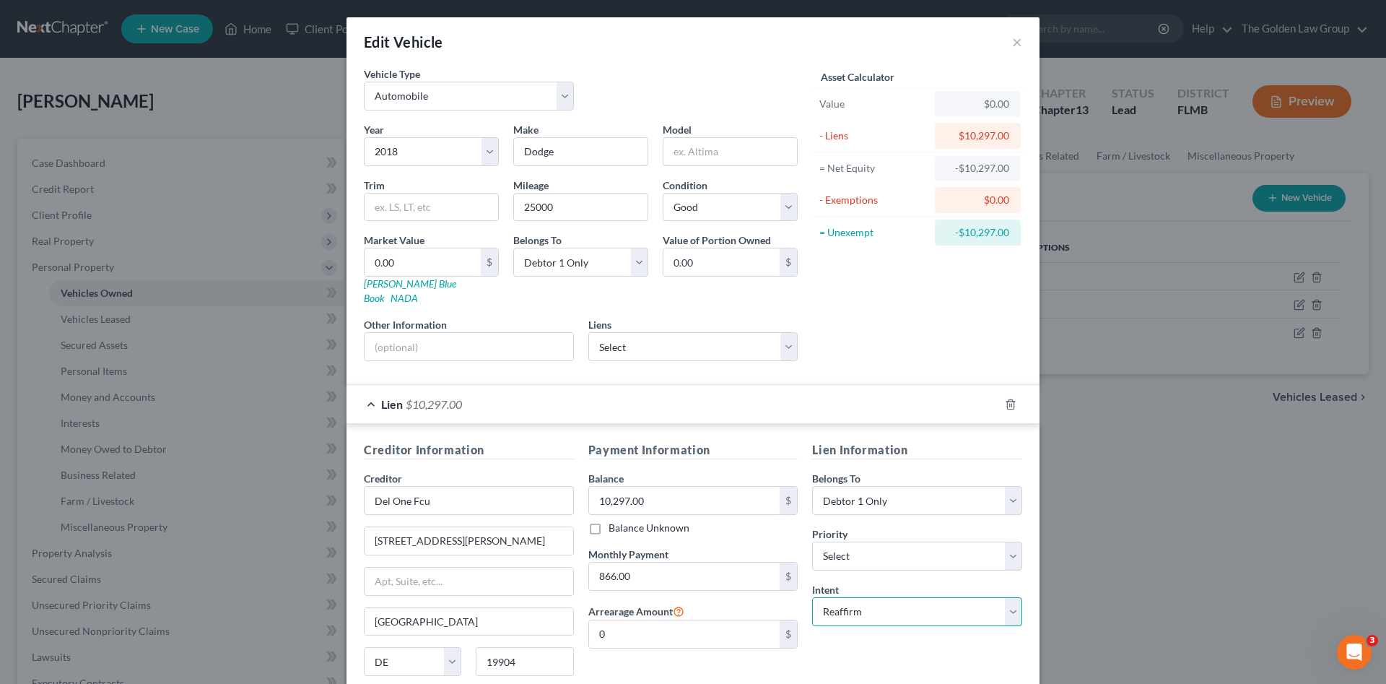
click at [812, 597] on select "Select Surrender Redeem Reaffirm Avoid Other" at bounding box center [917, 611] width 210 height 29
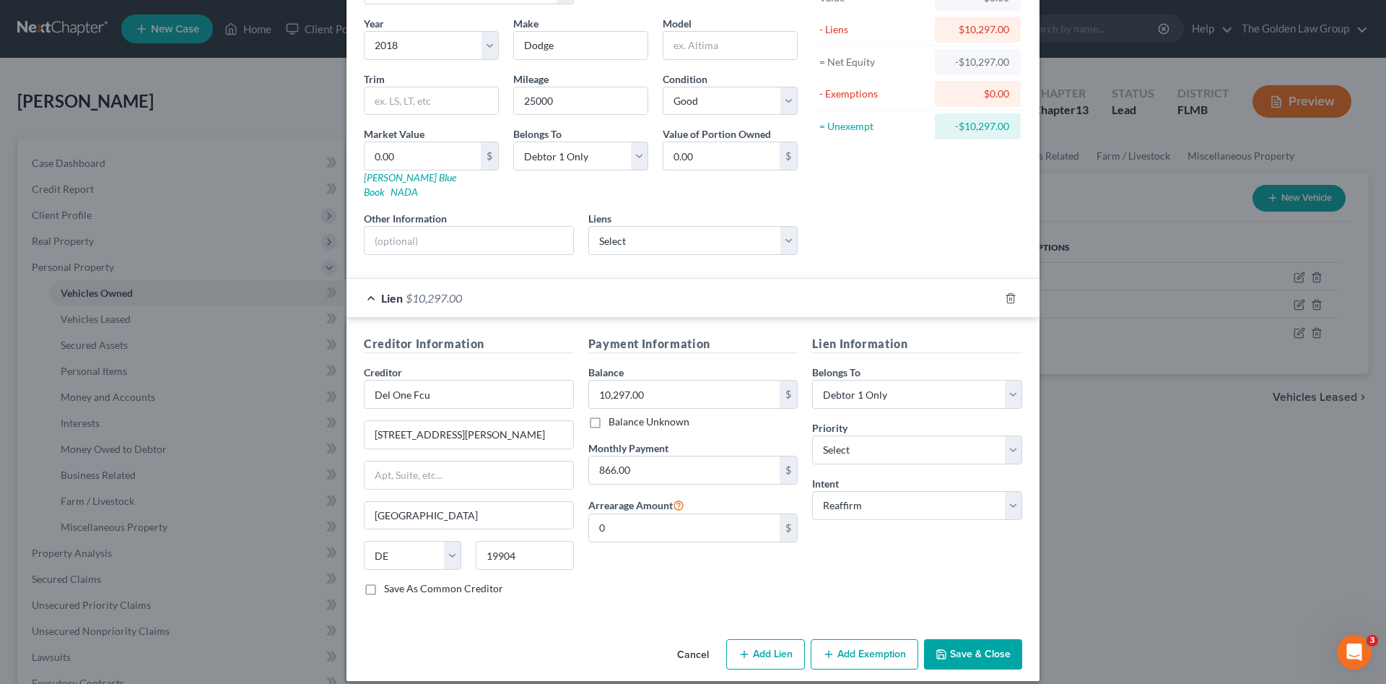
click at [949, 639] on button "Save & Close" at bounding box center [973, 654] width 98 height 30
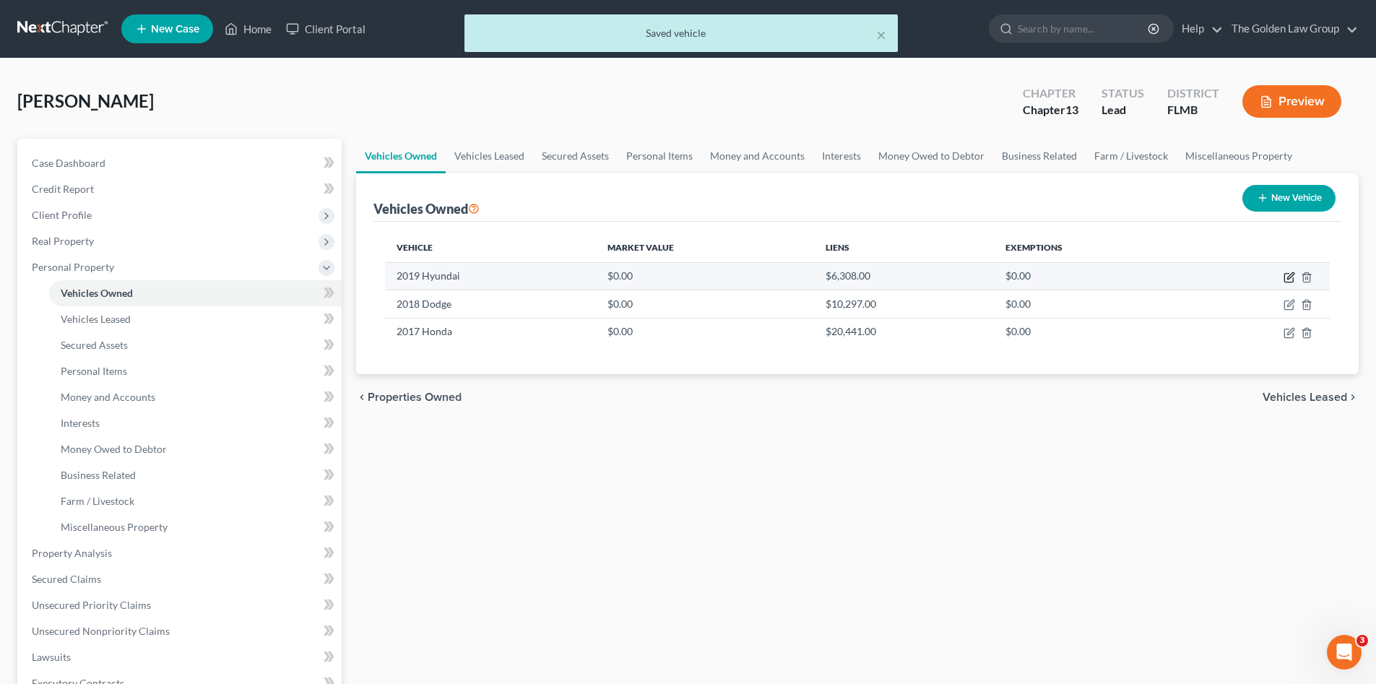
click at [1288, 279] on icon "button" at bounding box center [1289, 278] width 12 height 12
select select "0"
select select "7"
select select "0"
select select "45"
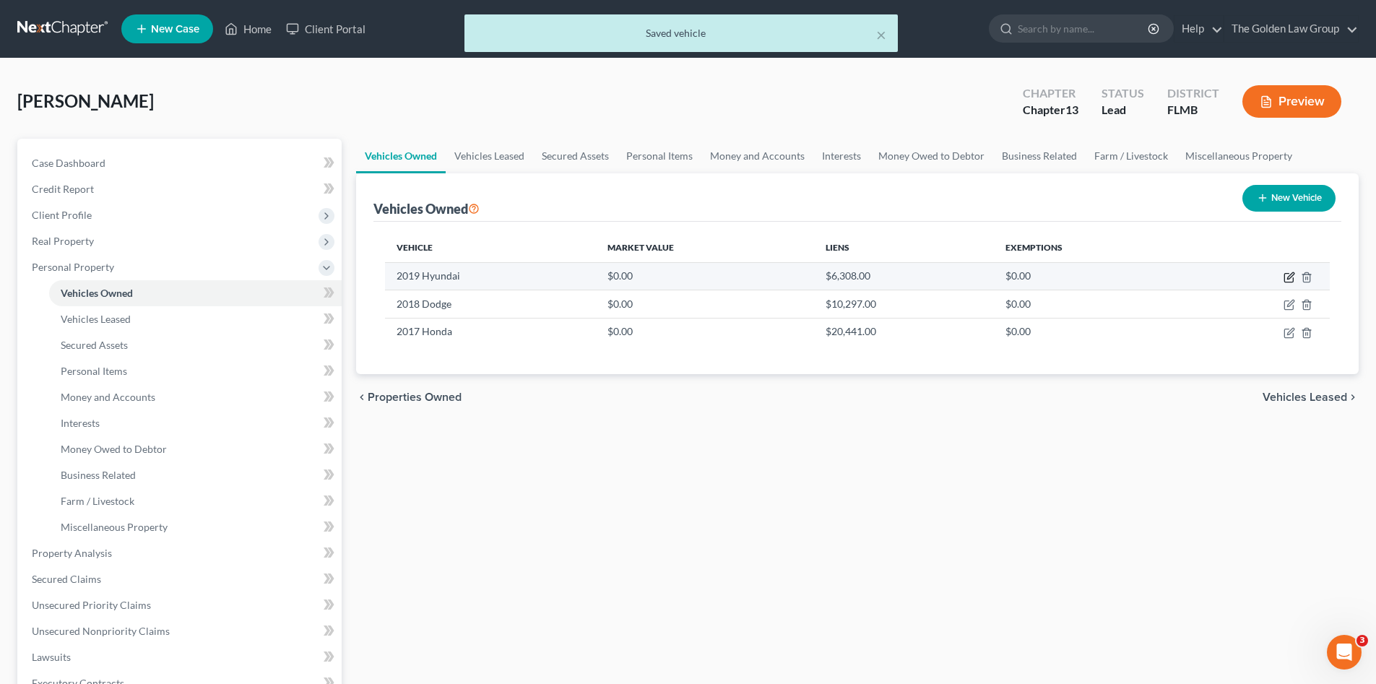
select select "0"
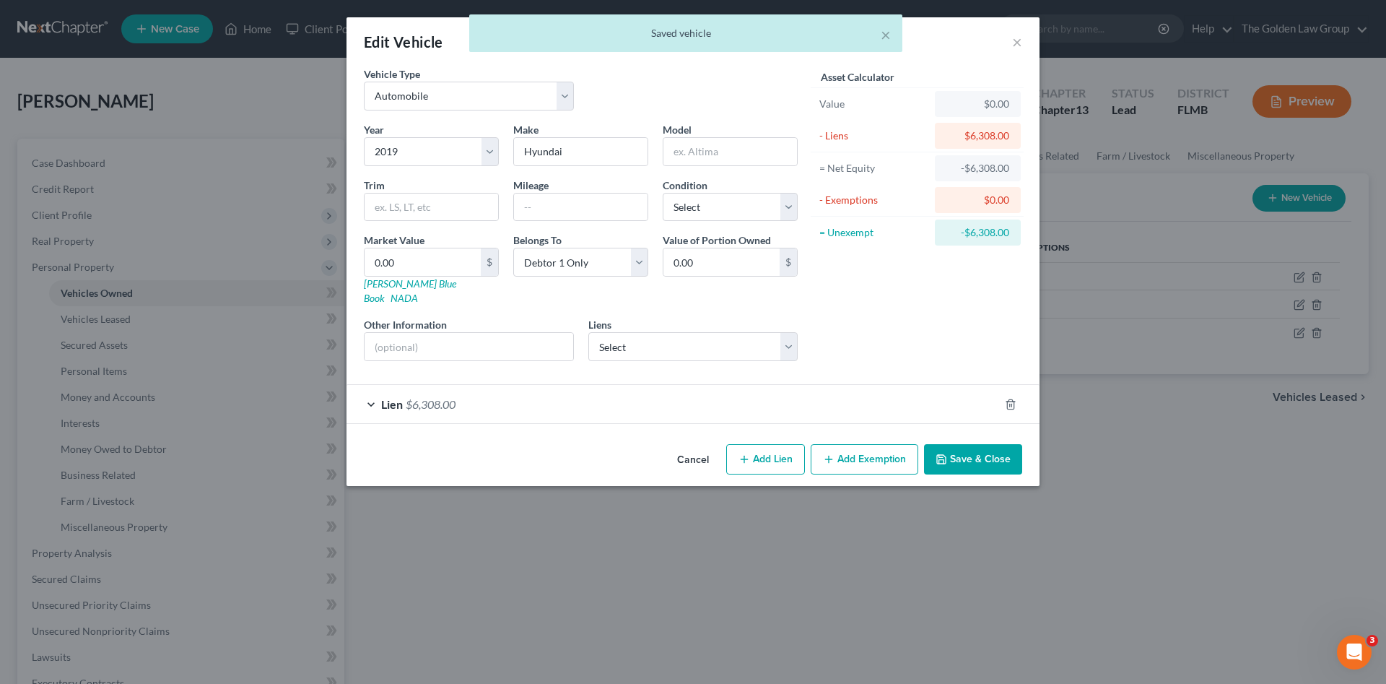
click at [527, 399] on div "Lien $6,308.00" at bounding box center [673, 404] width 653 height 38
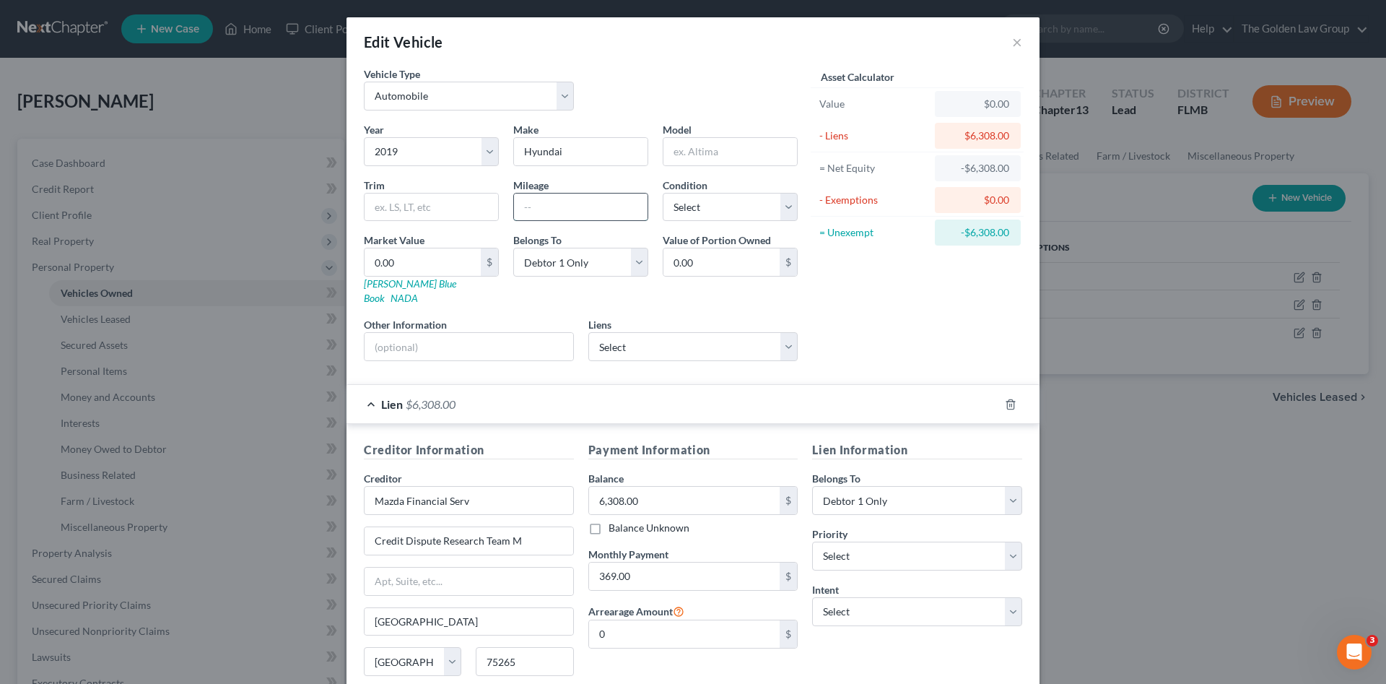
click at [531, 207] on input "text" at bounding box center [581, 207] width 134 height 27
click at [908, 597] on select "Select Surrender Redeem Reaffirm Avoid Other" at bounding box center [917, 611] width 210 height 29
select select "2"
click at [812, 597] on select "Select Surrender Redeem Reaffirm Avoid Other" at bounding box center [917, 611] width 210 height 29
click at [893, 641] on div "Lien Information Belongs To * Select Debtor 1 Only Debtor 2 Only Debtor 1 And D…" at bounding box center [917, 577] width 225 height 272
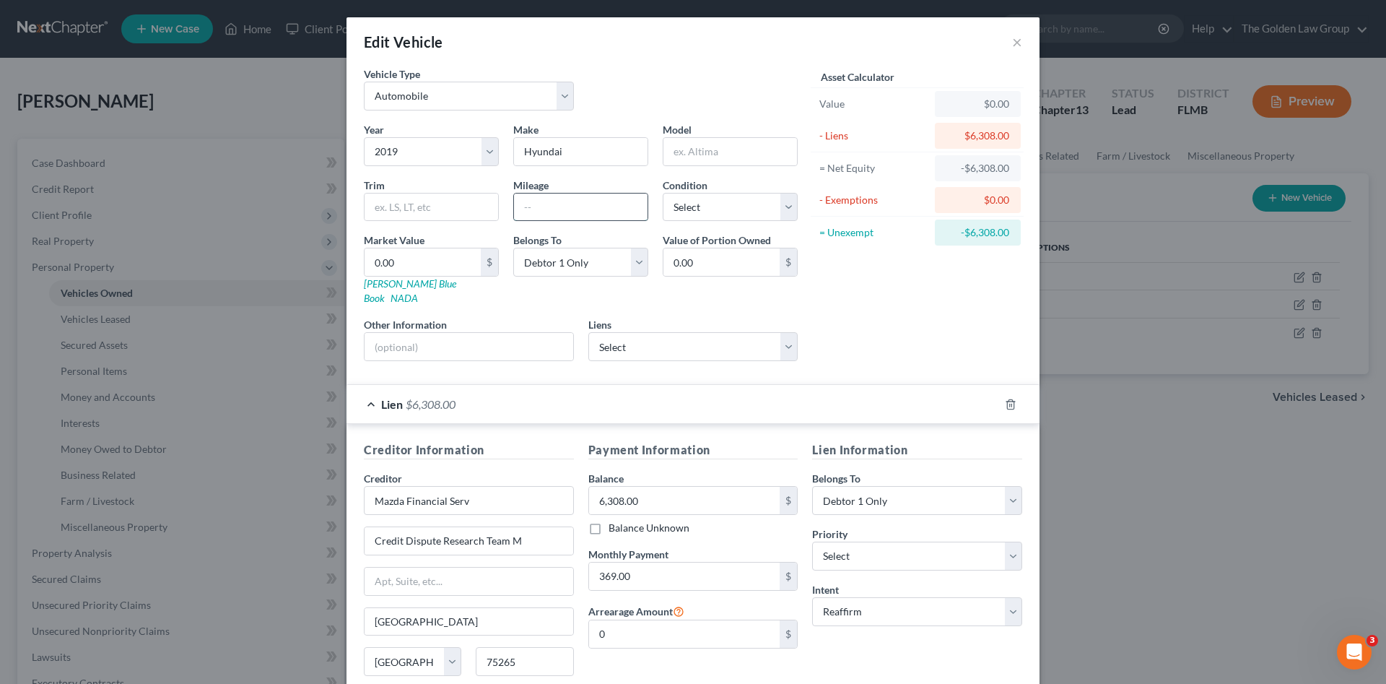
click at [560, 203] on input "text" at bounding box center [581, 207] width 134 height 27
type input "89000"
click at [692, 216] on select "Select Excellent Very Good Good Fair Poor" at bounding box center [730, 207] width 135 height 29
select select "3"
click at [663, 193] on select "Select Excellent Very Good Good Fair Poor" at bounding box center [730, 207] width 135 height 29
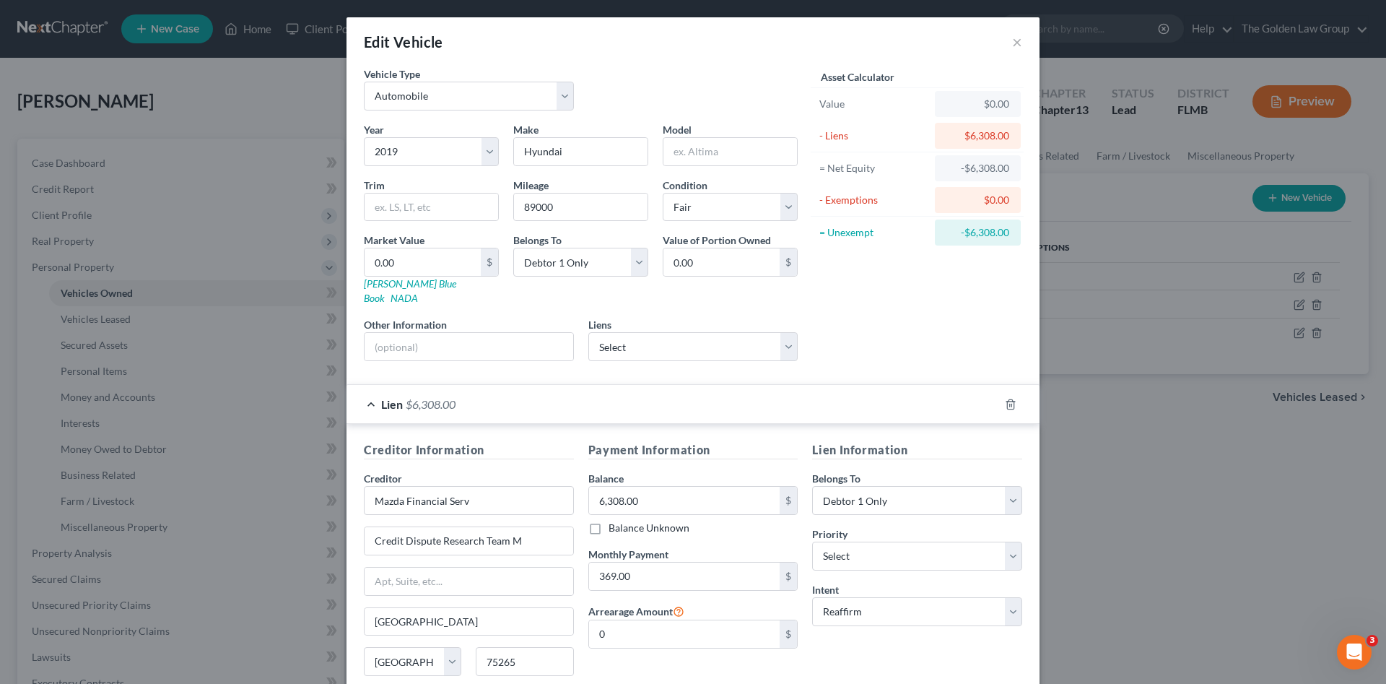
click at [825, 311] on div "Asset Calculator Value $0.00 - Liens $6,308.00 = Net Equity -$6,308.00 - Exempt…" at bounding box center [917, 219] width 225 height 306
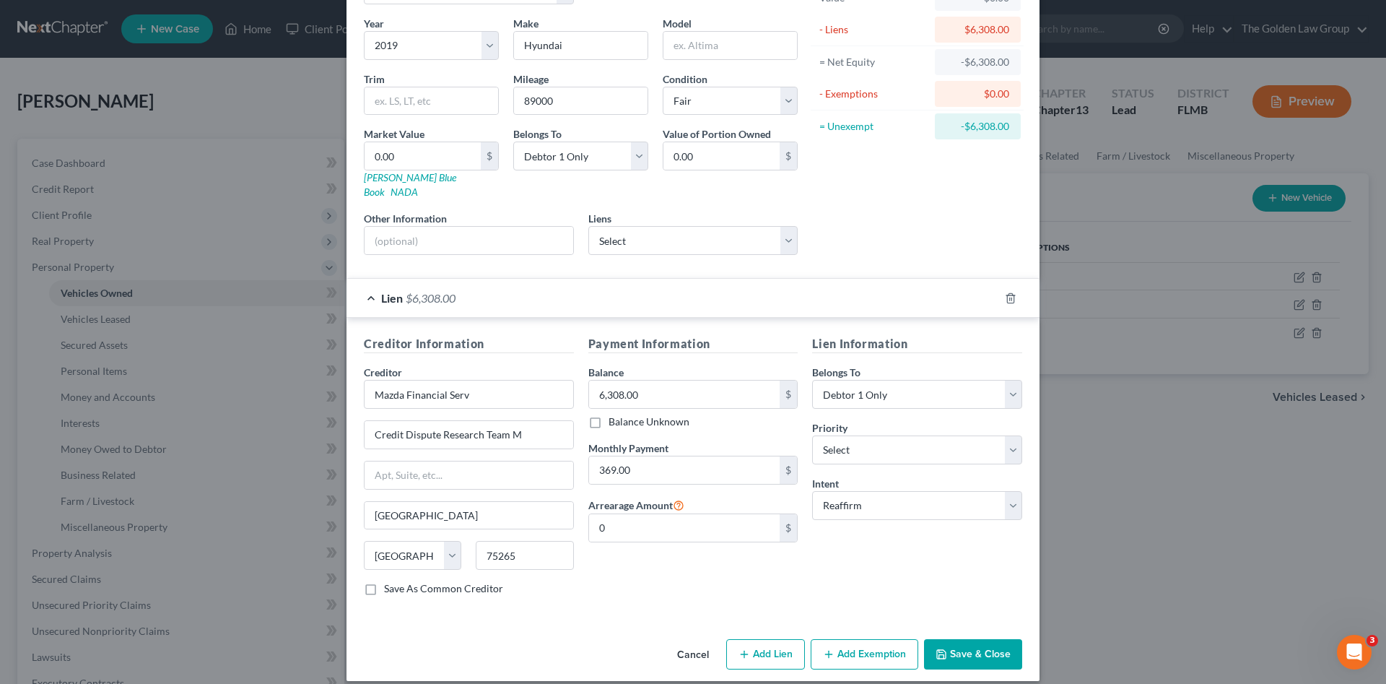
click at [942, 648] on icon "button" at bounding box center [942, 654] width 12 height 12
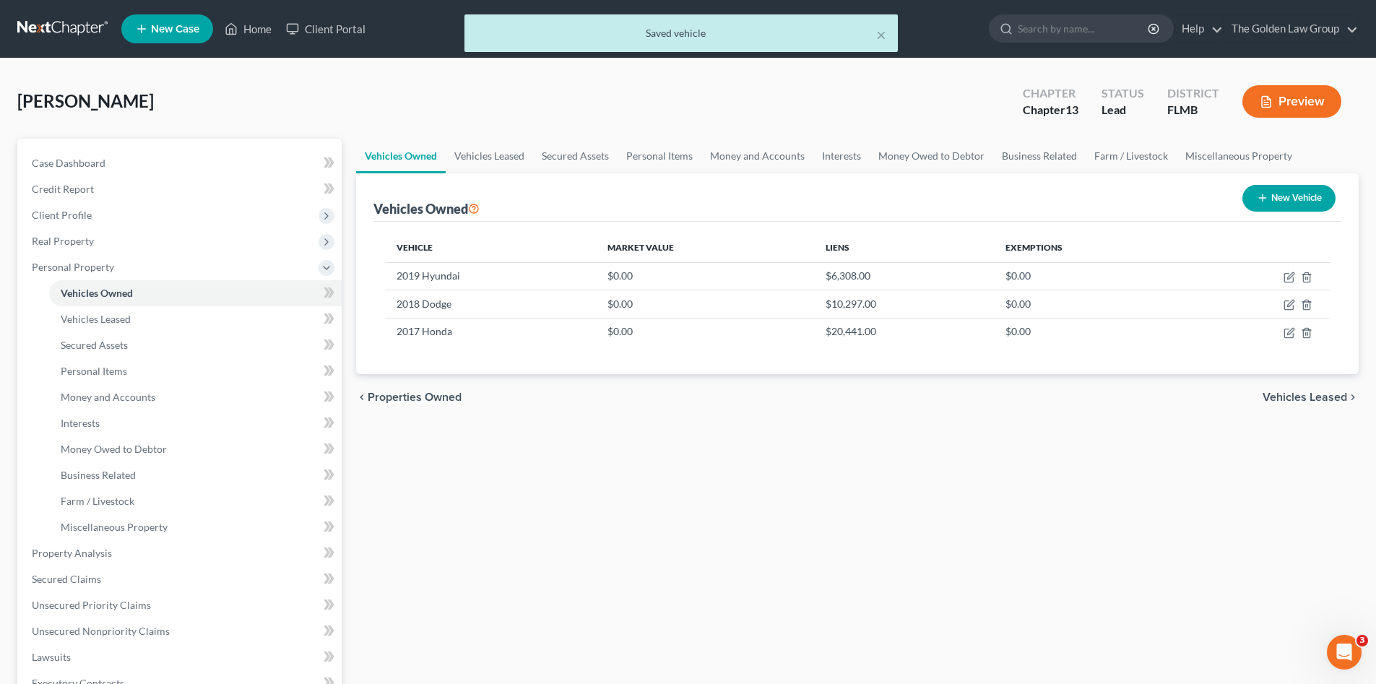
click at [603, 563] on div "Vehicles Owned Vehicles Leased Secured Assets Personal Items Money and Accounts…" at bounding box center [857, 569] width 1017 height 860
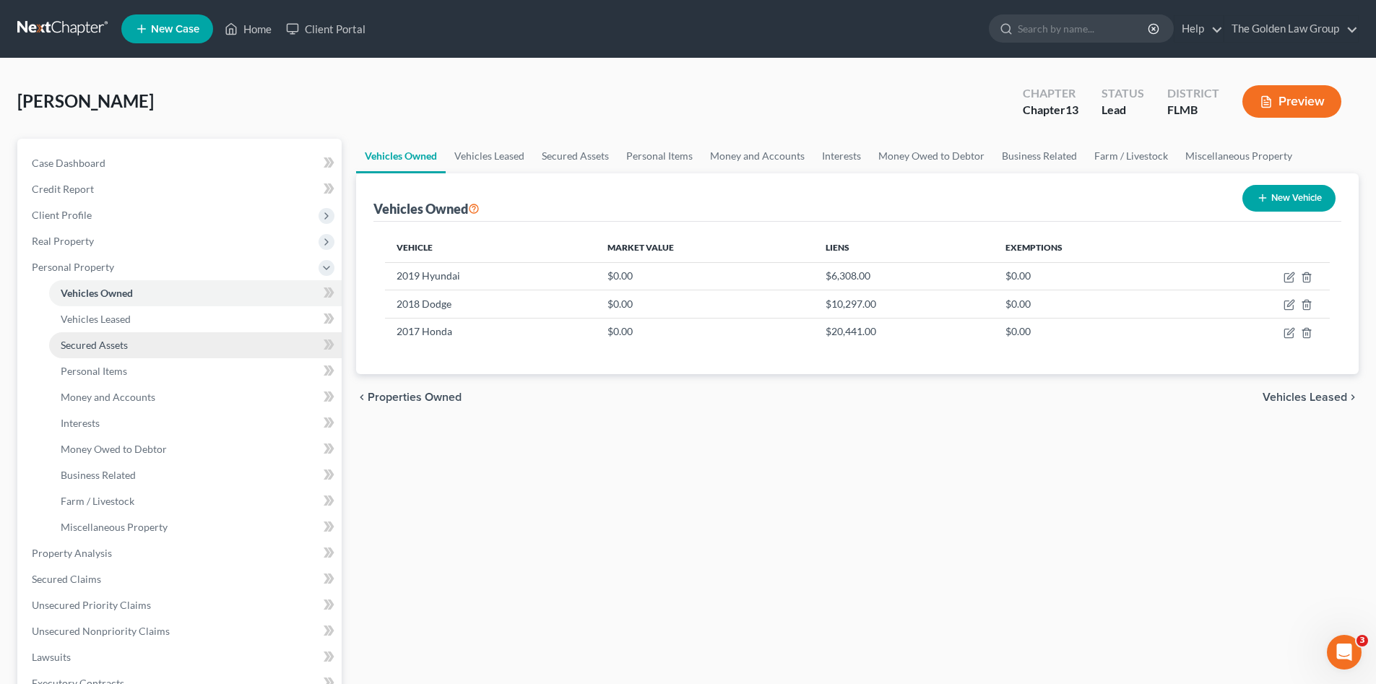
click at [124, 347] on span "Secured Assets" at bounding box center [94, 345] width 67 height 12
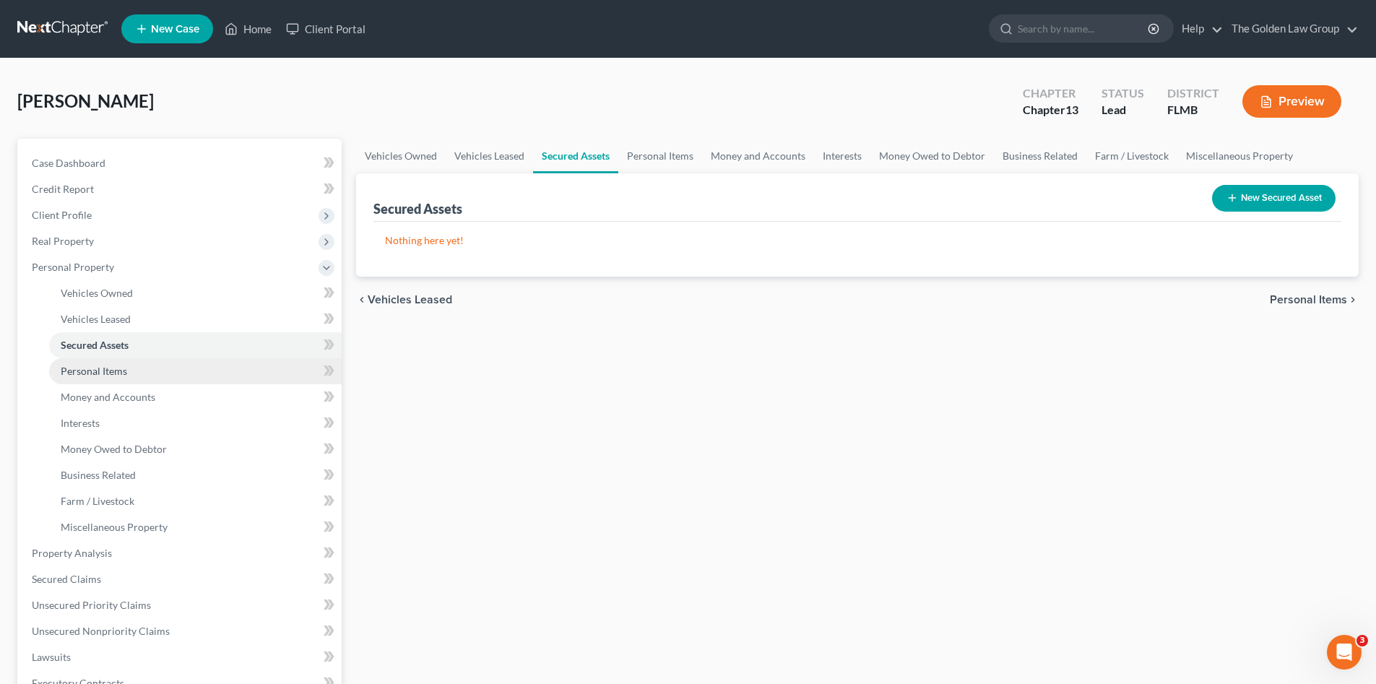
click at [118, 365] on span "Personal Items" at bounding box center [94, 371] width 66 height 12
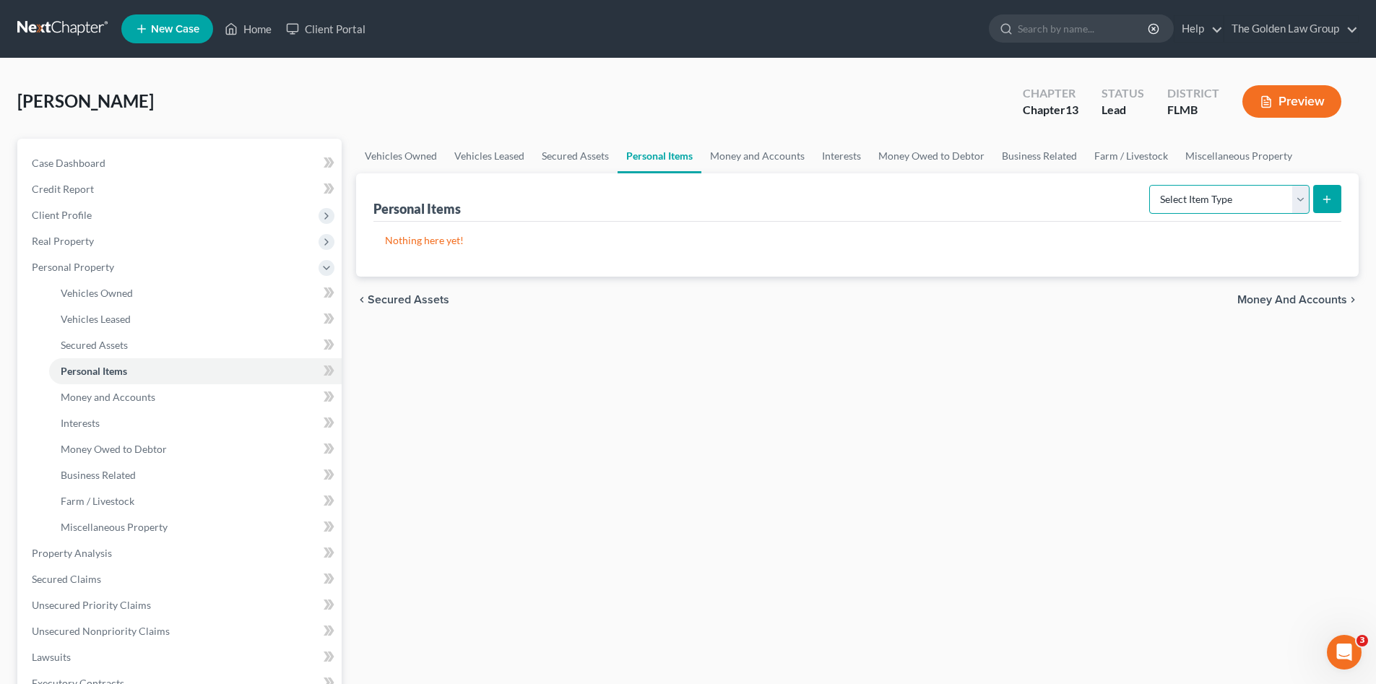
drag, startPoint x: 1207, startPoint y: 197, endPoint x: 1205, endPoint y: 204, distance: 7.4
click at [1207, 197] on select "Select Item Type Clothing Collectibles Of Value Electronics Firearms Household …" at bounding box center [1229, 199] width 160 height 29
select select "clothing"
click at [1150, 185] on select "Select Item Type Clothing Collectibles Of Value Electronics Firearms Household …" at bounding box center [1229, 199] width 160 height 29
click at [1339, 204] on button "submit" at bounding box center [1327, 199] width 28 height 28
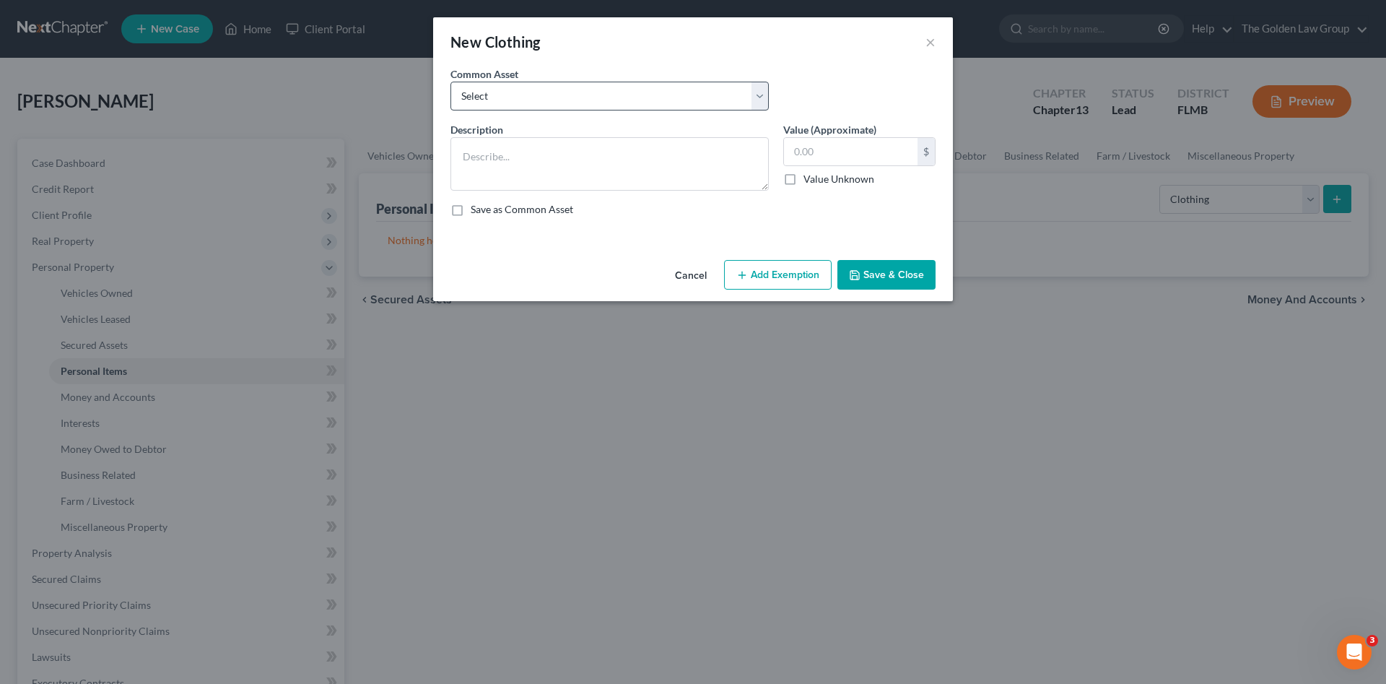
click at [604, 106] on div "Common Asset Select Debtor's Clothes Joint-Debtor's clothing Debtor's Clothes" at bounding box center [693, 94] width 500 height 56
click at [598, 105] on select "Select Debtor's Clothes Joint-Debtor's clothing Debtor's Clothes" at bounding box center [610, 96] width 318 height 29
select select "0"
click at [451, 82] on select "Select Debtor's Clothes Joint-Debtor's clothing Debtor's Clothes" at bounding box center [610, 96] width 318 height 29
type textarea "Debtor's Clothes"
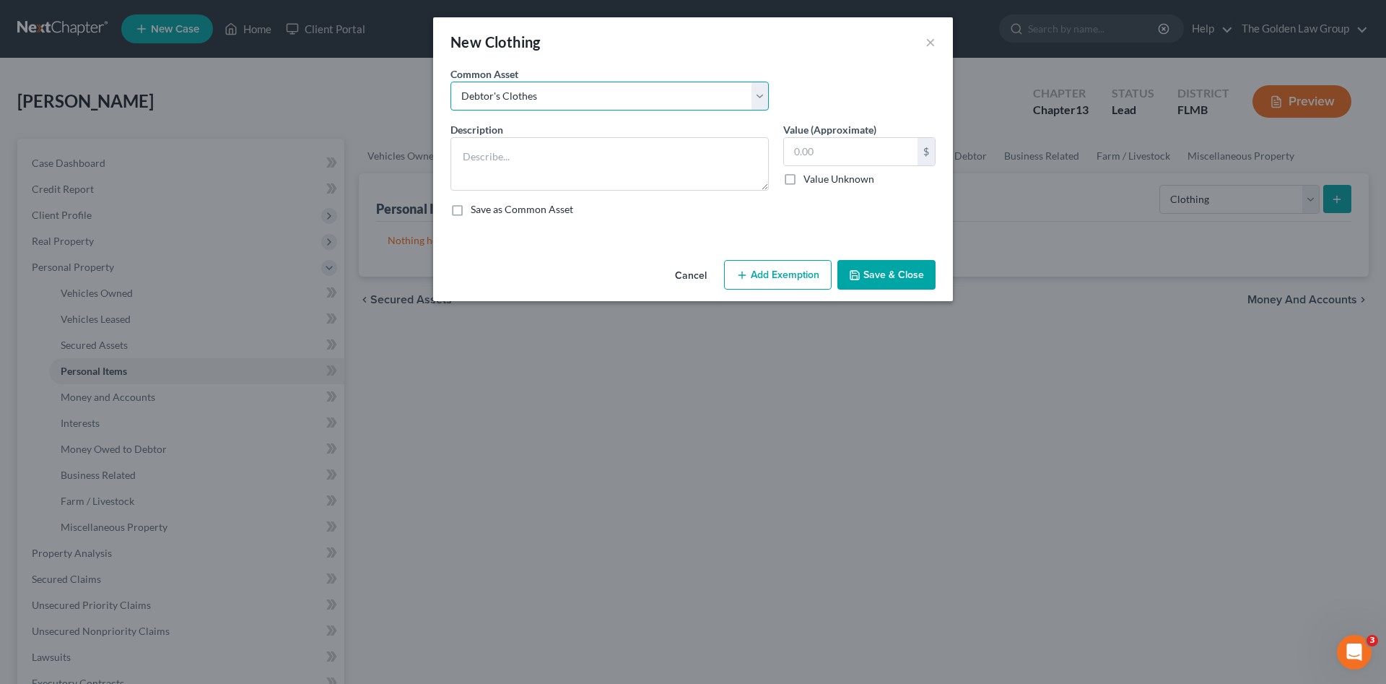
type input "100.00"
click at [858, 269] on icon "button" at bounding box center [855, 275] width 12 height 12
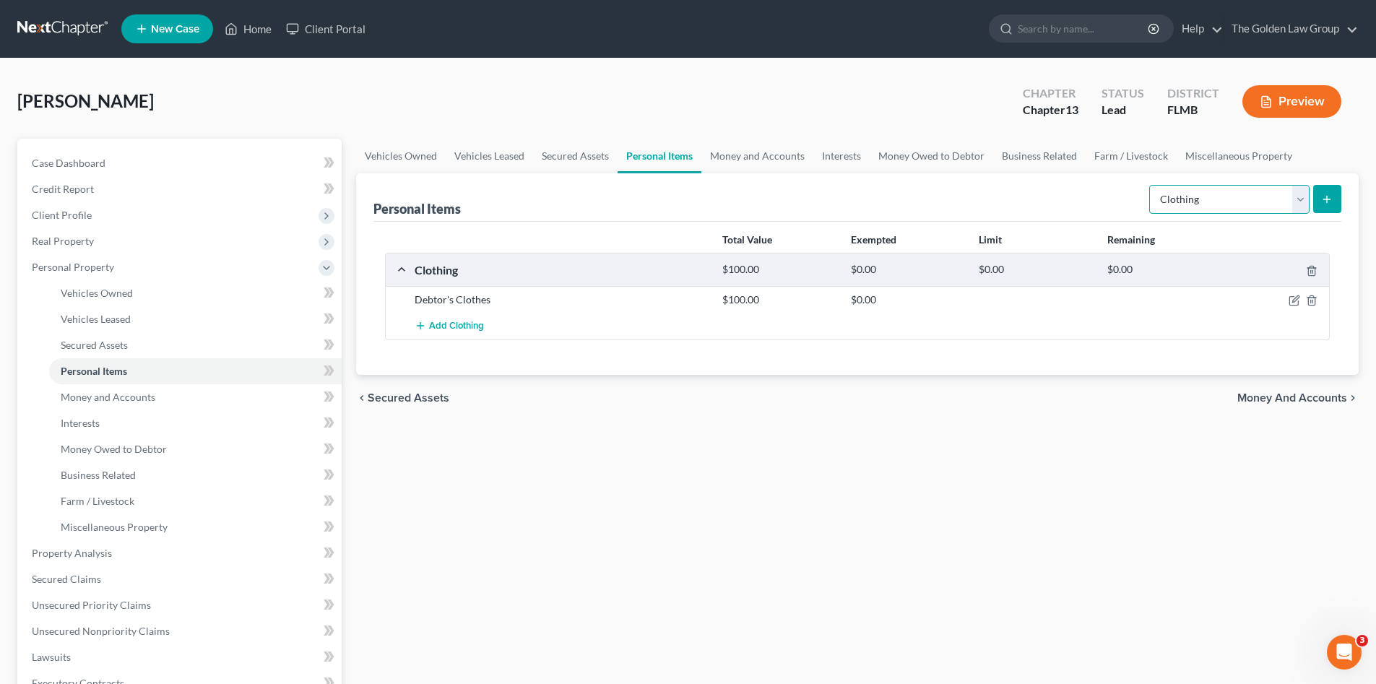
click at [1222, 207] on select "Select Item Type Clothing Collectibles Of Value Electronics Firearms Household …" at bounding box center [1229, 199] width 160 height 29
select select "electronics"
click at [1150, 185] on select "Select Item Type Clothing Collectibles Of Value Electronics Firearms Household …" at bounding box center [1229, 199] width 160 height 29
click at [1316, 198] on button "submit" at bounding box center [1327, 199] width 28 height 28
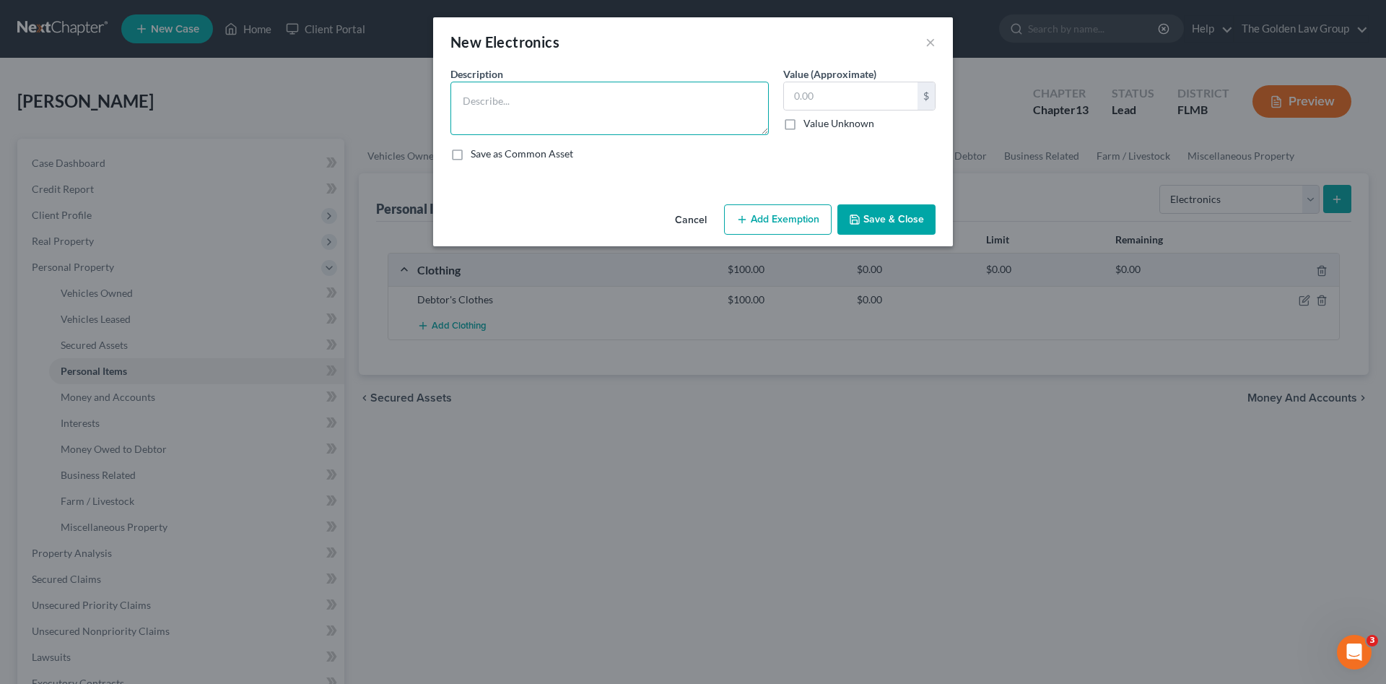
click at [529, 109] on textarea at bounding box center [610, 108] width 318 height 53
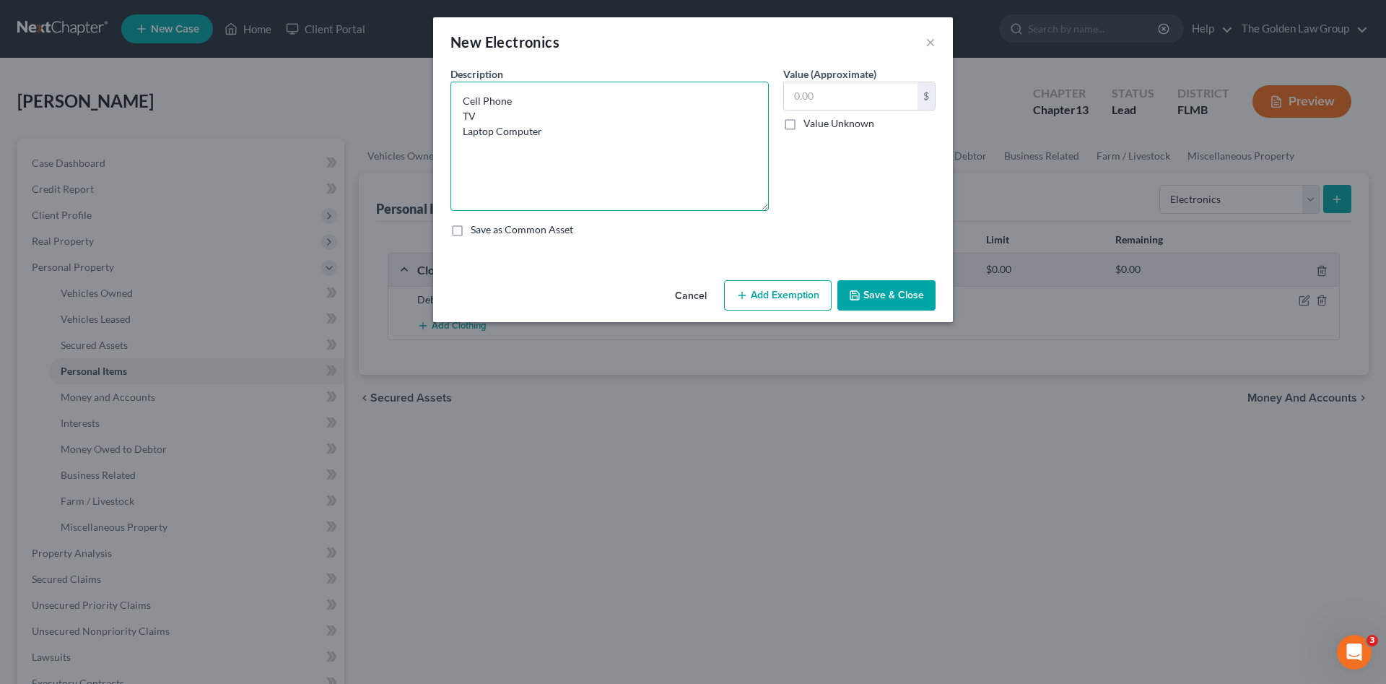
drag, startPoint x: 766, startPoint y: 131, endPoint x: 701, endPoint y: 174, distance: 77.7
click at [766, 207] on textarea "Cell Phone TV Laptop Computer" at bounding box center [610, 146] width 318 height 129
click at [638, 134] on textarea "Cell Phone TV Laptop Computer" at bounding box center [610, 146] width 318 height 129
type textarea "Cell Phone TV Laptop Computer"
click at [809, 98] on input "text" at bounding box center [851, 95] width 134 height 27
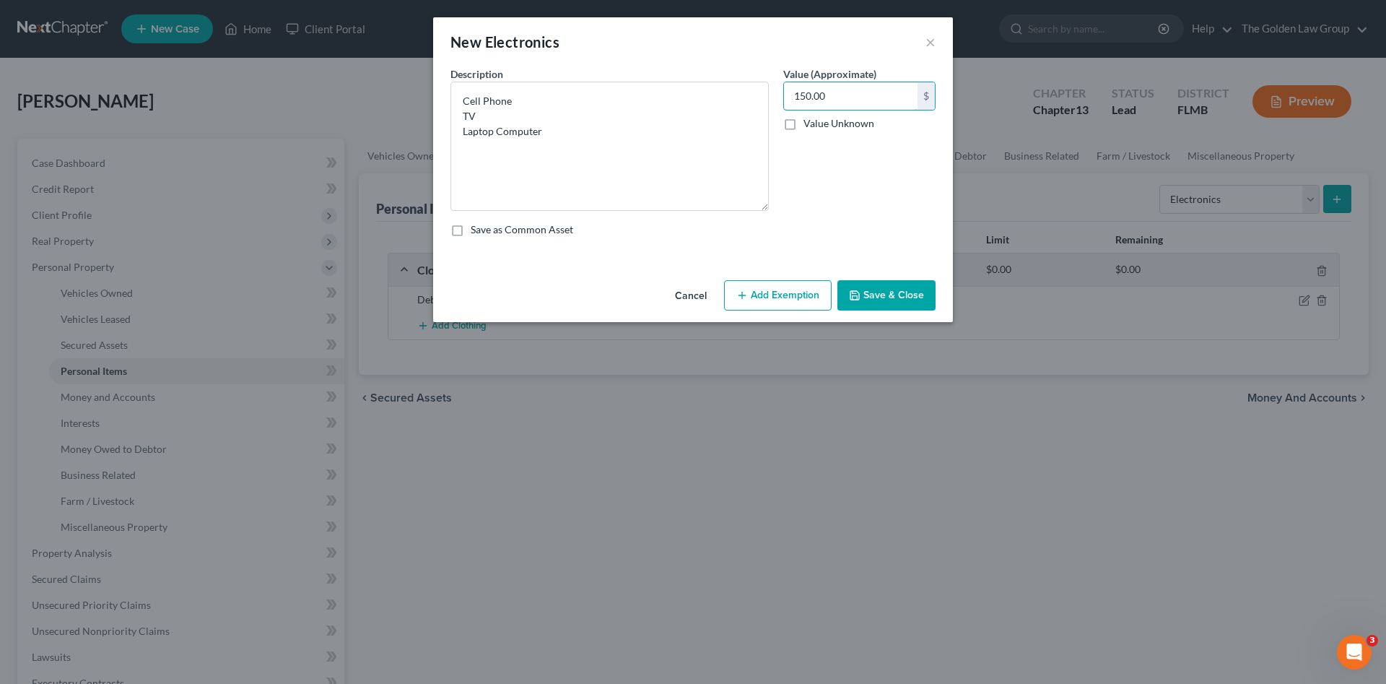
type input "150.00"
click at [898, 292] on button "Save & Close" at bounding box center [887, 295] width 98 height 30
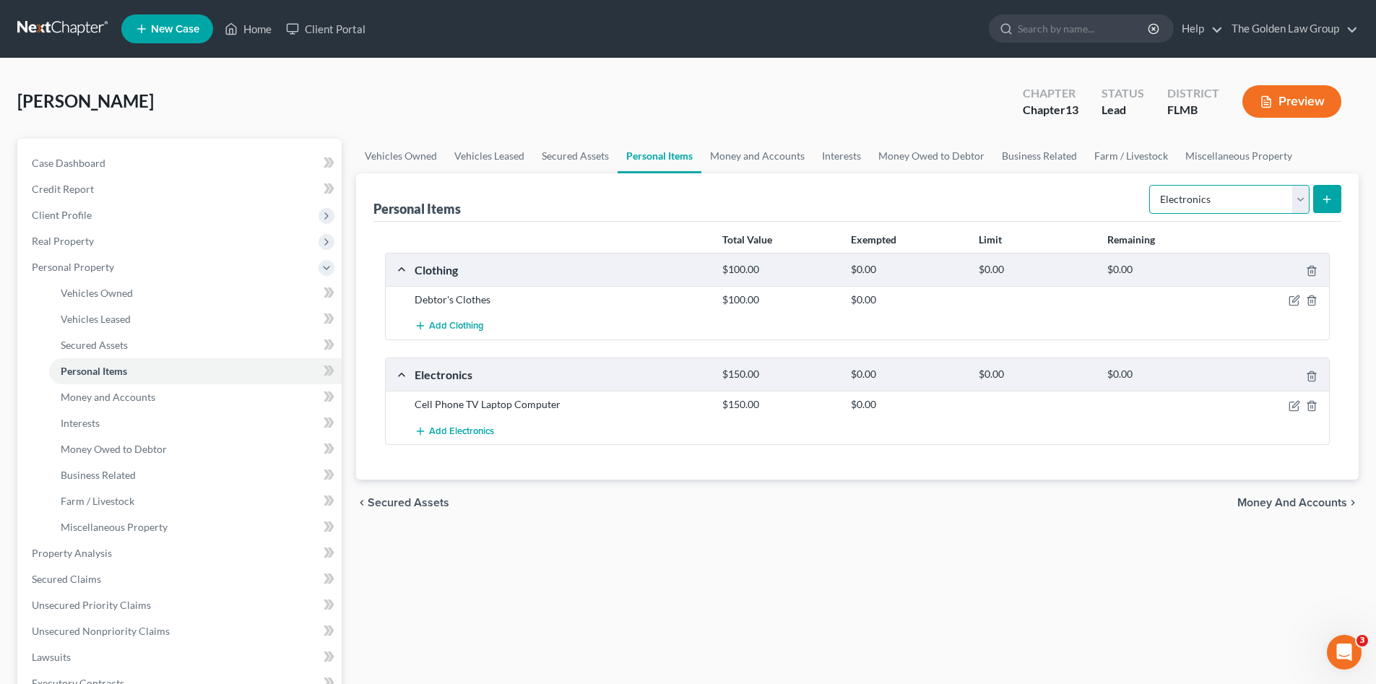
click at [1186, 208] on select "Select Item Type Clothing Collectibles Of Value Electronics Firearms Household …" at bounding box center [1229, 199] width 160 height 29
select select "household_goods"
click at [1150, 185] on select "Select Item Type Clothing Collectibles Of Value Electronics Firearms Household …" at bounding box center [1229, 199] width 160 height 29
click at [1327, 204] on icon "submit" at bounding box center [1327, 200] width 12 height 12
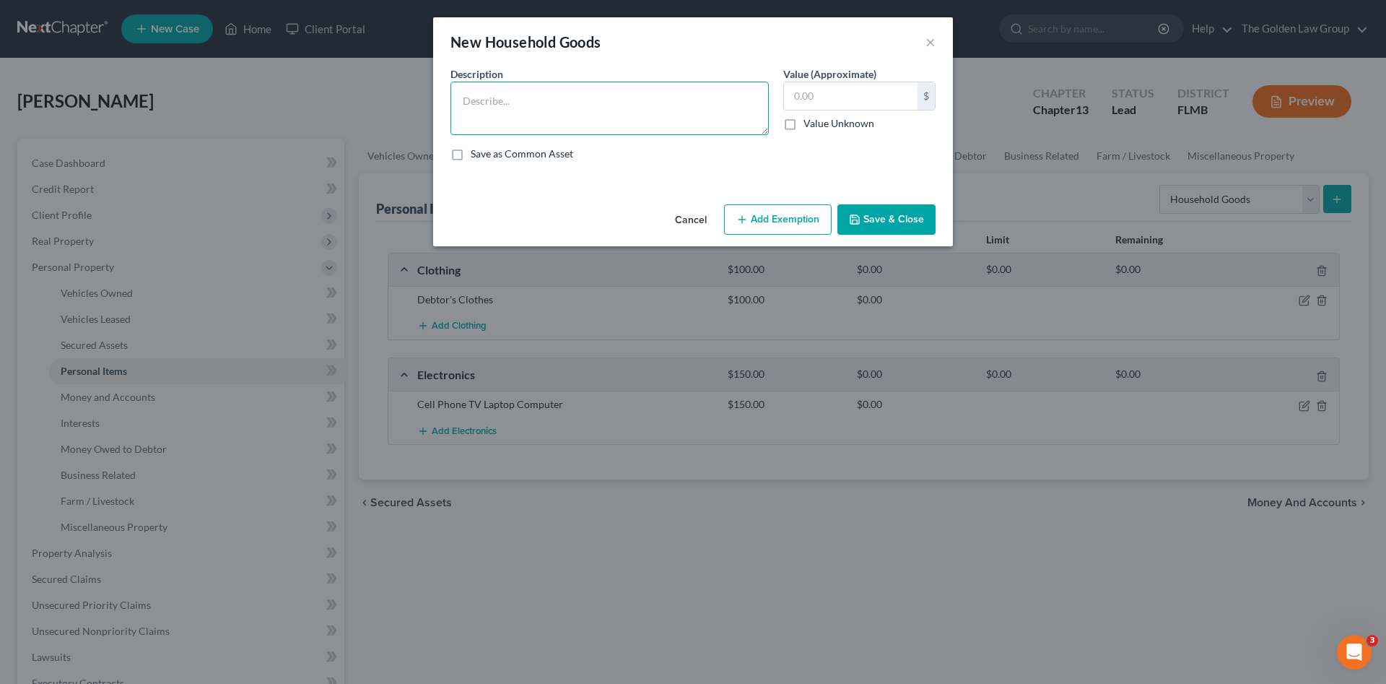
click at [565, 112] on textarea at bounding box center [610, 108] width 318 height 53
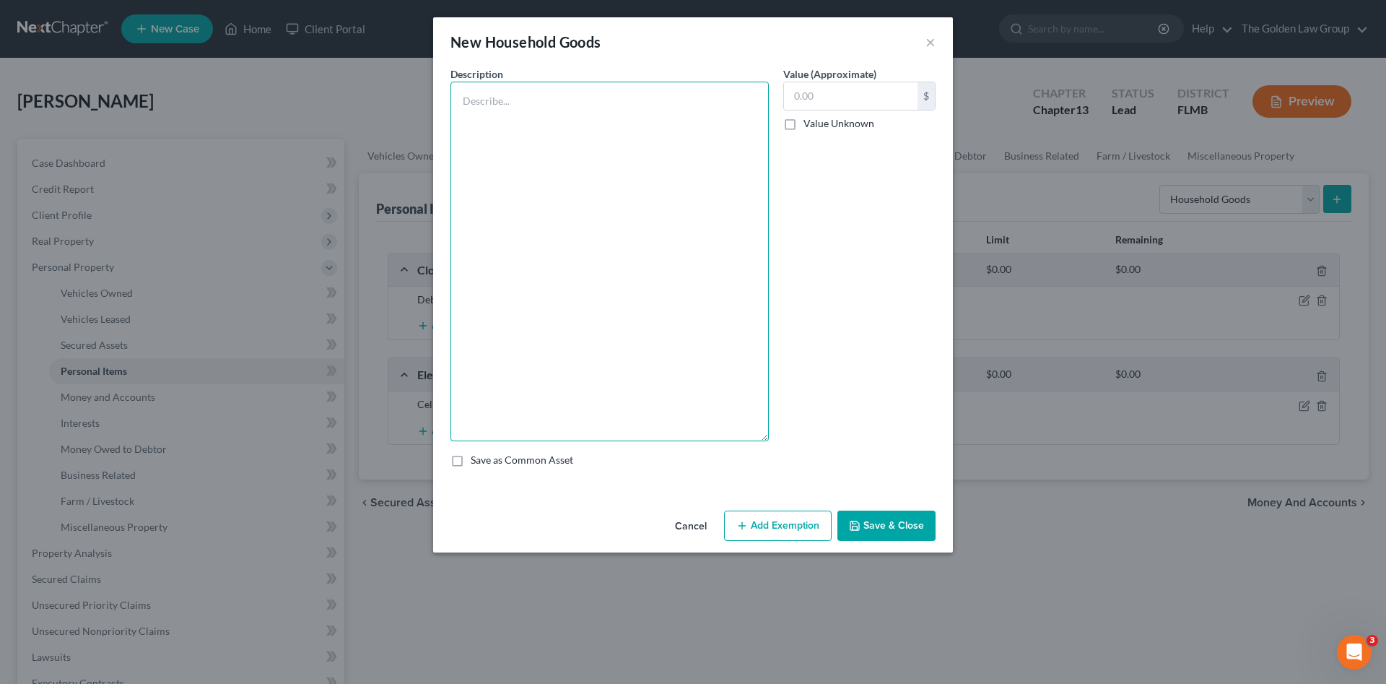
drag, startPoint x: 765, startPoint y: 134, endPoint x: 732, endPoint y: 440, distance: 308.0
click at [732, 440] on textarea at bounding box center [610, 262] width 318 height 360
click at [524, 84] on textarea at bounding box center [610, 262] width 318 height 360
click at [514, 113] on textarea at bounding box center [610, 262] width 318 height 360
click at [459, 166] on textarea "Couch Coffee Table 2 End Tables 3 Beds Dresser" at bounding box center [610, 262] width 318 height 360
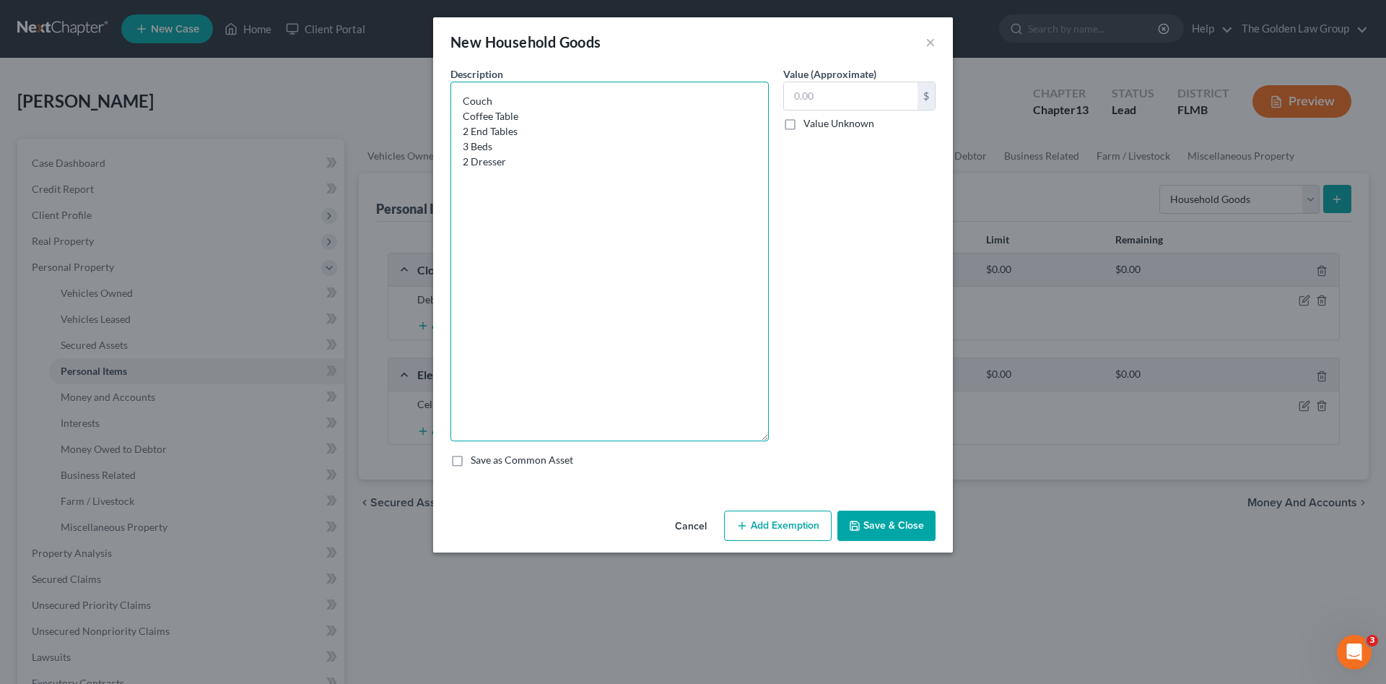
click at [532, 164] on textarea "Couch Coffee Table 2 End Tables 3 Beds 2 Dresser" at bounding box center [610, 262] width 318 height 360
click at [532, 164] on textarea "Couch Coffee Table 2 End Tables 3 Beds 2 Dressers" at bounding box center [610, 262] width 318 height 360
click at [551, 175] on textarea "Couch Coffee Table 2 End Tables 3 Beds 2 Dressers Misc. Small Kitchen Appliance…" at bounding box center [610, 262] width 318 height 360
click at [578, 191] on textarea "Couch Coffee Table 2 End Tables 3 Beds 2 Dressers Misc. Small Kitchen Appliance…" at bounding box center [610, 262] width 318 height 360
click at [576, 197] on textarea "Couch Coffee Table 2 End Tables 3 Beds 2 Dressers Misc. Small Kitchen Appliance…" at bounding box center [610, 262] width 318 height 360
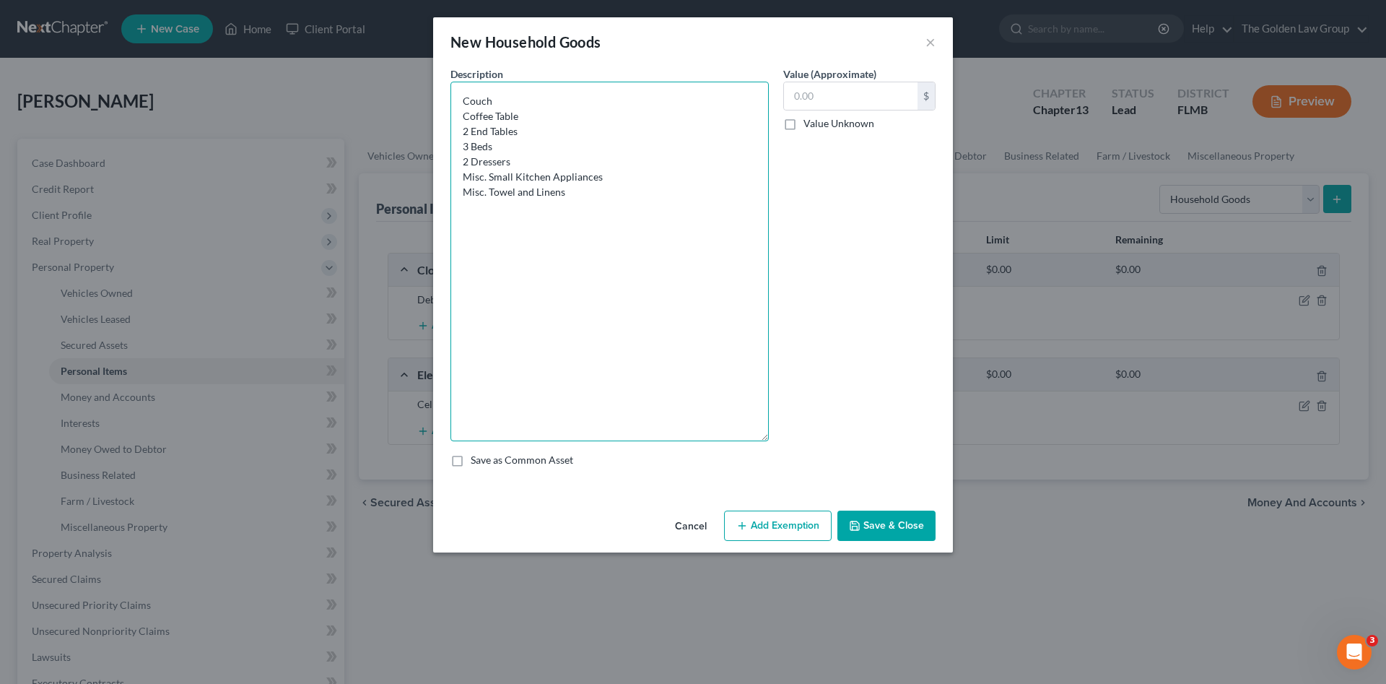
click at [615, 189] on textarea "Couch Coffee Table 2 End Tables 3 Beds 2 Dressers Misc. Small Kitchen Appliance…" at bounding box center [610, 262] width 318 height 360
type textarea "Couch Coffee Table 2 End Tables 3 Beds 2 Dressers Misc. Small Kitchen Appliance…"
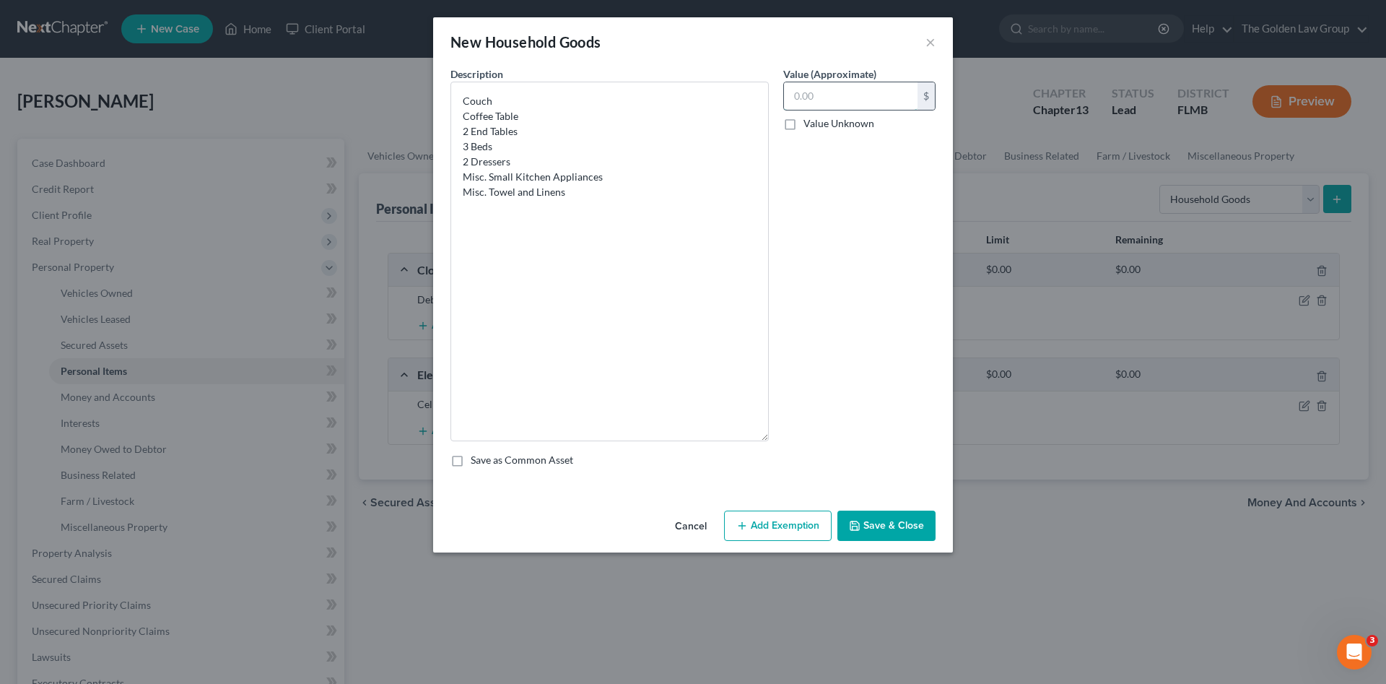
click at [808, 100] on input "text" at bounding box center [851, 95] width 134 height 27
type input "500.00"
click at [897, 521] on button "Save & Close" at bounding box center [887, 526] width 98 height 30
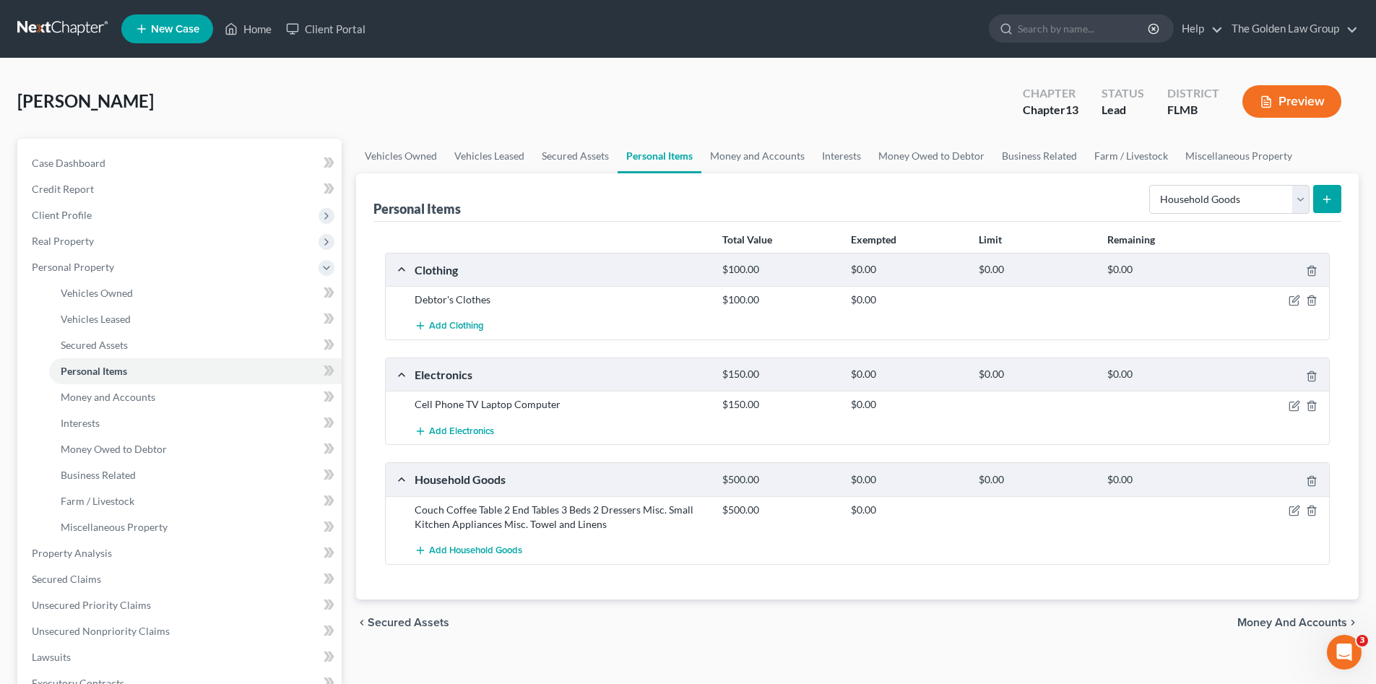
drag, startPoint x: 888, startPoint y: 524, endPoint x: 833, endPoint y: 534, distance: 56.4
click at [841, 557] on div "Add Household Goods" at bounding box center [868, 550] width 923 height 27
click at [1230, 199] on select "Select Item Type Clothing Collectibles Of Value Electronics Firearms Household …" at bounding box center [1229, 199] width 160 height 29
select select "pets"
click at [1150, 185] on select "Select Item Type Clothing Collectibles Of Value Electronics Firearms Household …" at bounding box center [1229, 199] width 160 height 29
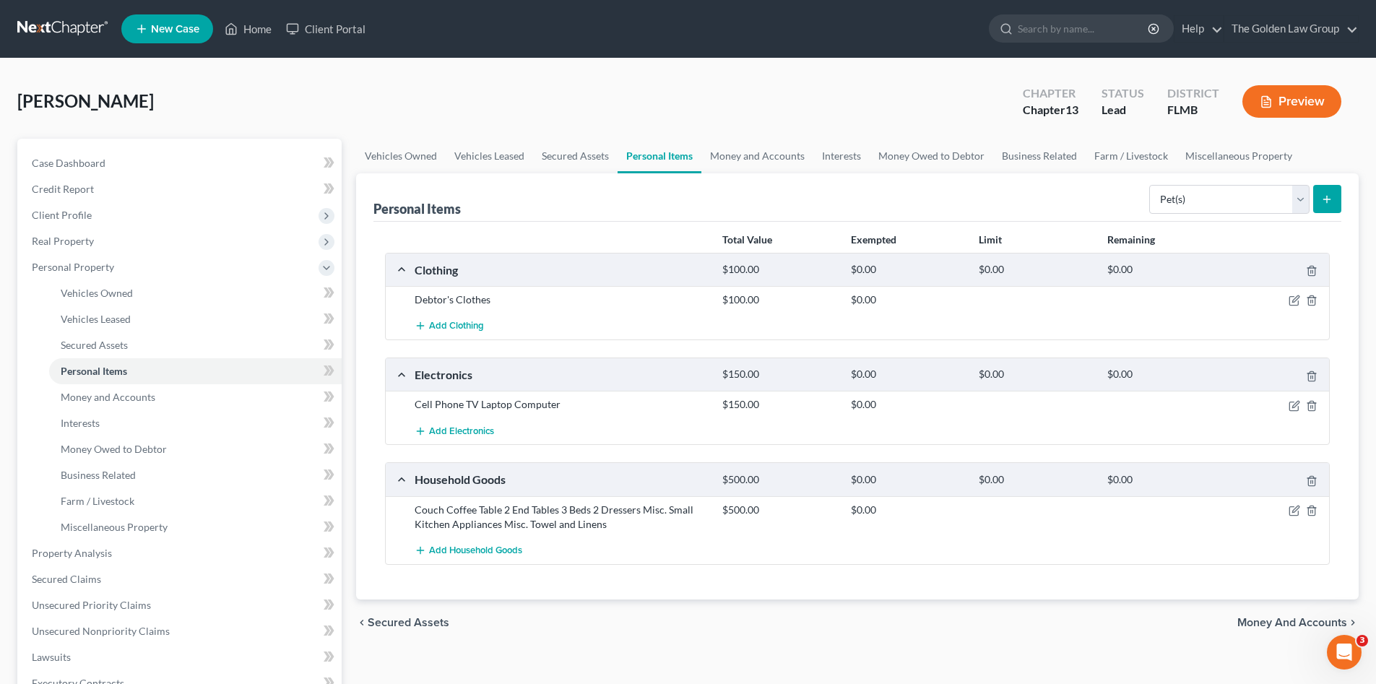
click at [1326, 197] on icon "submit" at bounding box center [1327, 200] width 12 height 12
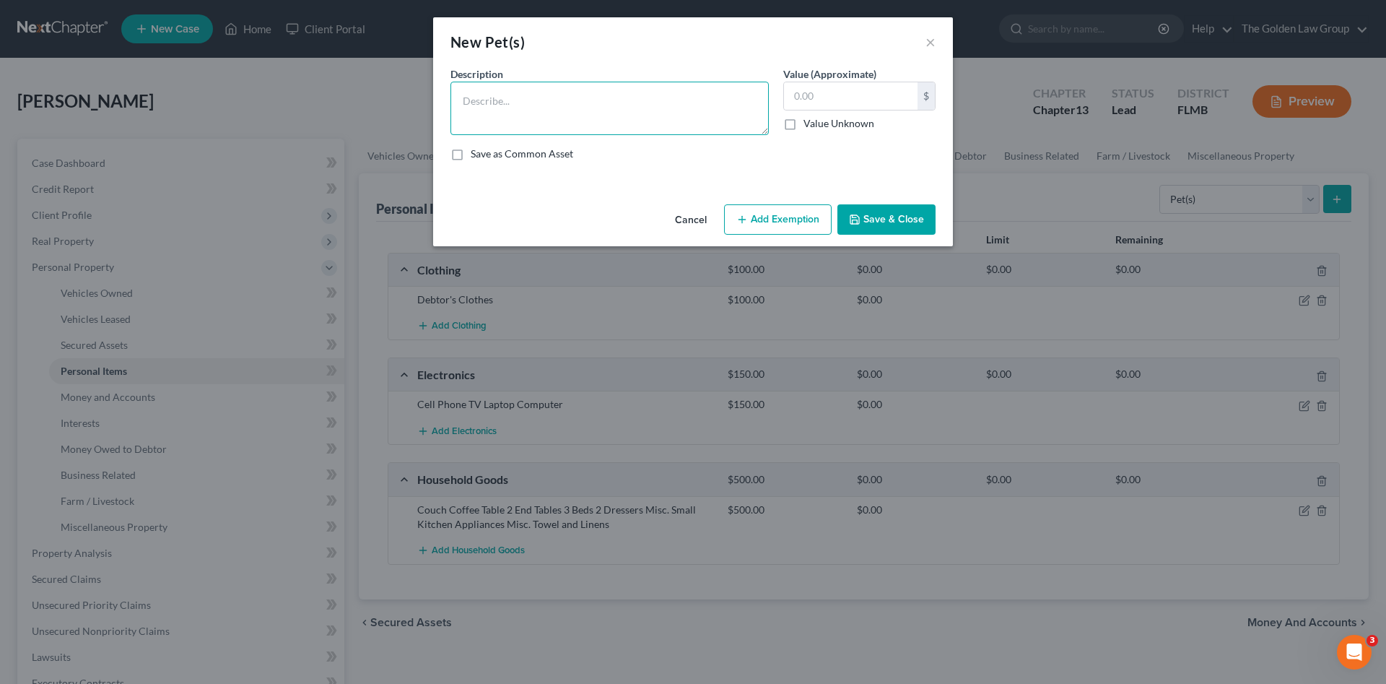
click at [531, 98] on textarea at bounding box center [610, 108] width 318 height 53
type textarea "3 Dogs"
click at [884, 92] on input "text" at bounding box center [851, 95] width 134 height 27
type input "0.00"
drag, startPoint x: 900, startPoint y: 219, endPoint x: 1049, endPoint y: 230, distance: 149.2
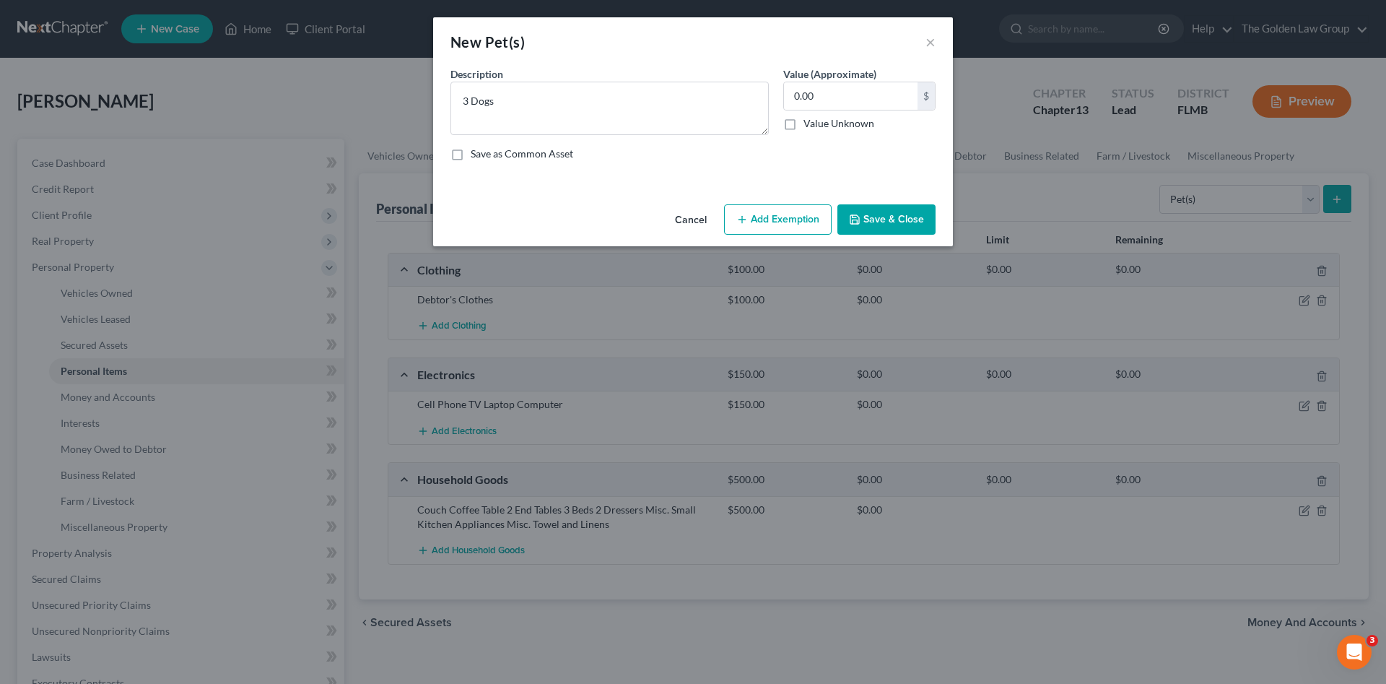
click at [900, 219] on button "Save & Close" at bounding box center [887, 219] width 98 height 30
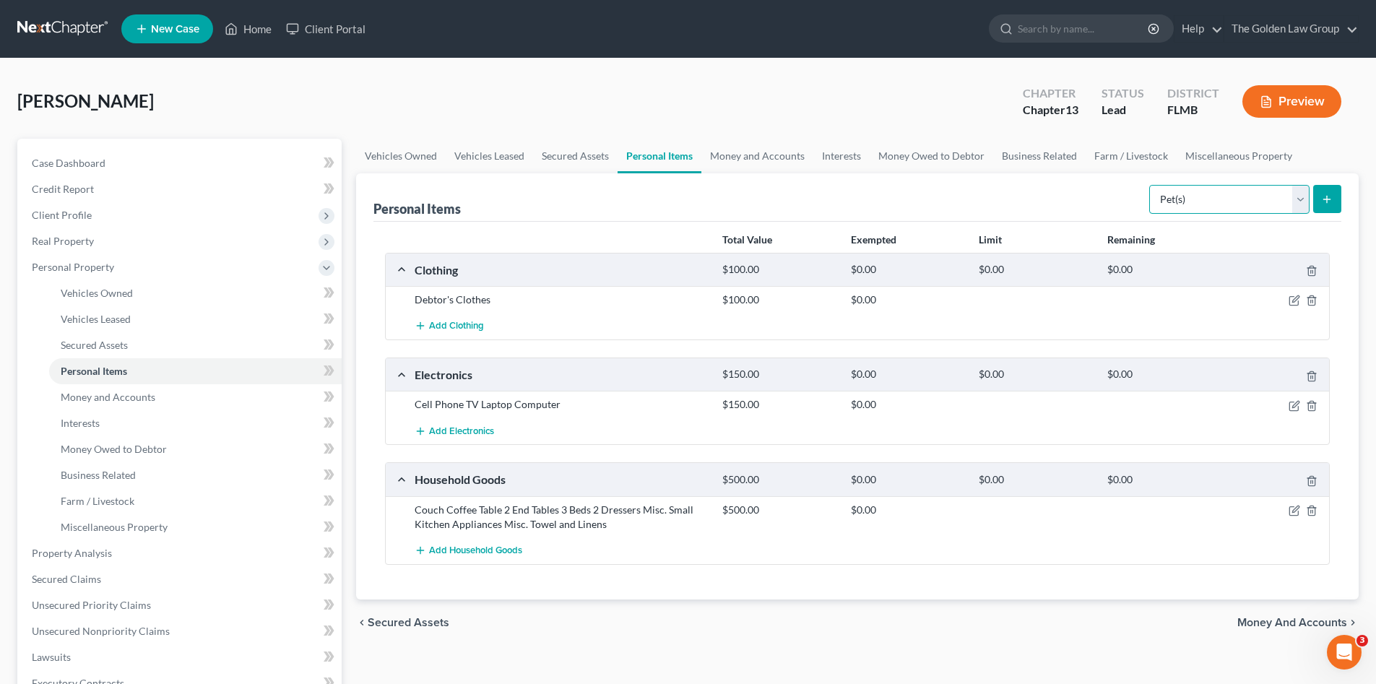
click at [1215, 199] on select "Select Item Type Clothing Collectibles Of Value Electronics Firearms Household …" at bounding box center [1229, 199] width 160 height 29
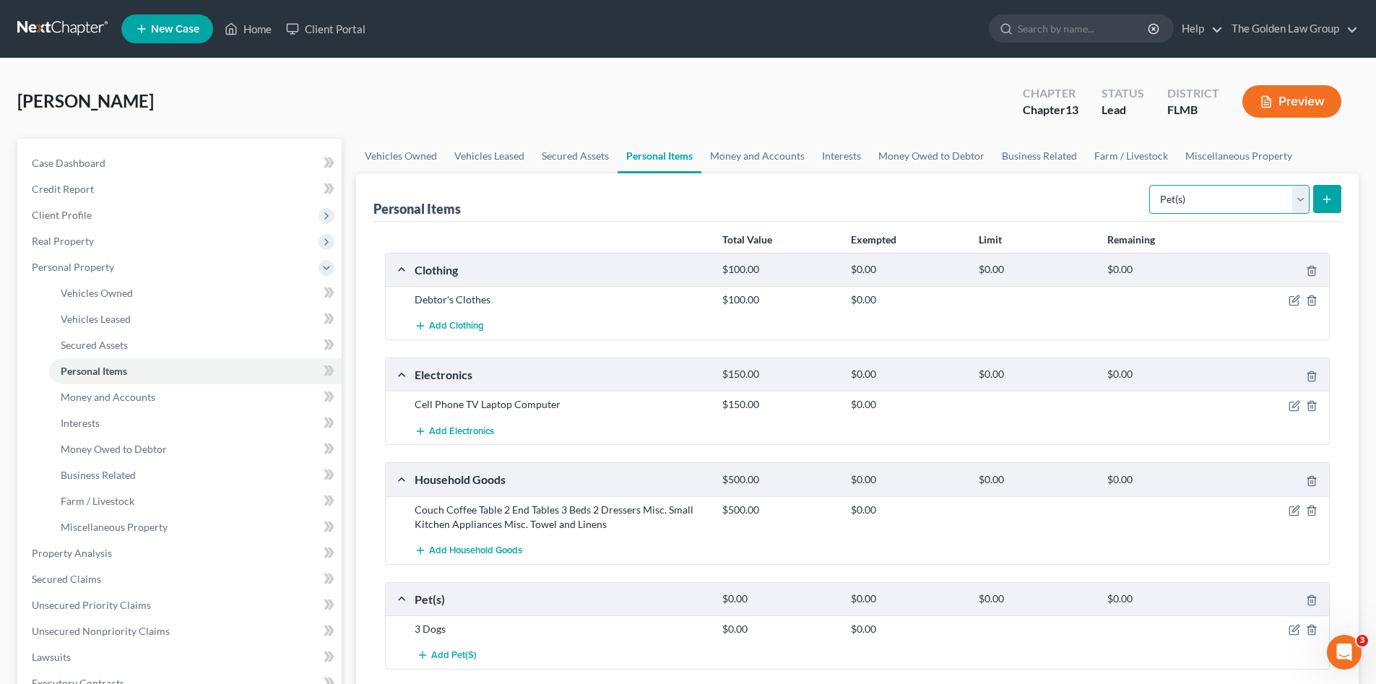
scroll to position [121, 0]
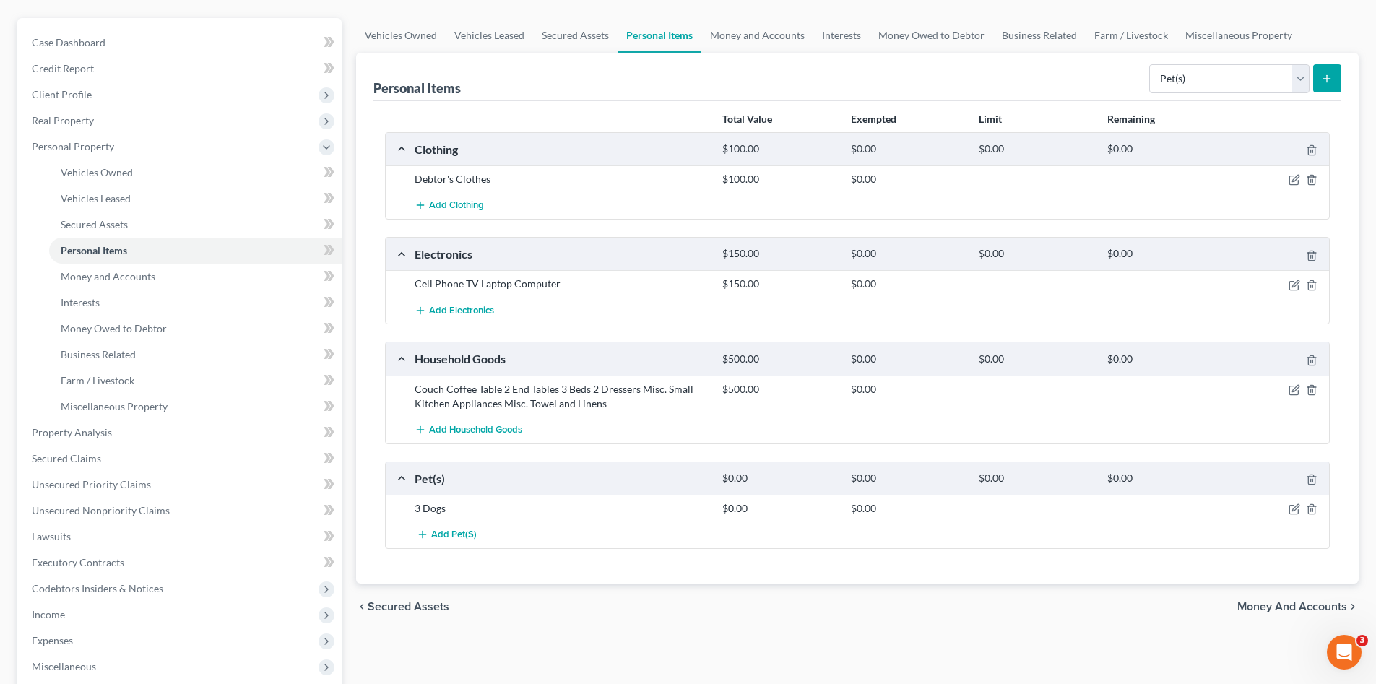
drag, startPoint x: 1302, startPoint y: 604, endPoint x: 1123, endPoint y: 515, distance: 200.2
click at [1303, 604] on span "Money and Accounts" at bounding box center [1292, 607] width 110 height 12
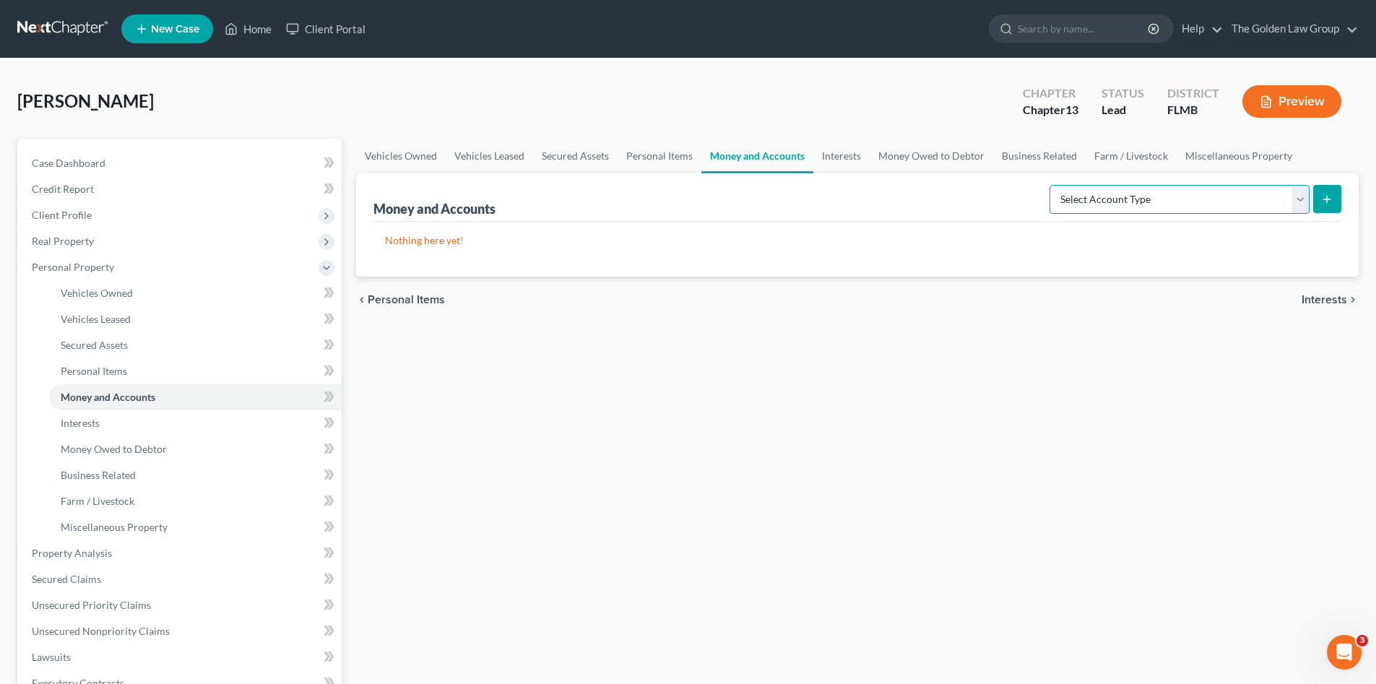
drag, startPoint x: 1222, startPoint y: 191, endPoint x: 1183, endPoint y: 214, distance: 45.7
click at [1222, 191] on select "Select Account Type Brokerage Cash on Hand Certificates of Deposit Checking Acc…" at bounding box center [1179, 199] width 260 height 29
select select "checking"
click at [1052, 185] on select "Select Account Type Brokerage Cash on Hand Certificates of Deposit Checking Acc…" at bounding box center [1179, 199] width 260 height 29
click at [1320, 205] on button "submit" at bounding box center [1327, 199] width 28 height 28
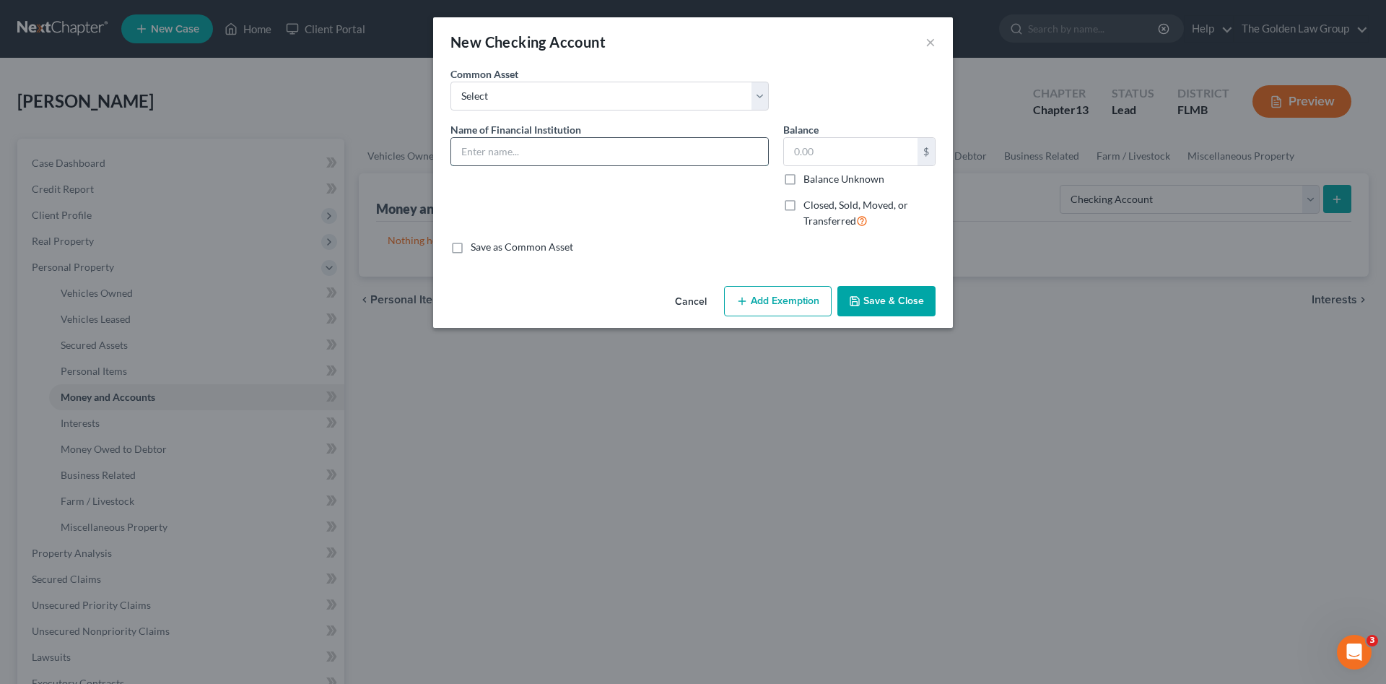
click at [571, 152] on input "text" at bounding box center [609, 151] width 317 height 27
type input "Great Falls Credit Union_Checking"
type input "4,144.02"
drag, startPoint x: 578, startPoint y: 156, endPoint x: 474, endPoint y: 134, distance: 105.7
click at [451, 118] on div "Common Asset Select Bank of America Name of Financial Institution * Great Falls…" at bounding box center [693, 160] width 485 height 188
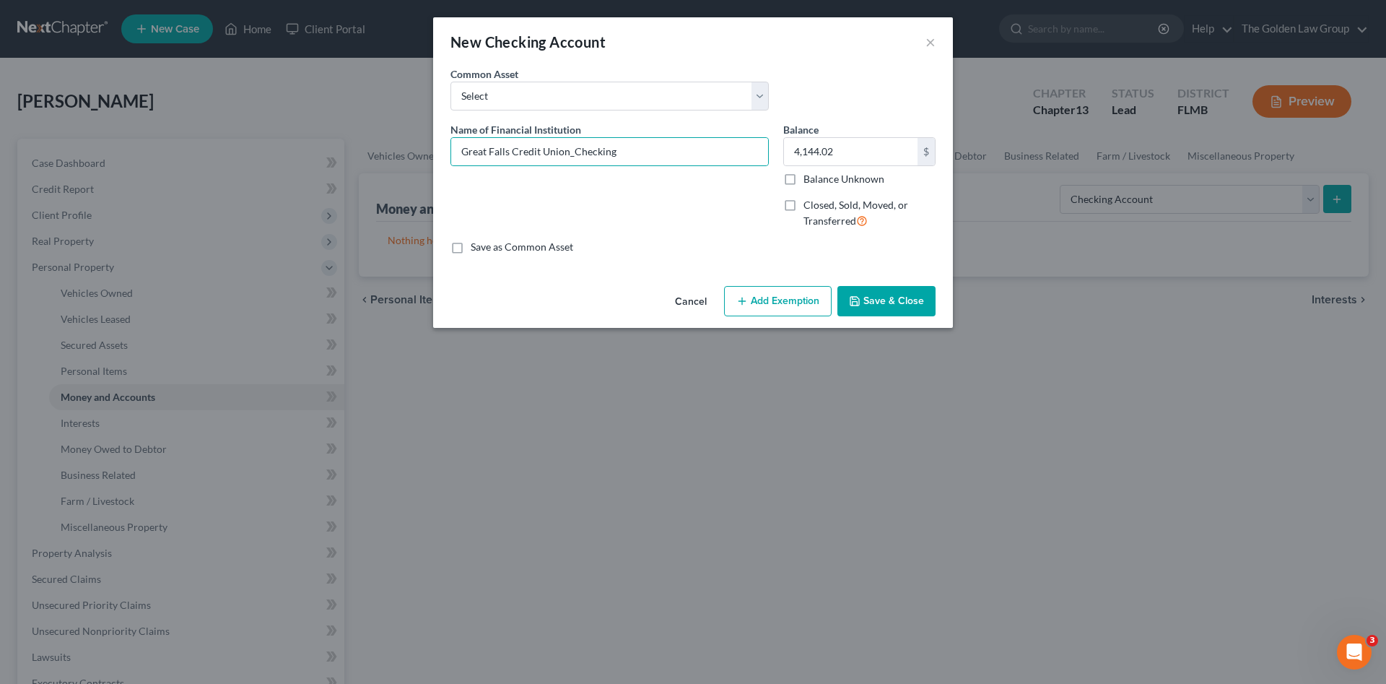
click at [801, 296] on button "Add Exemption" at bounding box center [778, 301] width 108 height 30
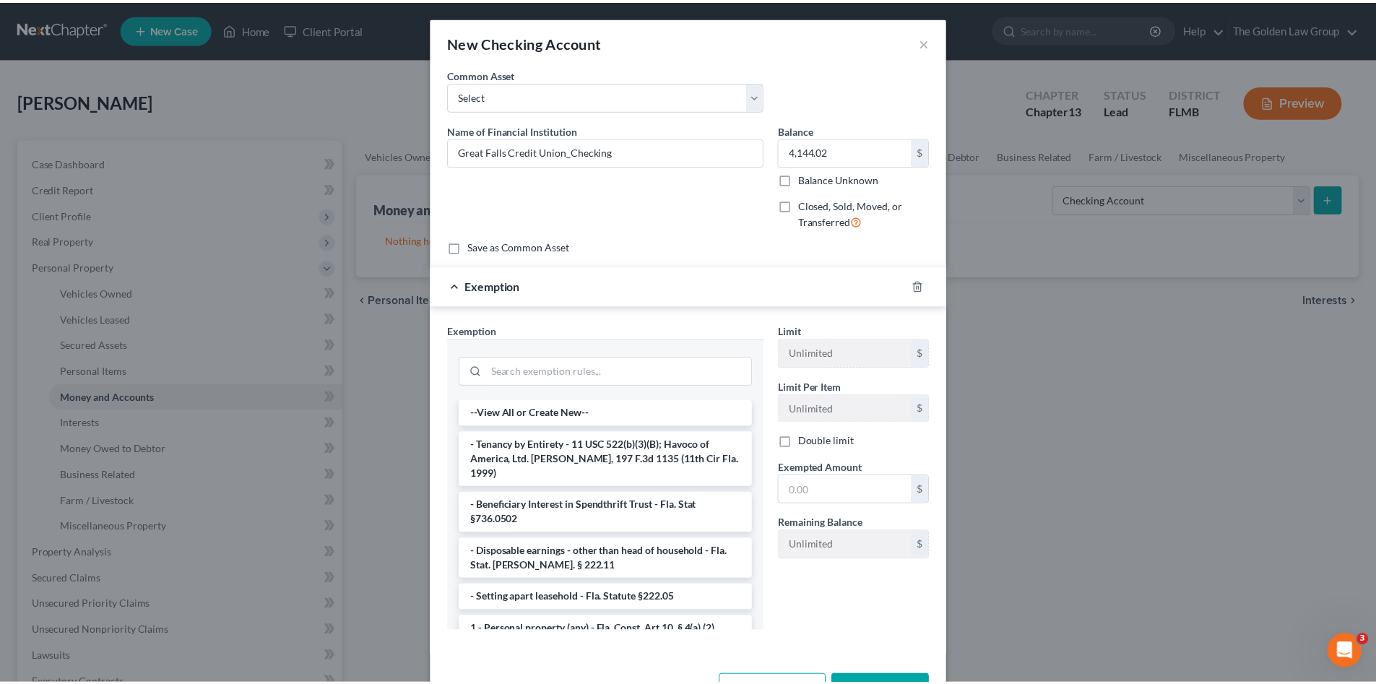
scroll to position [50, 0]
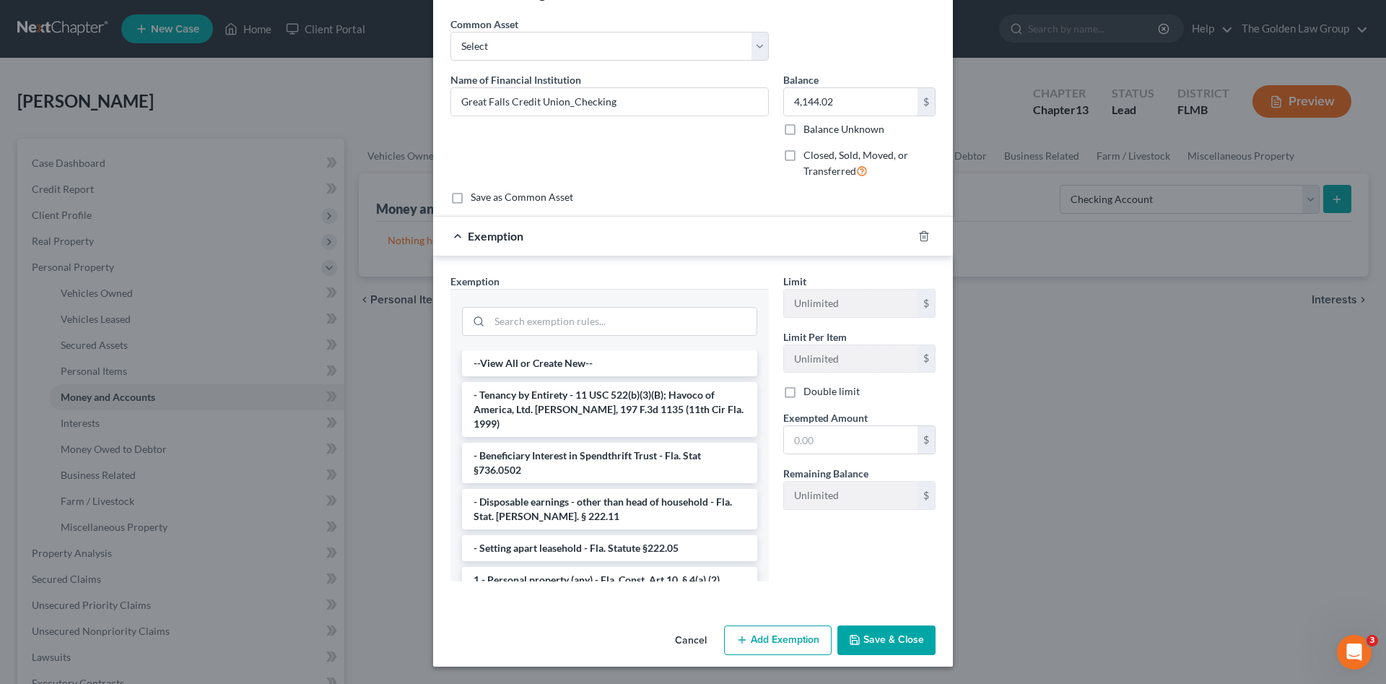
drag, startPoint x: 700, startPoint y: 636, endPoint x: 709, endPoint y: 607, distance: 31.1
click at [700, 635] on button "Cancel" at bounding box center [691, 641] width 55 height 29
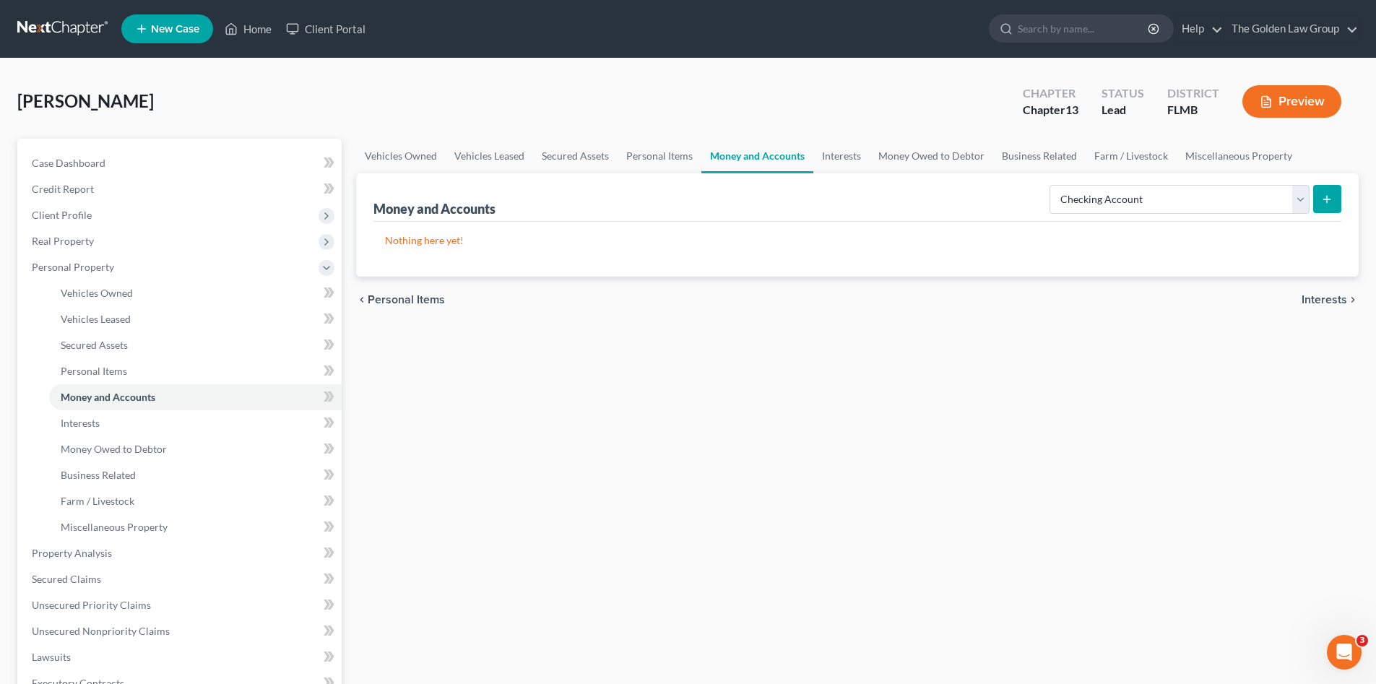
click at [1320, 197] on button "submit" at bounding box center [1327, 199] width 28 height 28
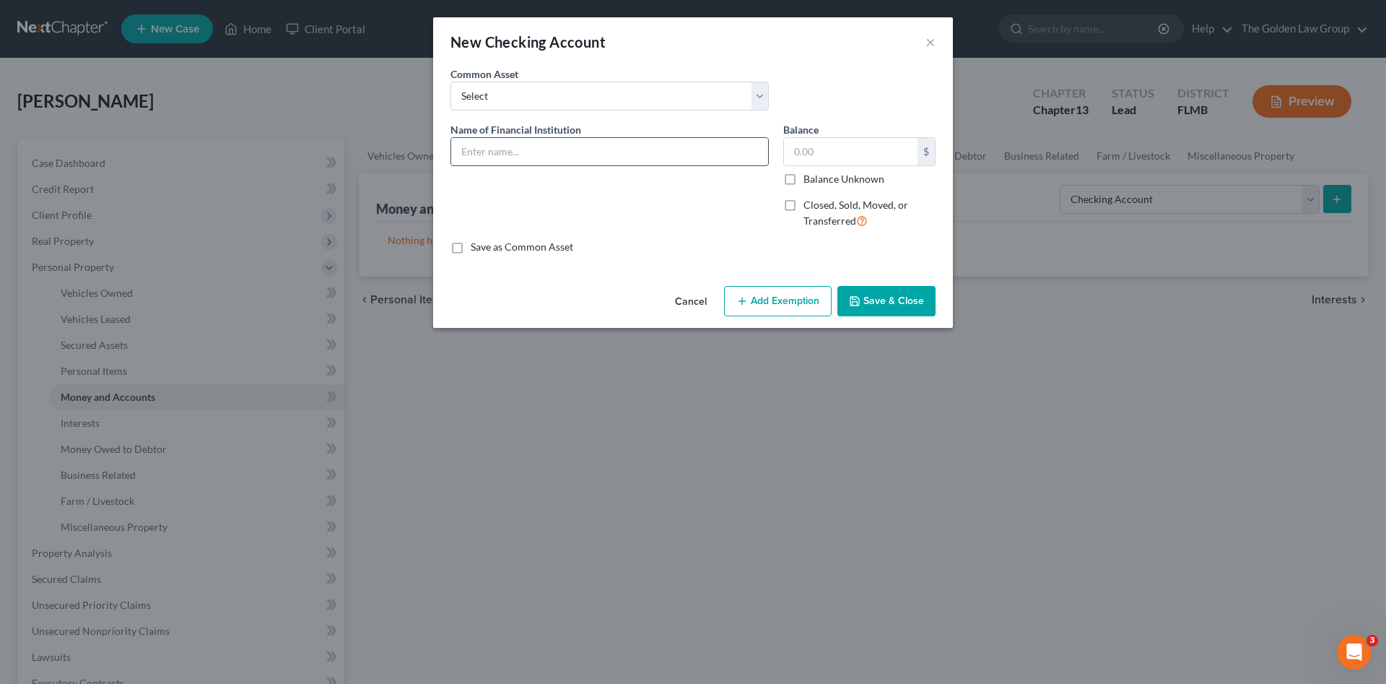
click at [574, 155] on input "text" at bounding box center [609, 151] width 317 height 27
paste input "Great Falls Credit Union_C"
type input "Great Falls Credit Union_Checking"
type input "4,152.00"
click at [874, 310] on button "Save & Close" at bounding box center [887, 301] width 98 height 30
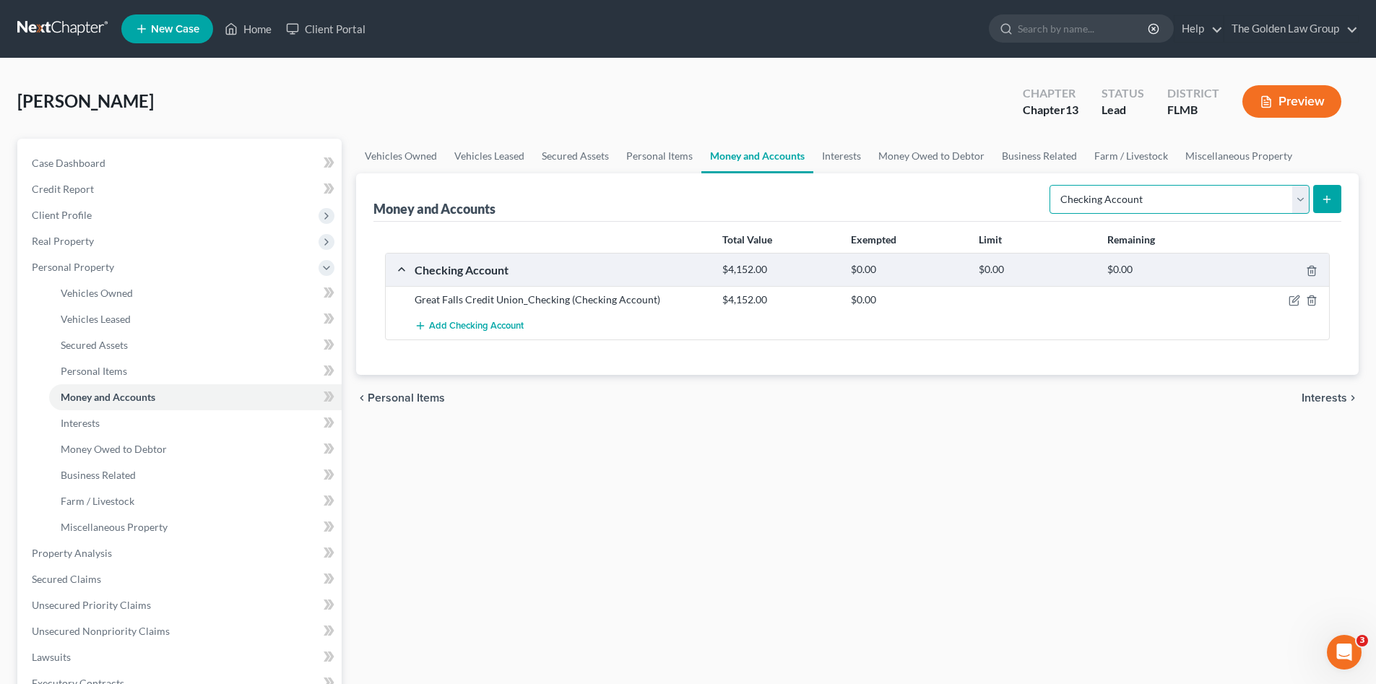
drag, startPoint x: 1145, startPoint y: 204, endPoint x: 1141, endPoint y: 212, distance: 8.4
click at [1145, 204] on select "Select Account Type Brokerage Cash on Hand Certificates of Deposit Checking Acc…" at bounding box center [1179, 199] width 260 height 29
select select "savings"
click at [1052, 185] on select "Select Account Type Brokerage Cash on Hand Certificates of Deposit Checking Acc…" at bounding box center [1179, 199] width 260 height 29
click at [1323, 195] on icon "submit" at bounding box center [1327, 200] width 12 height 12
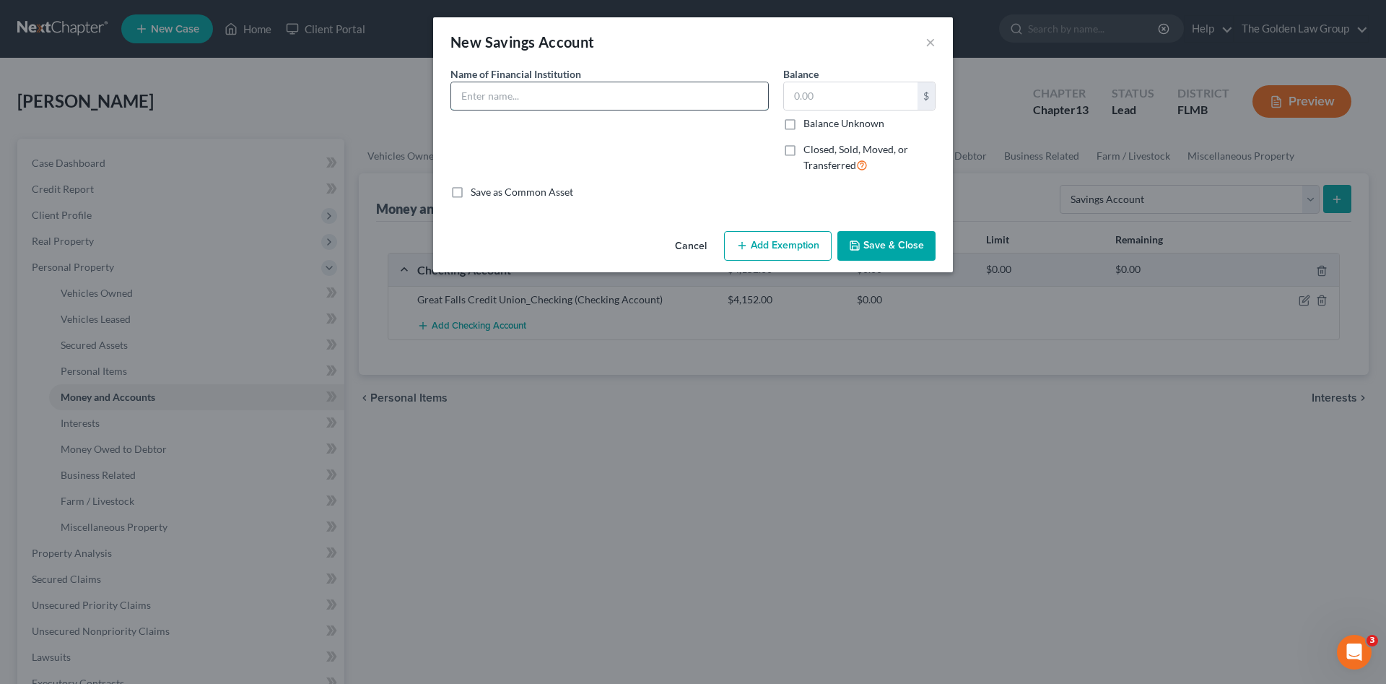
click at [526, 105] on input "text" at bounding box center [609, 95] width 317 height 27
paste input "Great Falls Credit Union_C"
type input "Great Falls Credit Union_Savings"
type input "0.00"
click at [884, 250] on button "Save & Close" at bounding box center [887, 246] width 98 height 30
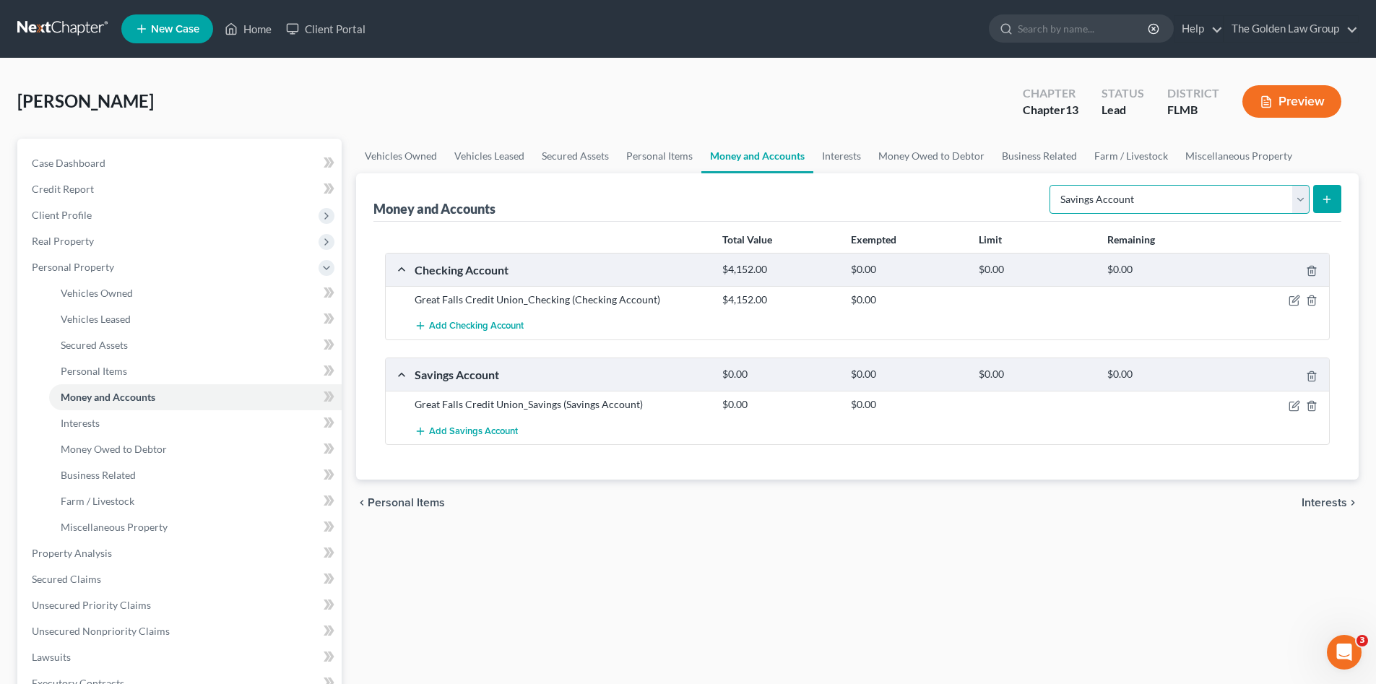
click at [1105, 203] on select "Select Account Type Brokerage Cash on Hand Certificates of Deposit Checking Acc…" at bounding box center [1179, 199] width 260 height 29
click at [483, 431] on span "Add Savings Account" at bounding box center [473, 431] width 89 height 12
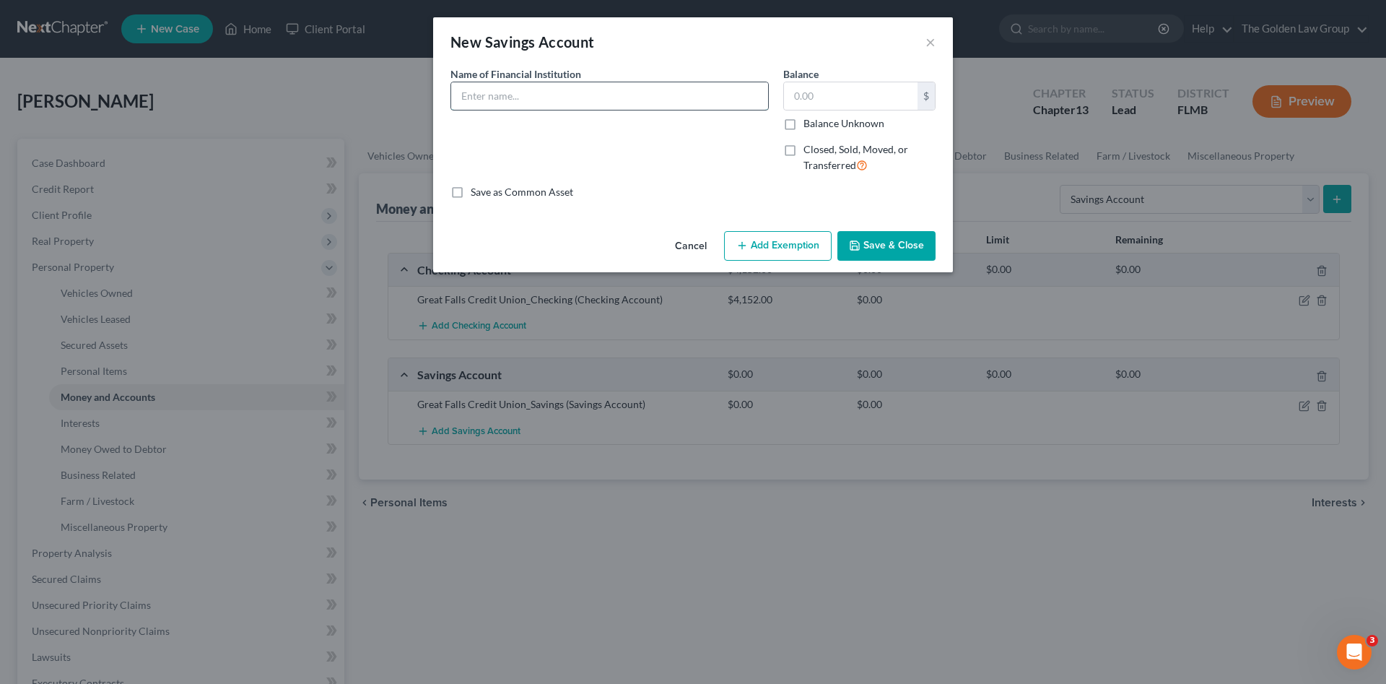
click at [527, 103] on input "text" at bounding box center [609, 95] width 317 height 27
click at [502, 97] on input "Suncoast_Savings_" at bounding box center [609, 95] width 317 height 27
type input "Suncoast Credit Union_Savings_"
click at [793, 96] on input "text" at bounding box center [851, 95] width 134 height 27
type input "5.00"
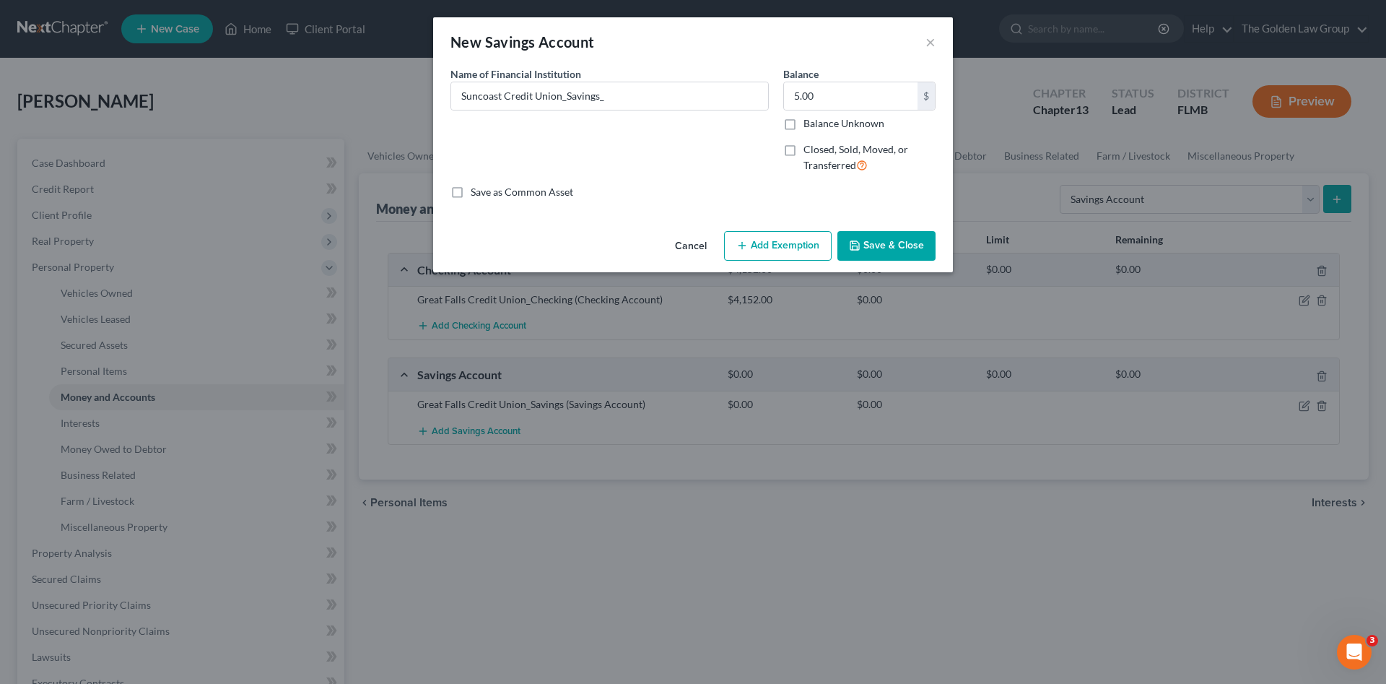
drag, startPoint x: 886, startPoint y: 235, endPoint x: 903, endPoint y: 224, distance: 20.2
click at [886, 228] on div "Cancel Add Exemption Save & Close" at bounding box center [693, 249] width 520 height 48
click at [880, 251] on button "Save & Close" at bounding box center [887, 246] width 98 height 30
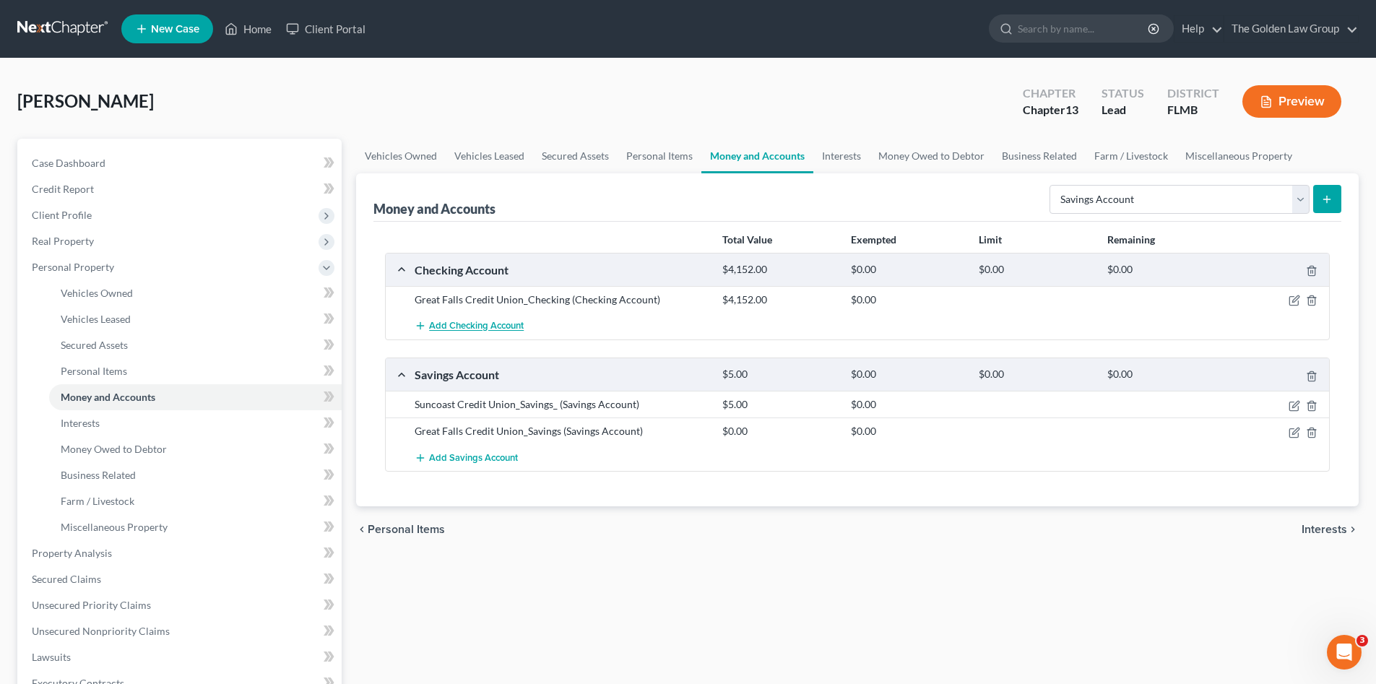
click at [464, 327] on span "Add Checking Account" at bounding box center [476, 327] width 95 height 12
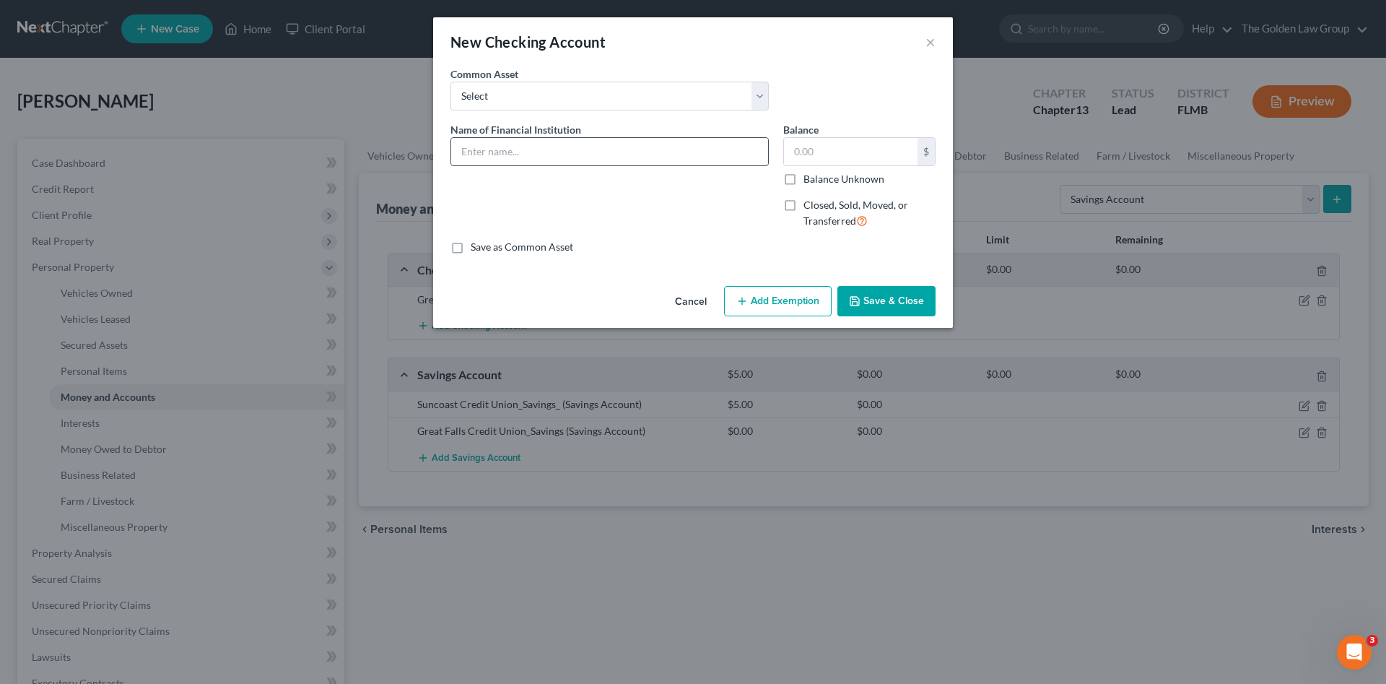
click at [534, 152] on input "text" at bounding box center [609, 151] width 317 height 27
type input "Suncoast Credit Union_Checkiing_"
type input "183.00"
click at [611, 151] on input "Suncoast Credit Union_Checkiing_" at bounding box center [609, 151] width 317 height 27
click at [598, 152] on input "Suncoast Credit Union_Checkiing_" at bounding box center [609, 151] width 317 height 27
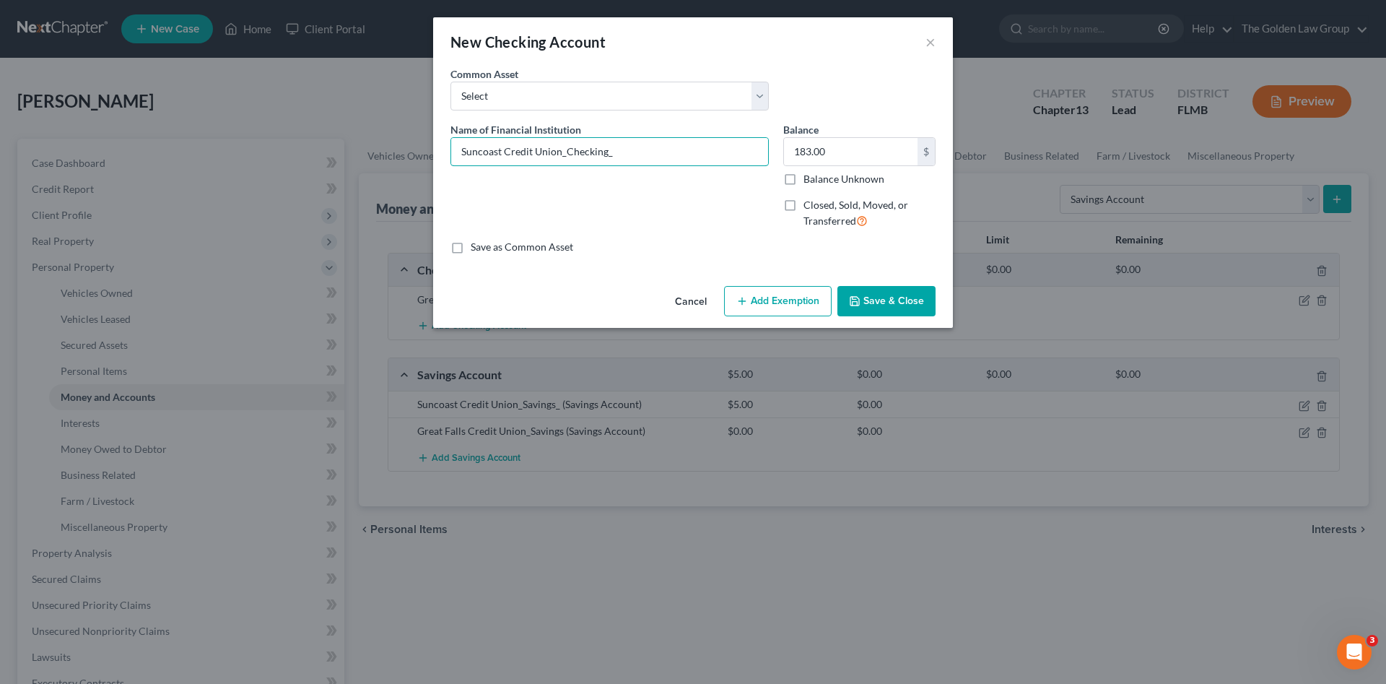
type input "Suncoast Credit Union_Checking_"
drag, startPoint x: 880, startPoint y: 305, endPoint x: 867, endPoint y: 317, distance: 17.4
click at [879, 305] on button "Save & Close" at bounding box center [887, 301] width 98 height 30
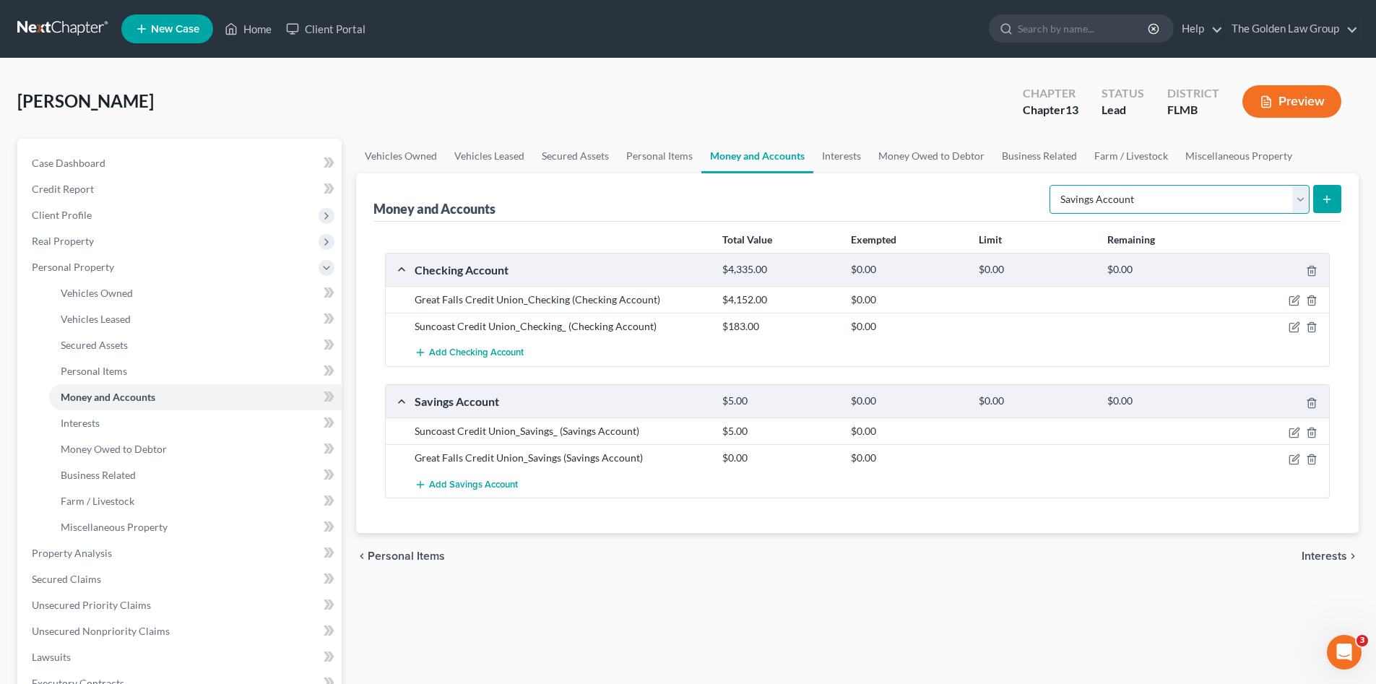
click at [1153, 198] on select "Select Account Type Brokerage Cash on Hand Certificates of Deposit Checking Acc…" at bounding box center [1179, 199] width 260 height 29
click at [499, 355] on span "Add Checking Account" at bounding box center [476, 353] width 95 height 12
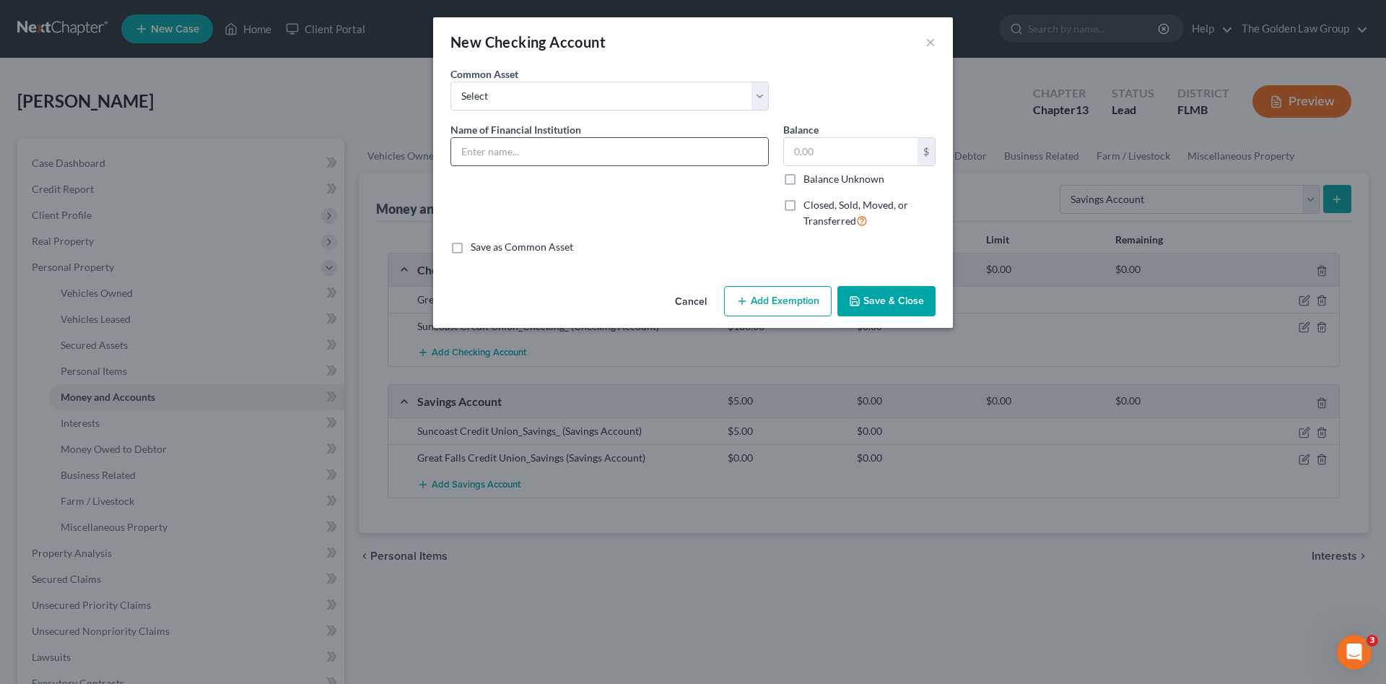
click at [516, 154] on input "text" at bounding box center [609, 151] width 317 height 27
type input "USAA_Checking"
type input "2"
type input "0.26"
click at [887, 298] on button "Save & Close" at bounding box center [887, 301] width 98 height 30
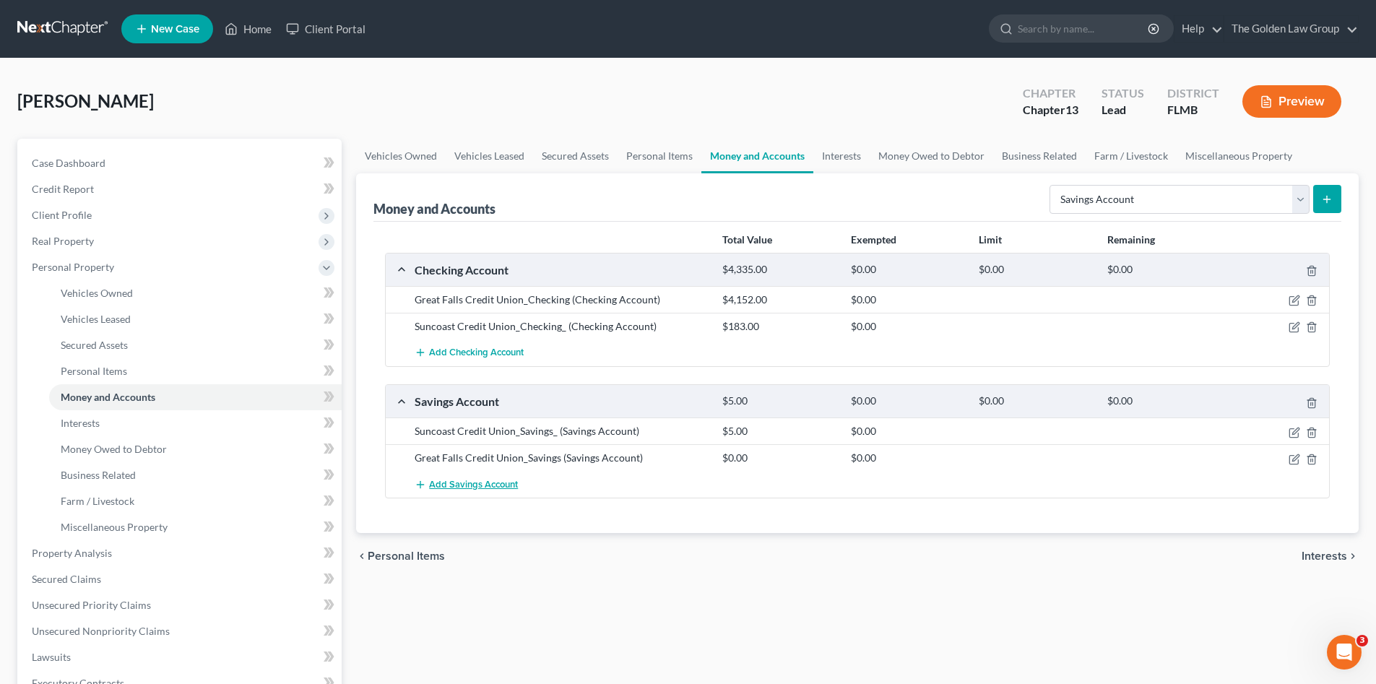
click at [492, 482] on span "Add Savings Account" at bounding box center [473, 485] width 89 height 12
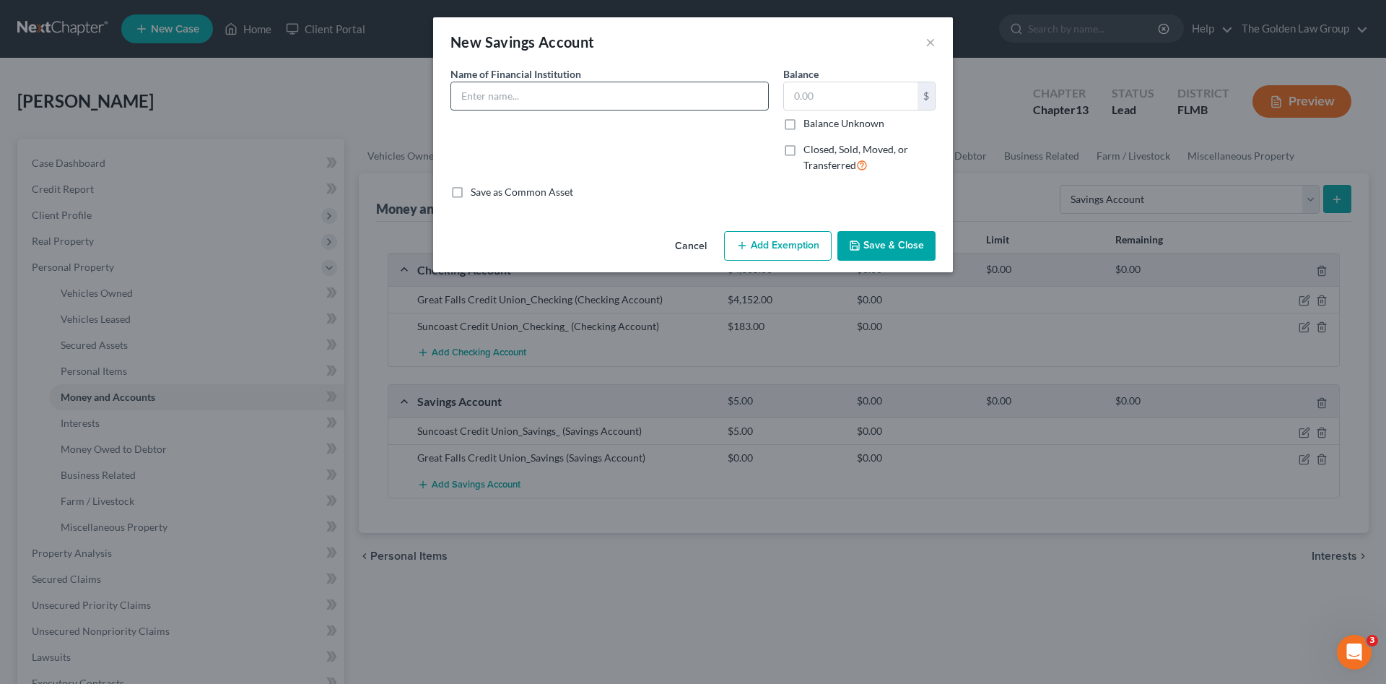
click at [511, 96] on input "text" at bounding box center [609, 95] width 317 height 27
type input "USAA_Savings"
type input "0.26"
click at [882, 239] on button "Save & Close" at bounding box center [887, 246] width 98 height 30
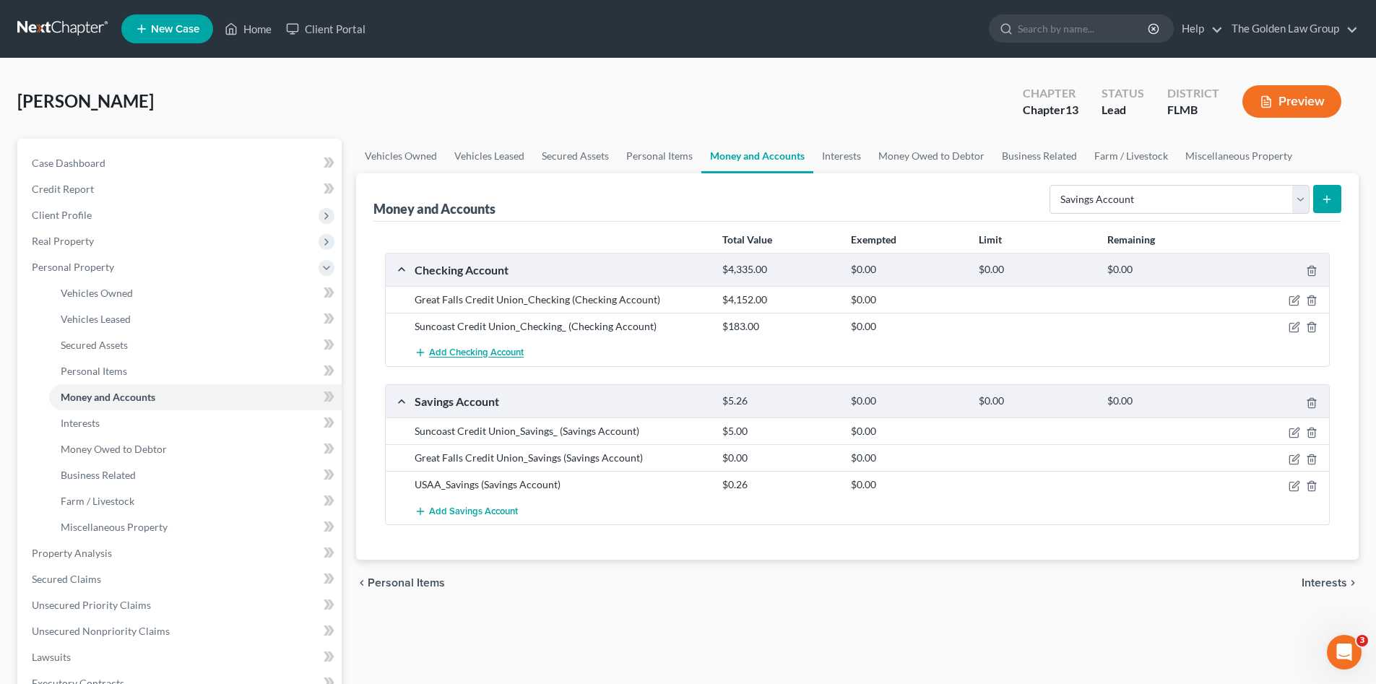
click at [498, 350] on span "Add Checking Account" at bounding box center [476, 353] width 95 height 12
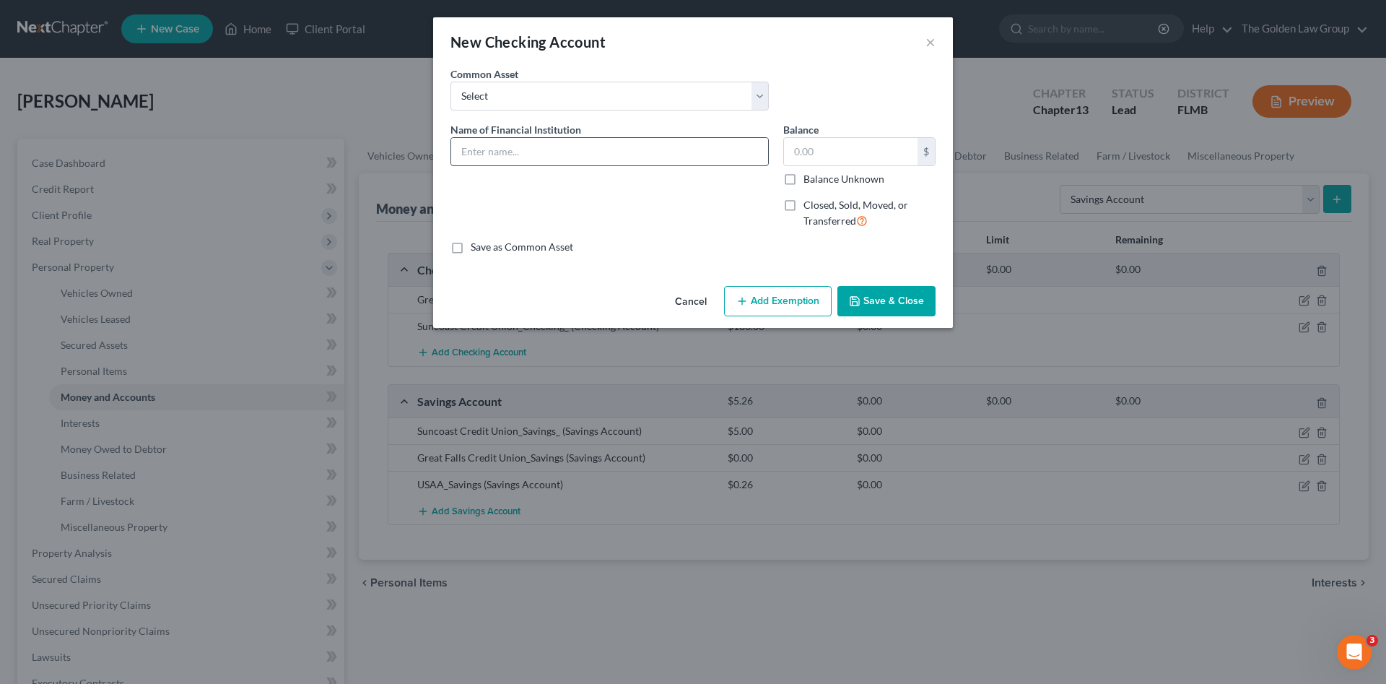
click at [490, 143] on input "text" at bounding box center [609, 151] width 317 height 27
type input "USAA_Checking"
type input "3"
type input "0.26"
drag, startPoint x: 892, startPoint y: 301, endPoint x: 890, endPoint y: 339, distance: 38.3
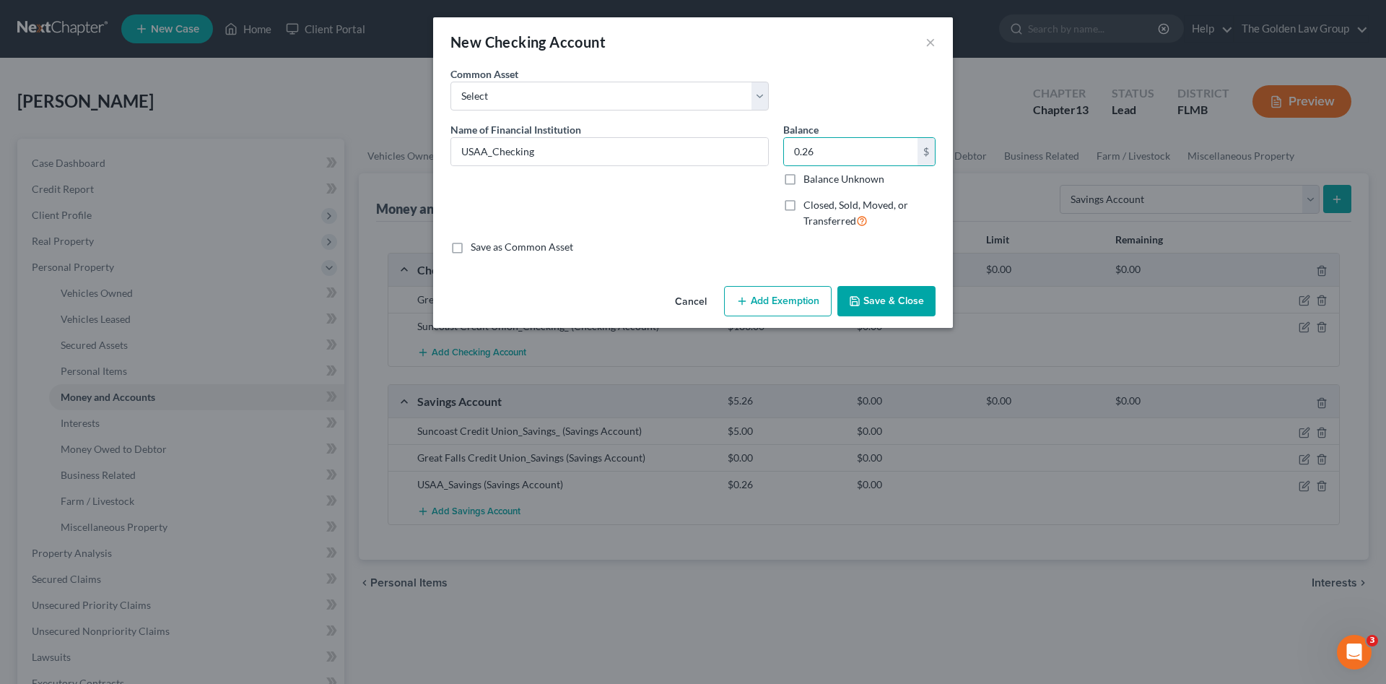
click at [892, 300] on button "Save & Close" at bounding box center [887, 301] width 98 height 30
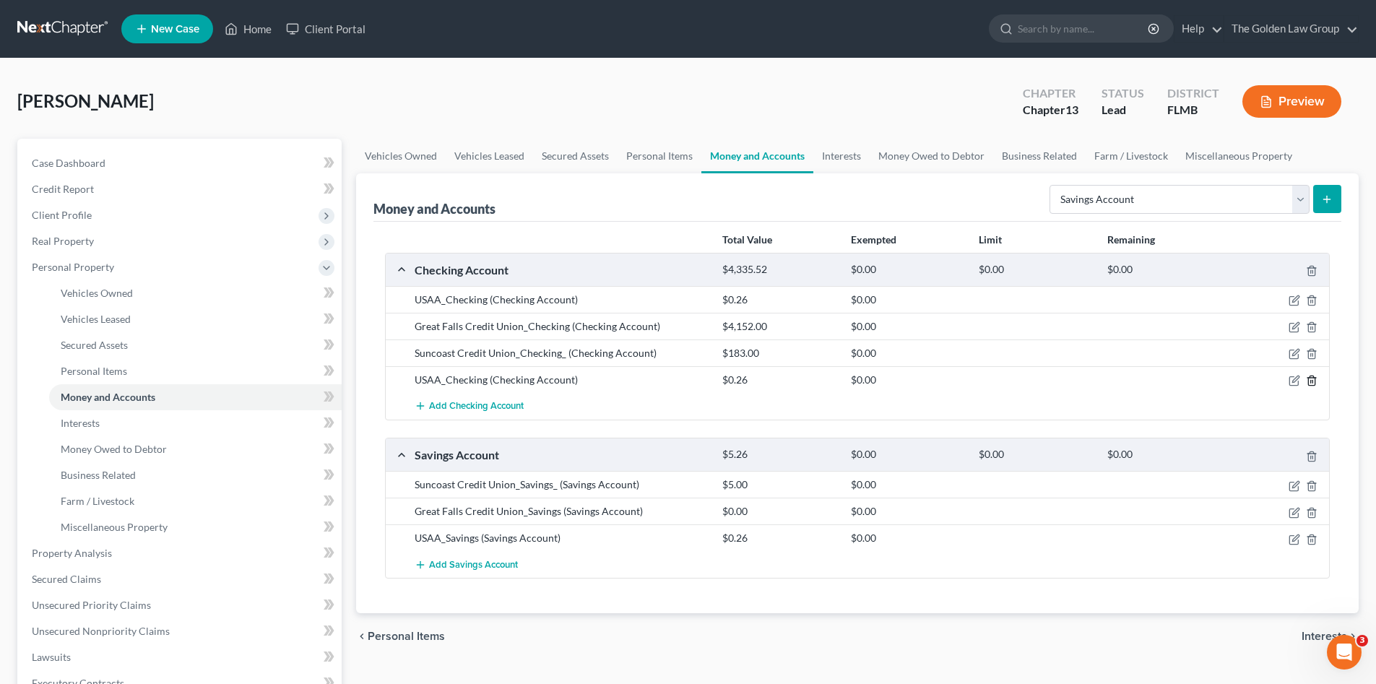
click at [1311, 382] on line "button" at bounding box center [1311, 382] width 0 height 3
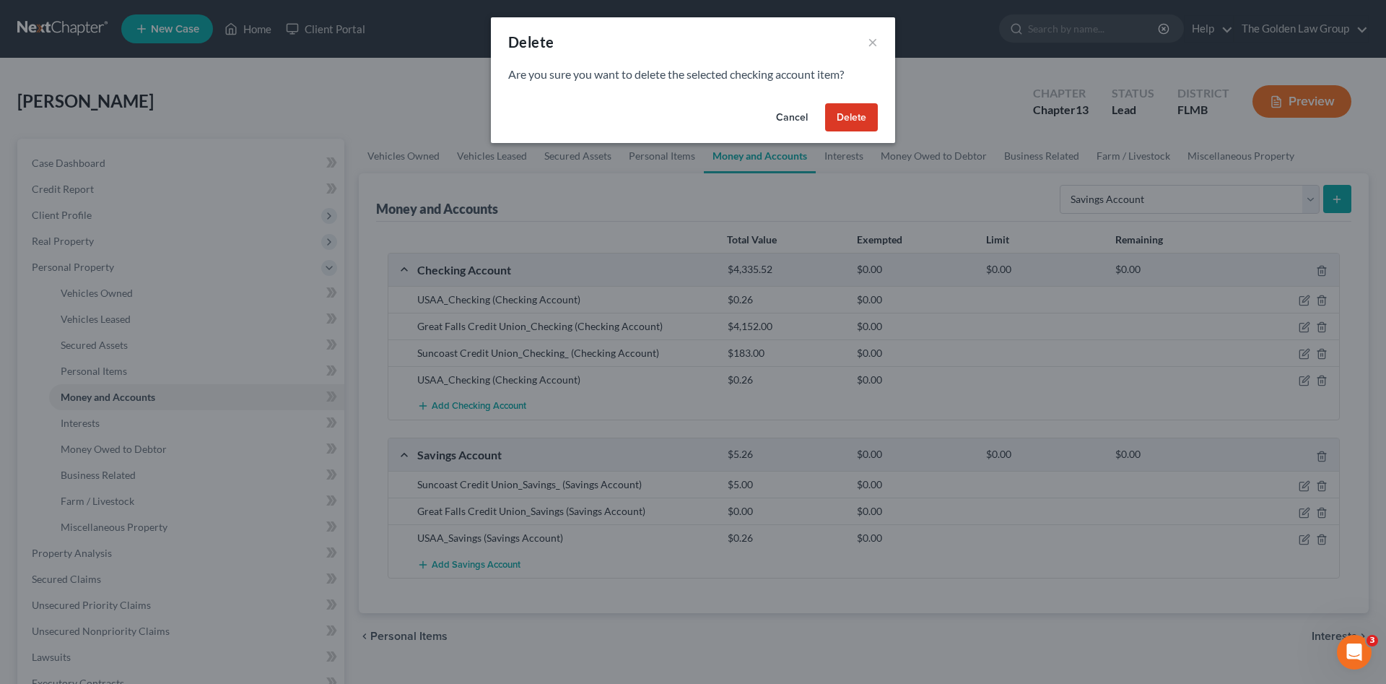
click at [854, 118] on button "Delete" at bounding box center [851, 117] width 53 height 29
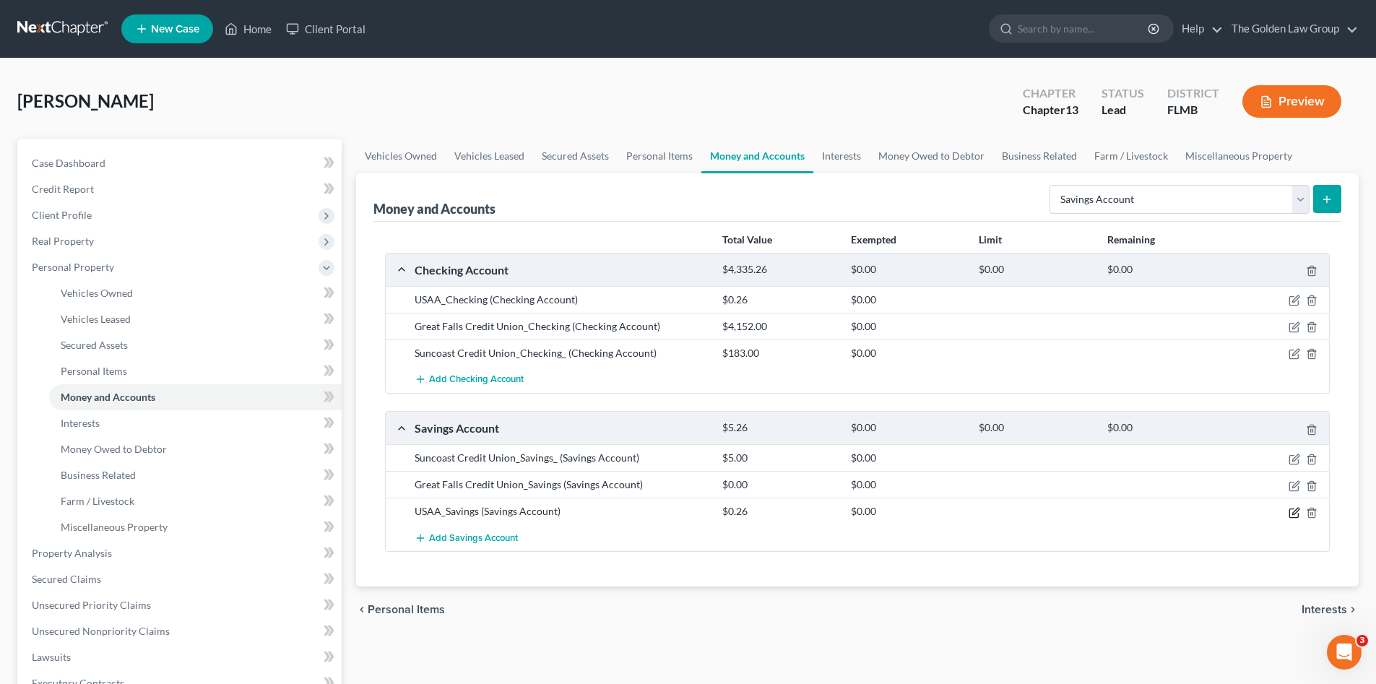
click at [1290, 512] on icon "button" at bounding box center [1294, 513] width 12 height 12
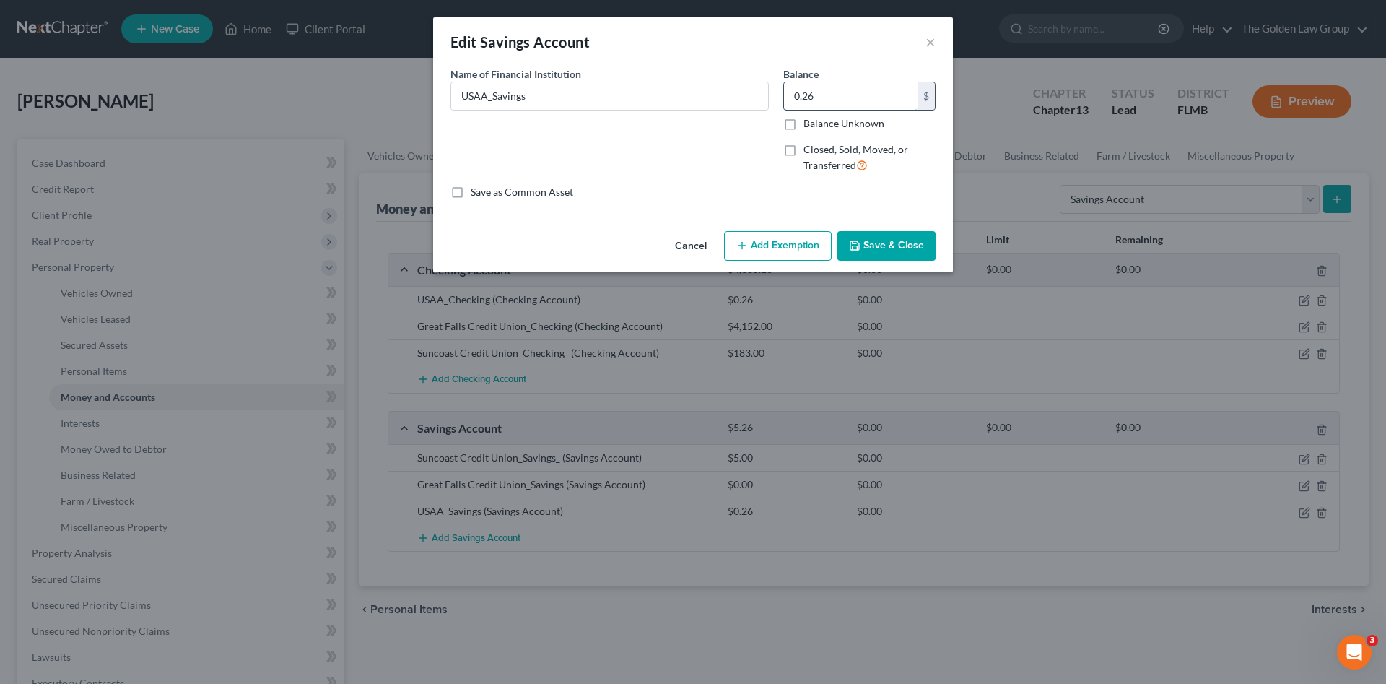
drag, startPoint x: 828, startPoint y: 100, endPoint x: 825, endPoint y: 92, distance: 8.5
click at [828, 98] on input "0.26" at bounding box center [851, 95] width 134 height 27
type input "0.00"
click at [901, 243] on button "Save & Close" at bounding box center [887, 246] width 98 height 30
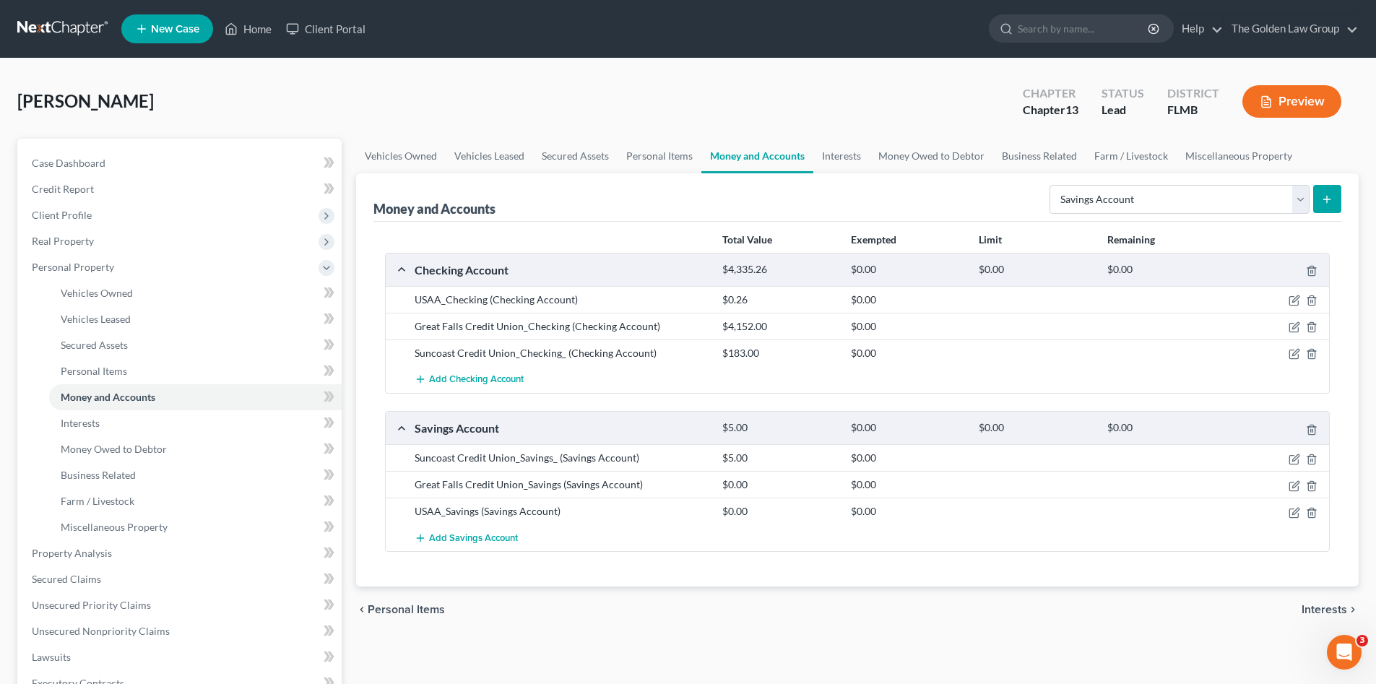
click at [874, 595] on div "chevron_left Personal Items Interests chevron_right" at bounding box center [857, 609] width 1002 height 46
drag, startPoint x: 826, startPoint y: 155, endPoint x: 830, endPoint y: 162, distance: 7.4
click at [826, 155] on link "Interests" at bounding box center [841, 156] width 56 height 35
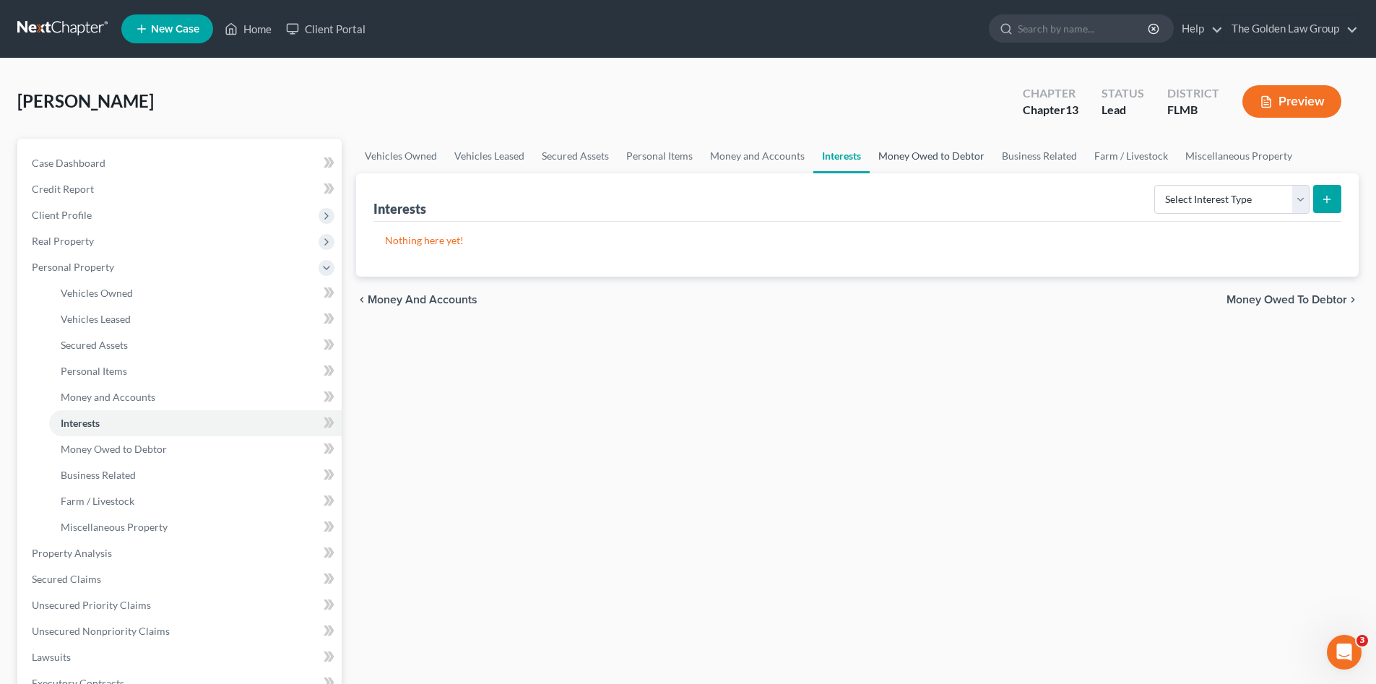
click at [900, 162] on link "Money Owed to Debtor" at bounding box center [930, 156] width 123 height 35
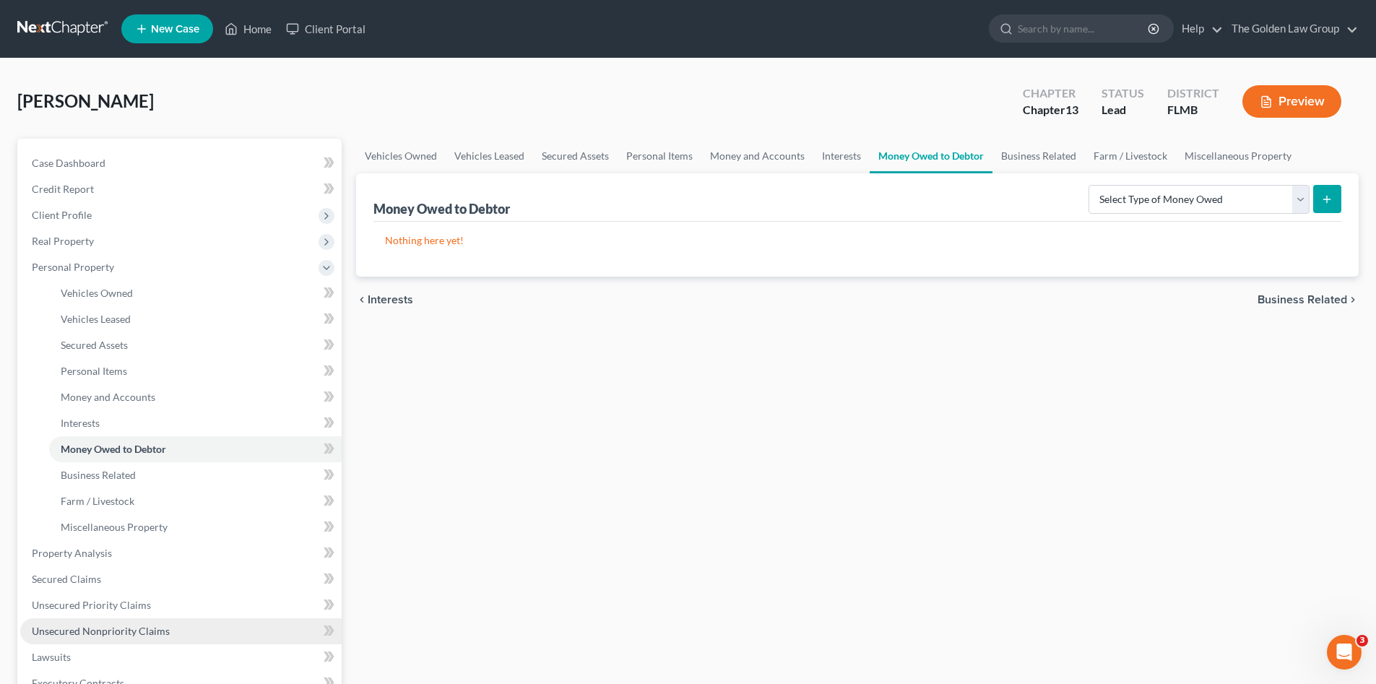
click at [165, 625] on span "Unsecured Nonpriority Claims" at bounding box center [101, 631] width 138 height 12
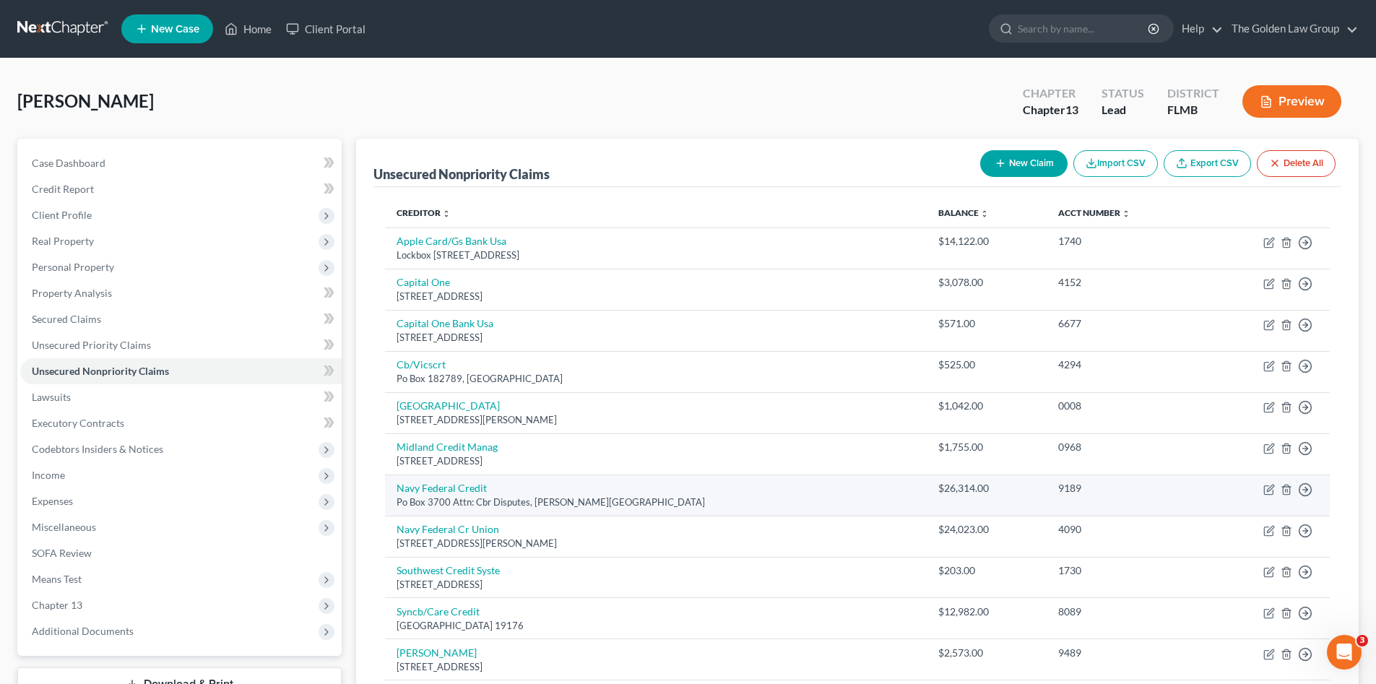
scroll to position [96, 0]
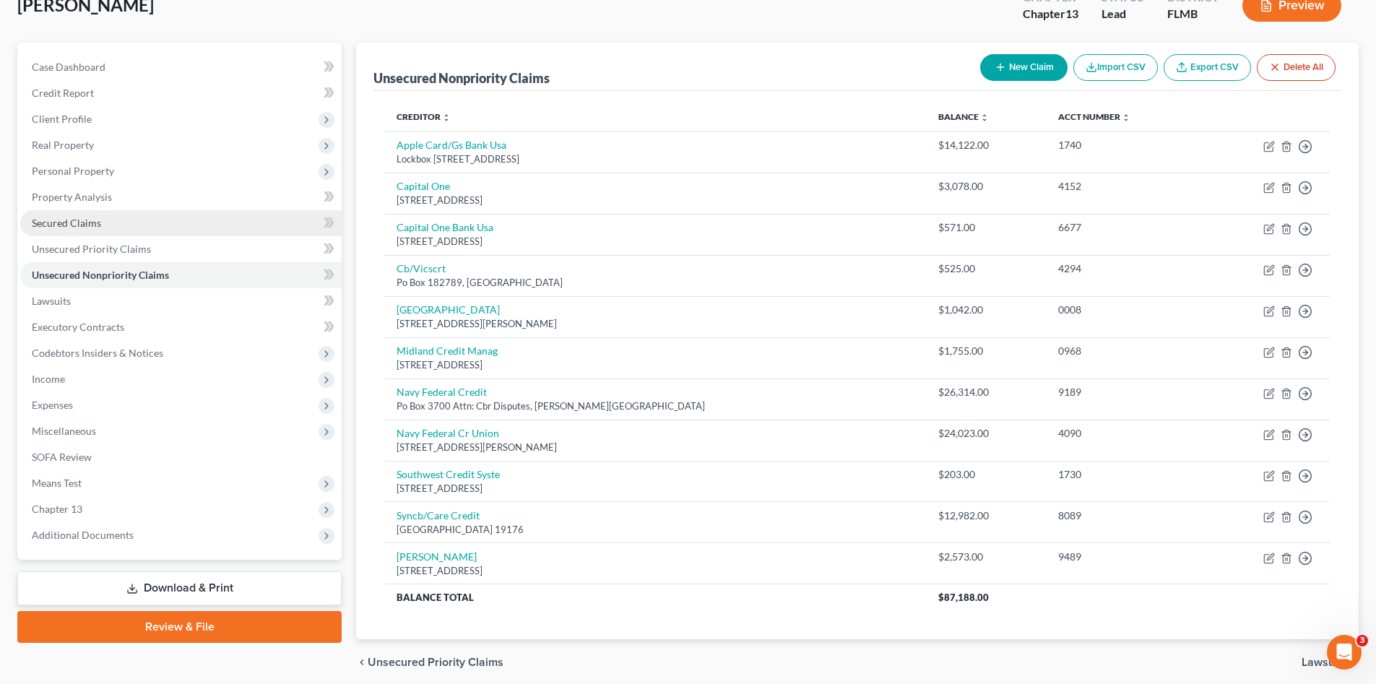
click at [90, 227] on span "Secured Claims" at bounding box center [66, 223] width 69 height 12
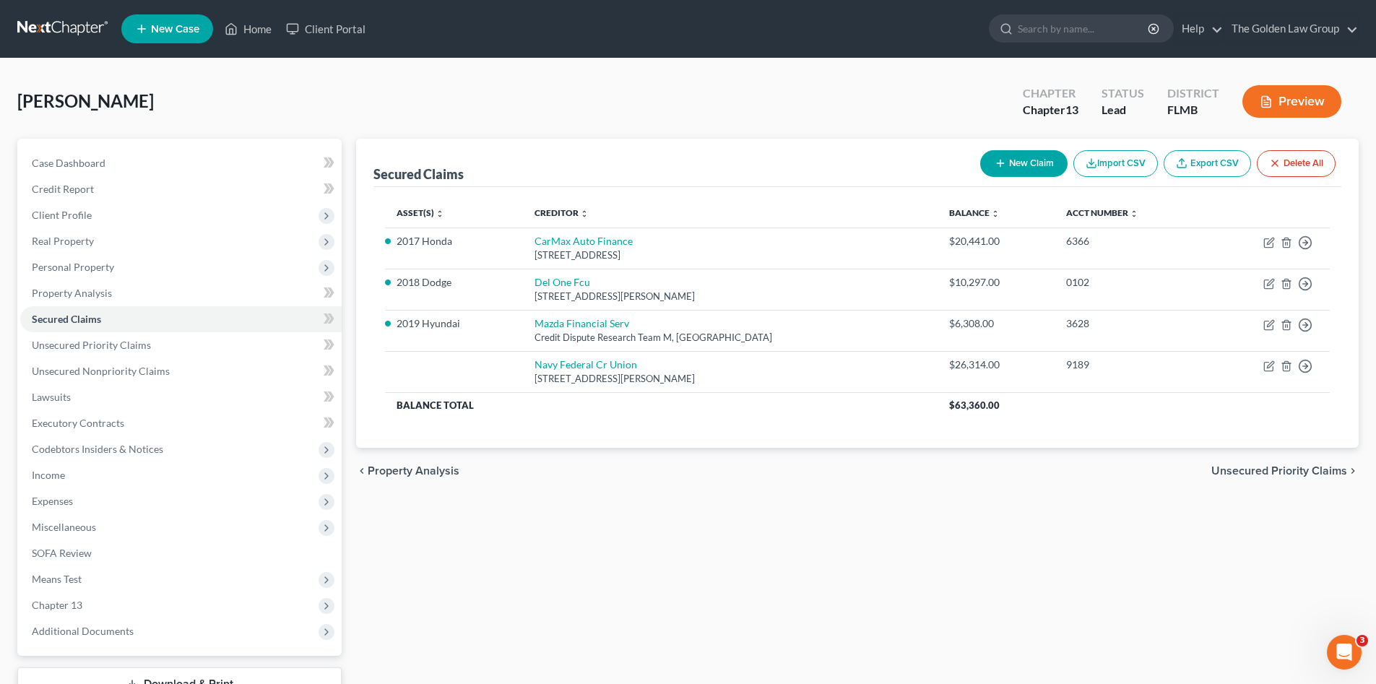
click at [757, 524] on div "Secured Claims New Claim Import CSV Export CSV Delete All Asset(s) expand_more …" at bounding box center [857, 439] width 1017 height 600
click at [799, 431] on div "Asset(s) expand_more expand_less unfold_more Creditor expand_more expand_less u…" at bounding box center [857, 317] width 968 height 261
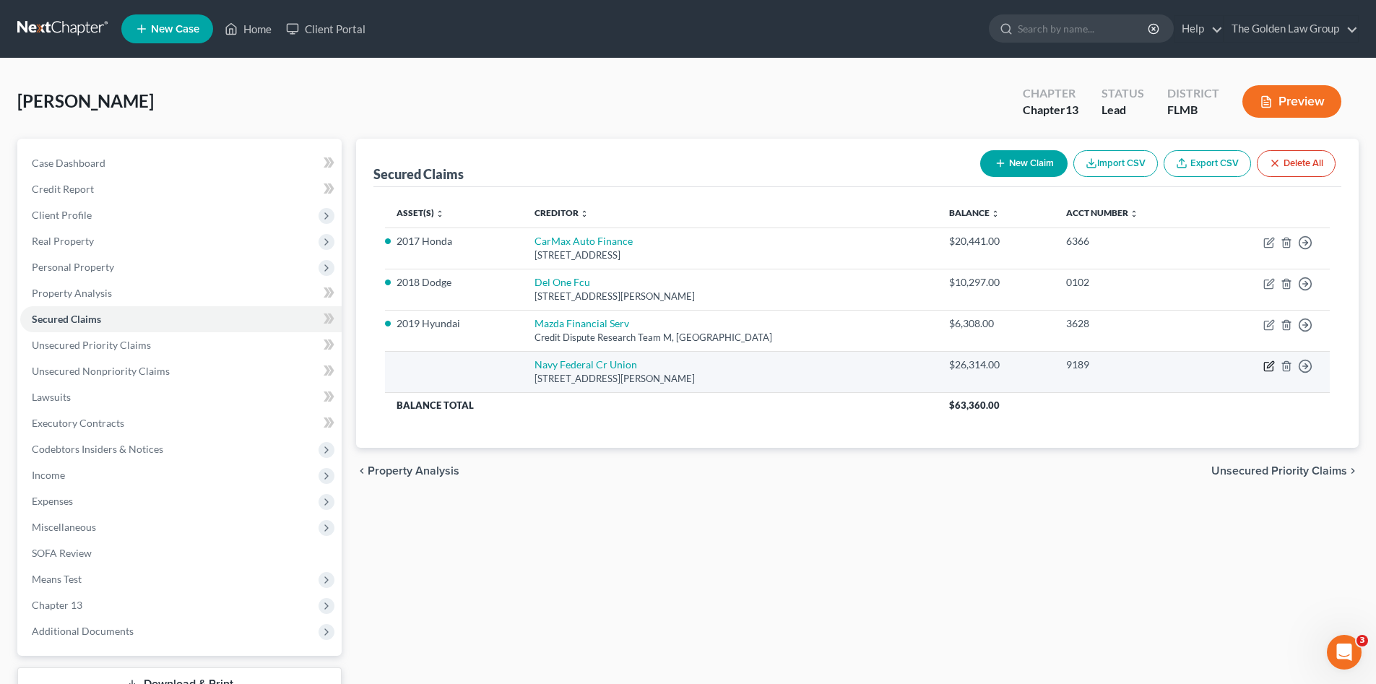
click at [1265, 368] on icon "button" at bounding box center [1269, 366] width 12 height 12
select select "48"
select select "0"
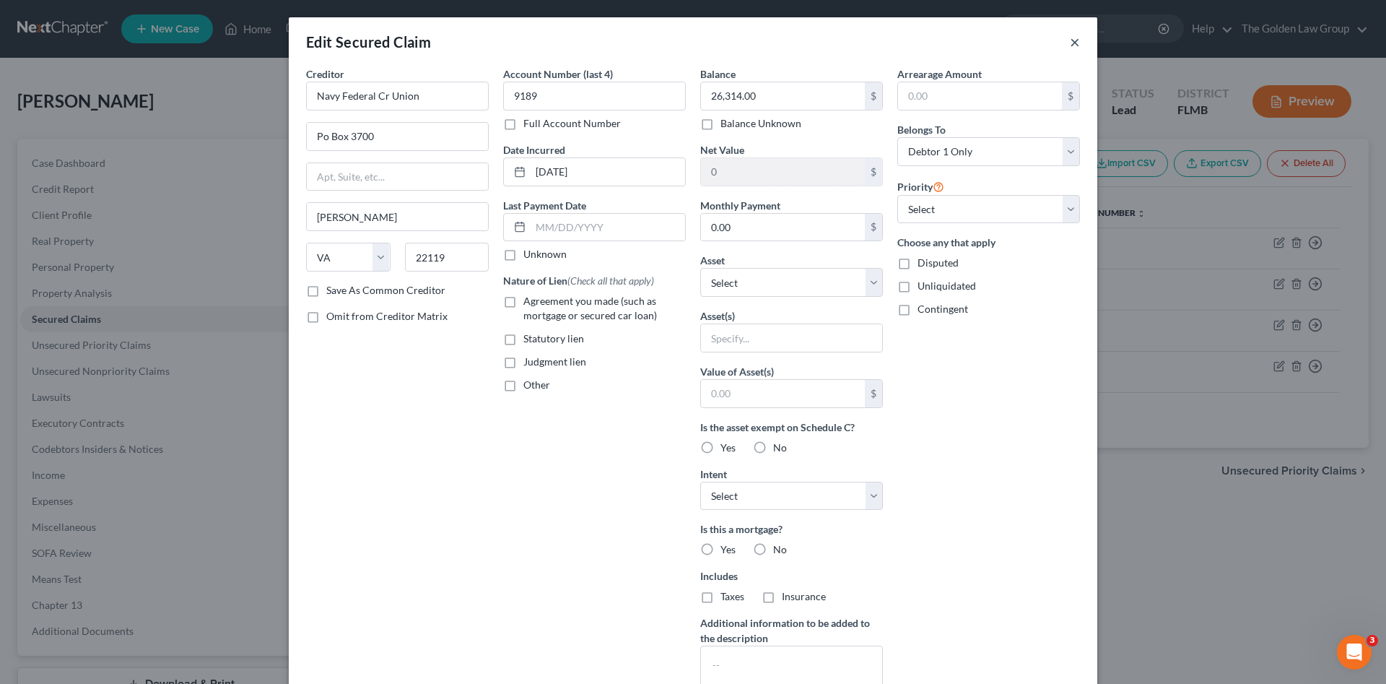
click at [1070, 42] on button "×" at bounding box center [1075, 41] width 10 height 17
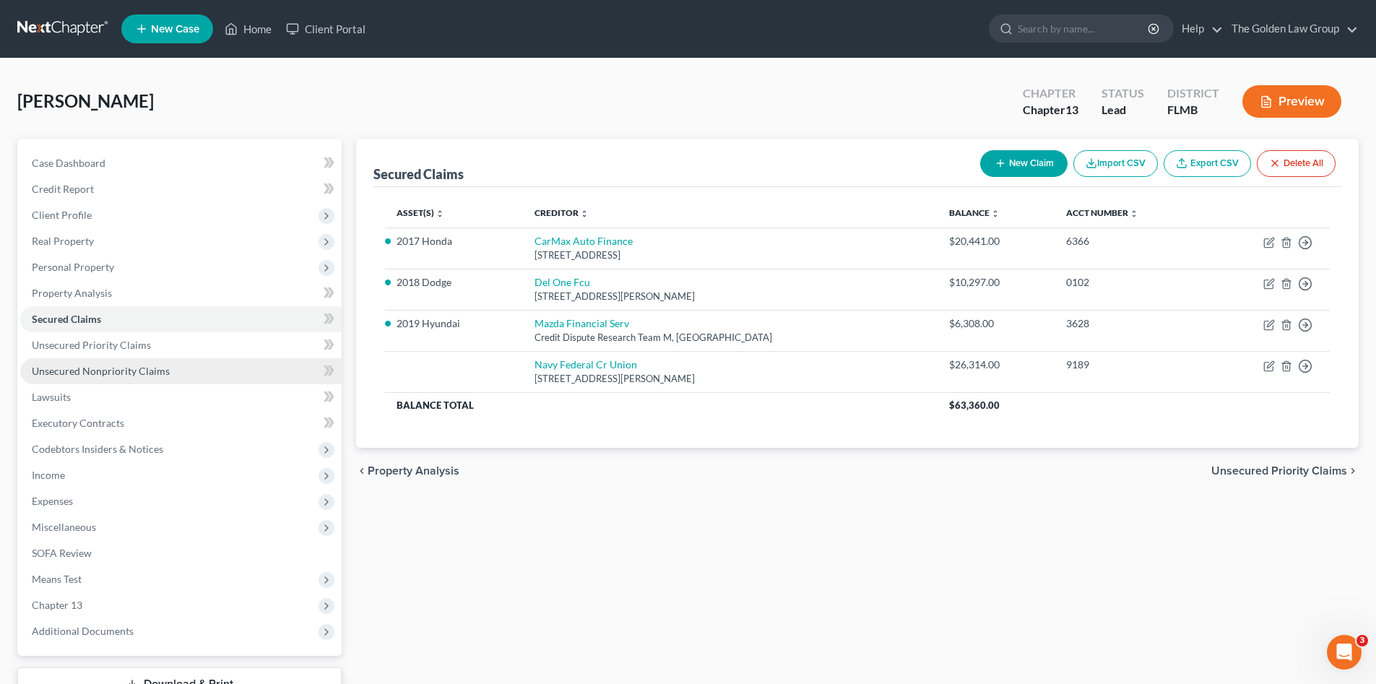
click at [200, 368] on link "Unsecured Nonpriority Claims" at bounding box center [180, 371] width 321 height 26
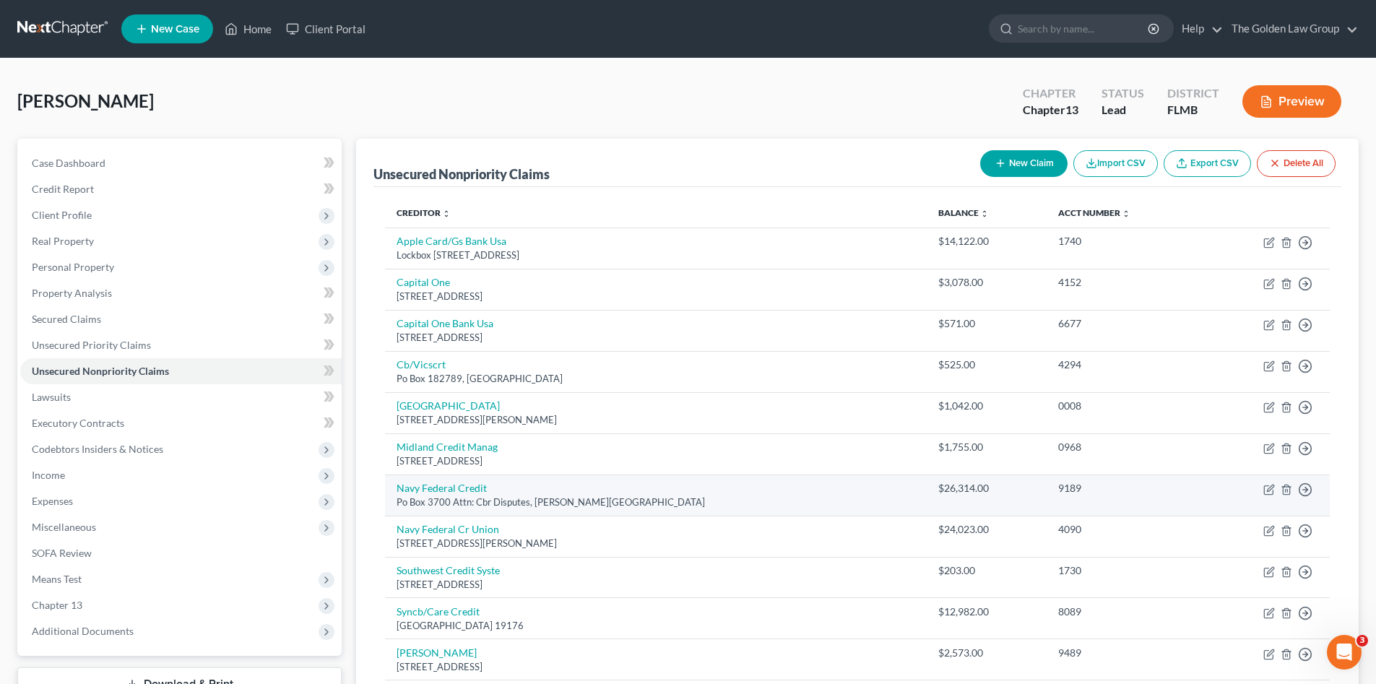
scroll to position [97, 0]
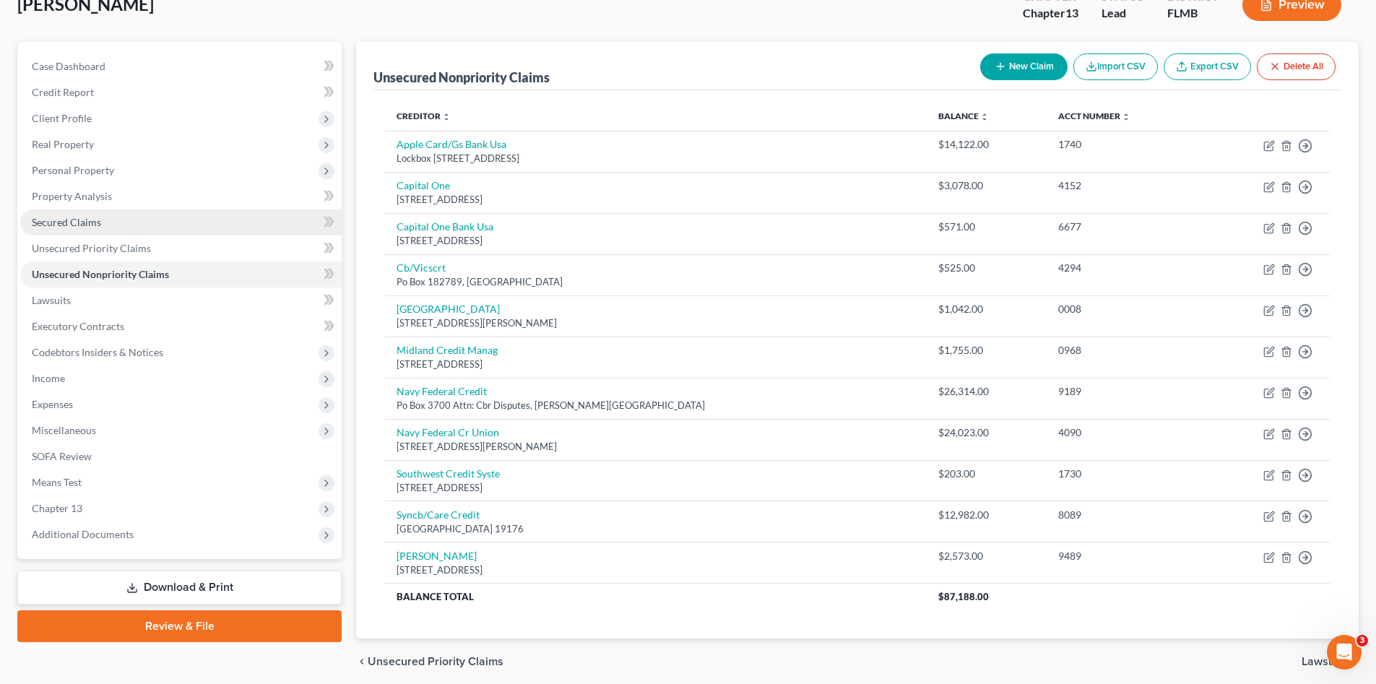
click at [83, 227] on span "Secured Claims" at bounding box center [66, 222] width 69 height 12
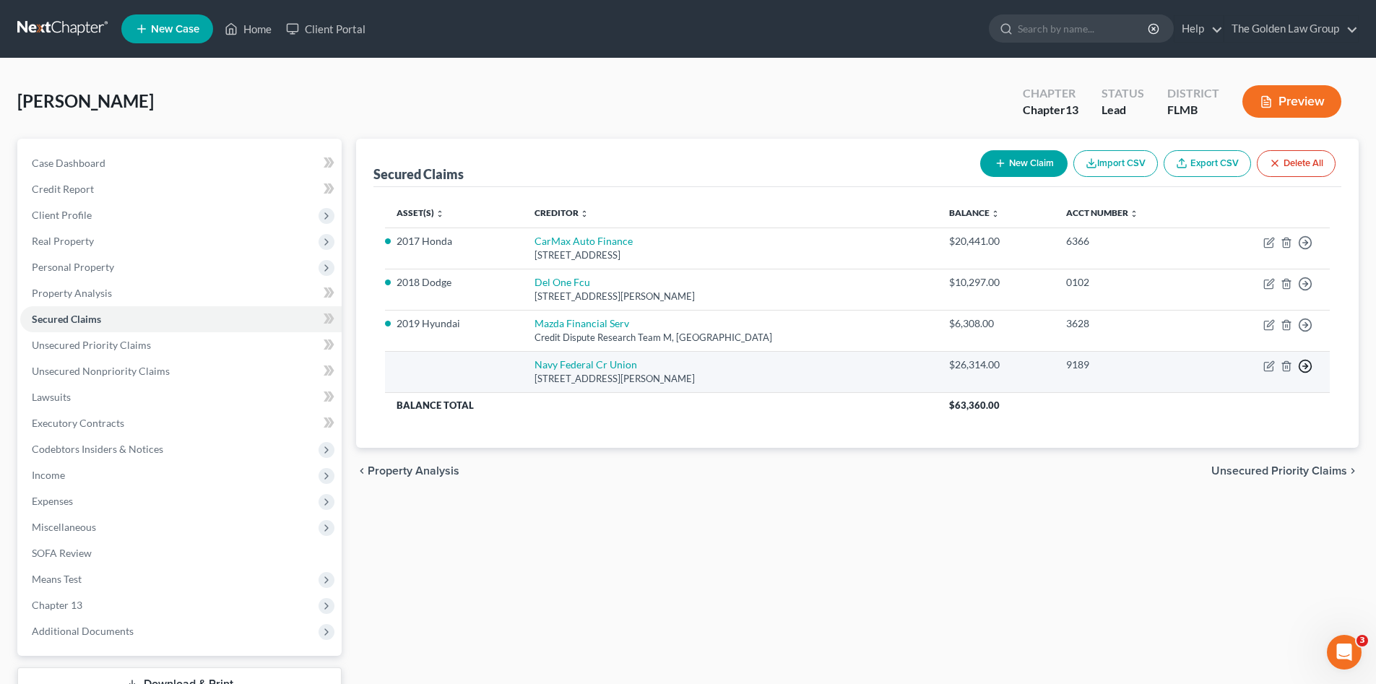
click at [1304, 366] on icon "button" at bounding box center [1305, 366] width 14 height 14
click at [1226, 407] on link "Move to F" at bounding box center [1238, 400] width 121 height 25
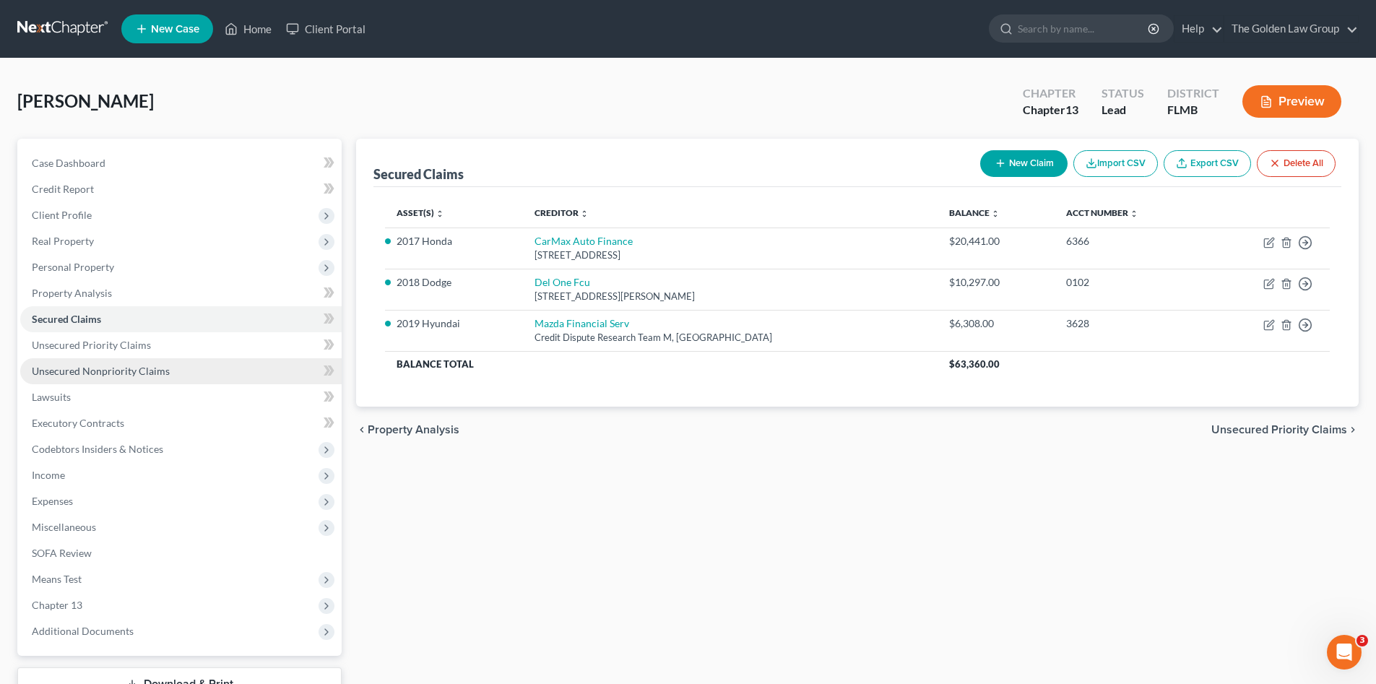
click at [91, 373] on span "Unsecured Nonpriority Claims" at bounding box center [101, 371] width 138 height 12
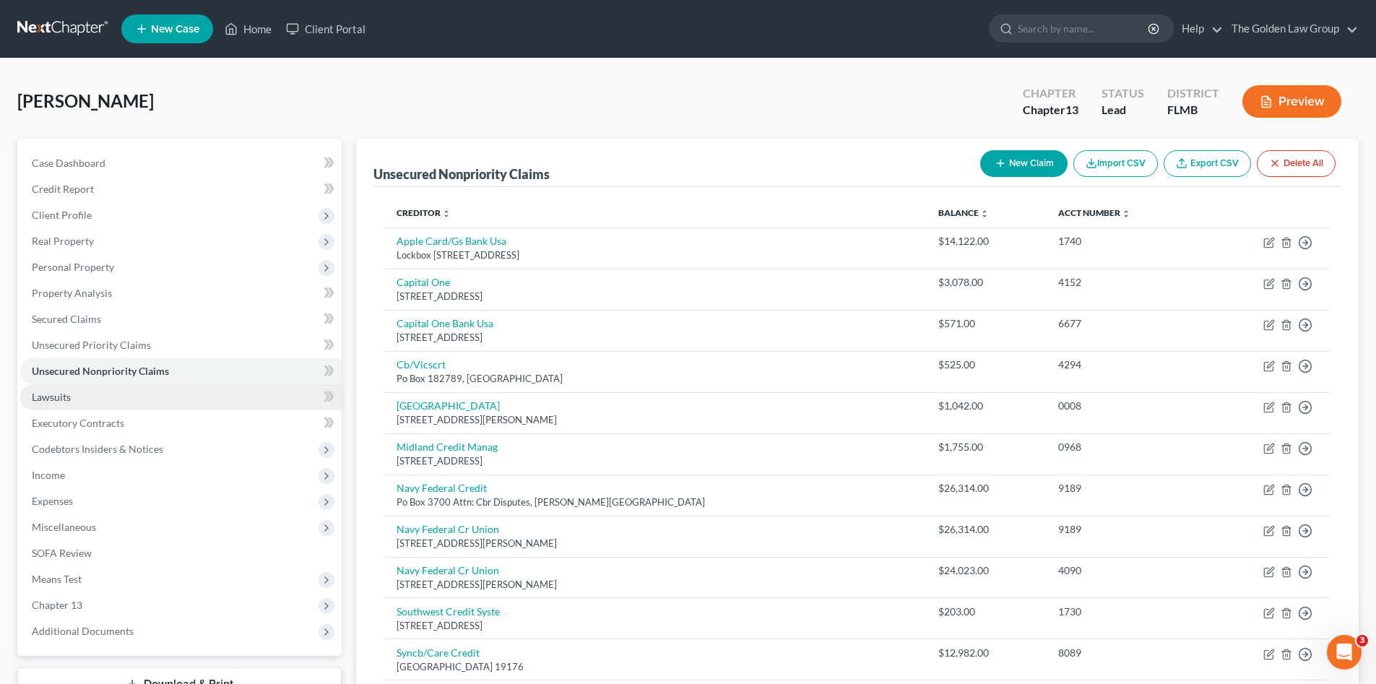
click at [186, 394] on link "Lawsuits" at bounding box center [180, 397] width 321 height 26
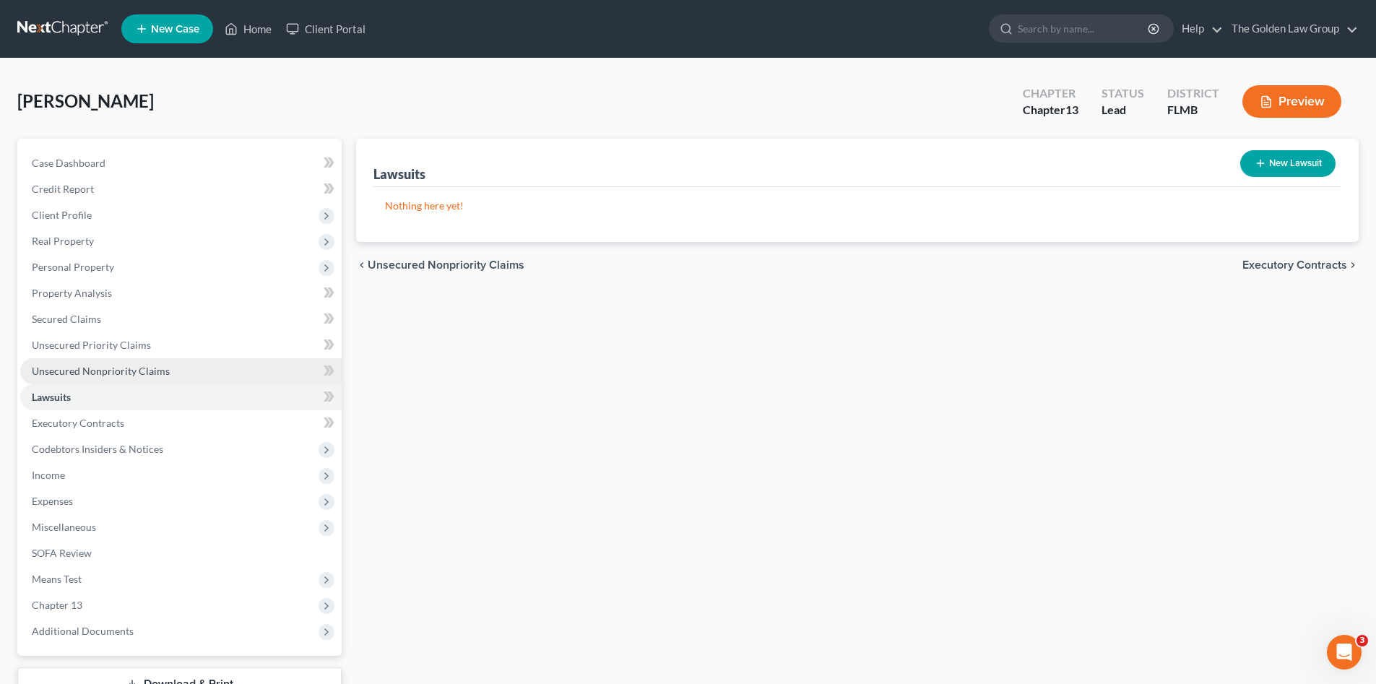
click at [189, 370] on link "Unsecured Nonpriority Claims" at bounding box center [180, 371] width 321 height 26
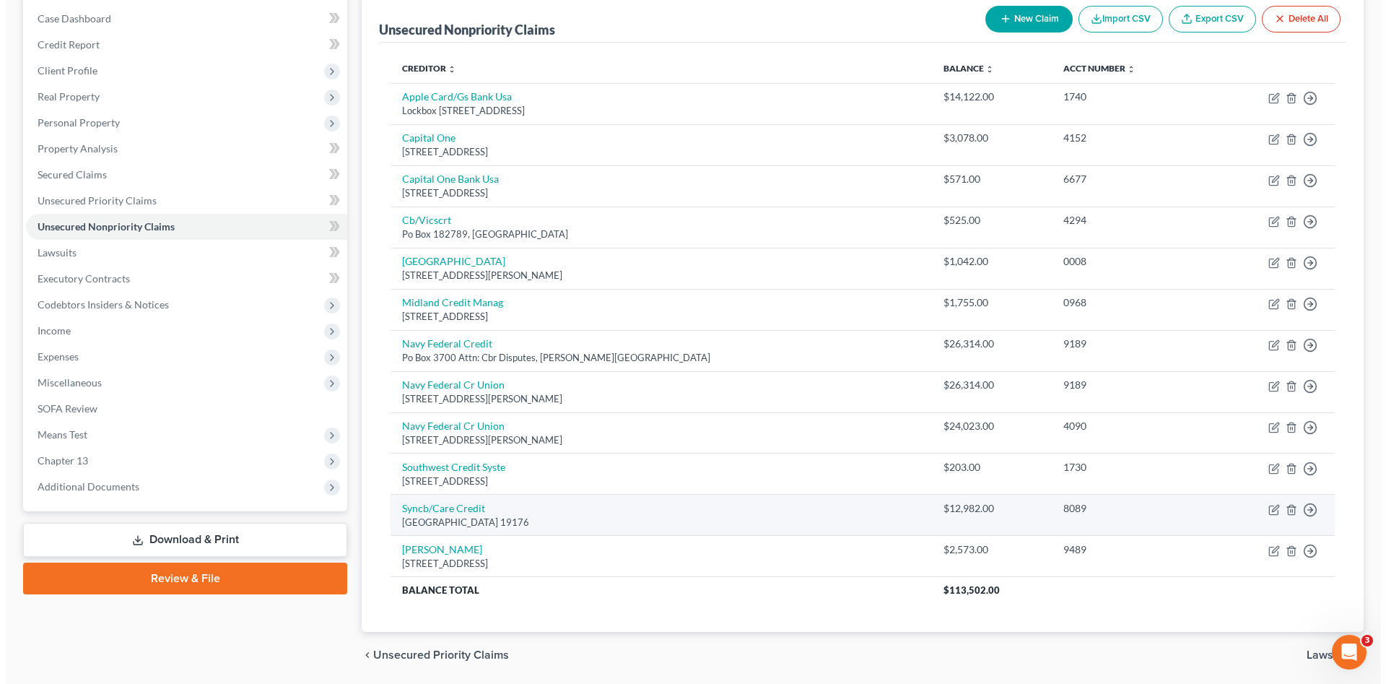
scroll to position [168, 0]
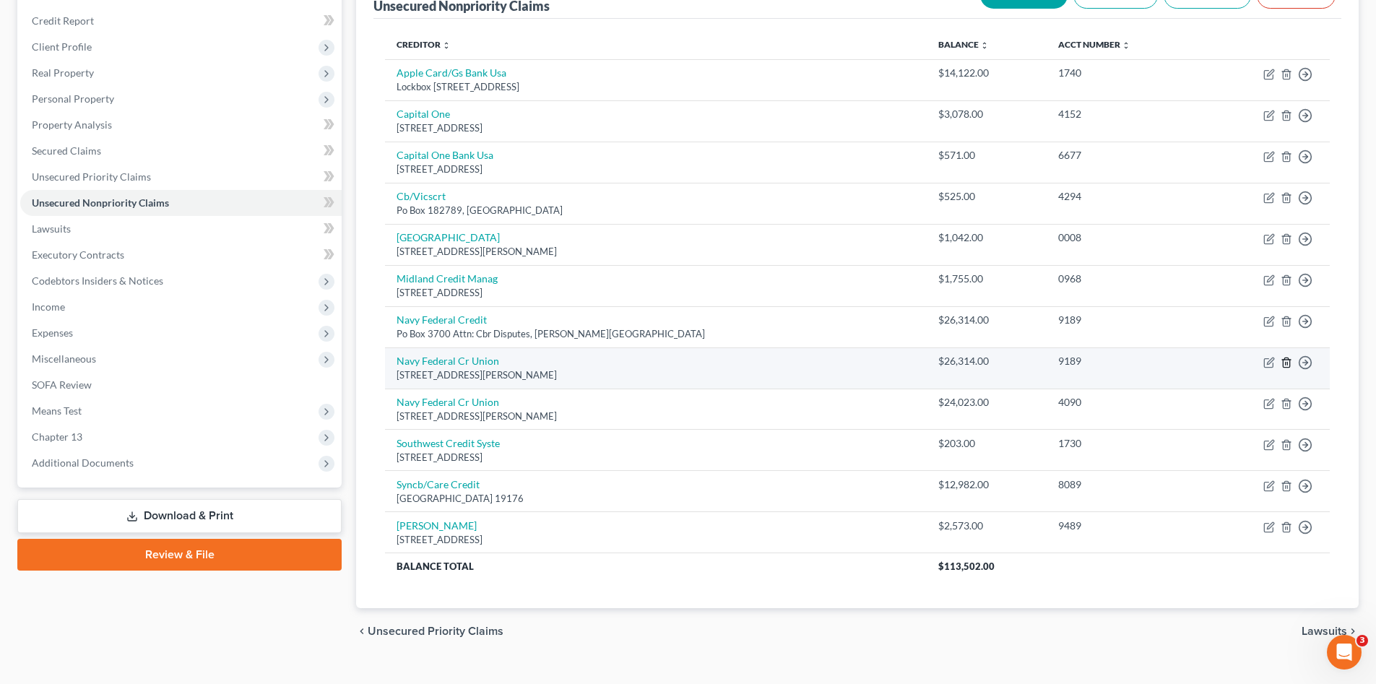
click at [1284, 360] on icon "button" at bounding box center [1285, 361] width 6 height 9
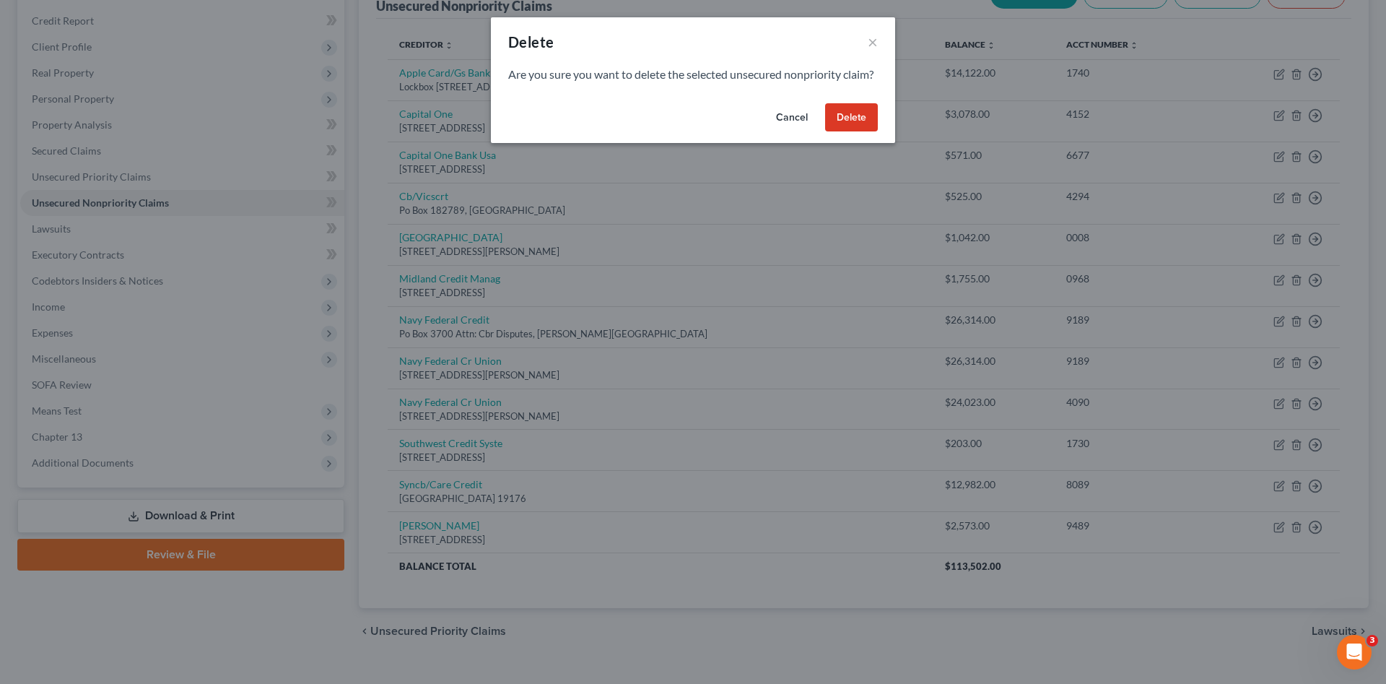
drag, startPoint x: 850, startPoint y: 138, endPoint x: 860, endPoint y: 155, distance: 19.4
click at [850, 132] on button "Delete" at bounding box center [851, 117] width 53 height 29
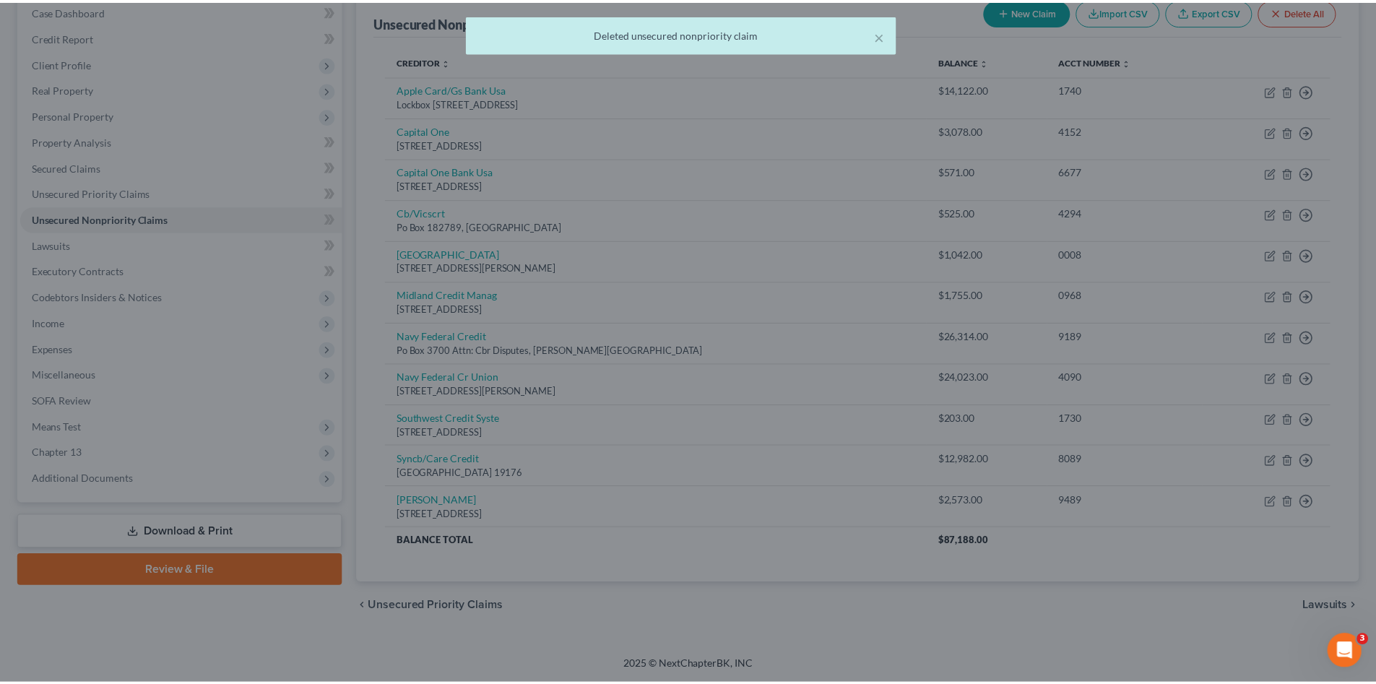
scroll to position [152, 0]
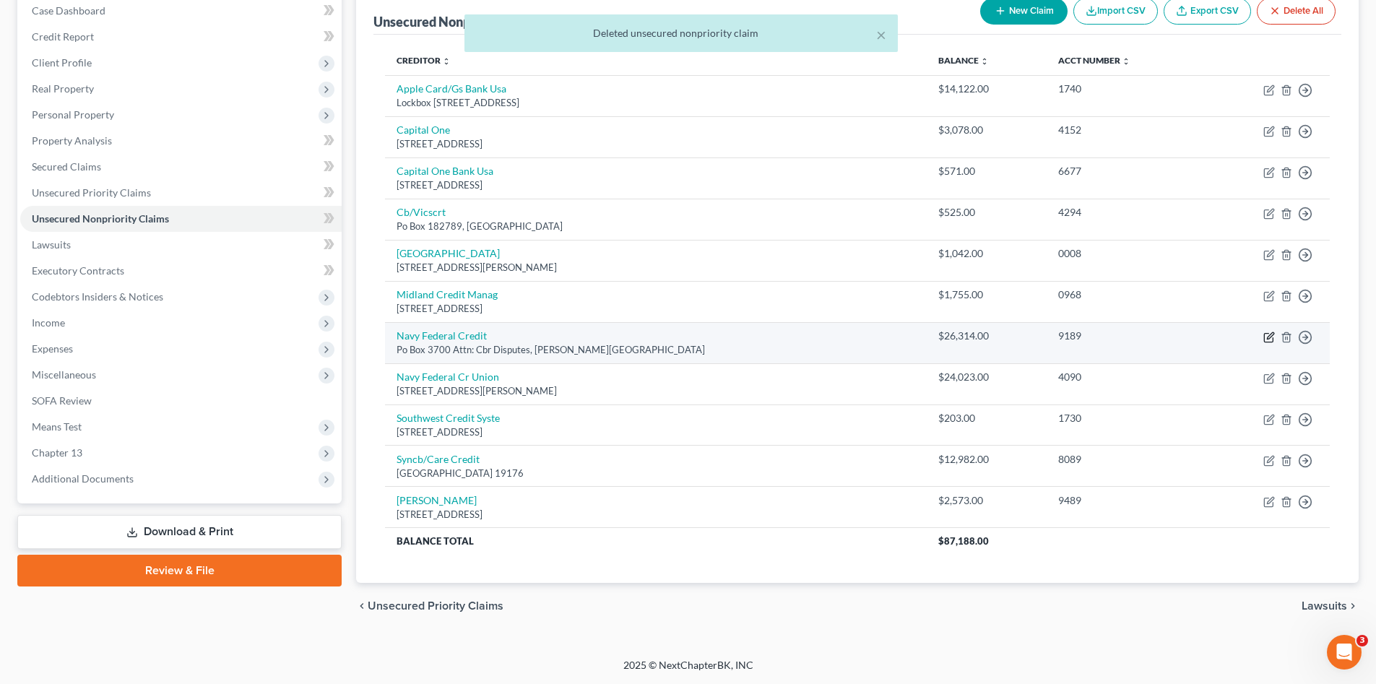
click at [1270, 336] on icon "button" at bounding box center [1269, 337] width 12 height 12
select select "48"
select select "1"
select select "0"
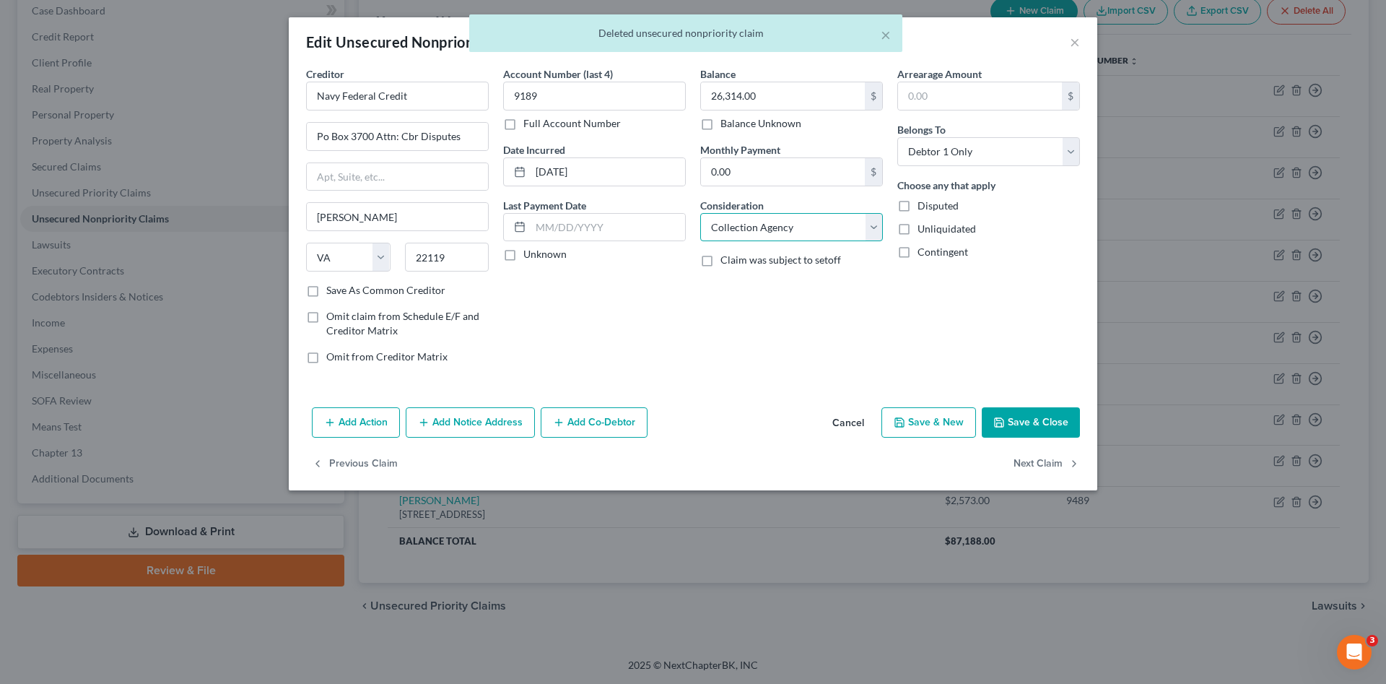
drag, startPoint x: 793, startPoint y: 233, endPoint x: 789, endPoint y: 240, distance: 7.8
click at [793, 234] on select "Select Cable / Satellite Services Collection Agency Credit Card Debt Debt Couns…" at bounding box center [791, 227] width 183 height 29
select select "4"
click at [700, 213] on select "Select Cable / Satellite Services Collection Agency Credit Card Debt Debt Couns…" at bounding box center [791, 227] width 183 height 29
drag, startPoint x: 779, startPoint y: 356, endPoint x: 932, endPoint y: 388, distance: 156.5
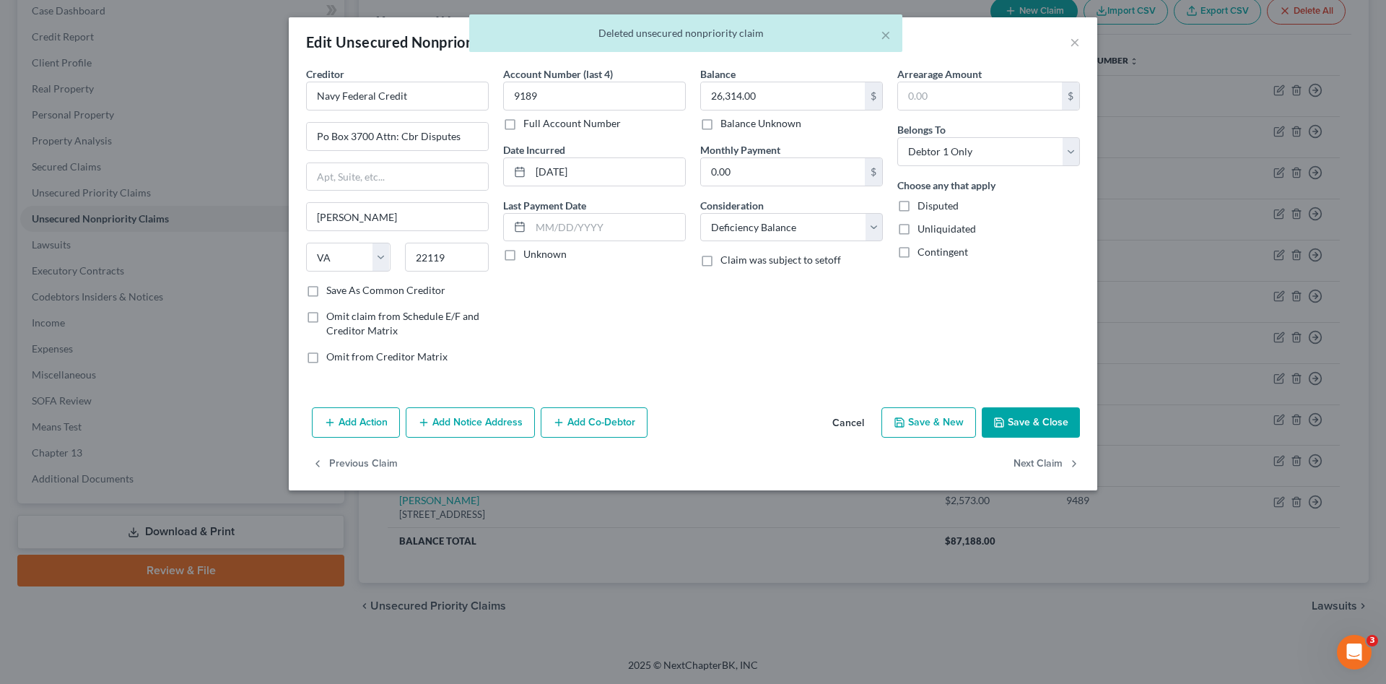
click at [795, 359] on div "Balance 26,314.00 $ Balance Unknown Balance Undetermined 26,314.00 $ Balance Un…" at bounding box center [791, 220] width 197 height 309
click at [1016, 413] on button "Save & Close" at bounding box center [1031, 422] width 98 height 30
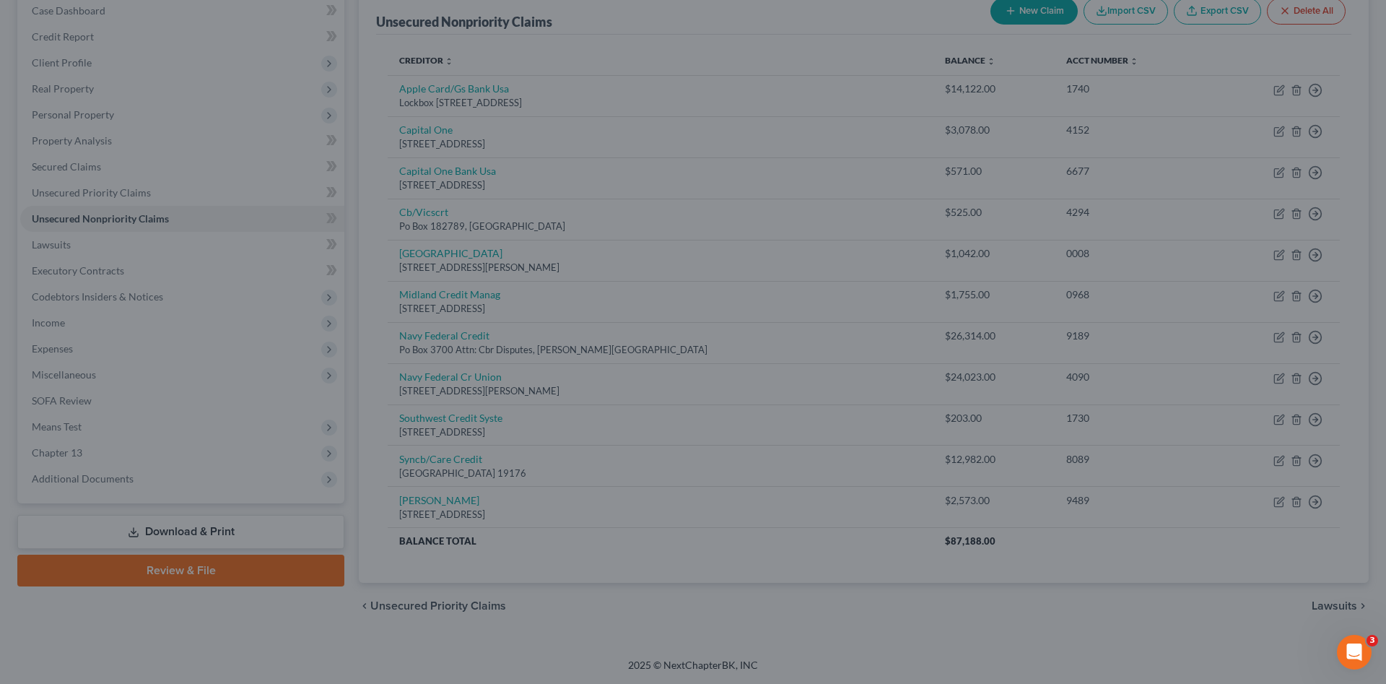
type input "0"
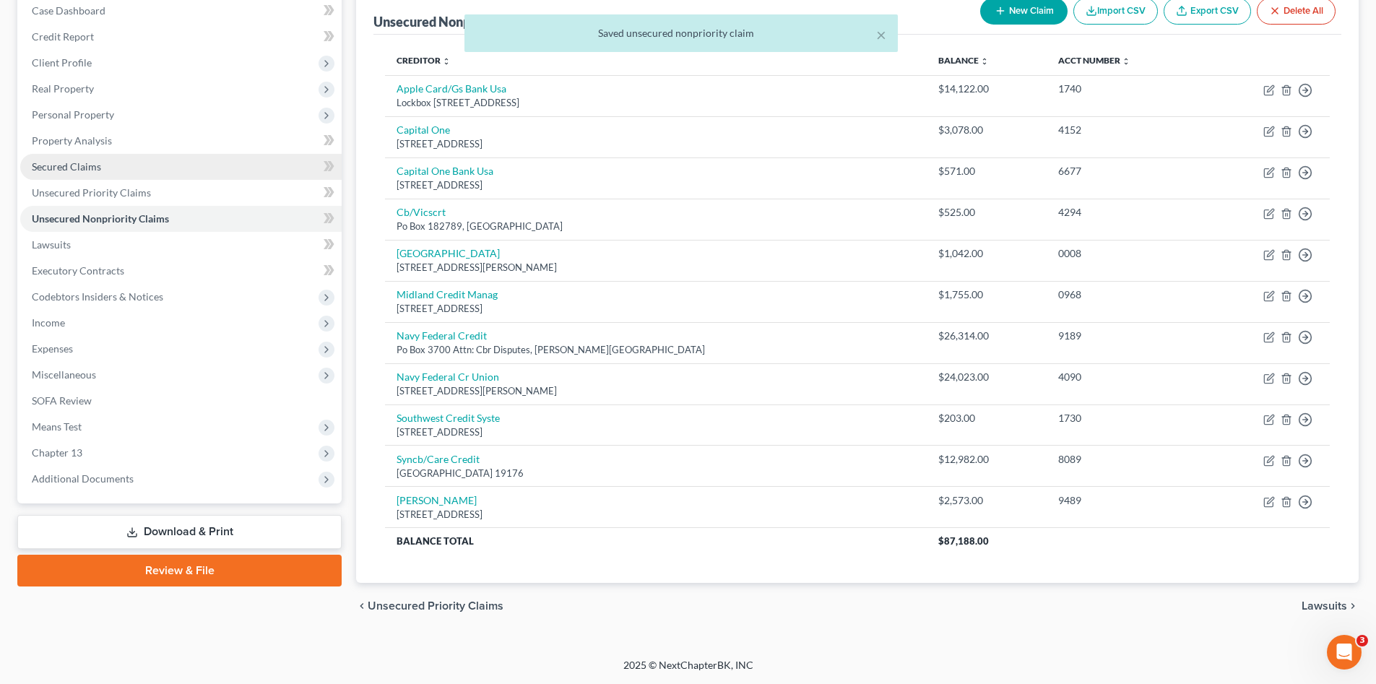
click at [61, 167] on span "Secured Claims" at bounding box center [66, 166] width 69 height 12
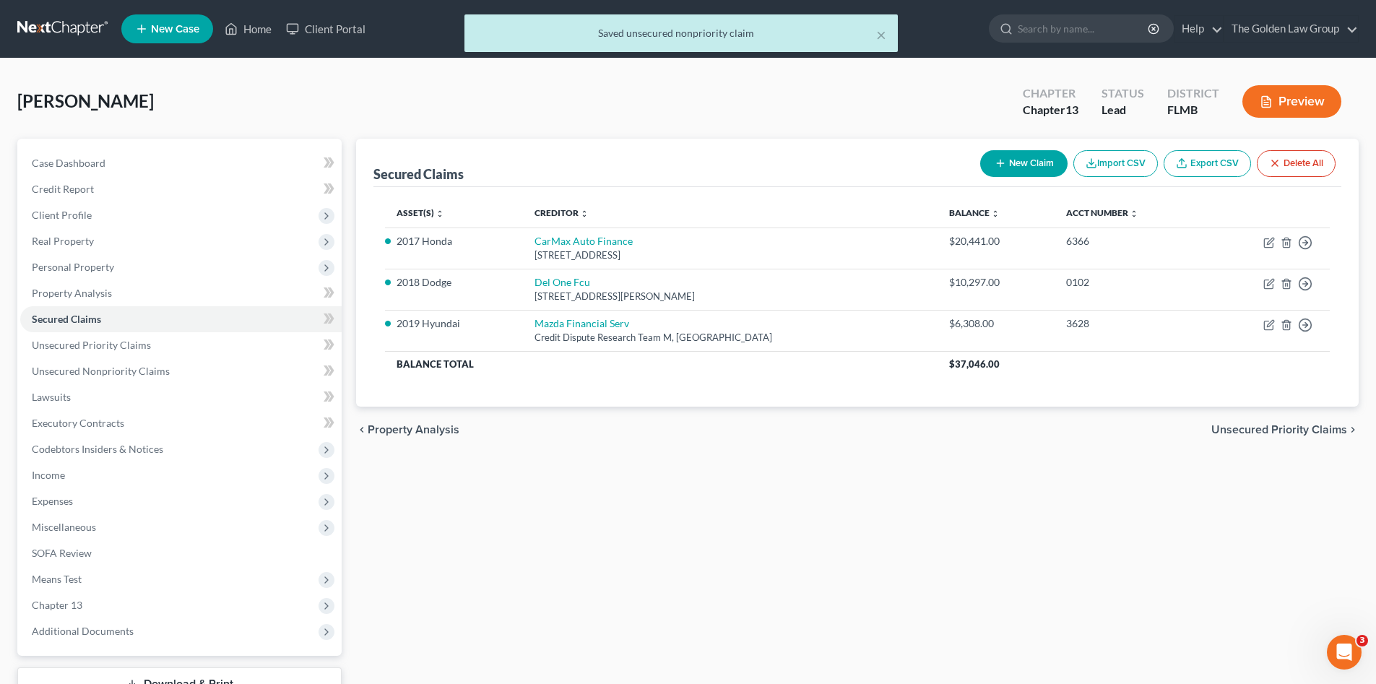
click at [741, 502] on div "Secured Claims New Claim Import CSV Export CSV Delete All Asset(s) expand_more …" at bounding box center [857, 439] width 1017 height 600
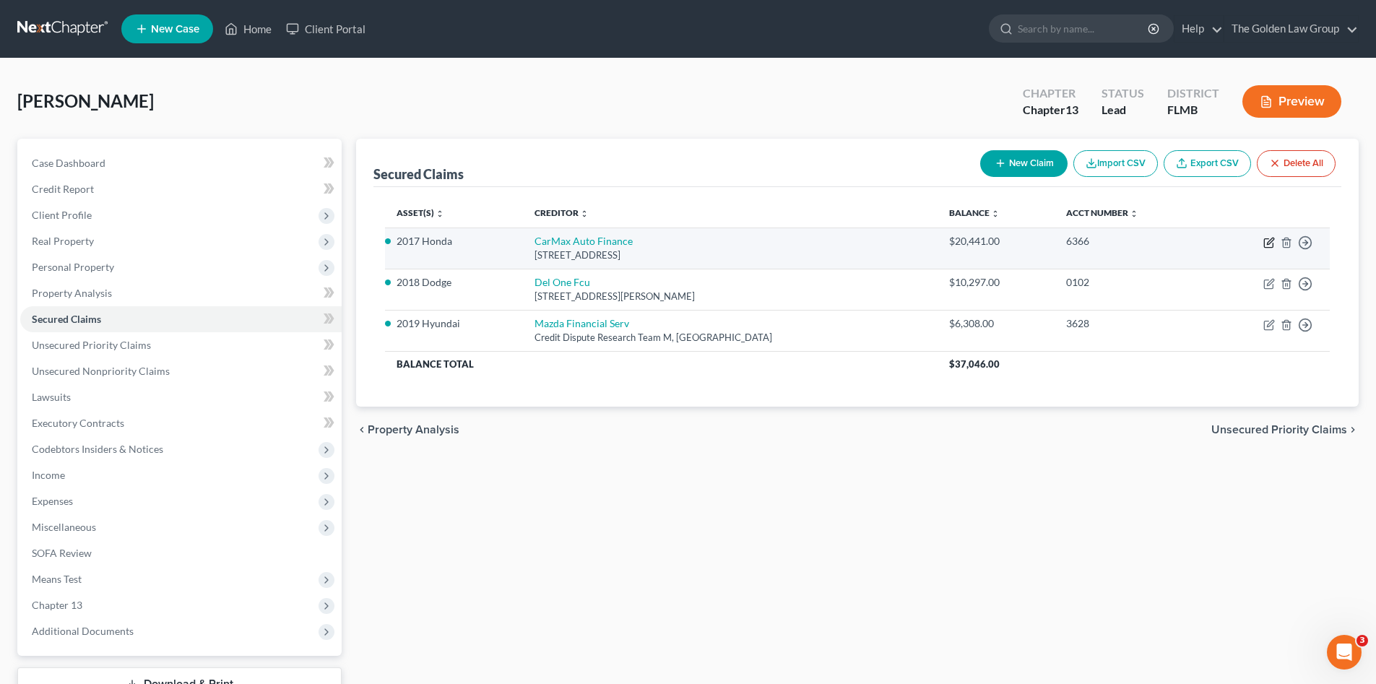
click at [1267, 241] on icon "button" at bounding box center [1269, 243] width 12 height 12
select select "10"
select select "2"
select select "0"
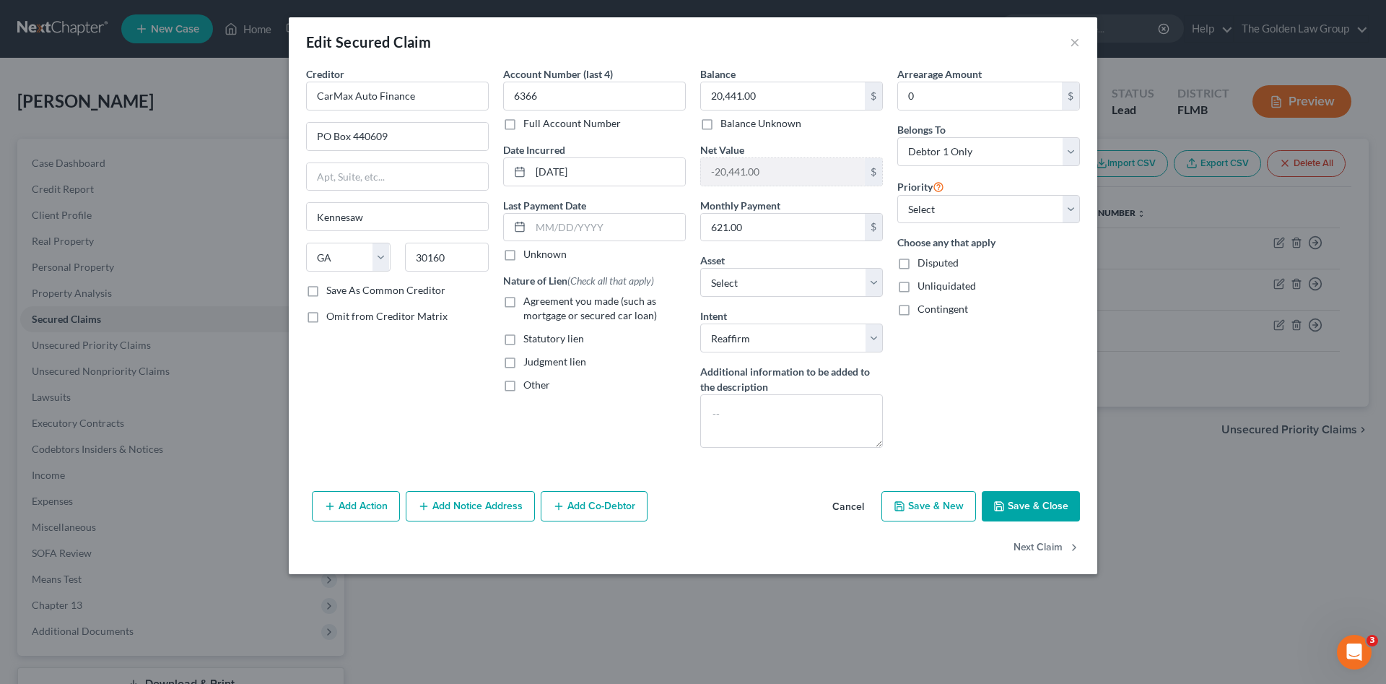
click at [534, 301] on span "Agreement you made (such as mortgage or secured car loan)" at bounding box center [591, 308] width 134 height 27
click at [534, 301] on input "Agreement you made (such as mortgage or secured car loan)" at bounding box center [533, 298] width 9 height 9
checkbox input "true"
click at [552, 235] on input "text" at bounding box center [608, 227] width 155 height 27
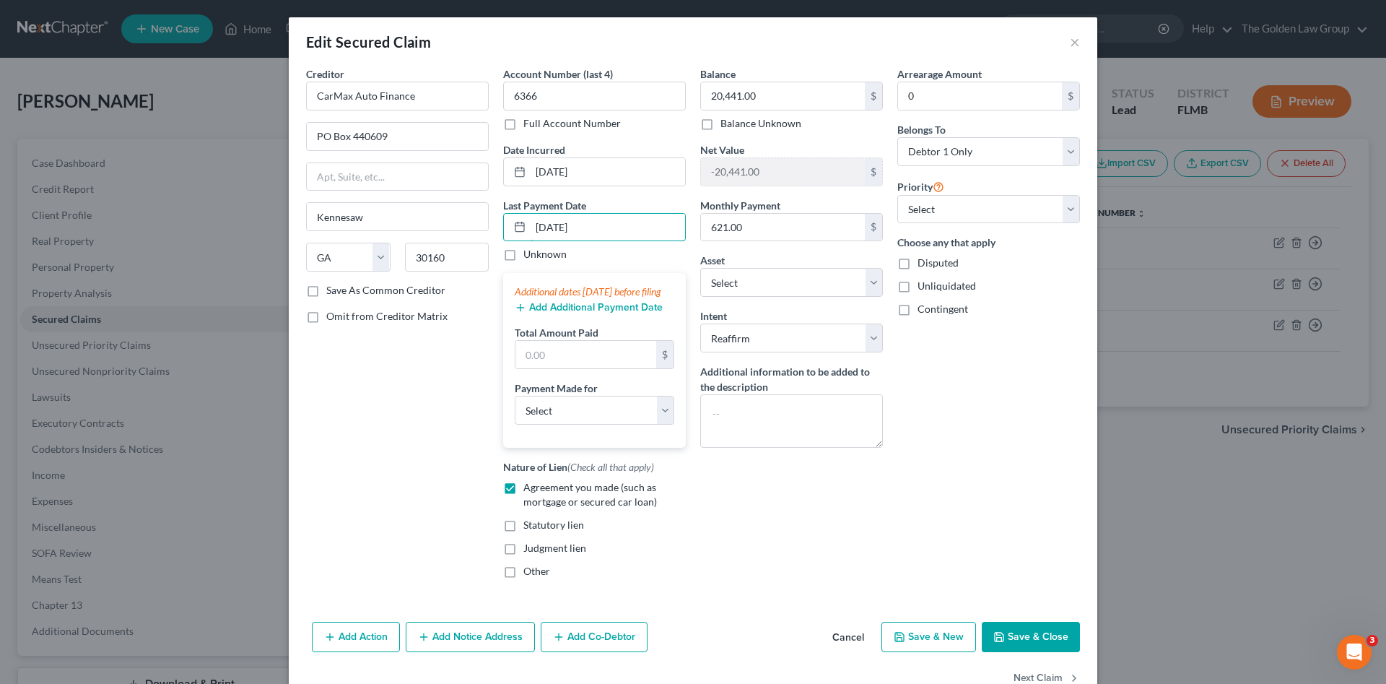
type input "09/08/2025"
click at [582, 313] on button "Add Additional Payment Date" at bounding box center [589, 308] width 148 height 12
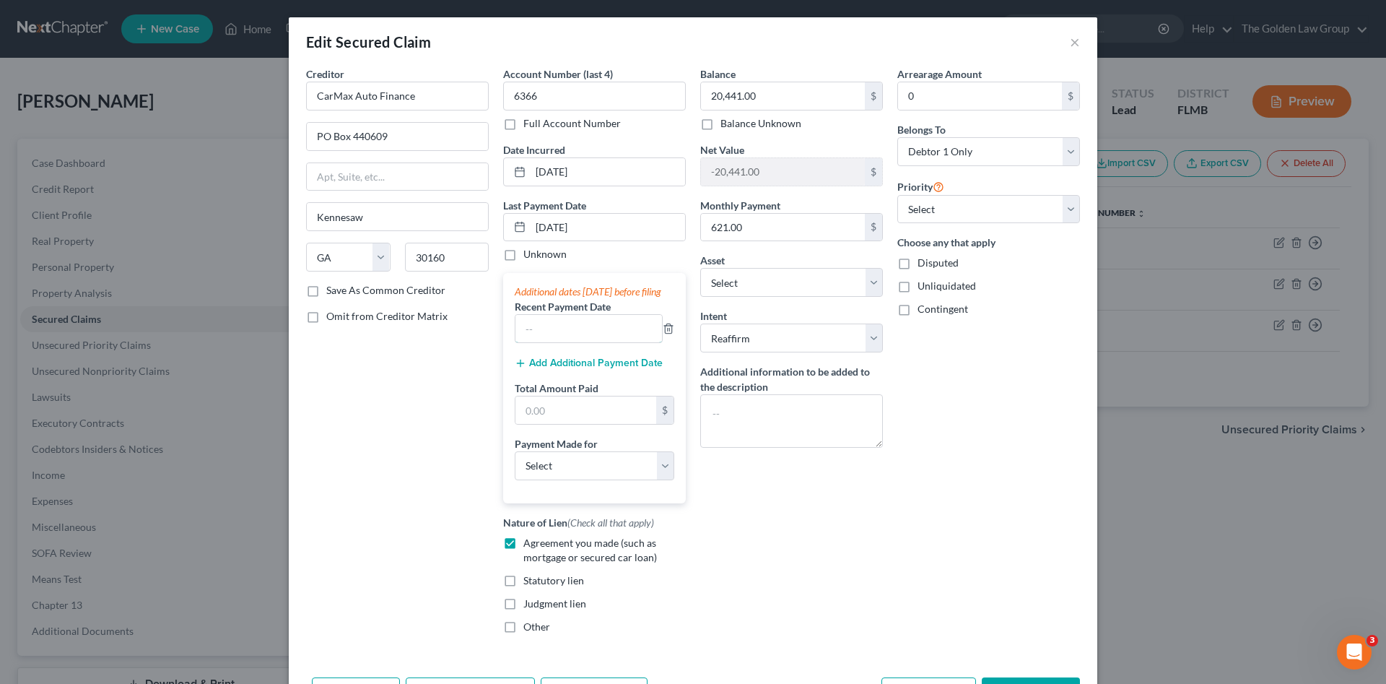
click at [577, 342] on input "text" at bounding box center [589, 328] width 147 height 27
type input "09/08/2025"
click at [520, 369] on icon "button" at bounding box center [521, 363] width 12 height 12
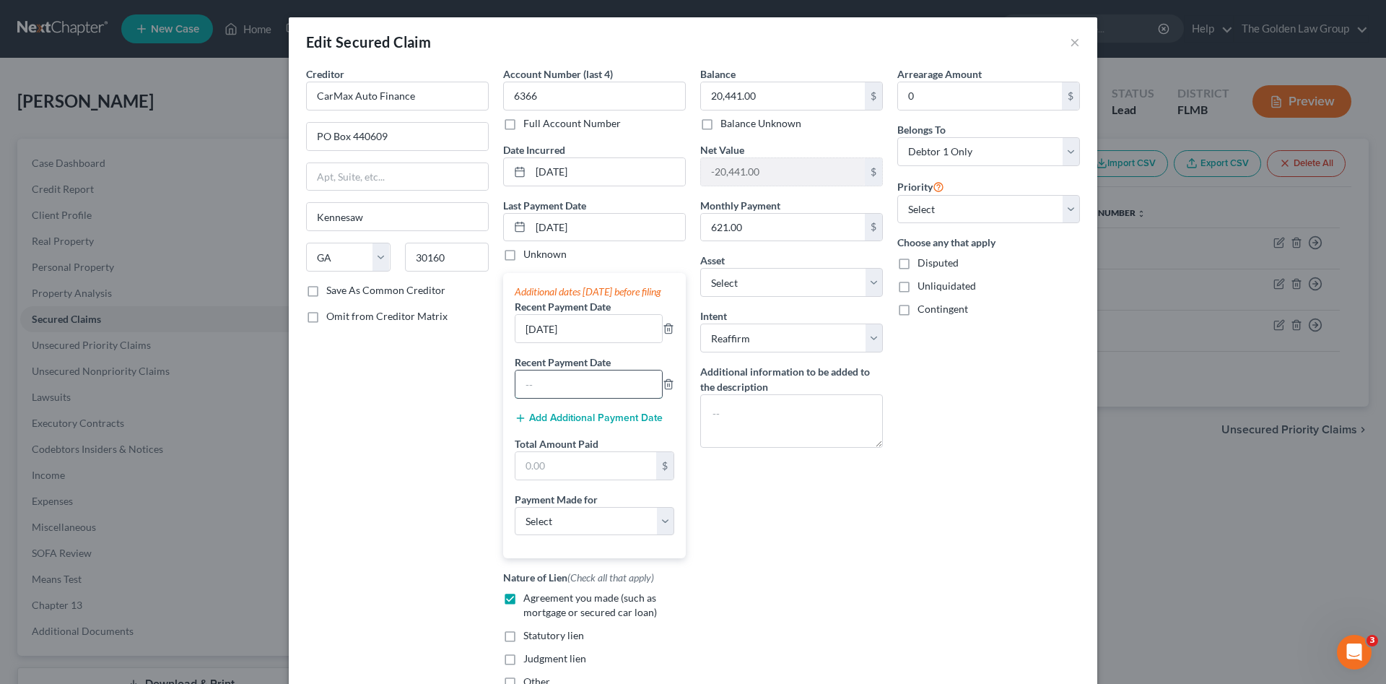
drag, startPoint x: 547, startPoint y: 401, endPoint x: 568, endPoint y: 392, distance: 23.3
click at [554, 398] on input "text" at bounding box center [589, 383] width 147 height 27
type input "08/08/2025"
click at [631, 424] on button "Add Additional Payment Date" at bounding box center [589, 418] width 148 height 12
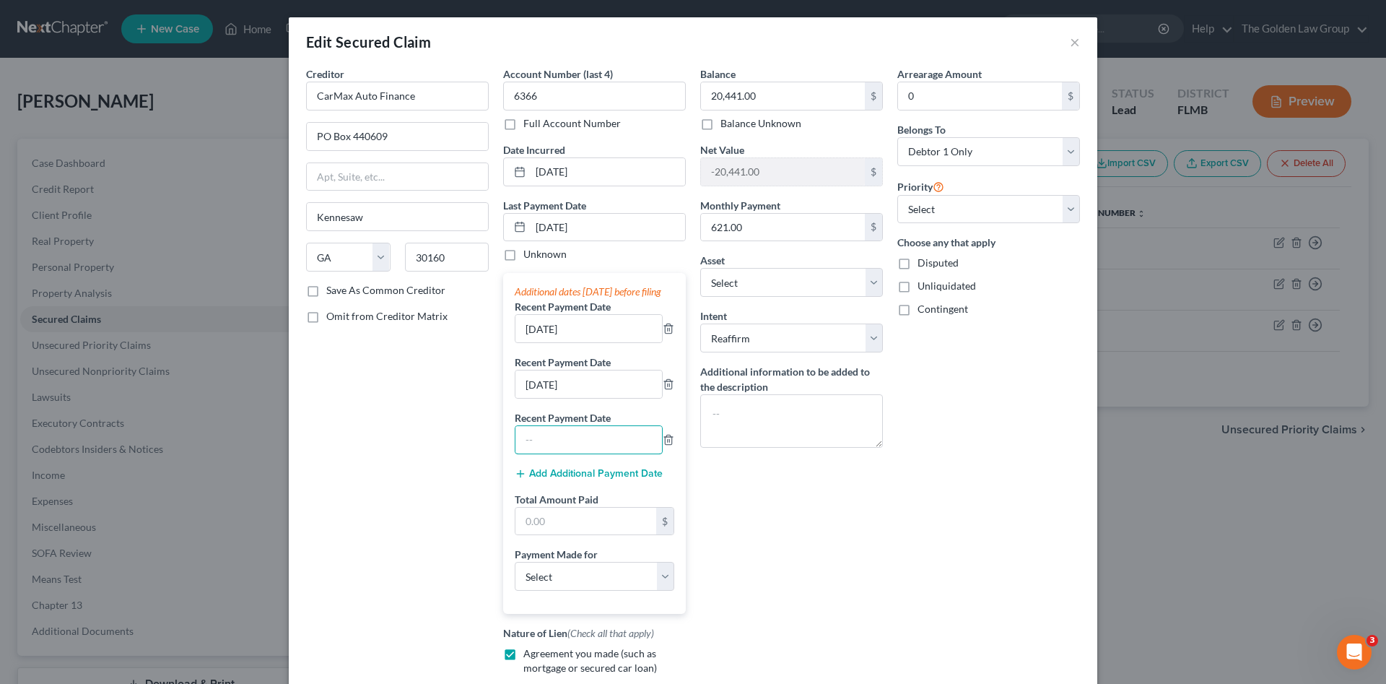
click at [607, 443] on input "text" at bounding box center [589, 439] width 147 height 27
type input "07/08/2025"
drag, startPoint x: 533, startPoint y: 539, endPoint x: 544, endPoint y: 533, distance: 13.3
click at [537, 535] on input "text" at bounding box center [586, 521] width 141 height 27
type input "1,863.00"
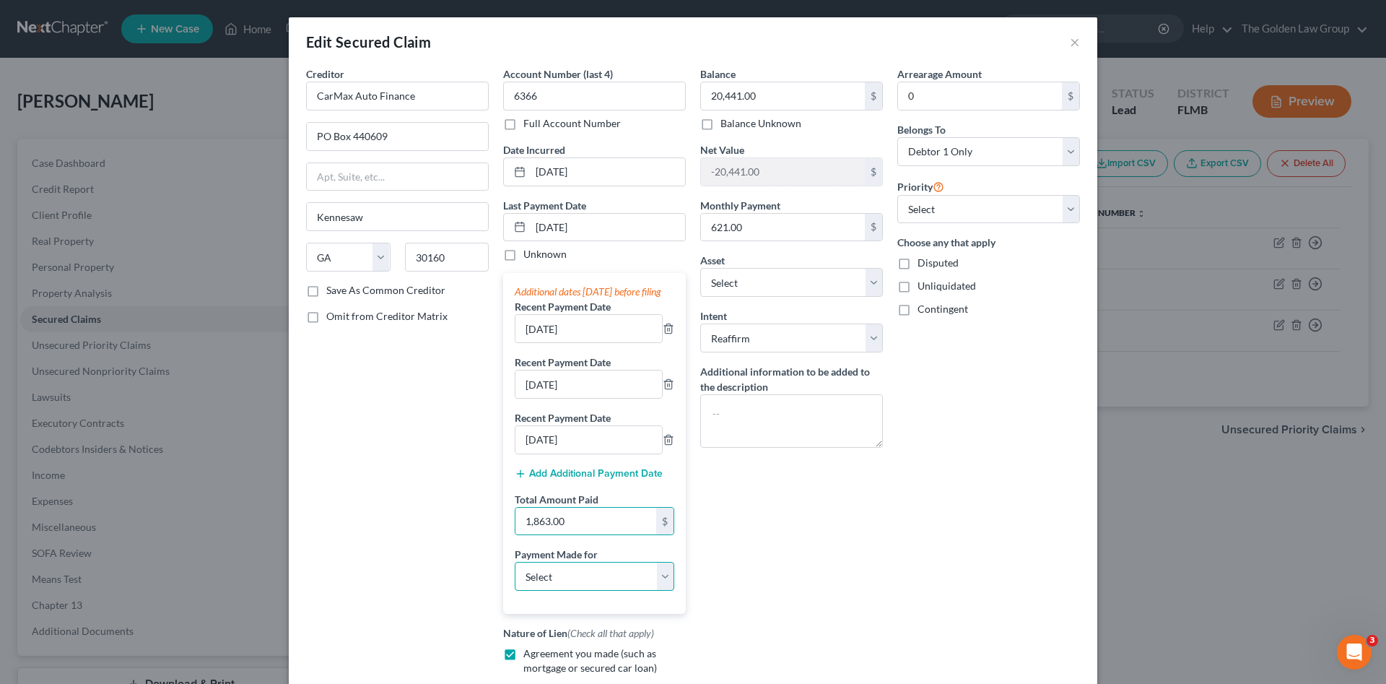
click at [566, 587] on select "Select Car Credit Card Loan Repayment Mortgage Other Suppliers Or Vendors" at bounding box center [595, 576] width 160 height 29
select select "0"
click at [515, 576] on select "Select Car Credit Card Loan Repayment Mortgage Other Suppliers Or Vendors" at bounding box center [595, 576] width 160 height 29
click at [776, 552] on div "Balance 20,441.00 $ Balance Unknown Balance Undetermined 20,441.00 $ Balance Un…" at bounding box center [791, 411] width 197 height 690
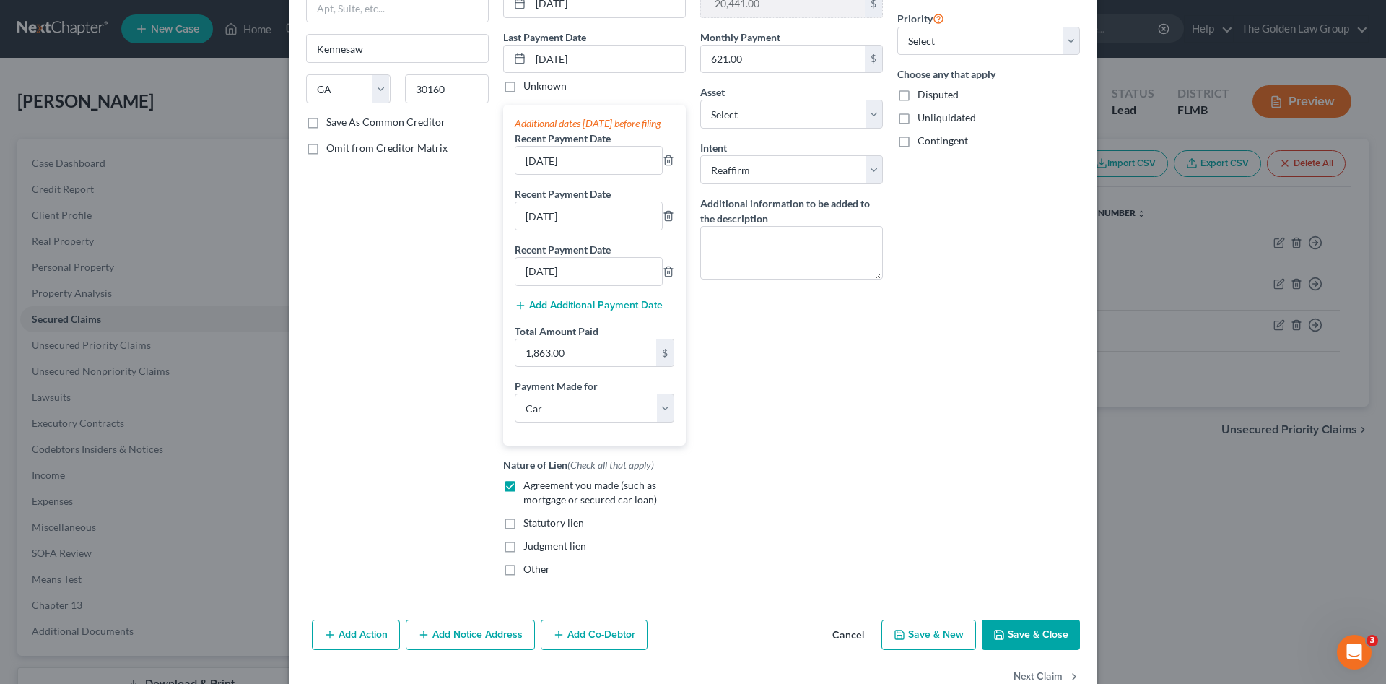
click at [1007, 644] on button "Save & Close" at bounding box center [1031, 635] width 98 height 30
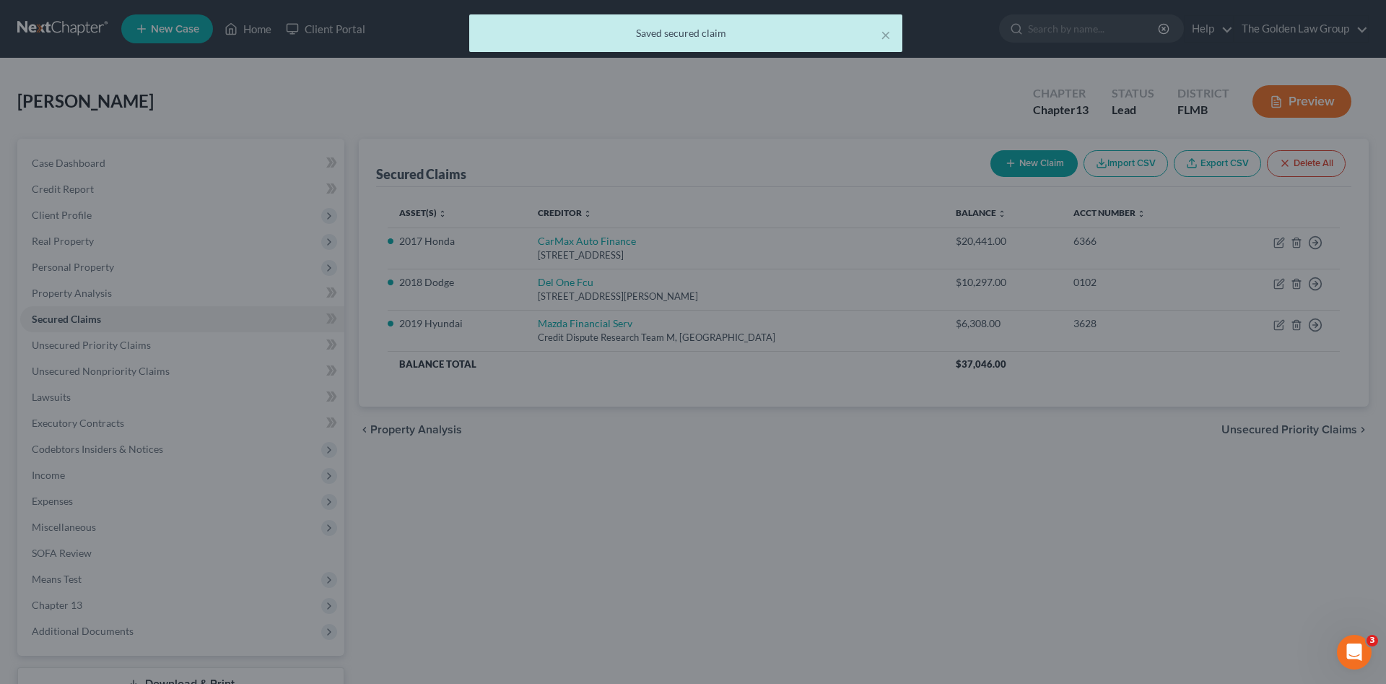
select select "11"
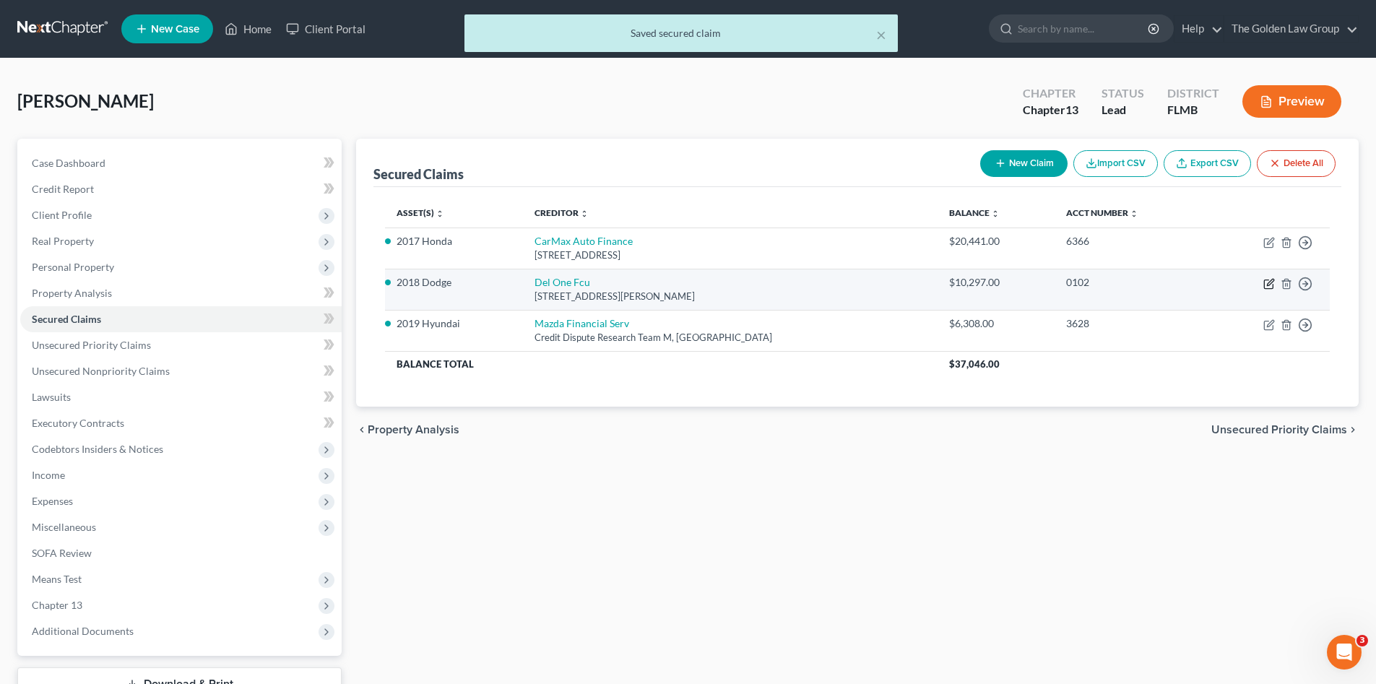
click at [1267, 282] on icon "button" at bounding box center [1269, 284] width 12 height 12
select select "7"
select select "2"
select select "0"
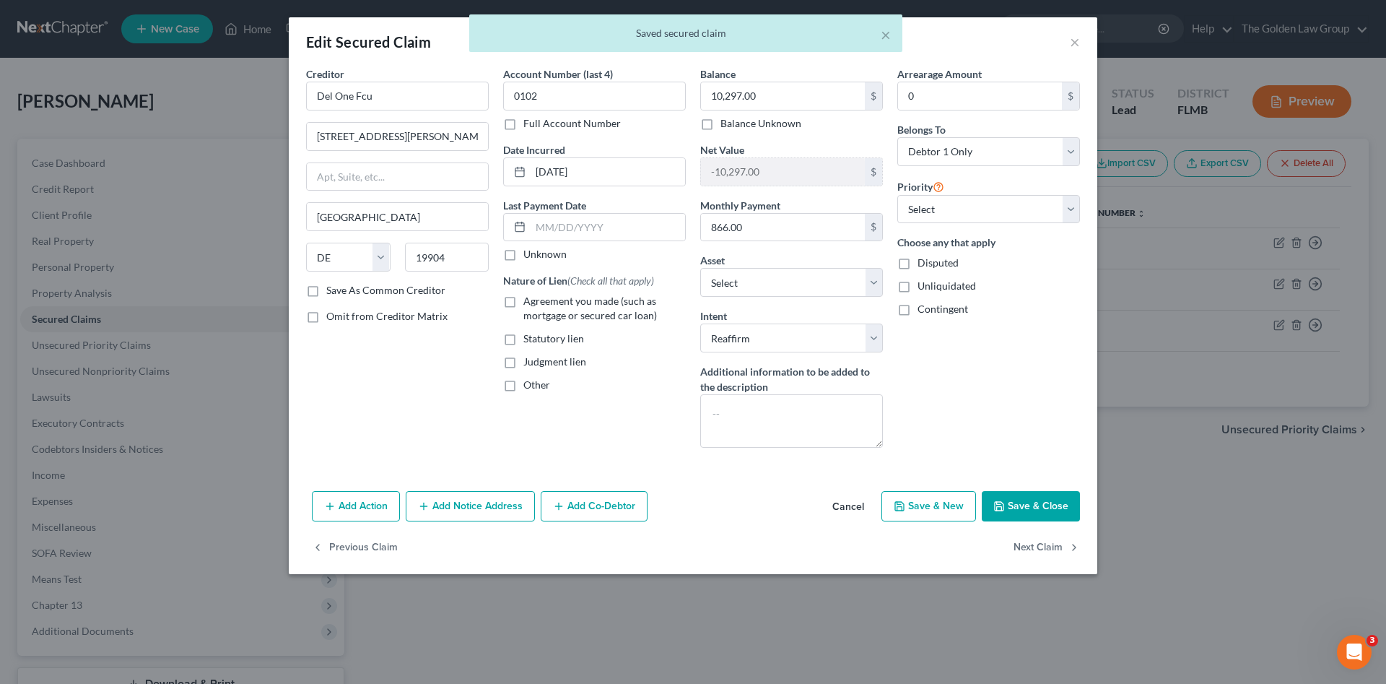
click at [557, 309] on span "Agreement you made (such as mortgage or secured car loan)" at bounding box center [591, 308] width 134 height 27
click at [539, 303] on input "Agreement you made (such as mortgage or secured car loan)" at bounding box center [533, 298] width 9 height 9
checkbox input "true"
click at [561, 231] on input "text" at bounding box center [608, 227] width 155 height 27
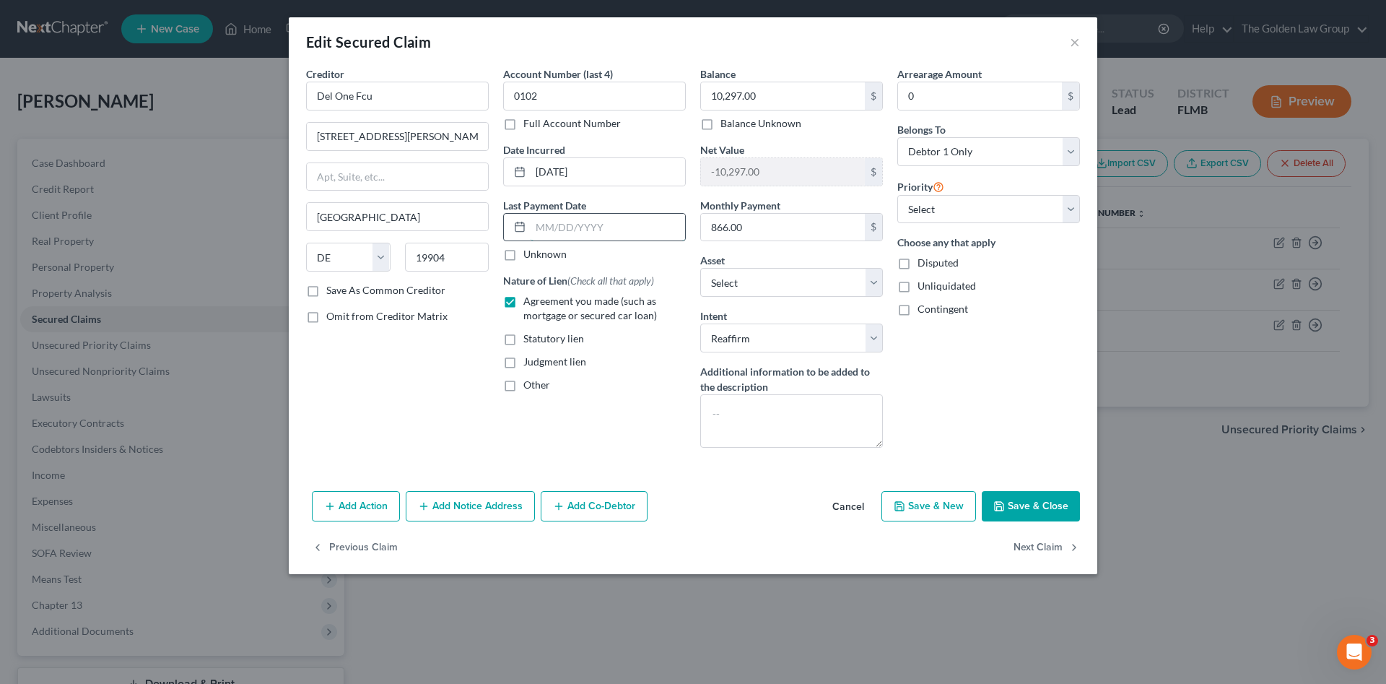
click at [576, 220] on input "text" at bounding box center [608, 227] width 155 height 27
click at [563, 233] on input "text" at bounding box center [608, 227] width 155 height 27
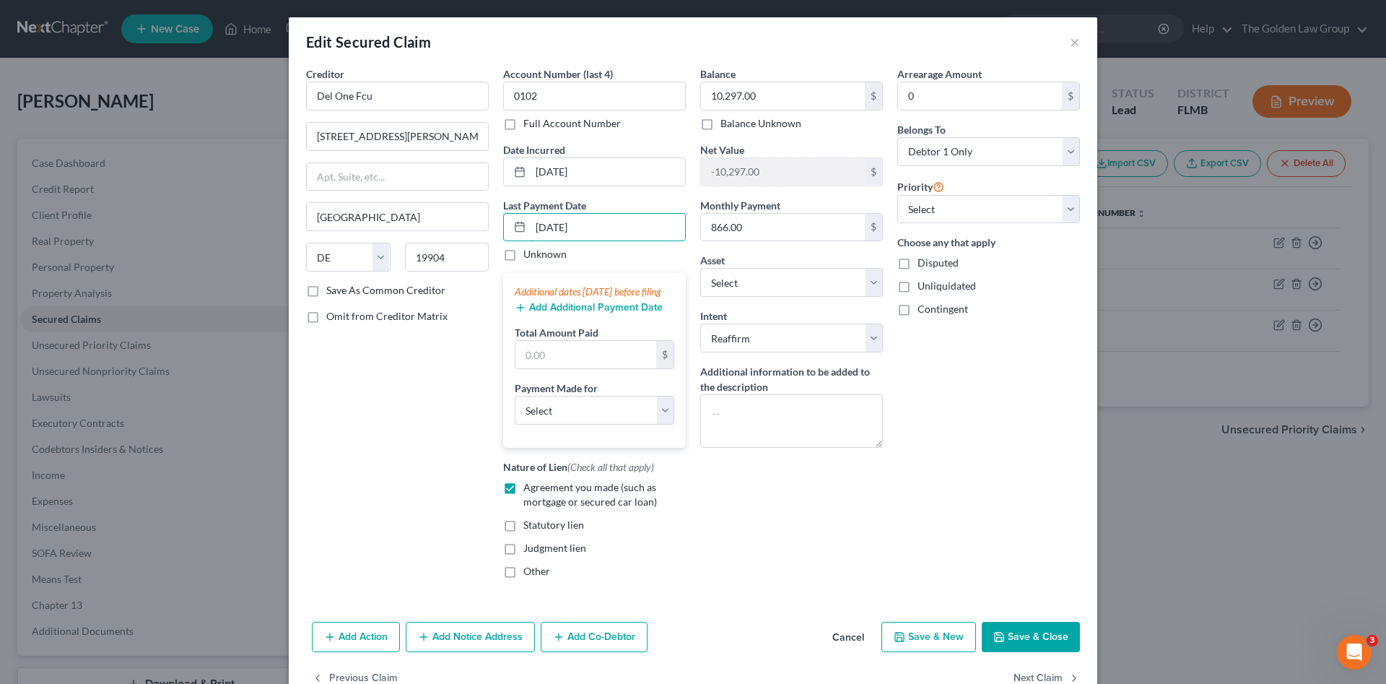
drag, startPoint x: 551, startPoint y: 229, endPoint x: 773, endPoint y: 272, distance: 225.7
click at [503, 222] on div "09/15/2025" at bounding box center [594, 227] width 183 height 29
type input "08/18/2025"
click at [628, 313] on button "Add Additional Payment Date" at bounding box center [589, 308] width 148 height 12
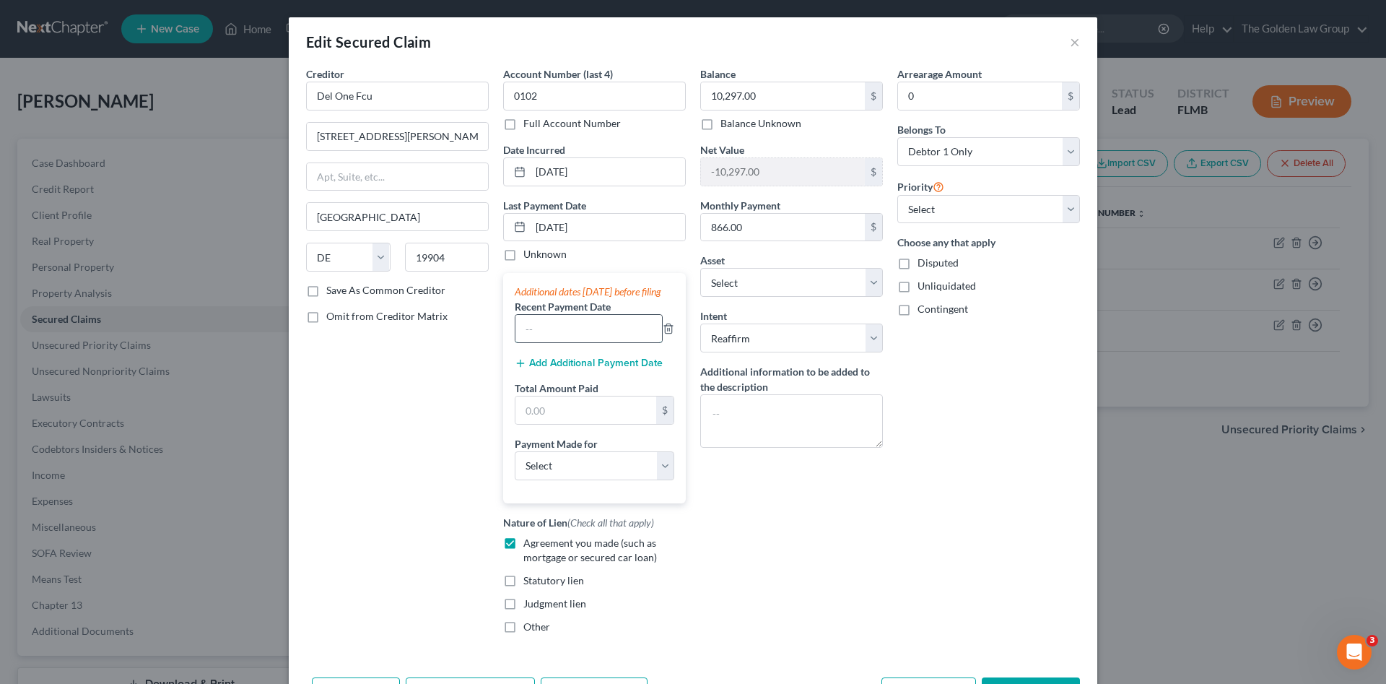
click at [576, 342] on input "text" at bounding box center [589, 328] width 147 height 27
type input "08/18/2025"
click at [586, 369] on button "Add Additional Payment Date" at bounding box center [589, 363] width 148 height 12
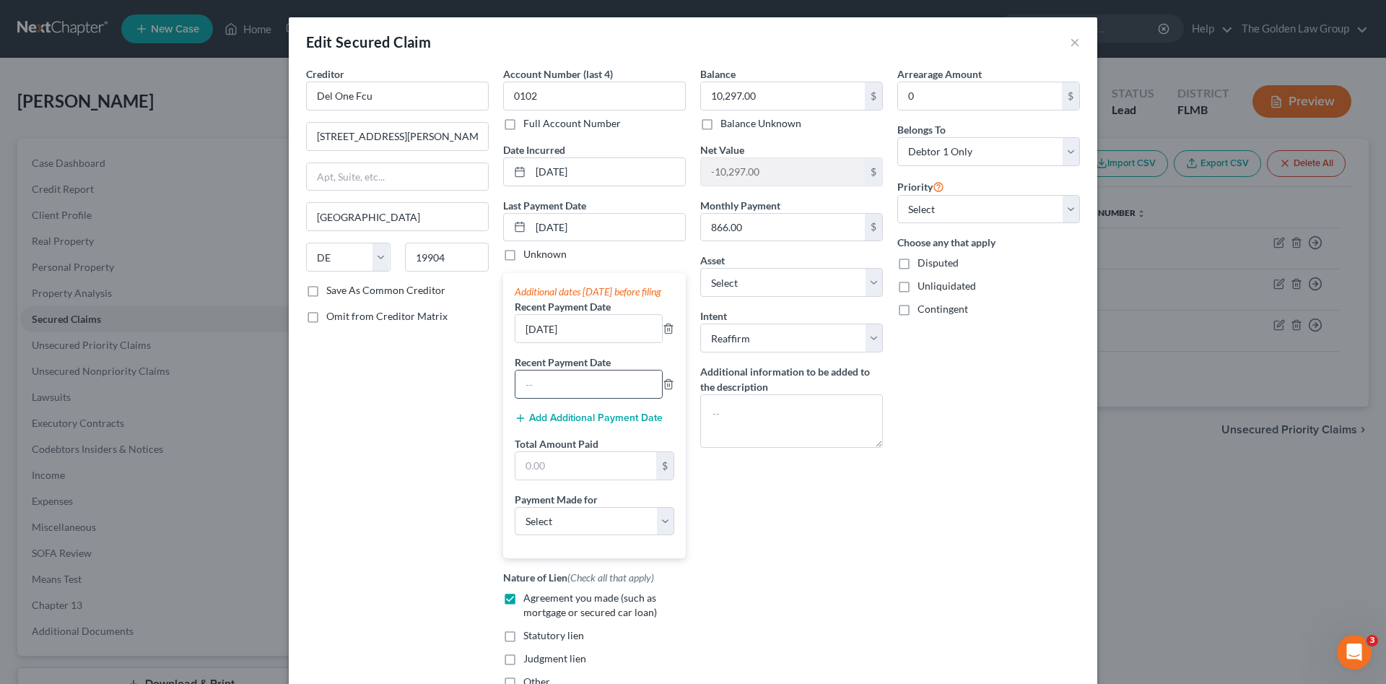
drag, startPoint x: 586, startPoint y: 372, endPoint x: 594, endPoint y: 397, distance: 26.3
click at [593, 397] on input "text" at bounding box center [589, 383] width 147 height 27
type input "07/18/2025"
click at [552, 476] on input "text" at bounding box center [586, 465] width 141 height 27
type input "1,732.00"
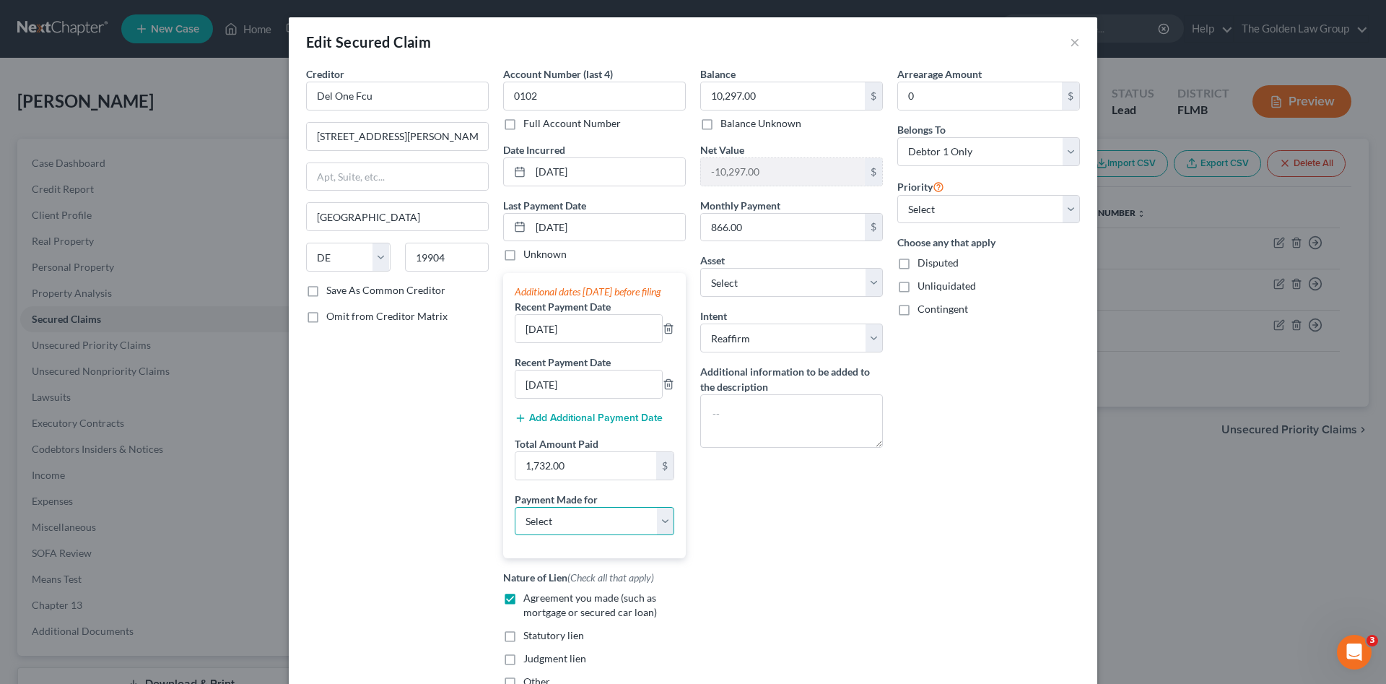
drag, startPoint x: 578, startPoint y: 527, endPoint x: 568, endPoint y: 550, distance: 24.6
click at [579, 527] on select "Select Car Credit Card Loan Repayment Mortgage Other Suppliers Or Vendors" at bounding box center [595, 521] width 160 height 29
select select "0"
click at [515, 521] on select "Select Car Credit Card Loan Repayment Mortgage Other Suppliers Or Vendors" at bounding box center [595, 521] width 160 height 29
click at [810, 547] on div "Balance 10,297.00 $ Balance Unknown Balance Undetermined 10,297.00 $ Balance Un…" at bounding box center [791, 383] width 197 height 634
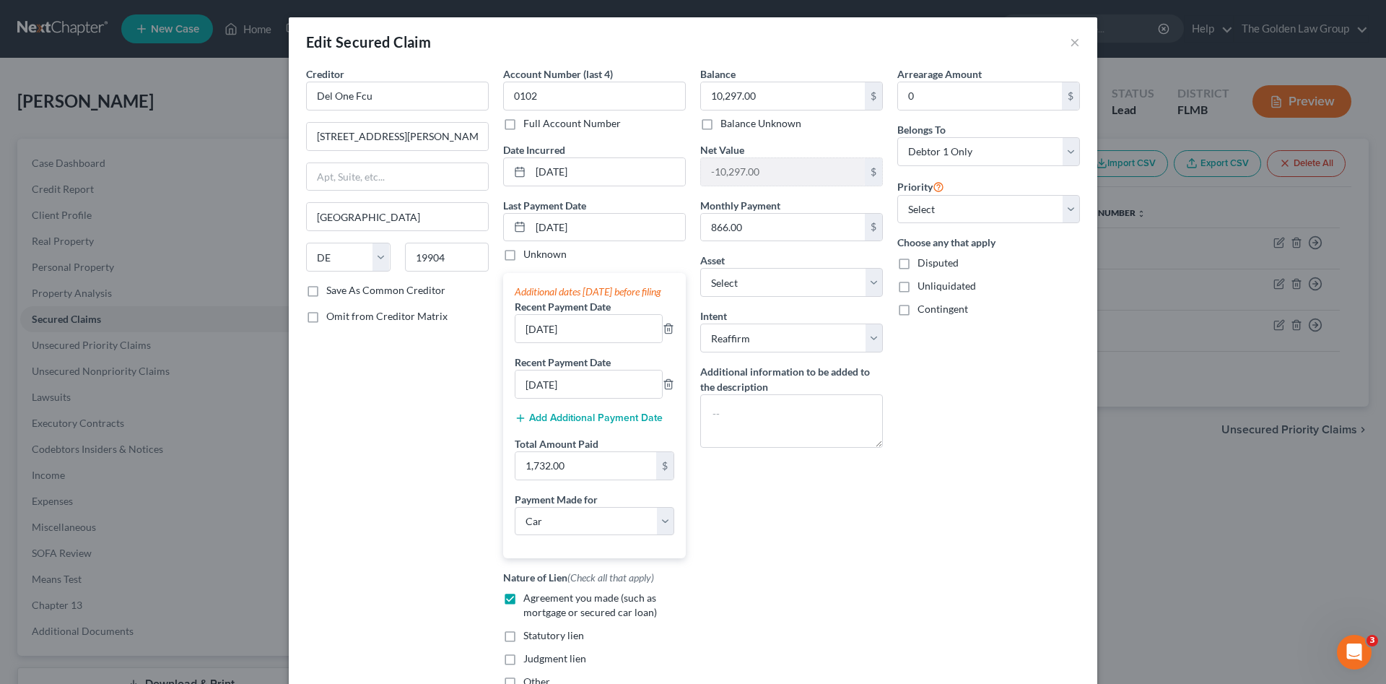
scroll to position [164, 0]
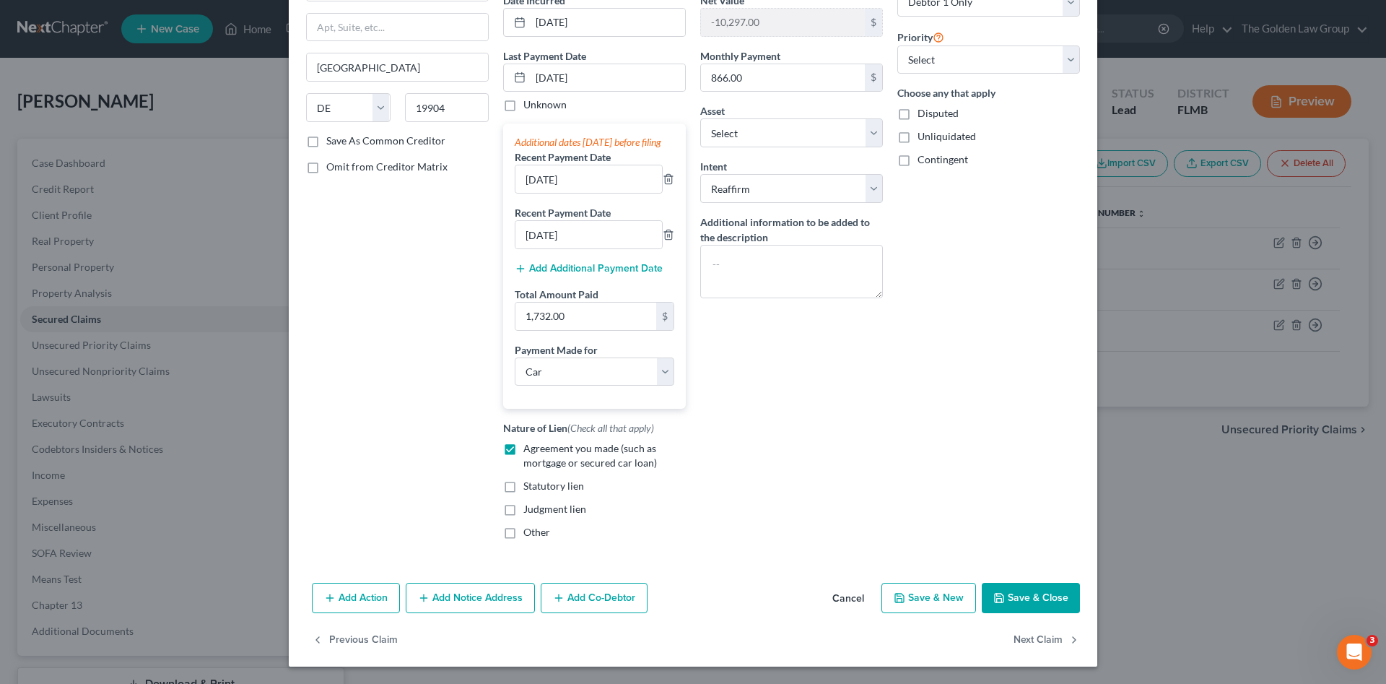
click at [1017, 591] on button "Save & Close" at bounding box center [1031, 598] width 98 height 30
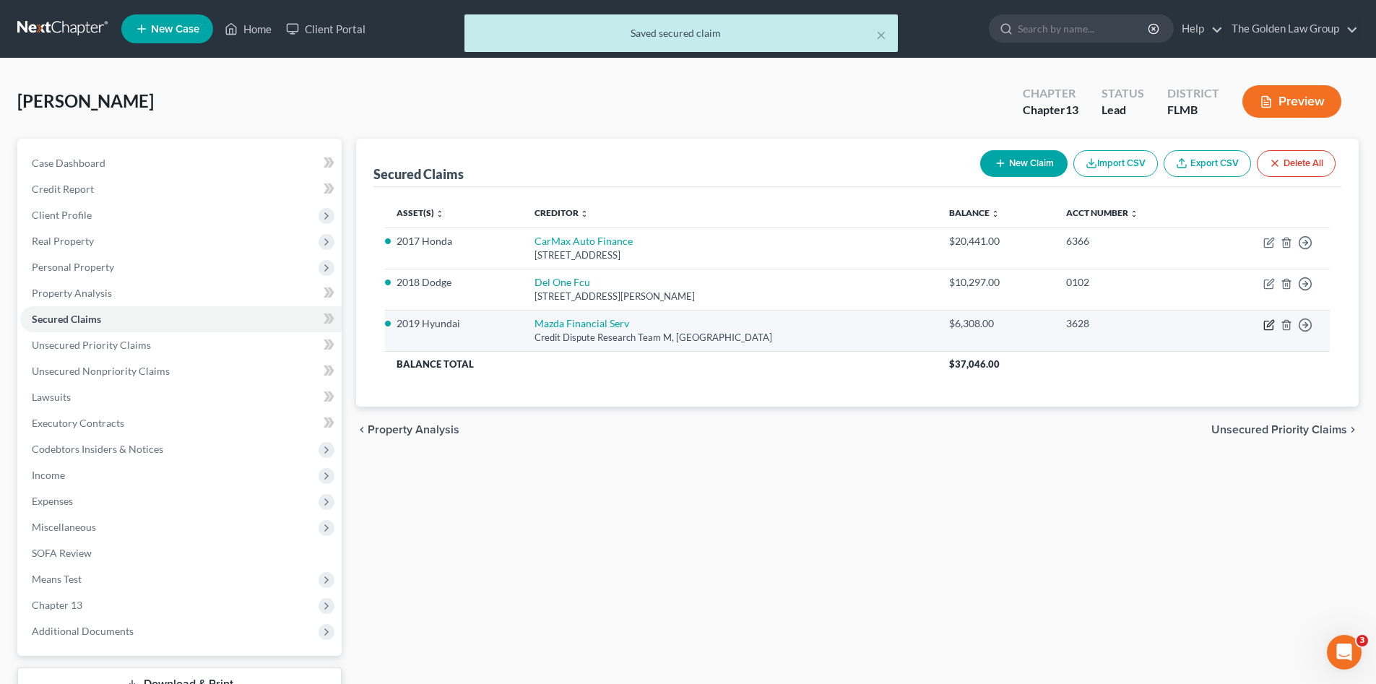
click at [1267, 328] on icon "button" at bounding box center [1269, 325] width 12 height 12
select select "45"
select select "2"
select select "0"
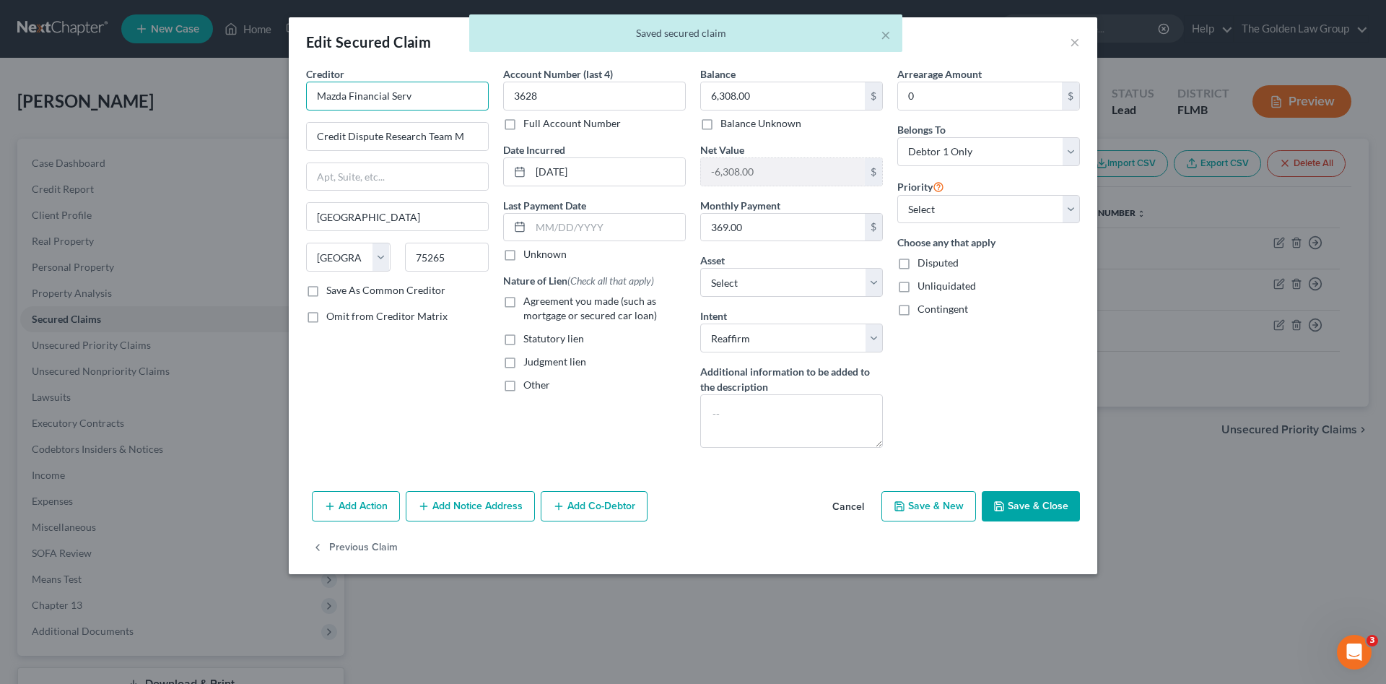
click at [464, 92] on input "Mazda Financial Serv" at bounding box center [397, 96] width 183 height 29
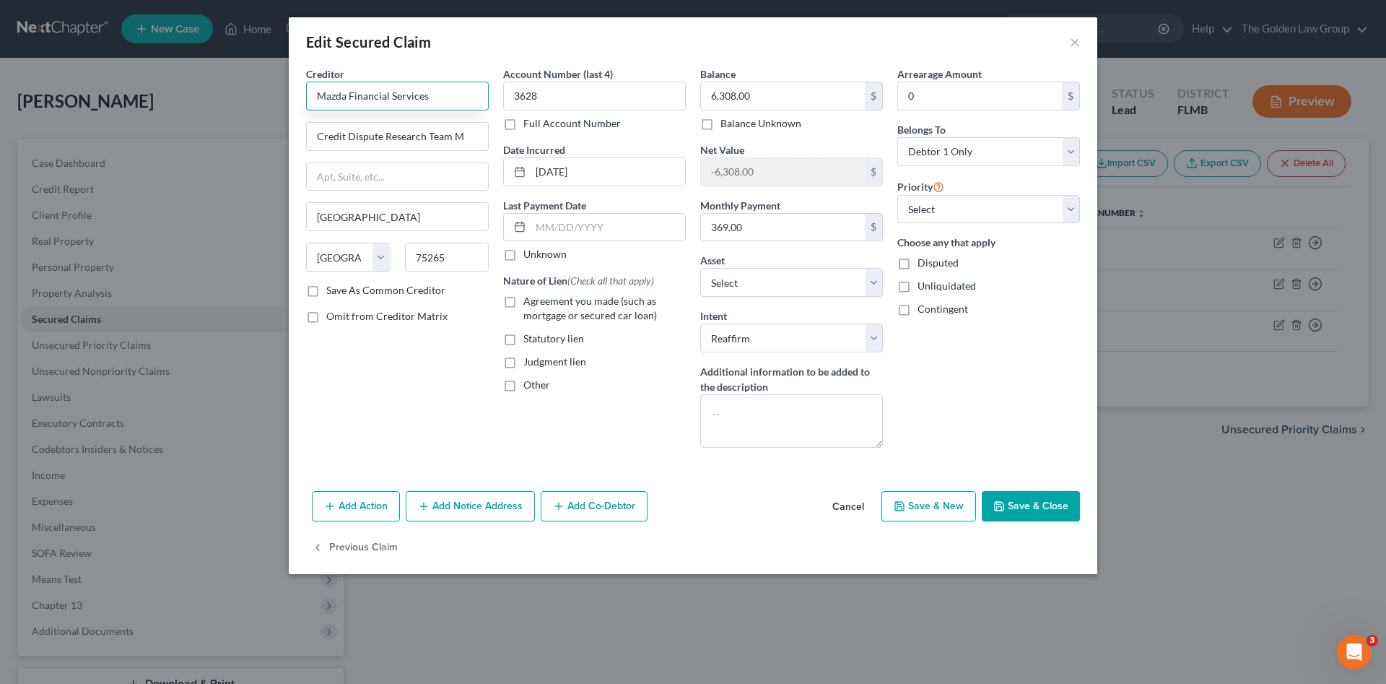
type input "Mazda Financial Services"
drag, startPoint x: 574, startPoint y: 309, endPoint x: 577, endPoint y: 239, distance: 70.1
click at [574, 309] on span "Agreement you made (such as mortgage or secured car loan)" at bounding box center [591, 308] width 134 height 27
click at [539, 303] on input "Agreement you made (such as mortgage or secured car loan)" at bounding box center [533, 298] width 9 height 9
checkbox input "true"
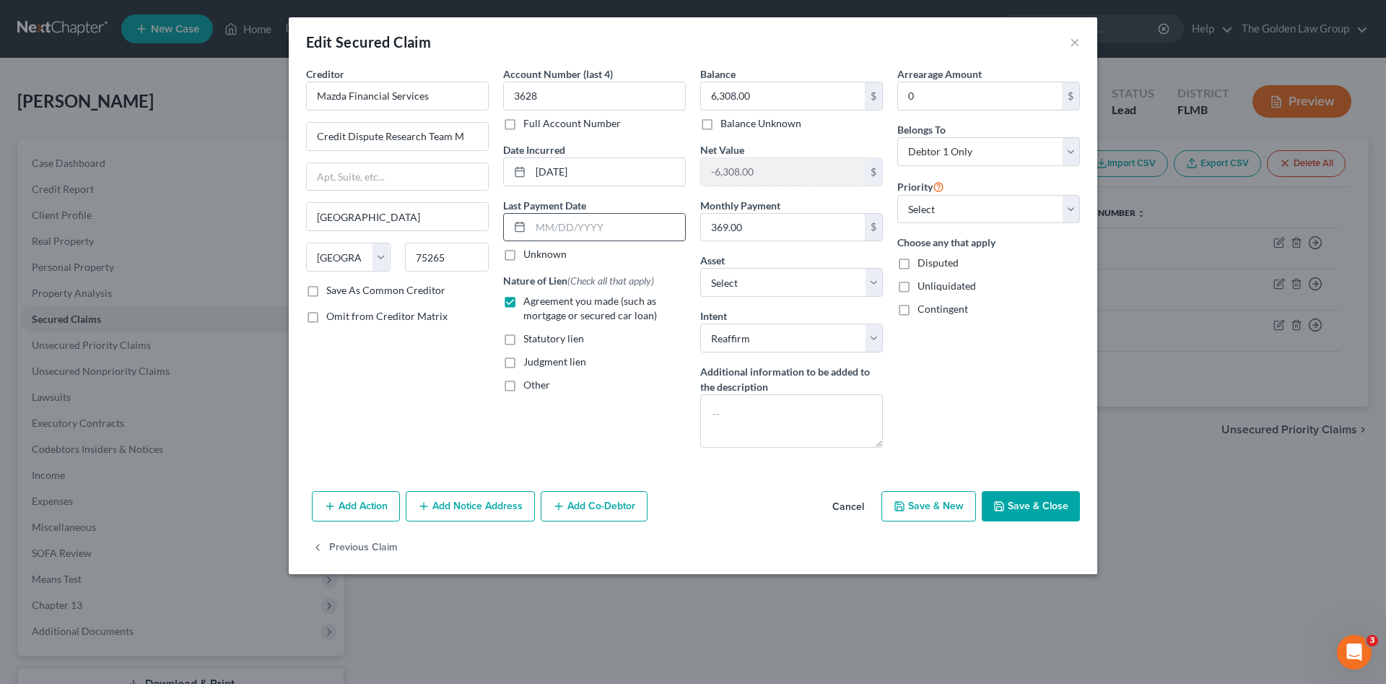
click at [578, 231] on input "text" at bounding box center [608, 227] width 155 height 27
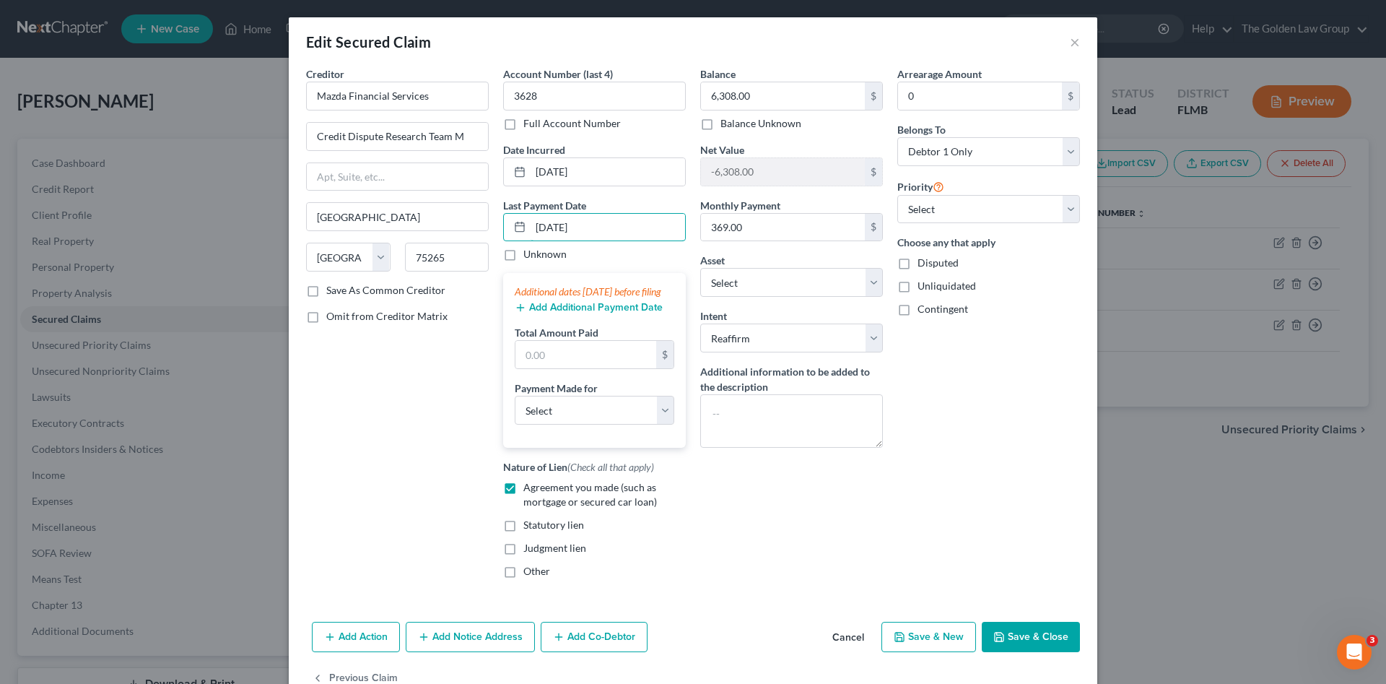
type input "8/21/2025"
click at [583, 313] on button "Add Additional Payment Date" at bounding box center [589, 308] width 148 height 12
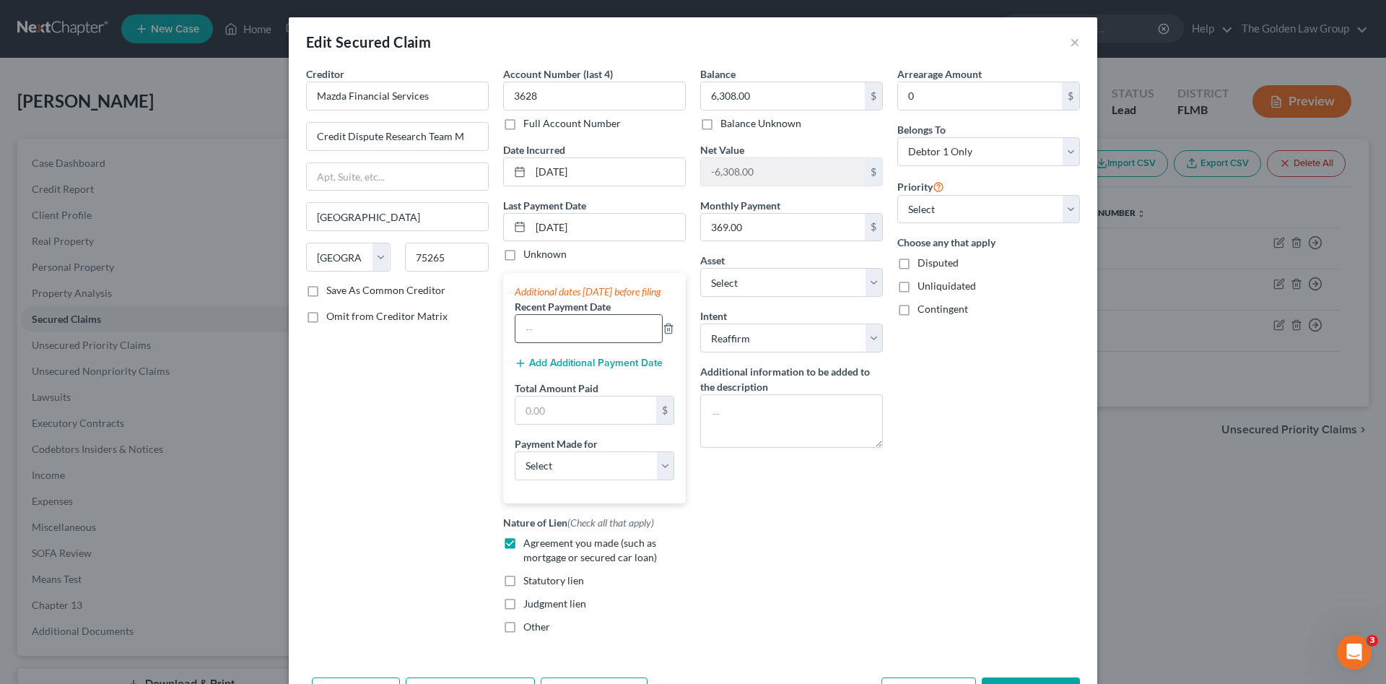
click at [586, 332] on input "text" at bounding box center [589, 328] width 147 height 27
type input "8/21/2025"
click at [593, 386] on div "Additional dates within 90 days before filing Recent Payment Date 8/21/2025 Add…" at bounding box center [594, 388] width 183 height 230
click at [589, 369] on button "Add Additional Payment Date" at bounding box center [589, 363] width 148 height 12
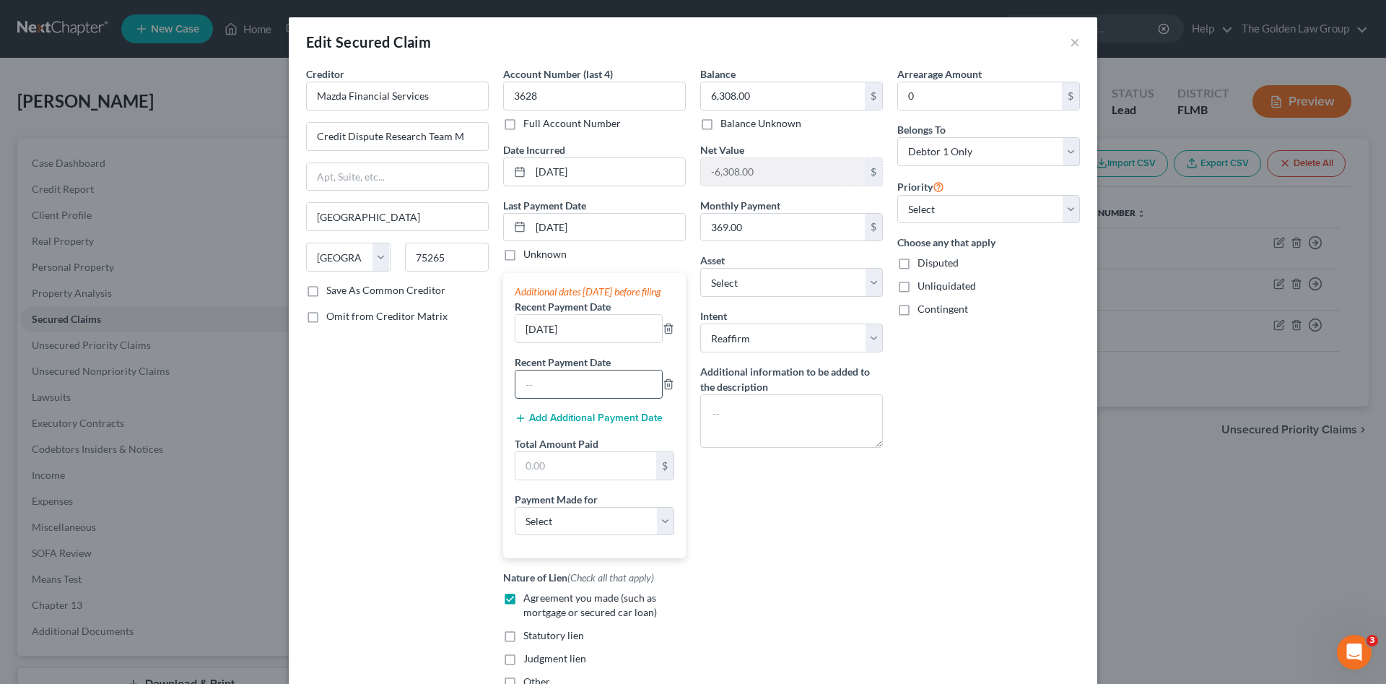
drag, startPoint x: 568, startPoint y: 409, endPoint x: 563, endPoint y: 399, distance: 10.7
click at [567, 398] on input "text" at bounding box center [589, 383] width 147 height 27
type input "7/21/2025"
drag, startPoint x: 548, startPoint y: 482, endPoint x: 551, endPoint y: 471, distance: 11.2
click at [551, 472] on input "text" at bounding box center [586, 465] width 141 height 27
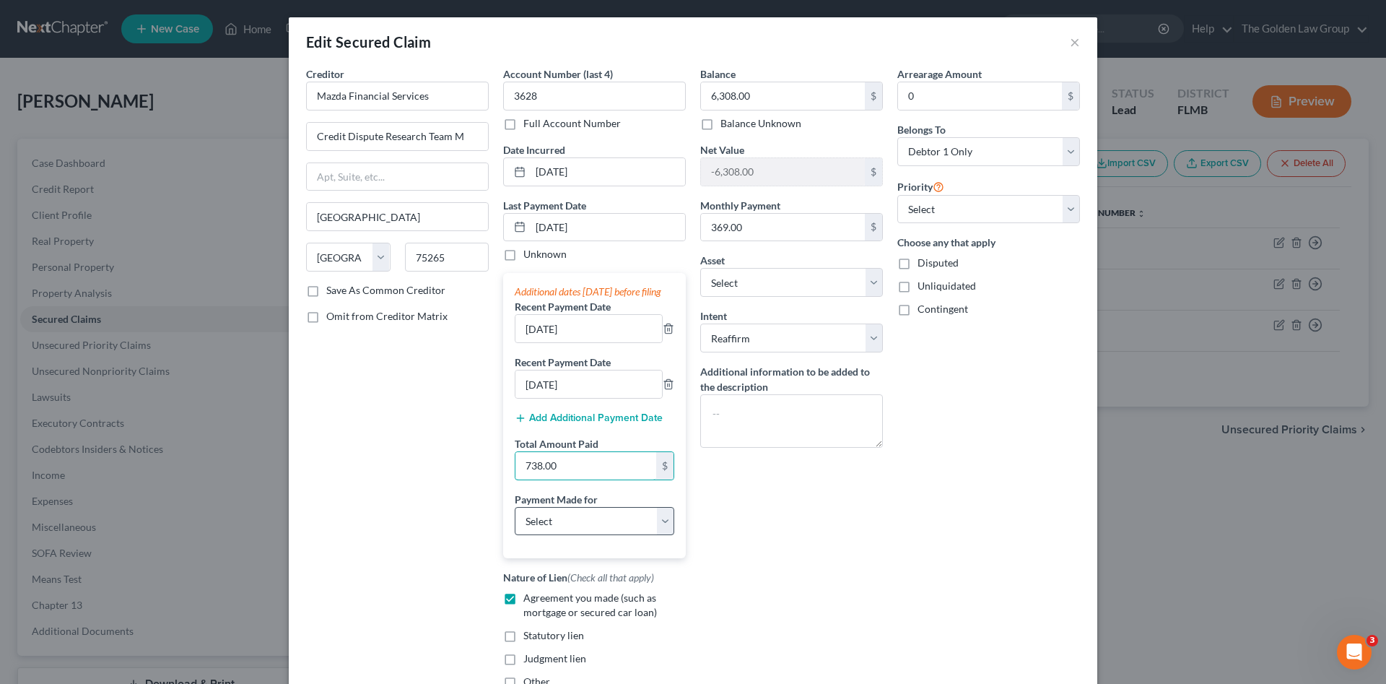
type input "738.00"
click at [576, 533] on select "Select Car Credit Card Loan Repayment Mortgage Other Suppliers Or Vendors" at bounding box center [595, 521] width 160 height 29
select select "0"
click at [515, 521] on select "Select Car Credit Card Loan Repayment Mortgage Other Suppliers Or Vendors" at bounding box center [595, 521] width 160 height 29
click at [802, 568] on div "Balance 6,308.00 $ Balance Unknown Balance Undetermined 6,308.00 $ Balance Unkn…" at bounding box center [791, 383] width 197 height 634
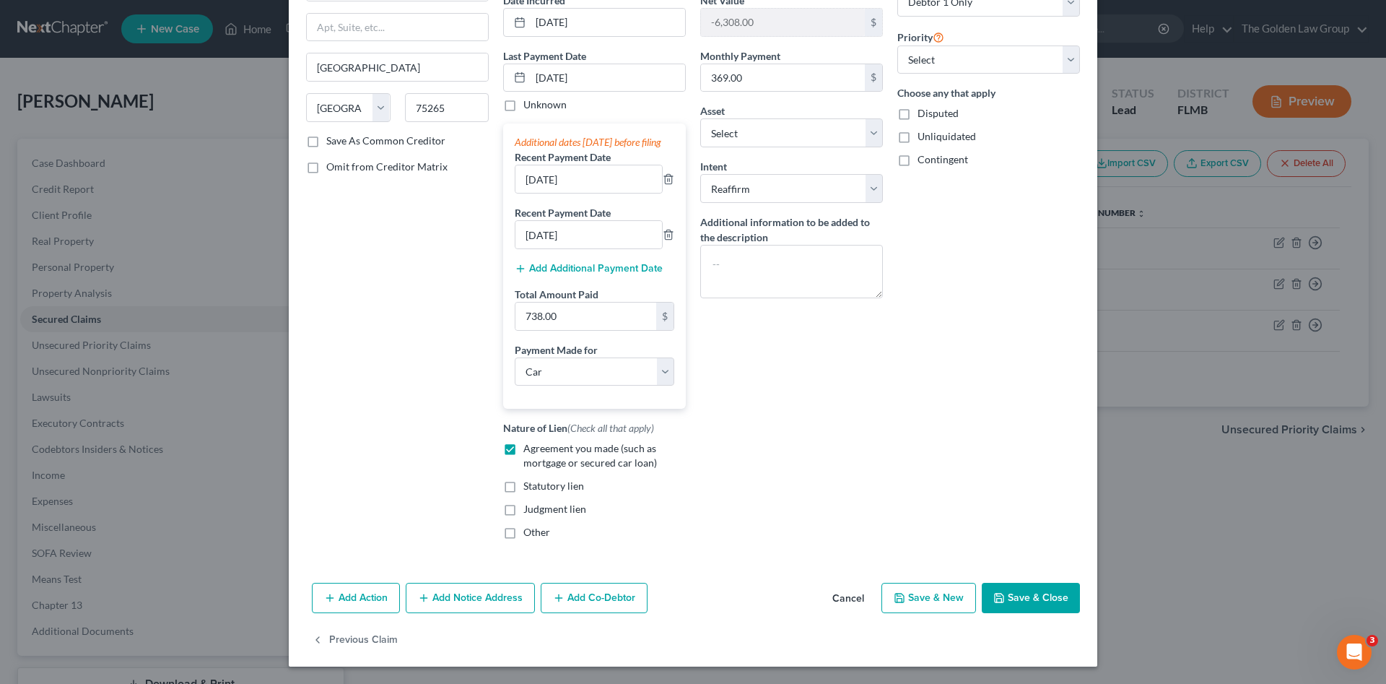
click at [1033, 594] on button "Save & Close" at bounding box center [1031, 598] width 98 height 30
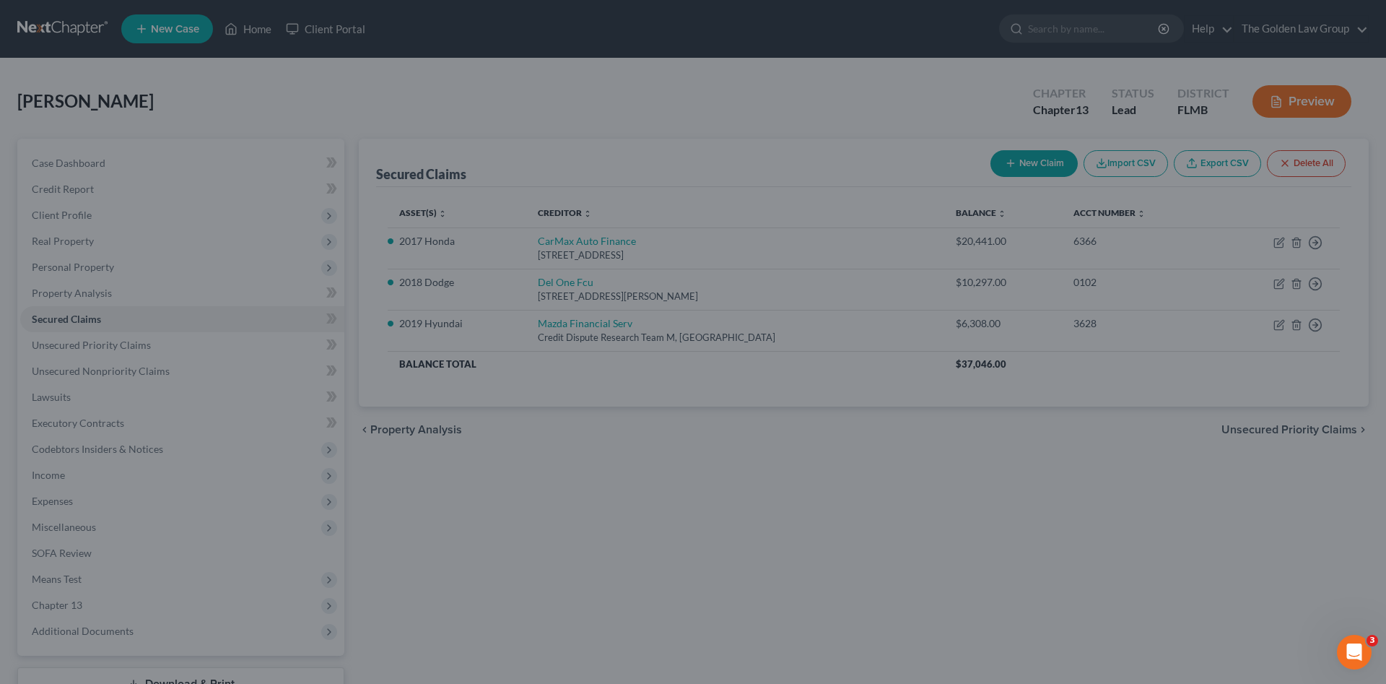
select select "6"
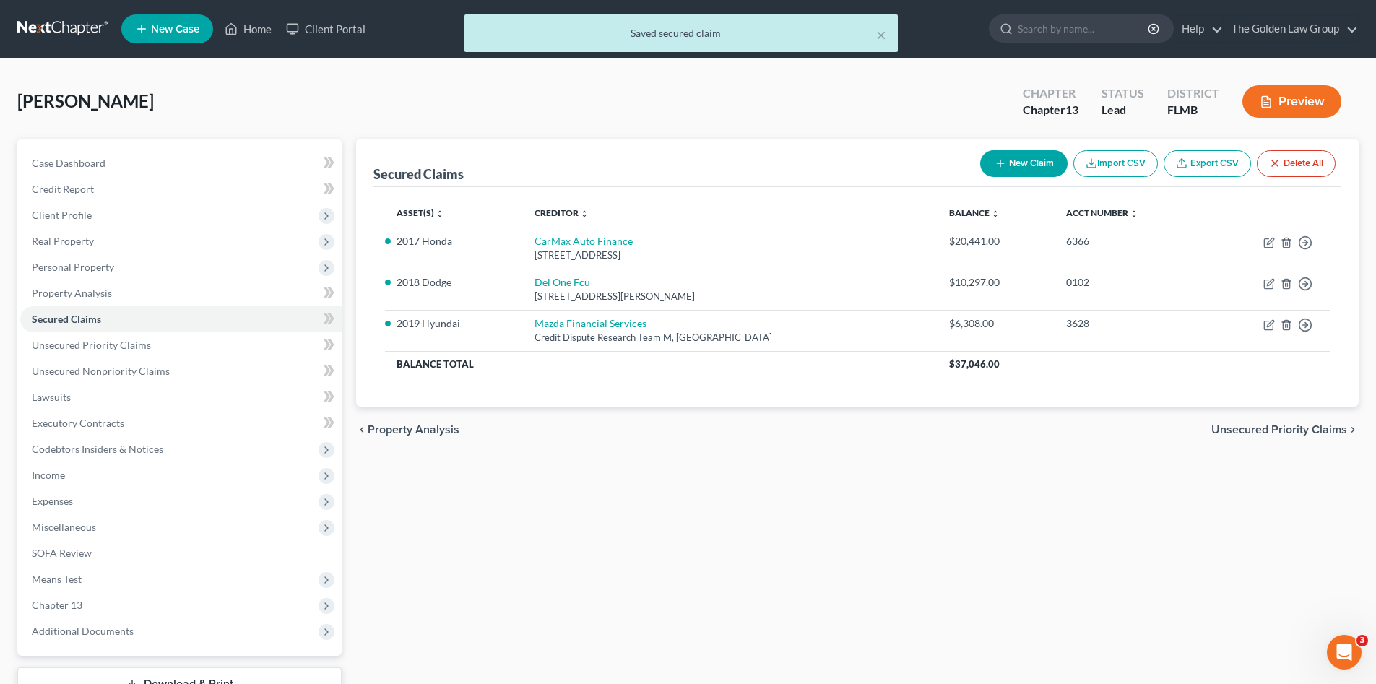
drag, startPoint x: 760, startPoint y: 585, endPoint x: 456, endPoint y: 522, distance: 311.1
click at [745, 586] on div "Secured Claims New Claim Import CSV Export CSV Delete All Asset(s) expand_more …" at bounding box center [857, 439] width 1017 height 600
click at [110, 350] on span "Unsecured Priority Claims" at bounding box center [91, 345] width 119 height 12
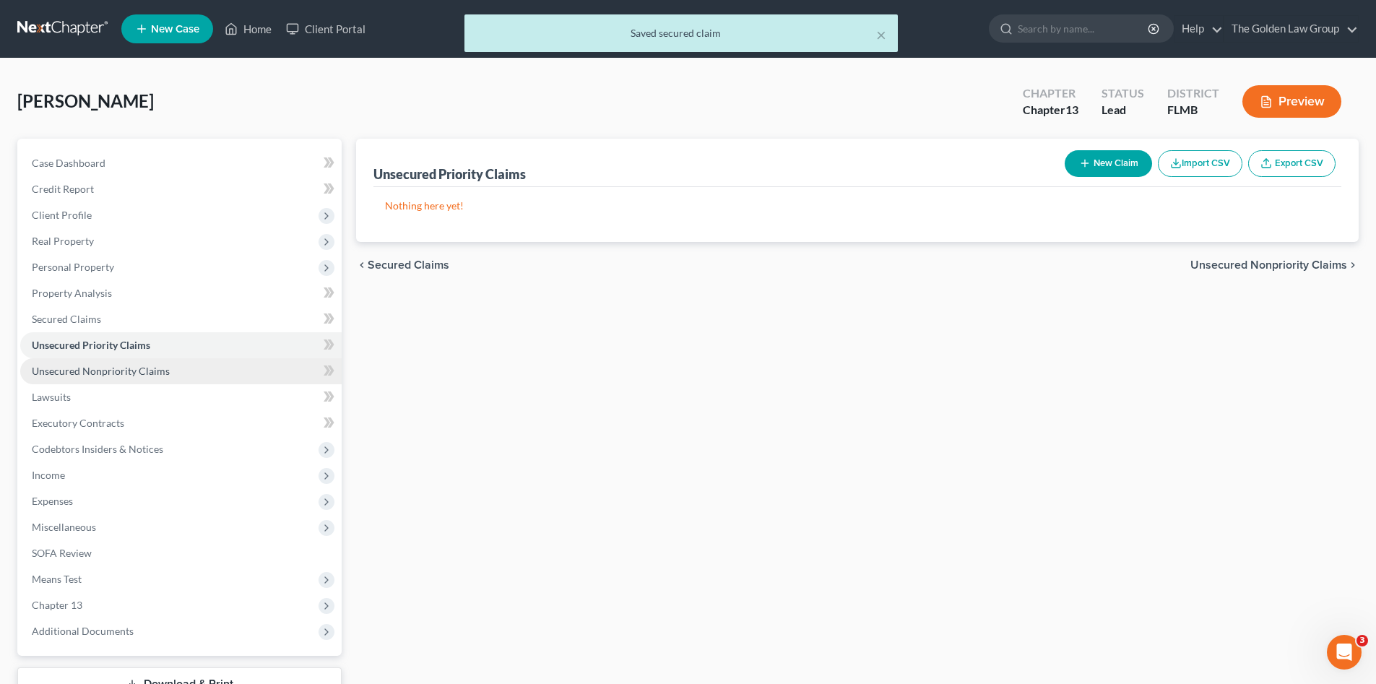
click at [142, 367] on span "Unsecured Nonpriority Claims" at bounding box center [101, 371] width 138 height 12
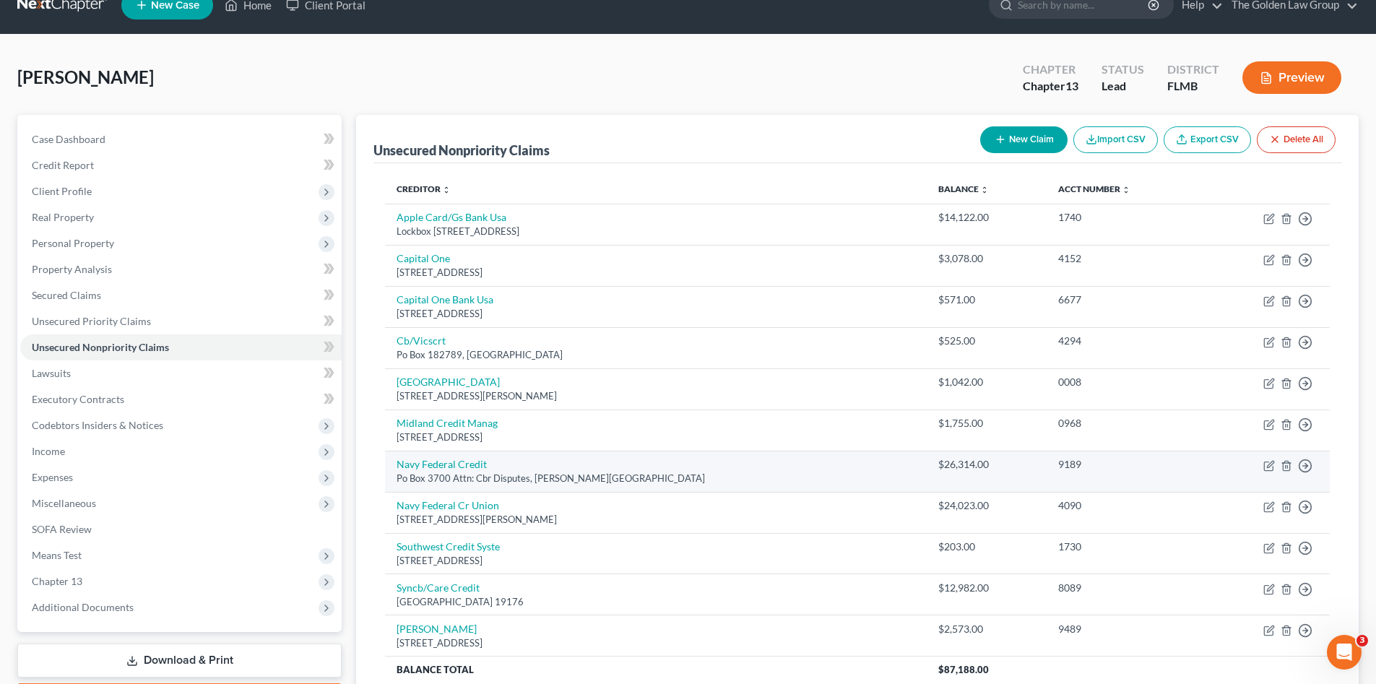
scroll to position [96, 0]
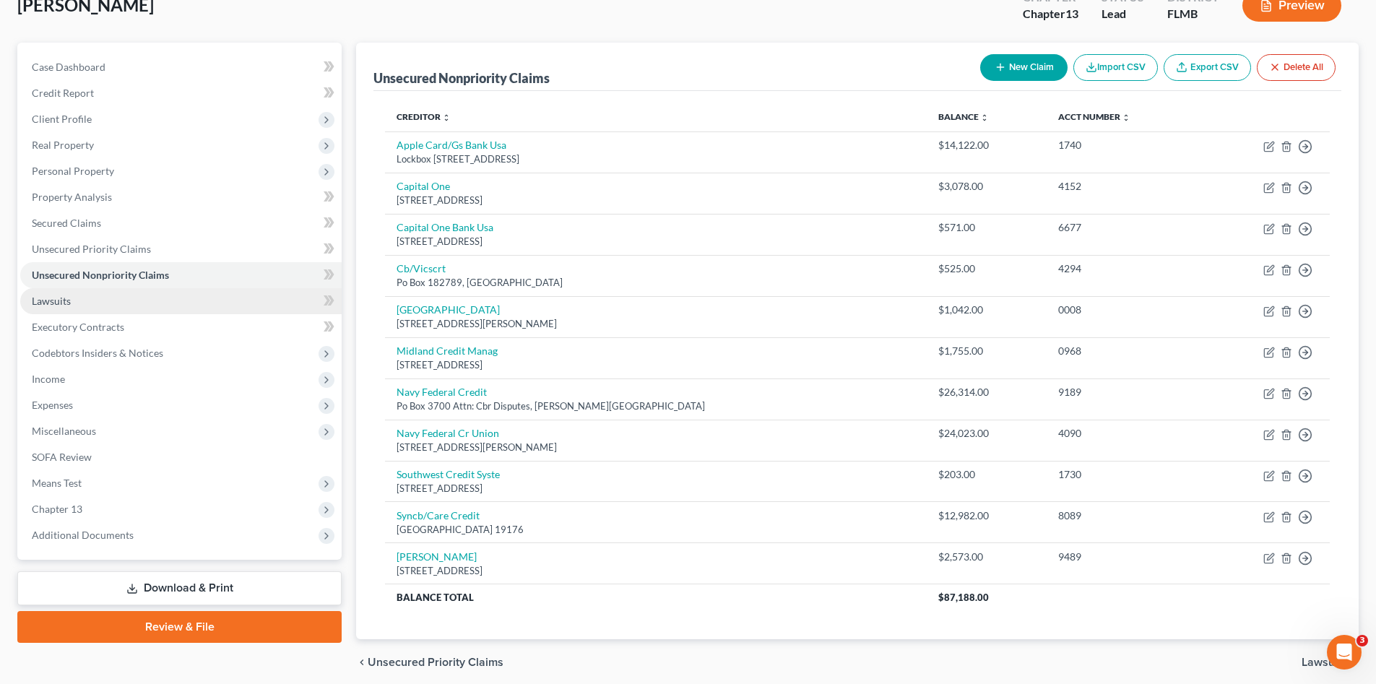
click at [51, 300] on span "Lawsuits" at bounding box center [51, 301] width 39 height 12
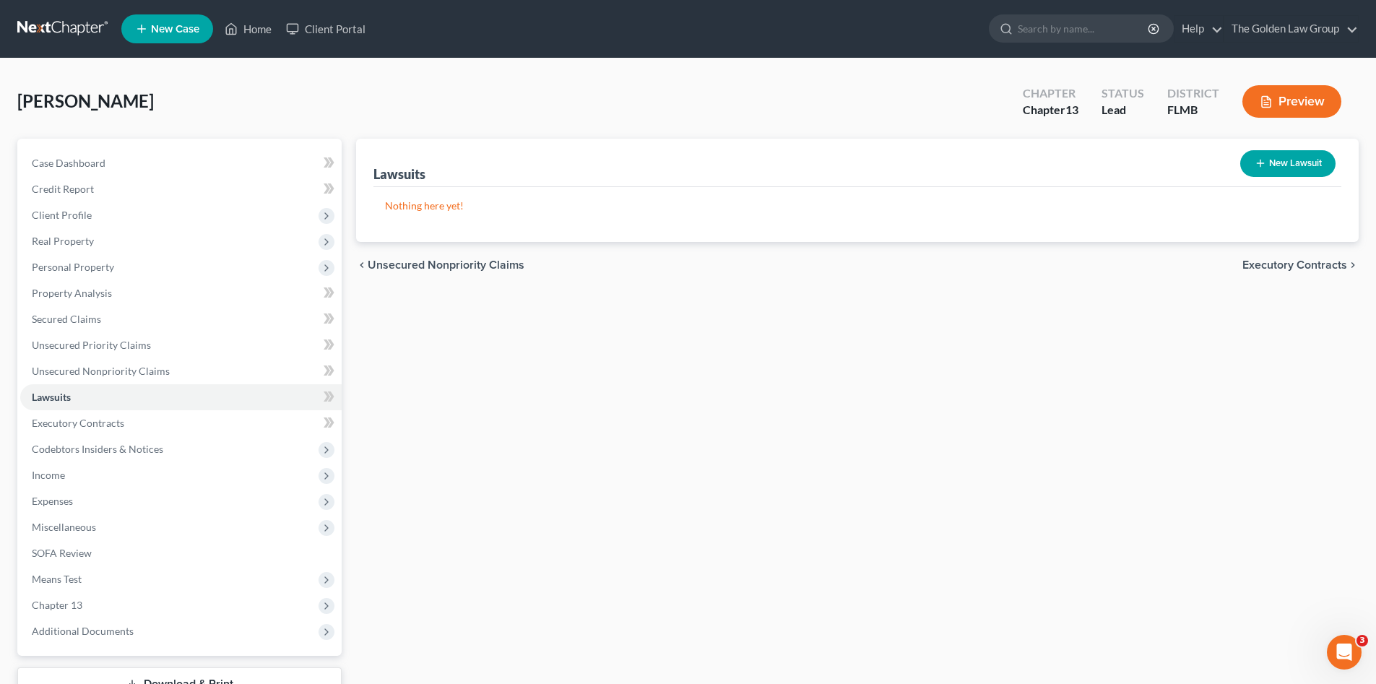
click at [566, 427] on div "Lawsuits New Lawsuit Nothing here yet! Court Name Date Filed Status Creditor Na…" at bounding box center [857, 439] width 1017 height 600
click at [178, 419] on link "Executory Contracts" at bounding box center [180, 423] width 321 height 26
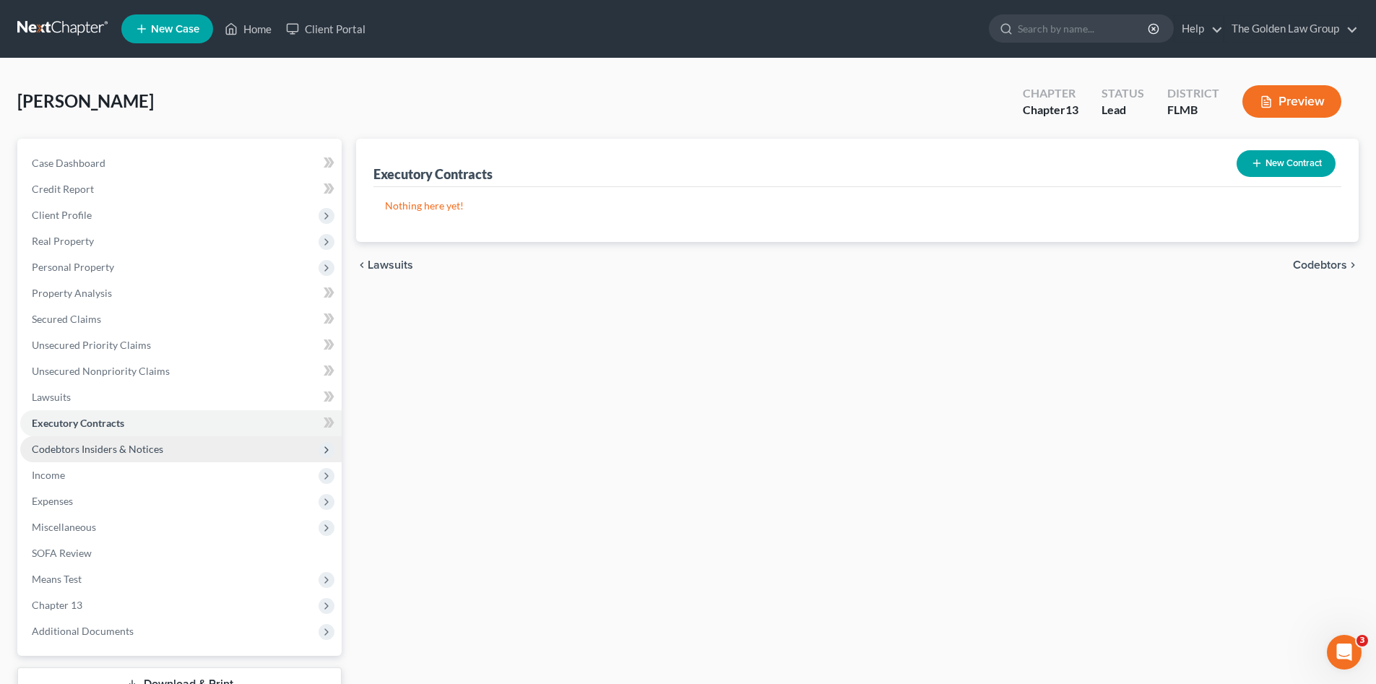
click at [100, 447] on span "Codebtors Insiders & Notices" at bounding box center [97, 449] width 131 height 12
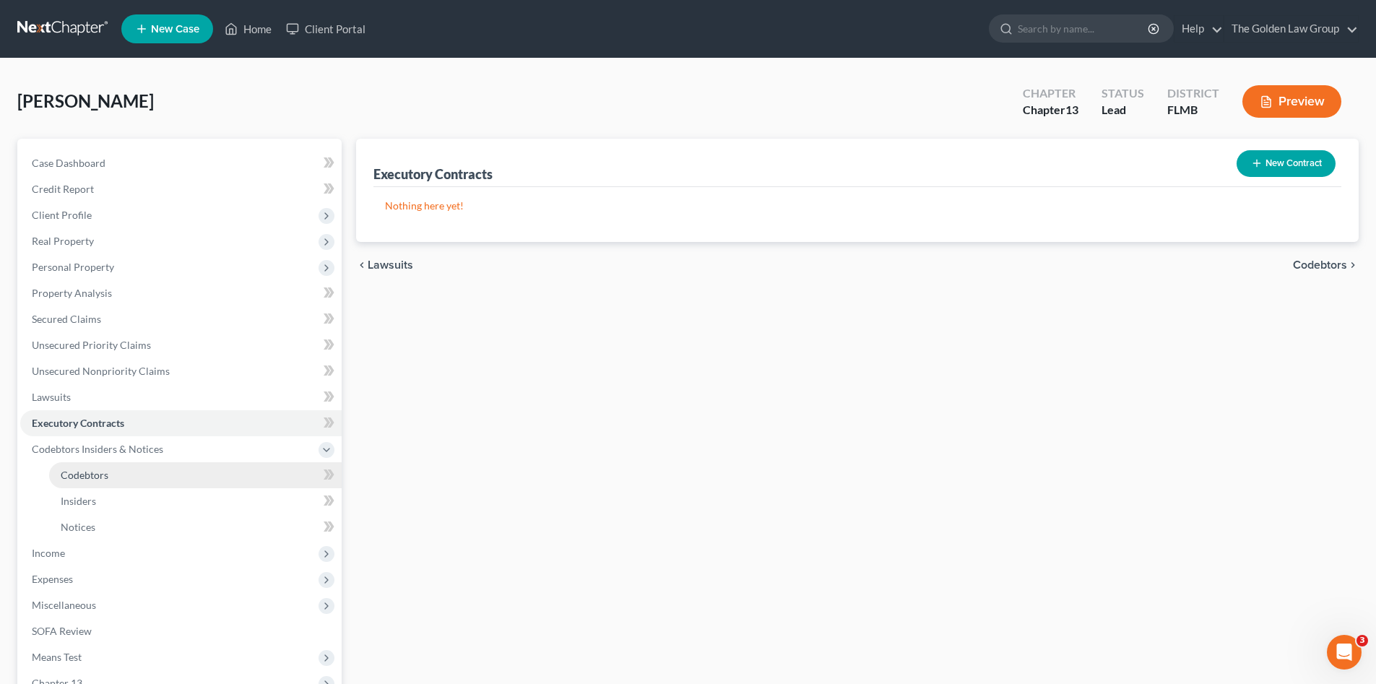
click at [108, 476] on span "Codebtors" at bounding box center [85, 475] width 48 height 12
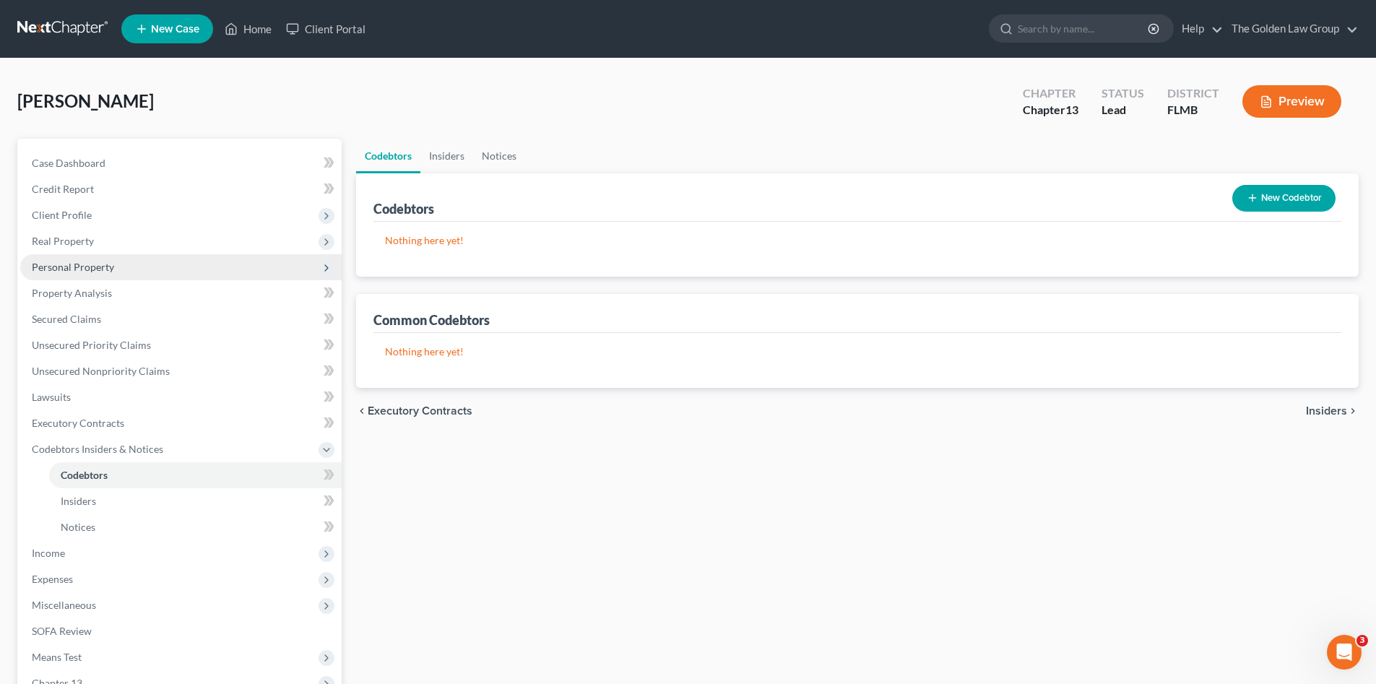
click at [66, 269] on span "Personal Property" at bounding box center [73, 267] width 82 height 12
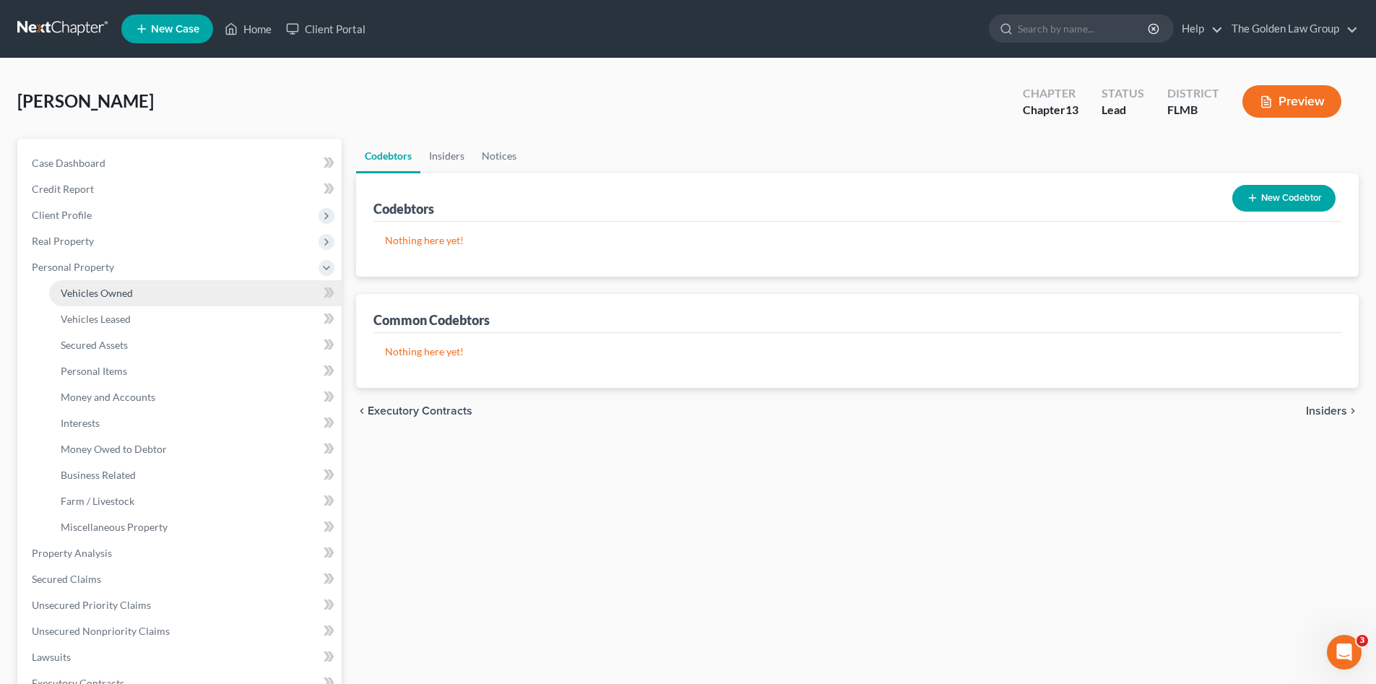
click at [121, 300] on link "Vehicles Owned" at bounding box center [195, 293] width 292 height 26
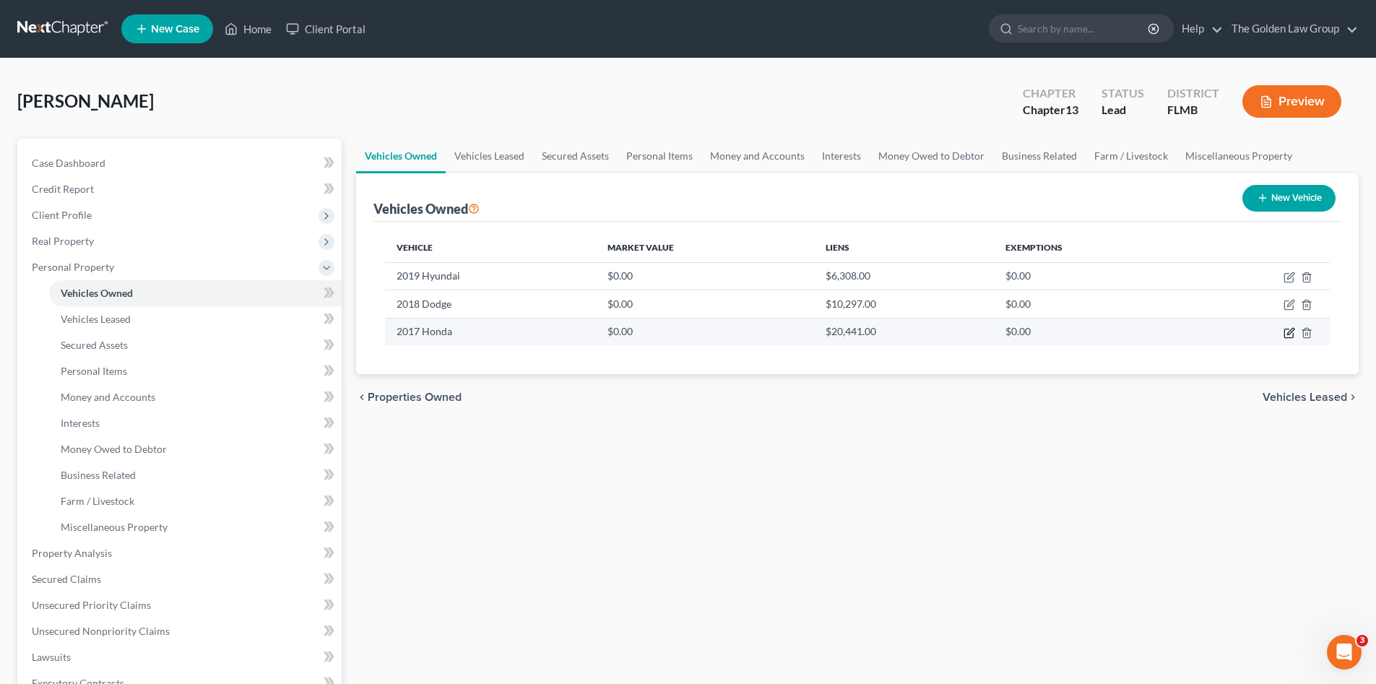
click at [1284, 332] on icon "button" at bounding box center [1288, 333] width 9 height 9
select select "0"
select select "9"
select select "3"
select select "0"
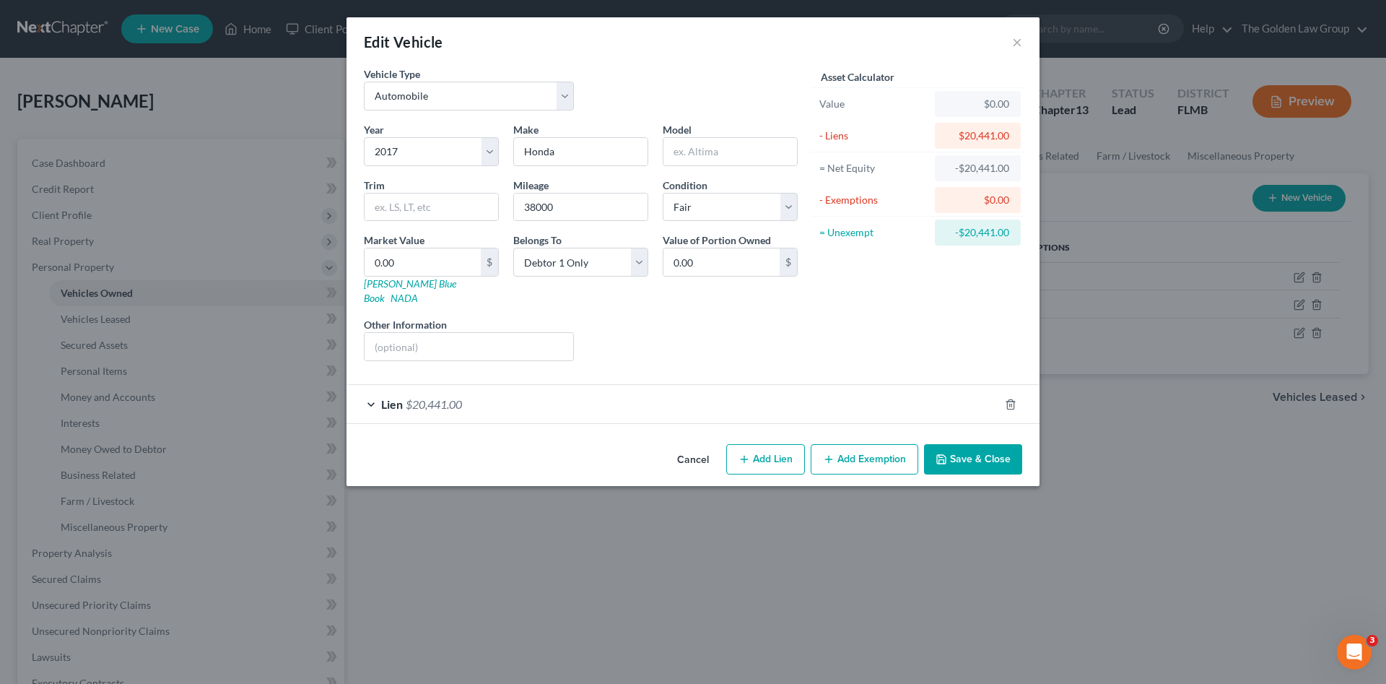
click at [701, 448] on button "Cancel" at bounding box center [693, 460] width 55 height 29
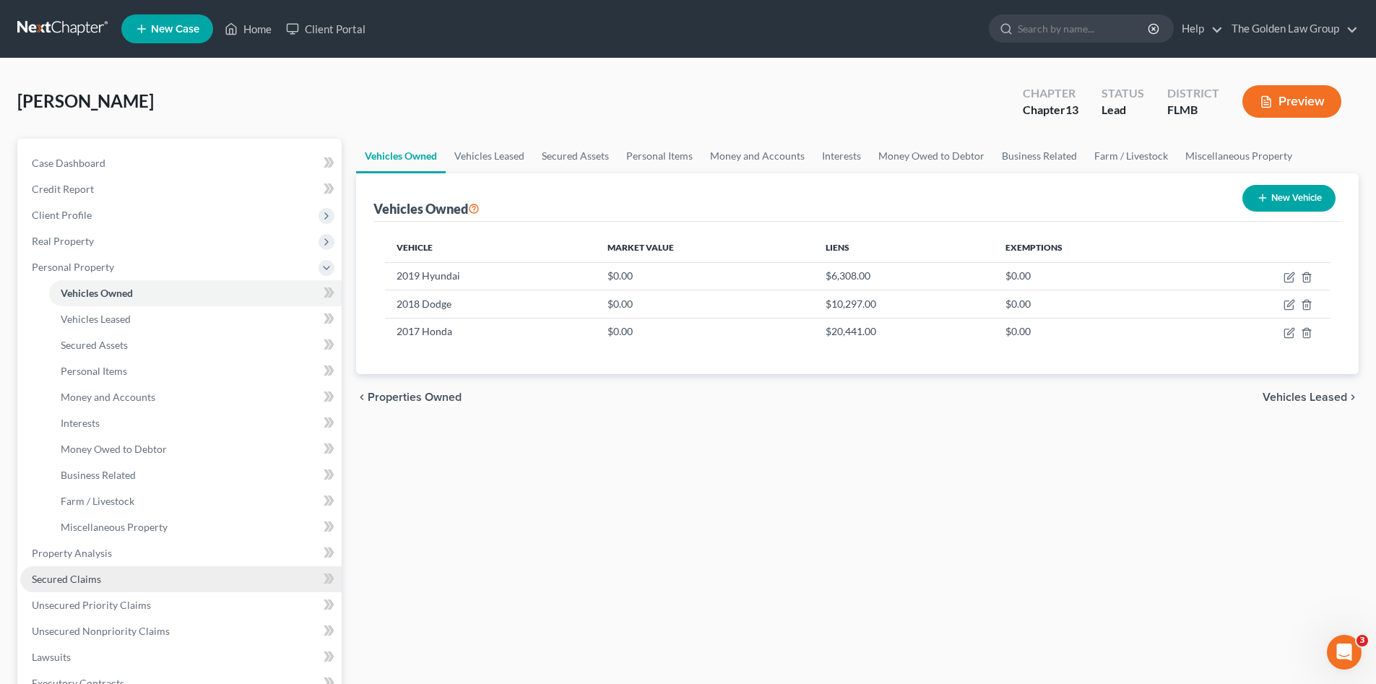
click at [134, 575] on link "Secured Claims" at bounding box center [180, 579] width 321 height 26
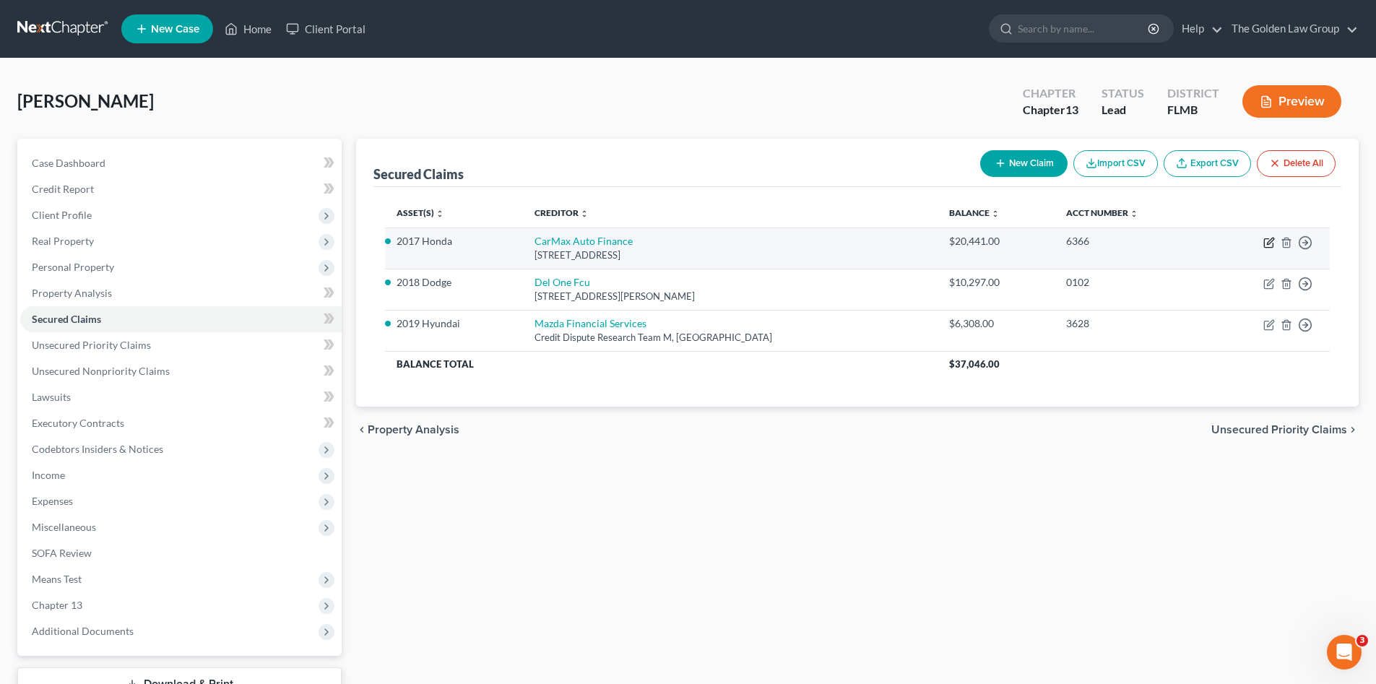
click at [1272, 240] on icon "button" at bounding box center [1270, 241] width 6 height 6
select select "10"
select select "0"
select select "2"
select select "0"
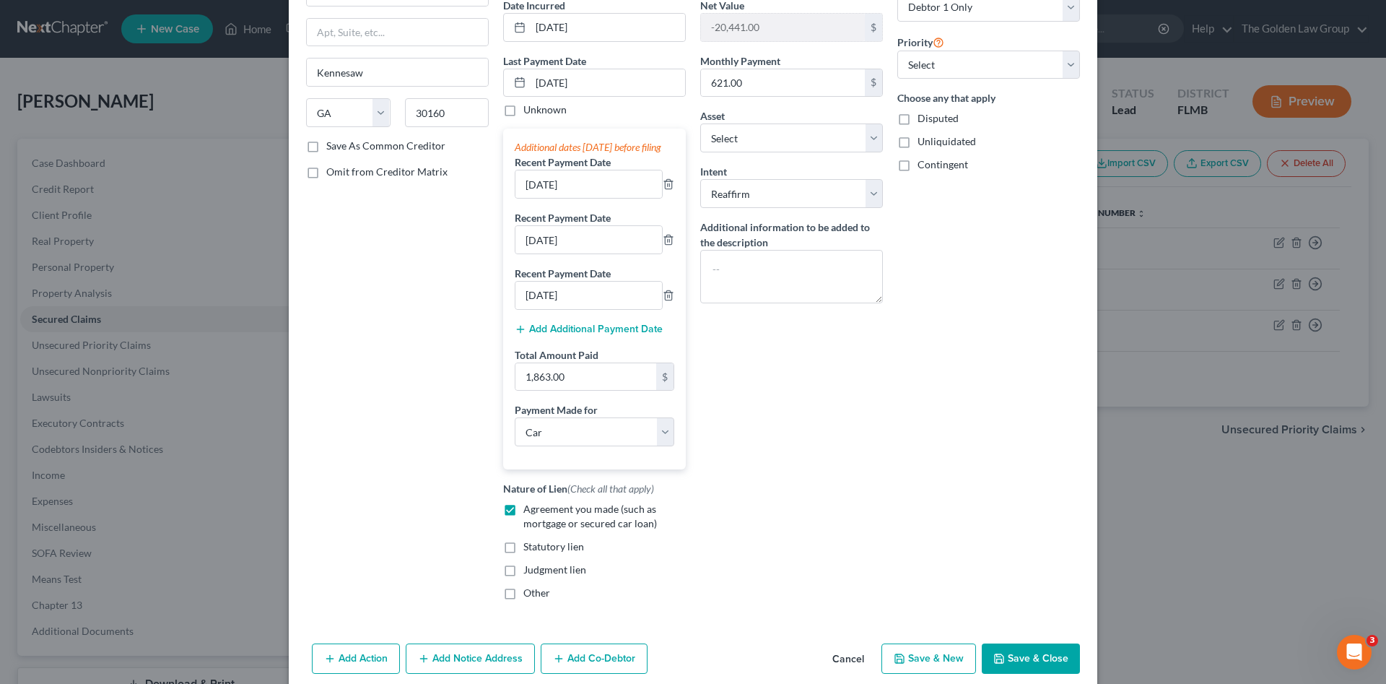
scroll to position [219, 0]
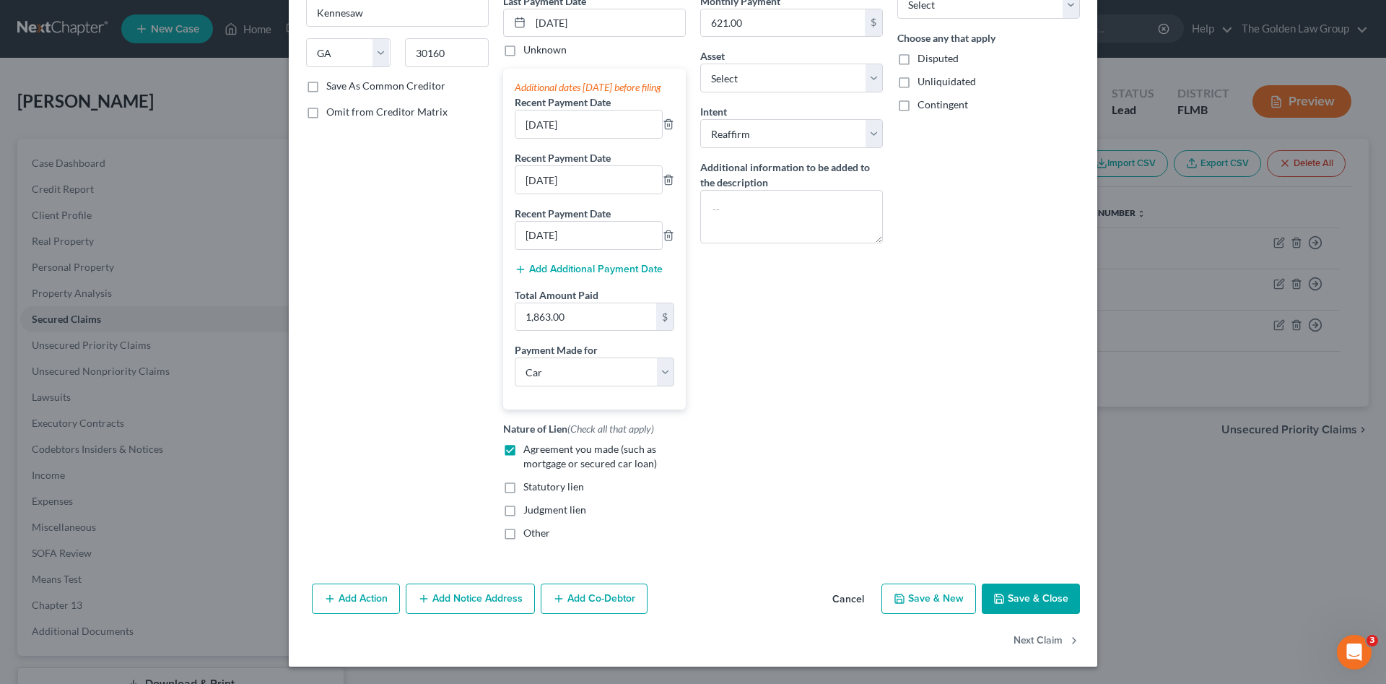
click at [586, 594] on button "Add Co-Debtor" at bounding box center [594, 598] width 107 height 30
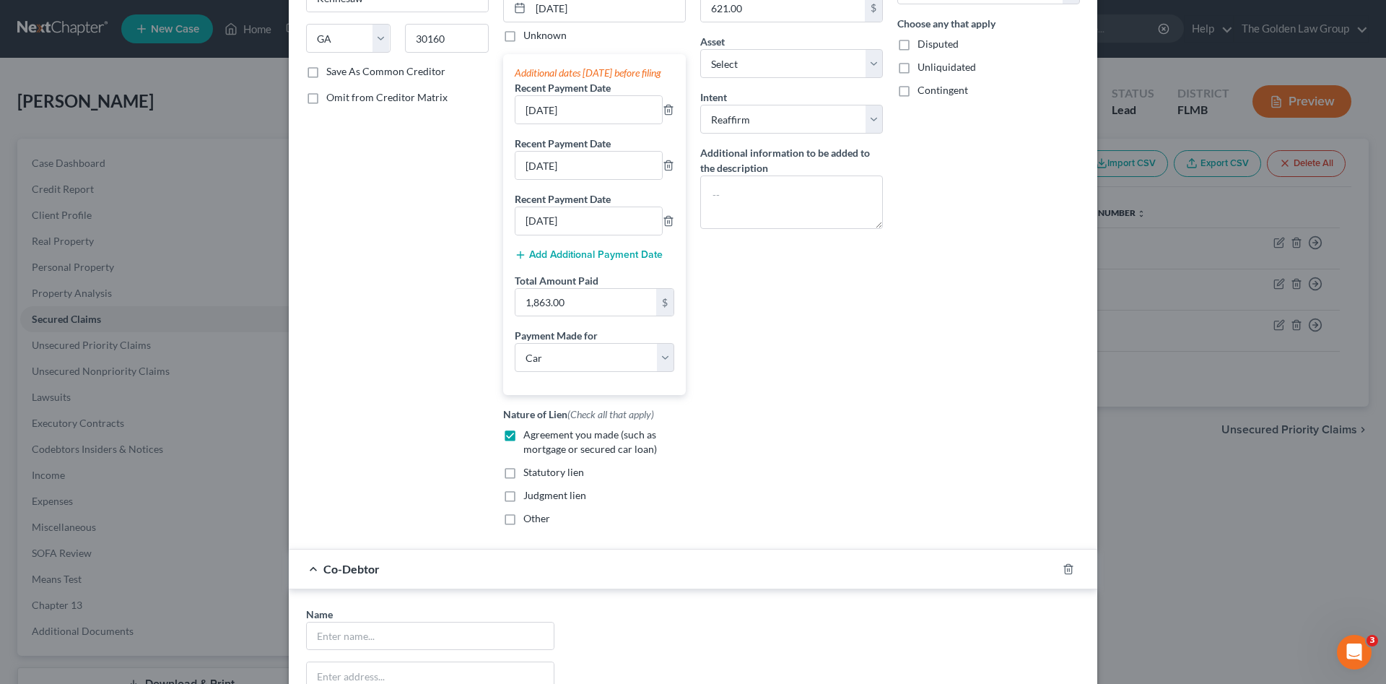
scroll to position [339, 0]
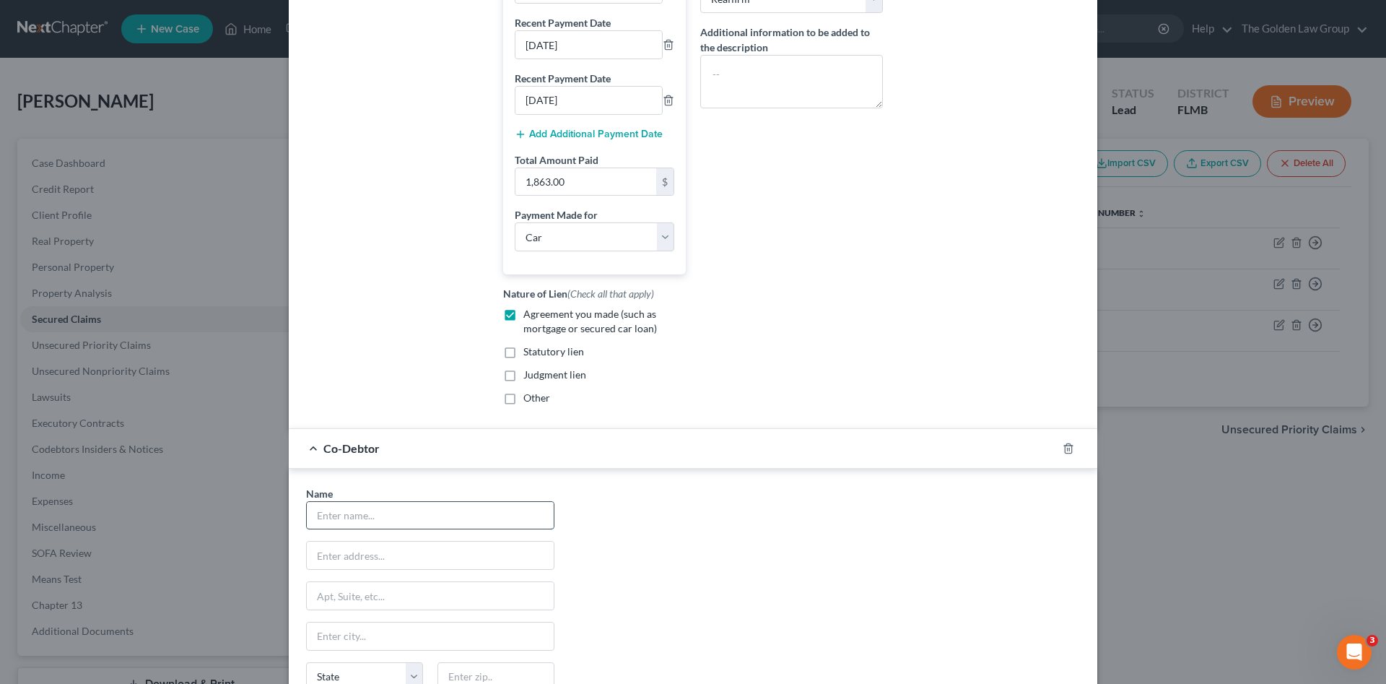
click at [429, 519] on input "text" at bounding box center [430, 515] width 247 height 27
type input "Kimberly King"
click at [707, 581] on div "Name * Kimberly King State AL AK AR AZ CA CO CT DE DC FL GA GU HI ID IL IN IA K…" at bounding box center [693, 620] width 789 height 269
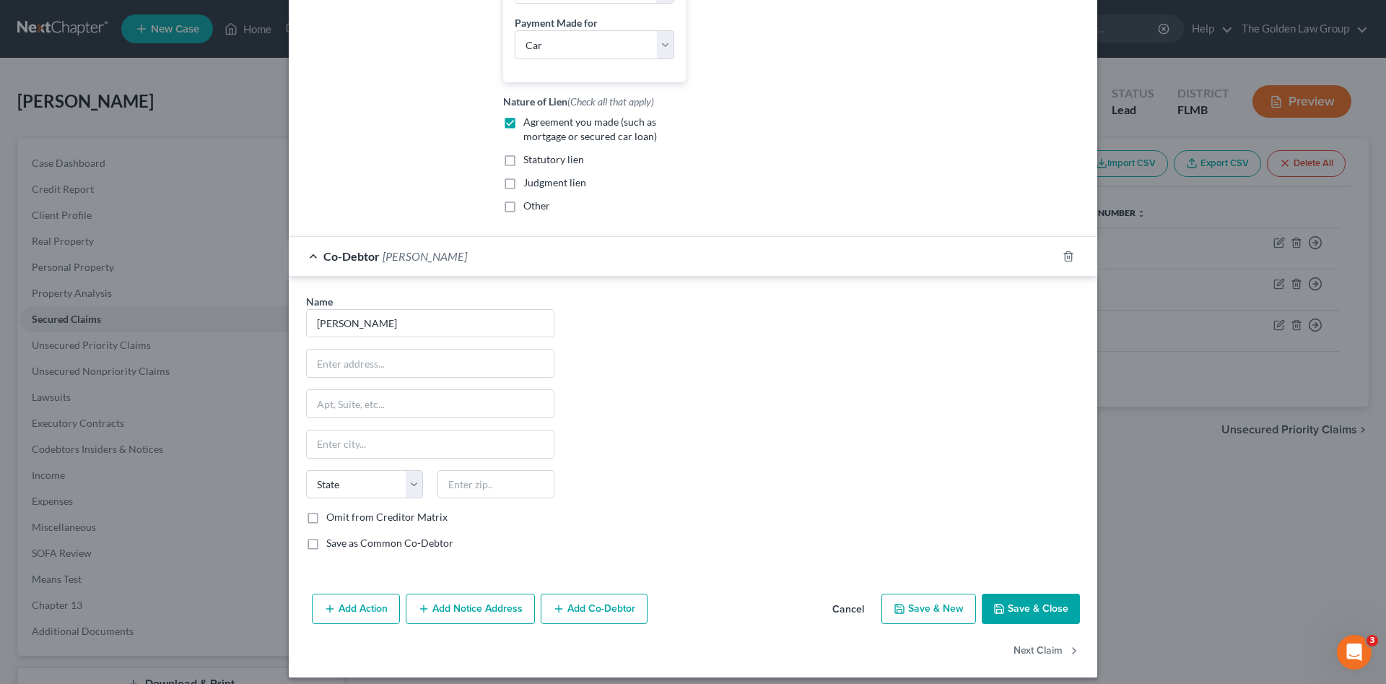
click at [1018, 621] on button "Save & Close" at bounding box center [1031, 609] width 98 height 30
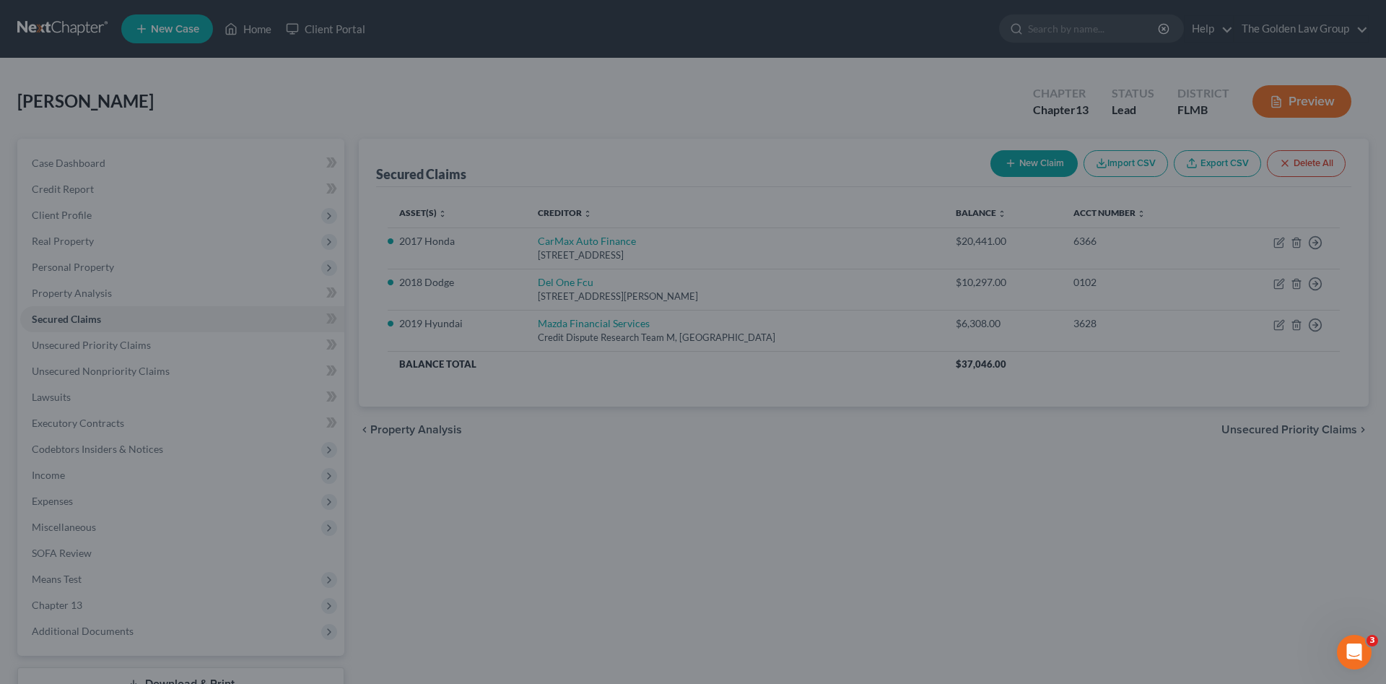
select select "11"
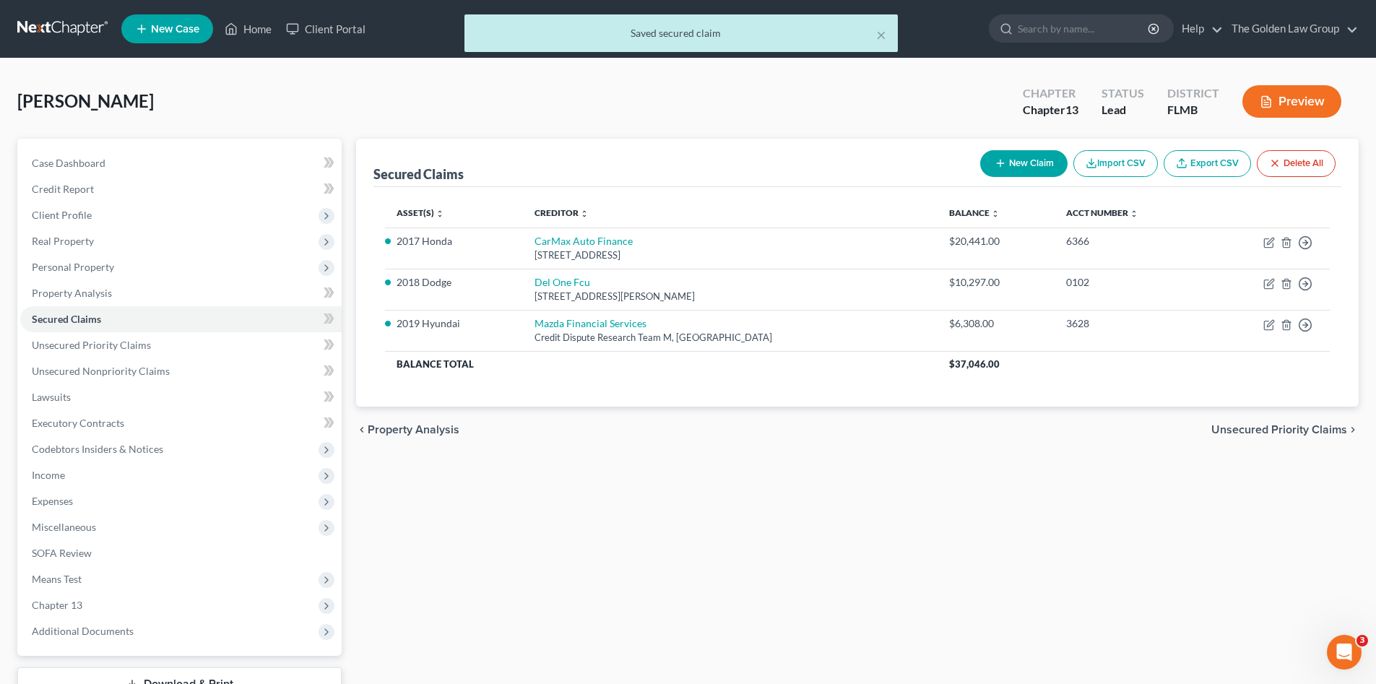
drag, startPoint x: 811, startPoint y: 550, endPoint x: 821, endPoint y: 545, distance: 11.3
click at [810, 550] on div "Secured Claims New Claim Import CSV Export CSV Delete All Asset(s) expand_more …" at bounding box center [857, 439] width 1017 height 600
click at [64, 469] on span "Income" at bounding box center [48, 475] width 33 height 12
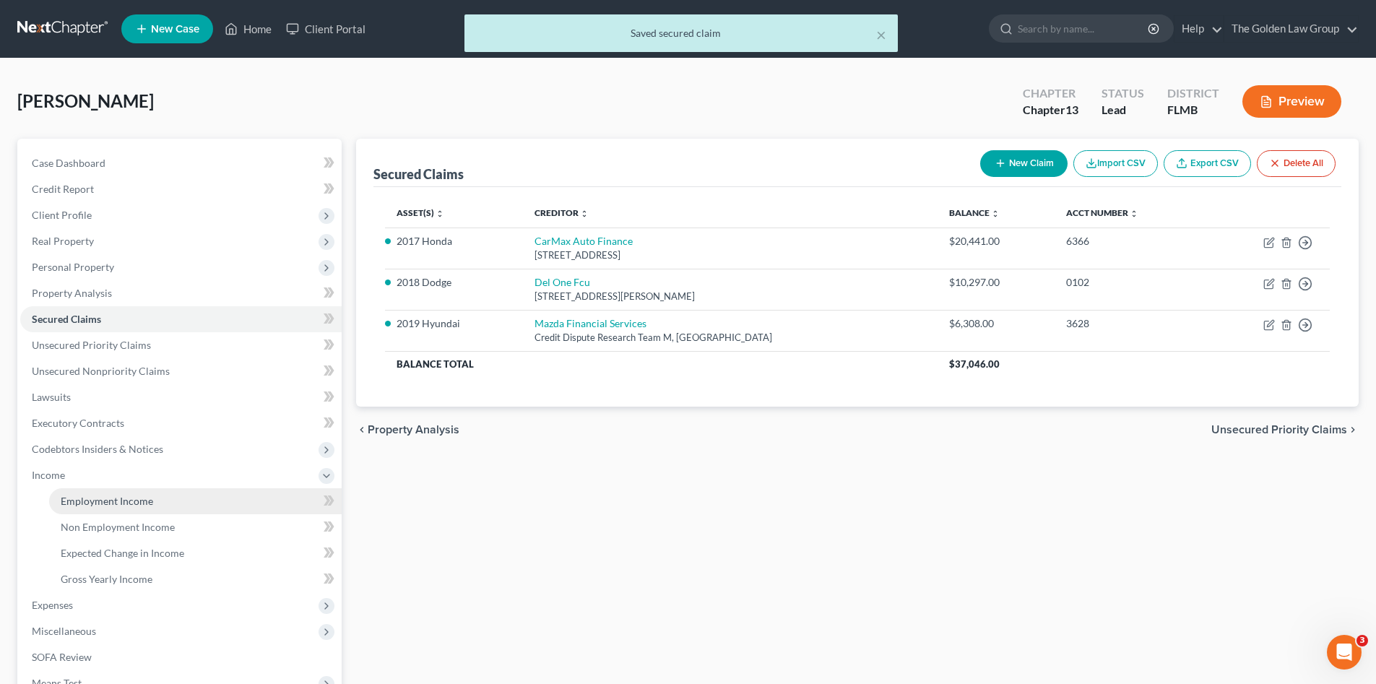
drag, startPoint x: 115, startPoint y: 502, endPoint x: 134, endPoint y: 503, distance: 18.8
click at [116, 502] on span "Employment Income" at bounding box center [107, 501] width 92 height 12
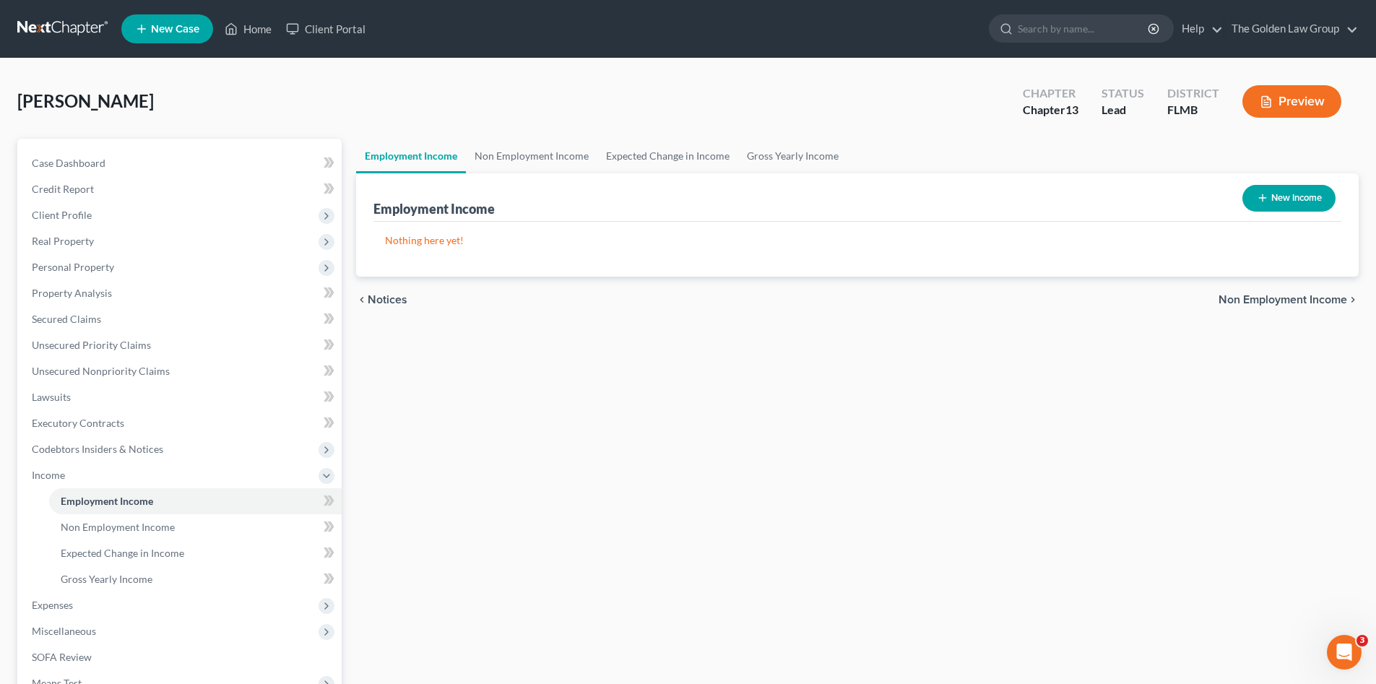
click at [1277, 201] on button "New Income" at bounding box center [1288, 198] width 93 height 27
select select "0"
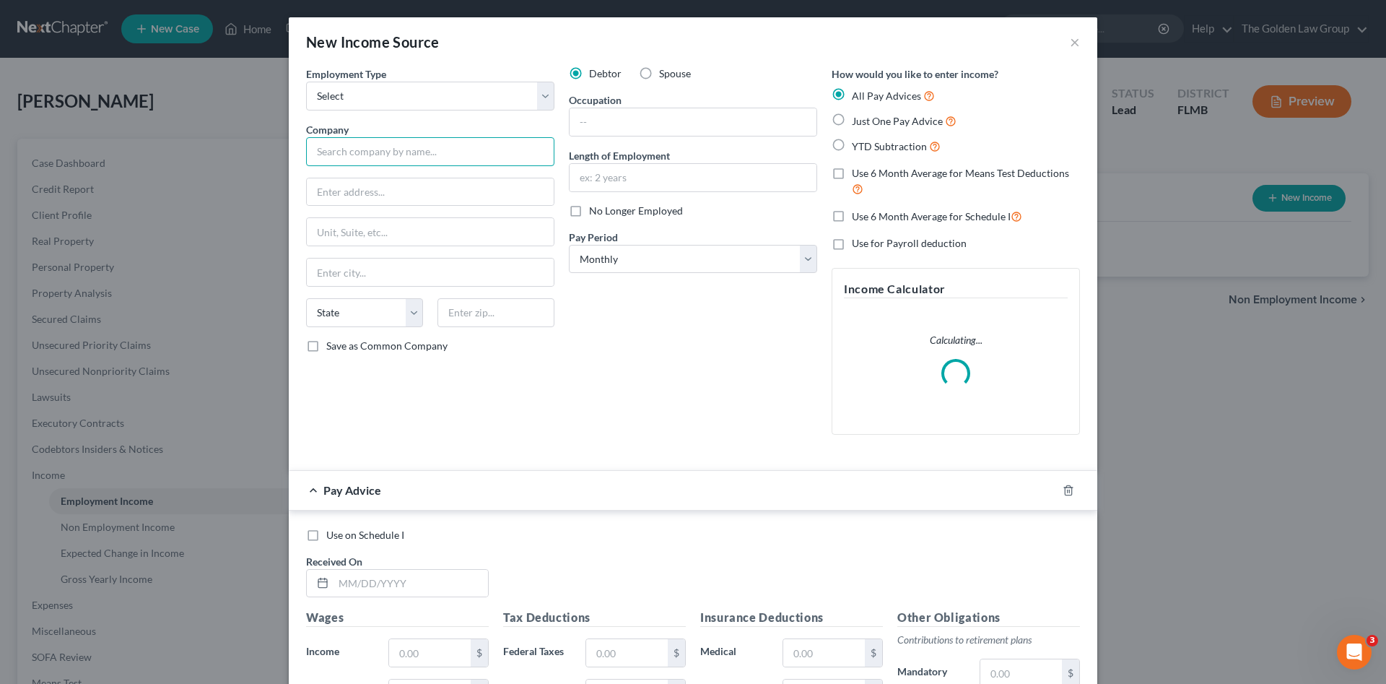
click at [433, 147] on input "text" at bounding box center [430, 151] width 248 height 29
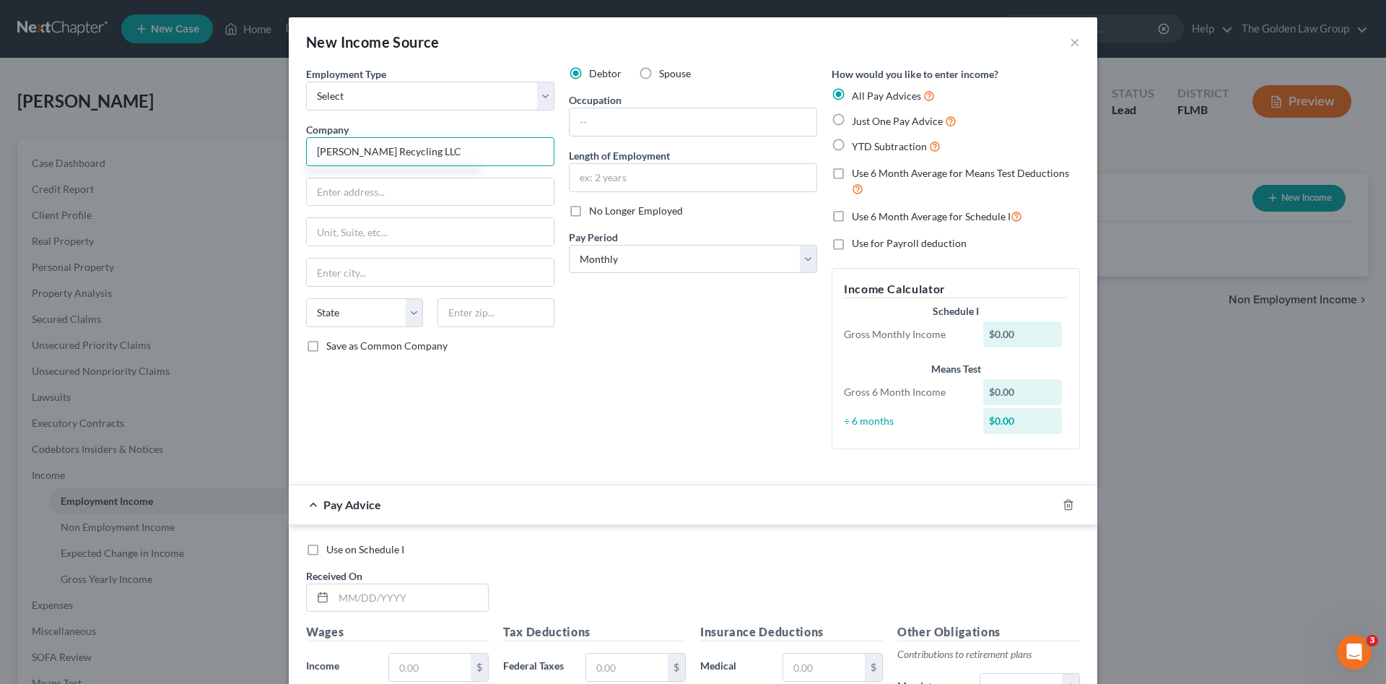
type input "SteelSmith Recycling LLC"
click at [453, 92] on select "Select Full or Part Time Employment Self Employment" at bounding box center [430, 96] width 248 height 29
select select "0"
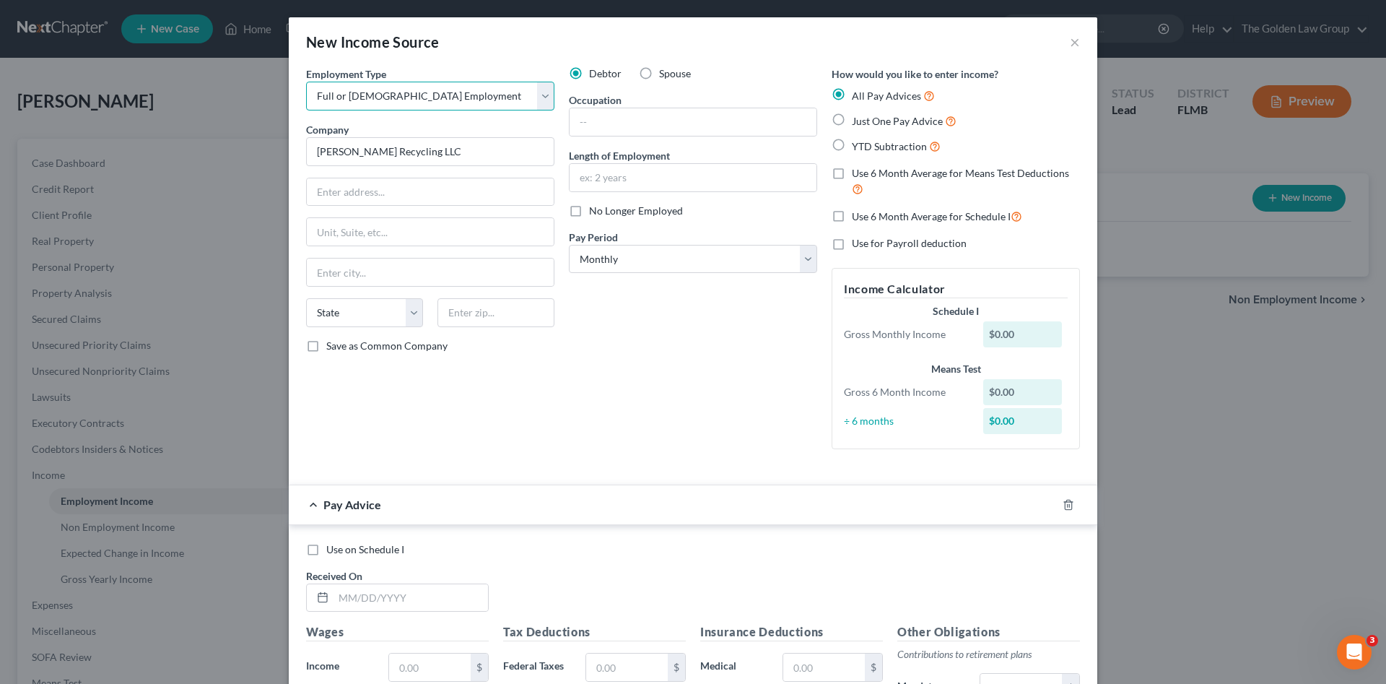
click at [306, 82] on select "Select Full or Part Time Employment Self Employment" at bounding box center [430, 96] width 248 height 29
click at [607, 170] on input "text" at bounding box center [693, 177] width 247 height 27
type input "1"
type input "1.5 Years"
drag, startPoint x: 628, startPoint y: 133, endPoint x: 625, endPoint y: 121, distance: 11.8
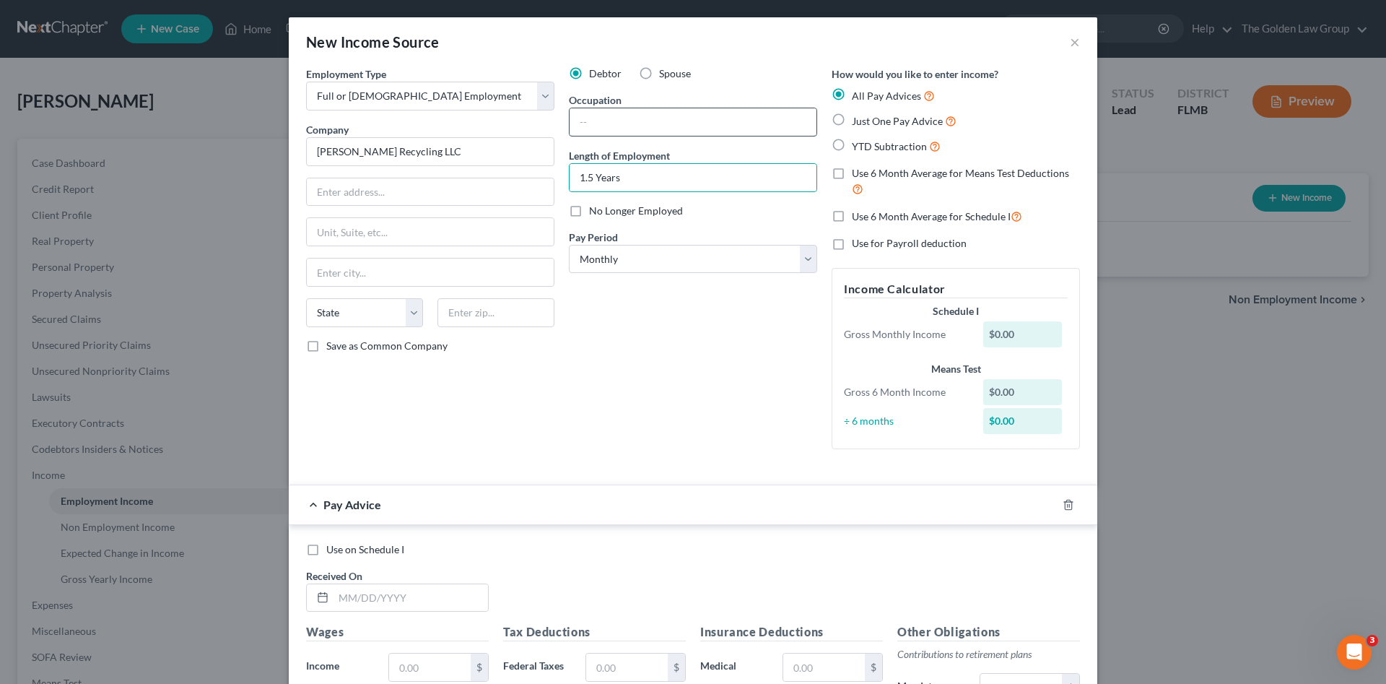
click at [628, 131] on input "text" at bounding box center [693, 121] width 247 height 27
click at [609, 131] on input "text" at bounding box center [693, 121] width 247 height 27
type input "Commercial Driver"
click at [668, 259] on select "Select Monthly Twice Monthly Every Other Week Weekly" at bounding box center [693, 259] width 248 height 29
select select "3"
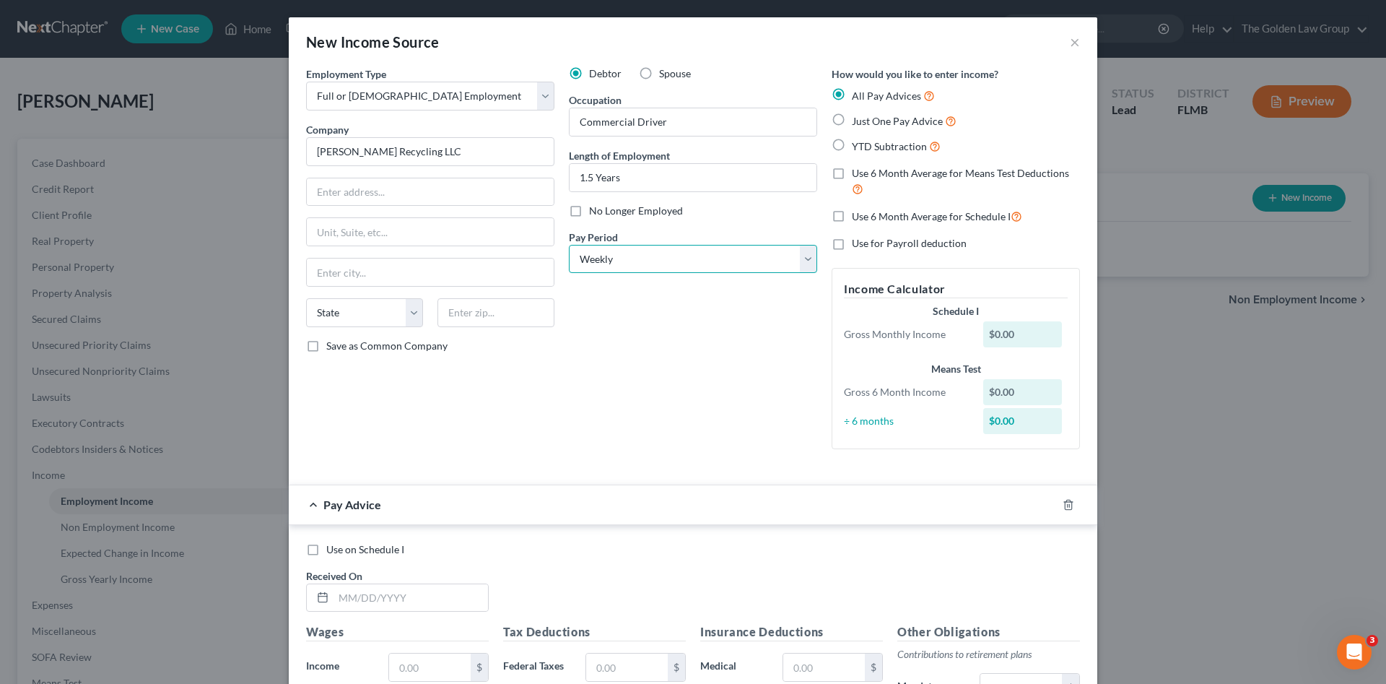
click at [569, 245] on select "Select Monthly Twice Monthly Every Other Week Weekly" at bounding box center [693, 259] width 248 height 29
drag, startPoint x: 667, startPoint y: 373, endPoint x: 960, endPoint y: 461, distance: 306.8
click at [667, 373] on div "Debtor Spouse Occupation Commercial Driver Length of Employment 1.5 Years No Lo…" at bounding box center [693, 263] width 263 height 394
click at [1068, 505] on line "button" at bounding box center [1068, 505] width 0 height 3
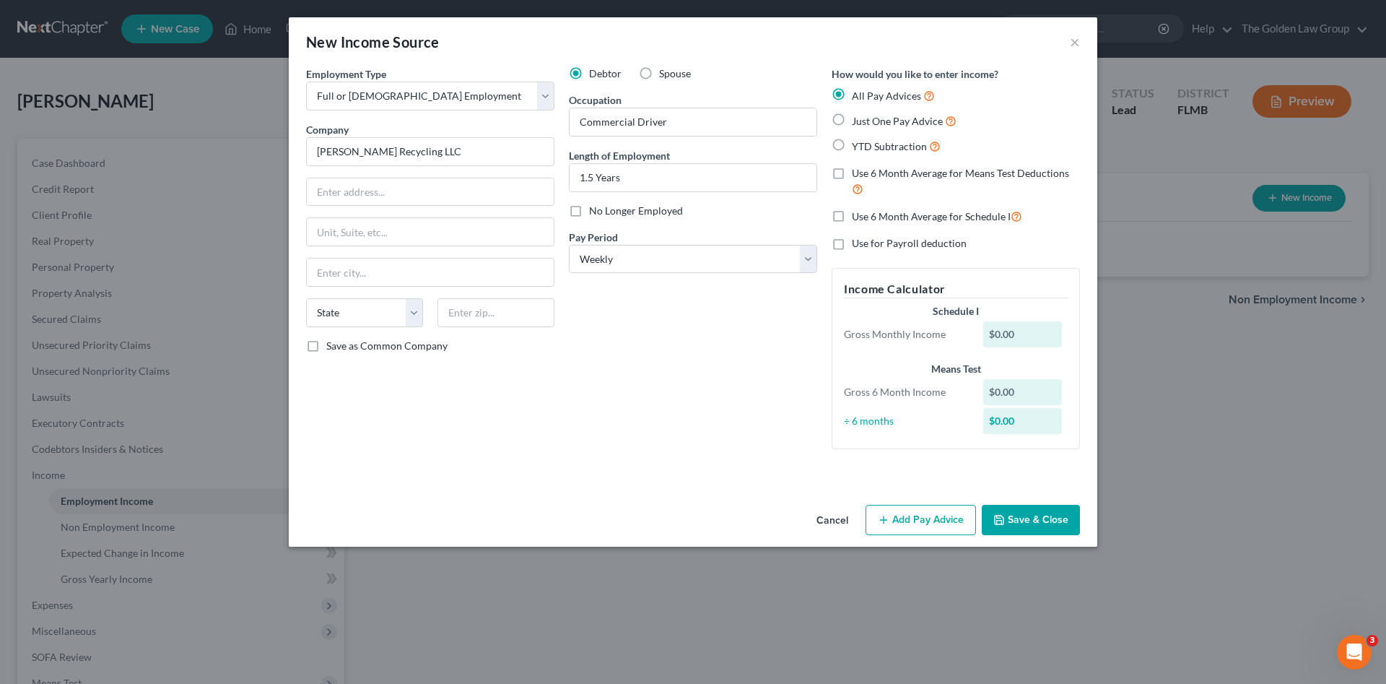
click at [604, 375] on div "Debtor Spouse Occupation Commercial Driver Length of Employment 1.5 Years No Lo…" at bounding box center [693, 263] width 263 height 394
click at [1035, 516] on button "Save & Close" at bounding box center [1031, 520] width 98 height 30
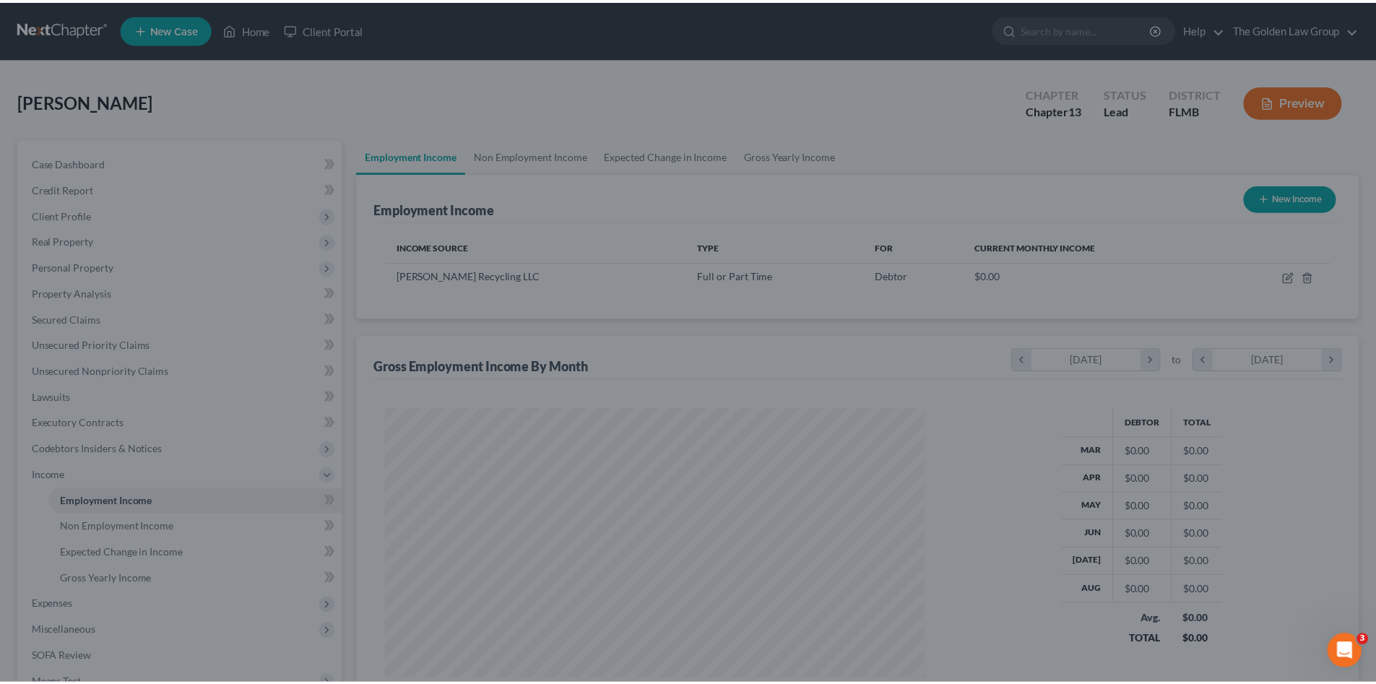
scroll to position [269, 568]
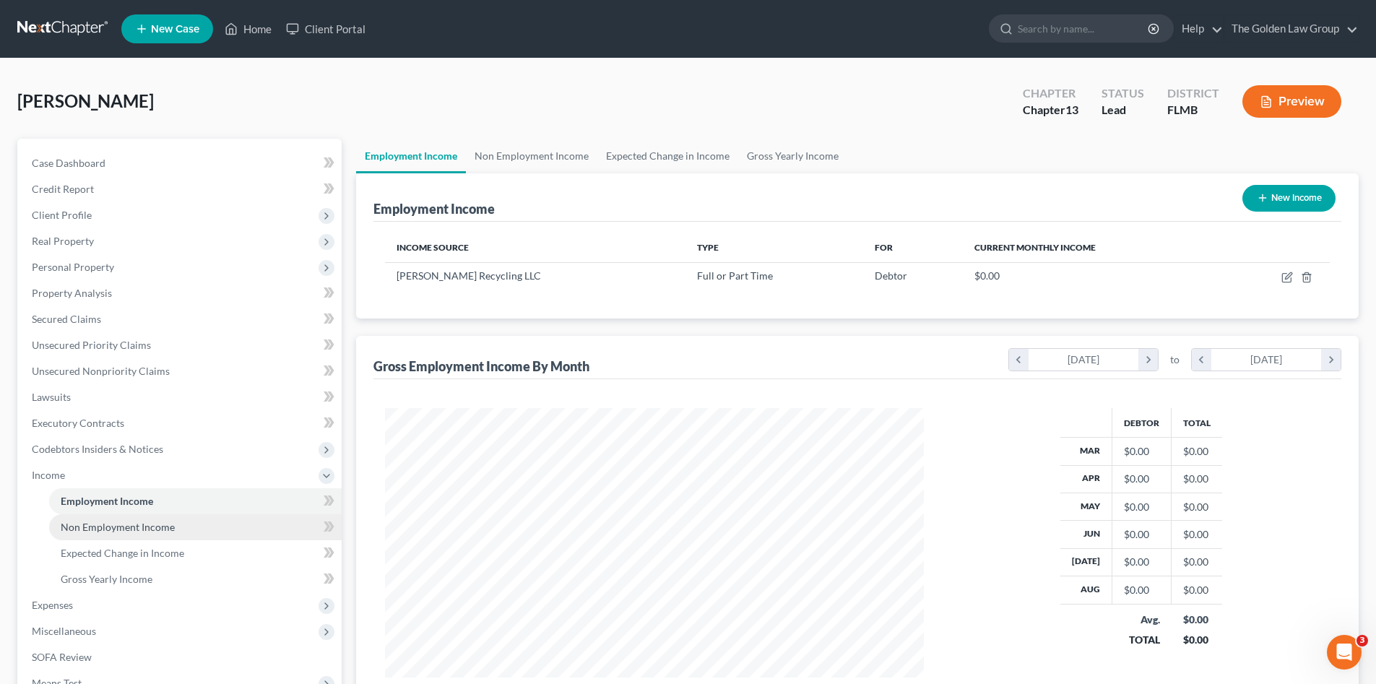
click at [161, 522] on span "Non Employment Income" at bounding box center [118, 527] width 114 height 12
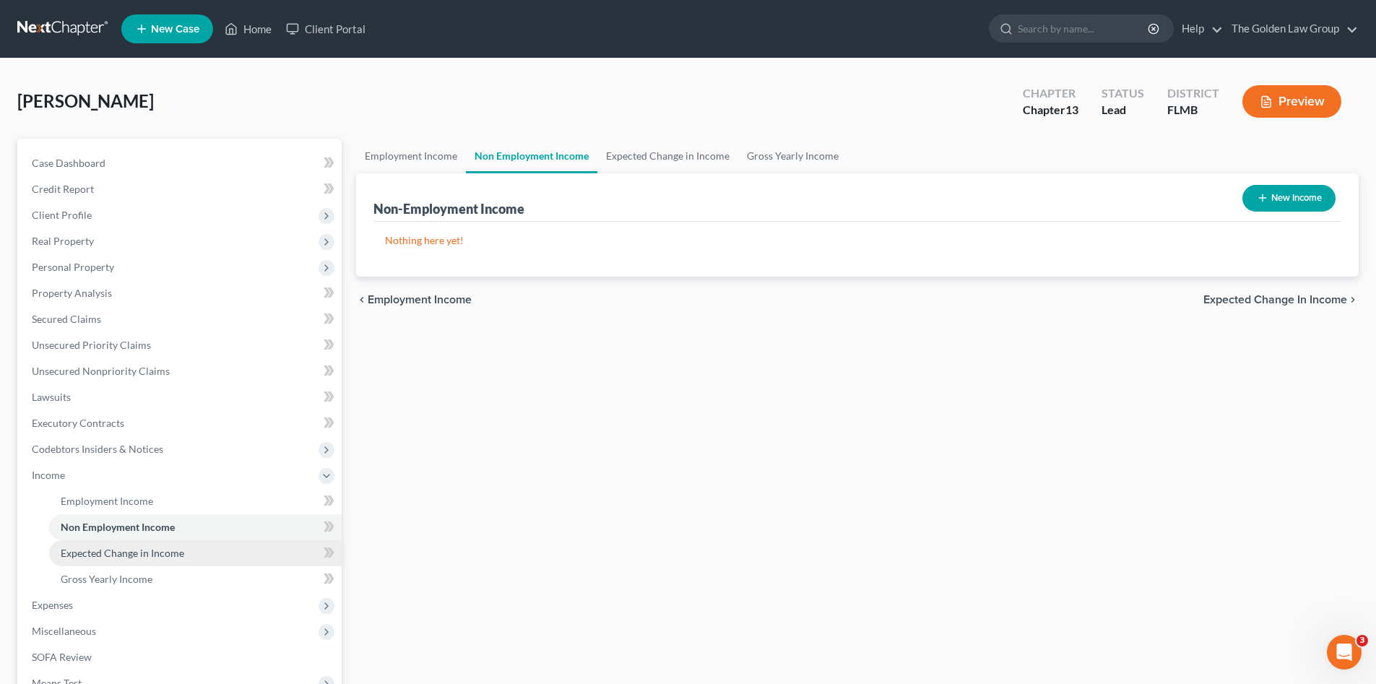
click at [162, 556] on span "Expected Change in Income" at bounding box center [122, 553] width 123 height 12
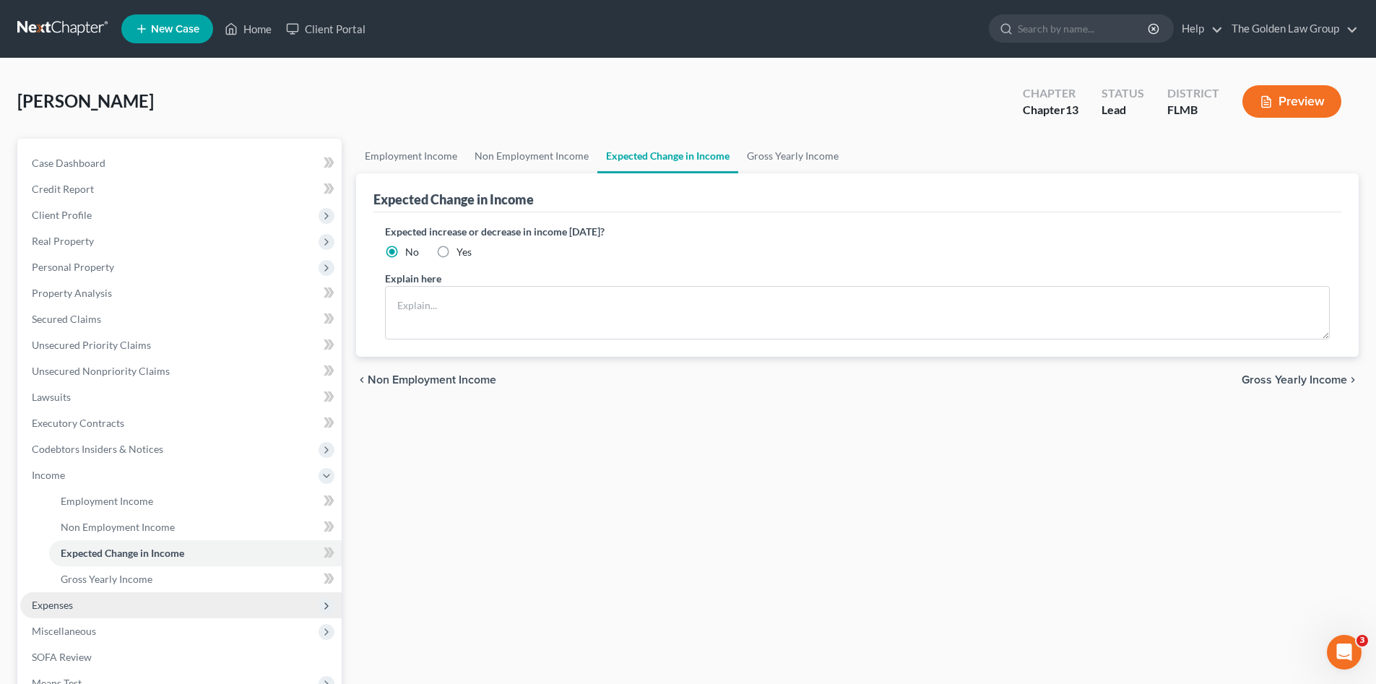
click at [78, 598] on span "Expenses" at bounding box center [180, 605] width 321 height 26
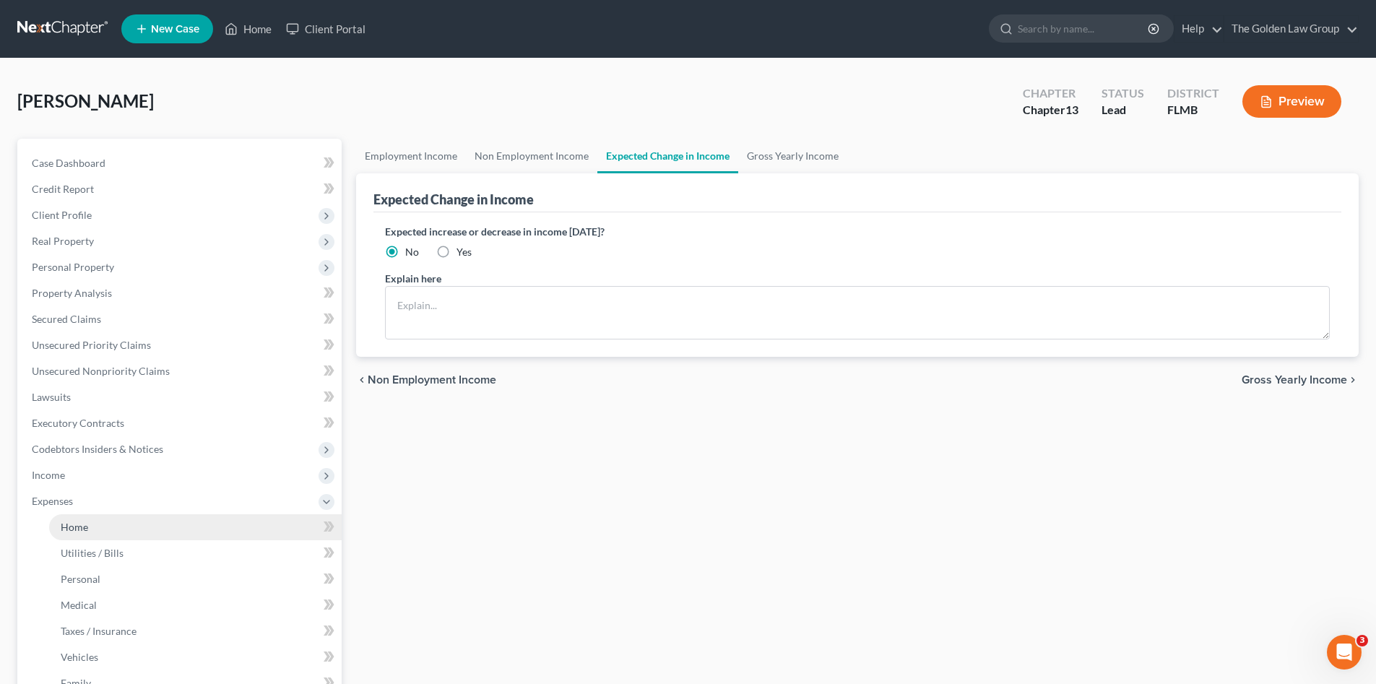
click at [76, 529] on span "Home" at bounding box center [74, 527] width 27 height 12
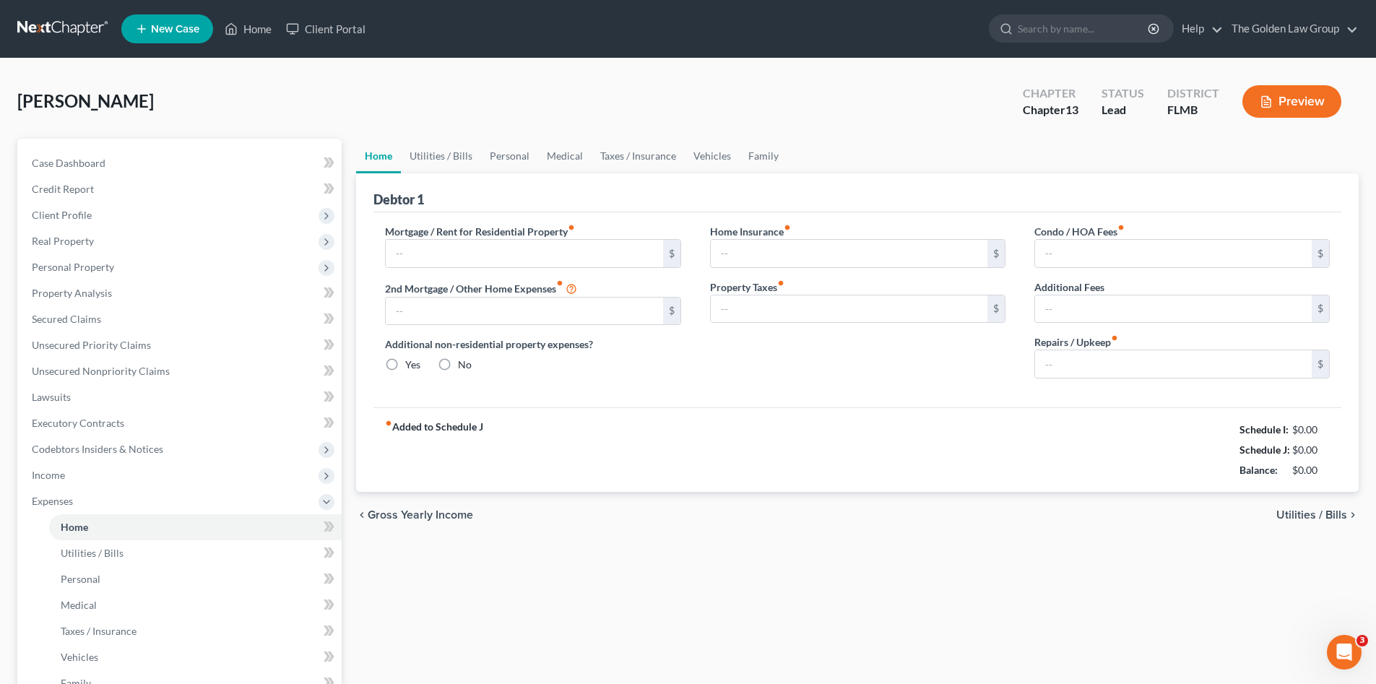
type input "0.00"
radio input "true"
type input "0.00"
click at [453, 256] on input "text" at bounding box center [524, 253] width 277 height 27
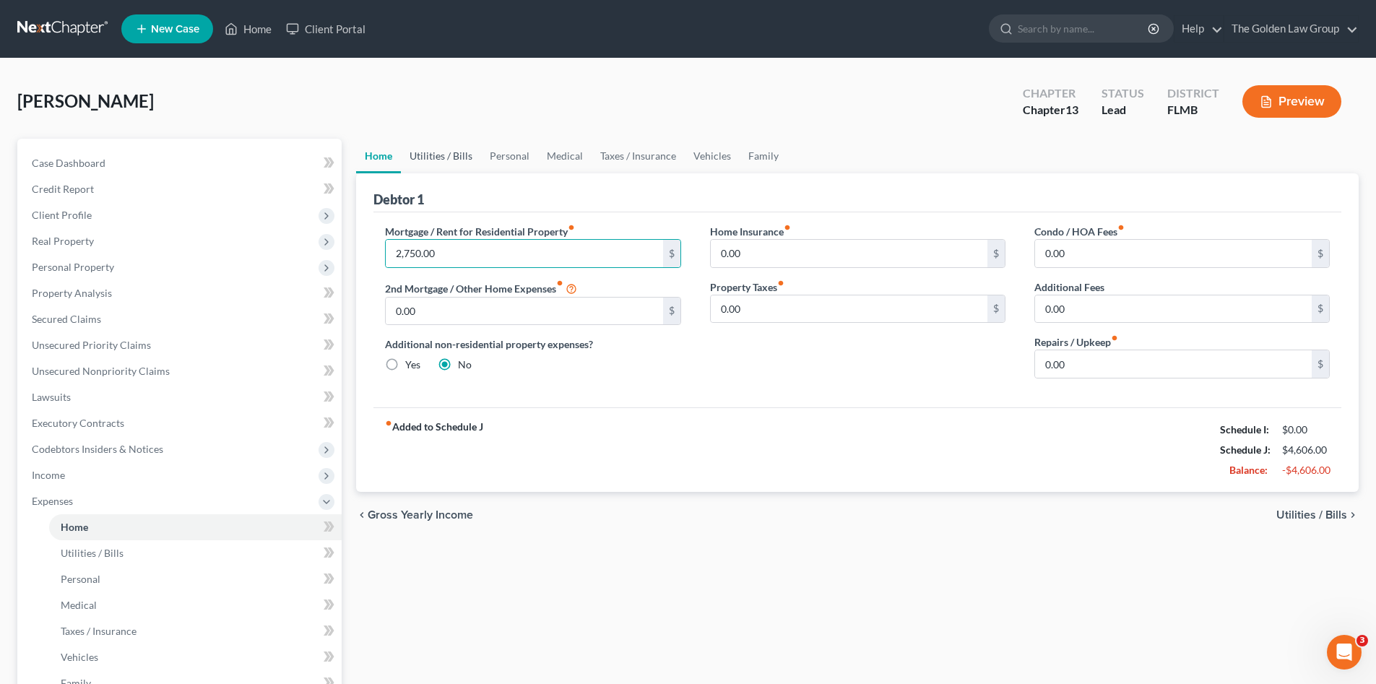
click at [425, 164] on link "Utilities / Bills" at bounding box center [441, 156] width 80 height 35
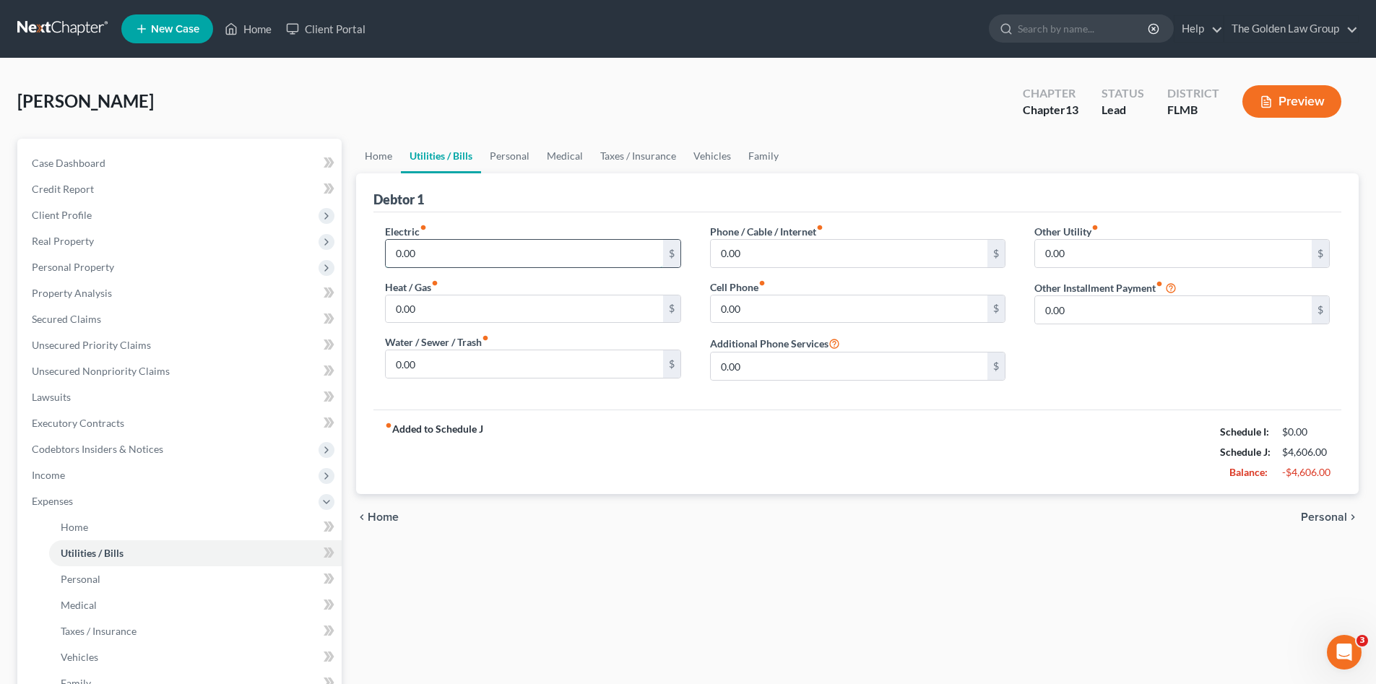
click at [427, 256] on input "0.00" at bounding box center [524, 253] width 277 height 27
click at [507, 154] on link "Personal" at bounding box center [509, 156] width 57 height 35
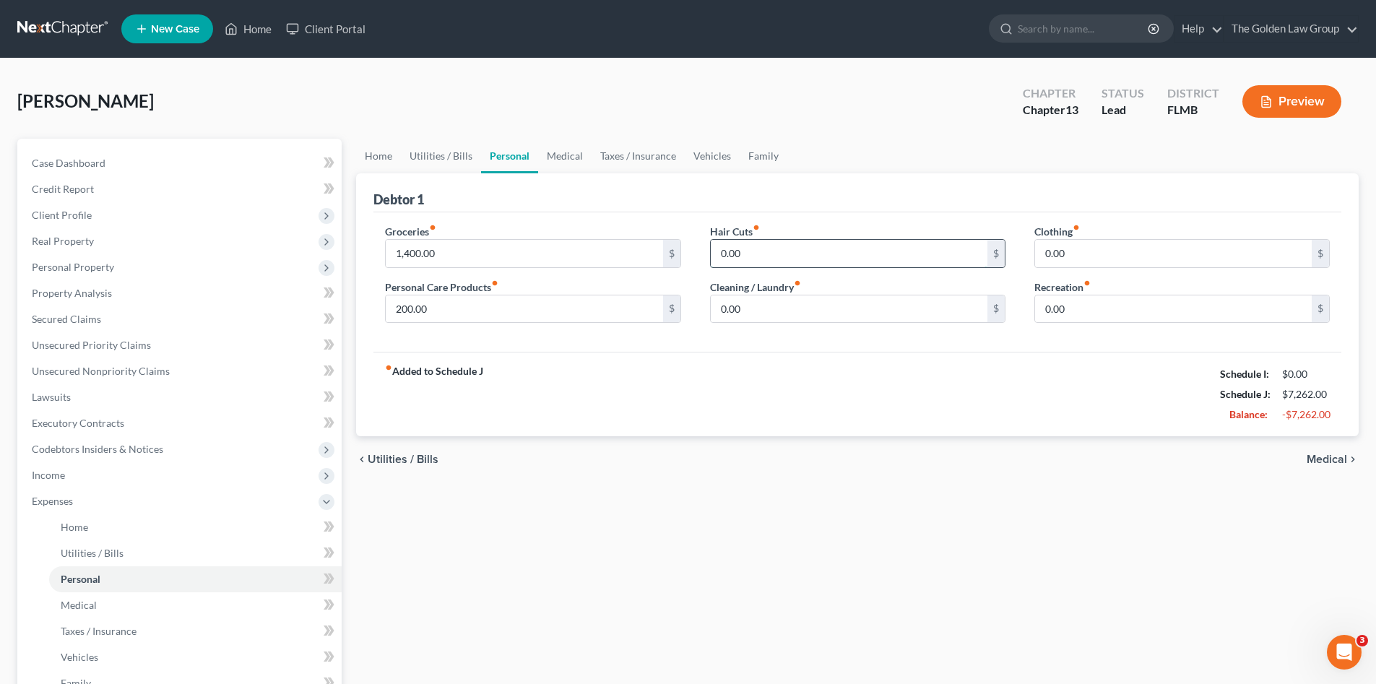
click at [754, 253] on input "0.00" at bounding box center [849, 253] width 277 height 27
drag, startPoint x: 754, startPoint y: 253, endPoint x: 698, endPoint y: 263, distance: 56.4
click at [698, 262] on div "Hair Cuts fiber_manual_record 0.00 $ Cleaning / Laundry fiber_manual_record 0.0…" at bounding box center [857, 279] width 324 height 111
click at [1155, 254] on input "0.00" at bounding box center [1173, 253] width 277 height 27
click at [564, 152] on link "Medical" at bounding box center [564, 156] width 53 height 35
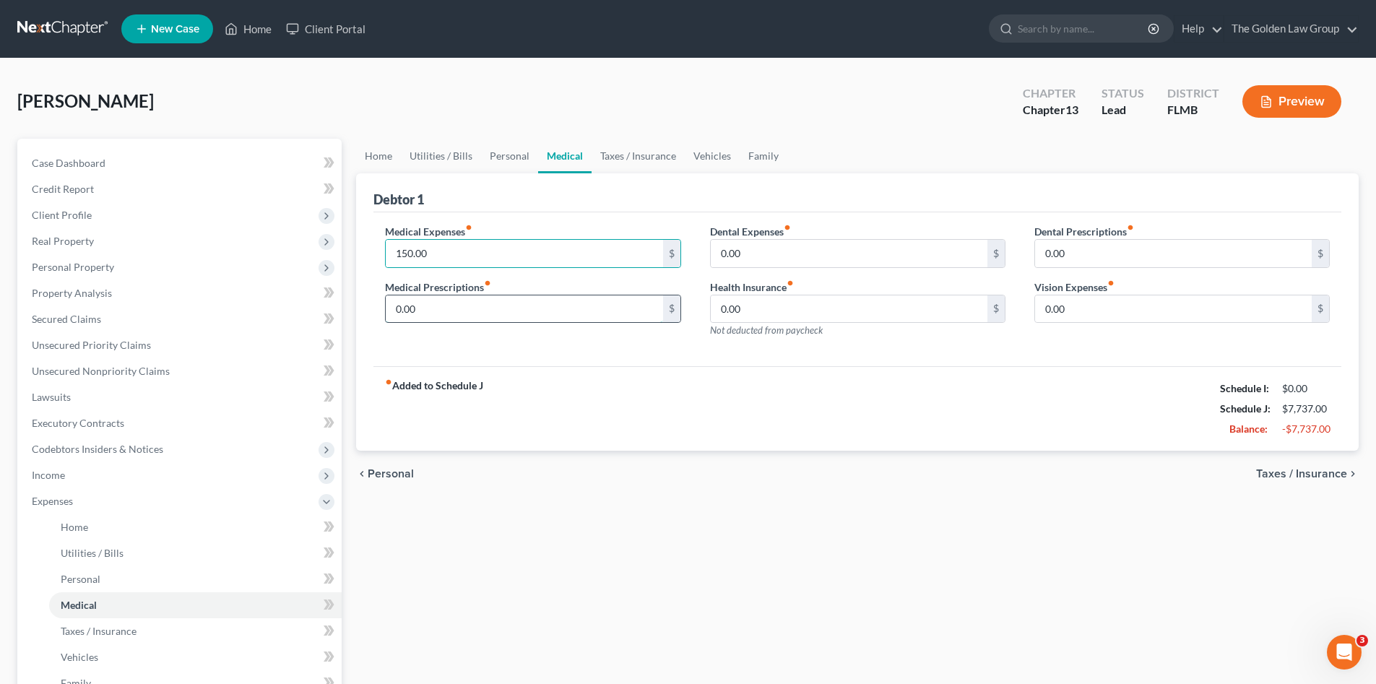
click at [490, 310] on input "0.00" at bounding box center [524, 308] width 277 height 27
click at [488, 310] on input "0.00" at bounding box center [524, 308] width 277 height 27
drag, startPoint x: 488, startPoint y: 310, endPoint x: 474, endPoint y: 311, distance: 14.5
click at [474, 311] on input "0.00" at bounding box center [524, 308] width 277 height 27
click at [473, 310] on input "0.00" at bounding box center [524, 308] width 277 height 27
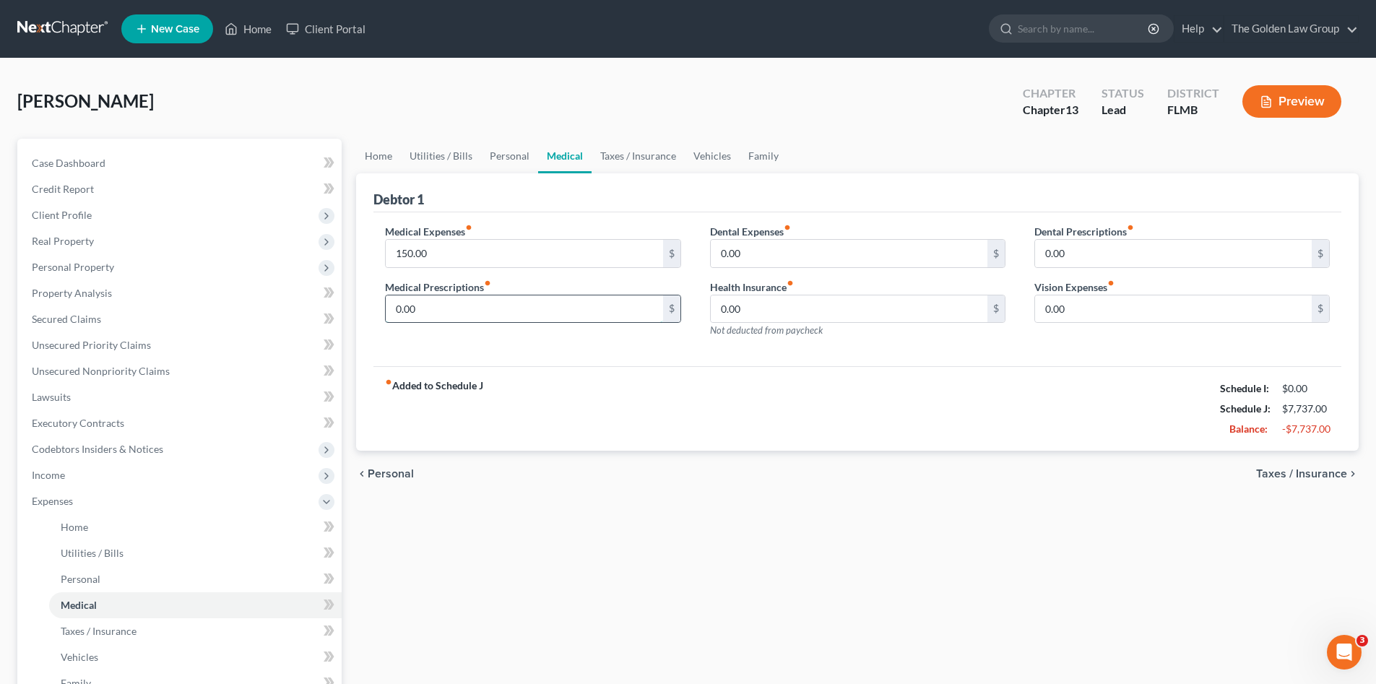
click at [473, 310] on input "0.00" at bounding box center [524, 308] width 277 height 27
click at [661, 375] on div "fiber_manual_record Added to Schedule J Schedule I: $0.00 Schedule J: $7,962.00…" at bounding box center [857, 408] width 968 height 84
drag, startPoint x: 639, startPoint y: 154, endPoint x: 680, endPoint y: 231, distance: 87.2
click at [640, 154] on link "Taxes / Insurance" at bounding box center [637, 156] width 93 height 35
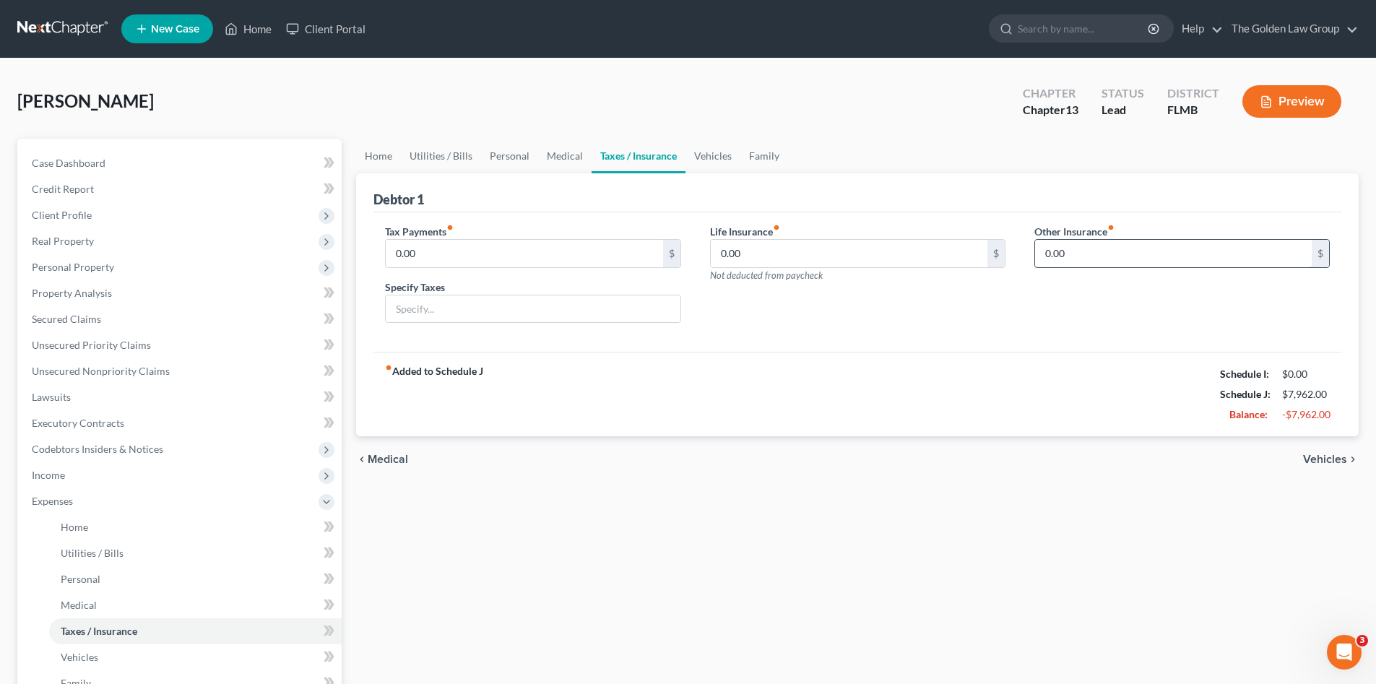
click at [1156, 252] on input "0.00" at bounding box center [1173, 253] width 277 height 27
click at [707, 159] on link "Vehicles" at bounding box center [712, 156] width 55 height 35
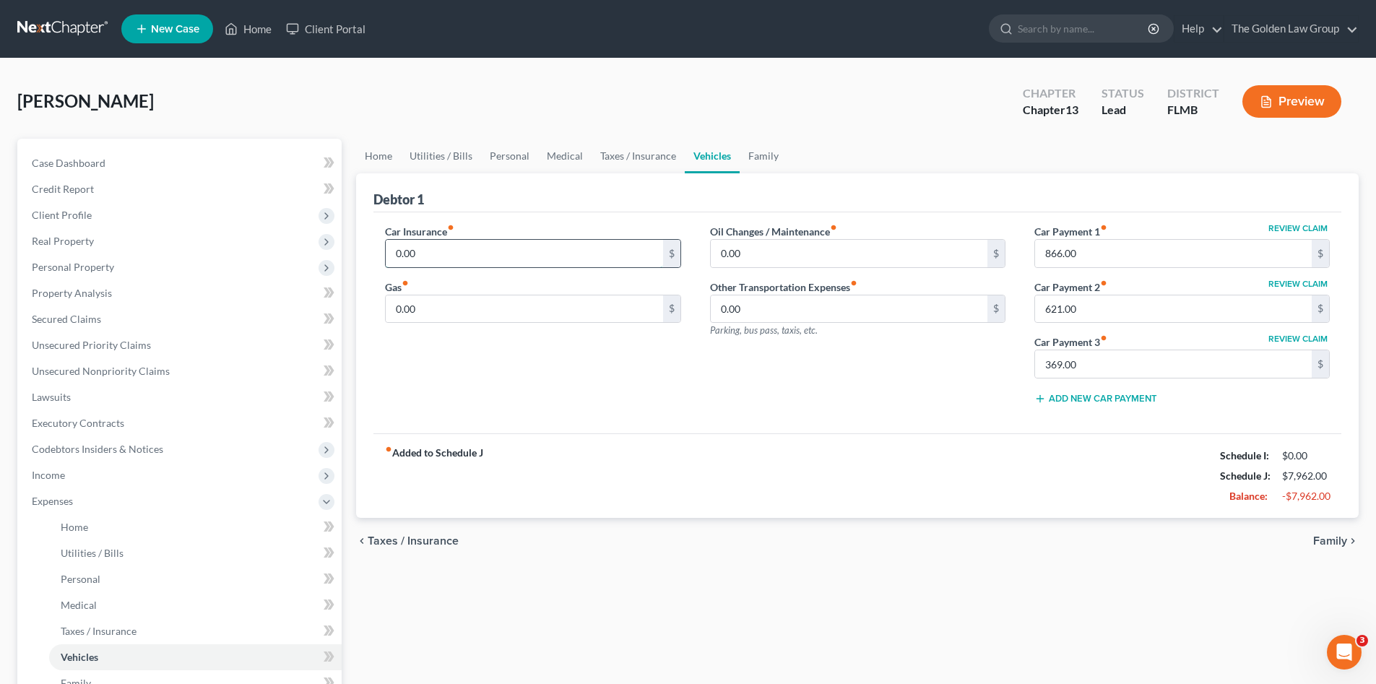
click at [494, 251] on input "0.00" at bounding box center [524, 253] width 277 height 27
click at [484, 262] on input "366" at bounding box center [524, 253] width 277 height 27
click at [498, 303] on input "0.00" at bounding box center [524, 308] width 277 height 27
click at [817, 248] on input "0.00" at bounding box center [849, 253] width 277 height 27
click at [776, 381] on div "Oil Changes / Maintenance fiber_manual_record 120.00 $ Other Transportation Exp…" at bounding box center [857, 320] width 324 height 192
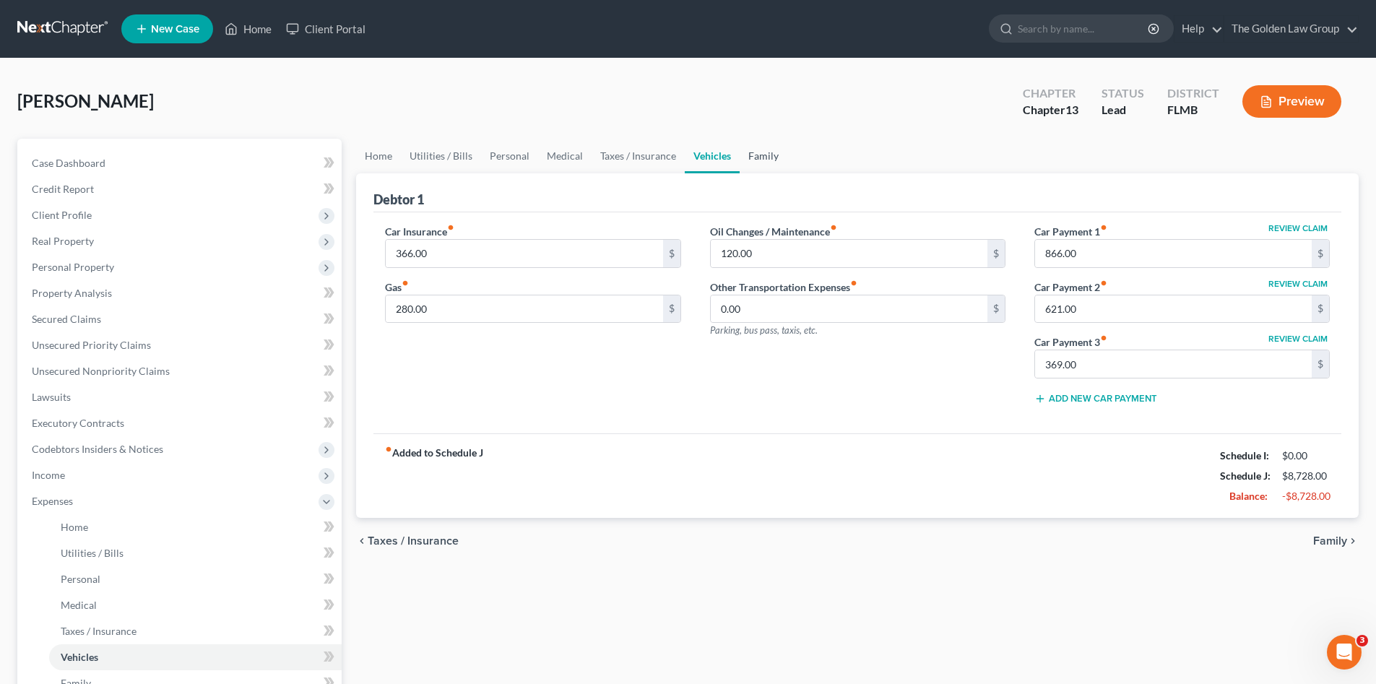
drag, startPoint x: 757, startPoint y: 161, endPoint x: 756, endPoint y: 168, distance: 7.4
click at [758, 161] on link "Family" at bounding box center [763, 156] width 48 height 35
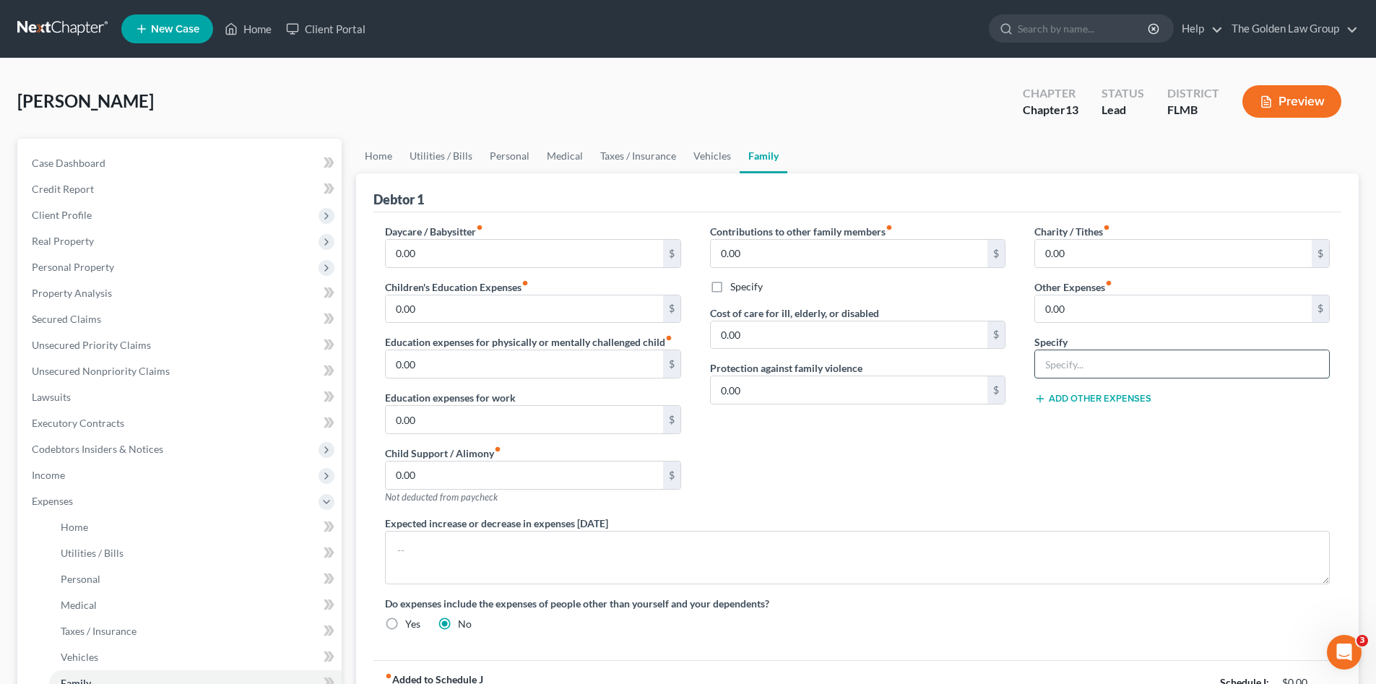
click at [1067, 366] on input "text" at bounding box center [1182, 363] width 294 height 27
click at [1107, 298] on input "0.00" at bounding box center [1173, 308] width 277 height 27
click at [963, 452] on div "Contributions to other family members fiber_manual_record 0.00 $ Specify Cost o…" at bounding box center [857, 370] width 324 height 292
click at [944, 472] on div "Contributions to other family members fiber_manual_record 0.00 $ Specify Cost o…" at bounding box center [857, 370] width 324 height 292
click at [441, 310] on input "0.00" at bounding box center [524, 308] width 277 height 27
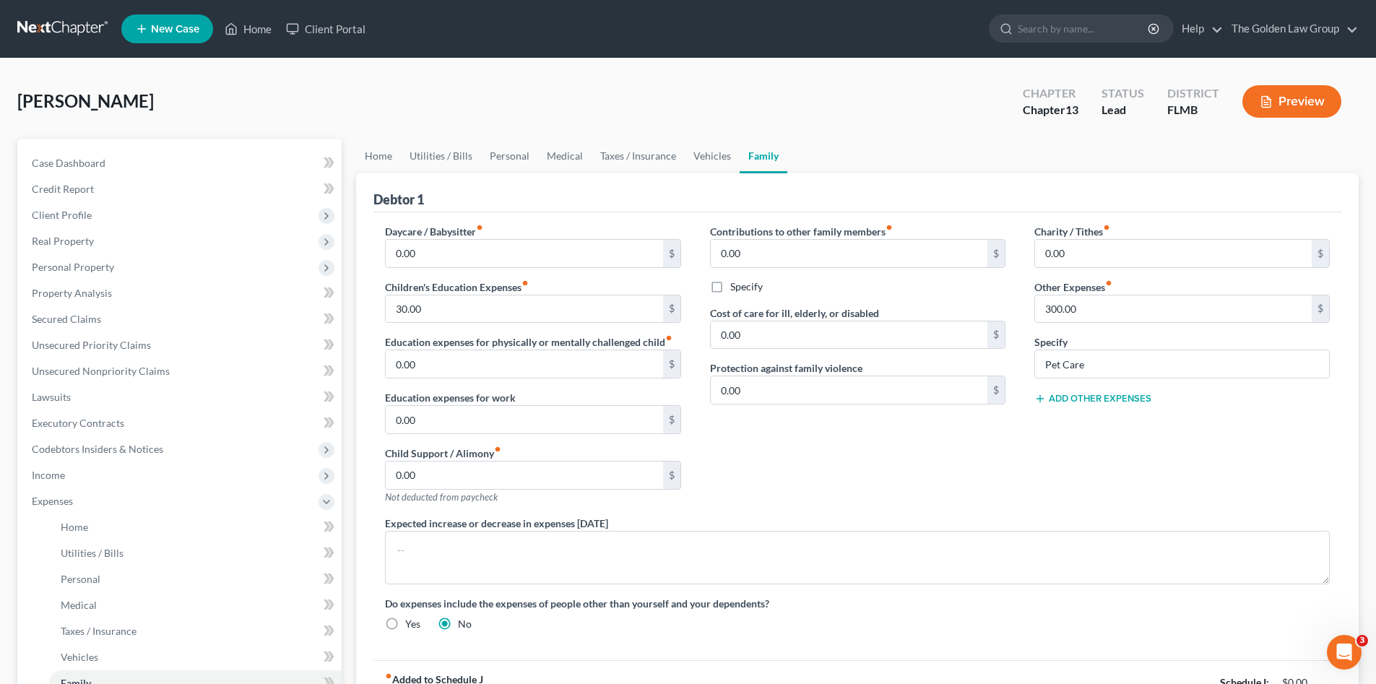
click at [991, 459] on div "Contributions to other family members fiber_manual_record 0.00 $ Specify Cost o…" at bounding box center [857, 370] width 324 height 292
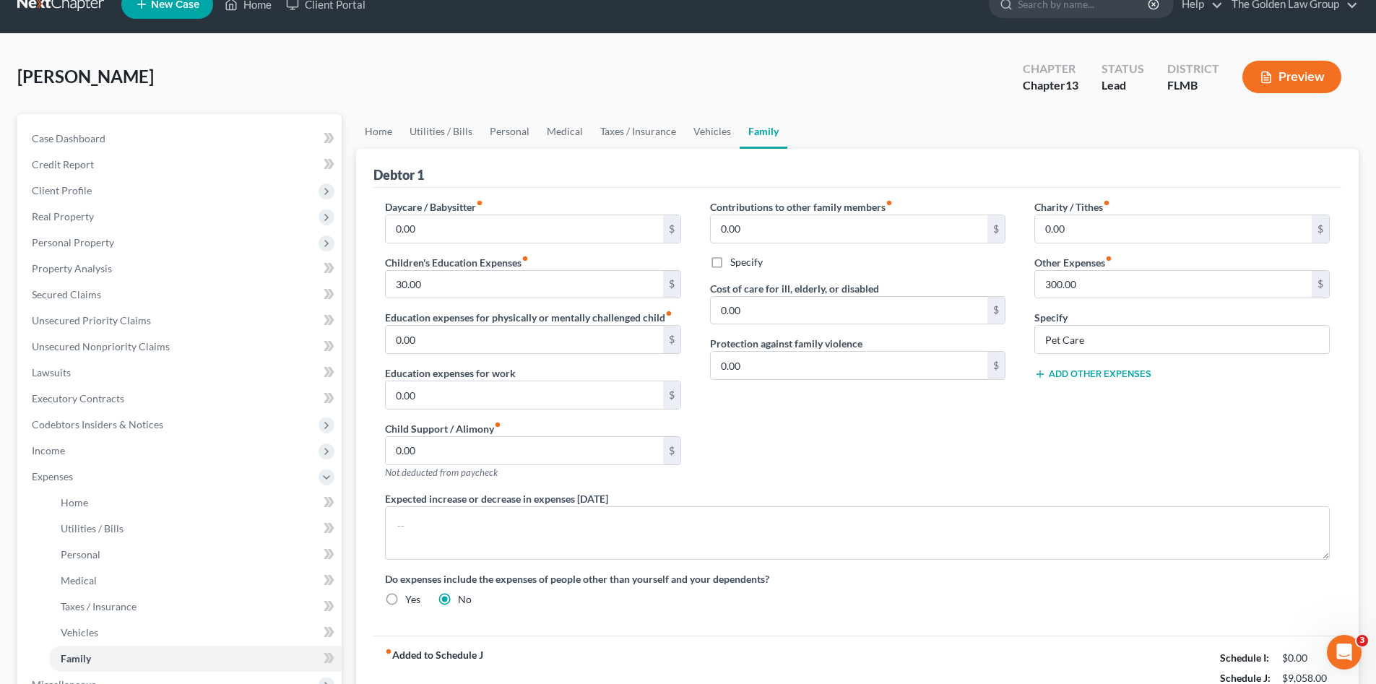
scroll to position [144, 0]
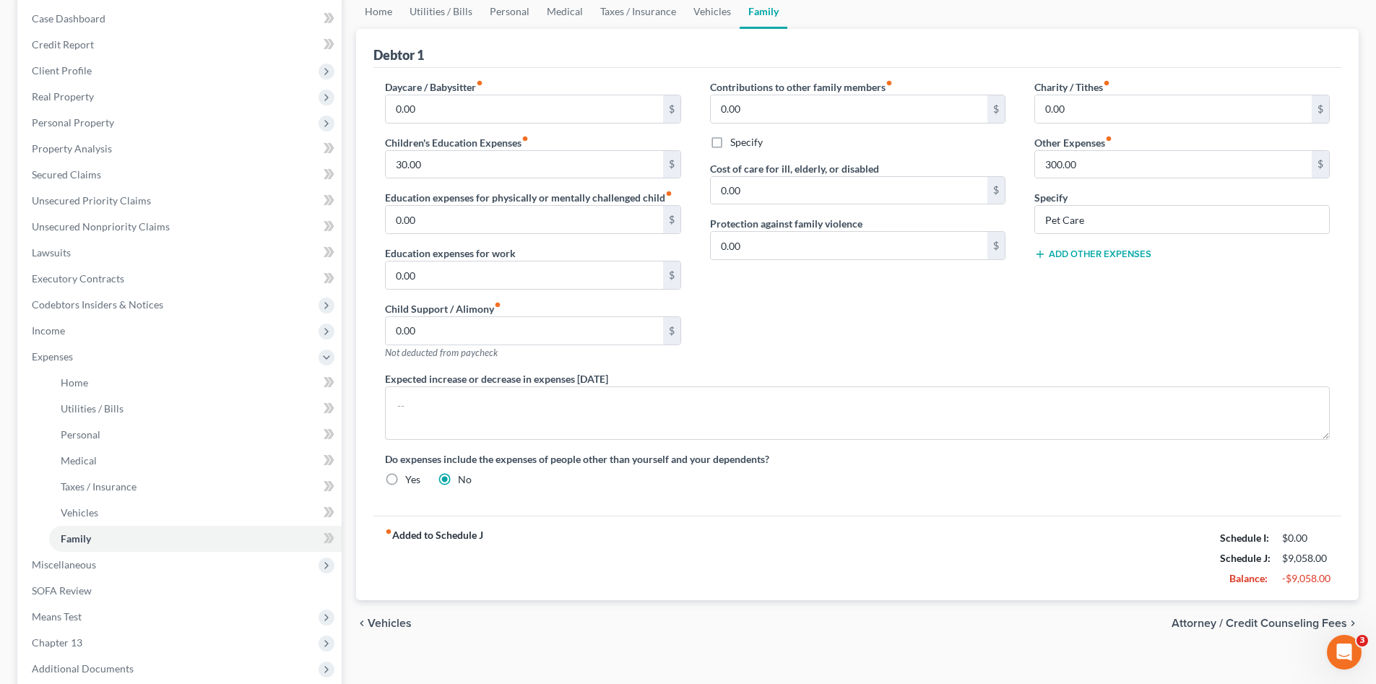
click at [984, 496] on div "Daycare / Babysitter fiber_manual_record 0.00 $ Children's Education Expenses f…" at bounding box center [856, 288] width 973 height 419
click at [378, 16] on link "Home" at bounding box center [378, 11] width 45 height 35
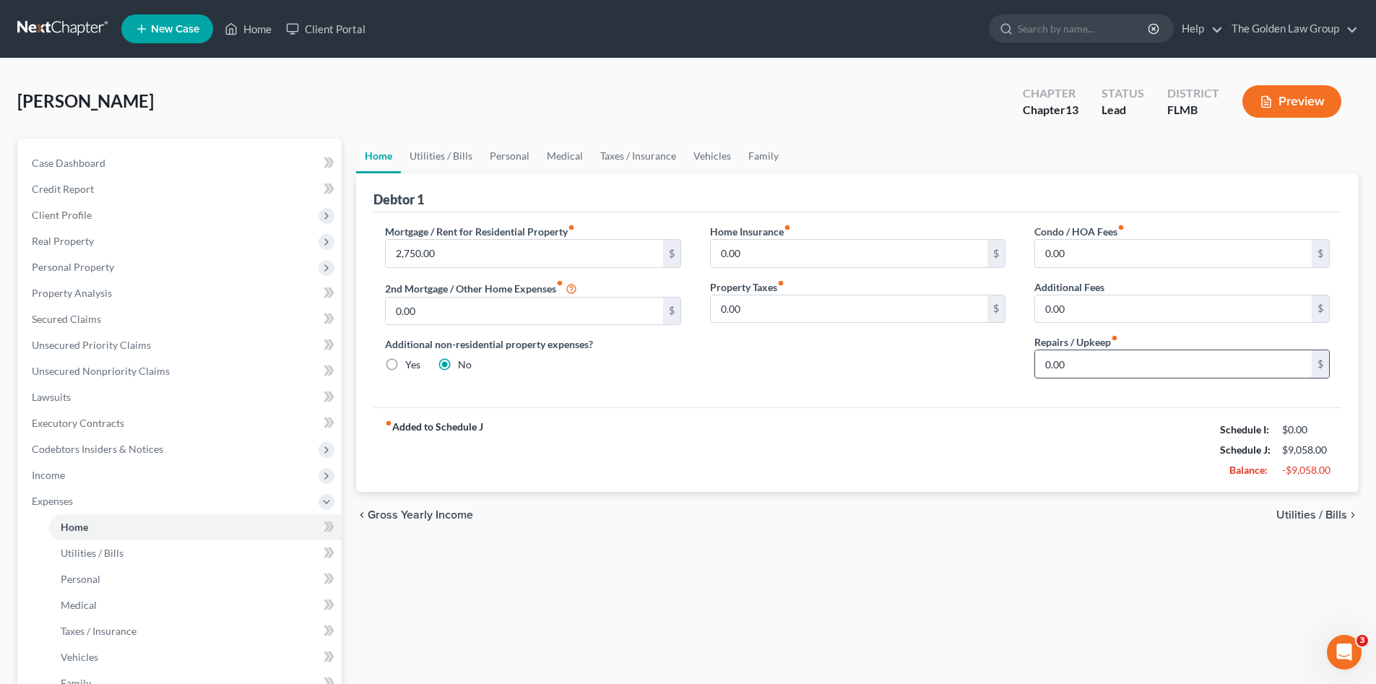
click at [1085, 366] on input "0.00" at bounding box center [1173, 363] width 277 height 27
click at [27, 500] on span "Expenses" at bounding box center [180, 501] width 321 height 26
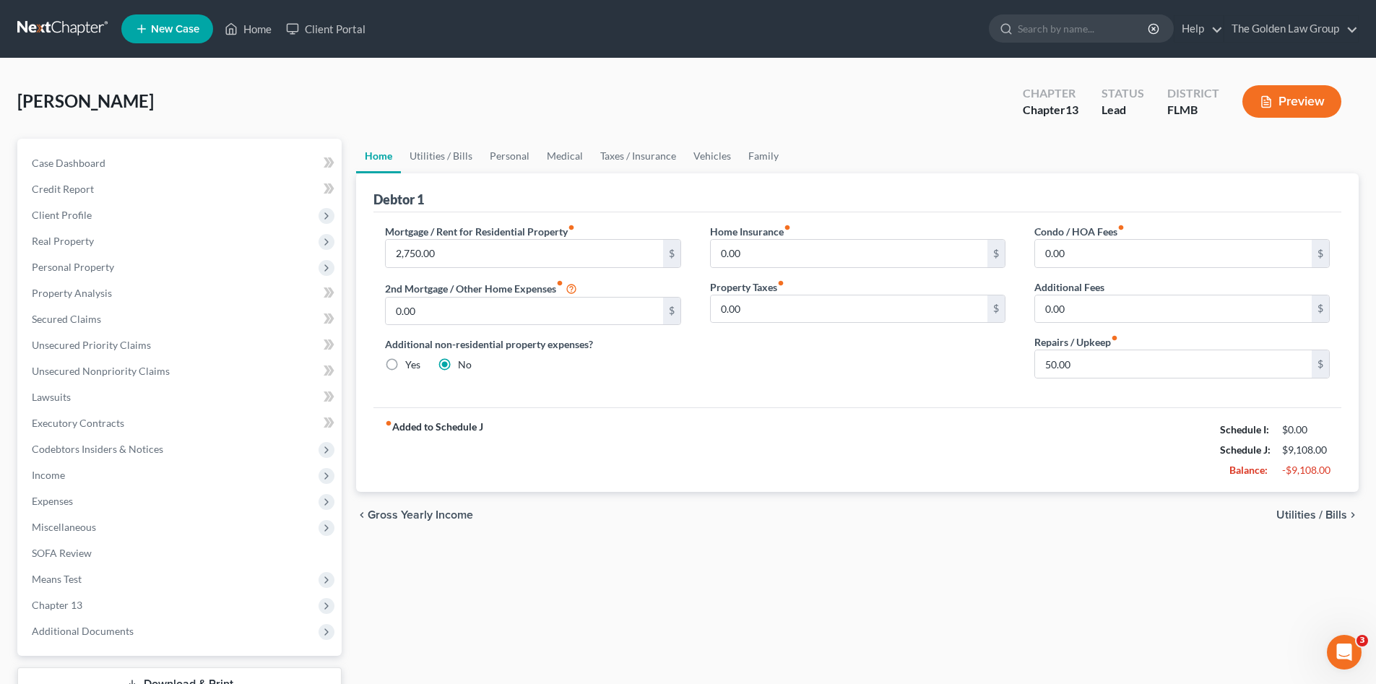
drag, startPoint x: 181, startPoint y: 104, endPoint x: 182, endPoint y: 113, distance: 9.5
click at [181, 105] on div "[PERSON_NAME] Upgraded Chapter Chapter 13 Status Lead District FLMB Preview" at bounding box center [687, 107] width 1341 height 63
click at [543, 538] on div "chevron_left Gross Yearly Income Utilities / Bills chevron_right" at bounding box center [857, 515] width 1002 height 46
click at [637, 573] on div "Home Utilities / Bills Personal Medical Taxes / Insurance Vehicles Family Debto…" at bounding box center [857, 439] width 1017 height 600
drag, startPoint x: 703, startPoint y: 415, endPoint x: 703, endPoint y: 564, distance: 148.8
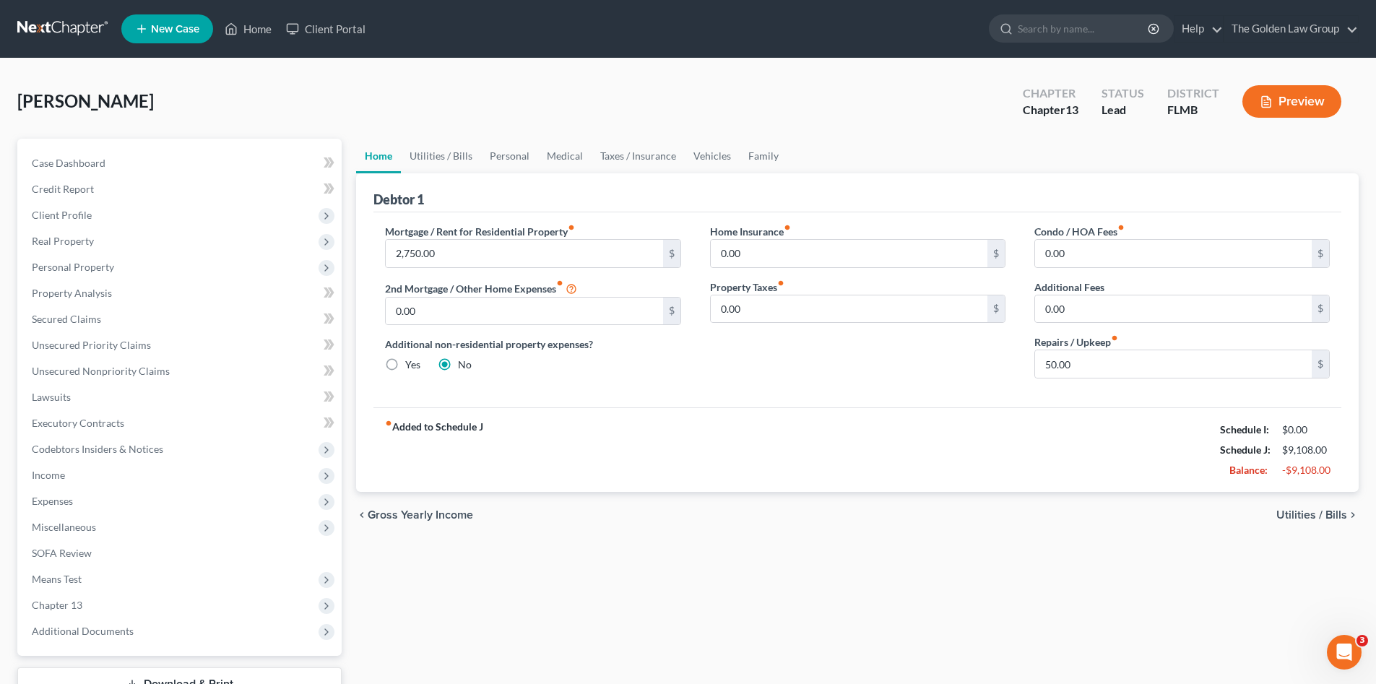
click at [716, 556] on div "Home Utilities / Bills Personal Medical Taxes / Insurance Vehicles Family Debto…" at bounding box center [857, 439] width 1017 height 600
drag, startPoint x: 665, startPoint y: 521, endPoint x: 757, endPoint y: 162, distance: 370.6
click at [666, 522] on div "chevron_left Gross Yearly Income Utilities / Bills chevron_right" at bounding box center [857, 515] width 1002 height 46
click at [758, 159] on link "Family" at bounding box center [763, 156] width 48 height 35
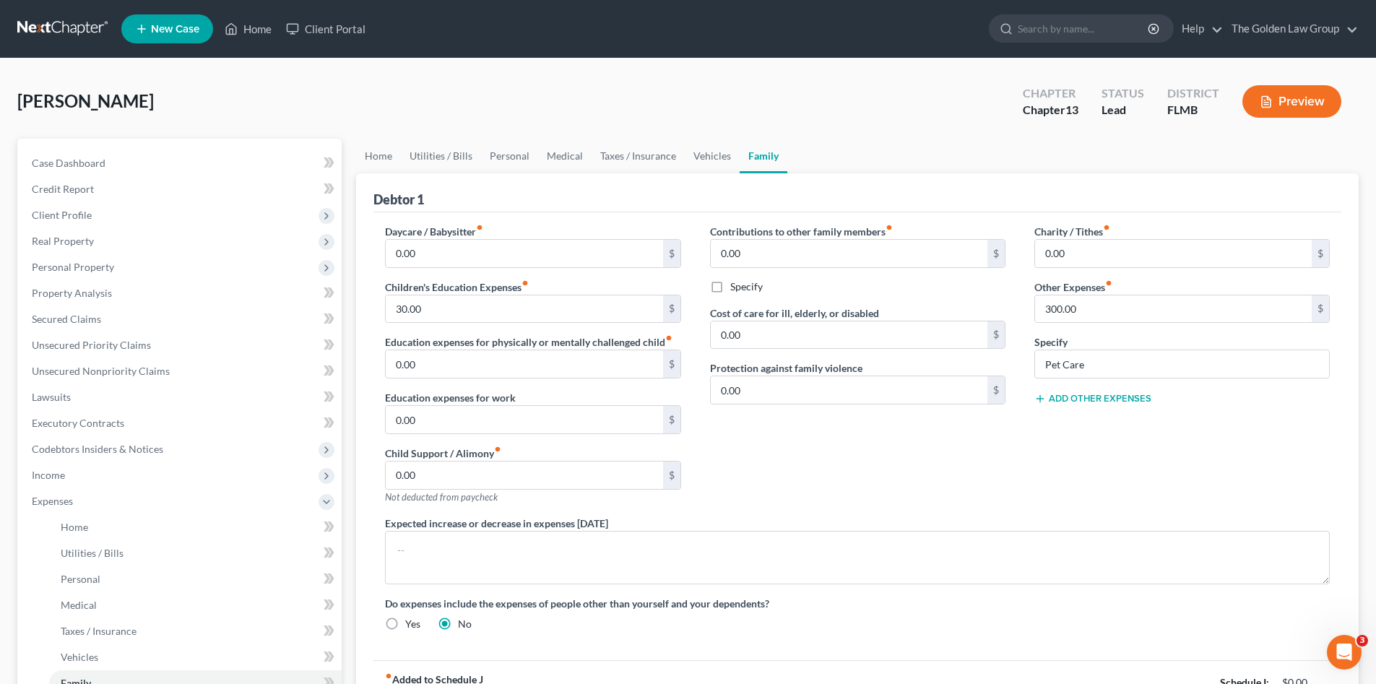
click at [778, 477] on div "Contributions to other family members fiber_manual_record 0.00 $ Specify Cost o…" at bounding box center [857, 370] width 324 height 292
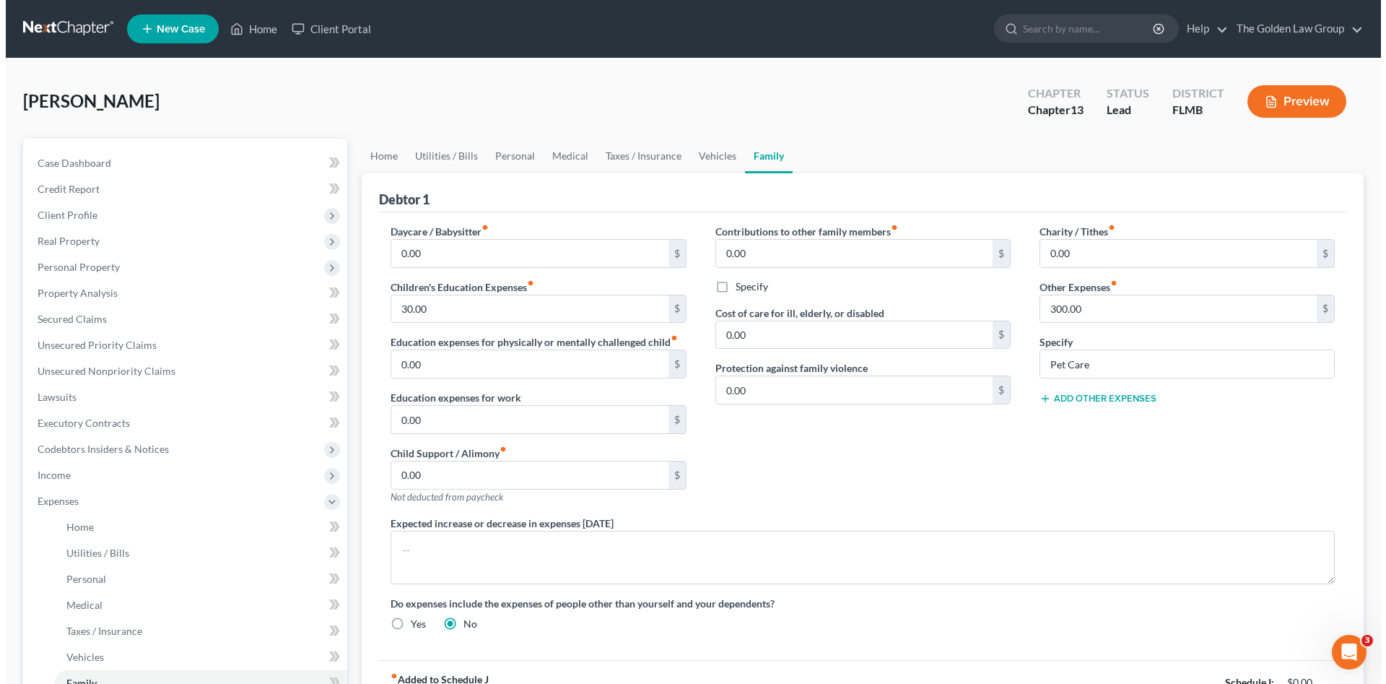
scroll to position [144, 0]
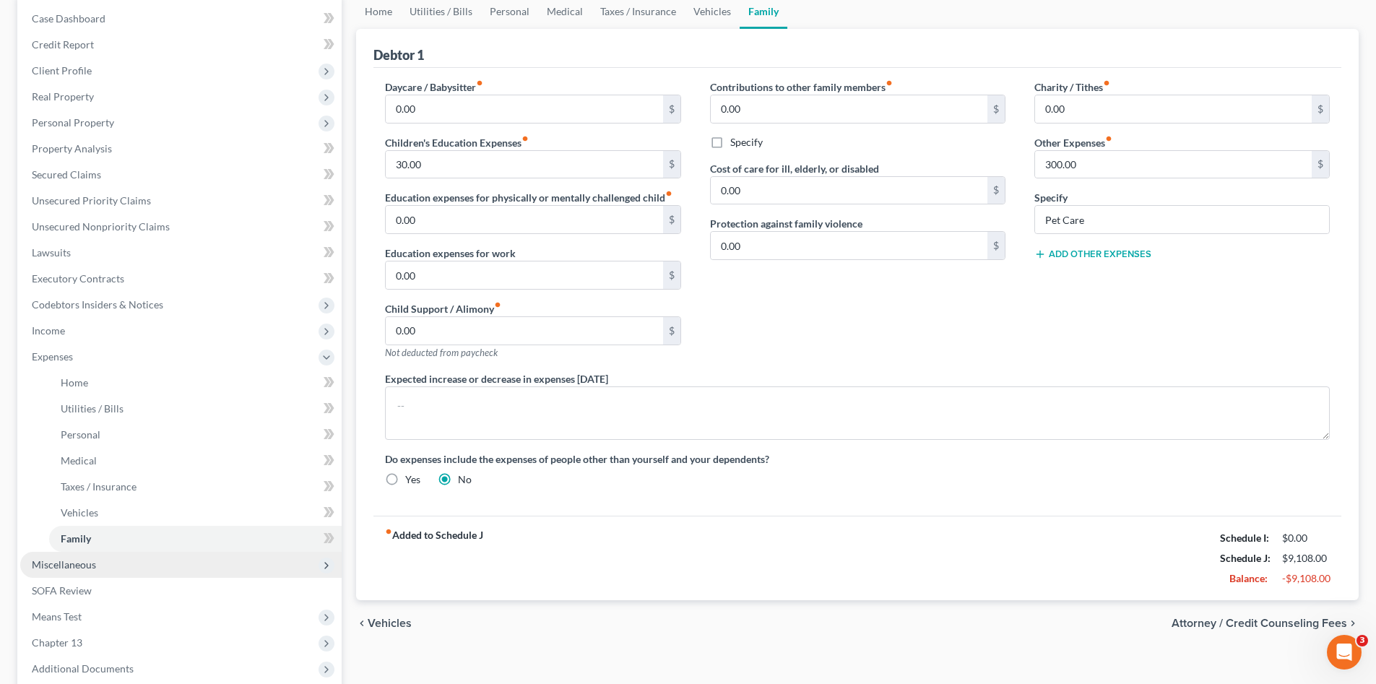
click at [97, 560] on span "Miscellaneous" at bounding box center [180, 565] width 321 height 26
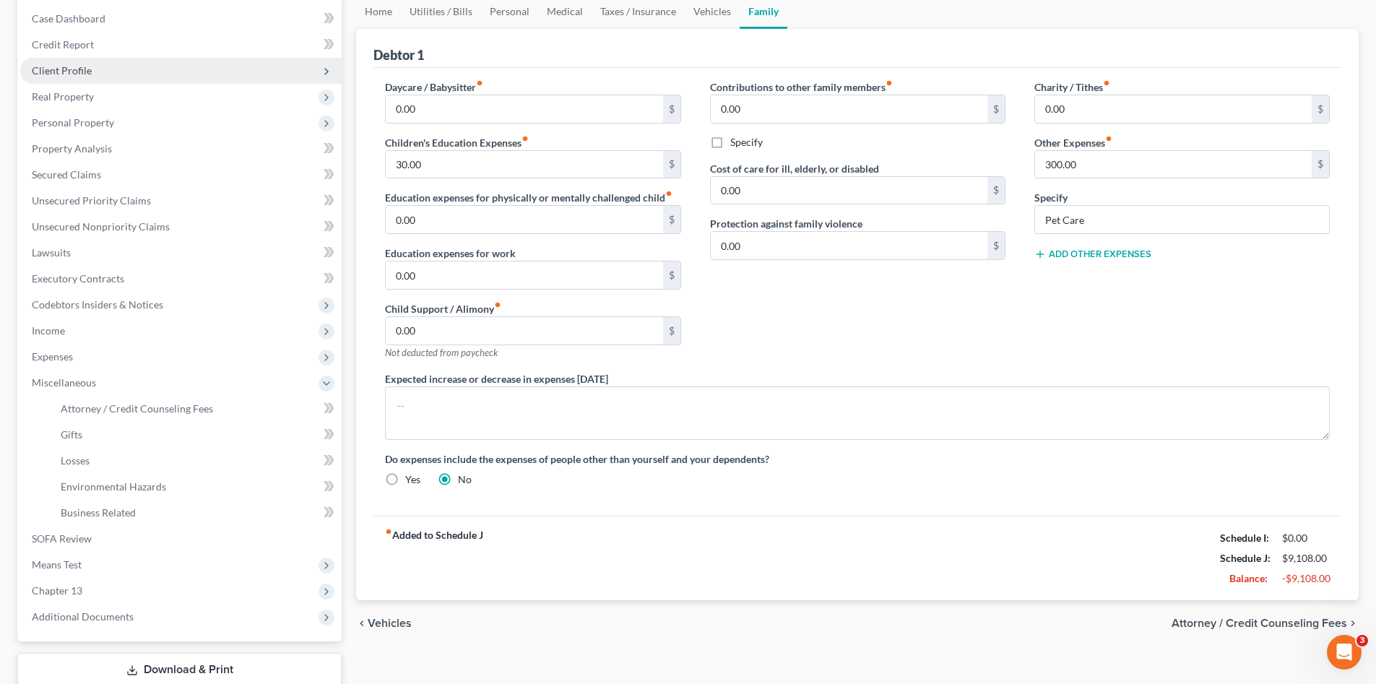
click at [64, 63] on span "Client Profile" at bounding box center [180, 71] width 321 height 26
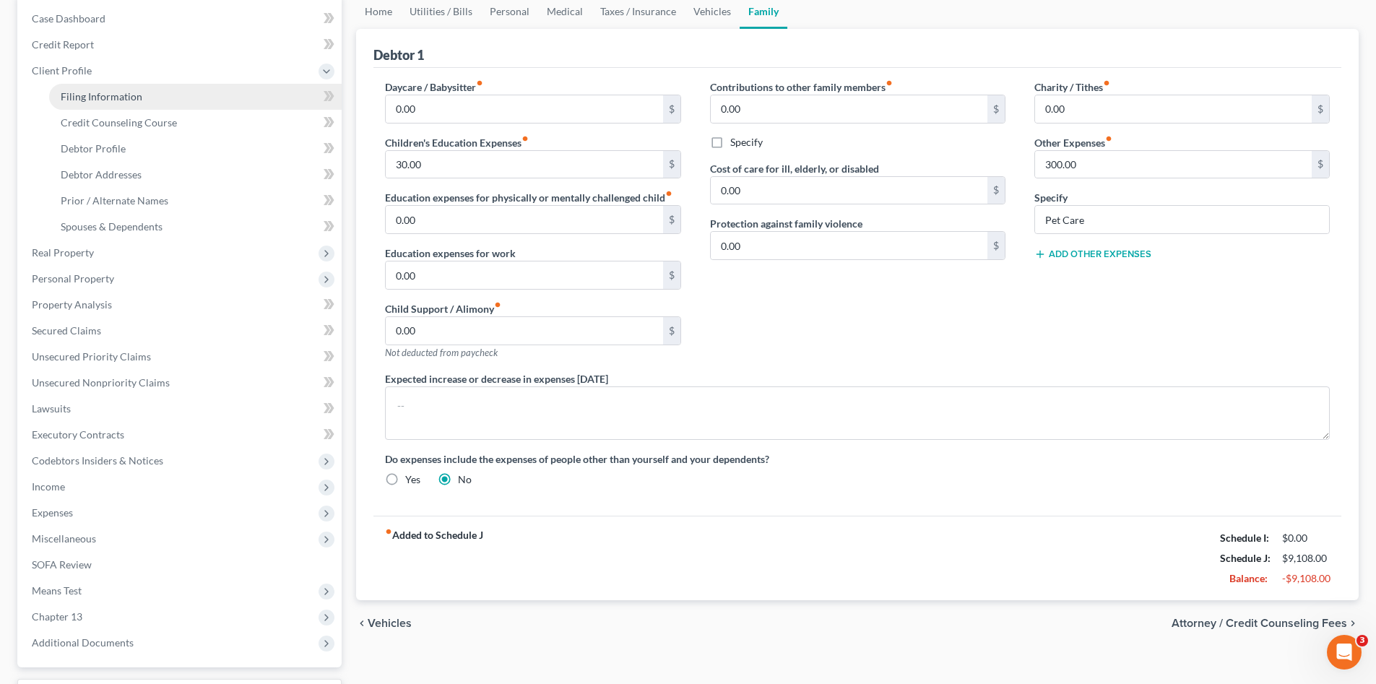
click at [95, 90] on span "Filing Information" at bounding box center [102, 96] width 82 height 12
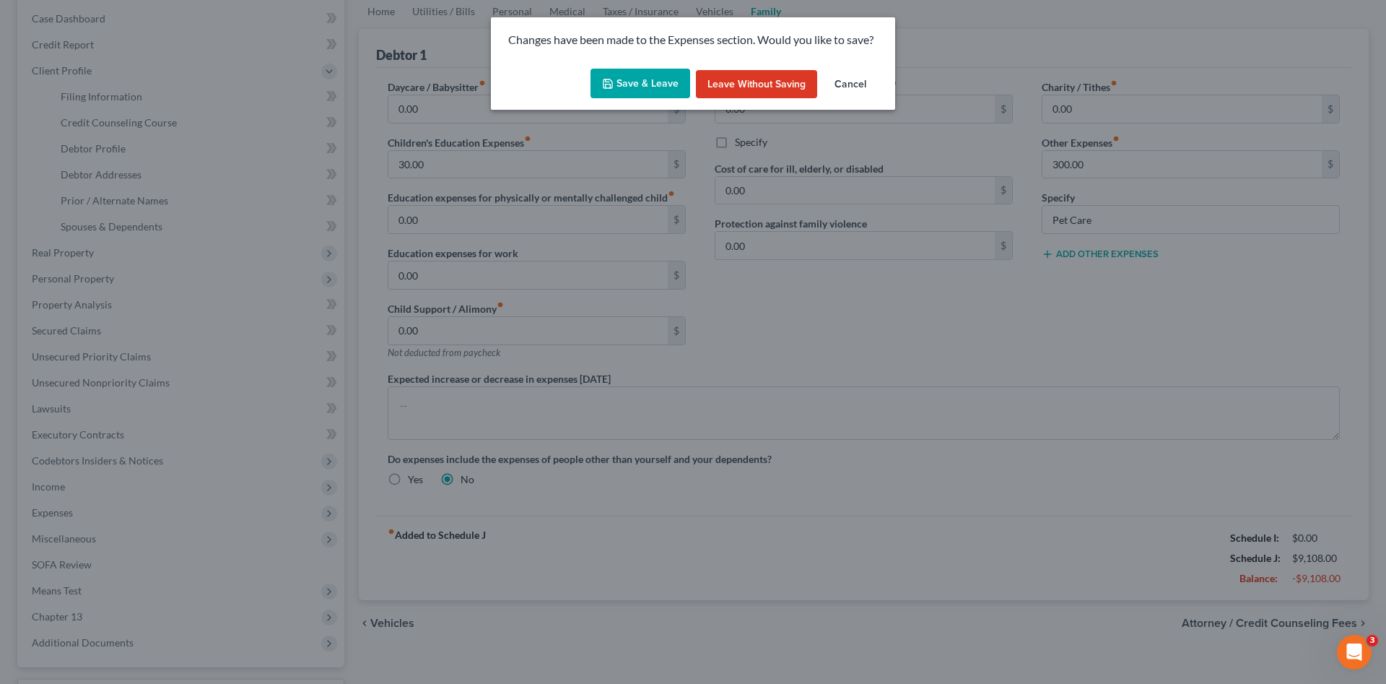
click at [641, 83] on button "Save & Leave" at bounding box center [641, 84] width 100 height 30
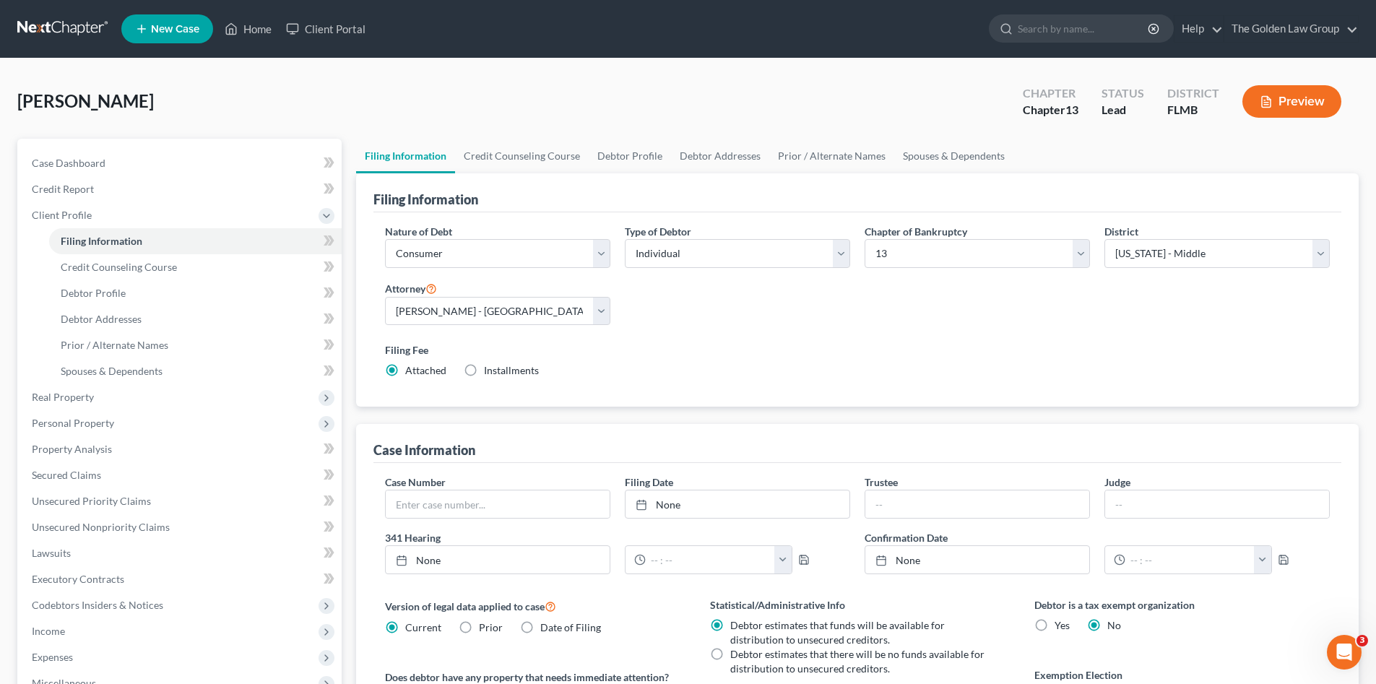
scroll to position [121, 0]
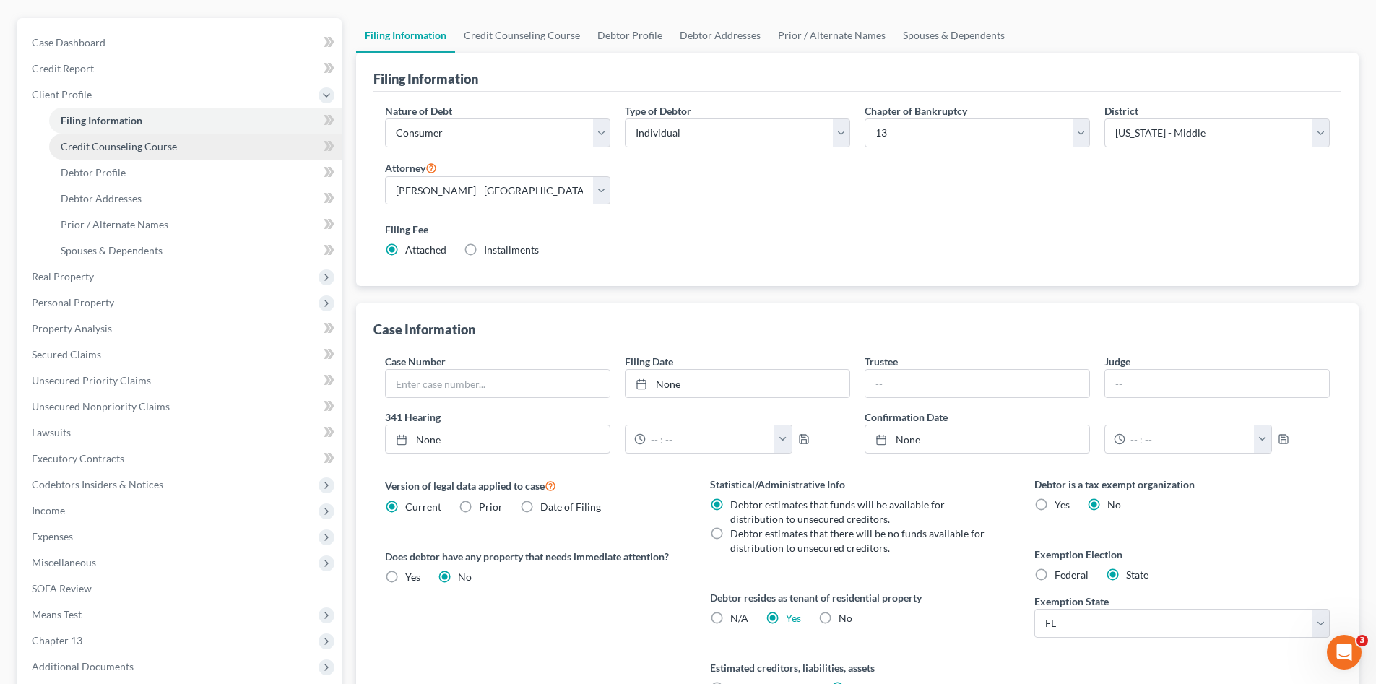
click at [108, 153] on link "Credit Counseling Course" at bounding box center [195, 147] width 292 height 26
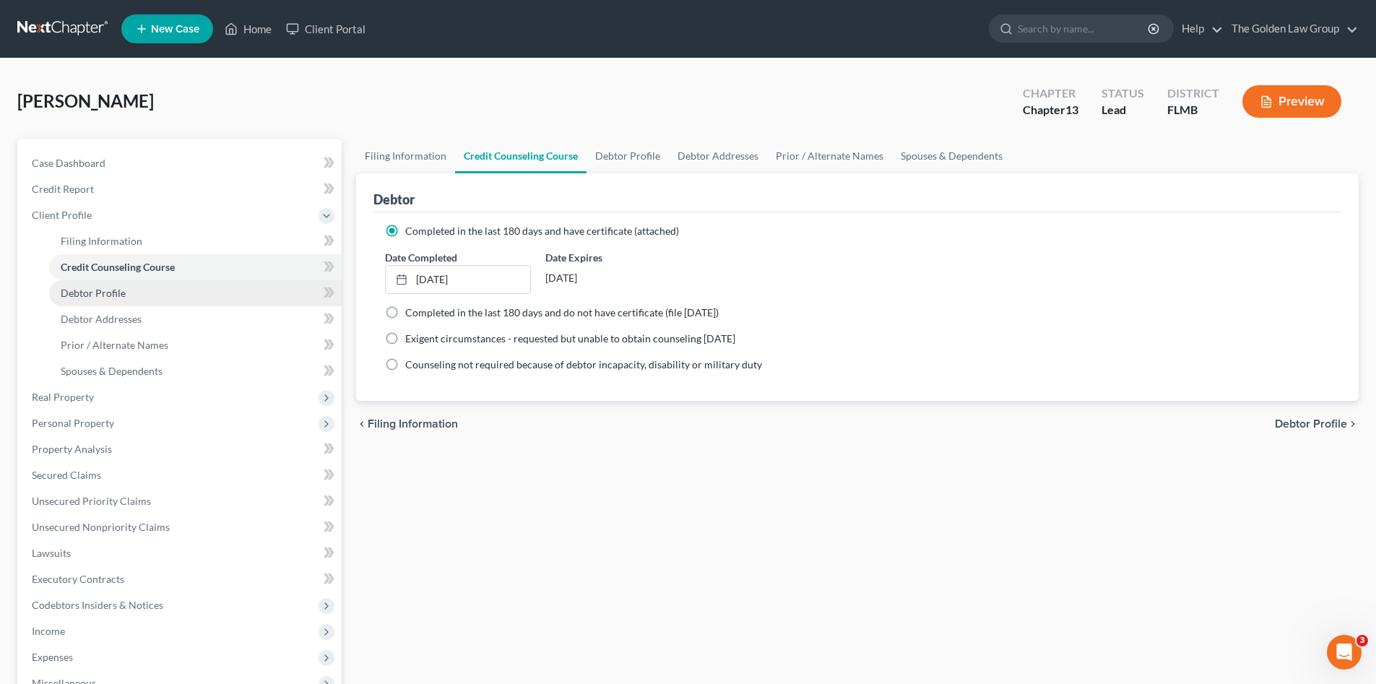
click at [129, 288] on link "Debtor Profile" at bounding box center [195, 293] width 292 height 26
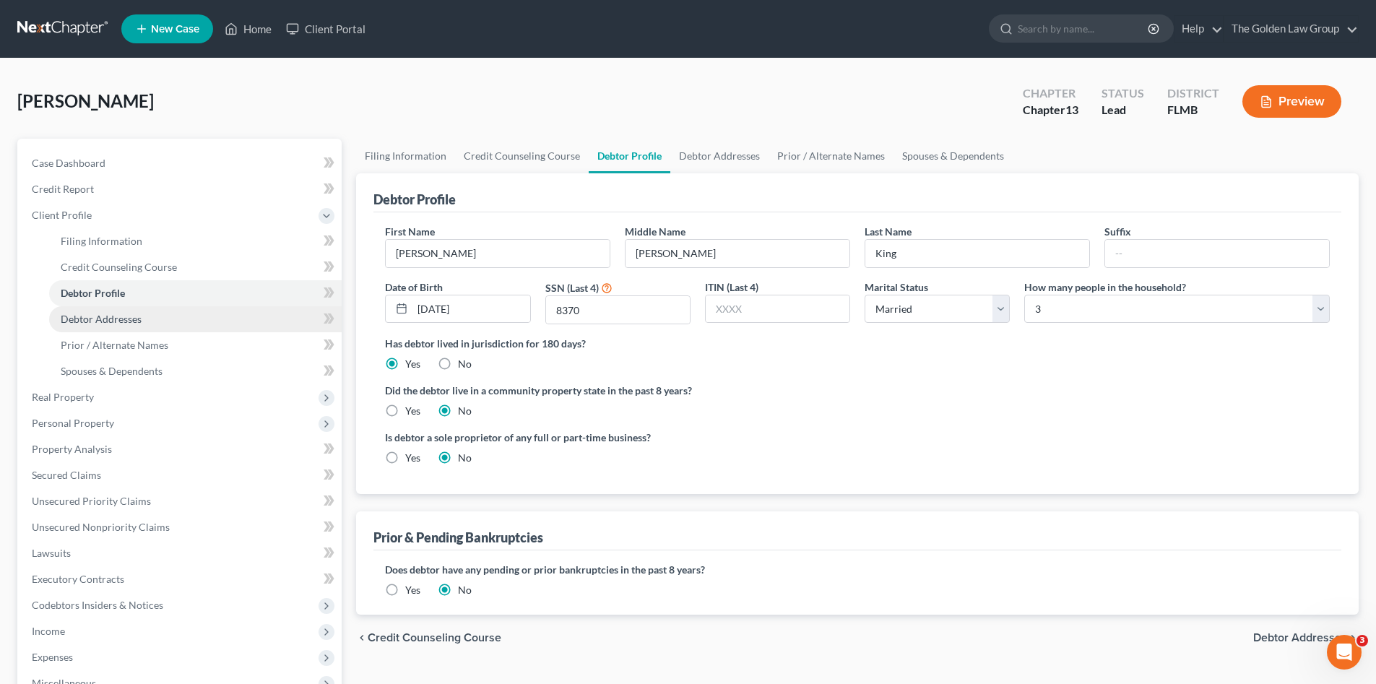
click at [147, 311] on link "Debtor Addresses" at bounding box center [195, 319] width 292 height 26
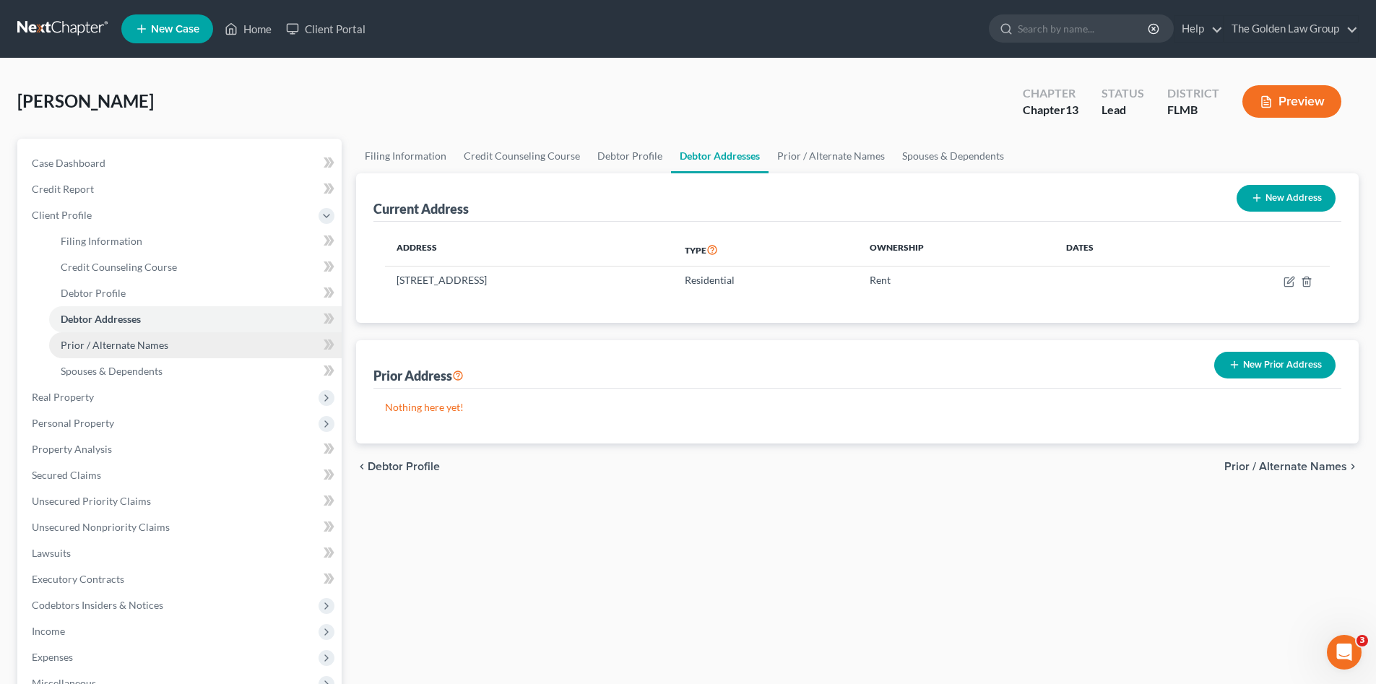
click at [162, 334] on link "Prior / Alternate Names" at bounding box center [195, 345] width 292 height 26
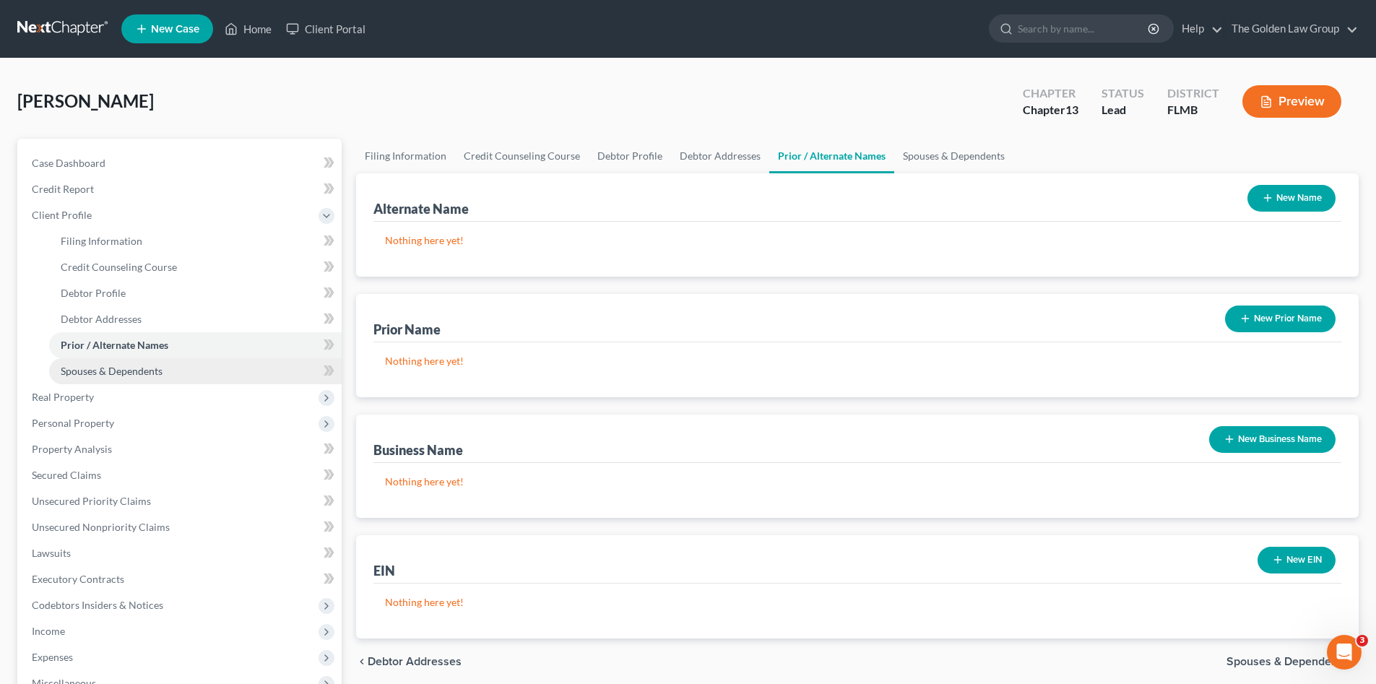
click at [162, 367] on link "Spouses & Dependents" at bounding box center [195, 371] width 292 height 26
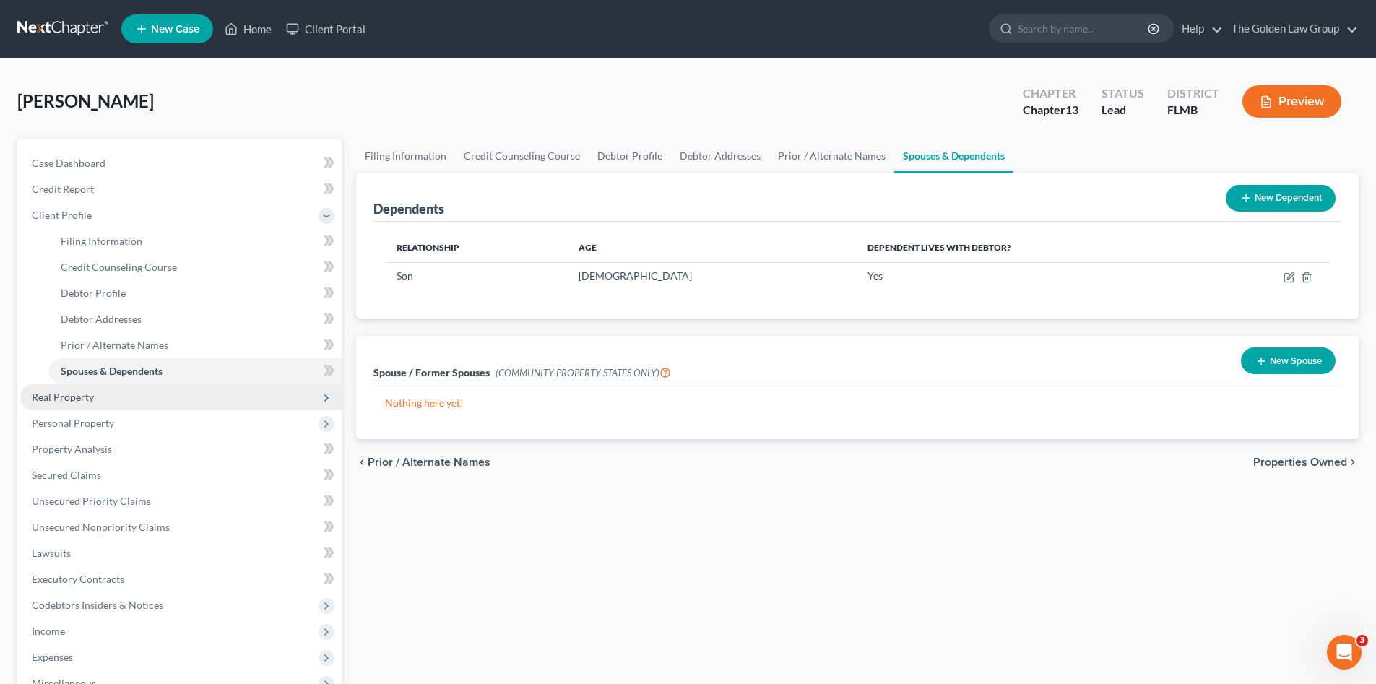
click at [123, 391] on span "Real Property" at bounding box center [180, 397] width 321 height 26
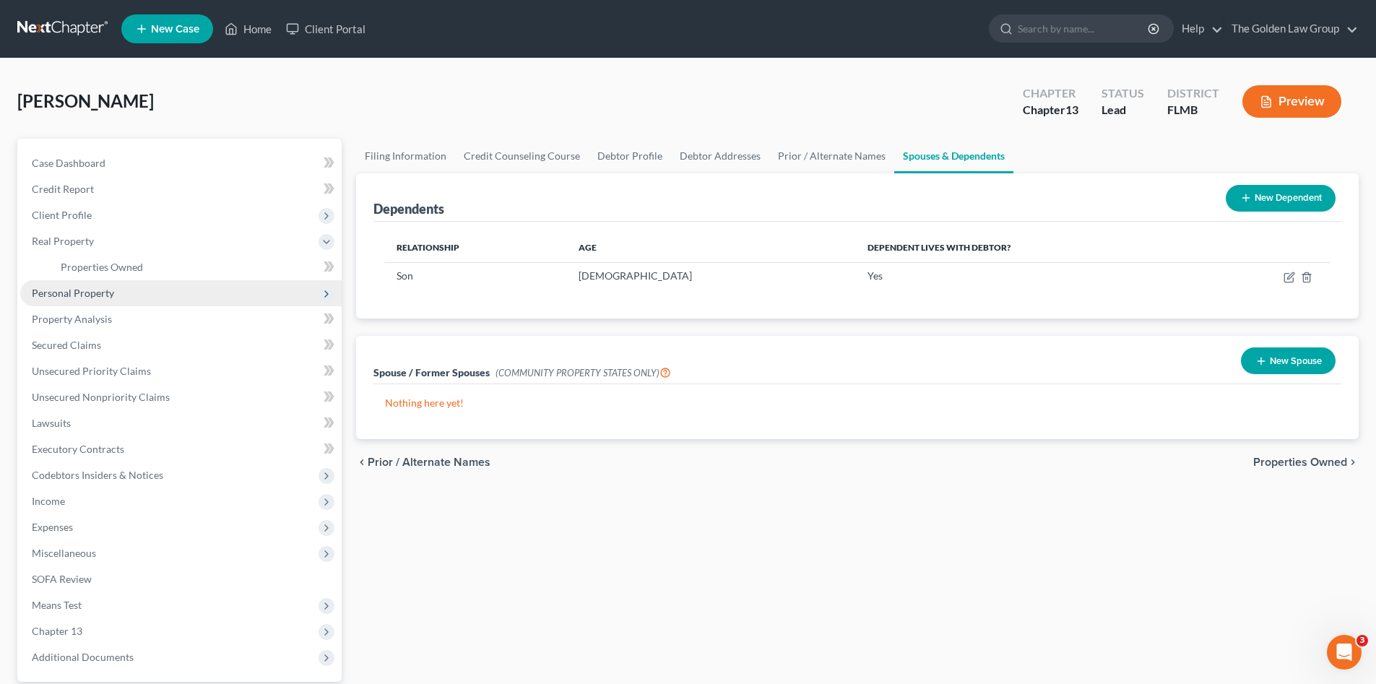
click at [111, 295] on span "Personal Property" at bounding box center [73, 293] width 82 height 12
click at [143, 289] on link "Vehicles Owned" at bounding box center [195, 293] width 292 height 26
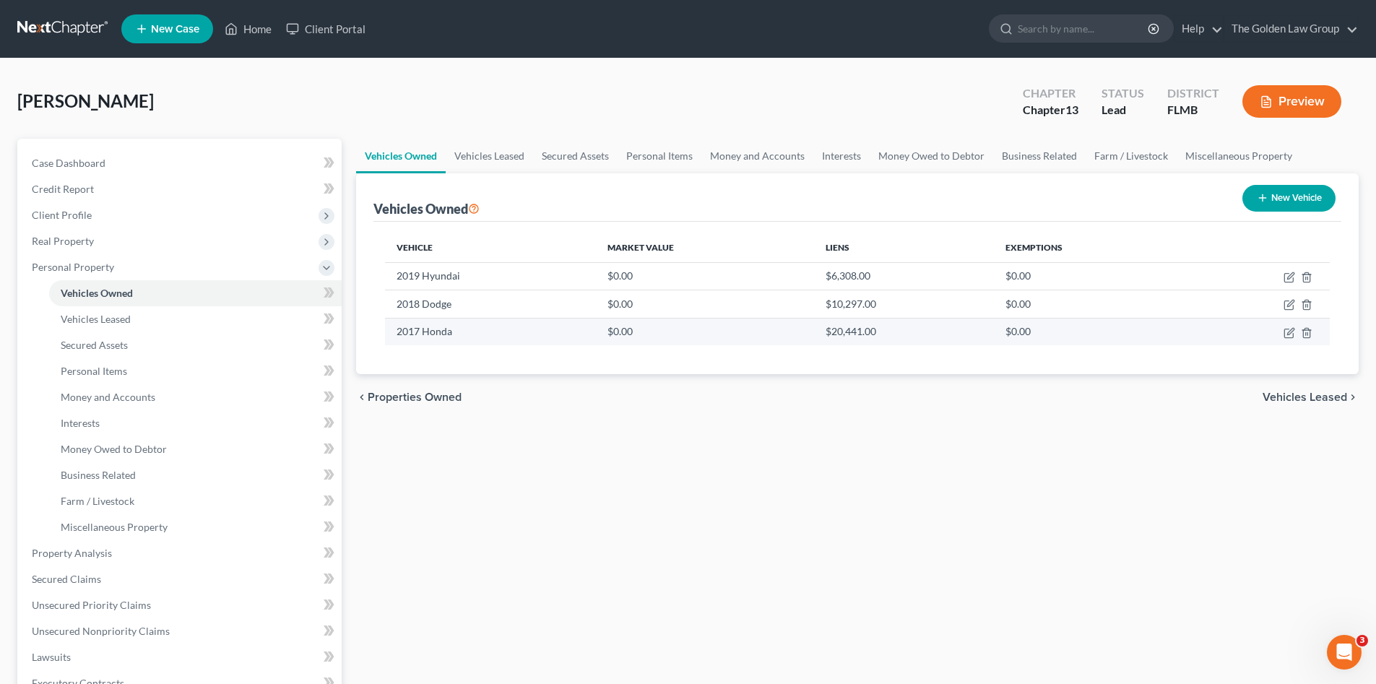
click at [1282, 331] on td at bounding box center [1259, 331] width 141 height 27
click at [1290, 330] on icon "button" at bounding box center [1290, 331] width 6 height 6
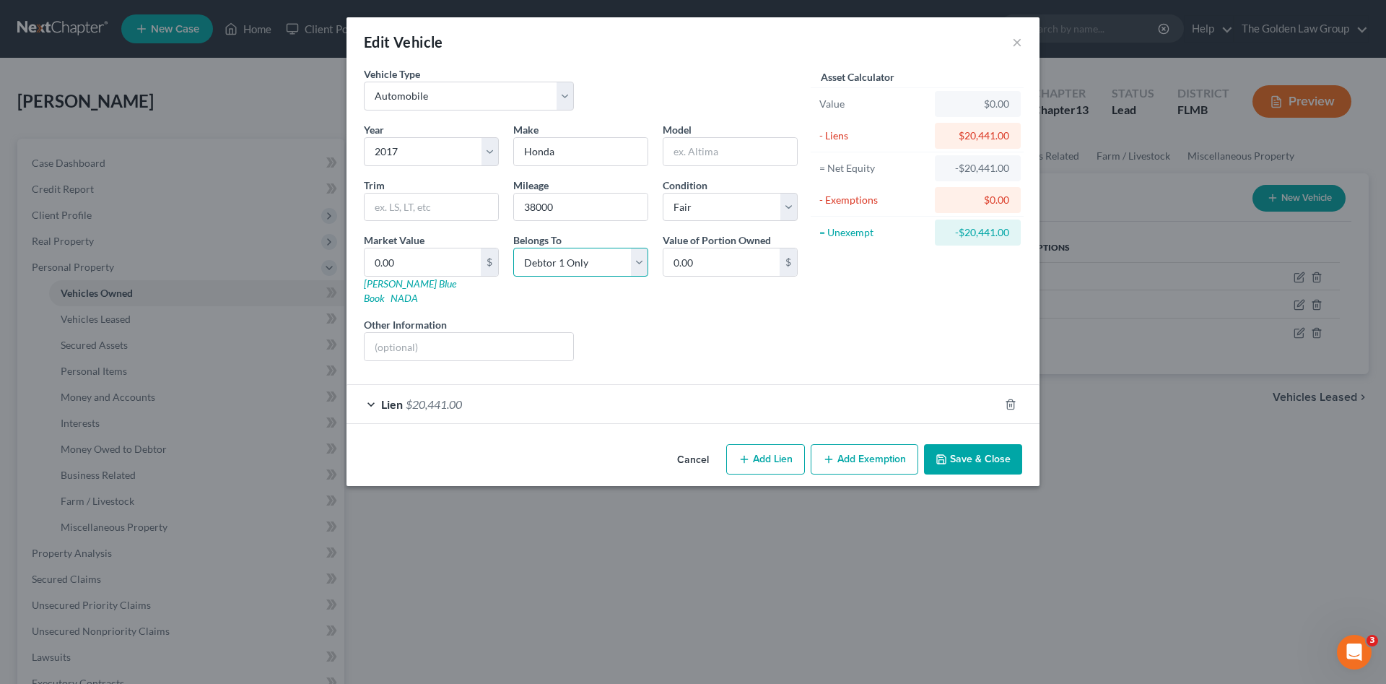
click at [586, 259] on select "Select Debtor 1 Only Debtor 2 Only Debtor 1 And Debtor 2 Only At Least One Of T…" at bounding box center [580, 262] width 135 height 29
click at [513, 248] on select "Select Debtor 1 Only Debtor 2 Only Debtor 1 And Debtor 2 Only At Least One Of T…" at bounding box center [580, 262] width 135 height 29
drag, startPoint x: 613, startPoint y: 387, endPoint x: 622, endPoint y: 406, distance: 20.7
click at [615, 388] on div "Lien $20,441.00" at bounding box center [673, 404] width 653 height 38
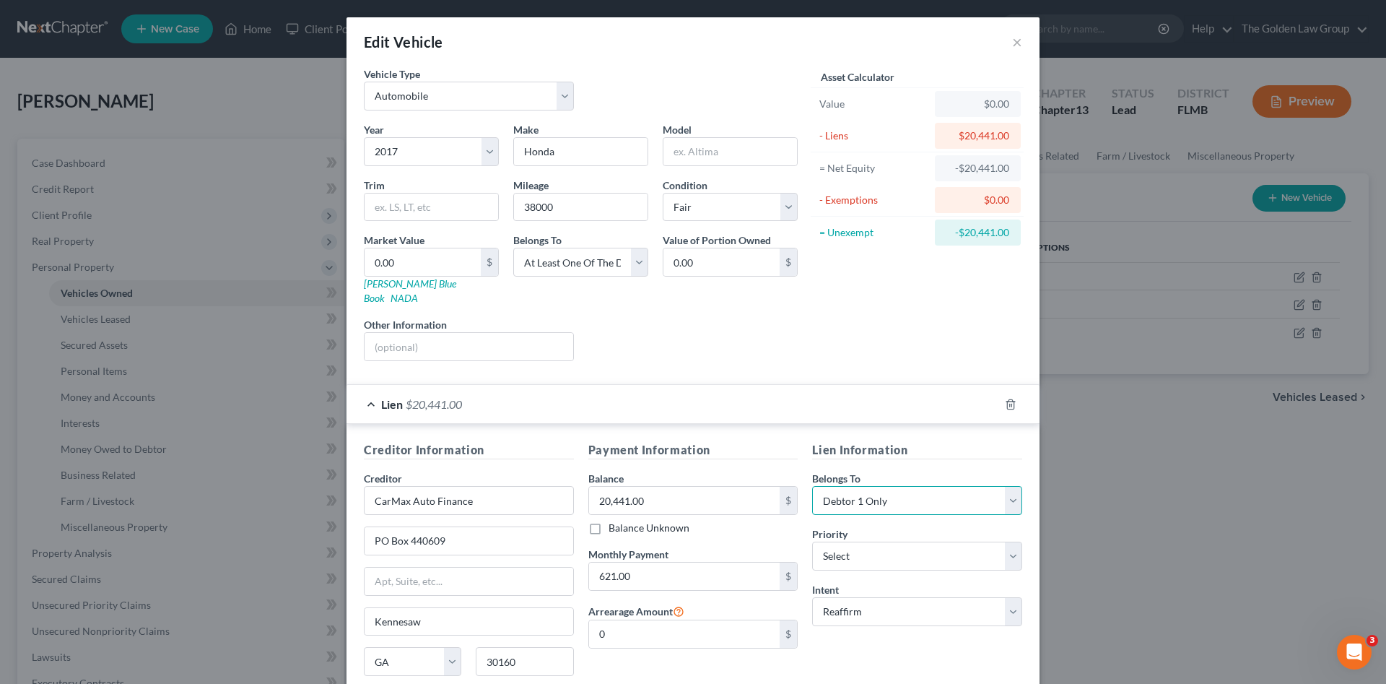
drag, startPoint x: 858, startPoint y: 491, endPoint x: 862, endPoint y: 500, distance: 10.3
click at [858, 491] on select "Select Debtor 1 Only Debtor 2 Only Debtor 1 And Debtor 2 Only At Least One Of T…" at bounding box center [917, 500] width 210 height 29
click at [812, 486] on select "Select Debtor 1 Only Debtor 2 Only Debtor 1 And Debtor 2 Only At Least One Of T…" at bounding box center [917, 500] width 210 height 29
click at [414, 333] on input "text" at bounding box center [469, 346] width 209 height 27
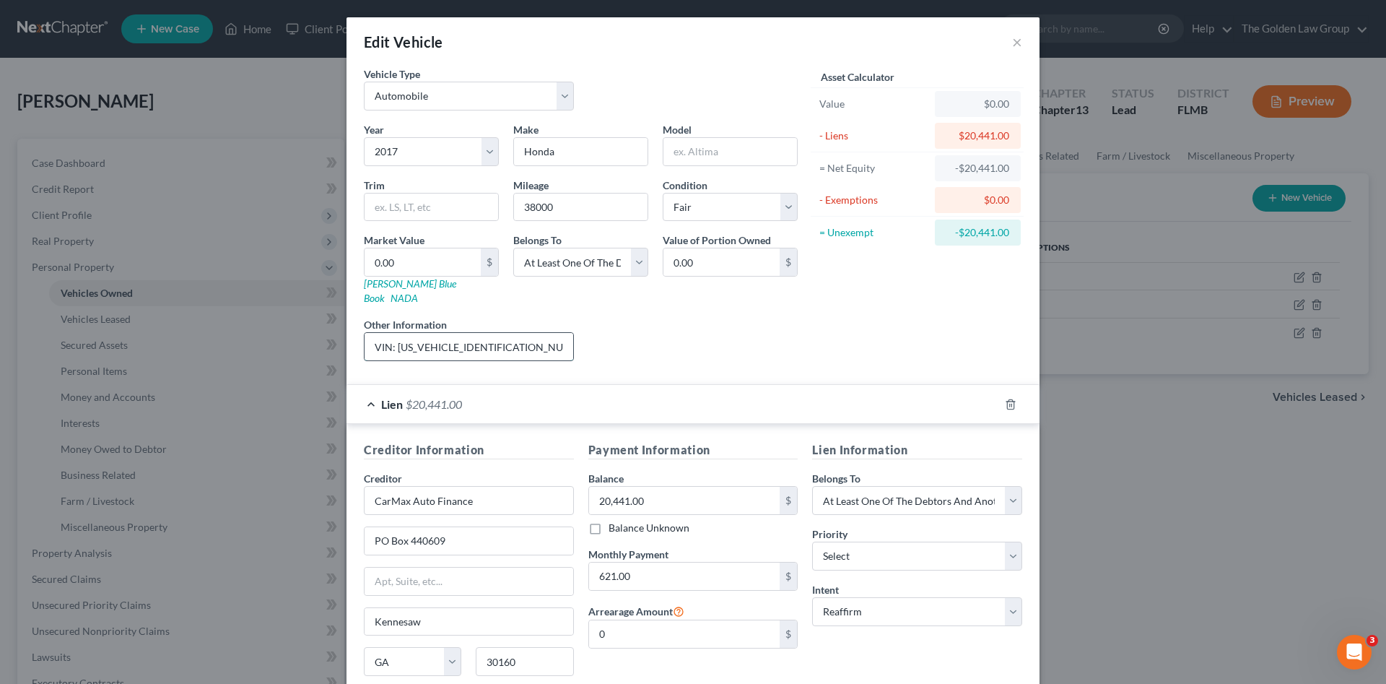
click at [428, 333] on input "VIN: 1HGCR2F7XHA210146" at bounding box center [469, 346] width 209 height 27
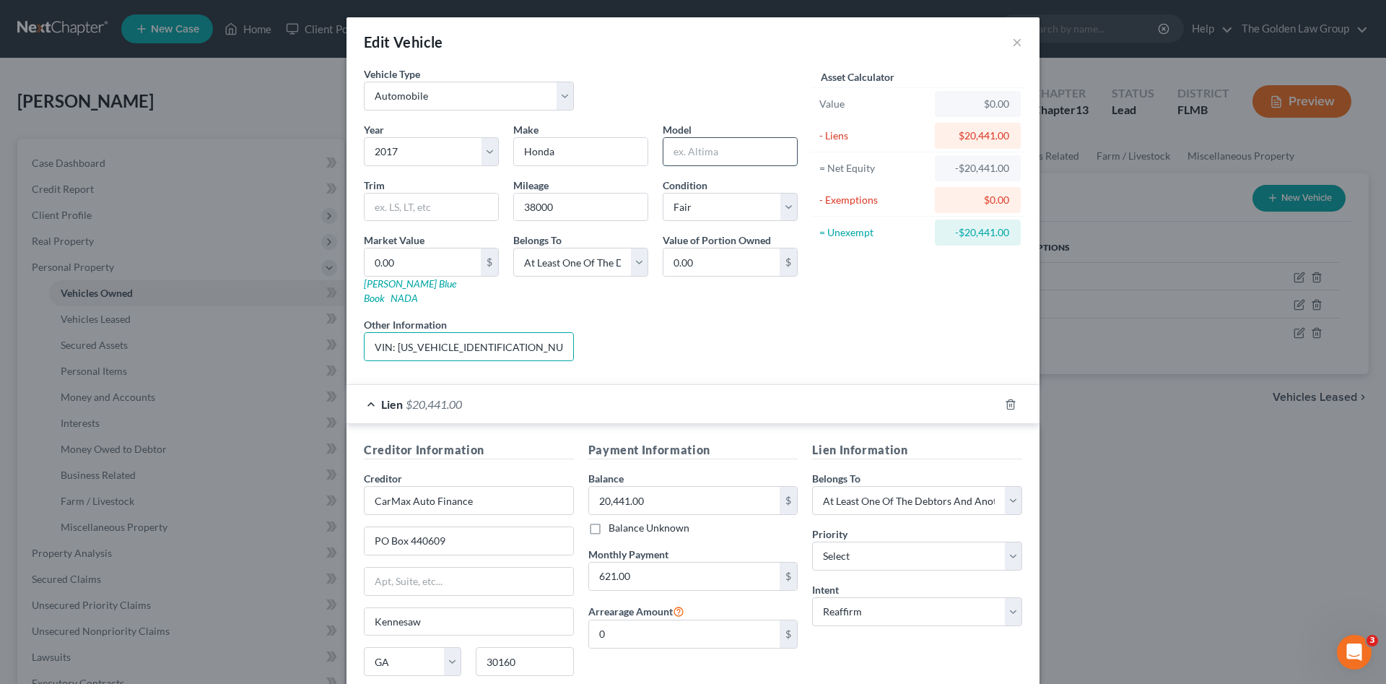
click at [726, 147] on input "text" at bounding box center [731, 151] width 134 height 27
click at [436, 261] on input "0.00" at bounding box center [423, 261] width 116 height 27
click at [717, 346] on div "Liens Select" at bounding box center [693, 339] width 225 height 44
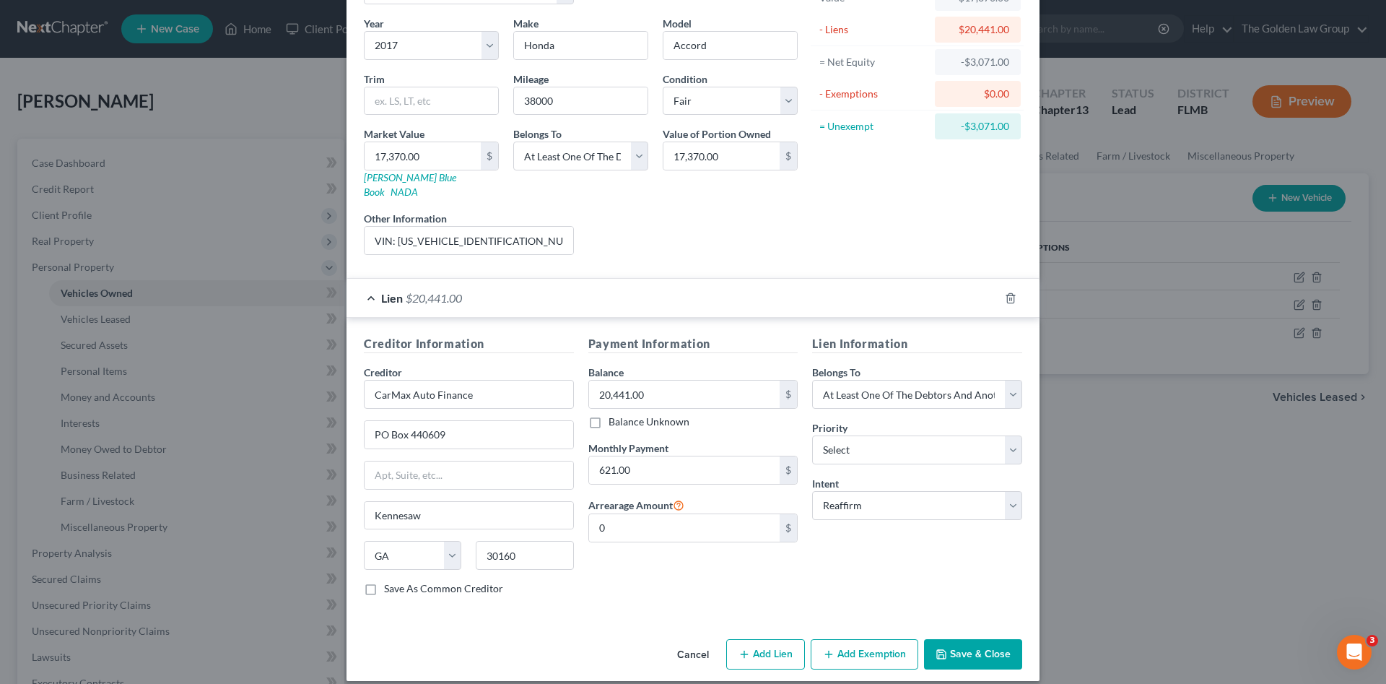
click at [981, 639] on button "Save & Close" at bounding box center [973, 654] width 98 height 30
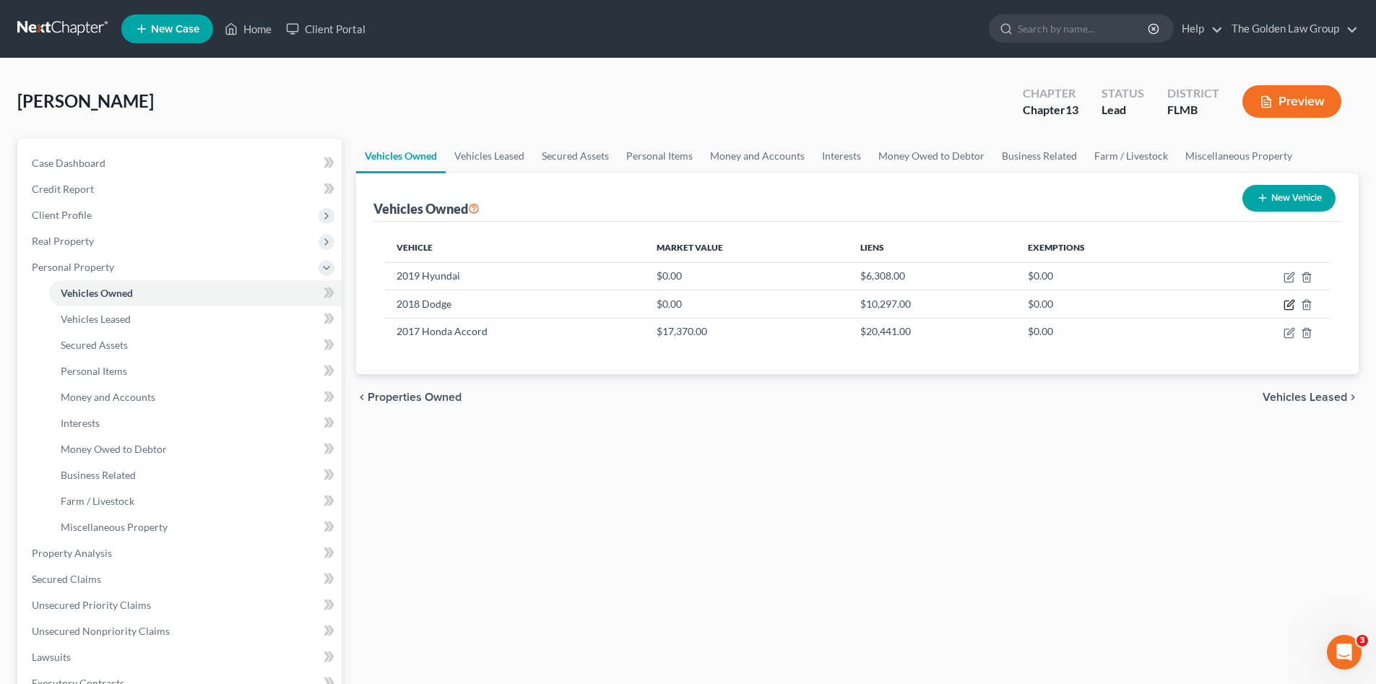
drag, startPoint x: 1290, startPoint y: 303, endPoint x: 541, endPoint y: 378, distance: 753.2
click at [1290, 303] on icon "button" at bounding box center [1289, 305] width 12 height 12
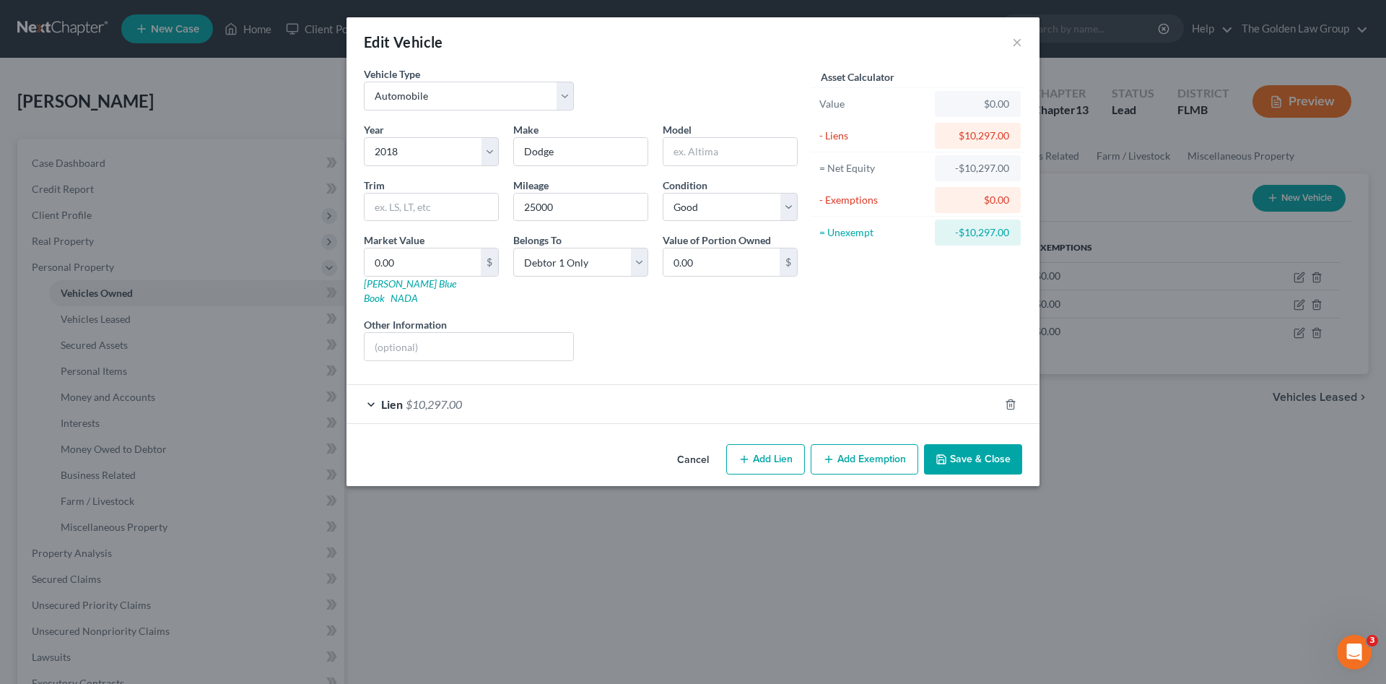
click at [475, 347] on div "Year Select 2026 2025 2024 2023 2022 2021 2020 2019 2018 2017 2016 2015 2014 20…" at bounding box center [581, 247] width 448 height 251
click at [469, 337] on input "text" at bounding box center [469, 346] width 209 height 27
click at [469, 337] on input "VIN: 2C3CDZFJ6JH246316" at bounding box center [469, 346] width 209 height 27
click at [422, 269] on input "0.00" at bounding box center [423, 261] width 116 height 27
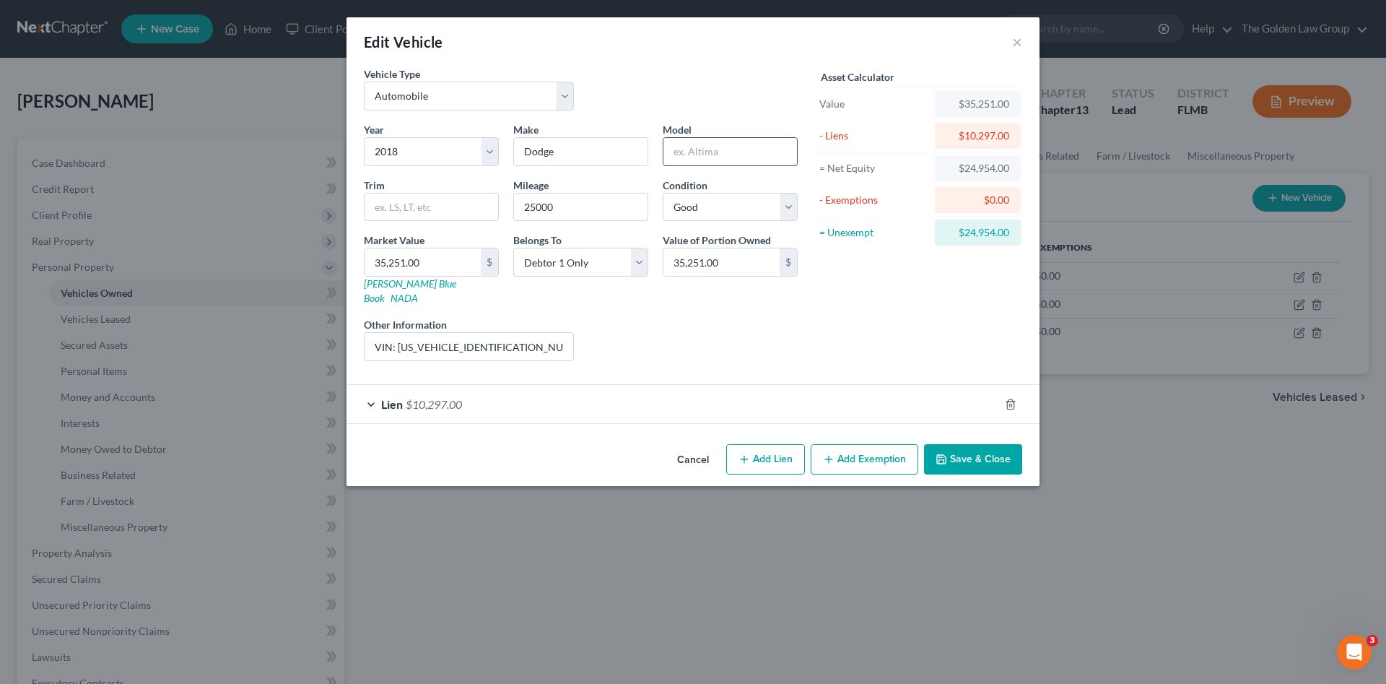
click at [762, 154] on input "text" at bounding box center [731, 151] width 134 height 27
click at [841, 324] on div "Asset Calculator Value $35,251.00 - Liens $10,297.00 = Net Equity $24,954.00 - …" at bounding box center [917, 219] width 225 height 306
click at [950, 447] on button "Save & Close" at bounding box center [973, 459] width 98 height 30
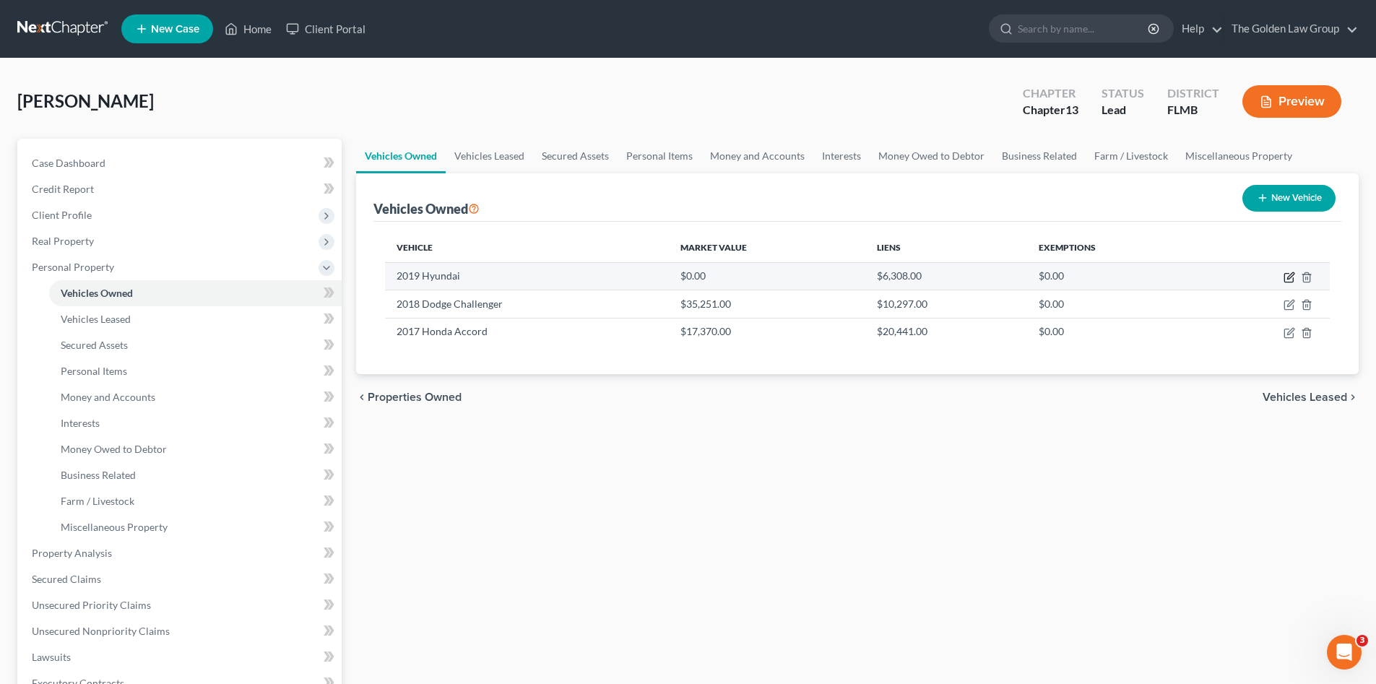
click at [1283, 275] on icon "button" at bounding box center [1289, 278] width 12 height 12
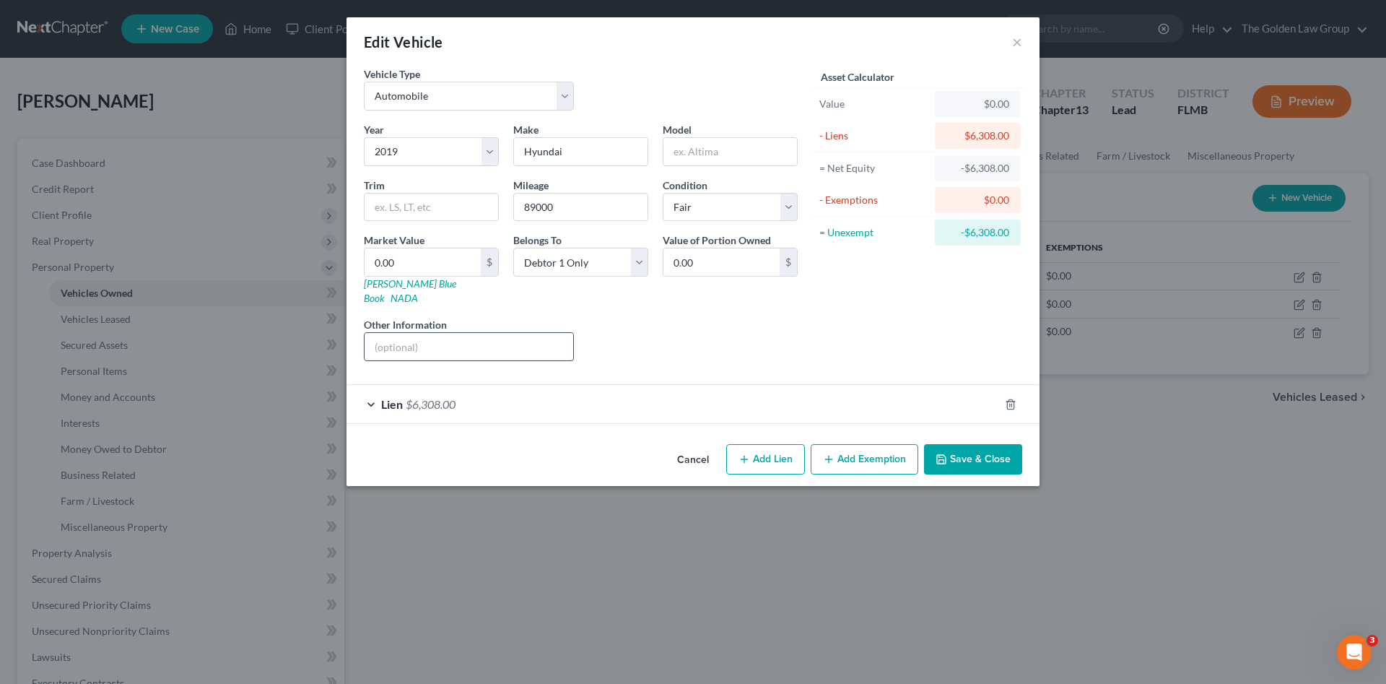
click at [490, 333] on input "text" at bounding box center [469, 346] width 209 height 27
click at [492, 339] on input "text" at bounding box center [469, 346] width 209 height 27
click at [477, 333] on input "VIN:" at bounding box center [469, 346] width 209 height 27
click at [477, 333] on input "VIN: KMHD74LLF6KU817825" at bounding box center [469, 346] width 209 height 27
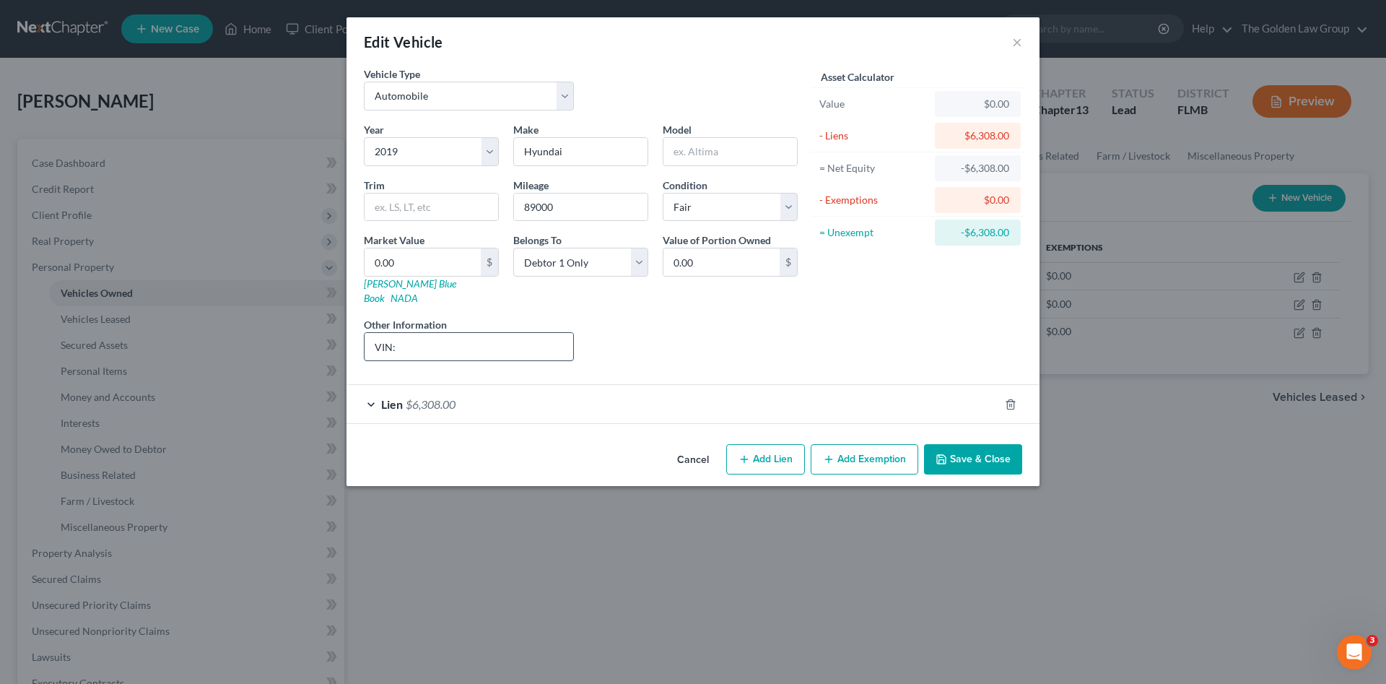
paste input "KMHD74LF6KU817825"
click at [981, 444] on button "Save & Close" at bounding box center [973, 459] width 98 height 30
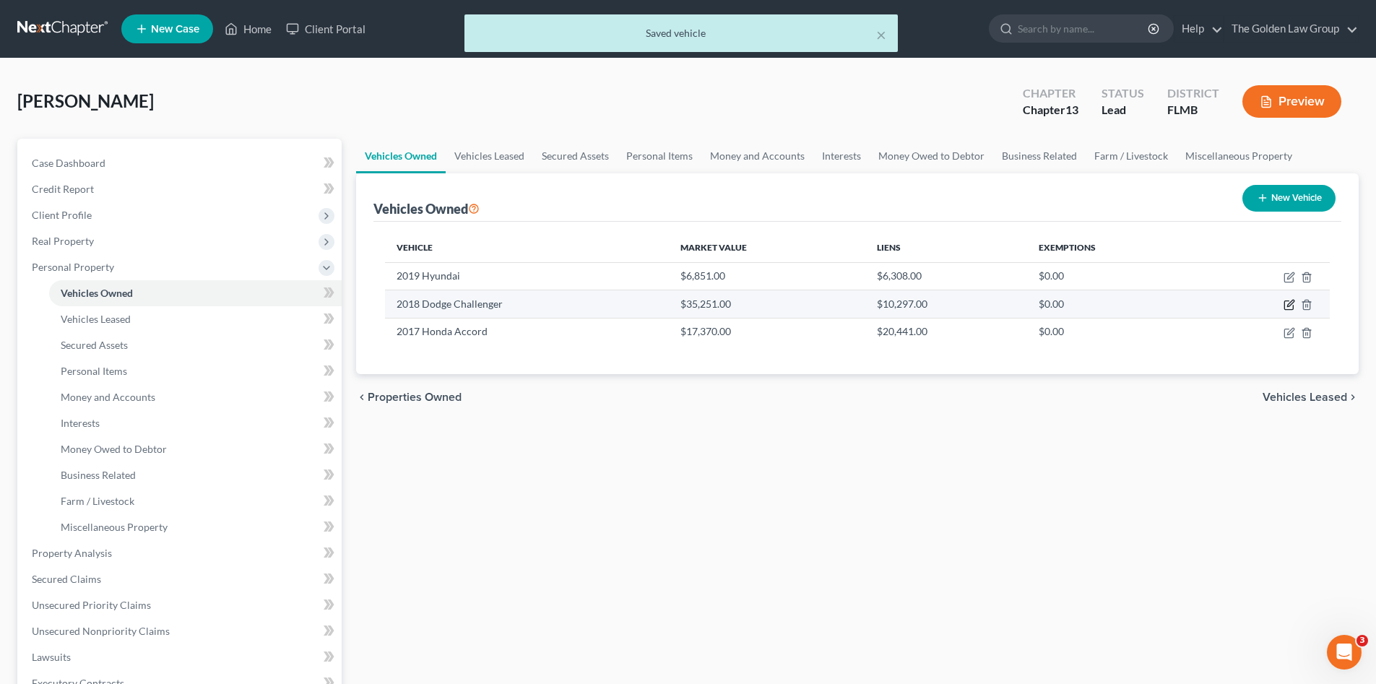
click at [1287, 303] on icon "button" at bounding box center [1289, 305] width 12 height 12
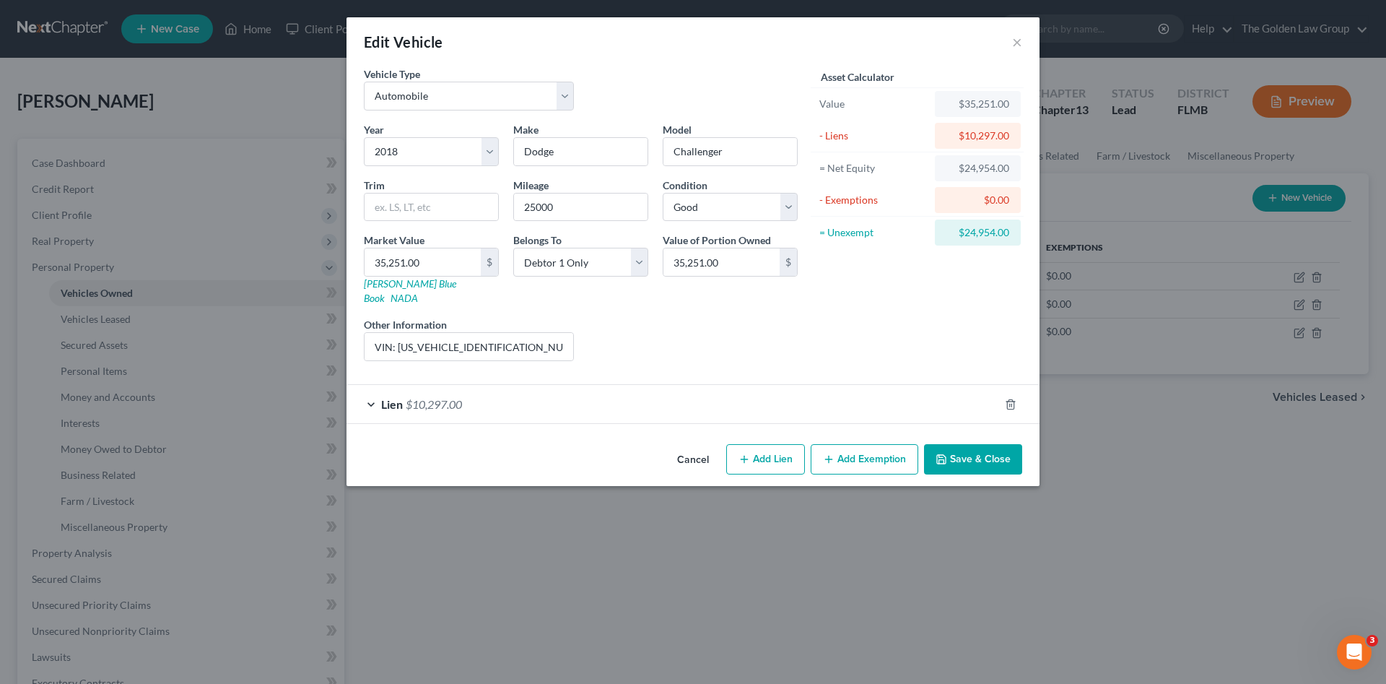
click at [864, 446] on button "Add Exemption" at bounding box center [865, 459] width 108 height 30
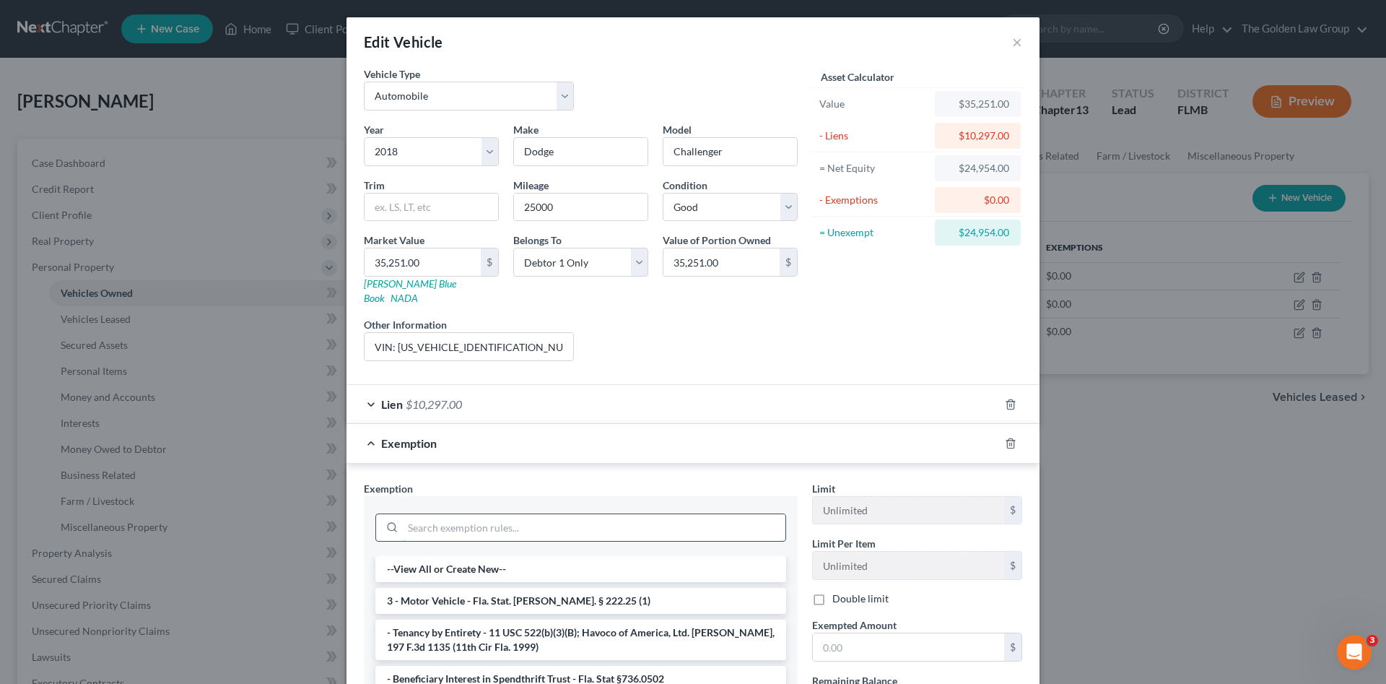
click at [648, 516] on input "search" at bounding box center [594, 527] width 383 height 27
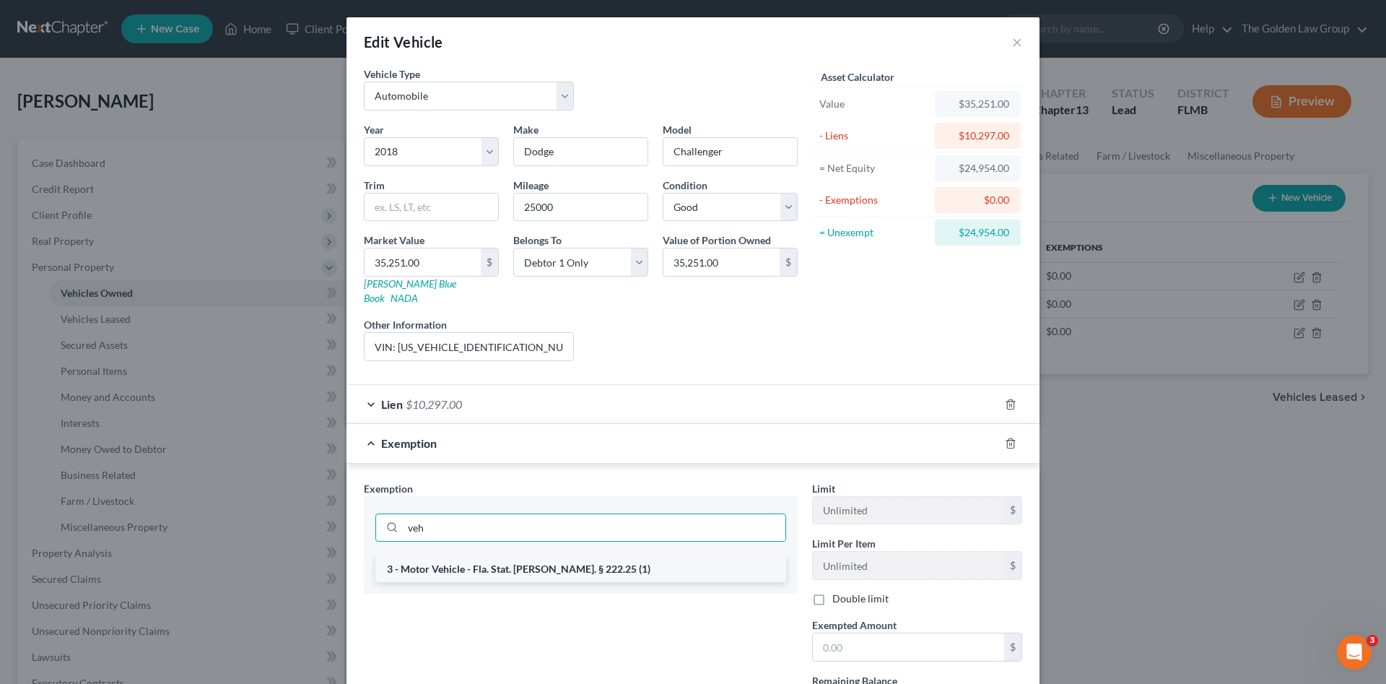
click at [672, 556] on li "3 - Motor Vehicle - Fla. Stat. Ann. § 222.25 (1)" at bounding box center [580, 569] width 411 height 26
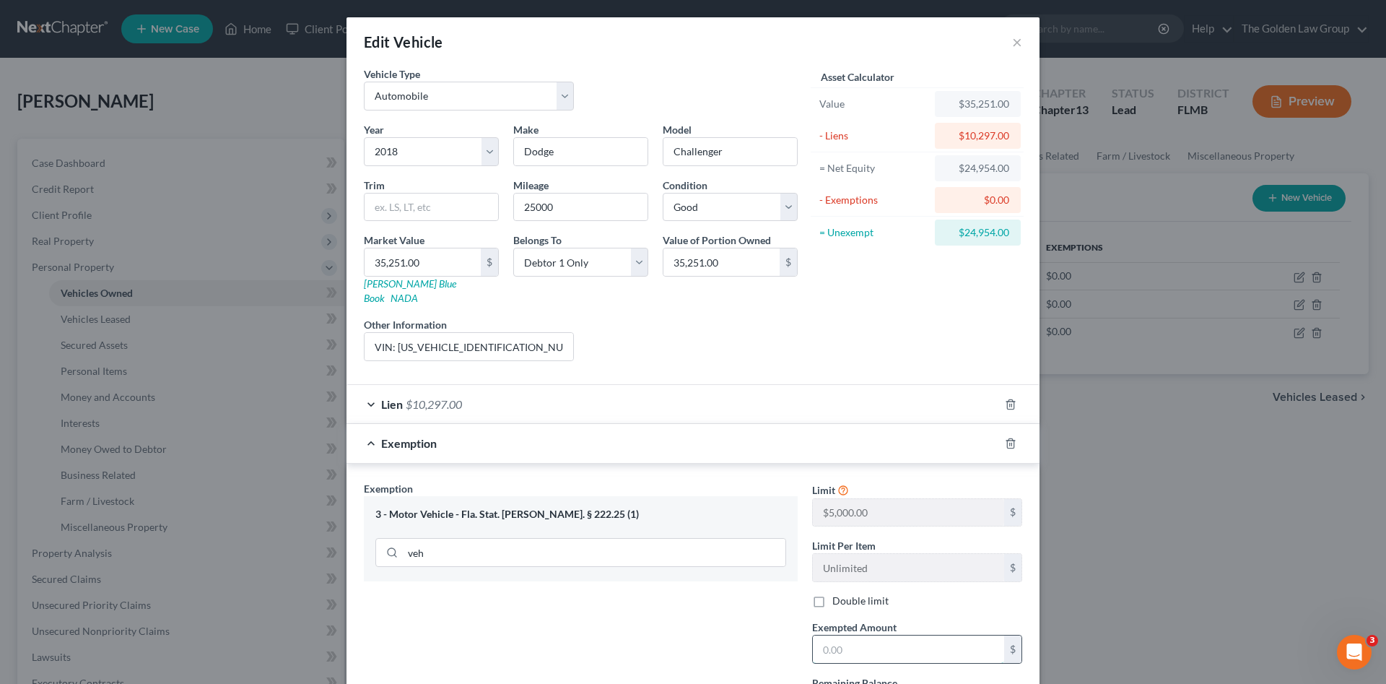
click at [845, 635] on input "text" at bounding box center [908, 648] width 191 height 27
click at [760, 589] on div "Exemption Set must be selected for CA. Exemption * 3 - Motor Vehicle - Fla. Sta…" at bounding box center [581, 606] width 448 height 250
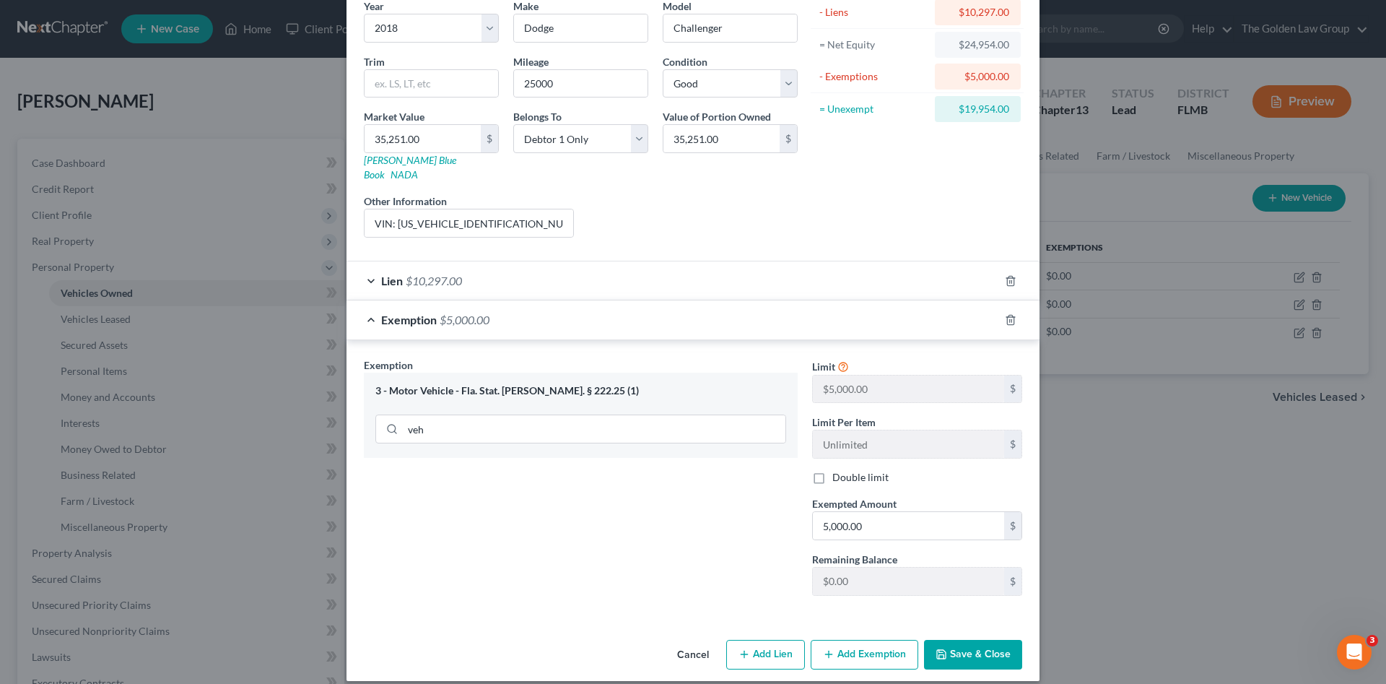
drag, startPoint x: 979, startPoint y: 635, endPoint x: 917, endPoint y: 607, distance: 68.5
click at [979, 640] on button "Save & Close" at bounding box center [973, 655] width 98 height 30
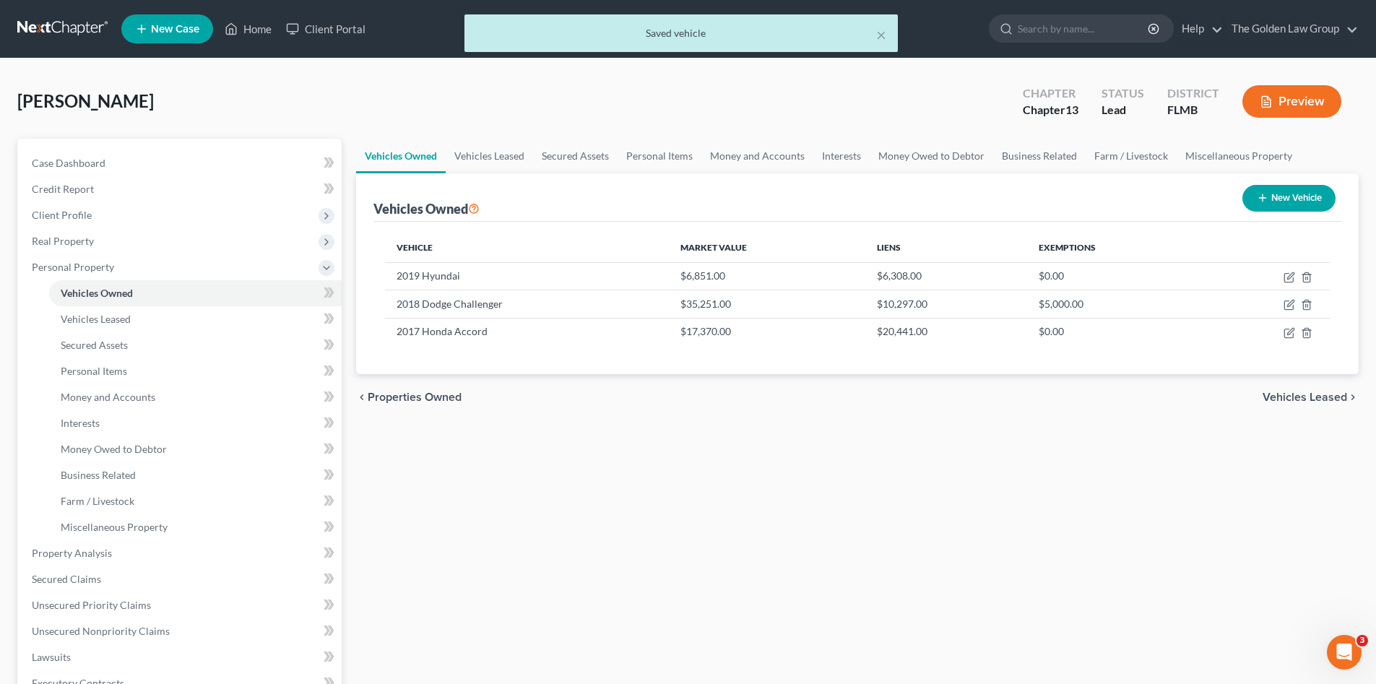
drag, startPoint x: 812, startPoint y: 498, endPoint x: 778, endPoint y: 479, distance: 37.8
click at [796, 494] on div "Vehicles Owned Vehicles Leased Secured Assets Personal Items Money and Accounts…" at bounding box center [857, 569] width 1017 height 860
click at [93, 322] on span "Vehicles Leased" at bounding box center [96, 319] width 70 height 12
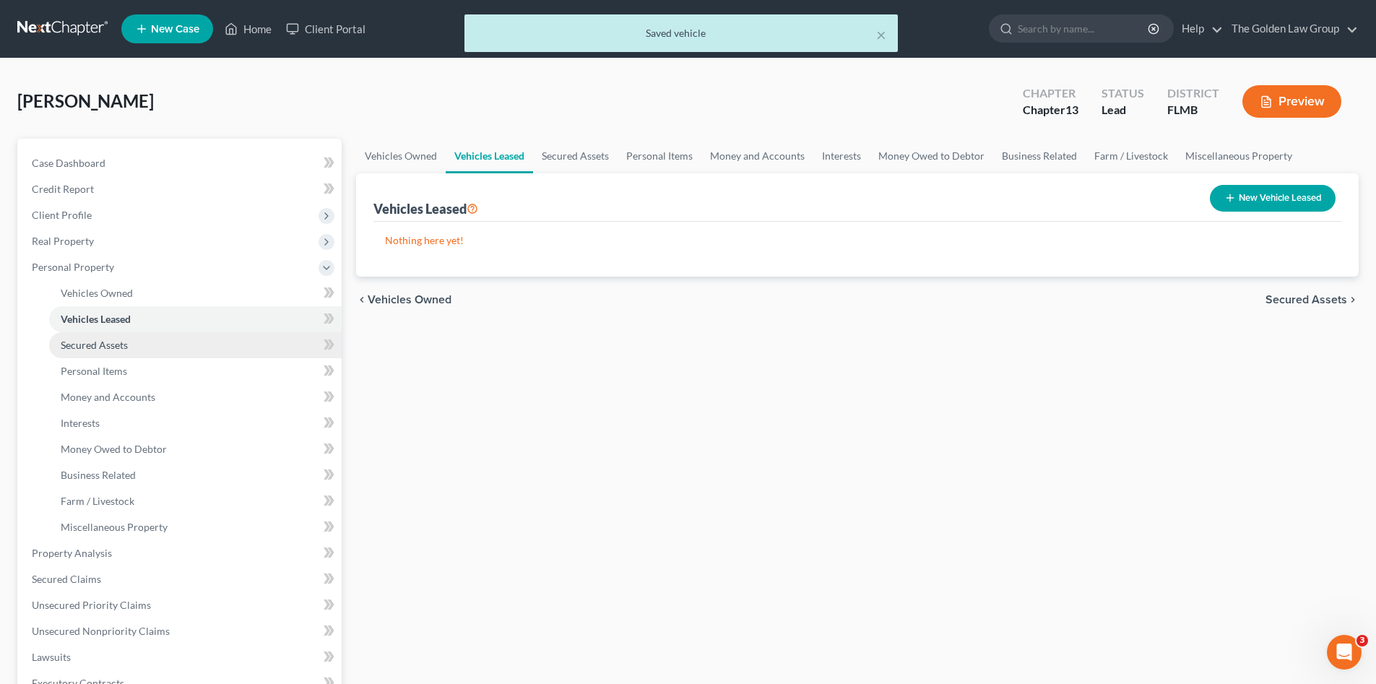
click at [108, 342] on span "Secured Assets" at bounding box center [94, 345] width 67 height 12
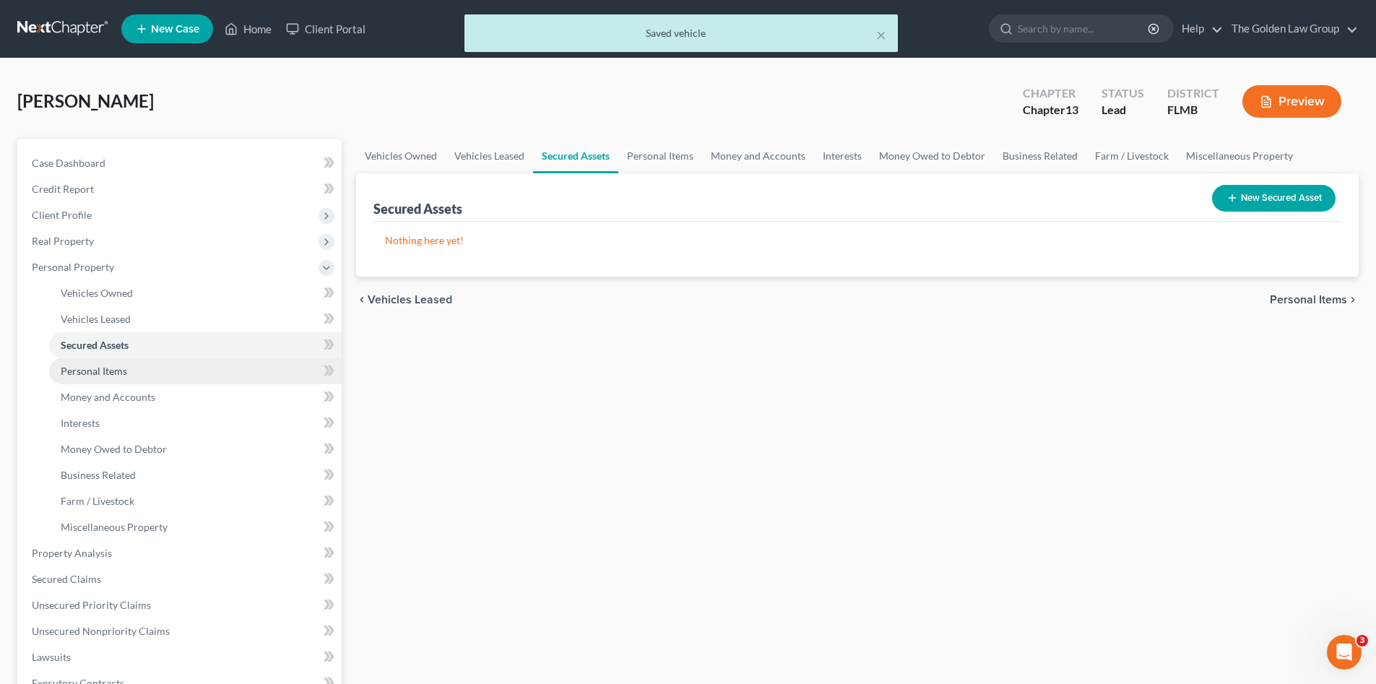
click at [118, 368] on span "Personal Items" at bounding box center [94, 371] width 66 height 12
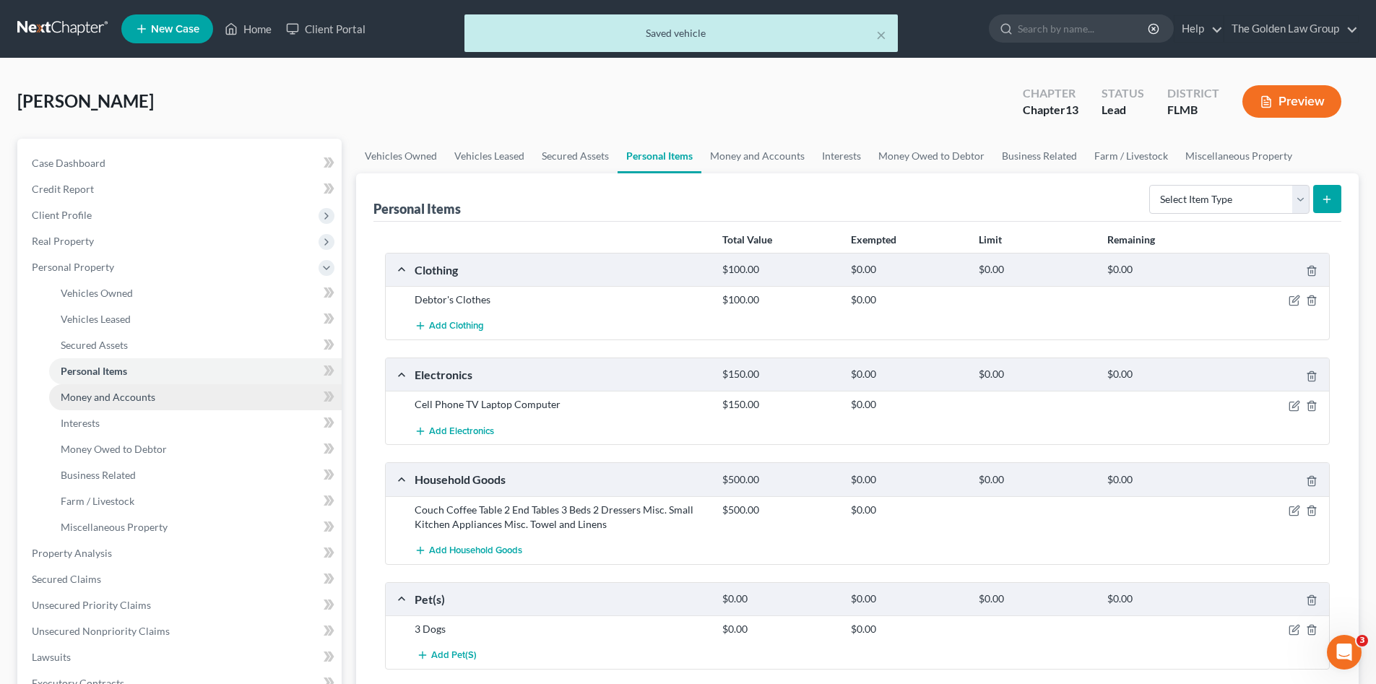
click at [133, 394] on span "Money and Accounts" at bounding box center [108, 397] width 95 height 12
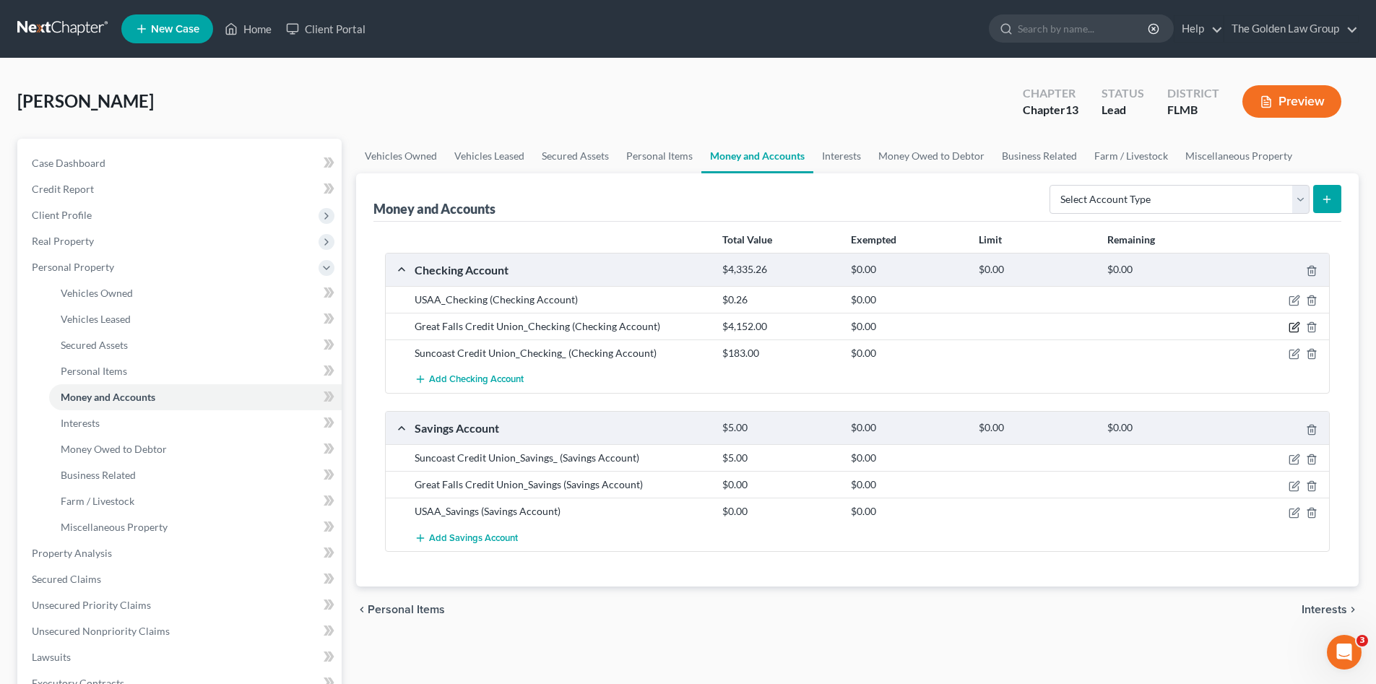
click at [1295, 327] on icon "button" at bounding box center [1294, 327] width 12 height 12
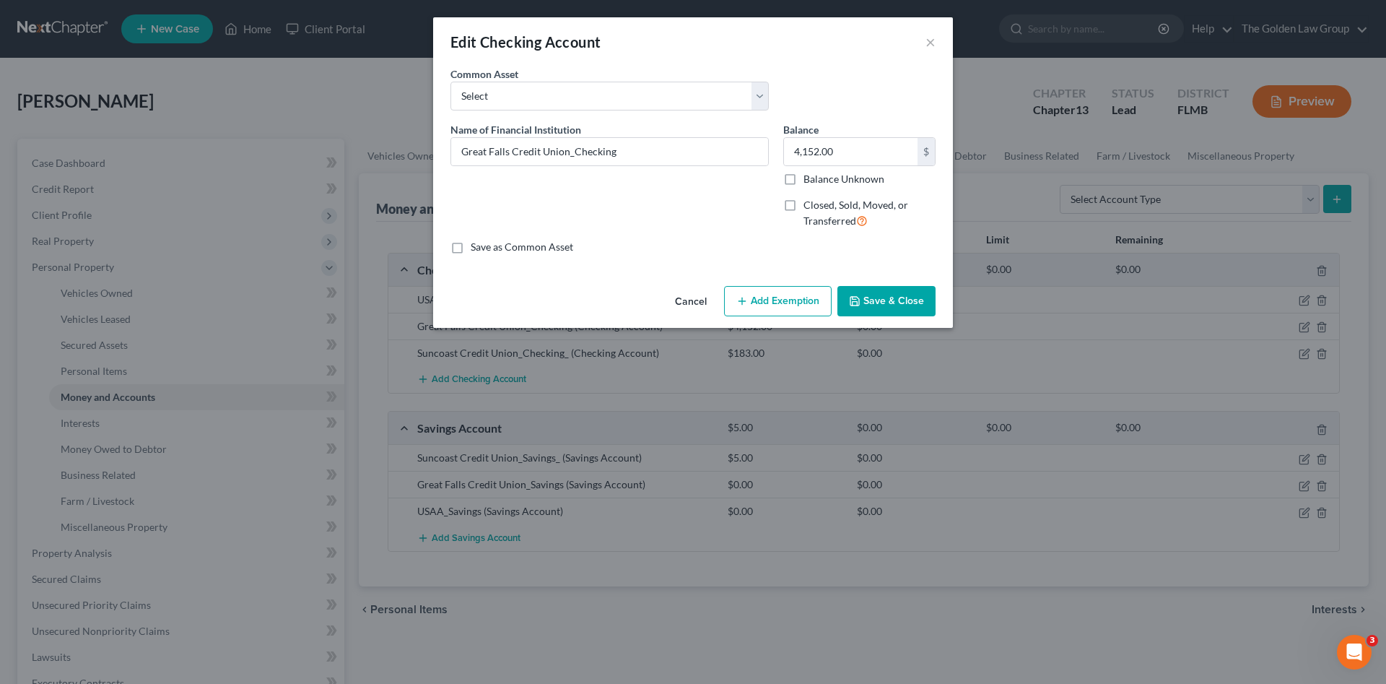
click at [799, 301] on button "Add Exemption" at bounding box center [778, 301] width 108 height 30
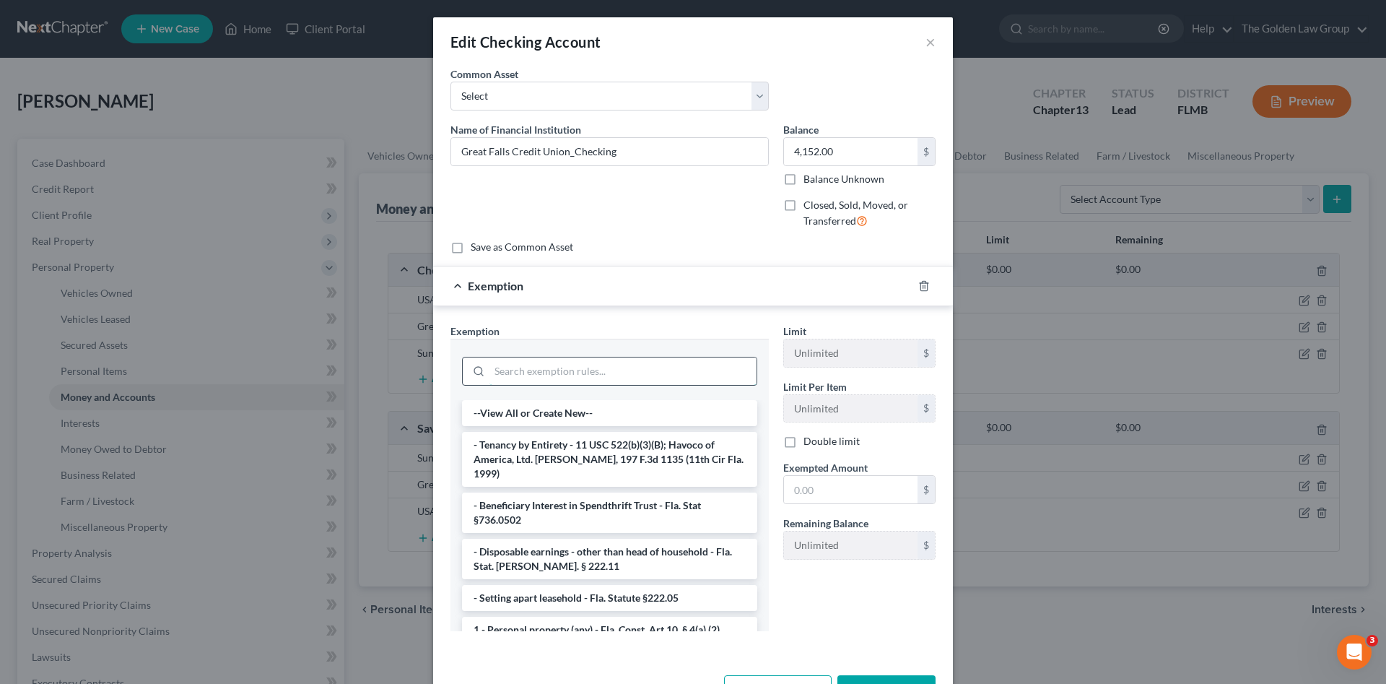
click at [674, 375] on input "search" at bounding box center [623, 370] width 267 height 27
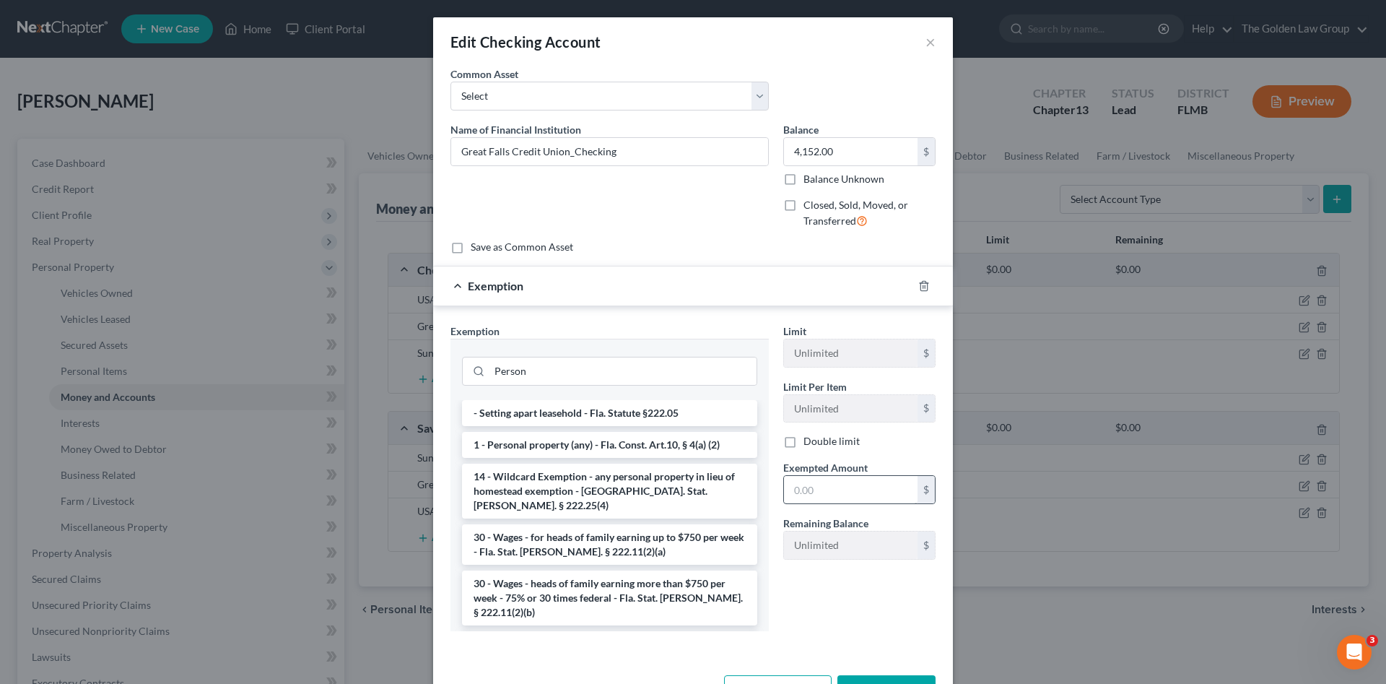
drag, startPoint x: 677, startPoint y: 445, endPoint x: 828, endPoint y: 482, distance: 155.5
click at [682, 445] on li "1 - Personal property (any) - Fla. Const. Art.10, § 4(a) (2)" at bounding box center [609, 445] width 295 height 26
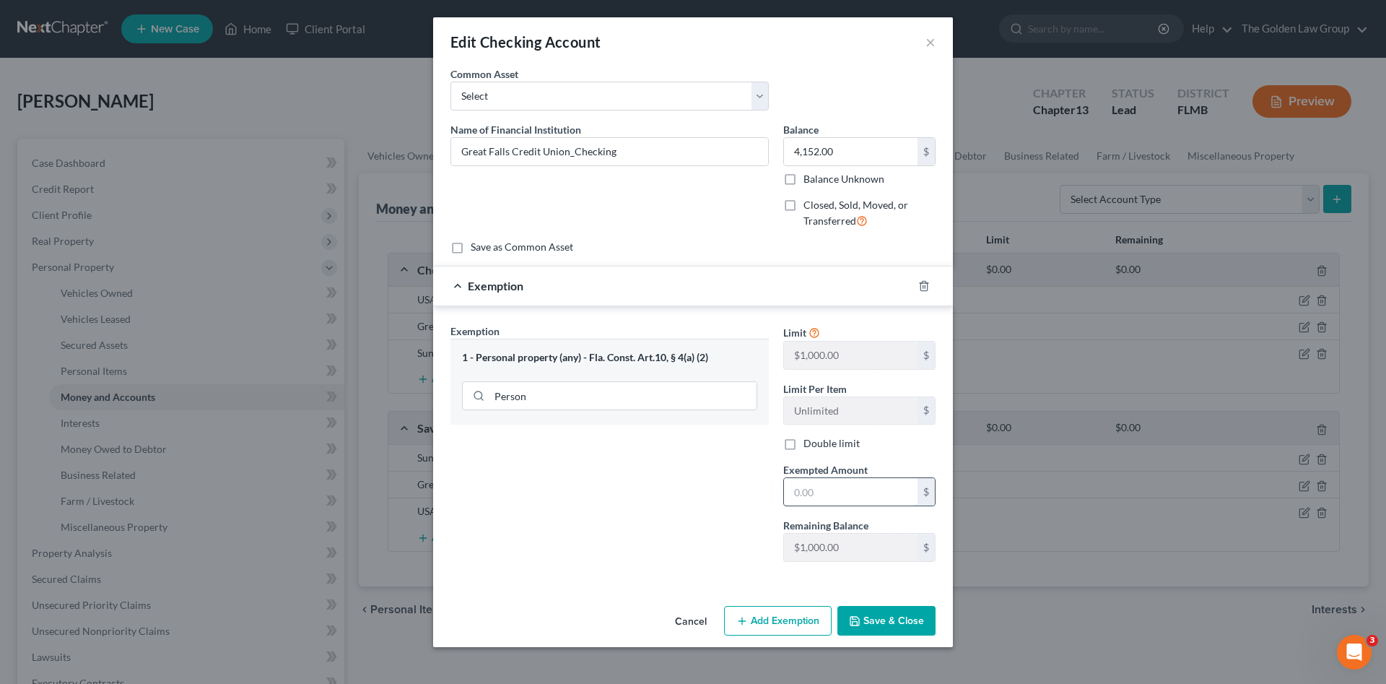
click at [829, 482] on input "text" at bounding box center [851, 491] width 134 height 27
click at [764, 624] on button "Add Exemption" at bounding box center [778, 621] width 108 height 30
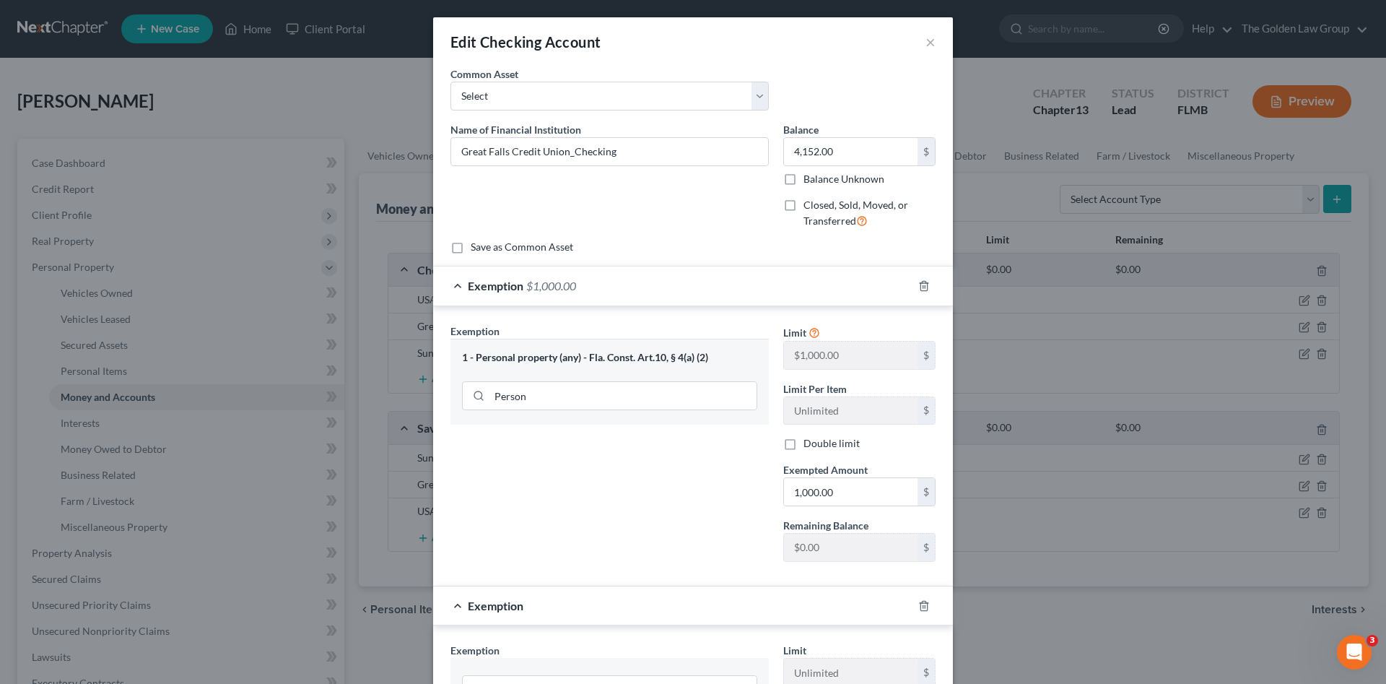
scroll to position [144, 0]
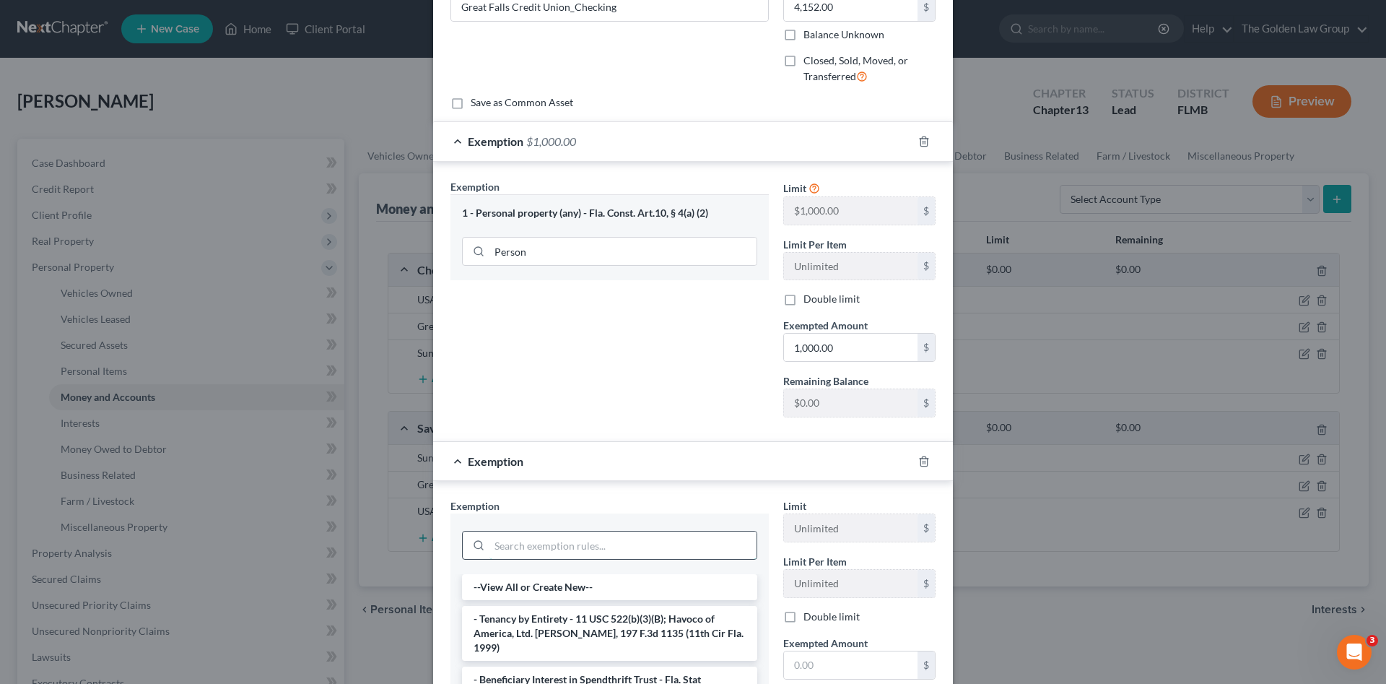
click at [558, 544] on input "search" at bounding box center [623, 544] width 267 height 27
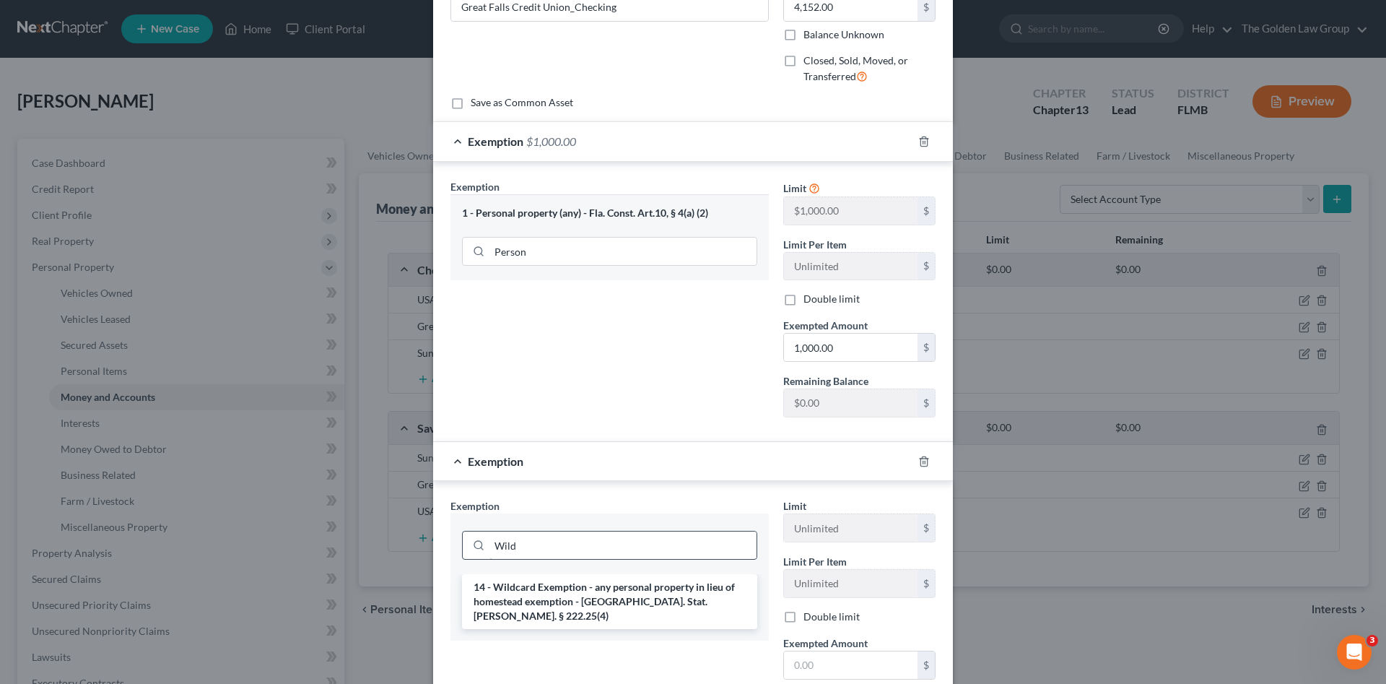
drag, startPoint x: 604, startPoint y: 596, endPoint x: 695, endPoint y: 590, distance: 91.2
click at [602, 595] on li "14 - Wildcard Exemption - any personal property in lieu of homestead exemption …" at bounding box center [609, 601] width 295 height 55
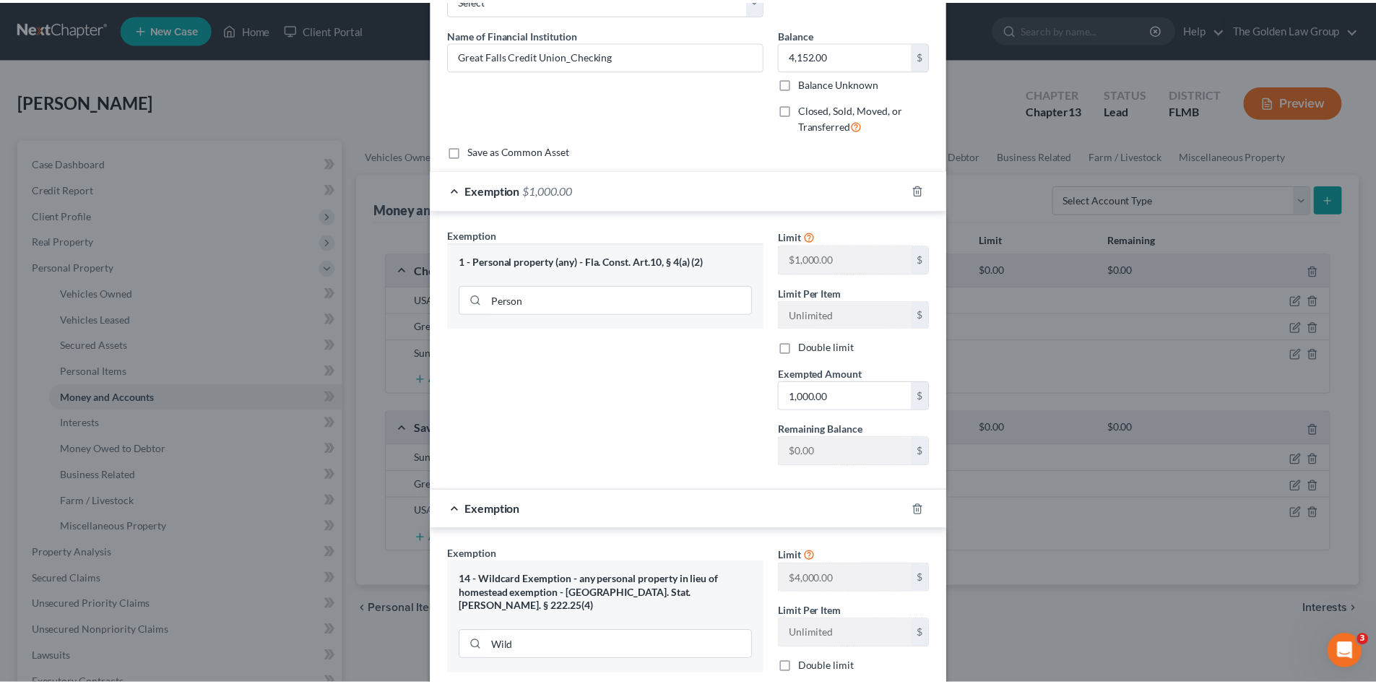
scroll to position [265, 0]
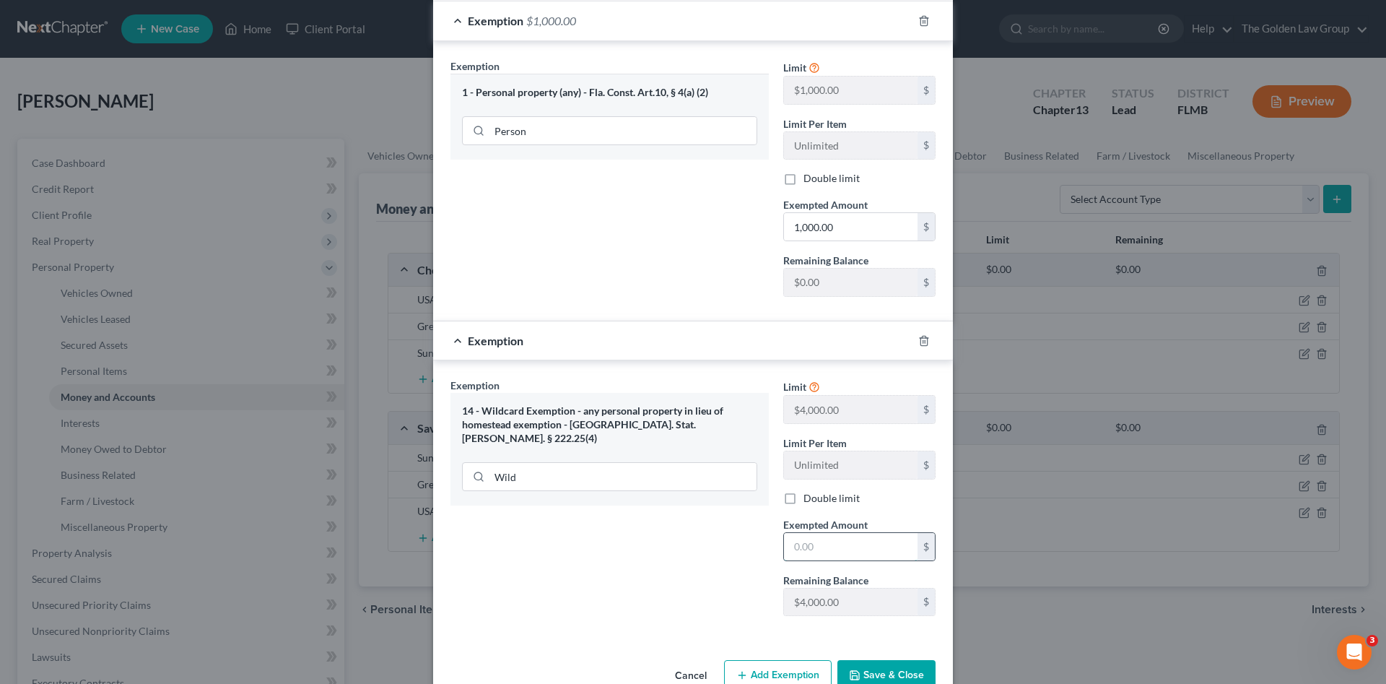
click at [809, 552] on input "text" at bounding box center [851, 546] width 134 height 27
click at [890, 665] on button "Save & Close" at bounding box center [887, 675] width 98 height 30
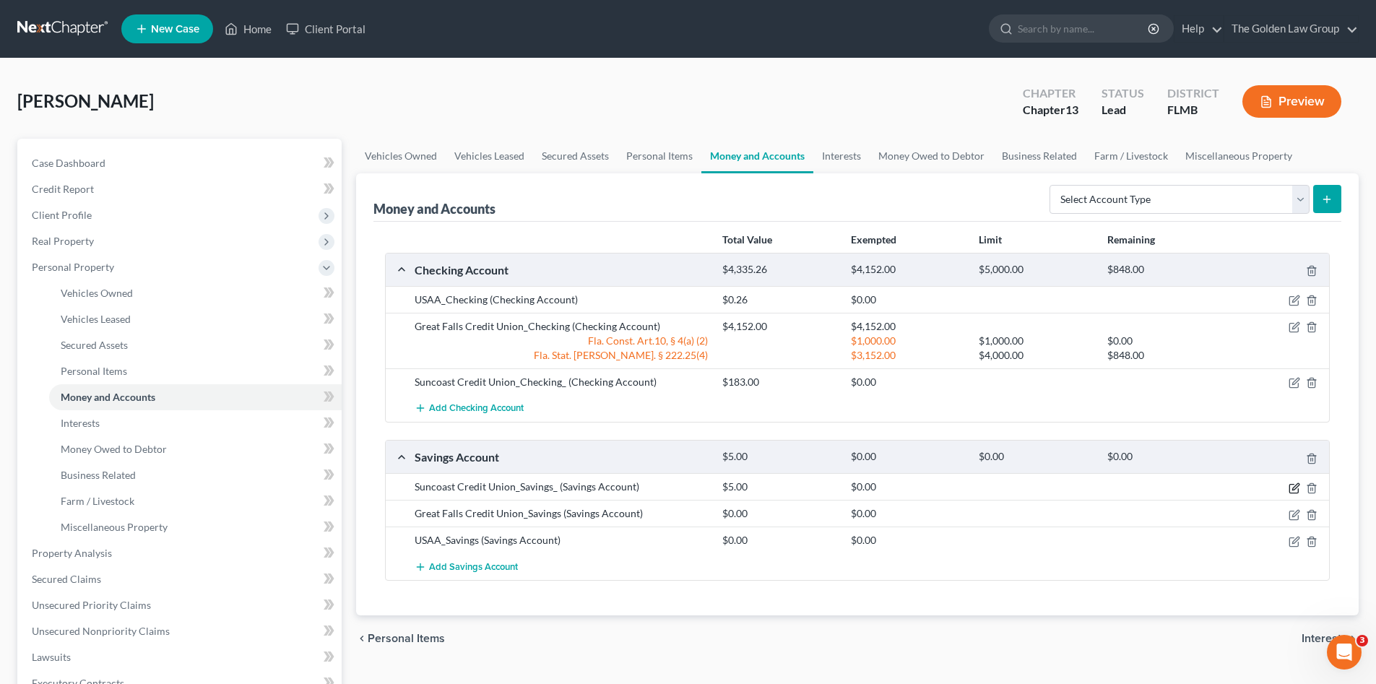
click at [1295, 487] on icon "button" at bounding box center [1294, 488] width 12 height 12
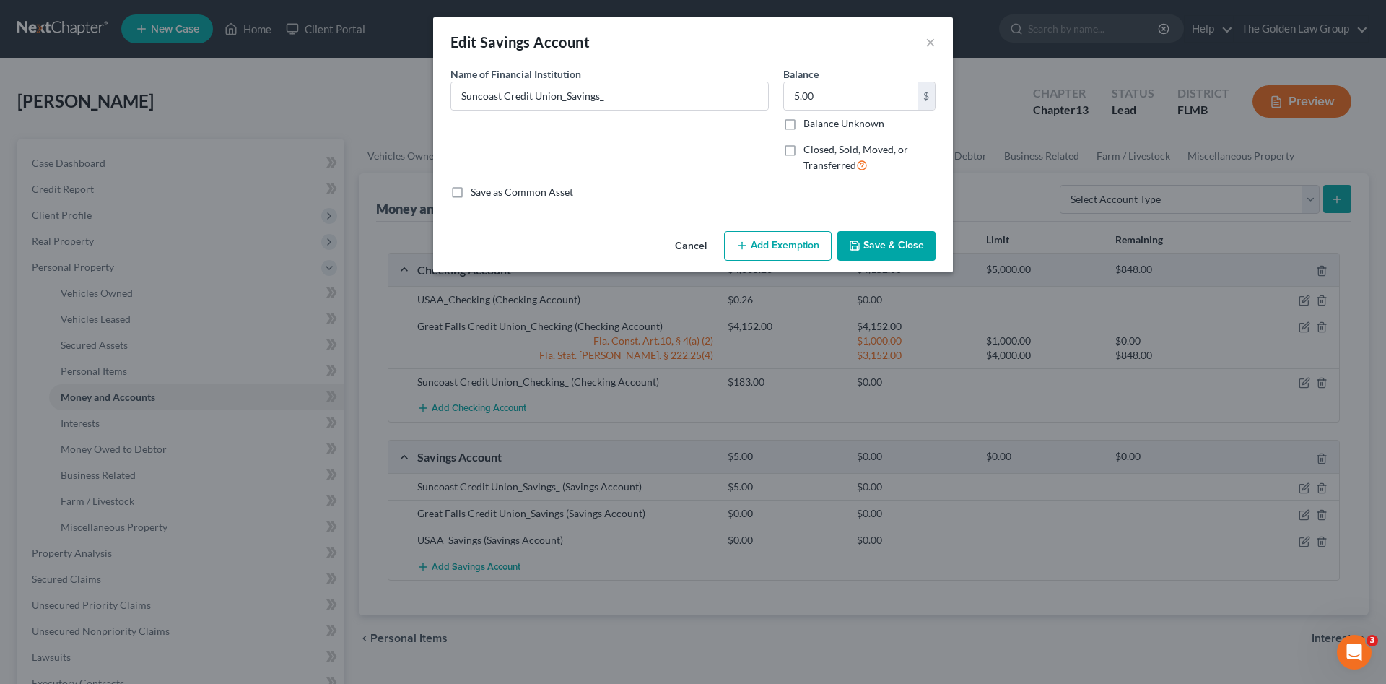
click at [777, 246] on button "Add Exemption" at bounding box center [778, 246] width 108 height 30
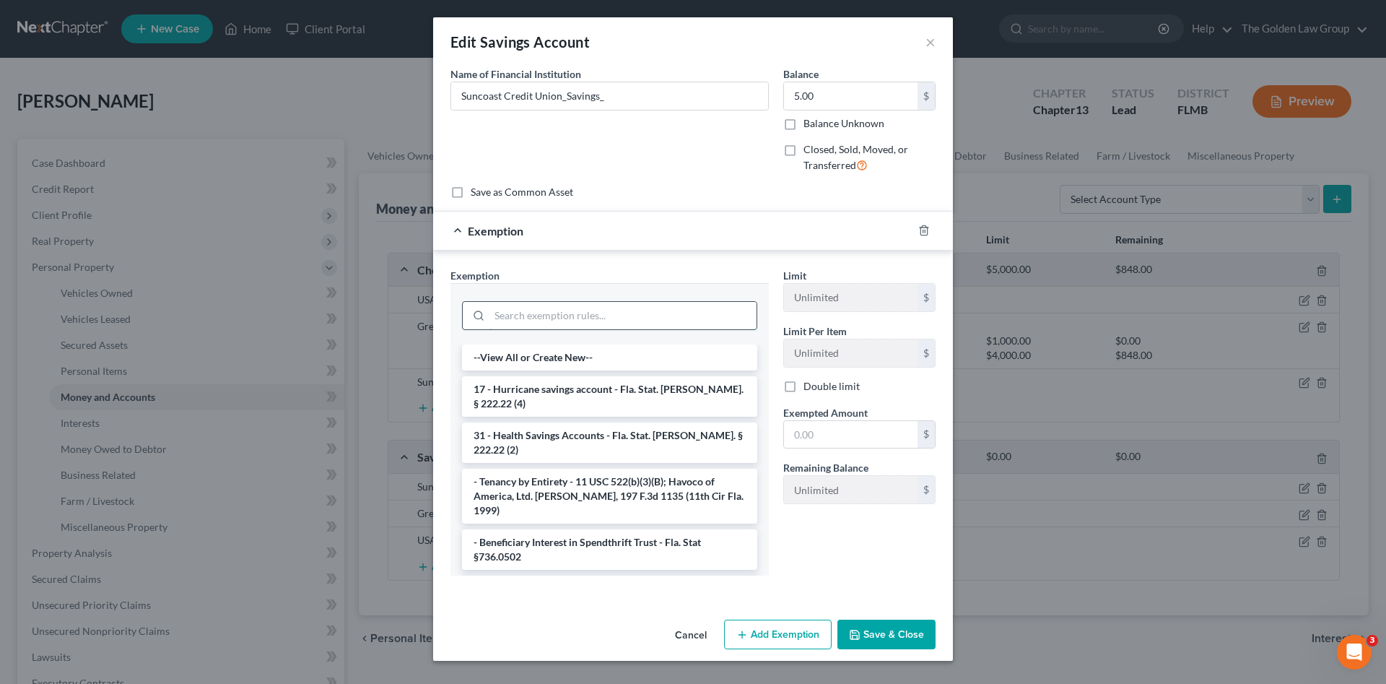
click at [623, 310] on input "search" at bounding box center [623, 315] width 267 height 27
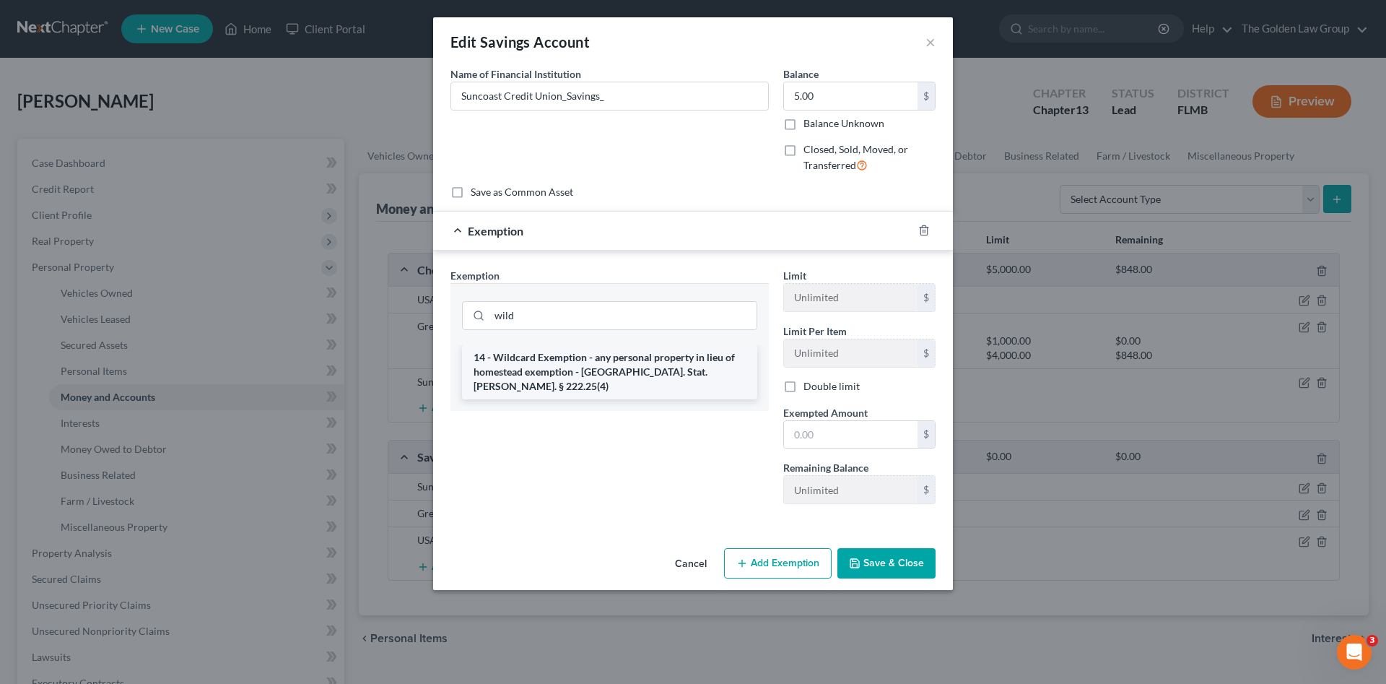
click at [643, 364] on li "14 - Wildcard Exemption - any personal property in lieu of homestead exemption …" at bounding box center [609, 371] width 295 height 55
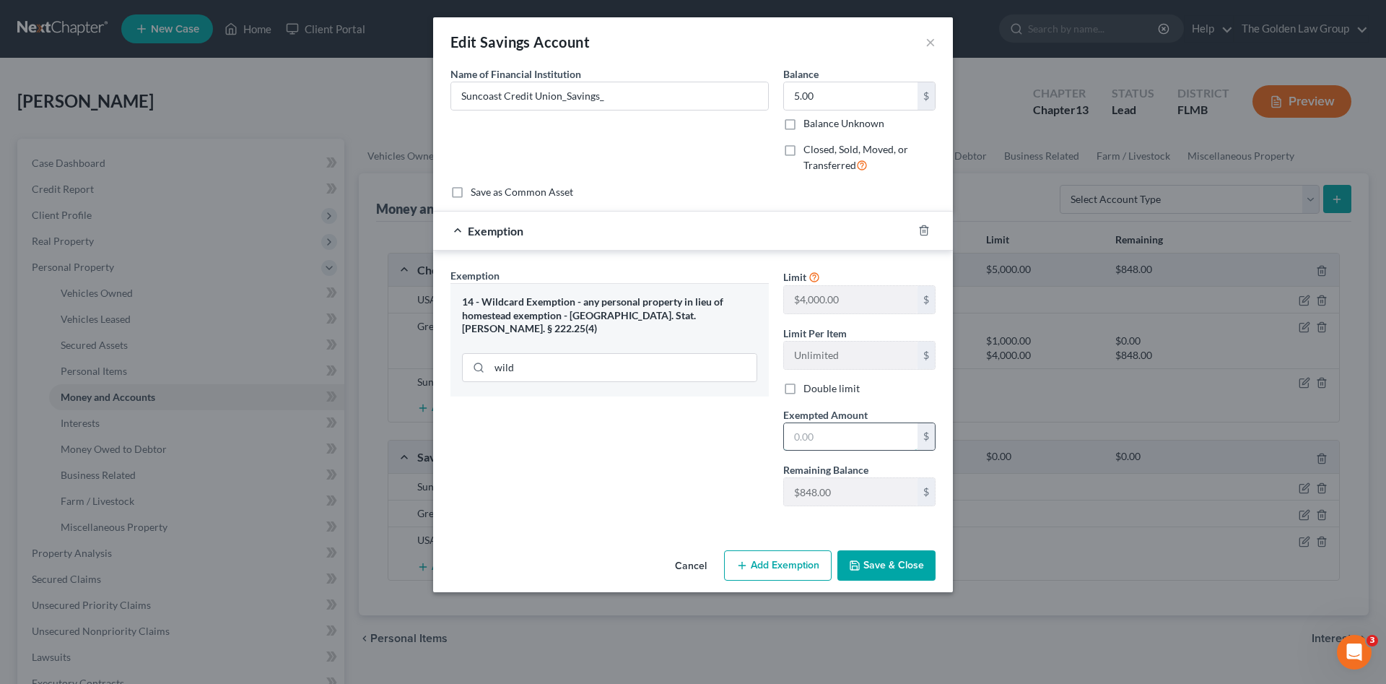
click at [826, 433] on input "text" at bounding box center [851, 436] width 134 height 27
click at [672, 93] on input "Suncoast Credit Union_Savings_" at bounding box center [609, 95] width 317 height 27
click at [883, 555] on button "Save & Close" at bounding box center [887, 565] width 98 height 30
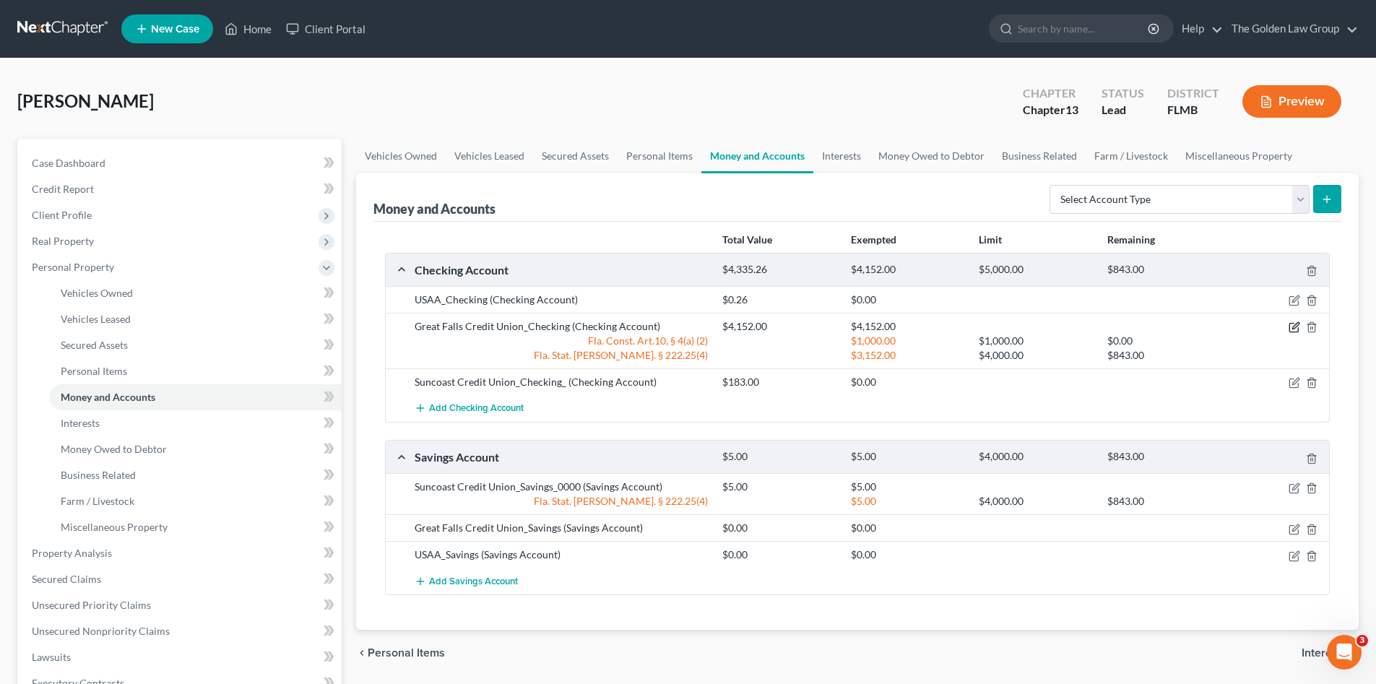
click at [1294, 328] on icon "button" at bounding box center [1294, 327] width 12 height 12
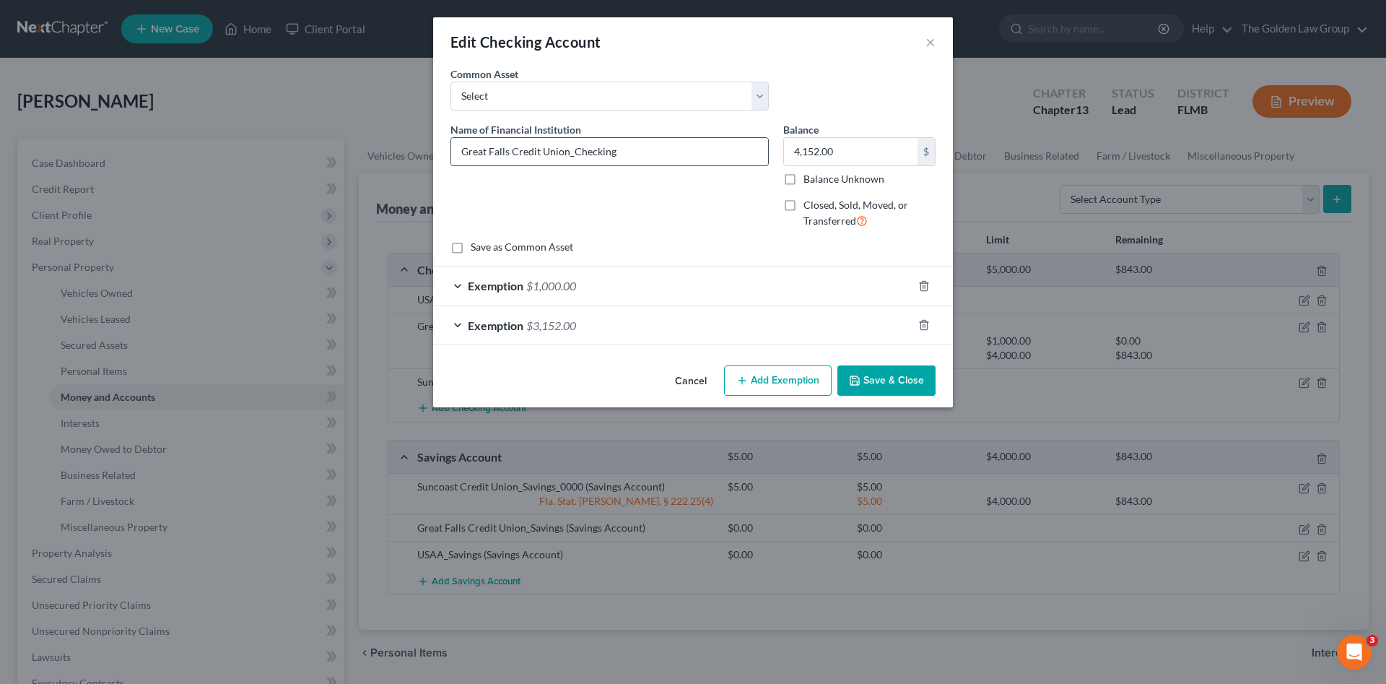
click at [654, 155] on input "Great Falls Credit Union_Checking" at bounding box center [609, 151] width 317 height 27
click at [898, 373] on button "Save & Close" at bounding box center [887, 380] width 98 height 30
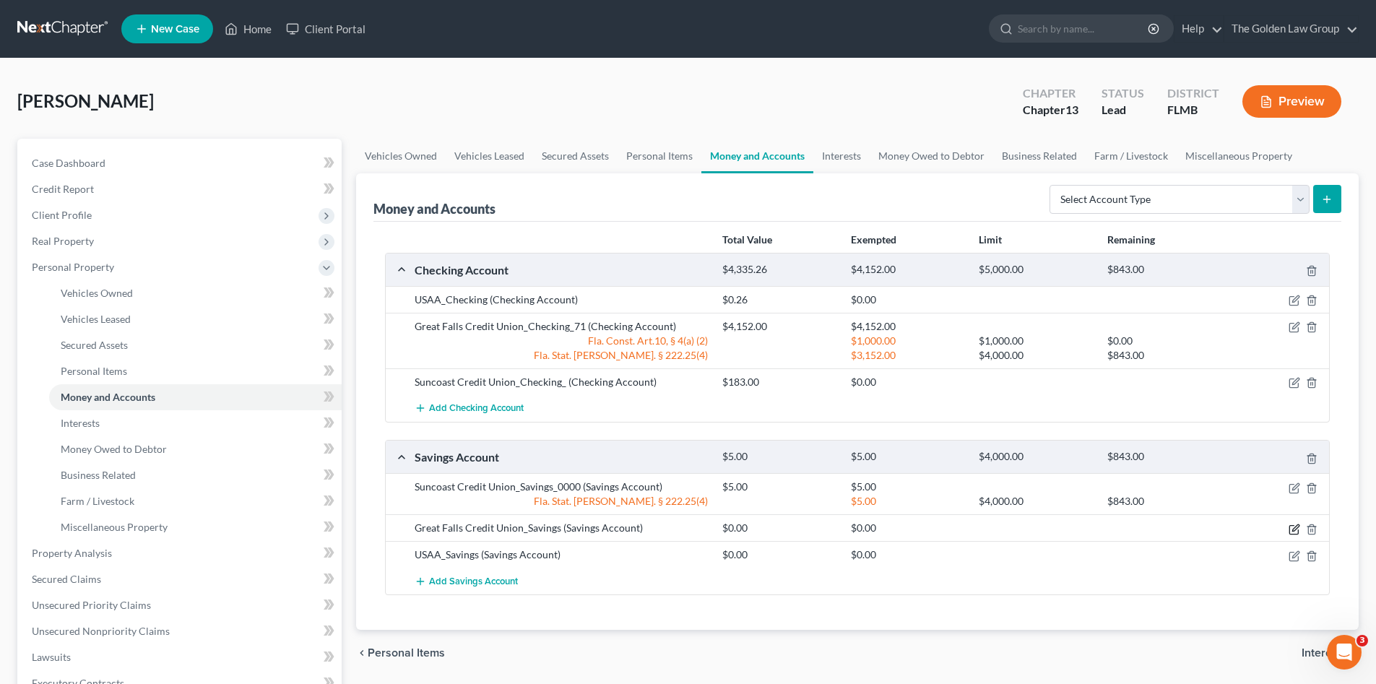
drag, startPoint x: 1292, startPoint y: 528, endPoint x: 1163, endPoint y: 491, distance: 133.7
click at [1292, 527] on icon "button" at bounding box center [1294, 530] width 12 height 12
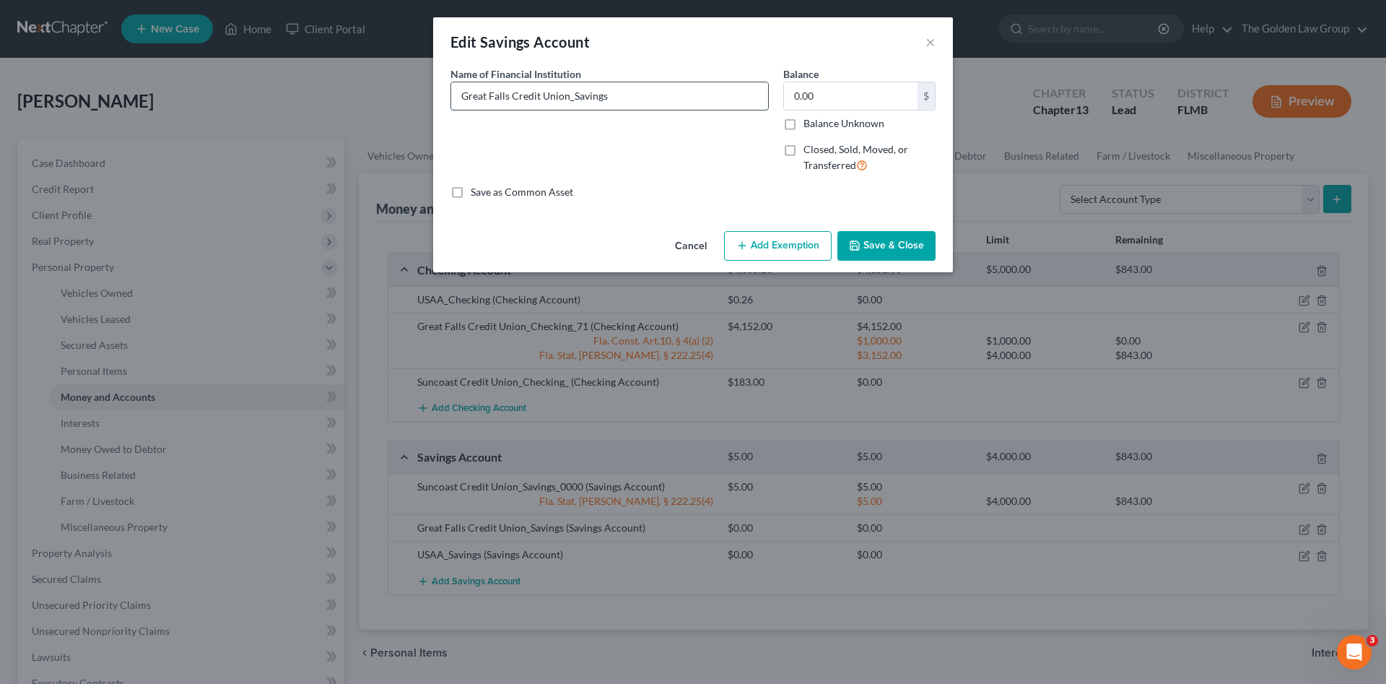
click at [633, 97] on input "Great Falls Credit Union_Savings" at bounding box center [609, 95] width 317 height 27
click at [868, 247] on button "Save & Close" at bounding box center [887, 246] width 98 height 30
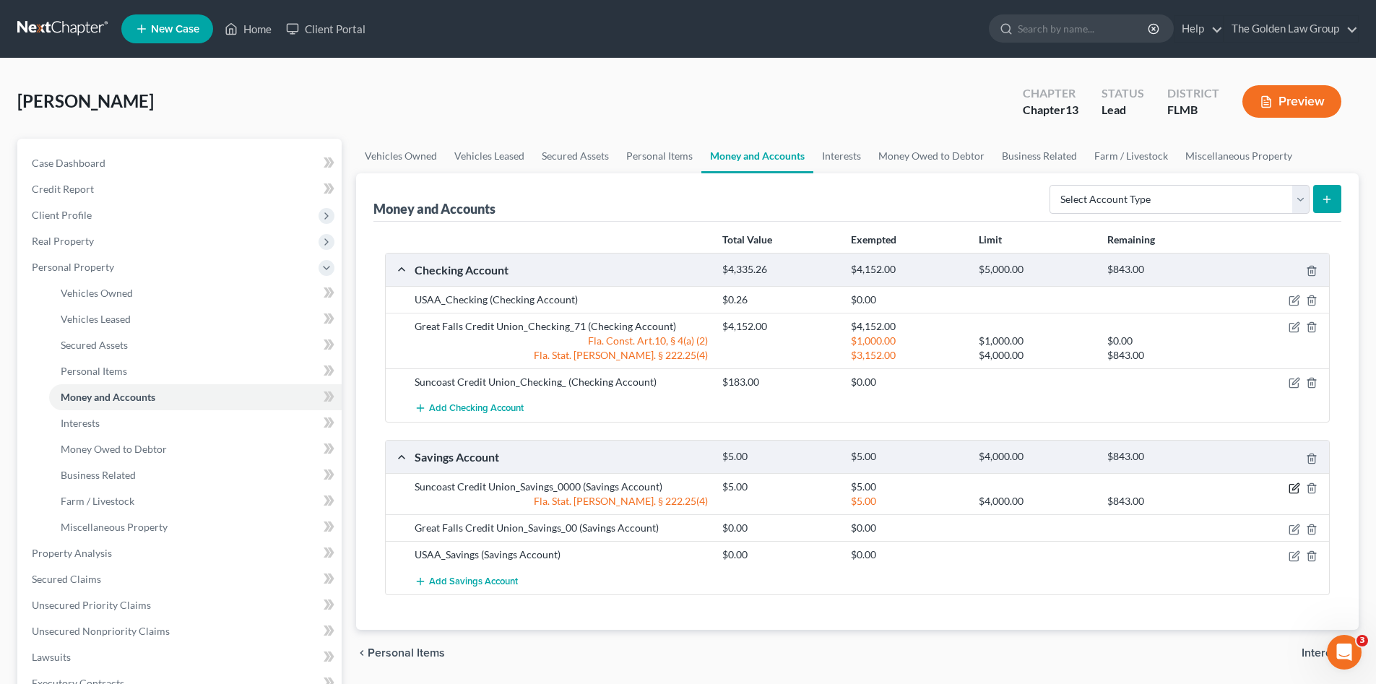
click at [1293, 488] on icon "button" at bounding box center [1294, 488] width 12 height 12
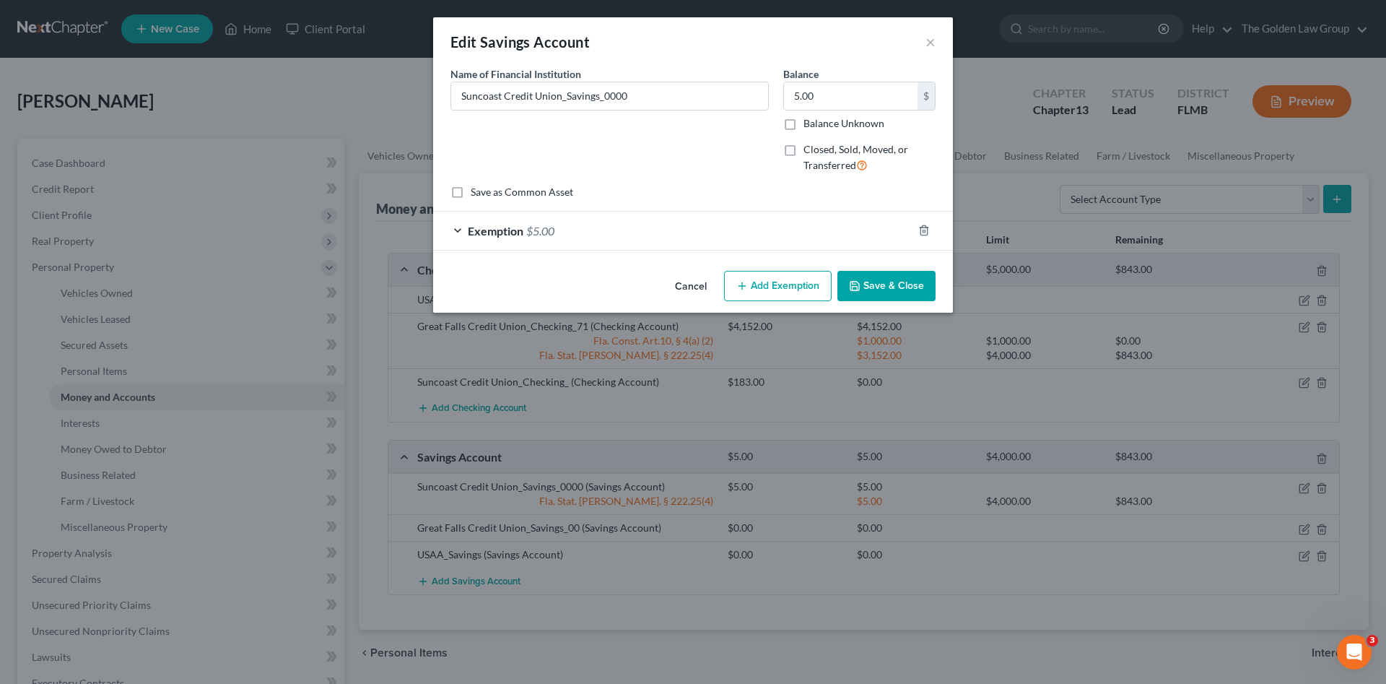
drag, startPoint x: 883, startPoint y: 276, endPoint x: 758, endPoint y: 422, distance: 192.1
click at [883, 277] on button "Save & Close" at bounding box center [887, 286] width 98 height 30
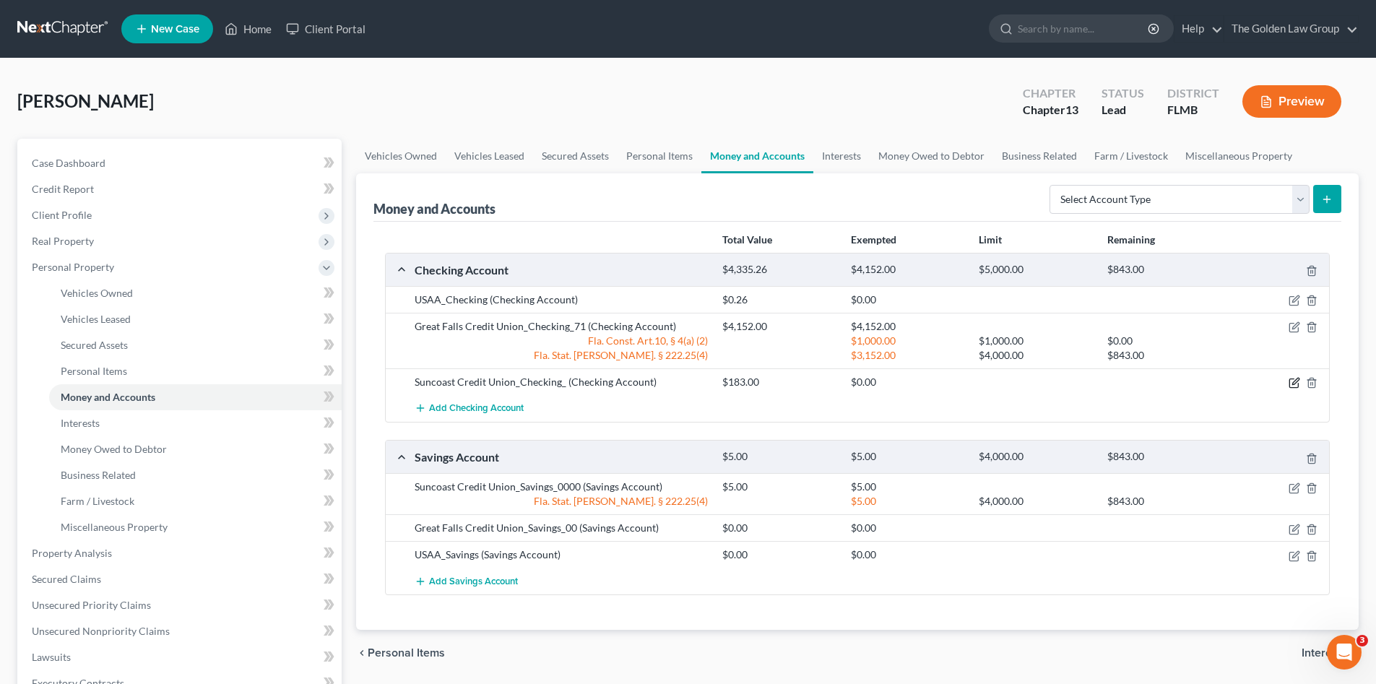
click at [1292, 382] on icon "button" at bounding box center [1294, 383] width 12 height 12
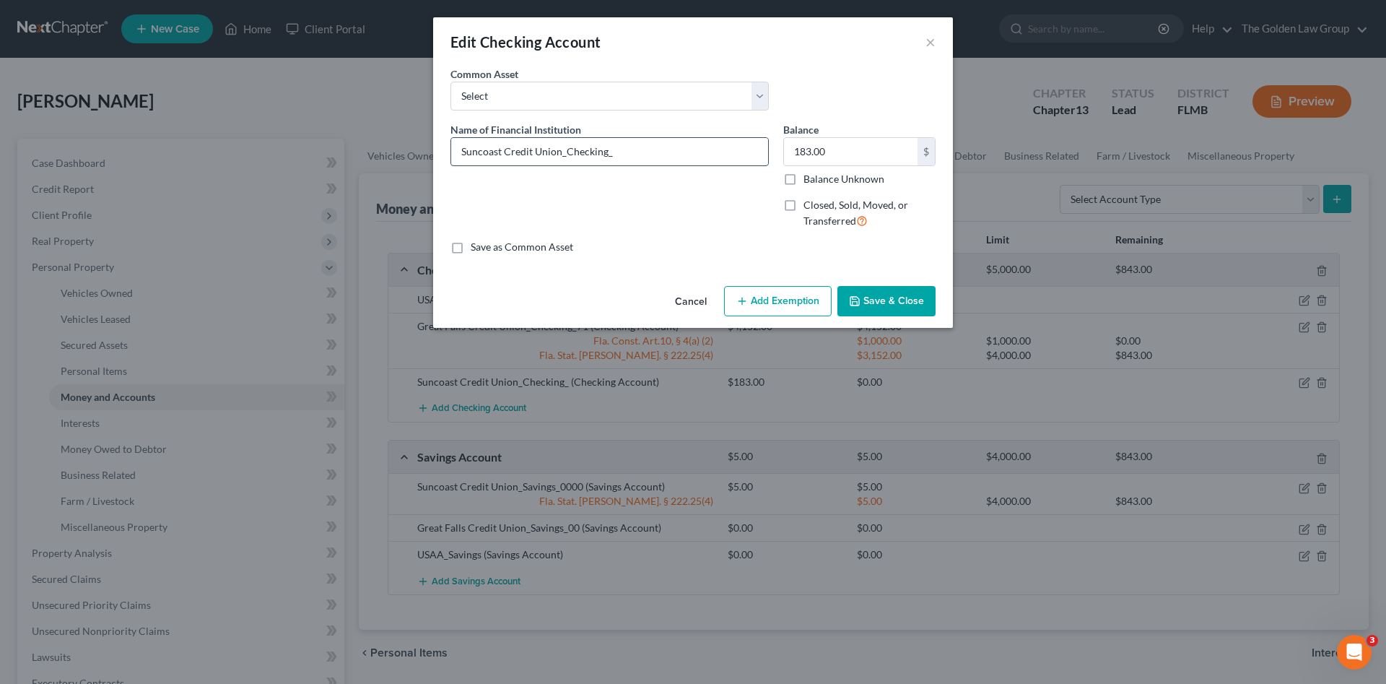
click at [687, 165] on input "Suncoast Credit Union_Checking_" at bounding box center [609, 151] width 317 height 27
click at [774, 296] on button "Add Exemption" at bounding box center [778, 301] width 108 height 30
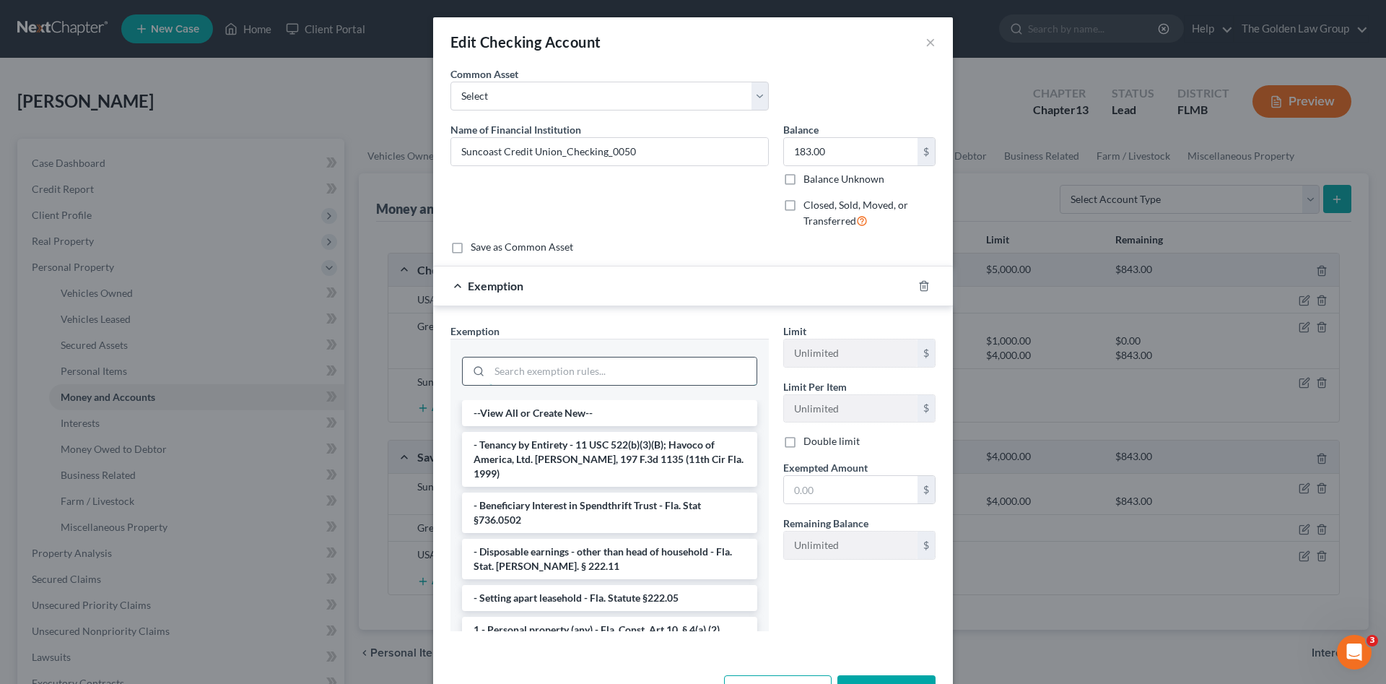
click at [629, 362] on input "search" at bounding box center [623, 370] width 267 height 27
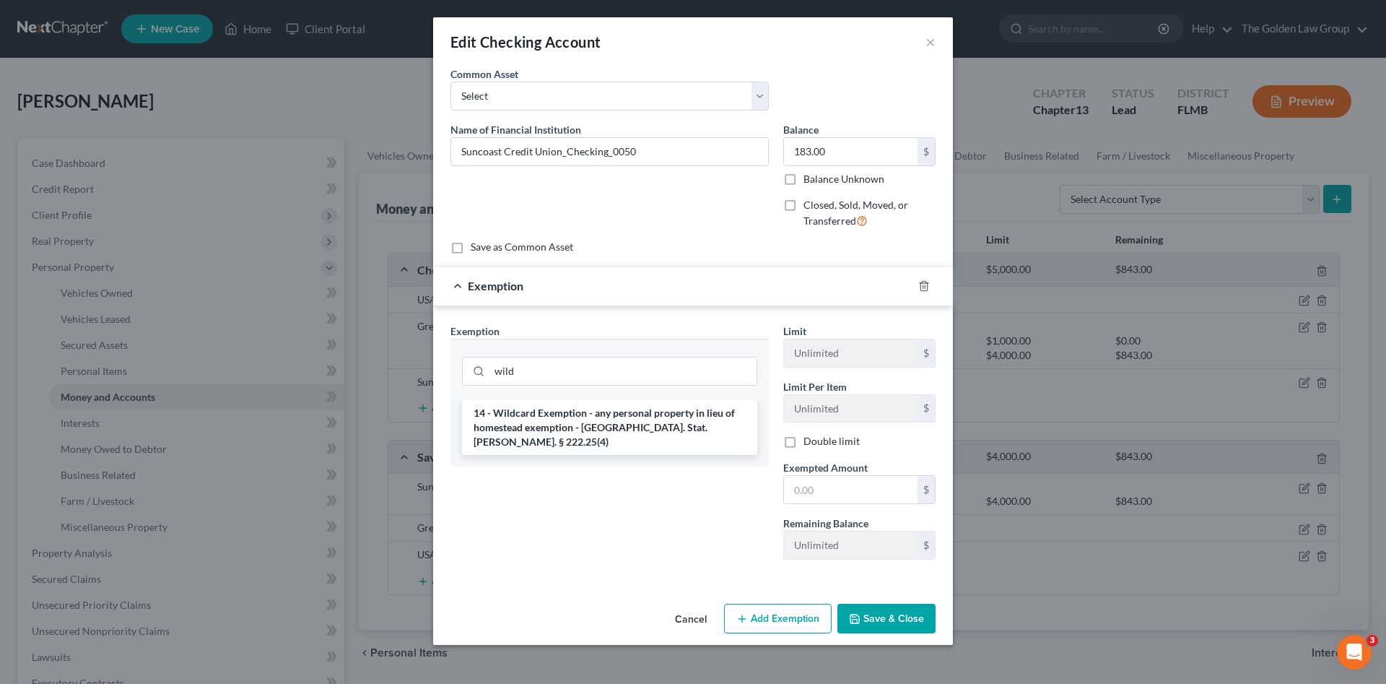
drag, startPoint x: 674, startPoint y: 425, endPoint x: 851, endPoint y: 470, distance: 182.0
click at [675, 425] on li "14 - Wildcard Exemption - any personal property in lieu of homestead exemption …" at bounding box center [609, 427] width 295 height 55
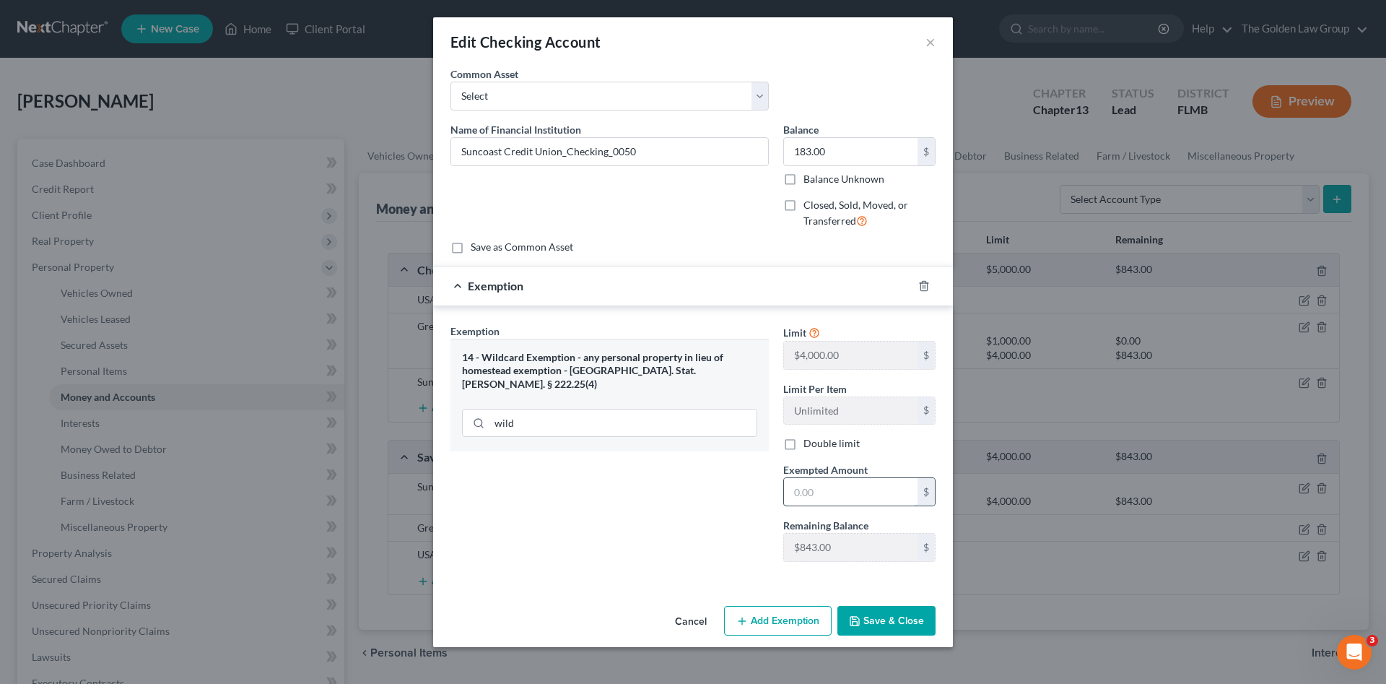
drag, startPoint x: 859, startPoint y: 492, endPoint x: 872, endPoint y: 479, distance: 18.9
click at [859, 492] on input "text" at bounding box center [851, 491] width 134 height 27
drag, startPoint x: 885, startPoint y: 610, endPoint x: 770, endPoint y: 590, distance: 116.6
click at [885, 612] on button "Save & Close" at bounding box center [887, 621] width 98 height 30
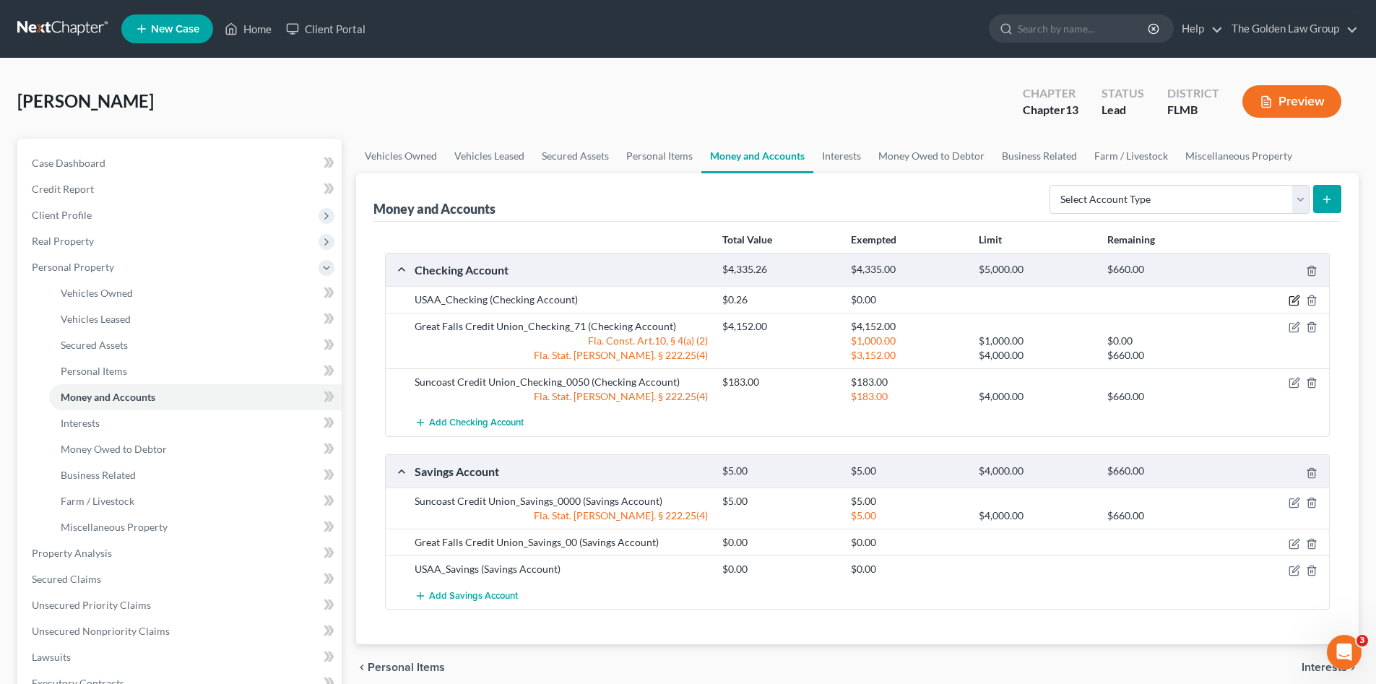
click at [1291, 300] on icon "button" at bounding box center [1294, 301] width 12 height 12
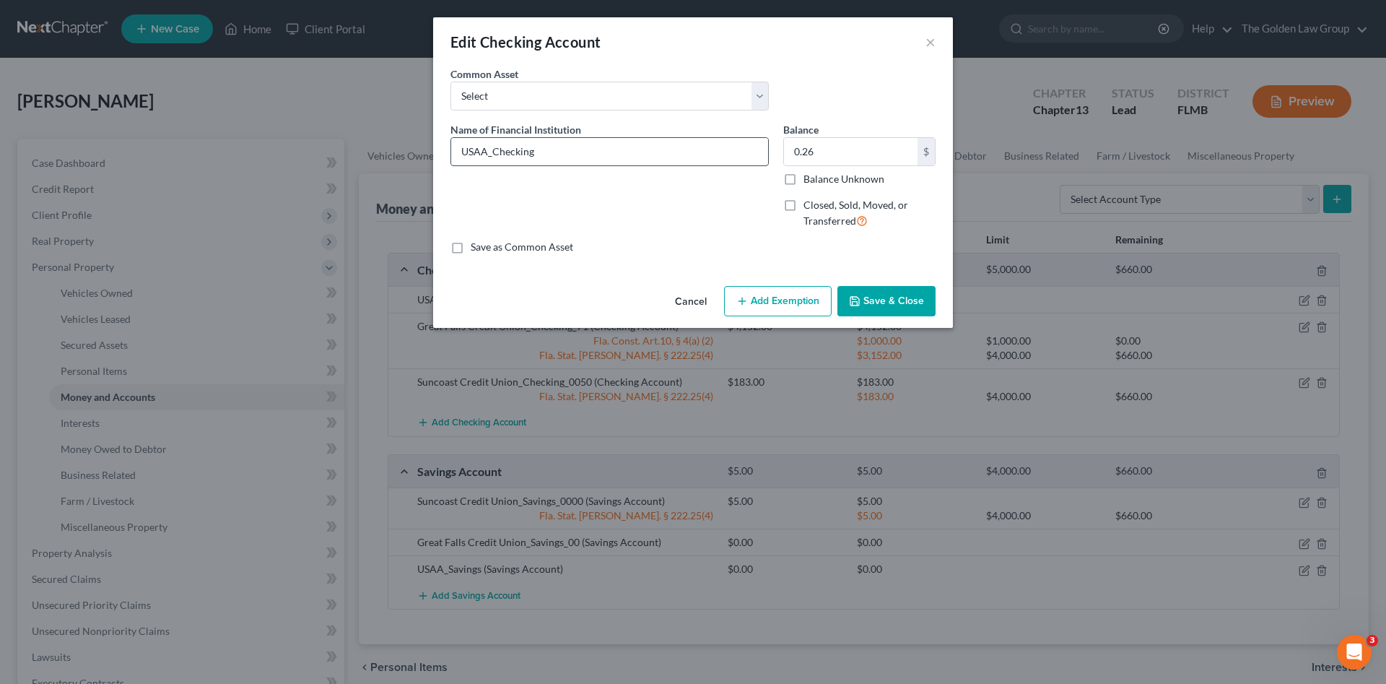
click at [548, 157] on input "USAA_Checking" at bounding box center [609, 151] width 317 height 27
click at [905, 313] on button "Save & Close" at bounding box center [887, 301] width 98 height 30
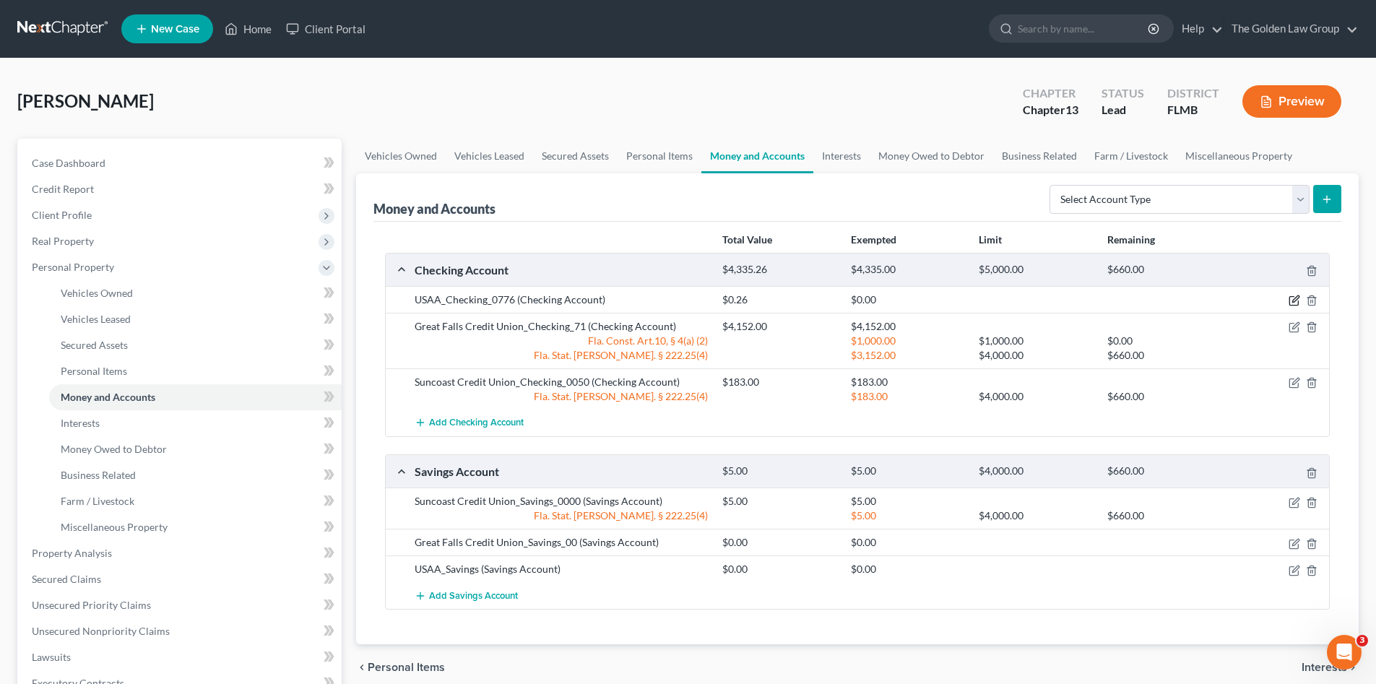
click at [1291, 298] on icon "button" at bounding box center [1294, 301] width 12 height 12
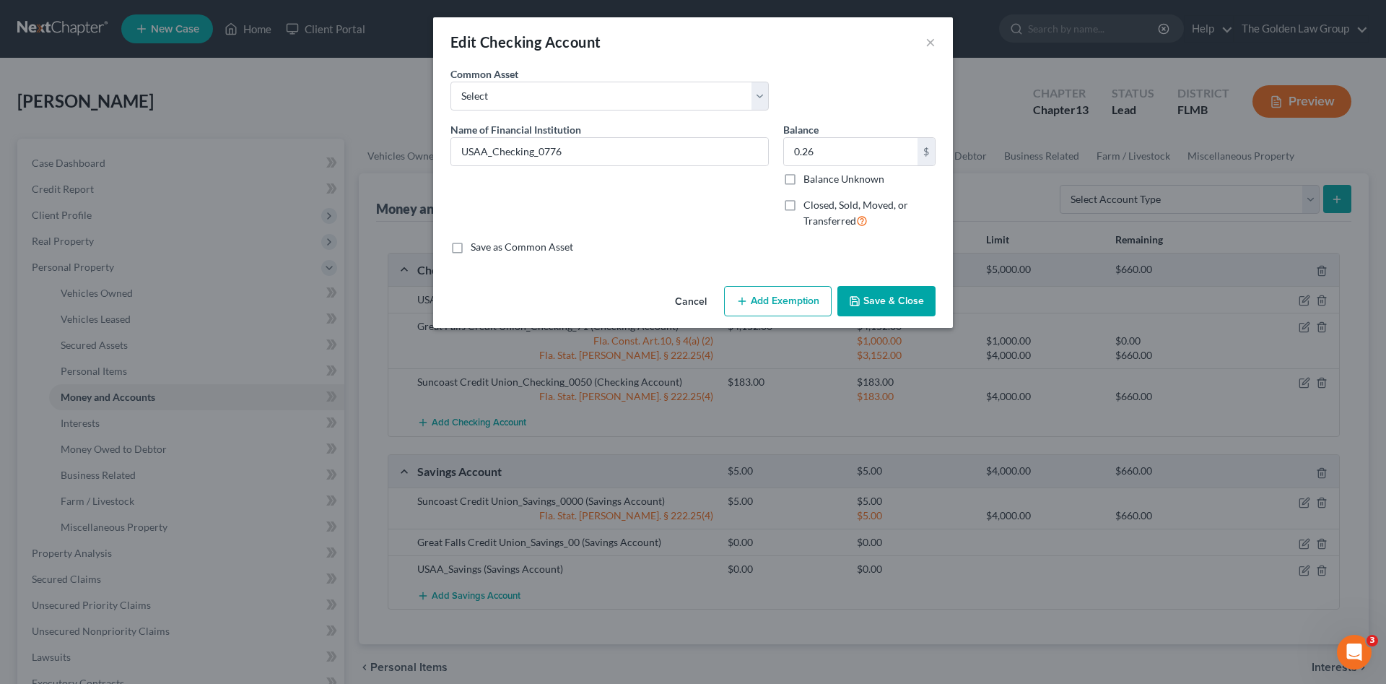
click at [811, 310] on button "Add Exemption" at bounding box center [778, 301] width 108 height 30
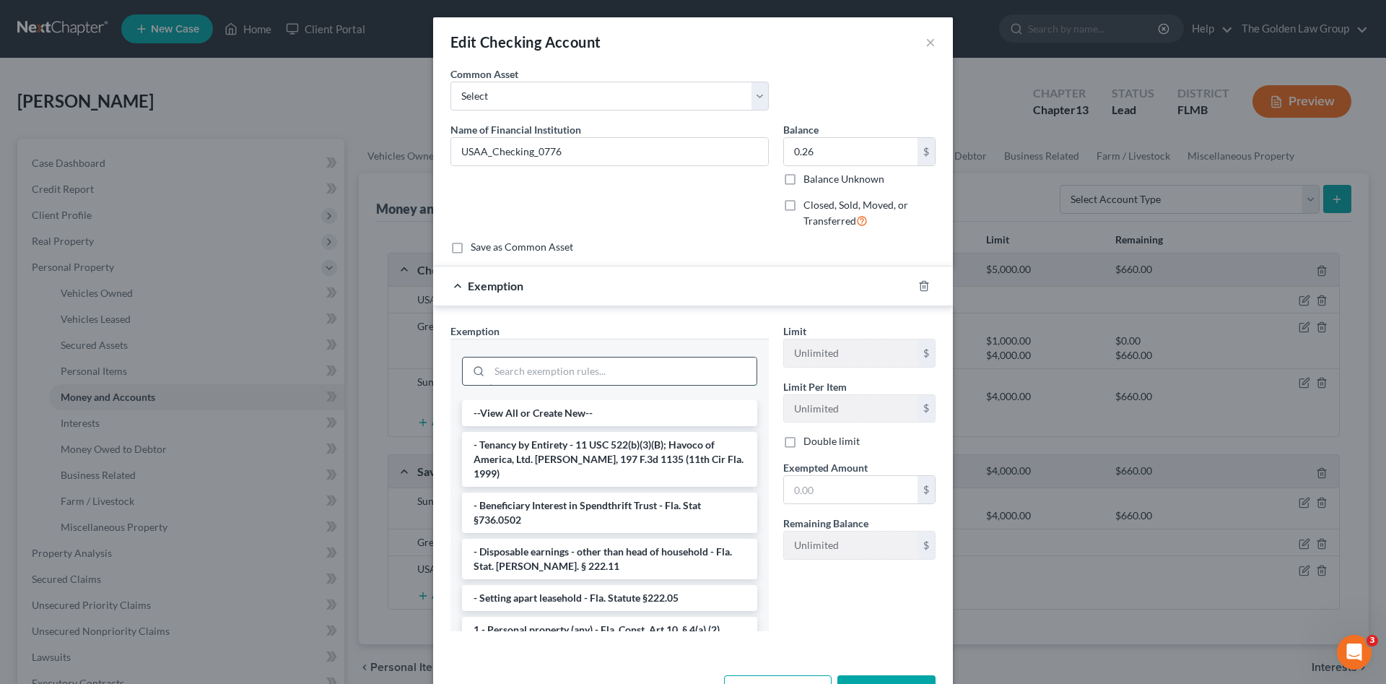
click at [678, 360] on input "search" at bounding box center [623, 370] width 267 height 27
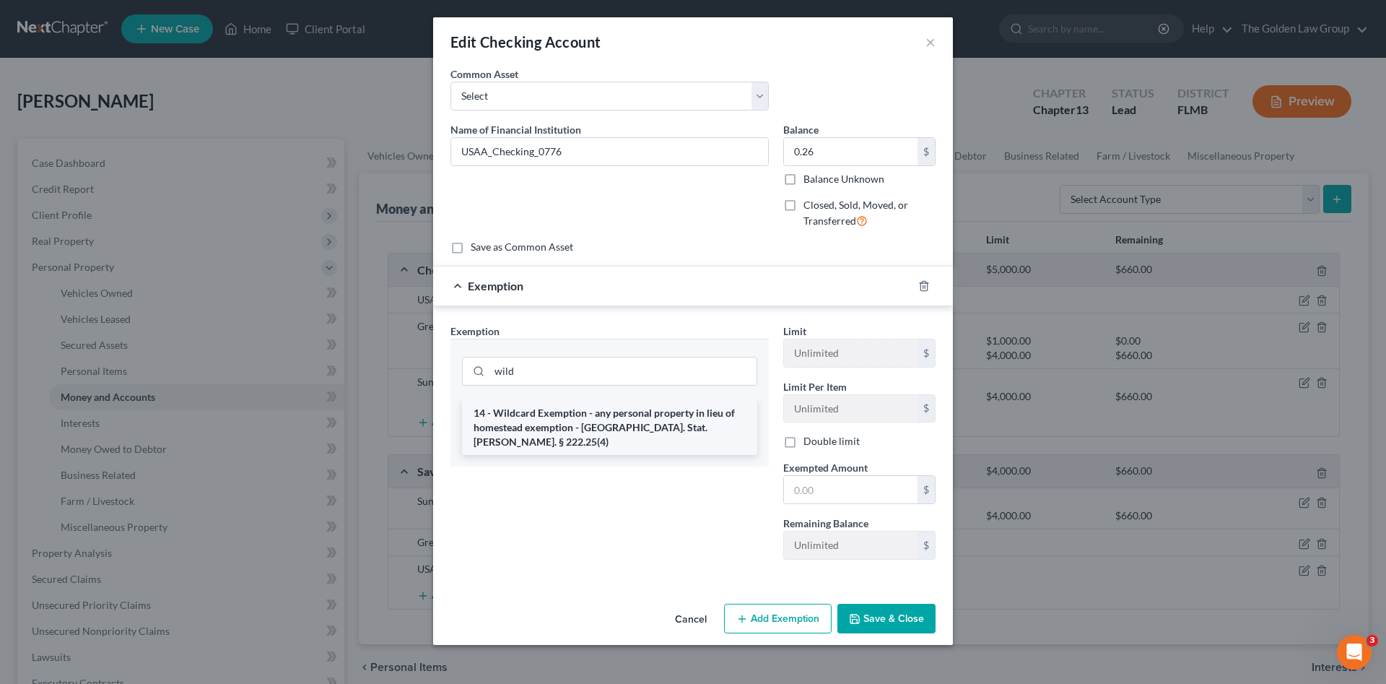
click at [731, 427] on li "14 - Wildcard Exemption - any personal property in lieu of homestead exemption …" at bounding box center [609, 427] width 295 height 55
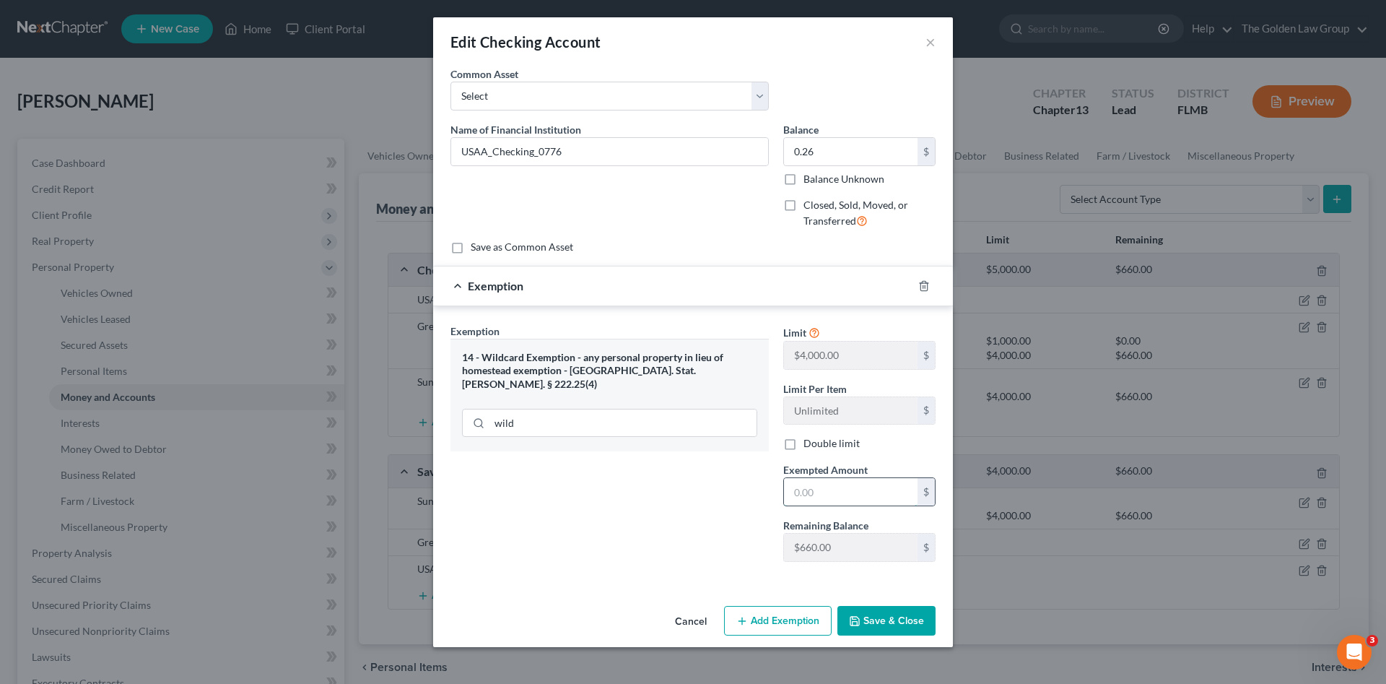
click at [844, 486] on input "text" at bounding box center [851, 491] width 134 height 27
click at [890, 625] on button "Save & Close" at bounding box center [887, 621] width 98 height 30
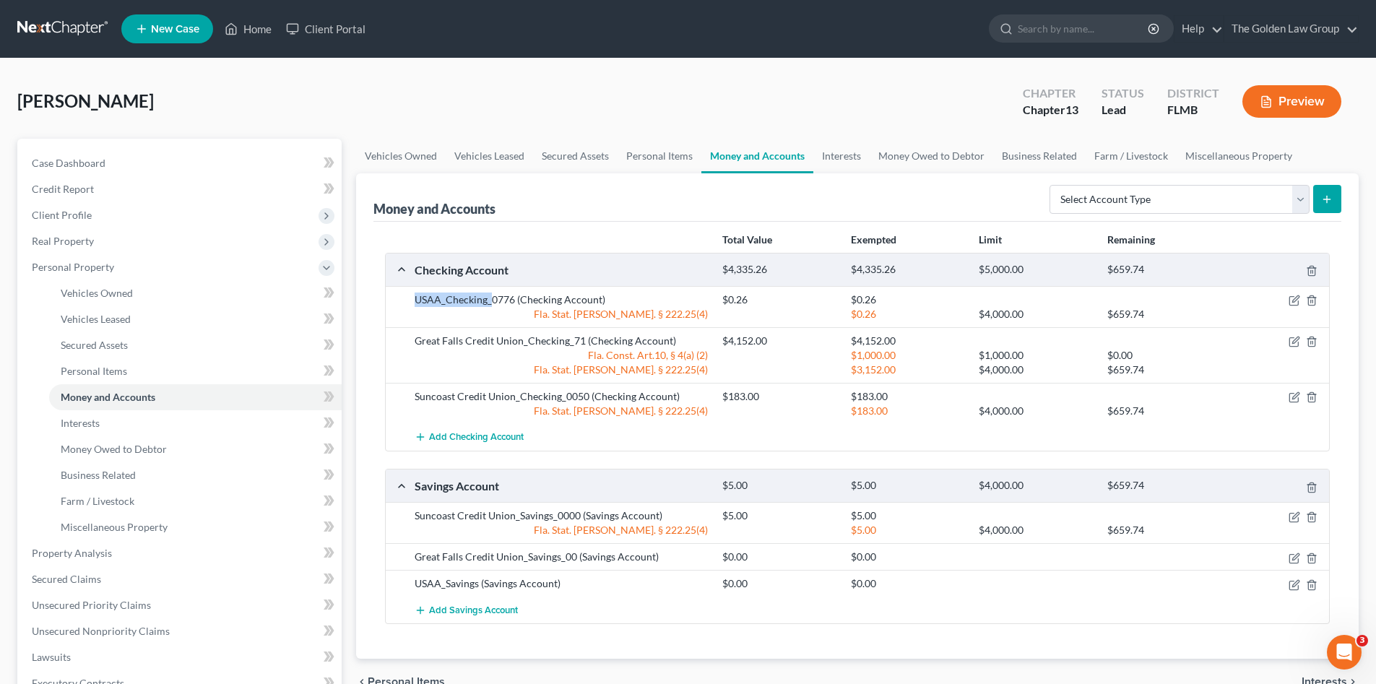
drag, startPoint x: 492, startPoint y: 300, endPoint x: 373, endPoint y: 303, distance: 119.2
click at [373, 303] on div "Money and Accounts Select Account Type Brokerage Cash on Hand Certificates of D…" at bounding box center [857, 415] width 1002 height 485
copy div "USAA_Checking_"
click at [509, 433] on span "Add Checking Account" at bounding box center [476, 438] width 95 height 12
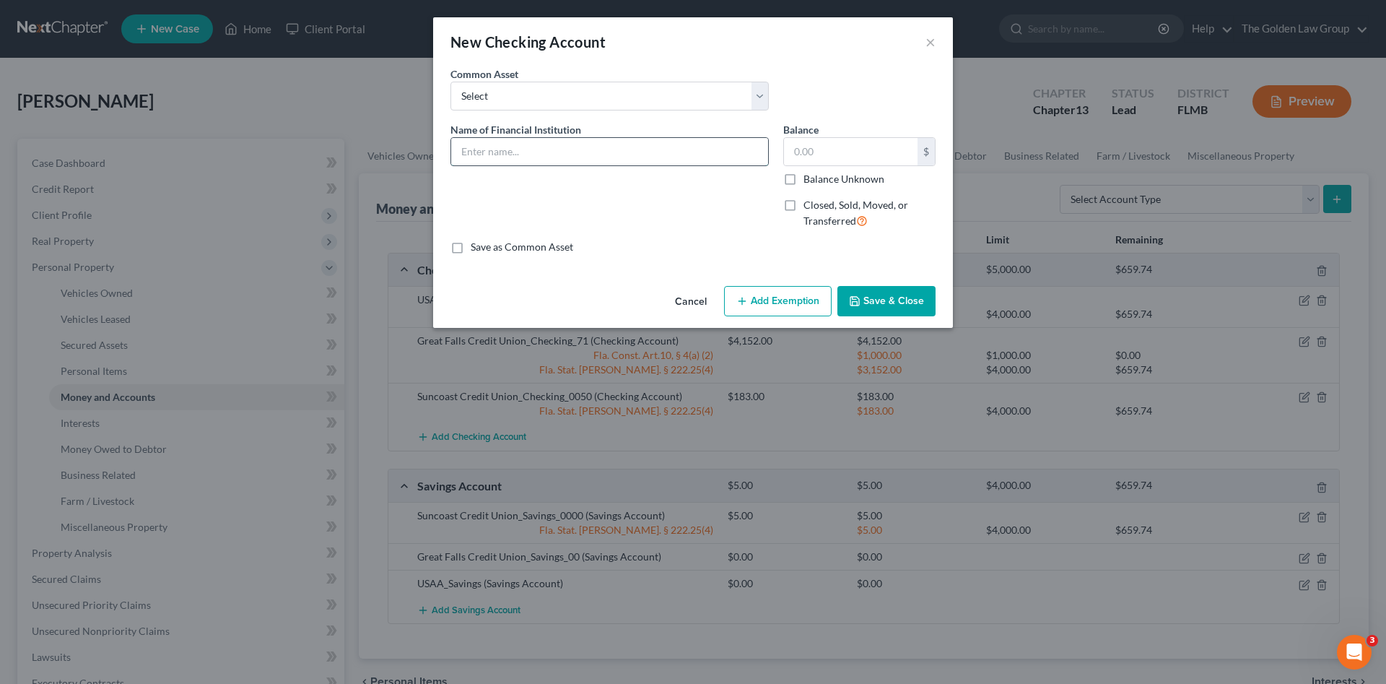
click at [477, 147] on input "text" at bounding box center [609, 151] width 317 height 27
paste input "USAA_Checking_"
click at [849, 144] on input "text" at bounding box center [851, 151] width 134 height 27
drag, startPoint x: 898, startPoint y: 304, endPoint x: 887, endPoint y: 297, distance: 13.0
click at [898, 305] on button "Save & Close" at bounding box center [887, 301] width 98 height 30
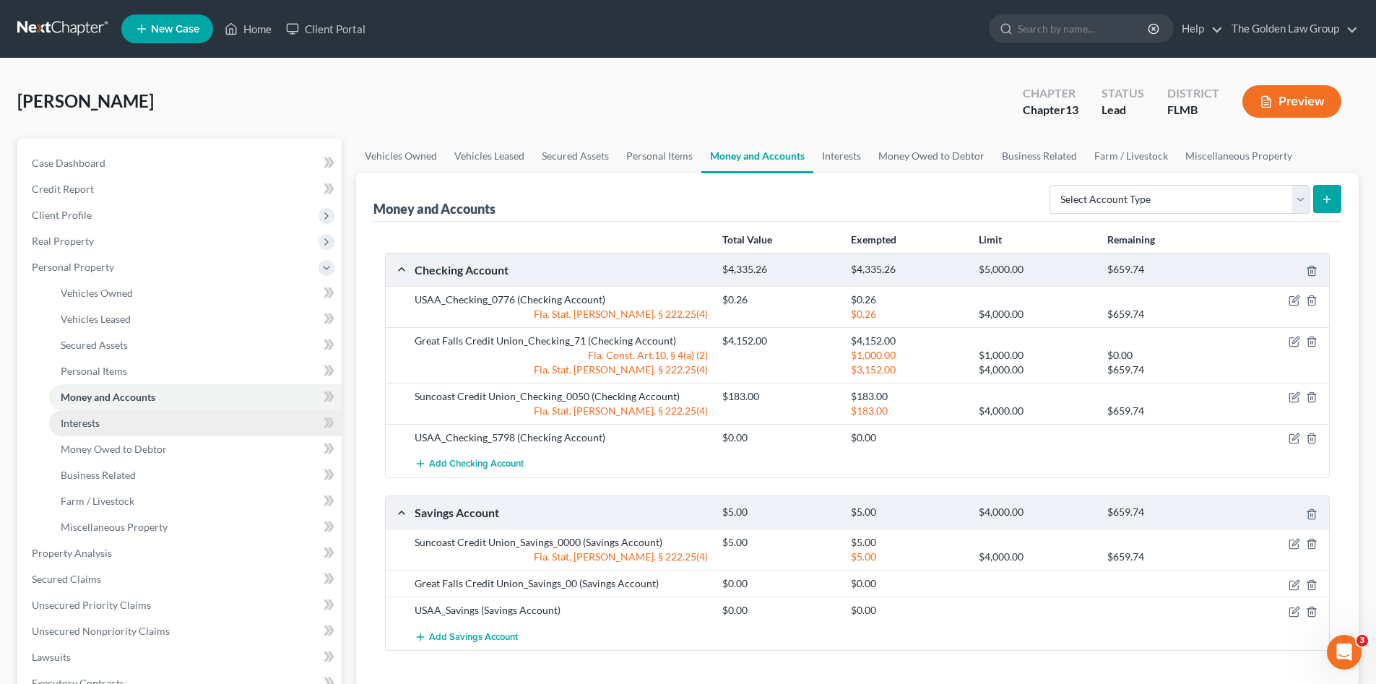
click at [104, 426] on link "Interests" at bounding box center [195, 423] width 292 height 26
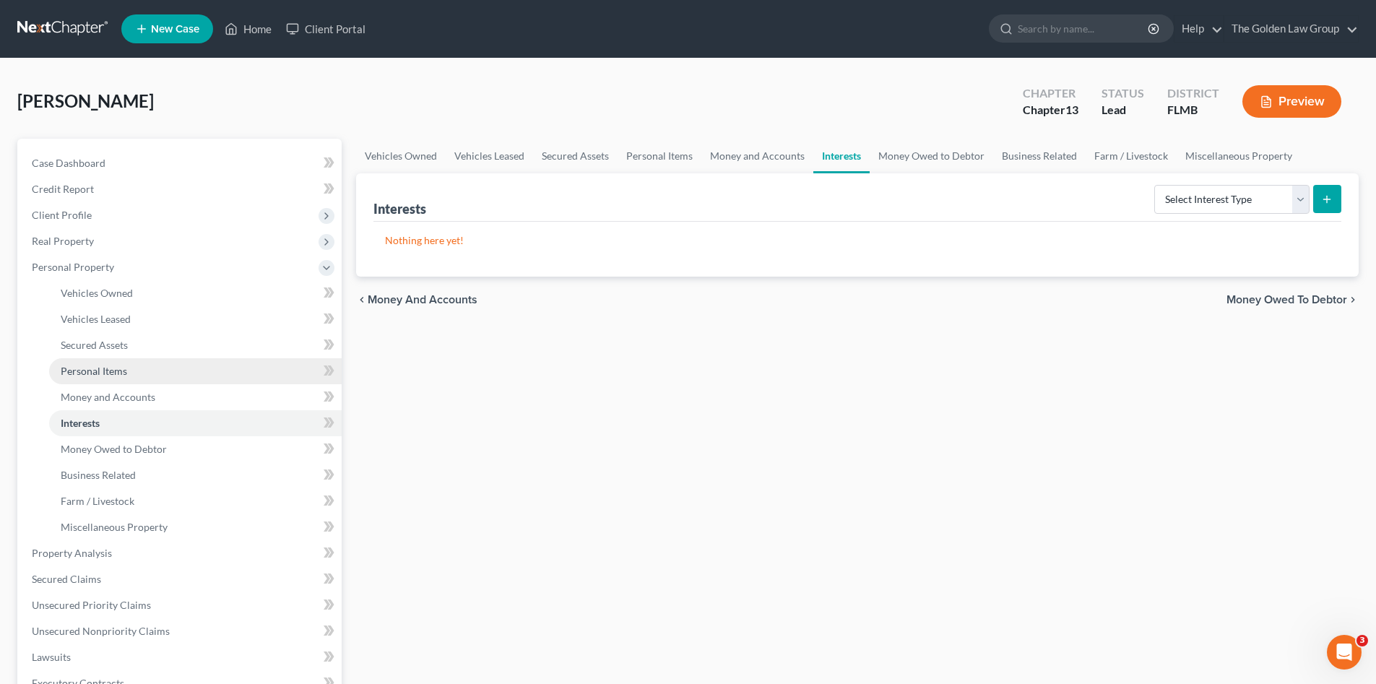
click at [94, 374] on span "Personal Items" at bounding box center [94, 371] width 66 height 12
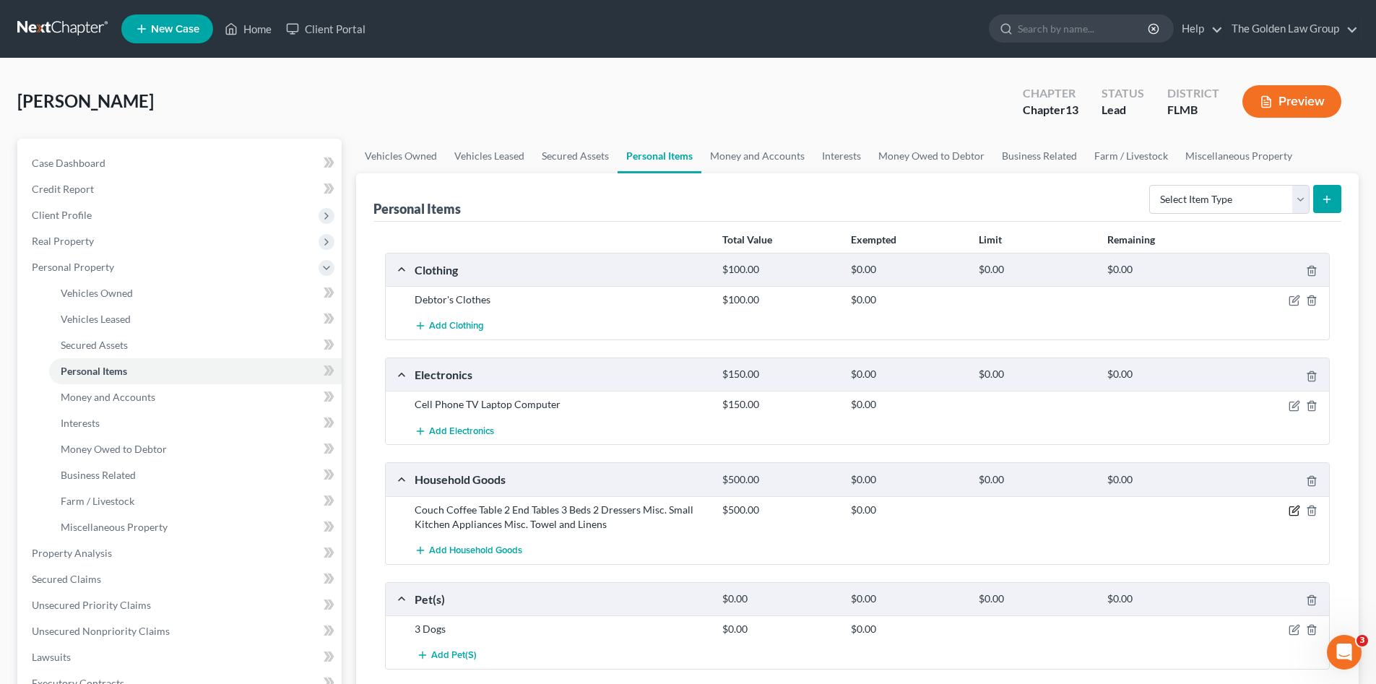
click at [1294, 511] on icon "button" at bounding box center [1294, 511] width 12 height 12
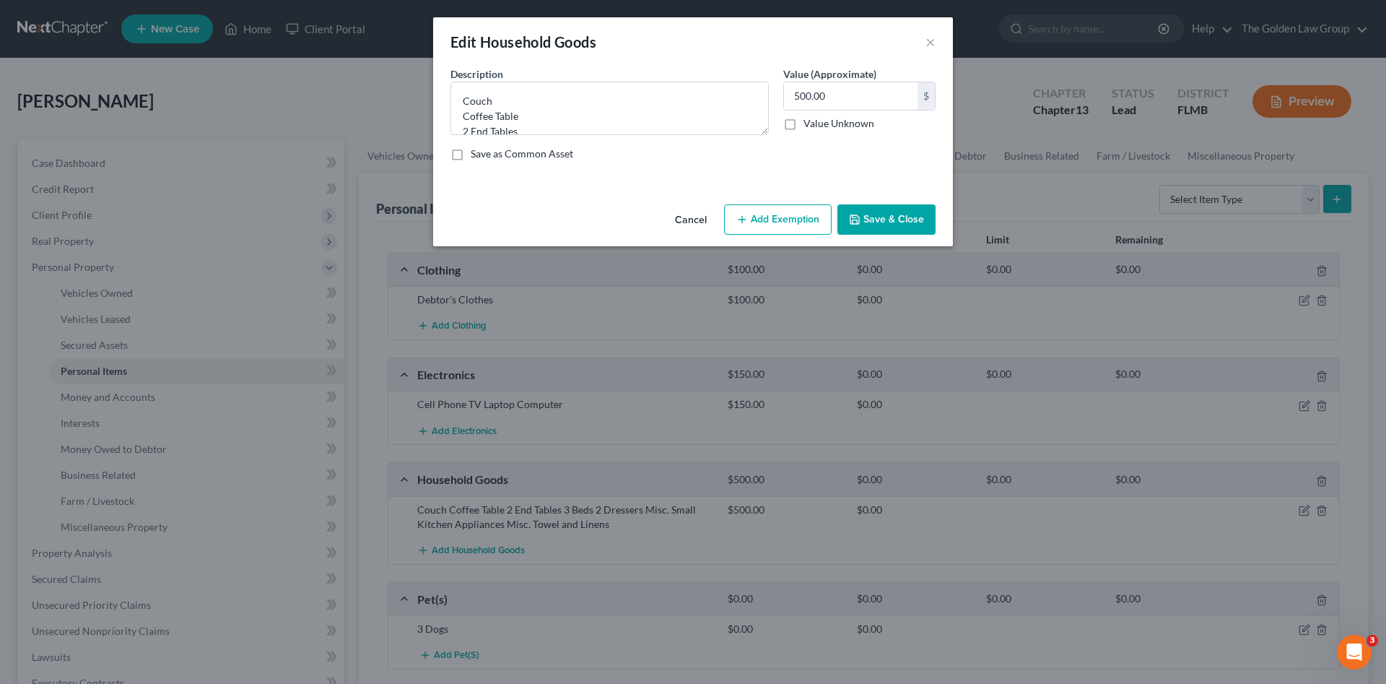
click at [780, 225] on button "Add Exemption" at bounding box center [778, 219] width 108 height 30
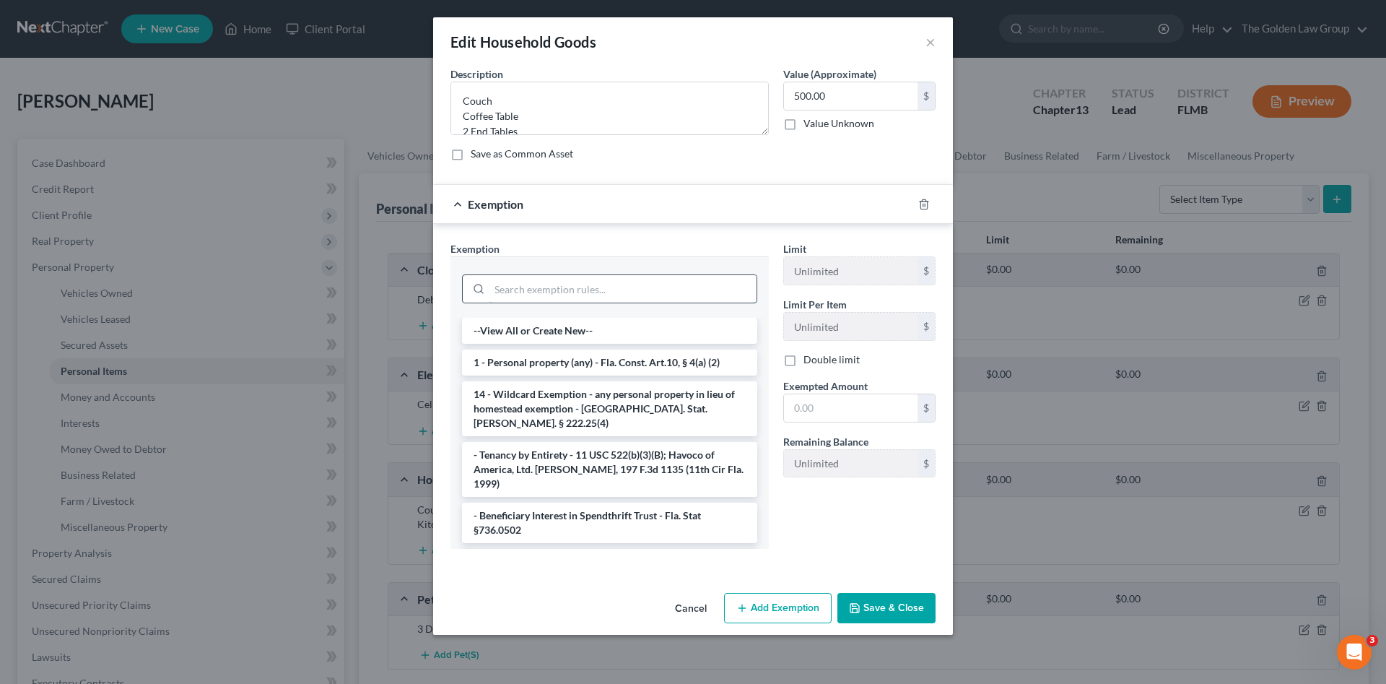
click at [531, 290] on input "search" at bounding box center [623, 288] width 267 height 27
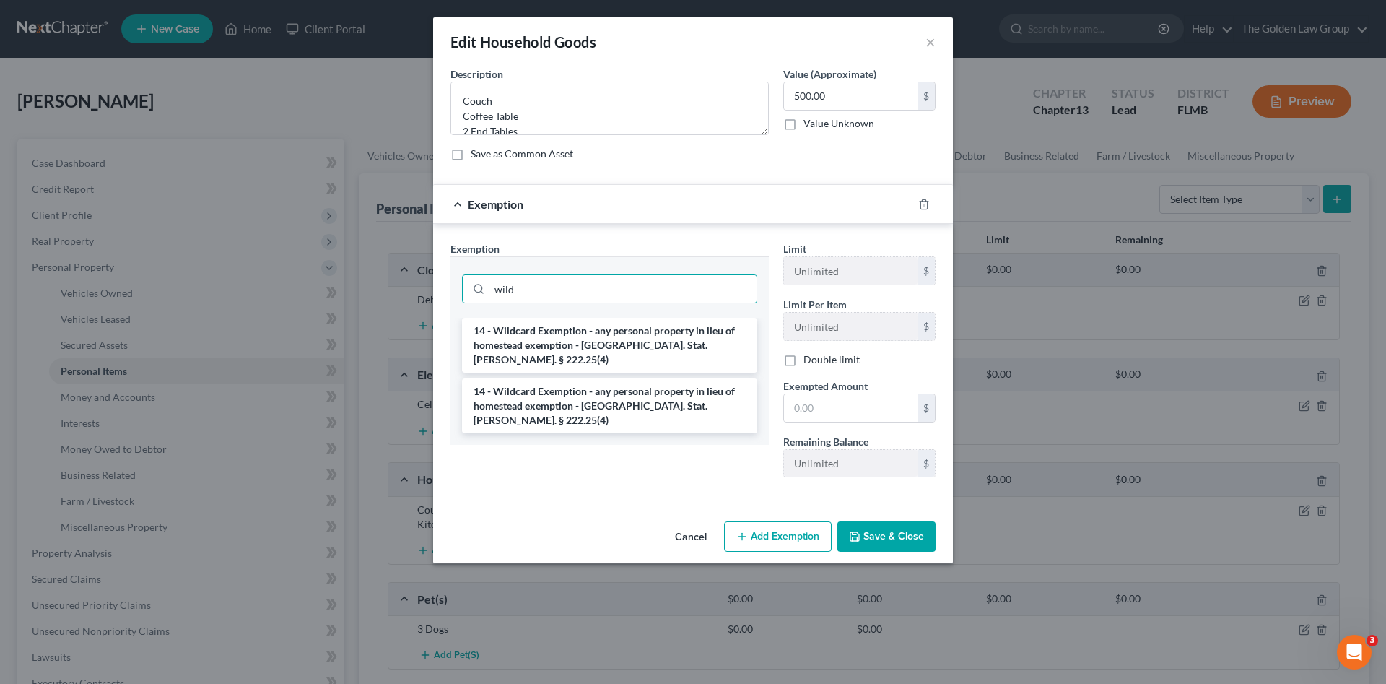
drag, startPoint x: 629, startPoint y: 348, endPoint x: 819, endPoint y: 374, distance: 191.7
click at [630, 350] on li "14 - Wildcard Exemption - any personal property in lieu of homestead exemption …" at bounding box center [609, 345] width 295 height 55
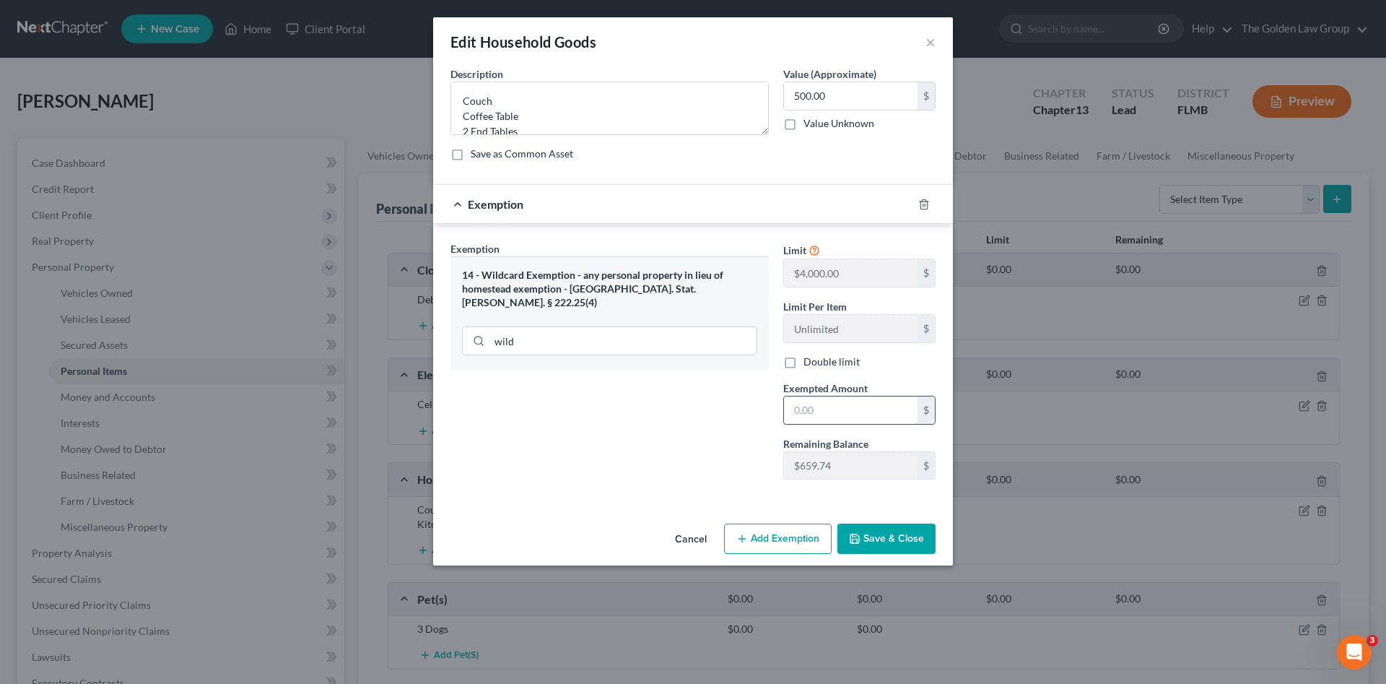
click at [851, 406] on input "text" at bounding box center [851, 409] width 134 height 27
click at [867, 537] on button "Save & Close" at bounding box center [887, 539] width 98 height 30
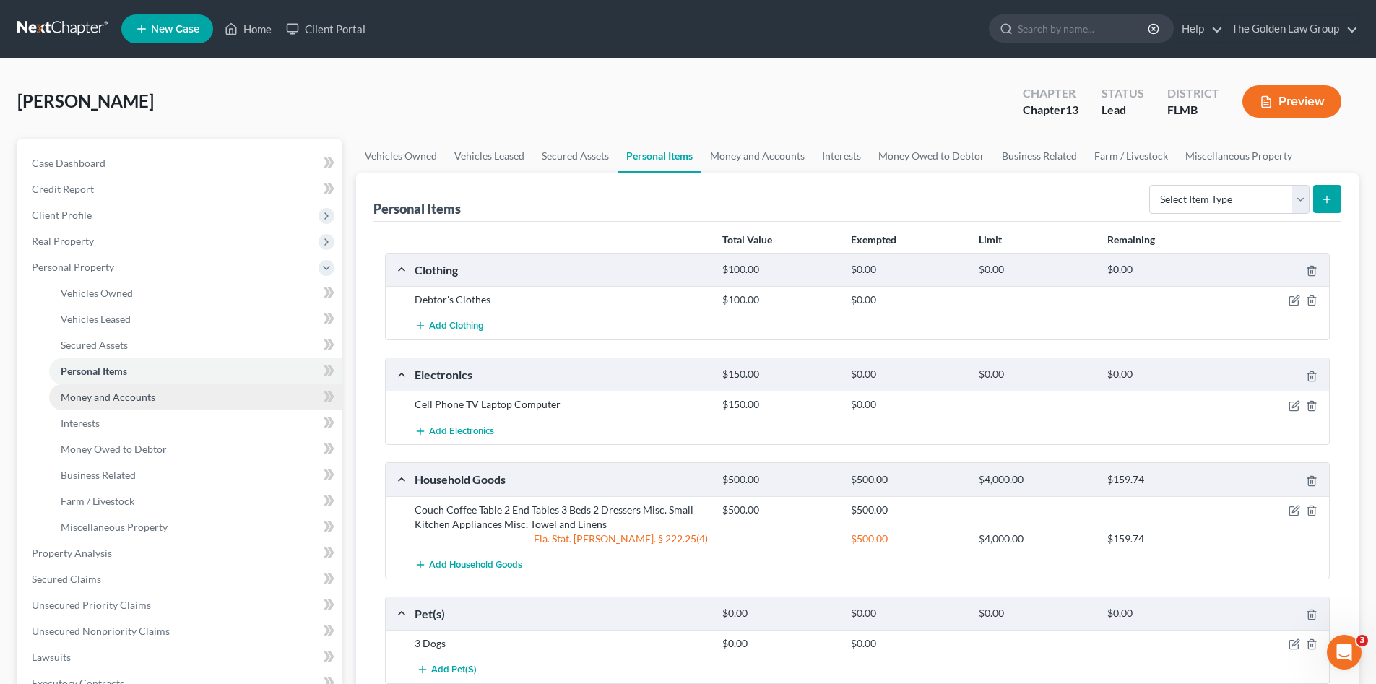
click at [104, 406] on link "Money and Accounts" at bounding box center [195, 397] width 292 height 26
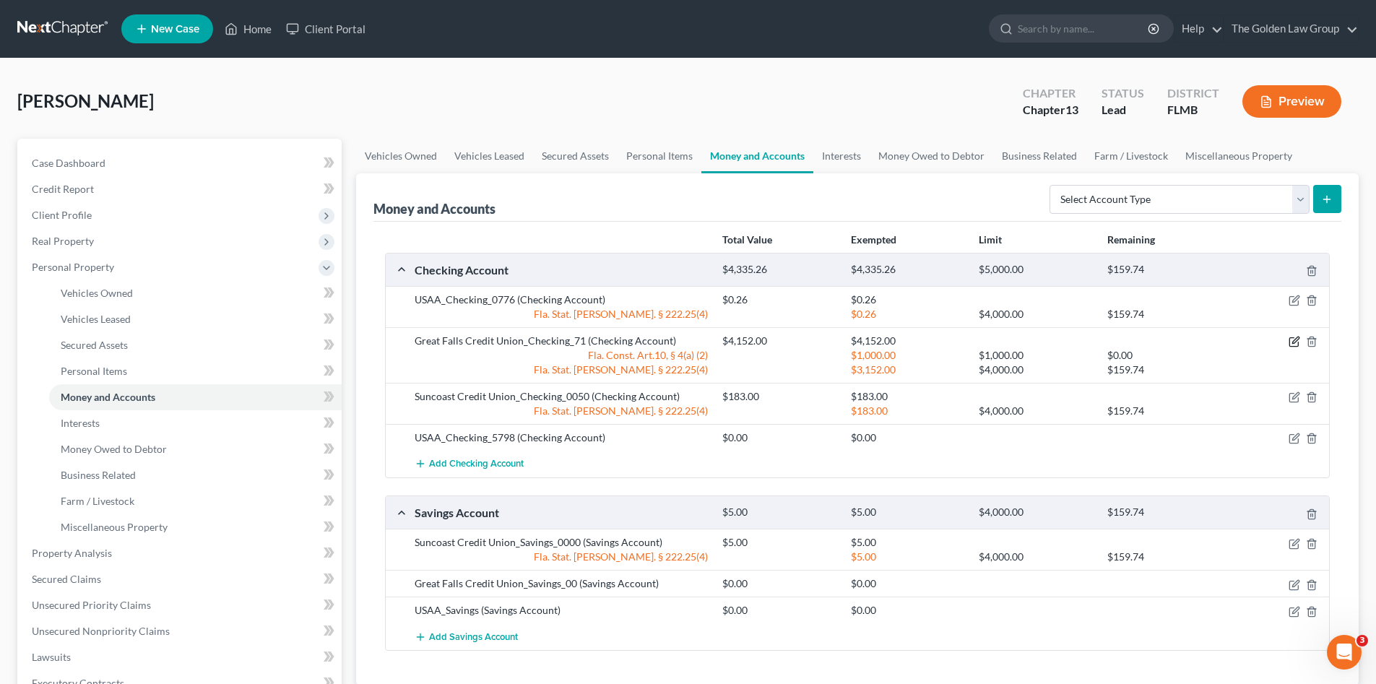
click at [1292, 344] on icon "button" at bounding box center [1294, 342] width 12 height 12
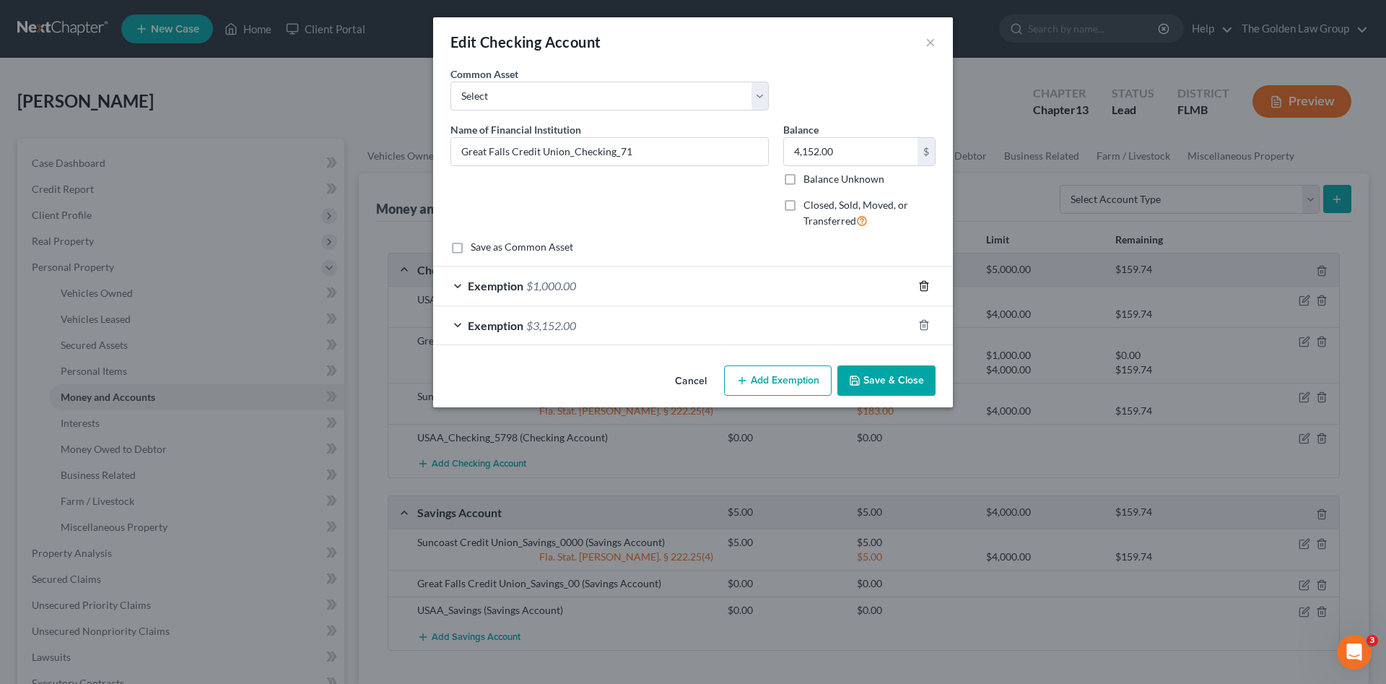
click at [924, 287] on line "button" at bounding box center [924, 286] width 0 height 3
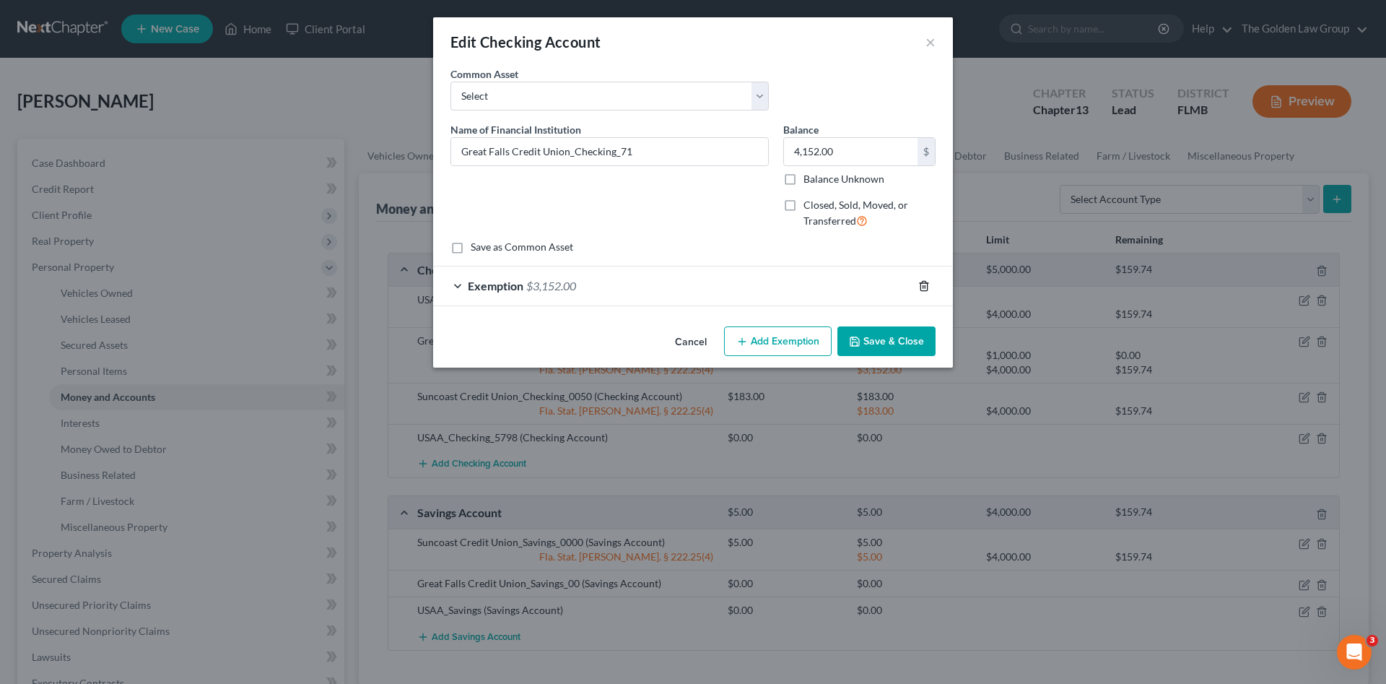
click at [924, 288] on line "button" at bounding box center [924, 286] width 0 height 3
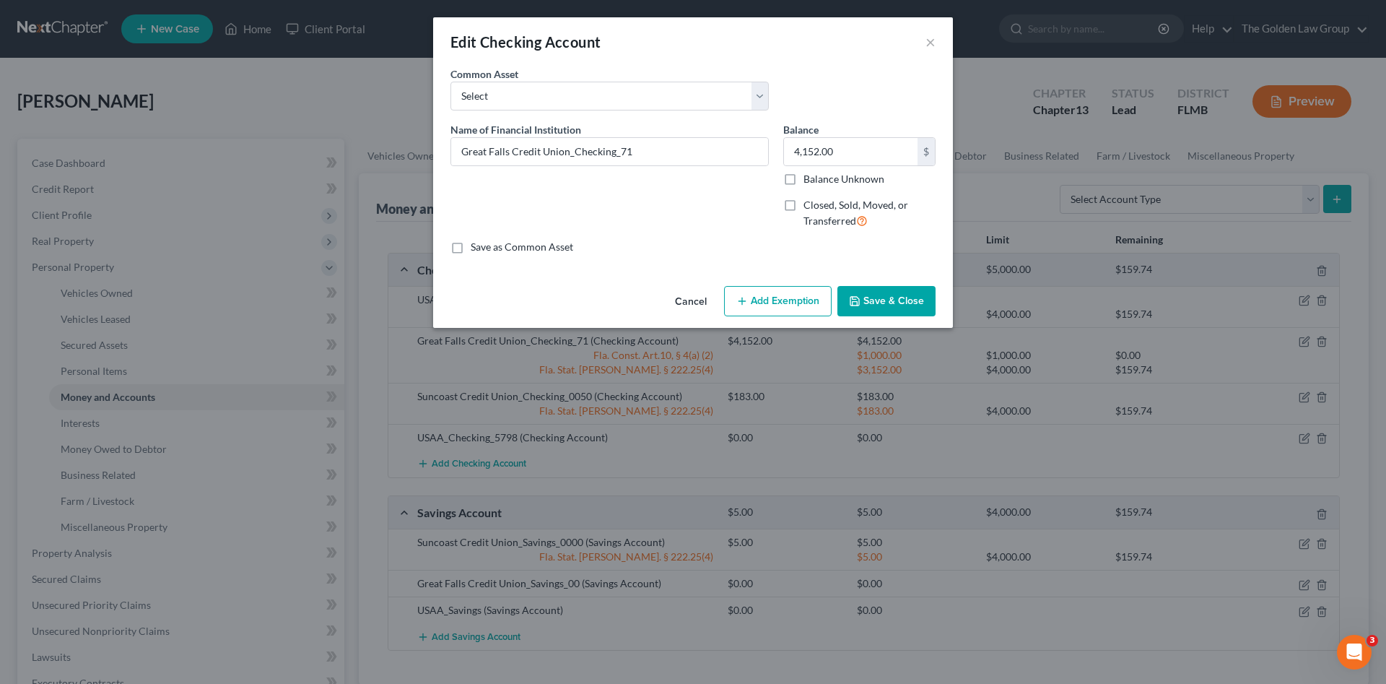
click at [789, 300] on button "Add Exemption" at bounding box center [778, 301] width 108 height 30
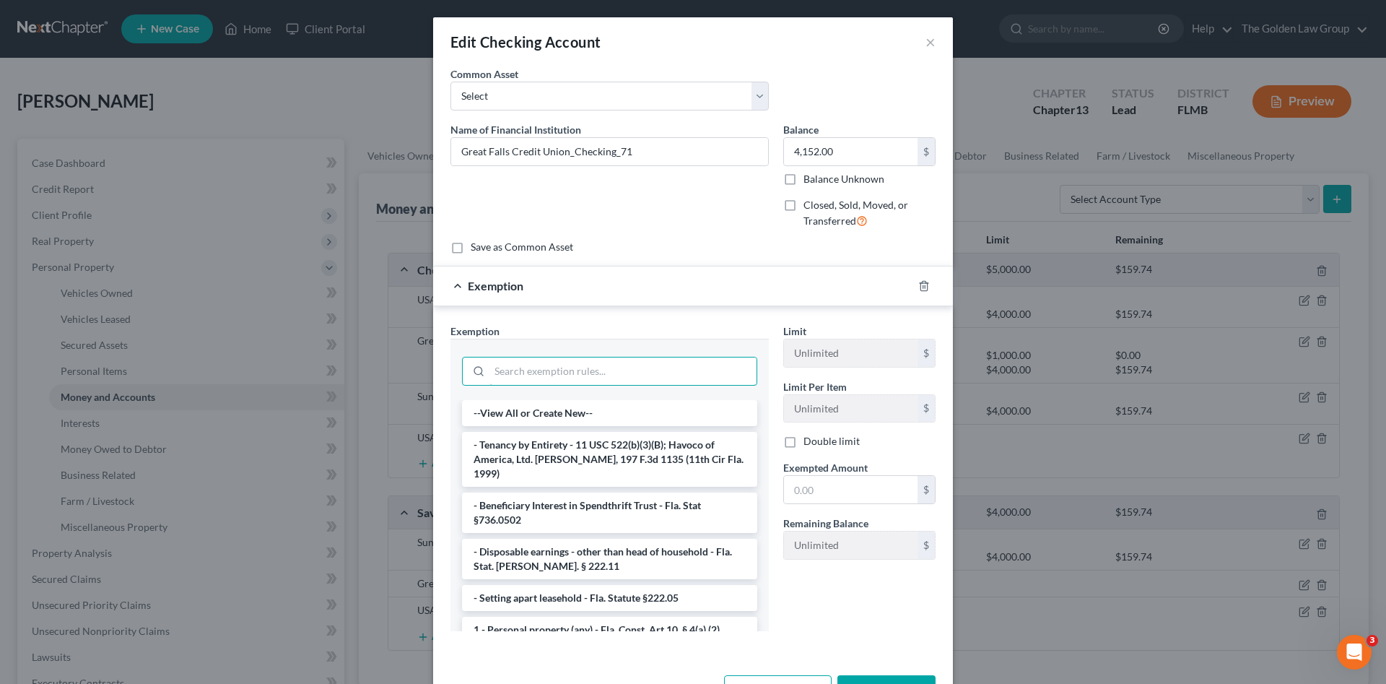
drag, startPoint x: 628, startPoint y: 364, endPoint x: 628, endPoint y: 340, distance: 23.8
click at [625, 355] on div at bounding box center [609, 370] width 295 height 38
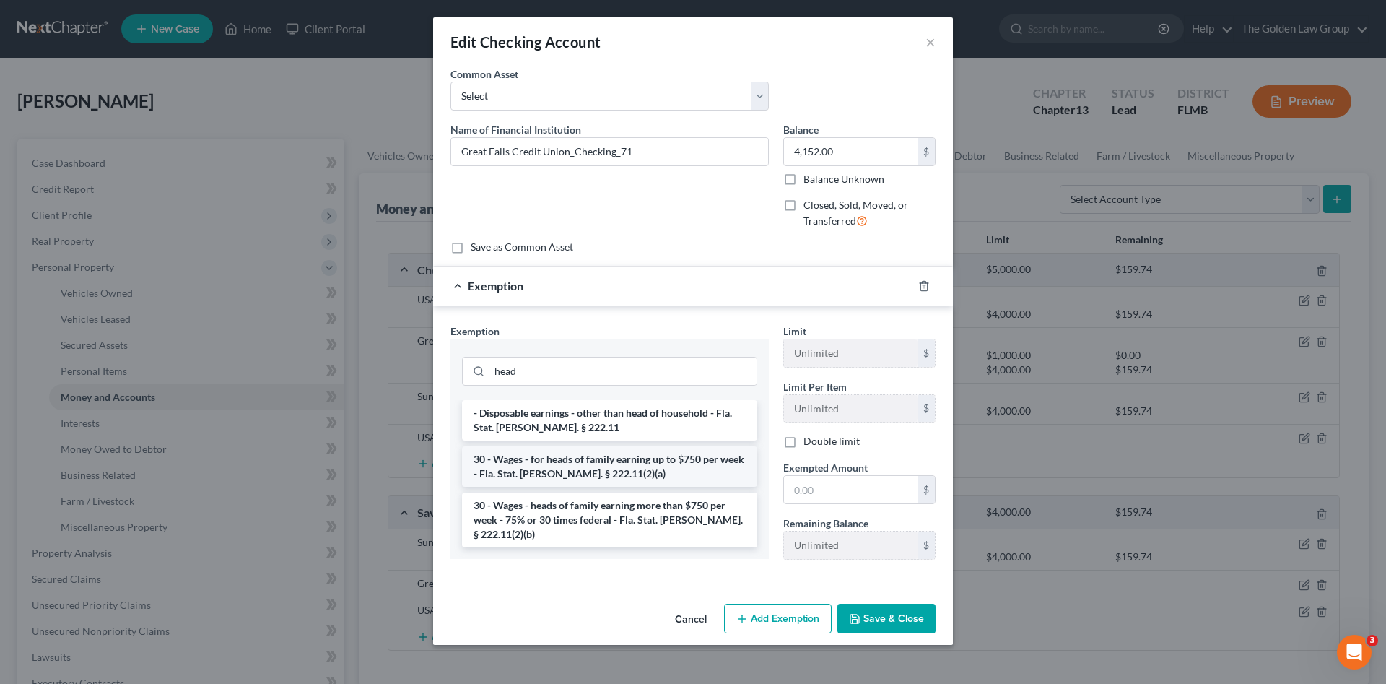
click at [633, 469] on li "30 - Wages - for heads of family earning up to $750 per week - Fla. Stat. Ann. …" at bounding box center [609, 466] width 295 height 40
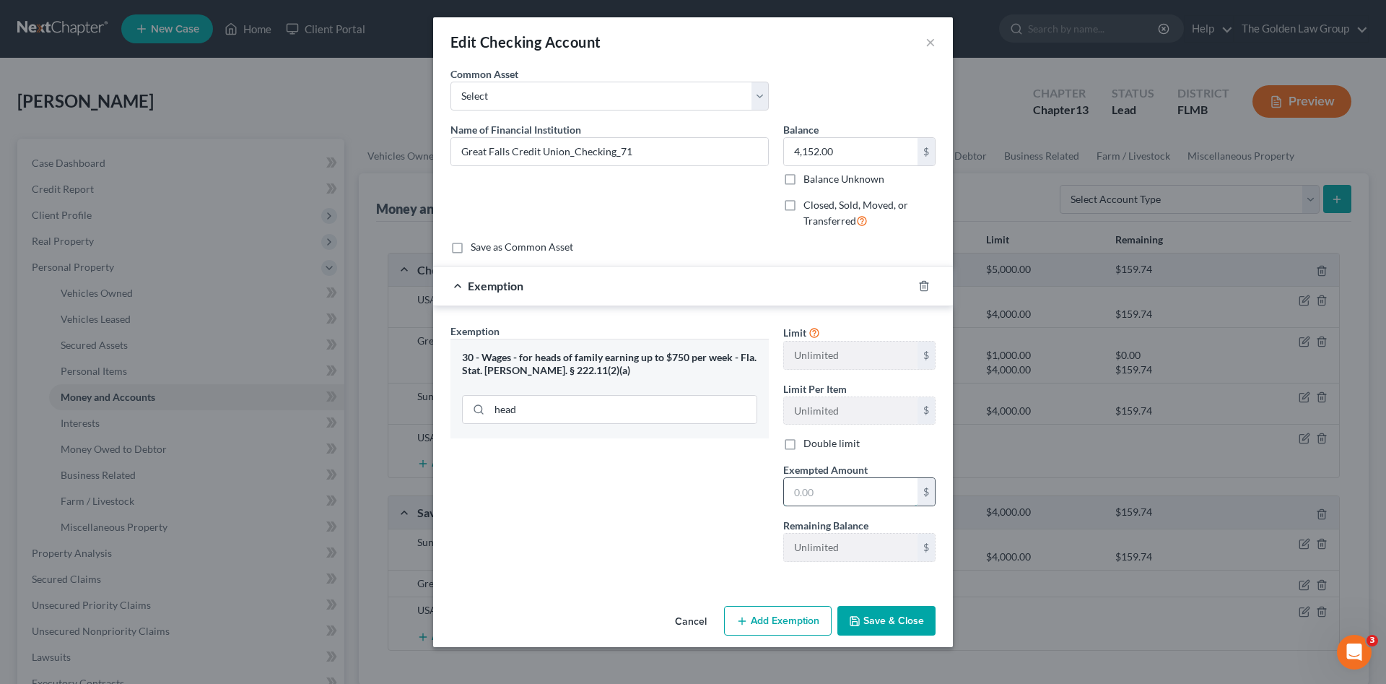
click at [844, 488] on input "text" at bounding box center [851, 491] width 134 height 27
click at [900, 615] on button "Save & Close" at bounding box center [887, 621] width 98 height 30
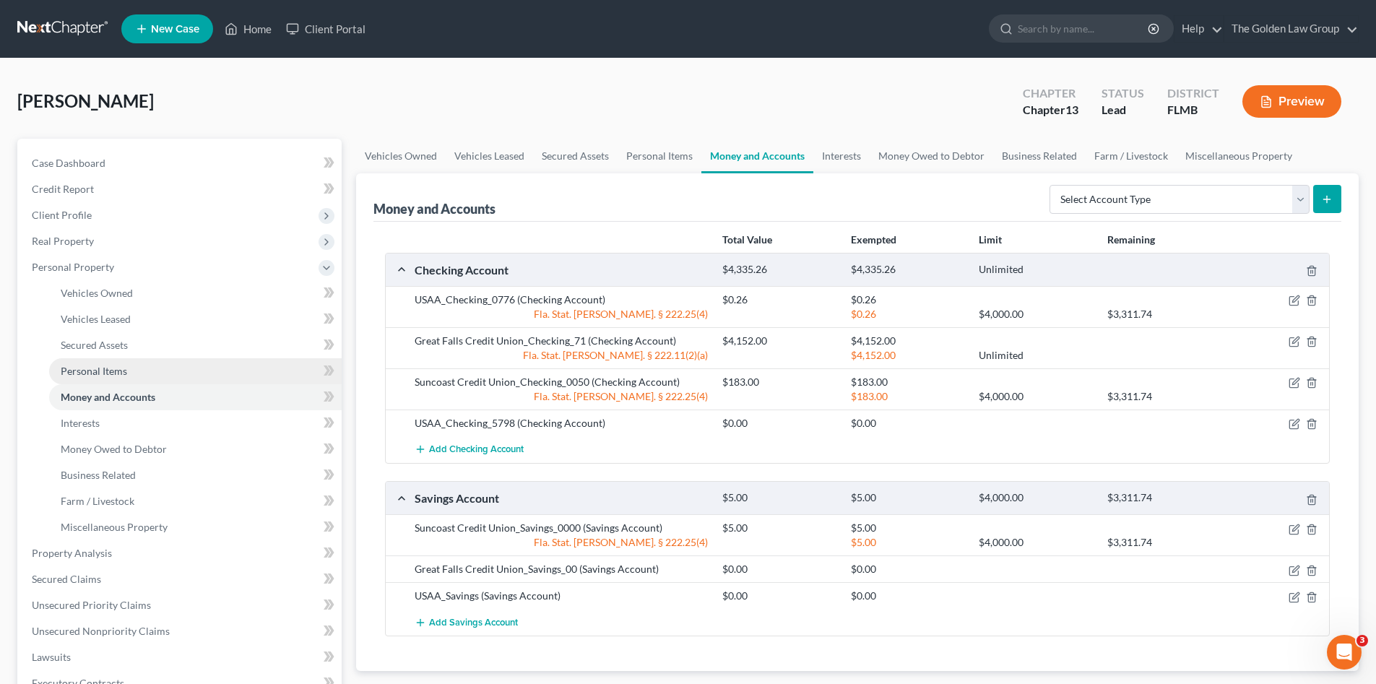
click at [134, 370] on link "Personal Items" at bounding box center [195, 371] width 292 height 26
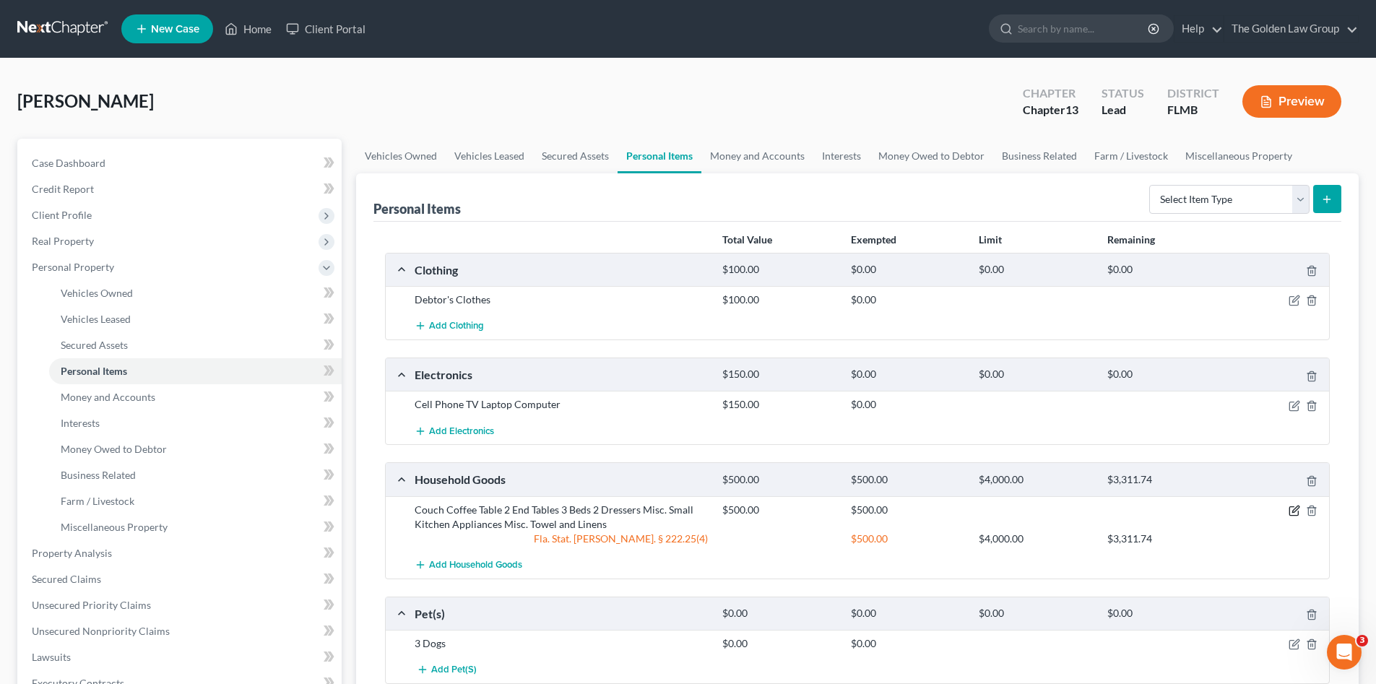
click at [1292, 511] on icon "button" at bounding box center [1294, 511] width 12 height 12
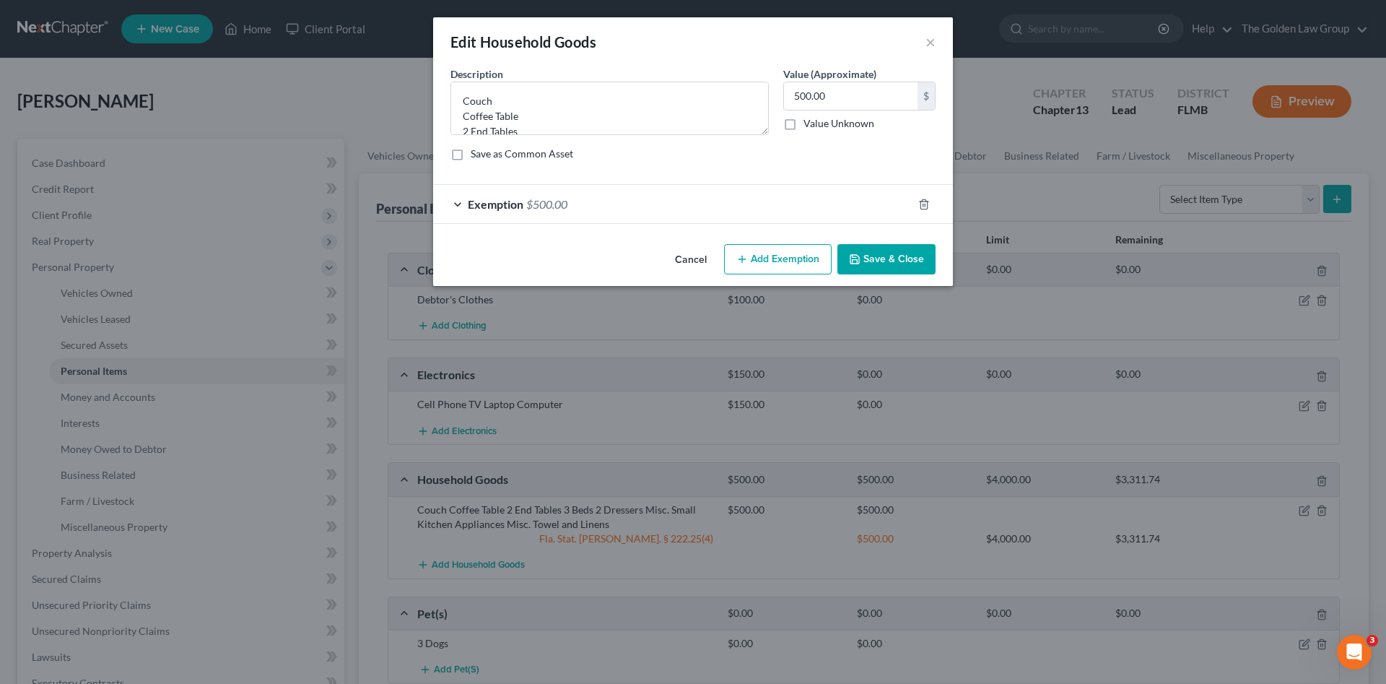
click at [693, 207] on div "Exemption $500.00" at bounding box center [672, 204] width 479 height 38
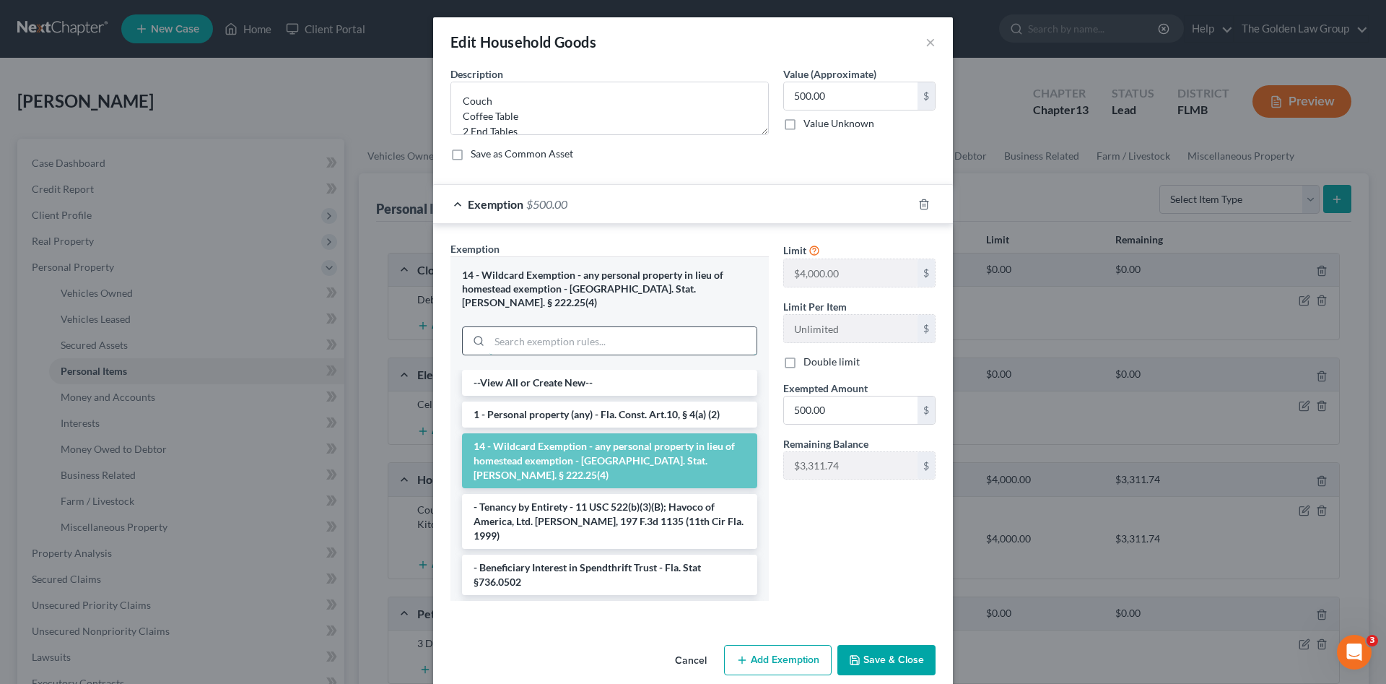
click at [615, 327] on input "search" at bounding box center [623, 340] width 267 height 27
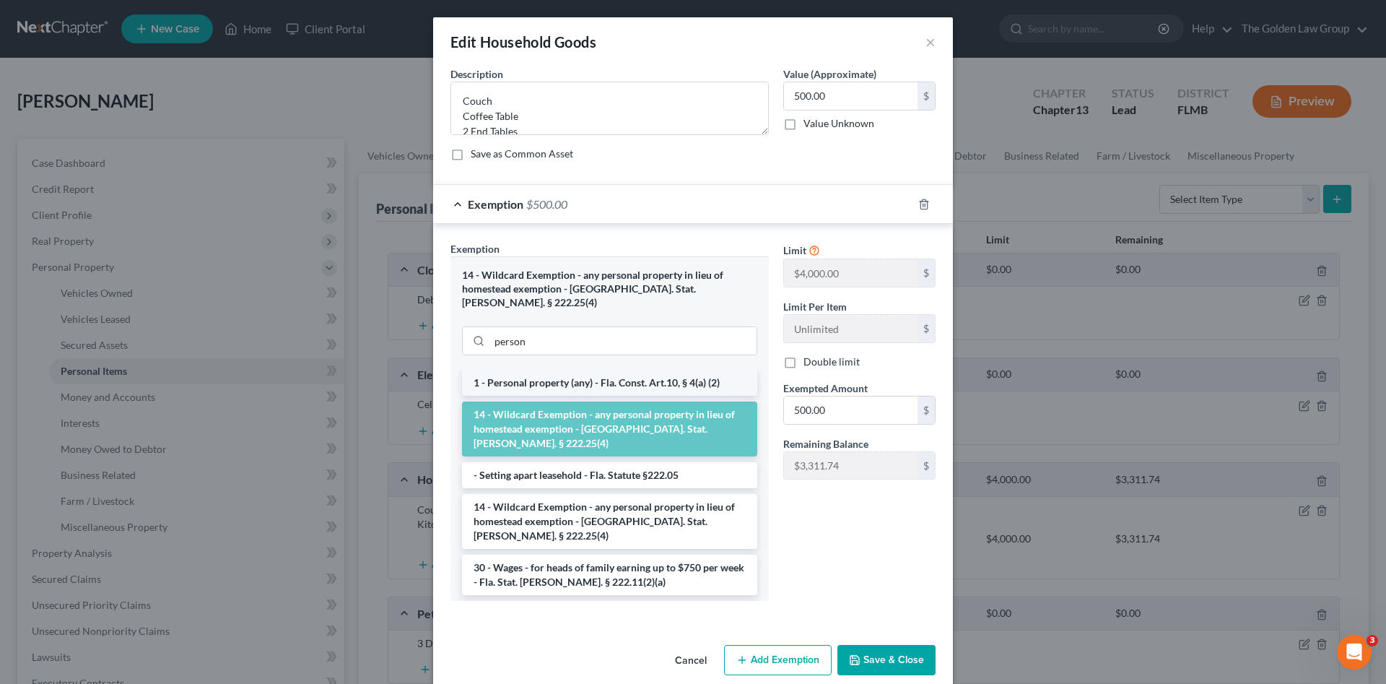
drag, startPoint x: 627, startPoint y: 376, endPoint x: 833, endPoint y: 401, distance: 207.3
click at [627, 375] on li "1 - Personal property (any) - Fla. Const. Art.10, § 4(a) (2)" at bounding box center [609, 383] width 295 height 26
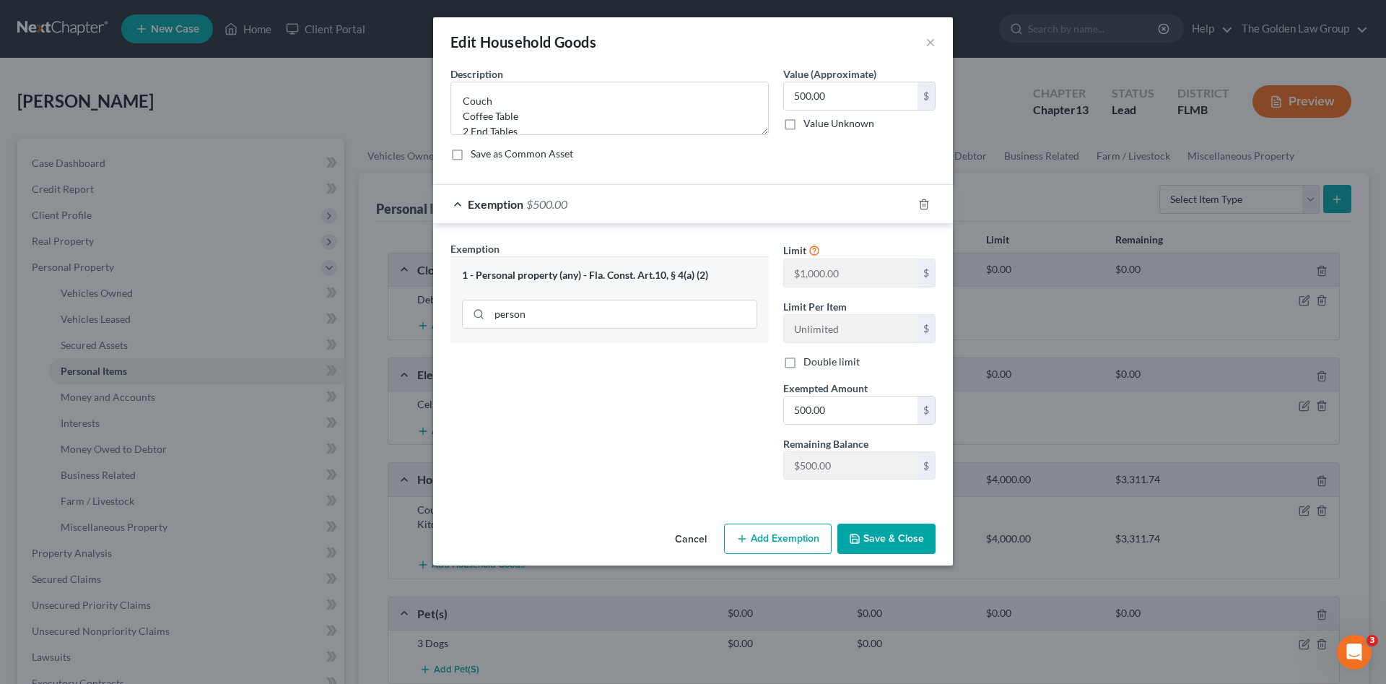
drag, startPoint x: 875, startPoint y: 532, endPoint x: 907, endPoint y: 521, distance: 33.6
click at [875, 533] on button "Save & Close" at bounding box center [887, 539] width 98 height 30
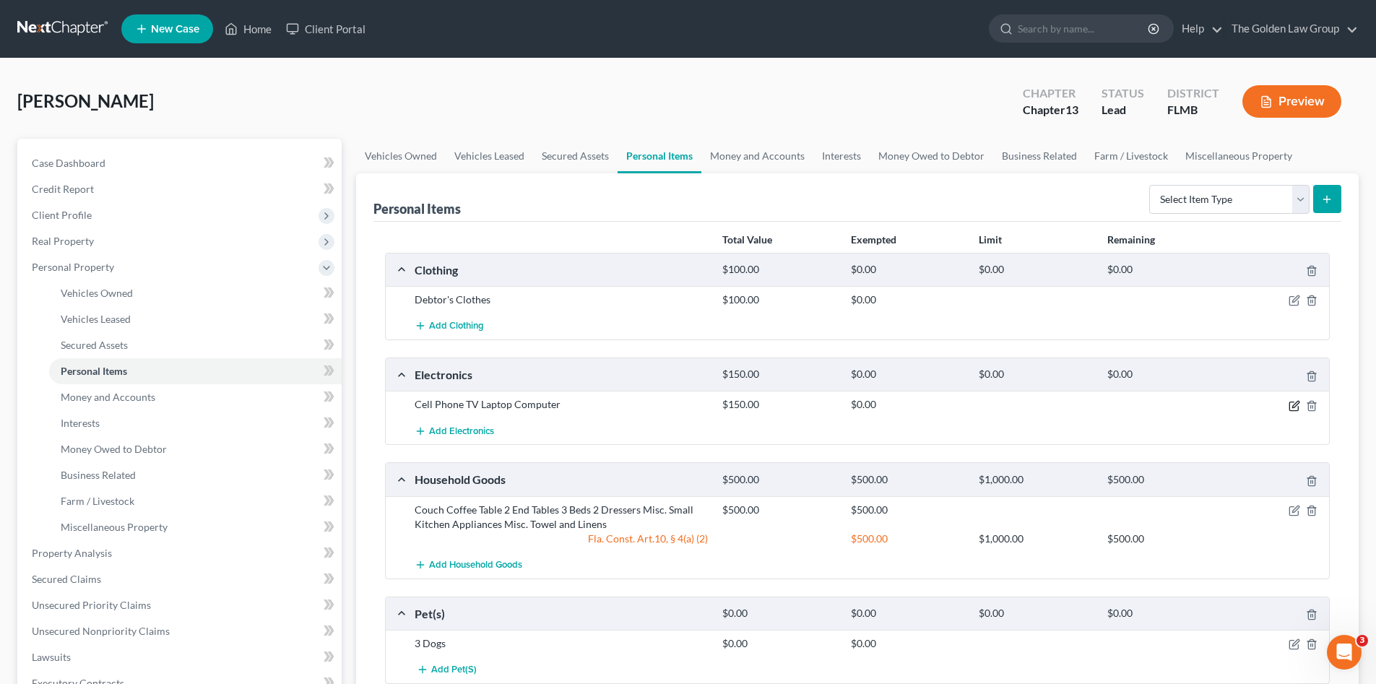
click at [1290, 405] on icon "button" at bounding box center [1294, 406] width 12 height 12
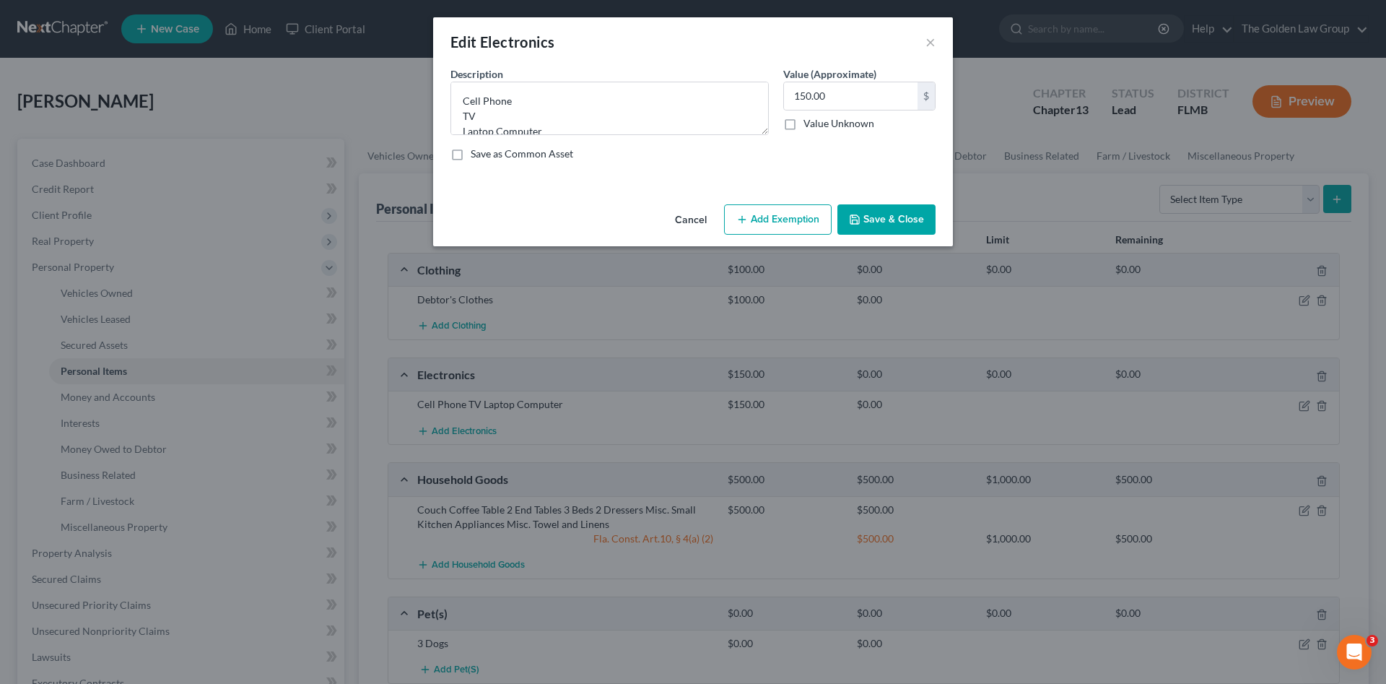
click at [760, 221] on button "Add Exemption" at bounding box center [778, 219] width 108 height 30
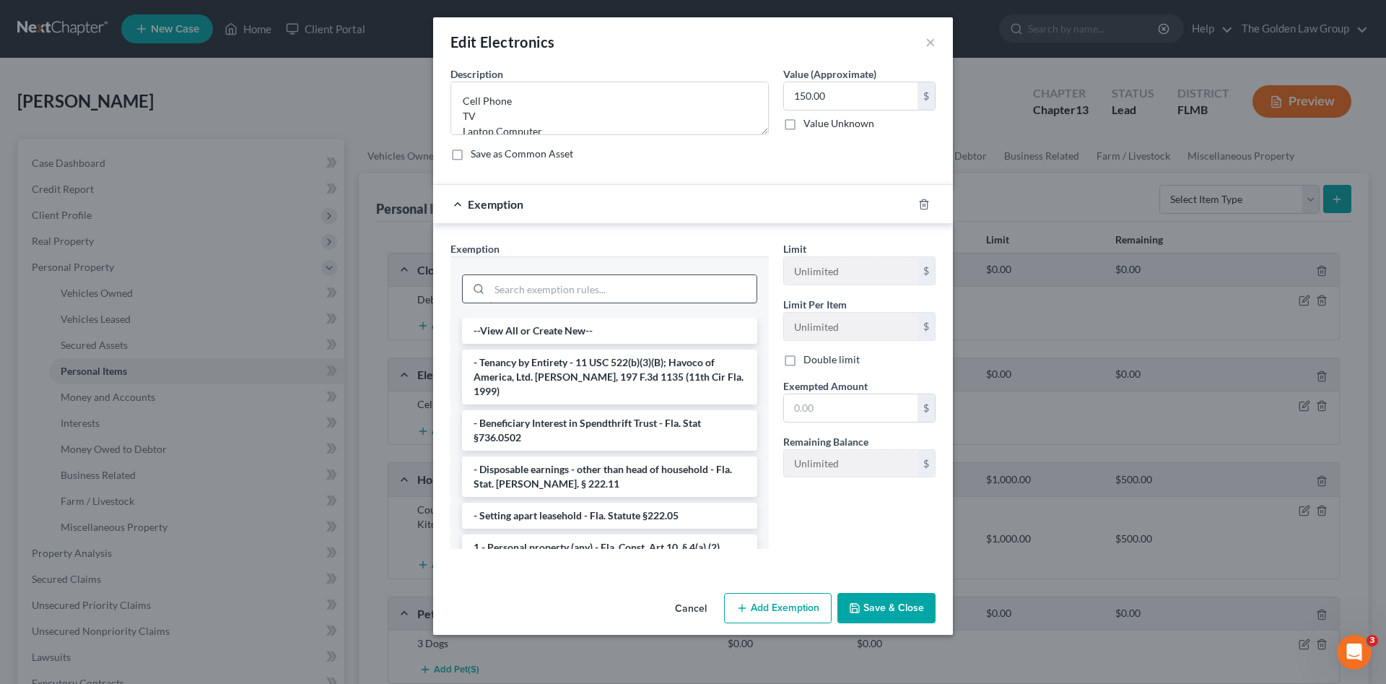
click at [696, 285] on input "search" at bounding box center [623, 288] width 267 height 27
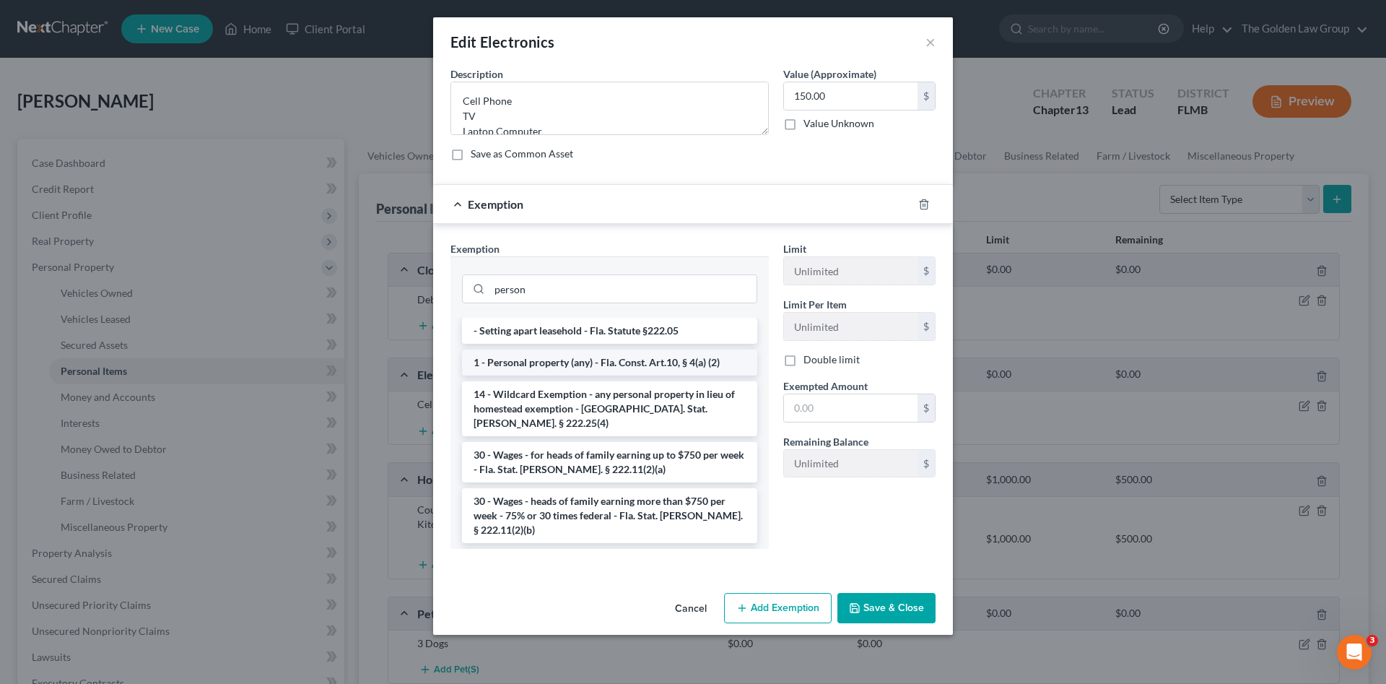
click at [700, 353] on li "1 - Personal property (any) - Fla. Const. Art.10, § 4(a) (2)" at bounding box center [609, 363] width 295 height 26
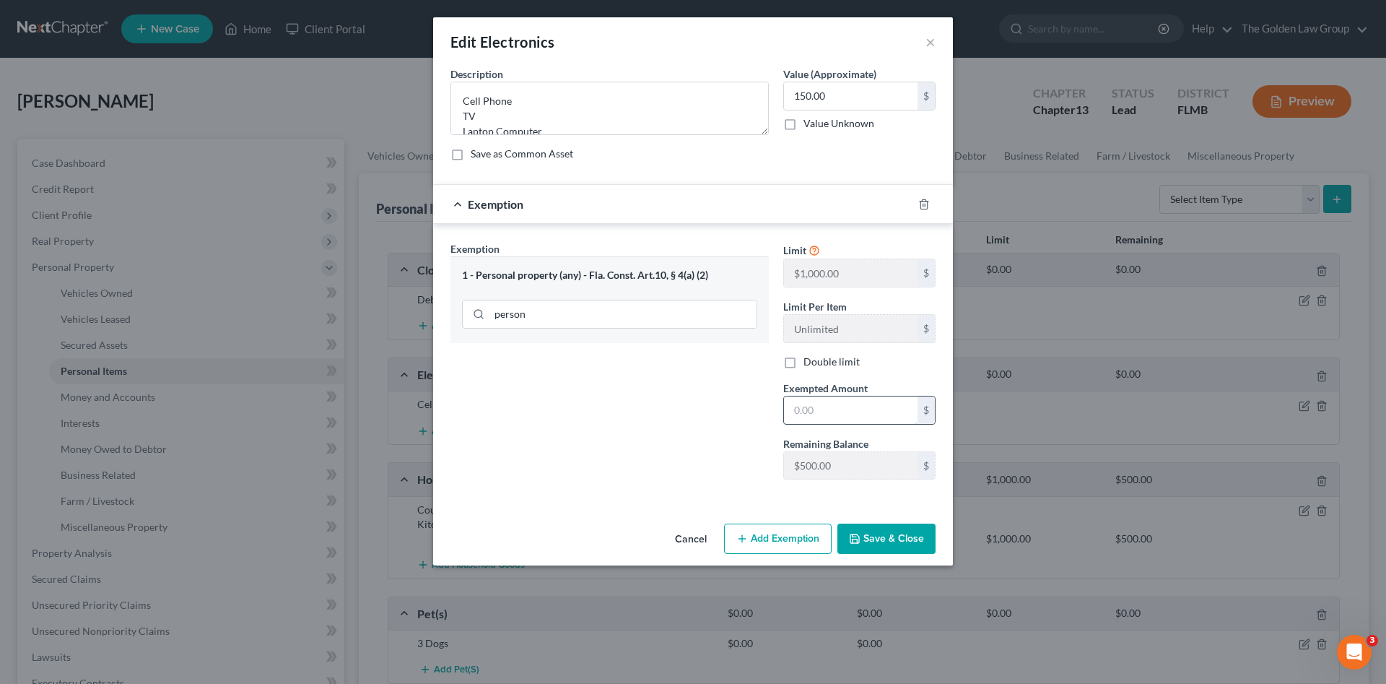
click at [828, 409] on input "text" at bounding box center [851, 409] width 134 height 27
drag, startPoint x: 915, startPoint y: 527, endPoint x: 1283, endPoint y: 301, distance: 432.1
click at [915, 528] on button "Save & Close" at bounding box center [887, 539] width 98 height 30
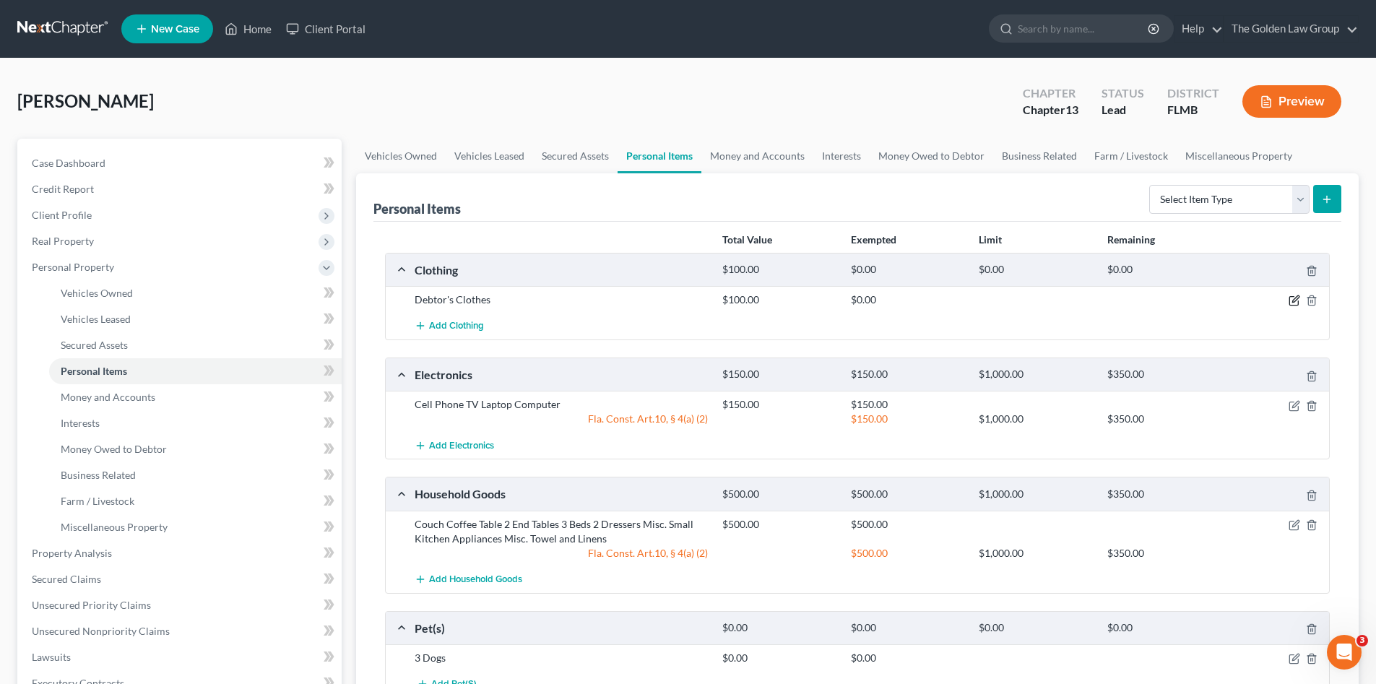
drag, startPoint x: 1301, startPoint y: 303, endPoint x: 1290, endPoint y: 299, distance: 12.1
click at [1301, 303] on div at bounding box center [1279, 299] width 103 height 14
click at [1290, 299] on icon "button" at bounding box center [1294, 301] width 12 height 12
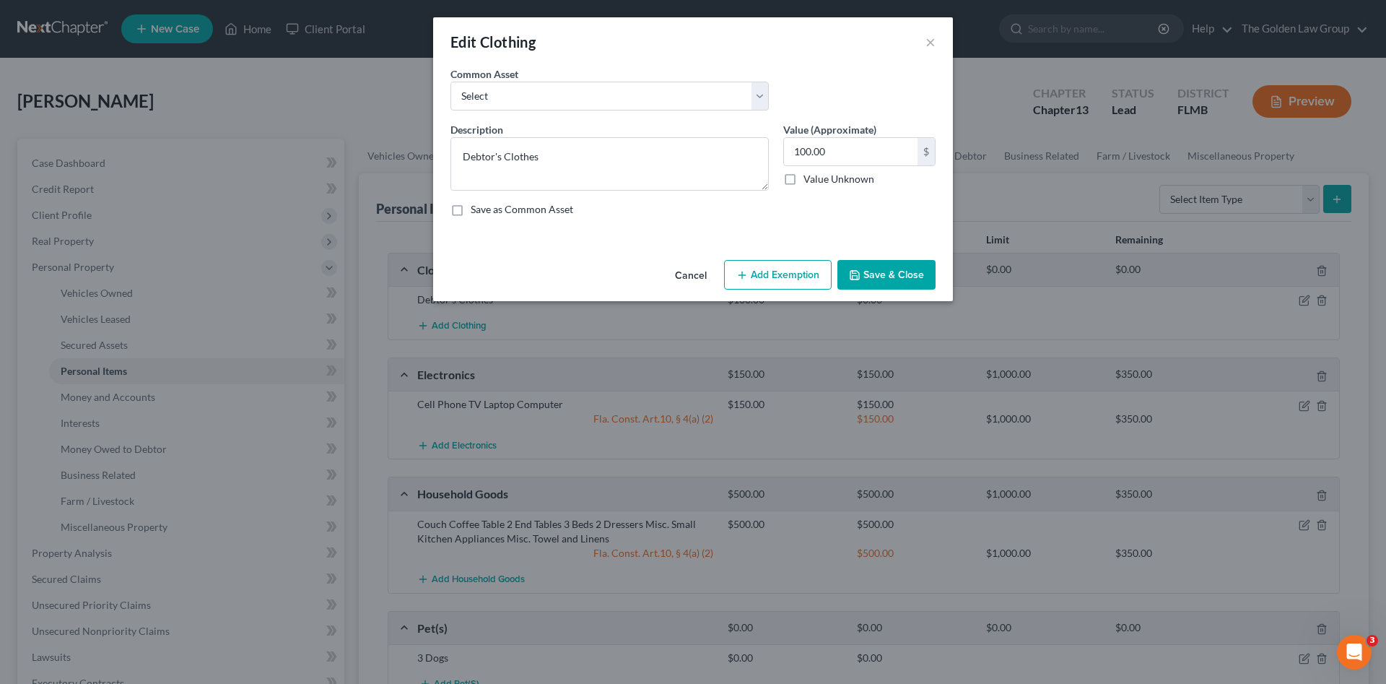
click at [755, 268] on button "Add Exemption" at bounding box center [778, 275] width 108 height 30
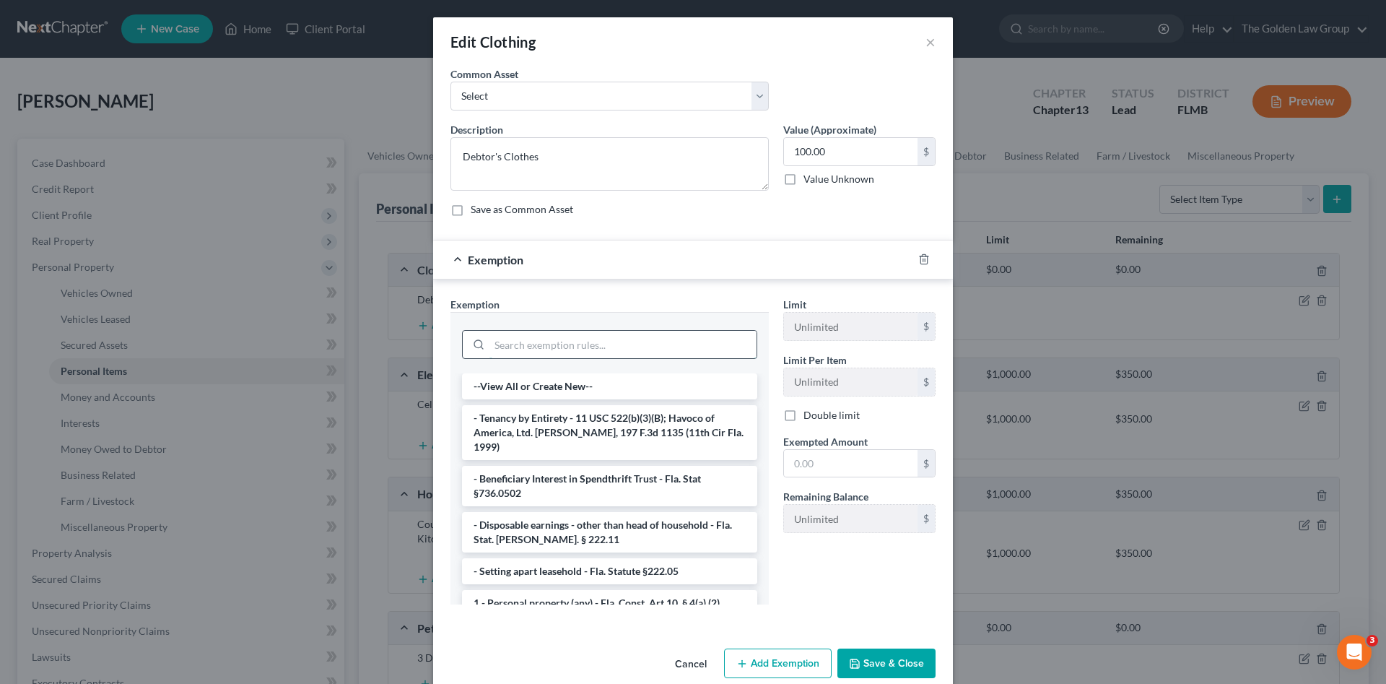
click at [648, 340] on input "search" at bounding box center [623, 344] width 267 height 27
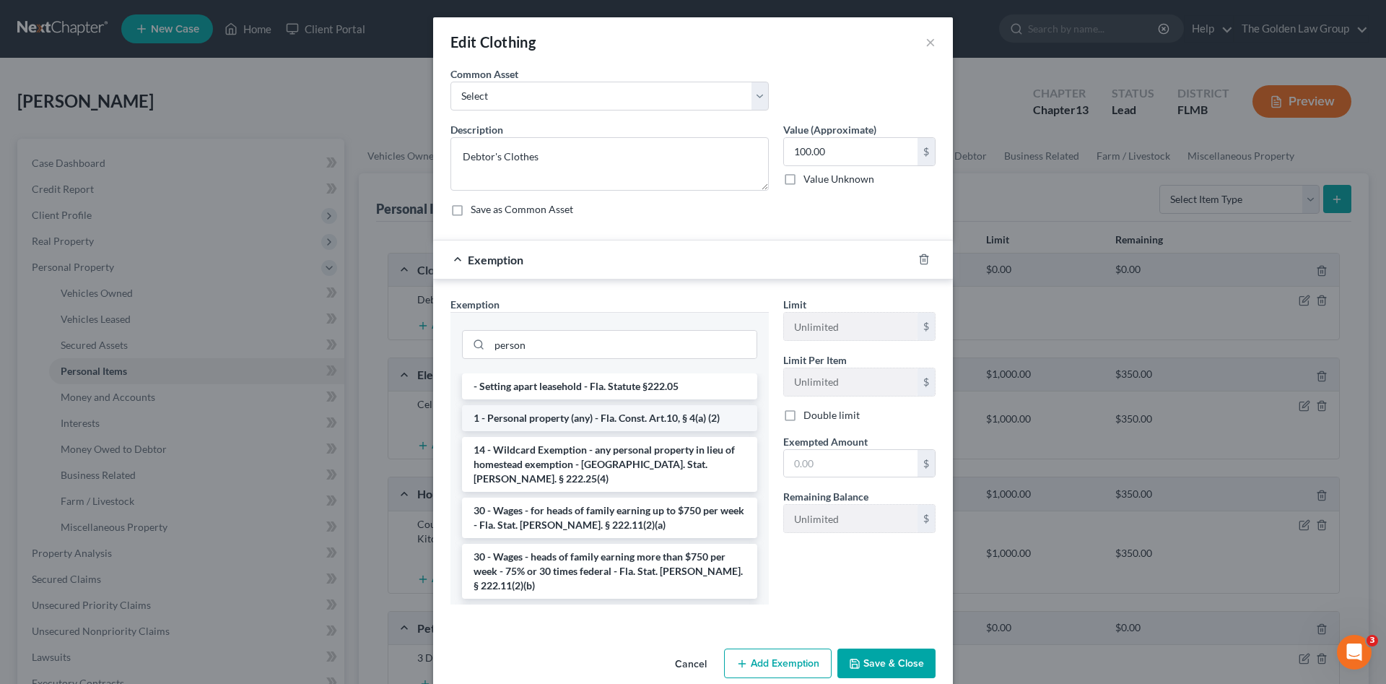
click at [661, 413] on li "1 - Personal property (any) - Fla. Const. Art.10, § 4(a) (2)" at bounding box center [609, 418] width 295 height 26
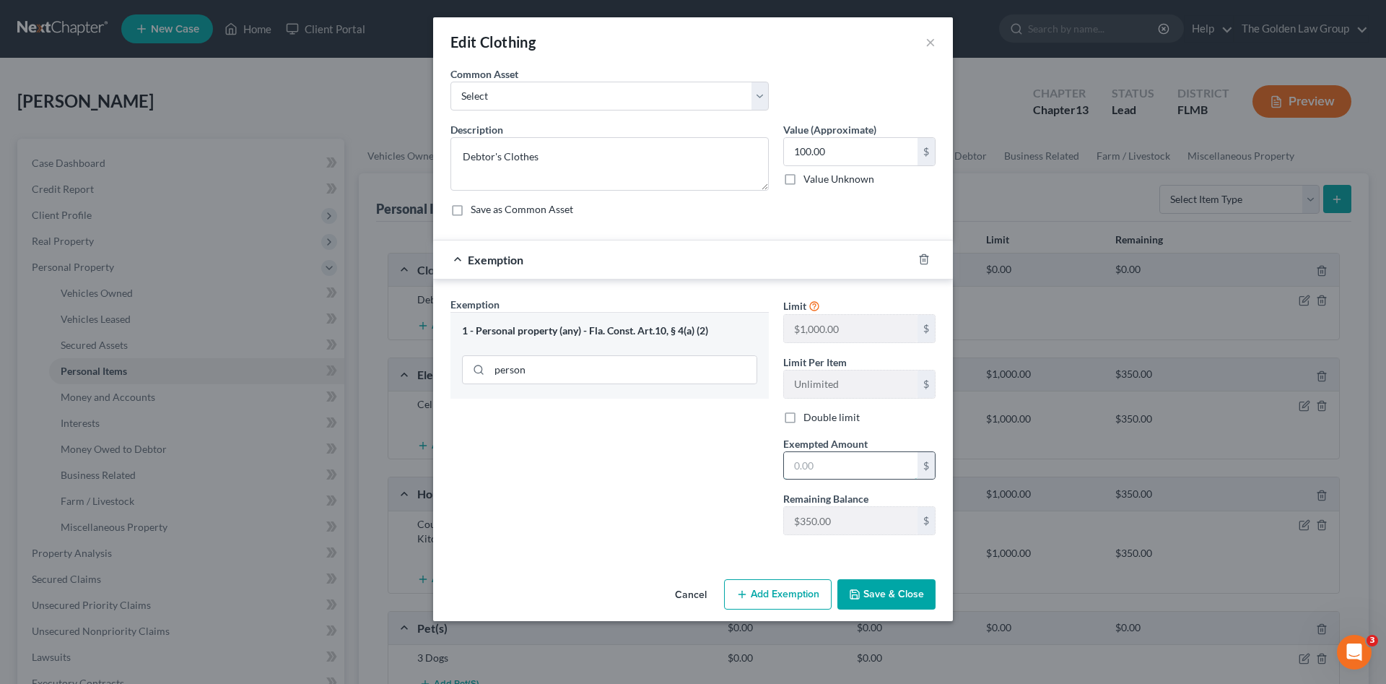
click at [845, 461] on input "text" at bounding box center [851, 465] width 134 height 27
drag, startPoint x: 892, startPoint y: 605, endPoint x: 932, endPoint y: 480, distance: 131.1
click at [893, 604] on button "Save & Close" at bounding box center [887, 594] width 98 height 30
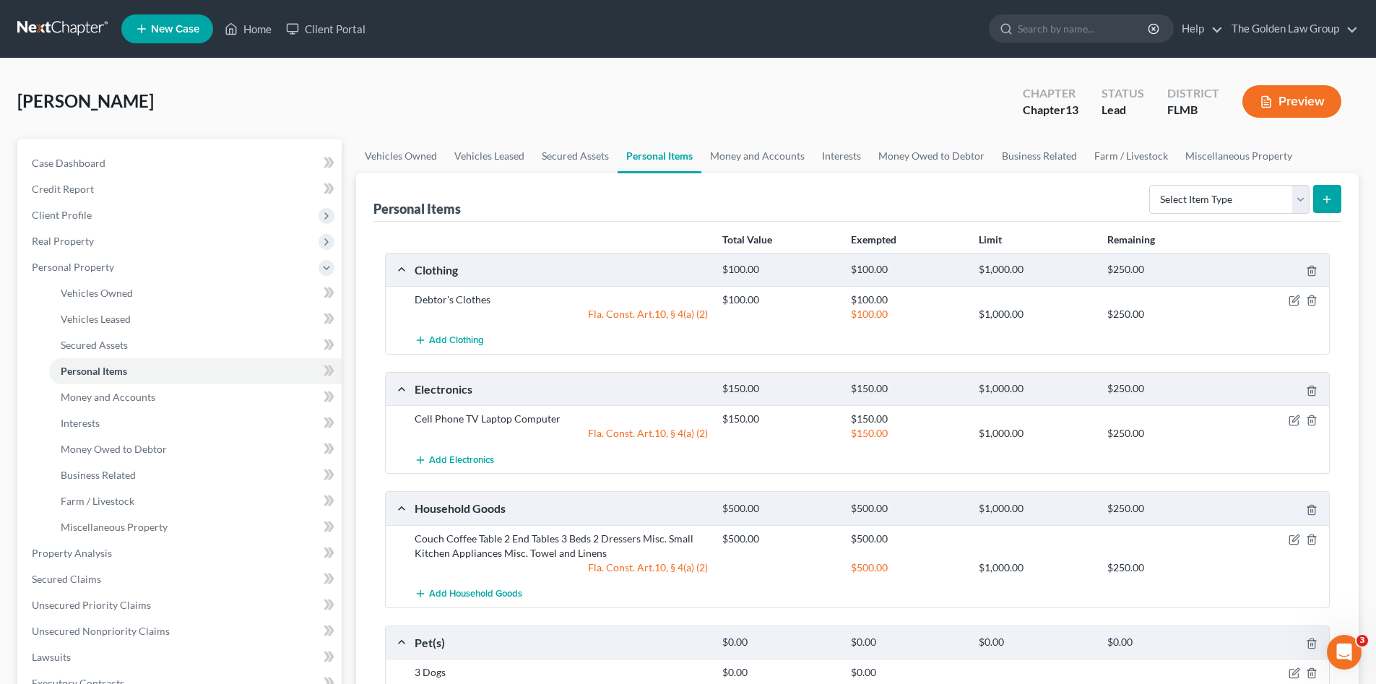
scroll to position [193, 0]
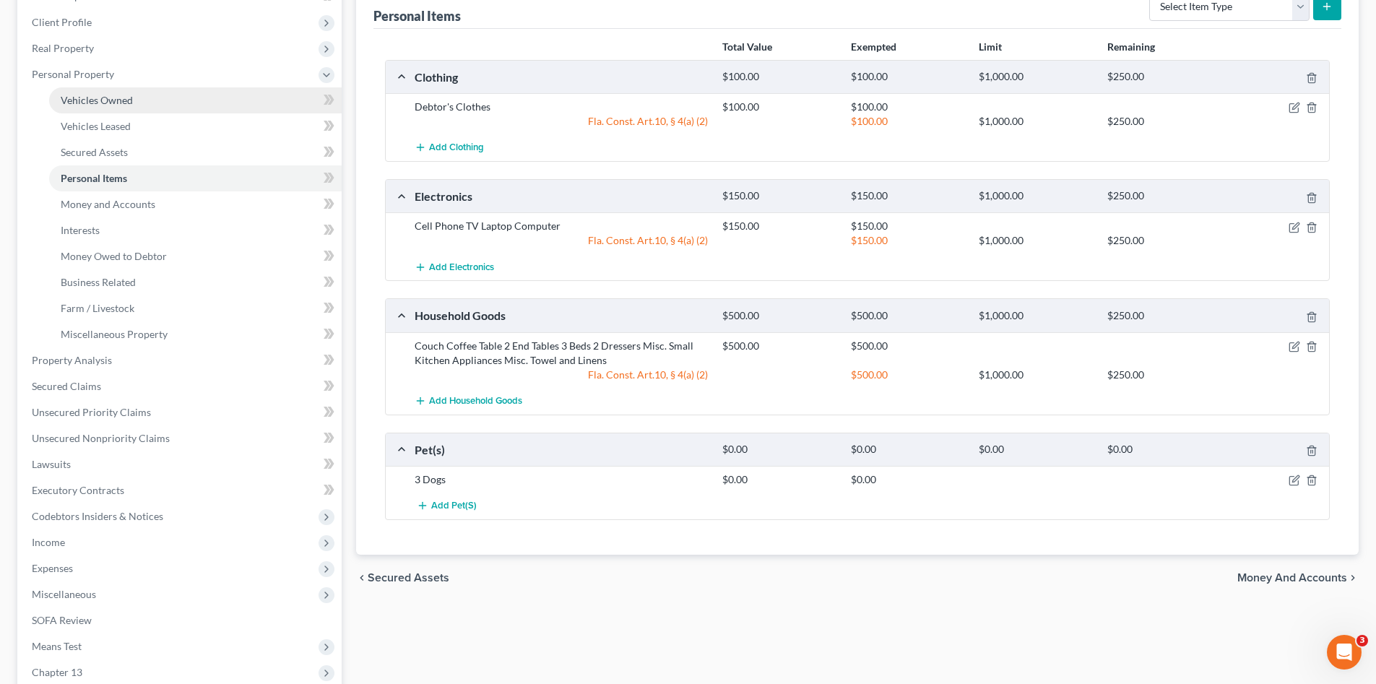
click at [97, 103] on span "Vehicles Owned" at bounding box center [97, 100] width 72 height 12
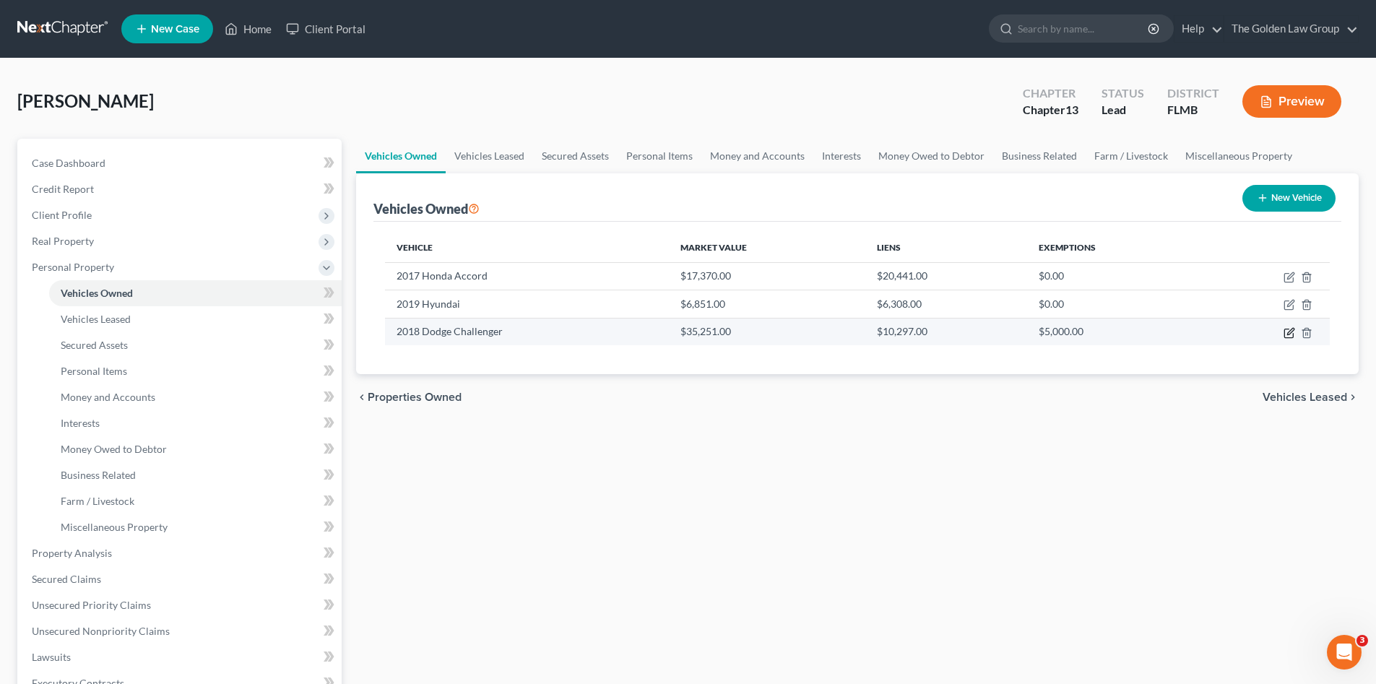
drag, startPoint x: 1285, startPoint y: 334, endPoint x: 1225, endPoint y: 340, distance: 59.6
click at [1285, 334] on icon "button" at bounding box center [1288, 333] width 9 height 9
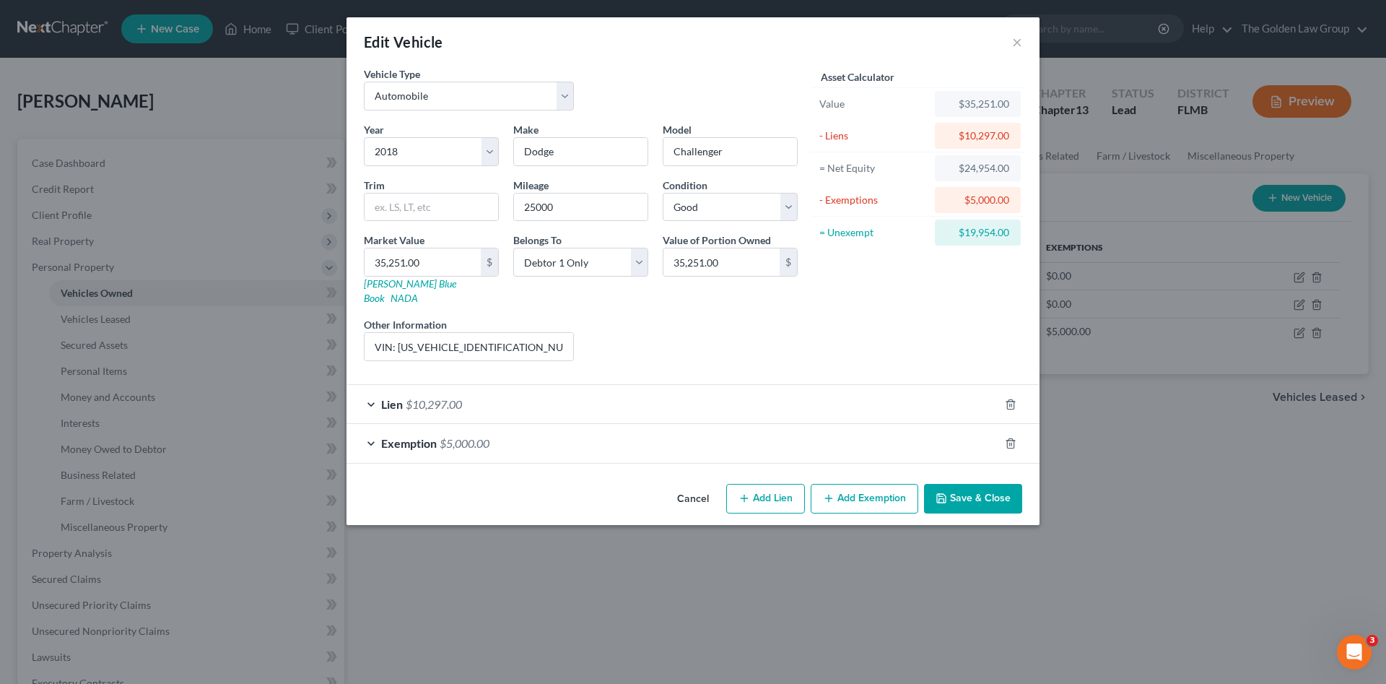
click at [867, 484] on button "Add Exemption" at bounding box center [865, 499] width 108 height 30
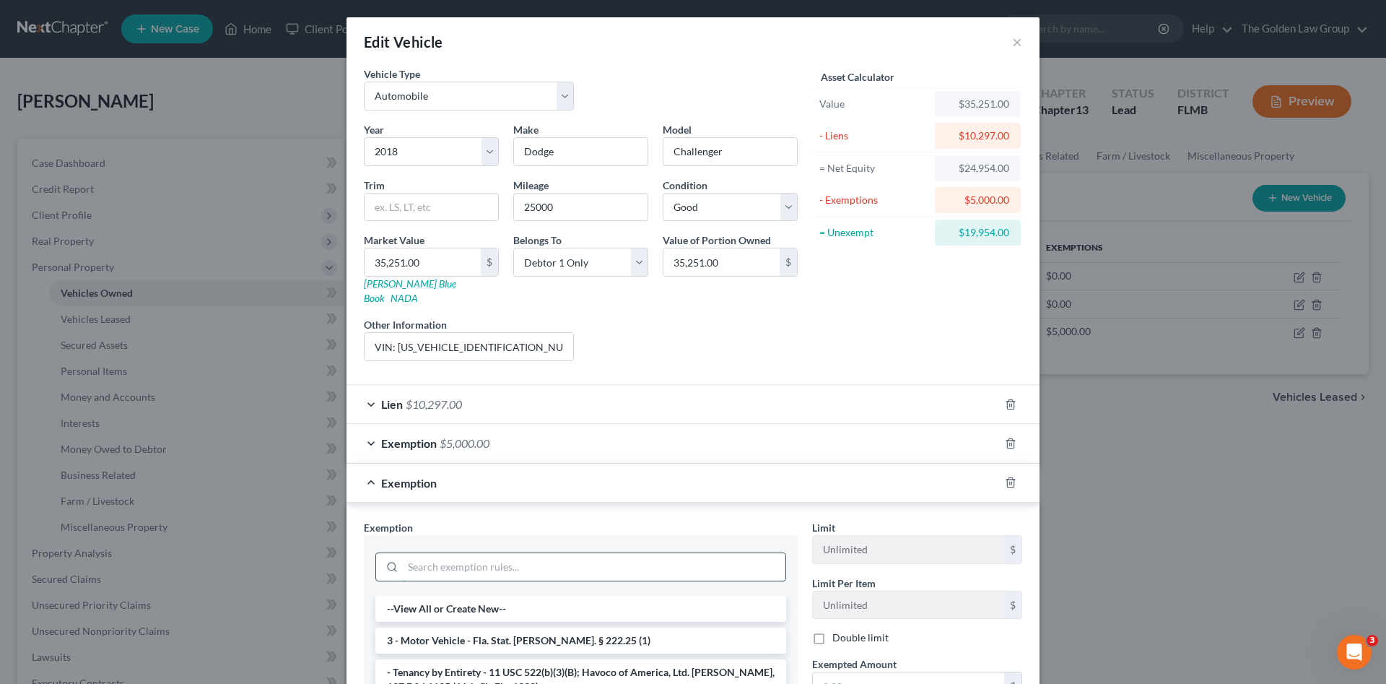
click at [615, 553] on input "search" at bounding box center [594, 566] width 383 height 27
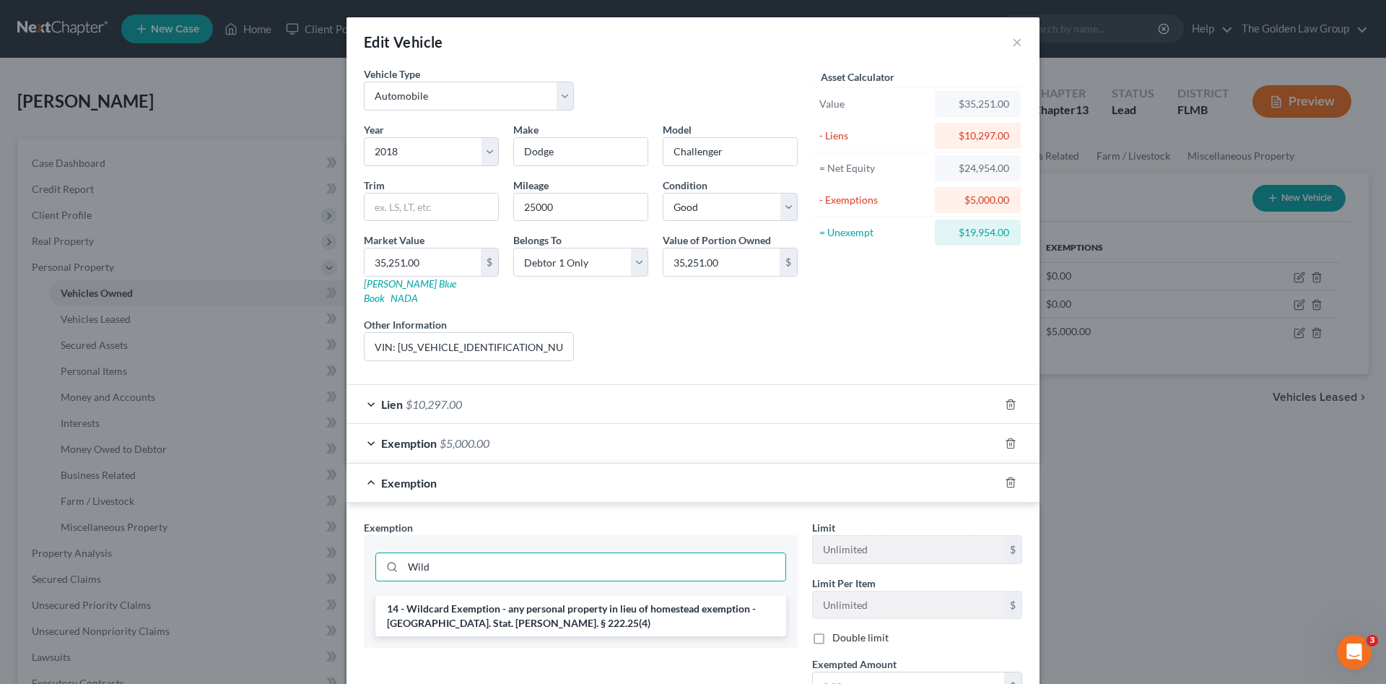
drag, startPoint x: 649, startPoint y: 593, endPoint x: 759, endPoint y: 490, distance: 150.2
click at [649, 596] on li "14 - Wildcard Exemption - any personal property in lieu of homestead exemption …" at bounding box center [580, 616] width 411 height 40
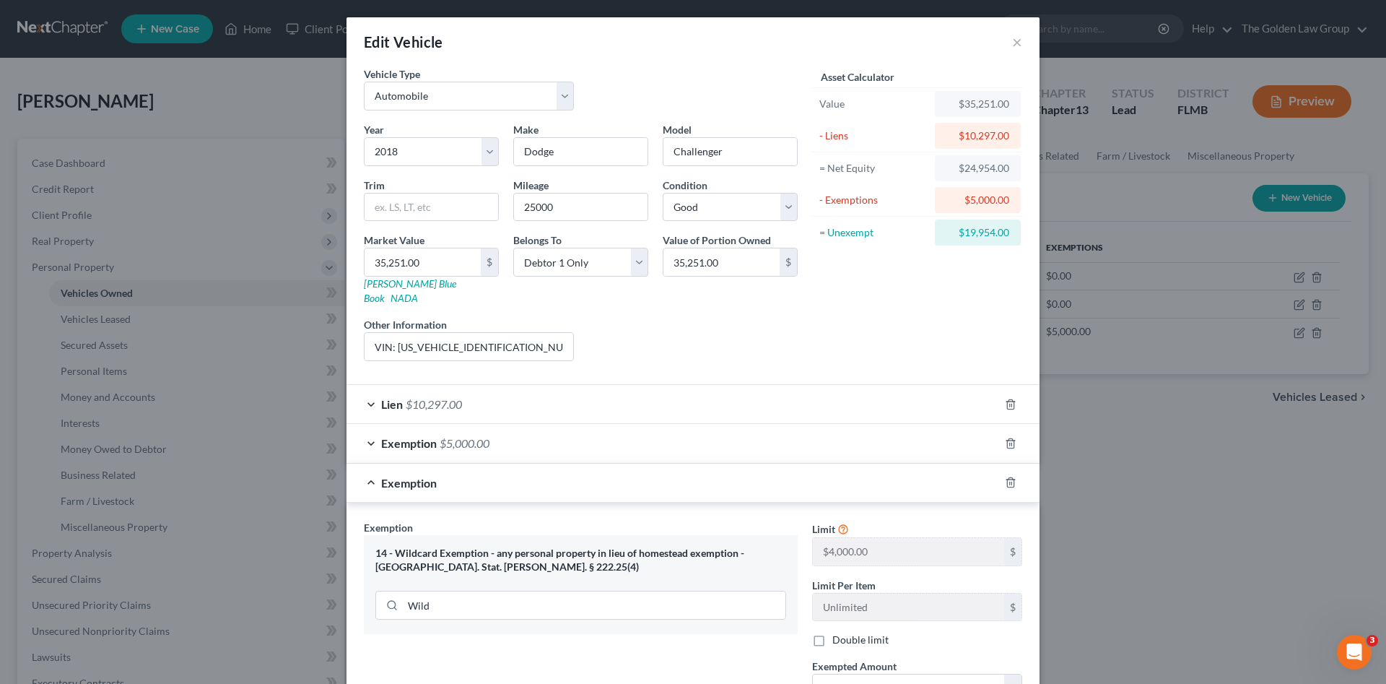
scroll to position [161, 0]
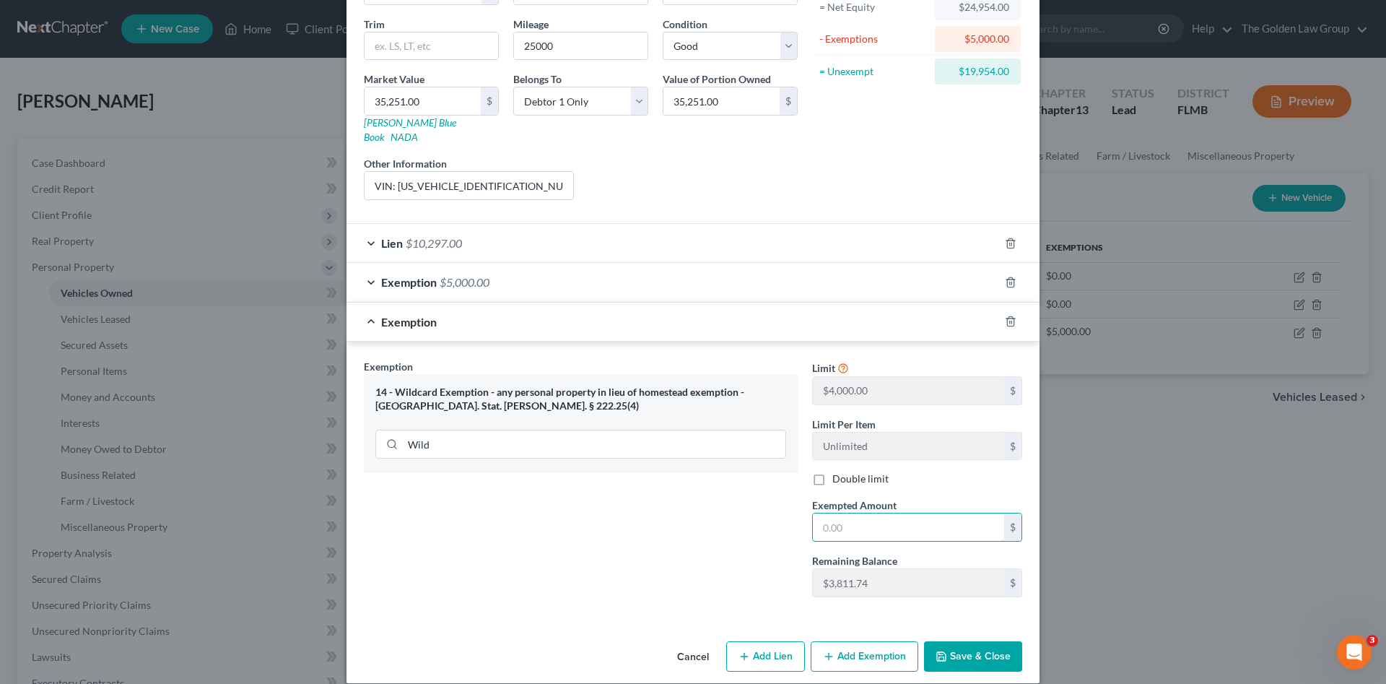
drag, startPoint x: 867, startPoint y: 516, endPoint x: 875, endPoint y: 495, distance: 22.7
click at [872, 513] on input "text" at bounding box center [908, 526] width 191 height 27
click at [859, 641] on button "Add Exemption" at bounding box center [865, 656] width 108 height 30
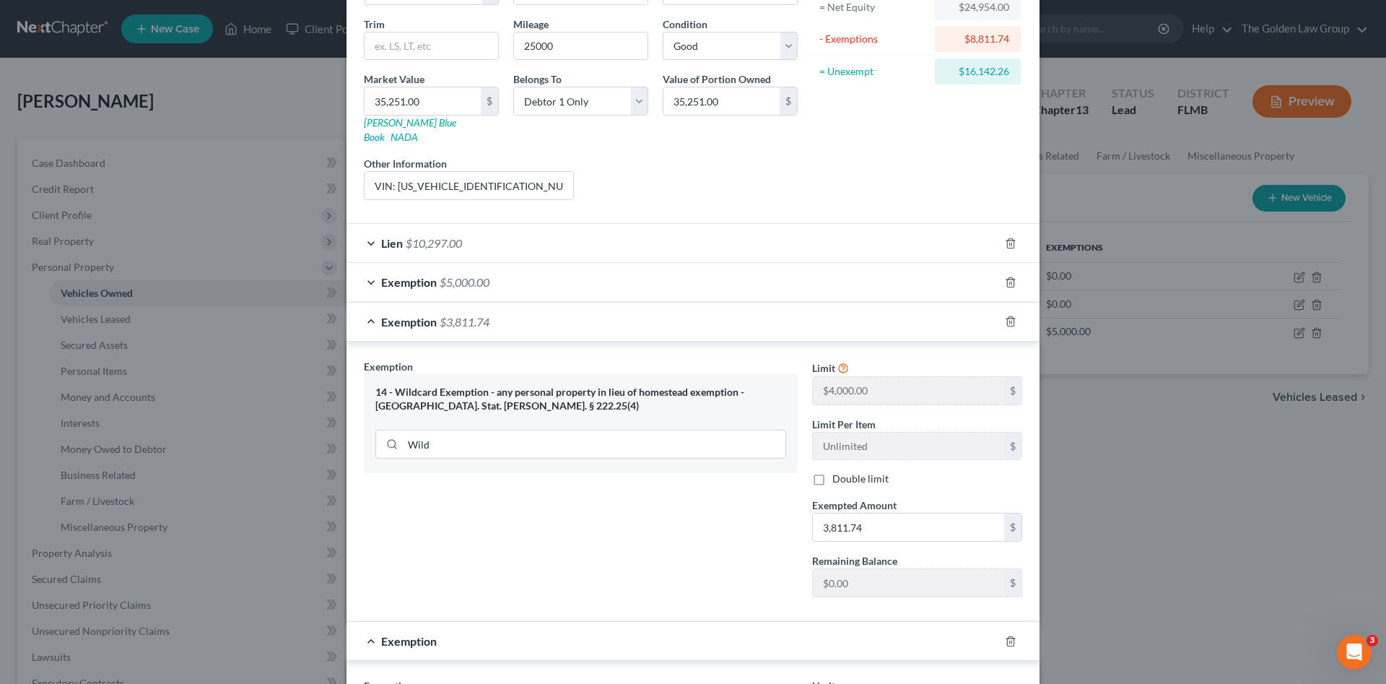
scroll to position [257, 0]
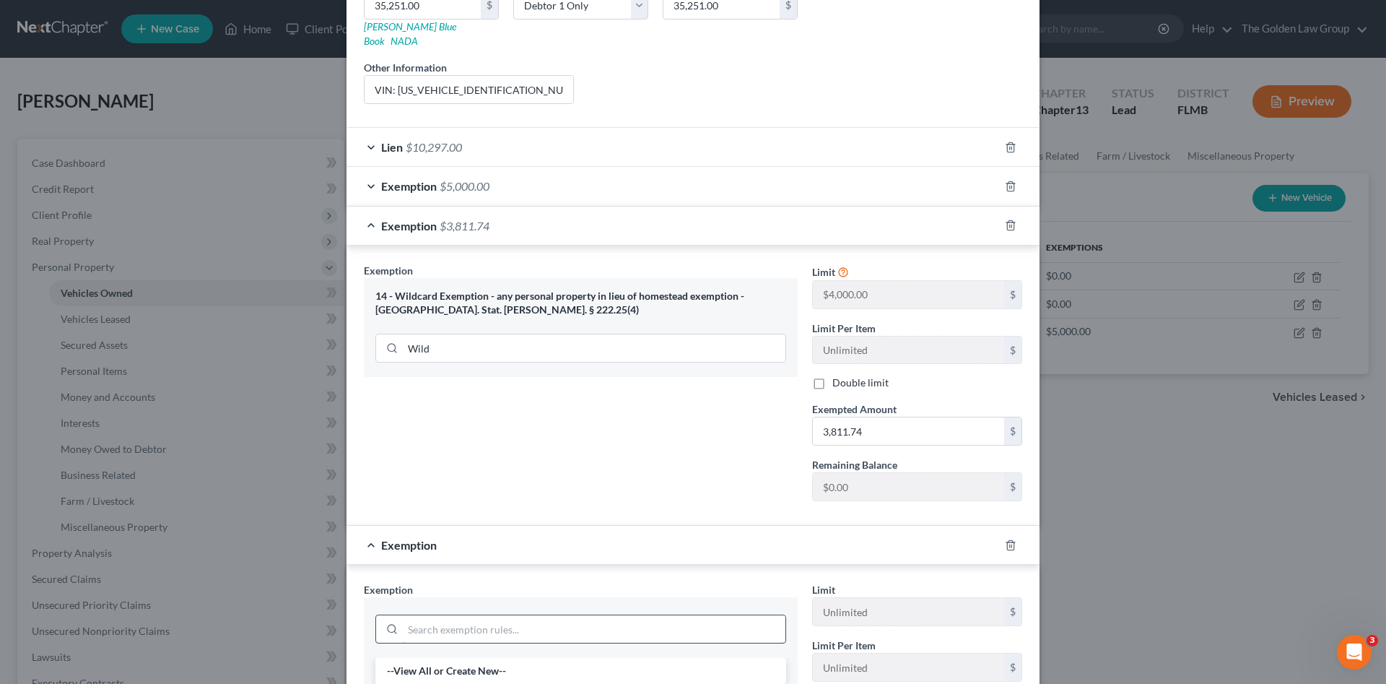
click at [591, 615] on input "search" at bounding box center [594, 628] width 383 height 27
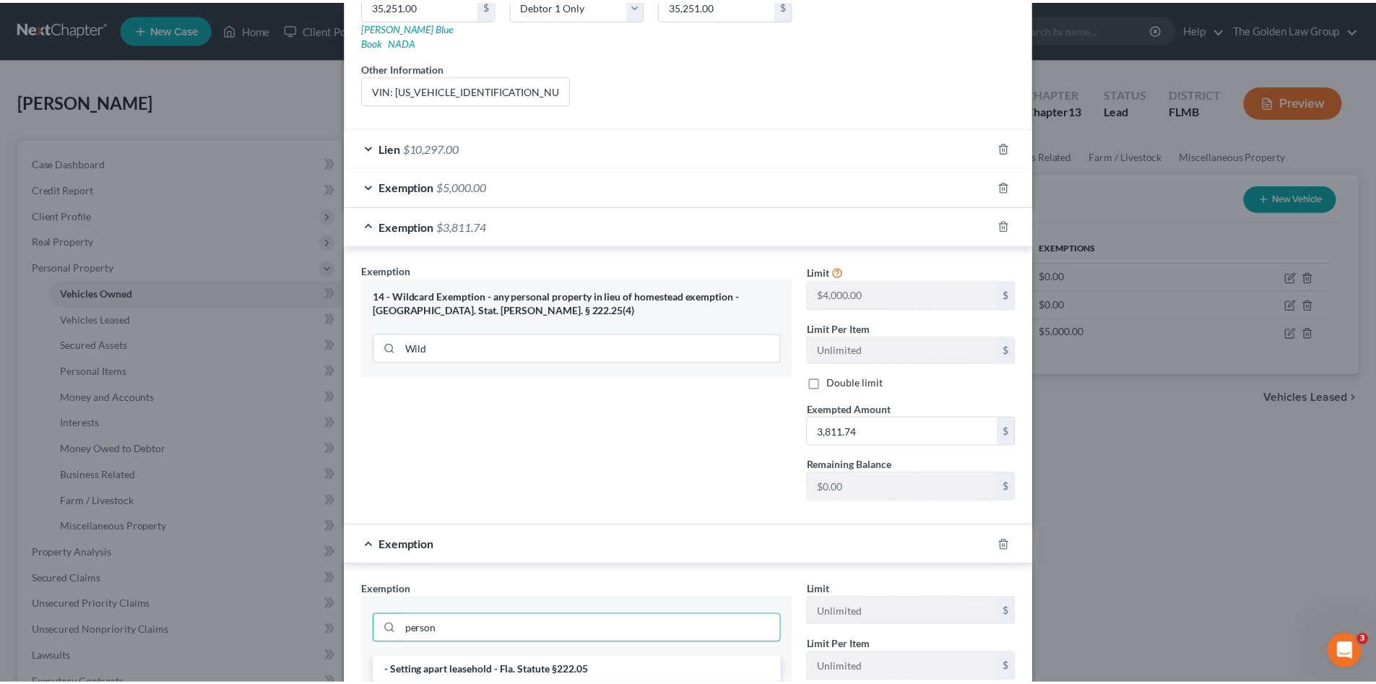
scroll to position [450, 0]
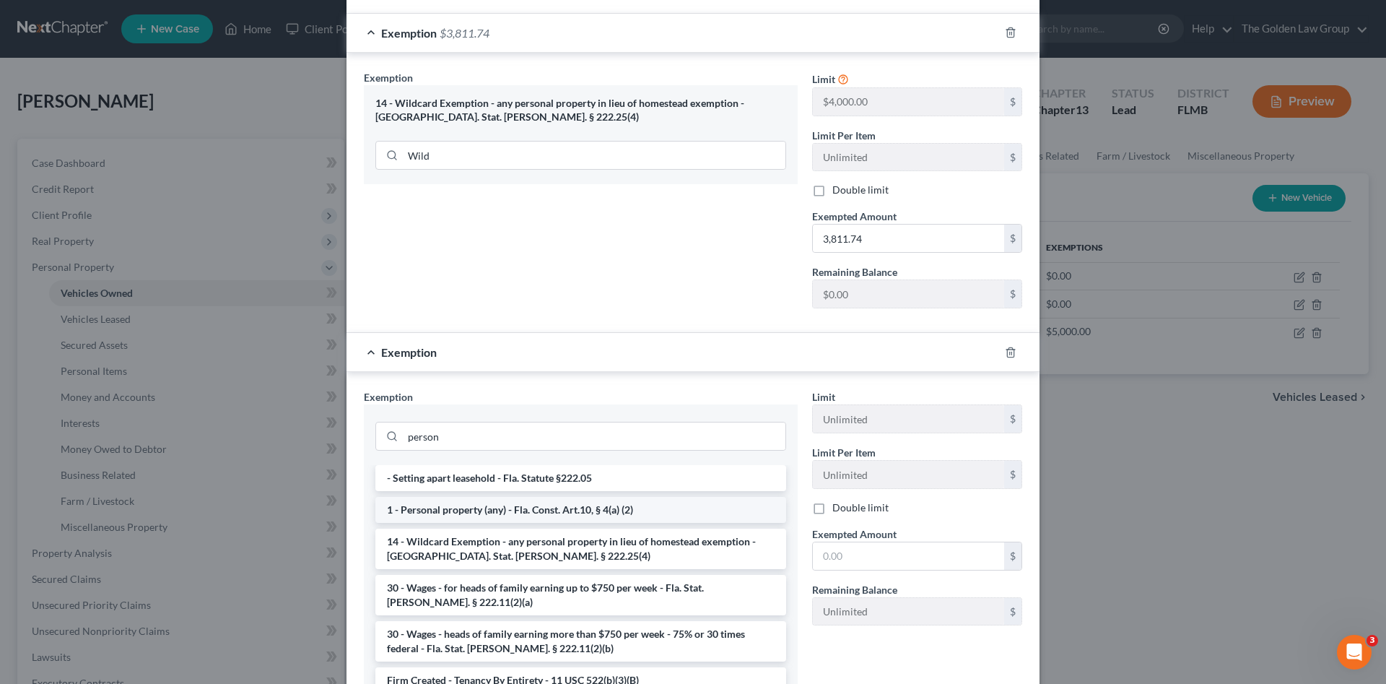
click at [528, 497] on li "1 - Personal property (any) - Fla. Const. Art.10, § 4(a) (2)" at bounding box center [580, 510] width 411 height 26
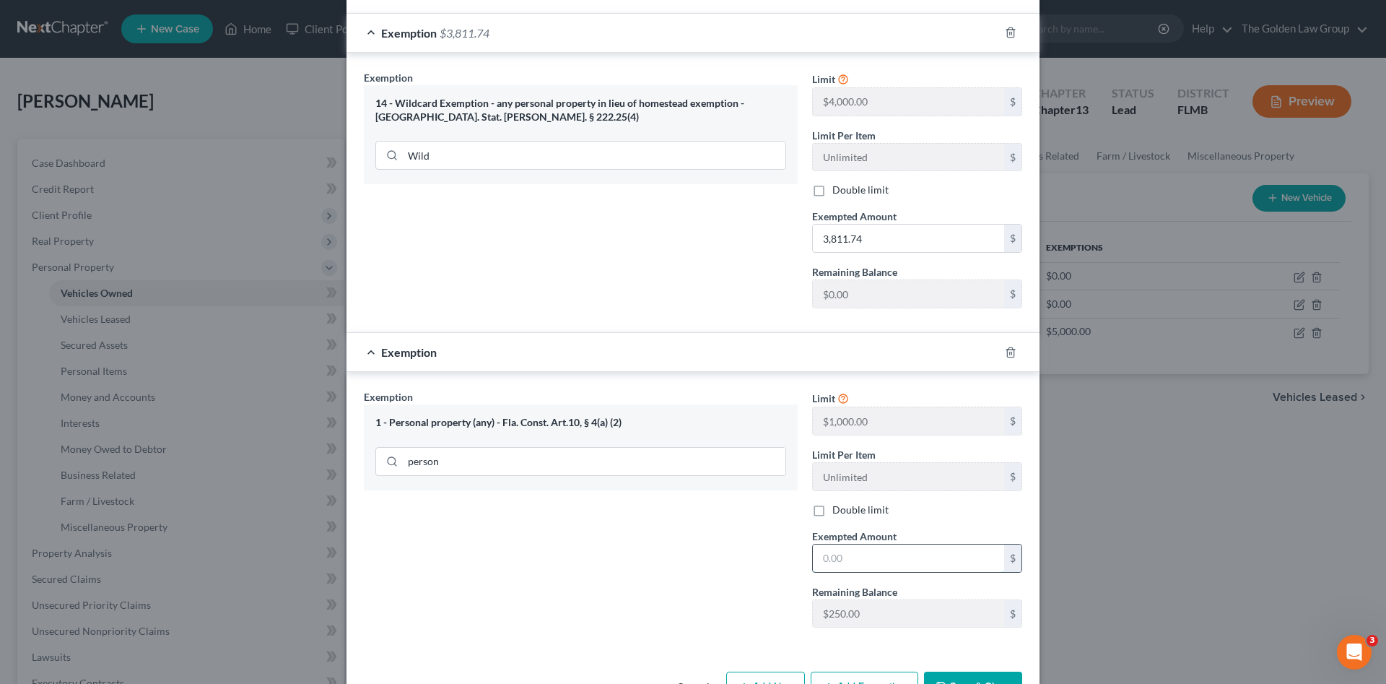
click at [916, 544] on input "text" at bounding box center [908, 557] width 191 height 27
drag, startPoint x: 958, startPoint y: 670, endPoint x: 634, endPoint y: 522, distance: 356.4
click at [958, 672] on button "Save & Close" at bounding box center [973, 687] width 98 height 30
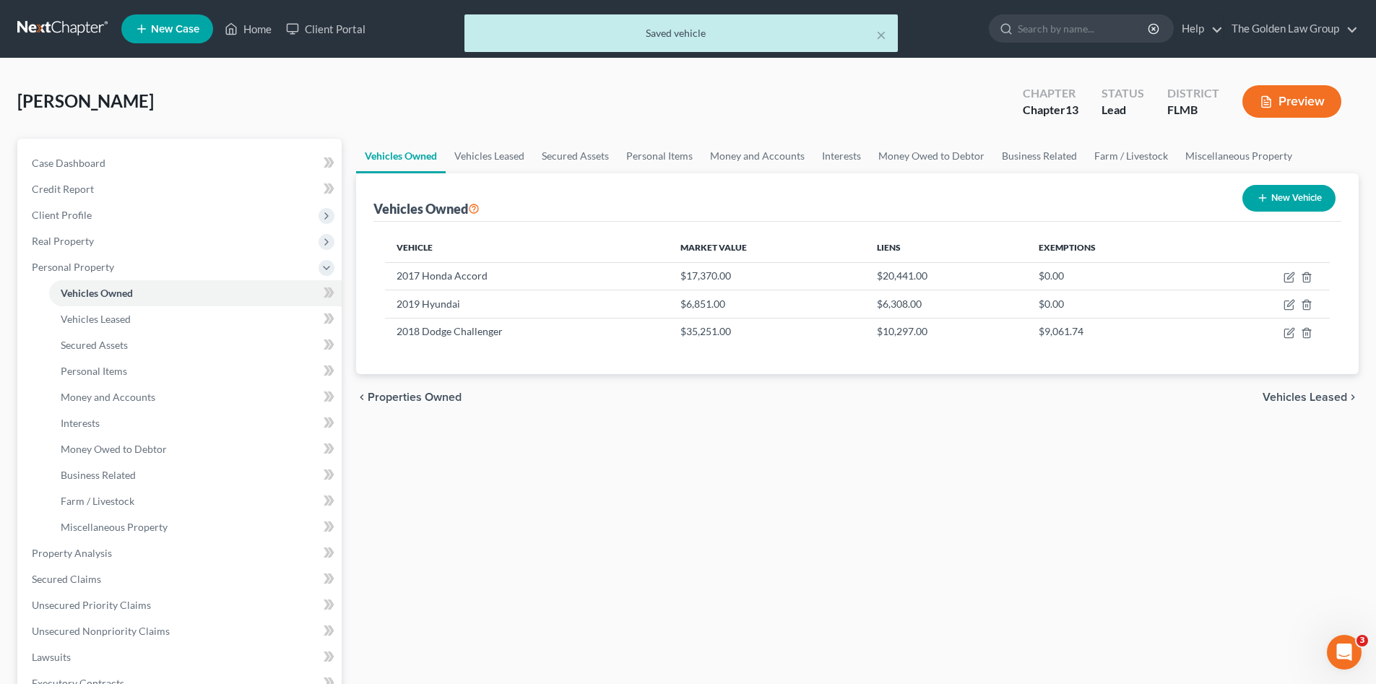
click at [628, 526] on div "Vehicles Owned Vehicles Leased Secured Assets Personal Items Money and Accounts…" at bounding box center [857, 569] width 1017 height 860
click at [101, 547] on span "Property Analysis" at bounding box center [72, 553] width 80 height 12
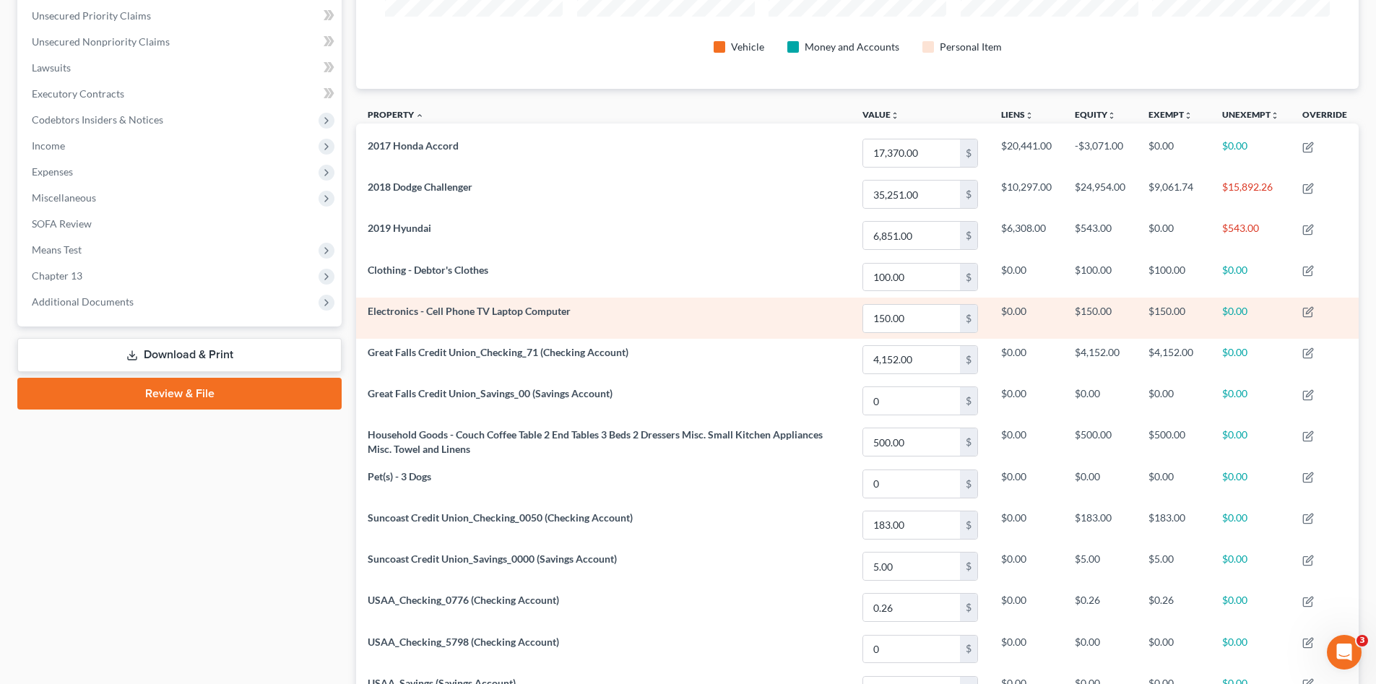
scroll to position [185, 0]
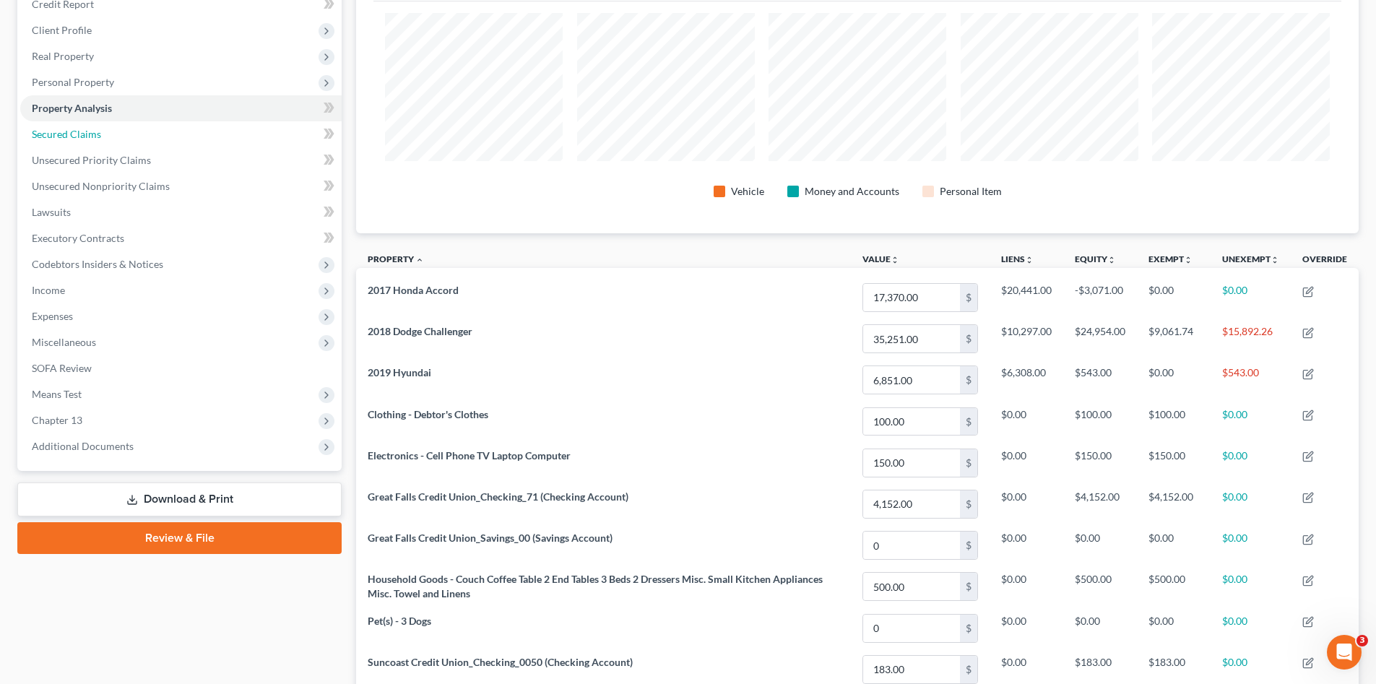
click at [47, 137] on span "Secured Claims" at bounding box center [66, 134] width 69 height 12
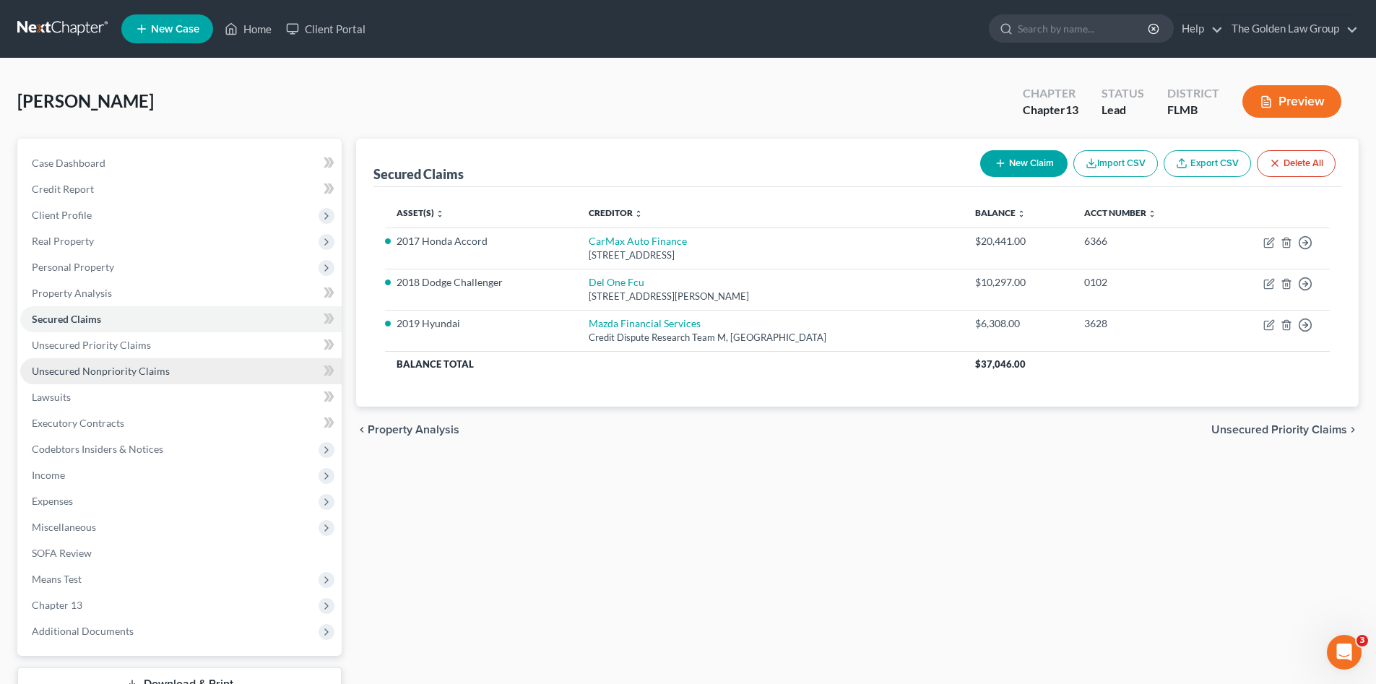
click at [138, 361] on link "Unsecured Nonpriority Claims" at bounding box center [180, 371] width 321 height 26
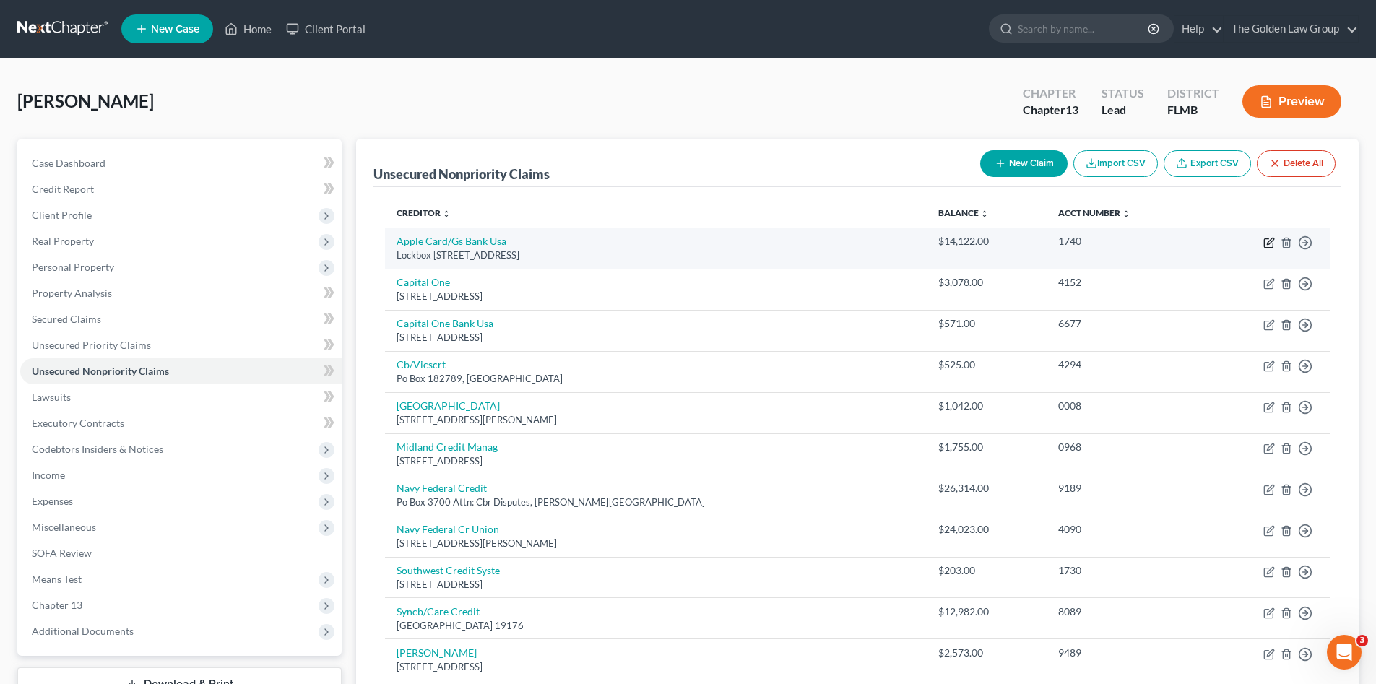
click at [1271, 243] on icon "button" at bounding box center [1269, 243] width 12 height 12
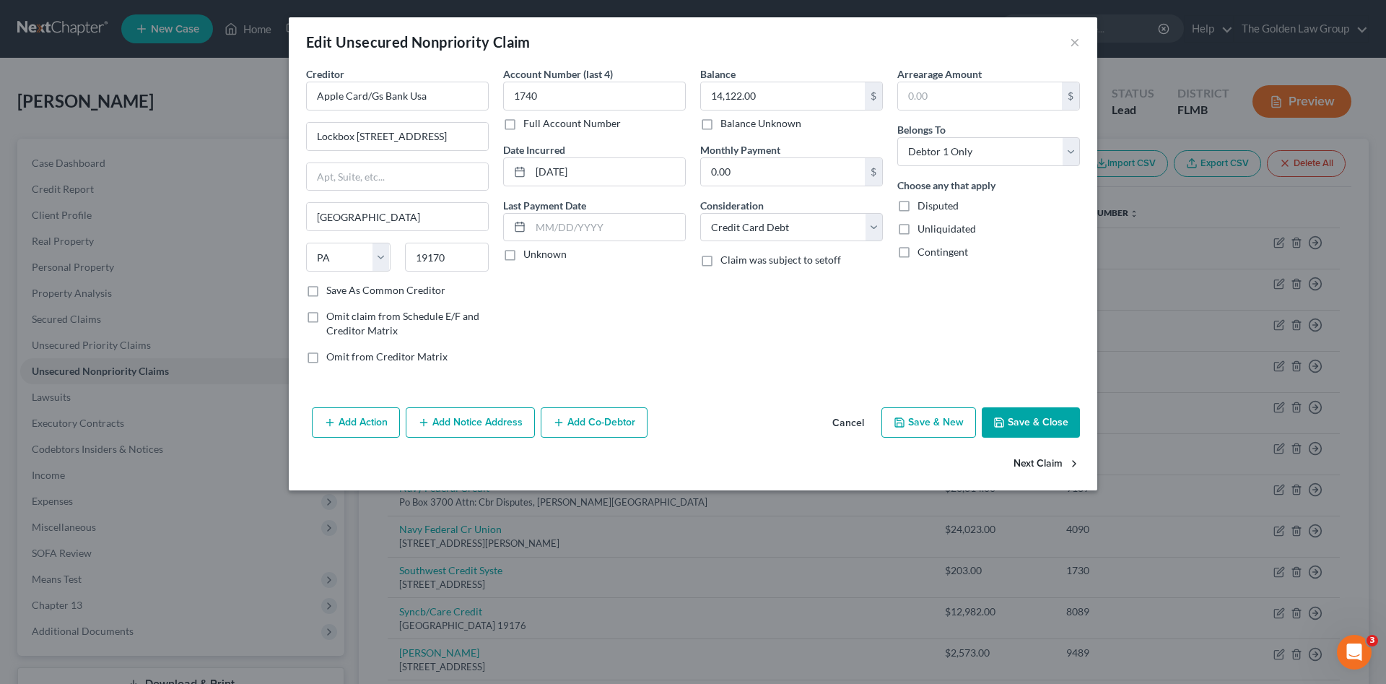
click at [1051, 455] on button "Next Claim" at bounding box center [1047, 464] width 66 height 30
click at [1052, 462] on button "Next Claim" at bounding box center [1047, 464] width 66 height 30
drag, startPoint x: 1051, startPoint y: 455, endPoint x: 781, endPoint y: 256, distance: 335.6
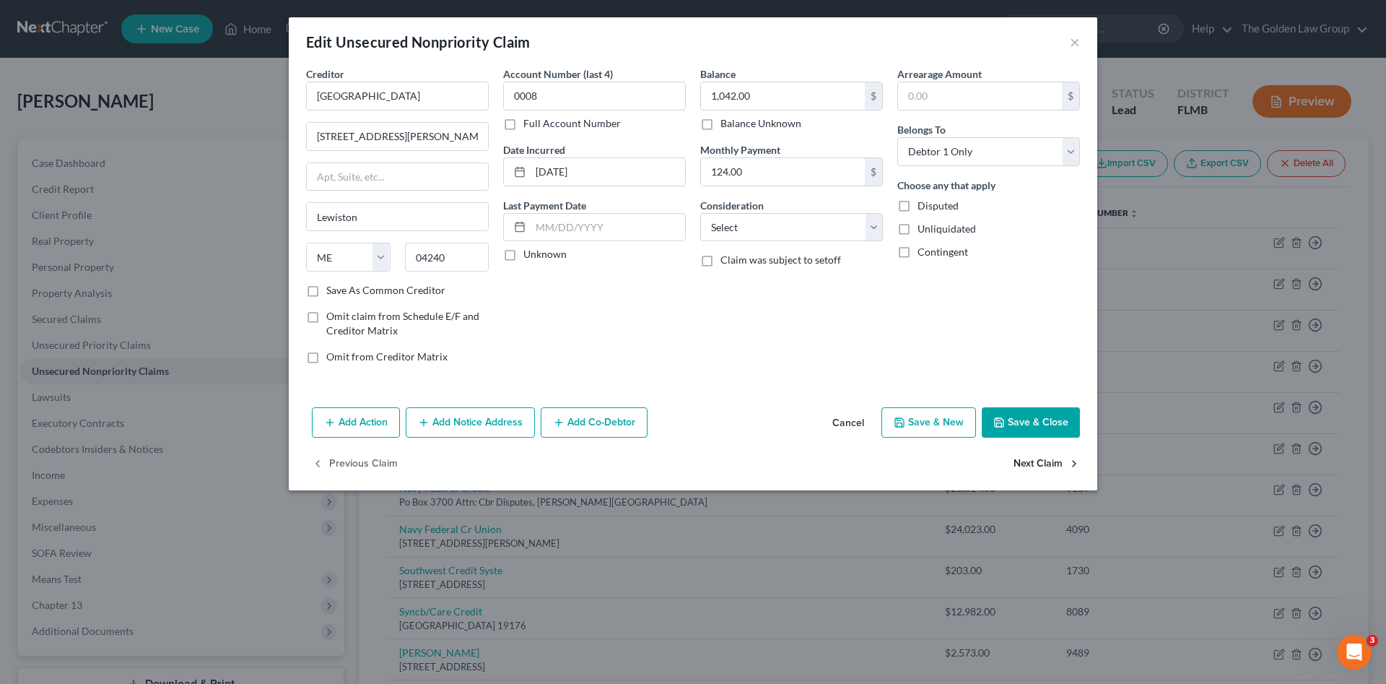
click at [774, 422] on div "Edit Unsecured Nonpriority Claim × Creditor * Great Falls 34 Bates Street Lewis…" at bounding box center [693, 253] width 809 height 473
click at [758, 236] on select "Select Cable / Satellite Services Collection Agency Credit Card Debt Debt Couns…" at bounding box center [791, 227] width 183 height 29
click at [700, 213] on select "Select Cable / Satellite Services Collection Agency Credit Card Debt Debt Couns…" at bounding box center [791, 227] width 183 height 29
click at [1018, 466] on button "Next Claim" at bounding box center [1047, 464] width 66 height 30
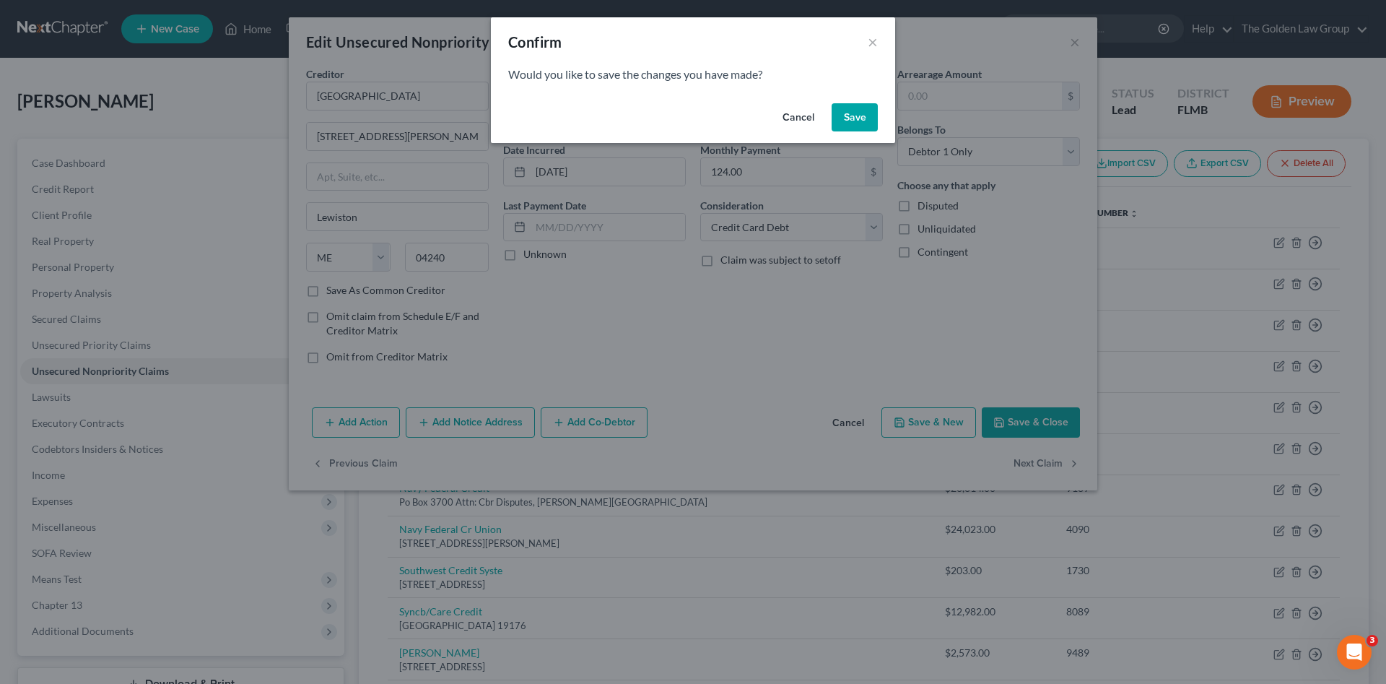
click at [858, 125] on button "Save" at bounding box center [855, 117] width 46 height 29
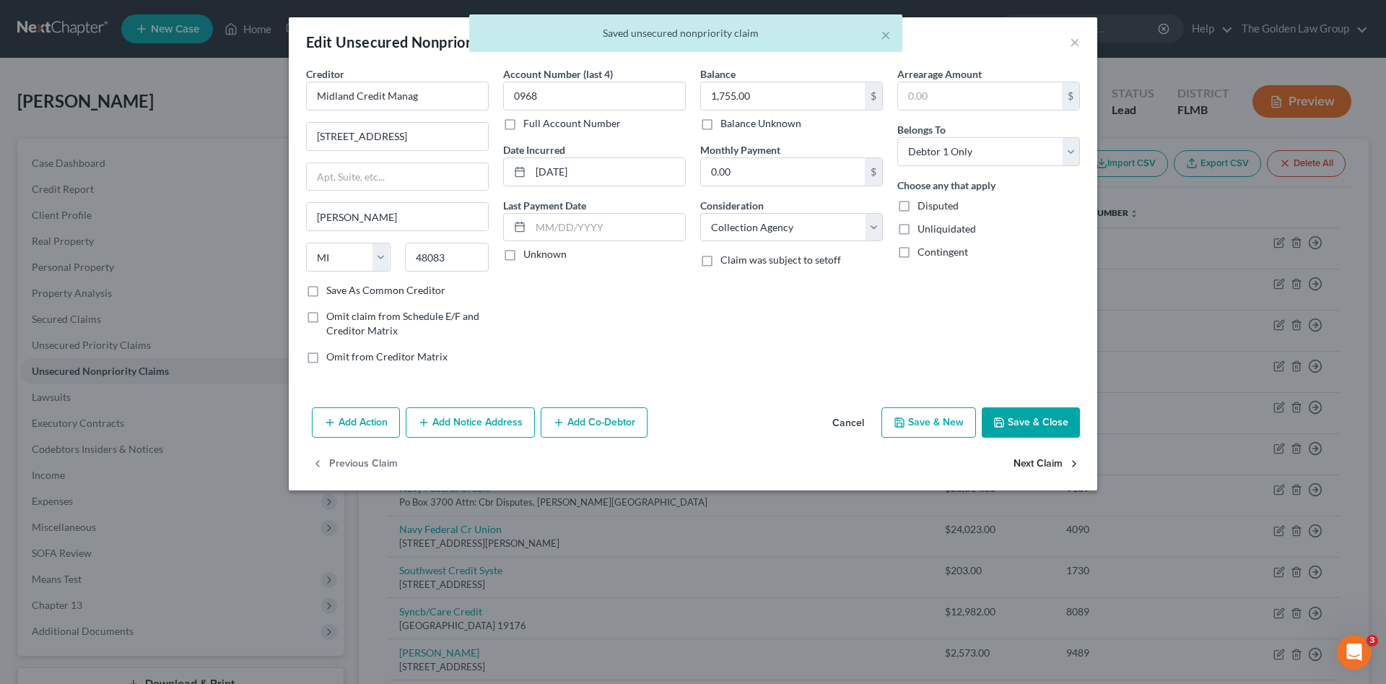
click at [1059, 460] on button "Next Claim" at bounding box center [1047, 464] width 66 height 30
click at [1052, 463] on button "Next Claim" at bounding box center [1047, 464] width 66 height 30
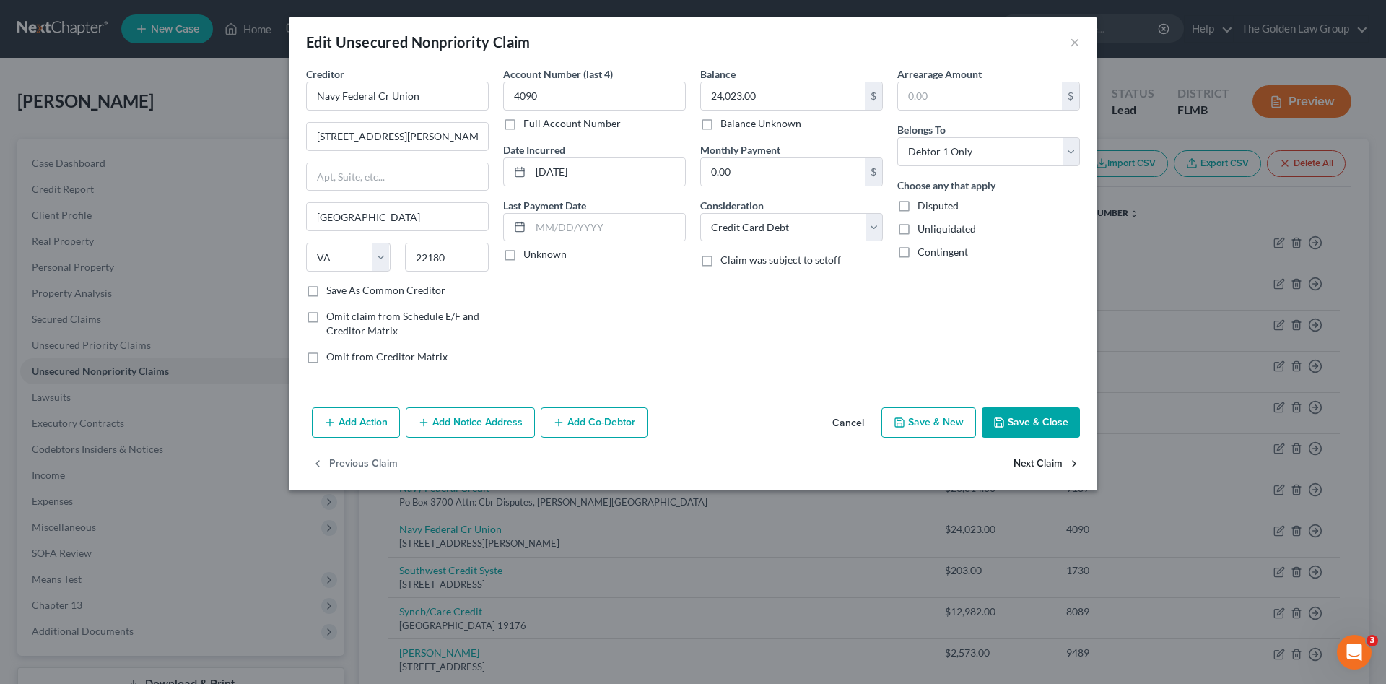
click at [1052, 463] on button "Next Claim" at bounding box center [1047, 464] width 66 height 30
click at [453, 102] on input "Southwest Credit Syste" at bounding box center [397, 96] width 183 height 29
click at [1041, 459] on button "Next Claim" at bounding box center [1047, 464] width 66 height 30
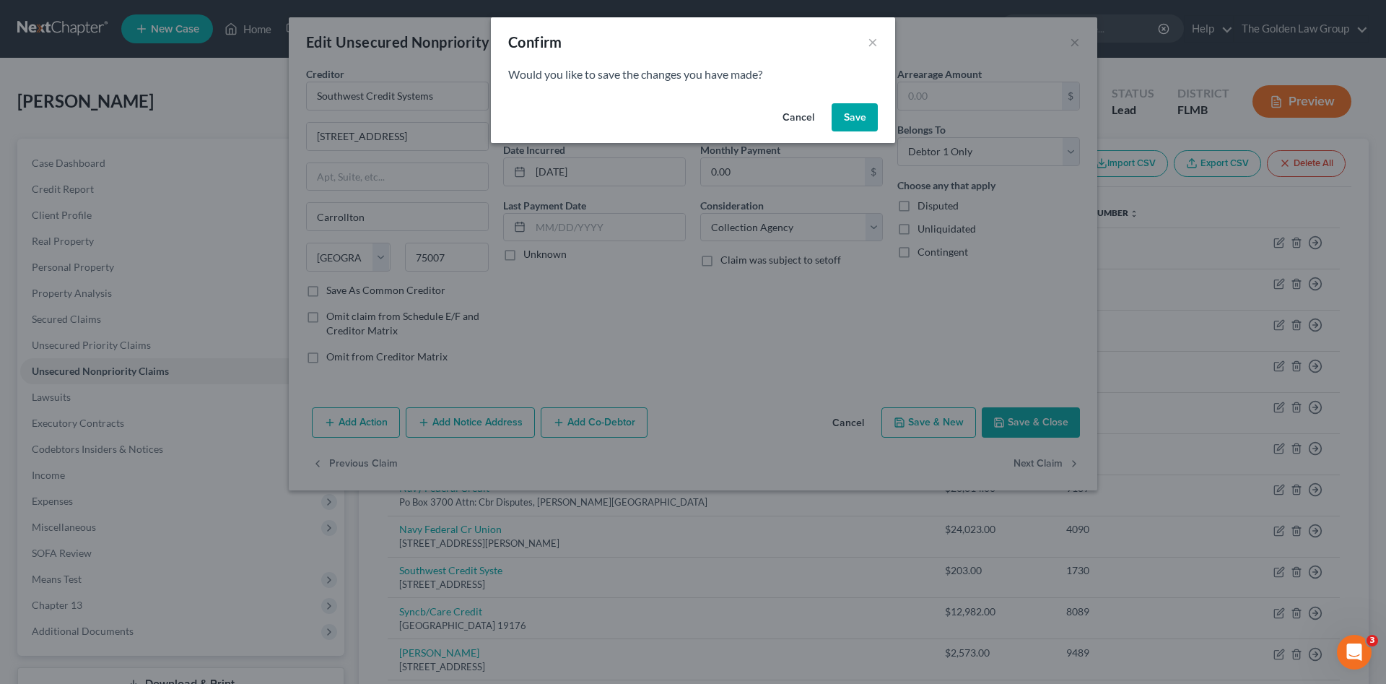
click at [855, 119] on button "Save" at bounding box center [855, 117] width 46 height 29
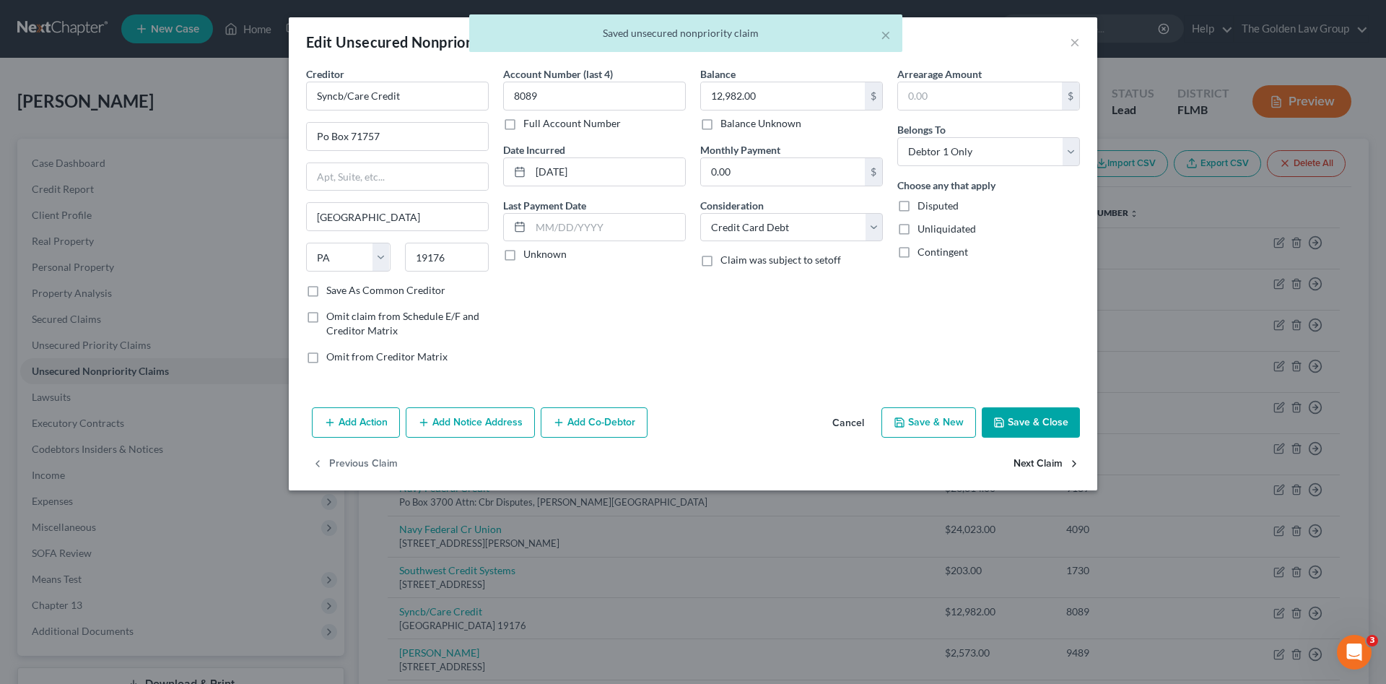
click at [1017, 458] on button "Next Claim" at bounding box center [1047, 464] width 66 height 30
click at [1020, 459] on div "Previous Claim" at bounding box center [693, 470] width 809 height 42
click at [1021, 427] on button "Save & Close" at bounding box center [1031, 422] width 98 height 30
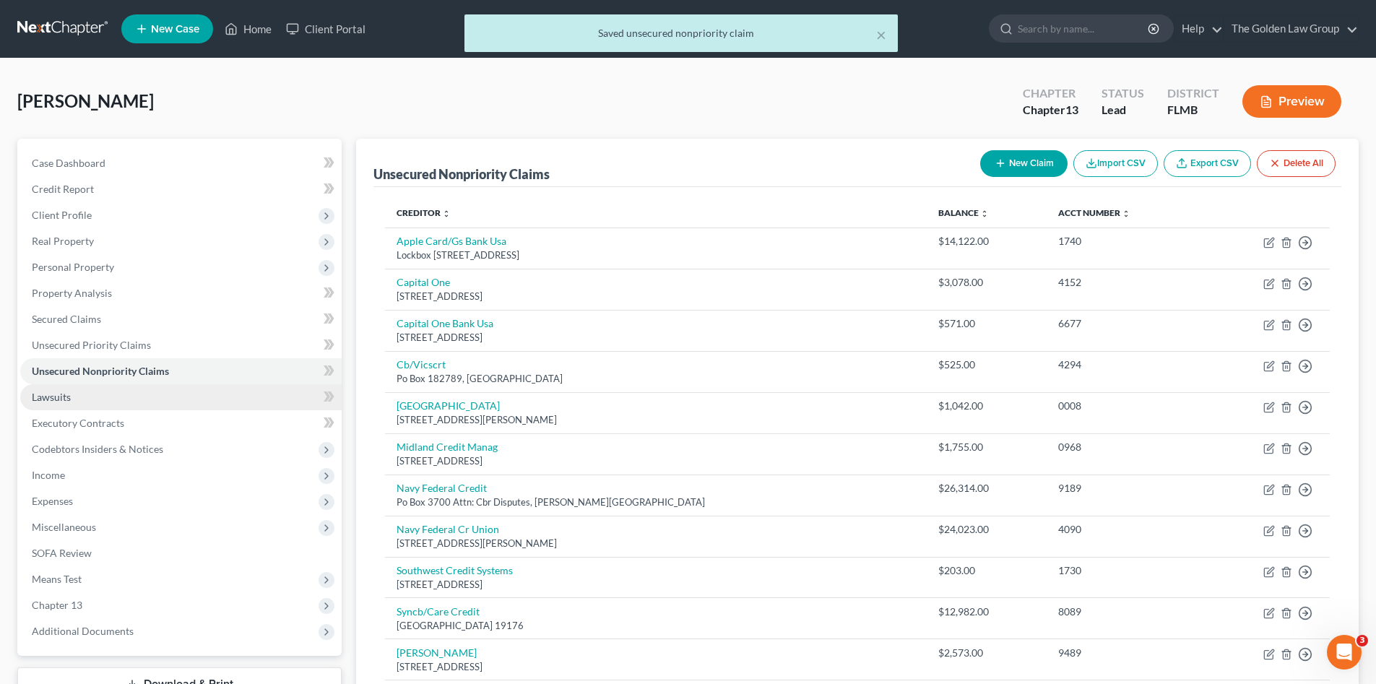
click at [73, 386] on link "Lawsuits" at bounding box center [180, 397] width 321 height 26
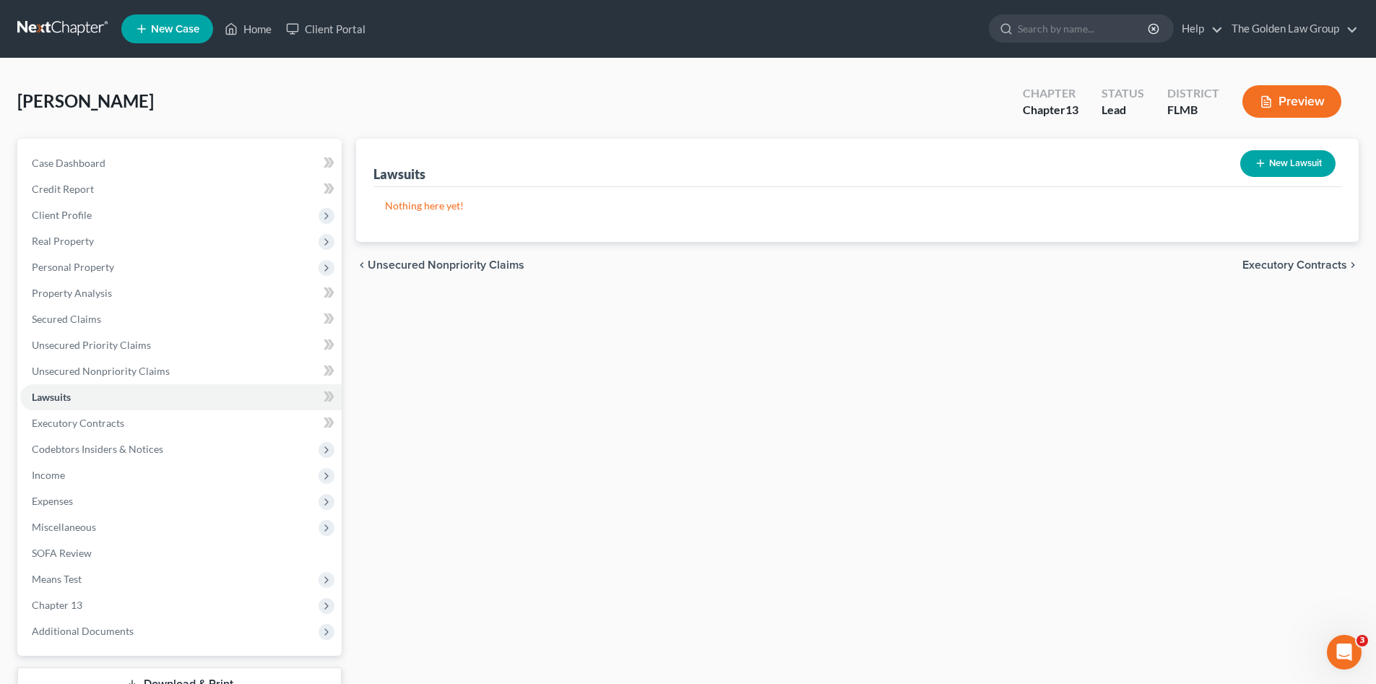
click at [1313, 168] on button "New Lawsuit" at bounding box center [1287, 163] width 95 height 27
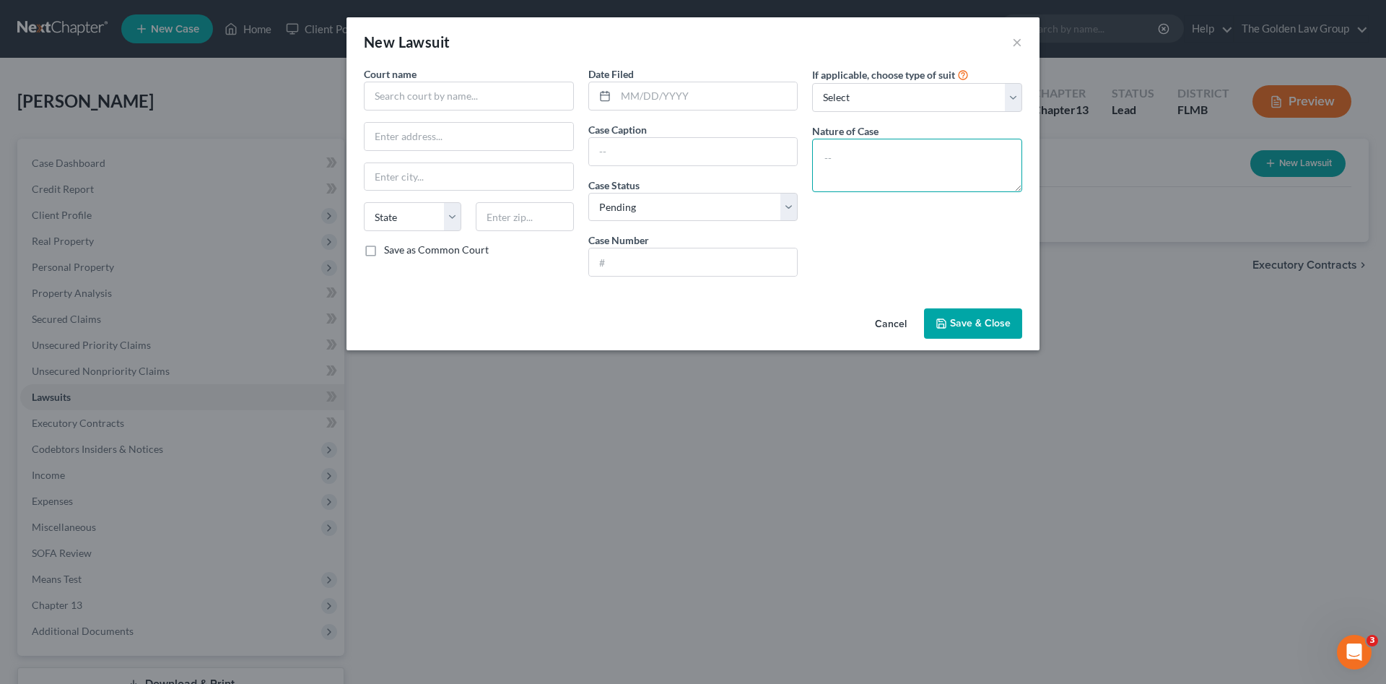
click at [906, 165] on textarea at bounding box center [917, 165] width 210 height 53
paste textarea "CC Debt Owed $8,000.01 to $15,000.00"
click at [636, 93] on input "text" at bounding box center [707, 95] width 182 height 27
click at [638, 154] on input "text" at bounding box center [693, 151] width 209 height 27
paste input "Synchrony Bank vs King, Steven"
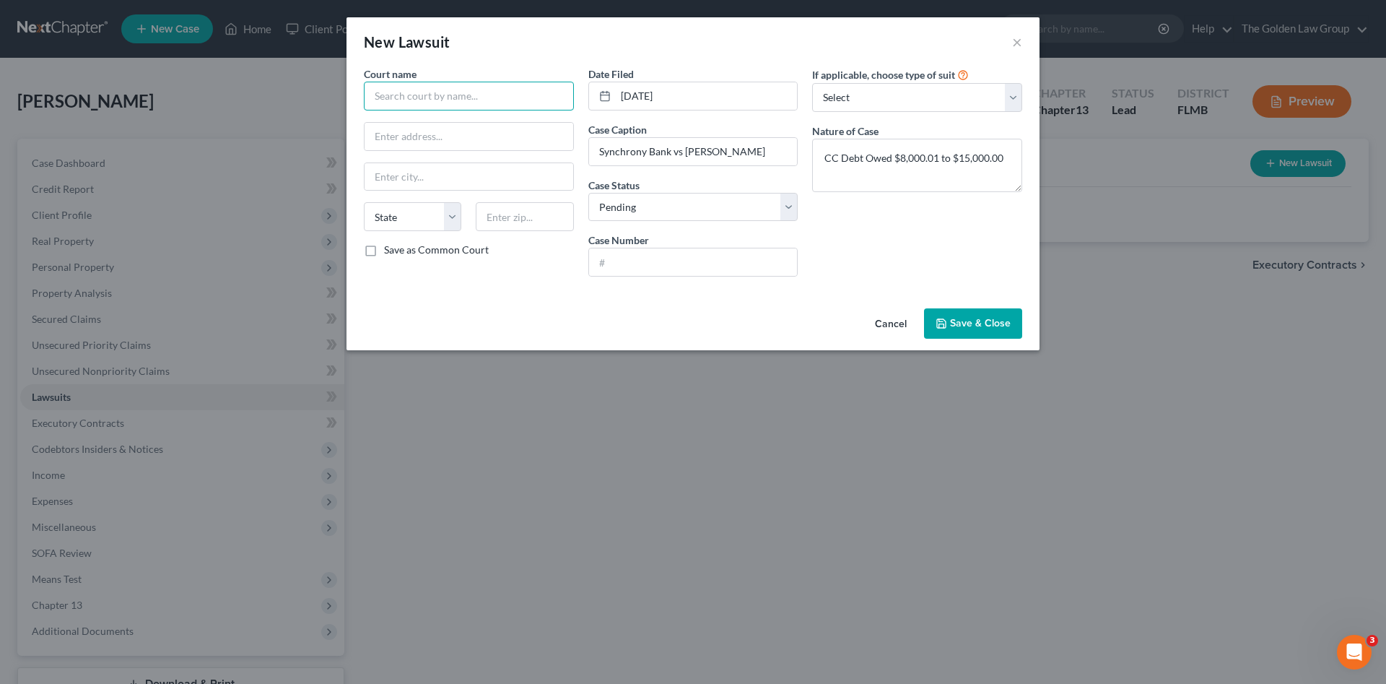
click at [519, 90] on input "text" at bounding box center [469, 96] width 210 height 29
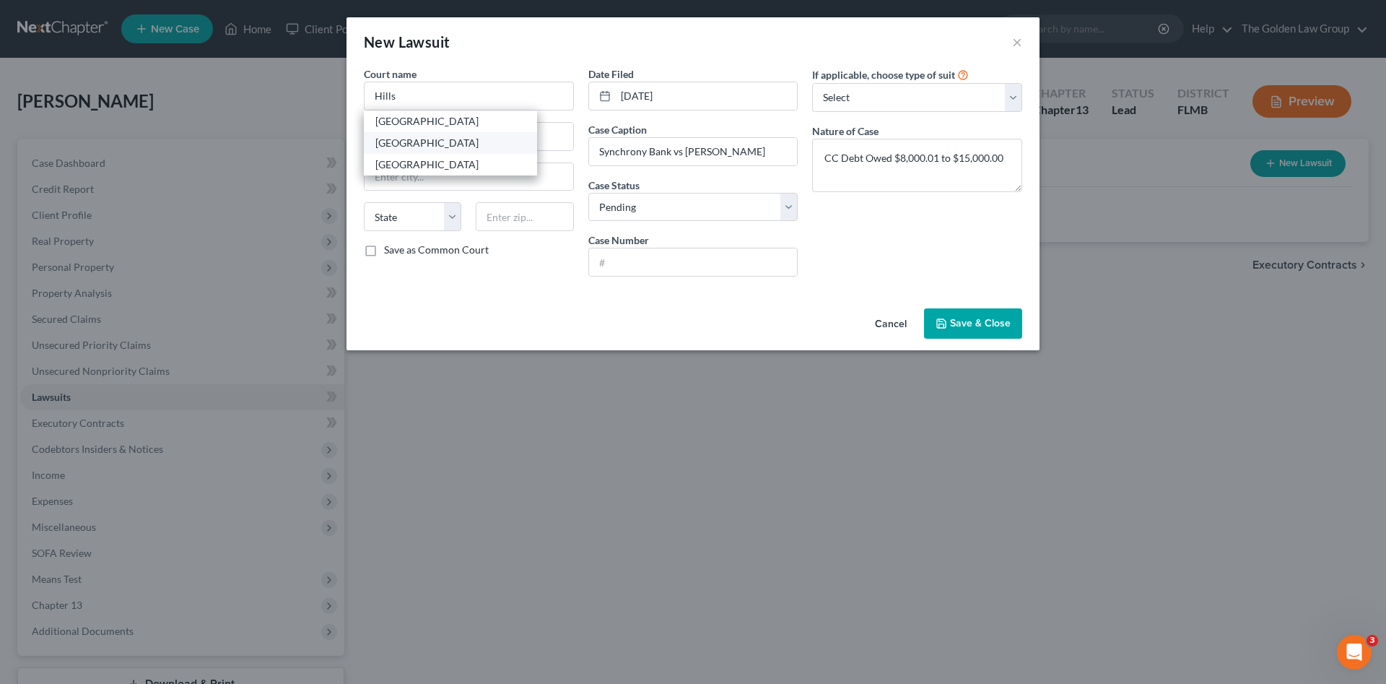
click at [415, 142] on div "Hillsborough County Courthouse" at bounding box center [450, 143] width 150 height 14
click at [595, 292] on div "Court name * Hillsborough County Courthouse 800 E. Twiggs St. Tampa State AL AK…" at bounding box center [693, 184] width 693 height 236
click at [688, 264] on input "text" at bounding box center [693, 261] width 209 height 27
paste input "25-CC-031124"
click at [968, 326] on span "Save & Close" at bounding box center [980, 323] width 61 height 12
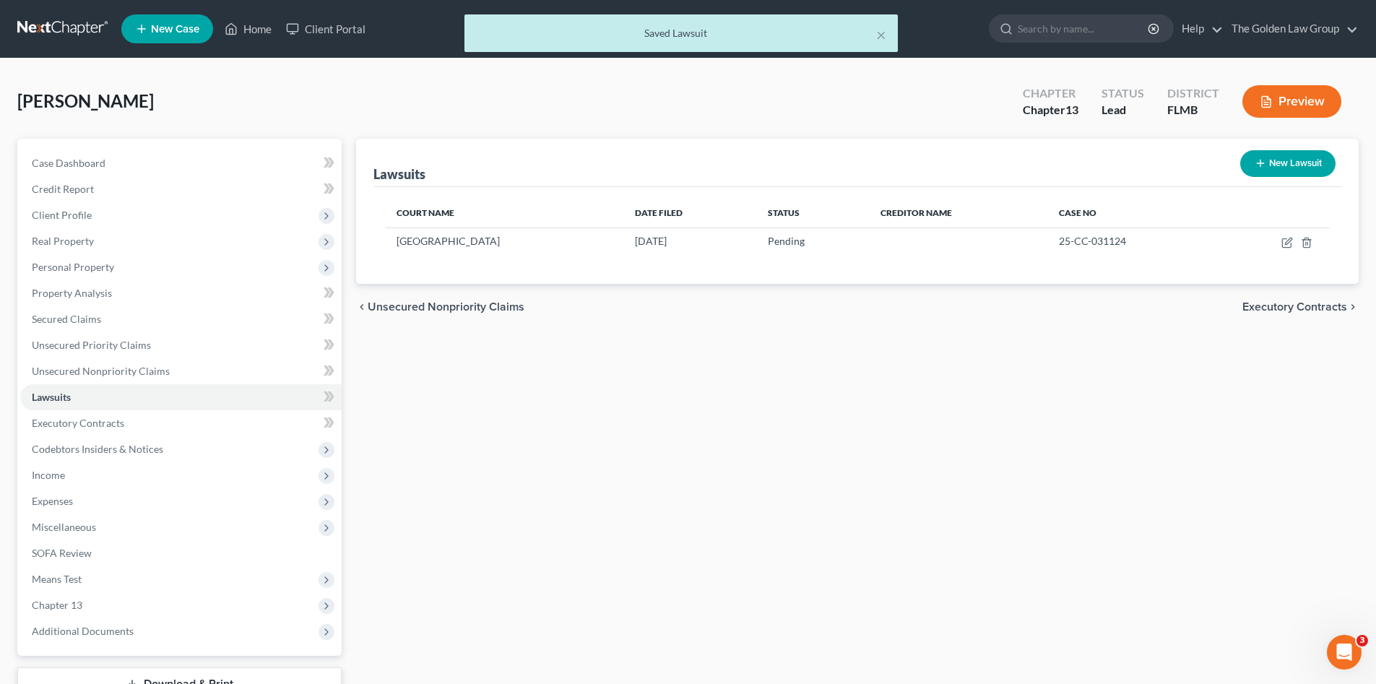
click at [880, 480] on div "Lawsuits New Lawsuit Court Name Date Filed Status Creditor Name Case No Hillsbo…" at bounding box center [857, 439] width 1017 height 600
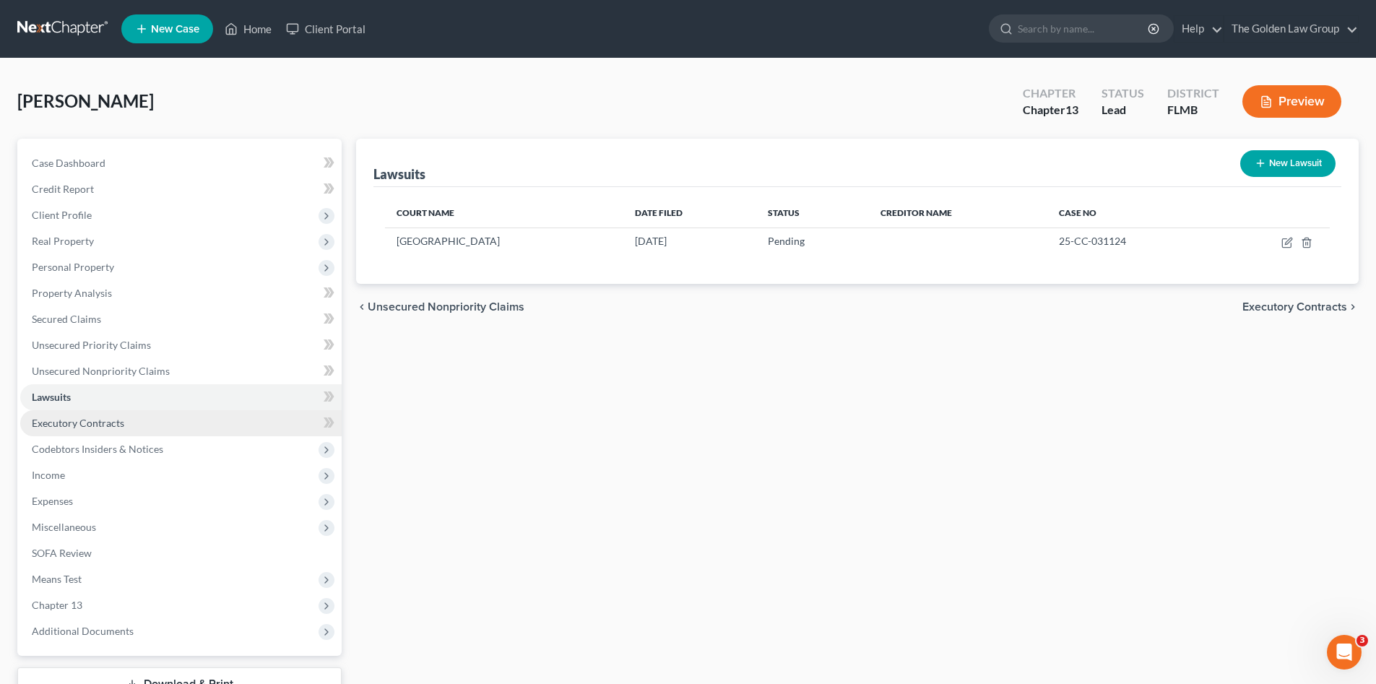
click at [126, 427] on link "Executory Contracts" at bounding box center [180, 423] width 321 height 26
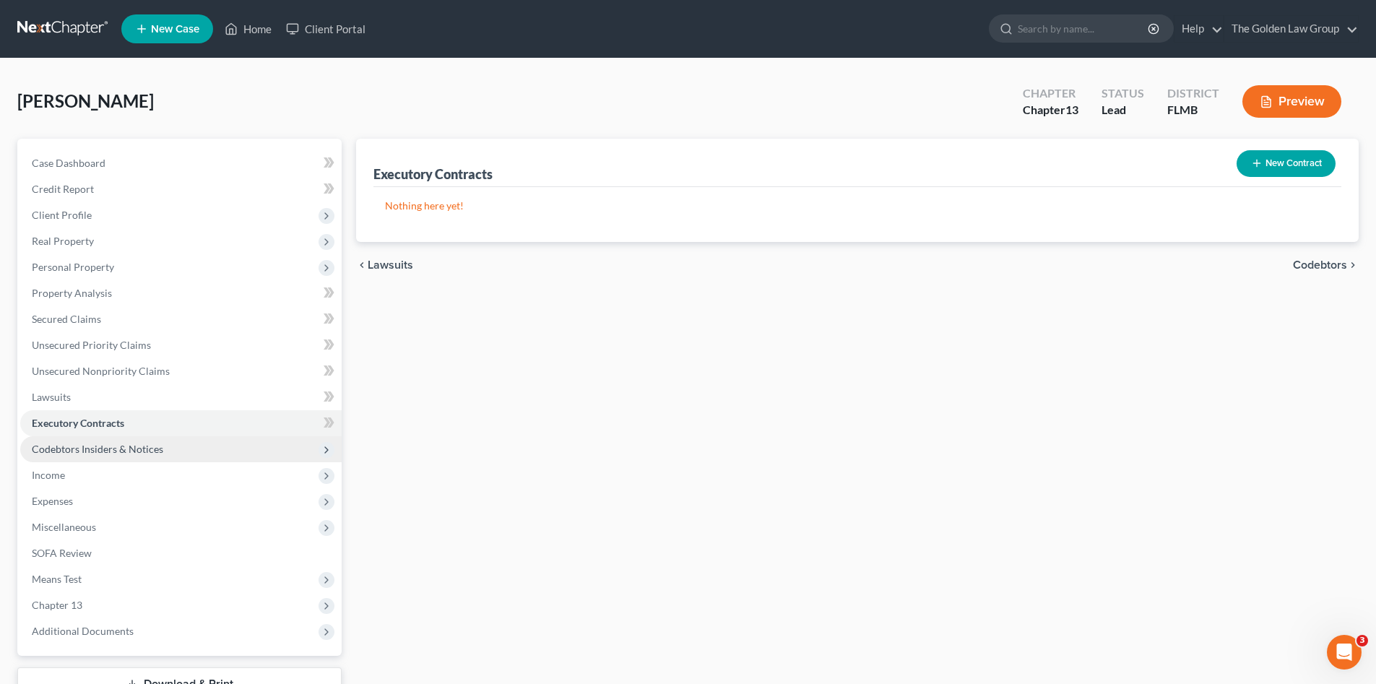
click at [134, 447] on span "Codebtors Insiders & Notices" at bounding box center [97, 449] width 131 height 12
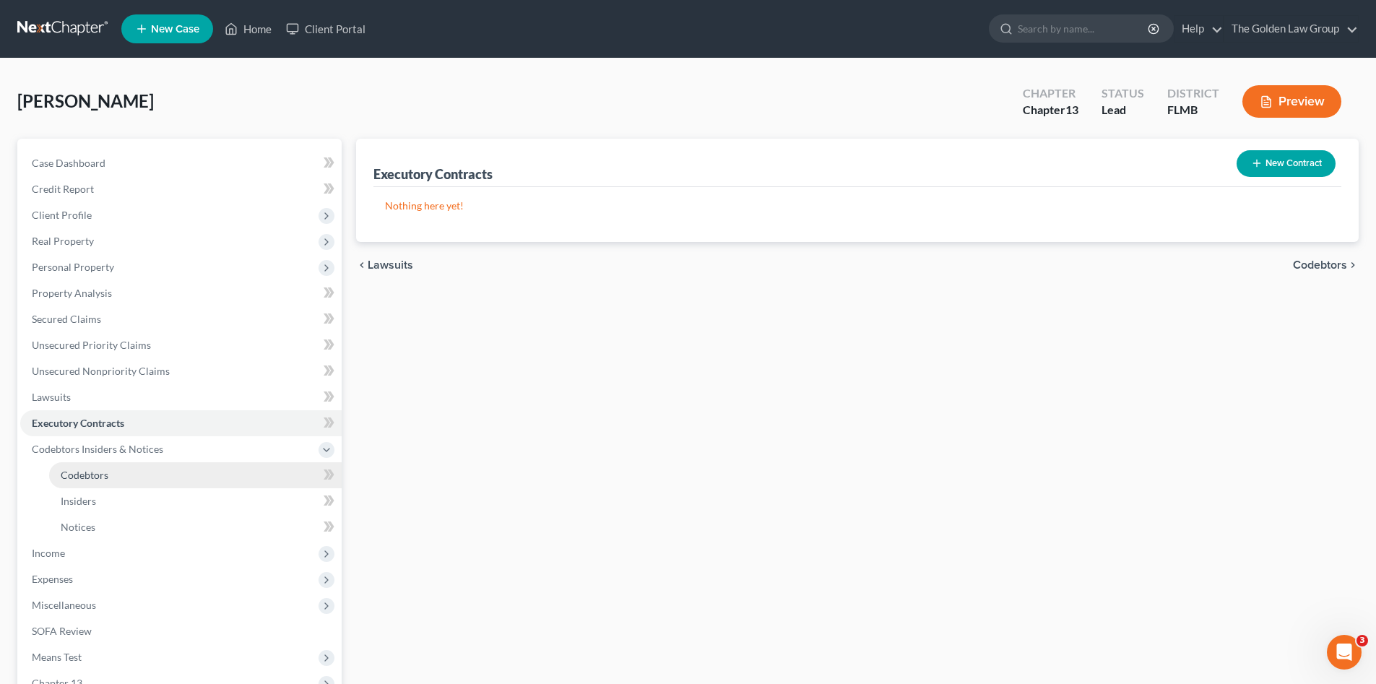
click at [78, 474] on span "Codebtors" at bounding box center [85, 475] width 48 height 12
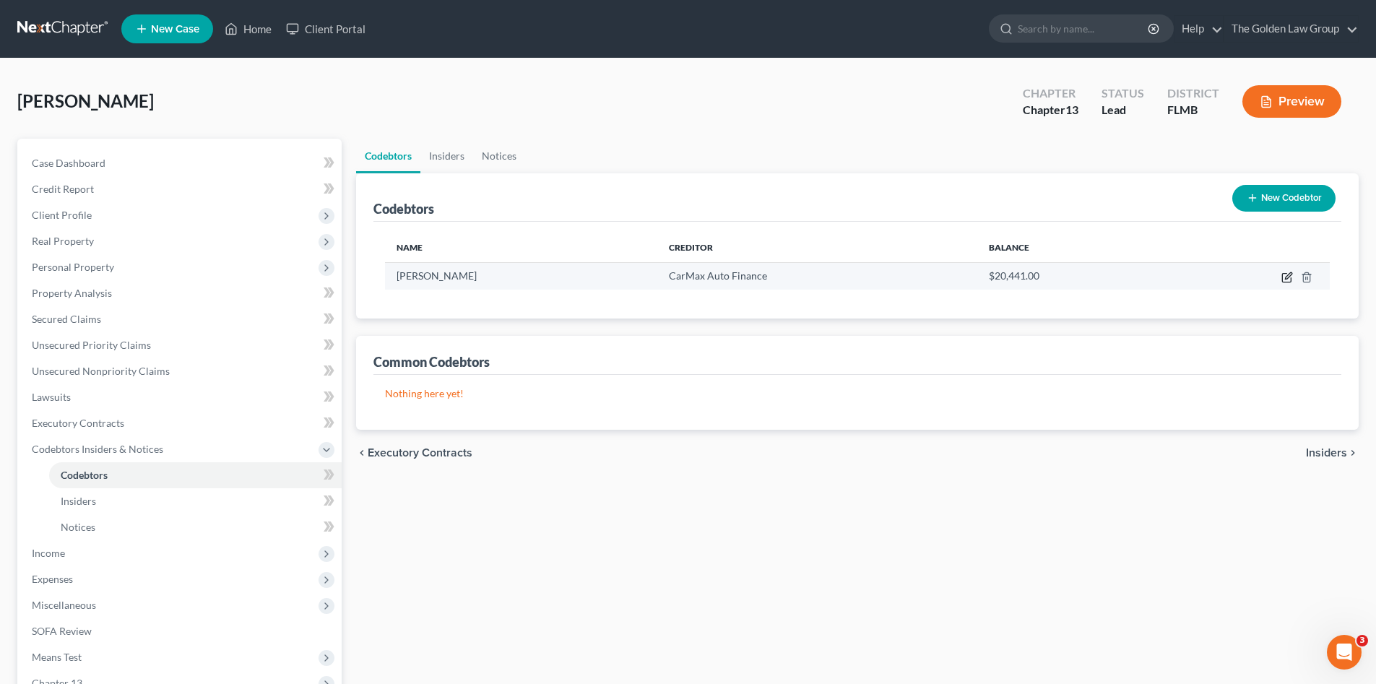
click at [1283, 275] on icon "button" at bounding box center [1287, 278] width 12 height 12
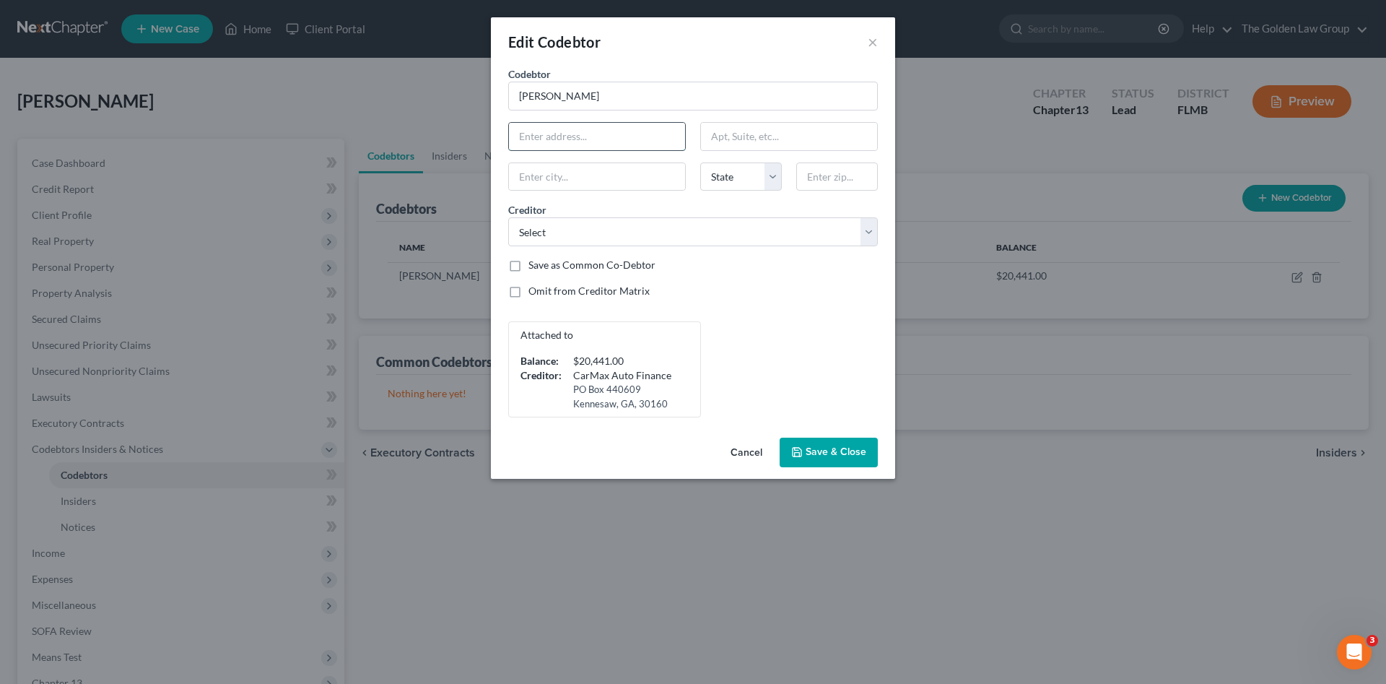
click at [608, 137] on input "text" at bounding box center [597, 136] width 176 height 27
click at [838, 461] on button "Save & Close" at bounding box center [829, 453] width 98 height 30
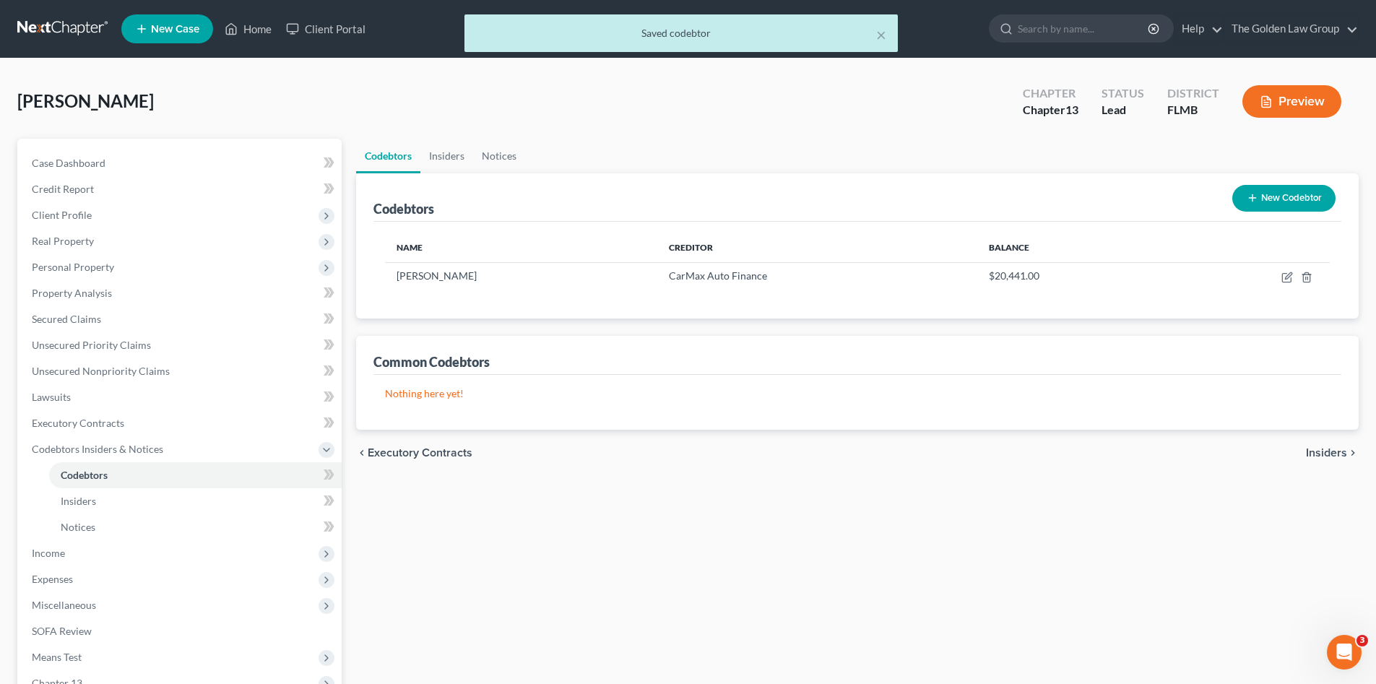
click at [651, 565] on div "Codebtors Insiders Notices Codebtors New Codebtor Name Creditor Balance Kimberl…" at bounding box center [857, 478] width 1017 height 678
click at [66, 552] on span "Income" at bounding box center [180, 553] width 321 height 26
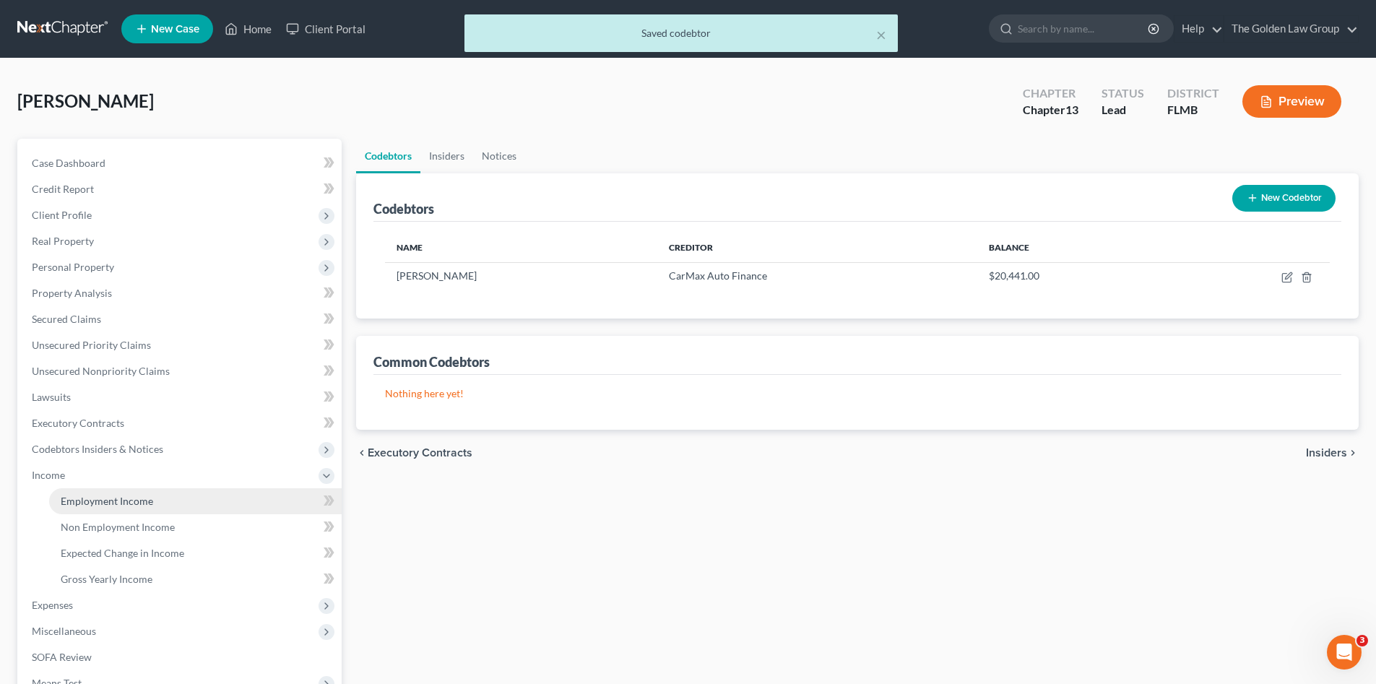
drag, startPoint x: 110, startPoint y: 496, endPoint x: 119, endPoint y: 498, distance: 8.9
click at [111, 496] on span "Employment Income" at bounding box center [107, 501] width 92 height 12
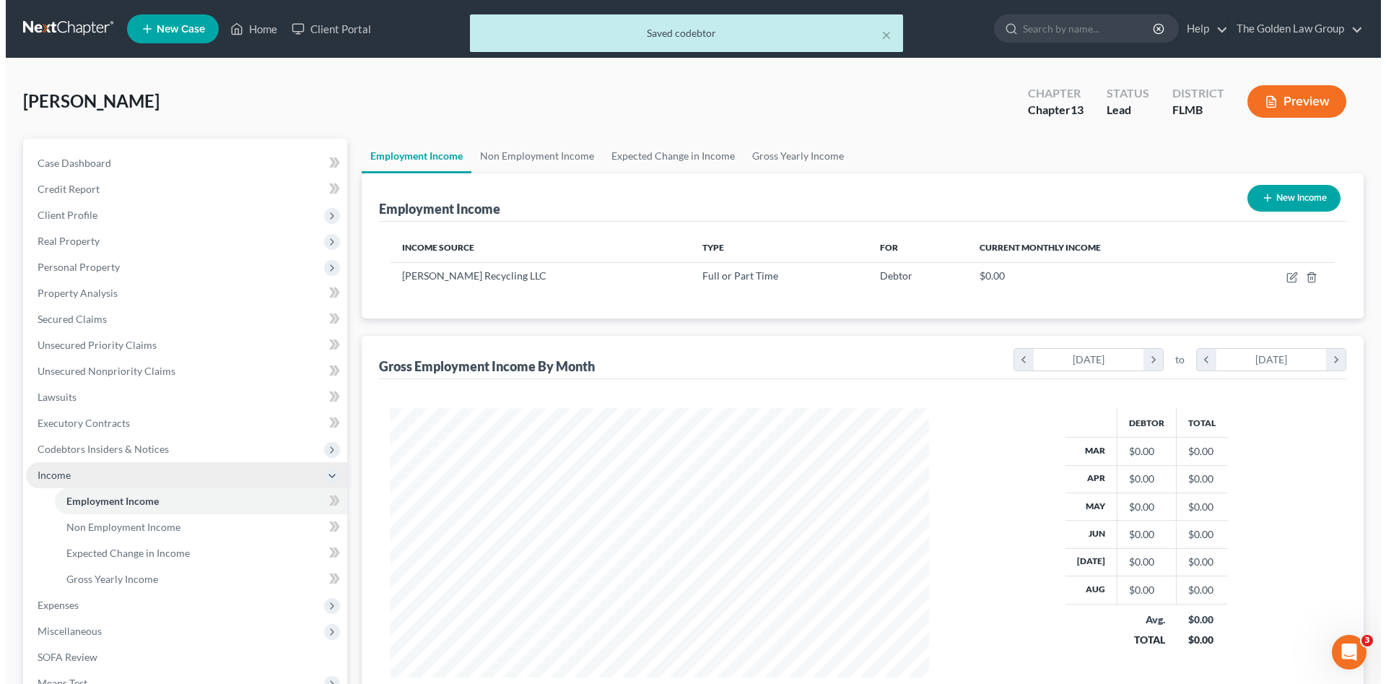
scroll to position [269, 568]
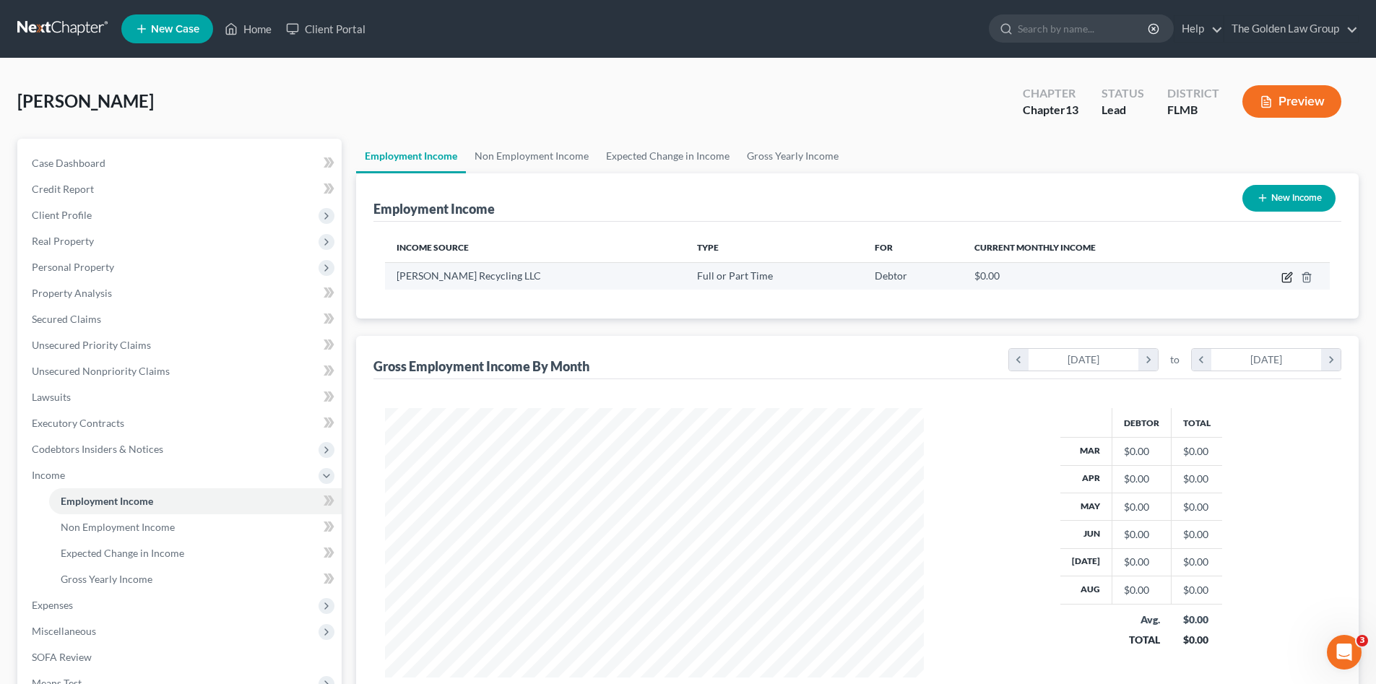
click at [1288, 274] on icon "button" at bounding box center [1288, 275] width 6 height 6
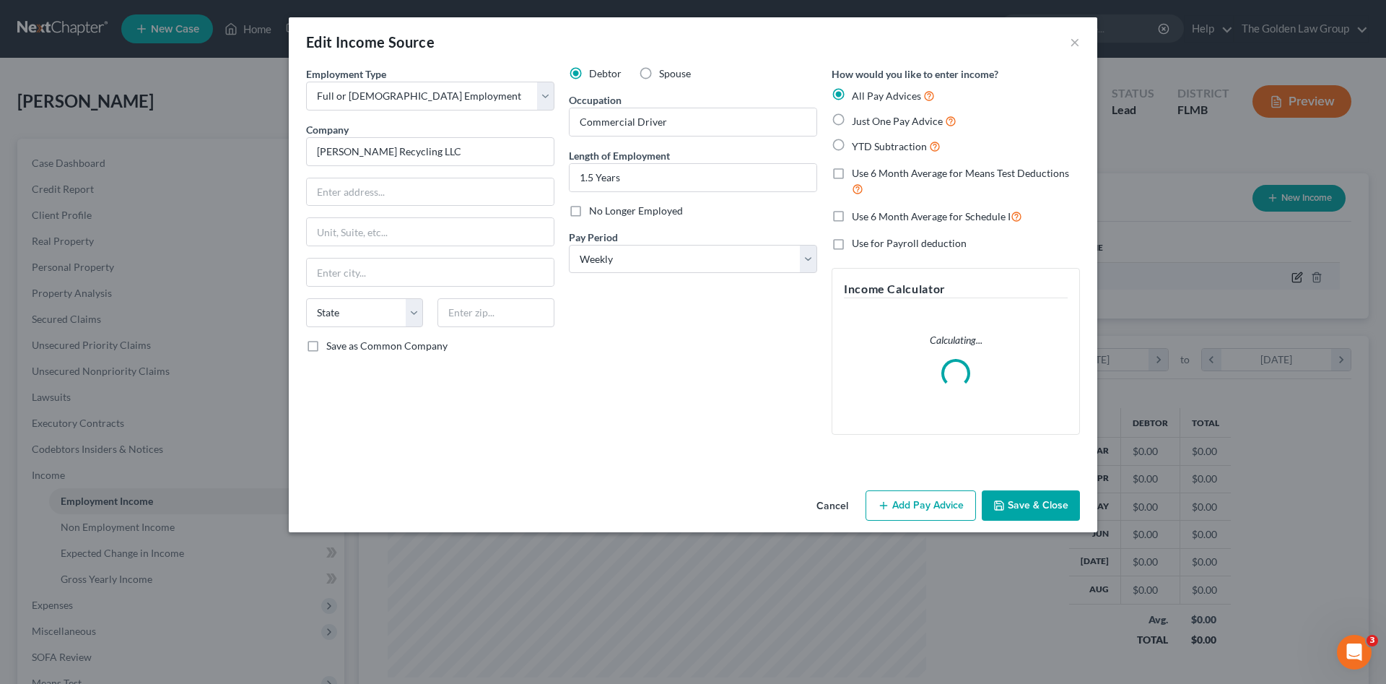
scroll to position [272, 573]
click at [417, 188] on input "text" at bounding box center [430, 191] width 247 height 27
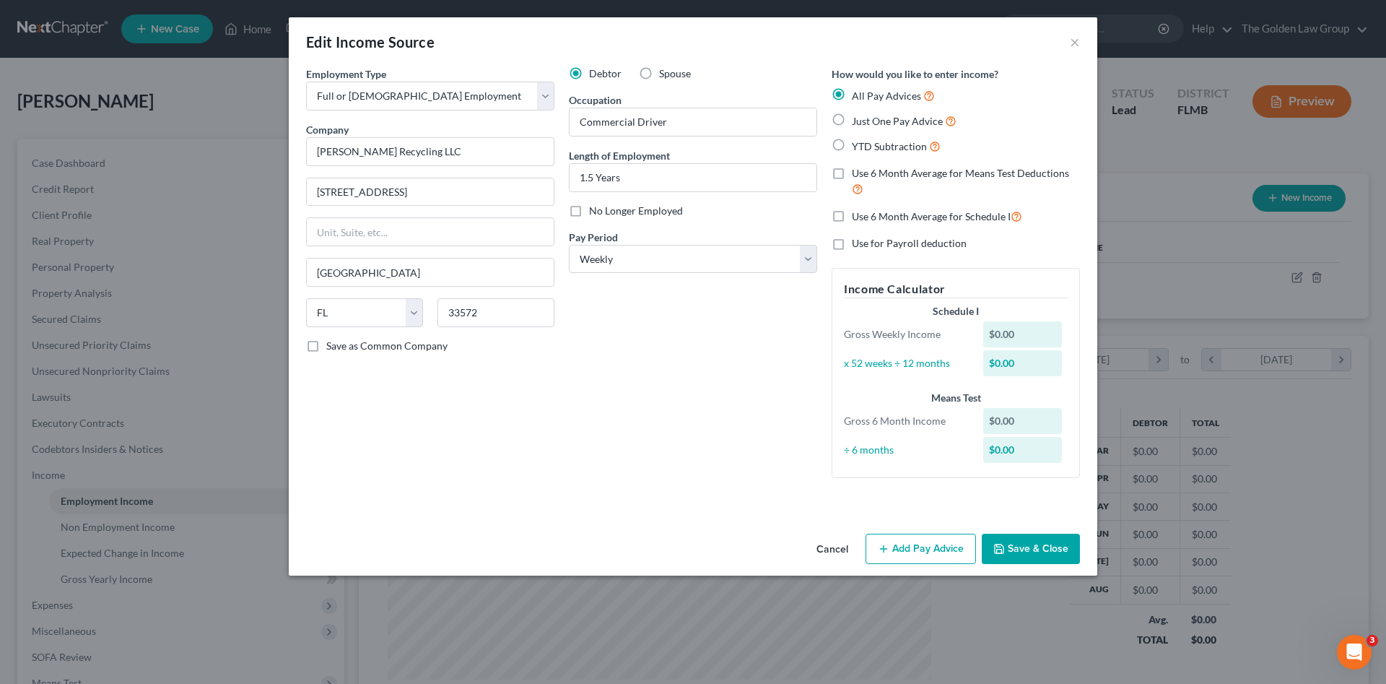
click at [581, 429] on div "Debtor Spouse Occupation Commercial Driver Length of Employment 1.5 Years No Lo…" at bounding box center [693, 277] width 263 height 423
click at [904, 544] on button "Add Pay Advice" at bounding box center [921, 549] width 110 height 30
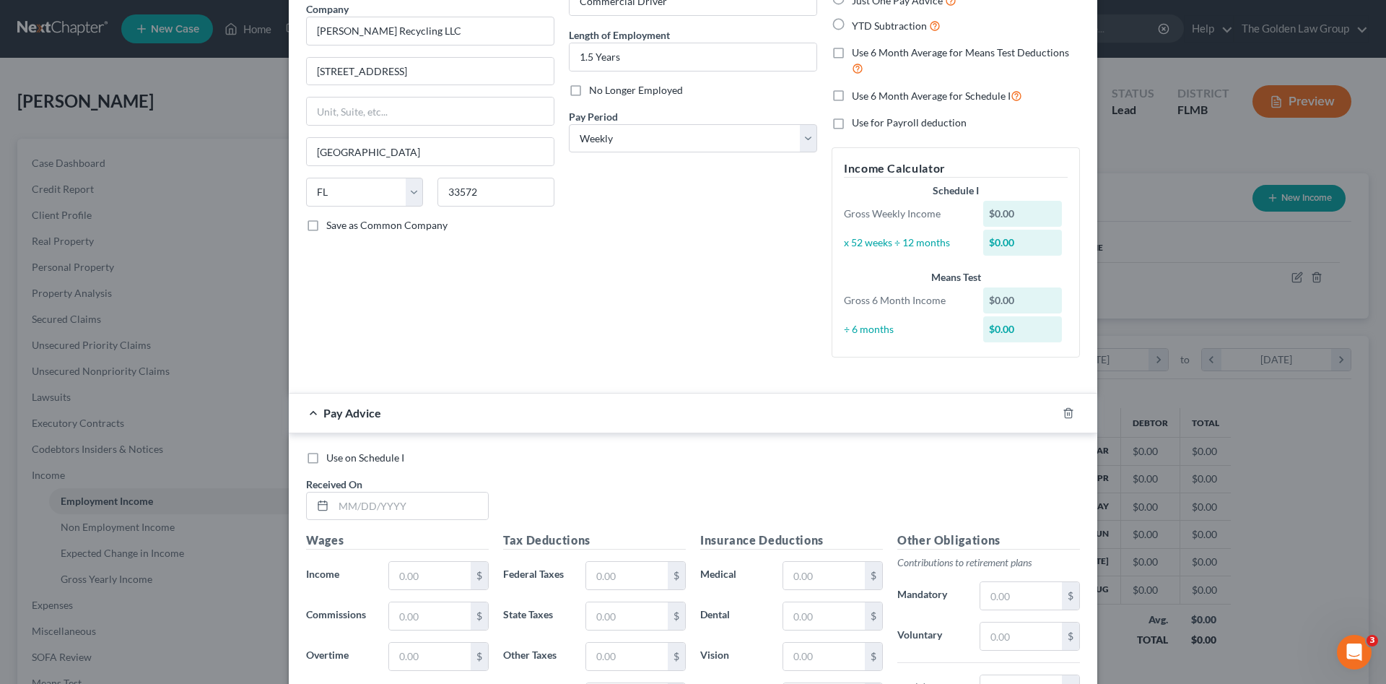
scroll to position [144, 0]
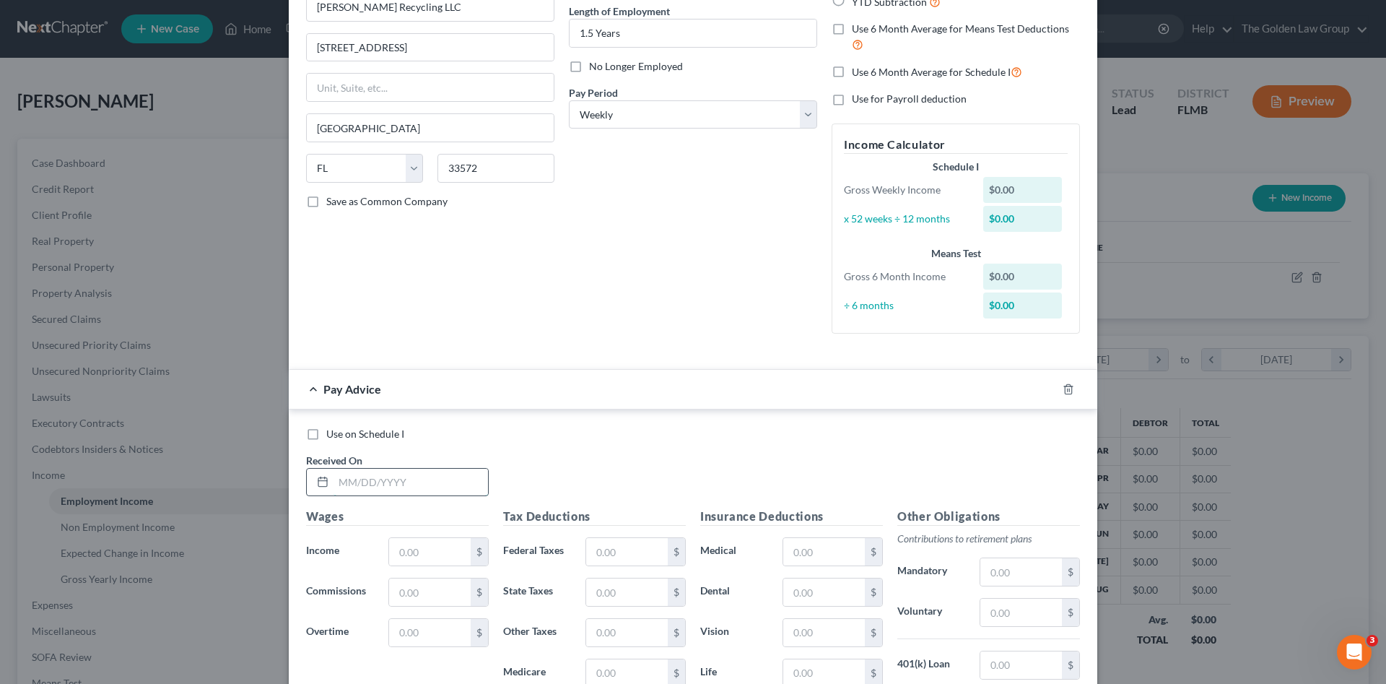
click at [453, 477] on input "text" at bounding box center [411, 482] width 155 height 27
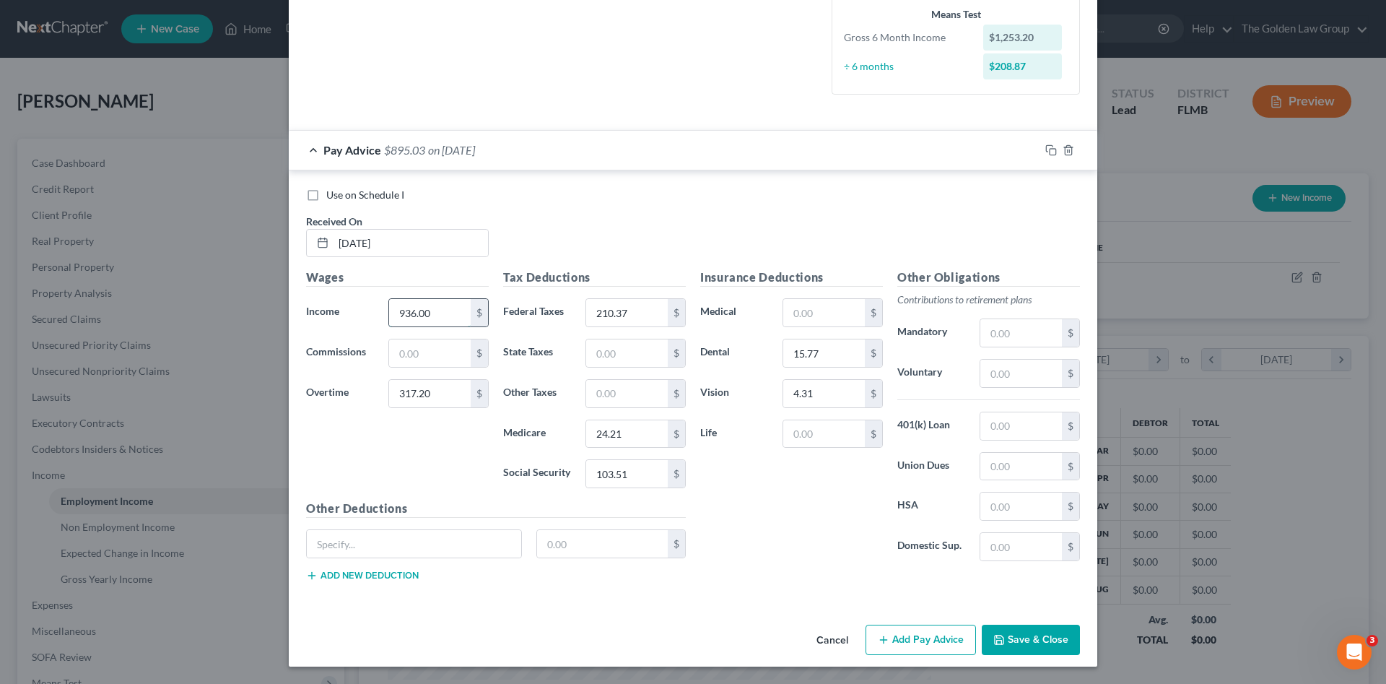
click at [410, 317] on input "936.00" at bounding box center [430, 312] width 82 height 27
drag, startPoint x: 1049, startPoint y: 148, endPoint x: 1007, endPoint y: 154, distance: 42.3
click at [1049, 148] on icon "button" at bounding box center [1052, 150] width 12 height 12
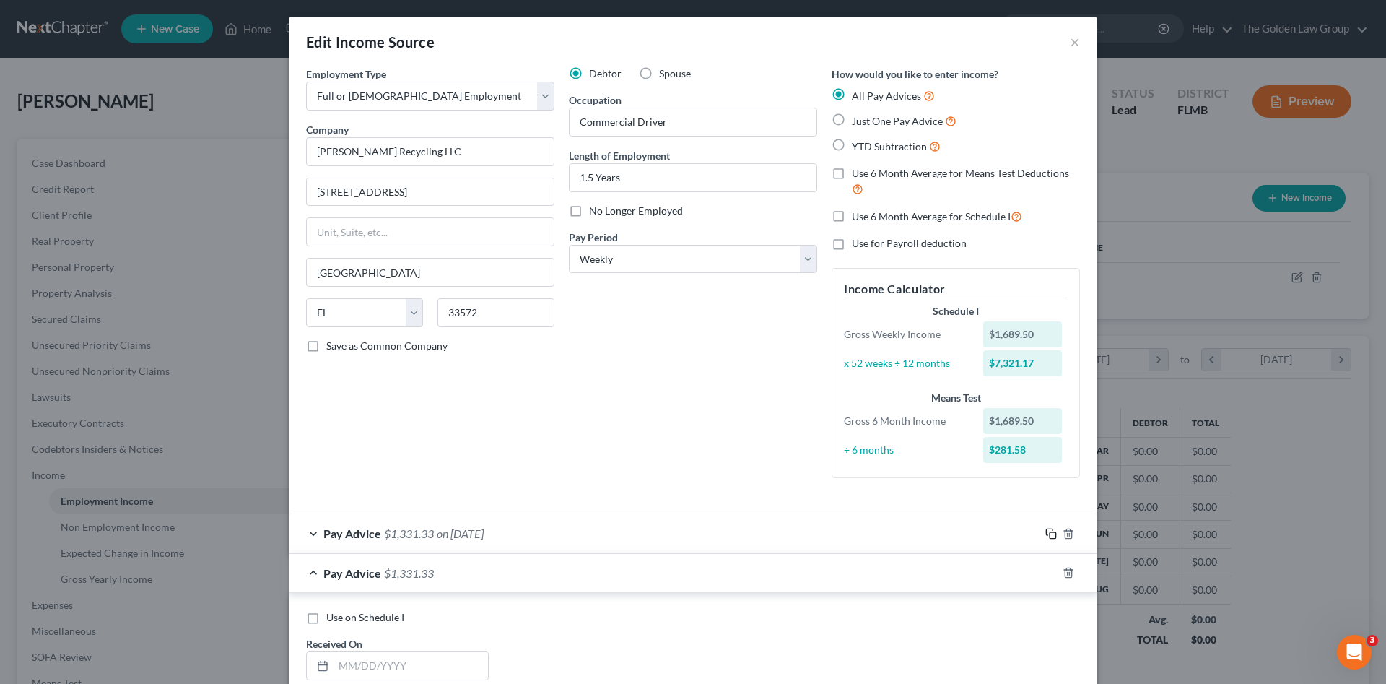
scroll to position [72, 0]
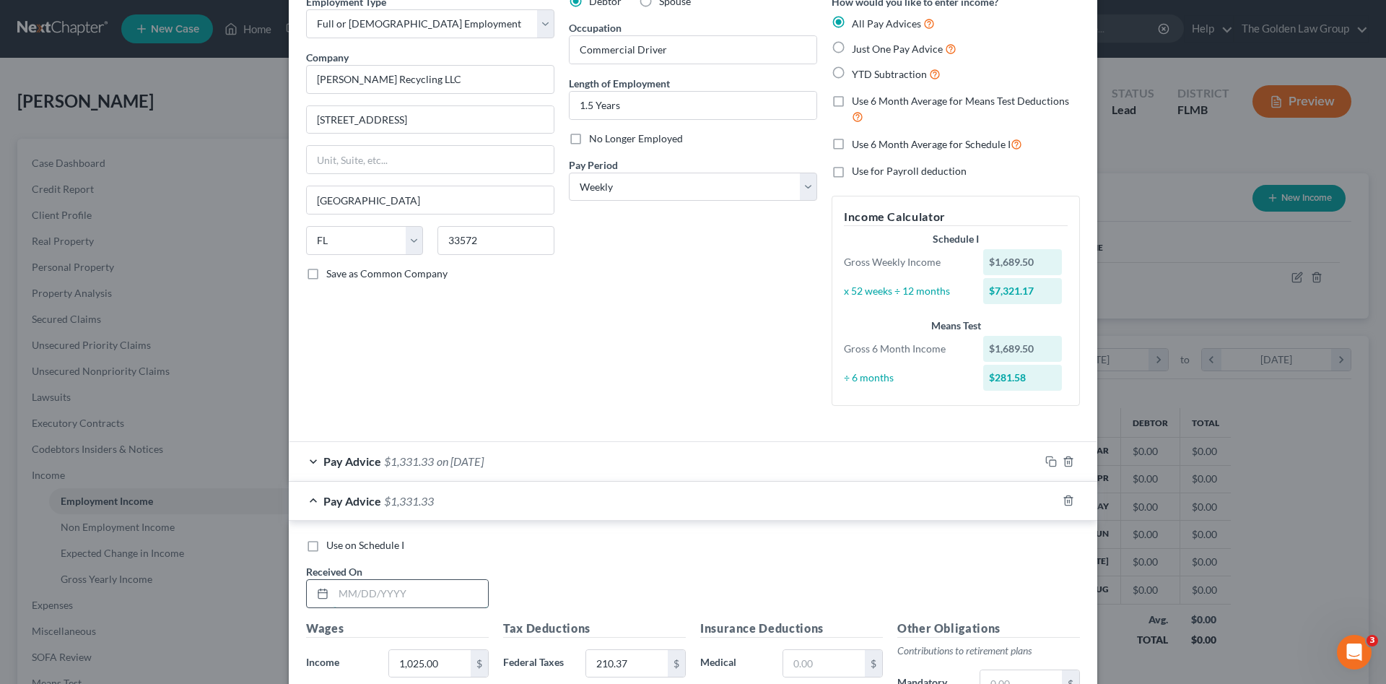
click at [401, 581] on input "text" at bounding box center [411, 593] width 155 height 27
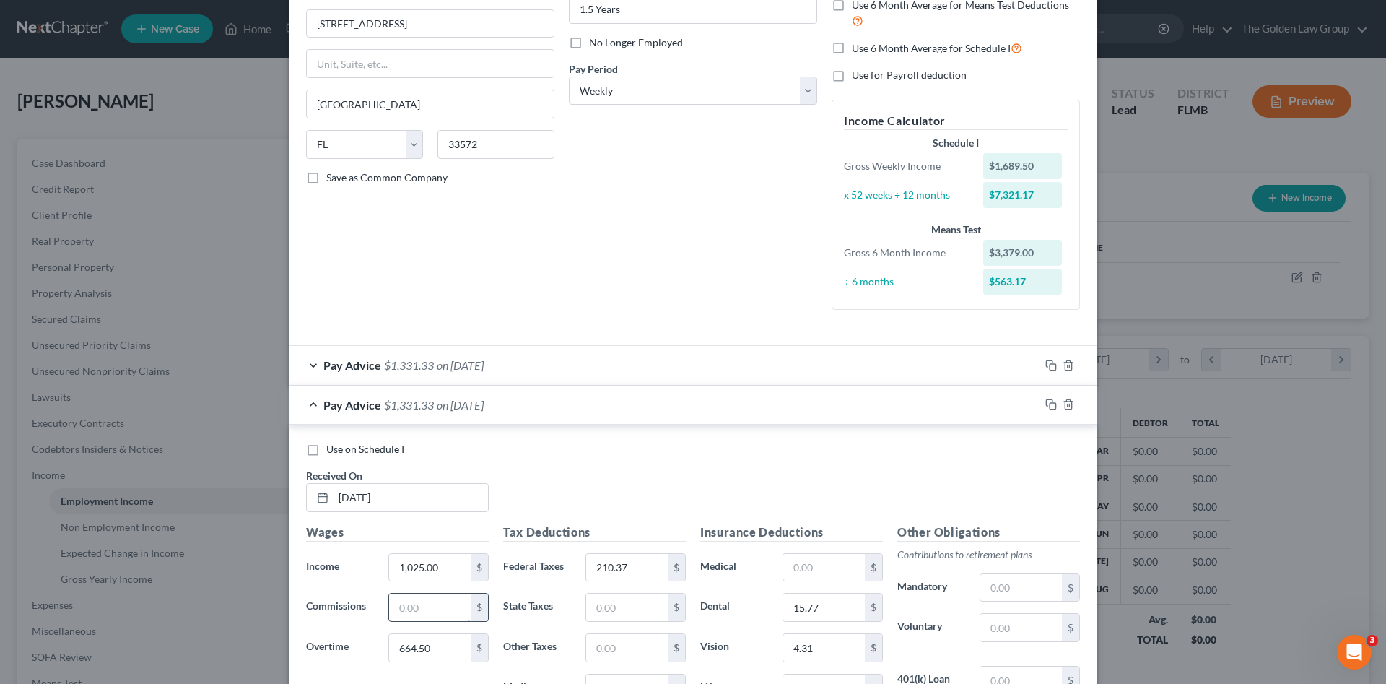
scroll to position [193, 0]
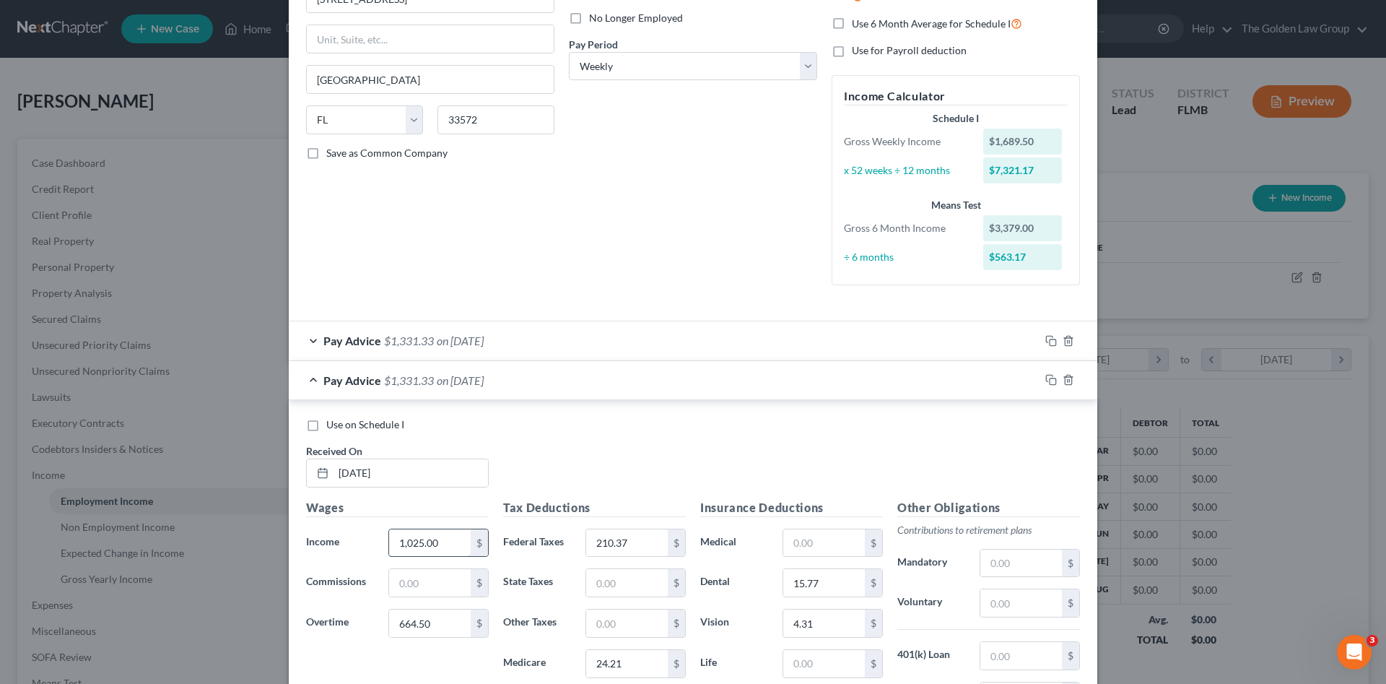
click at [440, 544] on input "1,025.00" at bounding box center [430, 542] width 82 height 27
click at [612, 534] on input "210.37" at bounding box center [627, 542] width 82 height 27
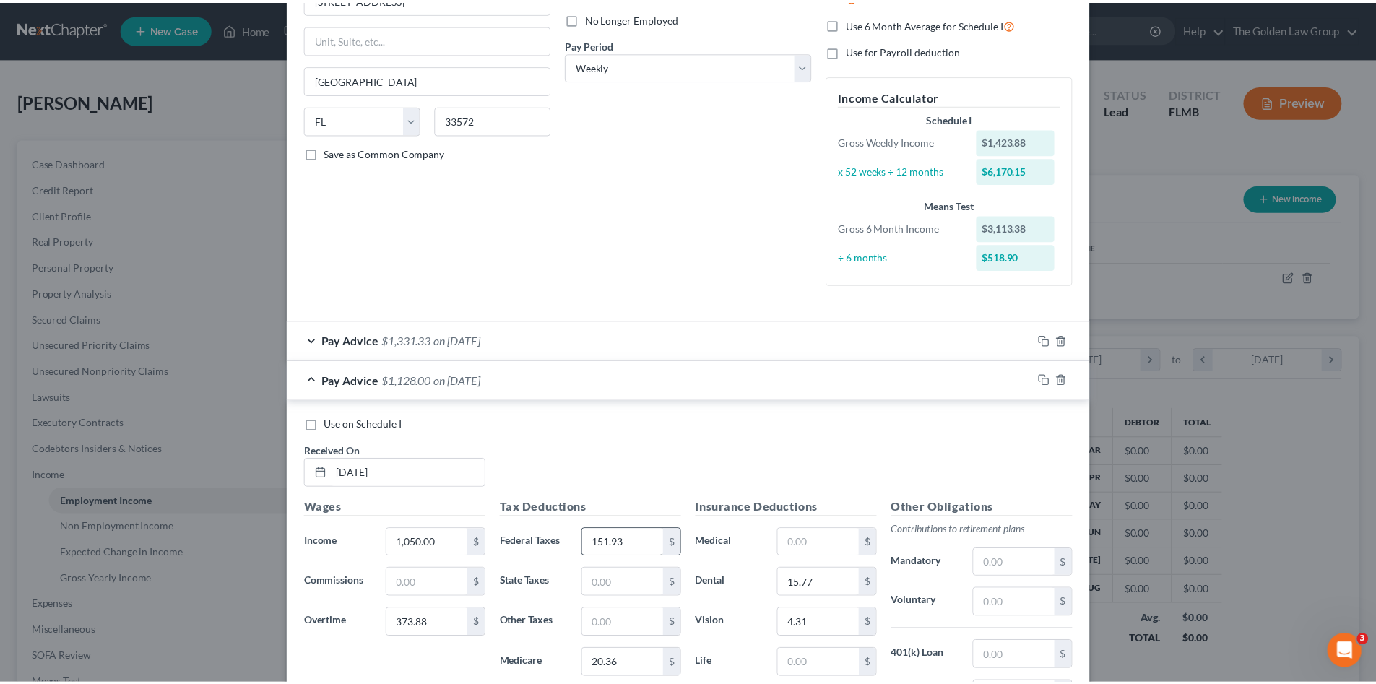
scroll to position [422, 0]
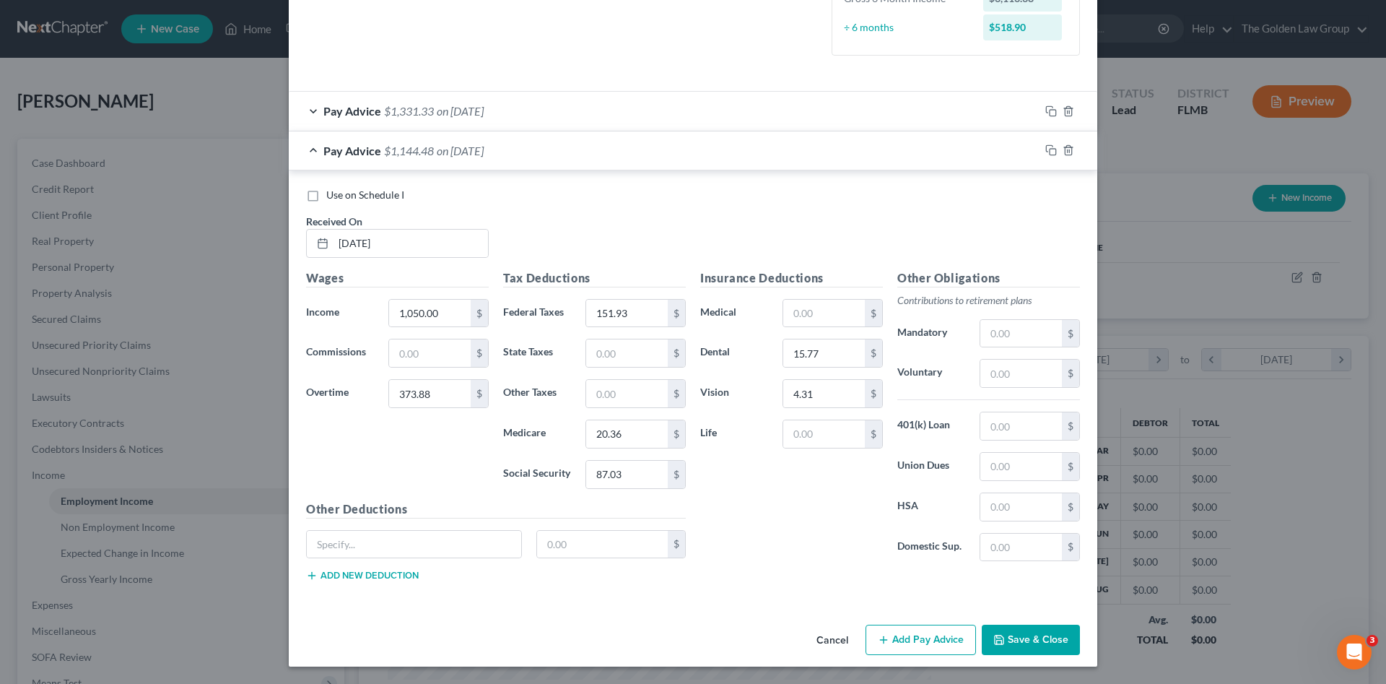
click at [1034, 637] on button "Save & Close" at bounding box center [1031, 640] width 98 height 30
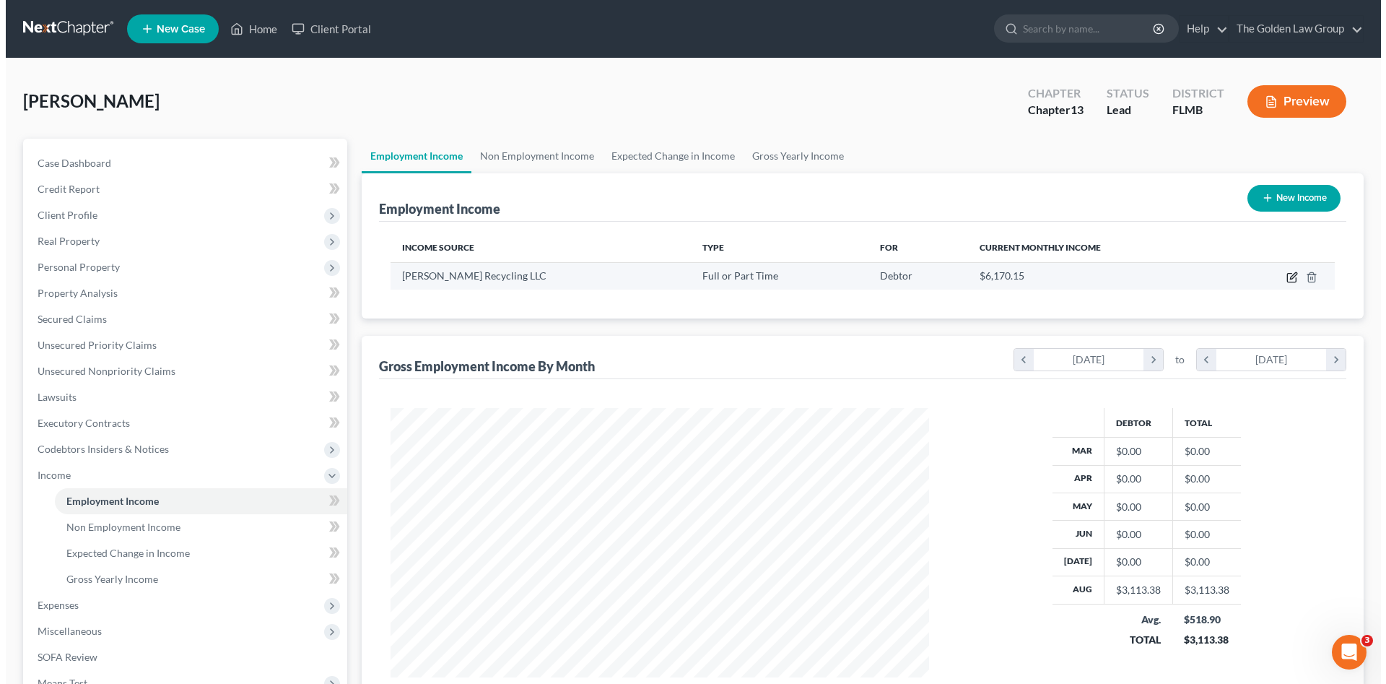
scroll to position [721842, 721544]
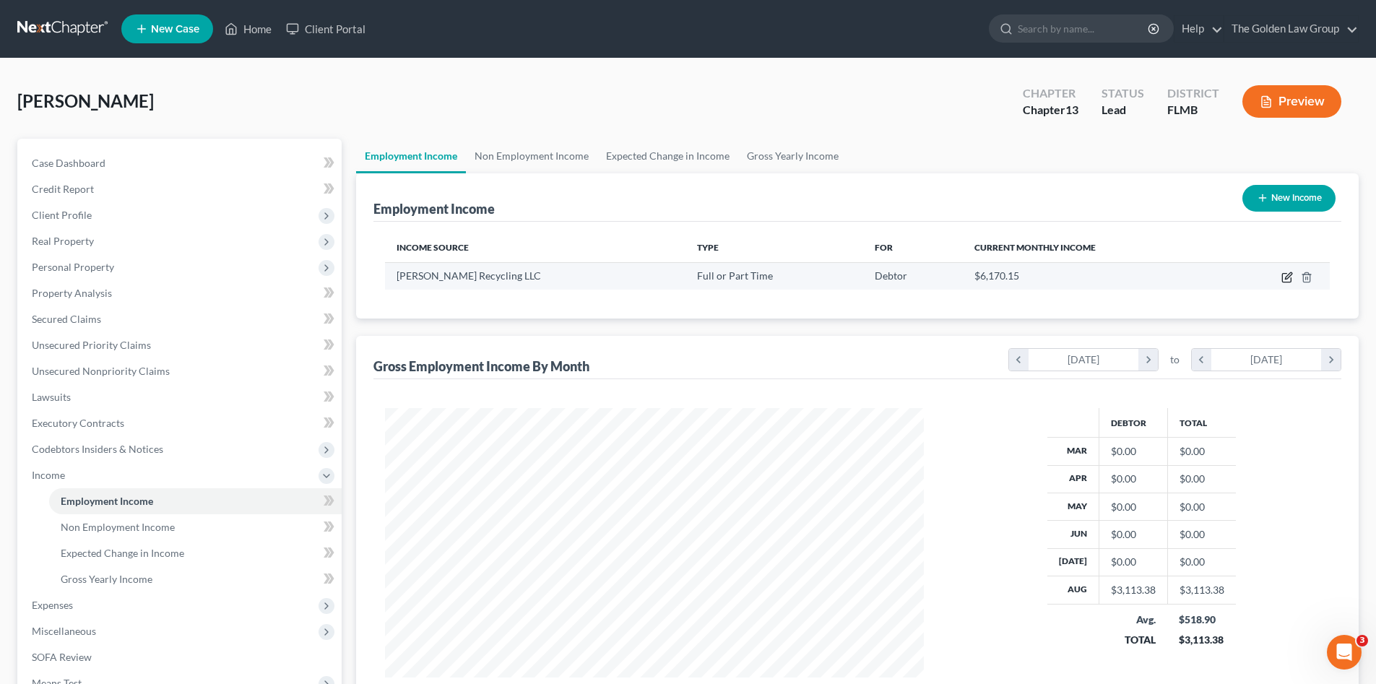
click at [1285, 274] on icon "button" at bounding box center [1287, 278] width 12 height 12
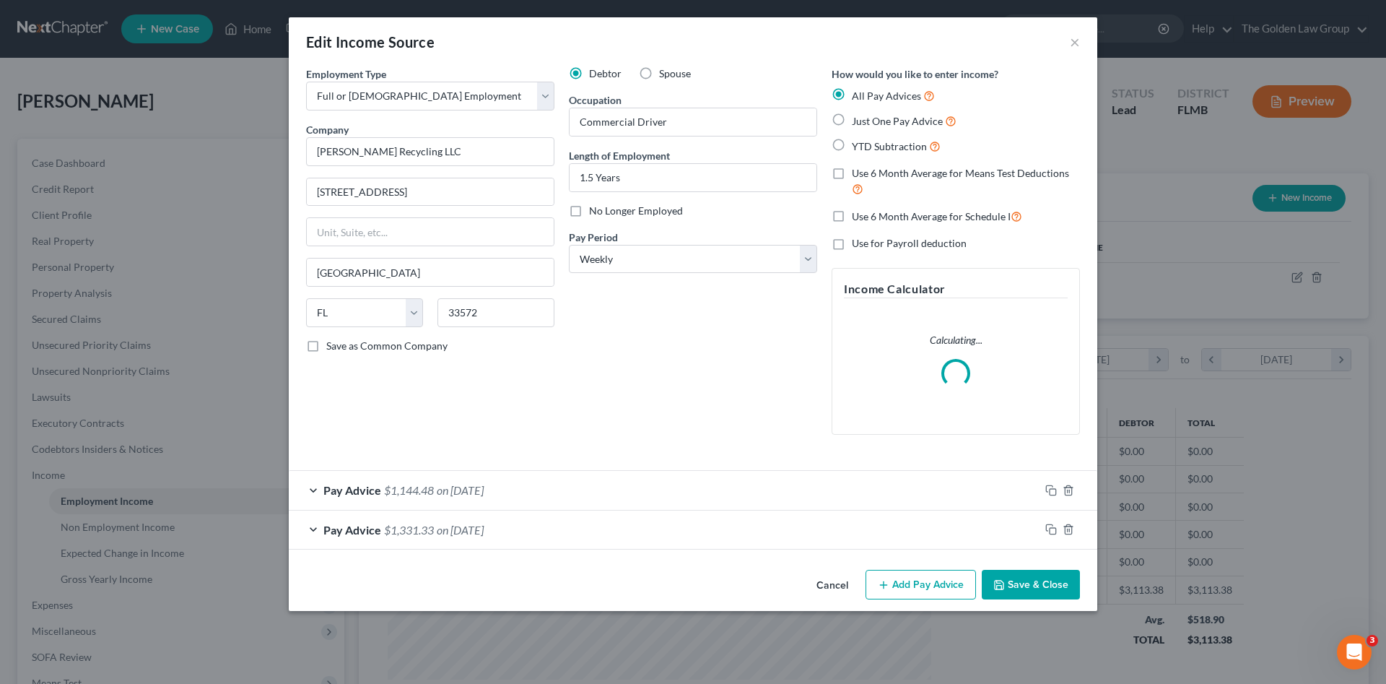
scroll to position [272, 573]
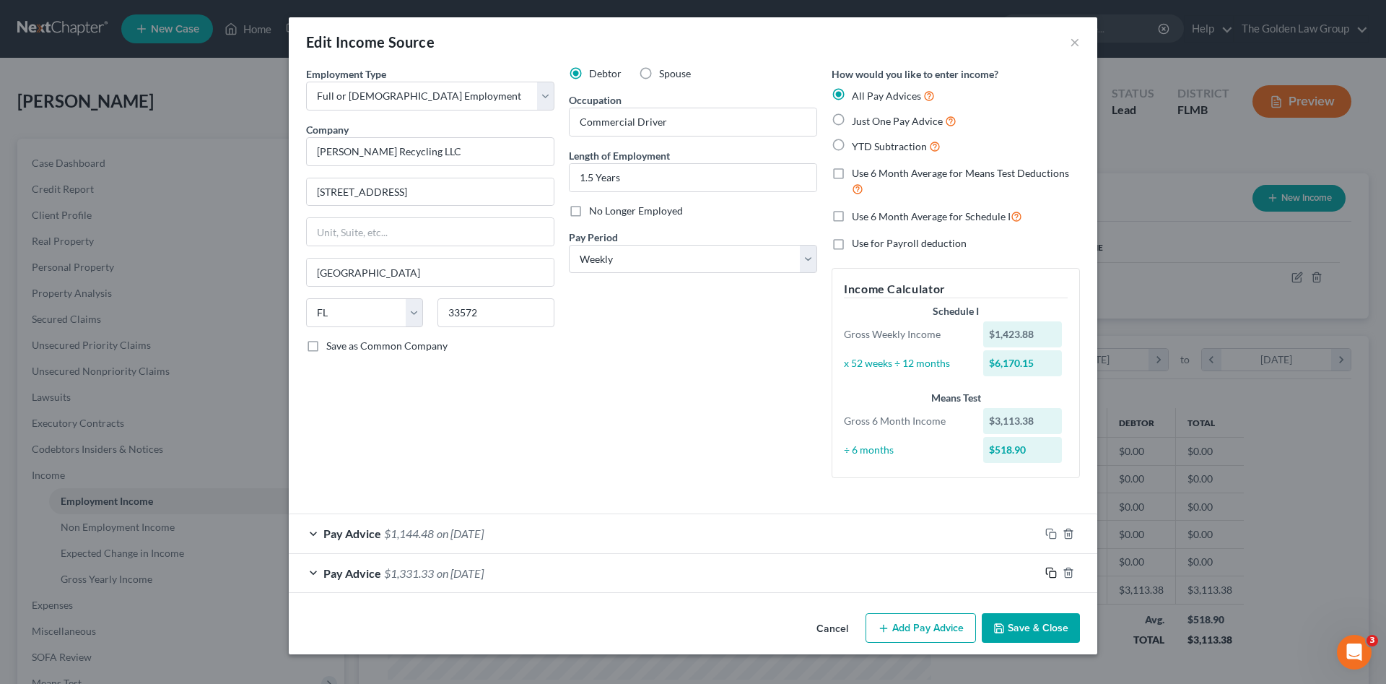
click at [1054, 572] on icon "button" at bounding box center [1052, 573] width 12 height 12
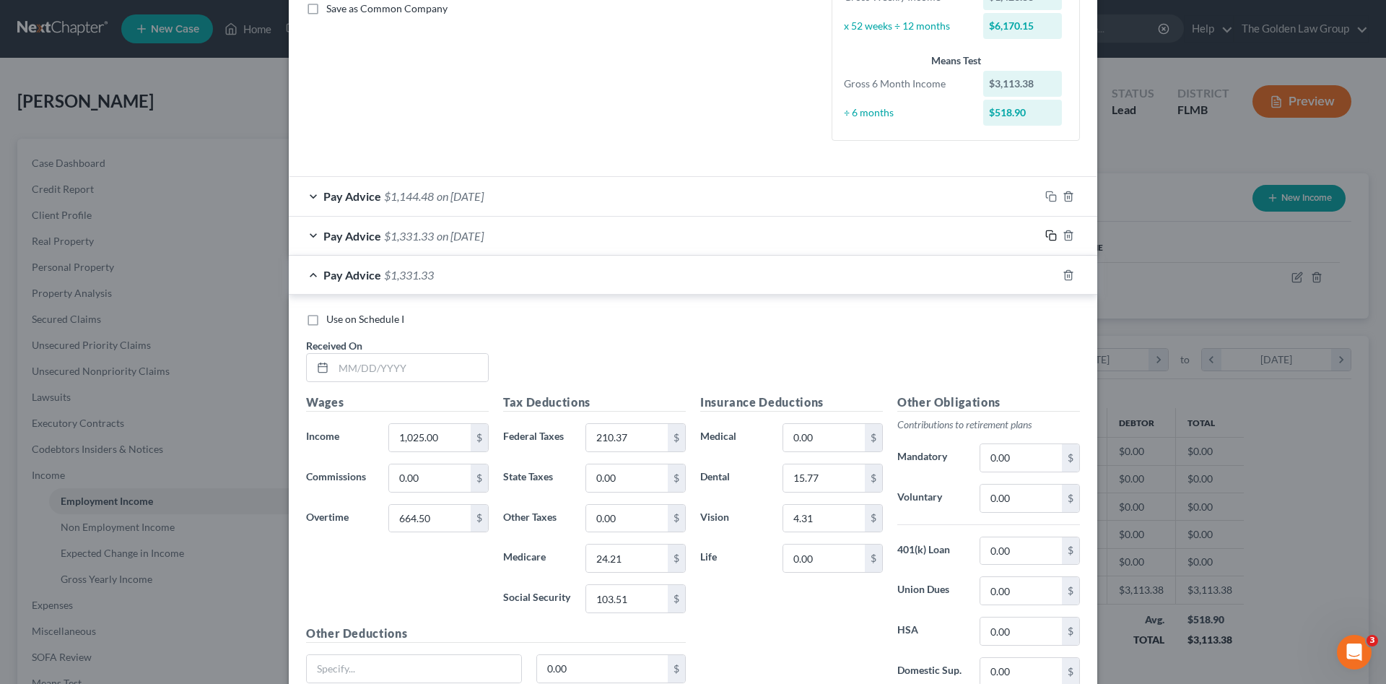
scroll to position [461, 0]
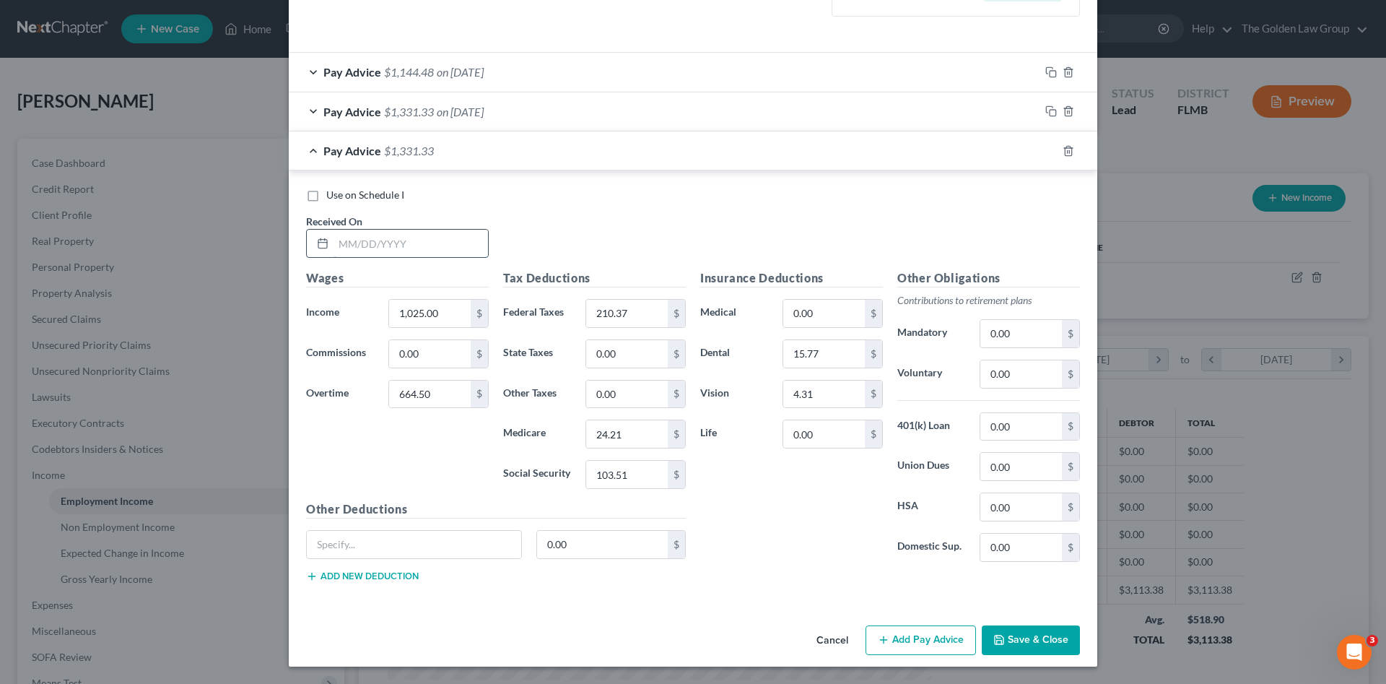
click at [394, 253] on input "text" at bounding box center [411, 243] width 155 height 27
click at [417, 238] on input "text" at bounding box center [411, 243] width 155 height 27
click at [461, 308] on input "1,025.00" at bounding box center [430, 313] width 82 height 27
drag, startPoint x: 428, startPoint y: 317, endPoint x: 321, endPoint y: 325, distance: 107.9
click at [321, 325] on div "Income * 1,025.00 $" at bounding box center [397, 313] width 197 height 29
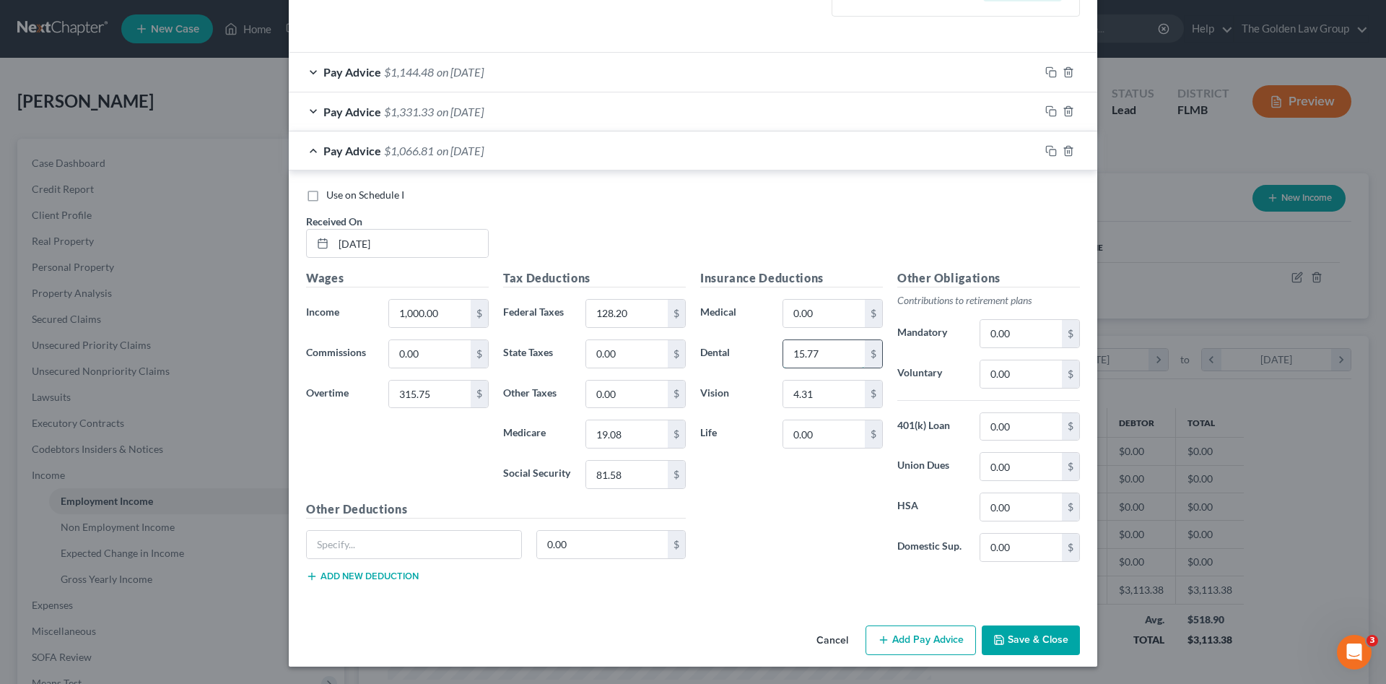
click at [822, 353] on input "15.77" at bounding box center [824, 353] width 82 height 27
drag, startPoint x: 596, startPoint y: 438, endPoint x: 603, endPoint y: 430, distance: 10.3
click at [596, 437] on input "19.08" at bounding box center [627, 433] width 82 height 27
click at [394, 469] on div "Wages Income * 1,000.00 $ Commissions 0.00 $ Overtime 315.75 $" at bounding box center [397, 384] width 197 height 231
click at [440, 311] on input "1,000.00" at bounding box center [430, 313] width 82 height 27
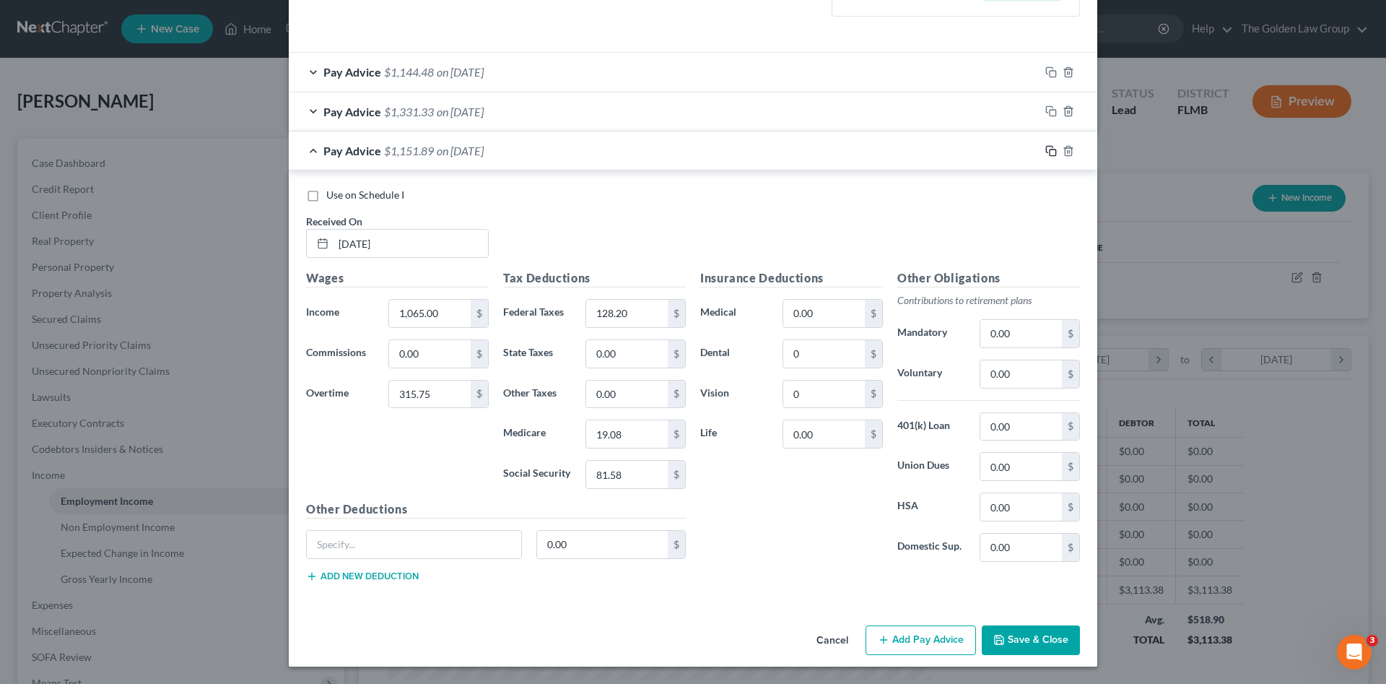
click at [1050, 149] on rect "button" at bounding box center [1053, 152] width 6 height 6
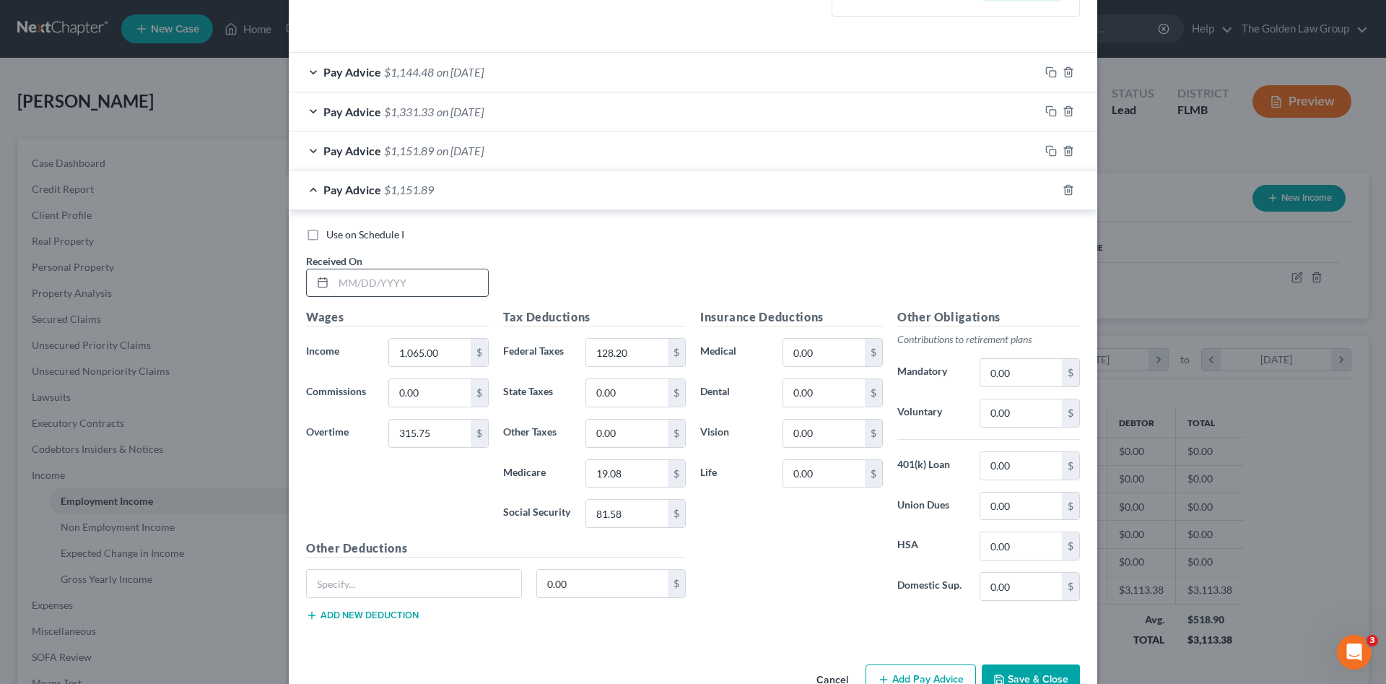
click at [397, 282] on input "text" at bounding box center [411, 282] width 155 height 27
click at [355, 279] on input "text" at bounding box center [411, 282] width 155 height 27
drag, startPoint x: 1044, startPoint y: 190, endPoint x: 368, endPoint y: 317, distance: 687.7
click at [1050, 190] on rect "button" at bounding box center [1053, 191] width 6 height 6
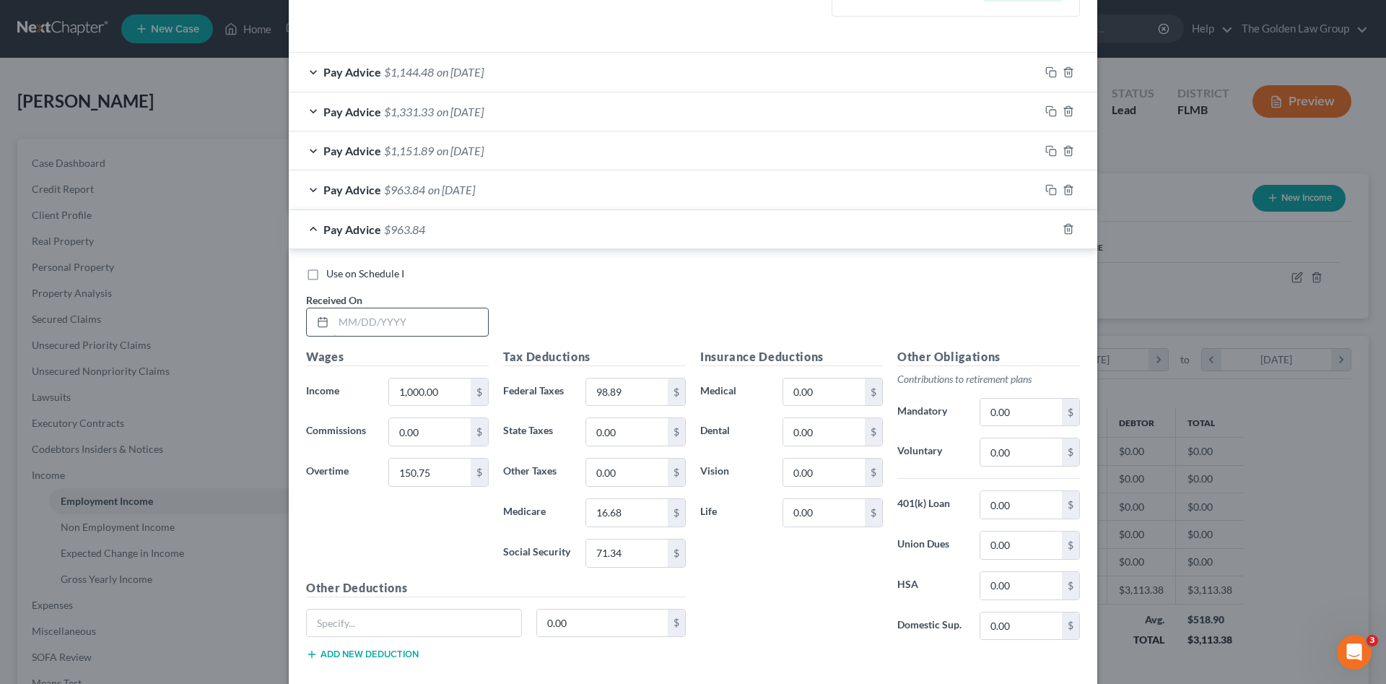
click at [379, 326] on input "text" at bounding box center [411, 321] width 155 height 27
click at [394, 325] on input "text" at bounding box center [411, 321] width 155 height 27
click at [435, 394] on input "1,000.00" at bounding box center [430, 391] width 82 height 27
drag, startPoint x: 435, startPoint y: 394, endPoint x: 344, endPoint y: 406, distance: 91.8
click at [344, 406] on div "Income * 1,000.00 $" at bounding box center [397, 392] width 197 height 29
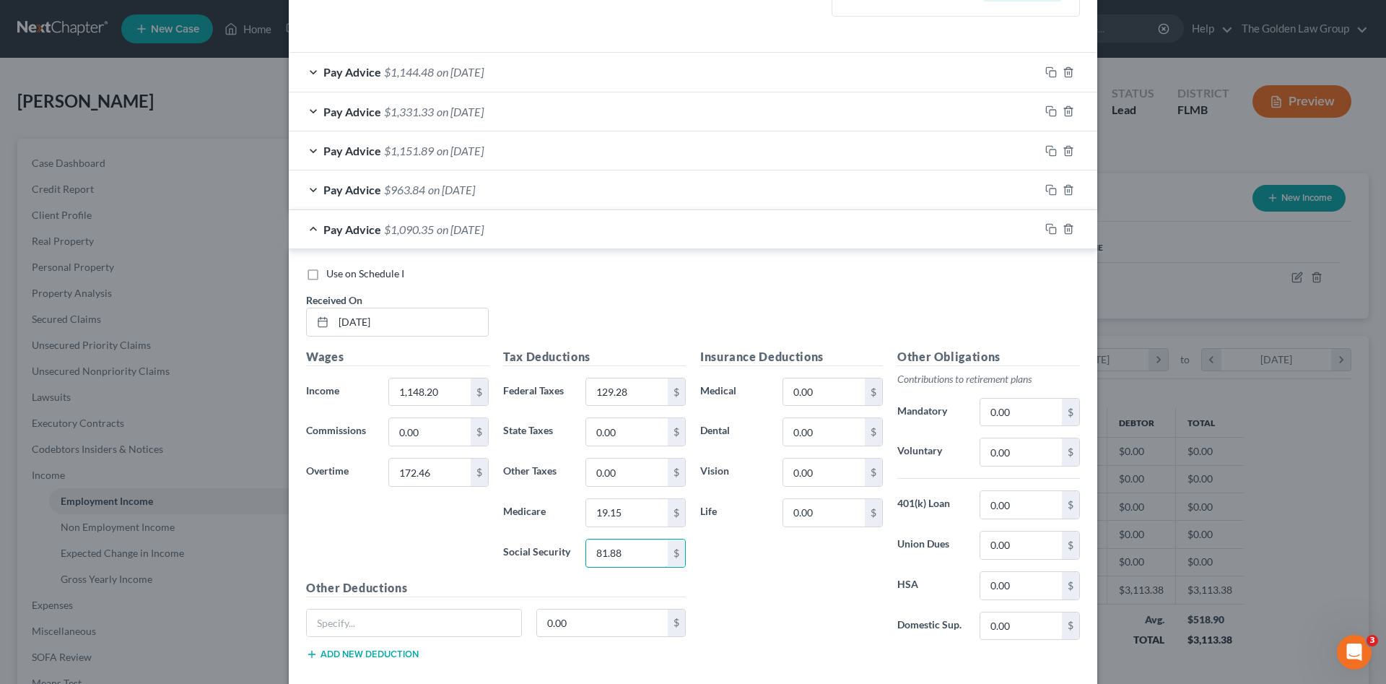
scroll to position [534, 0]
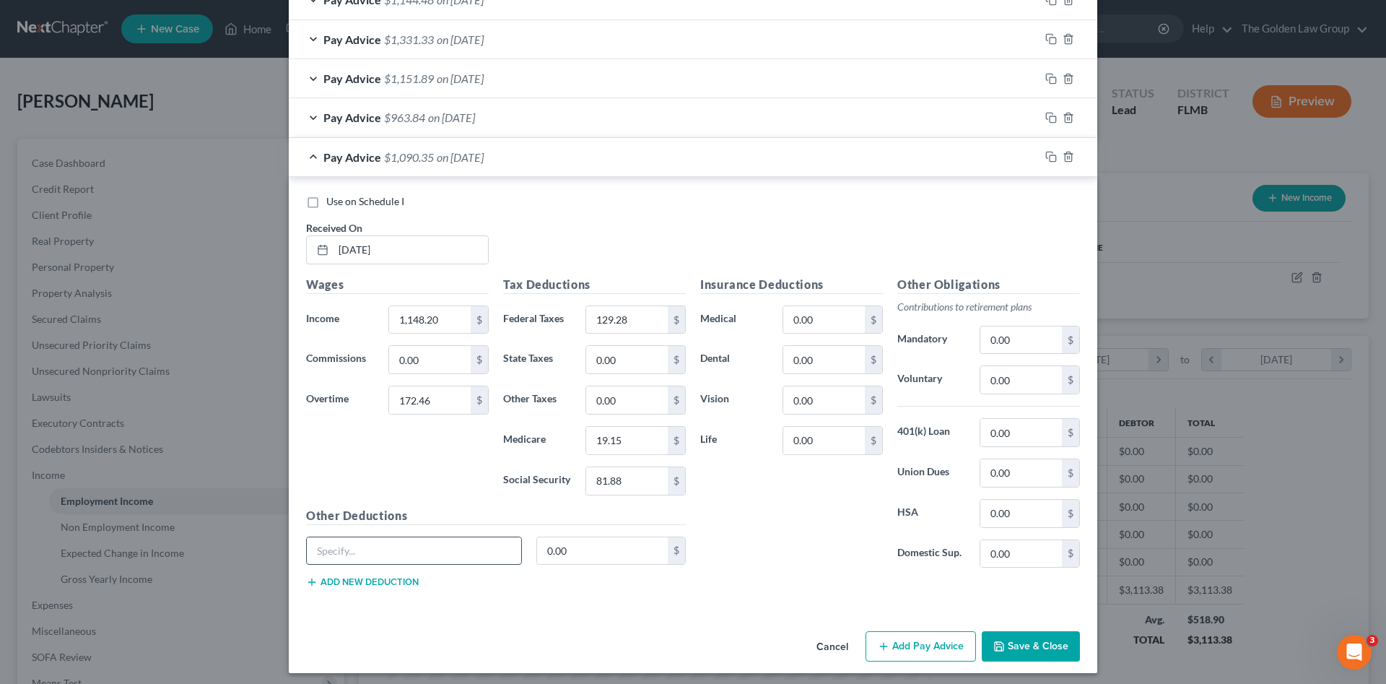
click at [423, 559] on input "text" at bounding box center [414, 550] width 214 height 27
click at [1050, 155] on rect "button" at bounding box center [1053, 158] width 6 height 6
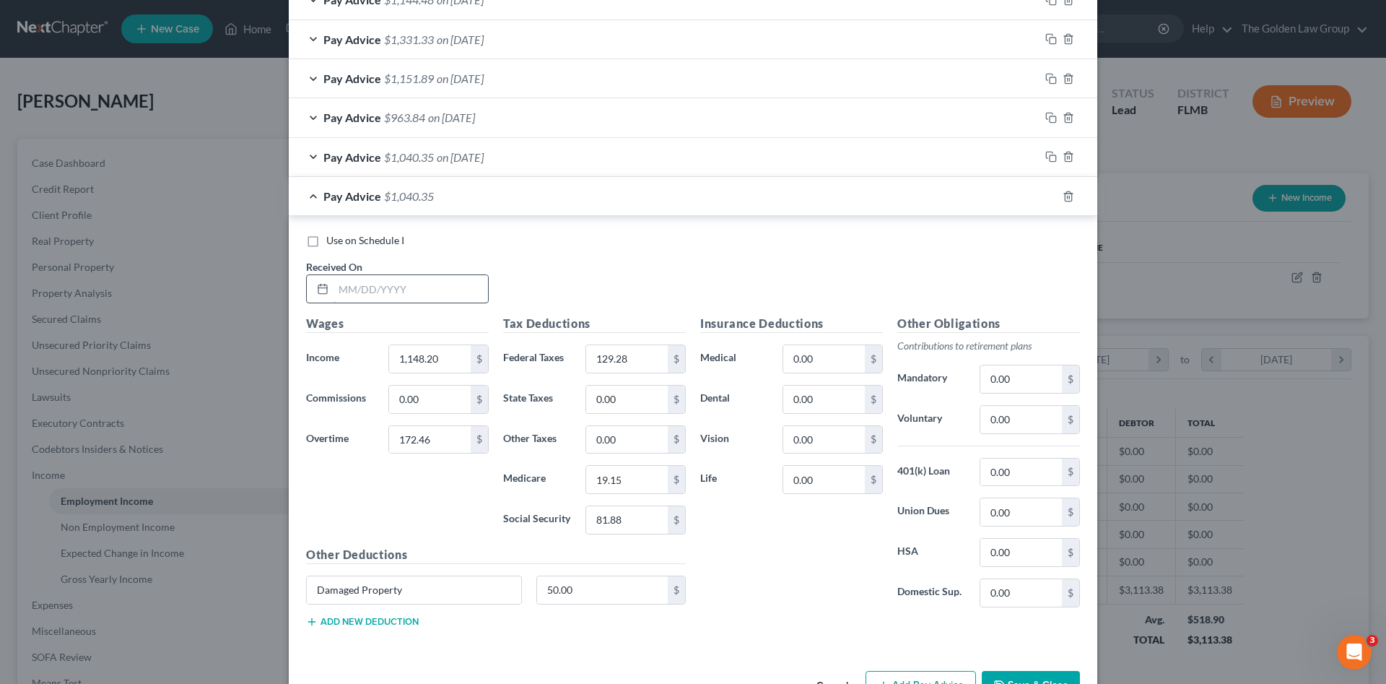
click at [373, 286] on input "text" at bounding box center [411, 288] width 155 height 27
click at [440, 365] on input "1,148.20" at bounding box center [430, 358] width 82 height 27
drag, startPoint x: 440, startPoint y: 365, endPoint x: 351, endPoint y: 367, distance: 88.8
click at [351, 367] on div "Income * 1,148.20 $" at bounding box center [397, 358] width 197 height 29
click at [1051, 672] on button "Save & Close" at bounding box center [1031, 686] width 98 height 30
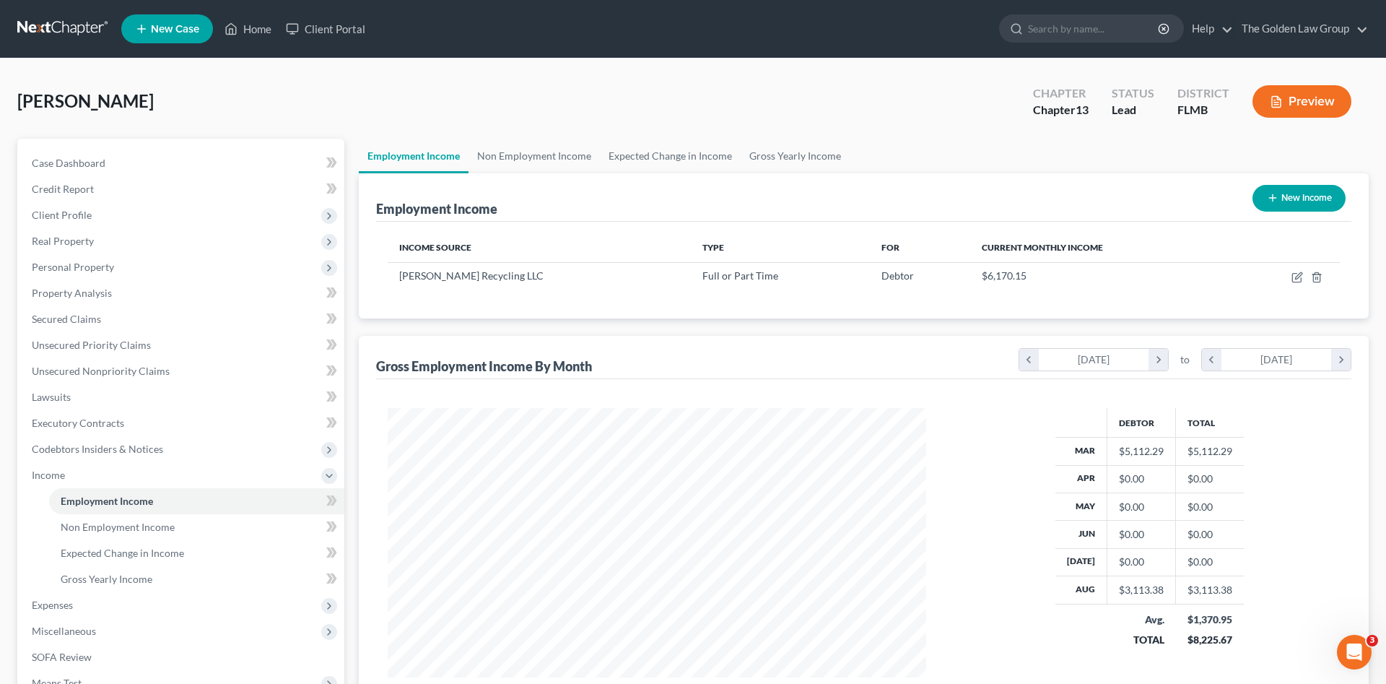
scroll to position [721842, 721544]
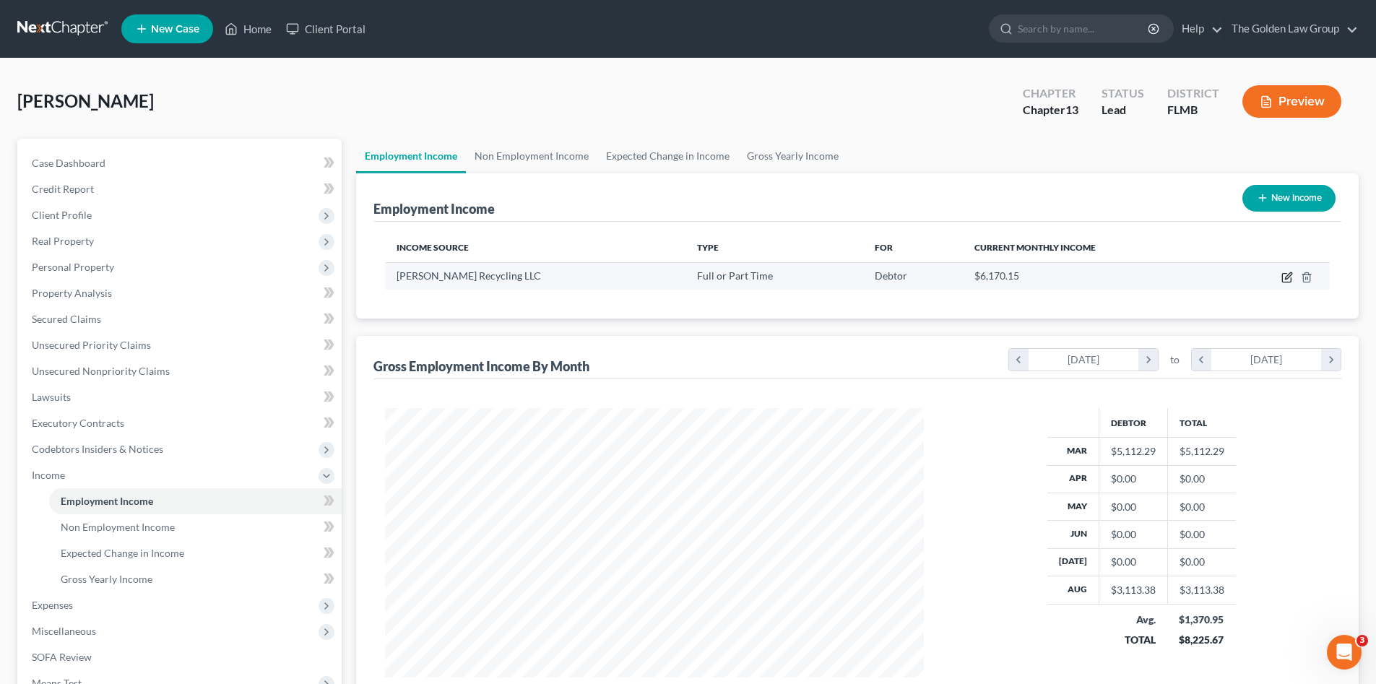
click at [1289, 276] on icon "button" at bounding box center [1287, 278] width 12 height 12
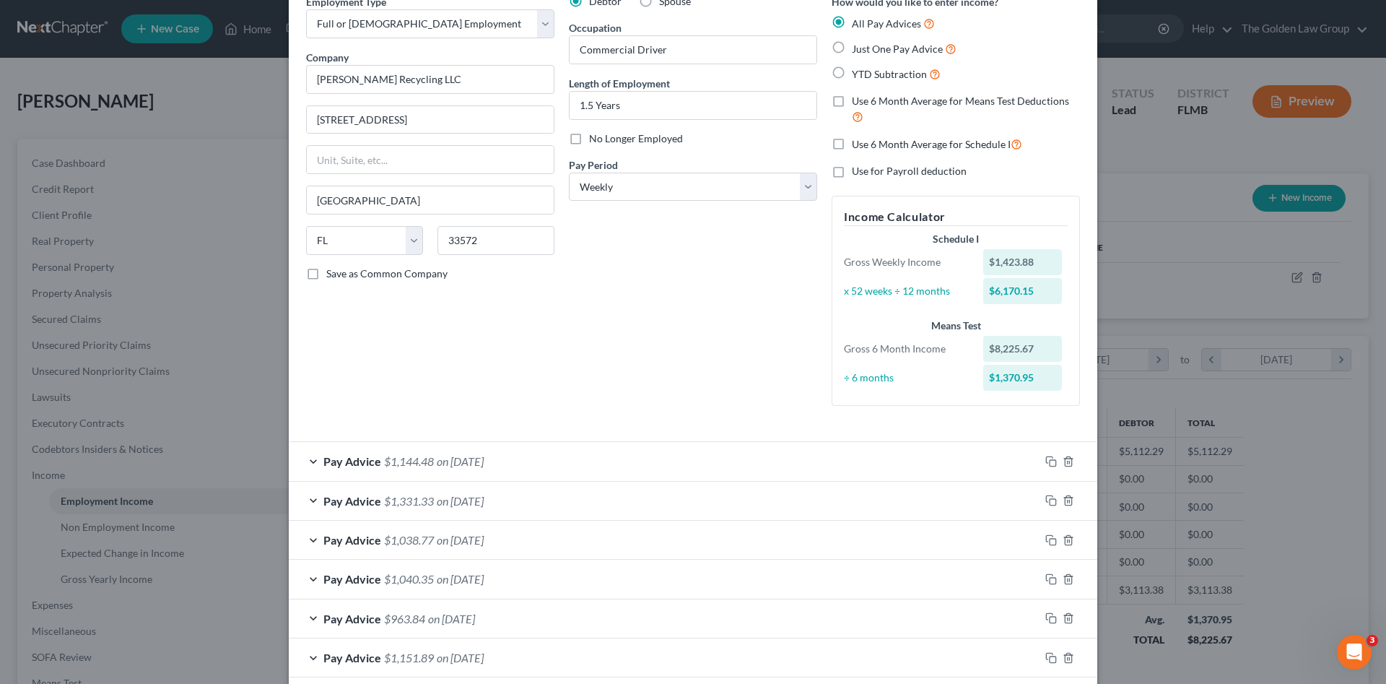
scroll to position [145, 0]
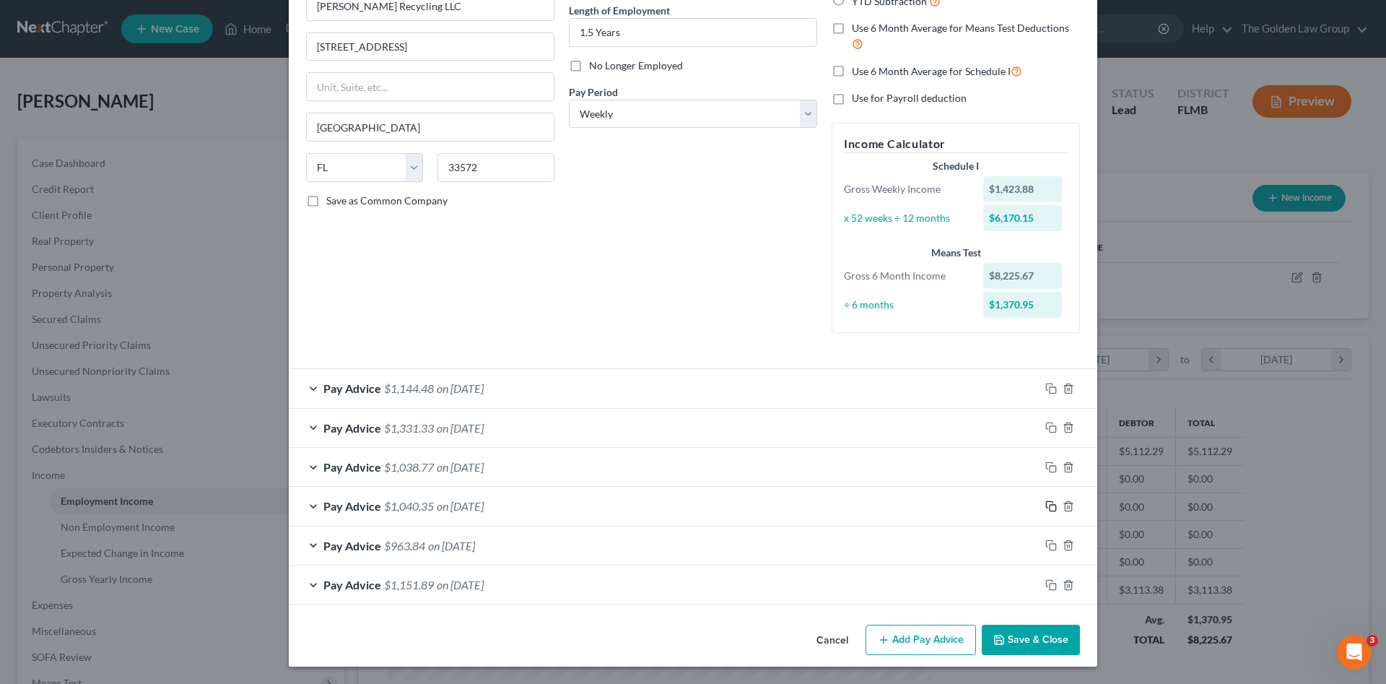
click at [1050, 505] on rect "button" at bounding box center [1053, 508] width 6 height 6
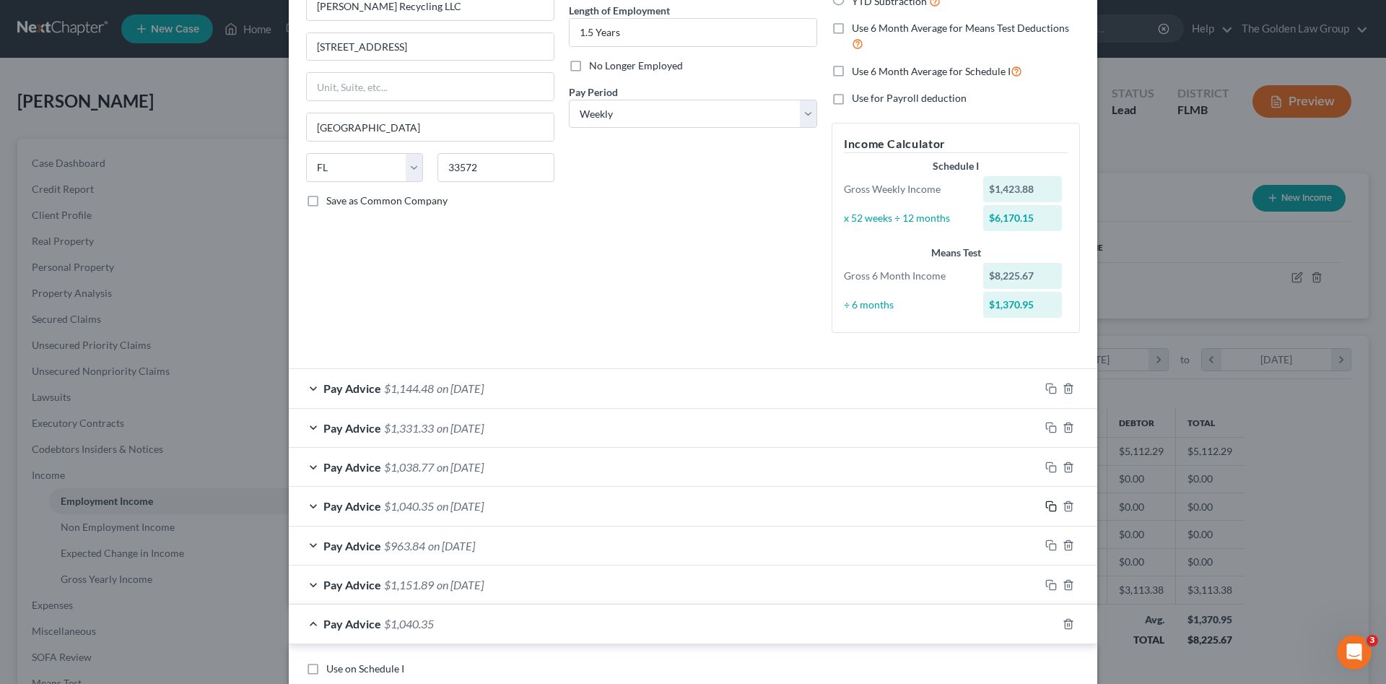
scroll to position [290, 0]
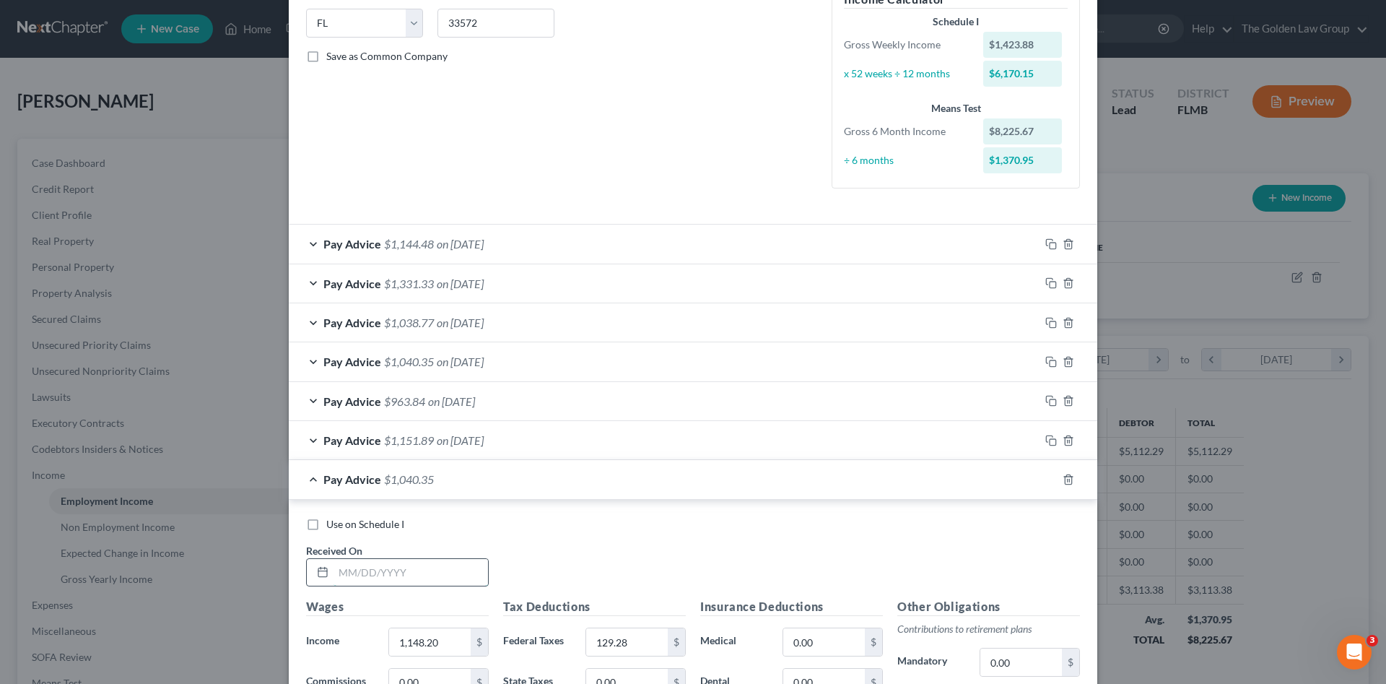
click at [425, 571] on input "text" at bounding box center [411, 572] width 155 height 27
click at [438, 642] on input "1,148.20" at bounding box center [430, 641] width 82 height 27
drag, startPoint x: 438, startPoint y: 642, endPoint x: 359, endPoint y: 633, distance: 80.0
click at [359, 634] on div "Income * 1,148.20 $" at bounding box center [397, 642] width 197 height 29
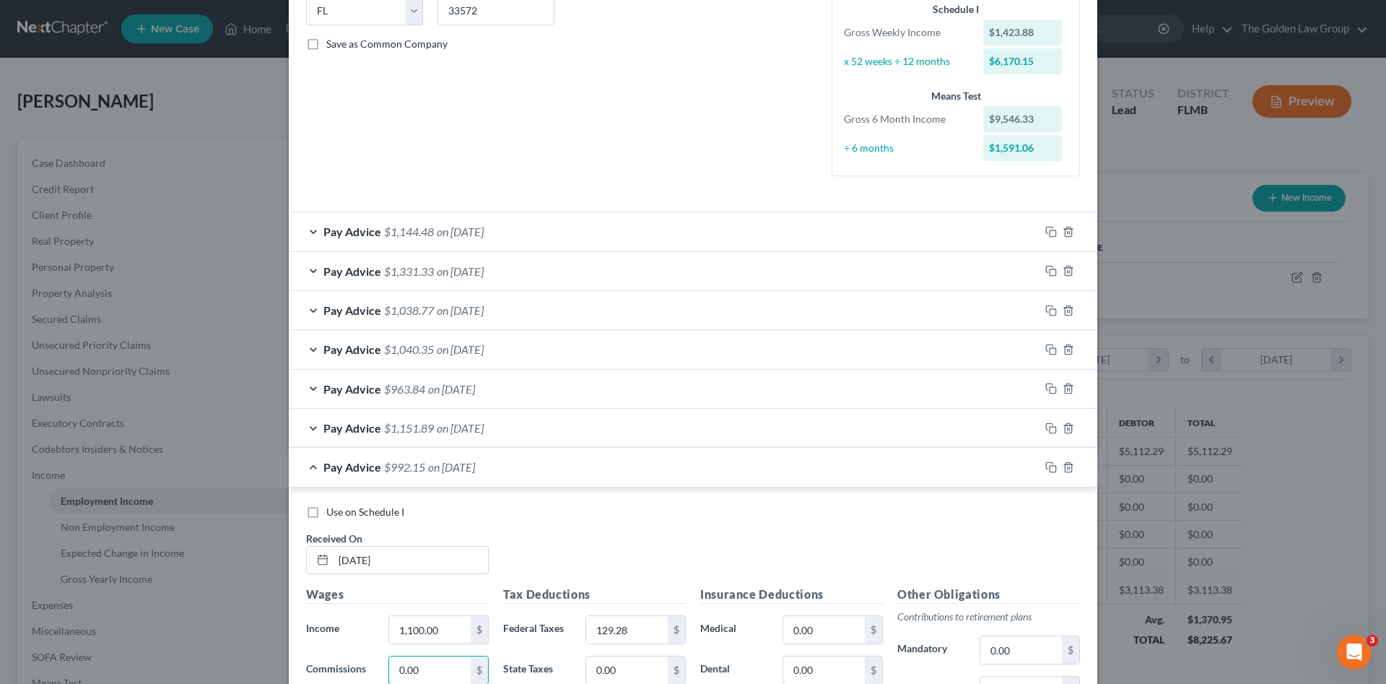
scroll to position [619, 0]
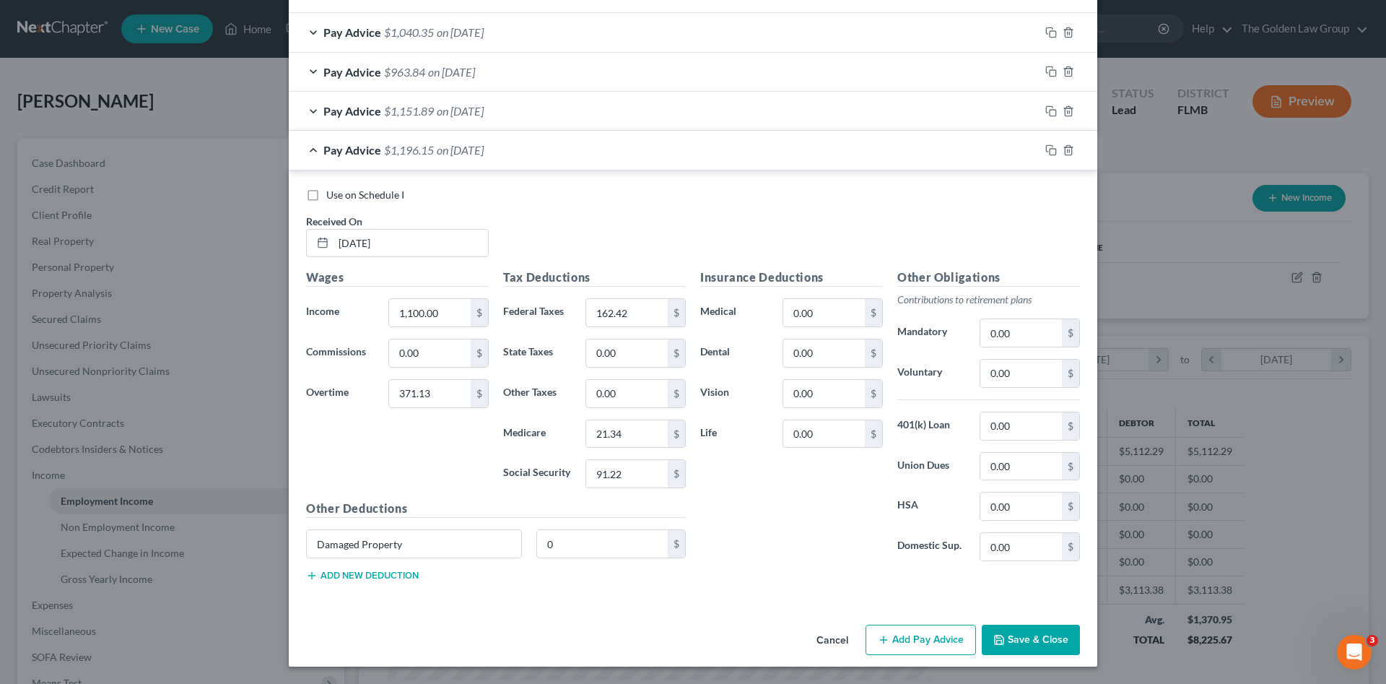
click at [742, 586] on div "Insurance Deductions Medical 0.00 $ Dental 0.00 $ Vision 0.00 $ Life 0.00 $ Oth…" at bounding box center [890, 431] width 394 height 324
click at [430, 404] on input "371.13" at bounding box center [430, 393] width 82 height 27
click at [417, 427] on div "Wages Income * 1,100.00 $ Commissions 0.00 $ Overtime 371.13 $" at bounding box center [397, 384] width 197 height 231
click at [440, 315] on input "1,100.00" at bounding box center [430, 312] width 82 height 27
click at [458, 394] on input "371.13" at bounding box center [430, 393] width 82 height 27
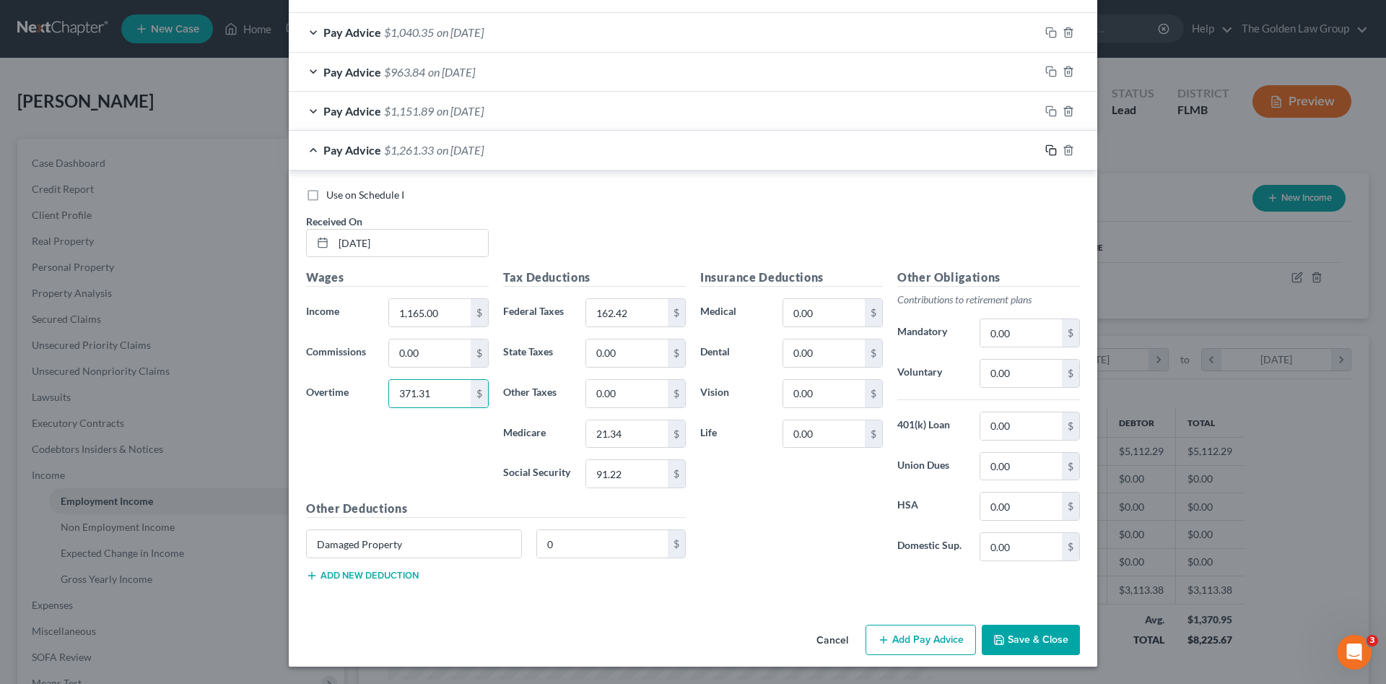
click at [1050, 149] on rect "button" at bounding box center [1053, 152] width 6 height 6
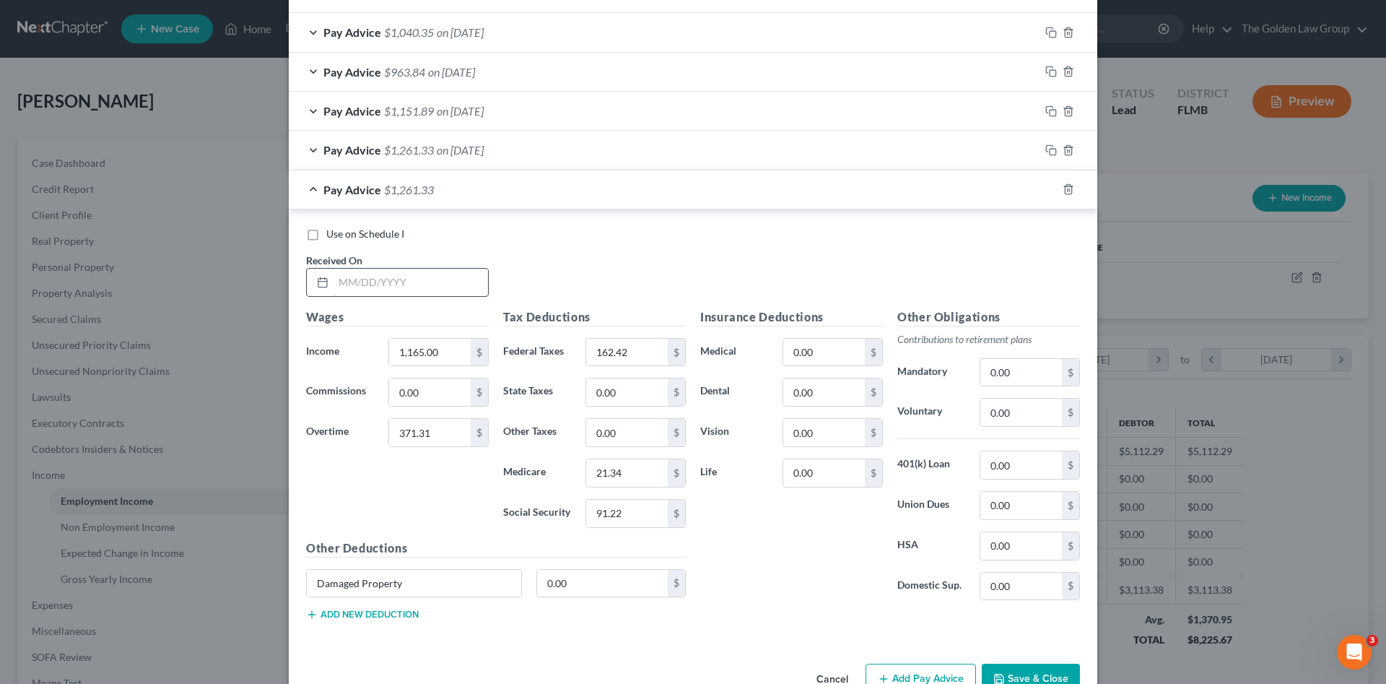
click at [468, 284] on input "text" at bounding box center [411, 282] width 155 height 27
click at [1046, 189] on icon "button" at bounding box center [1052, 189] width 12 height 12
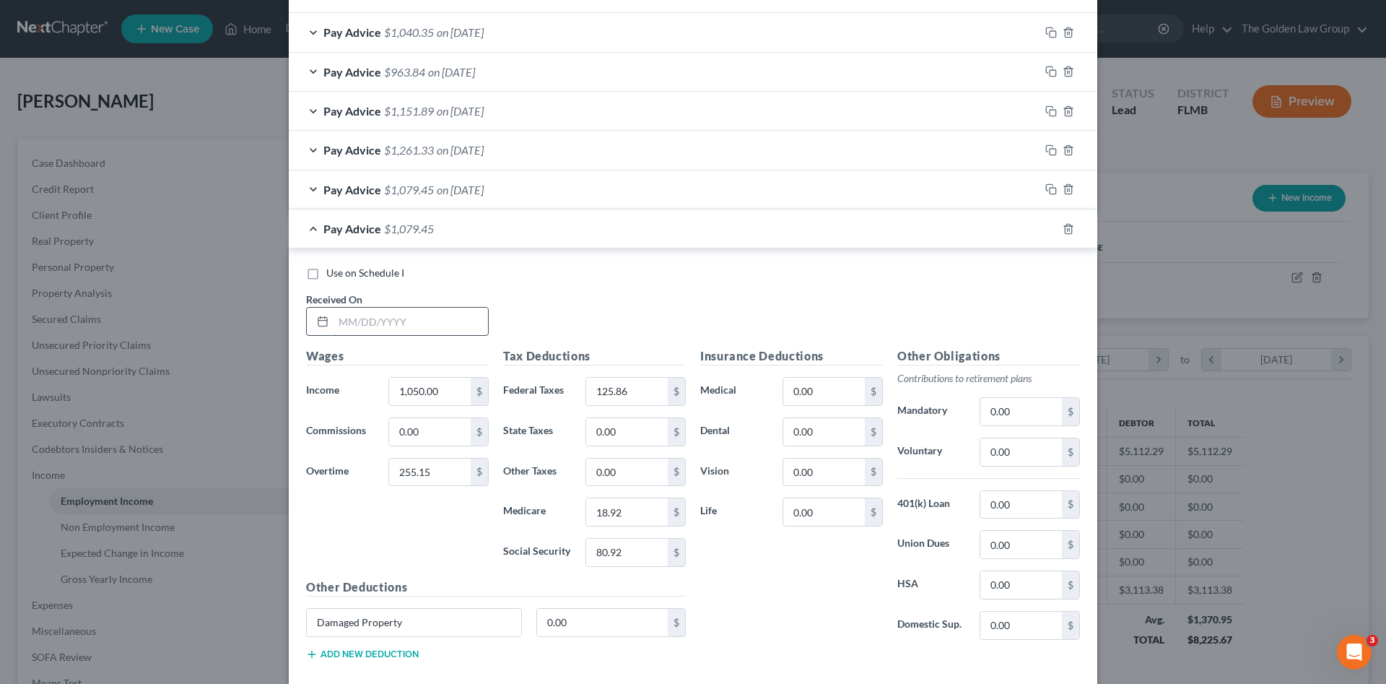
click at [388, 326] on input "text" at bounding box center [411, 321] width 155 height 27
click at [392, 323] on input "text" at bounding box center [411, 321] width 155 height 27
click at [1046, 233] on icon "button" at bounding box center [1052, 229] width 12 height 12
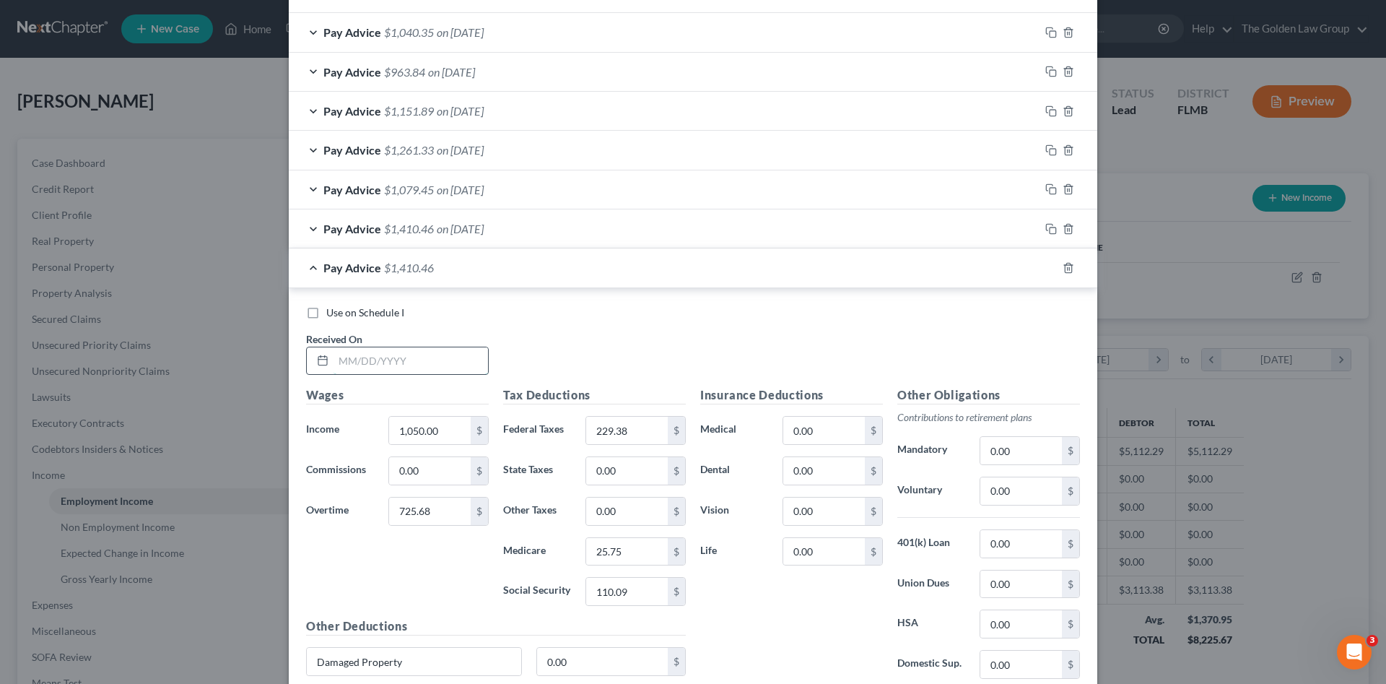
click at [427, 361] on input "text" at bounding box center [411, 360] width 155 height 27
click at [466, 369] on input "text" at bounding box center [411, 360] width 155 height 27
click at [1046, 269] on icon "button" at bounding box center [1052, 268] width 12 height 12
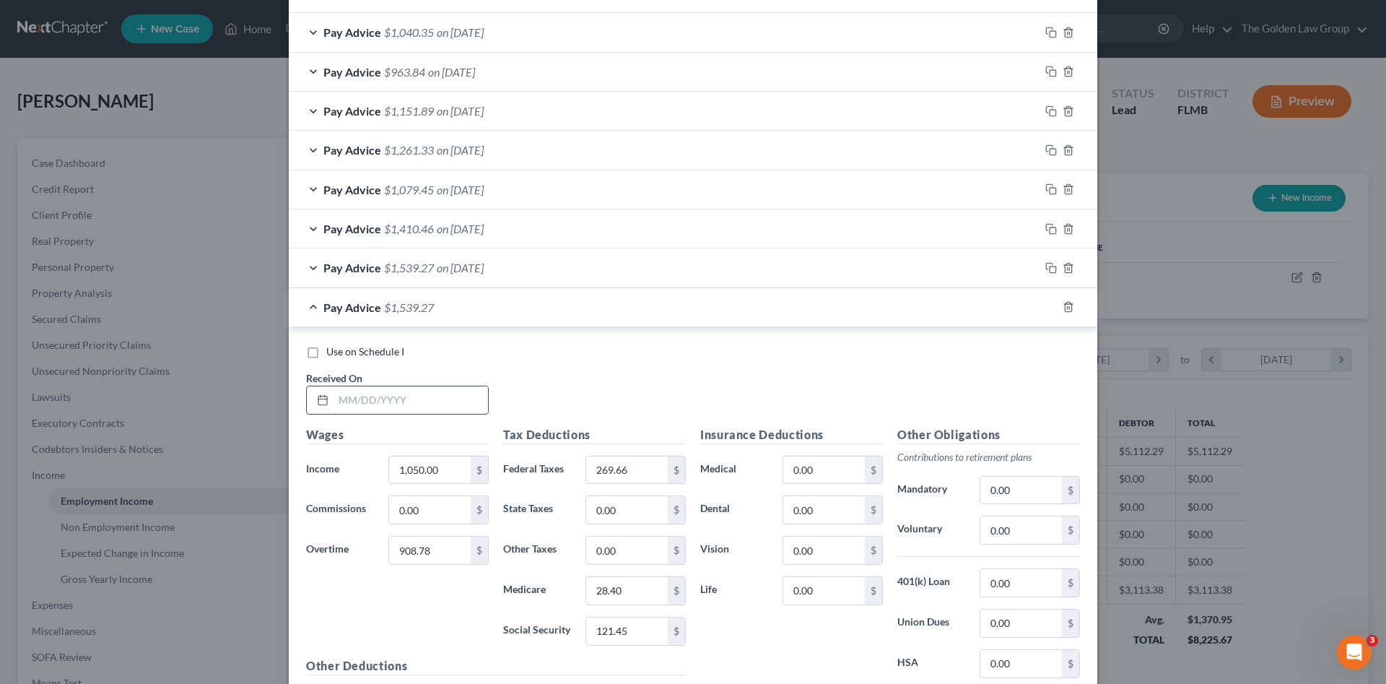
drag, startPoint x: 441, startPoint y: 396, endPoint x: 61, endPoint y: 423, distance: 380.8
click at [440, 396] on input "text" at bounding box center [411, 399] width 155 height 27
drag, startPoint x: 373, startPoint y: 426, endPoint x: 374, endPoint y: 404, distance: 22.4
click at [374, 420] on div "Use on Schedule I Received On * Wages Income * 1,050.00 $ Commissions 0.00 $ Ov…" at bounding box center [693, 546] width 774 height 405
click at [374, 404] on input "text" at bounding box center [411, 399] width 155 height 27
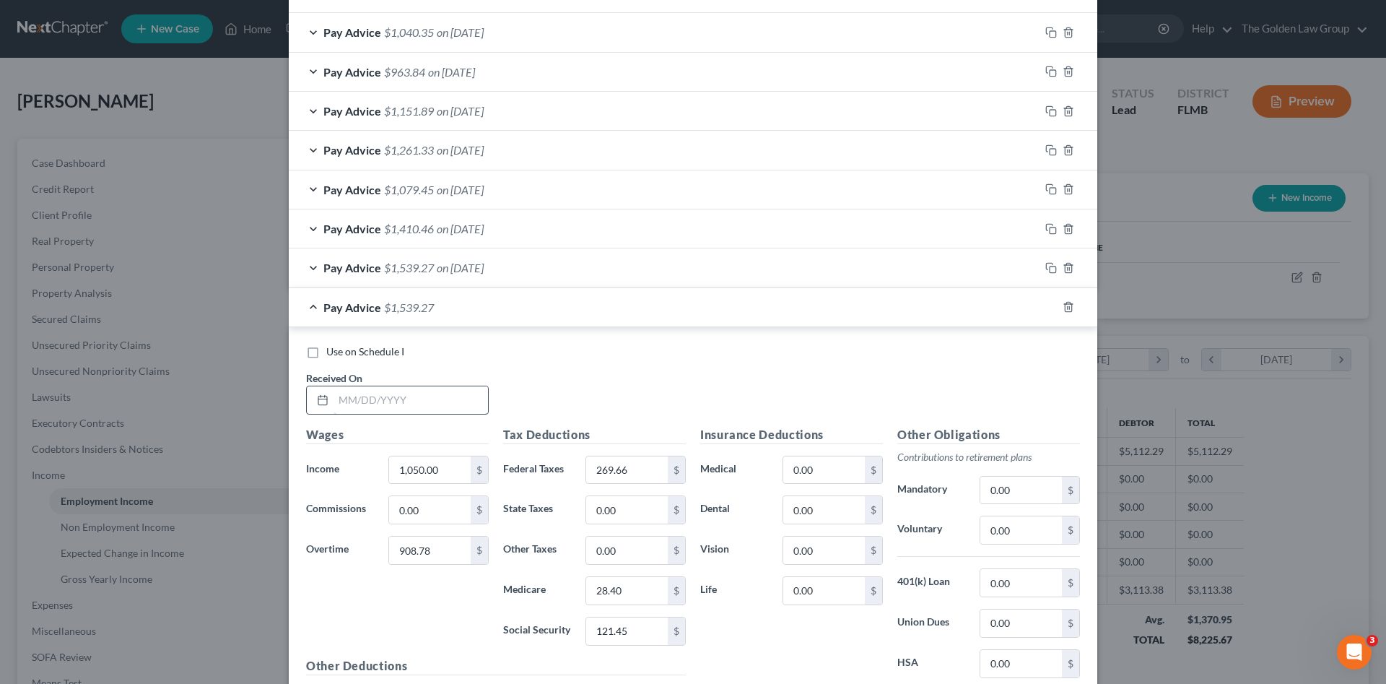
drag, startPoint x: 374, startPoint y: 404, endPoint x: 418, endPoint y: 402, distance: 44.1
click at [531, 360] on div "Use on Schedule I Received On *" at bounding box center [693, 385] width 789 height 82
click at [418, 402] on input "text" at bounding box center [411, 399] width 155 height 27
click at [1049, 308] on icon "button" at bounding box center [1052, 307] width 12 height 12
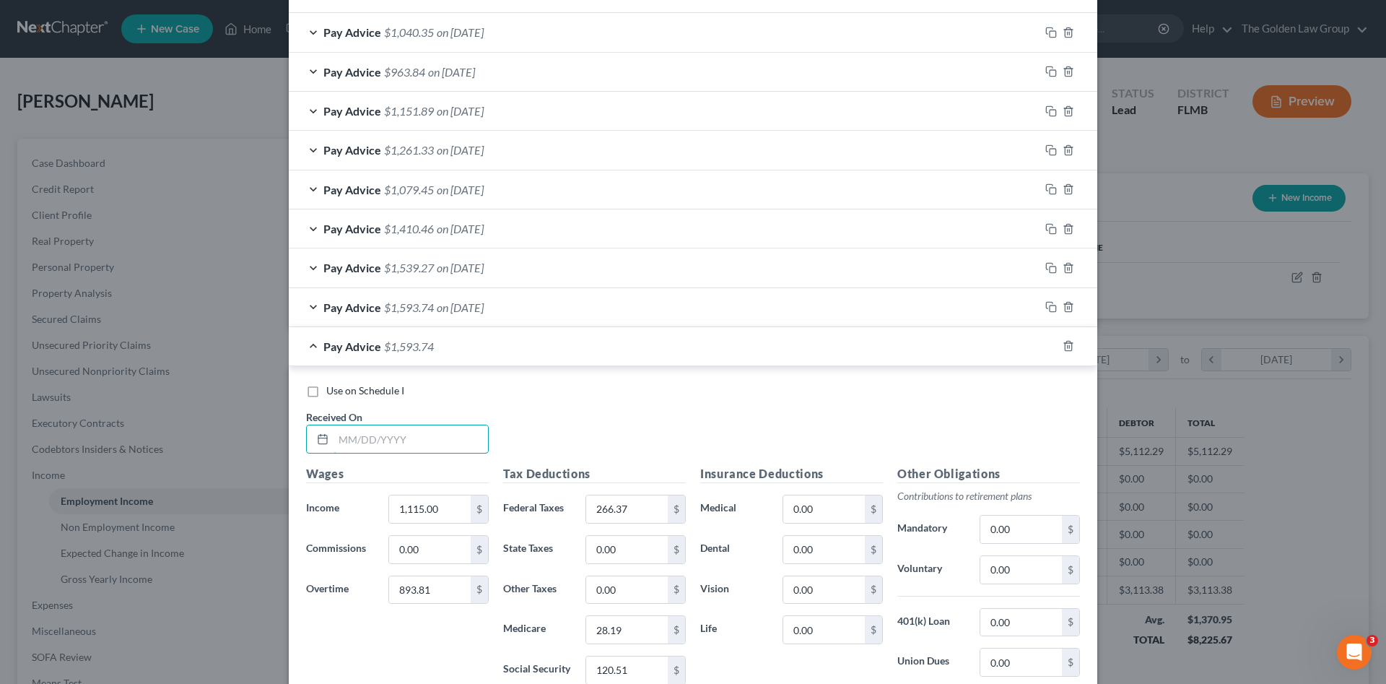
drag, startPoint x: 406, startPoint y: 437, endPoint x: 1, endPoint y: 466, distance: 405.5
click at [405, 437] on input "text" at bounding box center [411, 438] width 155 height 27
click at [370, 440] on input "text" at bounding box center [411, 438] width 155 height 27
click at [1046, 342] on icon "button" at bounding box center [1052, 346] width 12 height 12
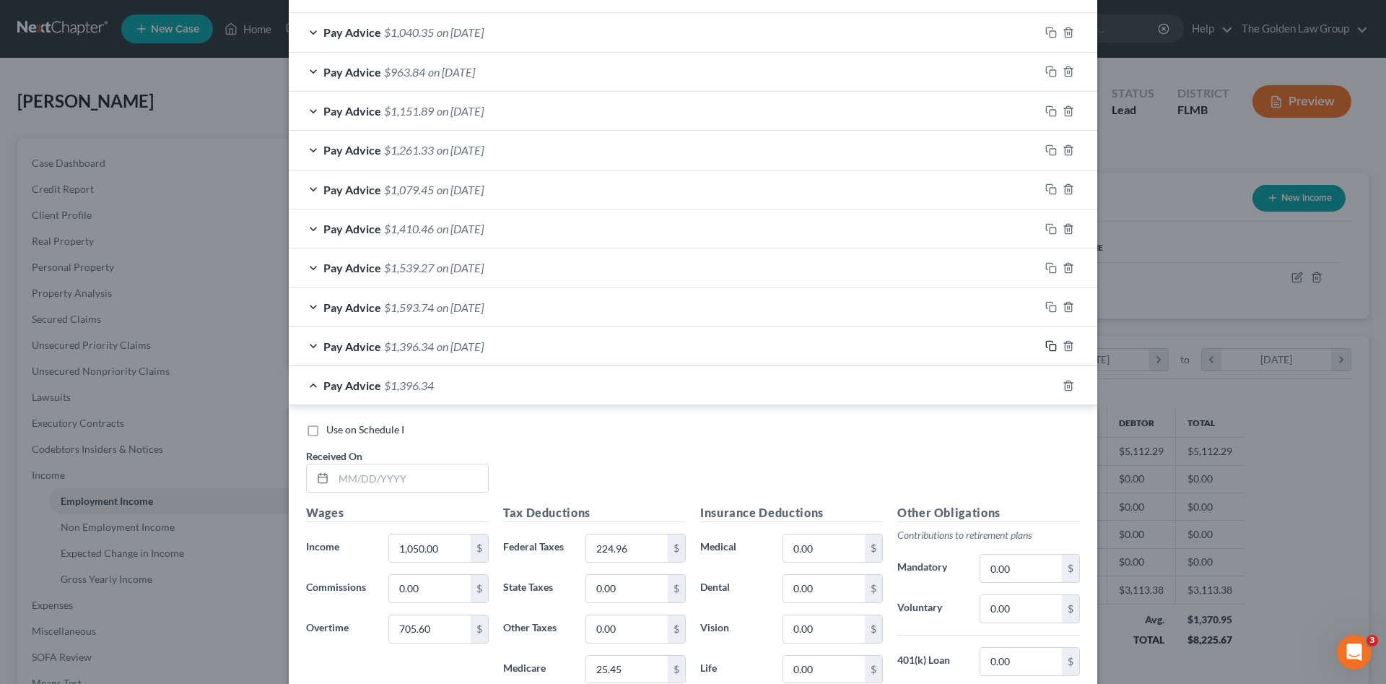
scroll to position [787, 0]
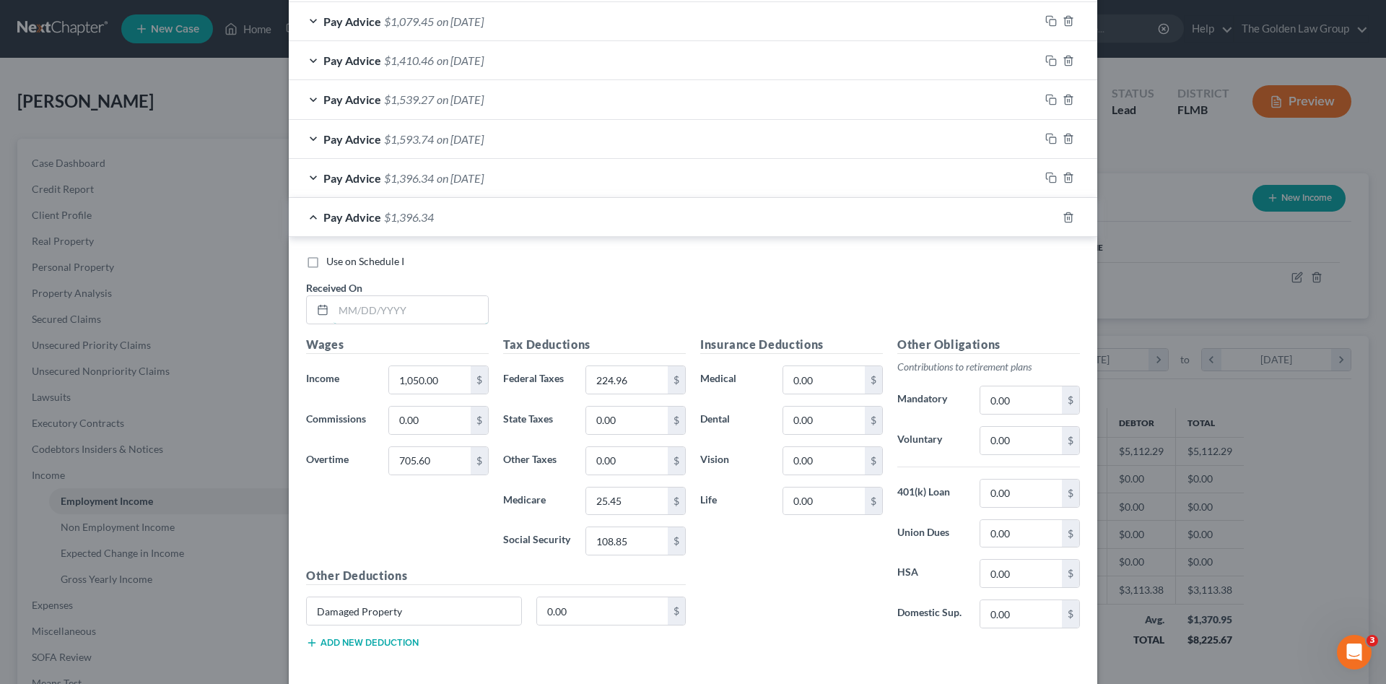
drag, startPoint x: 387, startPoint y: 305, endPoint x: 253, endPoint y: 372, distance: 149.2
click at [386, 308] on input "text" at bounding box center [411, 309] width 155 height 27
click at [406, 315] on input "text" at bounding box center [411, 309] width 155 height 27
drag, startPoint x: 1049, startPoint y: 216, endPoint x: 437, endPoint y: 358, distance: 628.0
click at [1050, 216] on rect "button" at bounding box center [1053, 219] width 6 height 6
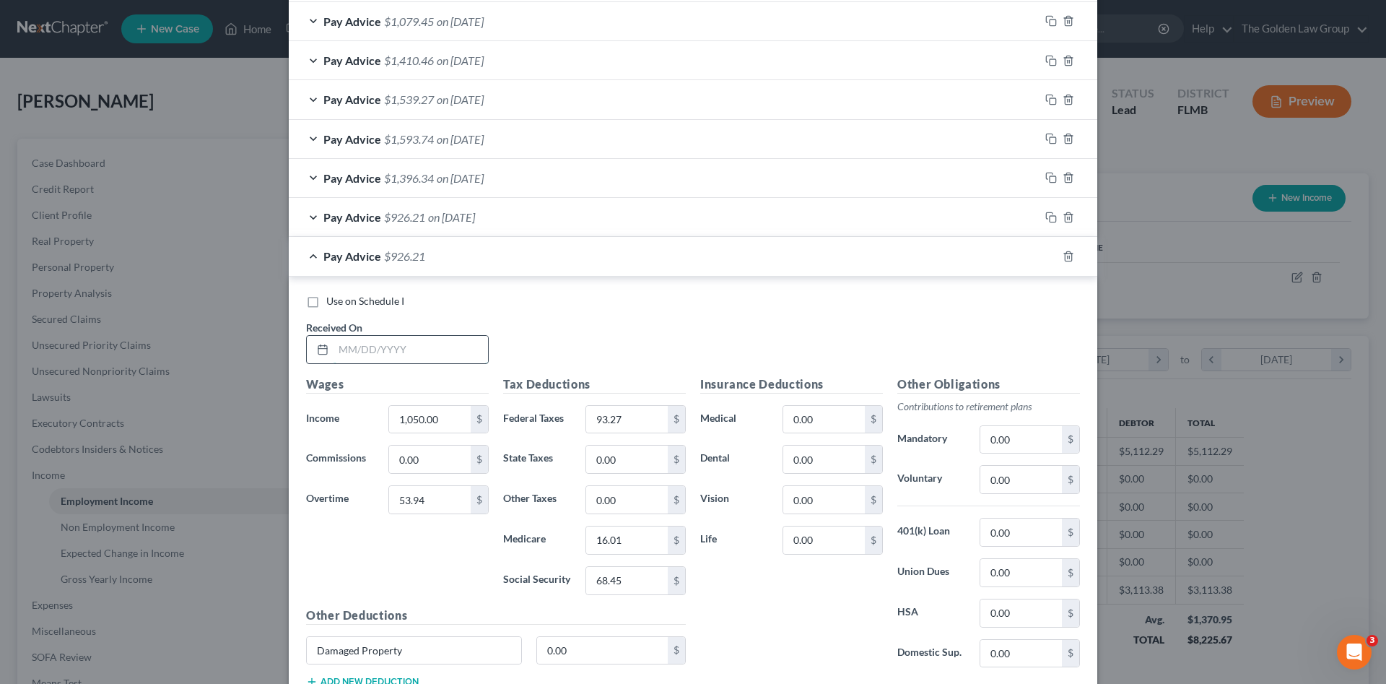
click at [408, 349] on input "text" at bounding box center [411, 349] width 155 height 27
click at [379, 346] on input "text" at bounding box center [411, 349] width 155 height 27
click at [1048, 256] on icon "button" at bounding box center [1052, 257] width 12 height 12
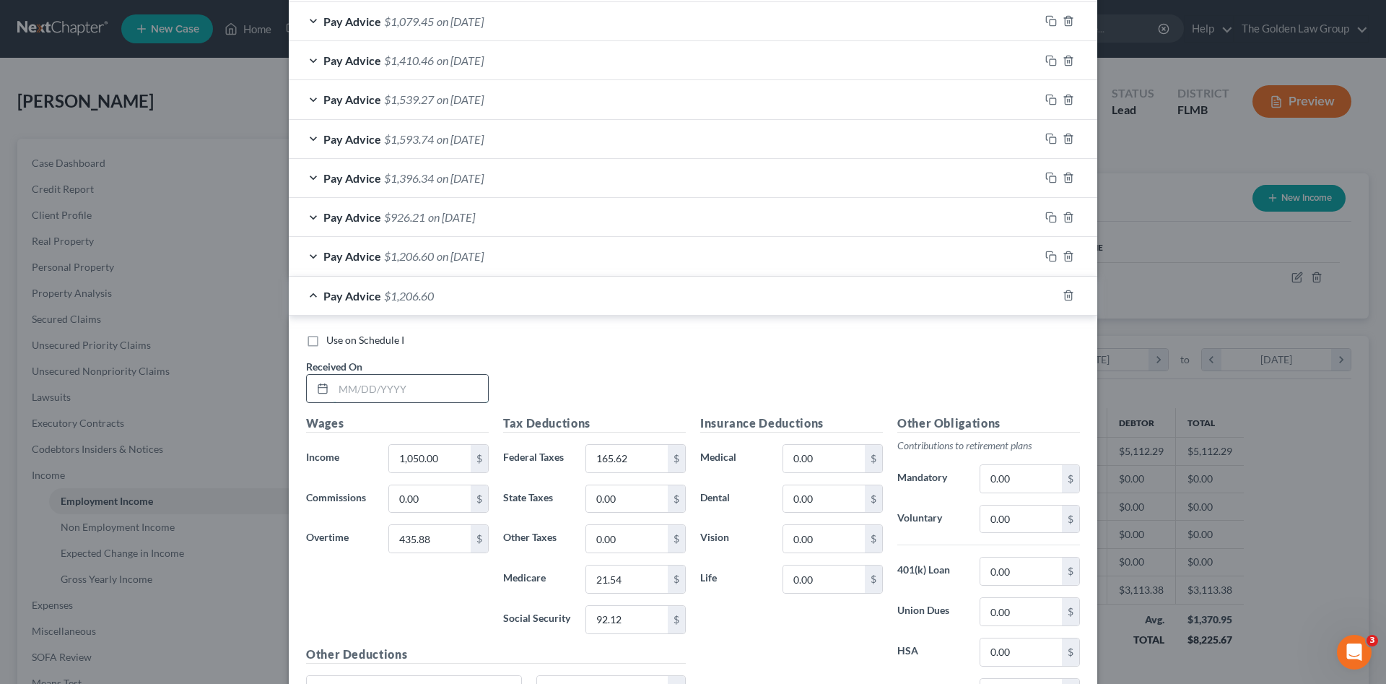
click at [390, 393] on input "text" at bounding box center [411, 388] width 155 height 27
click at [405, 387] on input "text" at bounding box center [411, 388] width 155 height 27
click at [1049, 295] on icon "button" at bounding box center [1052, 296] width 12 height 12
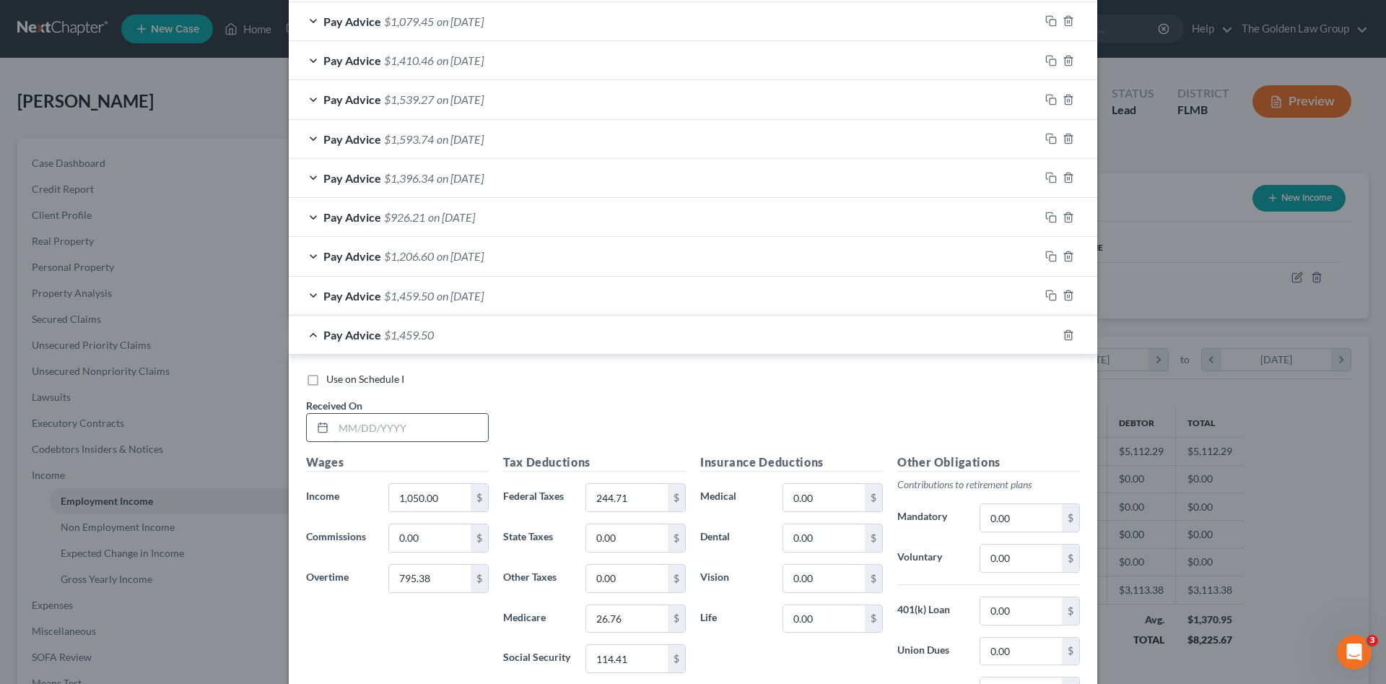
drag, startPoint x: 407, startPoint y: 421, endPoint x: 41, endPoint y: 422, distance: 365.4
click at [406, 421] on input "text" at bounding box center [411, 427] width 155 height 27
click at [417, 418] on input "text" at bounding box center [411, 427] width 155 height 27
drag, startPoint x: 425, startPoint y: 493, endPoint x: 432, endPoint y: 494, distance: 7.3
click at [425, 493] on input "1,050.00" at bounding box center [430, 497] width 82 height 27
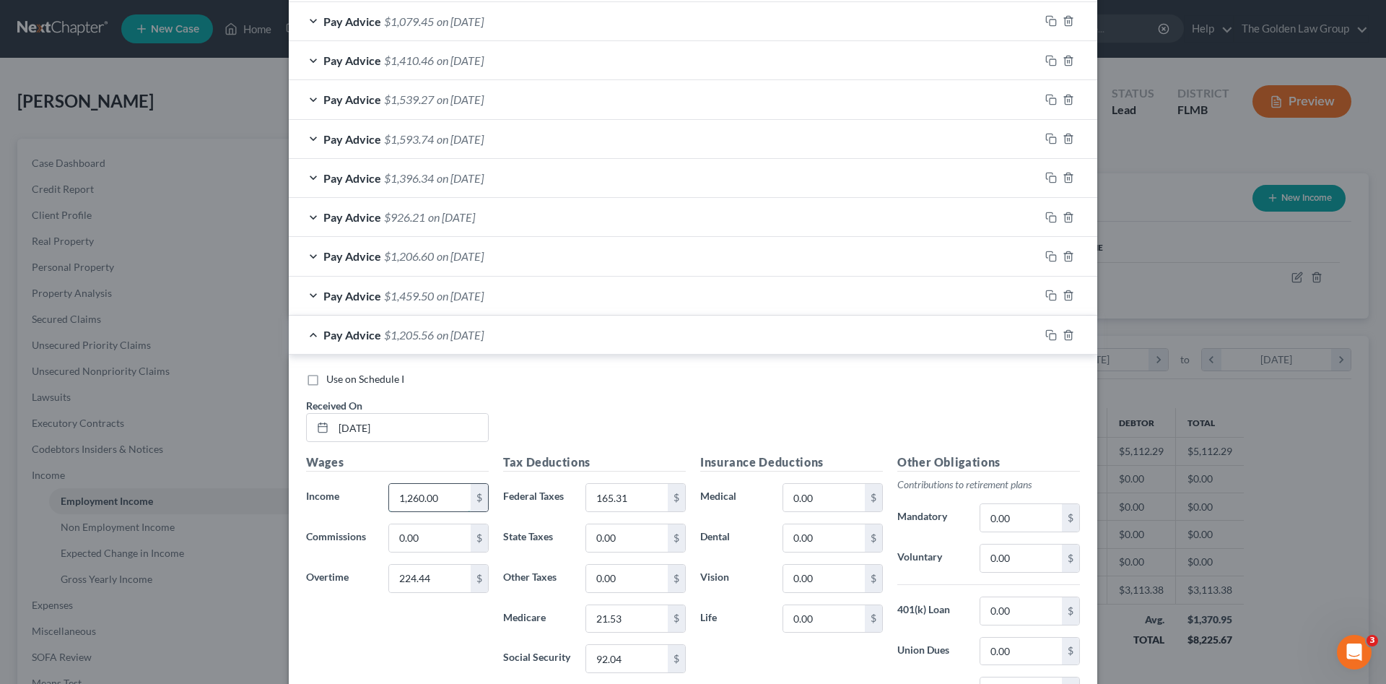
click at [453, 498] on input "1,260.00" at bounding box center [430, 497] width 82 height 27
click at [1050, 334] on rect "button" at bounding box center [1053, 337] width 6 height 6
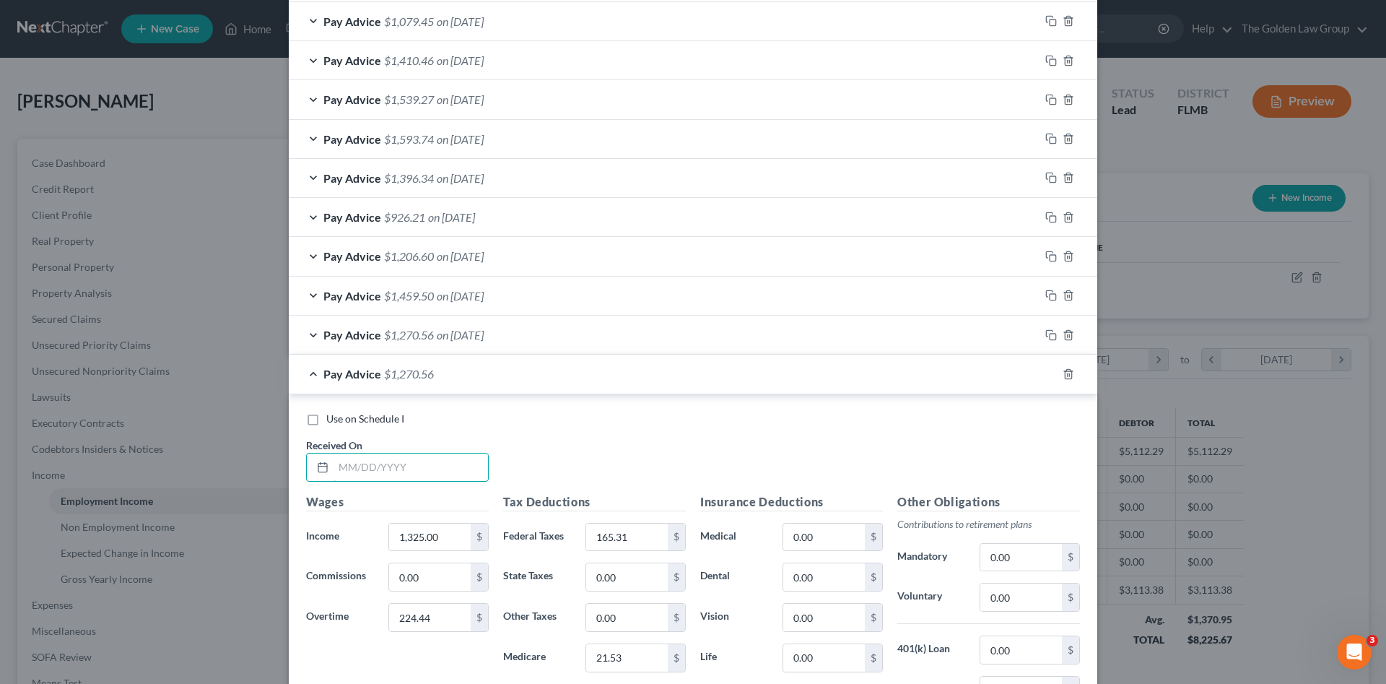
drag, startPoint x: 432, startPoint y: 465, endPoint x: 35, endPoint y: 482, distance: 396.8
click at [430, 465] on input "text" at bounding box center [411, 466] width 155 height 27
click at [368, 459] on input "text" at bounding box center [411, 466] width 155 height 27
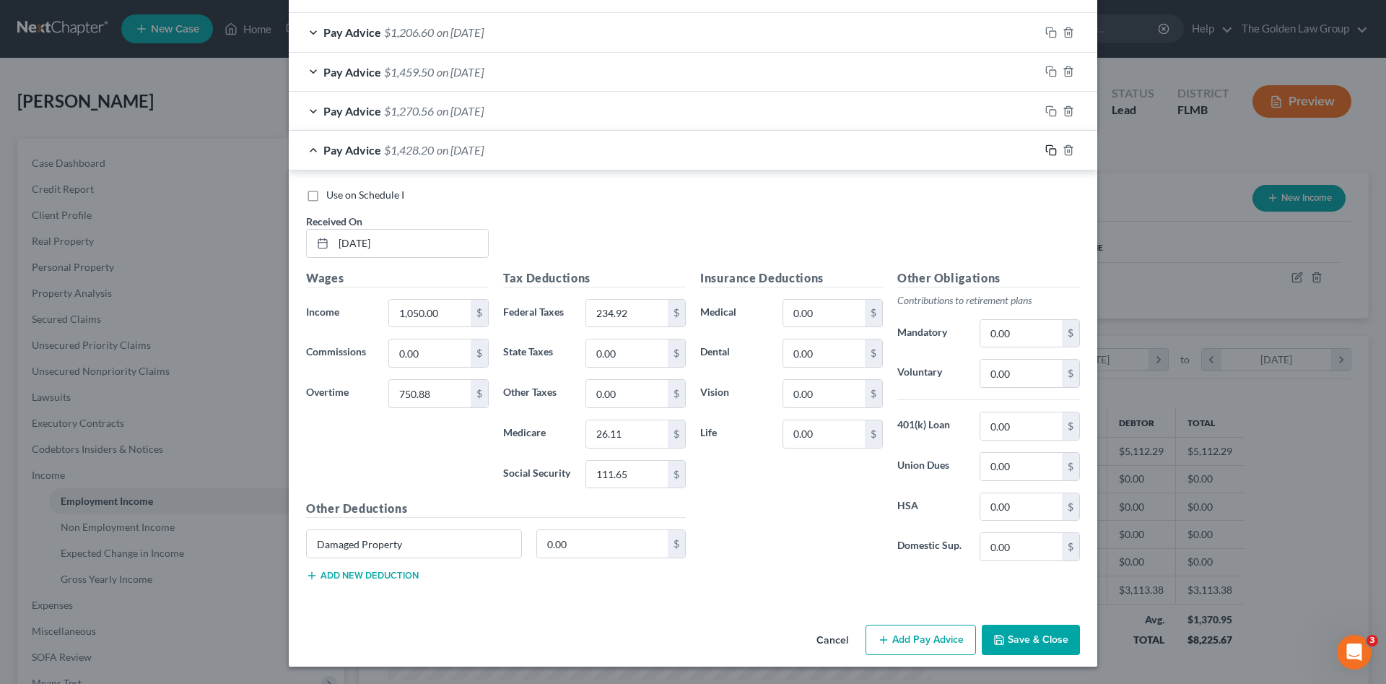
click at [1046, 147] on icon "button" at bounding box center [1052, 150] width 12 height 12
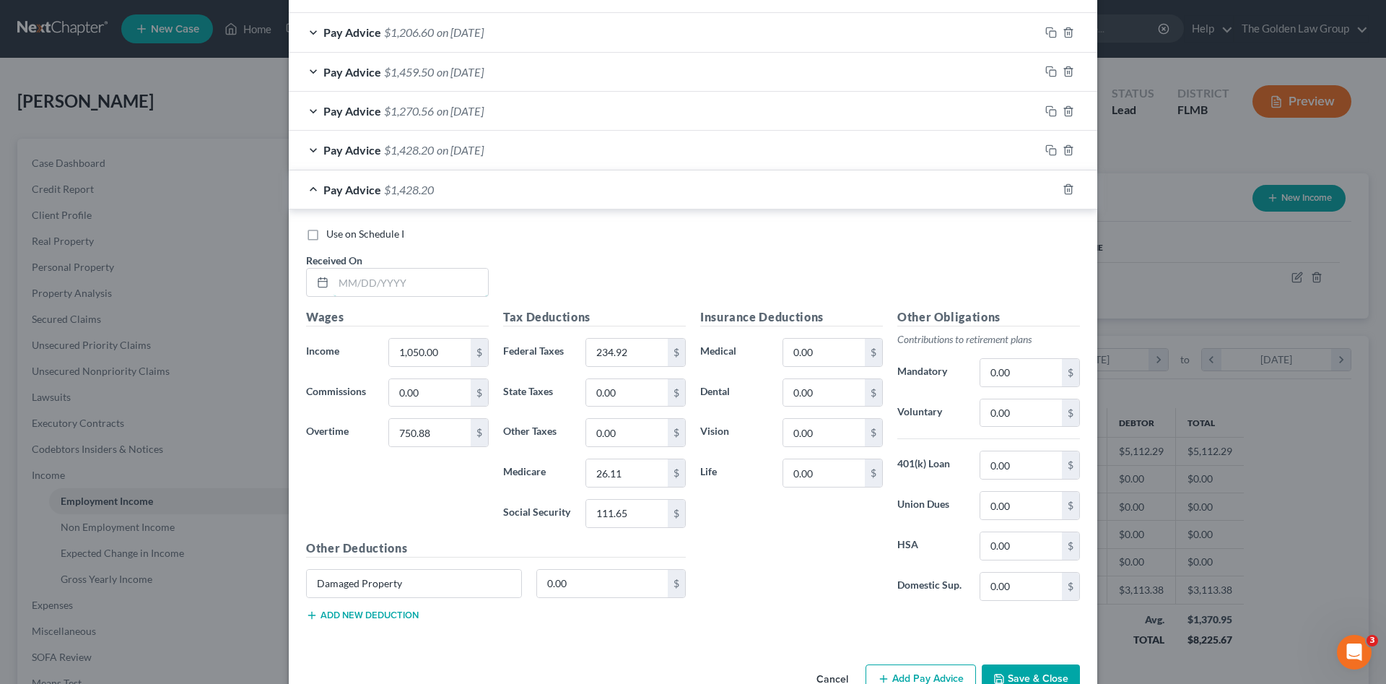
click at [414, 287] on input "text" at bounding box center [411, 282] width 155 height 27
click at [454, 279] on input "text" at bounding box center [411, 282] width 155 height 27
click at [657, 363] on input "234.92" at bounding box center [627, 352] width 82 height 27
drag, startPoint x: 1047, startPoint y: 191, endPoint x: 427, endPoint y: 312, distance: 631.3
click at [1047, 191] on icon "button" at bounding box center [1052, 189] width 12 height 12
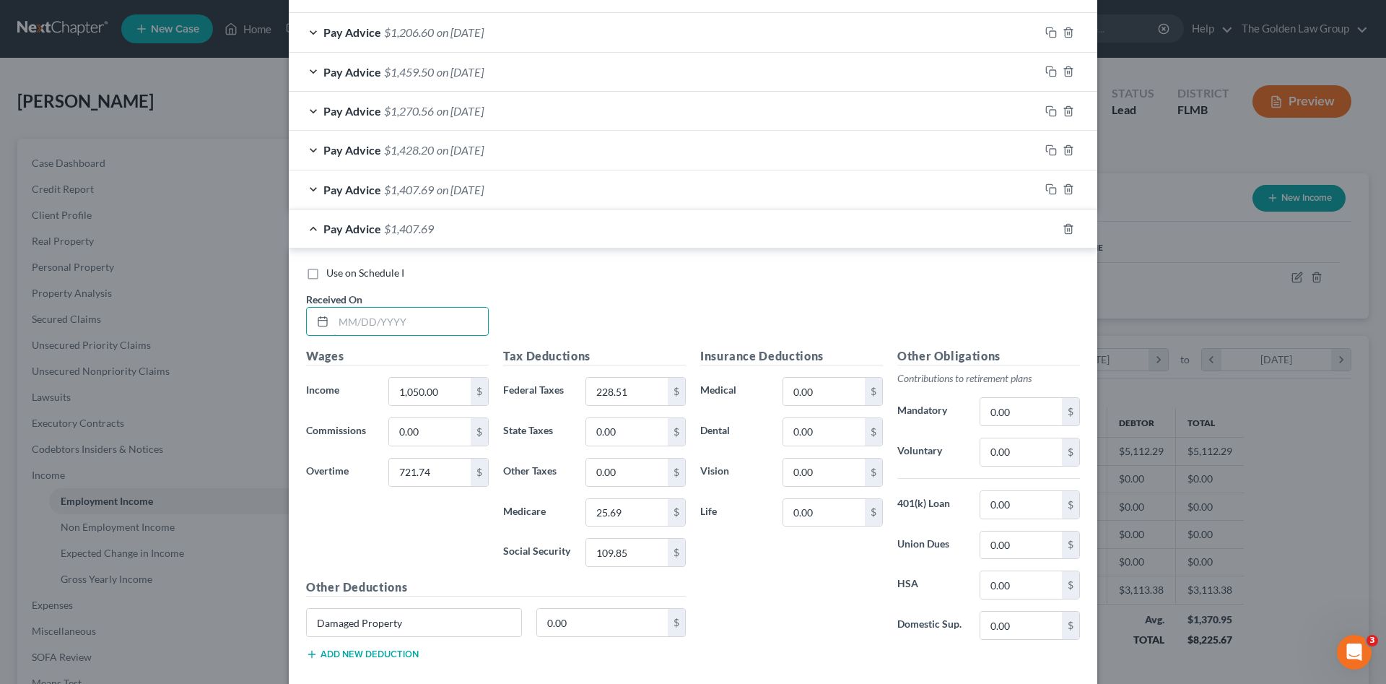
drag, startPoint x: 423, startPoint y: 318, endPoint x: 40, endPoint y: 387, distance: 389.5
click at [423, 320] on input "text" at bounding box center [411, 321] width 155 height 27
click at [450, 332] on input "text" at bounding box center [411, 321] width 155 height 27
click at [1046, 229] on icon "button" at bounding box center [1052, 229] width 12 height 12
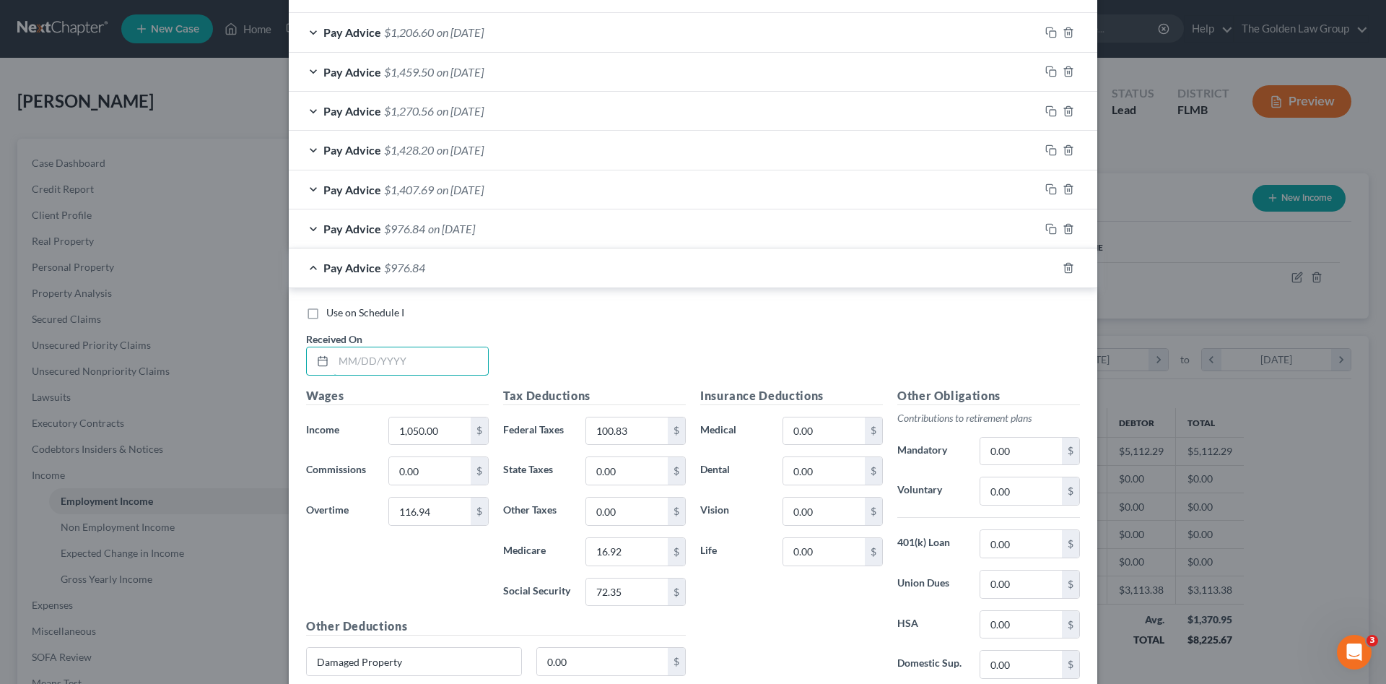
drag, startPoint x: 443, startPoint y: 355, endPoint x: 65, endPoint y: 386, distance: 379.6
click at [440, 355] on input "text" at bounding box center [411, 360] width 155 height 27
click at [351, 353] on input "text" at bounding box center [411, 360] width 155 height 27
click at [1046, 269] on icon "button" at bounding box center [1052, 268] width 12 height 12
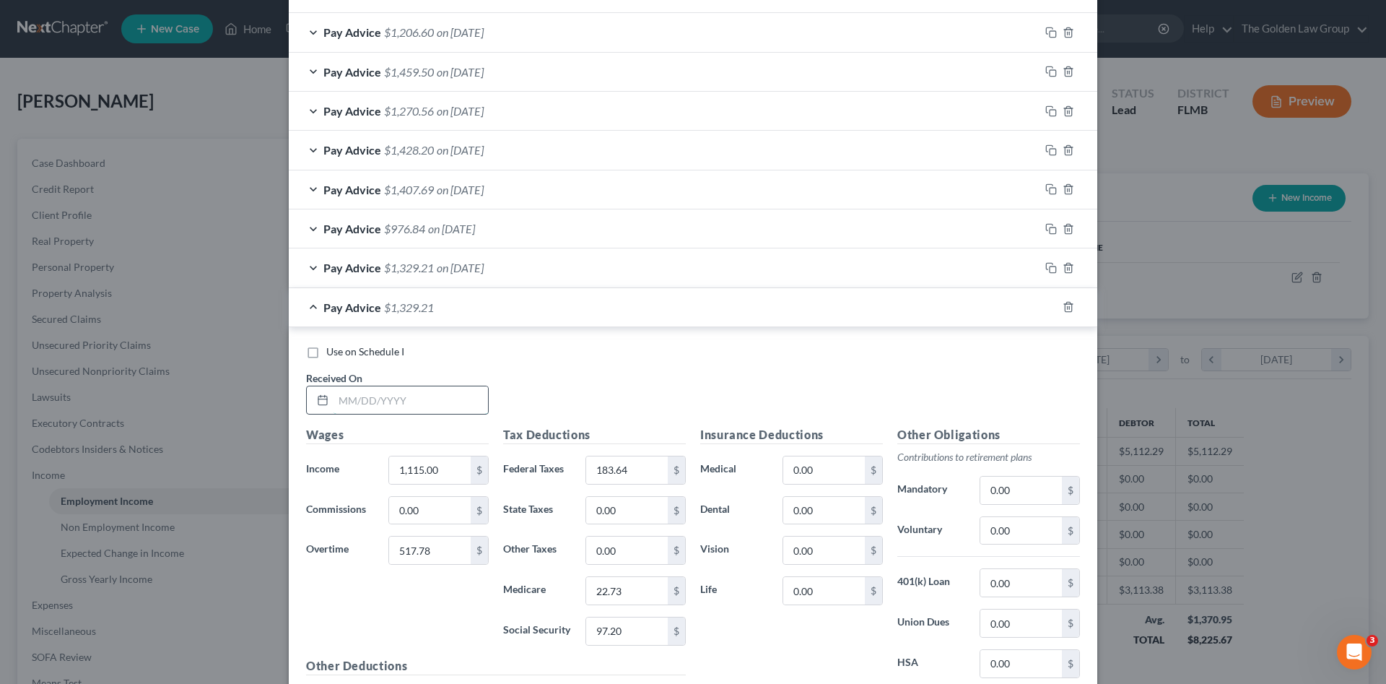
click at [455, 398] on input "text" at bounding box center [411, 399] width 155 height 27
click at [1049, 304] on icon "button" at bounding box center [1052, 307] width 12 height 12
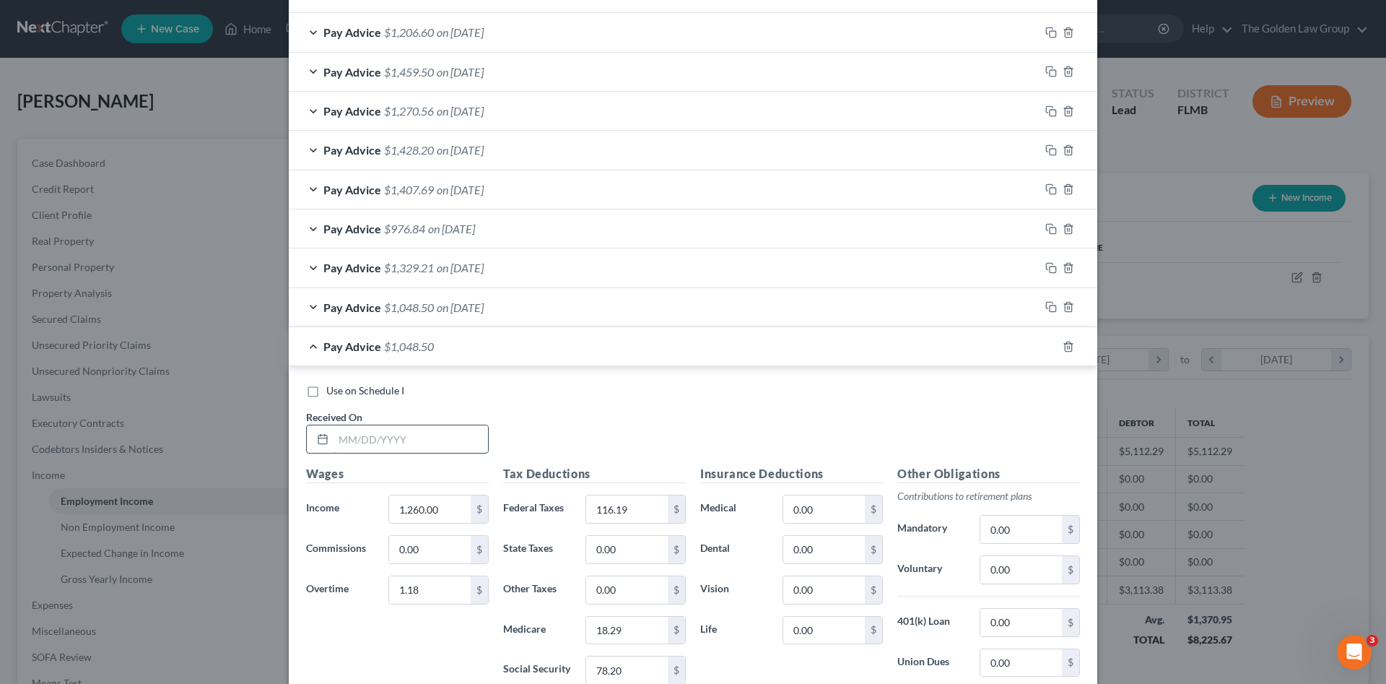
drag, startPoint x: 417, startPoint y: 433, endPoint x: 106, endPoint y: 388, distance: 314.5
click at [416, 433] on input "text" at bounding box center [411, 438] width 155 height 27
click at [349, 437] on input "text" at bounding box center [411, 438] width 155 height 27
drag, startPoint x: 1046, startPoint y: 347, endPoint x: 625, endPoint y: 383, distance: 421.8
click at [1046, 348] on icon "button" at bounding box center [1052, 347] width 12 height 12
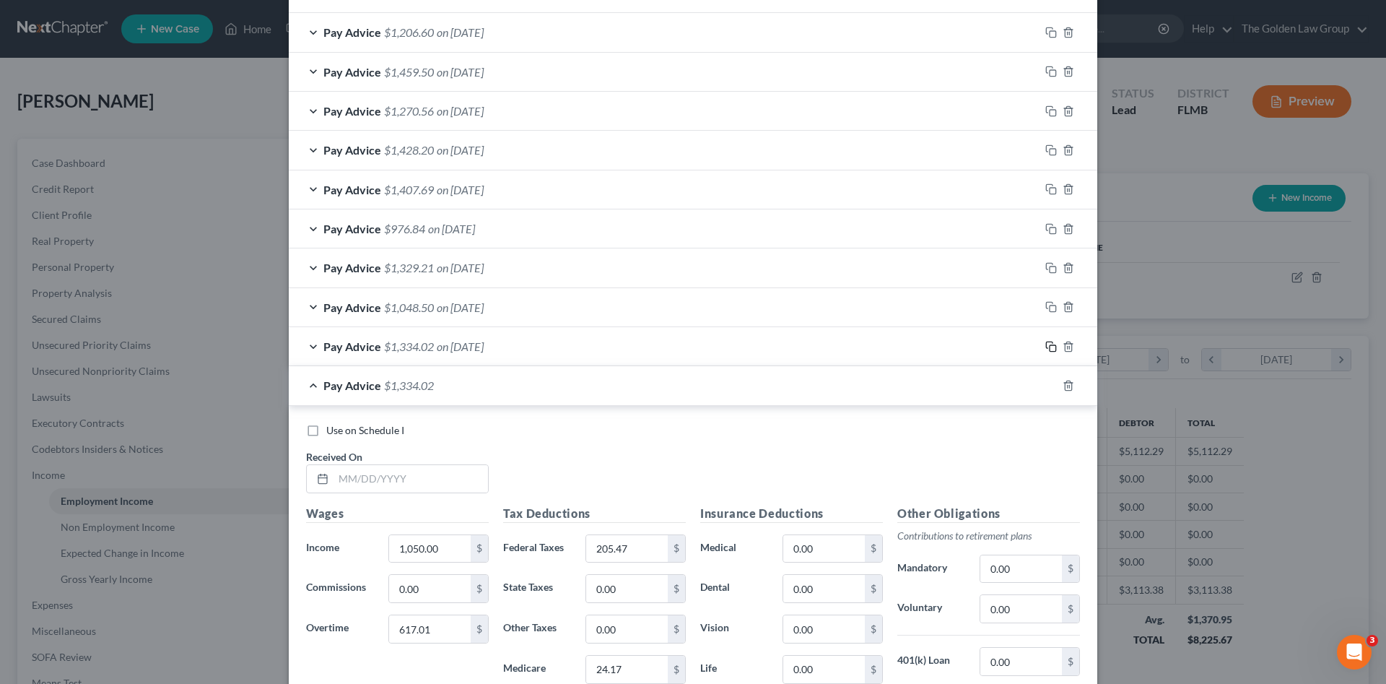
scroll to position [1132, 0]
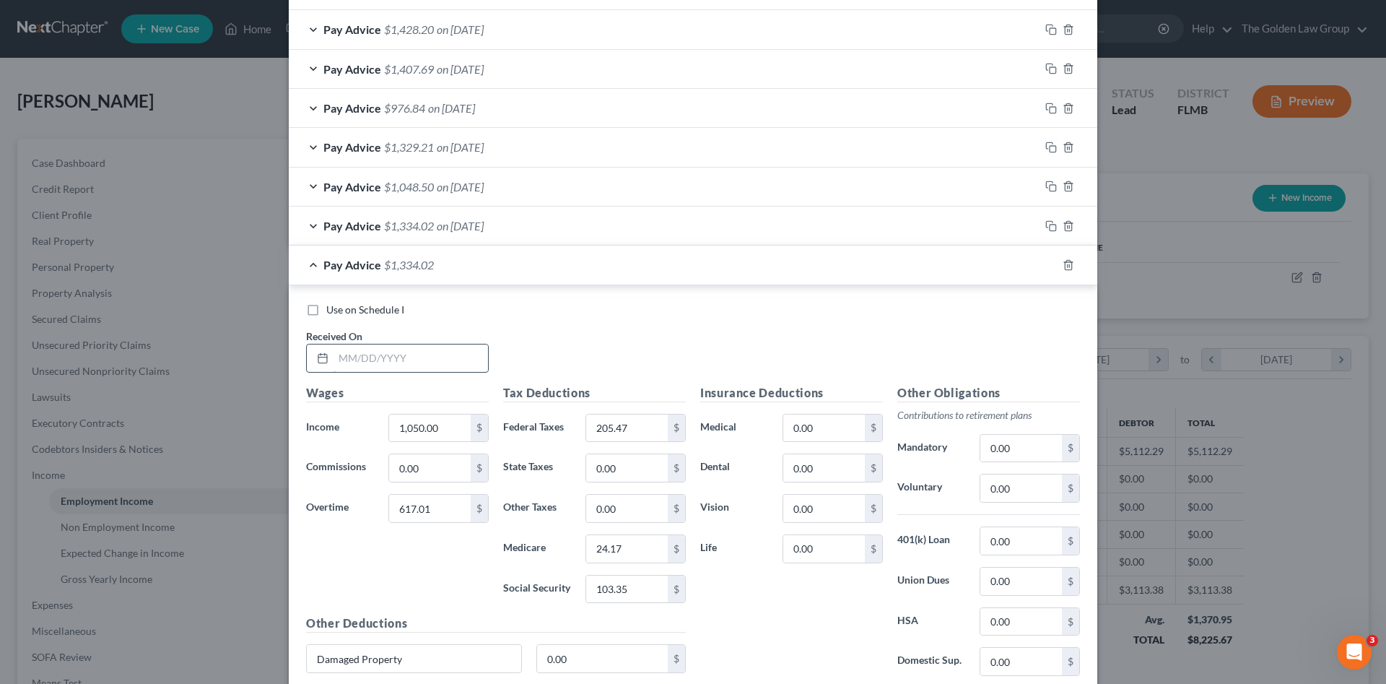
click at [389, 358] on input "text" at bounding box center [411, 357] width 155 height 27
click at [368, 351] on input "text" at bounding box center [411, 357] width 155 height 27
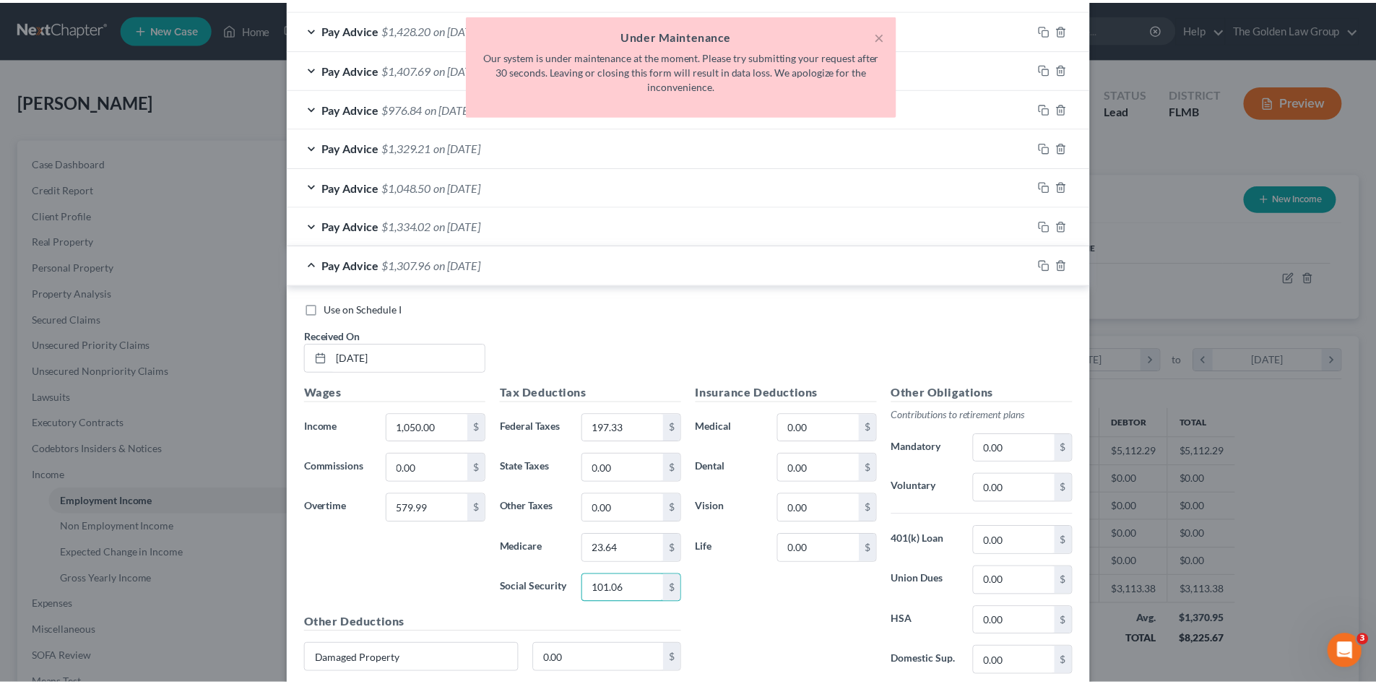
scroll to position [1246, 0]
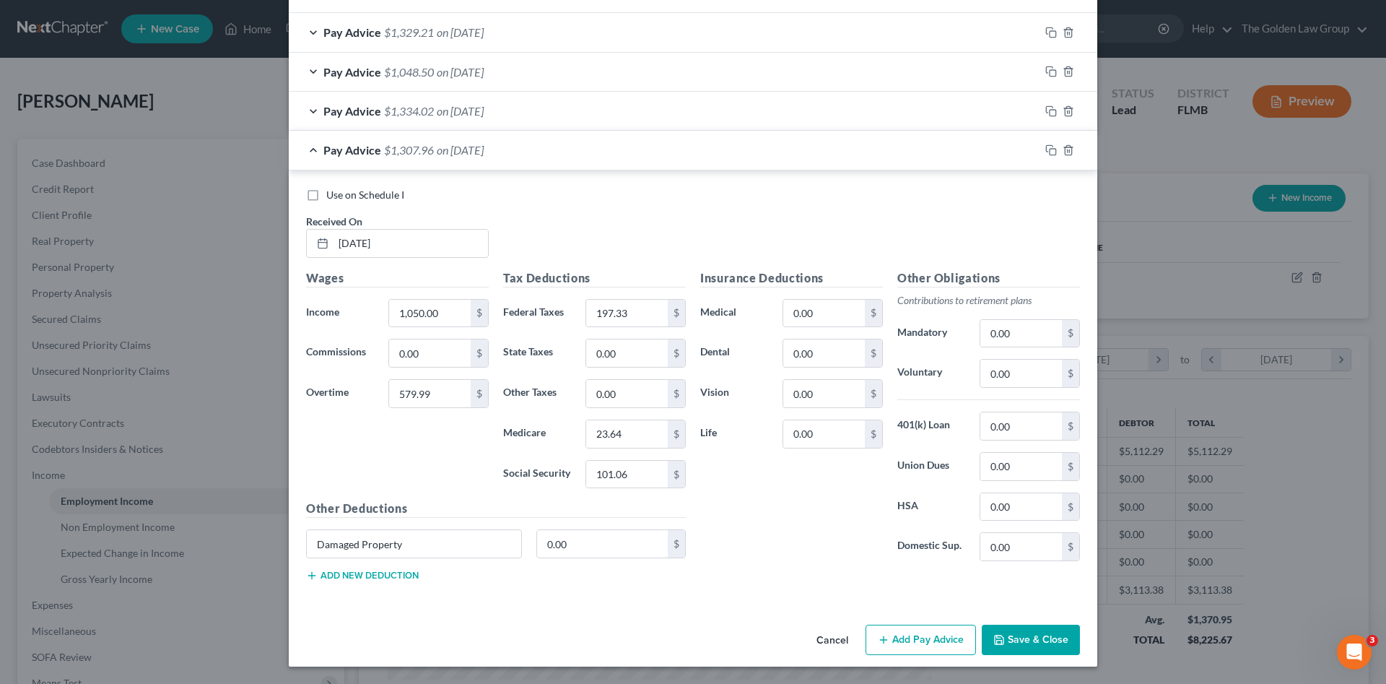
click at [1041, 640] on button "Save & Close" at bounding box center [1031, 640] width 98 height 30
click at [1016, 641] on button "Save & Close" at bounding box center [1031, 640] width 98 height 30
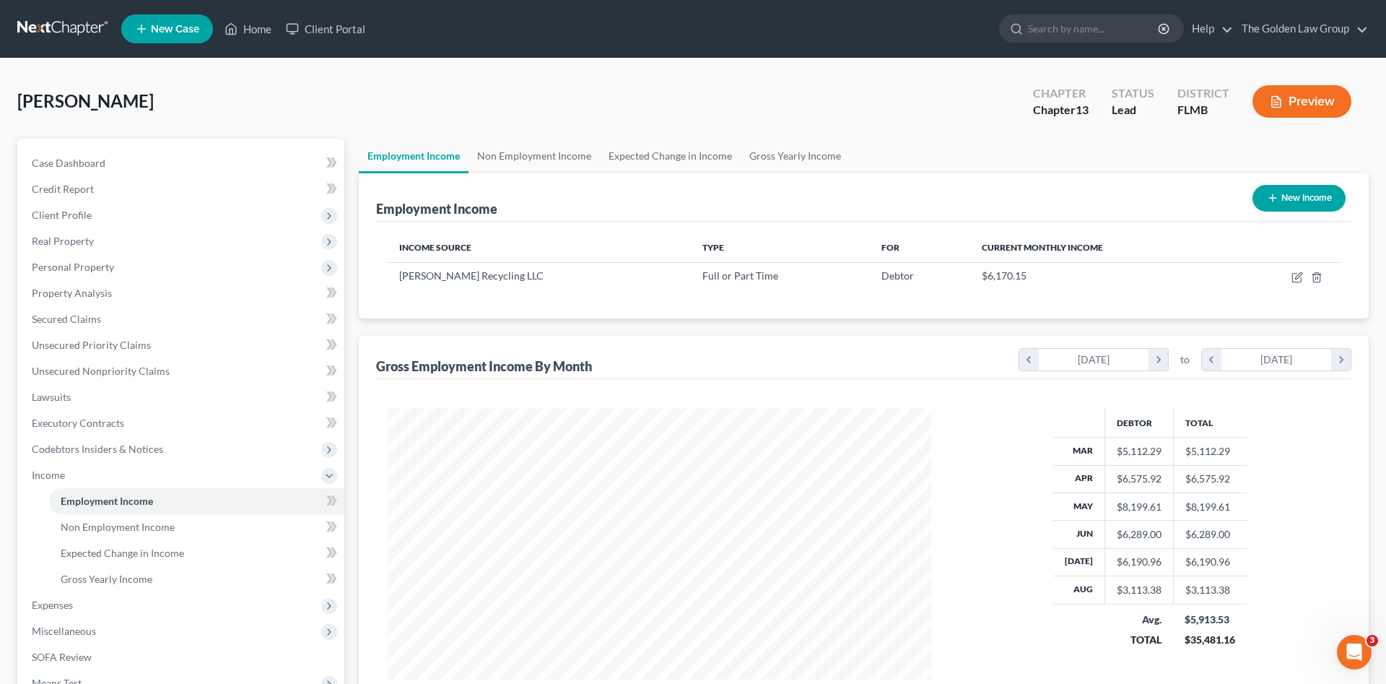
scroll to position [721842, 721544]
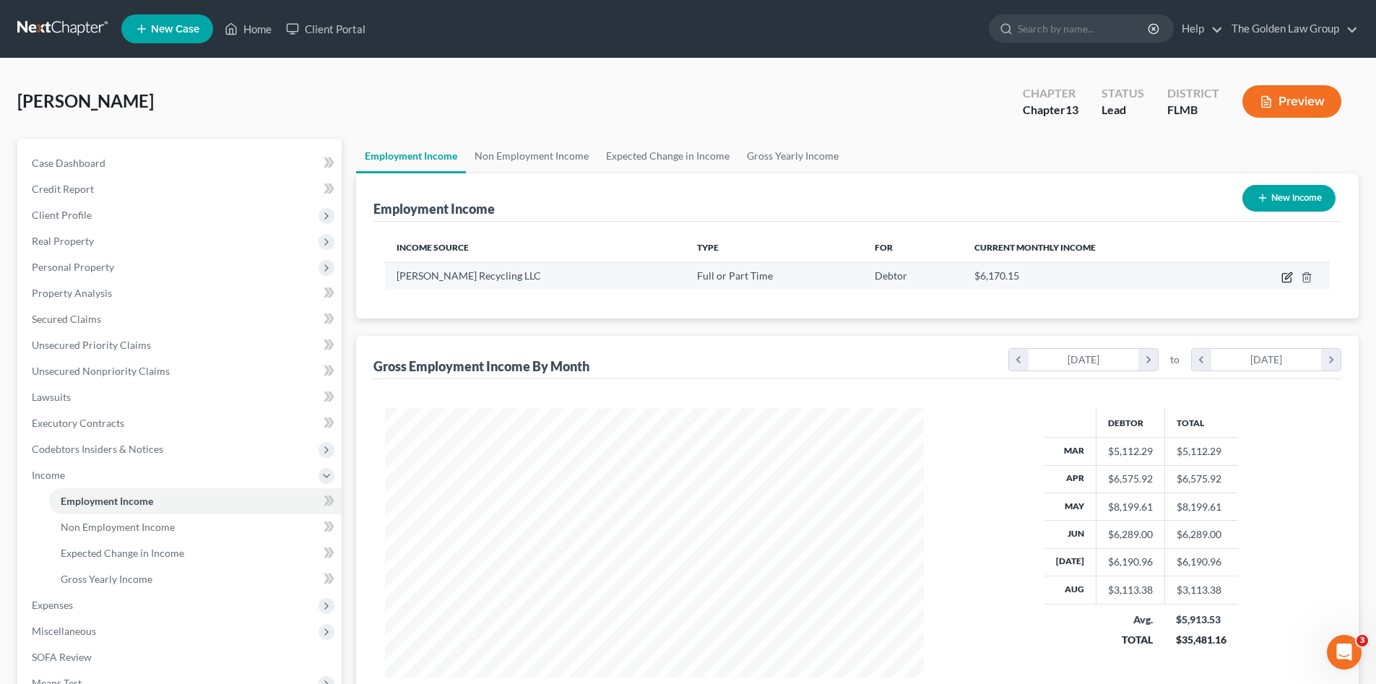
click at [1282, 281] on icon "button" at bounding box center [1286, 278] width 9 height 9
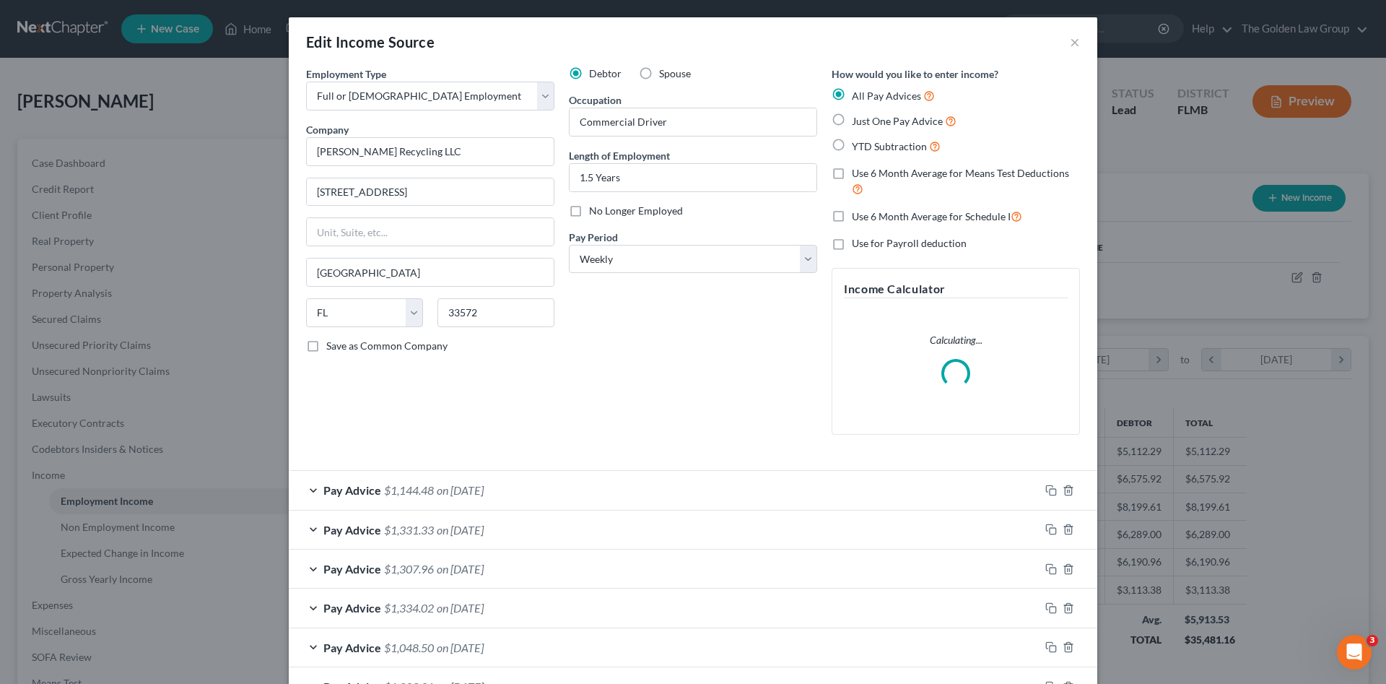
scroll to position [96, 0]
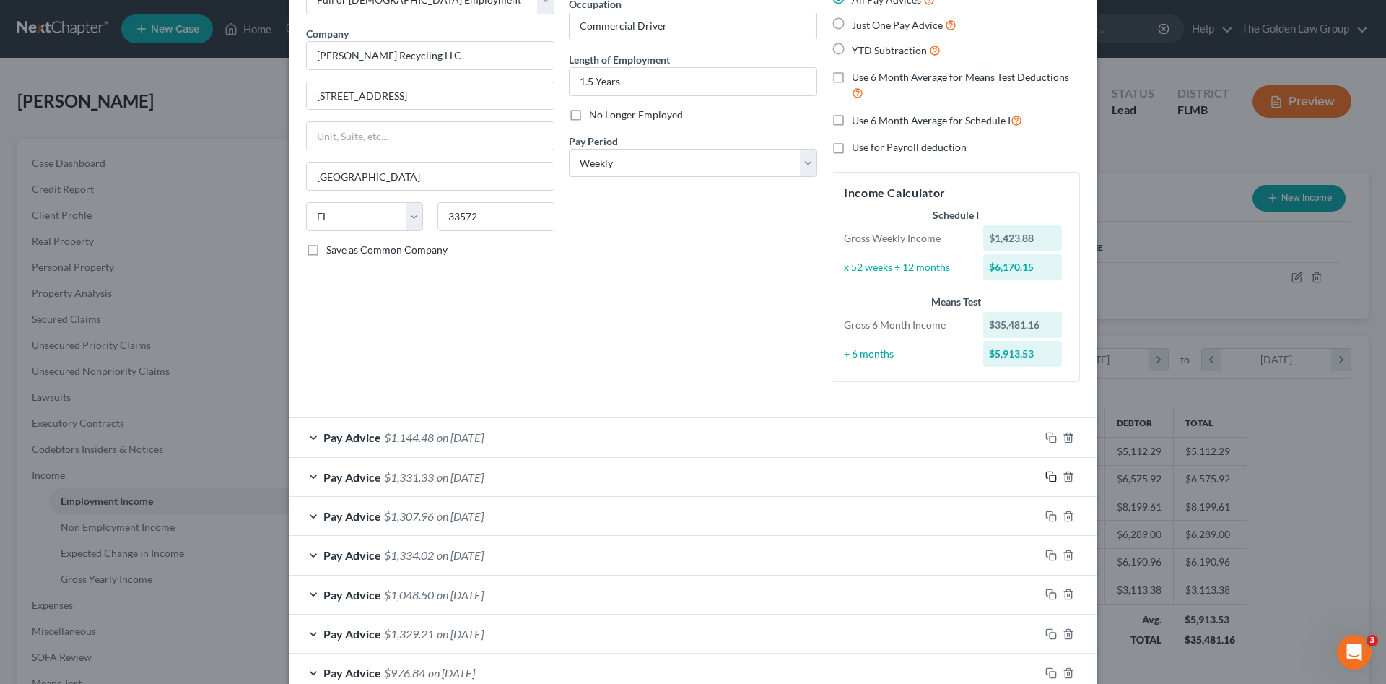
click at [1050, 475] on rect "button" at bounding box center [1053, 478] width 6 height 6
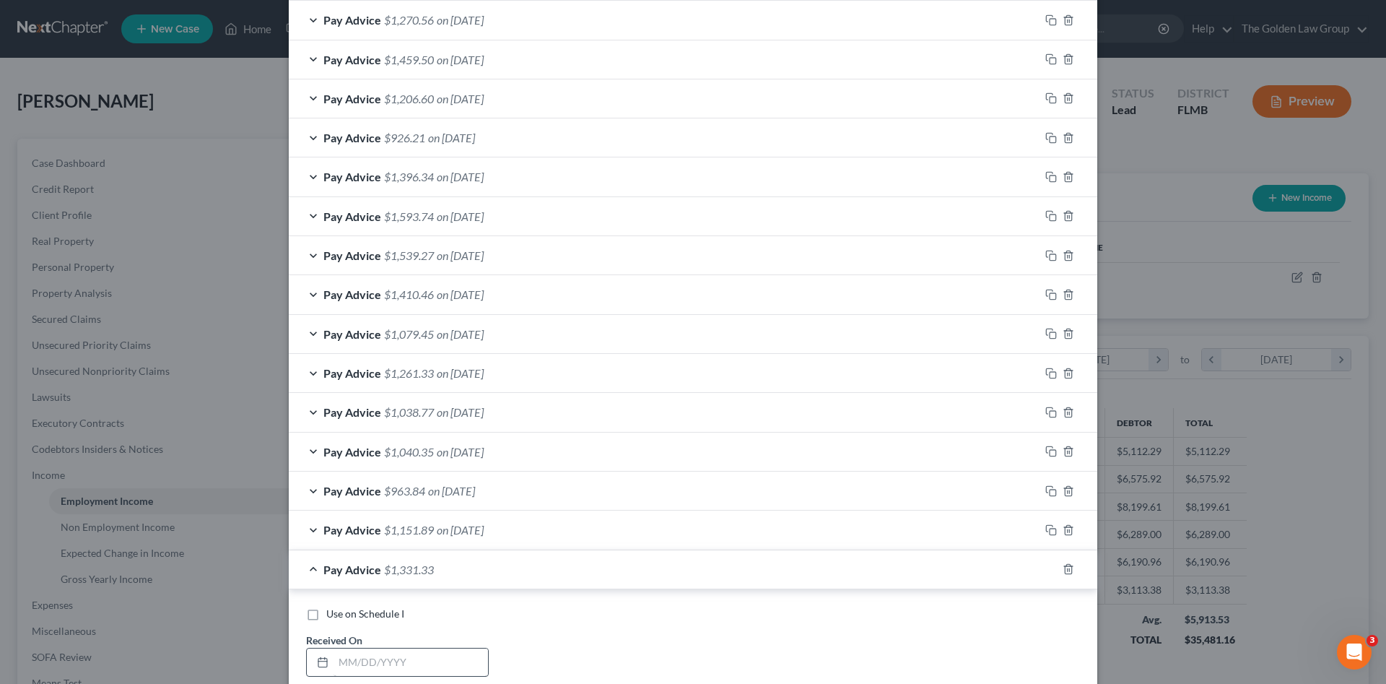
scroll to position [1035, 0]
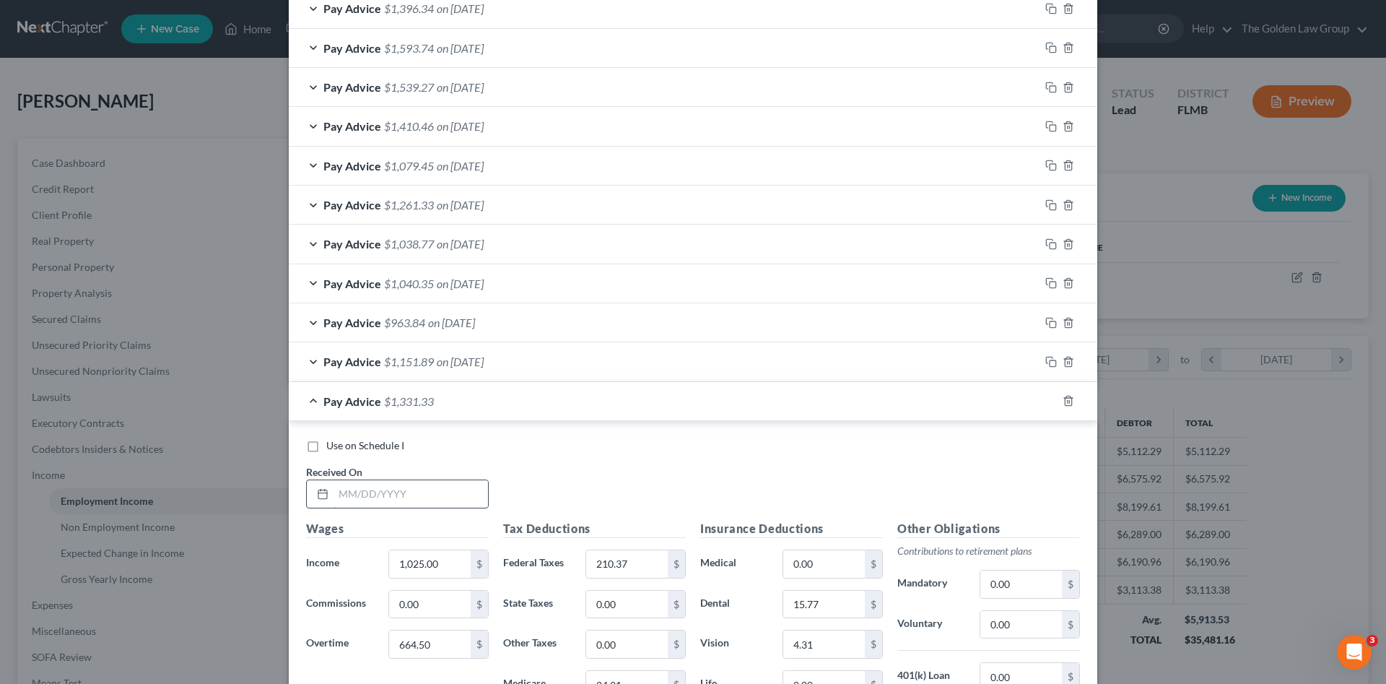
click at [399, 505] on input "text" at bounding box center [411, 493] width 155 height 27
click at [397, 501] on input "text" at bounding box center [411, 493] width 155 height 27
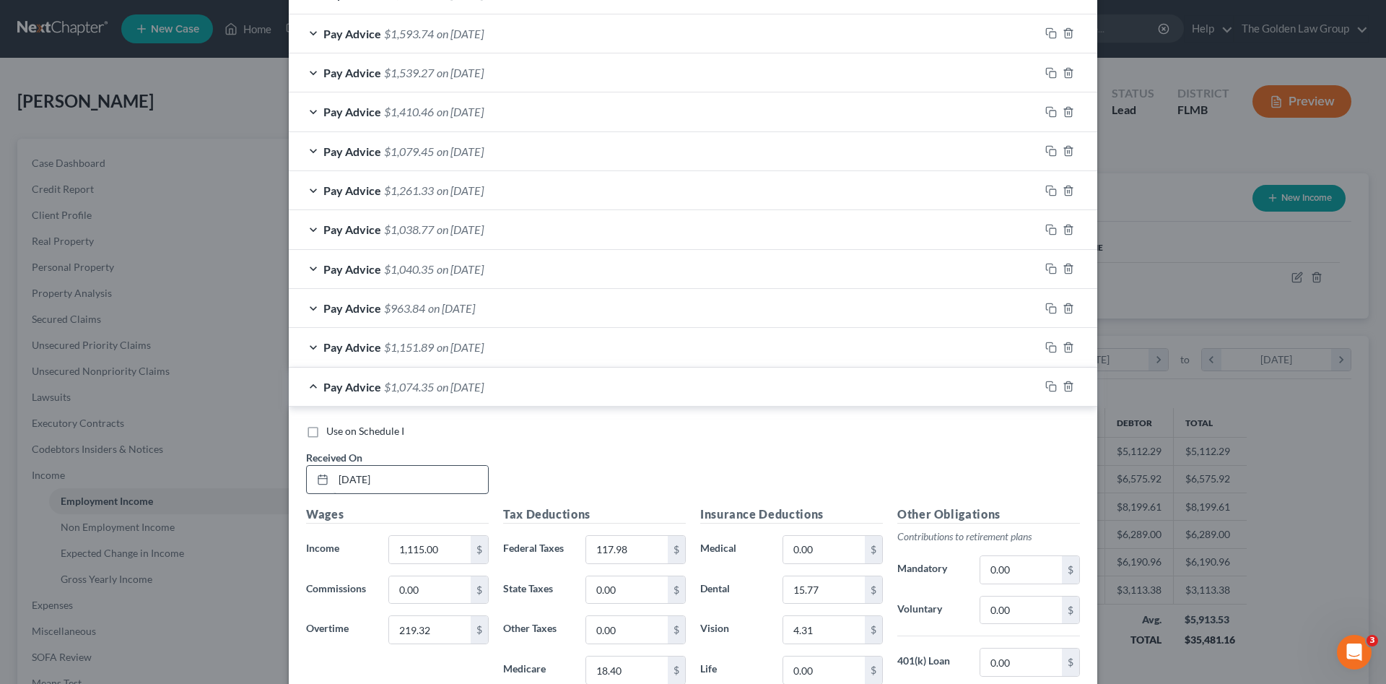
scroll to position [1285, 0]
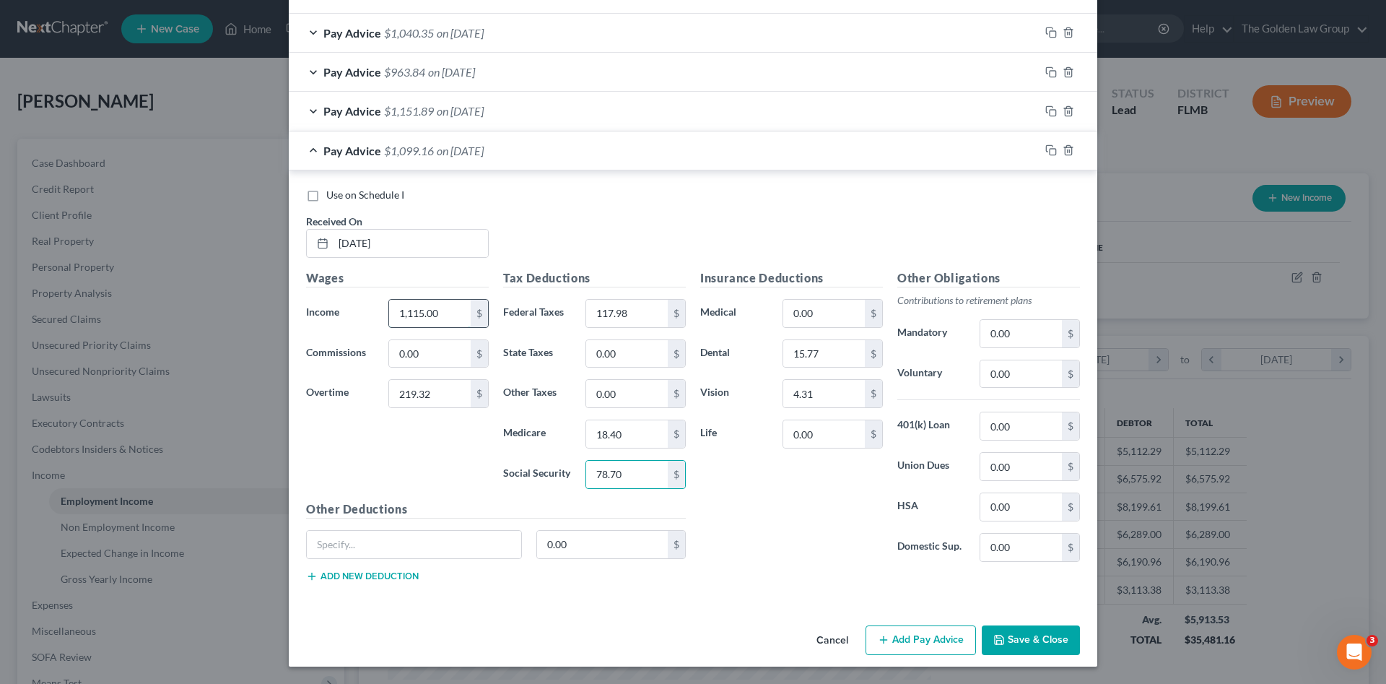
click at [443, 312] on input "1,115.00" at bounding box center [430, 313] width 82 height 27
click at [432, 308] on input "1,050" at bounding box center [430, 313] width 82 height 27
drag, startPoint x: 811, startPoint y: 356, endPoint x: 813, endPoint y: 349, distance: 7.5
click at [811, 356] on input "15.77" at bounding box center [824, 353] width 82 height 27
click at [746, 542] on div "Insurance Deductions Medical 0.00 $ Dental 0 $ Vision 0 $ Life 0.00 $" at bounding box center [791, 421] width 197 height 304
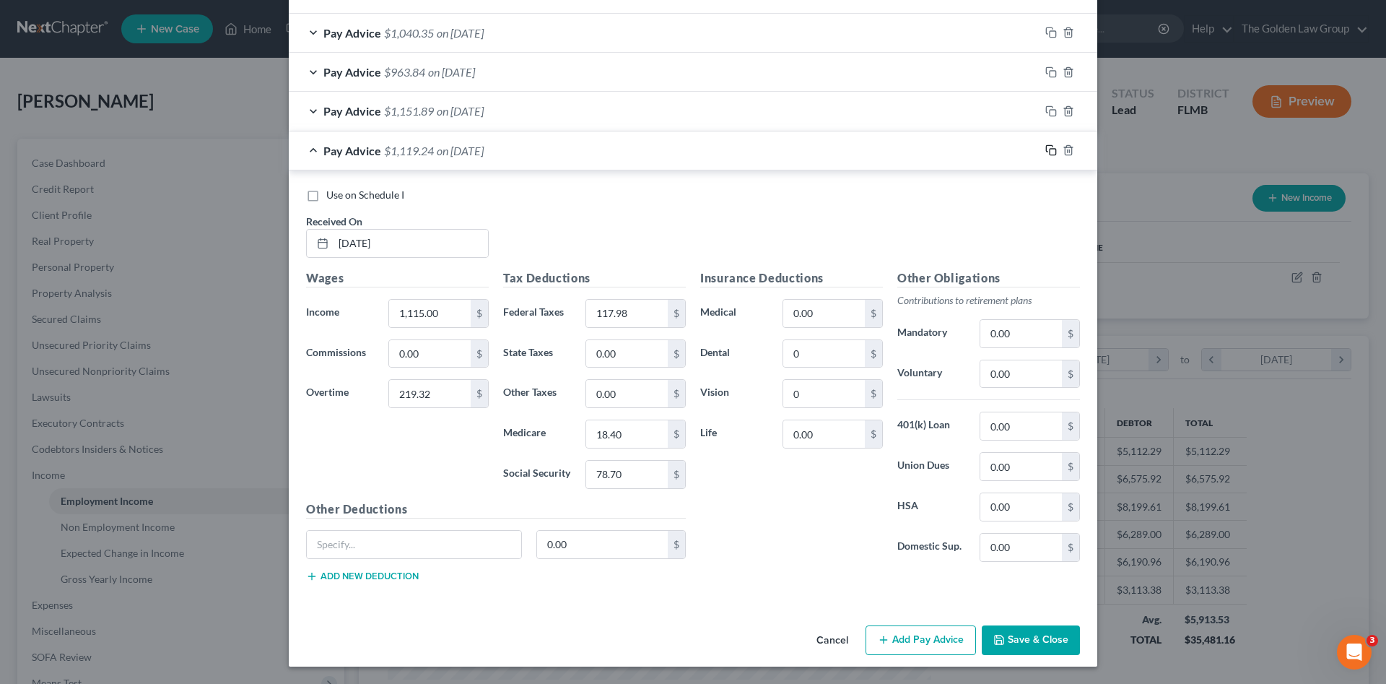
click at [1046, 151] on icon "button" at bounding box center [1052, 150] width 12 height 12
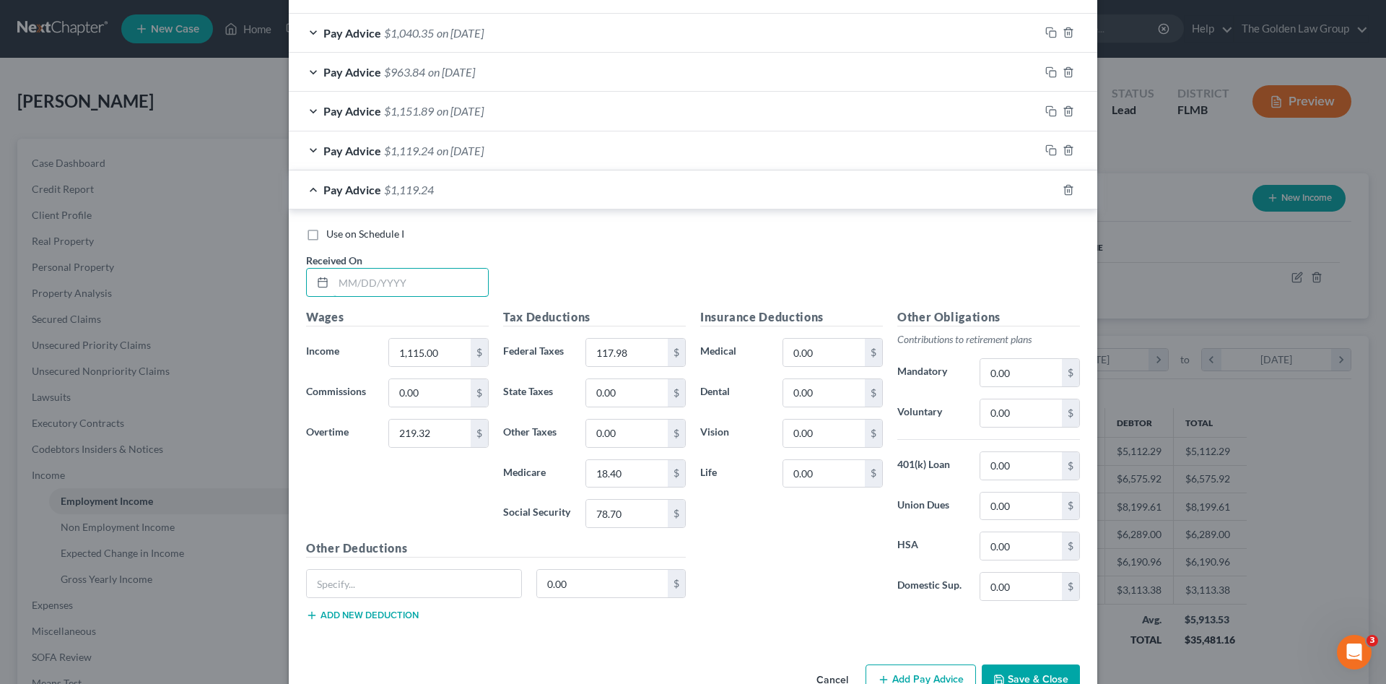
drag, startPoint x: 414, startPoint y: 279, endPoint x: 414, endPoint y: 267, distance: 11.6
click at [414, 279] on input "text" at bounding box center [411, 282] width 155 height 27
click at [366, 230] on span "Use on Schedule I" at bounding box center [365, 233] width 78 height 12
click at [342, 230] on input "Use on Schedule I" at bounding box center [336, 231] width 9 height 9
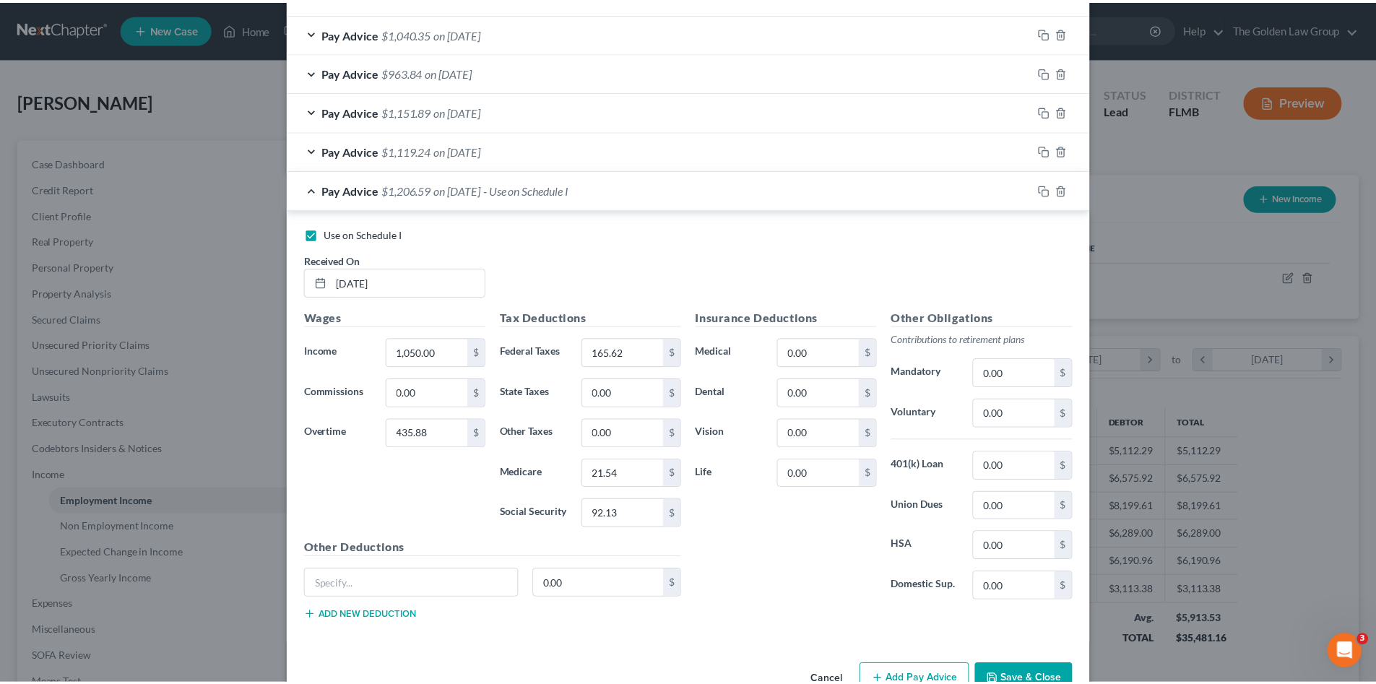
scroll to position [1324, 0]
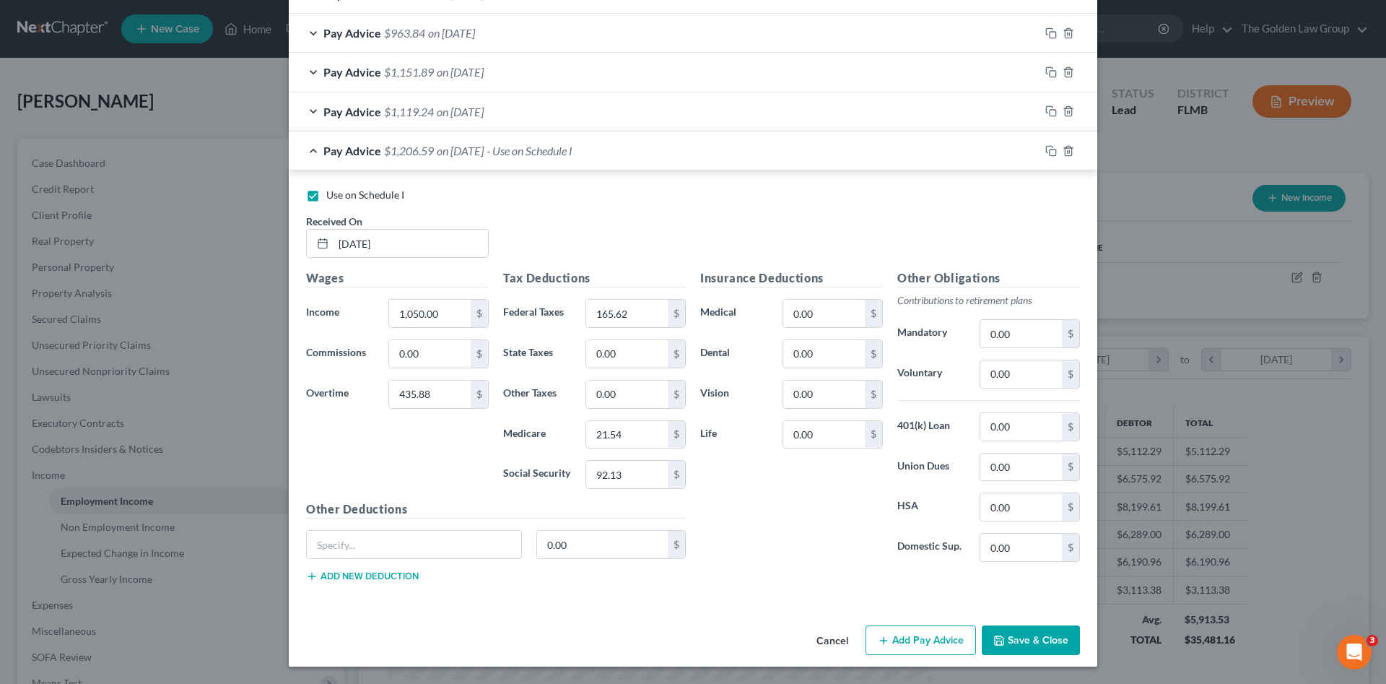
drag, startPoint x: 1023, startPoint y: 641, endPoint x: 932, endPoint y: 596, distance: 101.1
click at [1023, 642] on button "Save & Close" at bounding box center [1031, 640] width 98 height 30
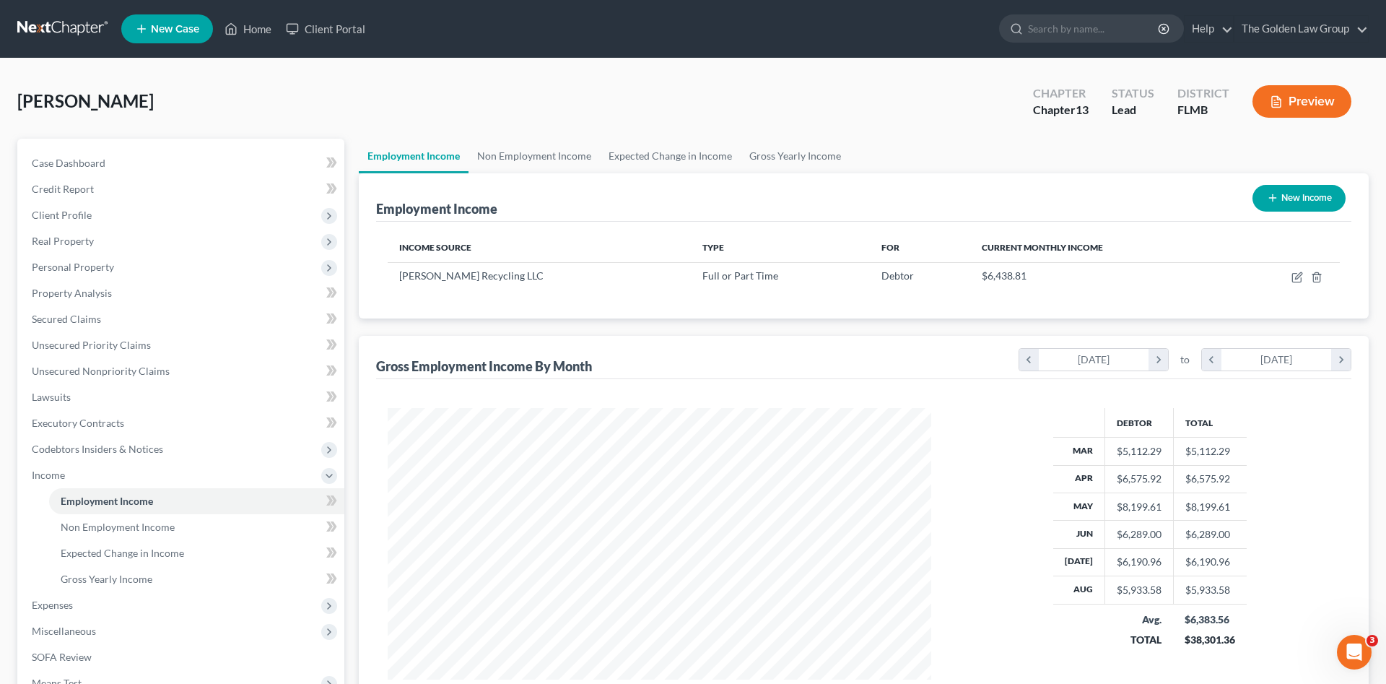
scroll to position [721842, 721544]
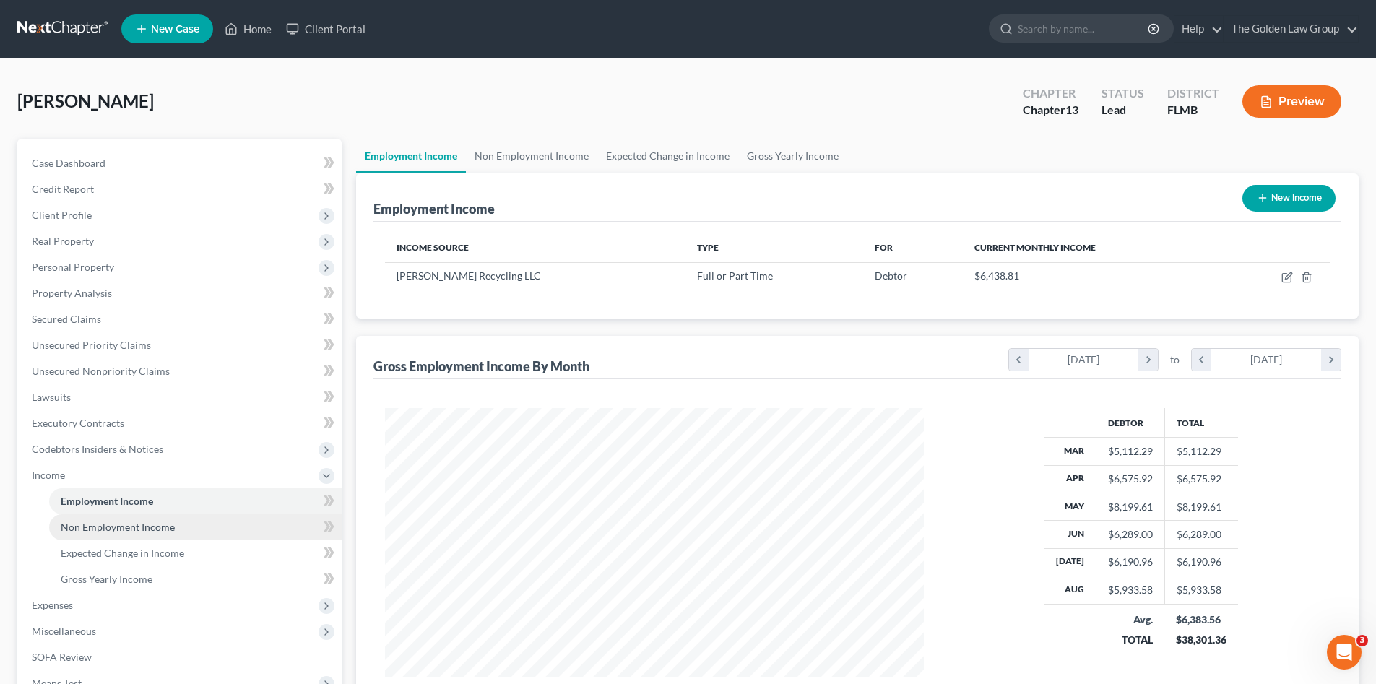
click at [77, 527] on span "Non Employment Income" at bounding box center [118, 527] width 114 height 12
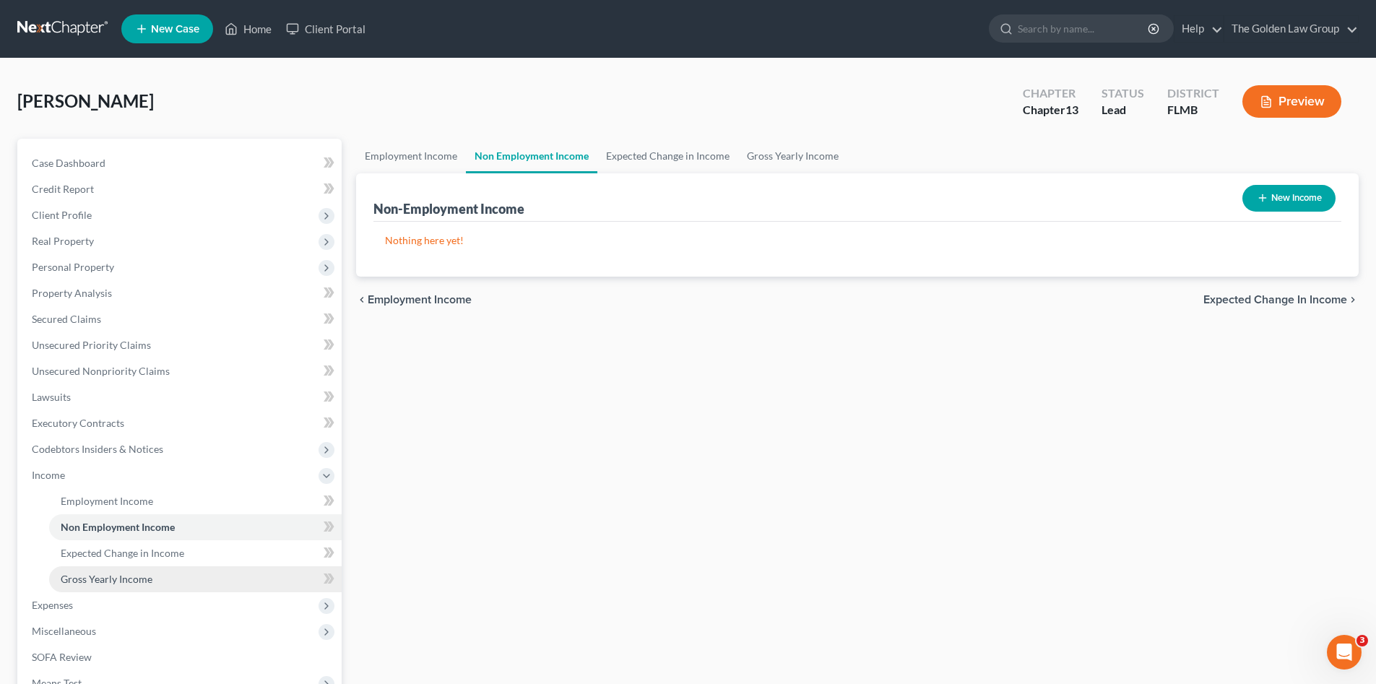
click at [110, 578] on span "Gross Yearly Income" at bounding box center [107, 579] width 92 height 12
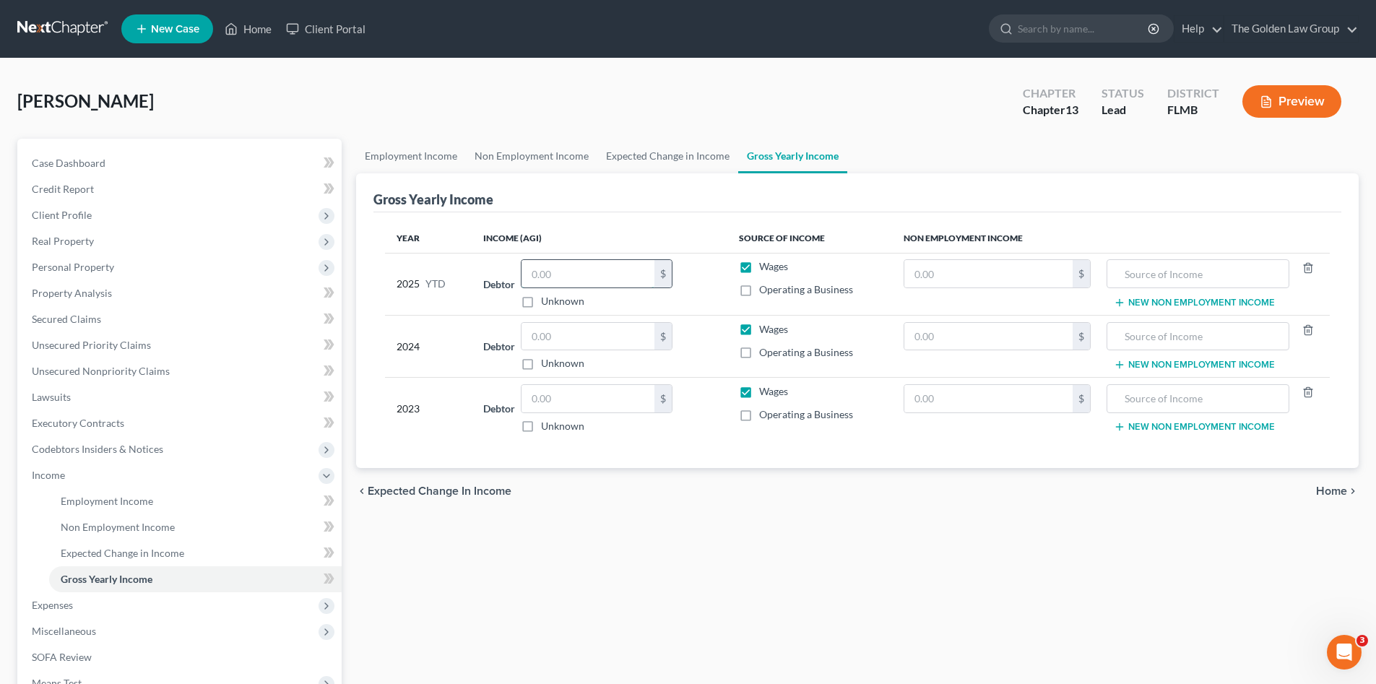
click at [563, 279] on input "text" at bounding box center [587, 273] width 133 height 27
click at [1131, 275] on input "text" at bounding box center [1197, 273] width 166 height 27
drag, startPoint x: 1185, startPoint y: 272, endPoint x: 1094, endPoint y: 294, distance: 93.7
click at [1094, 292] on tr "2025 YTD Debtor 49,874.80 $ Unknown Balance Undetermined 49,874.80 $ Unknown Wa…" at bounding box center [857, 284] width 945 height 62
click at [1203, 331] on input "text" at bounding box center [1197, 336] width 166 height 27
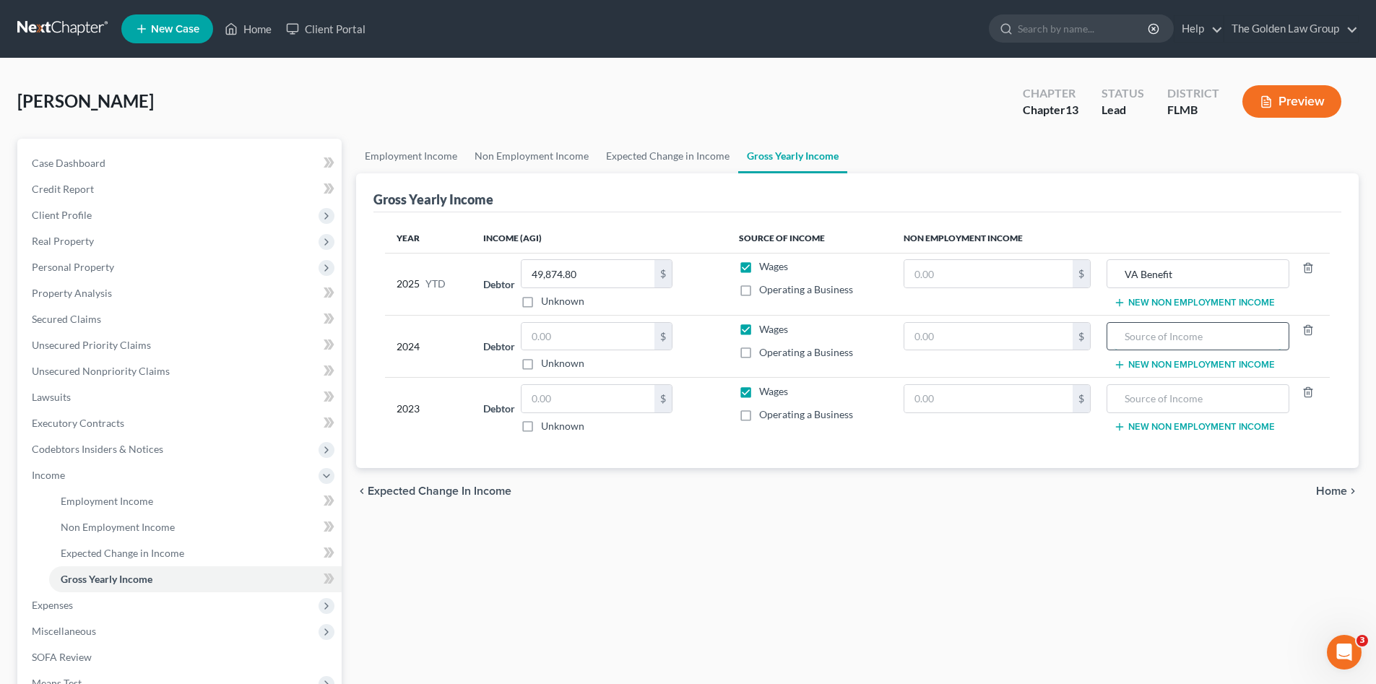
click at [1157, 334] on input "text" at bounding box center [1197, 336] width 166 height 27
paste input "VA Benefit"
drag, startPoint x: 1162, startPoint y: 391, endPoint x: 1078, endPoint y: 448, distance: 100.9
click at [1162, 394] on input "text" at bounding box center [1197, 398] width 166 height 27
paste input "VA Benefit"
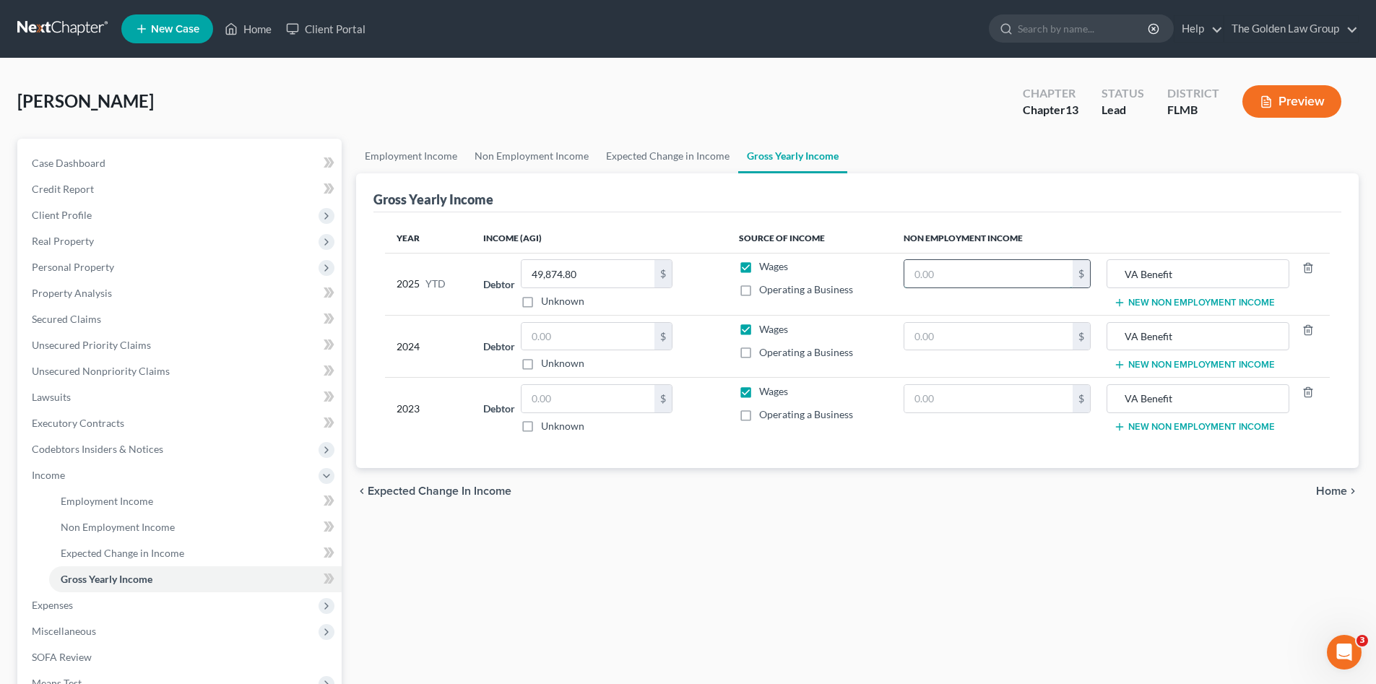
click at [958, 269] on input "text" at bounding box center [988, 273] width 168 height 27
click at [936, 334] on input "text" at bounding box center [988, 336] width 168 height 27
click at [969, 400] on input "text" at bounding box center [988, 398] width 168 height 27
click at [968, 397] on input "text" at bounding box center [988, 398] width 168 height 27
click at [930, 482] on div "chevron_left Expected Change in Income Home chevron_right" at bounding box center [857, 491] width 1002 height 46
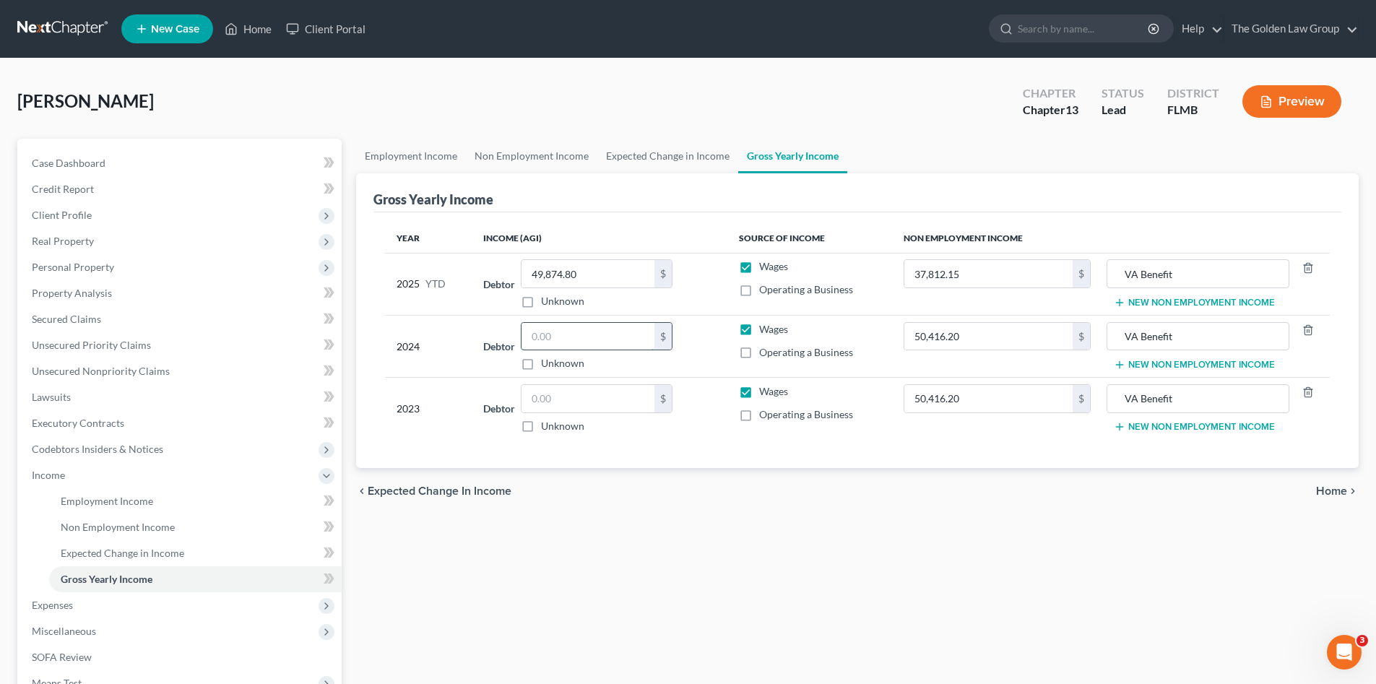
click at [614, 331] on input "text" at bounding box center [587, 336] width 133 height 27
click at [580, 399] on input "text" at bounding box center [587, 398] width 133 height 27
click at [623, 532] on div "Employment Income Non Employment Income Expected Change in Income Gross Yearly …" at bounding box center [857, 491] width 1017 height 704
click at [125, 528] on span "Non Employment Income" at bounding box center [118, 527] width 114 height 12
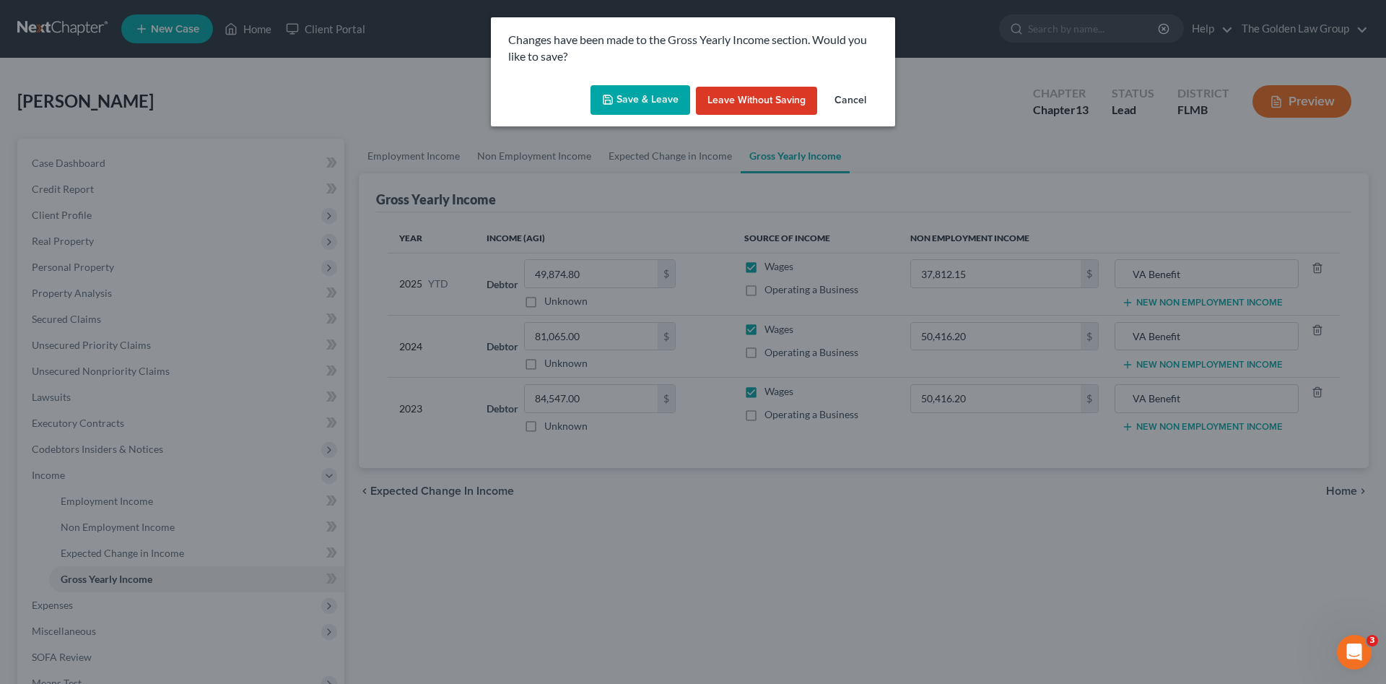
drag, startPoint x: 651, startPoint y: 108, endPoint x: 621, endPoint y: 136, distance: 40.9
click at [645, 110] on button "Save & Leave" at bounding box center [641, 100] width 100 height 30
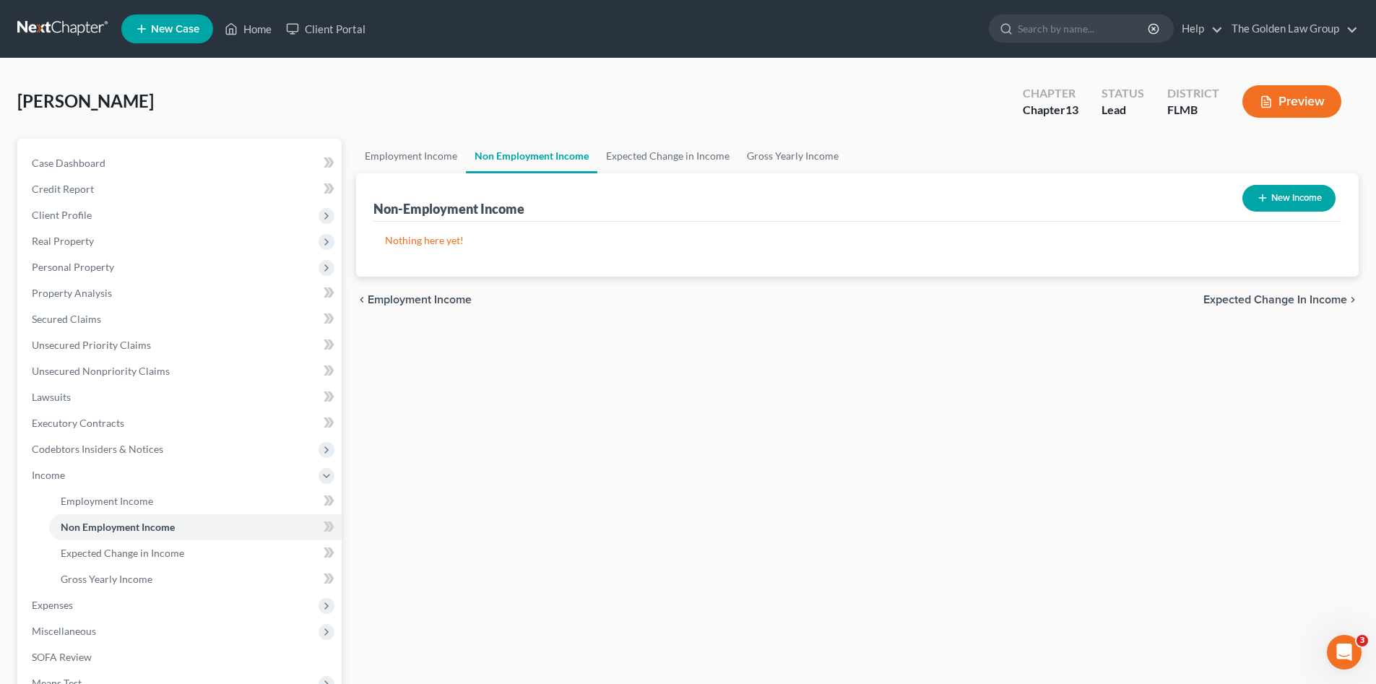
click at [1276, 193] on button "New Income" at bounding box center [1288, 198] width 93 height 27
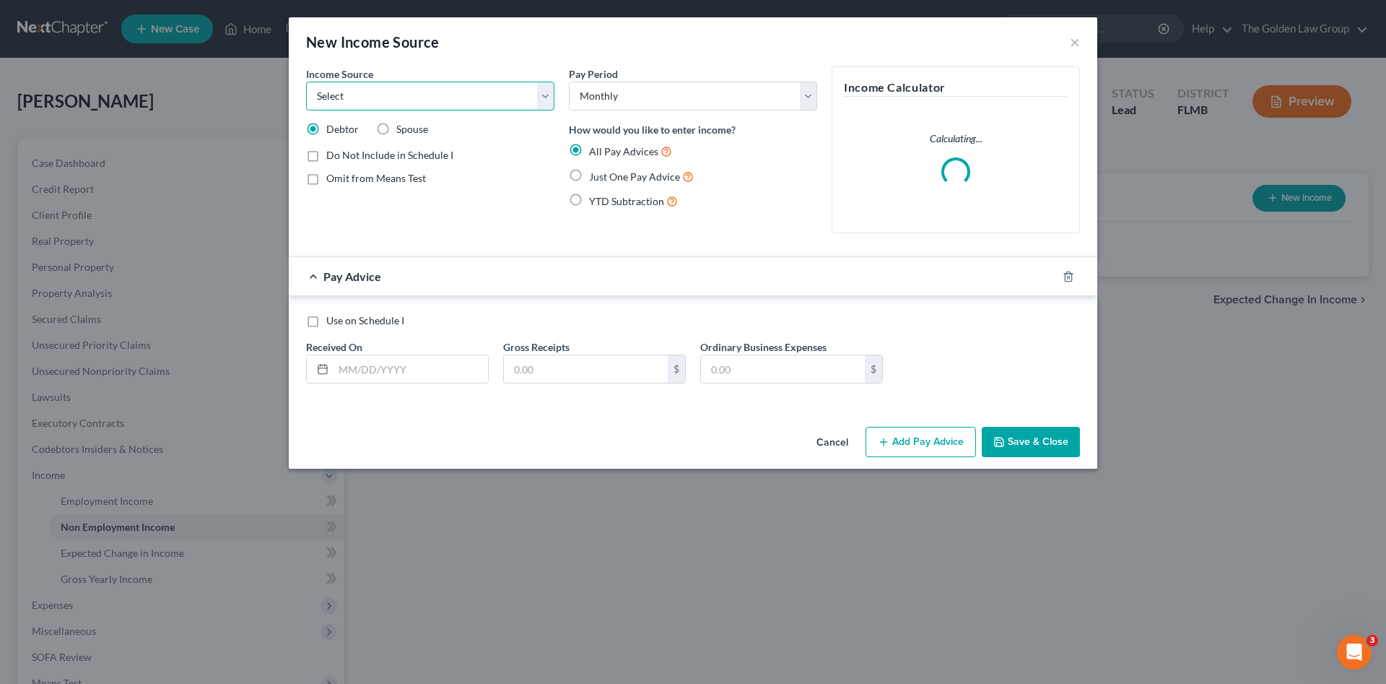
drag, startPoint x: 453, startPoint y: 101, endPoint x: 448, endPoint y: 110, distance: 10.0
click at [453, 101] on select "Select Unemployment Disability (from employer) Pension Retirement Social Securi…" at bounding box center [430, 96] width 248 height 29
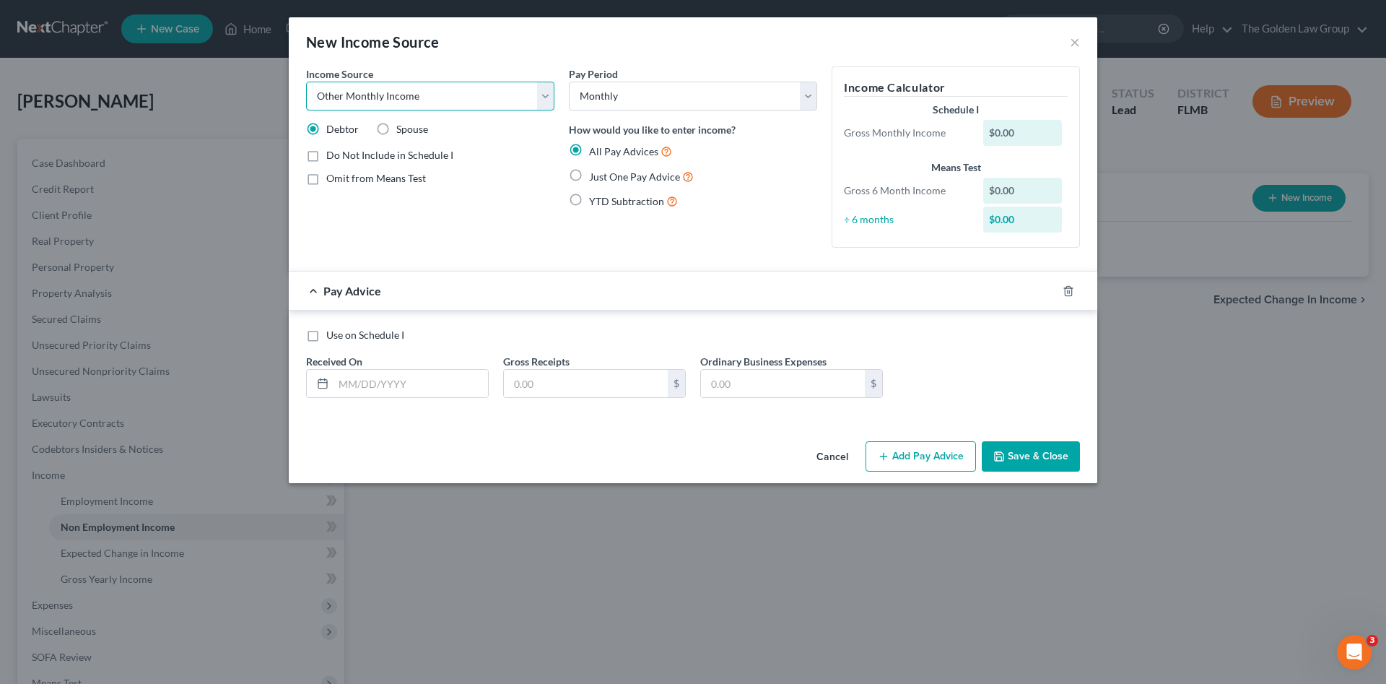
click at [306, 82] on select "Select Unemployment Disability (from employer) Pension Retirement Social Securi…" at bounding box center [430, 96] width 248 height 29
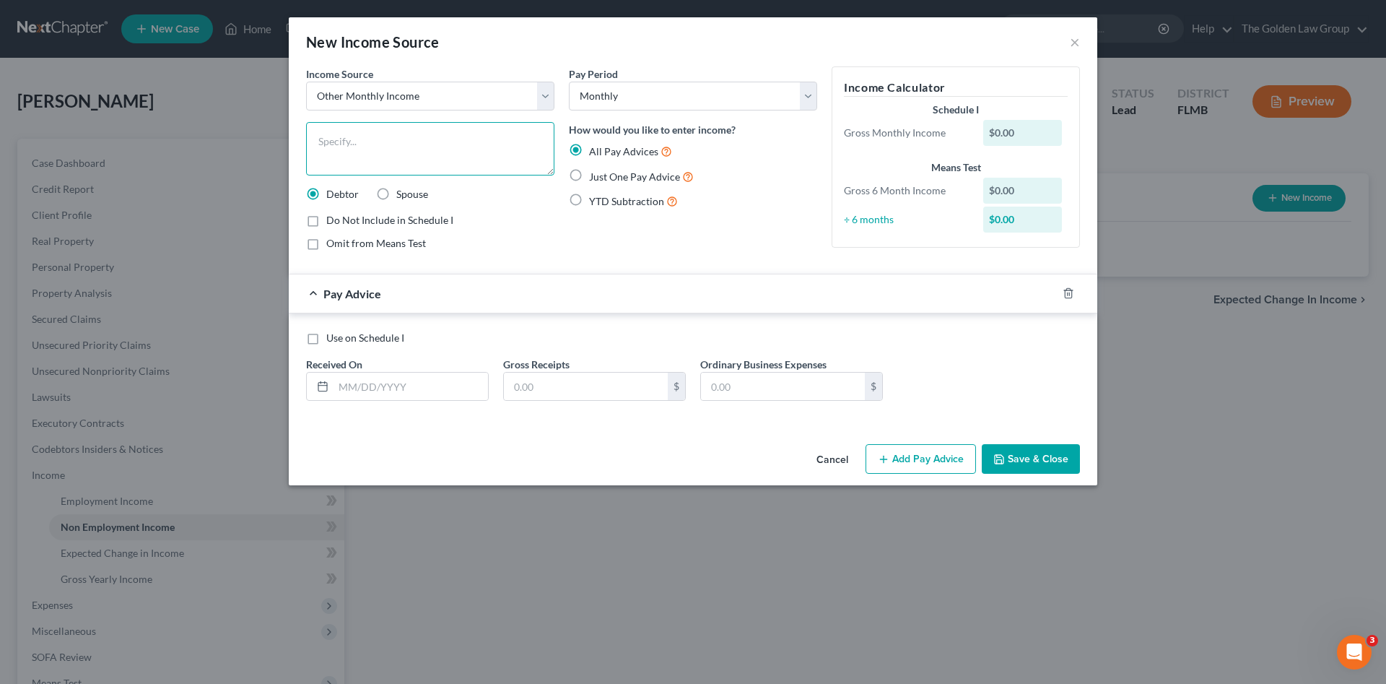
click at [388, 149] on textarea at bounding box center [430, 148] width 248 height 53
click at [388, 147] on textarea at bounding box center [430, 148] width 248 height 53
click at [401, 241] on span "Omit from Means Test" at bounding box center [376, 243] width 100 height 12
click at [342, 241] on input "Omit from Means Test" at bounding box center [336, 240] width 9 height 9
drag, startPoint x: 578, startPoint y: 173, endPoint x: 399, endPoint y: 379, distance: 273.3
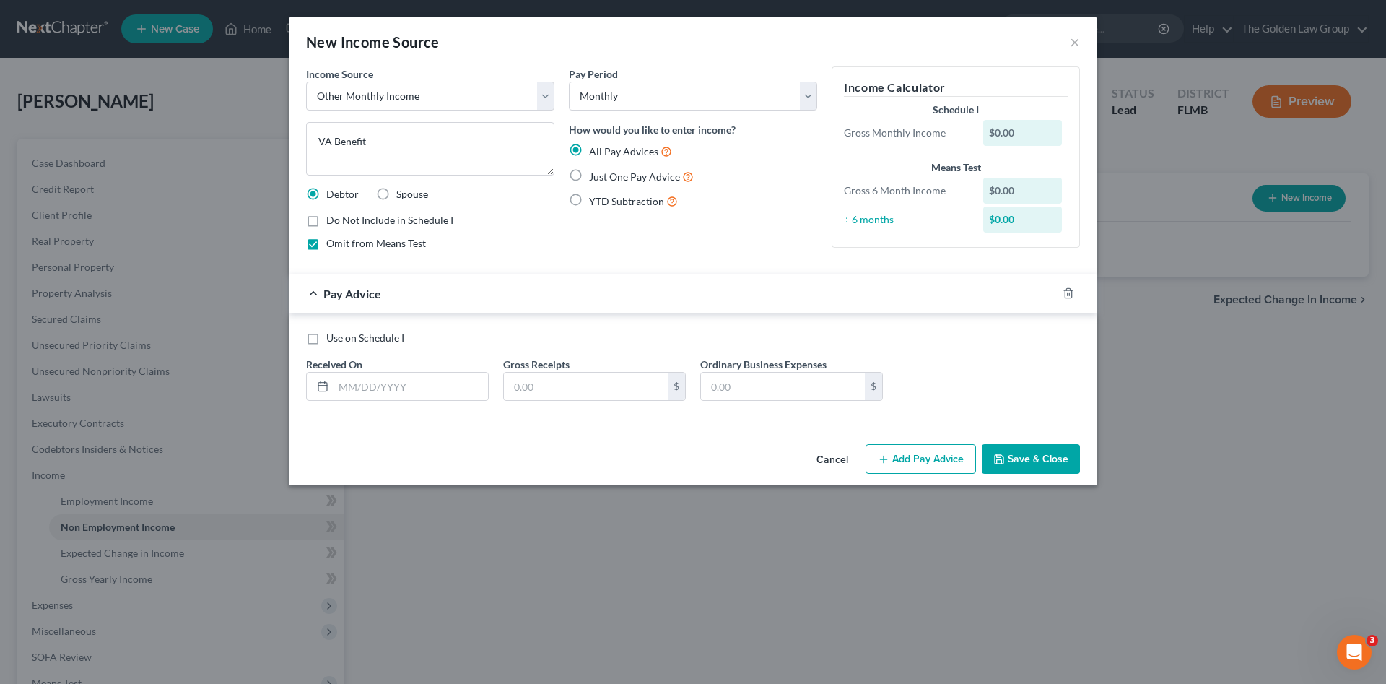
click at [589, 174] on label "Just One Pay Advice" at bounding box center [641, 176] width 105 height 17
click at [595, 174] on input "Just One Pay Advice" at bounding box center [599, 172] width 9 height 9
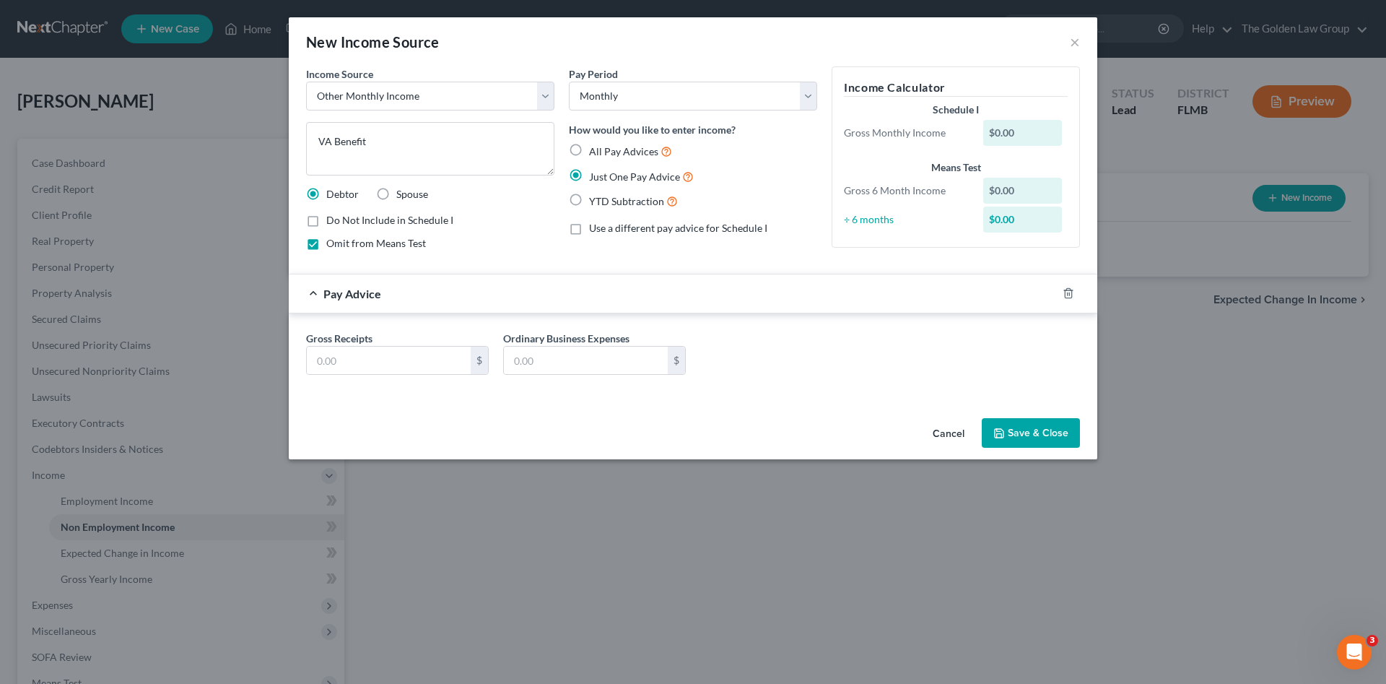
click at [399, 380] on div "Gross Receipts $ Ordinary Business Expenses $" at bounding box center [693, 359] width 789 height 56
drag, startPoint x: 420, startPoint y: 367, endPoint x: 71, endPoint y: 303, distance: 354.7
click at [420, 367] on input "text" at bounding box center [389, 360] width 164 height 27
click at [399, 357] on input "text" at bounding box center [389, 360] width 164 height 27
click at [435, 359] on input "text" at bounding box center [389, 360] width 164 height 27
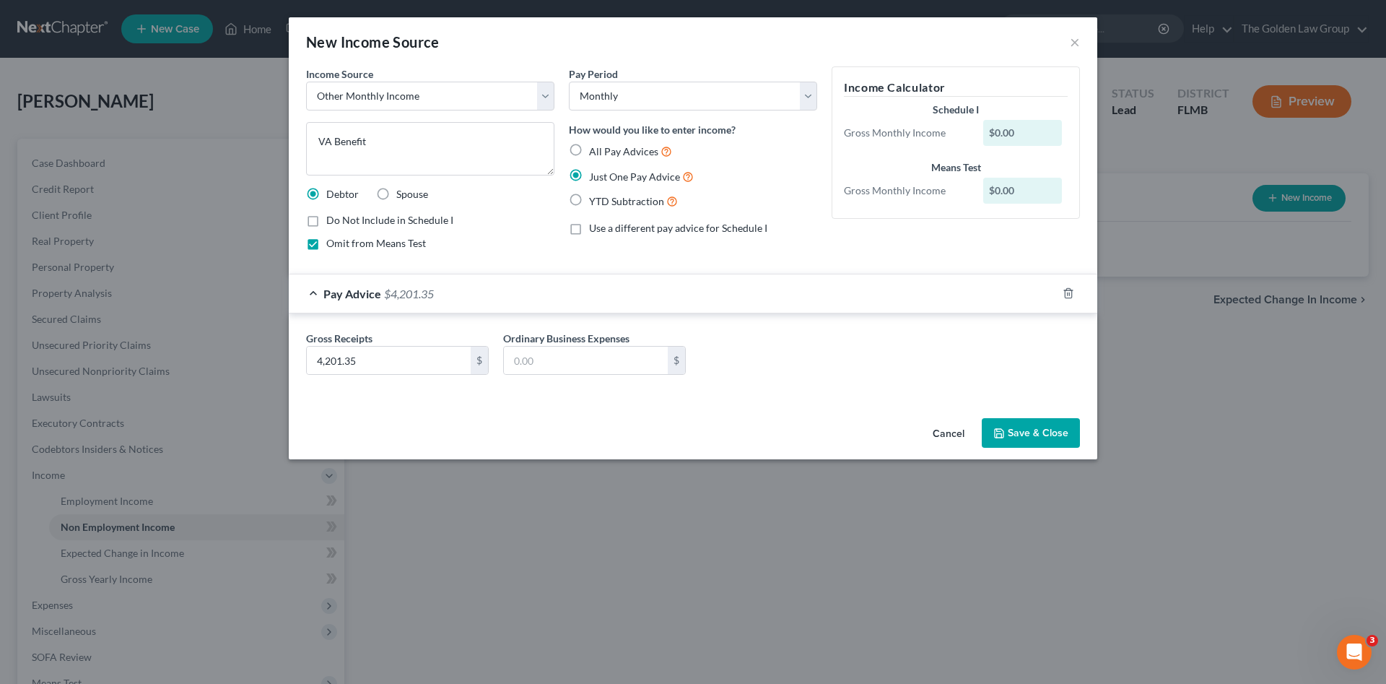
click at [490, 407] on div "Income Source * Select Unemployment Disability (from employer) Pension Retireme…" at bounding box center [693, 239] width 809 height 346
click at [1024, 430] on button "Save & Close" at bounding box center [1031, 433] width 98 height 30
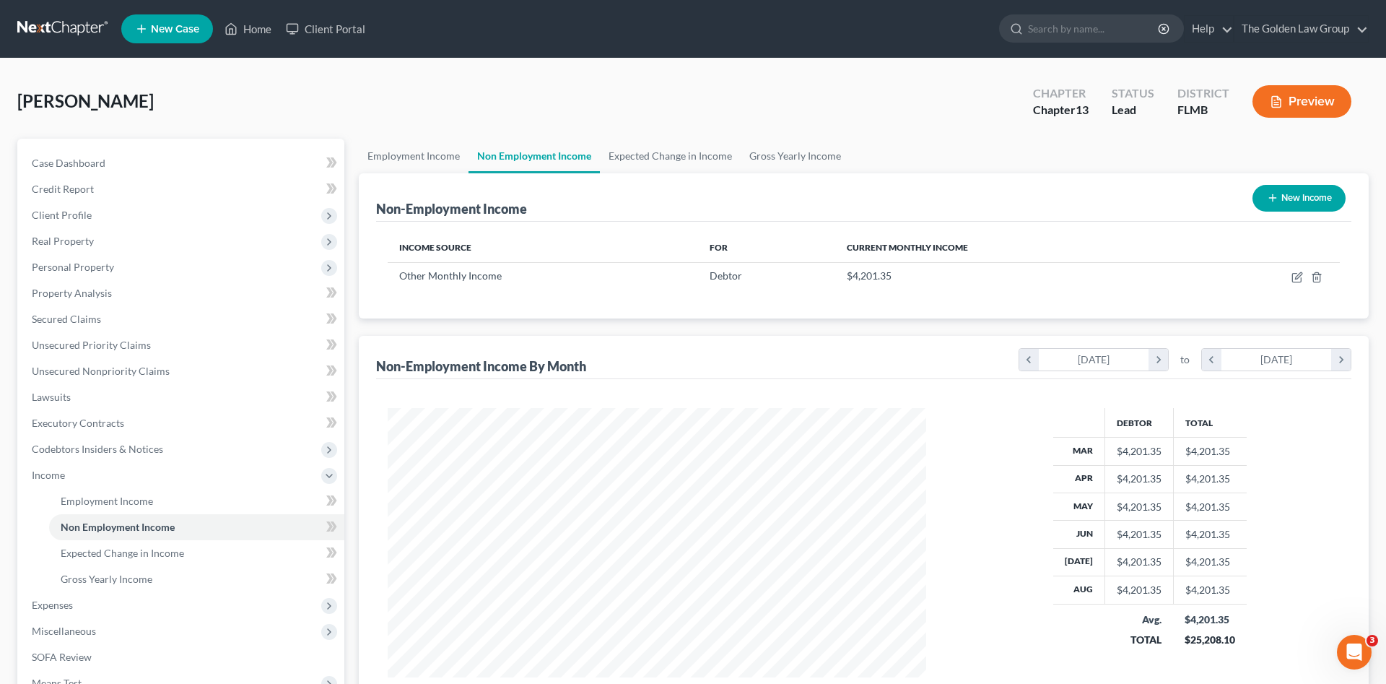
scroll to position [721842, 721544]
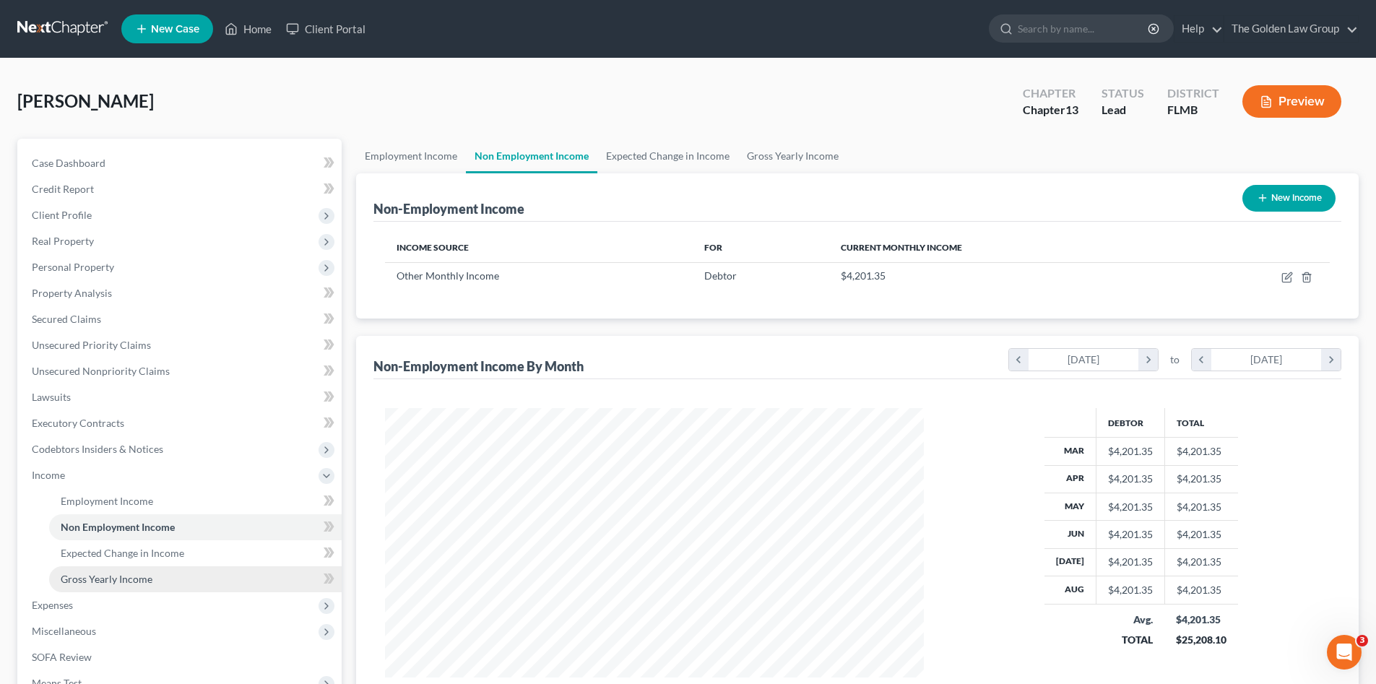
click at [121, 579] on span "Gross Yearly Income" at bounding box center [107, 579] width 92 height 12
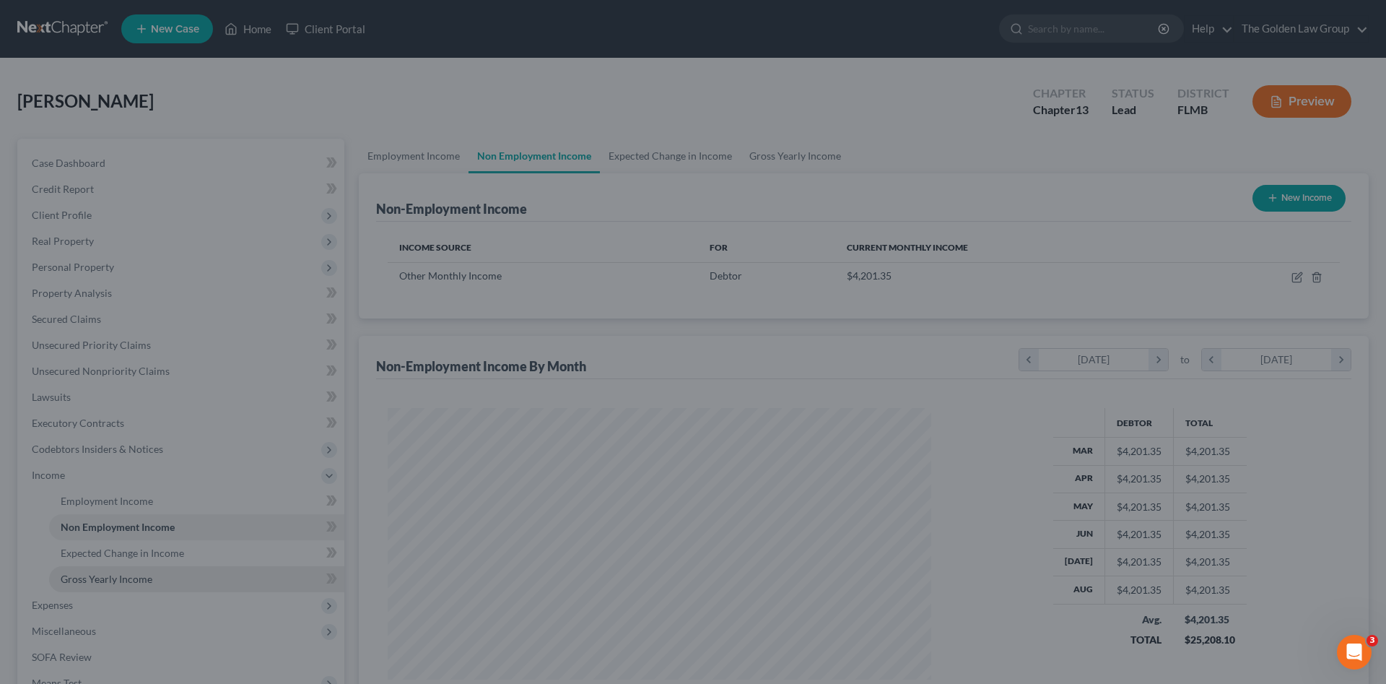
scroll to position [272, 573]
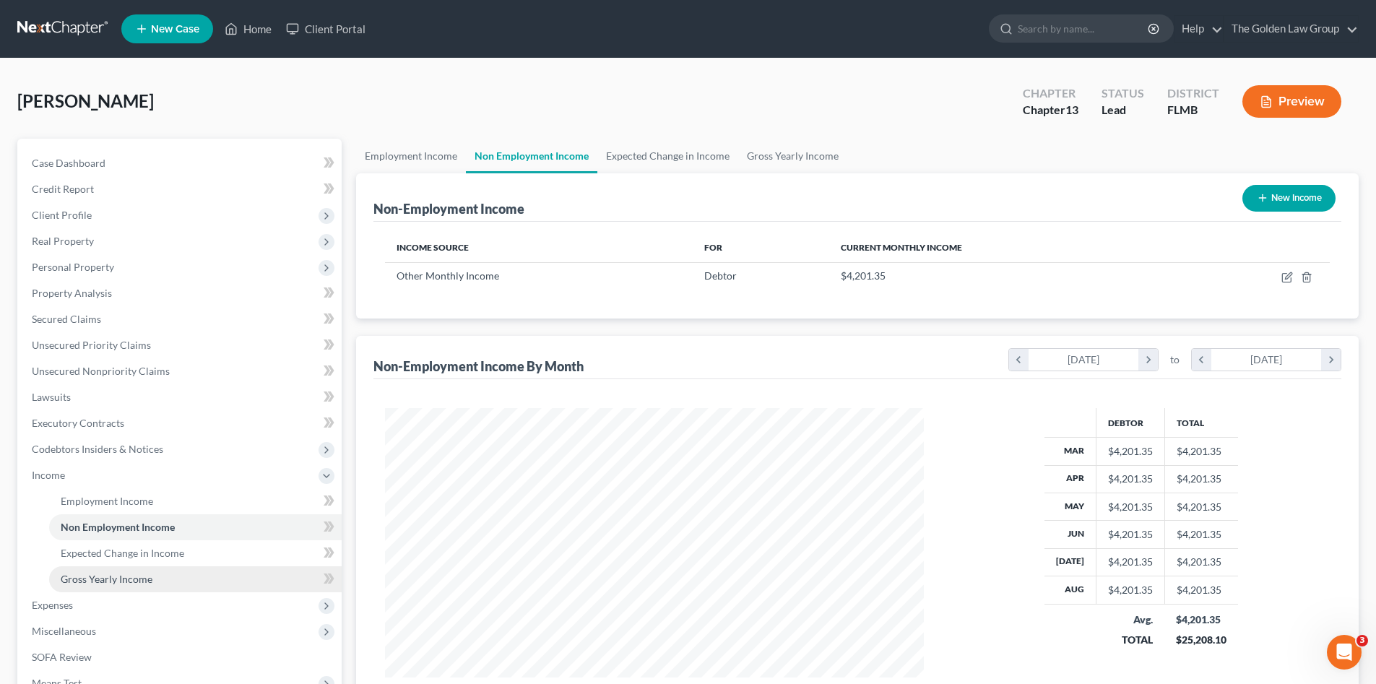
click at [121, 583] on span "Gross Yearly Income" at bounding box center [107, 579] width 92 height 12
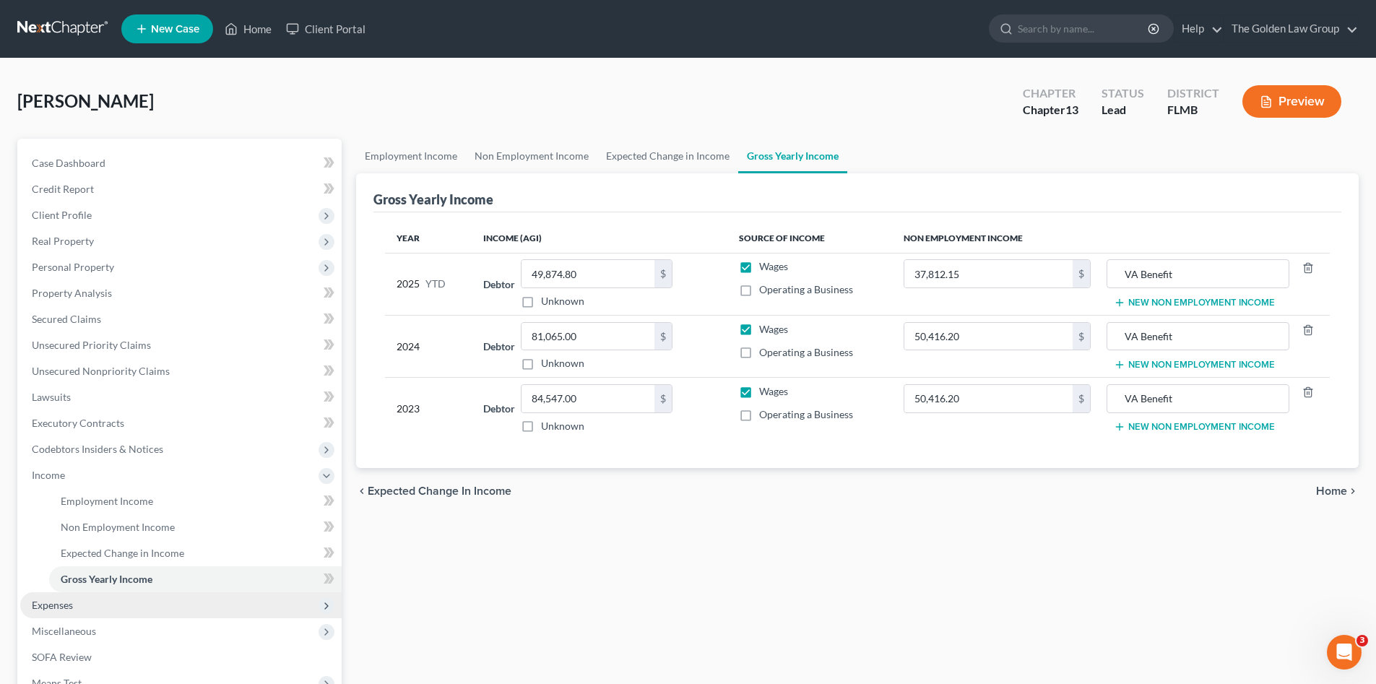
click at [57, 602] on span "Expenses" at bounding box center [52, 605] width 41 height 12
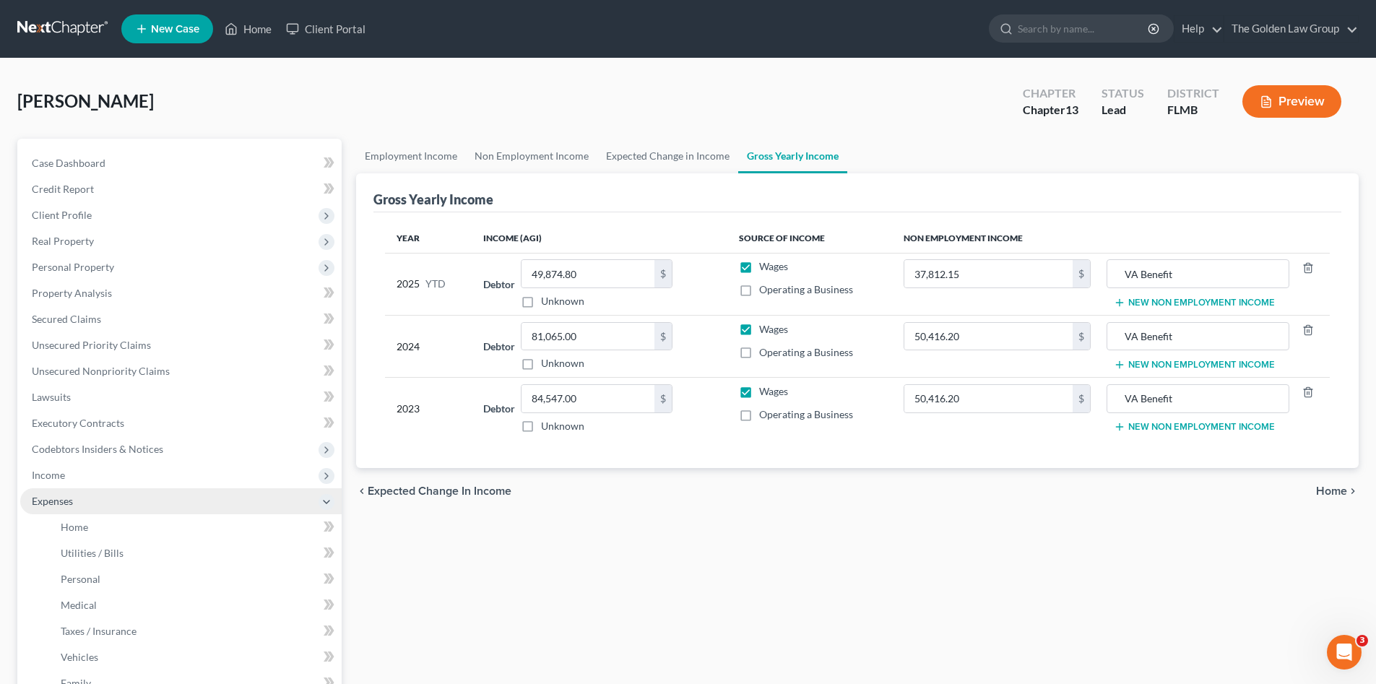
click at [103, 511] on span "Expenses" at bounding box center [180, 501] width 321 height 26
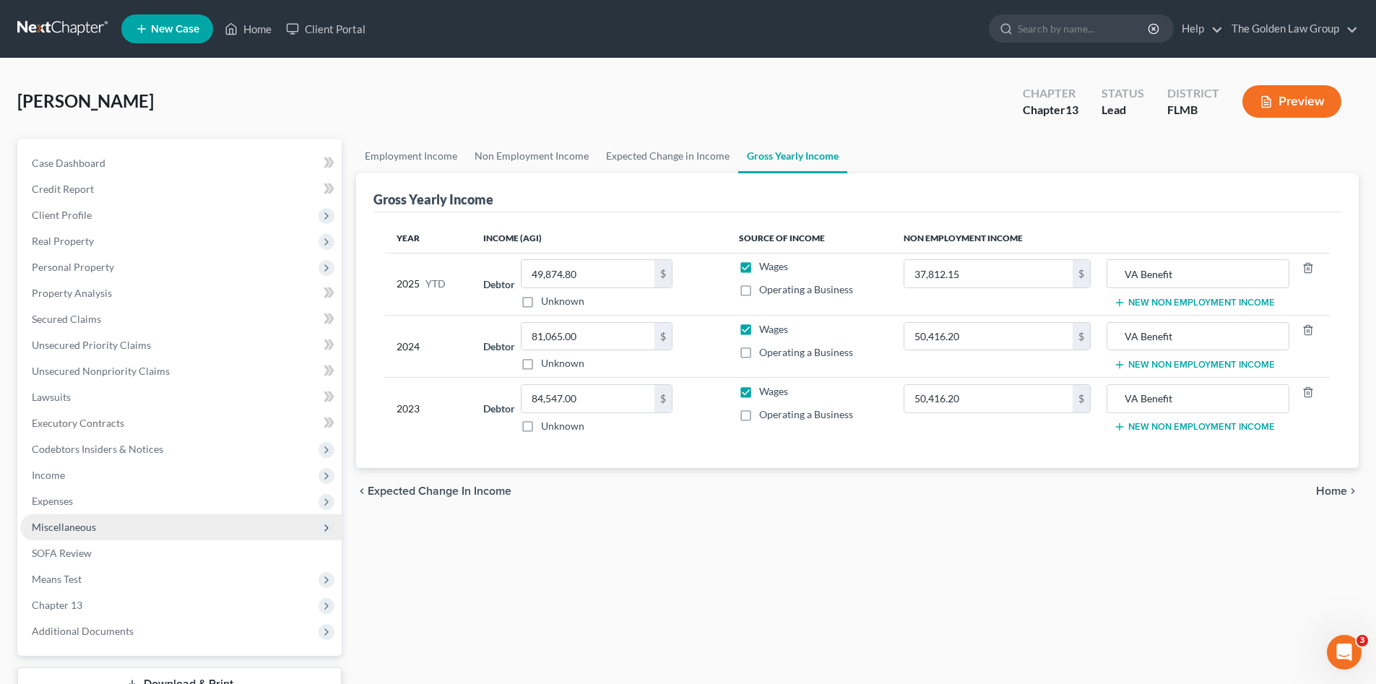
click at [113, 527] on span "Miscellaneous" at bounding box center [180, 527] width 321 height 26
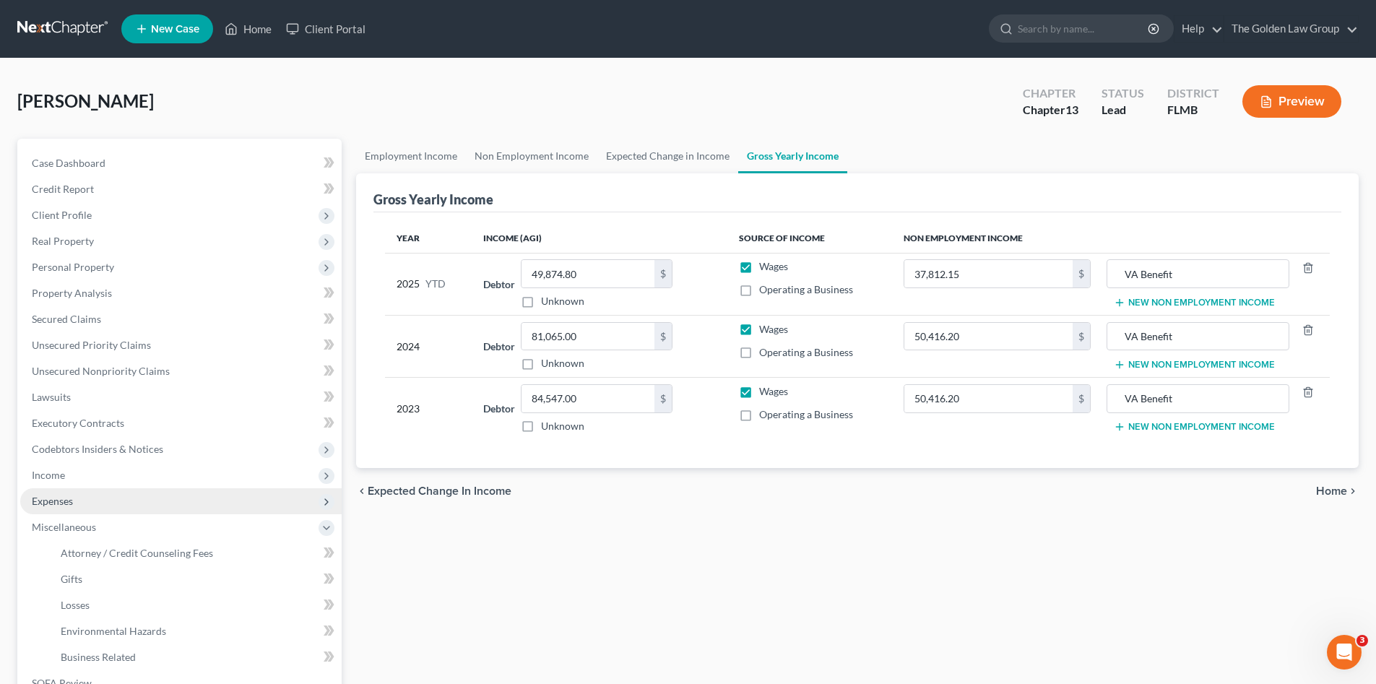
click at [98, 503] on span "Expenses" at bounding box center [180, 501] width 321 height 26
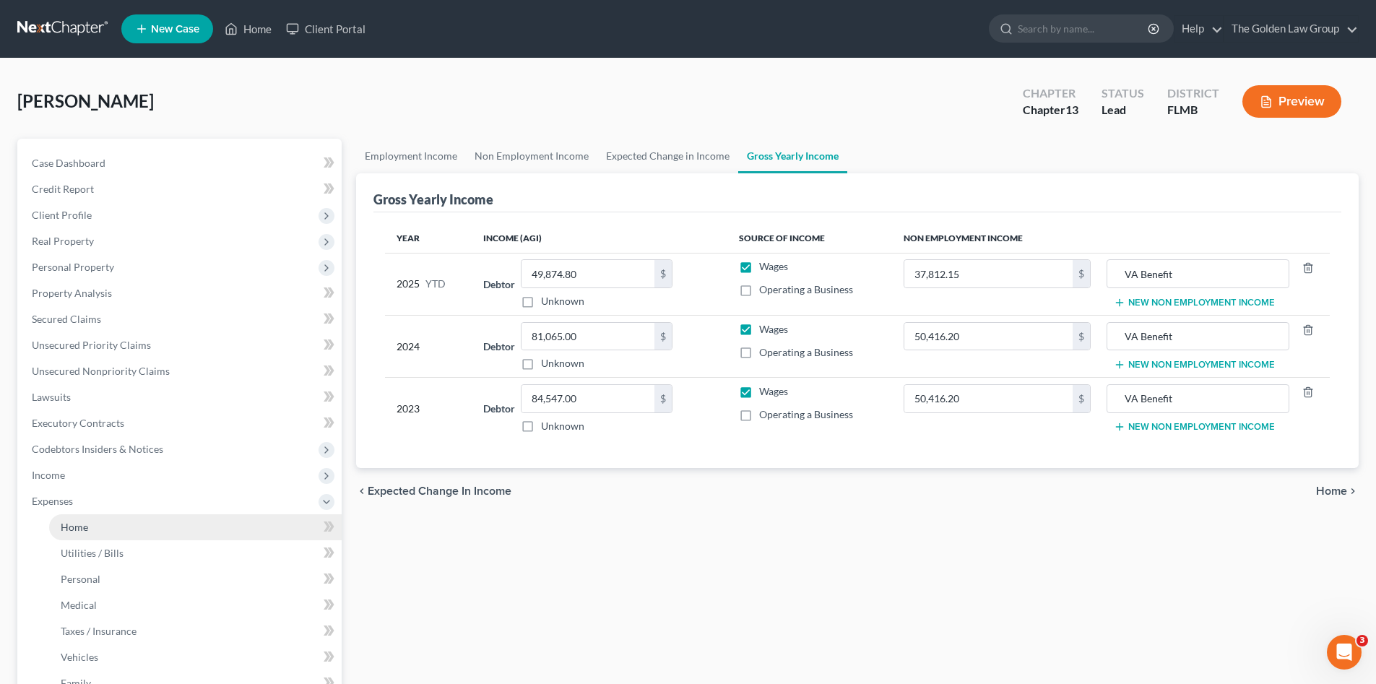
click at [116, 527] on link "Home" at bounding box center [195, 527] width 292 height 26
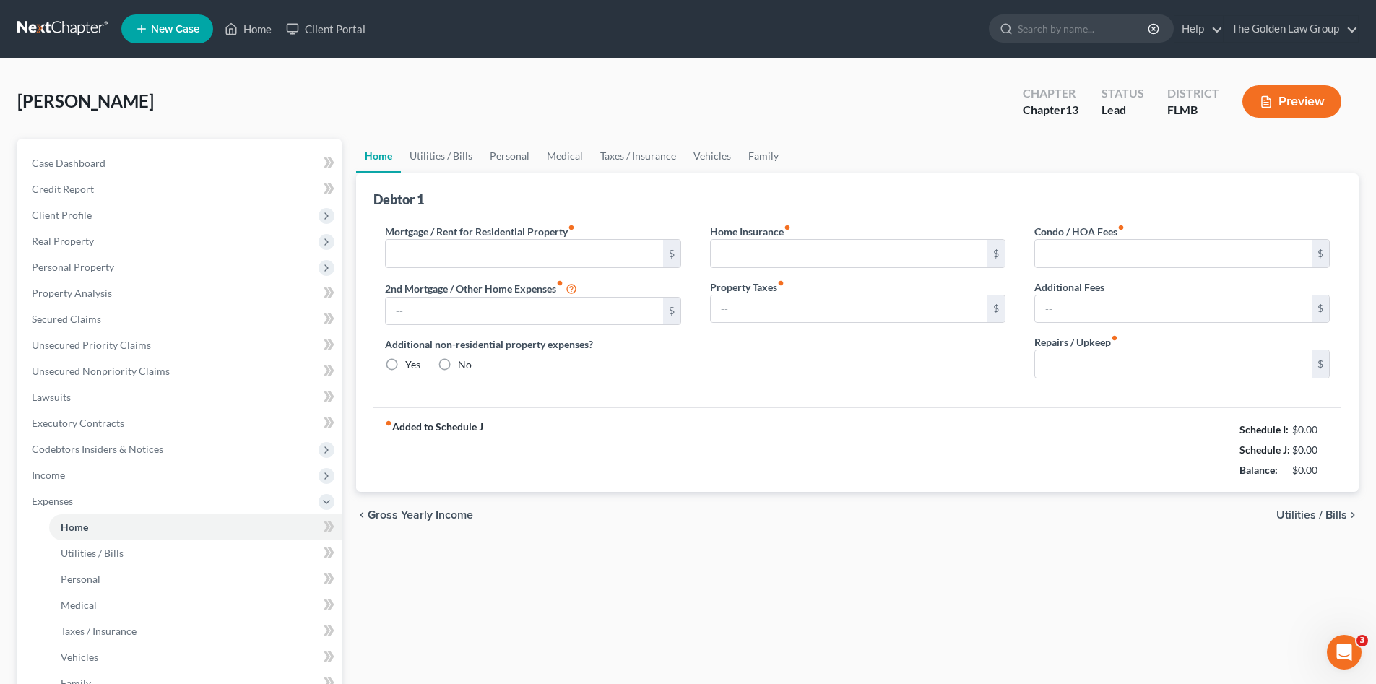
type input "2,750.00"
type input "0.00"
radio input "true"
type input "0.00"
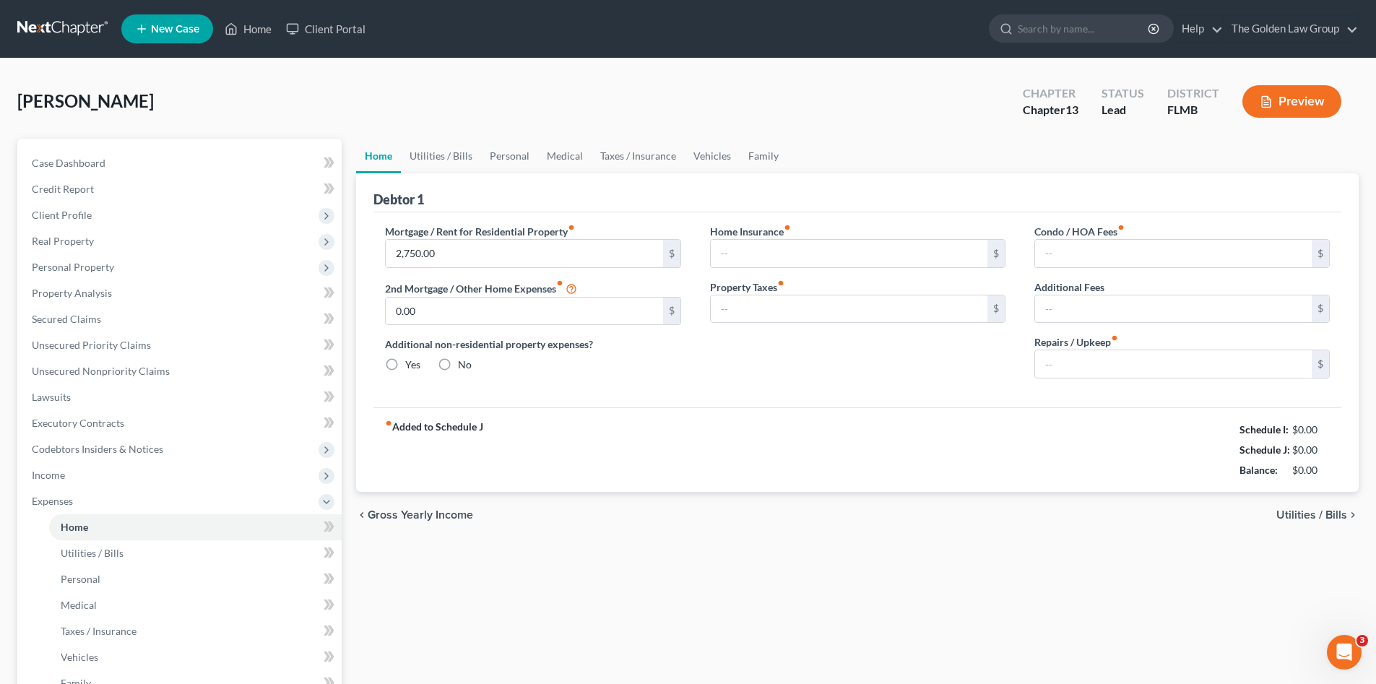
type input "0.00"
type input "50.00"
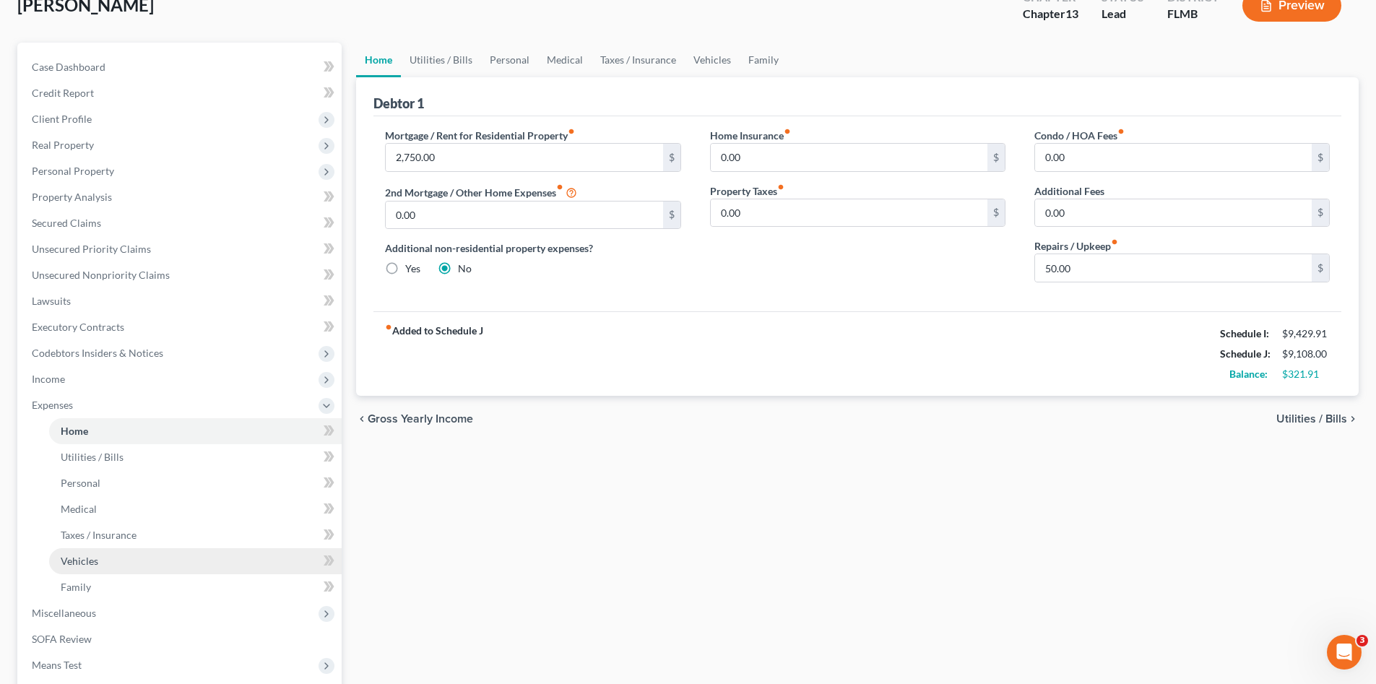
scroll to position [144, 0]
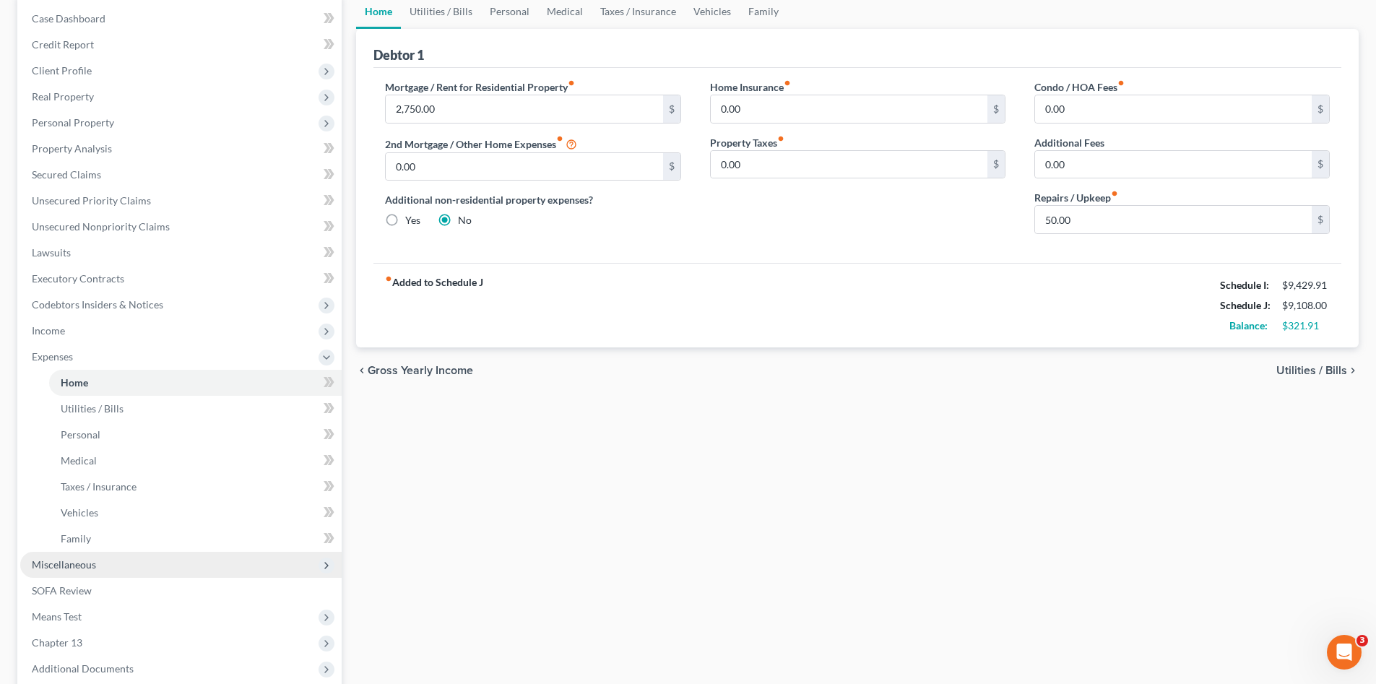
click at [79, 562] on span "Miscellaneous" at bounding box center [64, 564] width 64 height 12
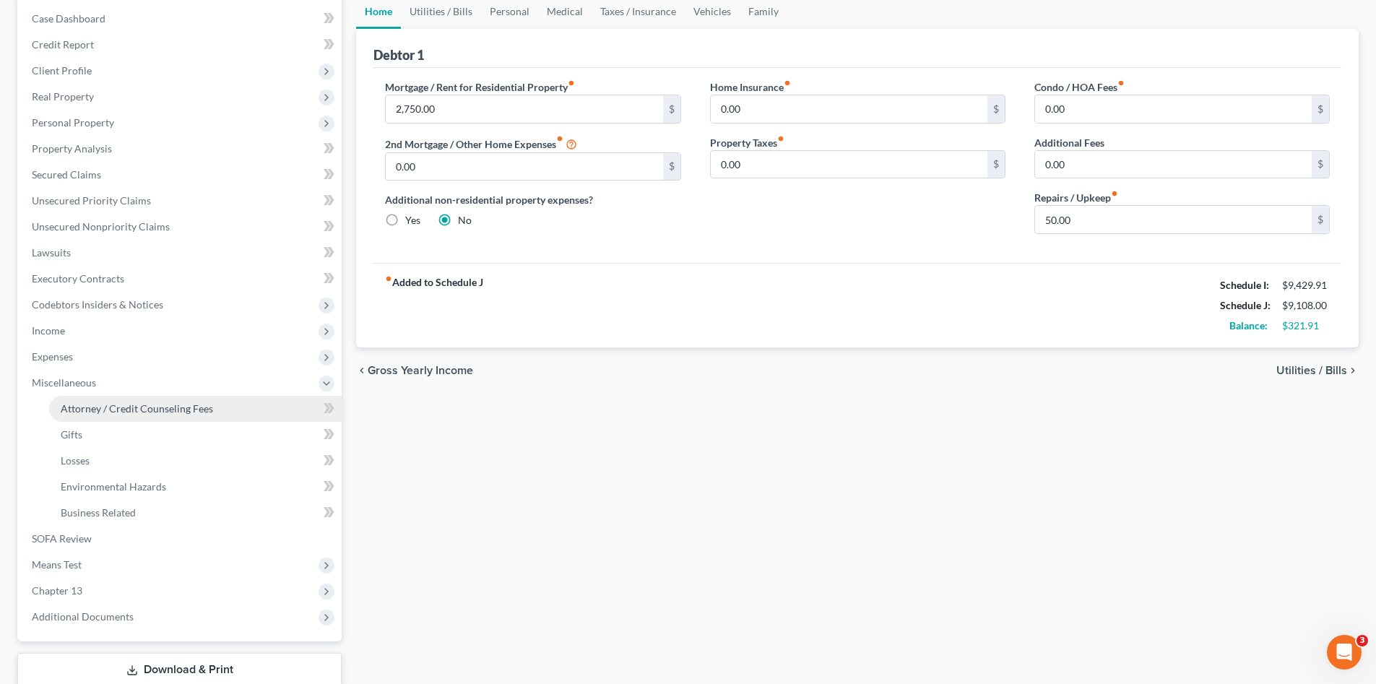
click at [169, 407] on span "Attorney / Credit Counseling Fees" at bounding box center [137, 408] width 152 height 12
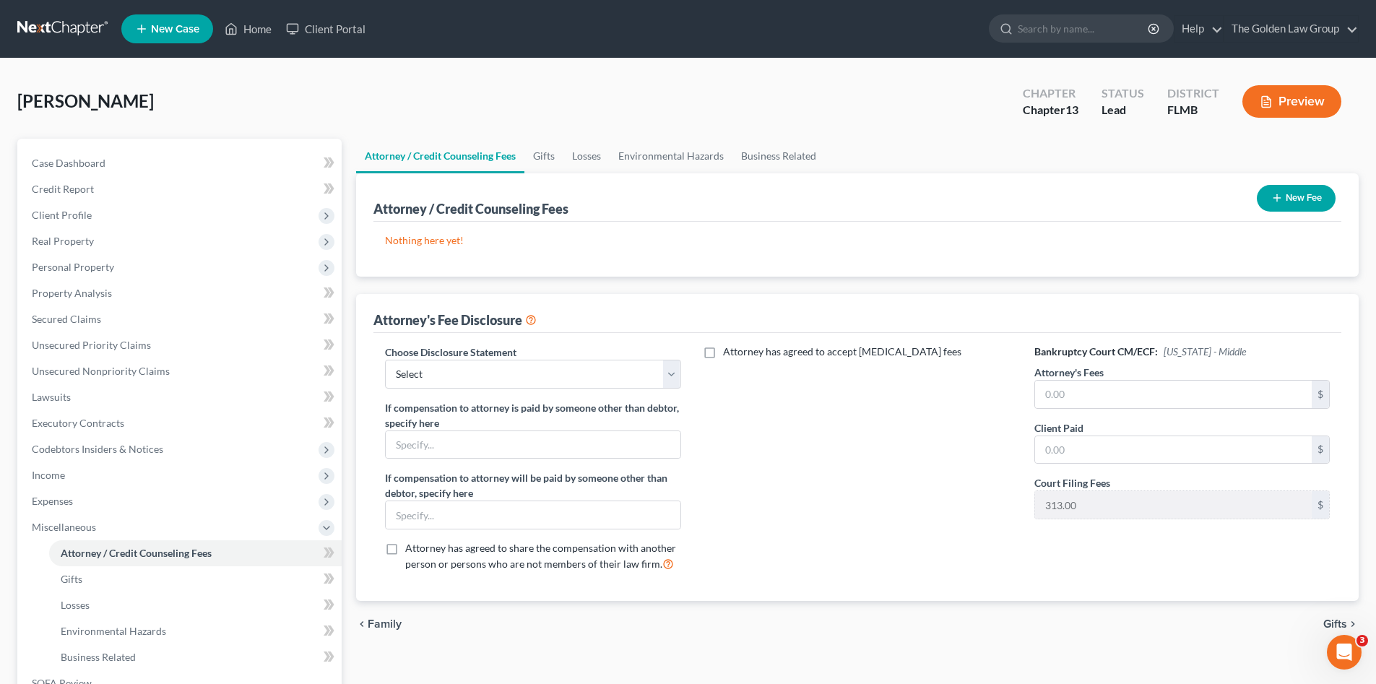
click at [1264, 190] on button "New Fee" at bounding box center [1295, 198] width 79 height 27
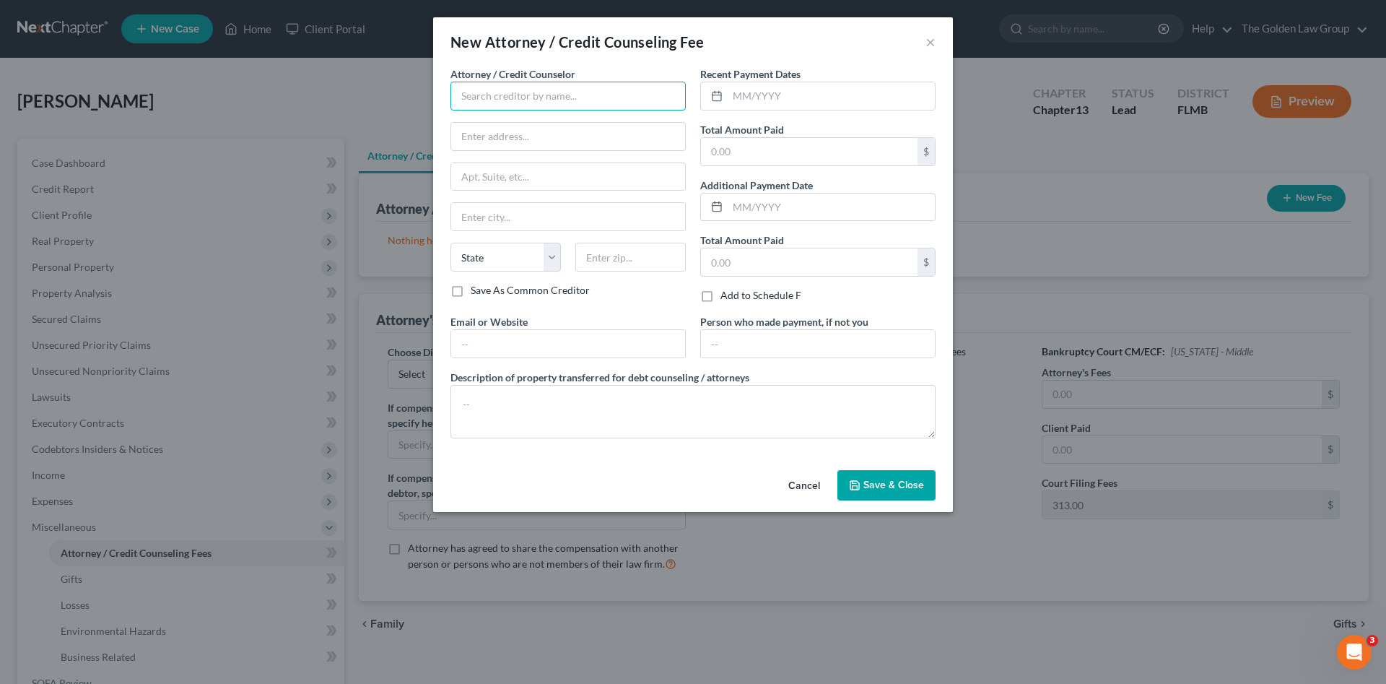
drag, startPoint x: 568, startPoint y: 100, endPoint x: 462, endPoint y: 107, distance: 105.7
click at [568, 101] on input "text" at bounding box center [568, 96] width 235 height 29
drag, startPoint x: 579, startPoint y: 95, endPoint x: 560, endPoint y: 80, distance: 23.7
click at [578, 93] on input "text" at bounding box center [568, 96] width 235 height 29
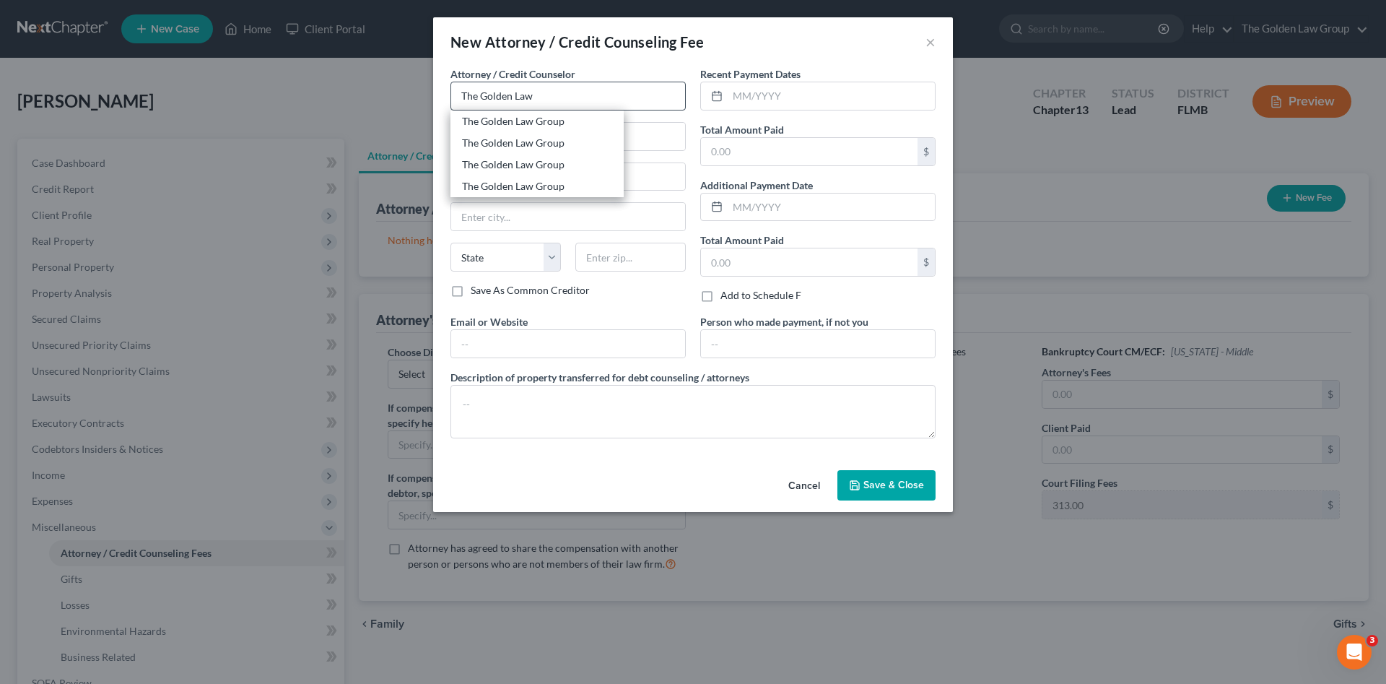
drag, startPoint x: 544, startPoint y: 119, endPoint x: 659, endPoint y: 92, distance: 117.2
click at [550, 118] on div "The Golden Law Group" at bounding box center [537, 121] width 150 height 14
type input "The Golden Law Group"
type input "[STREET_ADDRESS]"
type input "[PERSON_NAME]"
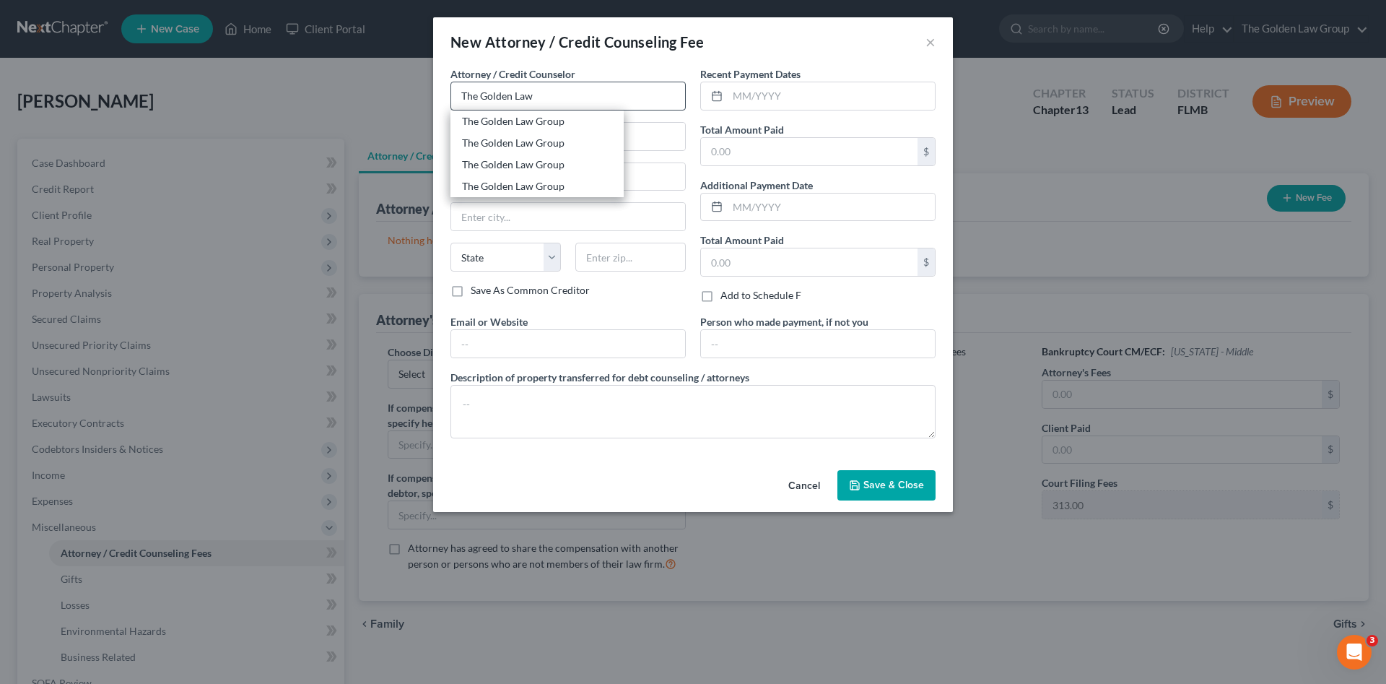
select select "9"
type input "33511"
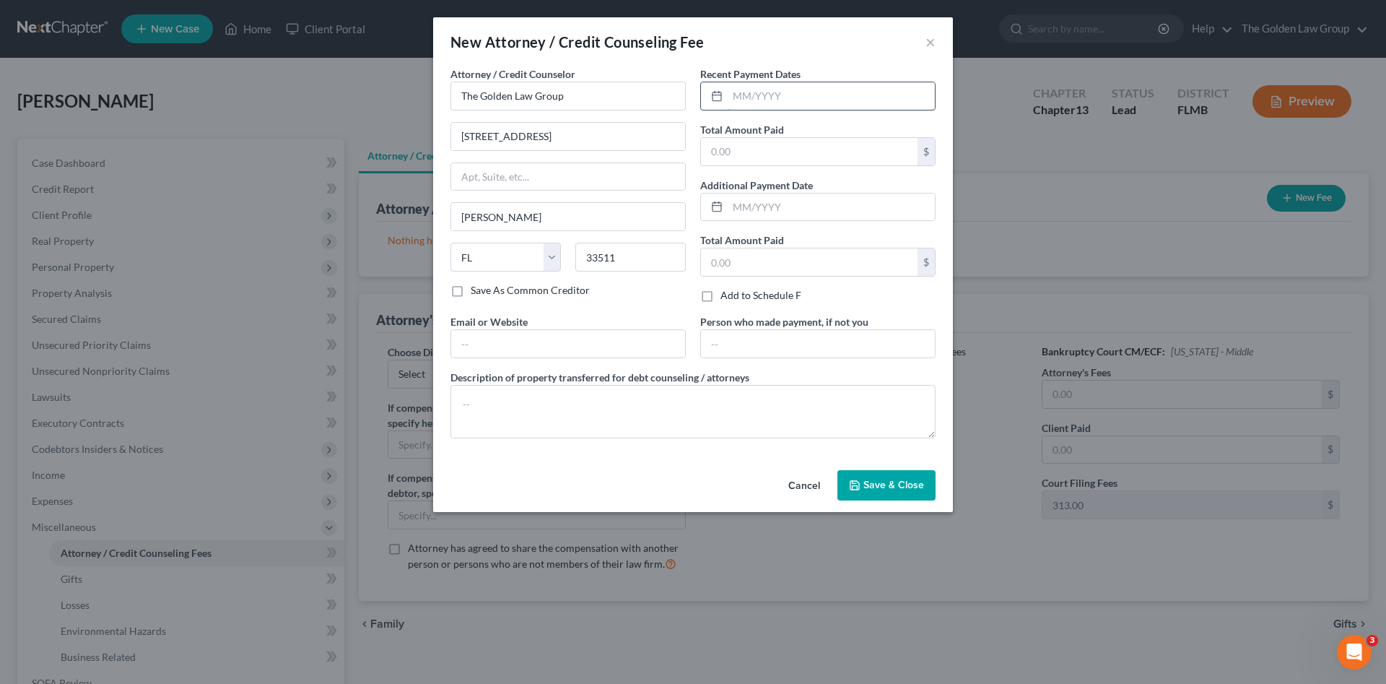
click at [756, 93] on input "text" at bounding box center [831, 95] width 207 height 27
click at [768, 91] on input "text" at bounding box center [831, 95] width 207 height 27
type input "[DATE]"
click at [776, 150] on input "text" at bounding box center [809, 151] width 217 height 27
type input "1,022.00"
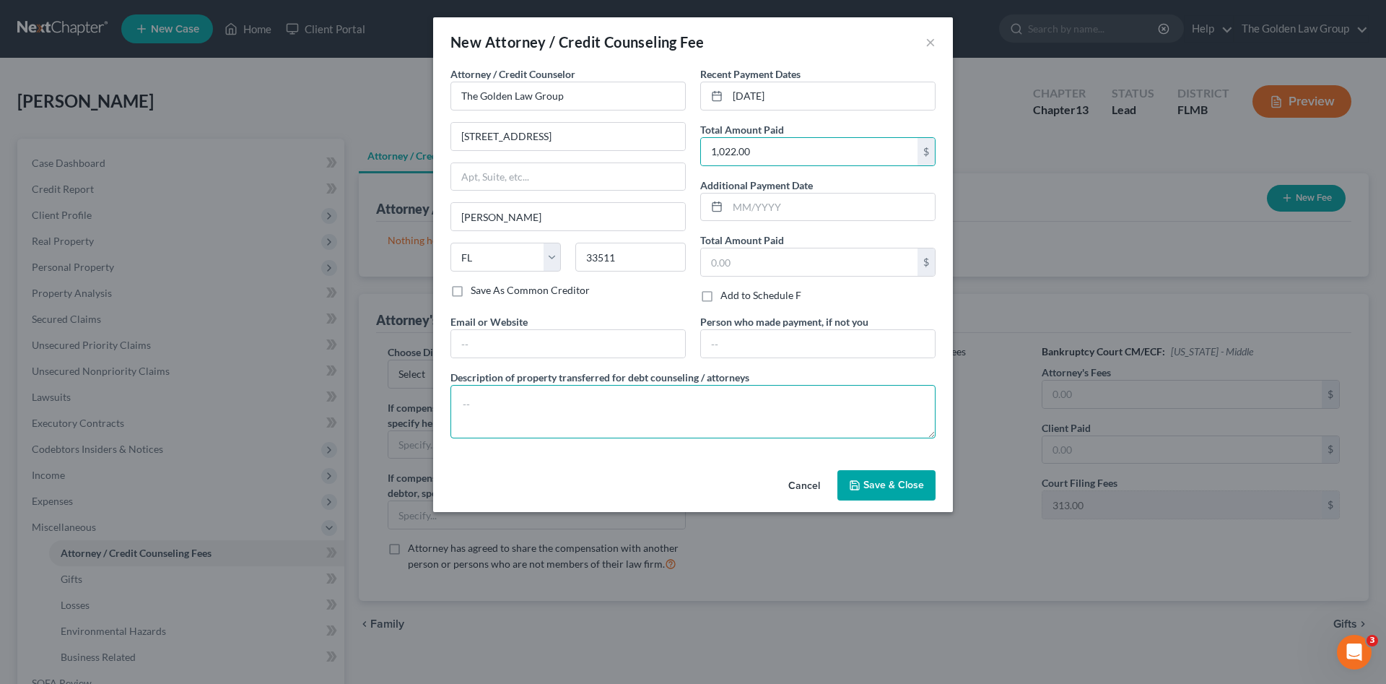
click at [763, 434] on textarea at bounding box center [693, 411] width 485 height 53
type textarea "Attorney Fee"
click at [870, 481] on span "Save & Close" at bounding box center [894, 485] width 61 height 12
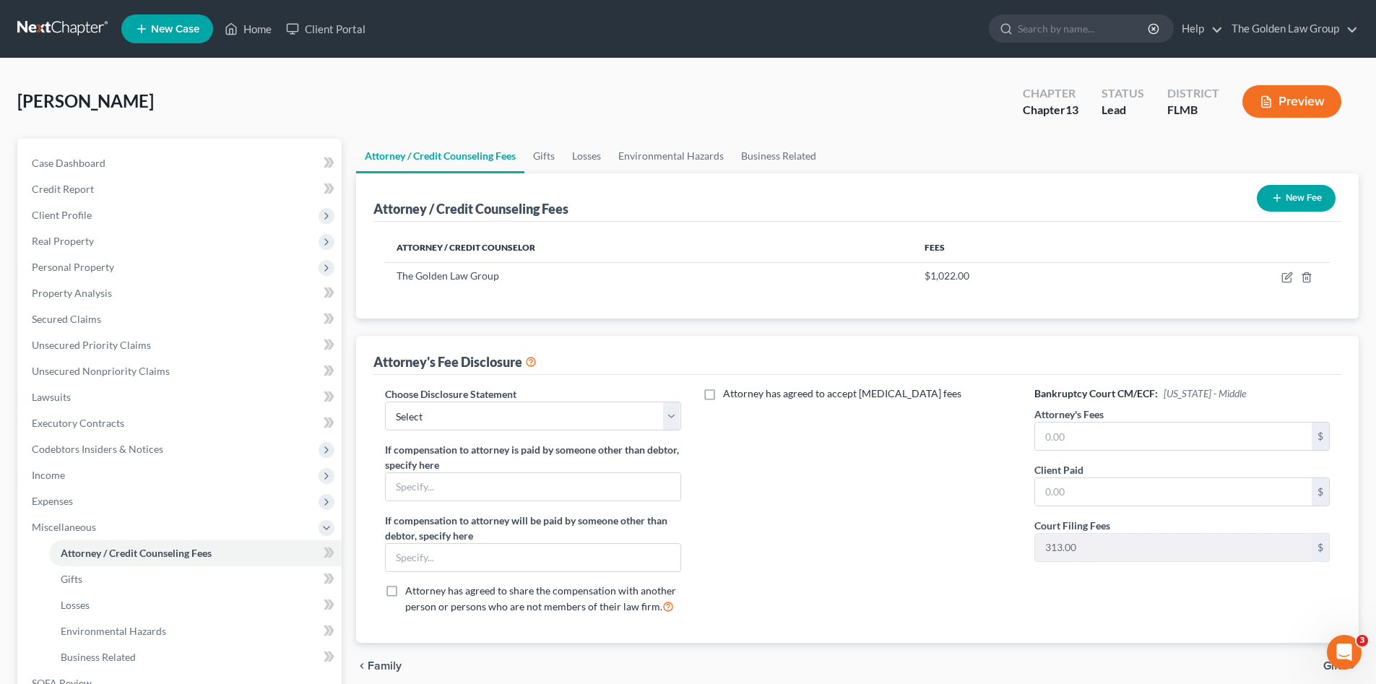
click at [1271, 204] on icon "button" at bounding box center [1277, 198] width 12 height 12
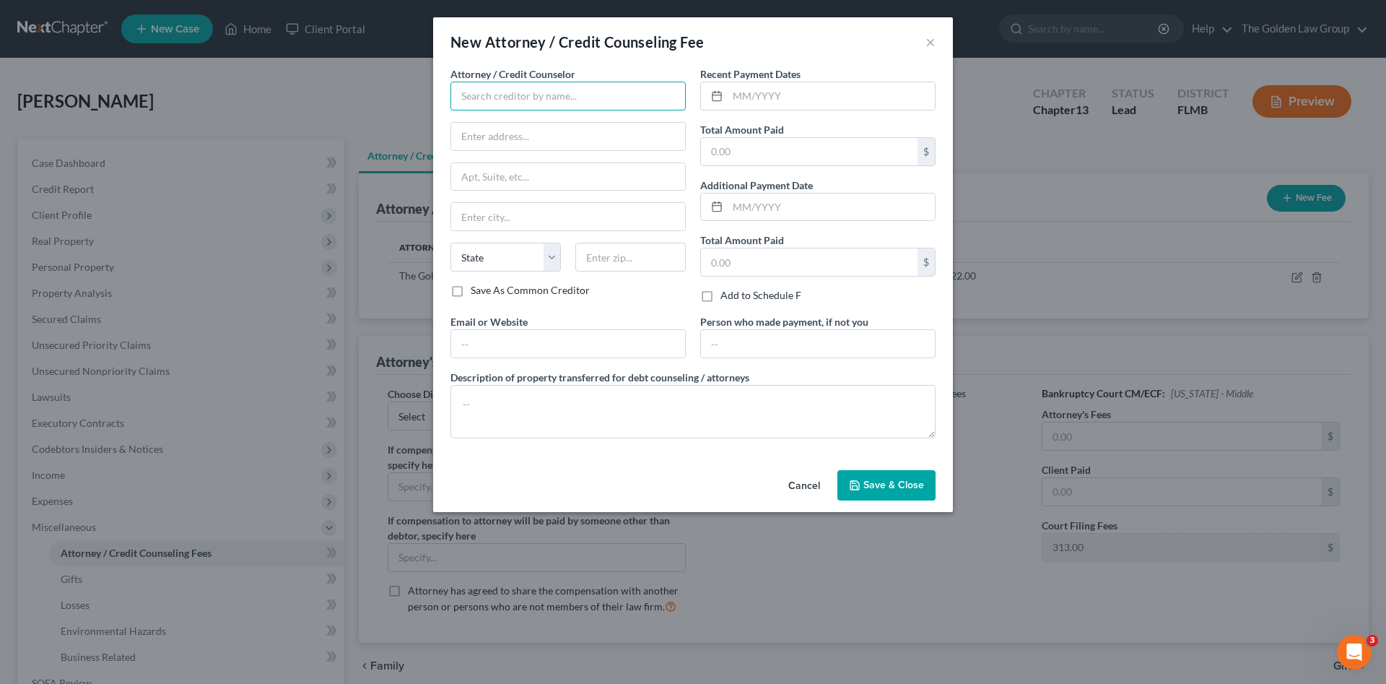
click at [560, 100] on input "text" at bounding box center [568, 96] width 235 height 29
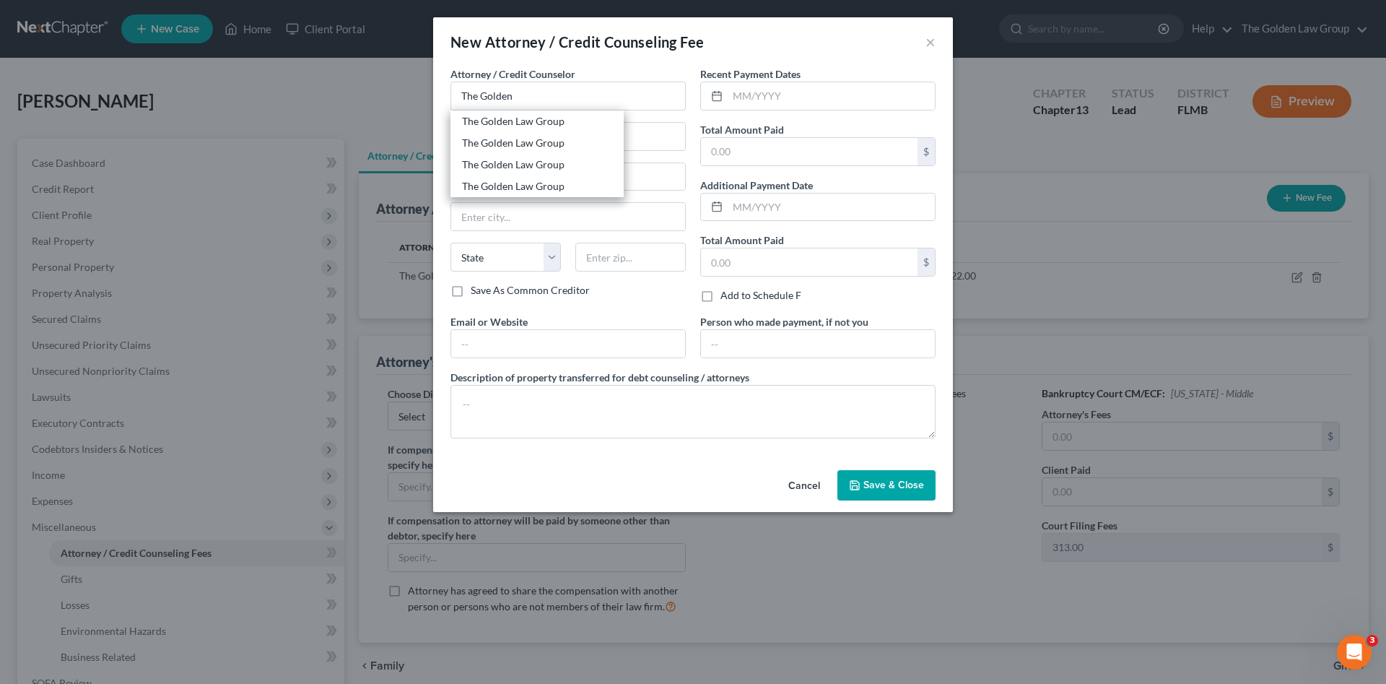
drag, startPoint x: 563, startPoint y: 105, endPoint x: 597, endPoint y: 111, distance: 35.1
click at [565, 121] on div "The Golden Law Group" at bounding box center [537, 121] width 150 height 14
type input "The Golden Law Group"
type input "[STREET_ADDRESS]"
type input "[PERSON_NAME]"
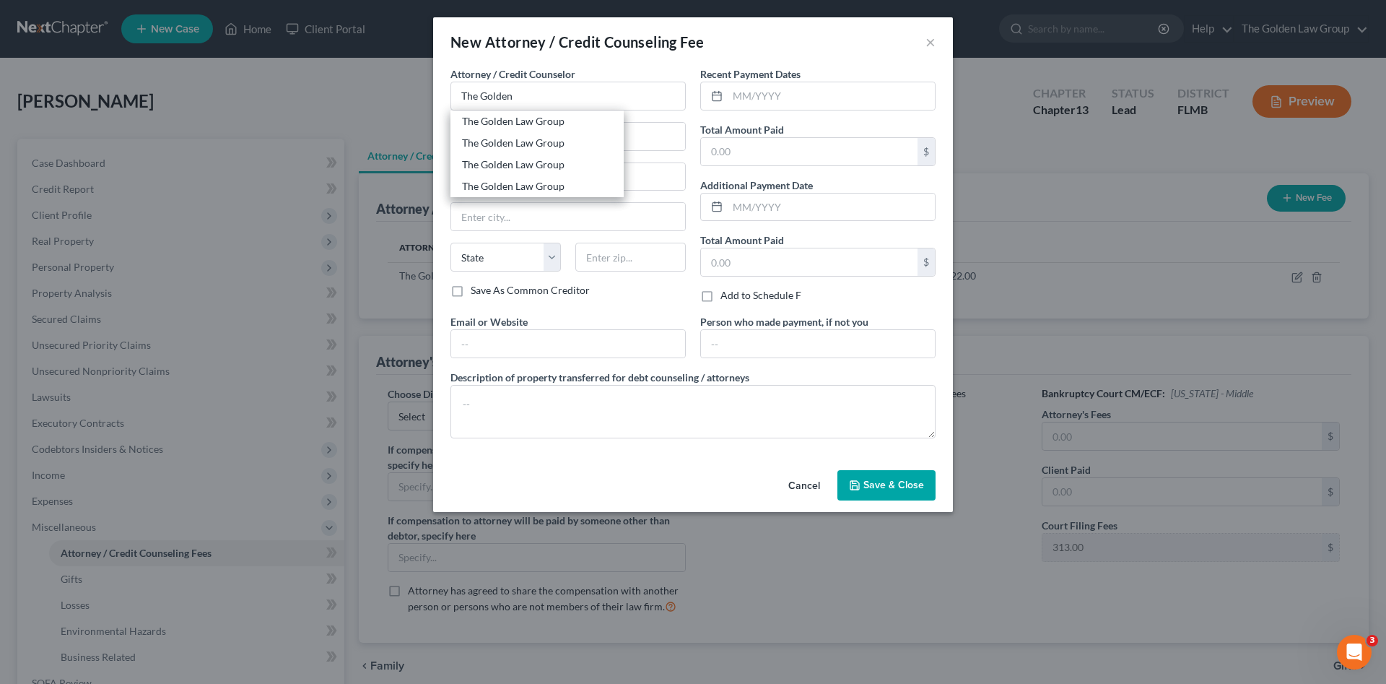
select select "9"
type input "33511"
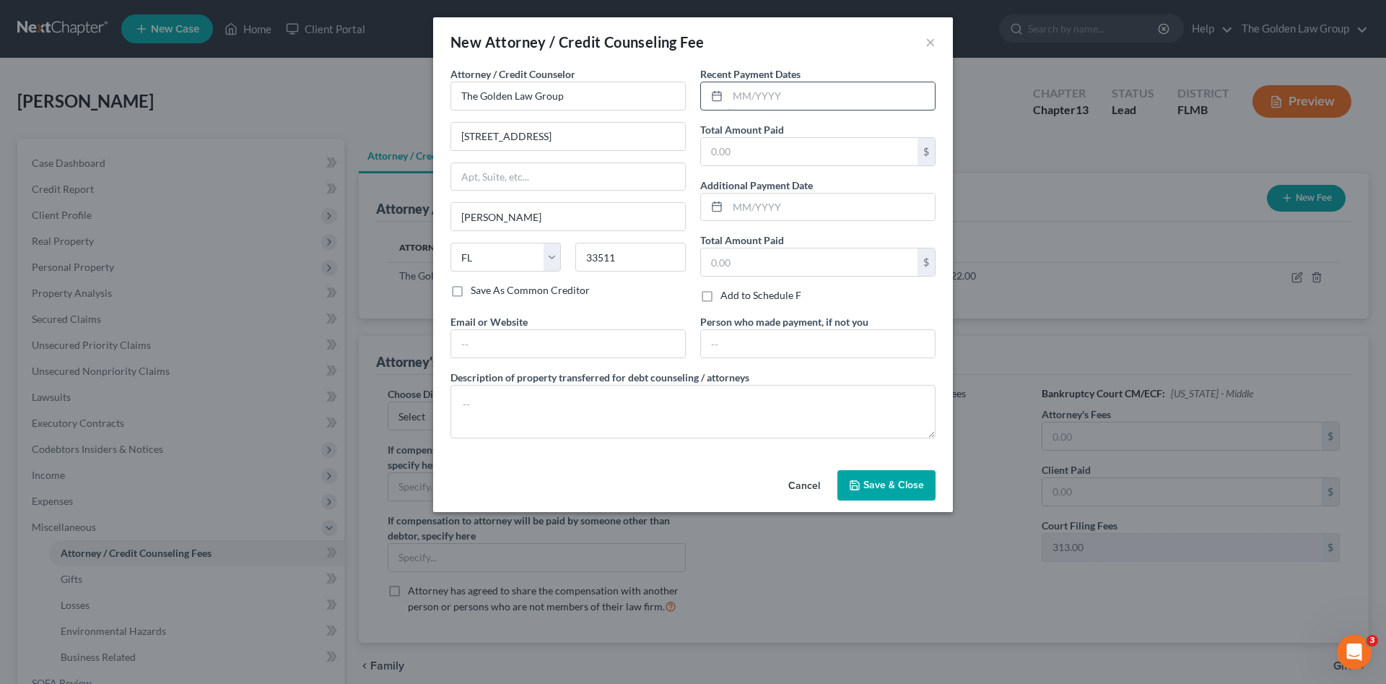
click at [744, 92] on input "text" at bounding box center [831, 95] width 207 height 27
click at [786, 105] on input "08/04" at bounding box center [831, 95] width 207 height 27
type input "[DATE]"
type input "313.00"
click at [730, 404] on textarea at bounding box center [693, 411] width 485 height 53
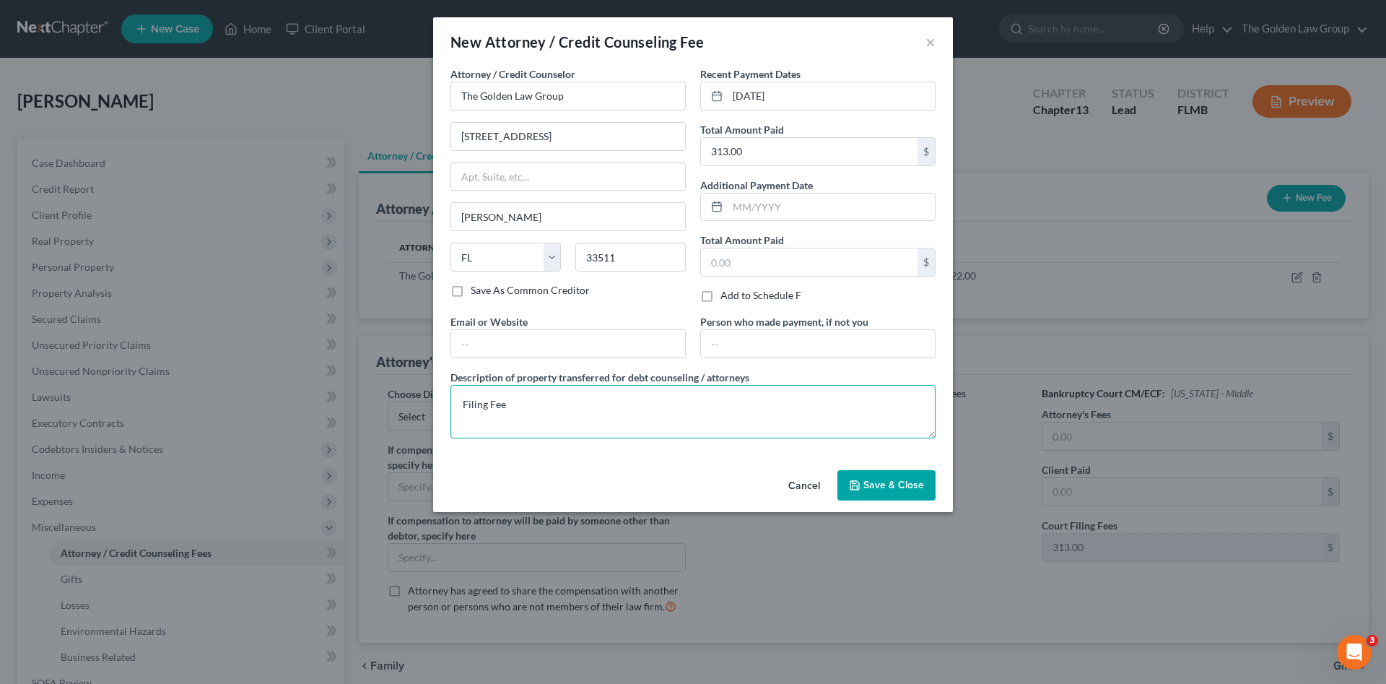
type textarea "Filing Fee"
click at [864, 479] on span "Save & Close" at bounding box center [894, 485] width 61 height 12
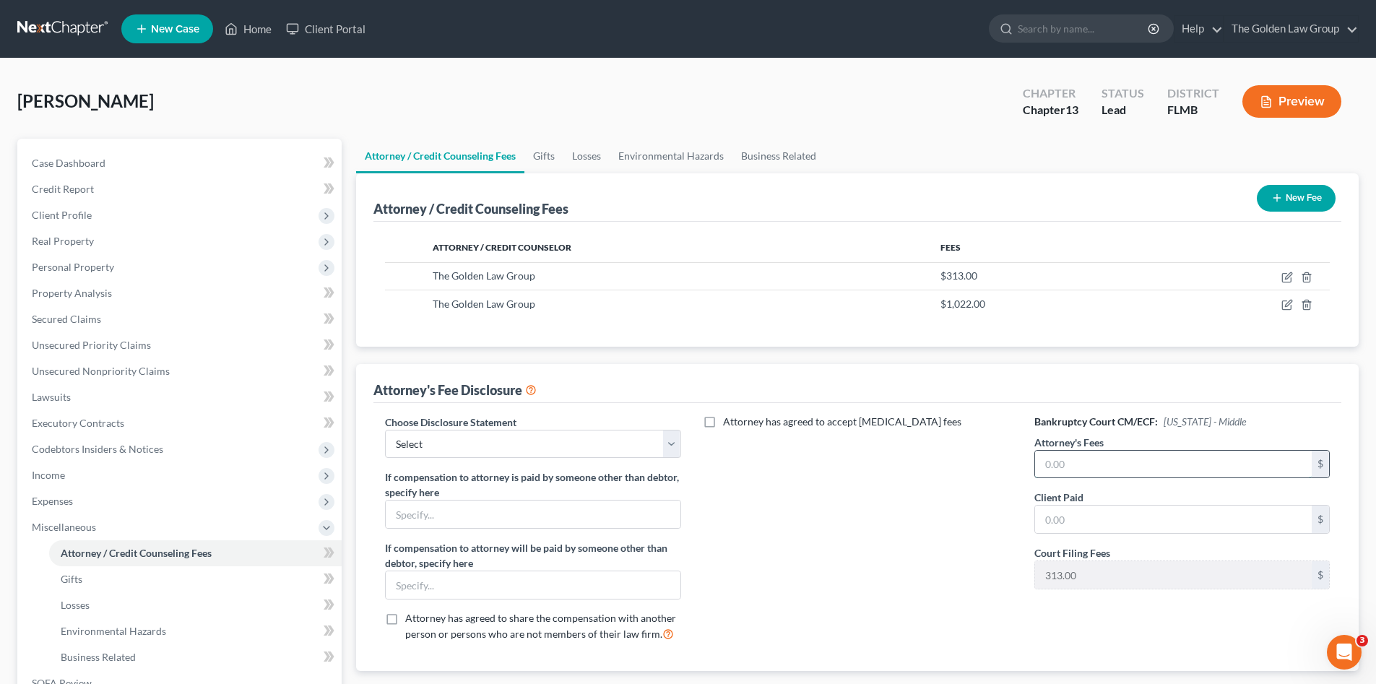
click at [1119, 467] on input "text" at bounding box center [1173, 464] width 277 height 27
type input "1"
type input "5,000.00"
type input "1,022.00"
click at [841, 599] on div "Attorney has agreed to accept [MEDICAL_DATA] fees" at bounding box center [857, 533] width 324 height 239
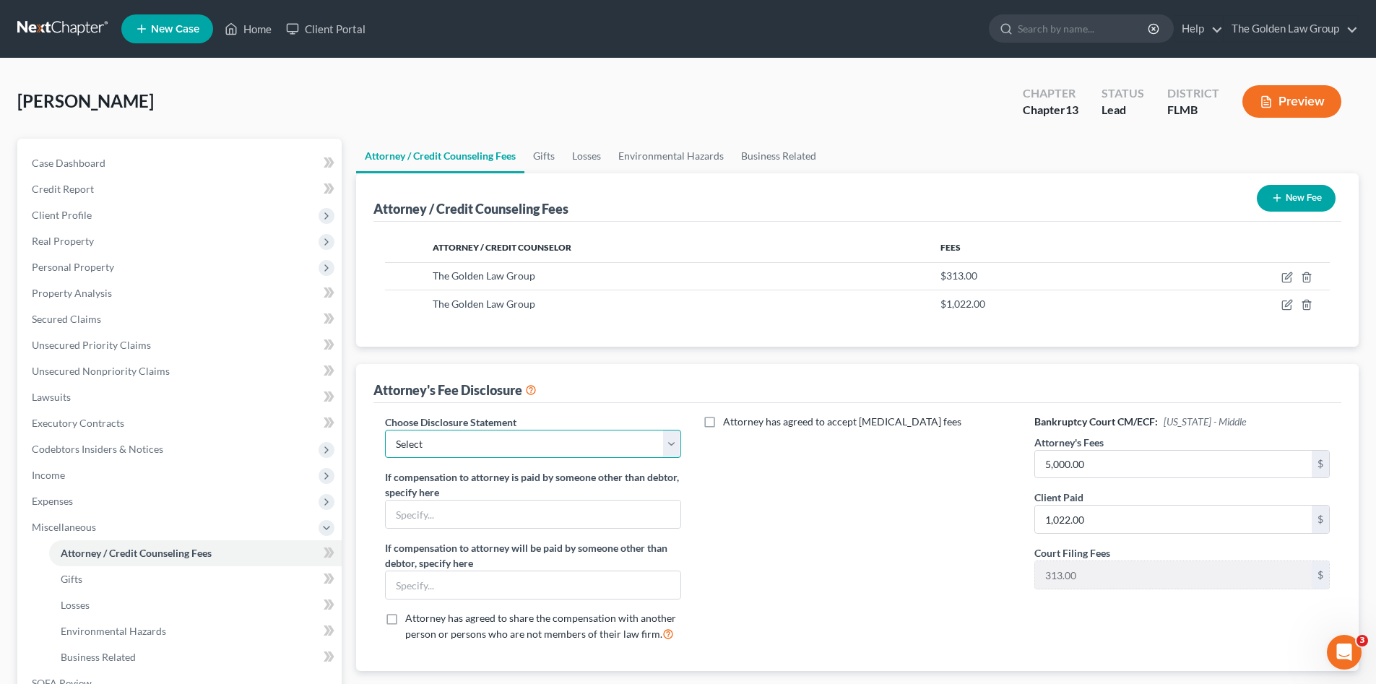
click at [568, 449] on select "Select Chapter 7 Supplemental Chapter 13 Chapter 7 Pre-Petition" at bounding box center [532, 444] width 295 height 29
select select "1"
click at [385, 430] on select "Select Chapter 7 Supplemental Chapter 13 Chapter 7 Pre-Petition" at bounding box center [532, 444] width 295 height 29
click at [715, 540] on div "Attorney has agreed to accept [MEDICAL_DATA] fees" at bounding box center [857, 533] width 324 height 239
click at [1312, 203] on button "New Fee" at bounding box center [1295, 198] width 79 height 27
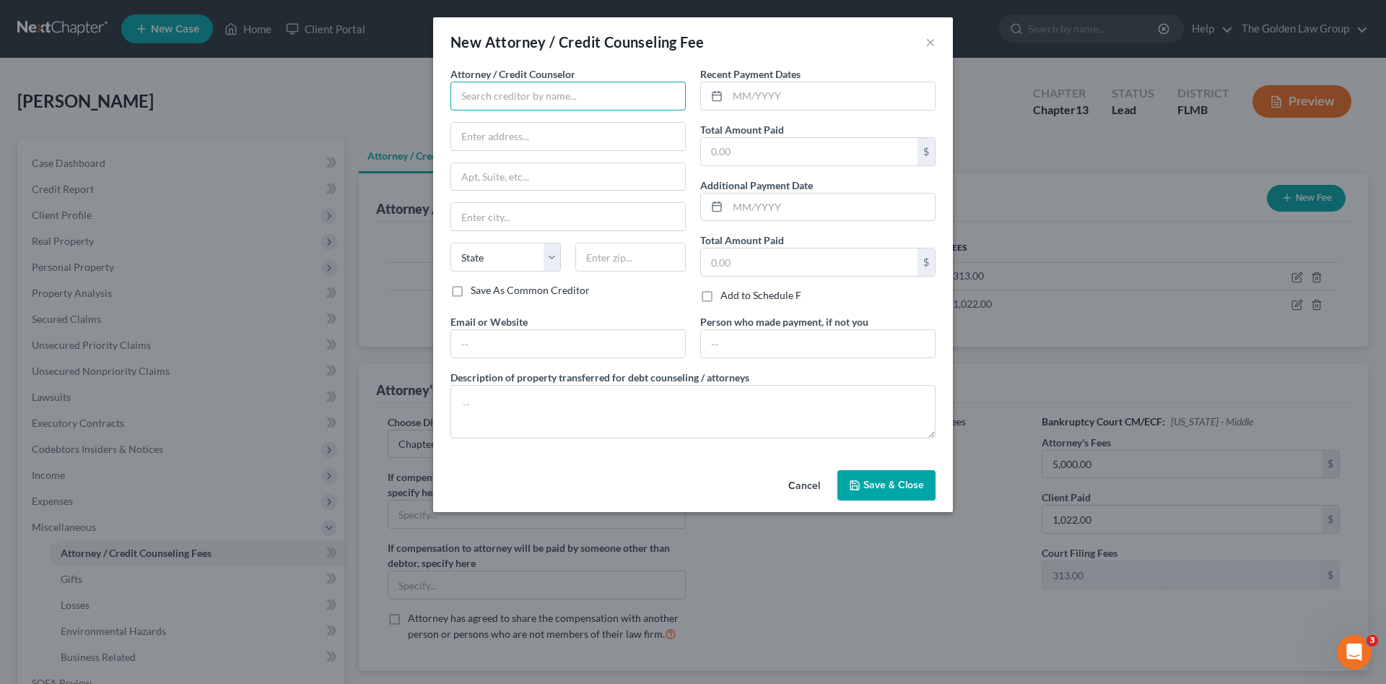
click at [599, 103] on input "text" at bounding box center [568, 96] width 235 height 29
click at [514, 142] on div "xactusXX" at bounding box center [537, 143] width 150 height 14
type input "xactusXX"
type input "[STREET_ADDRESS][PERSON_NAME]"
type input "Suite 100"
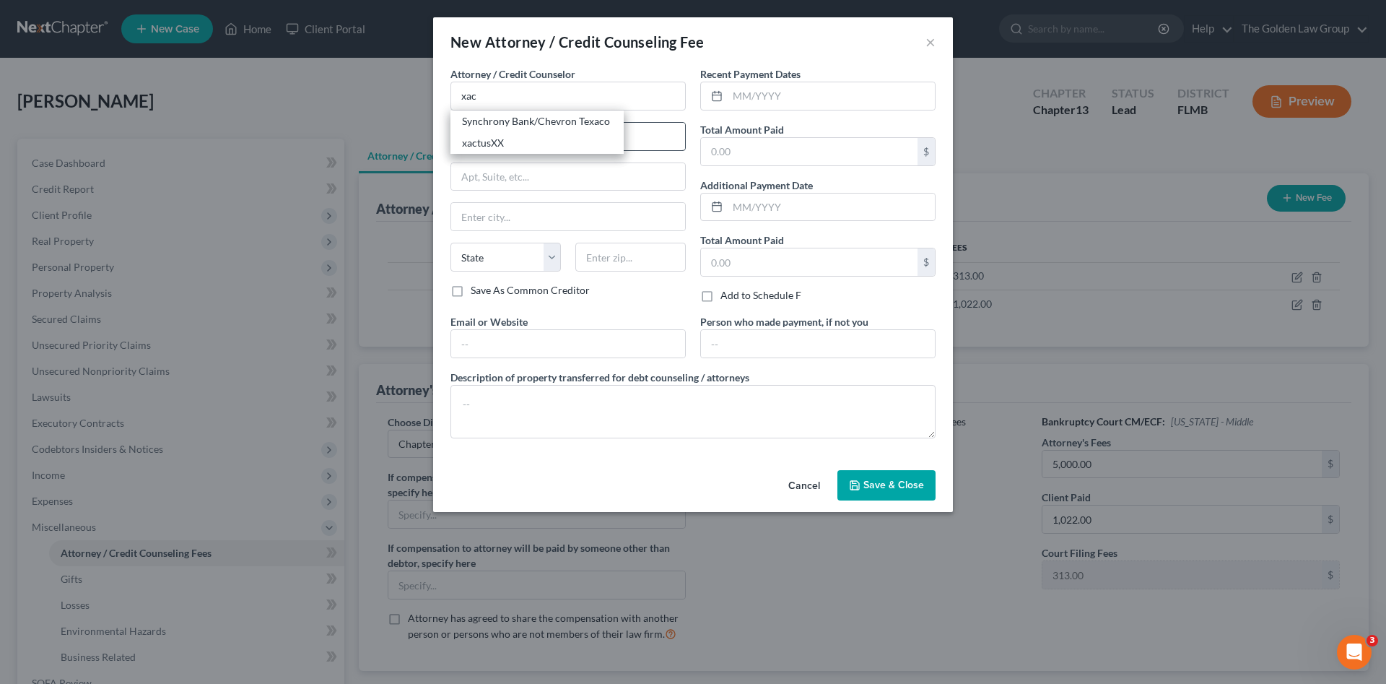
type input "Broomall"
select select "39"
type input "19008"
click at [743, 97] on input "text" at bounding box center [831, 95] width 207 height 27
type input "[DATE]"
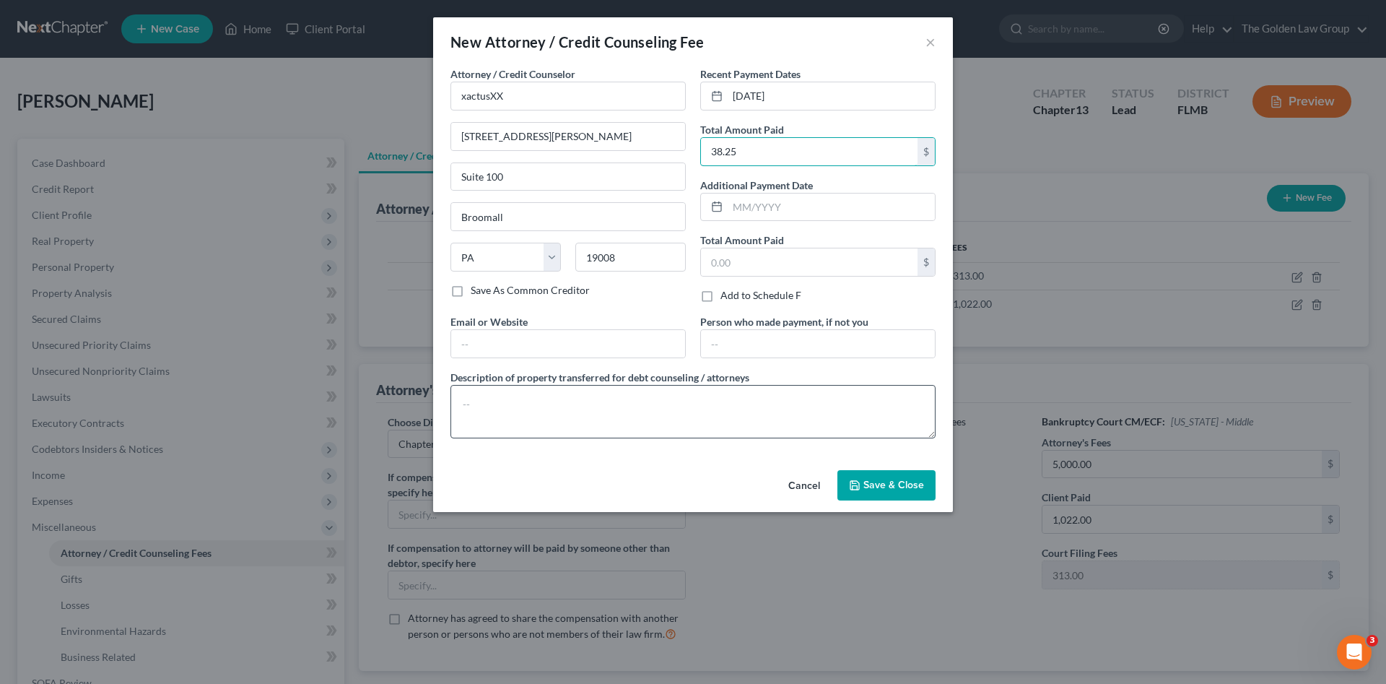
type input "38.25"
click at [744, 401] on textarea at bounding box center [693, 411] width 485 height 53
type textarea "Credit Report"
click at [851, 475] on button "Save & Close" at bounding box center [887, 485] width 98 height 30
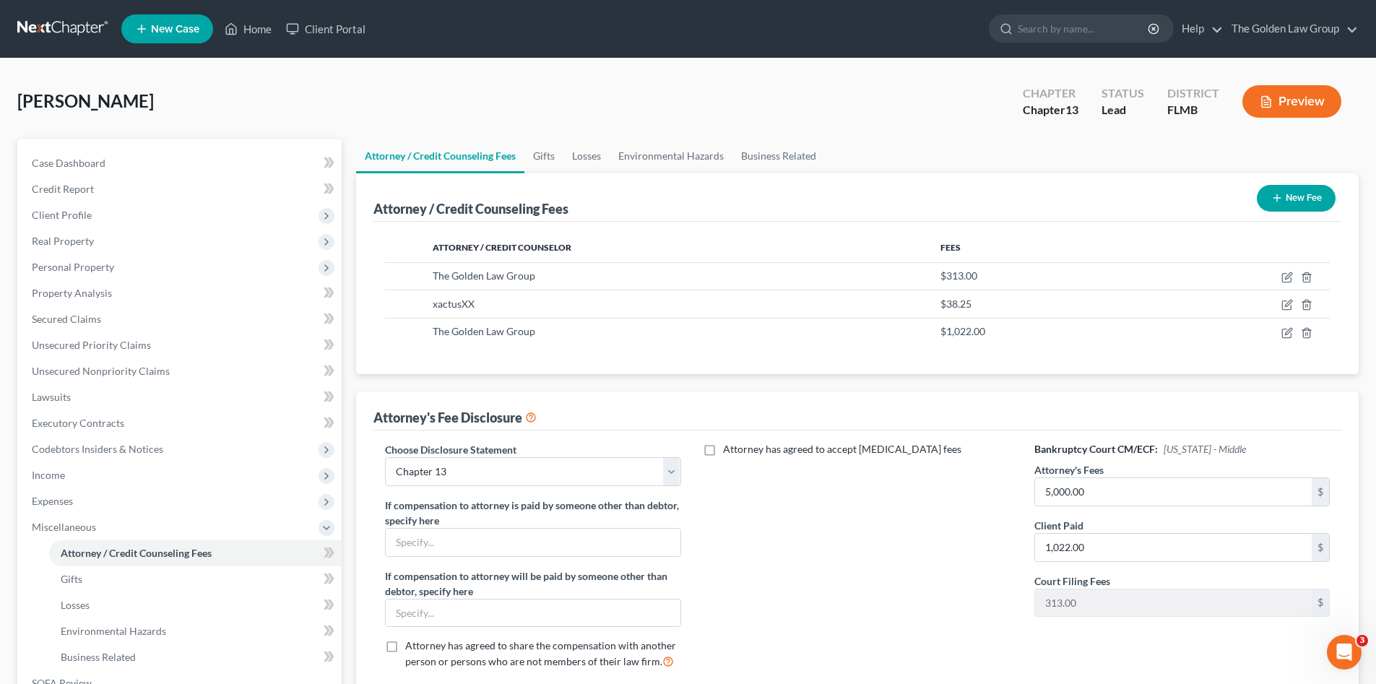
click at [1285, 201] on button "New Fee" at bounding box center [1295, 198] width 79 height 27
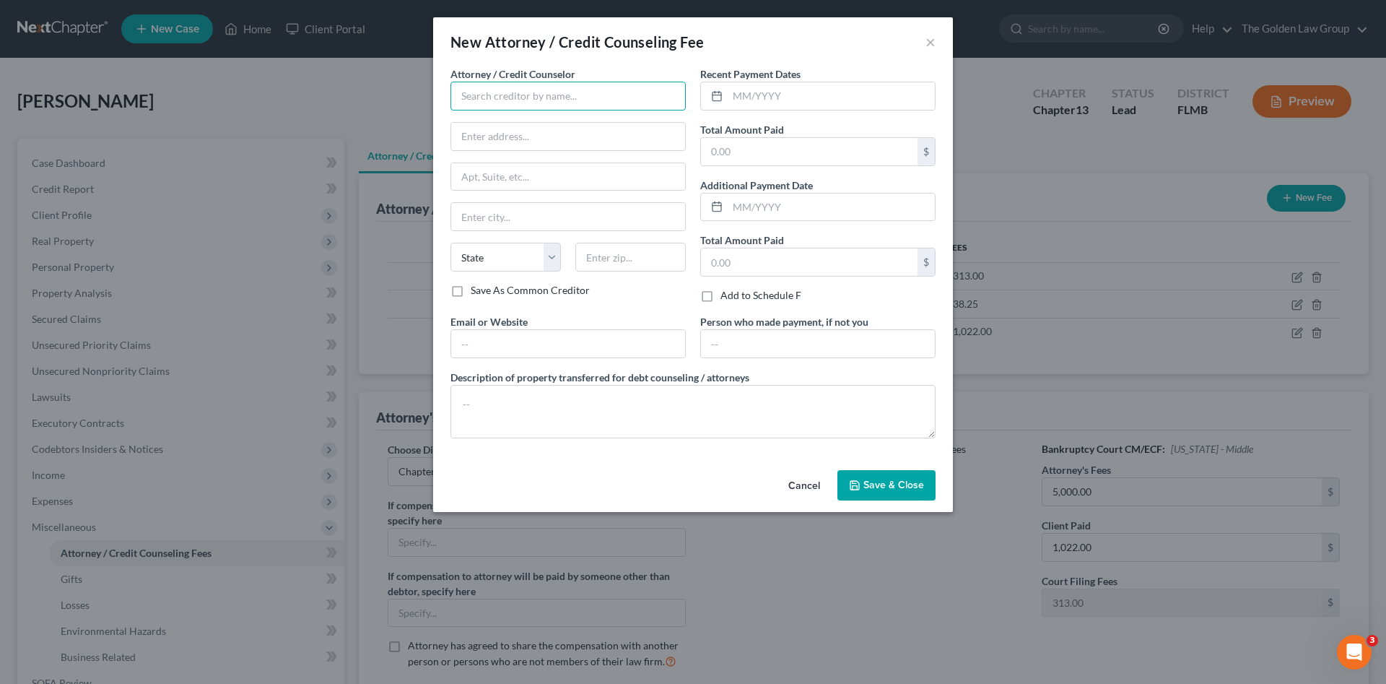
click at [511, 108] on input "text" at bounding box center [568, 96] width 235 height 29
click at [511, 118] on div "Debtorcc, Inc" at bounding box center [537, 121] width 150 height 14
type input "Debtorcc, Inc"
type input "[STREET_ADDRESS]"
type input "[GEOGRAPHIC_DATA]"
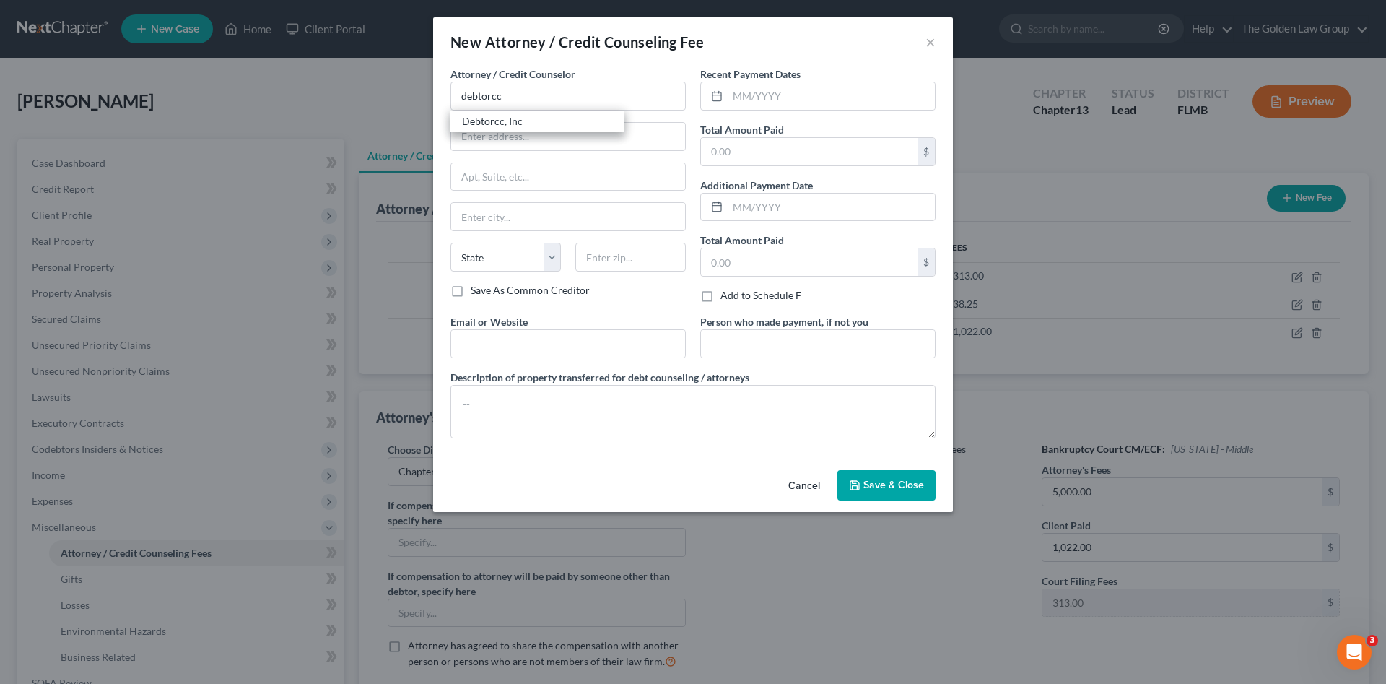
select select "33"
type input "07302"
click at [770, 100] on input "text" at bounding box center [831, 95] width 207 height 27
click at [819, 93] on input "text" at bounding box center [831, 95] width 207 height 27
type input "[DATE]"
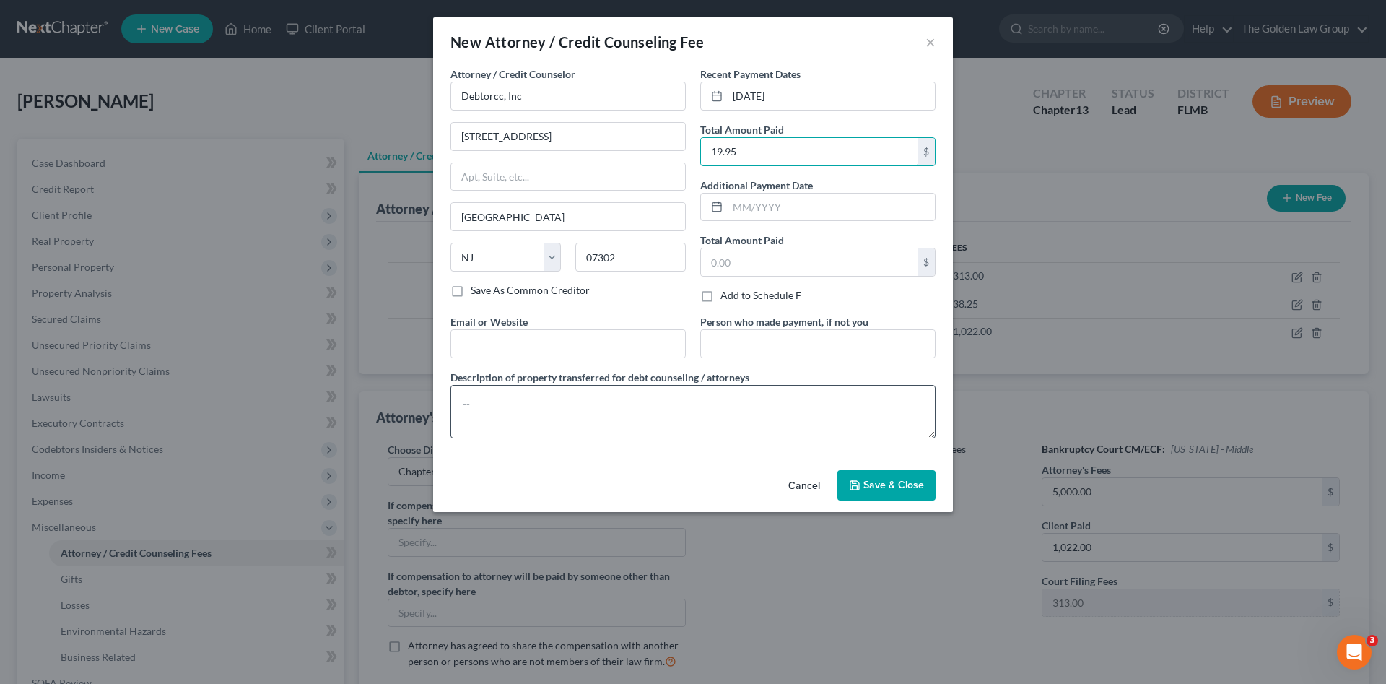
type input "19.95"
click at [819, 401] on textarea at bounding box center [693, 411] width 485 height 53
type textarea "Credit Counseling"
click at [876, 489] on span "Save & Close" at bounding box center [894, 485] width 61 height 12
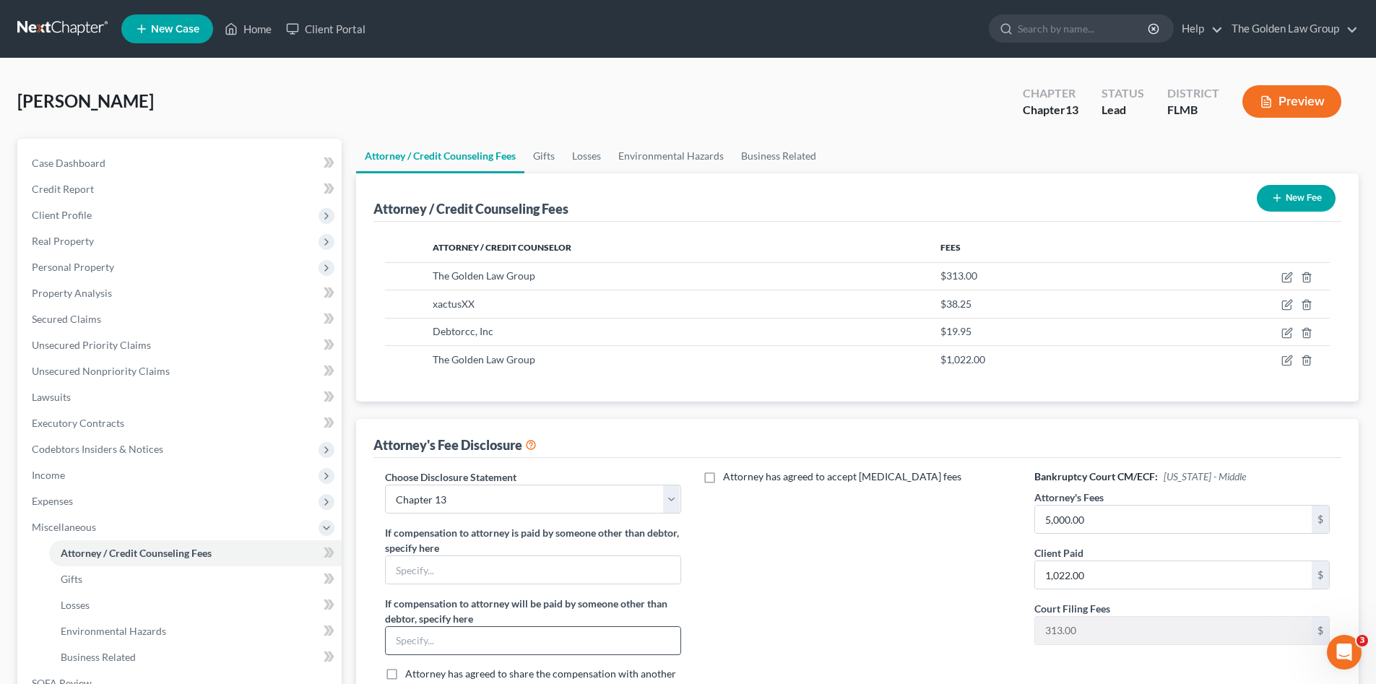
click at [462, 639] on input "text" at bounding box center [533, 640] width 294 height 27
paste input "Monitoring Fee paid to Attorney by Trustee - $50/mo."
type input "Monitoring Fee paid to Attorney by Trustee - $50/mo."
click at [787, 628] on div "Attorney has agreed to accept [MEDICAL_DATA] fees" at bounding box center [857, 588] width 324 height 239
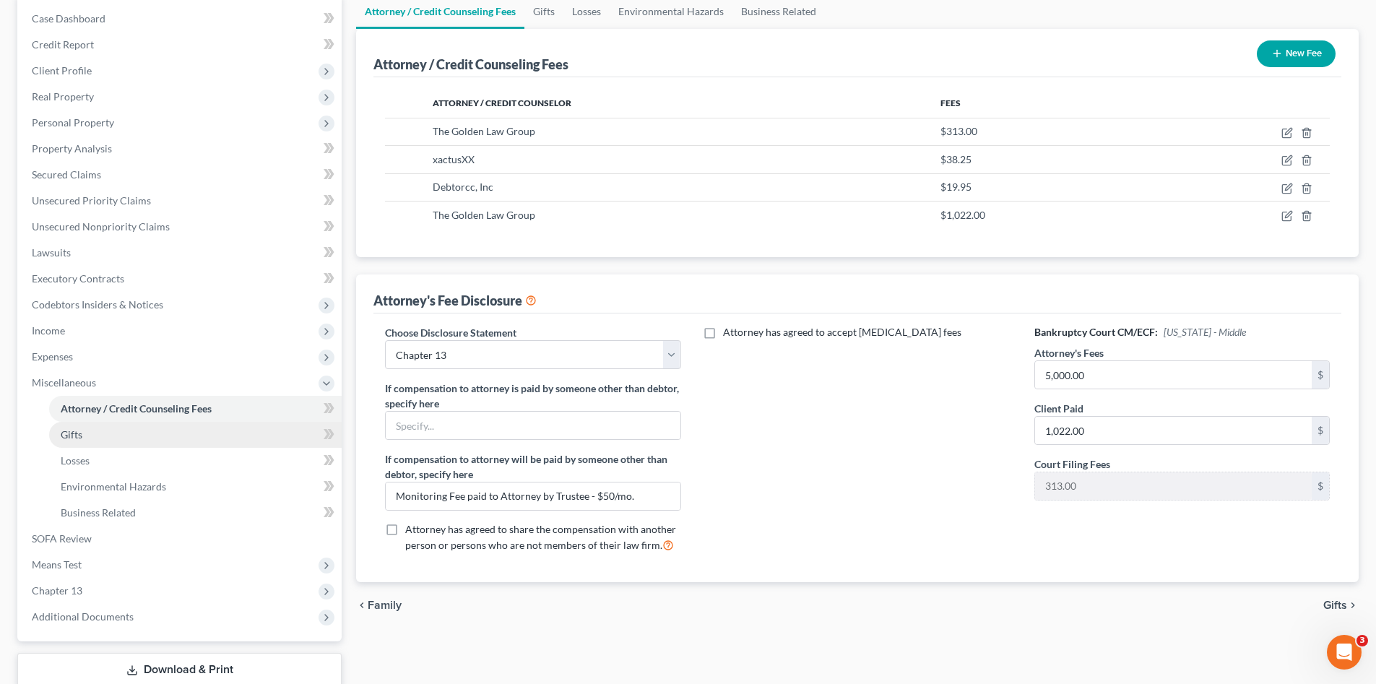
click at [78, 429] on span "Gifts" at bounding box center [72, 434] width 22 height 12
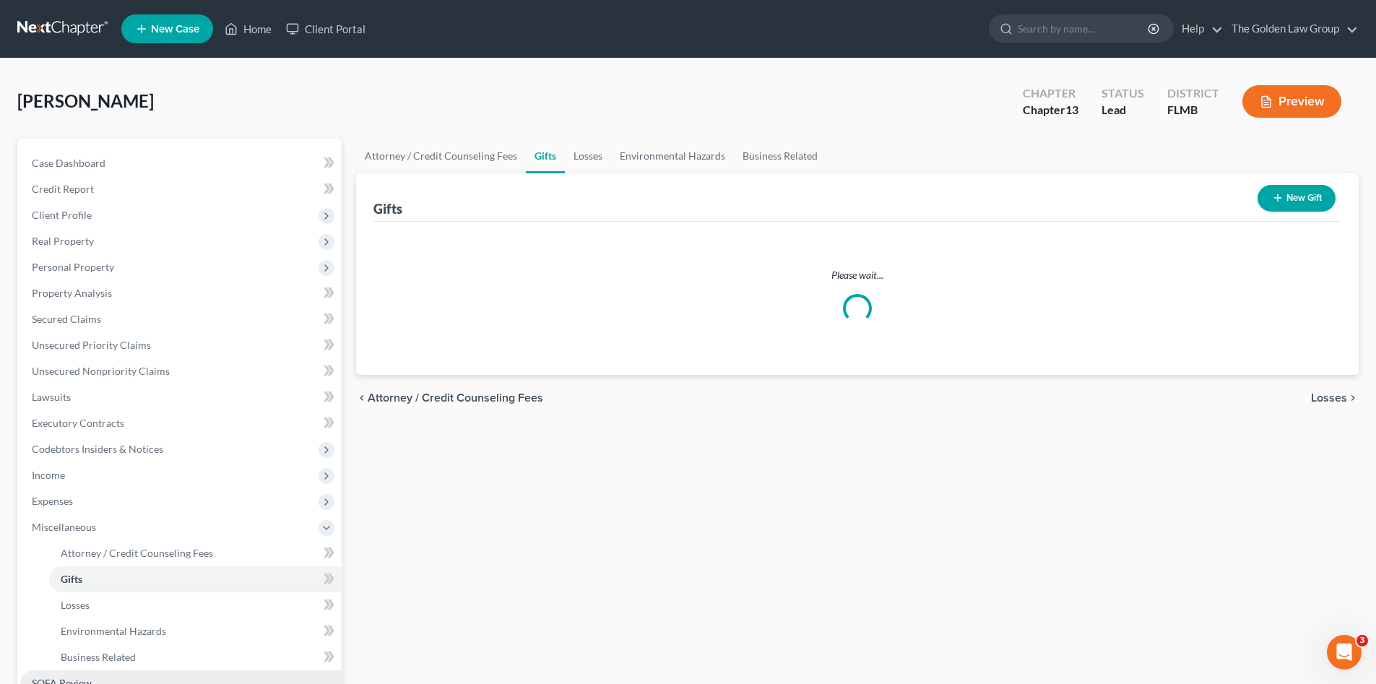
scroll to position [144, 0]
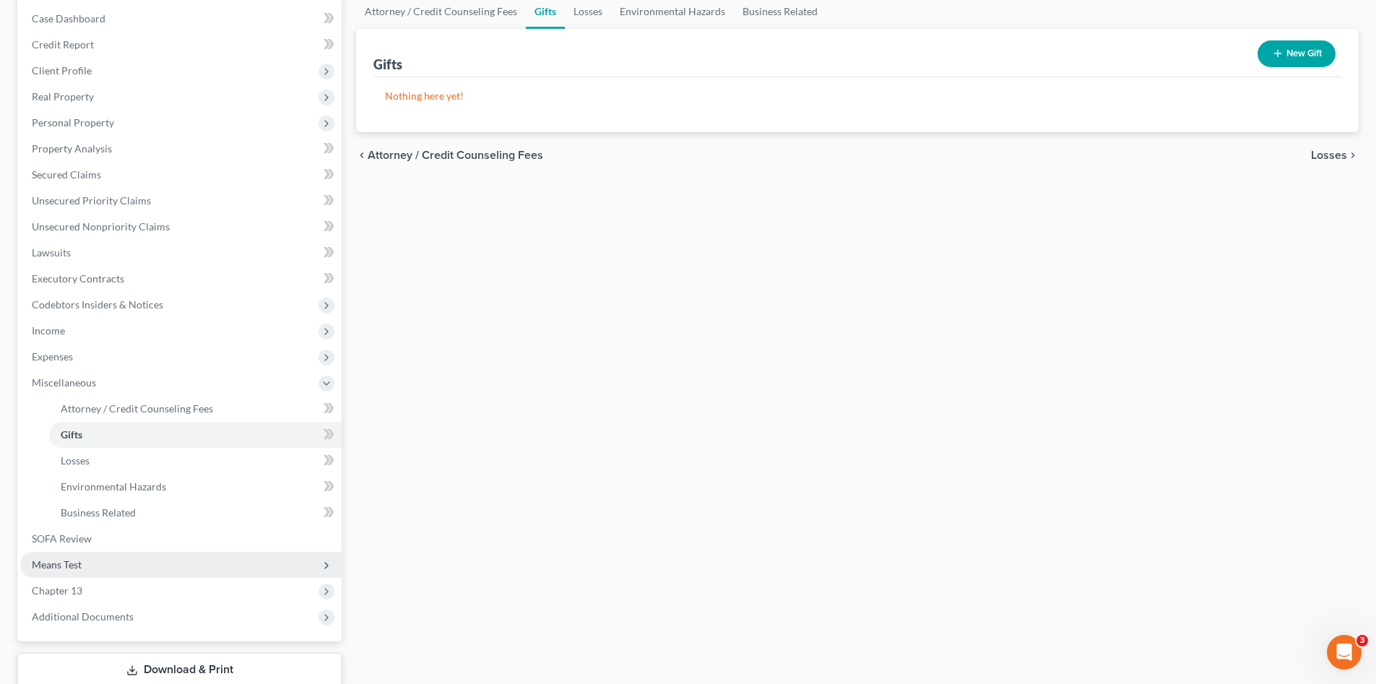
click at [66, 562] on span "Means Test" at bounding box center [57, 564] width 50 height 12
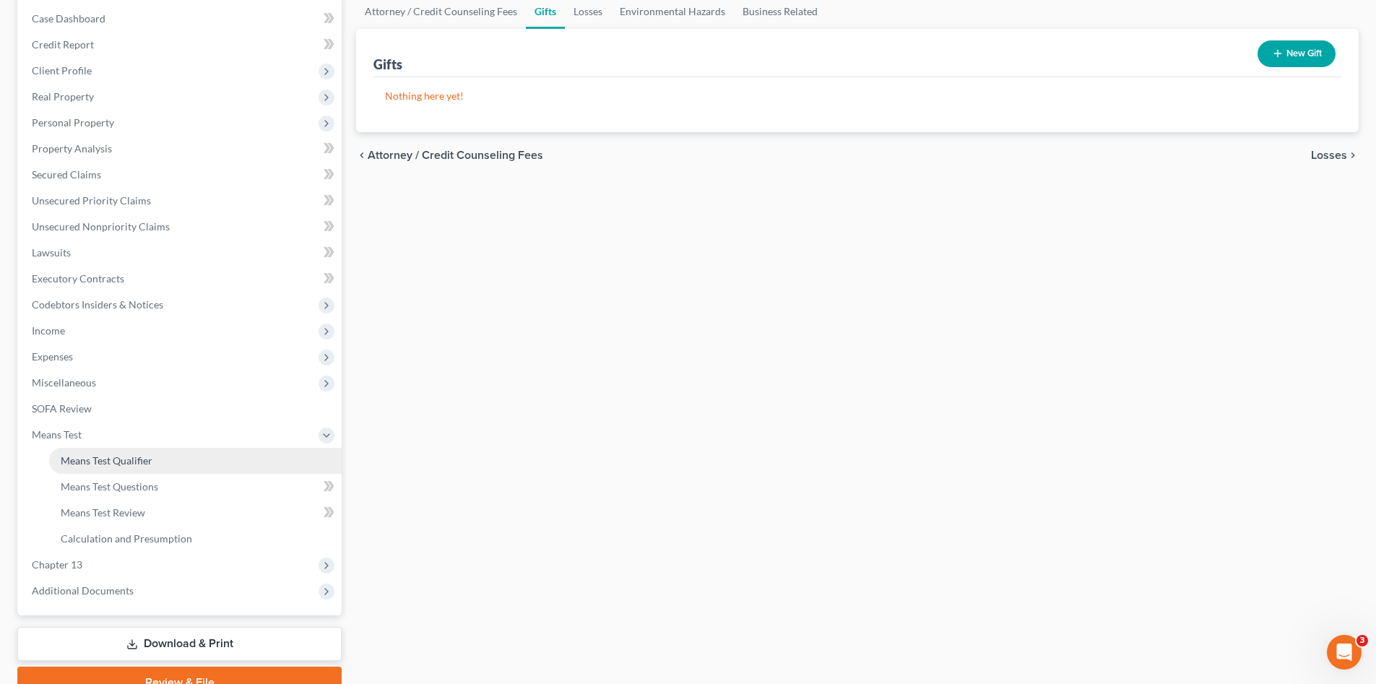
click at [132, 465] on span "Means Test Qualifier" at bounding box center [107, 460] width 92 height 12
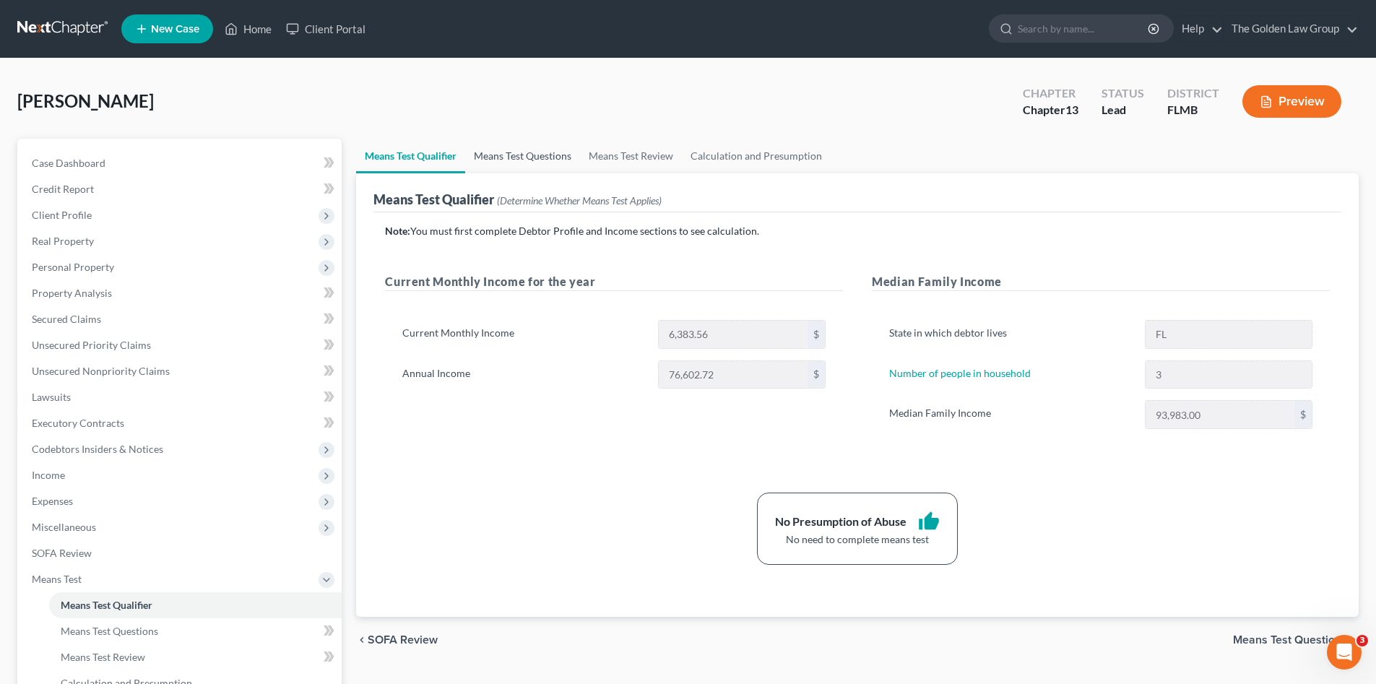
click at [503, 158] on link "Means Test Questions" at bounding box center [522, 156] width 115 height 35
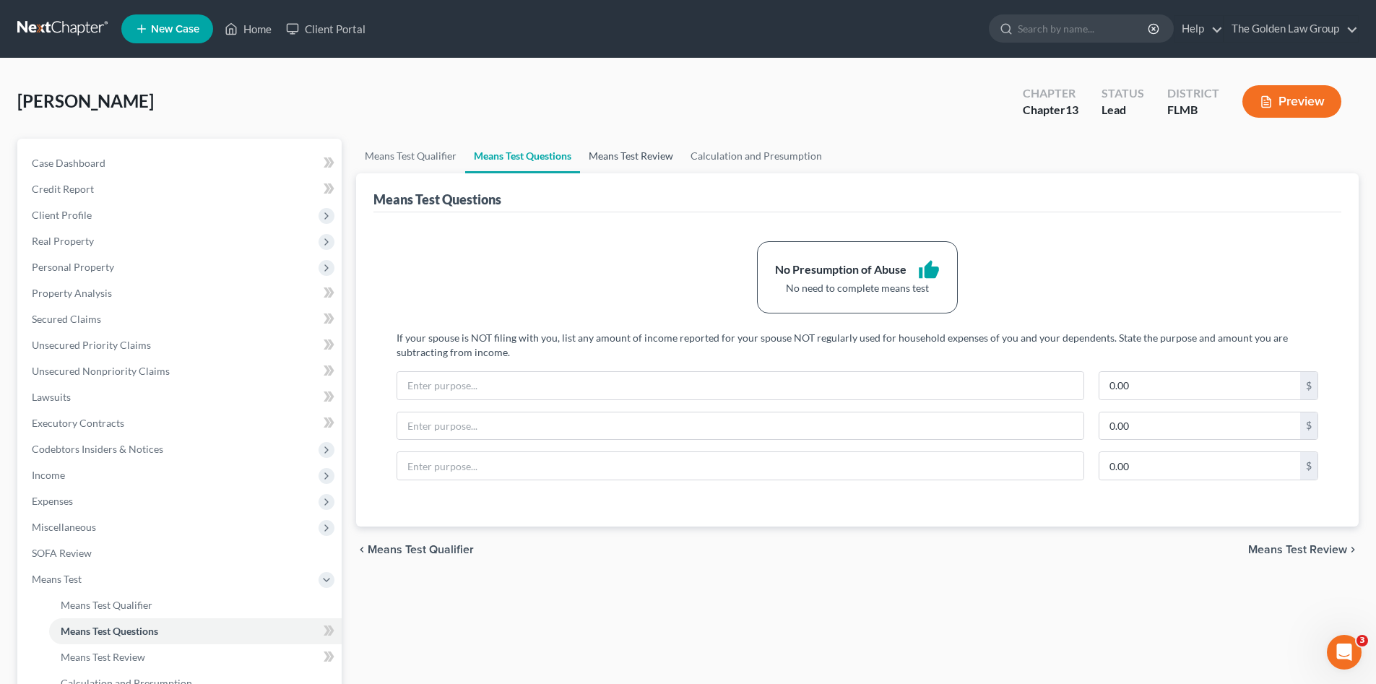
click at [650, 149] on link "Means Test Review" at bounding box center [631, 156] width 102 height 35
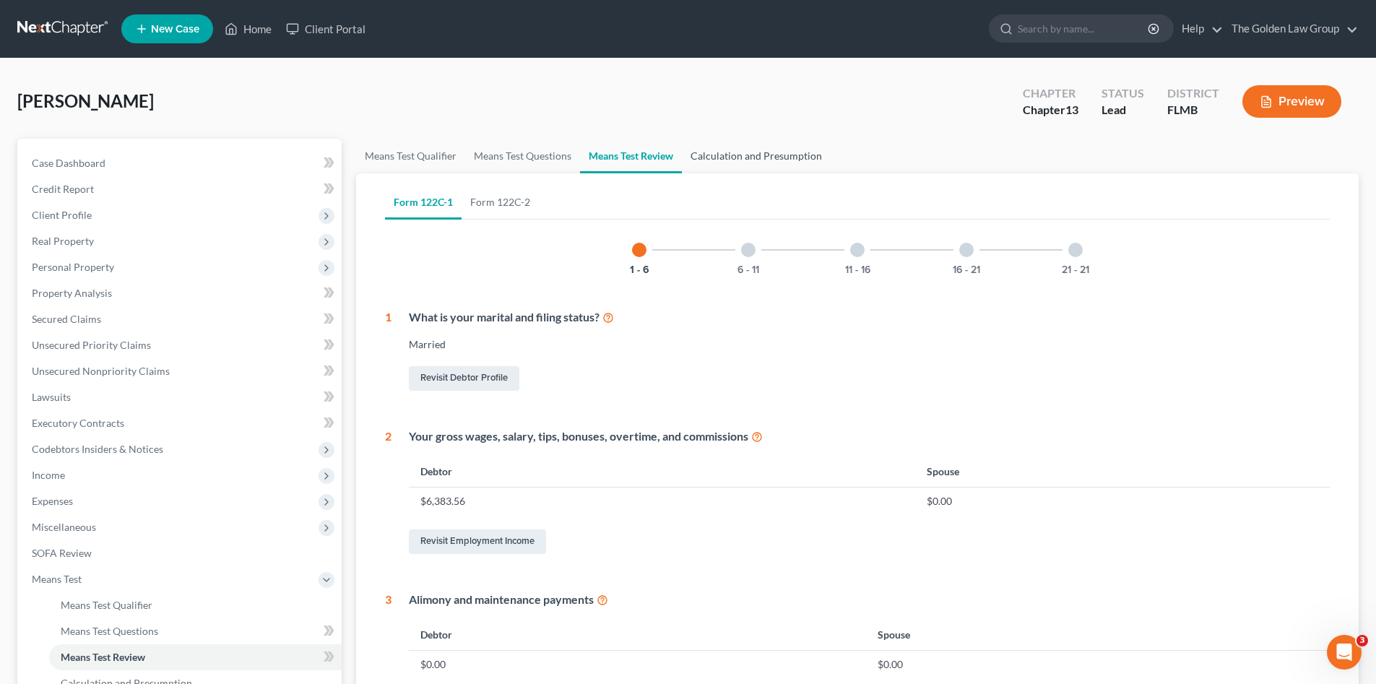
click at [744, 154] on link "Calculation and Presumption" at bounding box center [756, 156] width 149 height 35
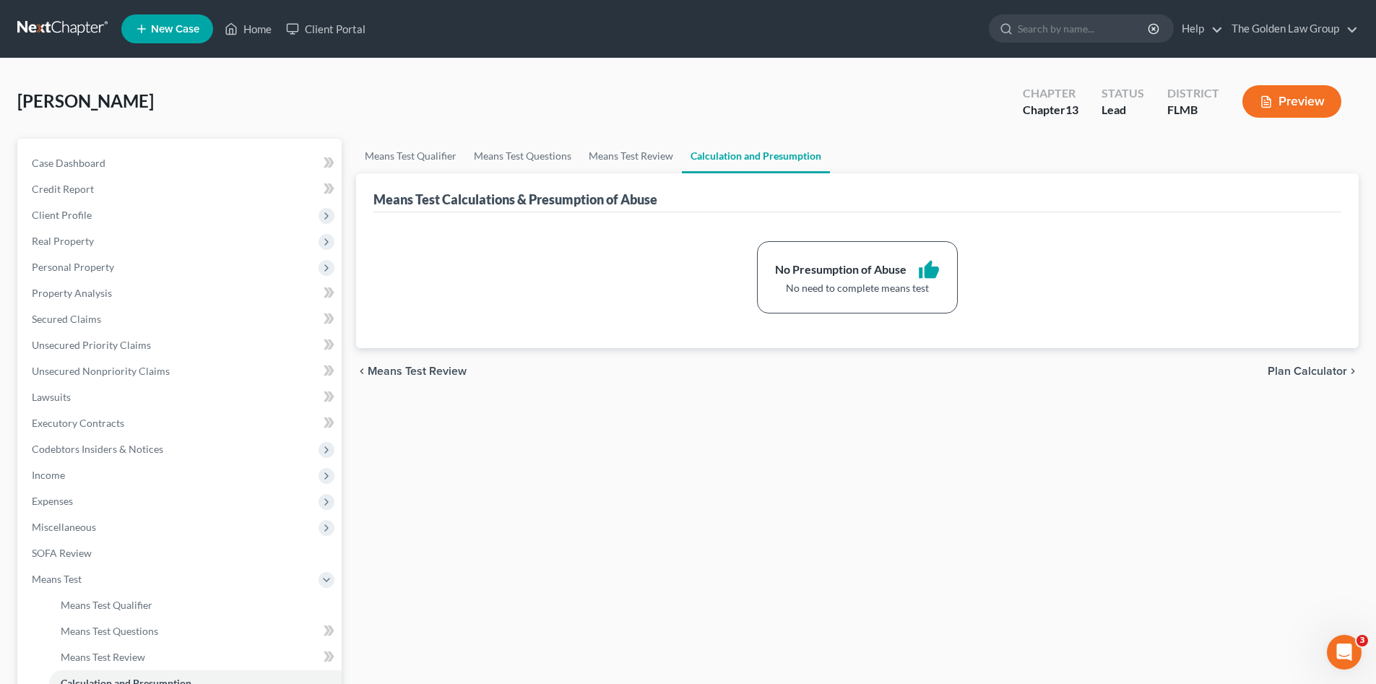
click at [862, 134] on div "[PERSON_NAME] Upgraded Chapter Chapter 13 Status Lead District FLMB Preview" at bounding box center [687, 107] width 1341 height 63
click at [64, 573] on span "Means Test" at bounding box center [57, 579] width 50 height 12
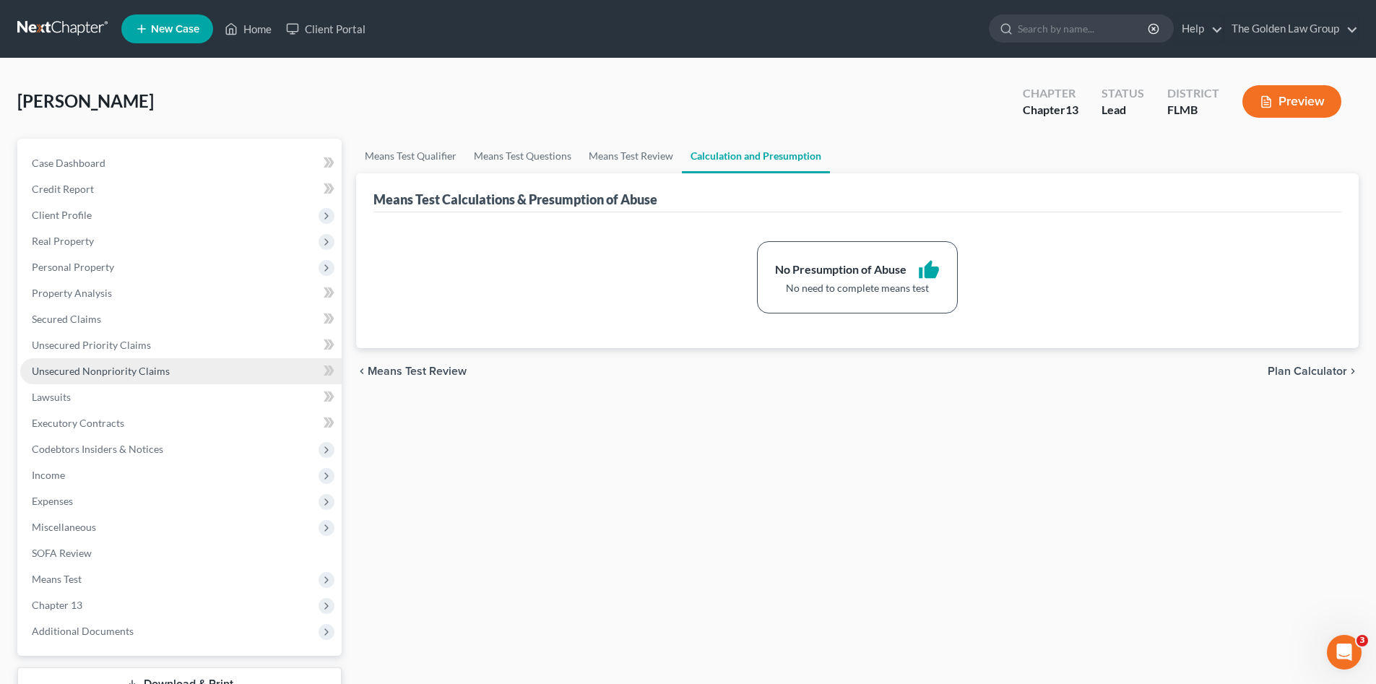
click at [110, 371] on span "Unsecured Nonpriority Claims" at bounding box center [101, 371] width 138 height 12
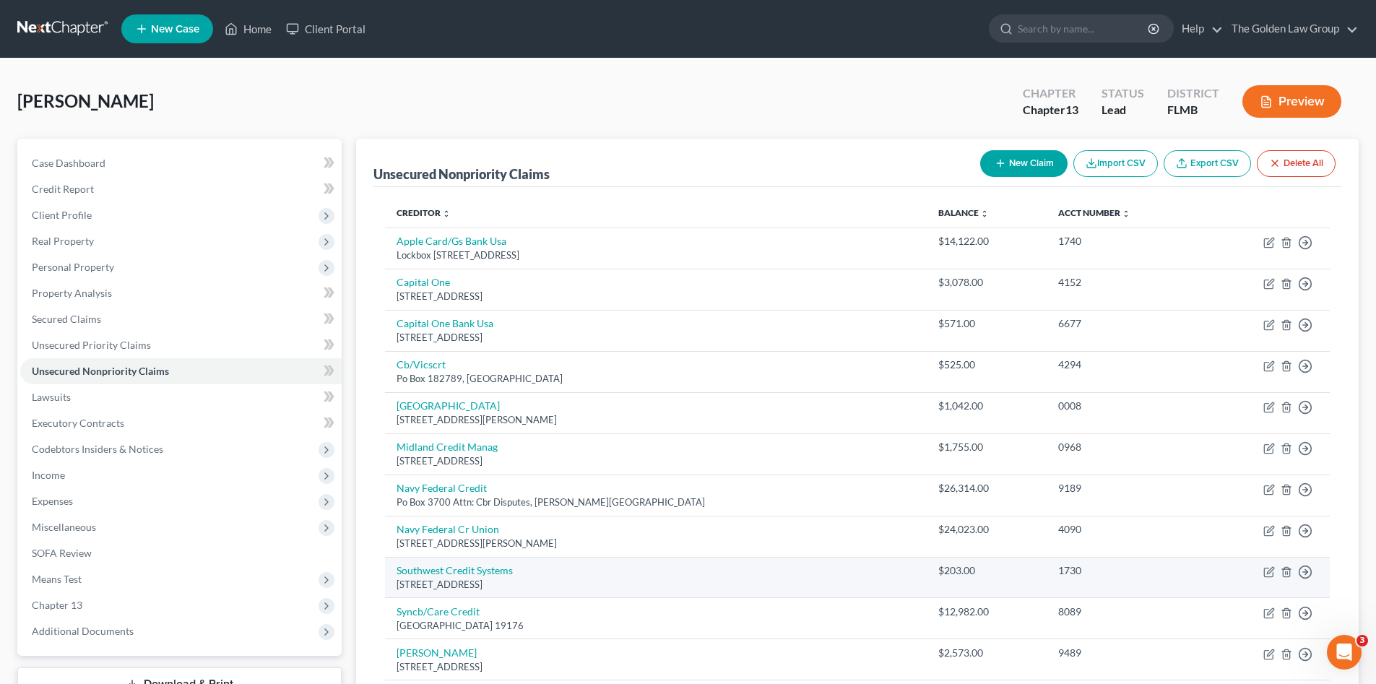
scroll to position [96, 0]
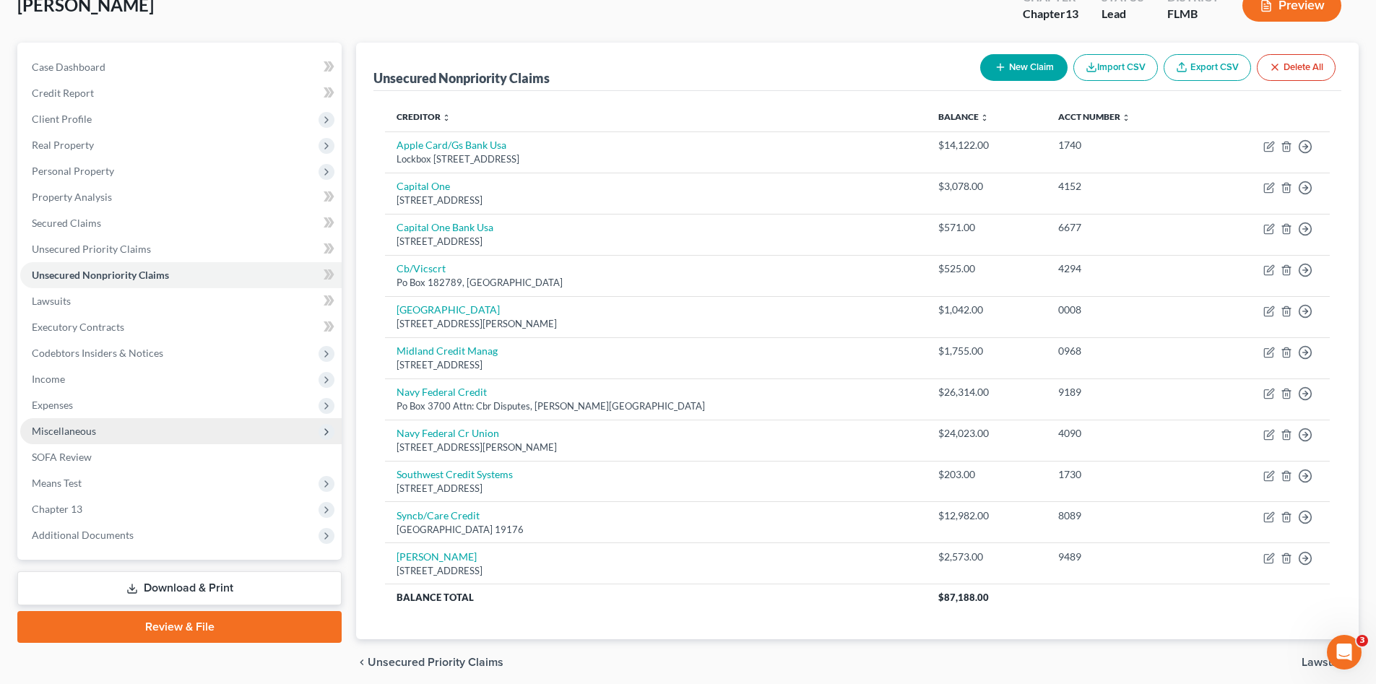
click at [89, 431] on span "Miscellaneous" at bounding box center [64, 431] width 64 height 12
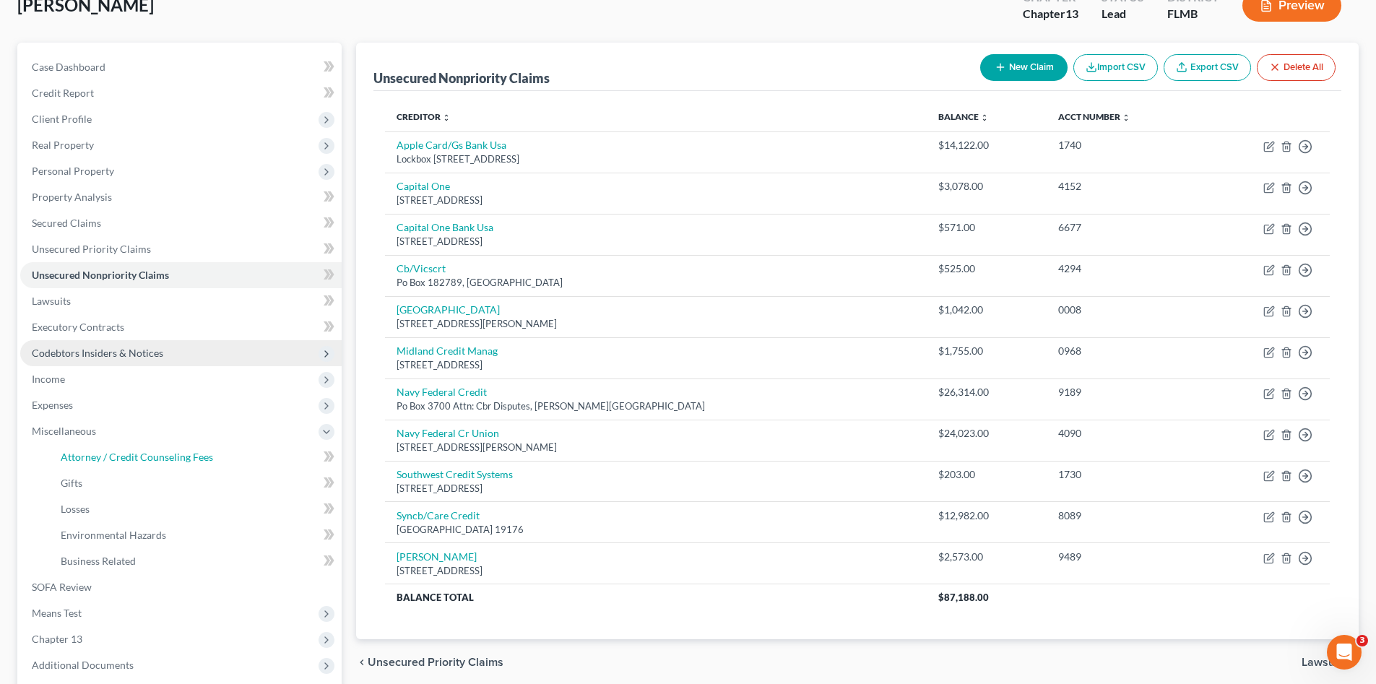
click at [131, 459] on span "Attorney / Credit Counseling Fees" at bounding box center [137, 457] width 152 height 12
select select "1"
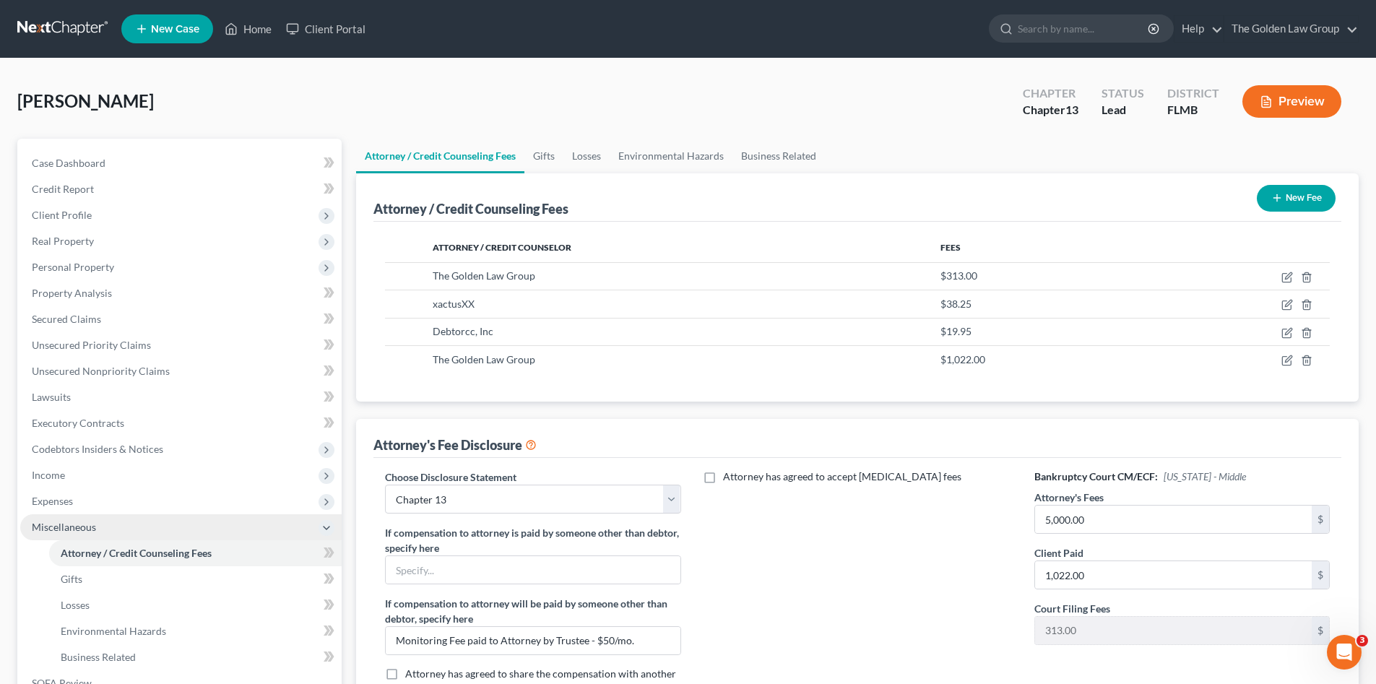
click at [101, 528] on span "Miscellaneous" at bounding box center [180, 527] width 321 height 26
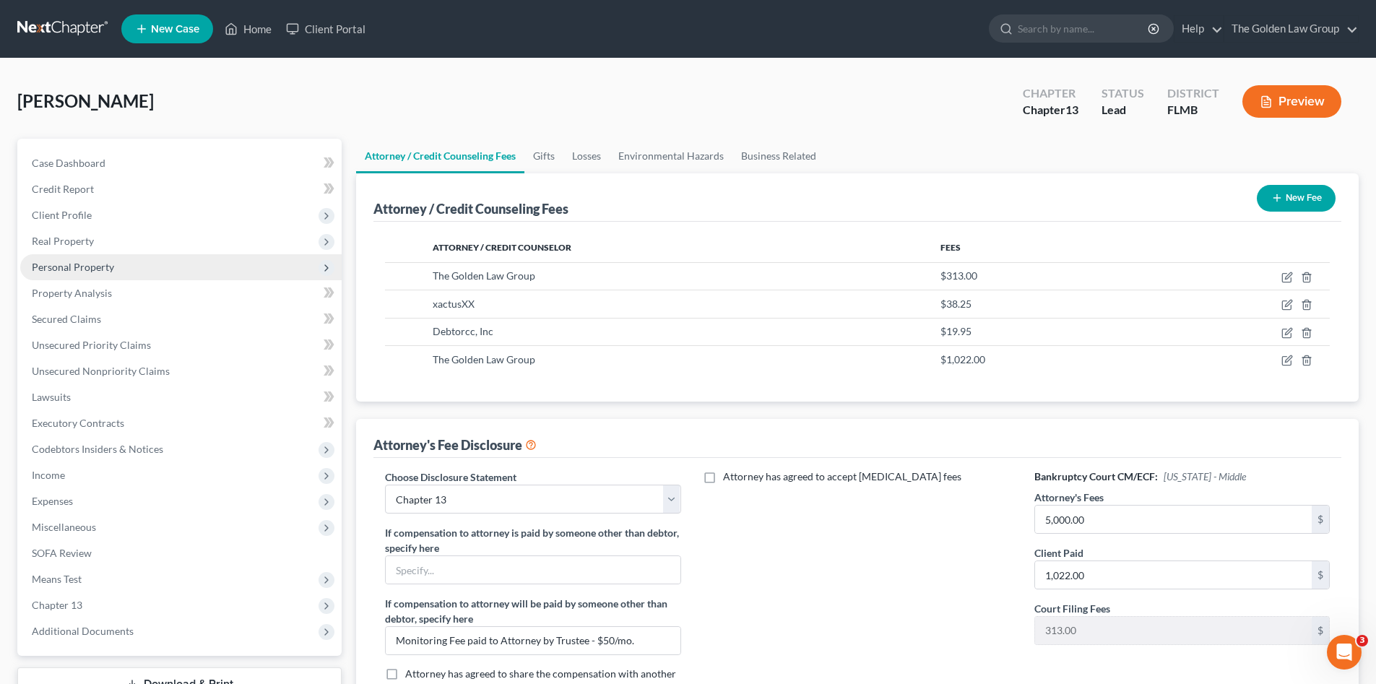
click at [84, 273] on span "Personal Property" at bounding box center [180, 267] width 321 height 26
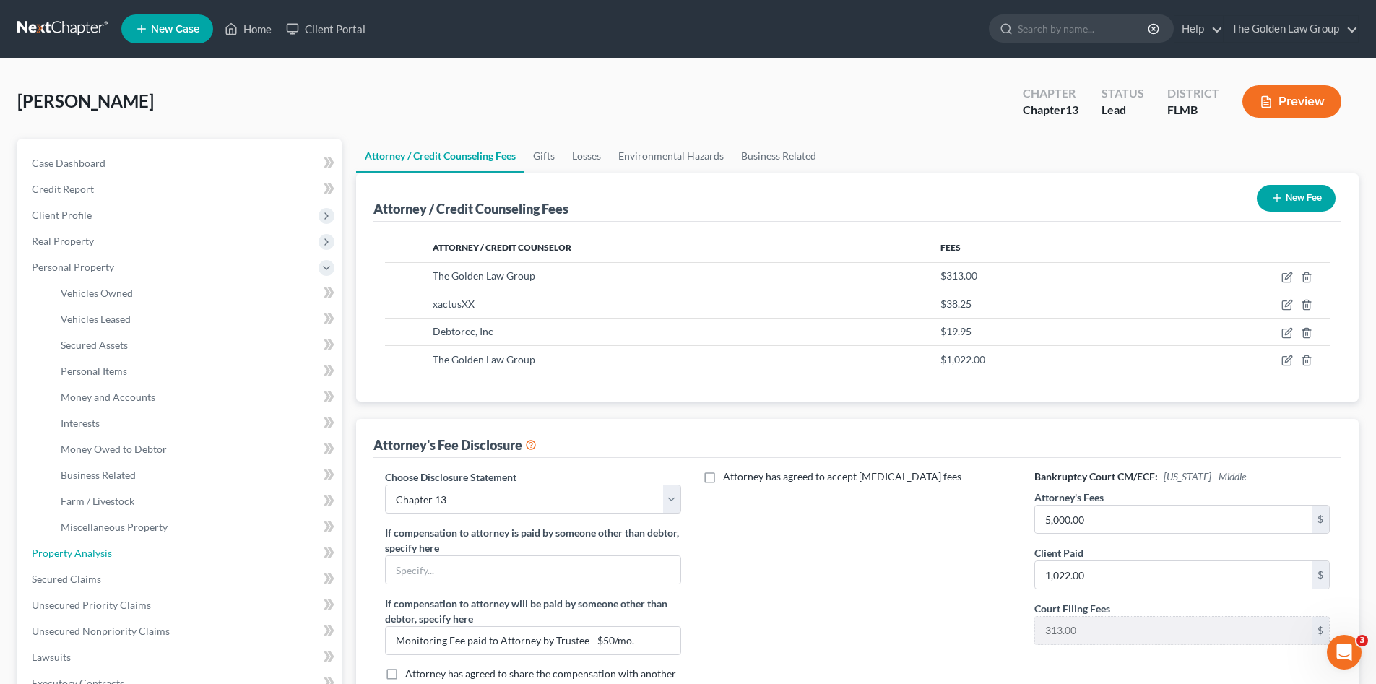
click at [114, 550] on link "Property Analysis" at bounding box center [180, 553] width 321 height 26
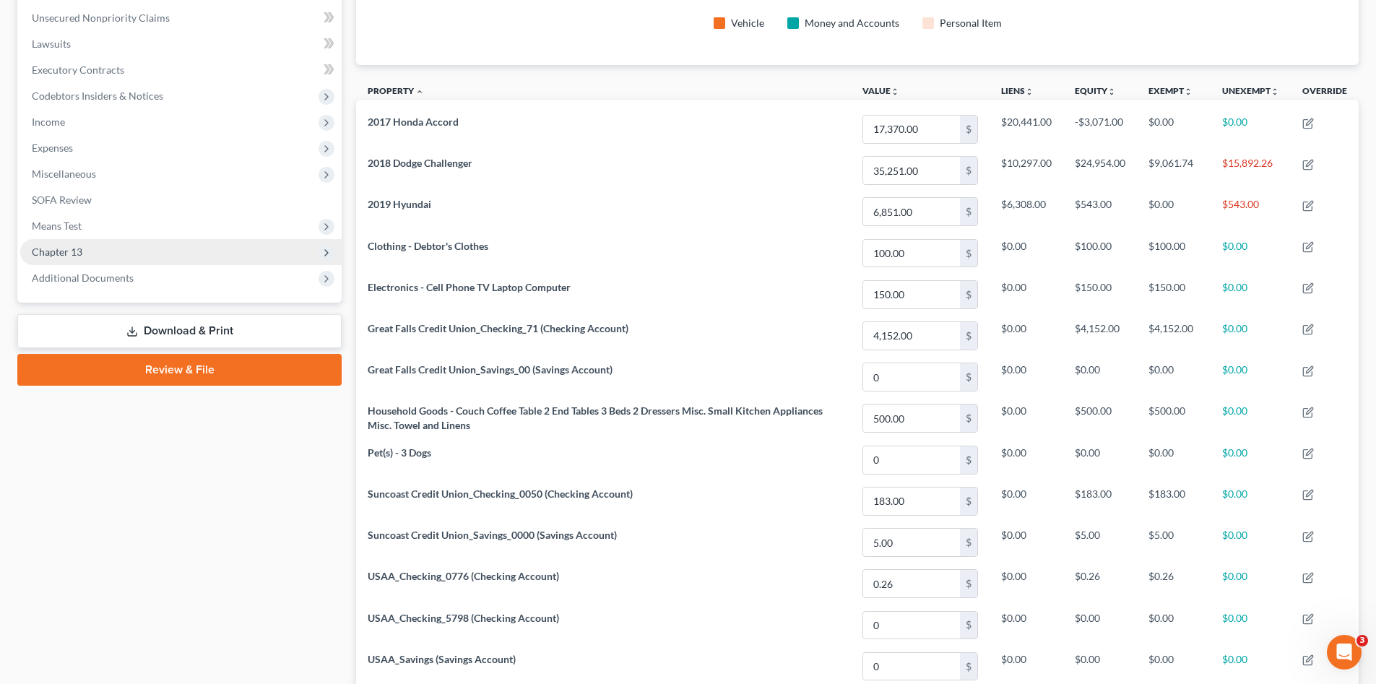
scroll to position [185, 0]
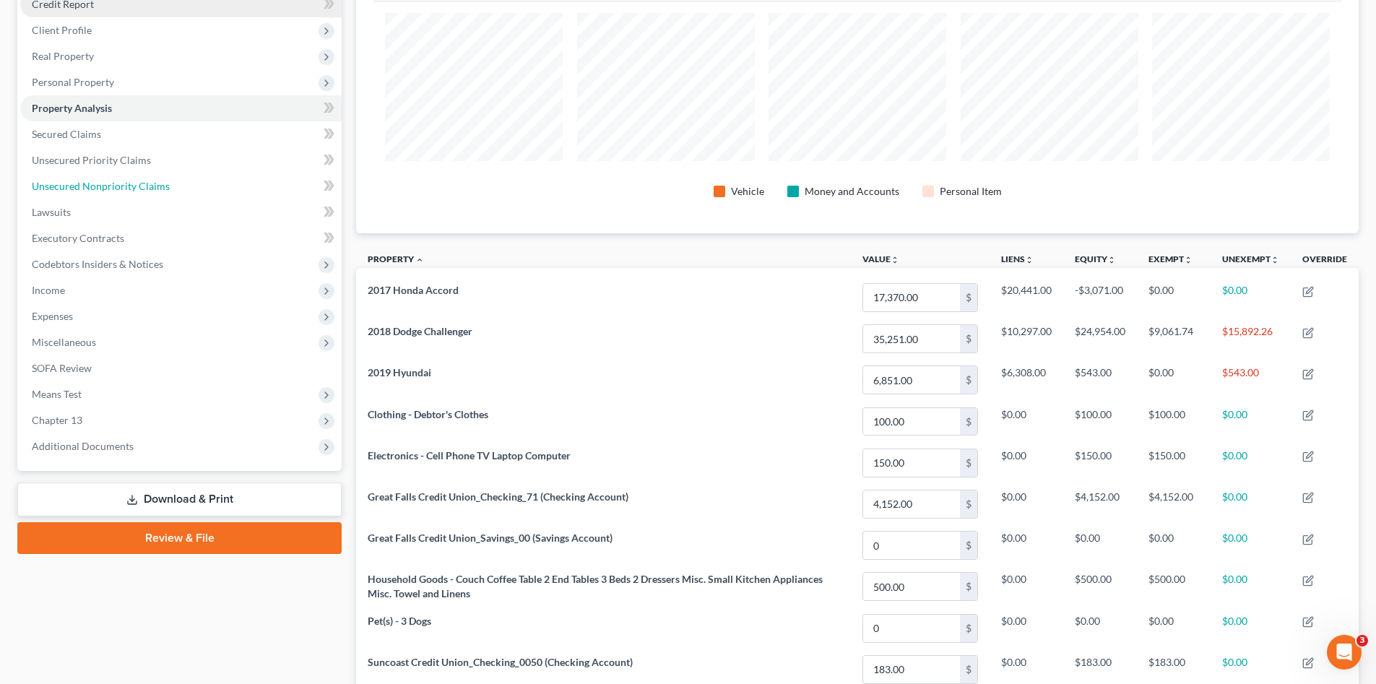
click at [81, 190] on span "Unsecured Nonpriority Claims" at bounding box center [101, 186] width 138 height 12
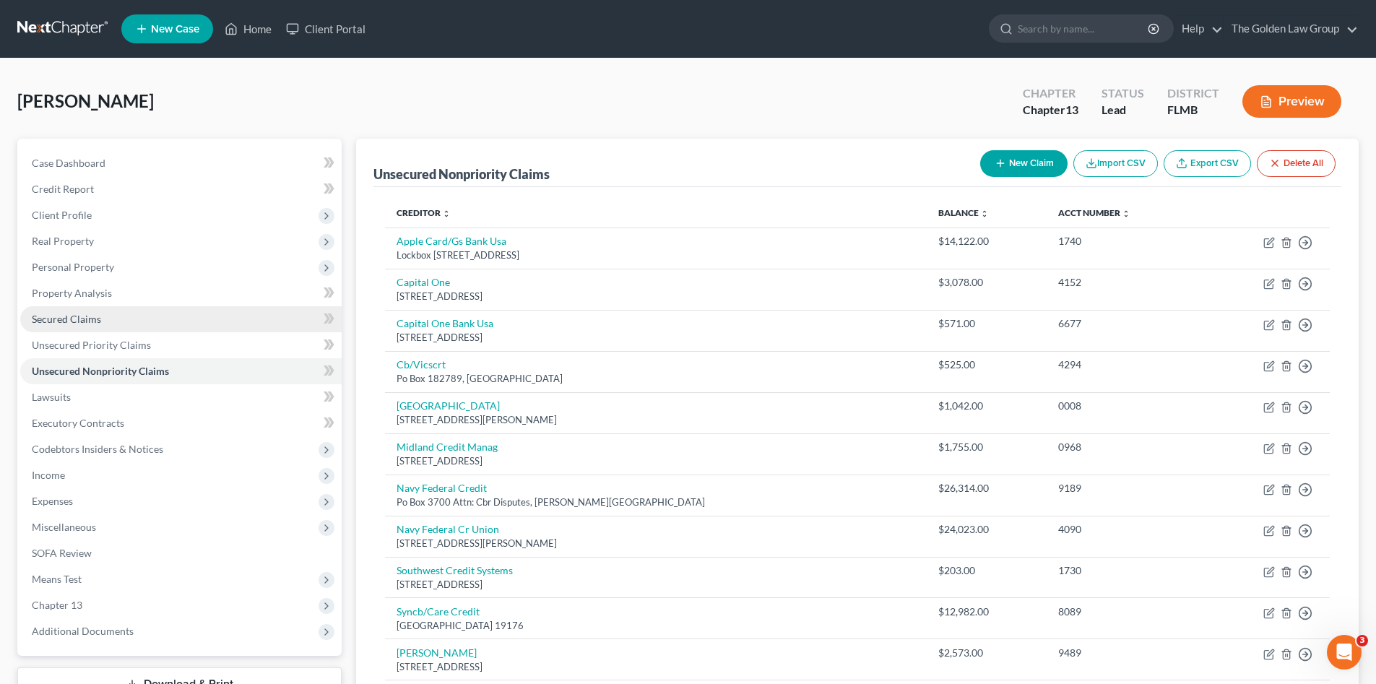
click at [85, 324] on span "Secured Claims" at bounding box center [66, 319] width 69 height 12
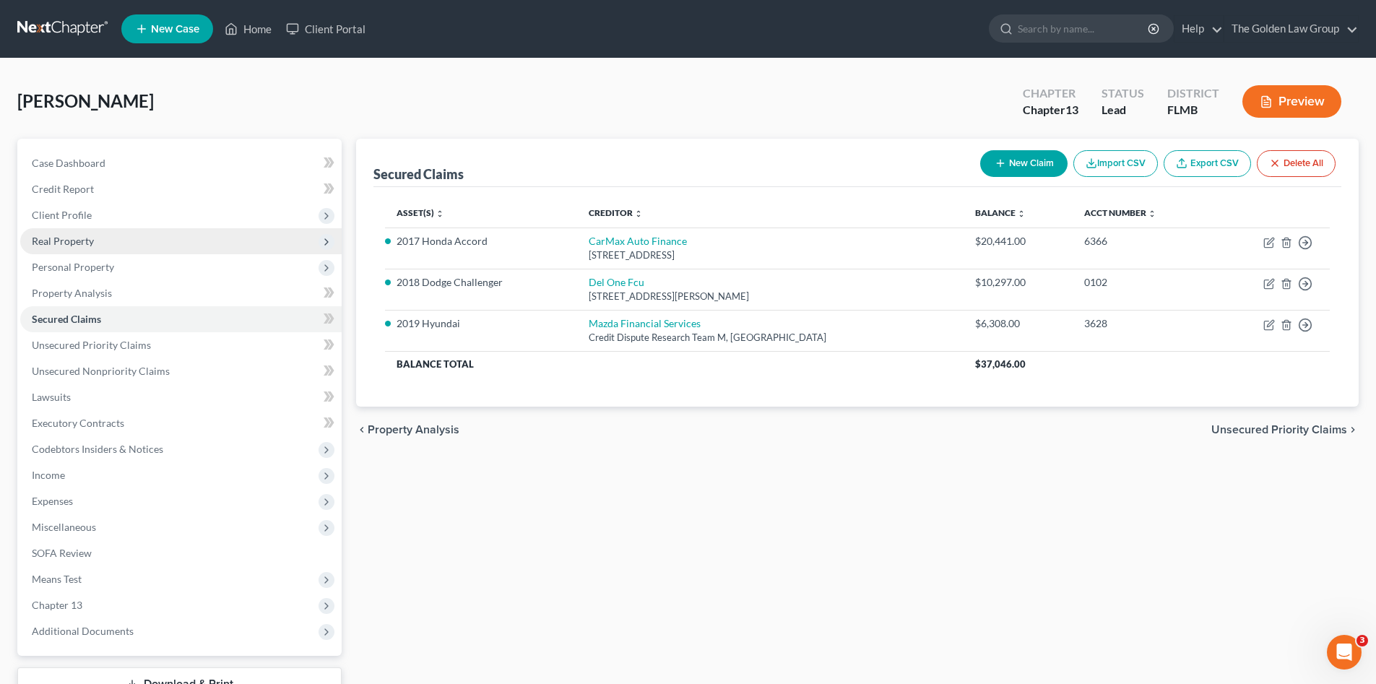
click at [64, 239] on span "Real Property" at bounding box center [63, 241] width 62 height 12
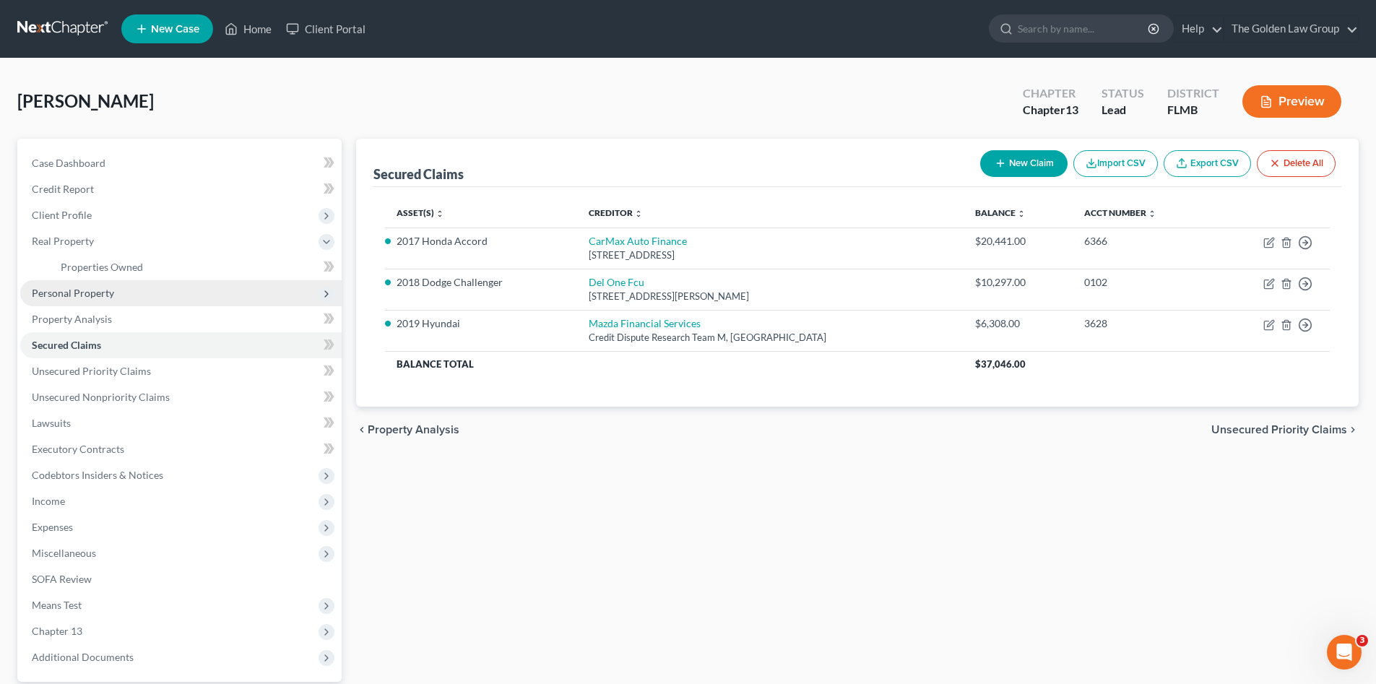
click at [73, 293] on span "Personal Property" at bounding box center [73, 293] width 82 height 12
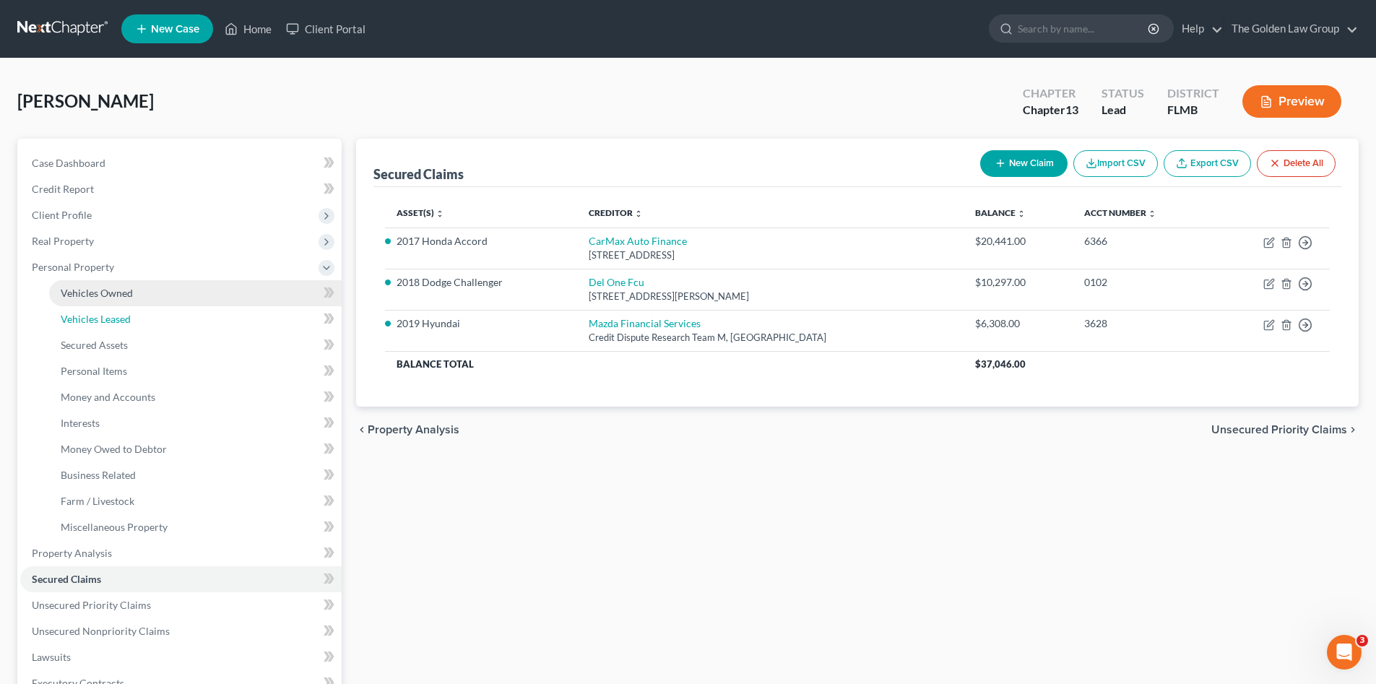
click at [92, 313] on span "Vehicles Leased" at bounding box center [96, 319] width 70 height 12
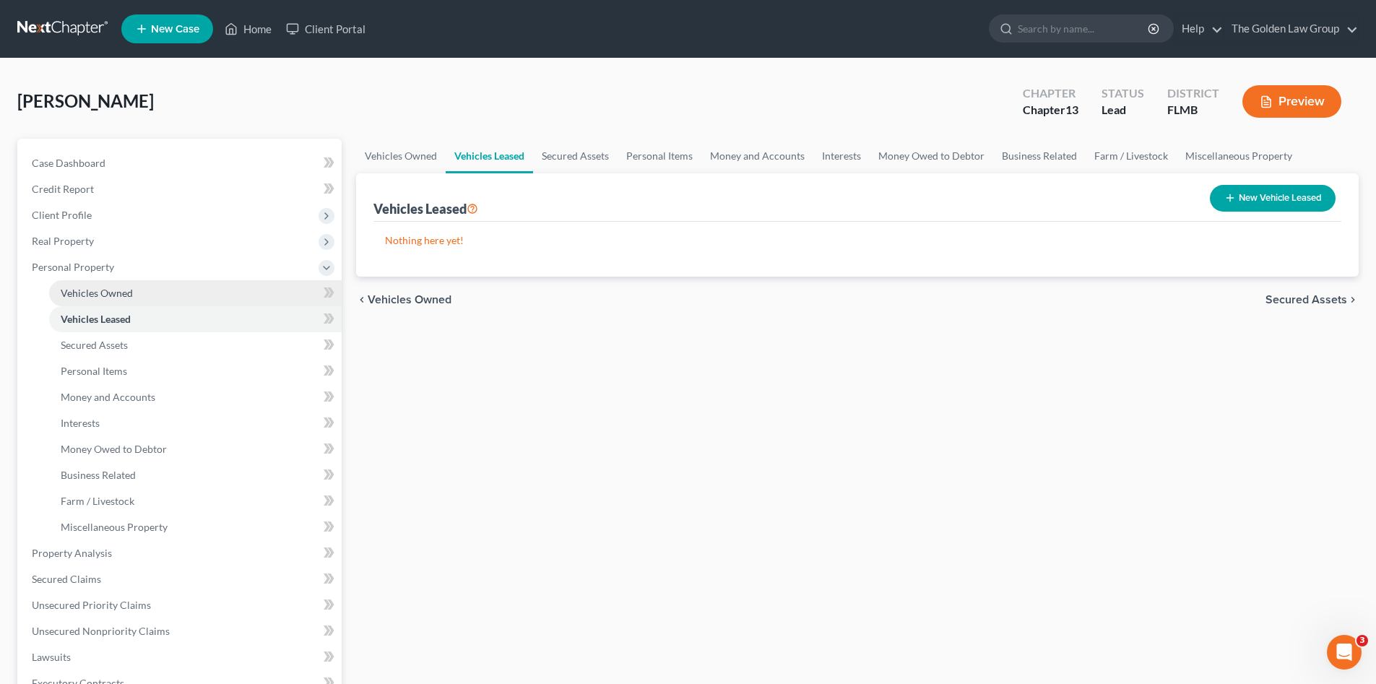
click at [91, 295] on span "Vehicles Owned" at bounding box center [97, 293] width 72 height 12
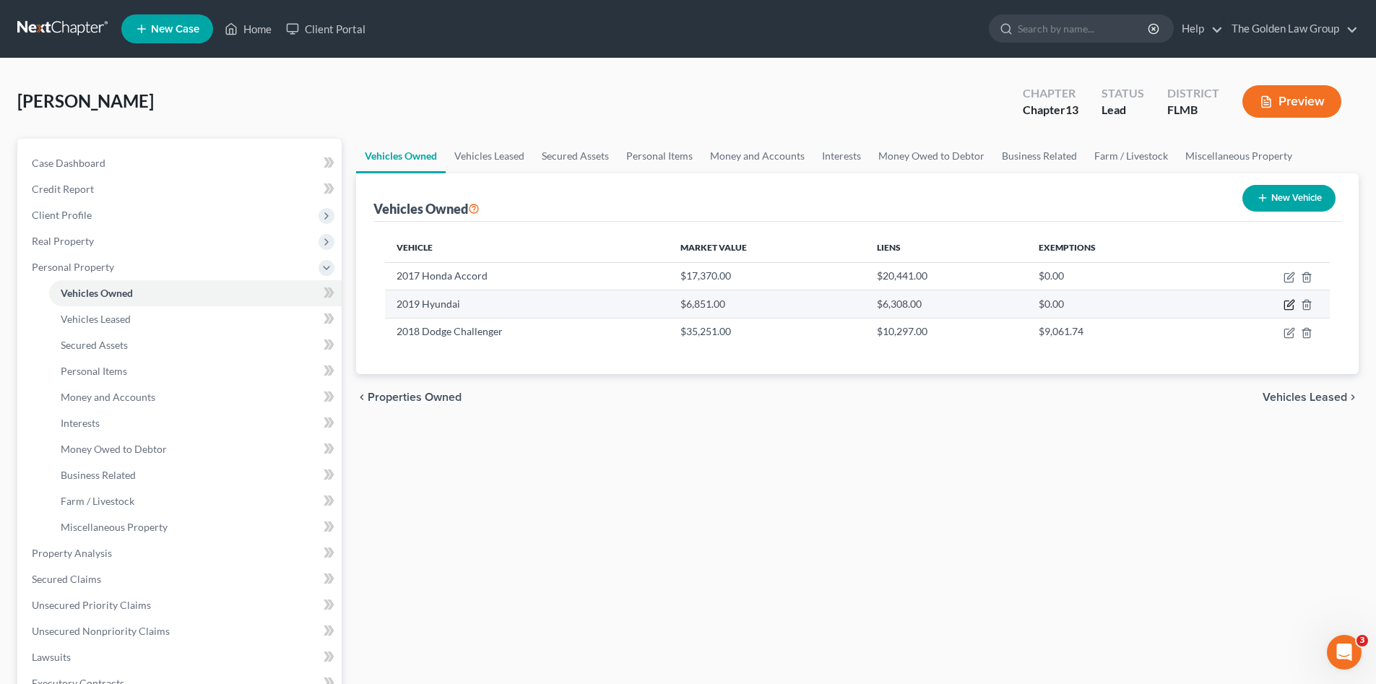
click at [1289, 304] on icon "button" at bounding box center [1290, 303] width 6 height 6
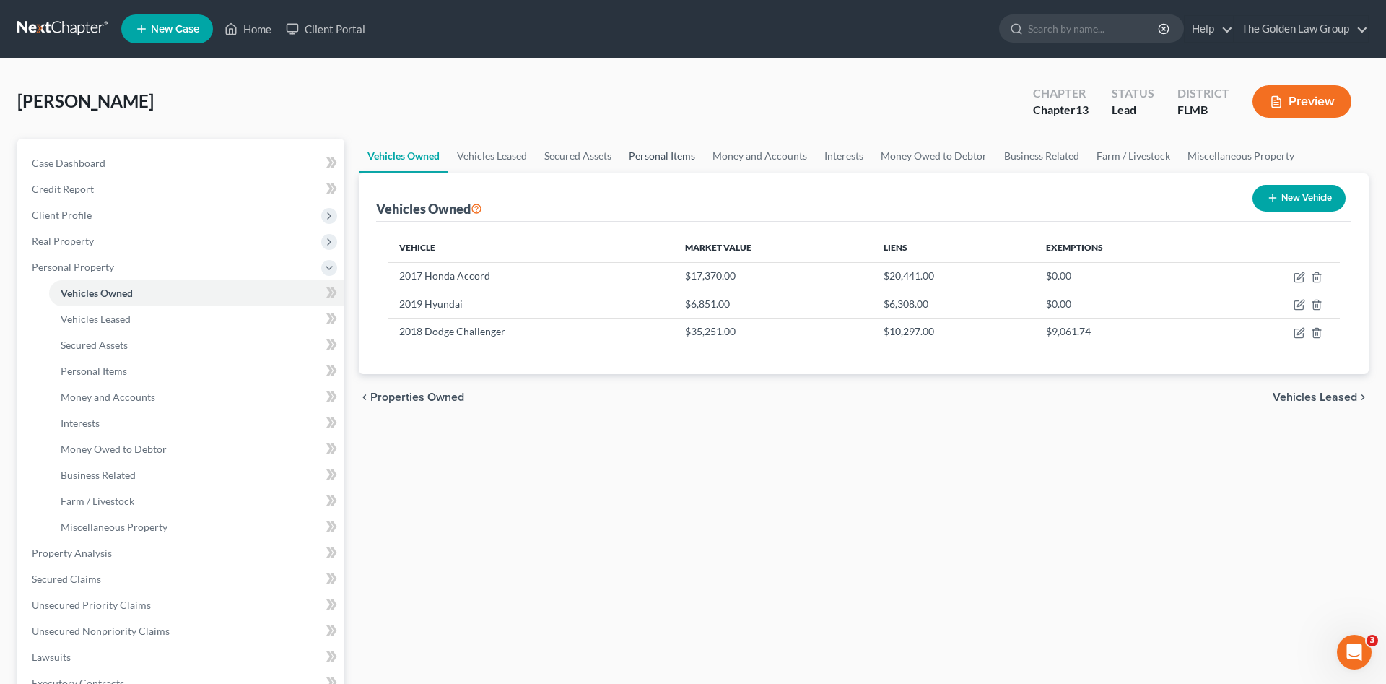
select select "0"
select select "7"
select select "3"
select select "0"
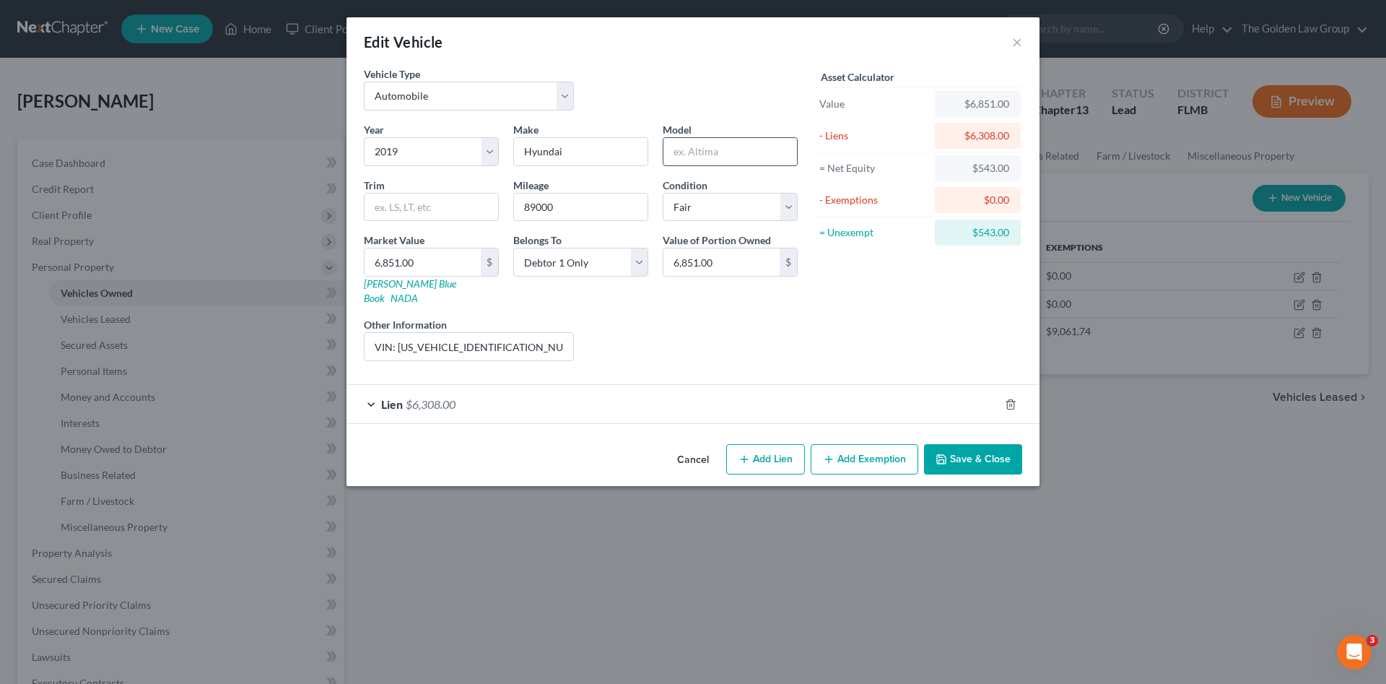
click at [711, 156] on input "text" at bounding box center [731, 151] width 134 height 27
type input "Elantra"
click at [947, 444] on button "Save & Close" at bounding box center [973, 459] width 98 height 30
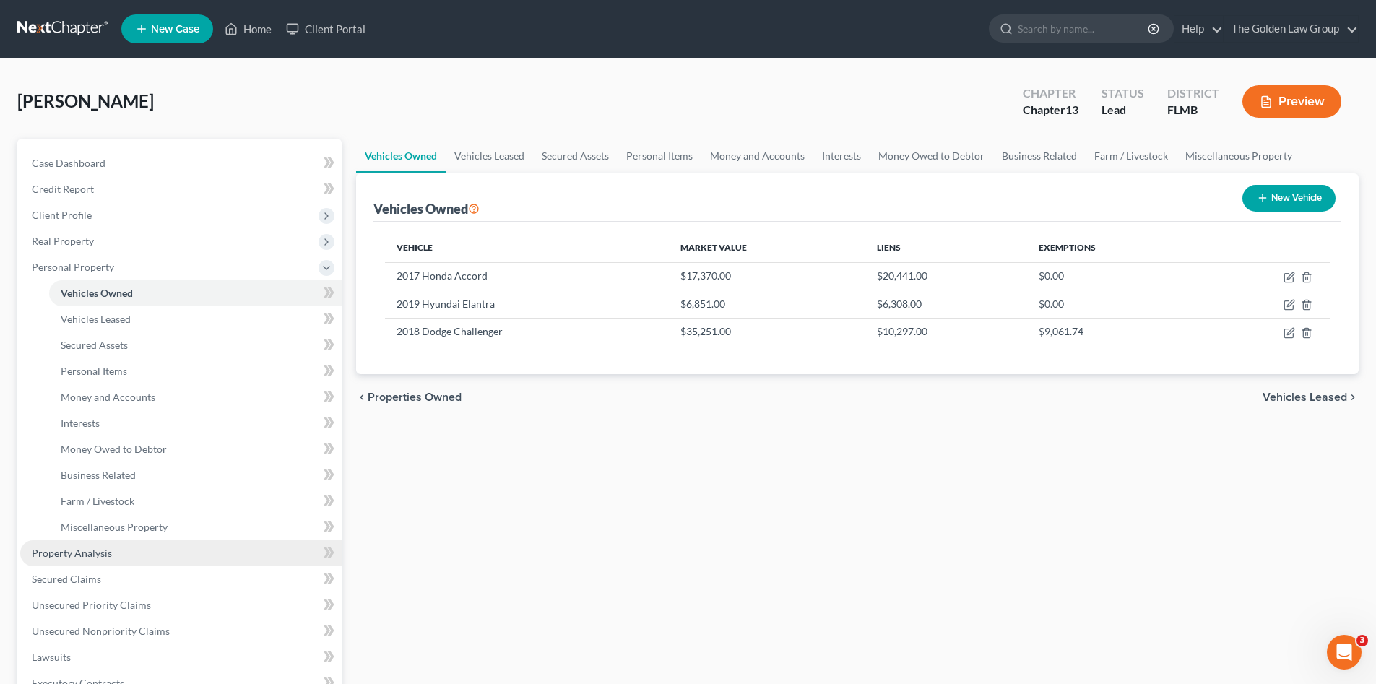
scroll to position [24, 0]
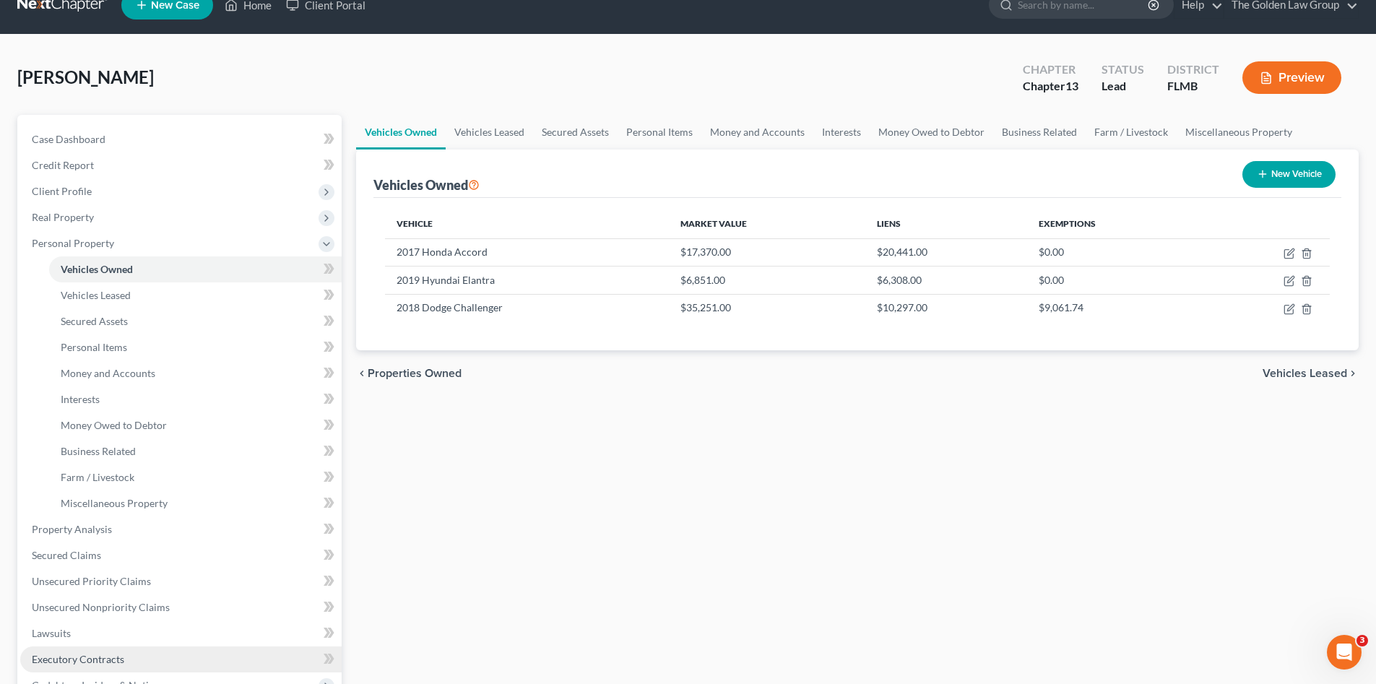
click at [134, 655] on link "Executory Contracts" at bounding box center [180, 659] width 321 height 26
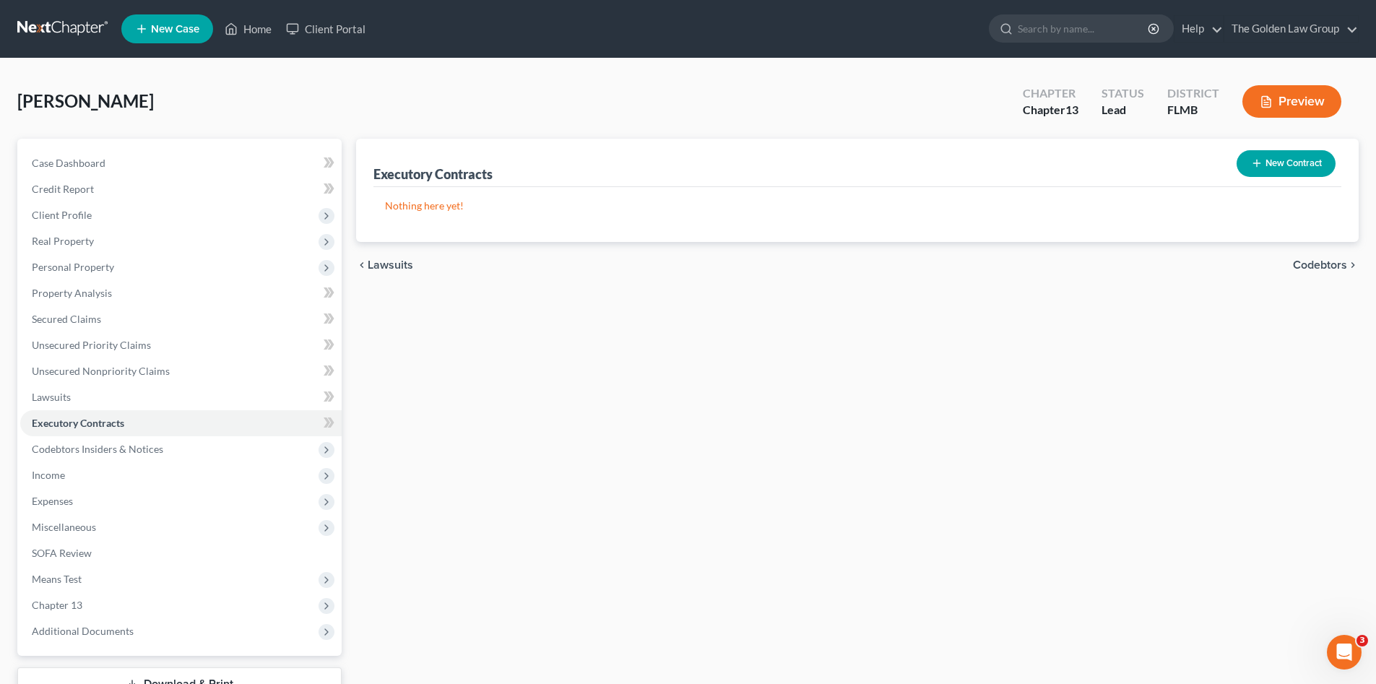
click at [1308, 151] on button "New Contract" at bounding box center [1285, 163] width 99 height 27
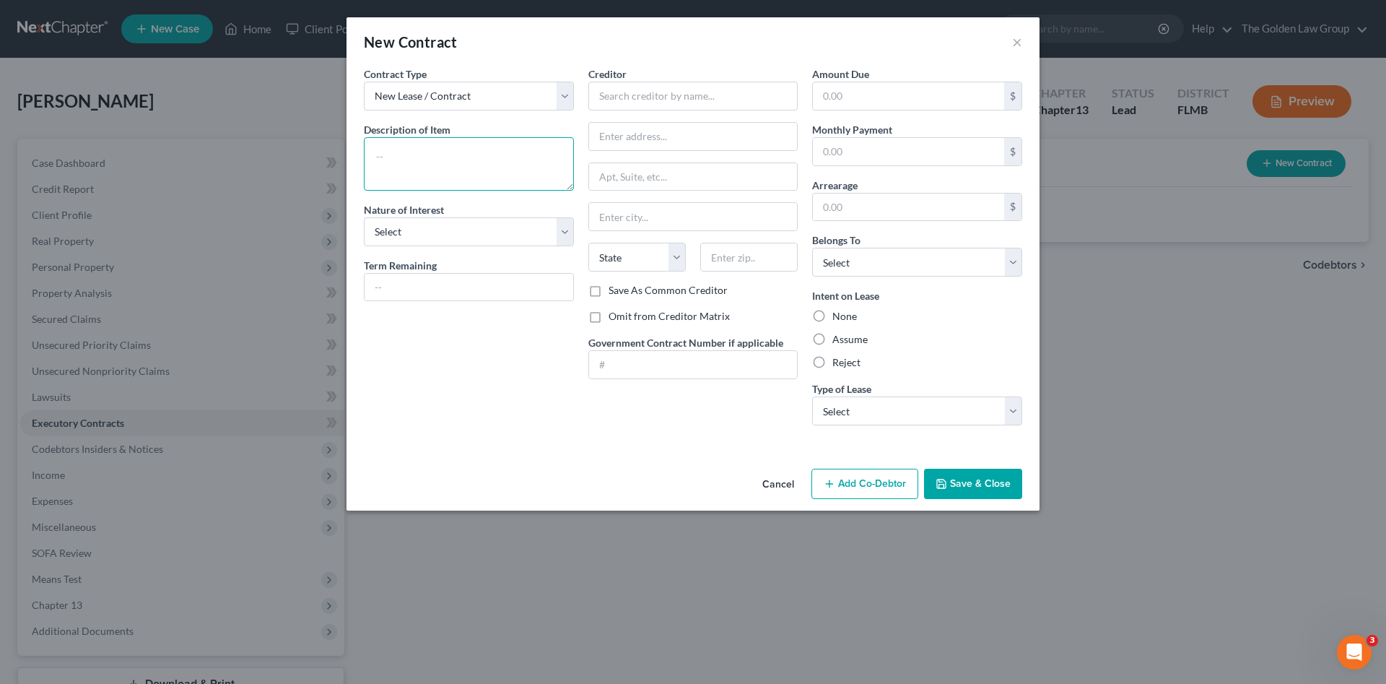
click at [434, 155] on textarea at bounding box center [469, 163] width 210 height 53
type textarea "Residential Lease"
click at [617, 94] on input "text" at bounding box center [694, 96] width 210 height 29
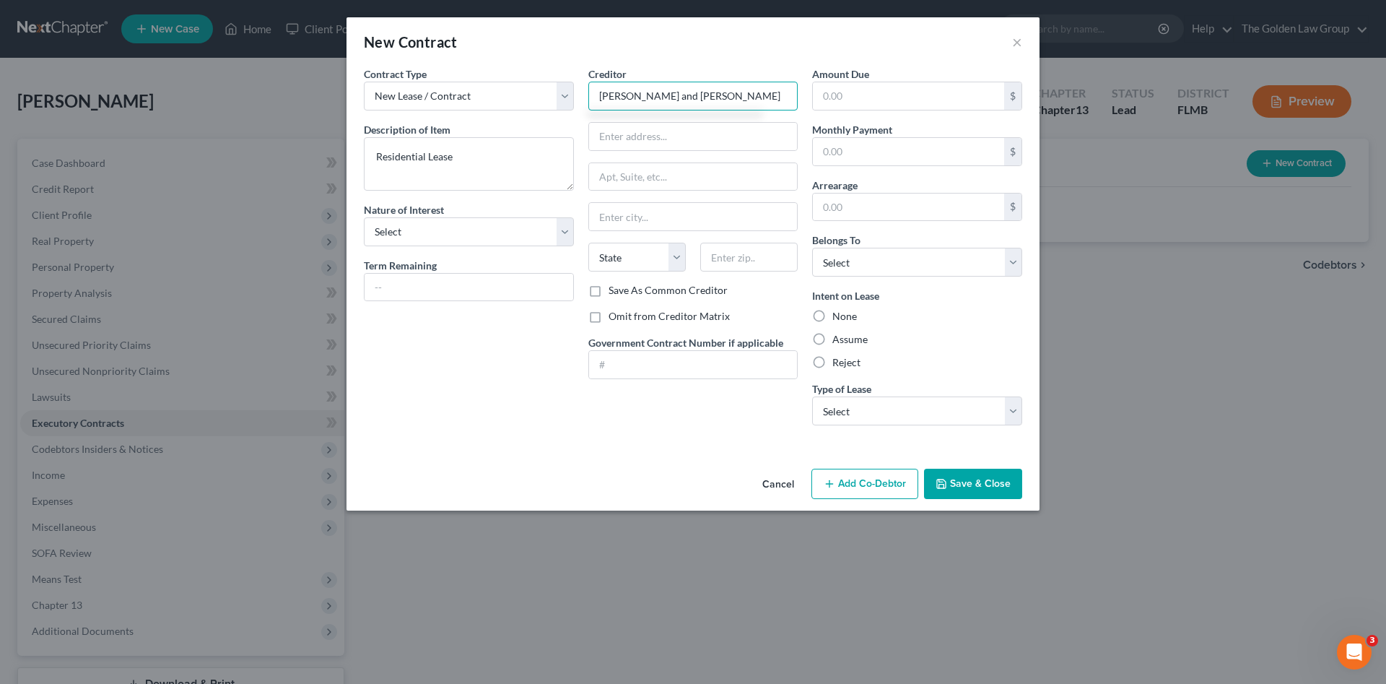
type input "[PERSON_NAME] and [PERSON_NAME]"
drag, startPoint x: 744, startPoint y: 453, endPoint x: 739, endPoint y: 432, distance: 22.1
click at [744, 456] on div "Contract Type New Lease / Contract New Timeshare Description of non-residential…" at bounding box center [693, 264] width 693 height 396
drag, startPoint x: 848, startPoint y: 337, endPoint x: 867, endPoint y: 261, distance: 79.0
click at [848, 338] on label "Assume" at bounding box center [850, 339] width 35 height 14
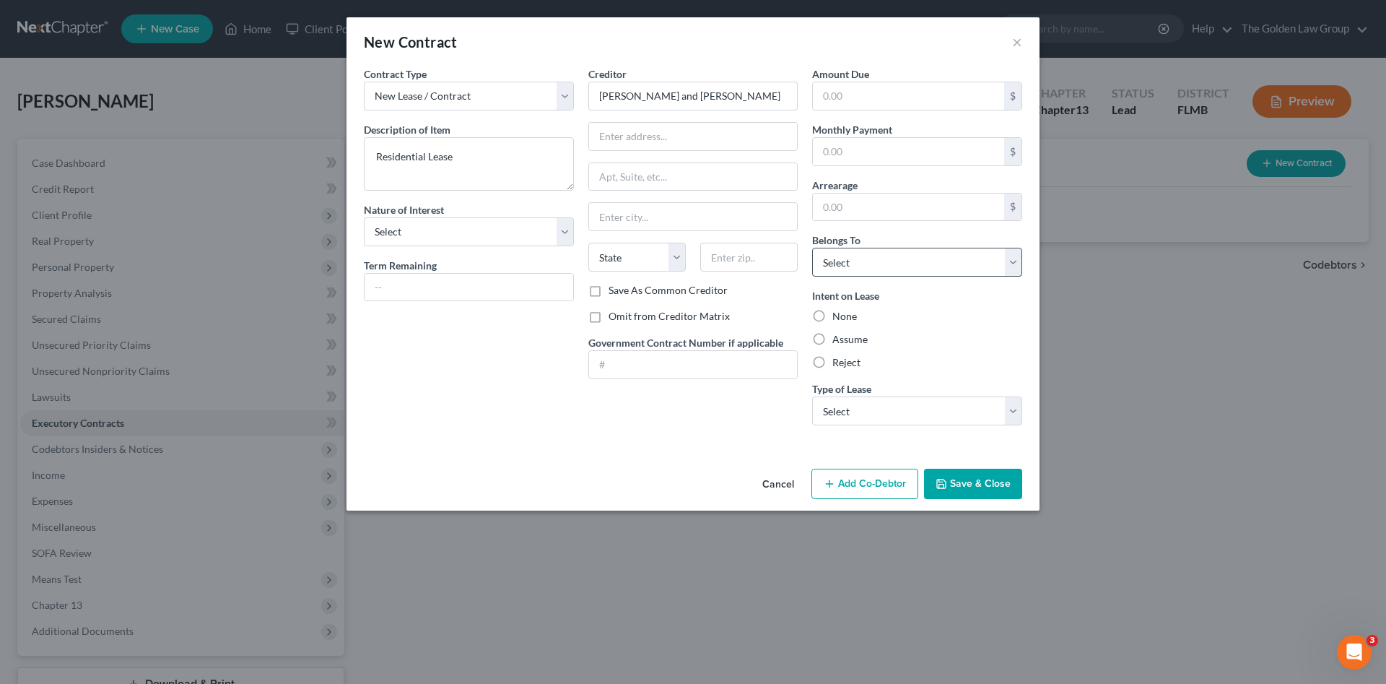
click at [848, 338] on input "Assume" at bounding box center [842, 336] width 9 height 9
radio input "true"
click at [868, 260] on select "Select Debtor 1 Only Debtor 2 Only Debtor 1 And Debtor 2 Only At Least One Of T…" at bounding box center [917, 262] width 210 height 29
click at [812, 248] on select "Select Debtor 1 Only Debtor 2 Only Debtor 1 And Debtor 2 Only At Least One Of T…" at bounding box center [917, 262] width 210 height 29
click at [869, 269] on select "Select Debtor 1 Only Debtor 2 Only Debtor 1 And Debtor 2 Only At Least One Of T…" at bounding box center [917, 262] width 210 height 29
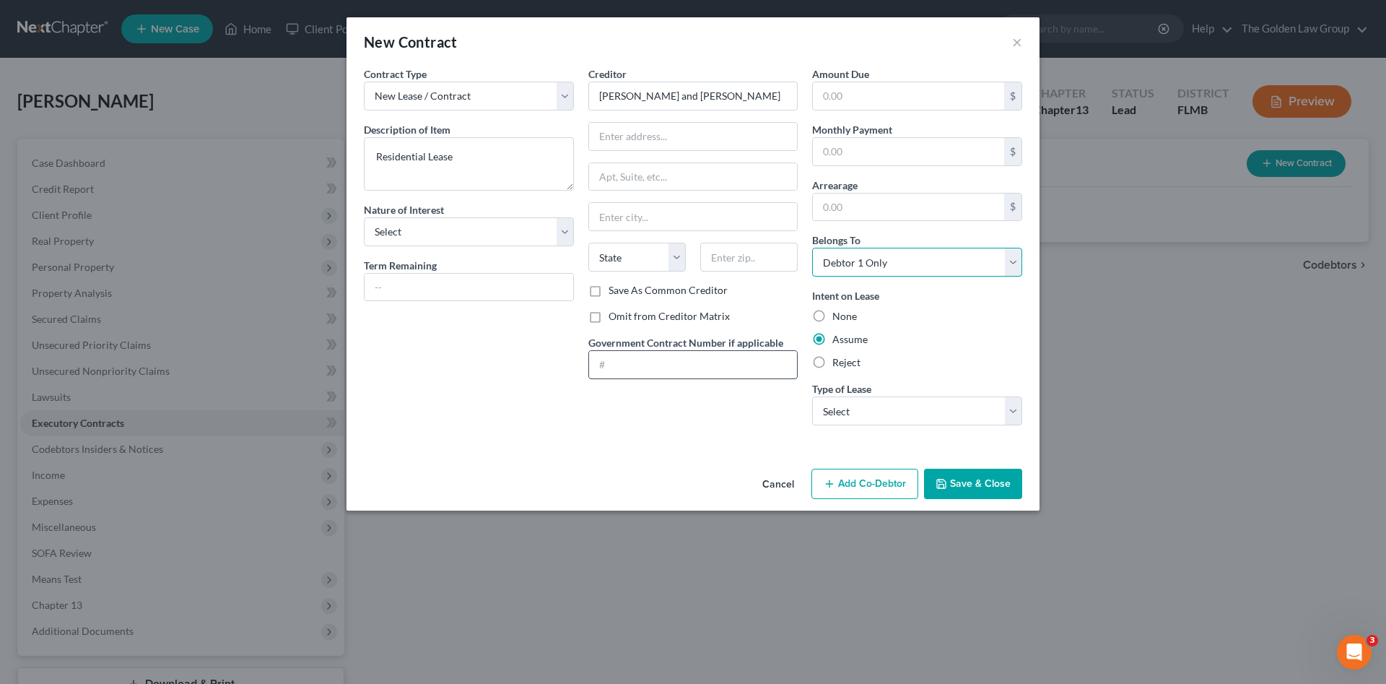
select select "3"
click at [812, 248] on select "Select Debtor 1 Only Debtor 2 Only Debtor 1 And Debtor 2 Only At Least One Of T…" at bounding box center [917, 262] width 210 height 29
click at [850, 407] on select "Select Real Estate Car Other" at bounding box center [917, 410] width 210 height 29
select select "2"
click at [812, 396] on select "Select Real Estate Car Other" at bounding box center [917, 410] width 210 height 29
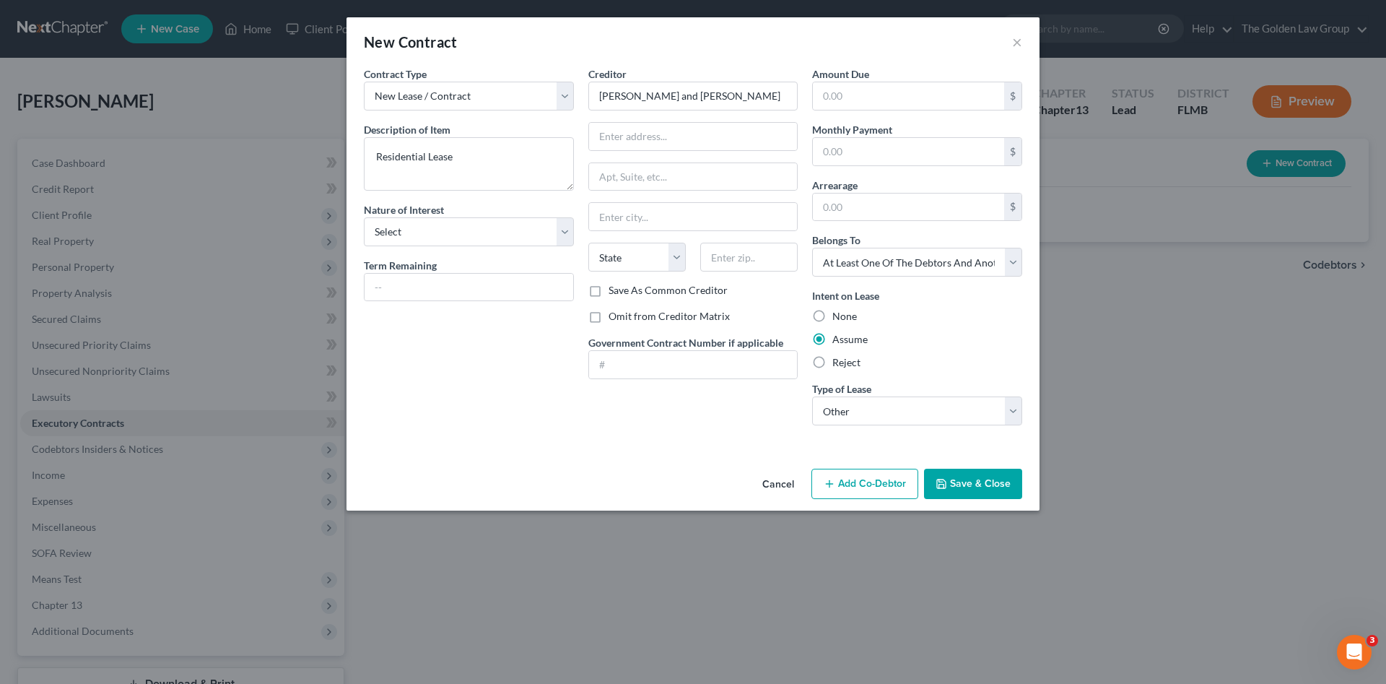
click at [709, 459] on div "Contract Type New Lease / Contract New Timeshare Description of non-residential…" at bounding box center [693, 264] width 693 height 396
drag, startPoint x: 500, startPoint y: 240, endPoint x: 498, endPoint y: 247, distance: 7.5
click at [500, 240] on select "Select Purchaser Agent Lessor Lessee" at bounding box center [469, 231] width 210 height 29
select select "3"
click at [364, 217] on select "Select Purchaser Agent Lessor Lessee" at bounding box center [469, 231] width 210 height 29
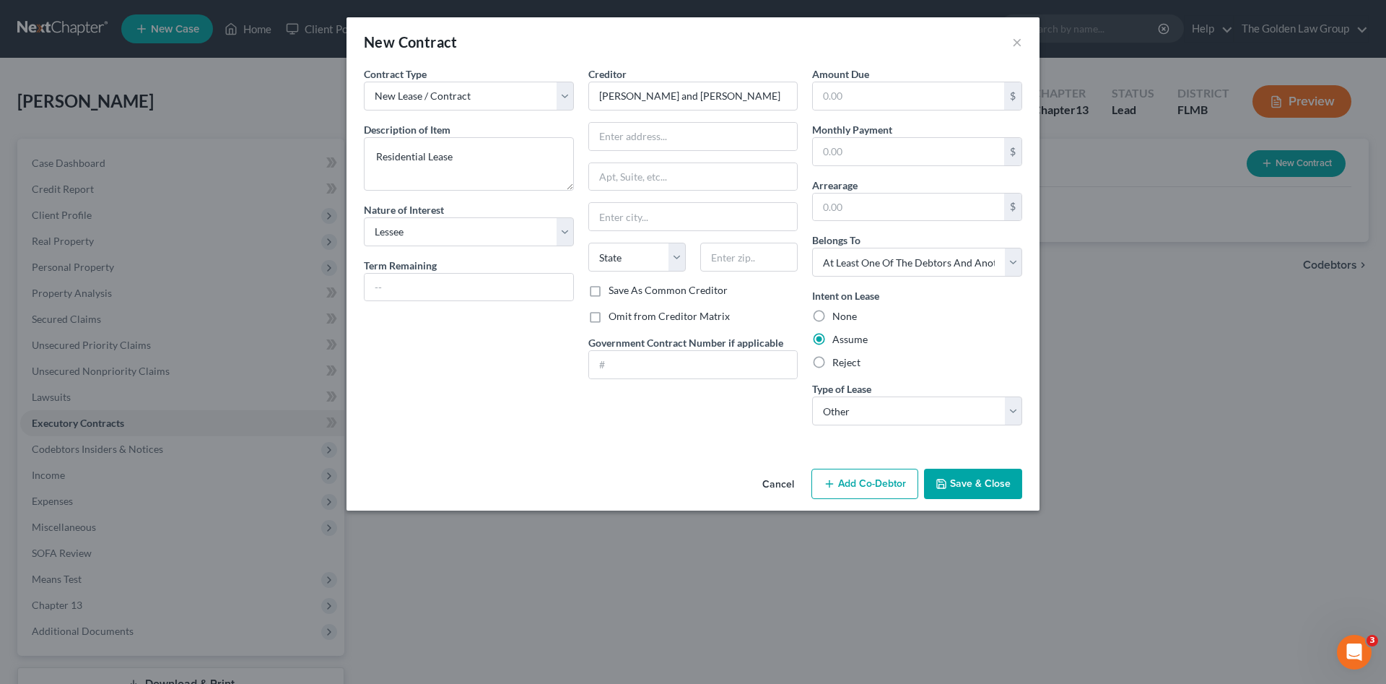
click at [986, 485] on button "Save & Close" at bounding box center [973, 484] width 98 height 30
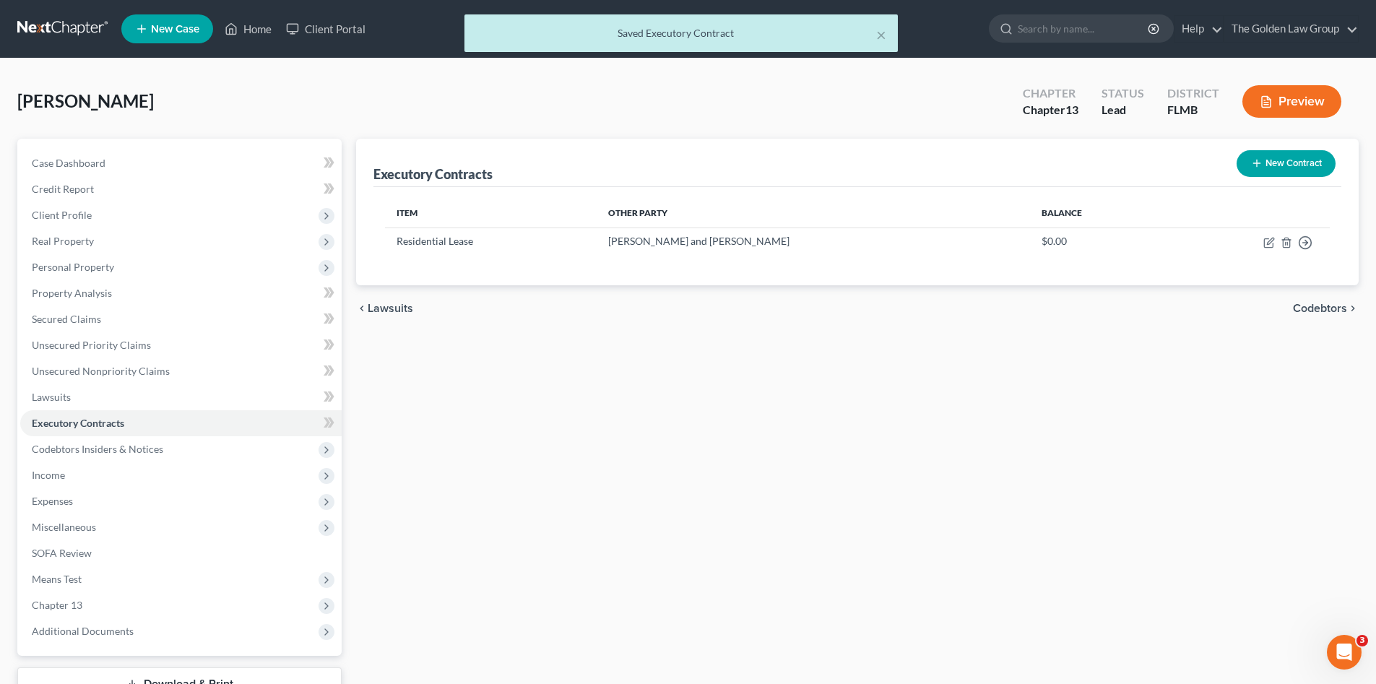
click at [817, 476] on div "Executory Contracts New Contract Item Other Party Balance Residential [PERSON_N…" at bounding box center [857, 439] width 1017 height 600
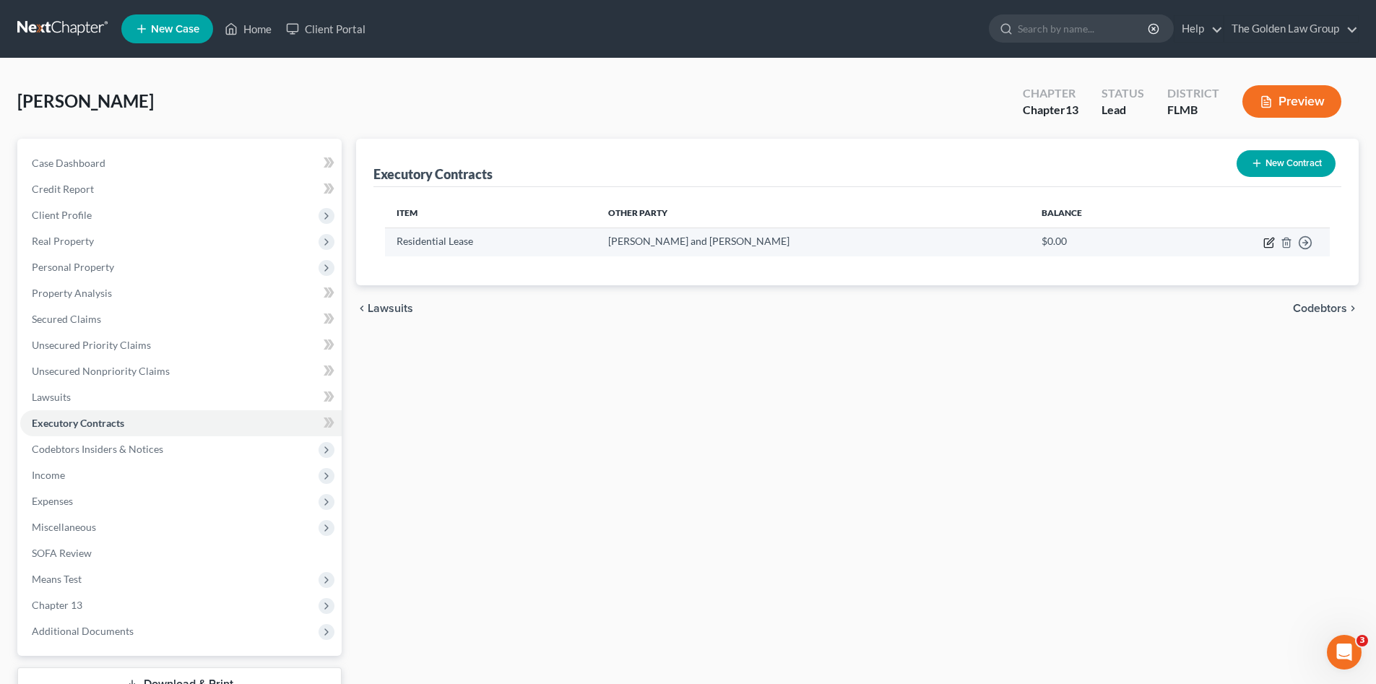
click at [1268, 239] on icon "button" at bounding box center [1268, 243] width 9 height 9
select select "3"
select select "2"
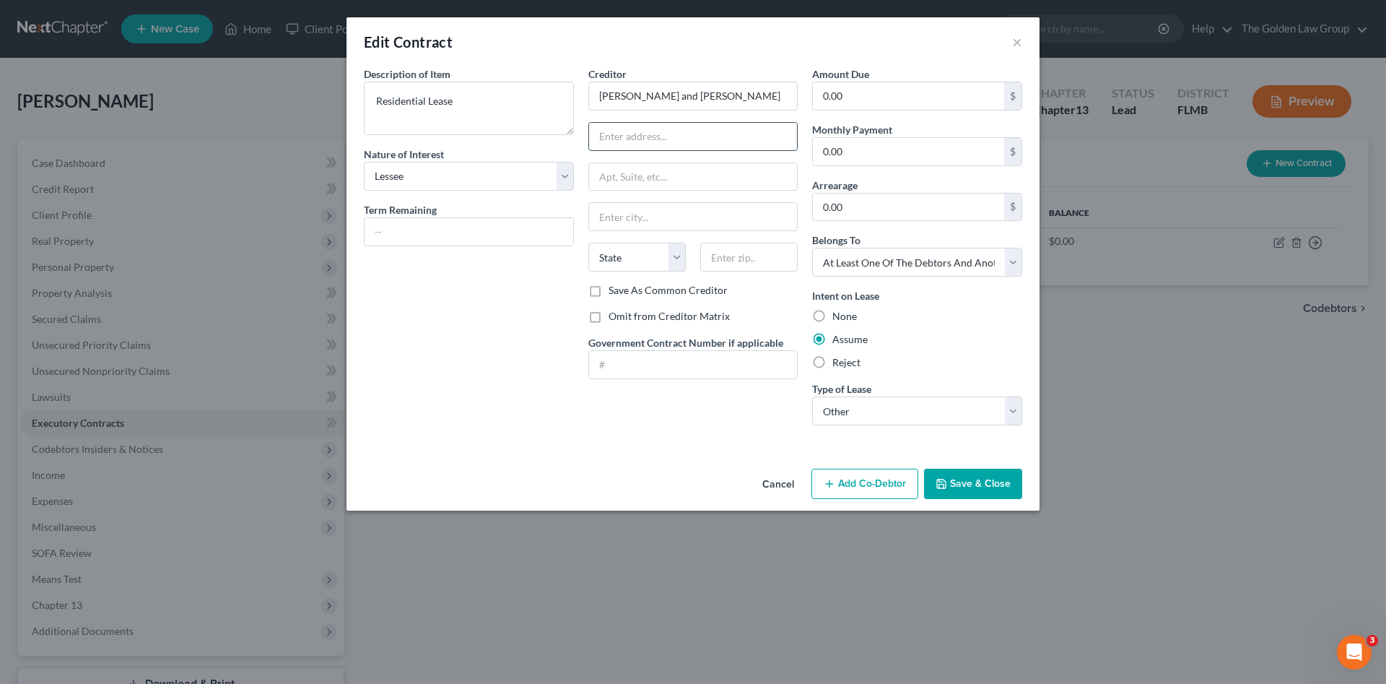
click at [644, 136] on input "text" at bounding box center [693, 136] width 209 height 27
type input "PO Box"
click at [626, 93] on input "[PERSON_NAME] and [PERSON_NAME]" at bounding box center [694, 96] width 210 height 29
drag, startPoint x: 623, startPoint y: 97, endPoint x: 629, endPoint y: 121, distance: 25.2
click at [622, 97] on input "[PERSON_NAME] and [PERSON_NAME]" at bounding box center [694, 96] width 210 height 29
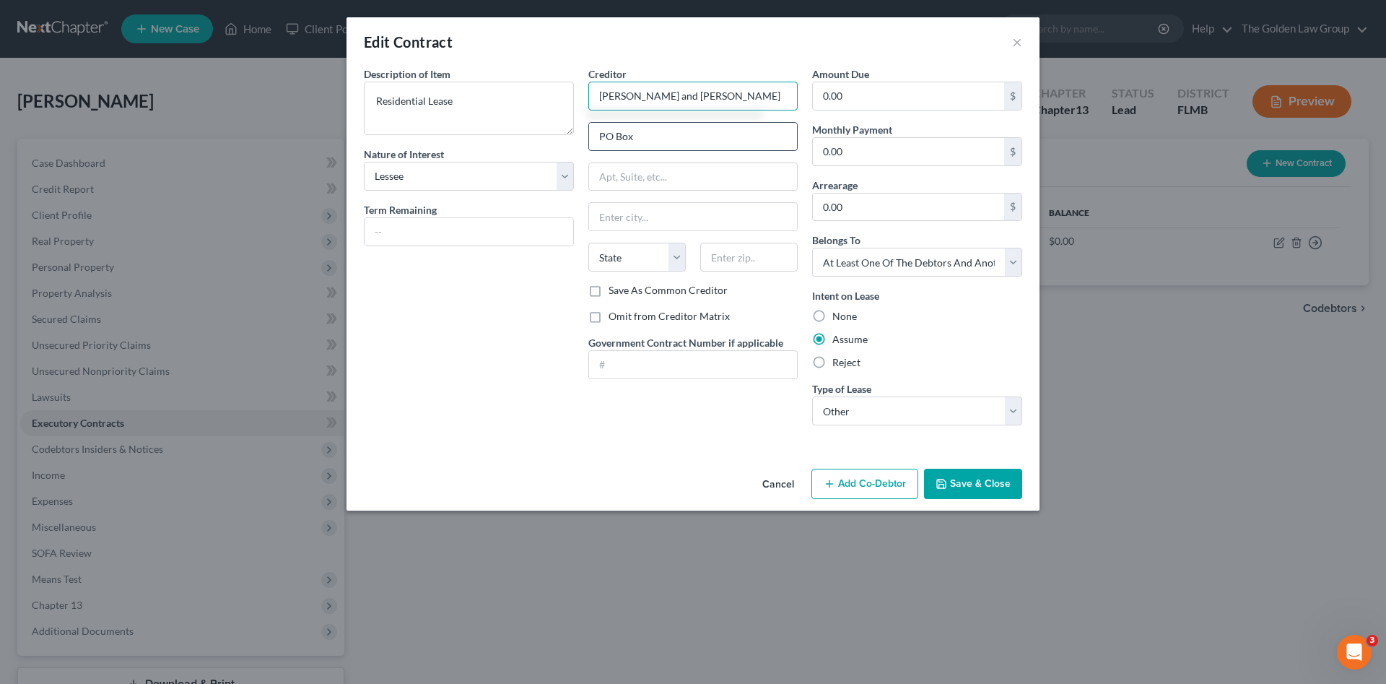
type input "[PERSON_NAME] and [PERSON_NAME]"
click at [706, 135] on input "PO Box" at bounding box center [693, 136] width 209 height 27
type input "PO Box 1014"
type input "Riverview"
select select "9"
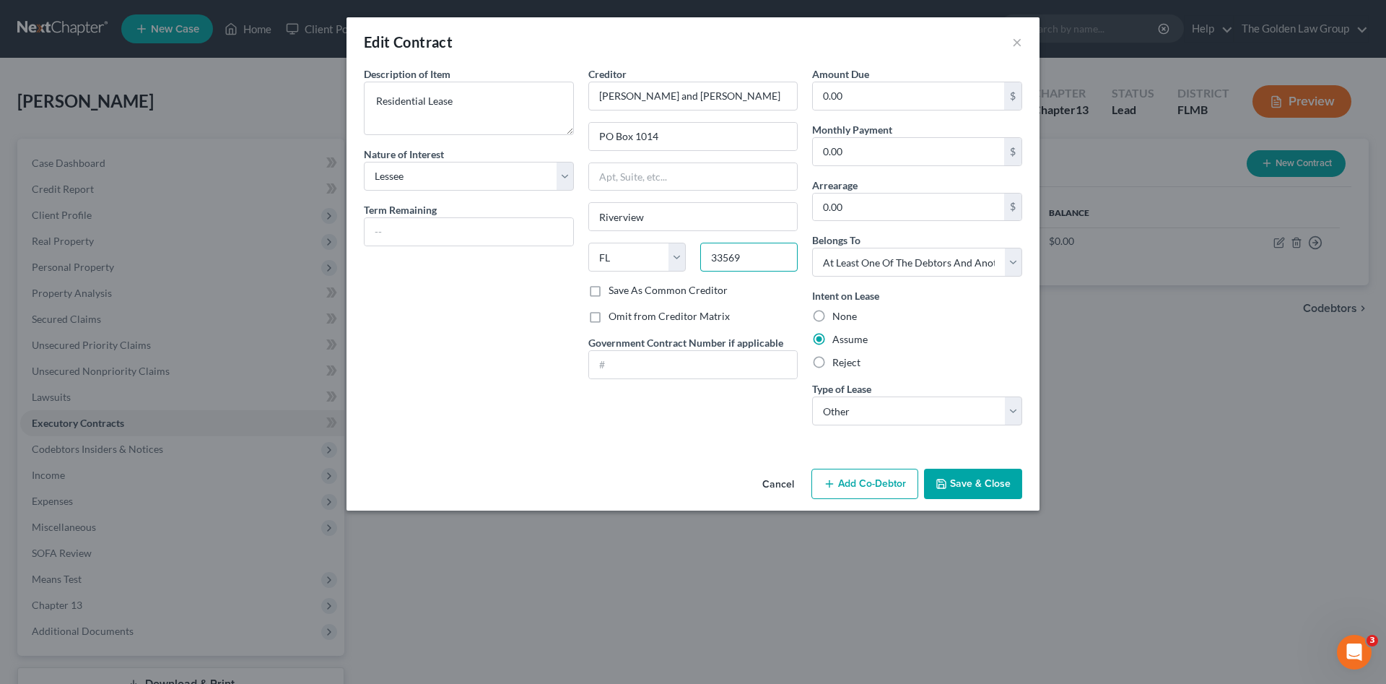
type input "33569"
click at [661, 415] on div "Creditor * [PERSON_NAME] and [PERSON_NAME] PO [GEOGRAPHIC_DATA] [US_STATE] AK A…" at bounding box center [693, 251] width 225 height 370
click at [963, 491] on button "Save & Close" at bounding box center [973, 484] width 98 height 30
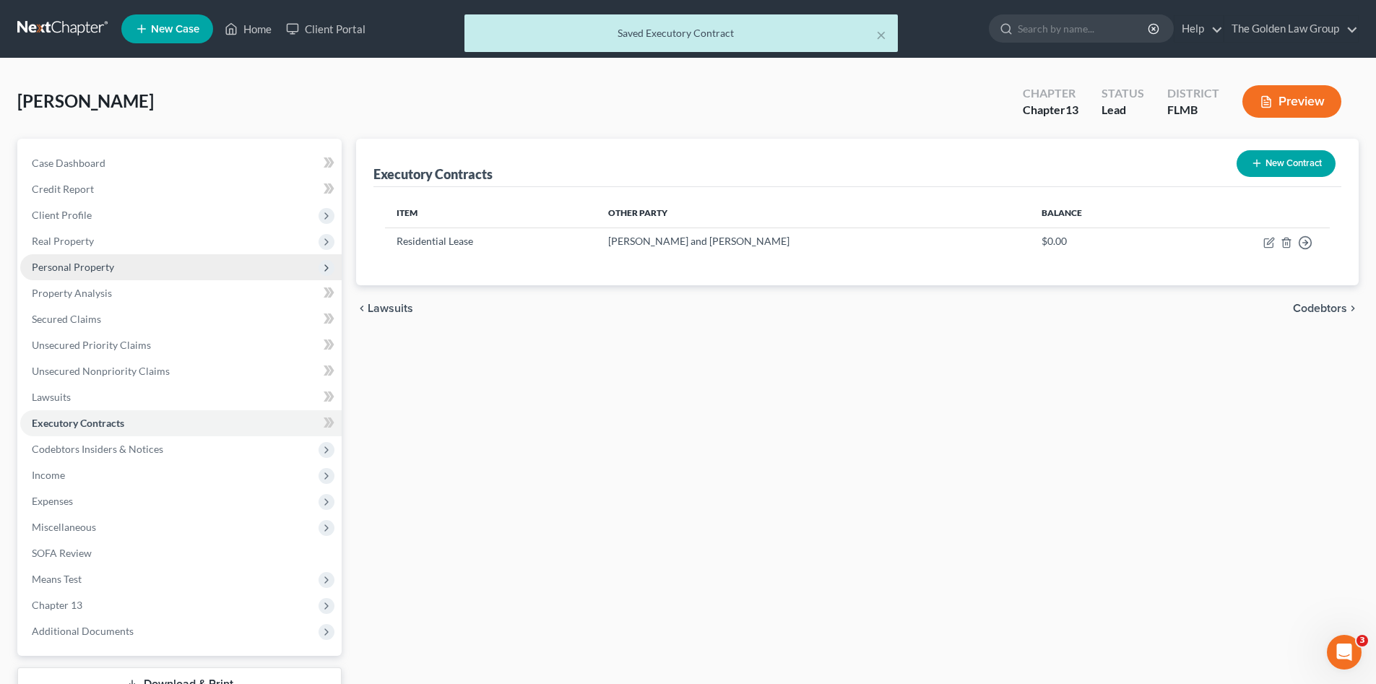
click at [61, 269] on span "Personal Property" at bounding box center [73, 267] width 82 height 12
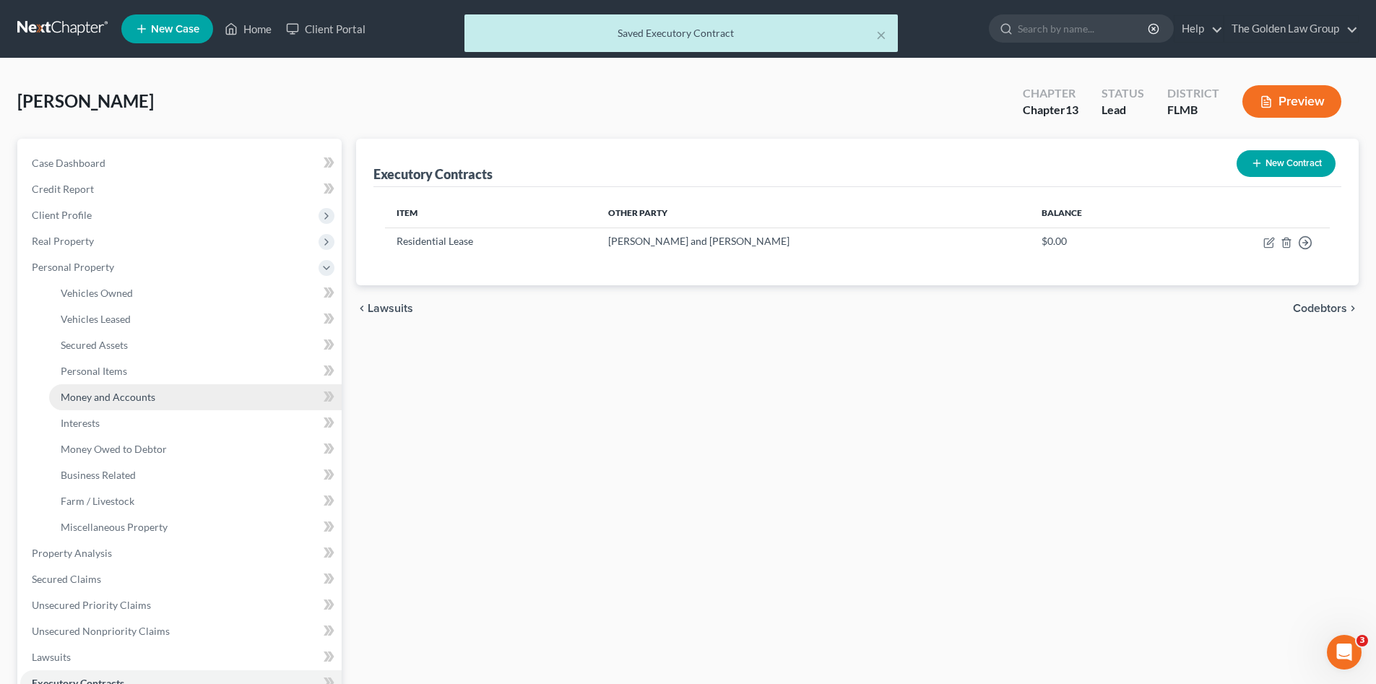
click at [122, 386] on link "Money and Accounts" at bounding box center [195, 397] width 292 height 26
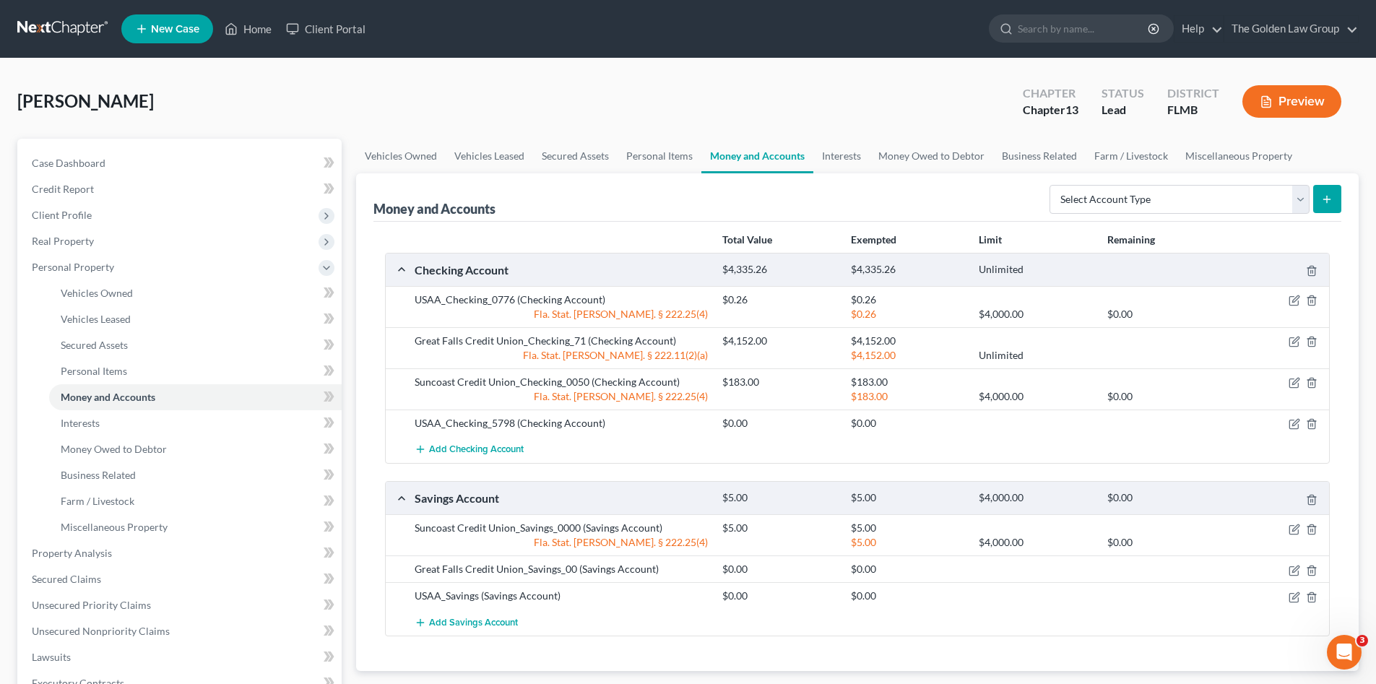
click at [391, 97] on div "[PERSON_NAME] Upgraded Chapter Chapter 13 Status Lead District FLMB Preview" at bounding box center [687, 107] width 1341 height 63
click at [102, 287] on span "Vehicles Owned" at bounding box center [97, 293] width 72 height 12
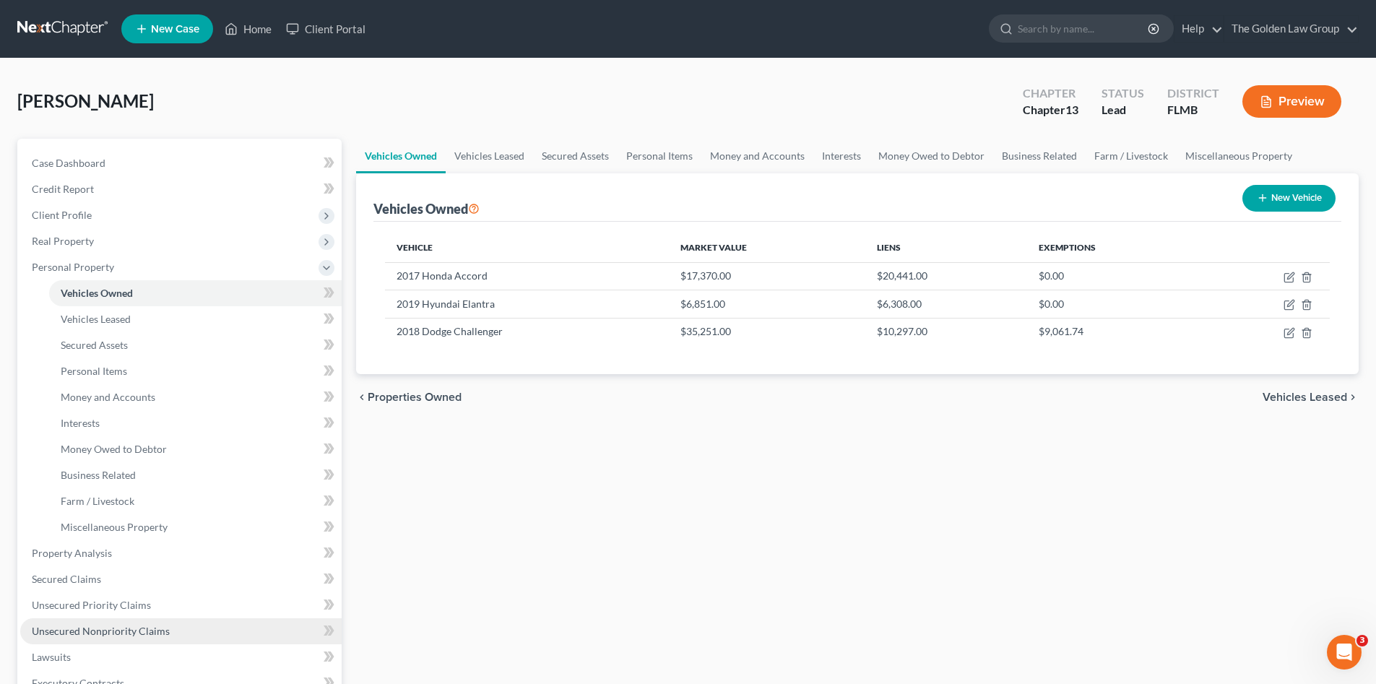
click at [131, 630] on span "Unsecured Nonpriority Claims" at bounding box center [101, 631] width 138 height 12
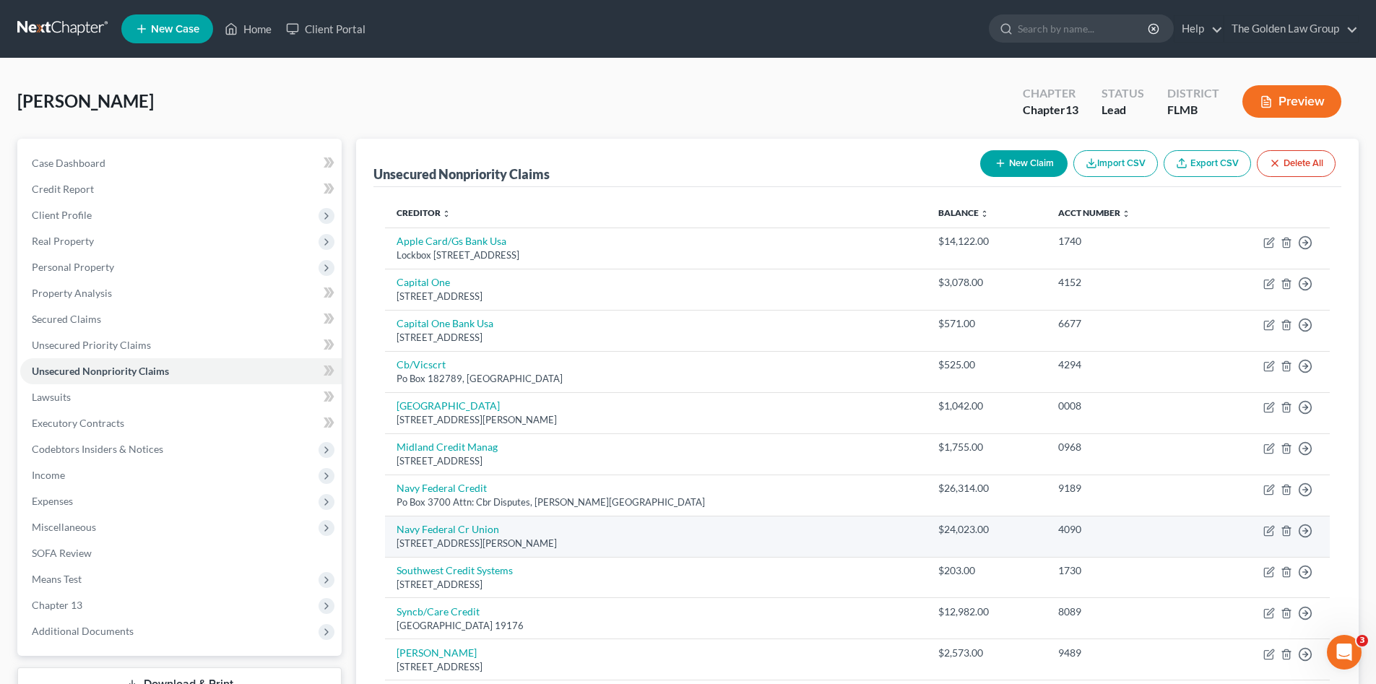
scroll to position [48, 0]
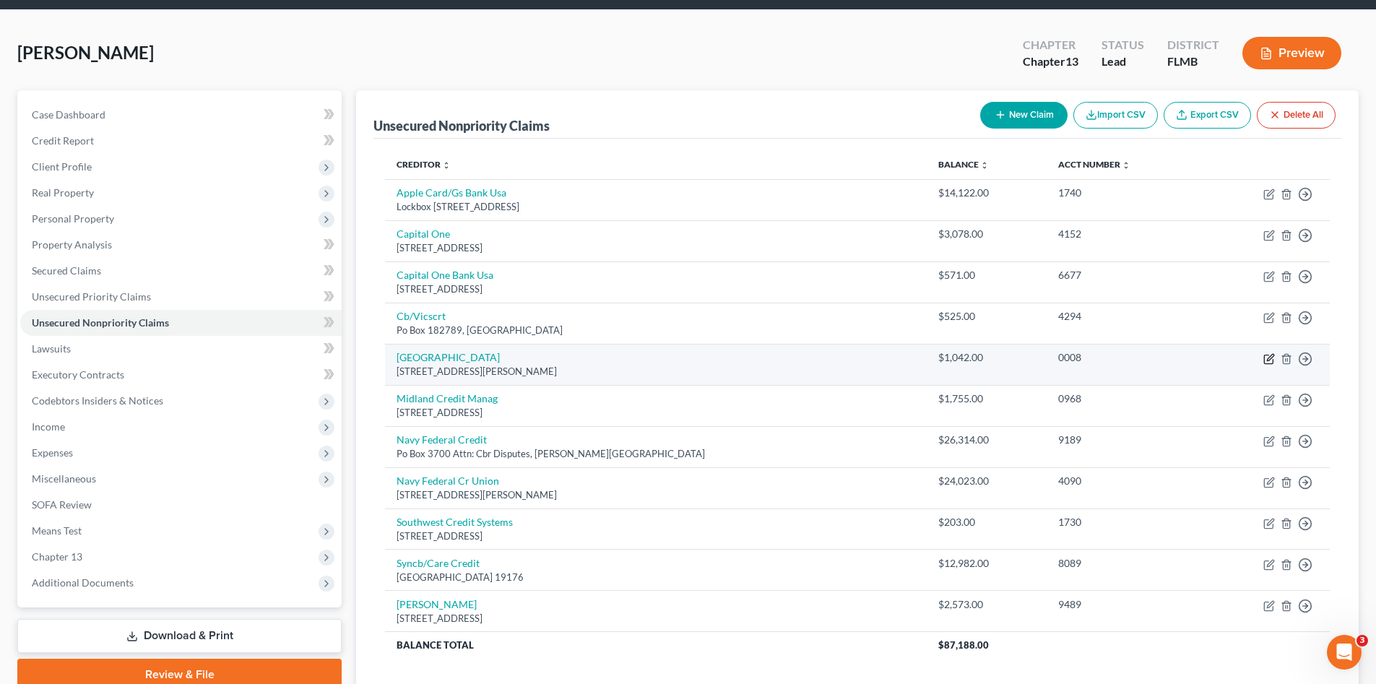
click at [1264, 358] on icon "button" at bounding box center [1268, 359] width 9 height 9
select select "20"
select select "2"
select select "0"
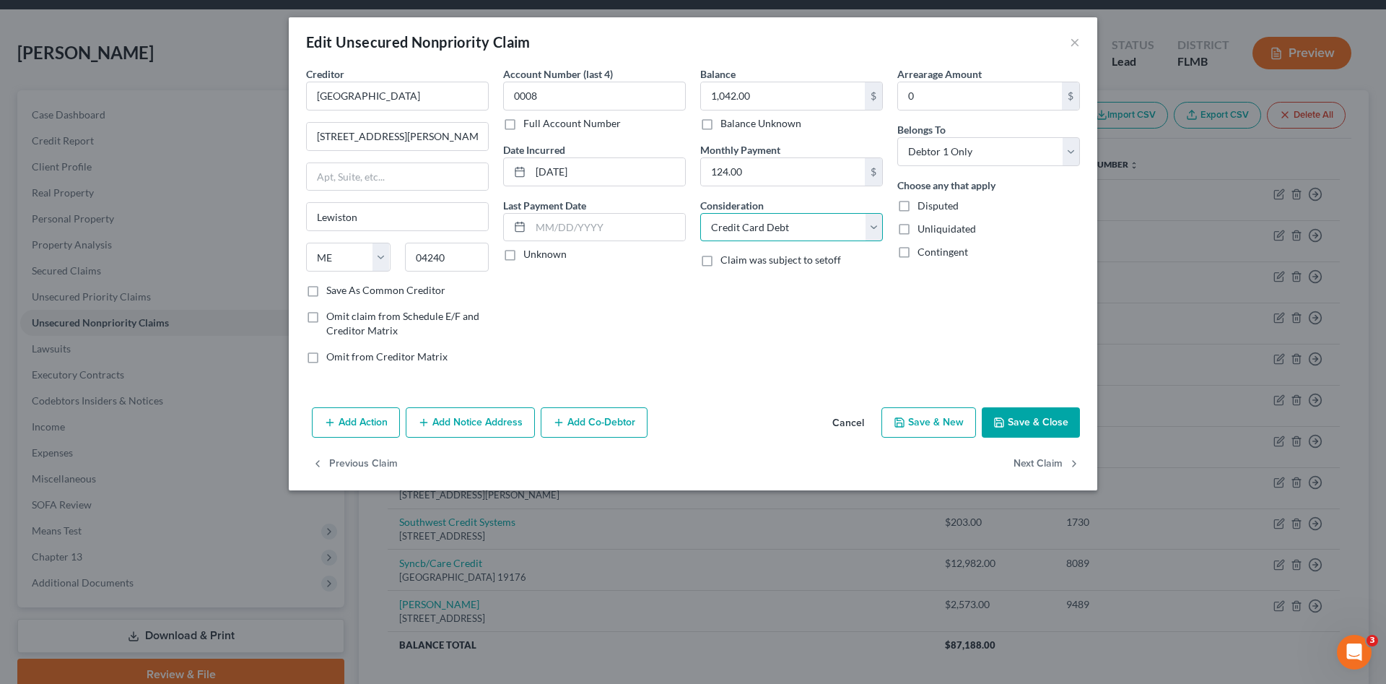
click at [789, 226] on select "Select Cable / Satellite Services Collection Agency Credit Card Debt Debt Couns…" at bounding box center [791, 227] width 183 height 29
select select "10"
click at [700, 213] on select "Select Cable / Satellite Services Collection Agency Credit Card Debt Debt Couns…" at bounding box center [791, 227] width 183 height 29
click at [744, 379] on div "Creditor * [GEOGRAPHIC_DATA] [GEOGRAPHIC_DATA][PERSON_NAME] [GEOGRAPHIC_DATA] […" at bounding box center [693, 233] width 809 height 335
click at [1011, 420] on button "Save & Close" at bounding box center [1031, 422] width 98 height 30
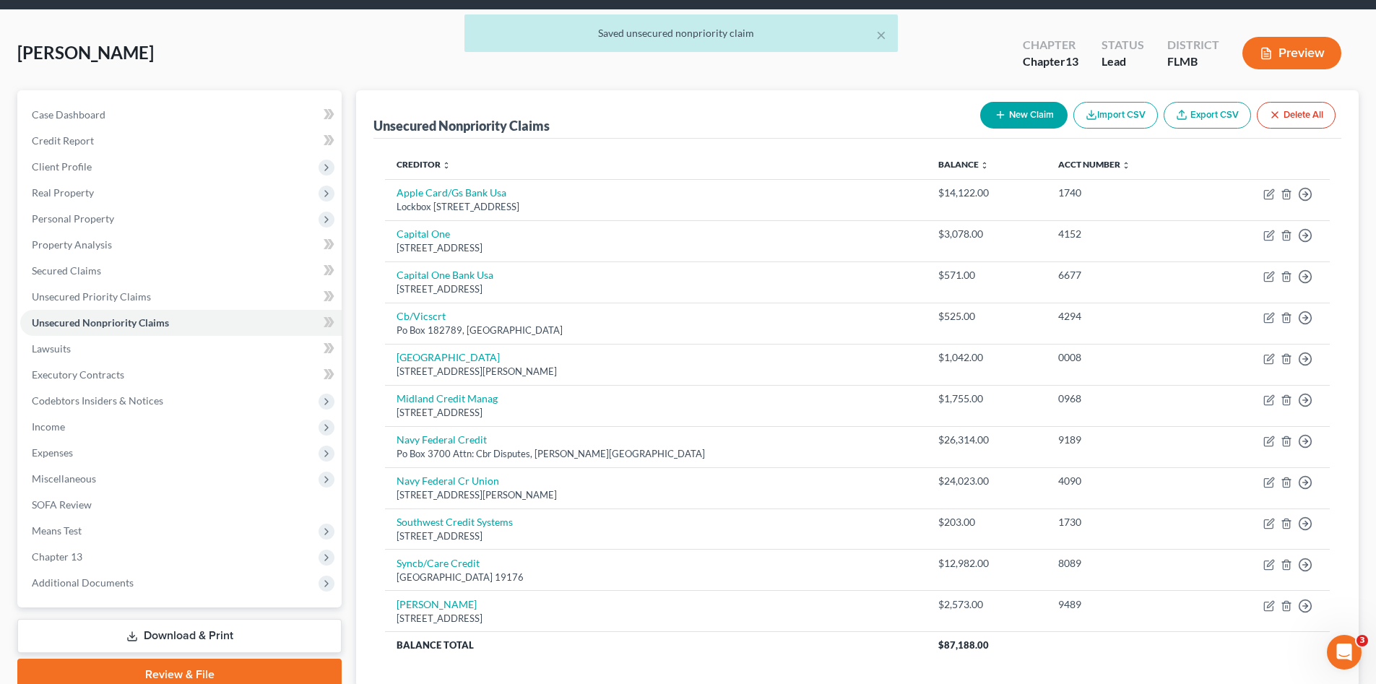
click at [457, 66] on div "[PERSON_NAME] Upgraded Chapter Chapter 13 Status Lead District FLMB Preview" at bounding box center [687, 58] width 1341 height 63
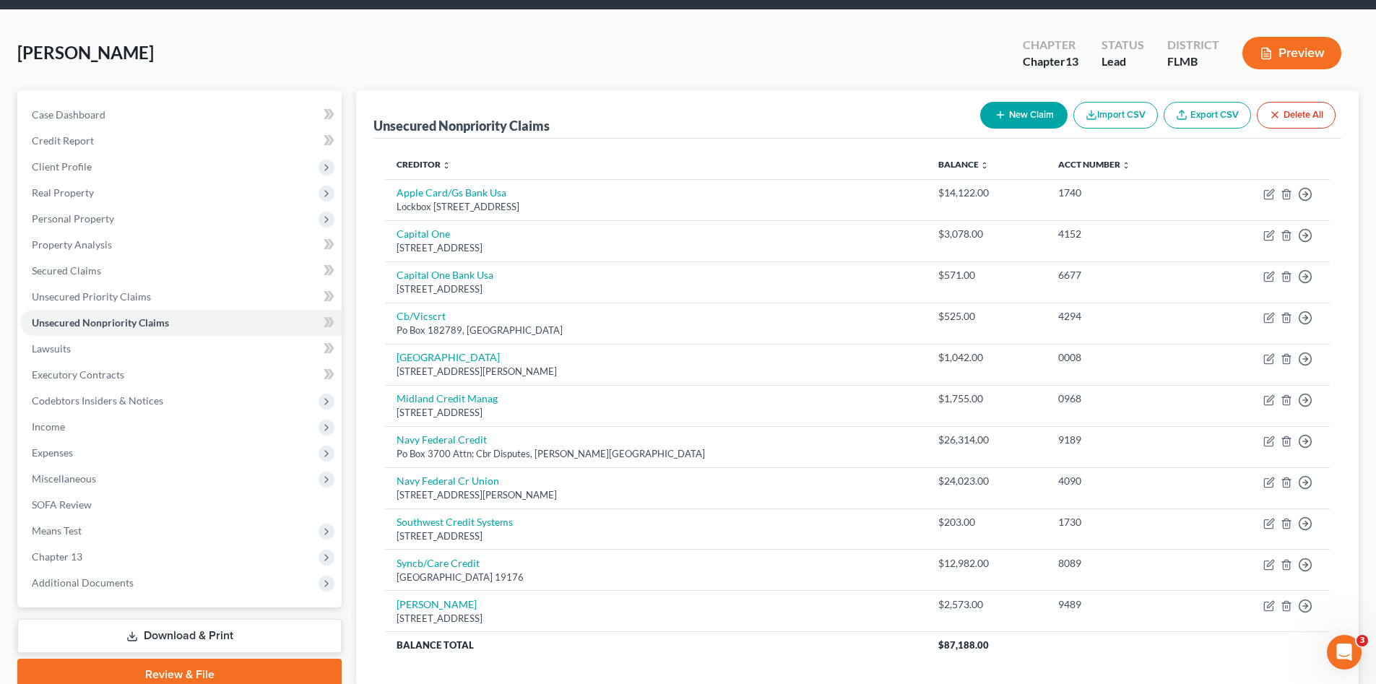
click at [457, 67] on div "[PERSON_NAME] Upgraded Chapter Chapter 13 Status Lead District FLMB Preview" at bounding box center [687, 58] width 1341 height 63
click at [804, 61] on div "[PERSON_NAME] Upgraded Chapter Chapter 13 Status Lead District FLMB Preview" at bounding box center [687, 58] width 1341 height 63
click at [145, 405] on span "Codebtors Insiders & Notices" at bounding box center [97, 400] width 131 height 12
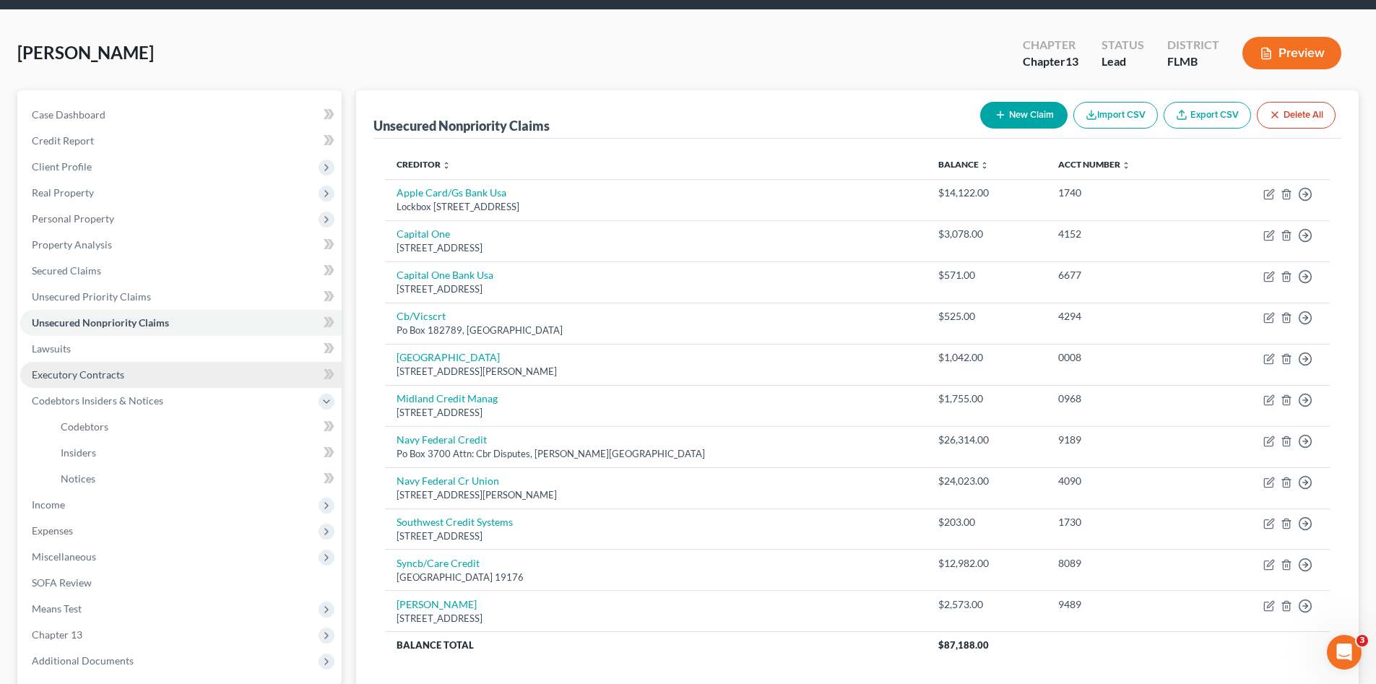
click at [122, 381] on link "Executory Contracts" at bounding box center [180, 375] width 321 height 26
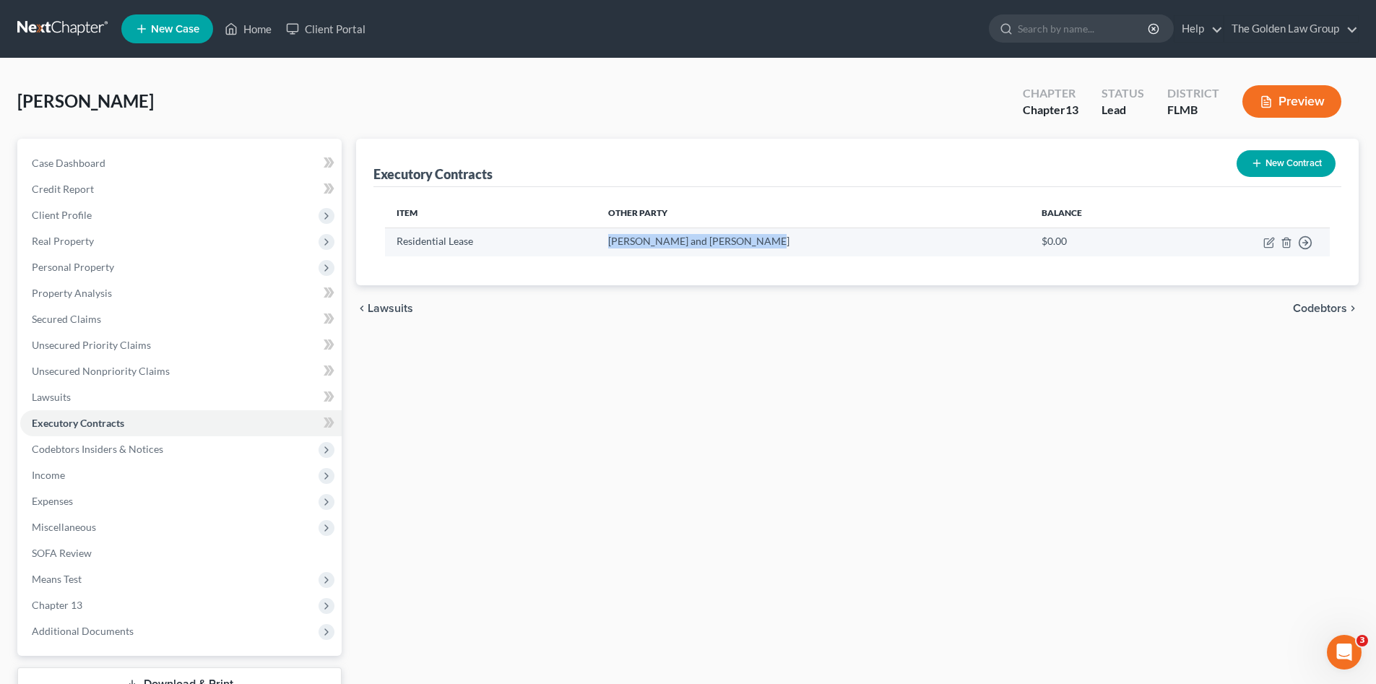
drag, startPoint x: 787, startPoint y: 238, endPoint x: 621, endPoint y: 254, distance: 166.8
click at [621, 254] on td "[PERSON_NAME] and [PERSON_NAME]" at bounding box center [812, 241] width 433 height 28
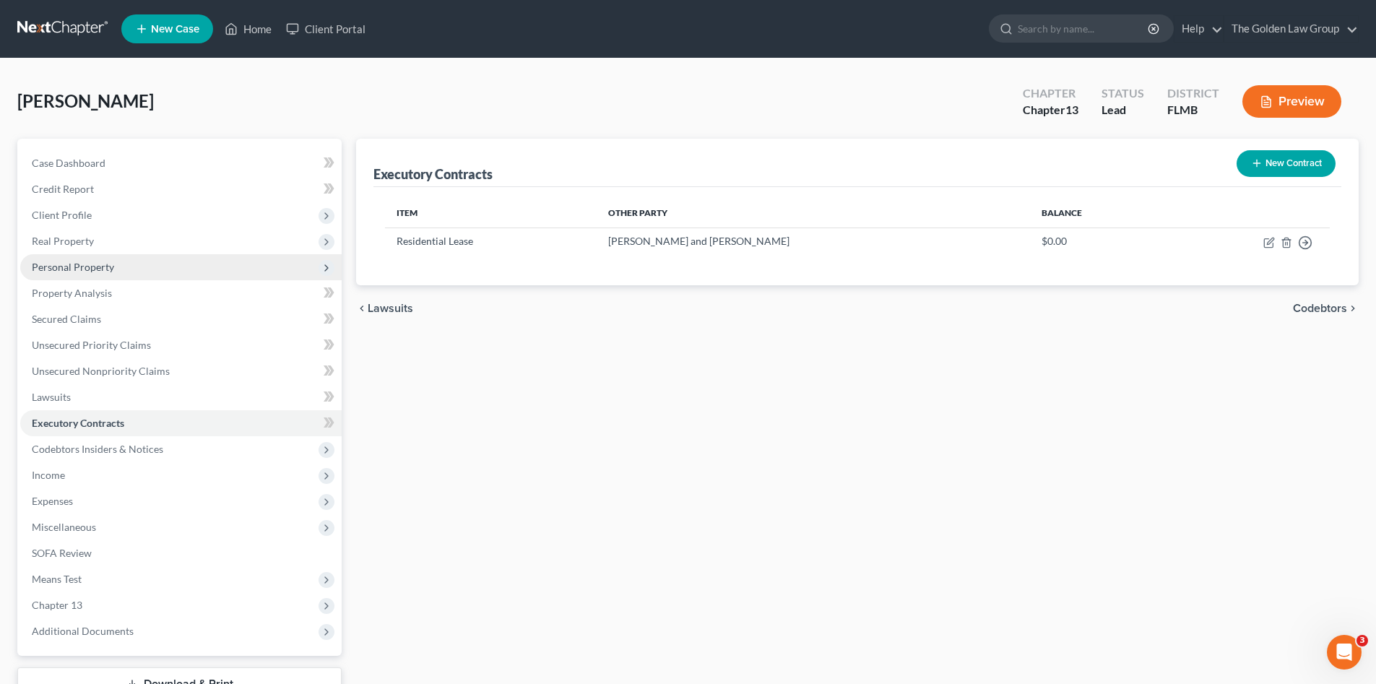
click at [53, 266] on span "Personal Property" at bounding box center [73, 267] width 82 height 12
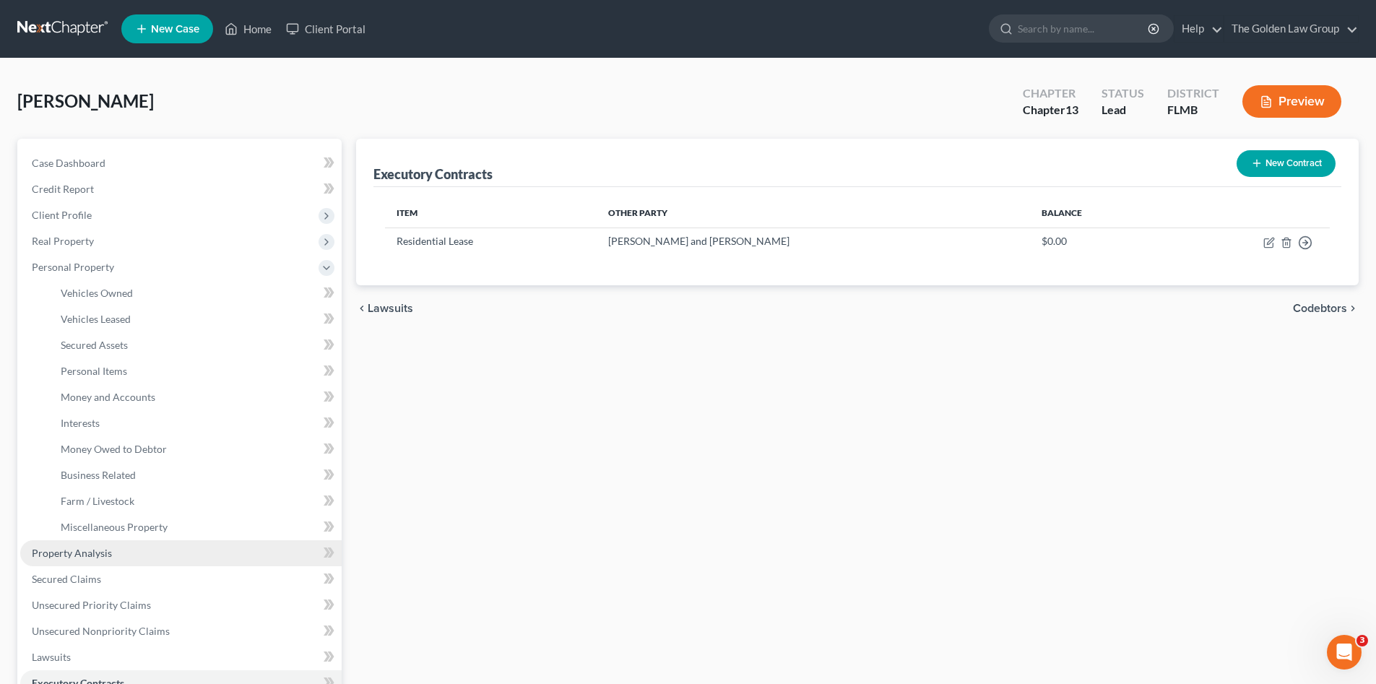
click at [127, 549] on link "Property Analysis" at bounding box center [180, 553] width 321 height 26
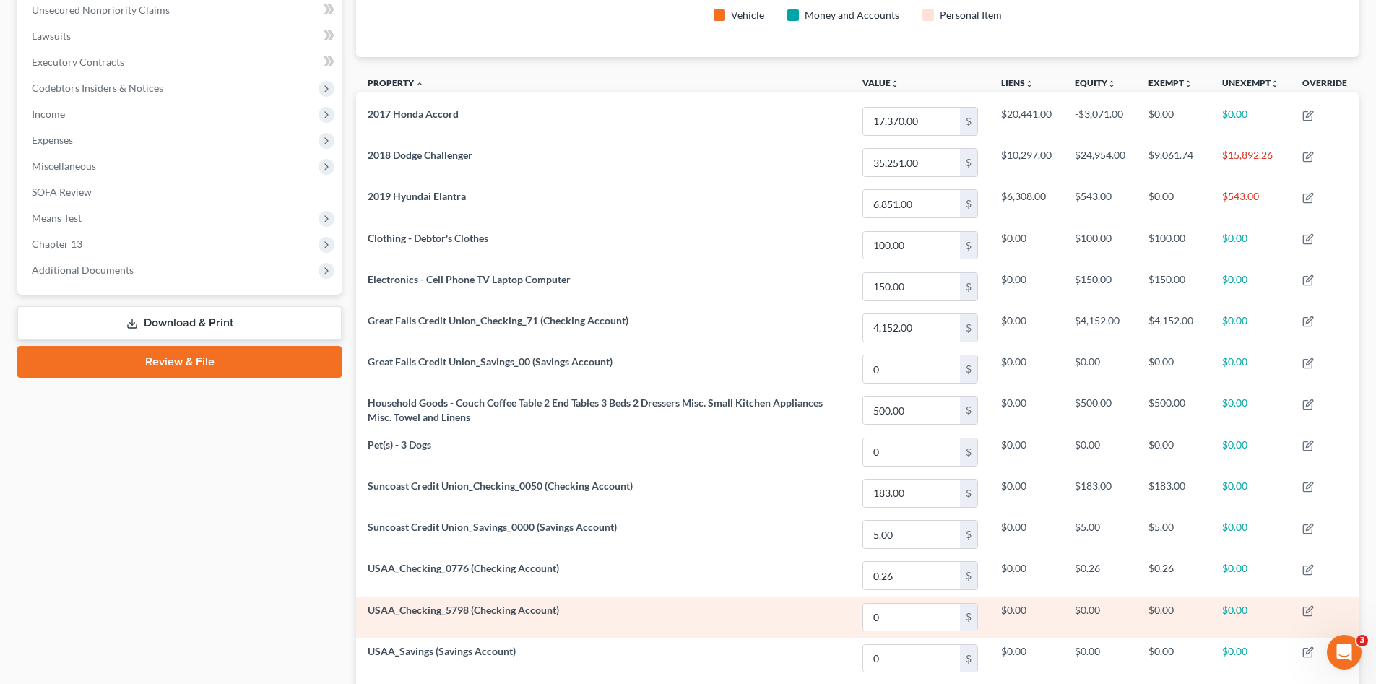
scroll to position [498, 0]
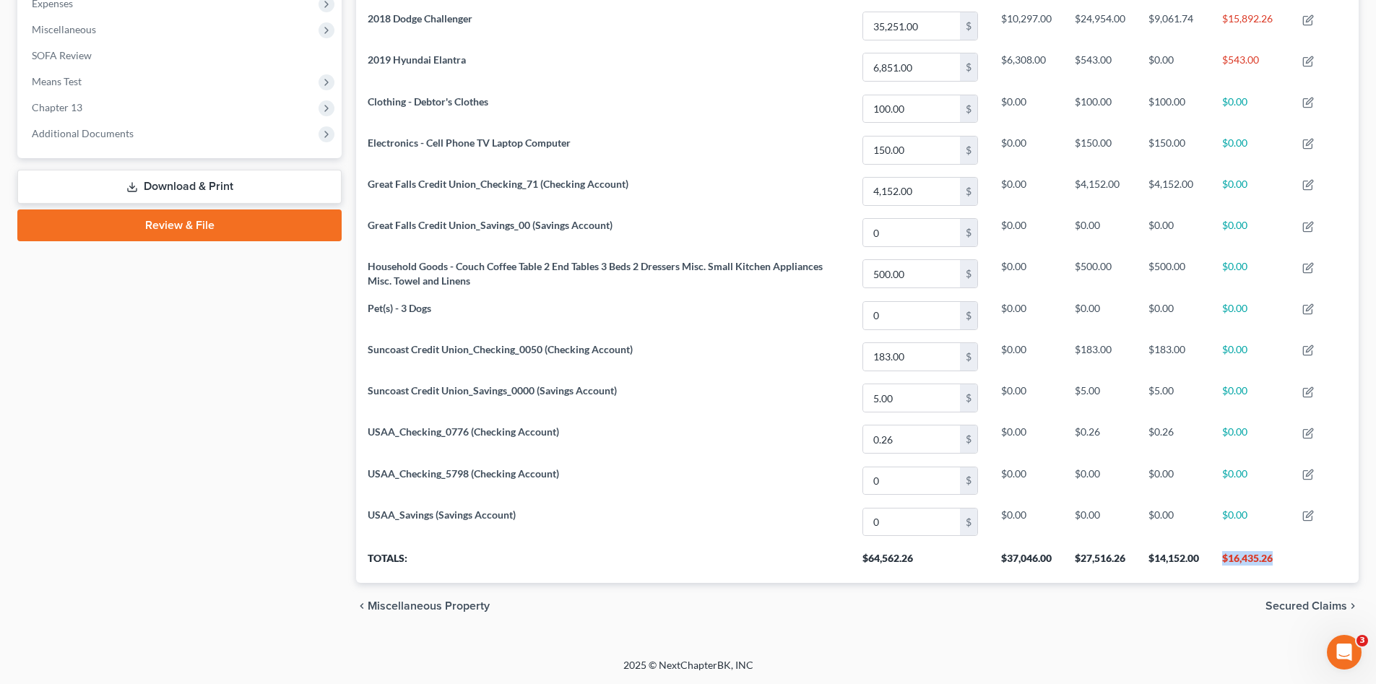
drag, startPoint x: 1273, startPoint y: 555, endPoint x: 1218, endPoint y: 552, distance: 55.0
click at [1218, 552] on tr "Totals: $64,562.26 $37,046.00 $27,516.26 $14,152.00 $16,435.26" at bounding box center [857, 562] width 1002 height 40
copy th "$16,435.26"
drag, startPoint x: 51, startPoint y: 6, endPoint x: 27, endPoint y: 65, distance: 63.6
click at [50, 6] on span "Expenses" at bounding box center [52, 3] width 41 height 12
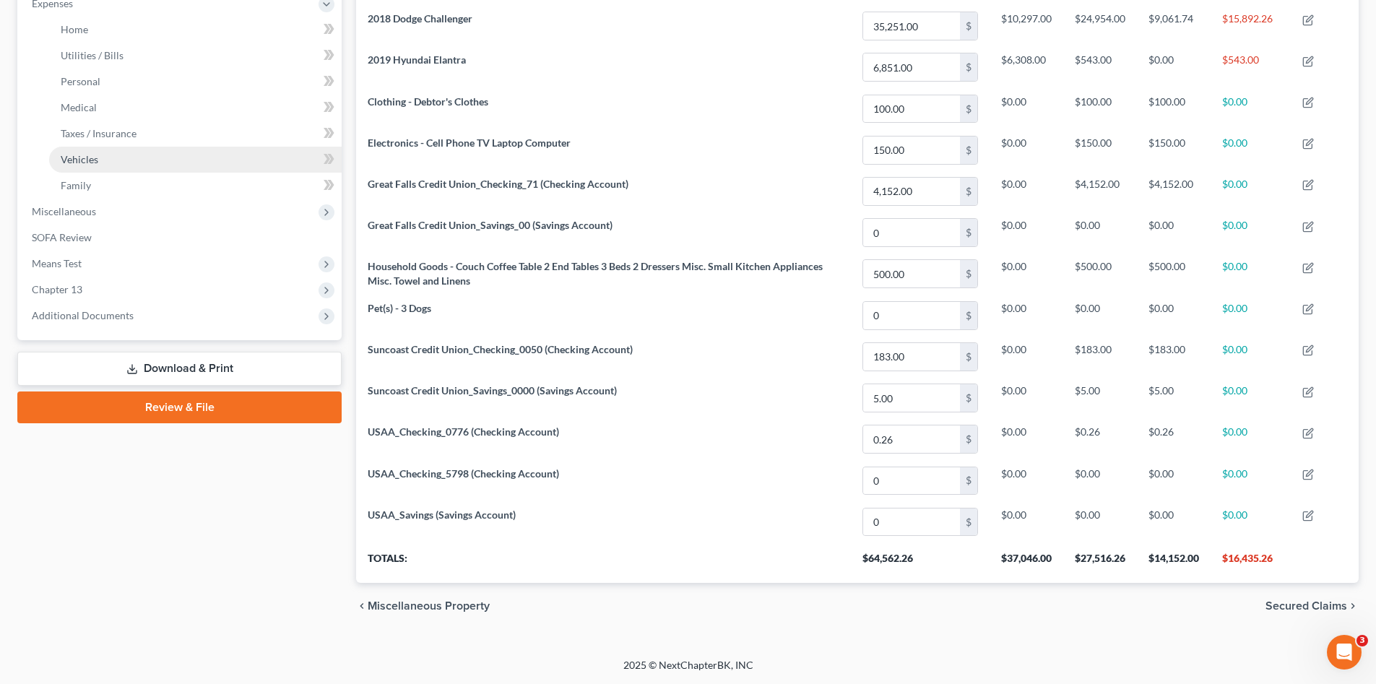
click at [74, 150] on link "Vehicles" at bounding box center [195, 160] width 292 height 26
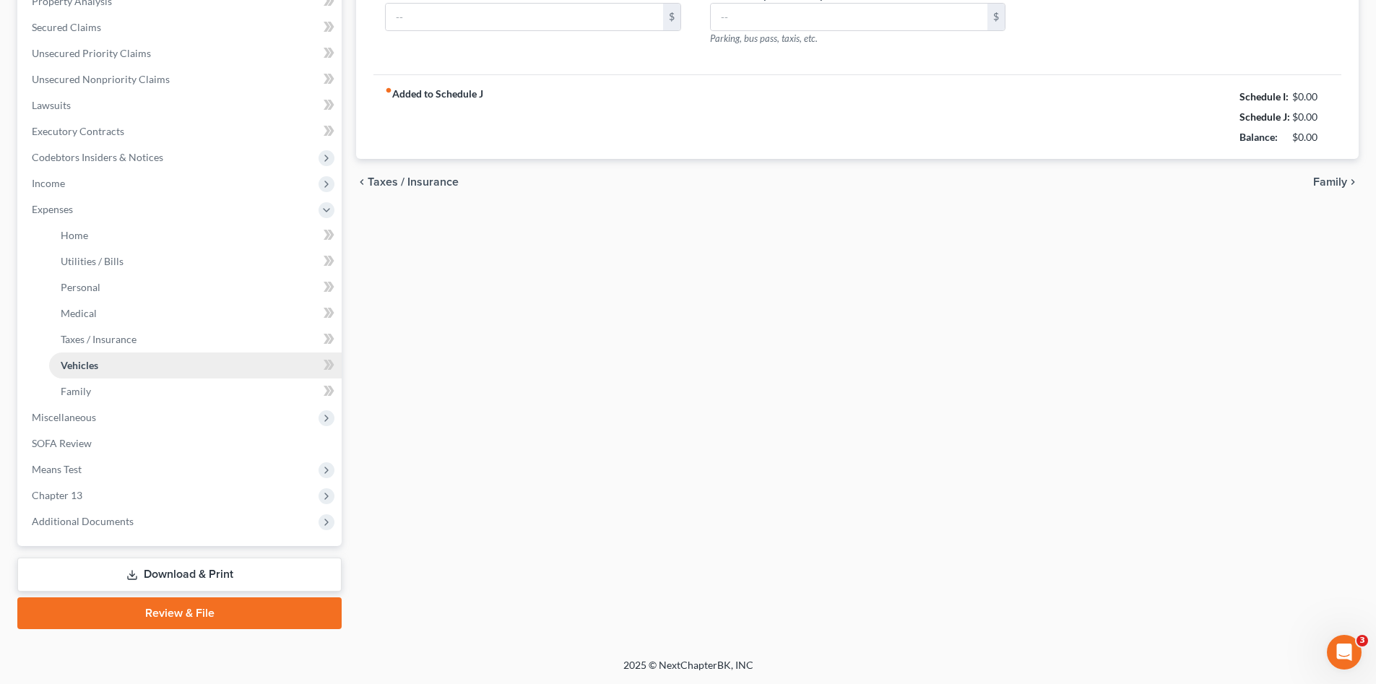
type input "366.00"
type input "280.00"
type input "120.00"
type input "0.00"
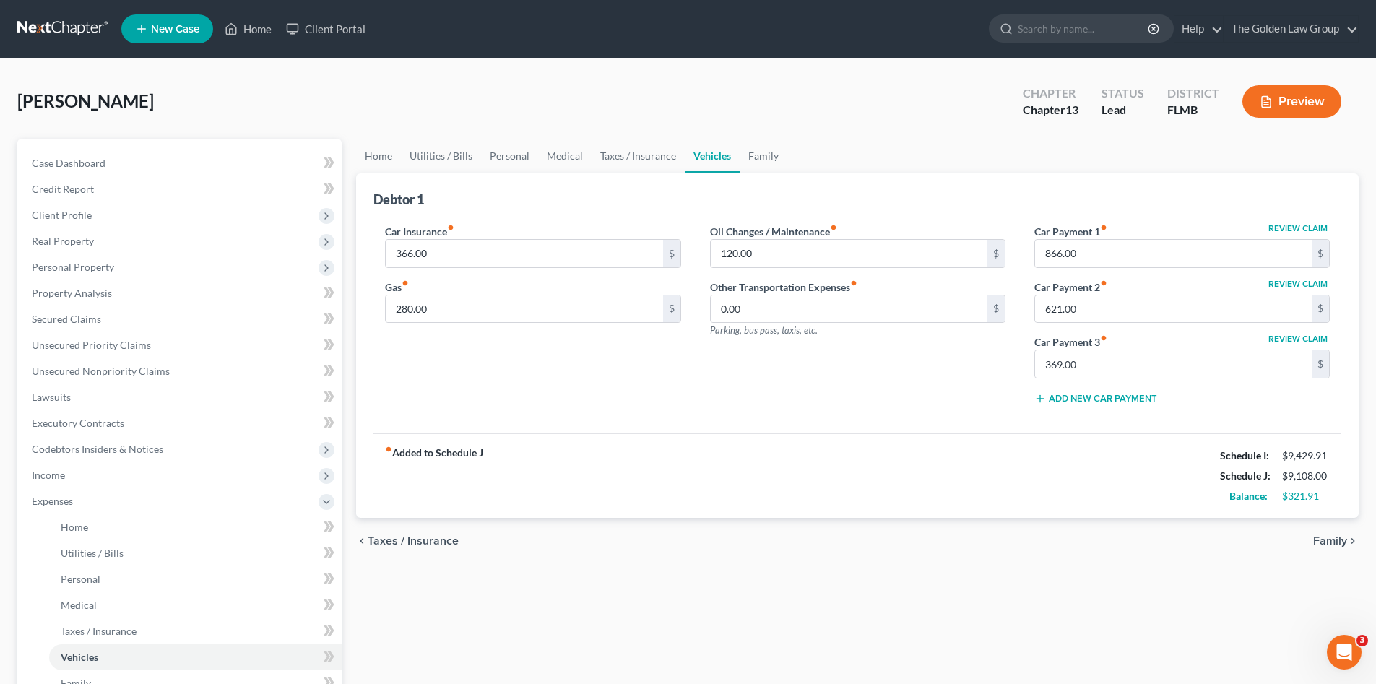
scroll to position [144, 0]
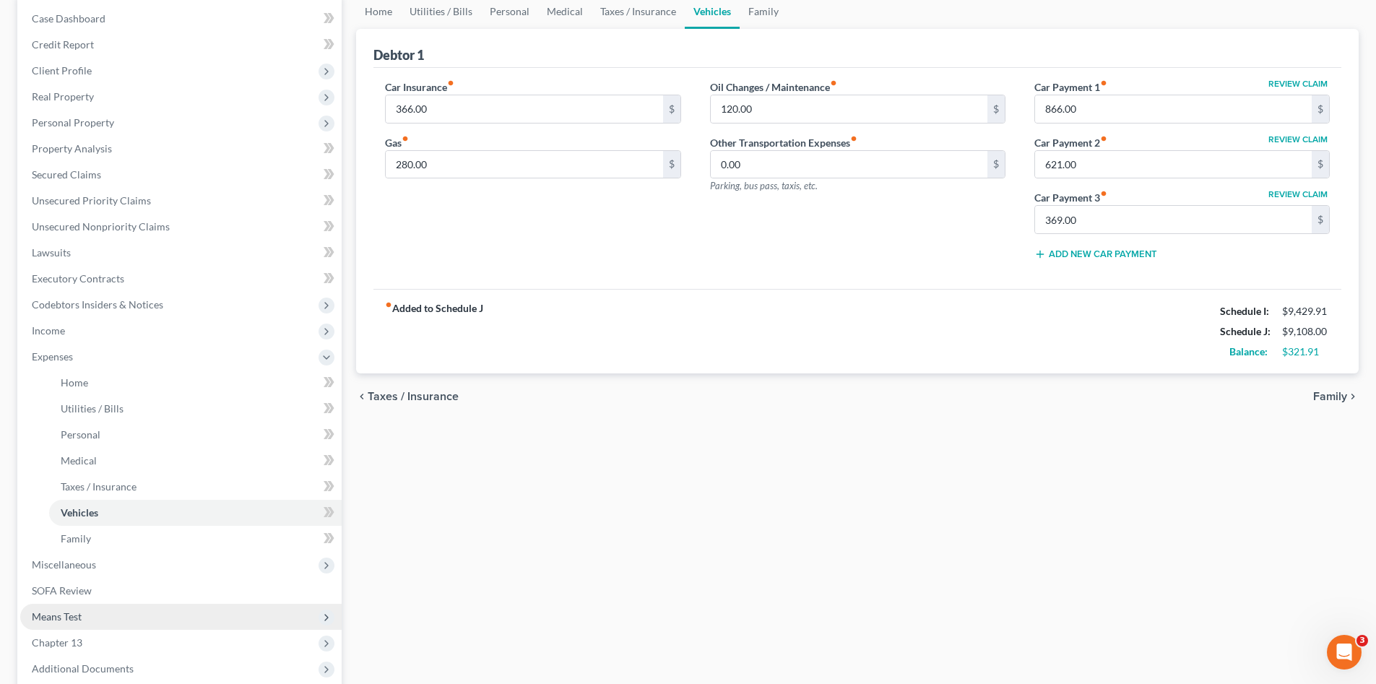
click at [77, 620] on span "Means Test" at bounding box center [57, 616] width 50 height 12
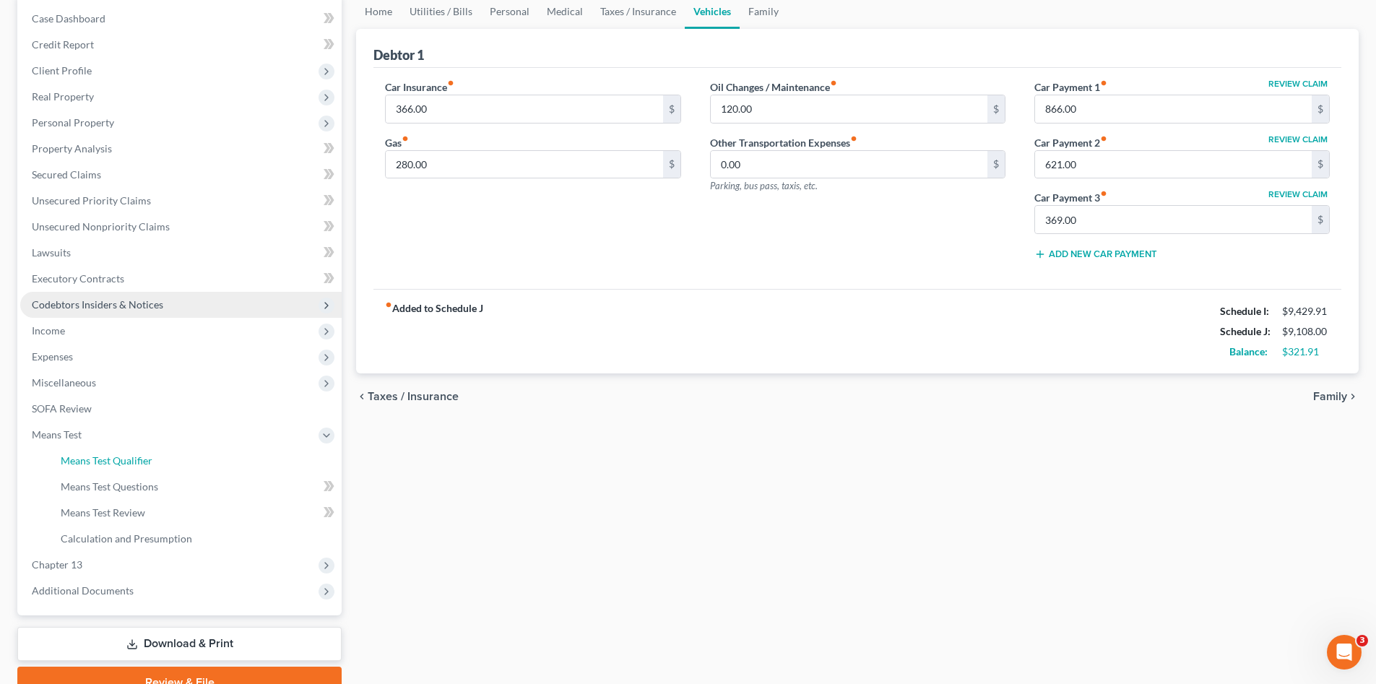
click at [131, 463] on span "Means Test Qualifier" at bounding box center [107, 460] width 92 height 12
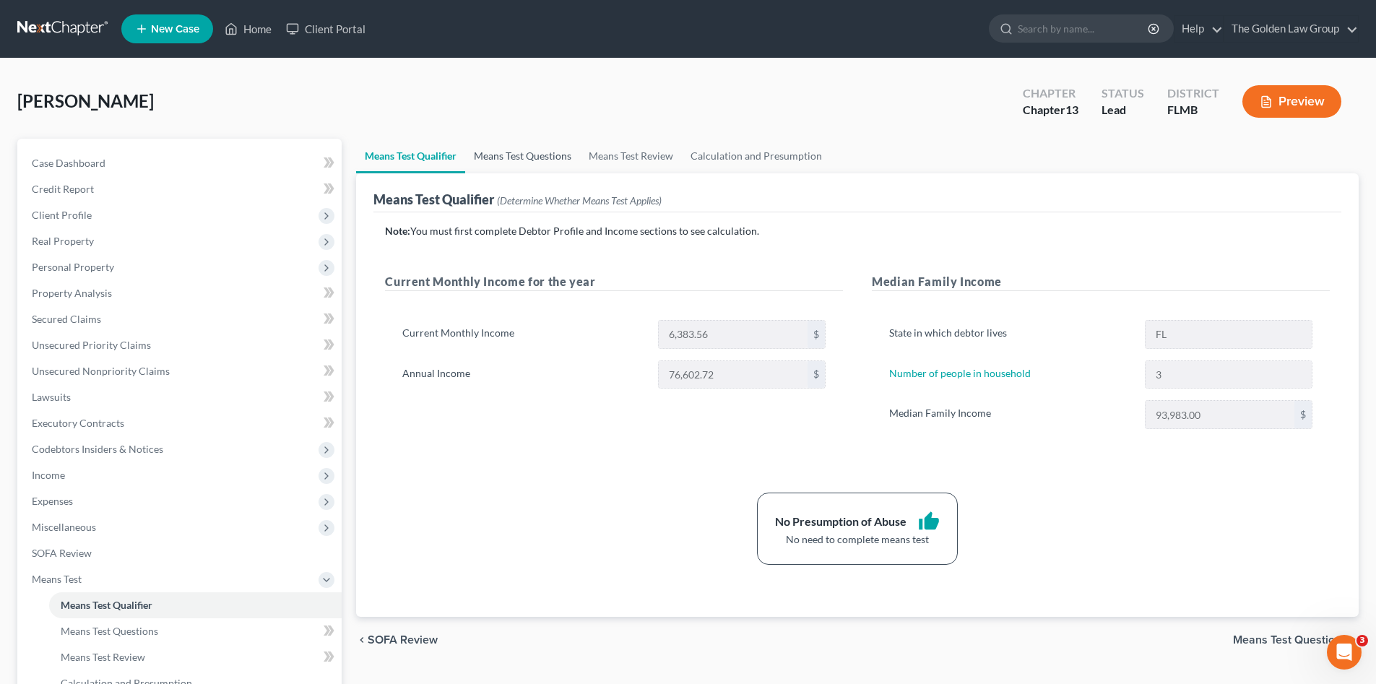
click at [532, 161] on link "Means Test Questions" at bounding box center [522, 156] width 115 height 35
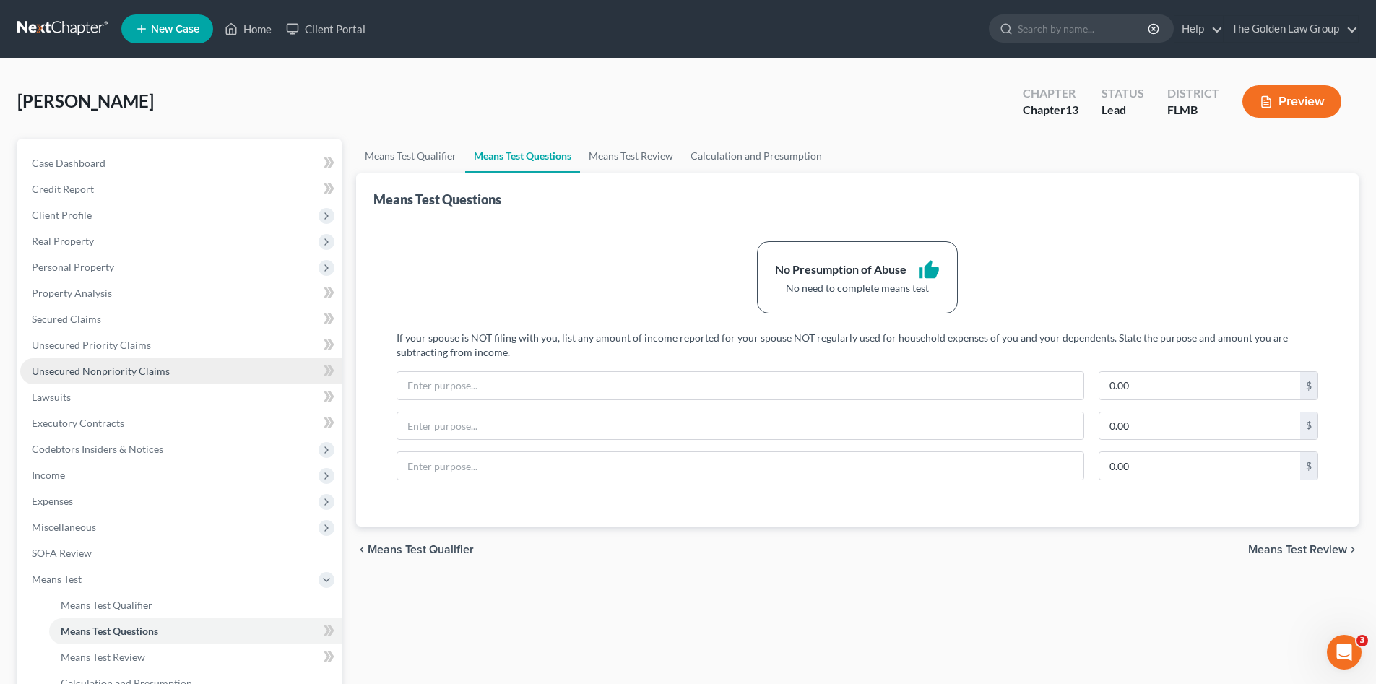
drag, startPoint x: 89, startPoint y: 368, endPoint x: 84, endPoint y: 375, distance: 8.8
click at [89, 368] on span "Unsecured Nonpriority Claims" at bounding box center [101, 371] width 138 height 12
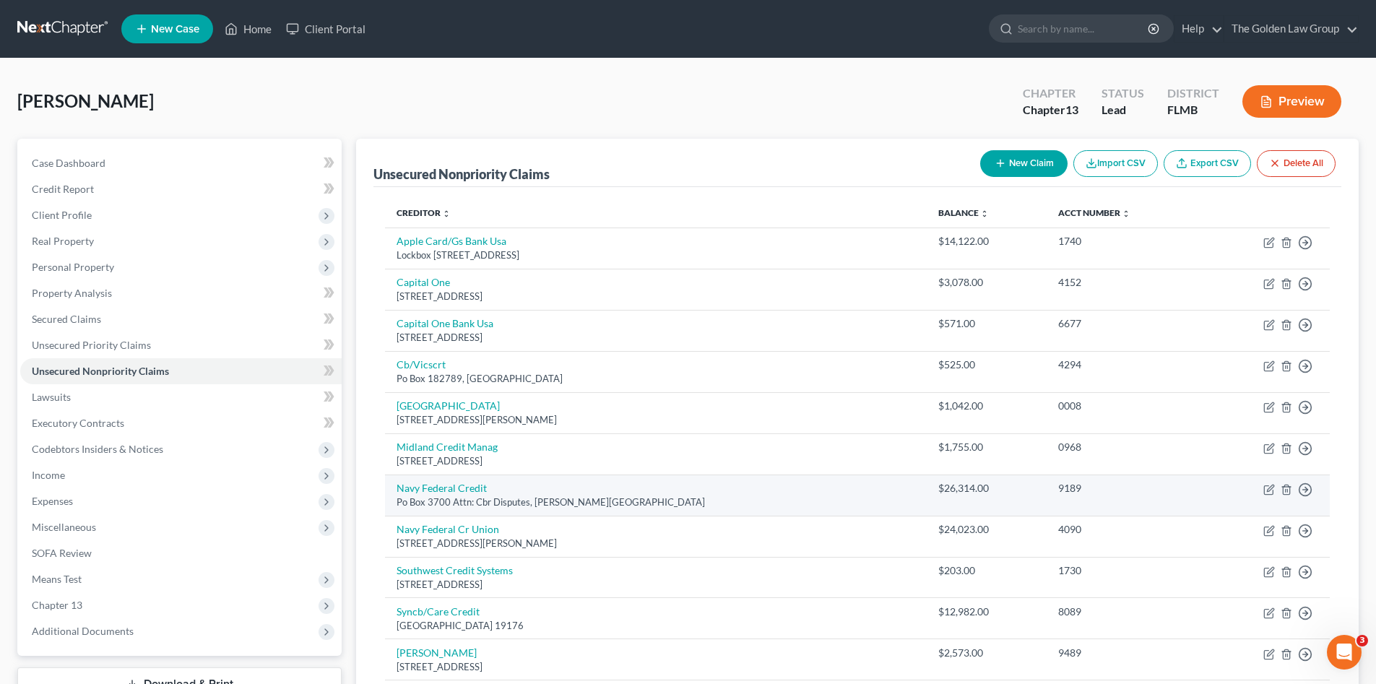
scroll to position [121, 0]
